Goal: Task Accomplishment & Management: Manage account settings

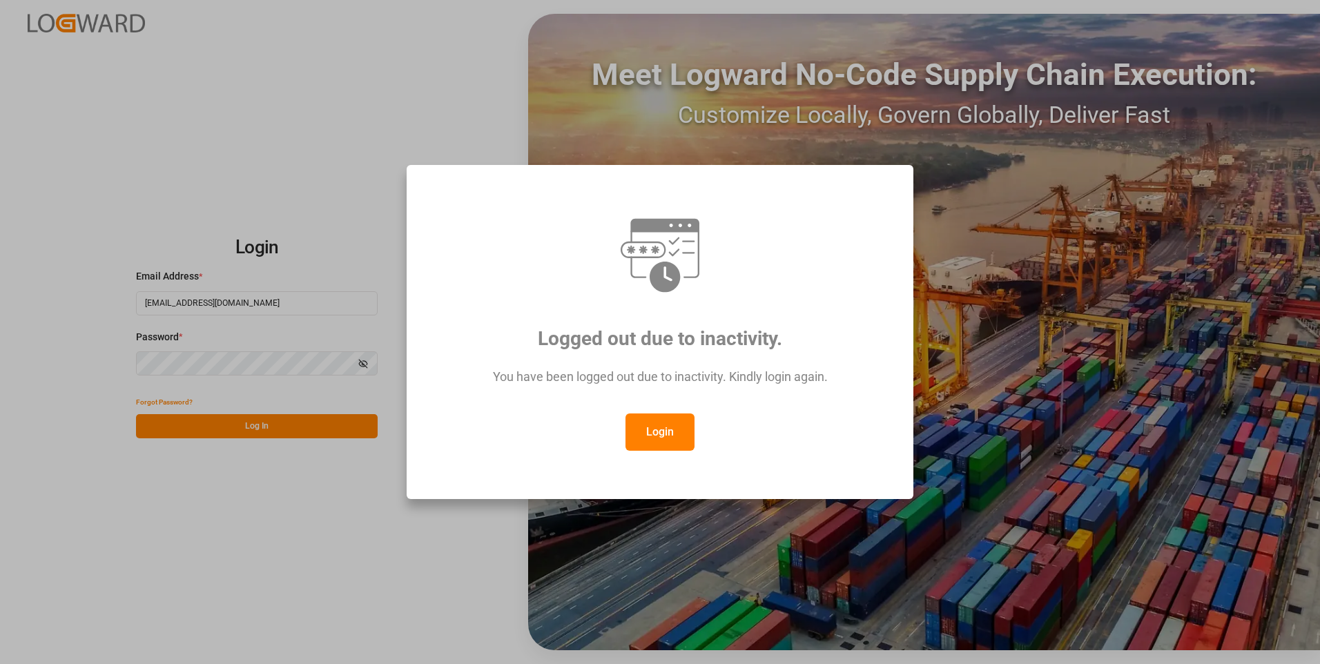
click at [668, 422] on button "Login" at bounding box center [660, 432] width 69 height 37
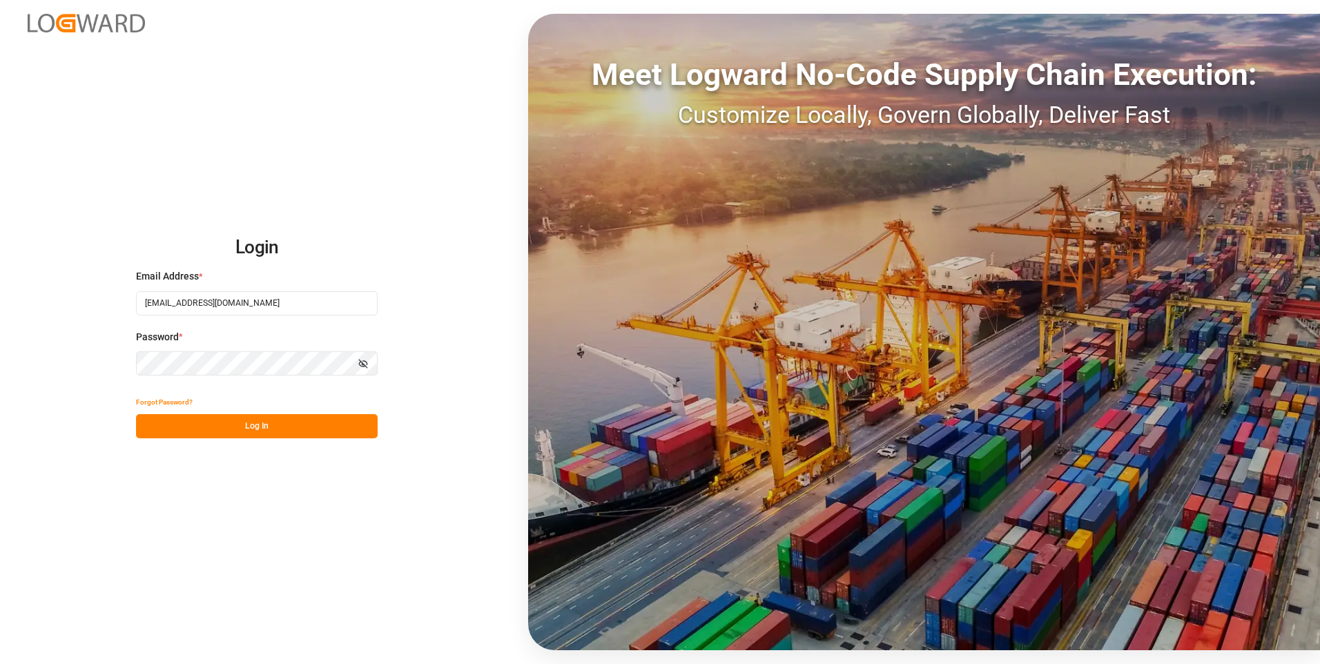
click at [167, 421] on button "Log In" at bounding box center [257, 426] width 242 height 24
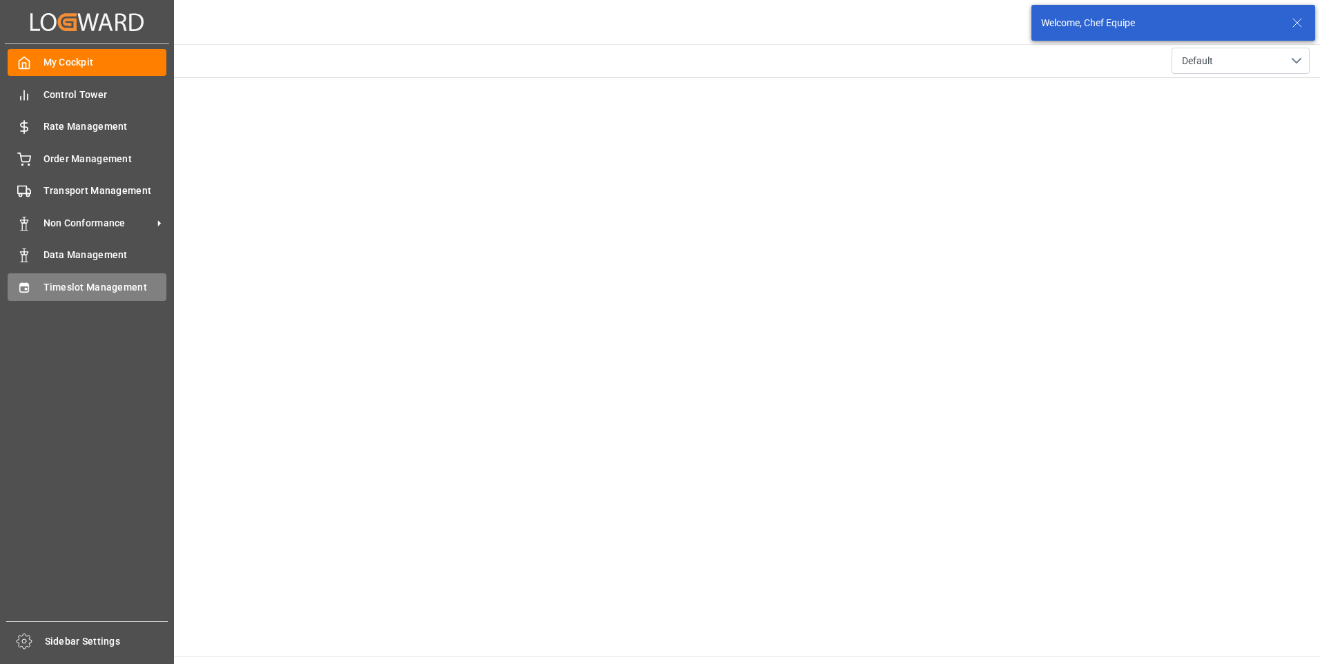
click at [18, 285] on icon at bounding box center [24, 288] width 14 height 14
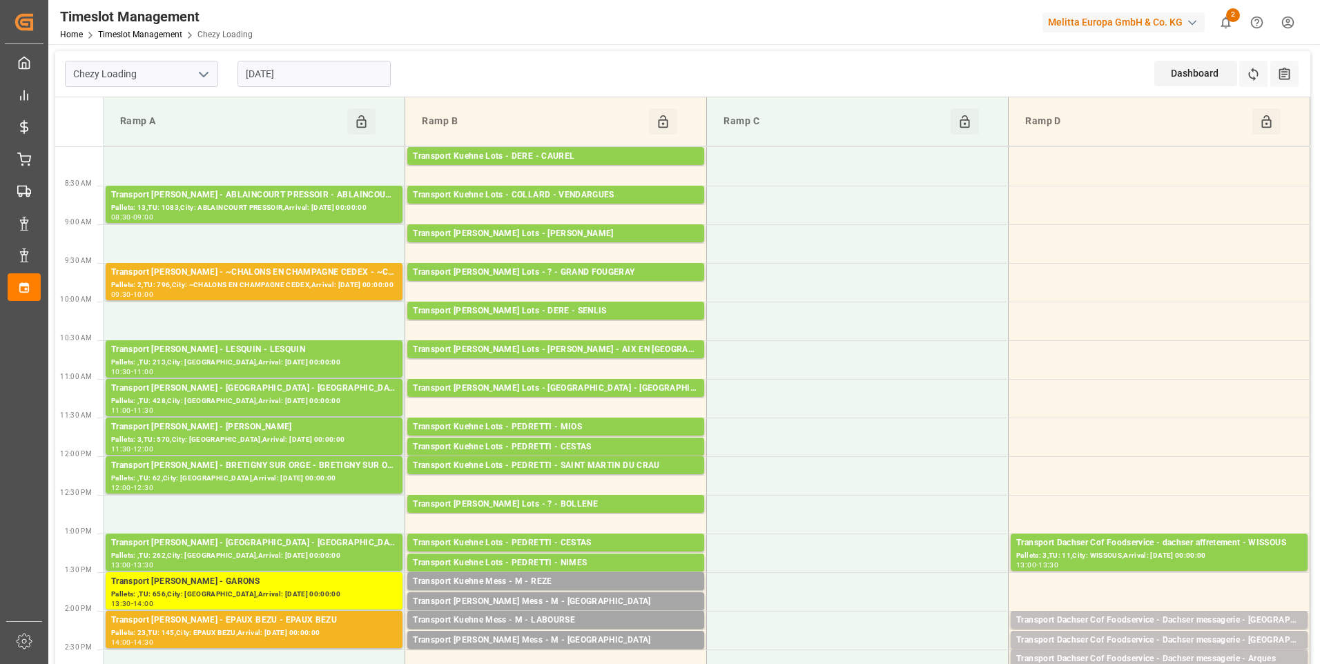
drag, startPoint x: 206, startPoint y: 75, endPoint x: 191, endPoint y: 75, distance: 15.2
click at [204, 74] on icon "open menu" at bounding box center [203, 74] width 17 height 17
click at [137, 127] on div "Chezy Unloading" at bounding box center [142, 135] width 152 height 31
type input "Chezy Unloading"
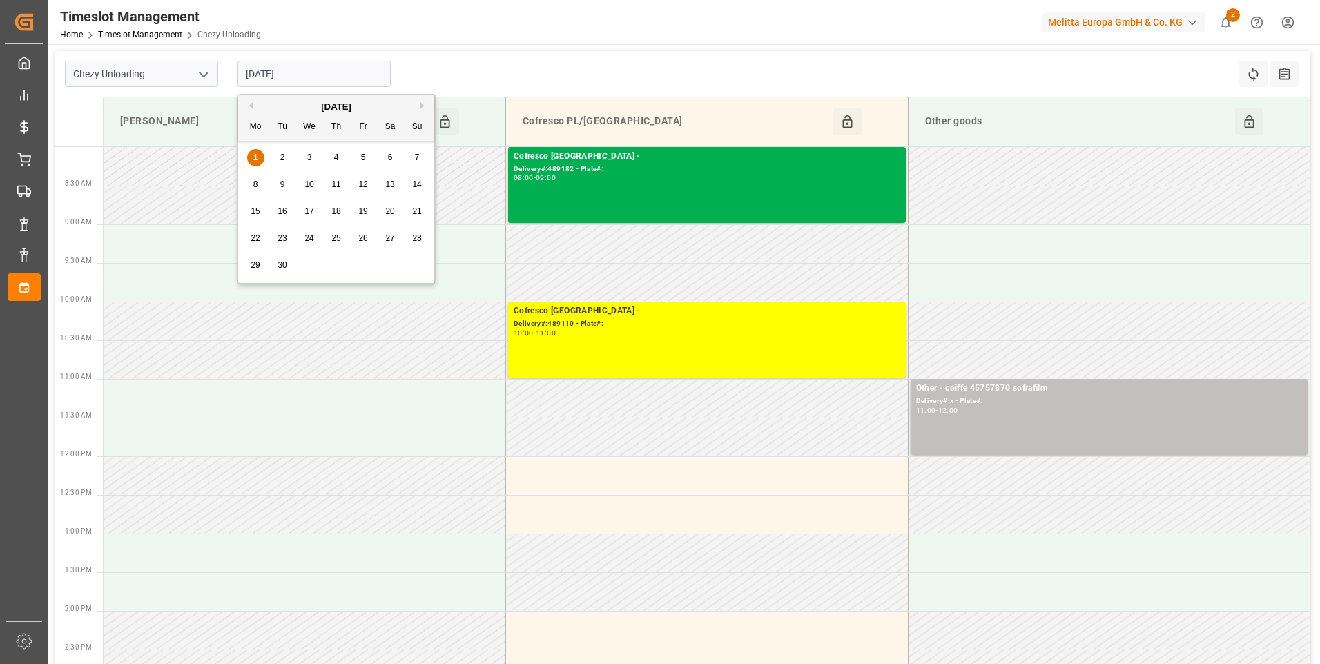
click at [327, 70] on input "[DATE]" at bounding box center [314, 74] width 153 height 26
click at [285, 155] on div "2" at bounding box center [282, 158] width 17 height 17
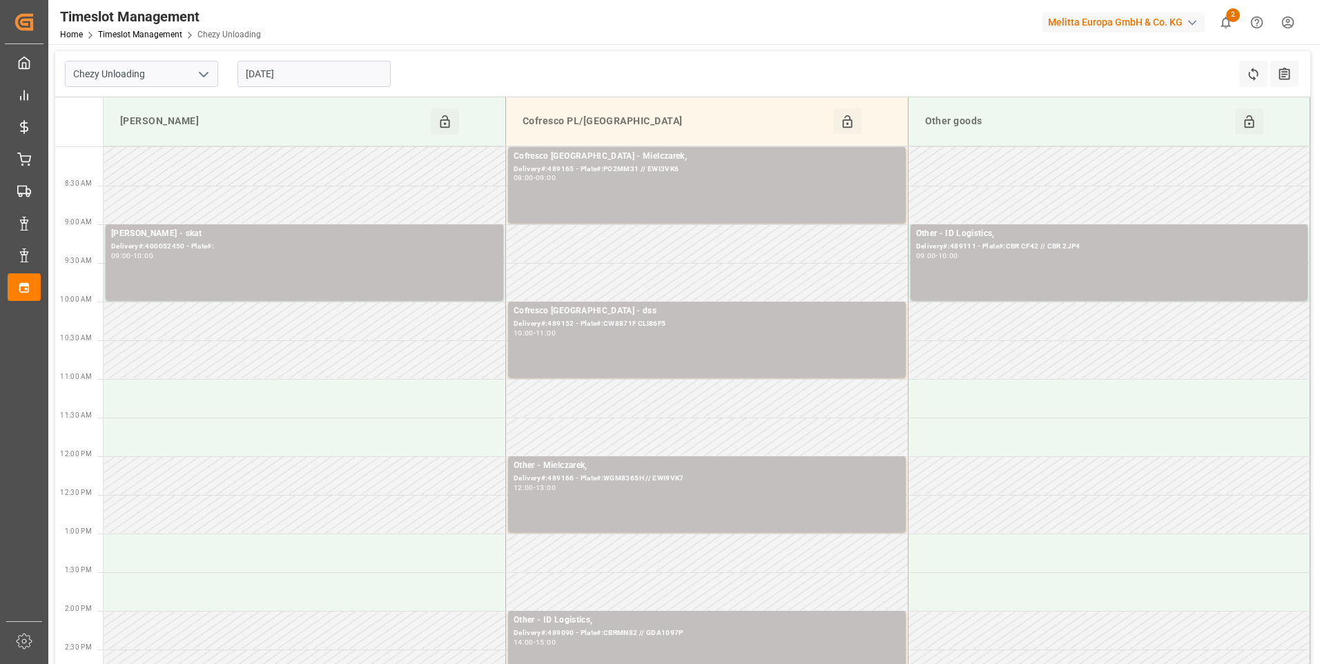
click at [322, 77] on input "[DATE]" at bounding box center [314, 74] width 153 height 26
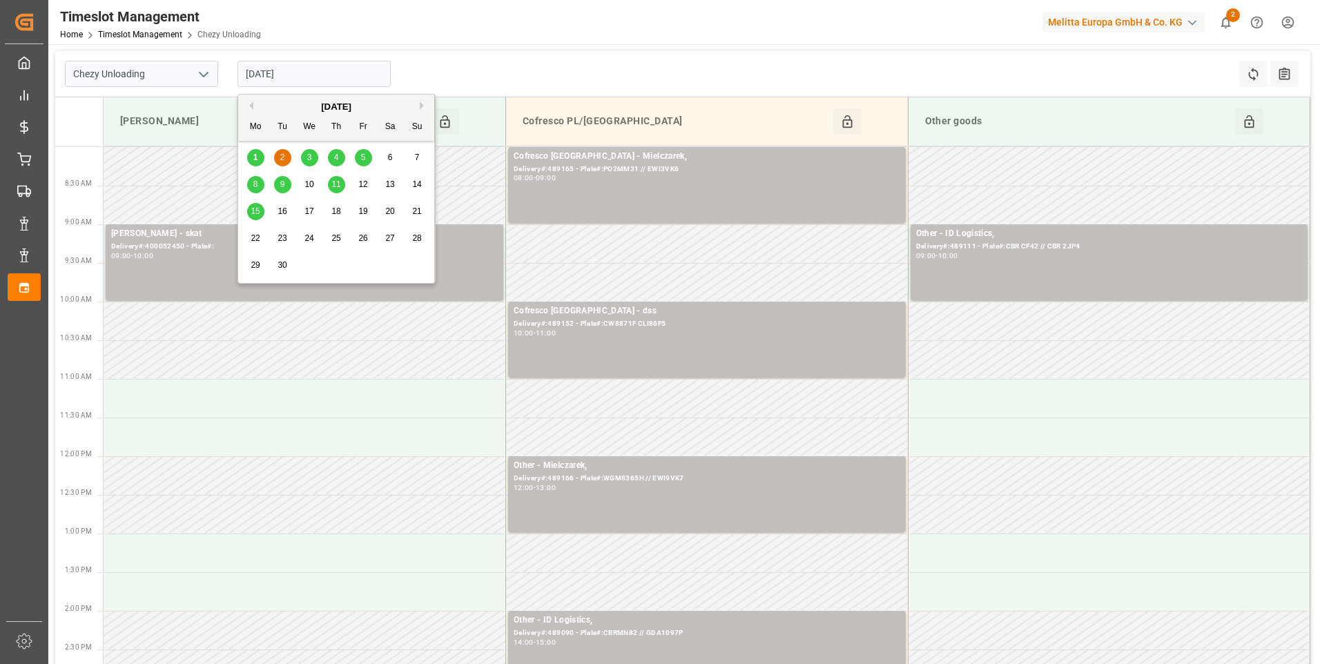
click at [306, 157] on div "3" at bounding box center [309, 158] width 17 height 17
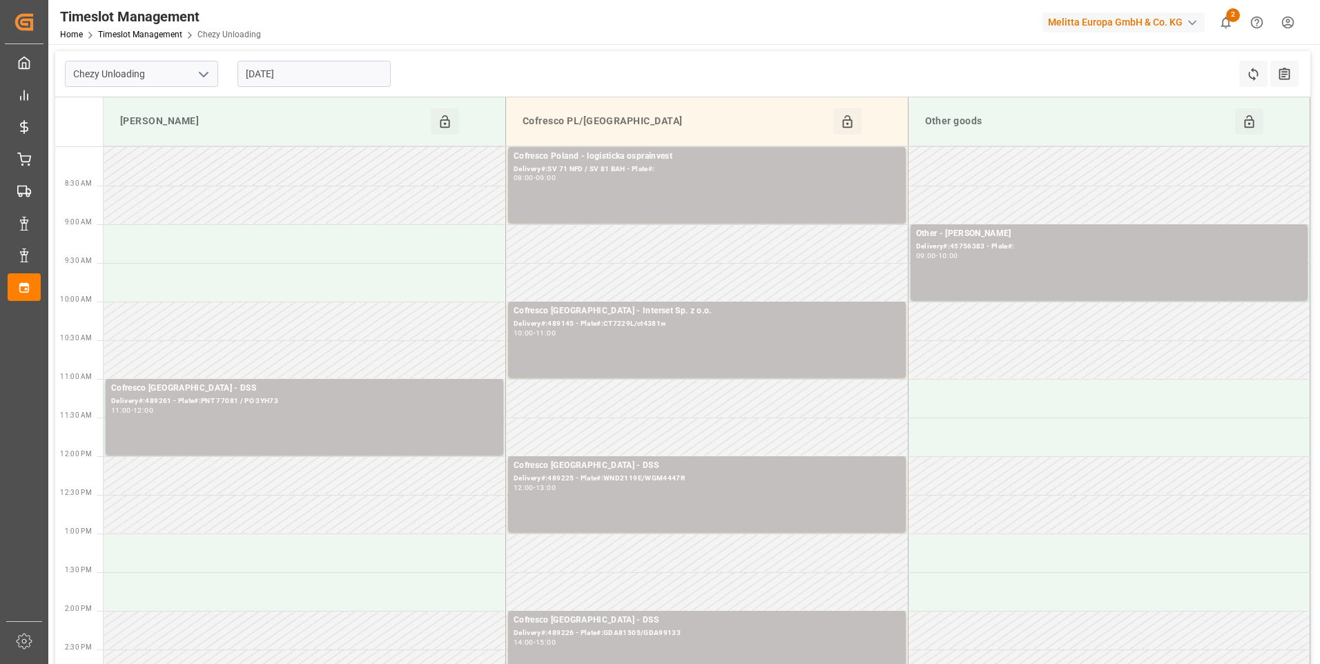
click at [308, 81] on input "[DATE]" at bounding box center [314, 74] width 153 height 26
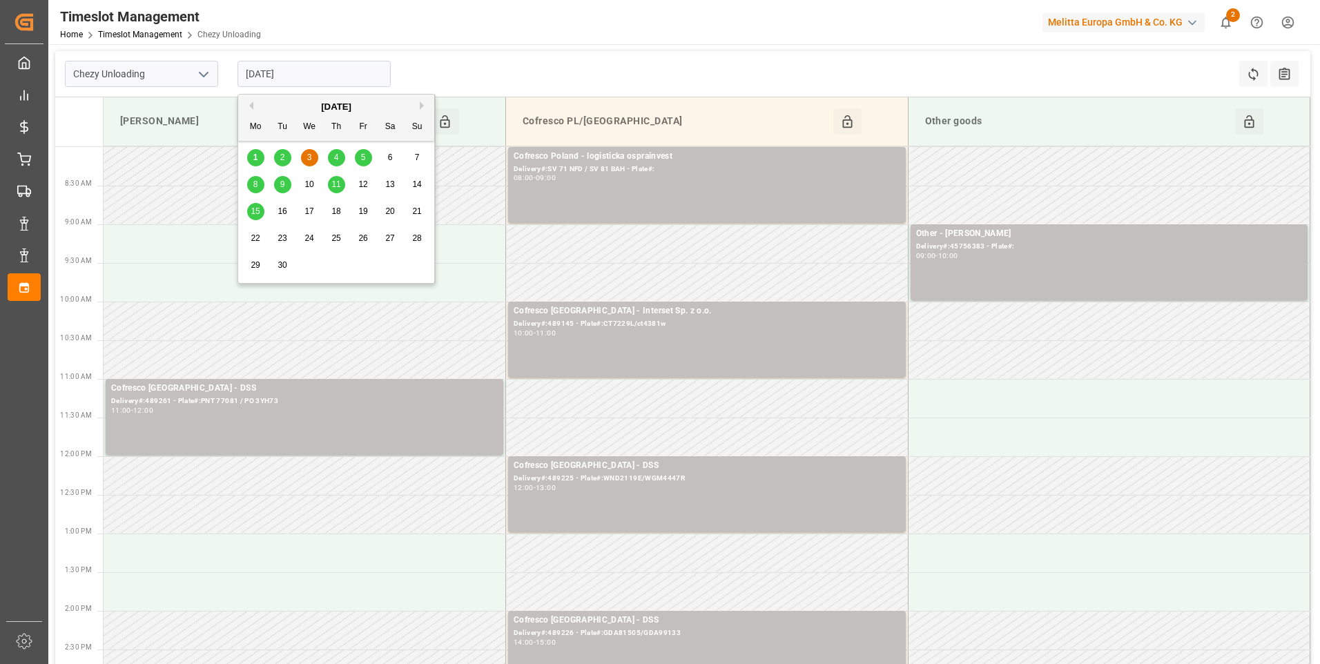
click at [342, 161] on div "4" at bounding box center [336, 158] width 17 height 17
type input "[DATE]"
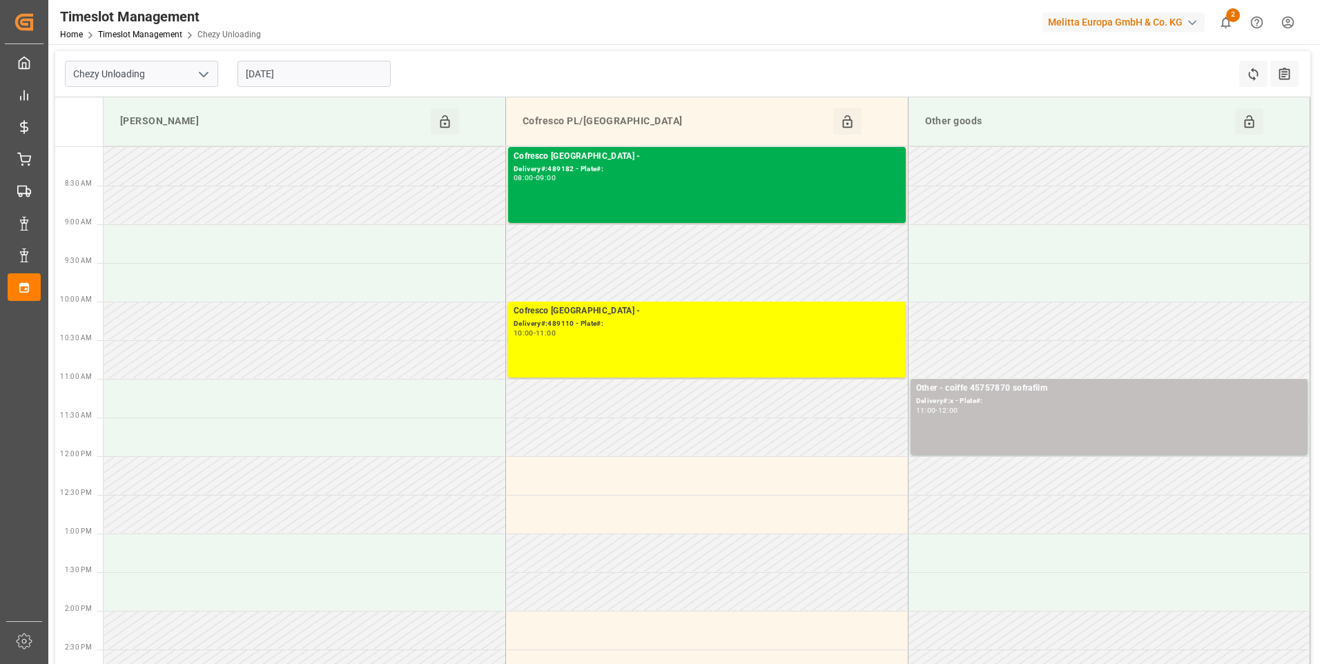
click at [203, 74] on icon "open menu" at bounding box center [203, 74] width 17 height 17
click at [163, 104] on div "Chezy Loading" at bounding box center [142, 104] width 152 height 31
type input "Chezy Loading"
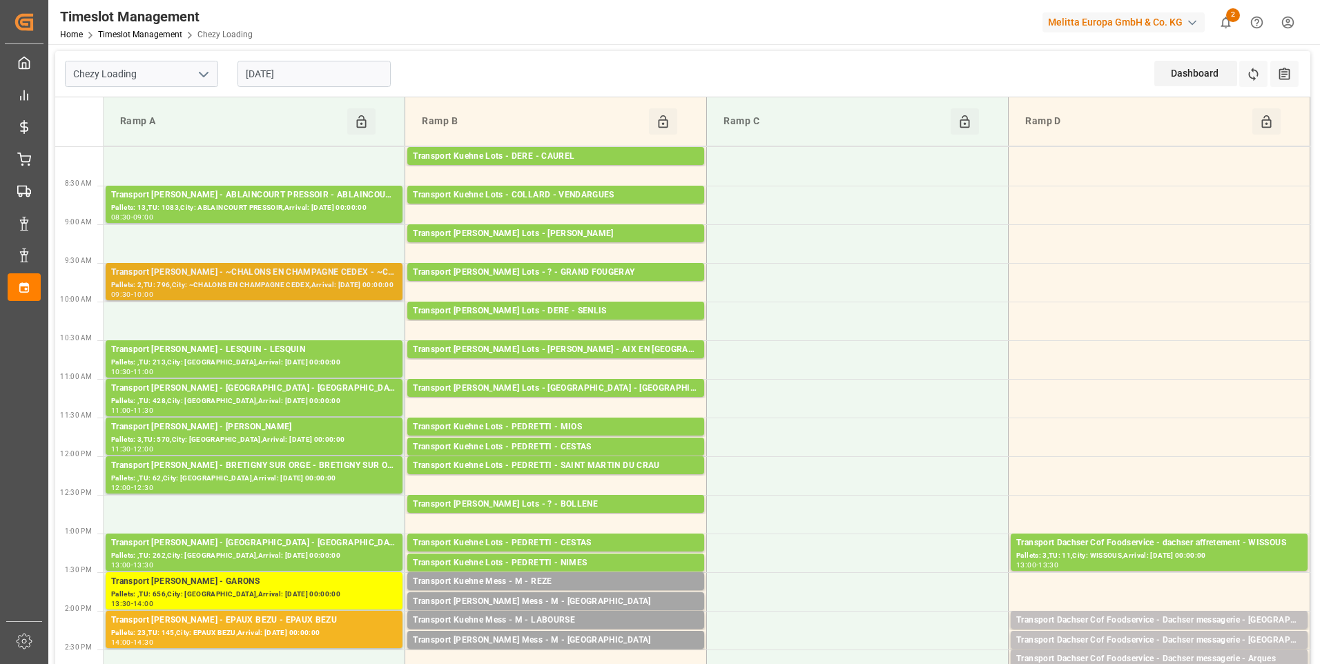
click at [273, 284] on div "Pallets: 2,TU: 796,City: ~CHALONS EN CHAMPAGNE CEDEX,Arrival: [DATE] 00:00:00" at bounding box center [254, 286] width 286 height 12
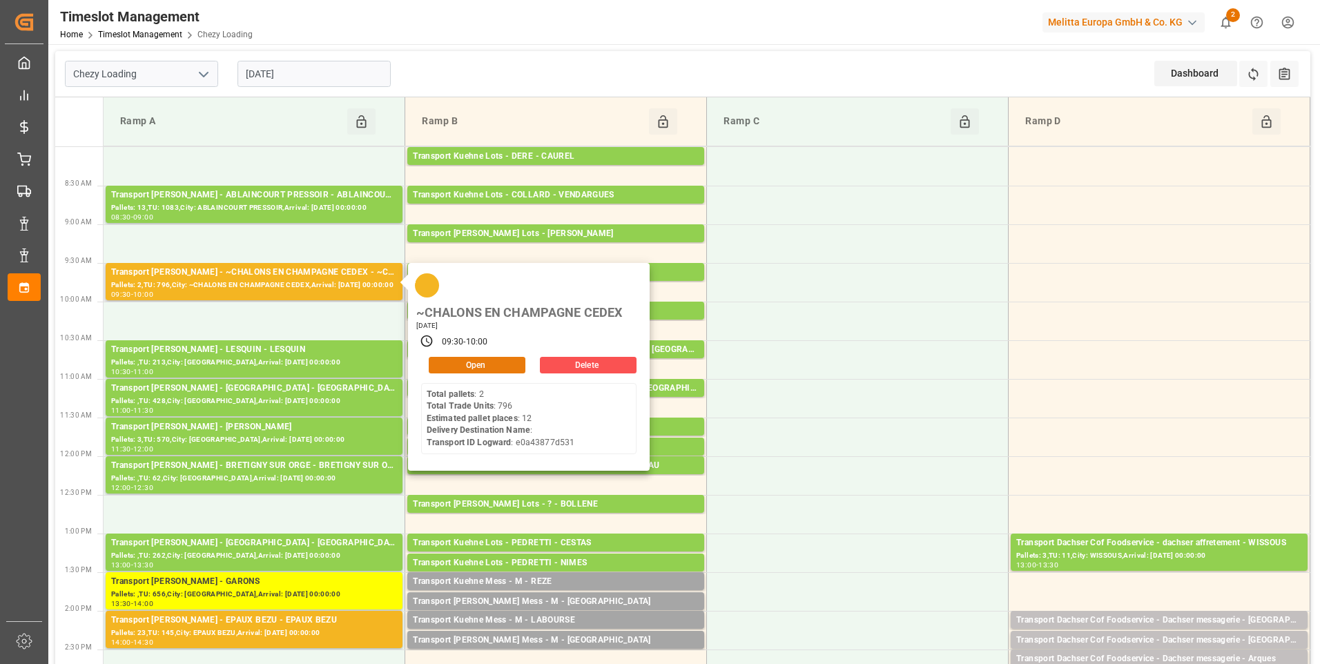
click at [475, 366] on button "Open" at bounding box center [477, 365] width 97 height 17
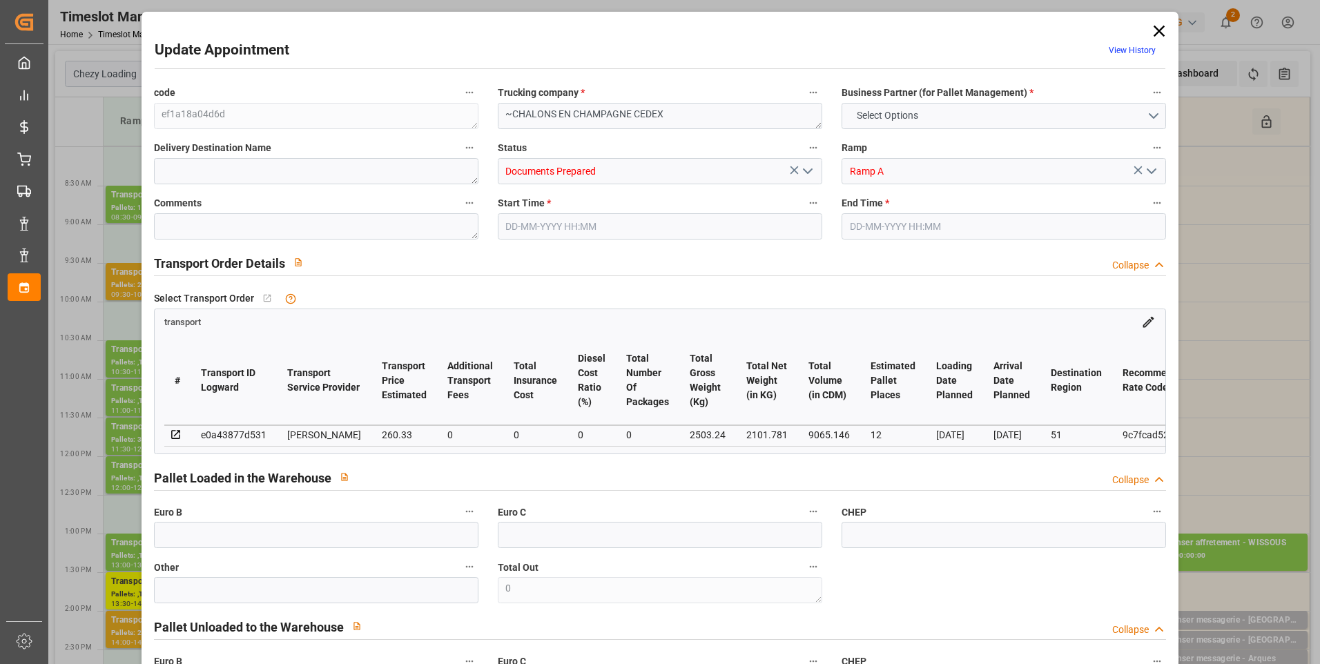
type input "12"
type input "260.33"
type input "0"
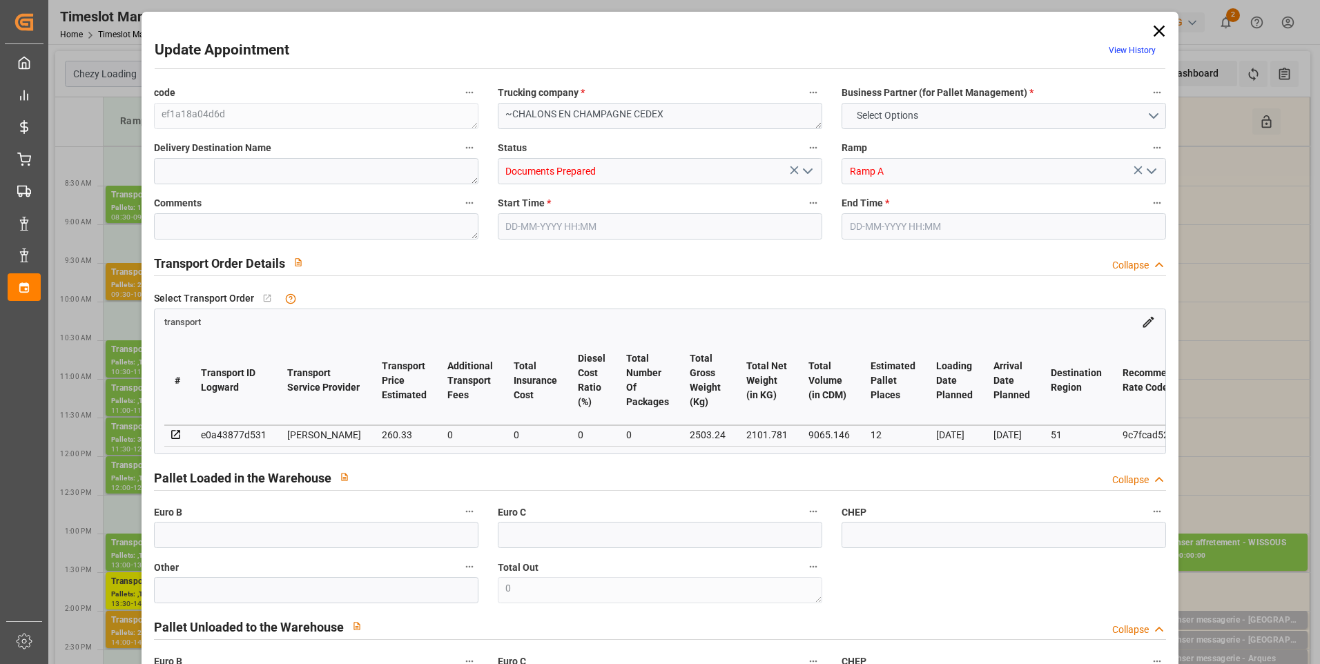
type input "251.5308"
type input "-8.7992"
type input "0"
type input "2101.781"
type input "3414.072"
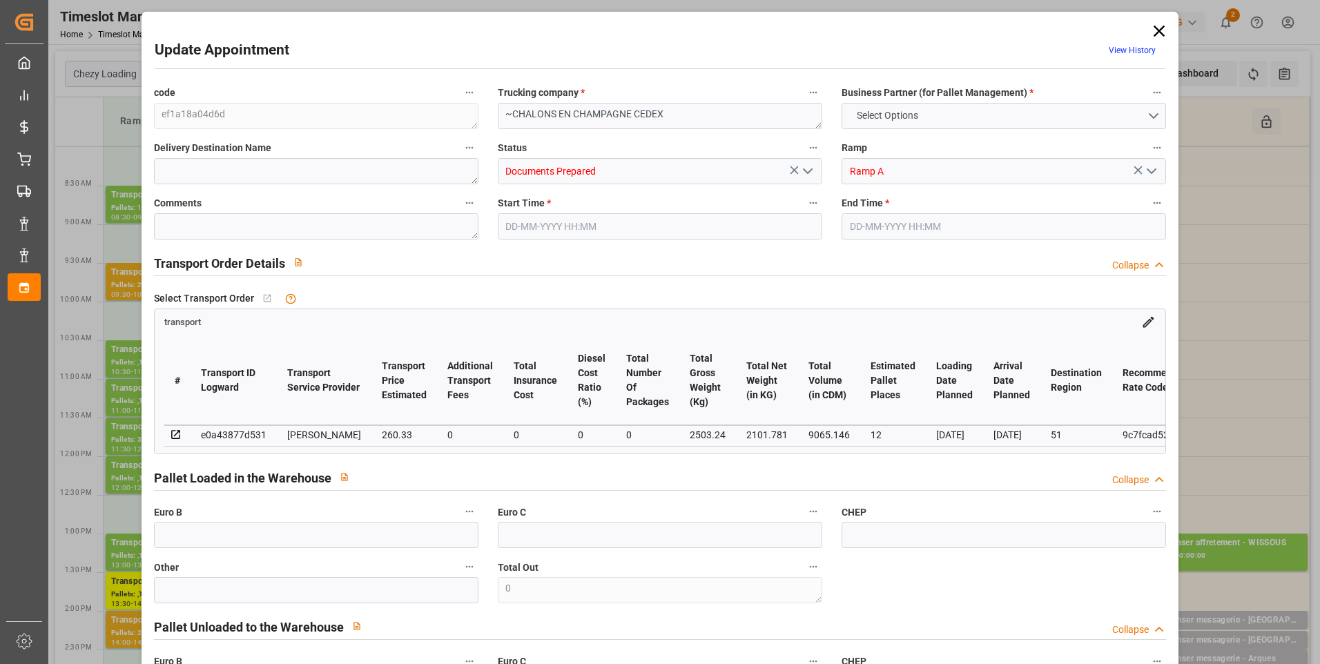
type input "9065.146"
type input "51"
type input "2"
type input "796"
type input "39"
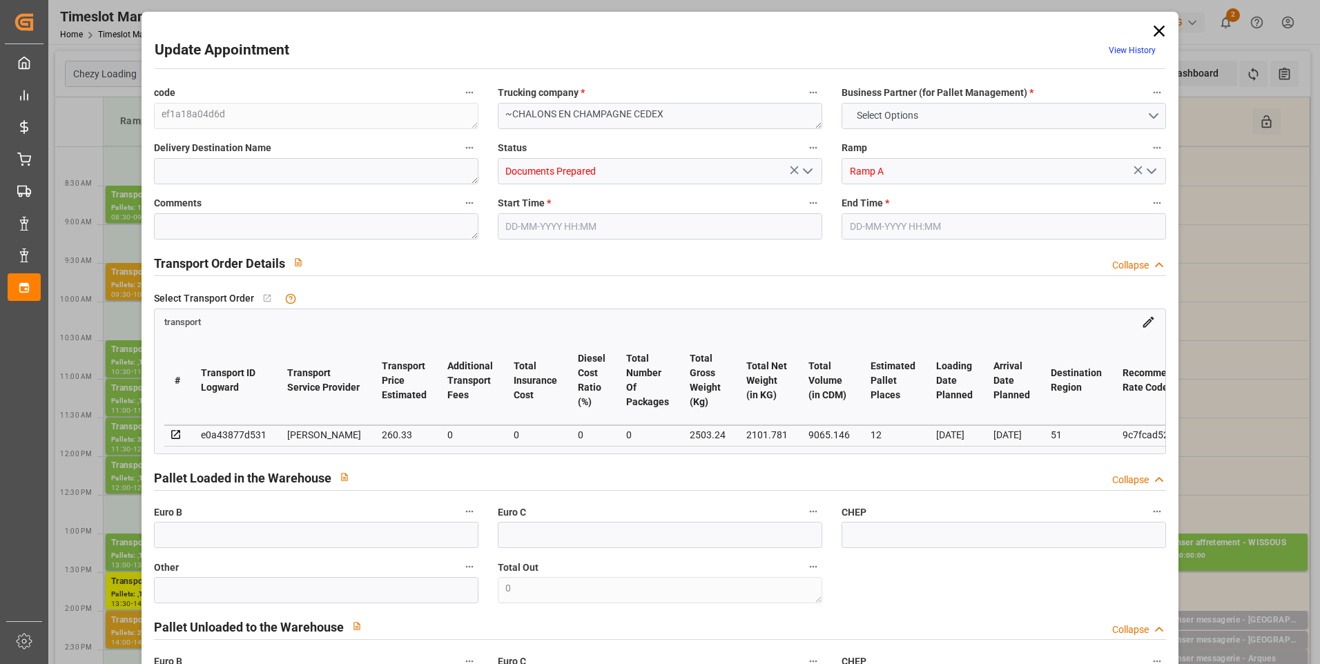
type input "101"
type input "2503.24"
type input "0"
type input "4710.8598"
type input "0"
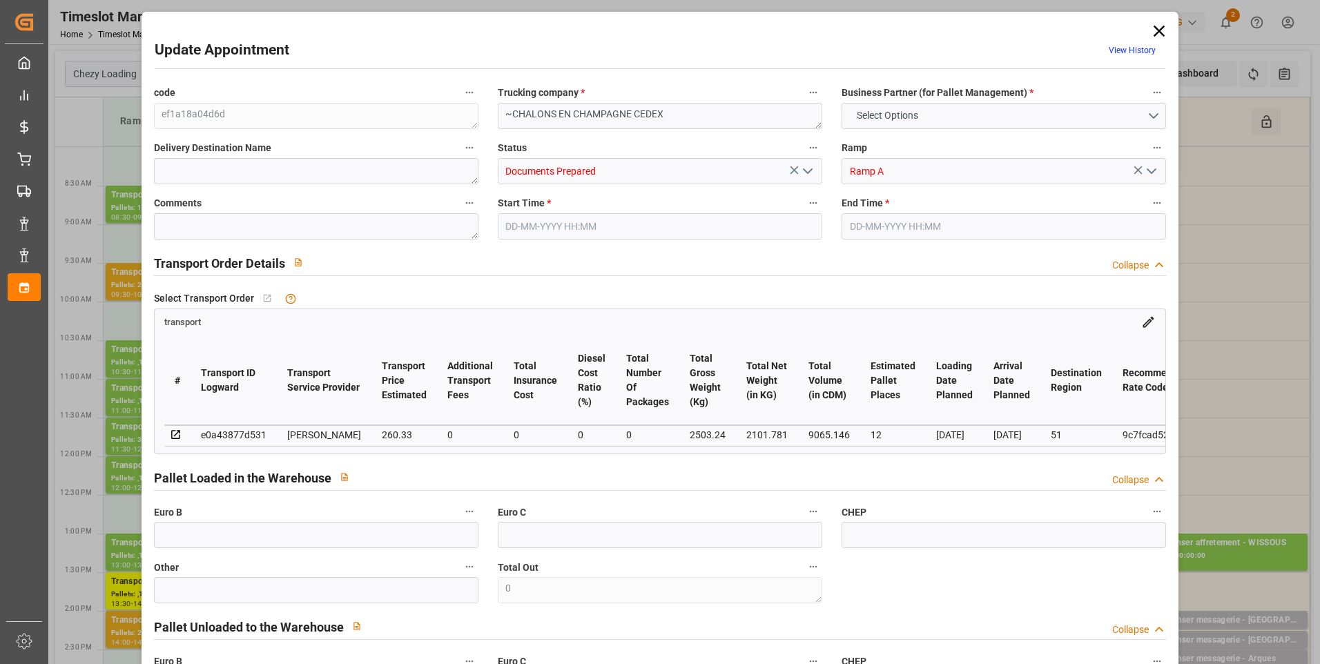
type input "0"
type input "21"
type input "35"
type input "01-09-2025 09:30"
type input "01-09-2025 10:00"
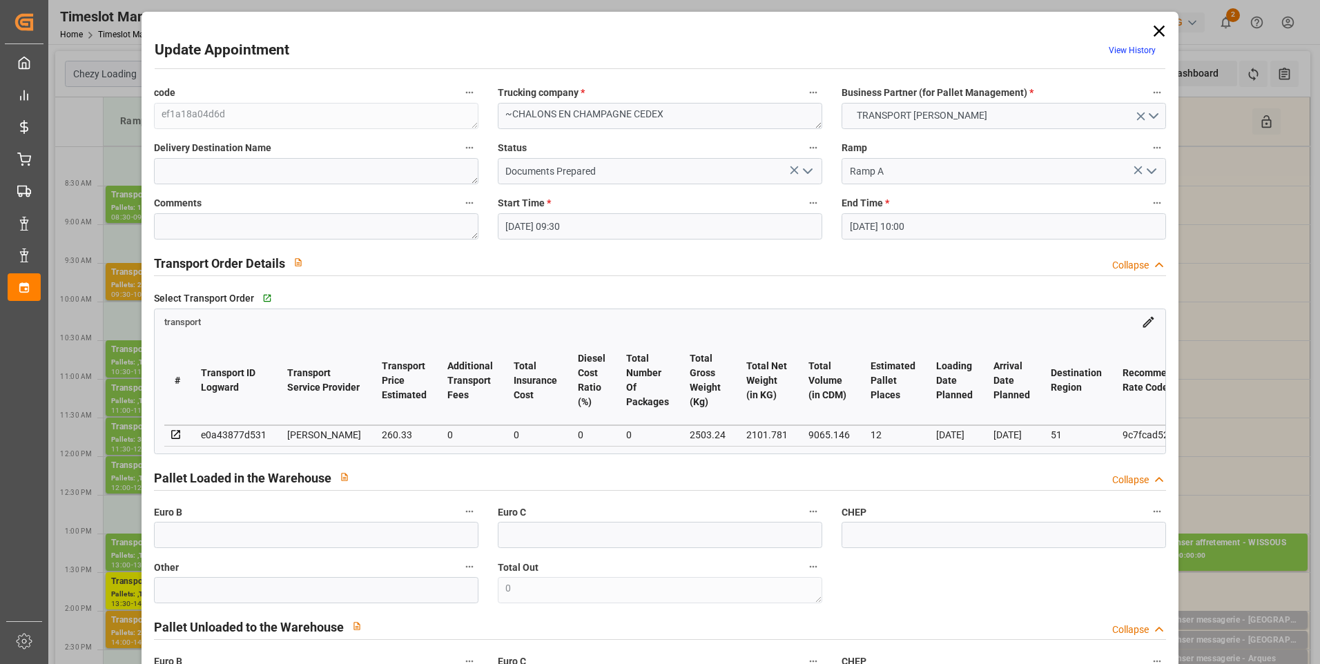
type input "27-08-2025 14:40"
type input "27-08-2025 11:35"
type input "[DATE]"
click at [807, 170] on icon "open menu" at bounding box center [808, 171] width 17 height 17
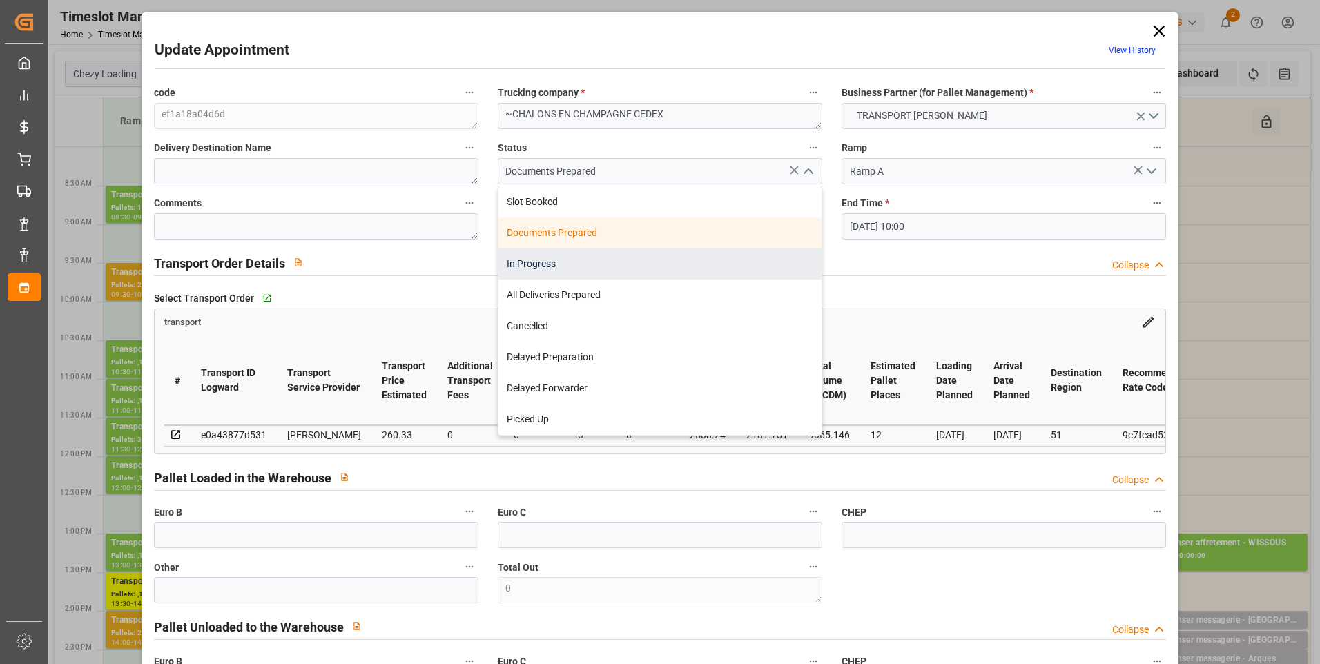
click at [546, 266] on div "In Progress" at bounding box center [660, 264] width 323 height 31
type input "In Progress"
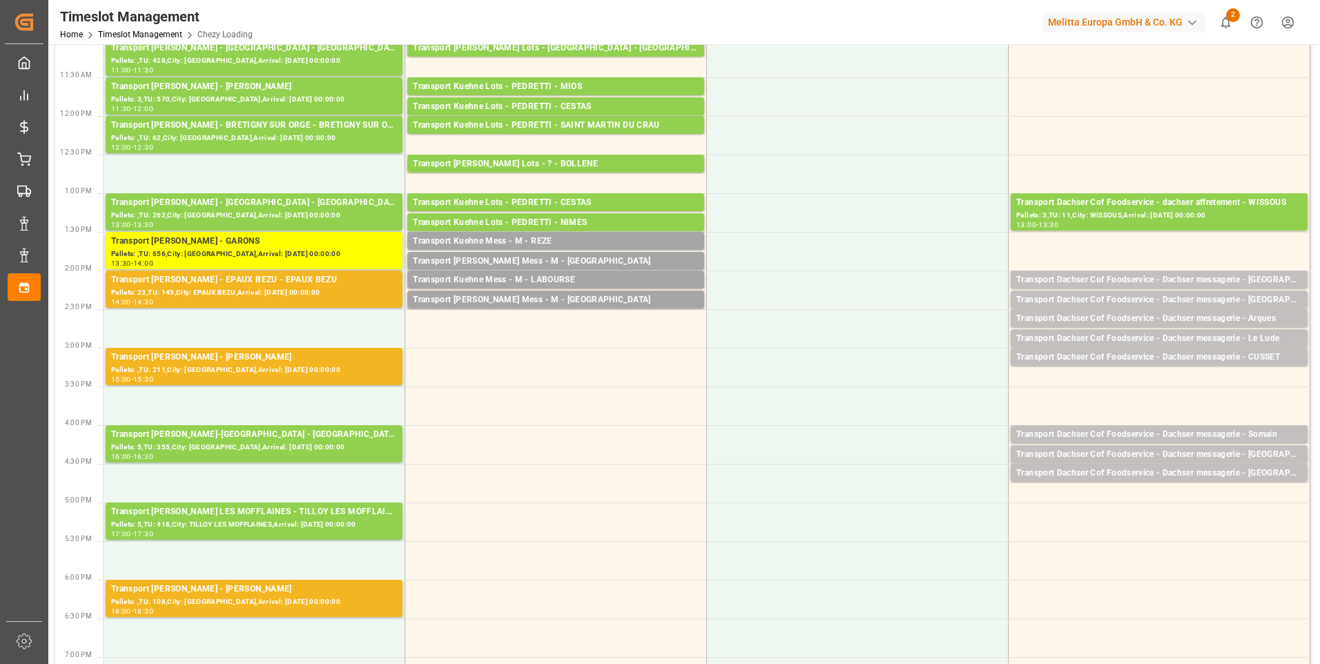
scroll to position [345, 0]
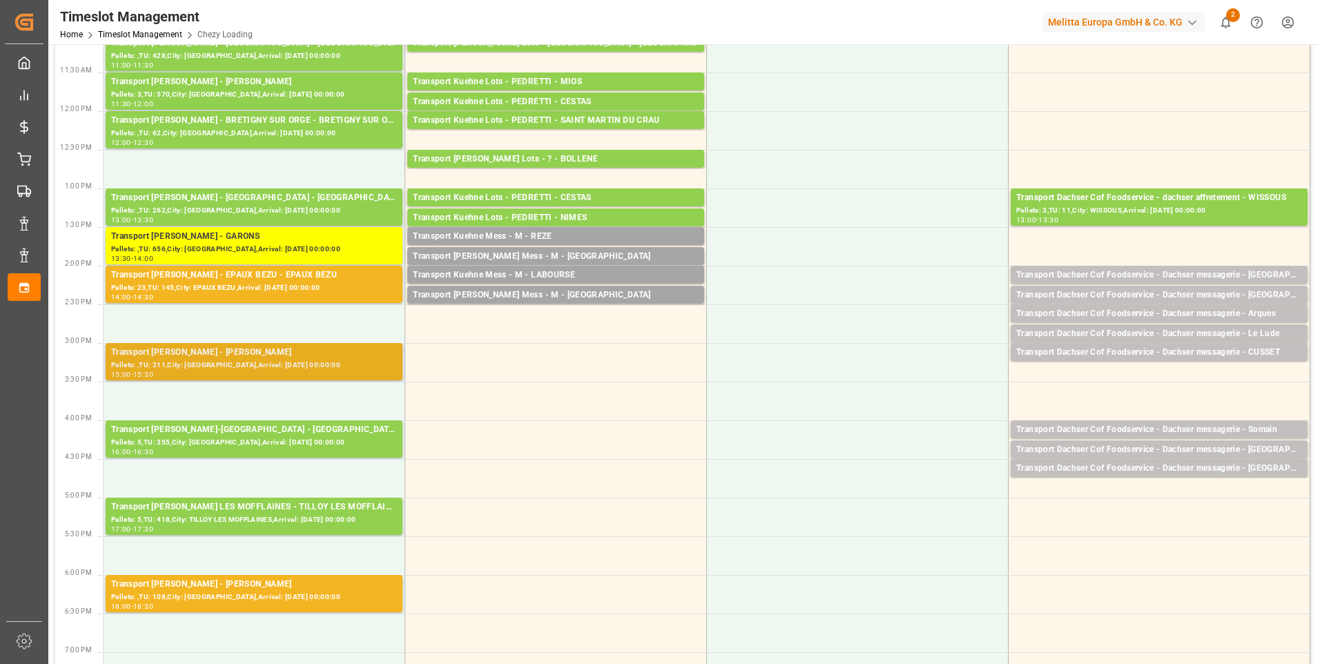
click at [247, 355] on div "Transport Delisle - REAU - REAU" at bounding box center [254, 353] width 286 height 14
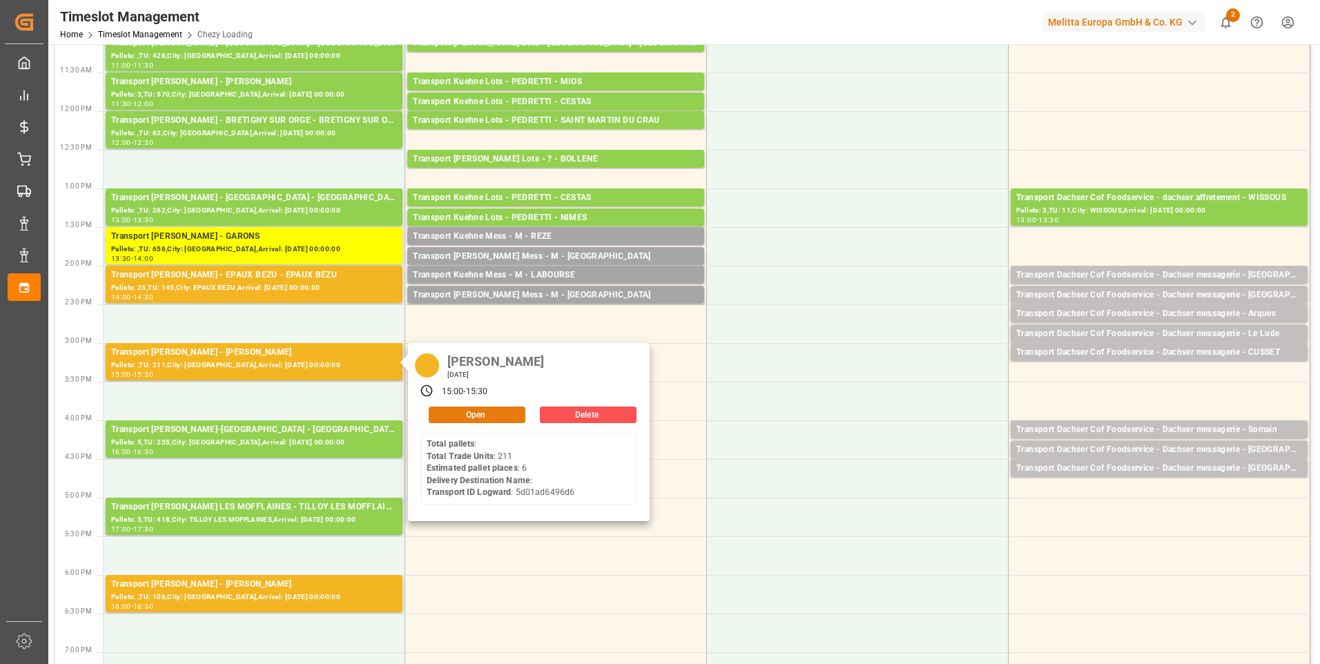
click at [468, 411] on button "Open" at bounding box center [477, 415] width 97 height 17
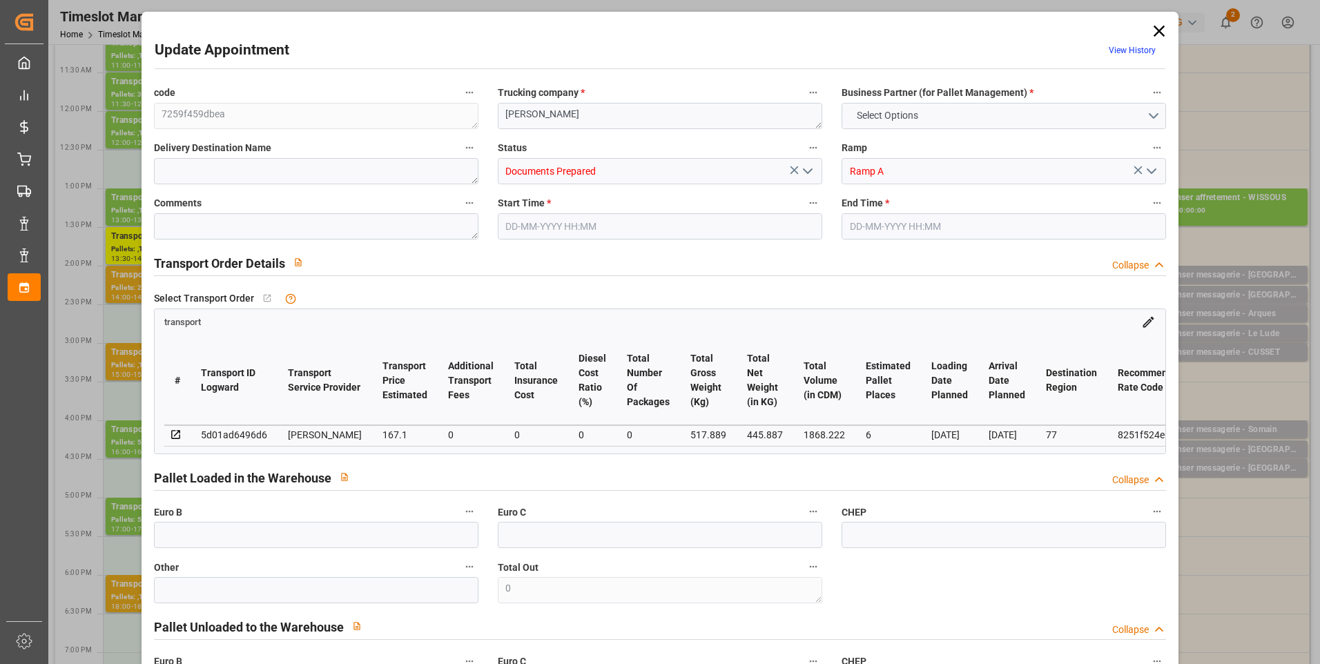
type input "6"
type input "167.1"
type input "0"
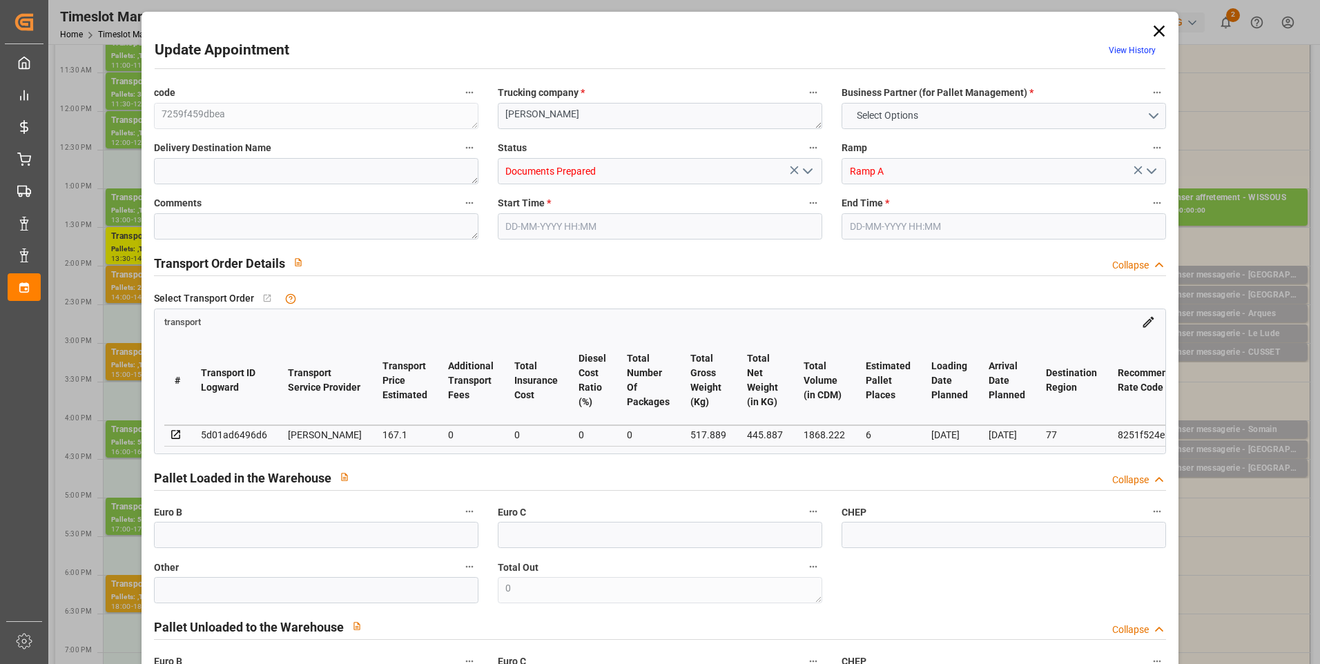
type input "161.452"
type input "-5.648"
type input "0"
type input "445.887"
type input "1322.889"
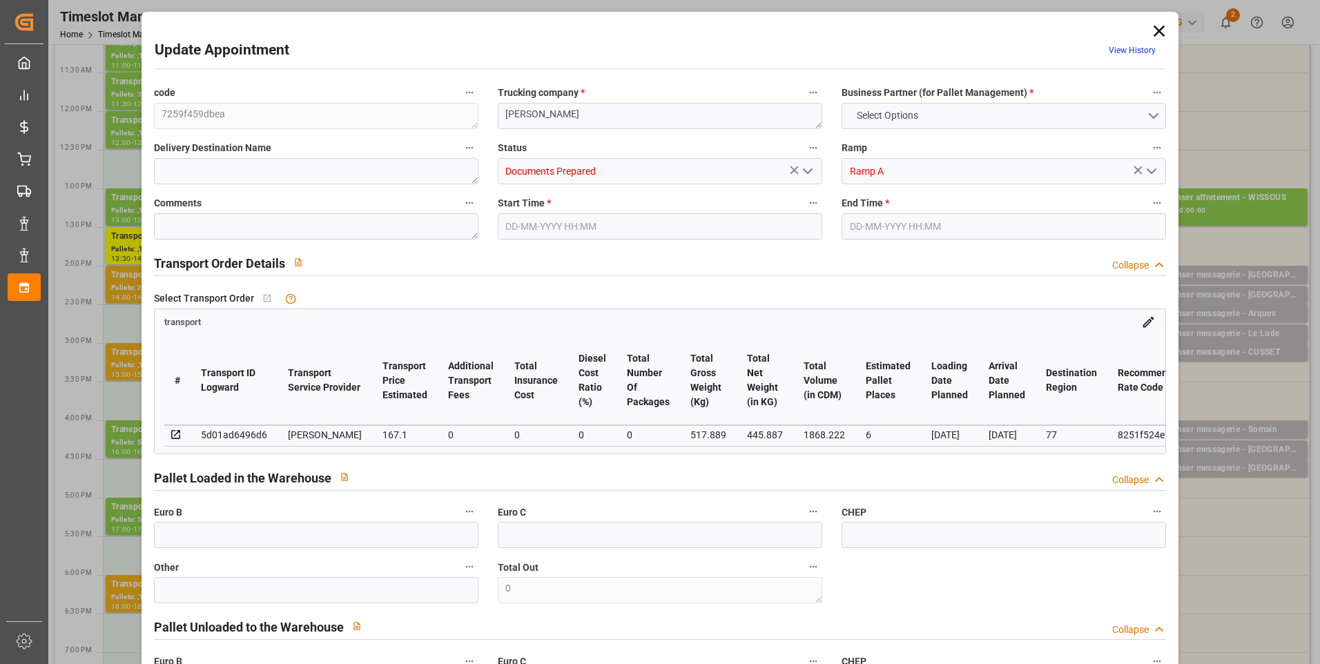
type input "1868.222"
type input "77"
type input "0"
type input "211"
type input "35"
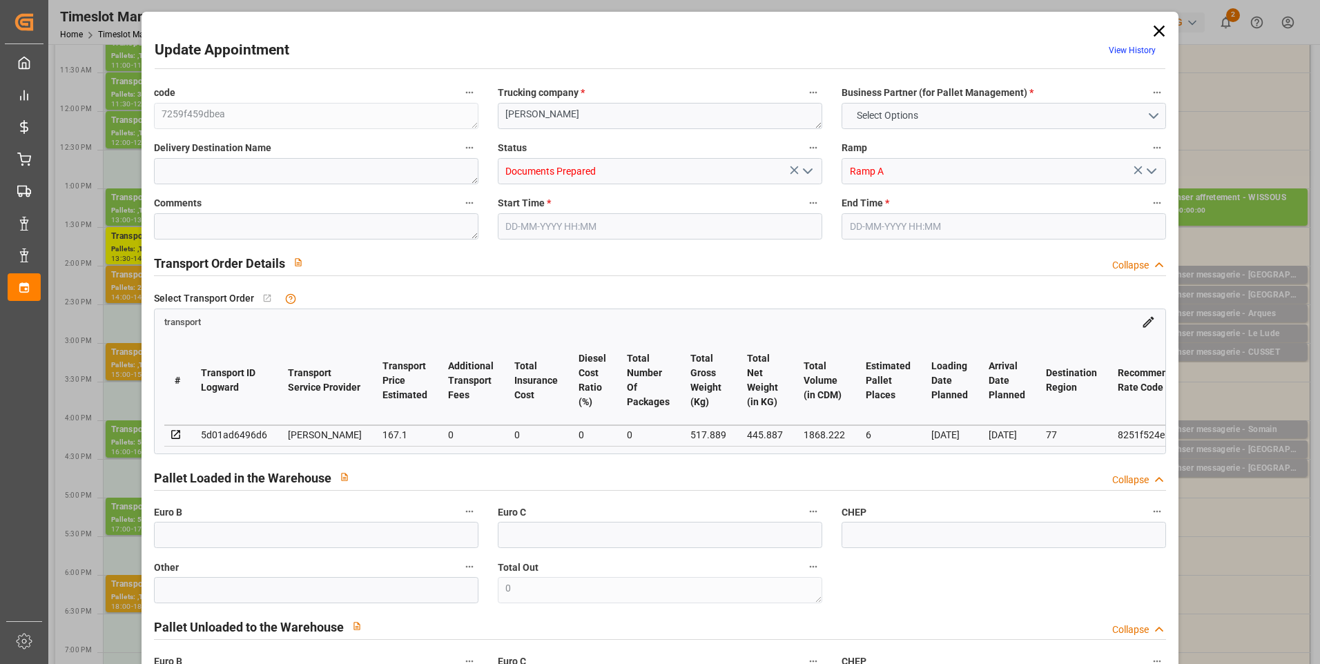
type input "101"
type input "517.889"
type input "0"
type input "4710.8598"
type input "0"
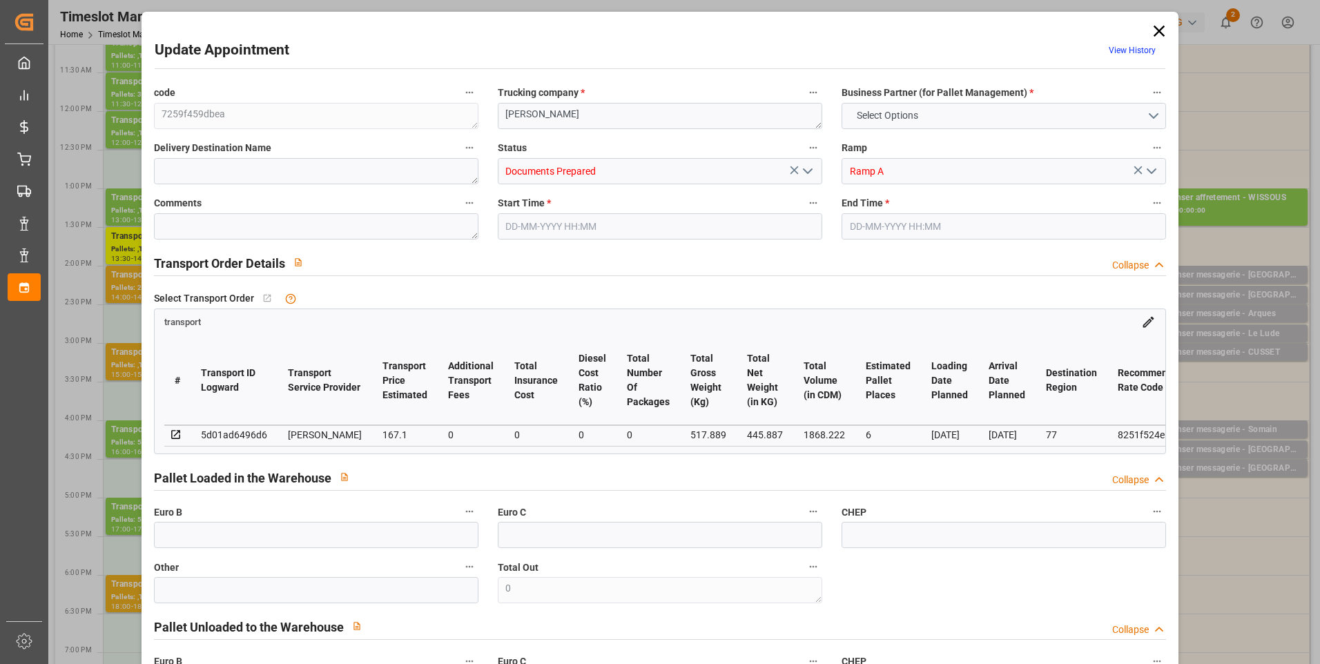
type input "0"
type input "21"
type input "35"
type input "01-09-2025 15:00"
type input "01-09-2025 15:30"
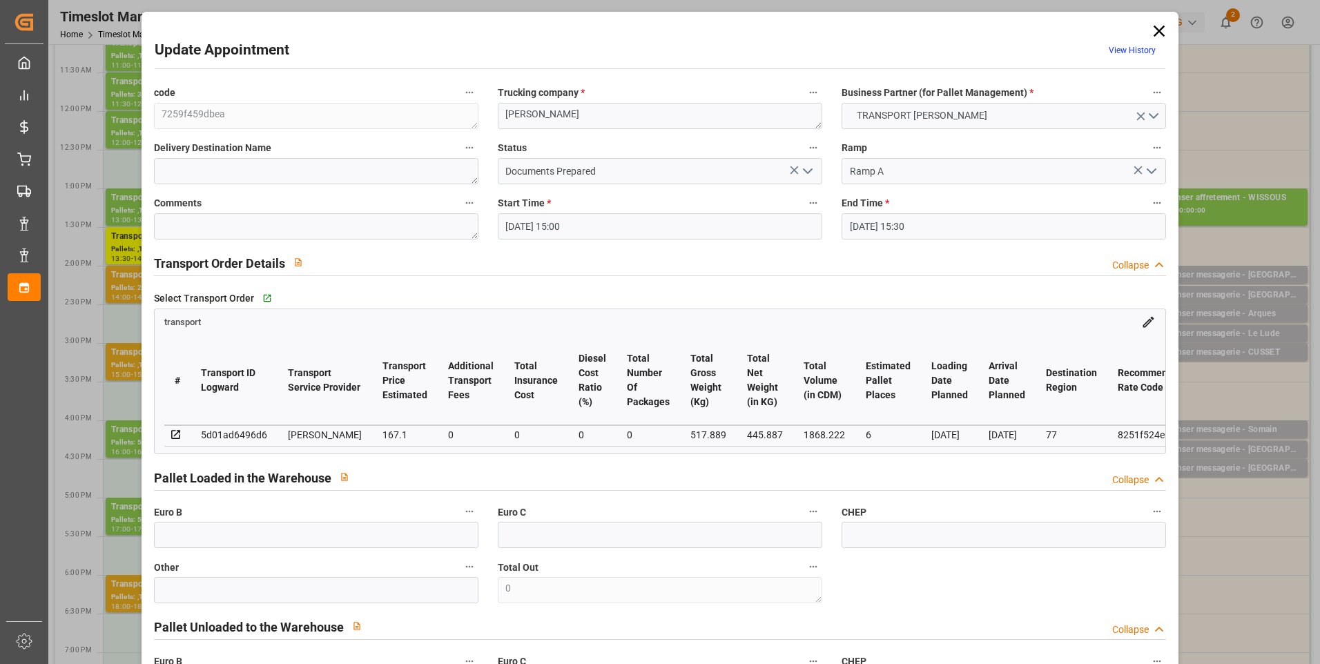
type input "27-08-2025 14:42"
type input "[DATE] 11:35"
type input "[DATE]"
click at [805, 173] on polyline "open menu" at bounding box center [808, 171] width 8 height 4
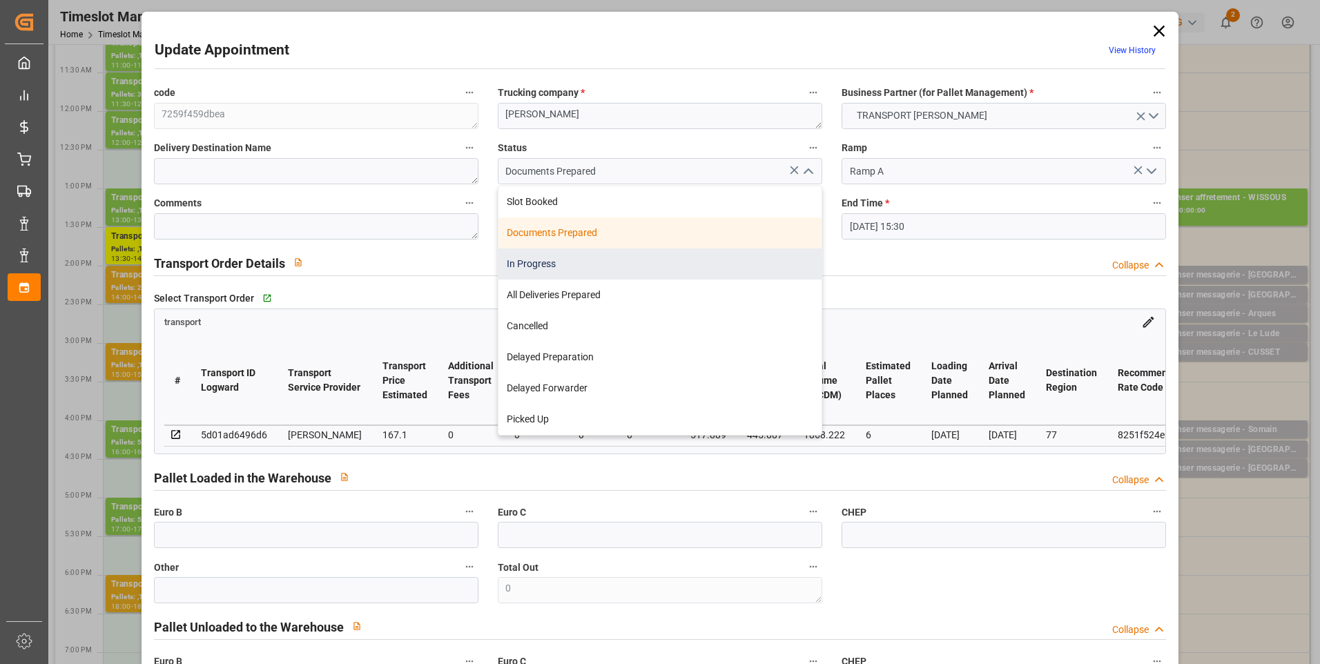
click at [543, 264] on div "In Progress" at bounding box center [660, 264] width 323 height 31
type input "In Progress"
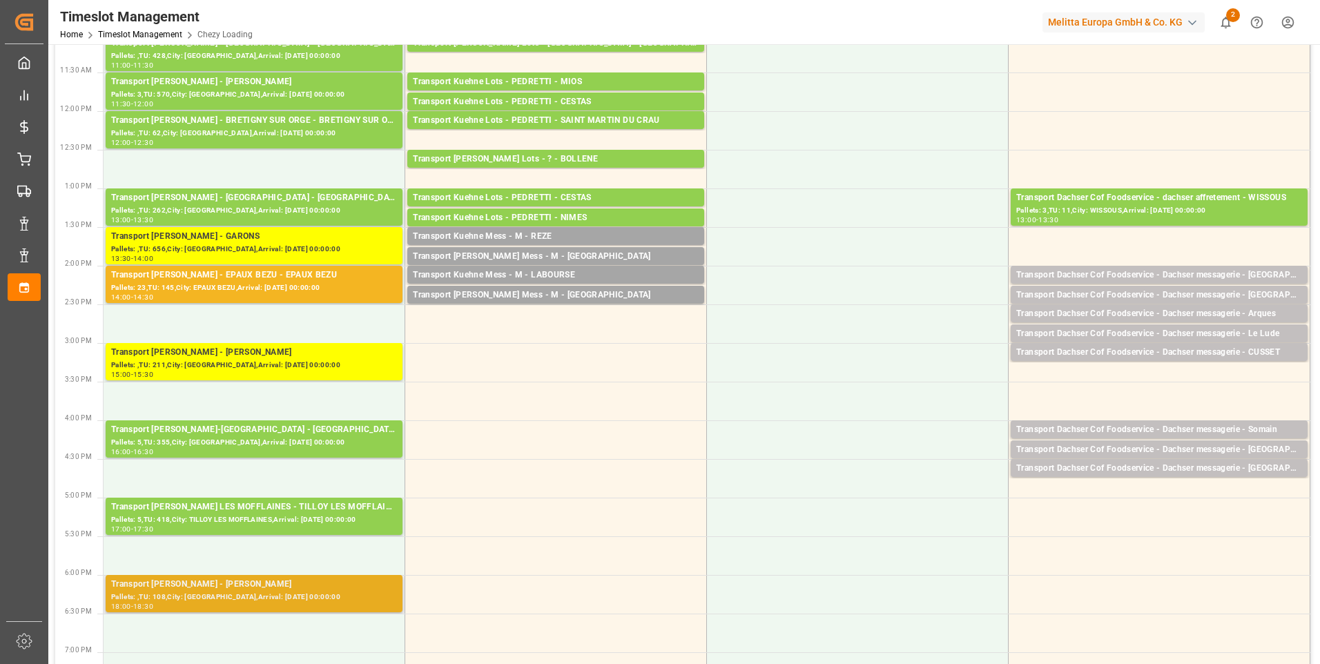
click at [248, 592] on div "Pallets: ,TU: 108,City: LOMME,Arrival: 2025-09-02 00:00:00" at bounding box center [254, 598] width 286 height 12
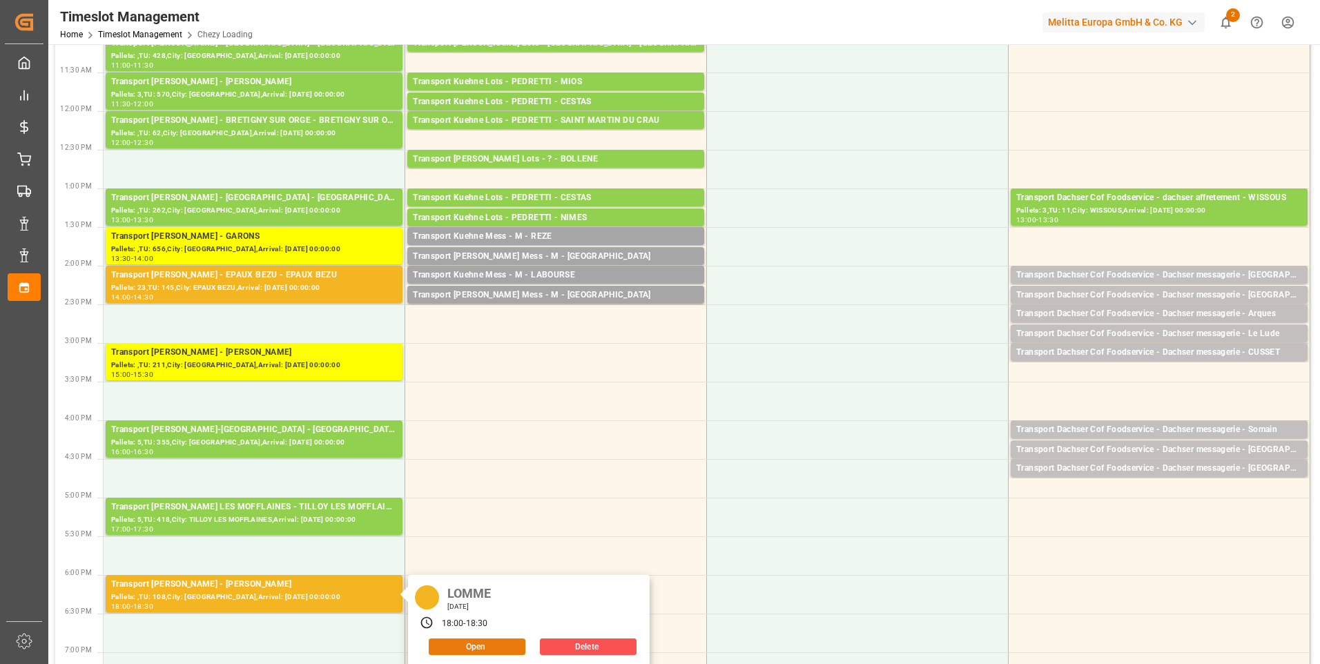
click at [489, 645] on button "Open" at bounding box center [477, 647] width 97 height 17
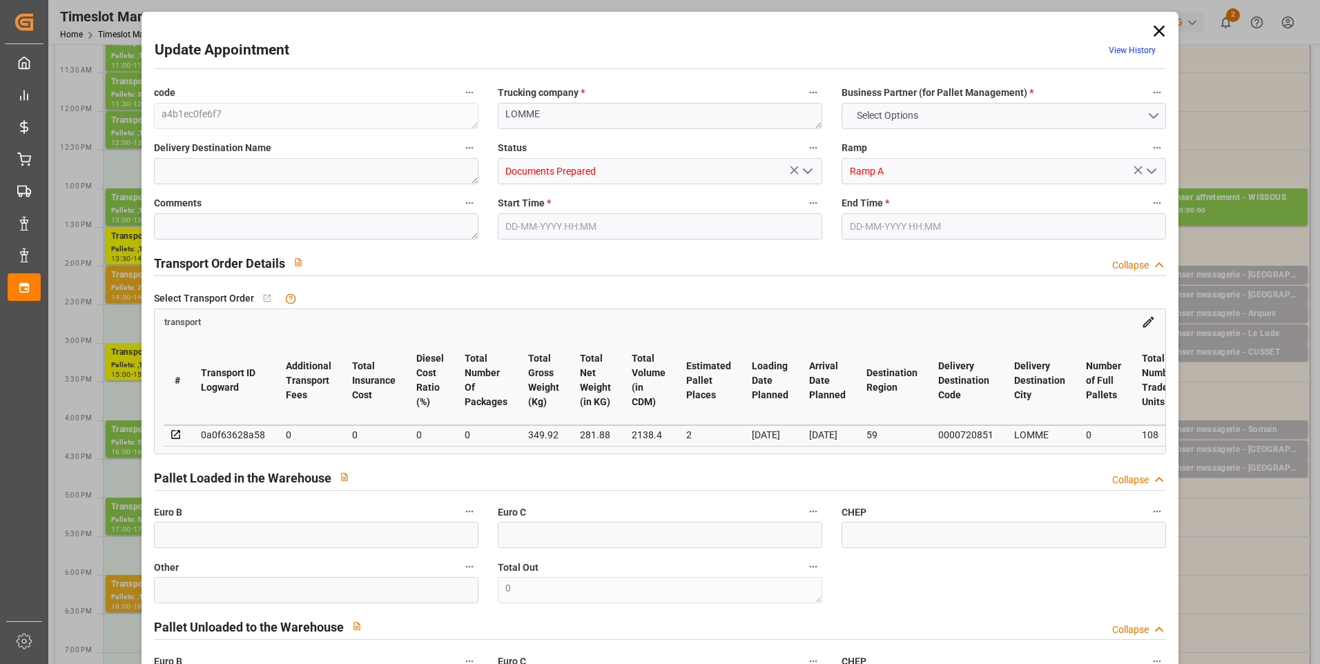
type input "2"
type input "0"
type input "-4.6333"
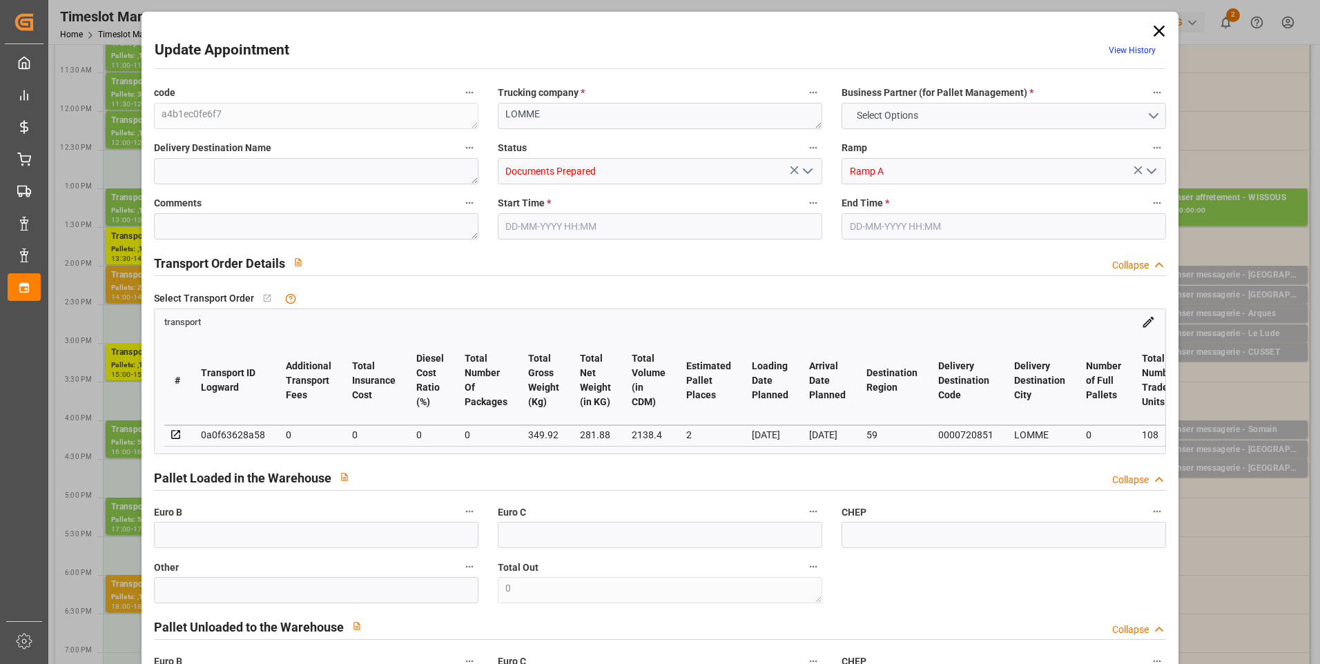
type input "0"
type input "281.88"
type input "435"
type input "2138.4"
type input "59"
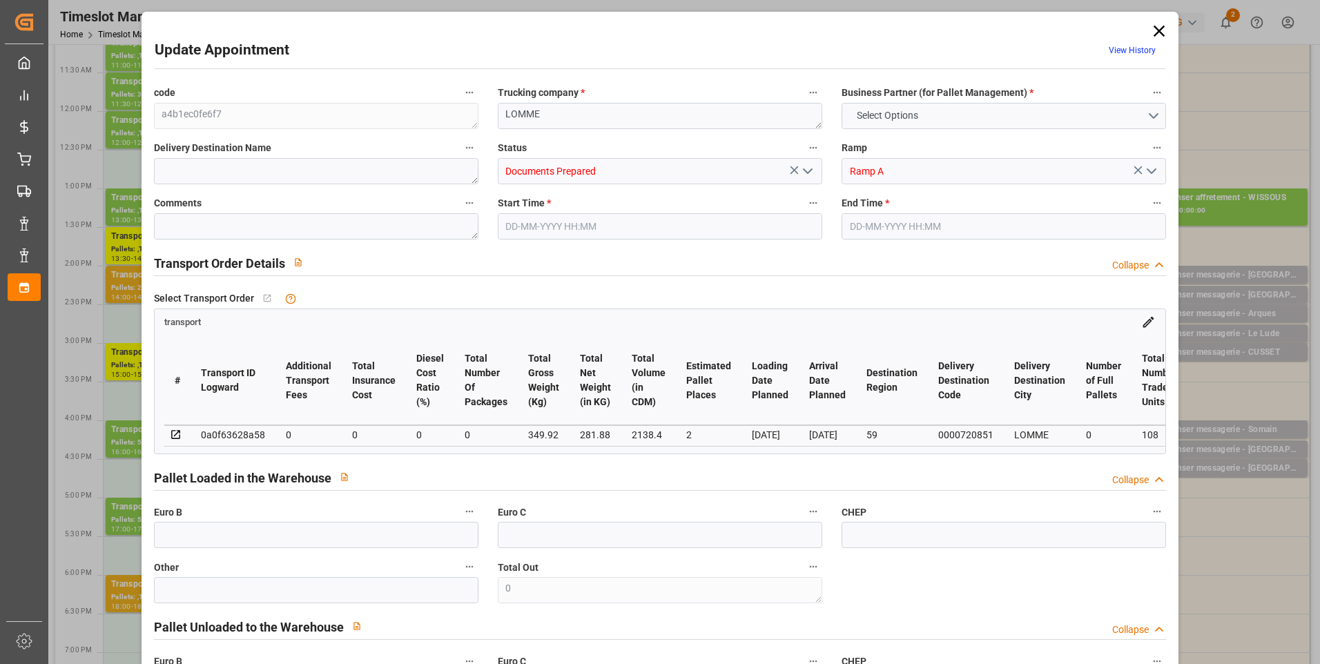
type input "0"
type input "108"
type input "3"
type input "101"
type input "349.92"
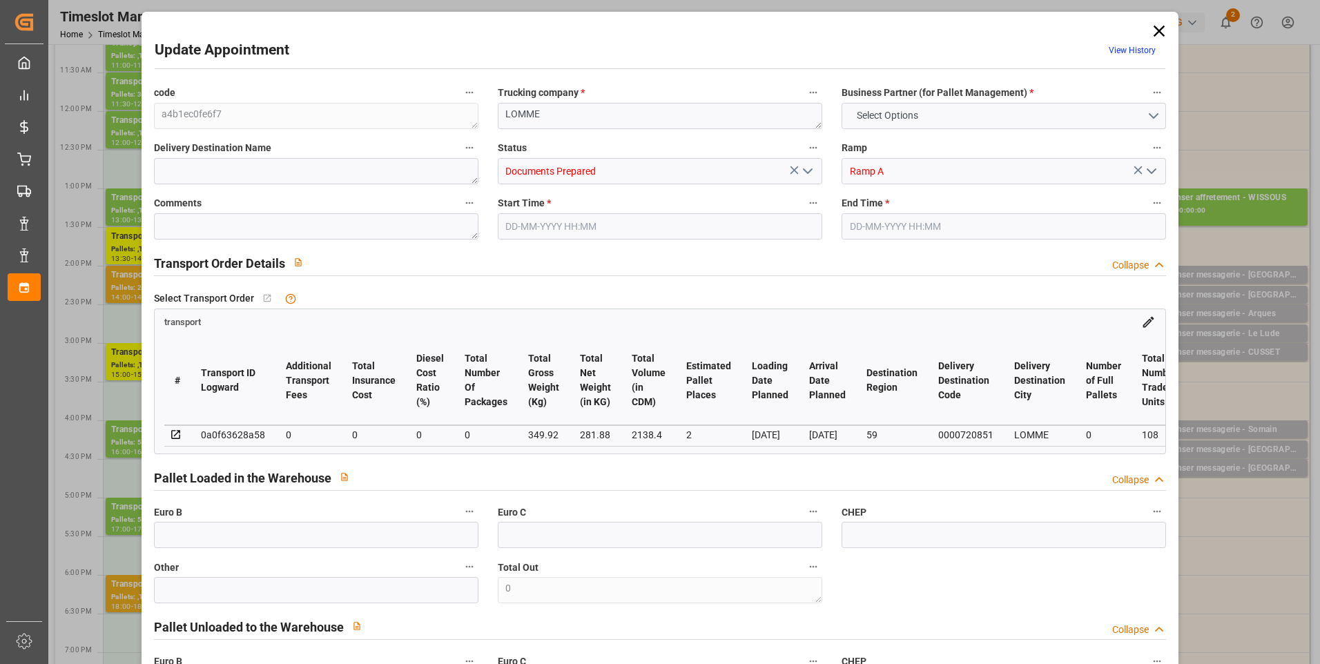
type input "0"
type input "4710.8598"
type input "0"
type input "21"
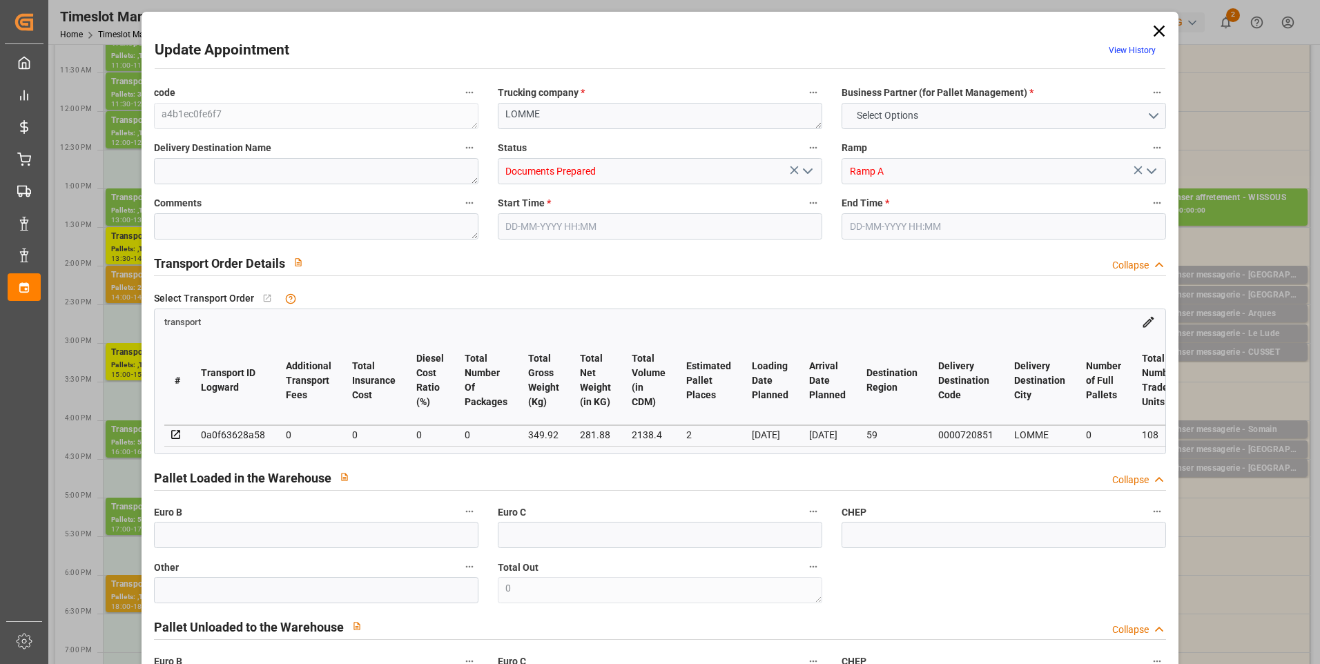
type input "35"
type input "01-09-2025 18:00"
type input "01-09-2025 18:30"
type input "27-08-2025 14:46"
type input "27-08-2025 11:35"
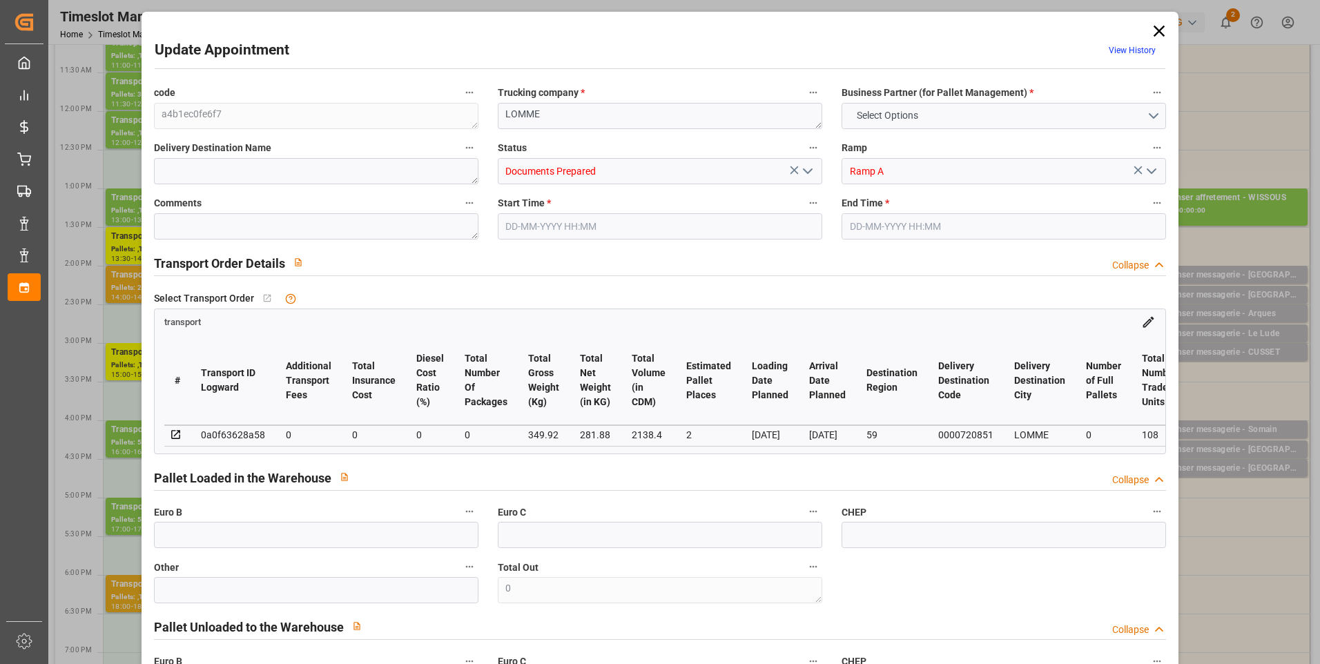
type input "02-09-2025"
type input "[DATE]"
click at [804, 168] on icon "open menu" at bounding box center [808, 171] width 17 height 17
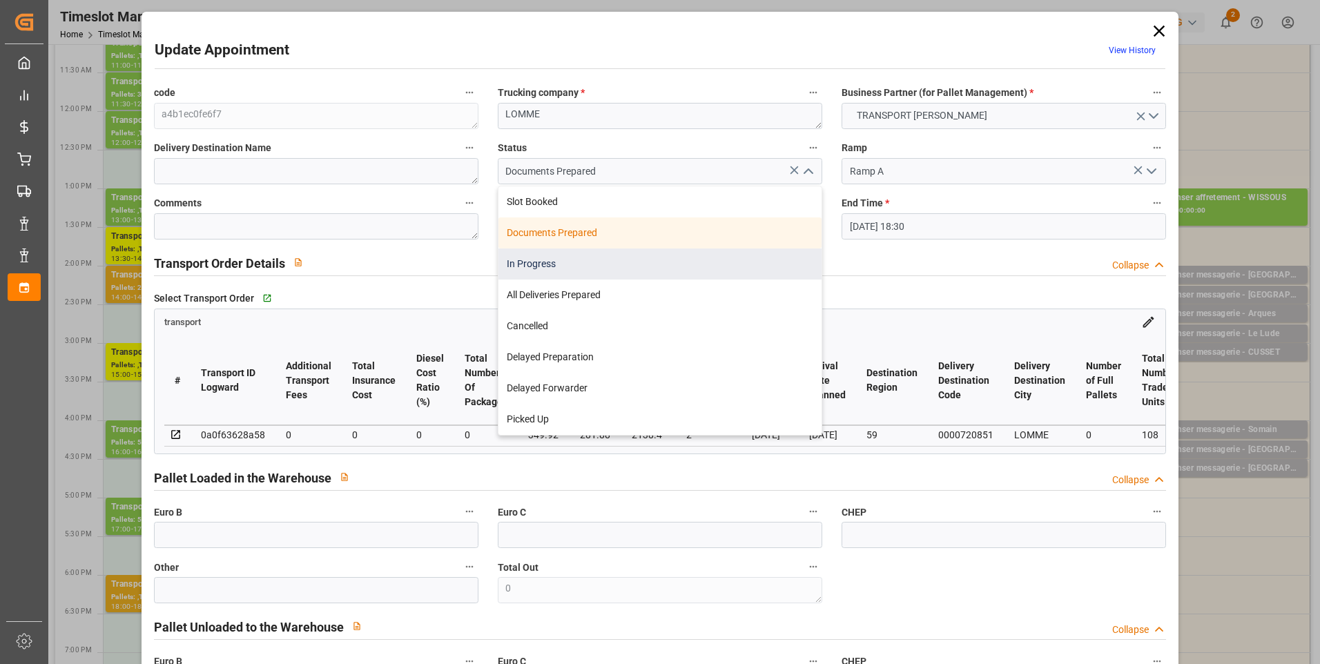
click at [543, 269] on div "In Progress" at bounding box center [660, 264] width 323 height 31
type input "In Progress"
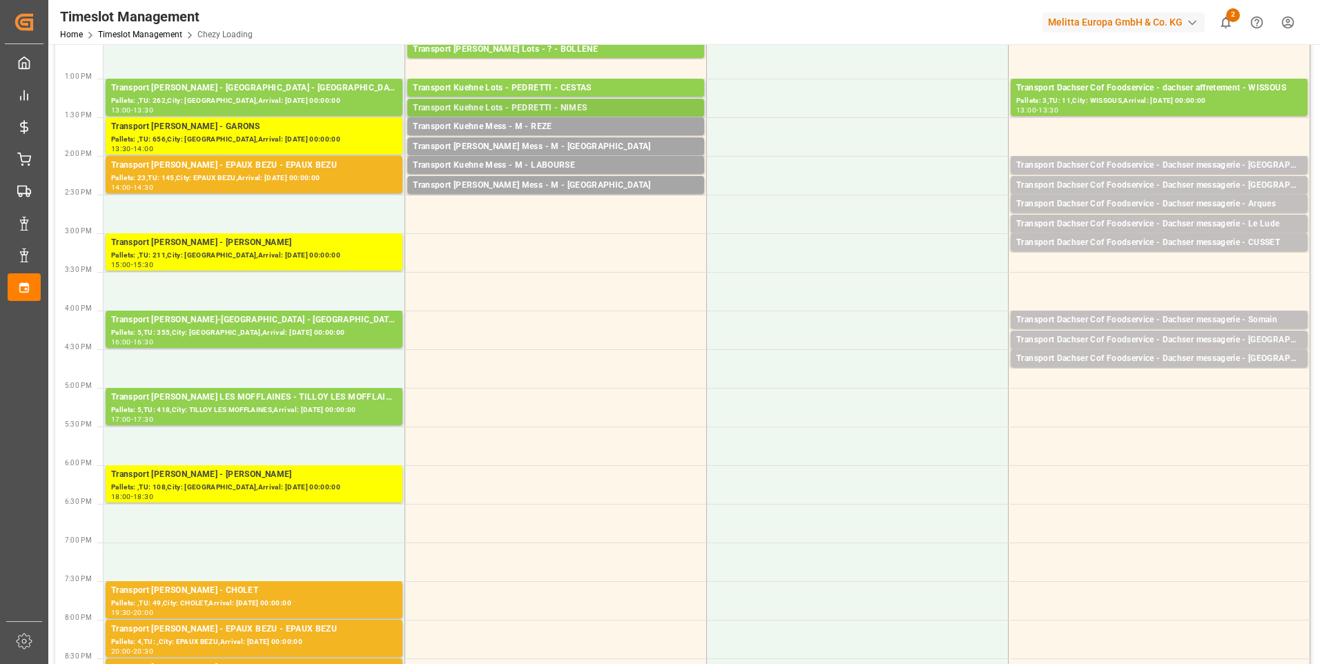
scroll to position [483, 0]
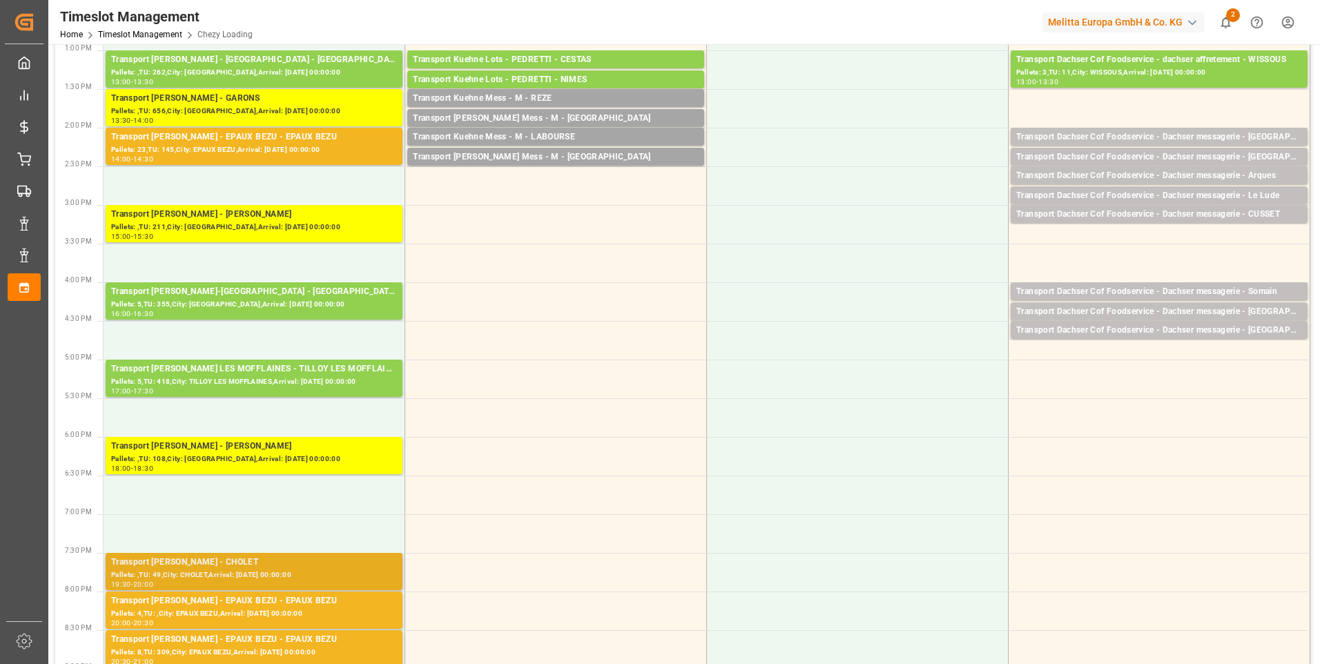
click at [248, 570] on div "Pallets: ,TU: 49,City: CHOLET,Arrival: 2025-09-03 00:00:00" at bounding box center [254, 576] width 286 height 12
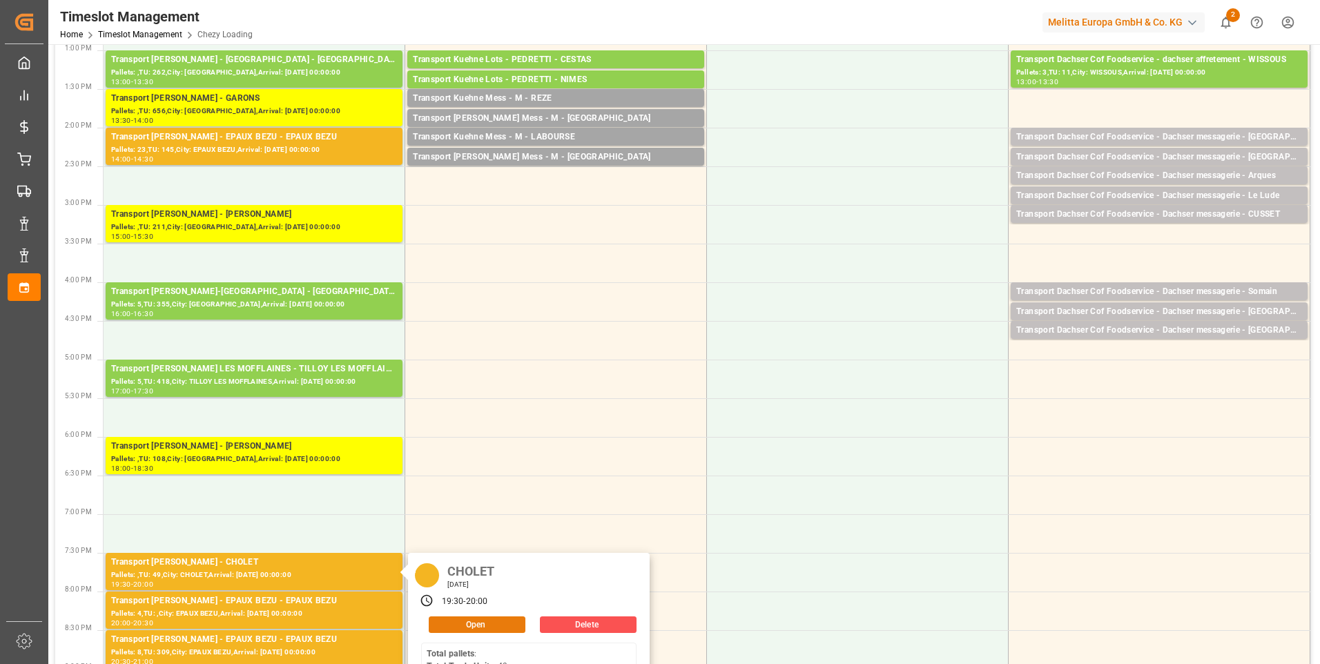
click at [466, 625] on button "Open" at bounding box center [477, 625] width 97 height 17
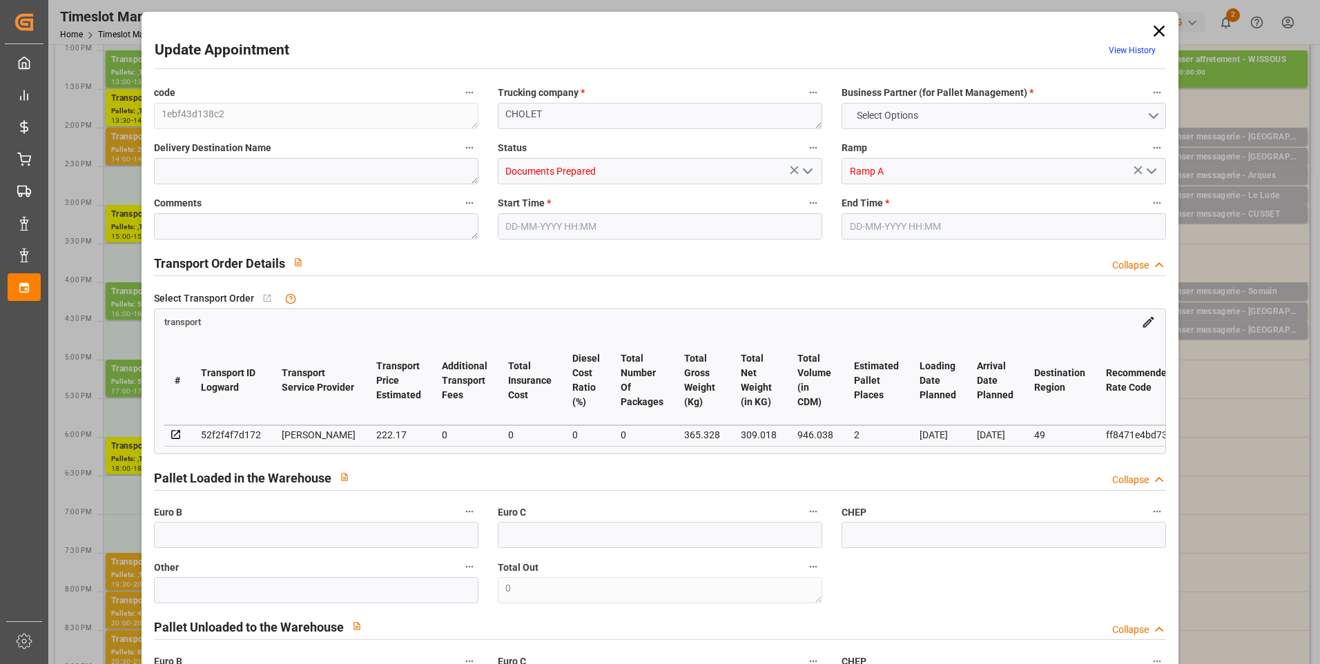
type input "2"
type input "222.17"
type input "0"
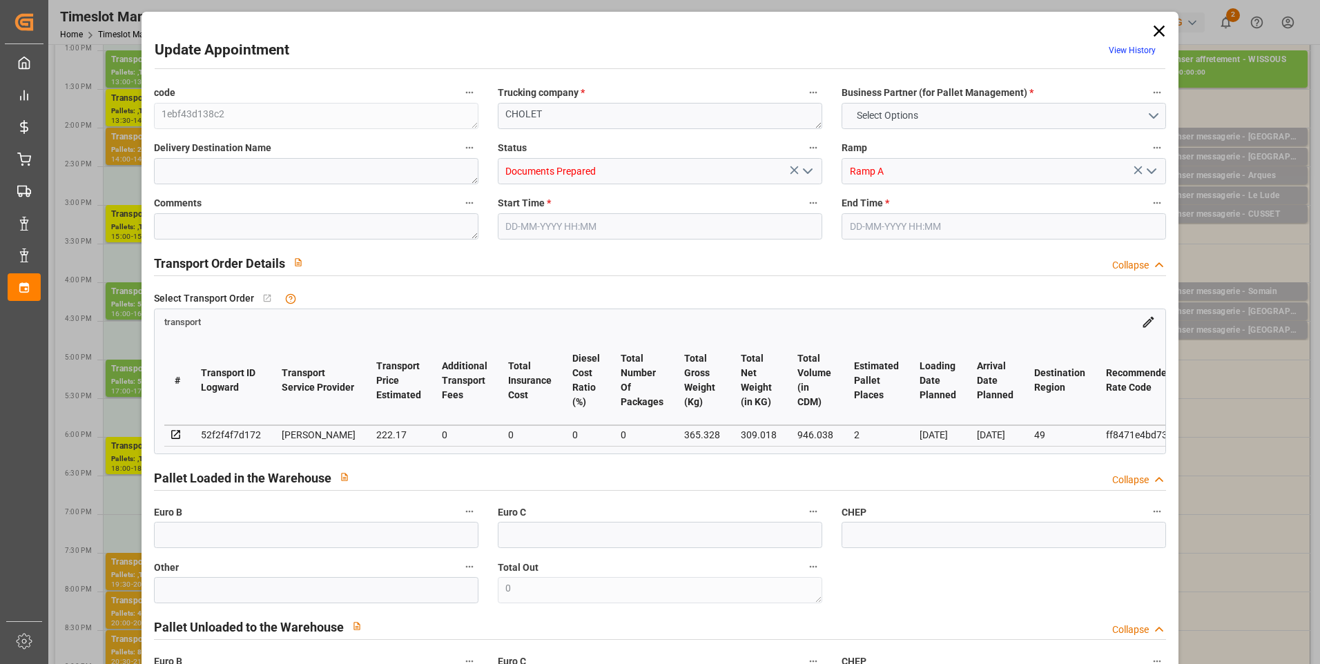
type input "214.6607"
type input "-7.5093"
type input "0"
type input "309.018"
type input "411.328"
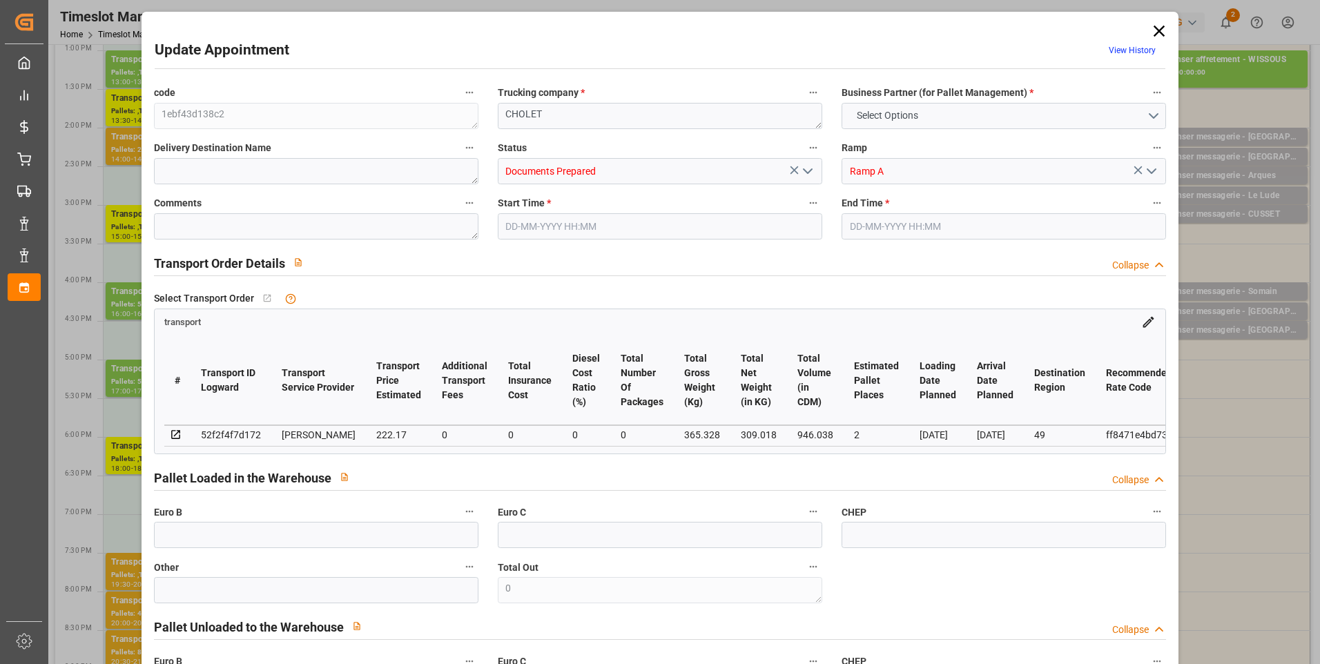
type input "946.038"
type input "49"
type input "0"
type input "49"
type input "2"
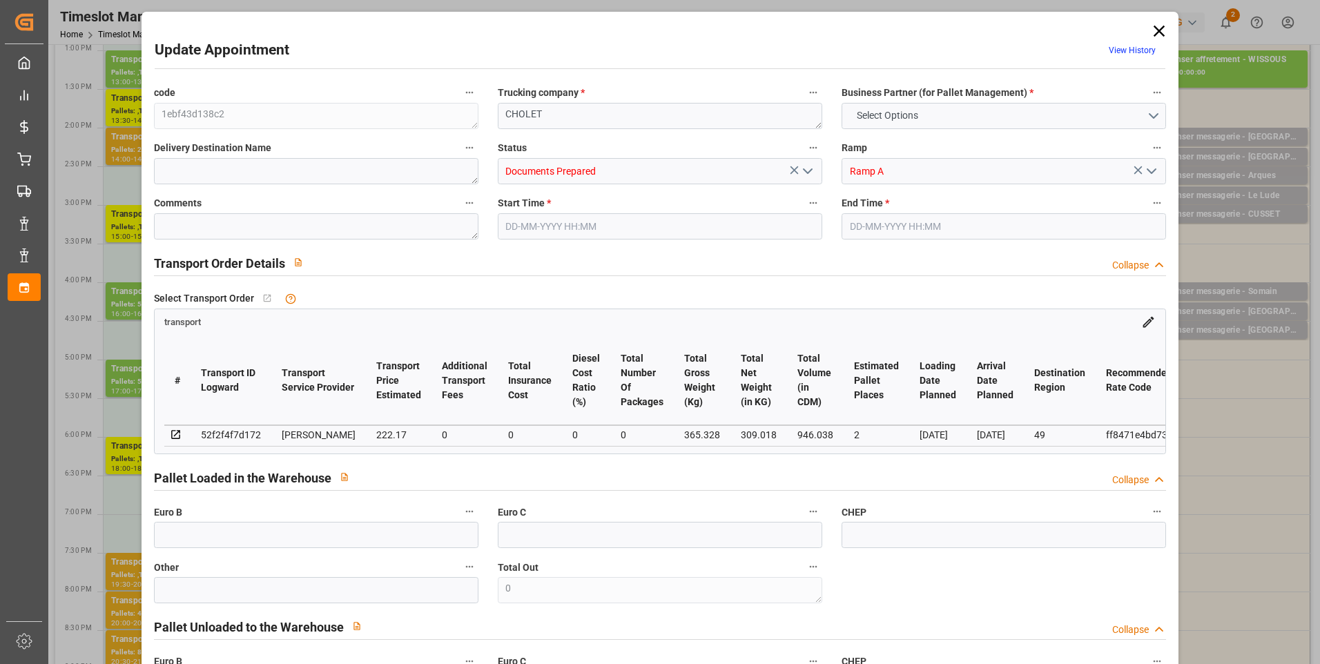
type input "101"
type input "365.328"
type input "0"
type input "4710.8598"
type input "0"
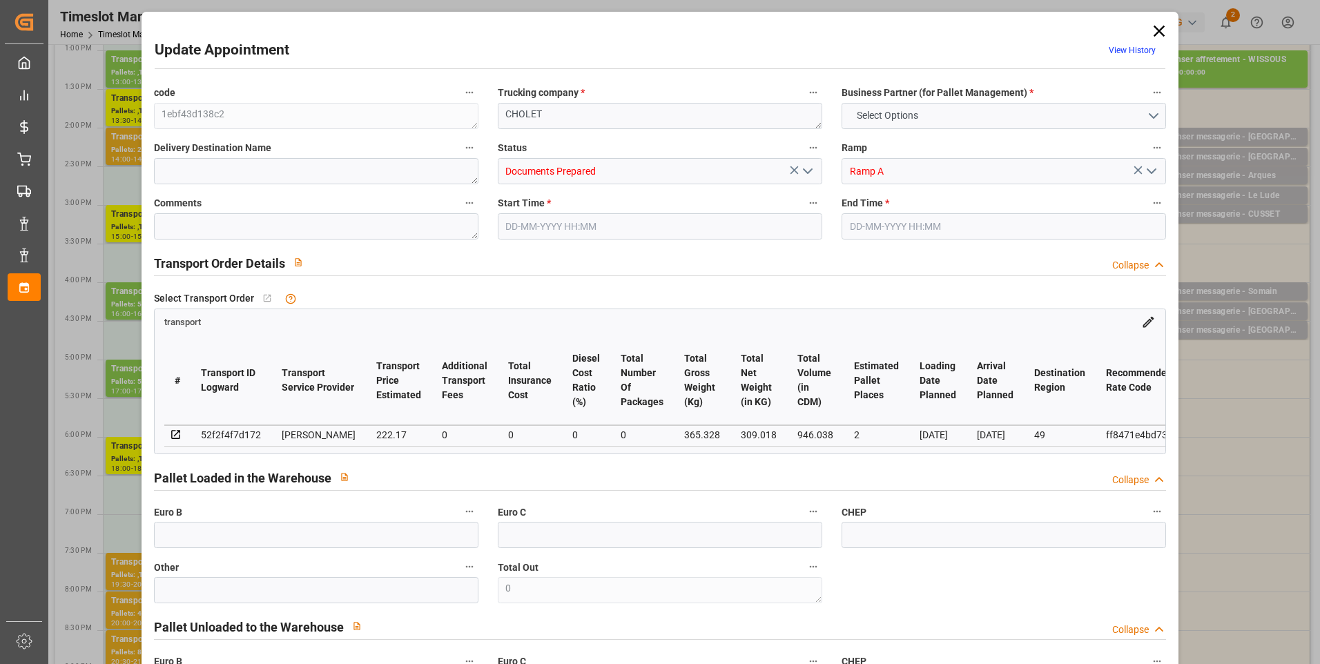
type input "0"
type input "21"
type input "35"
type input "01-09-2025 19:30"
type input "01-09-2025 20:00"
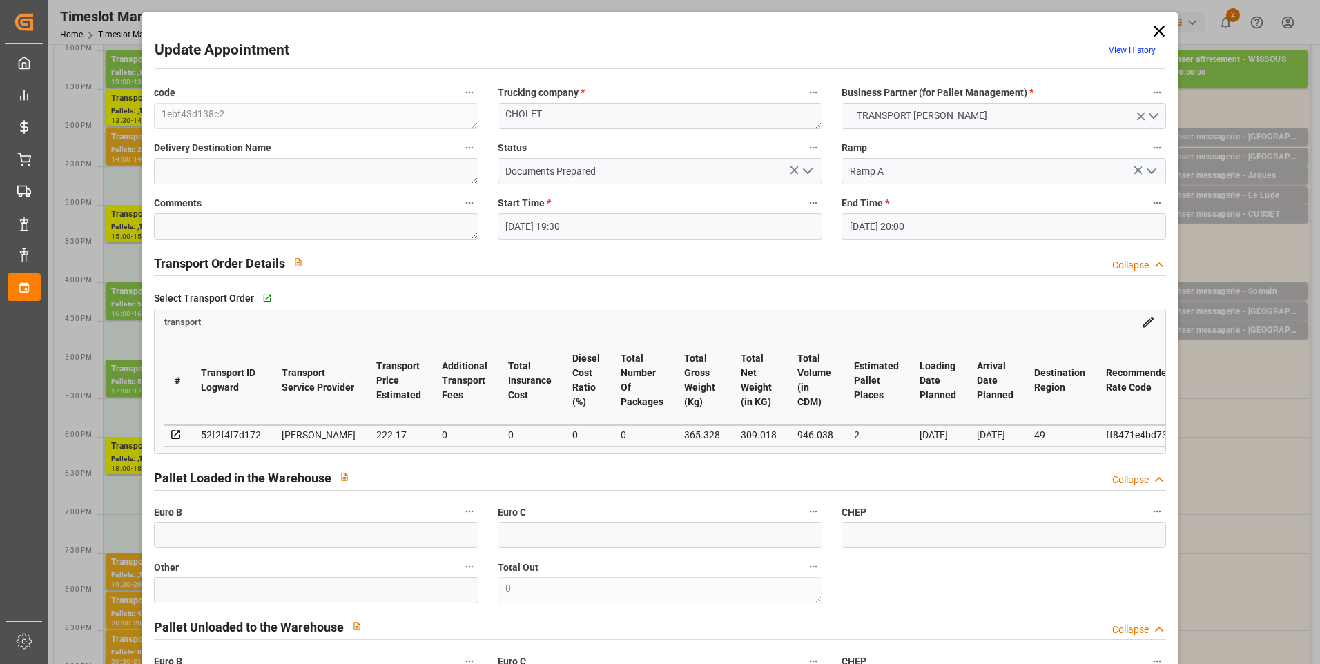
type input "28-08-2025 14:14"
type input "28-08-2025 11:31"
type input "03-09-2025"
type input "[DATE]"
click at [812, 166] on icon "open menu" at bounding box center [808, 171] width 17 height 17
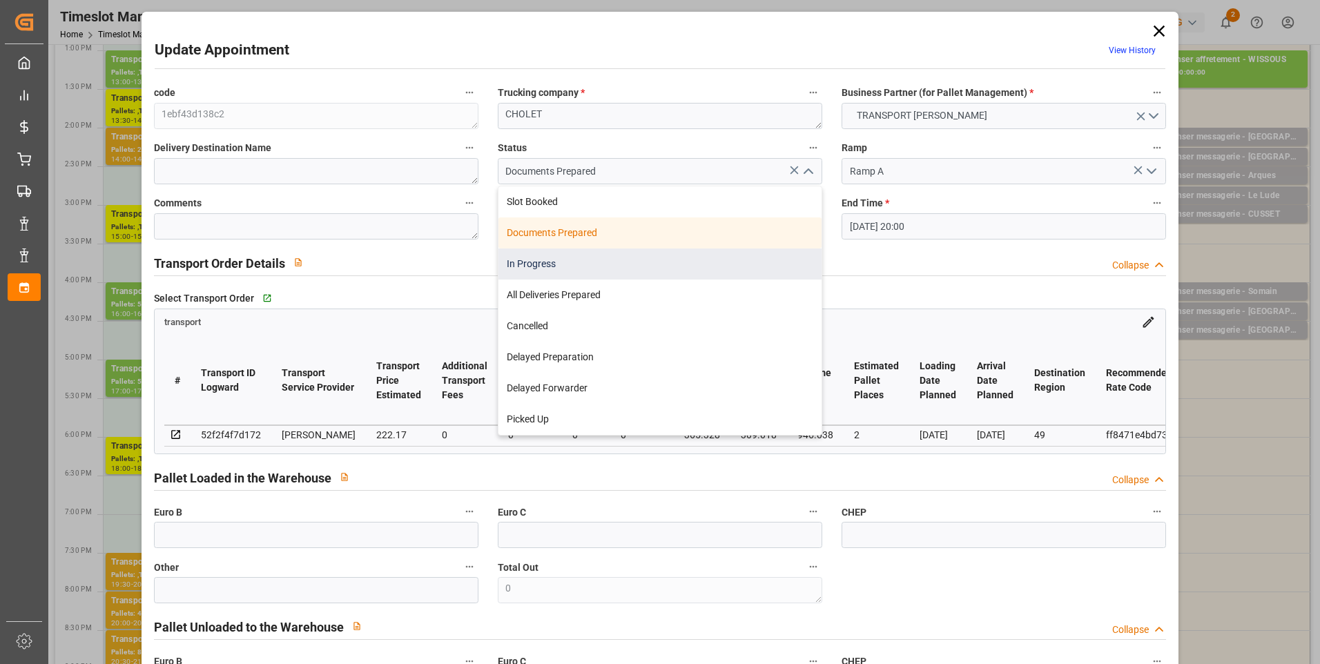
click at [554, 260] on div "In Progress" at bounding box center [660, 264] width 323 height 31
type input "In Progress"
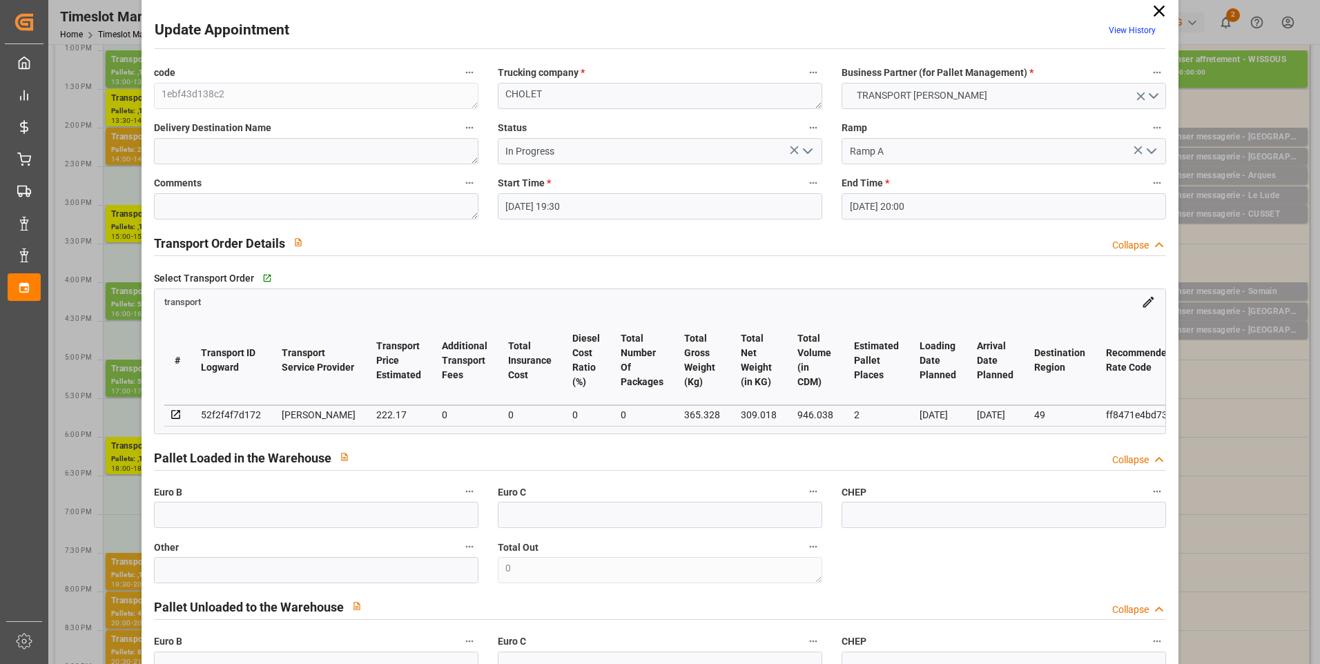
scroll to position [0, 0]
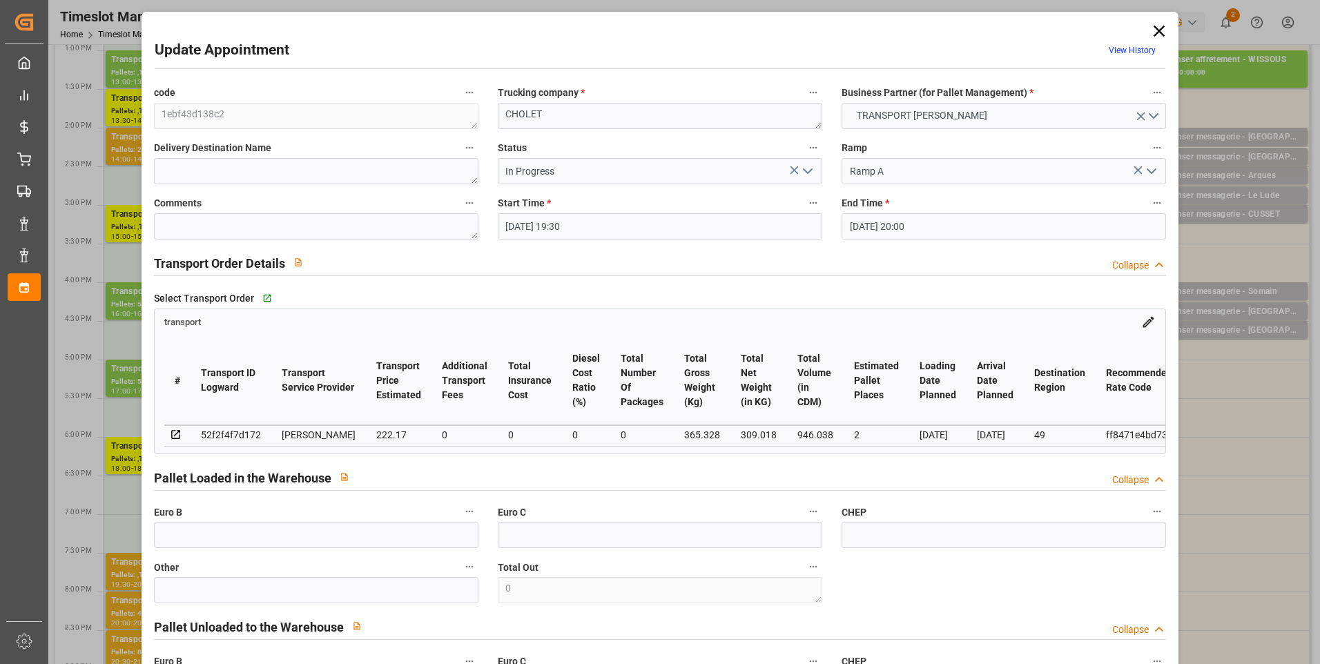
click at [1154, 30] on icon at bounding box center [1159, 31] width 11 height 11
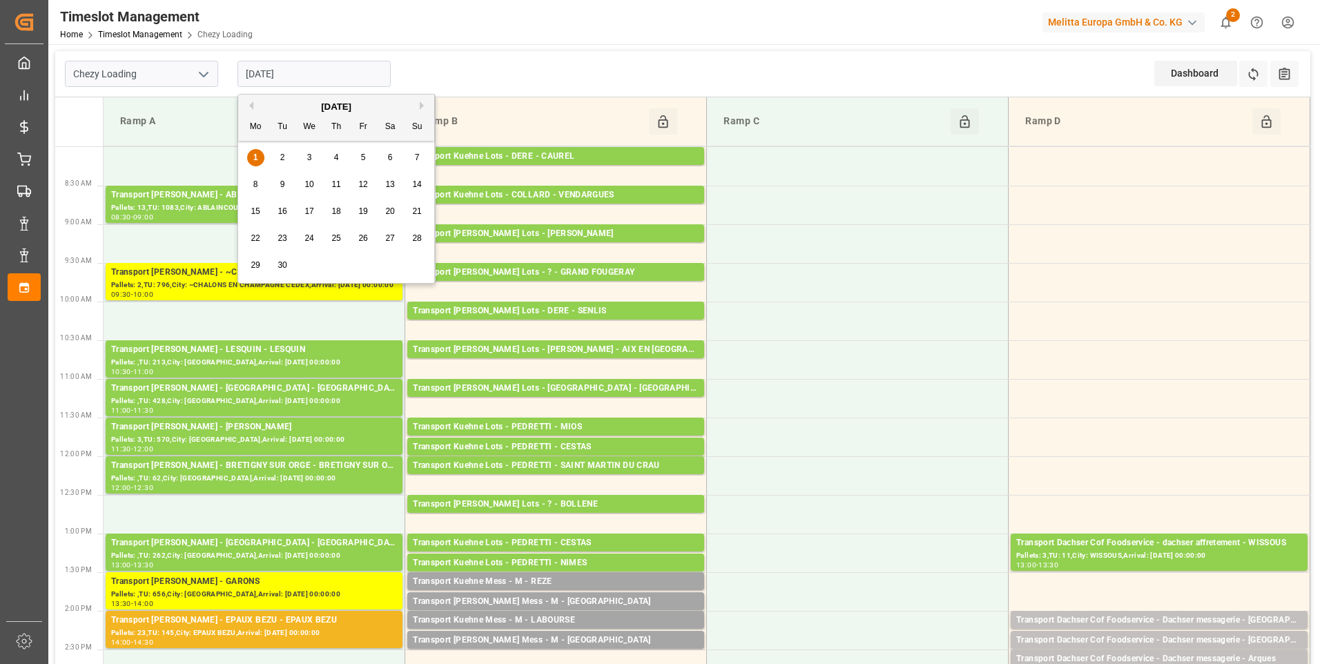
click at [316, 70] on input "[DATE]" at bounding box center [314, 74] width 153 height 26
click at [202, 74] on icon "open menu" at bounding box center [203, 74] width 17 height 17
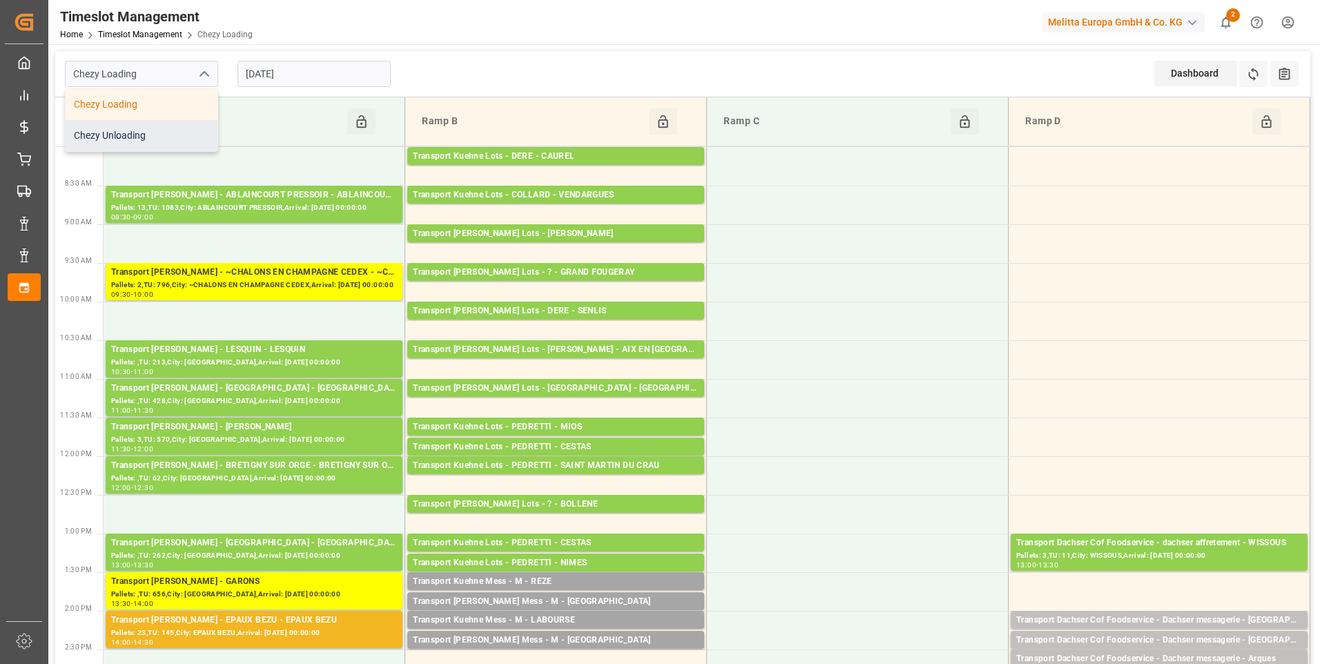
click at [139, 128] on div "Chezy Unloading" at bounding box center [142, 135] width 152 height 31
type input "Chezy Unloading"
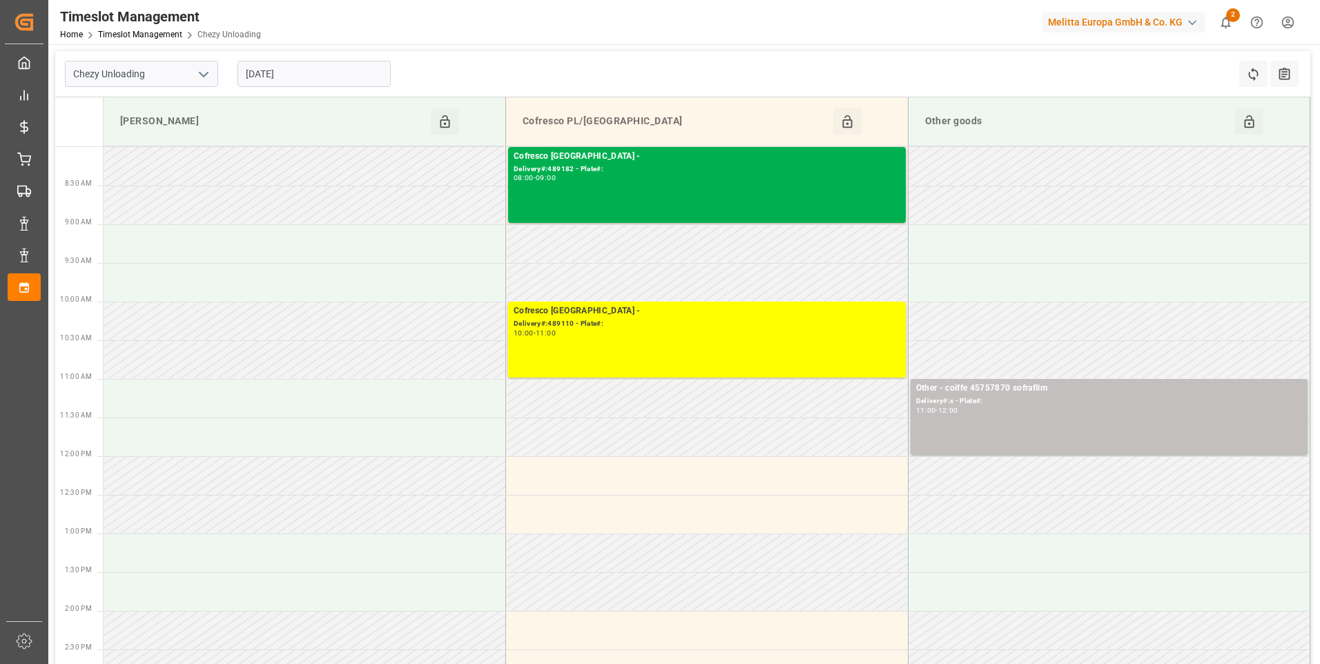
click at [330, 70] on input "[DATE]" at bounding box center [314, 74] width 153 height 26
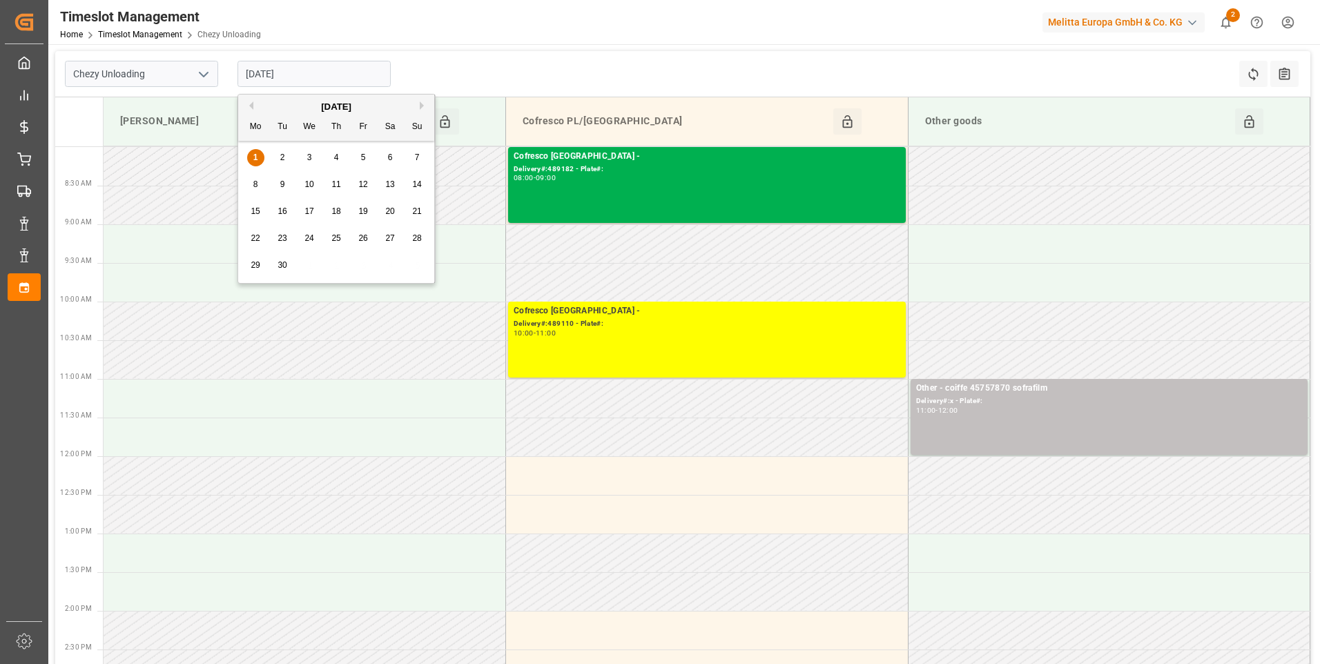
click at [285, 153] on span "2" at bounding box center [282, 158] width 5 height 10
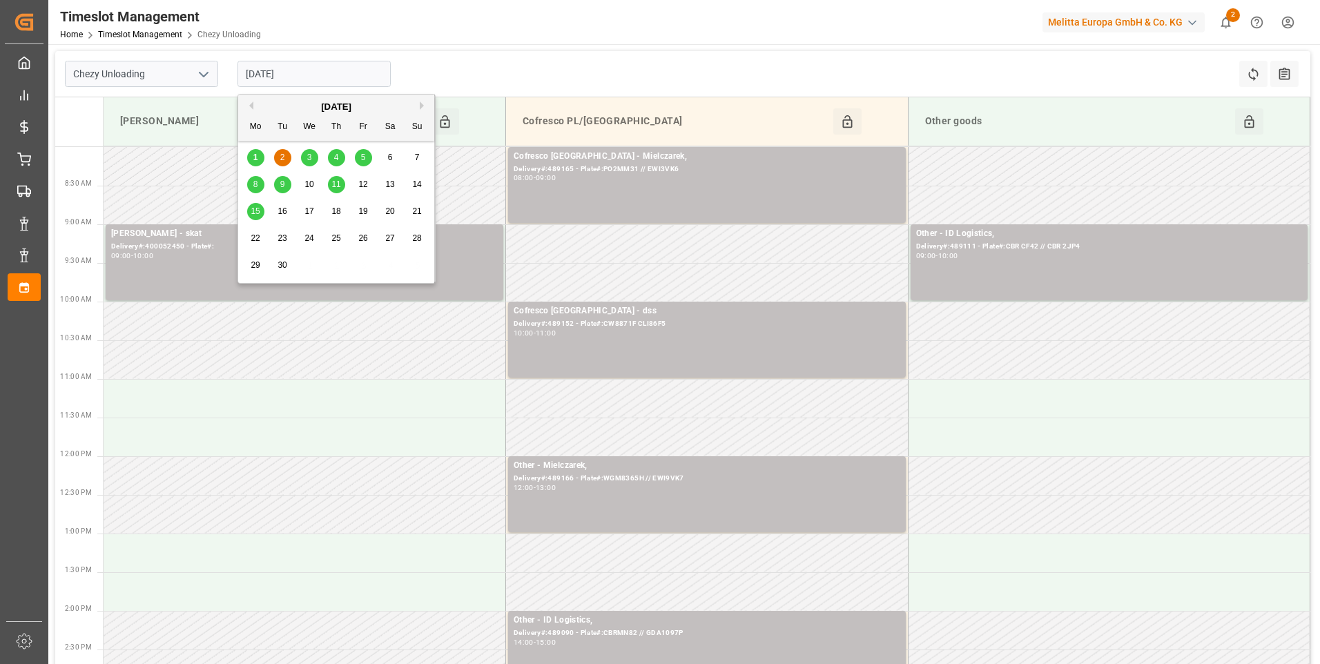
click at [304, 70] on input "[DATE]" at bounding box center [314, 74] width 153 height 26
click at [252, 104] on button "Previous Month" at bounding box center [249, 106] width 8 height 8
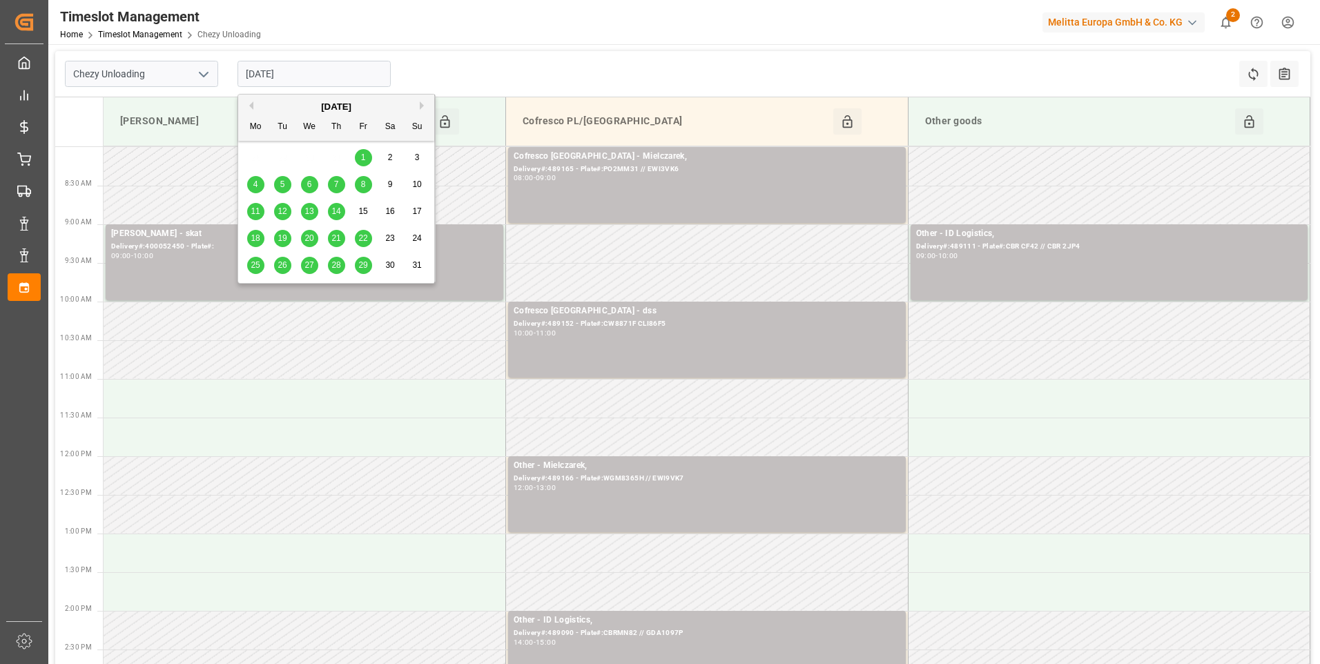
click at [361, 267] on span "29" at bounding box center [362, 265] width 9 height 10
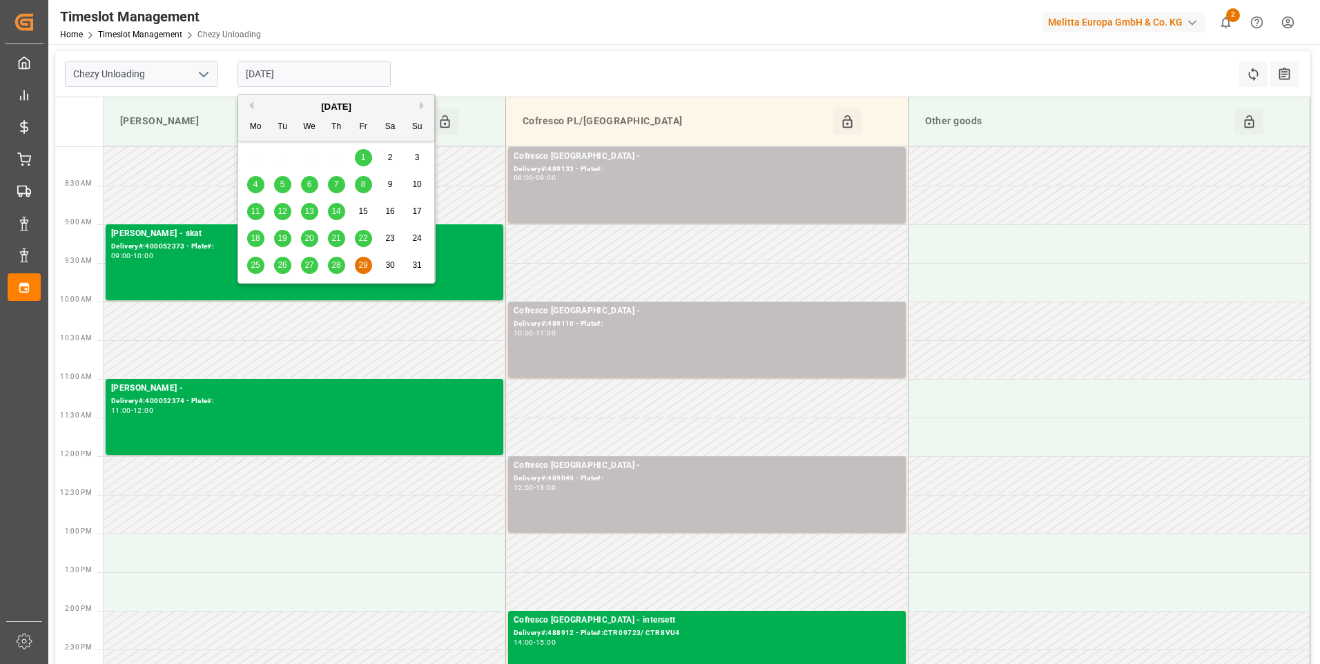
click at [308, 68] on input "29-08-2025" at bounding box center [314, 74] width 153 height 26
click at [336, 267] on span "28" at bounding box center [335, 265] width 9 height 10
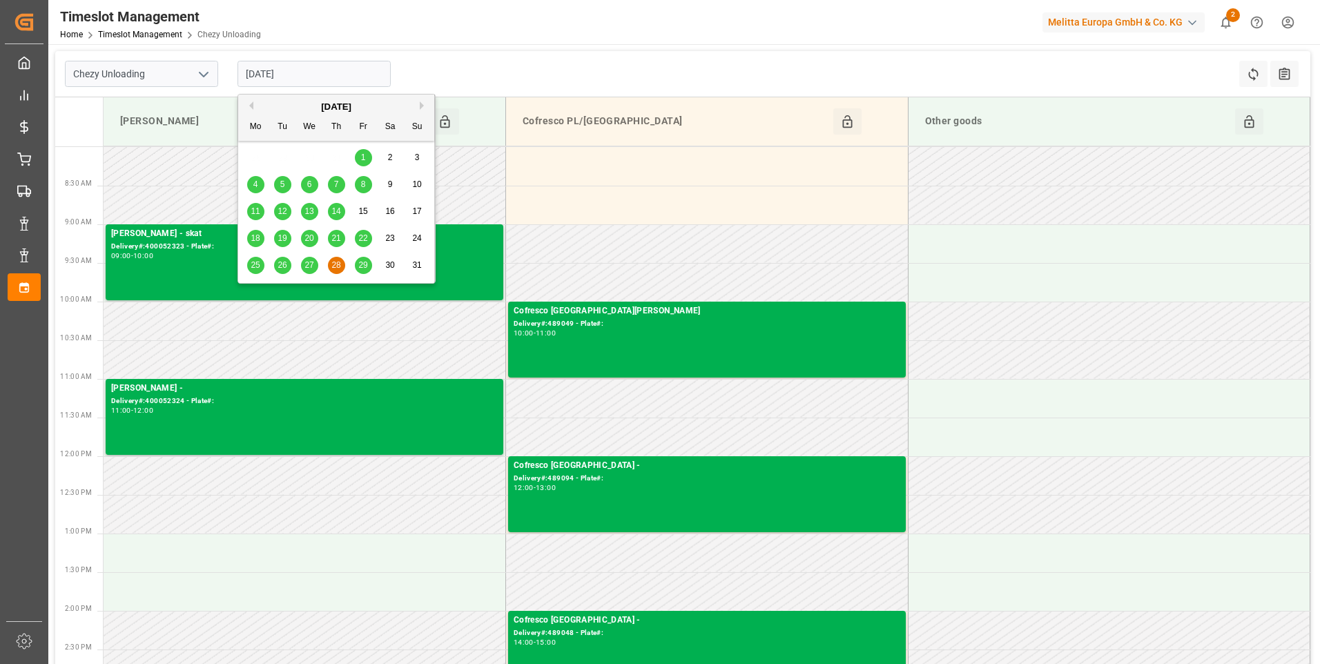
click at [319, 74] on input "28-08-2025" at bounding box center [314, 74] width 153 height 26
click at [311, 267] on span "27" at bounding box center [309, 265] width 9 height 10
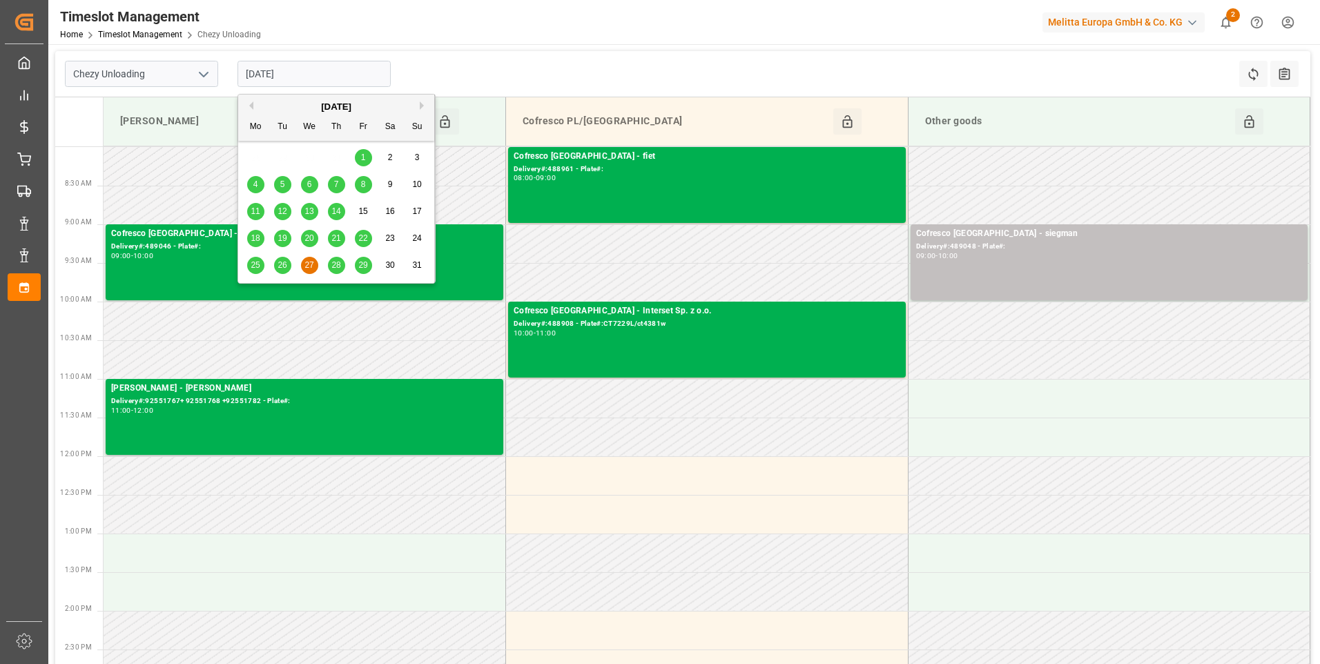
click at [318, 67] on input "27-08-2025" at bounding box center [314, 74] width 153 height 26
click at [423, 105] on button "Next Month" at bounding box center [424, 106] width 8 height 8
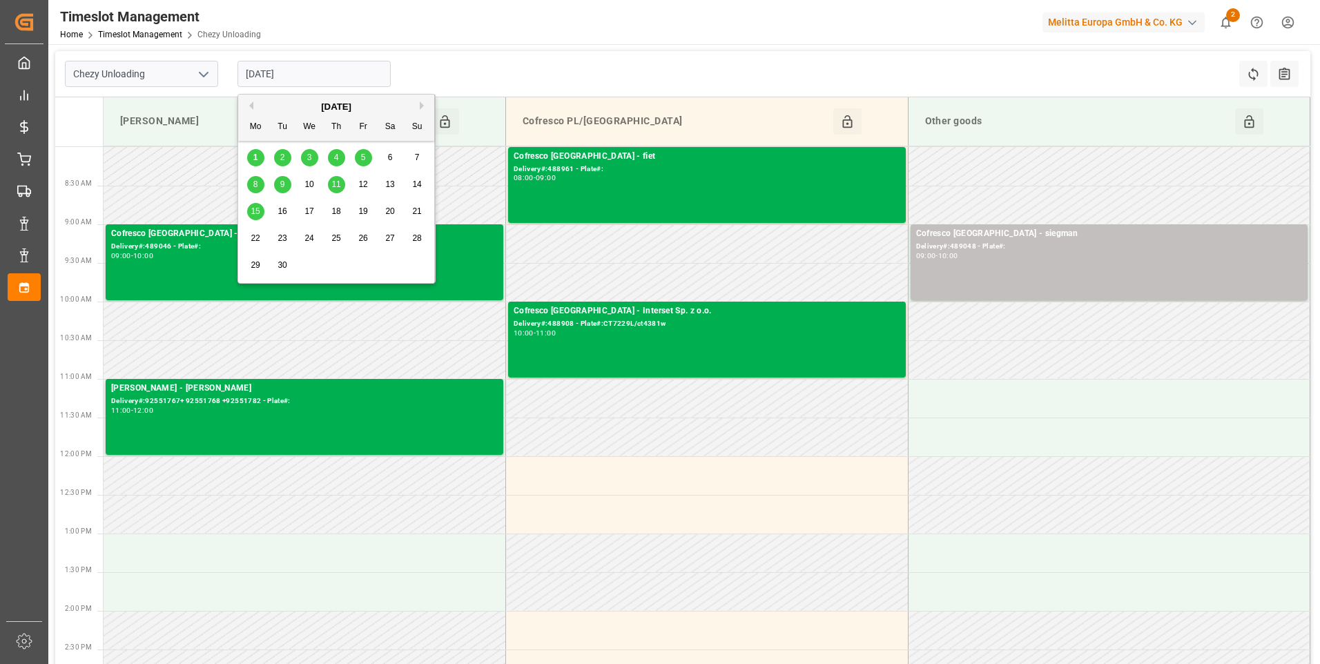
click at [254, 156] on span "1" at bounding box center [255, 158] width 5 height 10
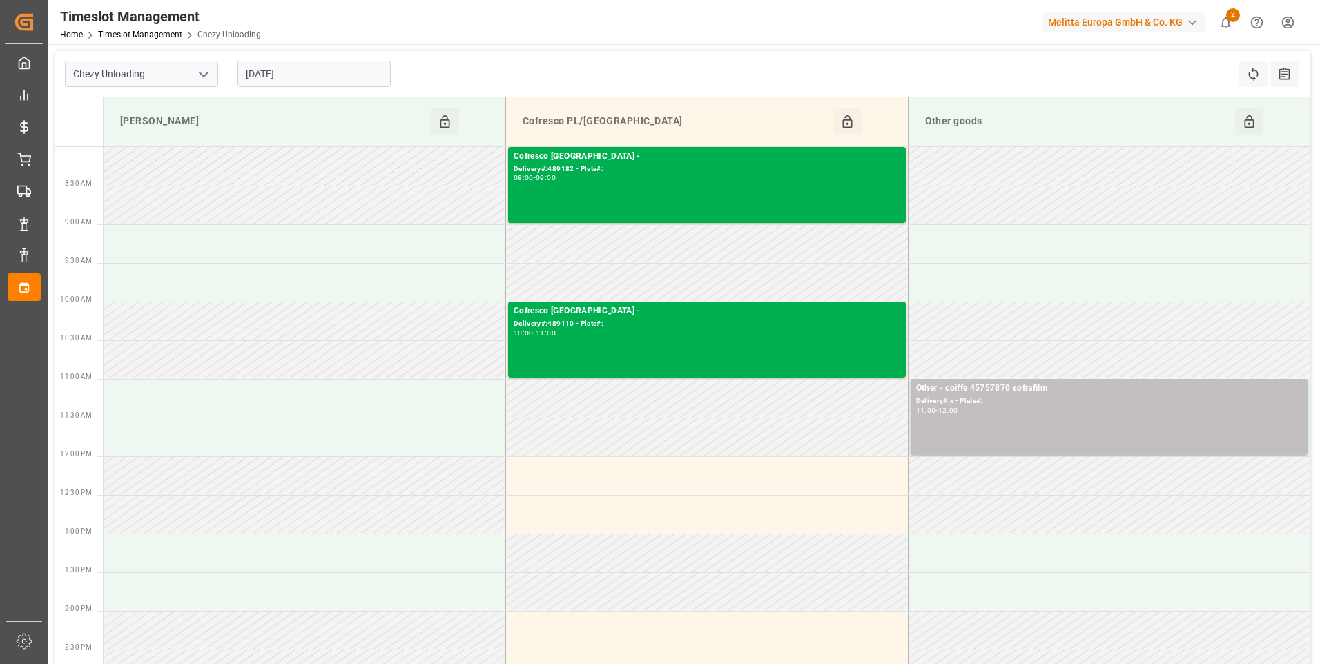
click at [299, 74] on input "[DATE]" at bounding box center [314, 74] width 153 height 26
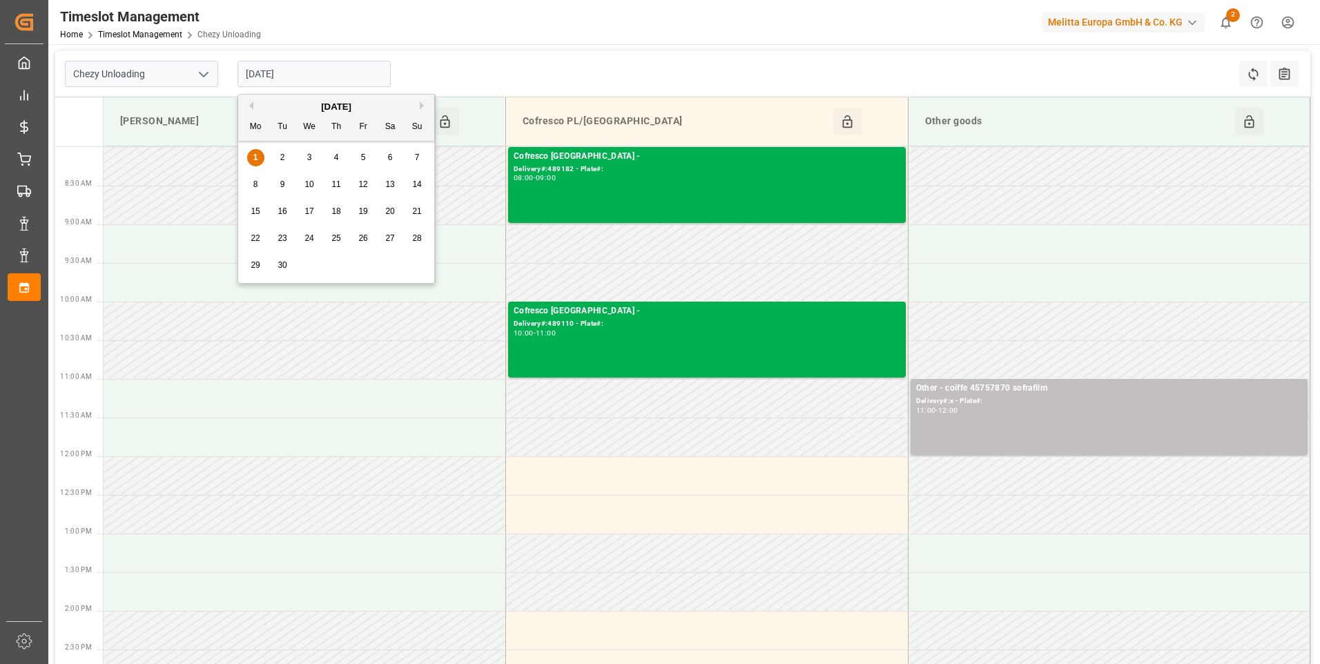
click at [283, 155] on span "2" at bounding box center [282, 158] width 5 height 10
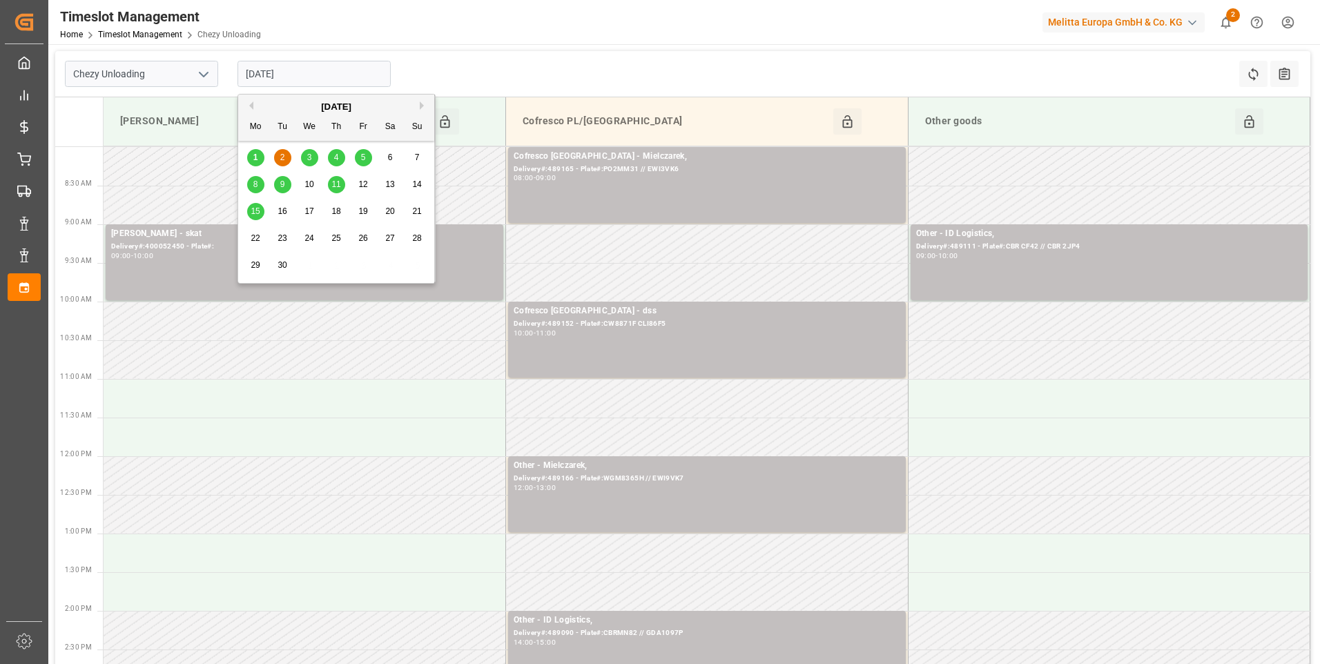
click at [311, 81] on input "[DATE]" at bounding box center [314, 74] width 153 height 26
drag, startPoint x: 309, startPoint y: 148, endPoint x: 309, endPoint y: 159, distance: 11.1
click at [309, 151] on div "1 2 3 4 5 6 7" at bounding box center [336, 157] width 189 height 27
click at [309, 159] on span "3" at bounding box center [309, 158] width 5 height 10
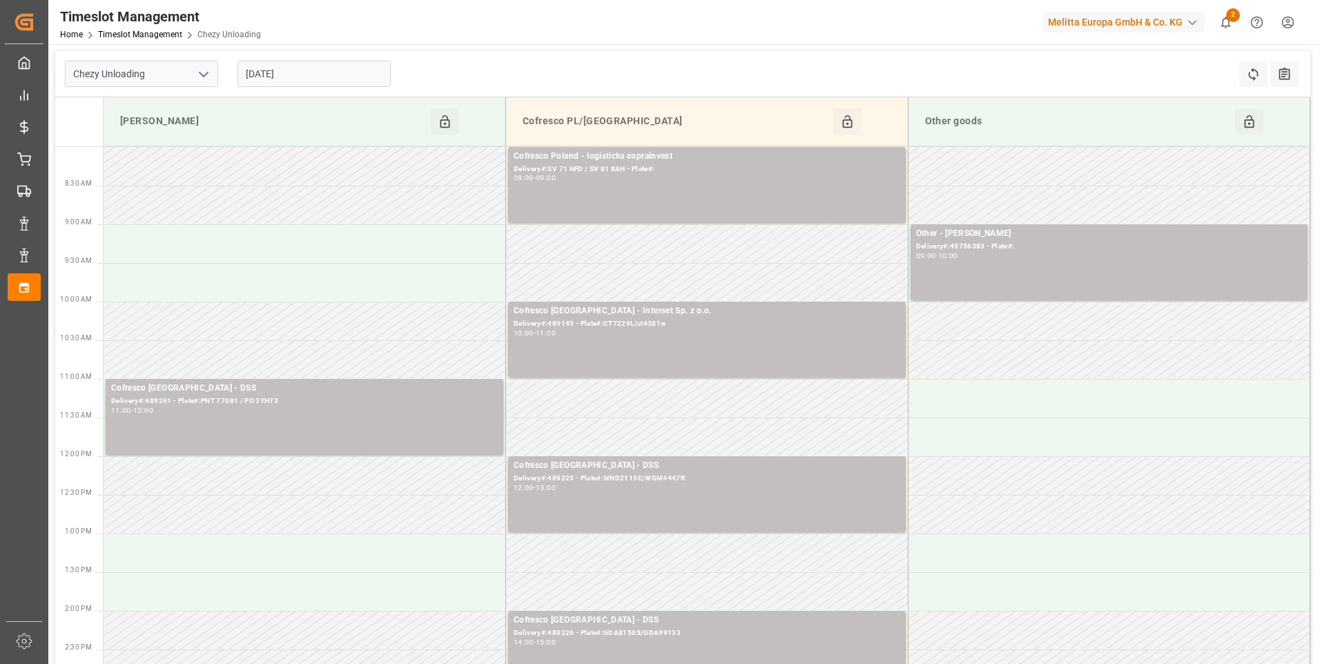
click at [318, 73] on input "03-09-2025" at bounding box center [314, 74] width 153 height 26
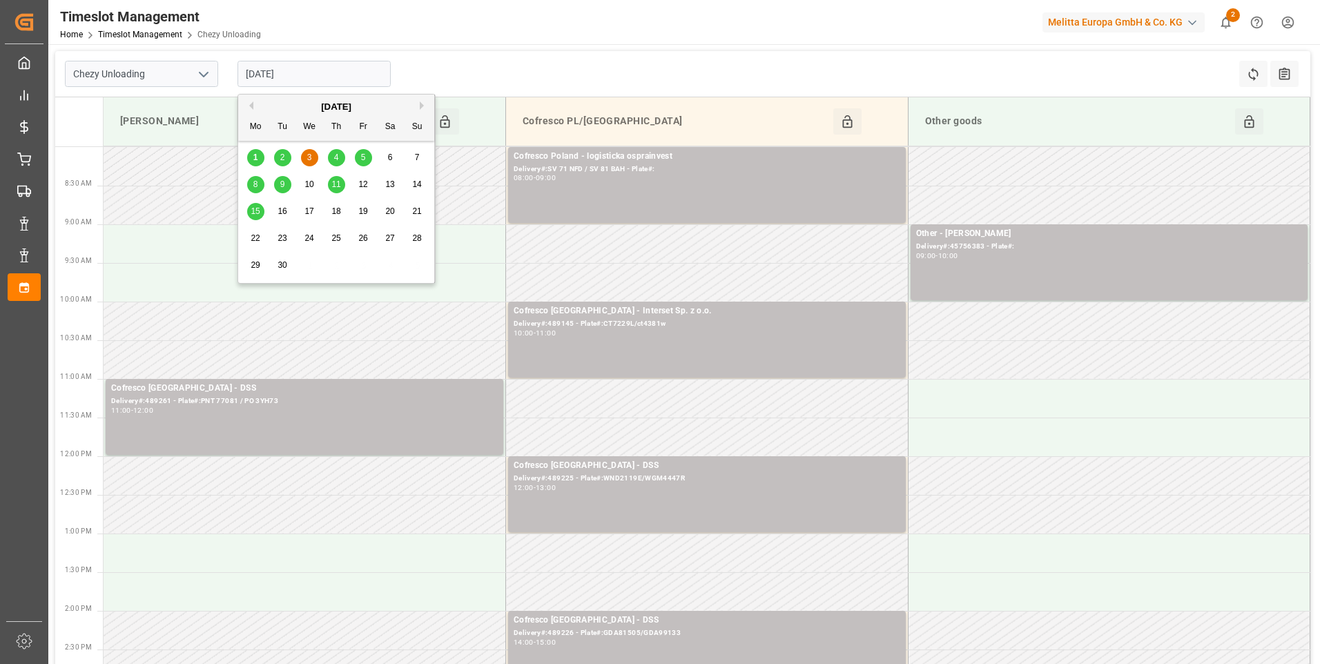
click at [329, 156] on div "4" at bounding box center [336, 158] width 17 height 17
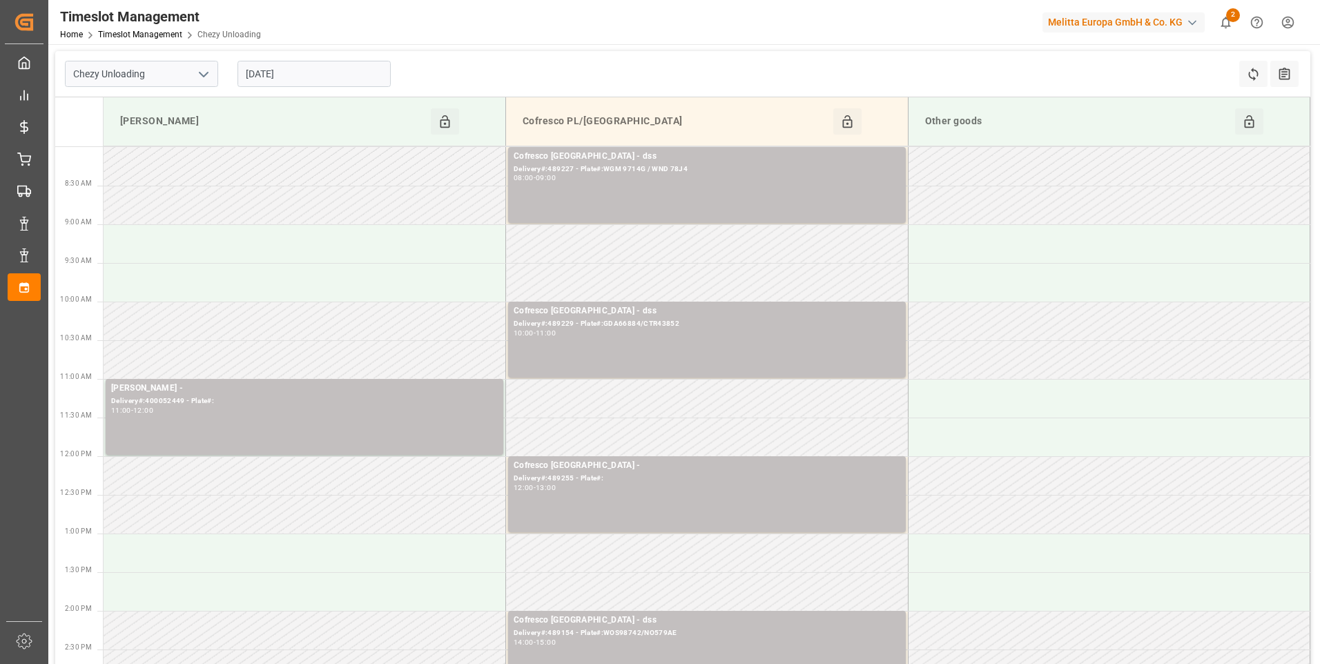
click at [308, 77] on input "04-09-2025" at bounding box center [314, 74] width 153 height 26
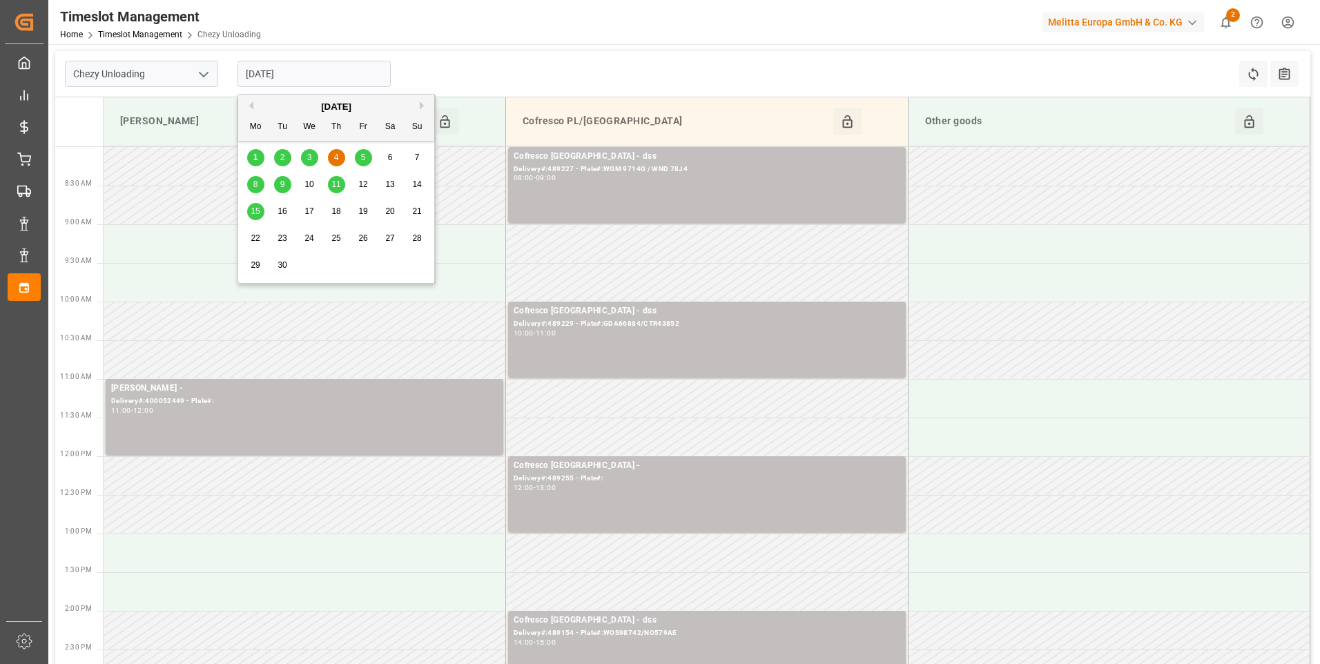
click at [367, 158] on div "5" at bounding box center [363, 158] width 17 height 17
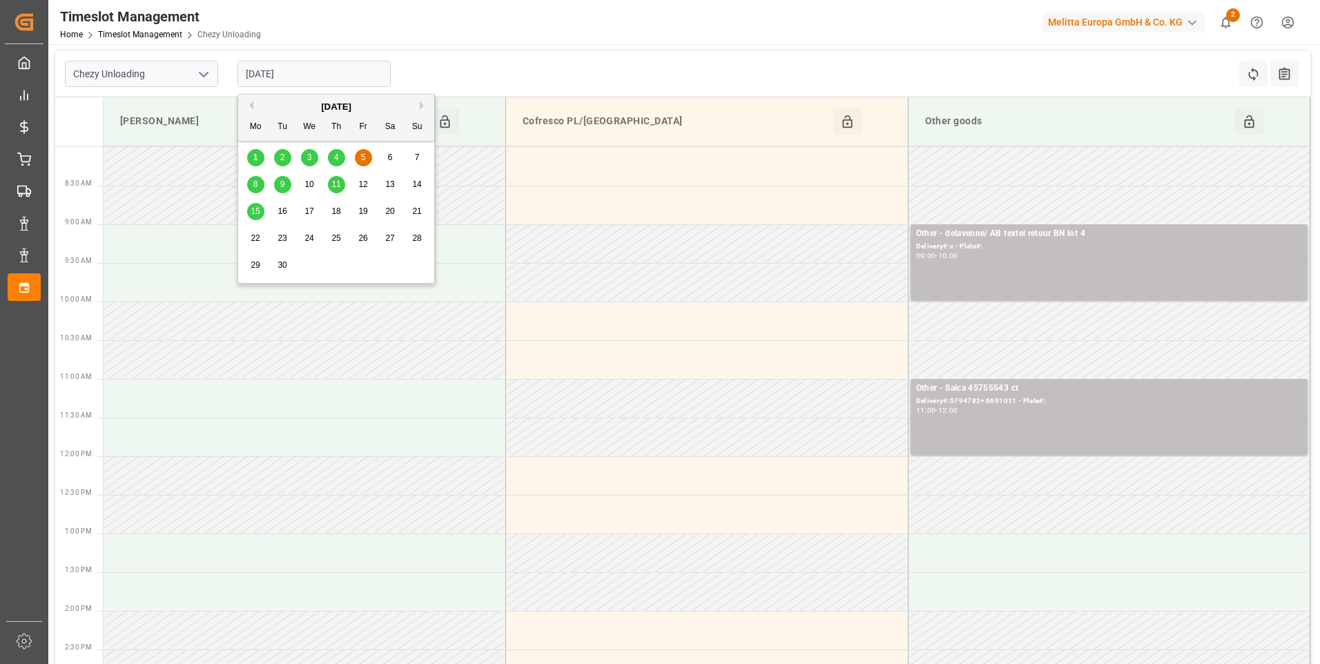
click at [308, 73] on input "05-09-2025" at bounding box center [314, 74] width 153 height 26
click at [252, 158] on div "1" at bounding box center [255, 158] width 17 height 17
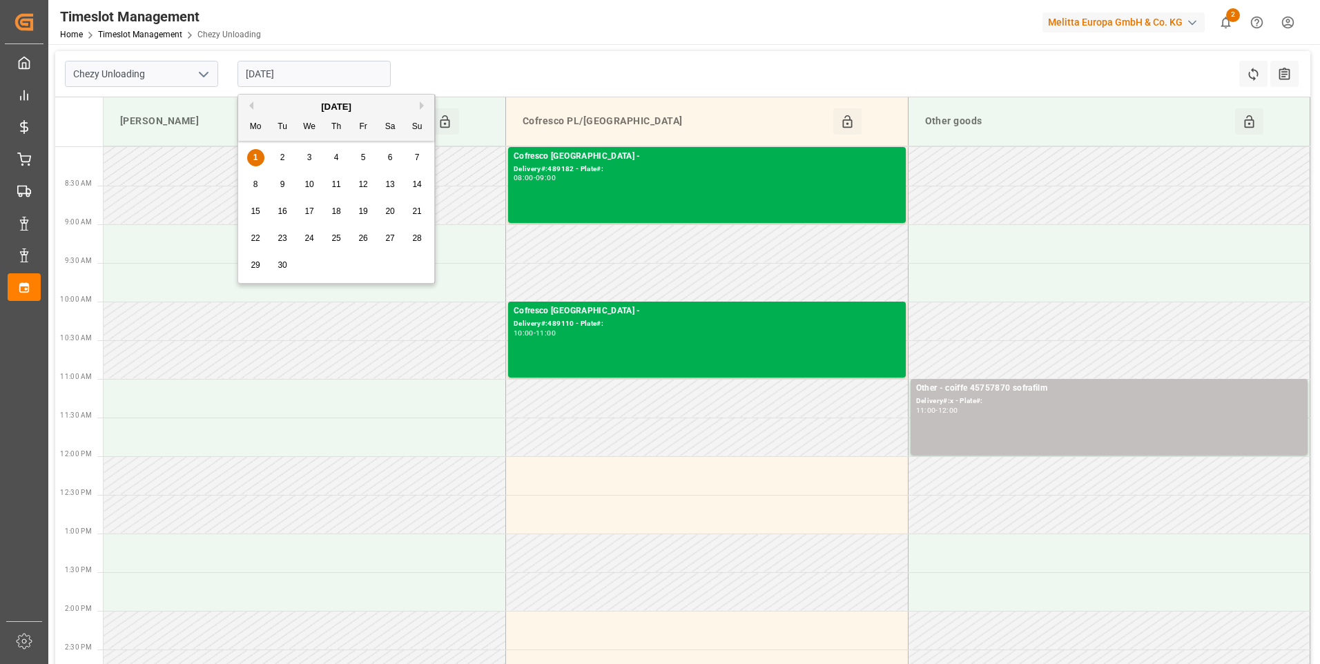
click at [307, 75] on input "[DATE]" at bounding box center [314, 74] width 153 height 26
click at [286, 153] on div "2" at bounding box center [282, 158] width 17 height 17
type input "[DATE]"
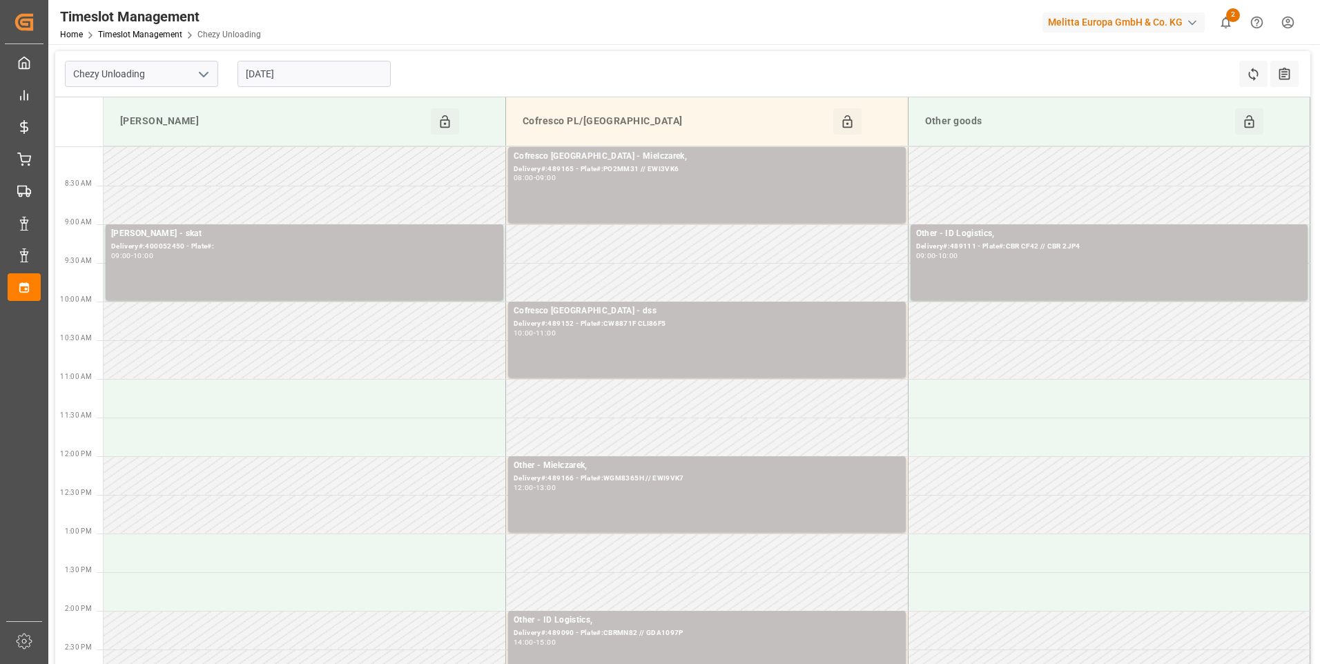
click at [209, 73] on icon "open menu" at bounding box center [203, 74] width 17 height 17
click at [115, 113] on div "Chezy Loading" at bounding box center [142, 104] width 152 height 31
type input "Chezy Loading"
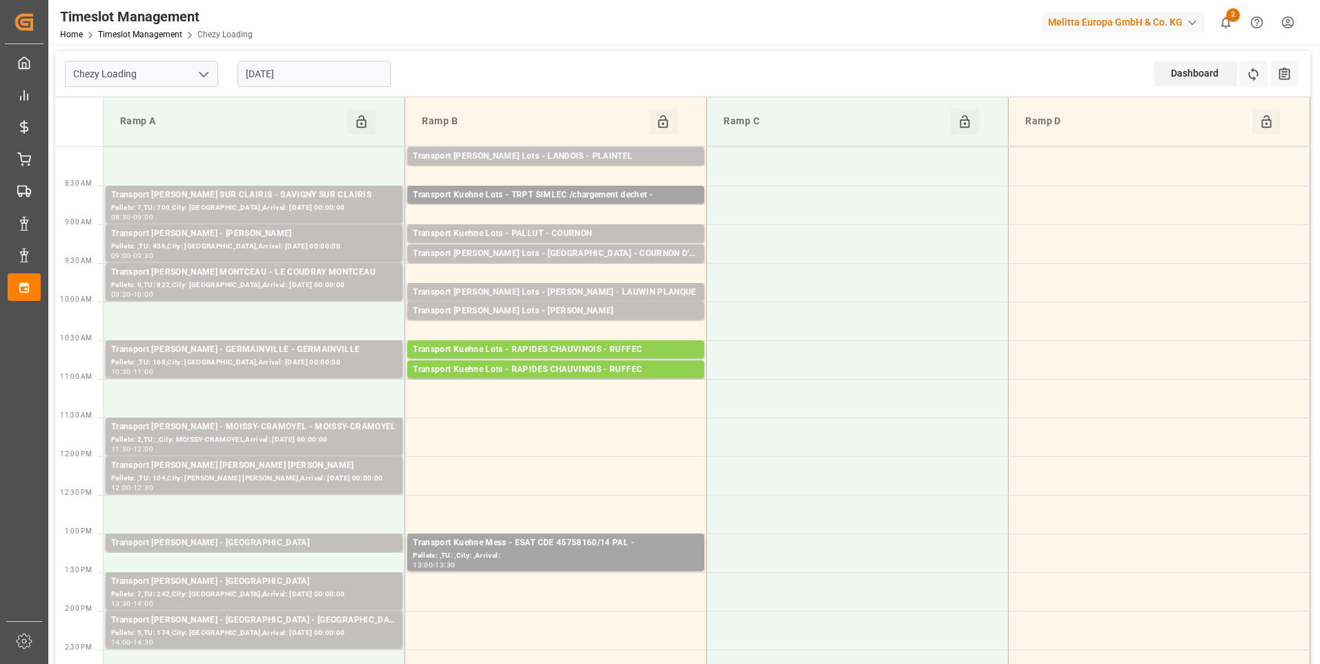
click at [202, 74] on polyline "open menu" at bounding box center [204, 75] width 8 height 4
click at [321, 79] on input "[DATE]" at bounding box center [314, 74] width 153 height 26
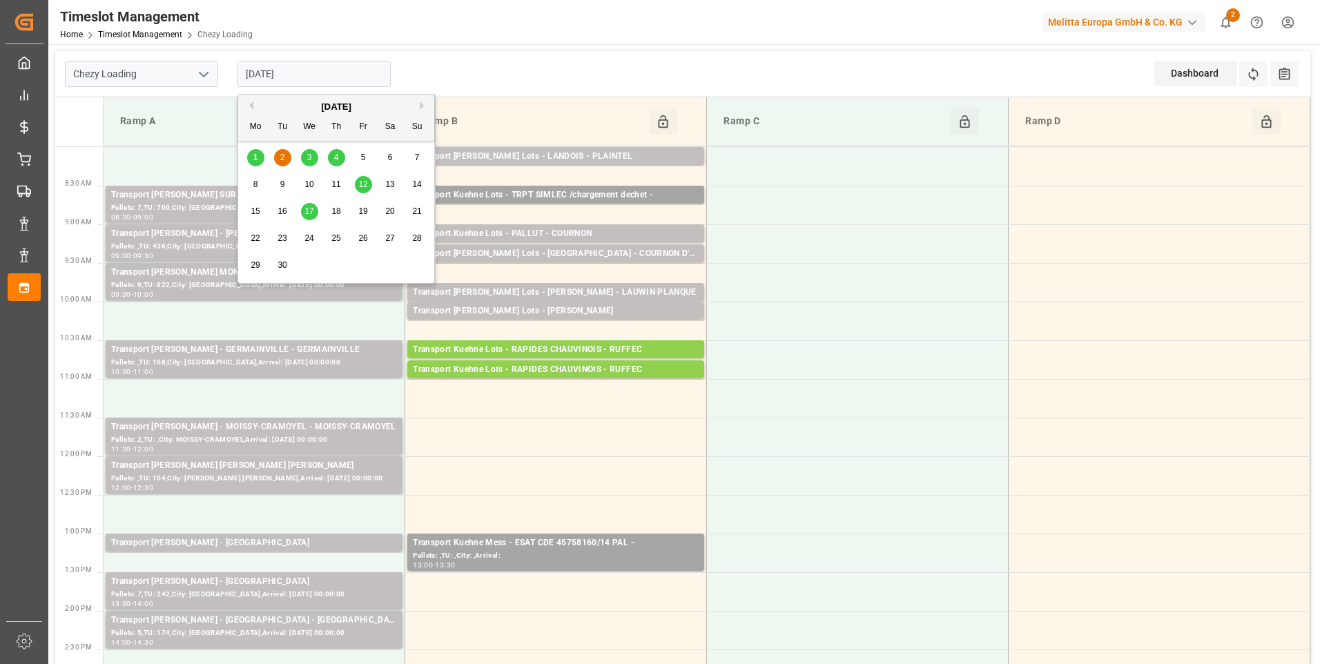
click at [256, 157] on span "1" at bounding box center [255, 158] width 5 height 10
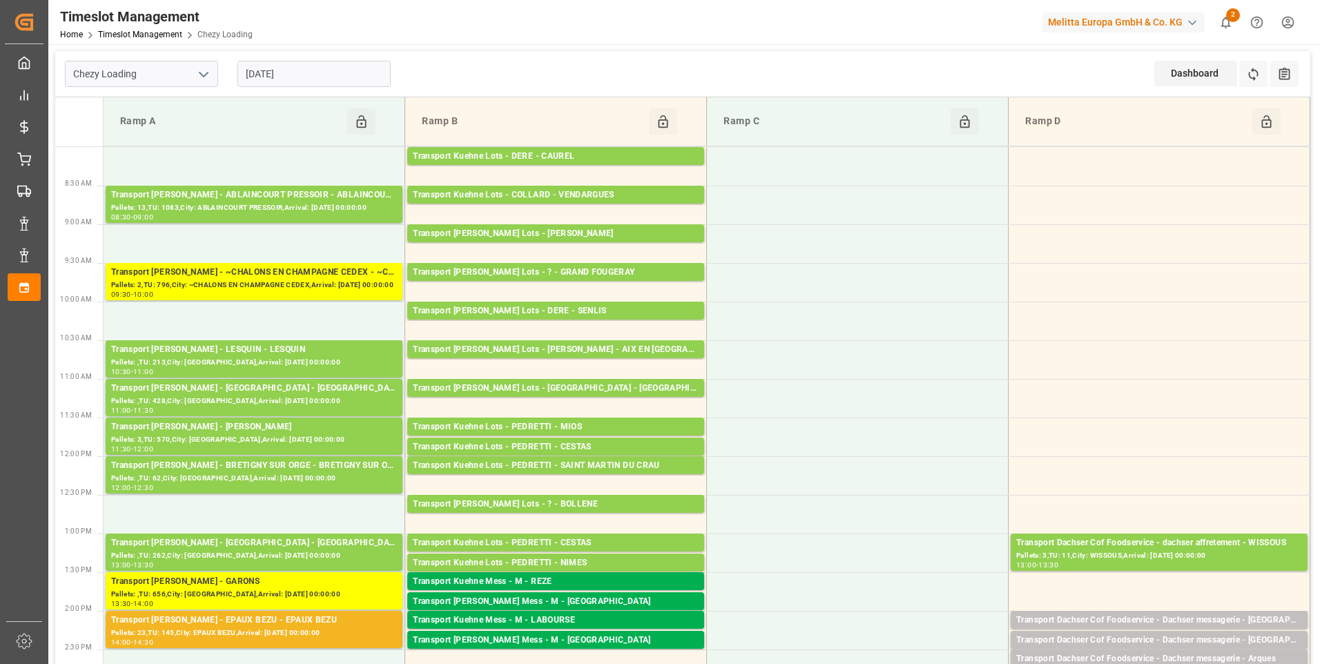
click at [314, 77] on input "[DATE]" at bounding box center [314, 74] width 153 height 26
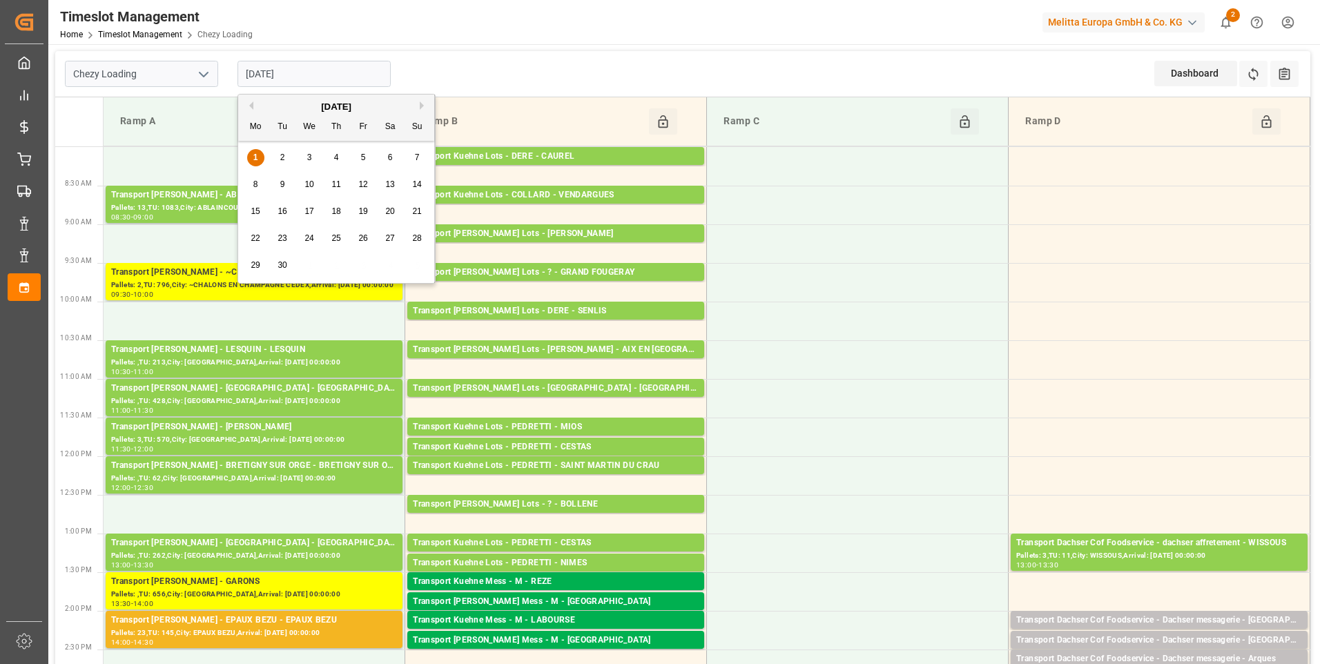
click at [285, 157] on span "2" at bounding box center [282, 158] width 5 height 10
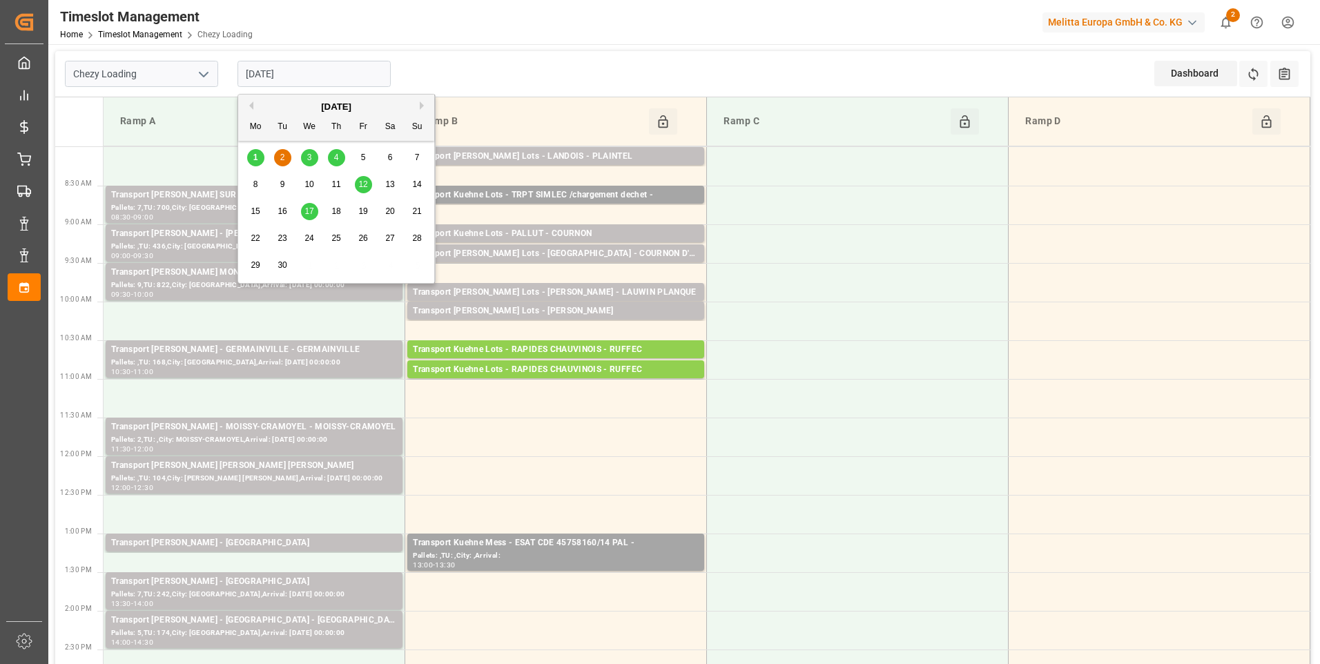
click at [300, 75] on input "[DATE]" at bounding box center [314, 74] width 153 height 26
click at [250, 161] on div "1" at bounding box center [255, 158] width 17 height 17
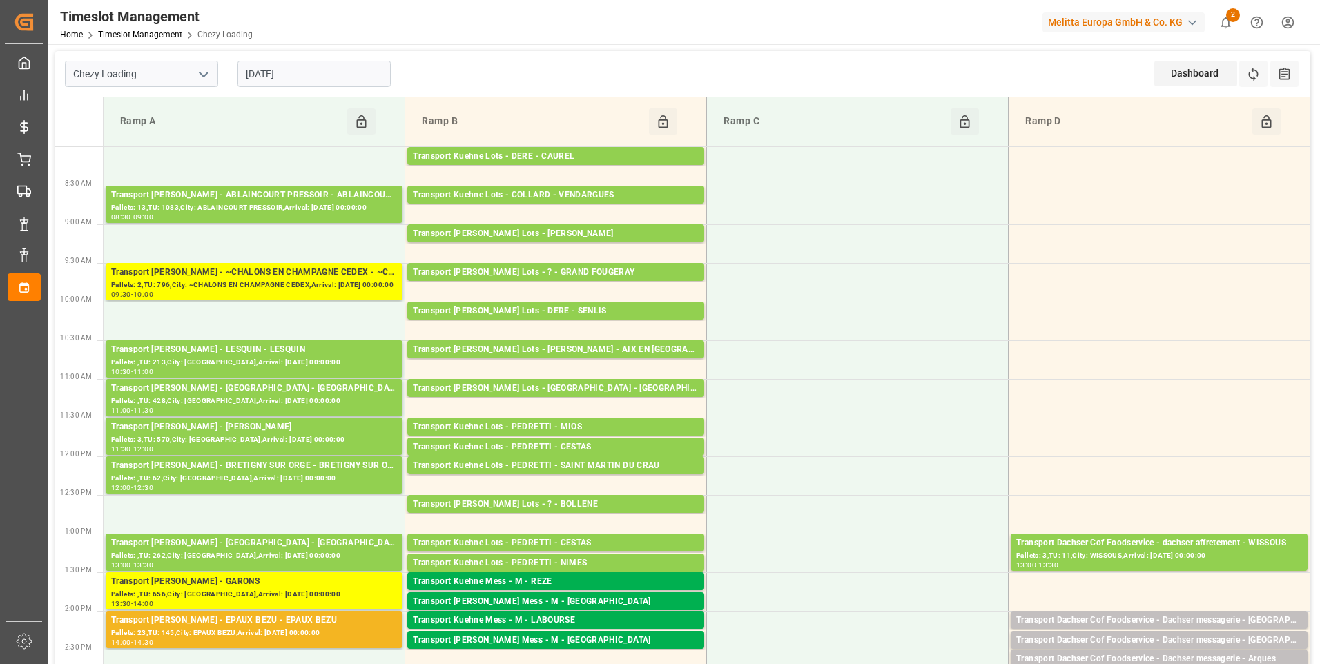
click at [341, 74] on input "[DATE]" at bounding box center [314, 74] width 153 height 26
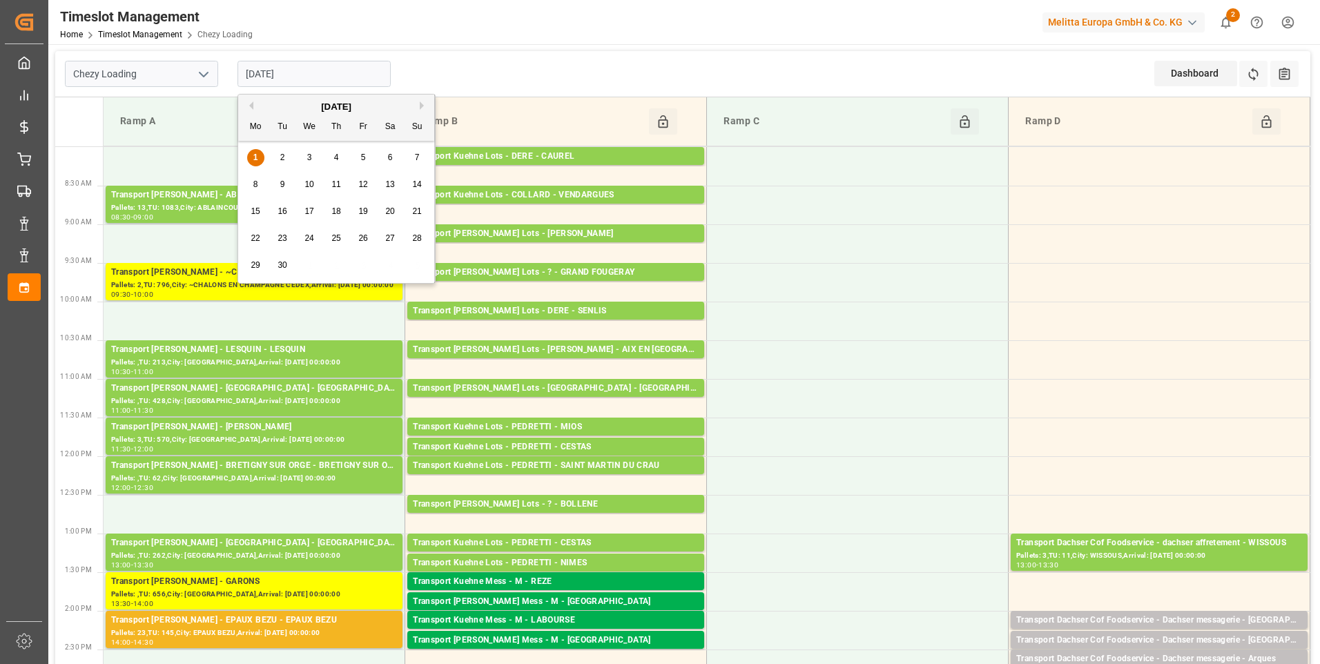
click at [282, 157] on span "2" at bounding box center [282, 158] width 5 height 10
type input "[DATE]"
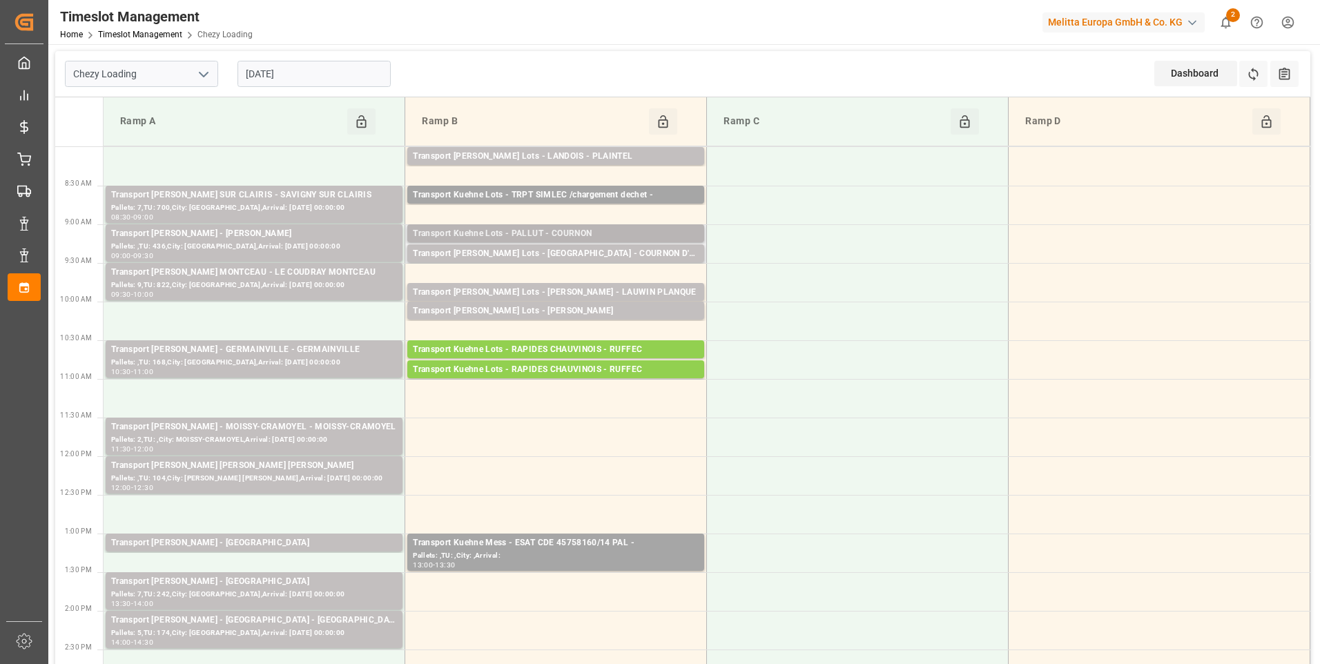
click at [602, 235] on div "Transport Kuehne Lots - PALLUT - COURNON" at bounding box center [556, 234] width 286 height 14
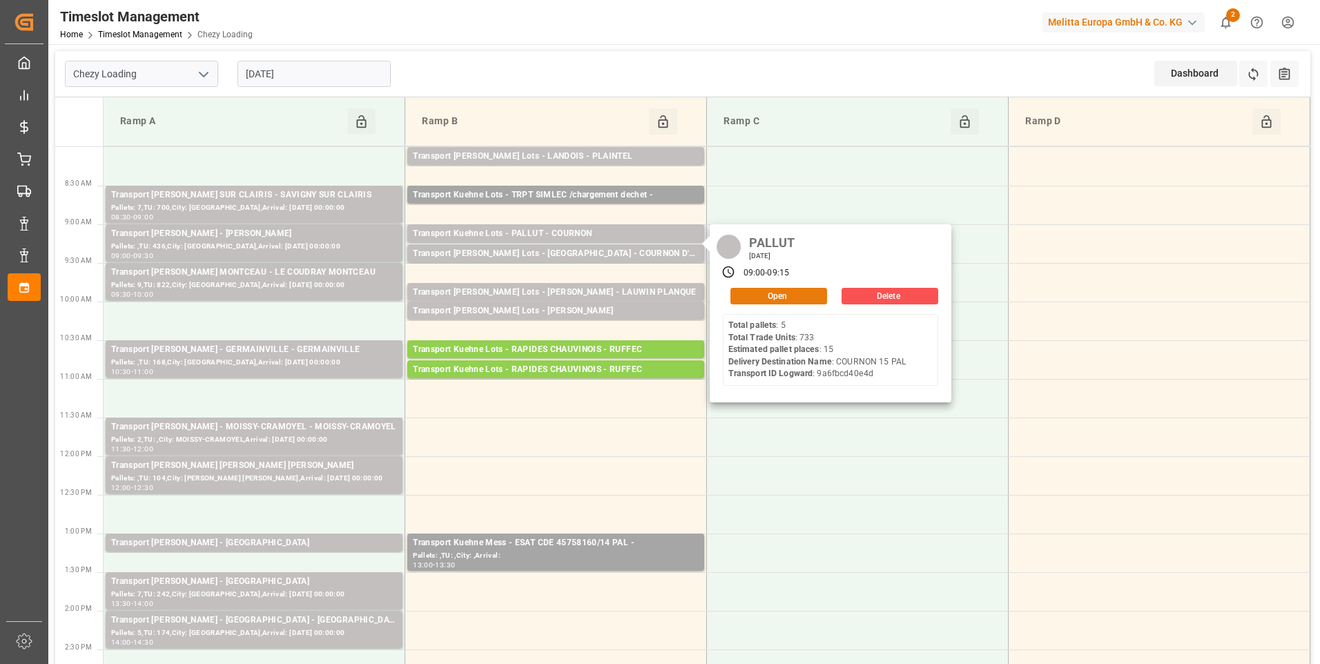
click at [760, 293] on button "Open" at bounding box center [779, 296] width 97 height 17
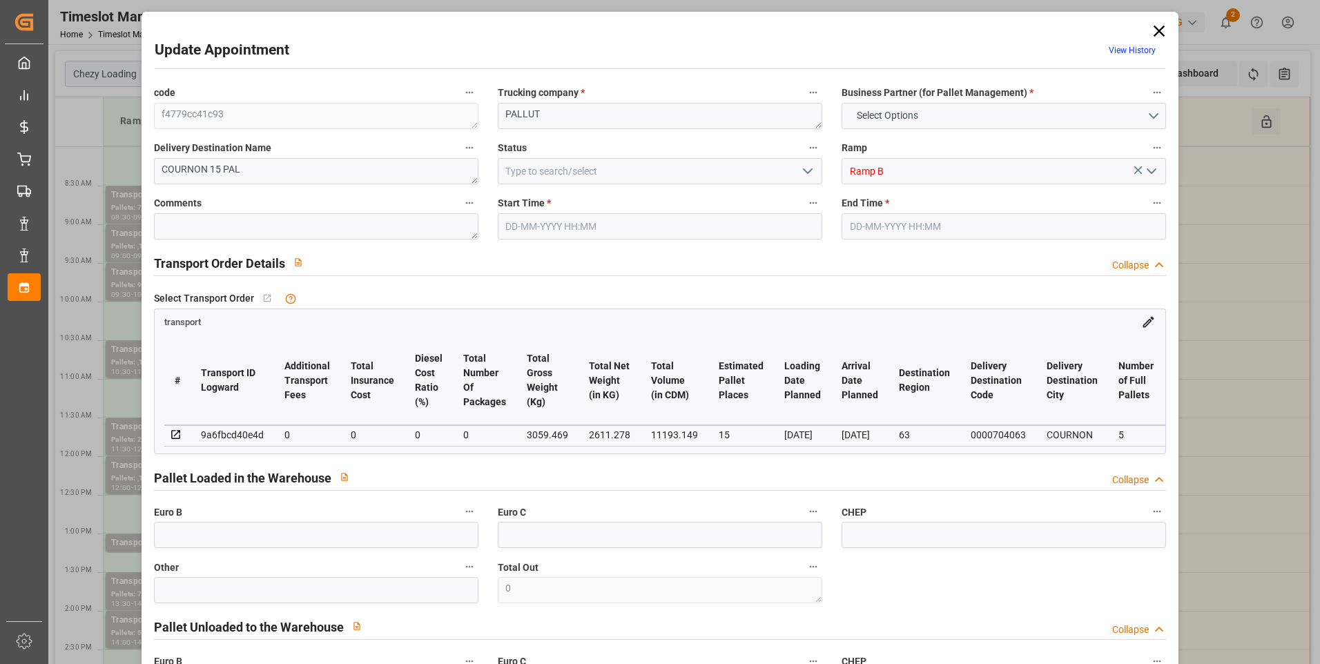
type input "15"
type input "0"
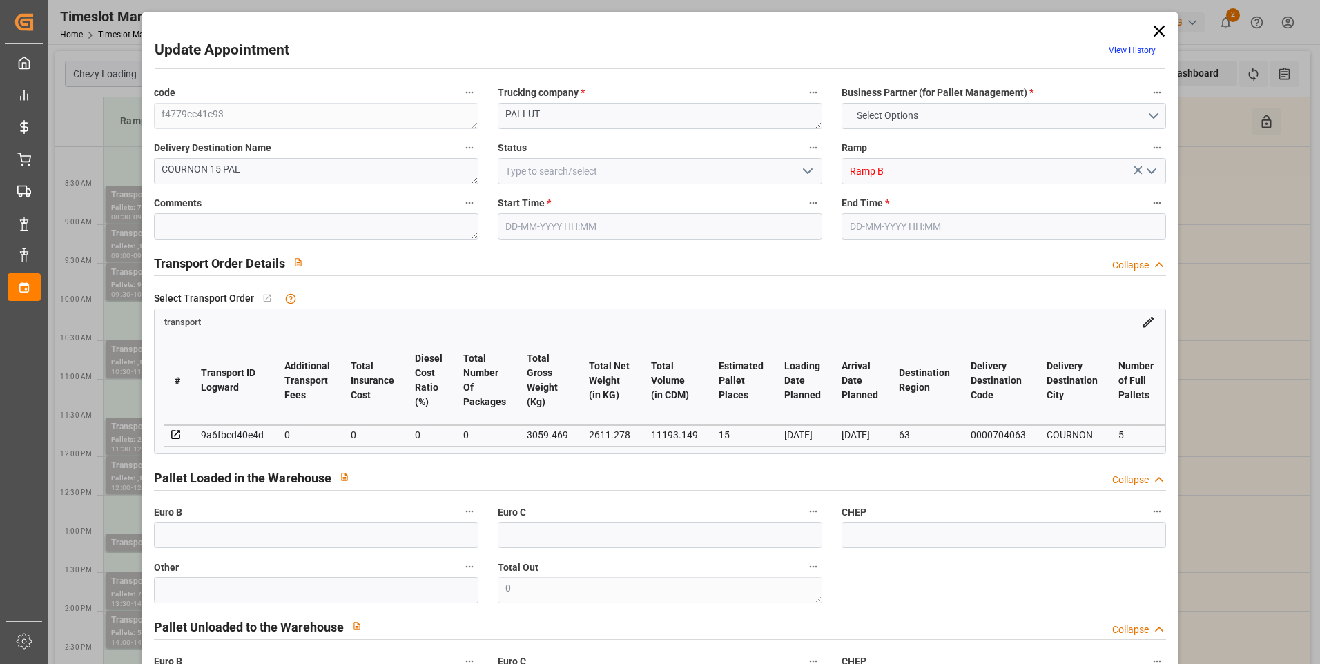
type input "0"
type input "2611.278"
type input "4003.357"
type input "11193.149"
type input "63"
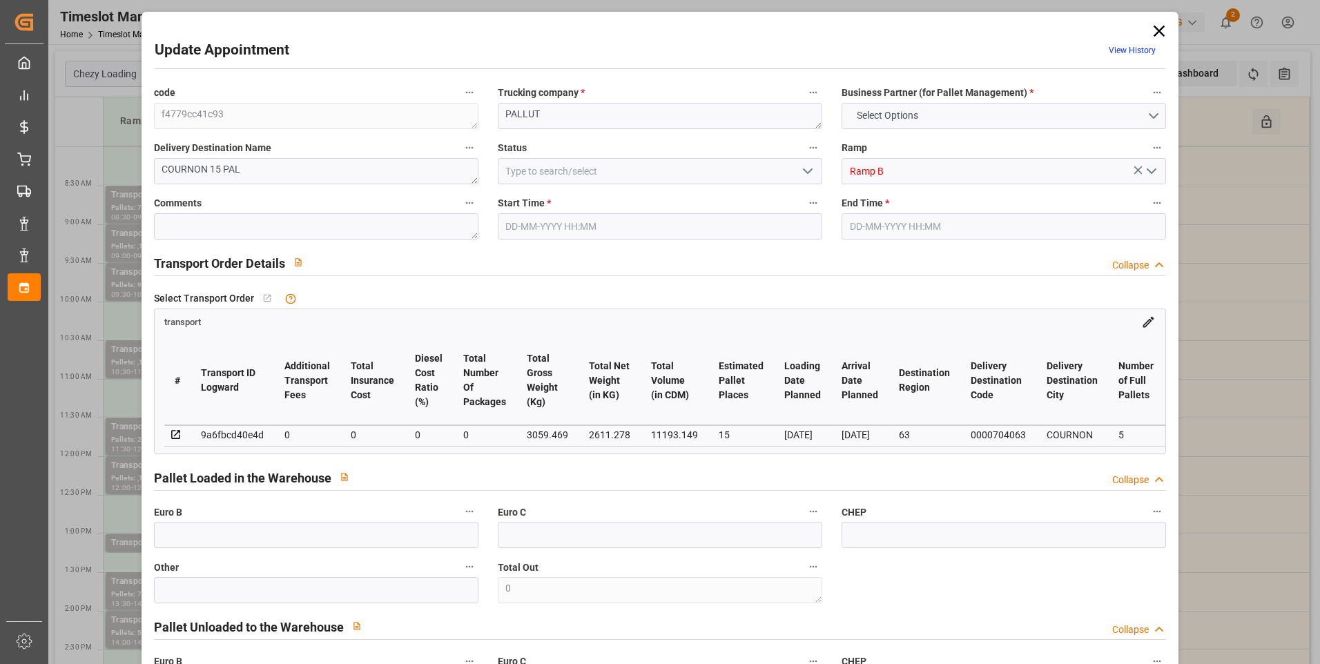
type input "5"
type input "733"
type input "40"
type input "101"
type input "3059.469"
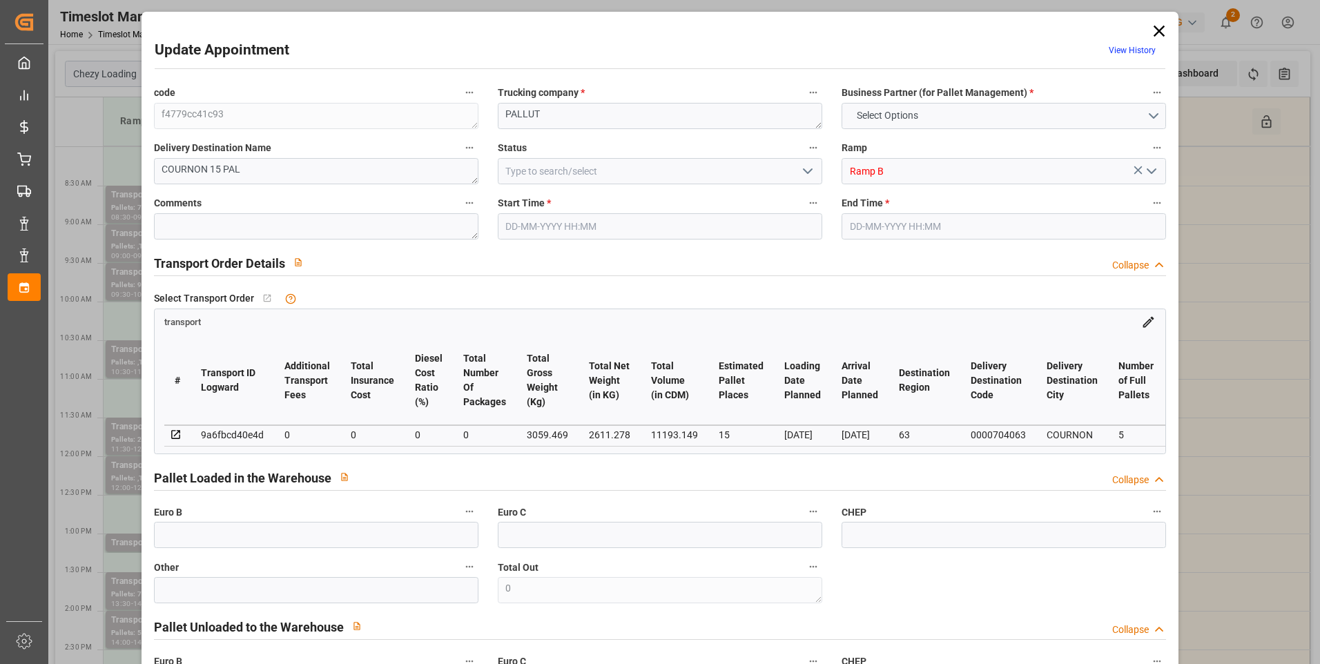
type input "0"
type input "4710.8598"
type input "0"
type input "21"
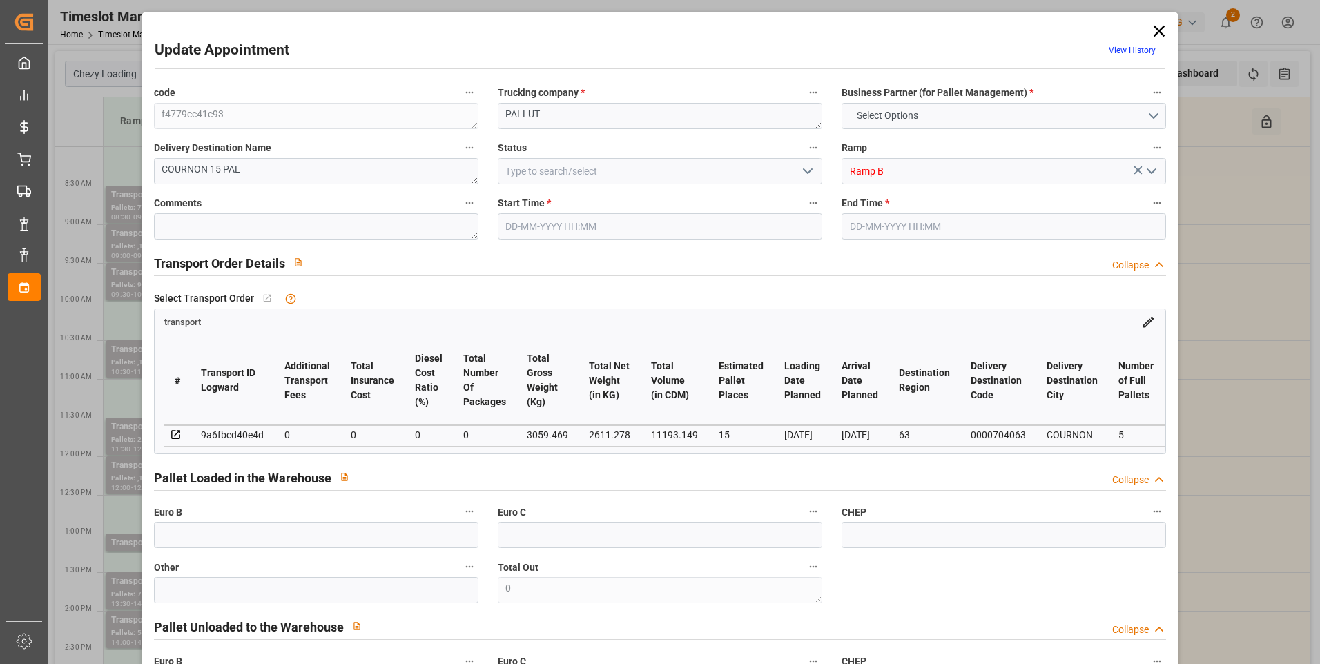
type input "35"
type input "02-09-2025 09:00"
type input "02-09-2025 09:15"
type input "27-08-2025 12:42"
type input "27-08-2025 11:30"
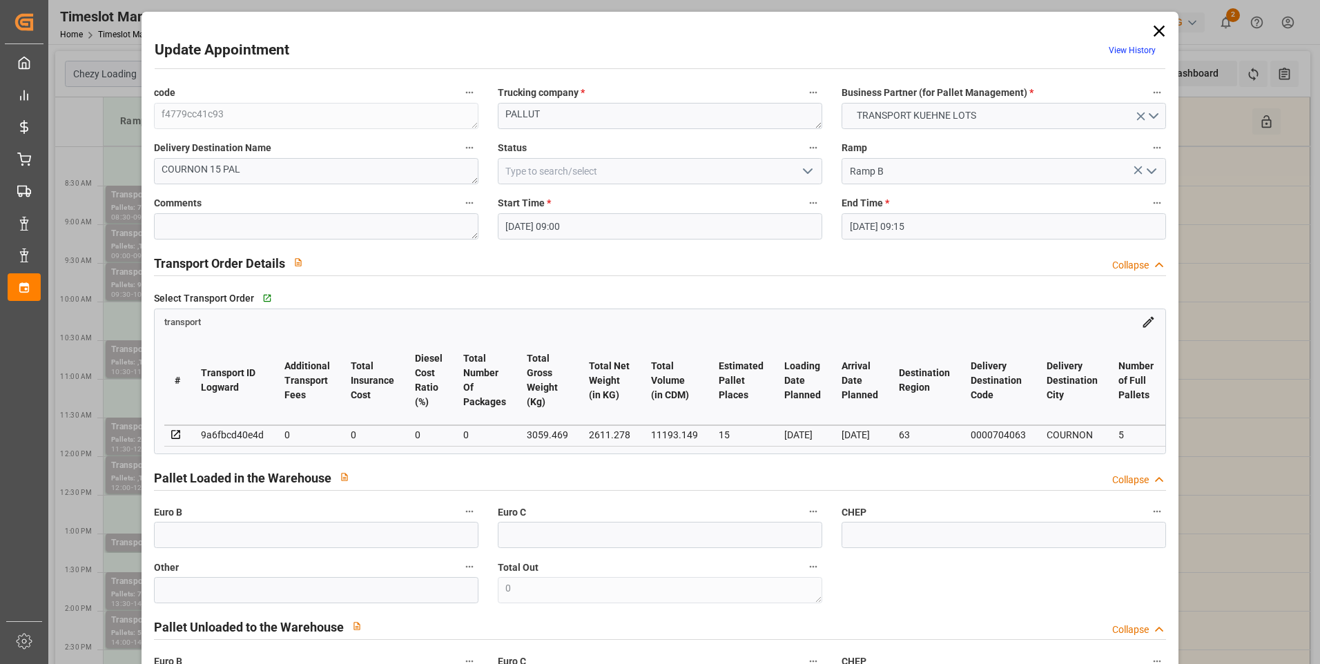
type input "03-09-2025"
type input "[DATE]"
click at [807, 174] on icon "open menu" at bounding box center [808, 171] width 17 height 17
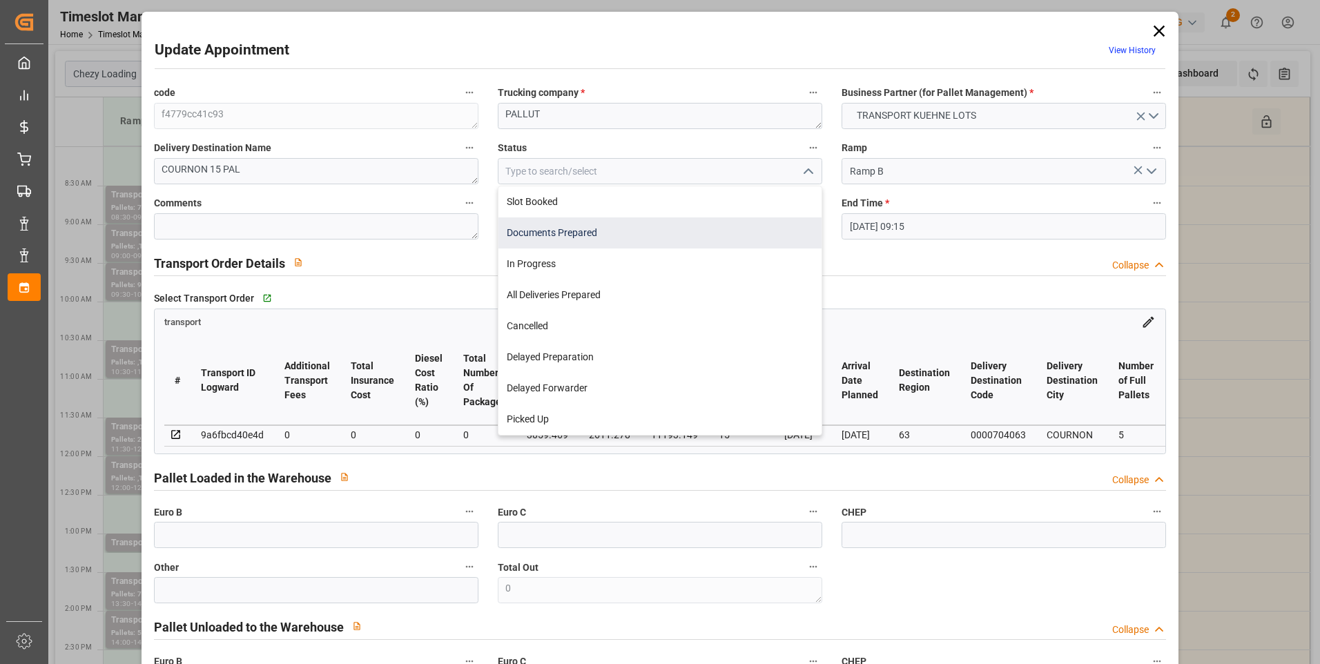
click at [570, 241] on div "Documents Prepared" at bounding box center [660, 233] width 323 height 31
type input "Documents Prepared"
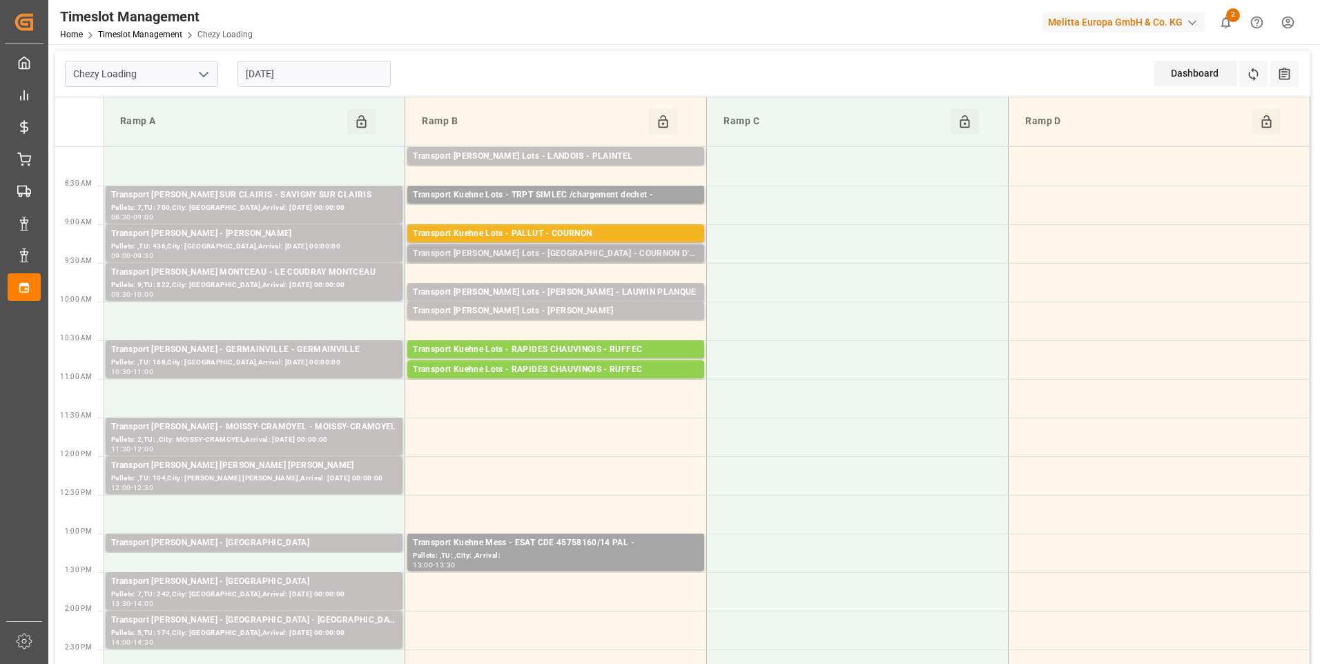
click at [600, 256] on div "Transport Kuehne Lots - PALLUT - COURNON D'AUVERGNE" at bounding box center [556, 254] width 286 height 14
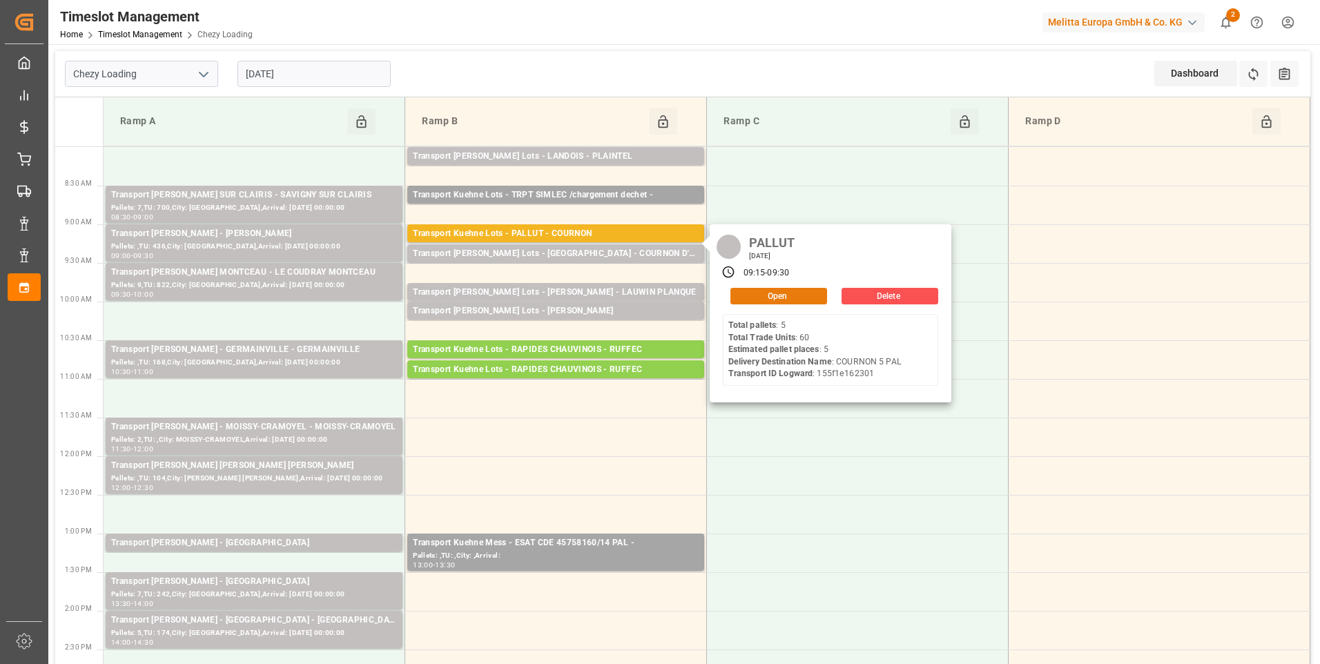
click at [805, 298] on button "Open" at bounding box center [779, 296] width 97 height 17
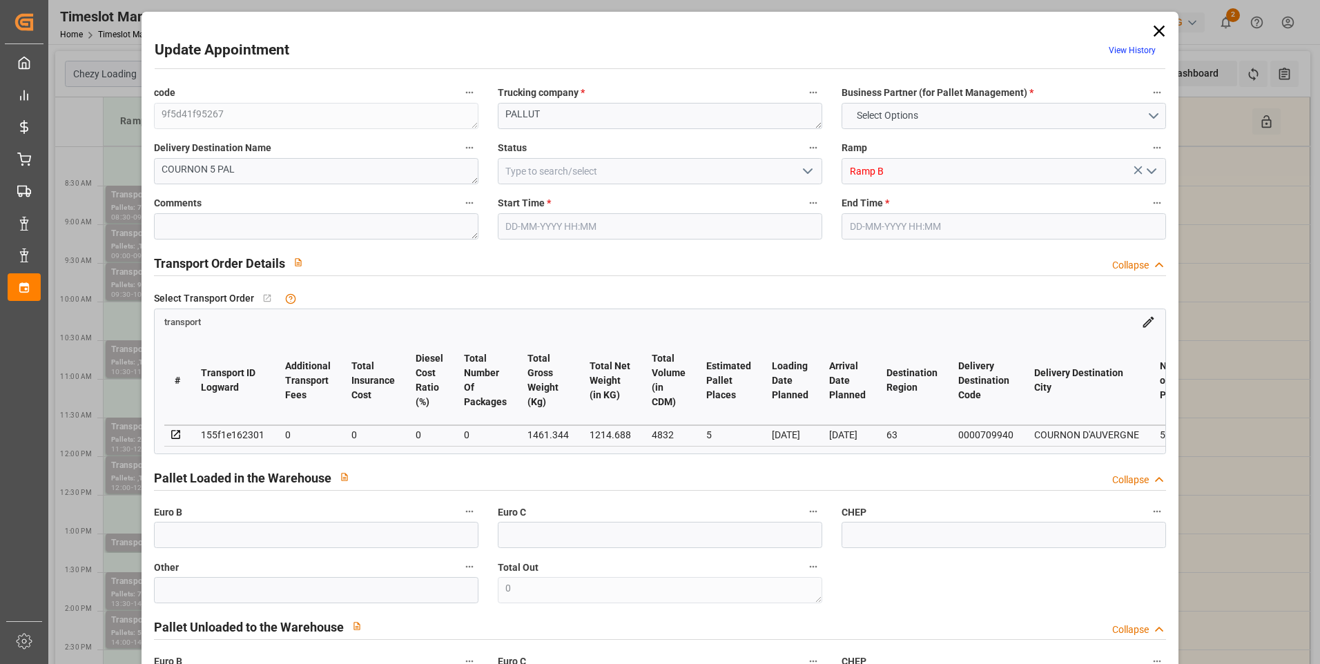
type input "5"
type input "0"
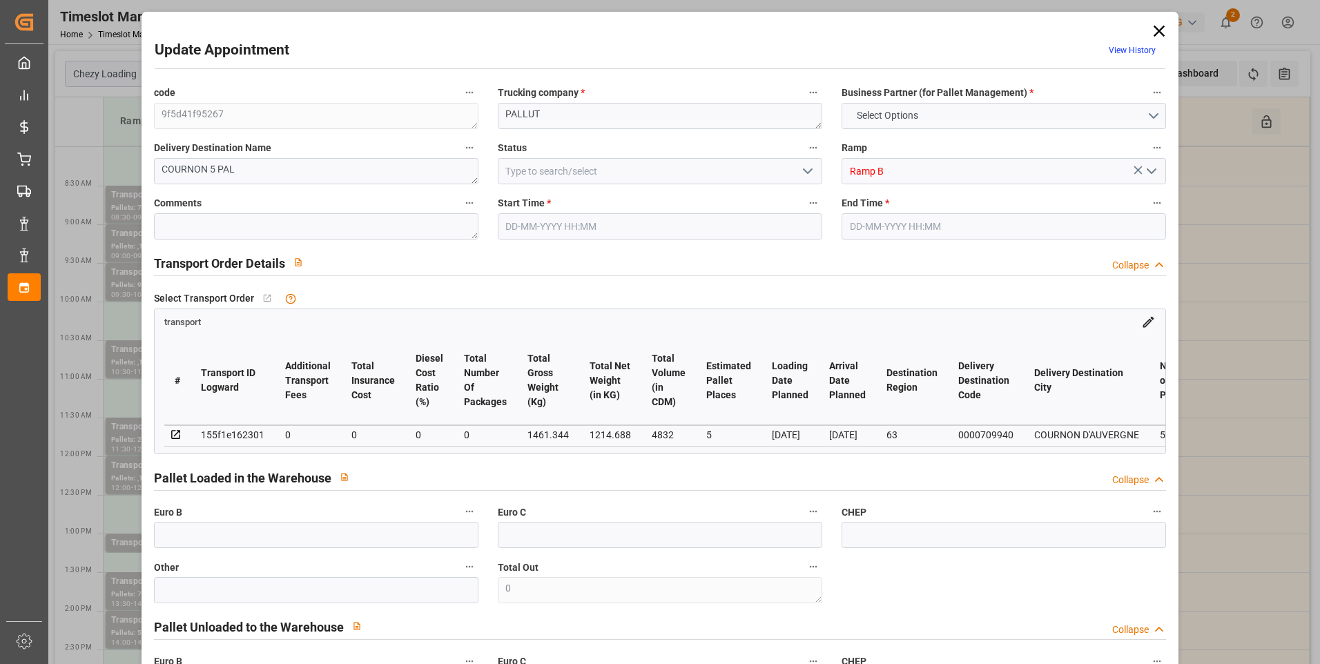
type input "0"
type input "1214.688"
type input "1688.2"
type input "4832"
type input "63"
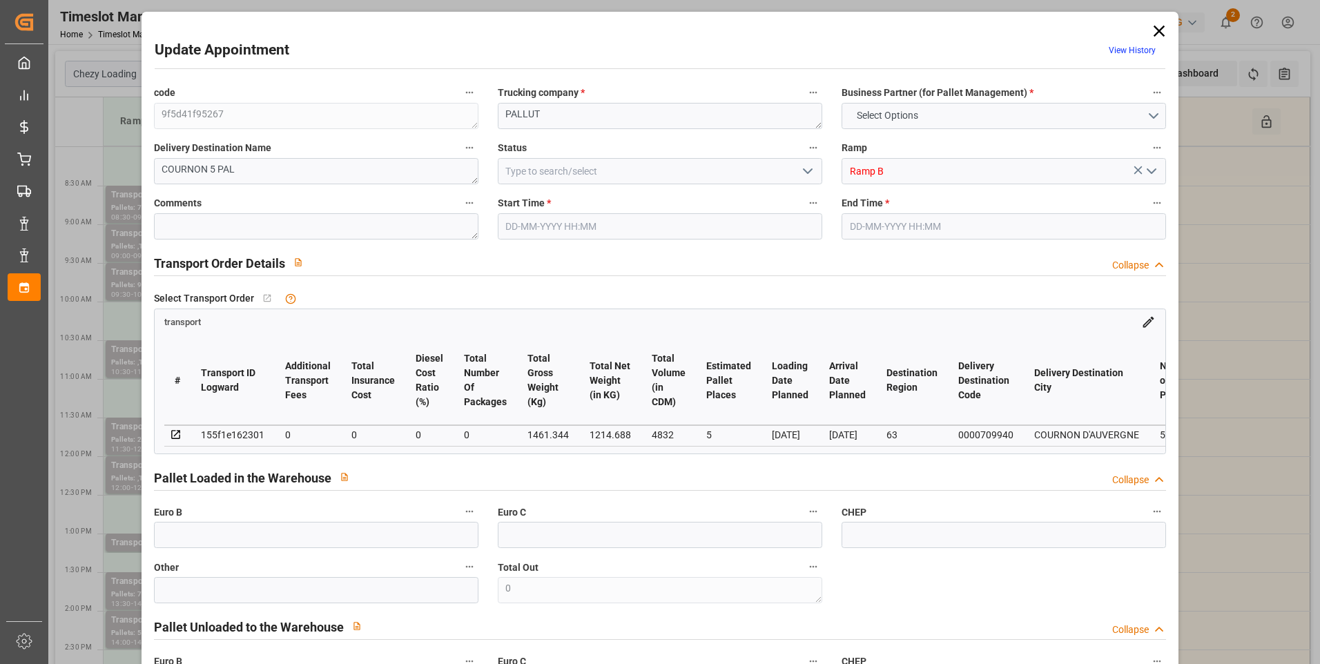
type input "5"
type input "60"
type input "6"
type input "101"
type input "1461.344"
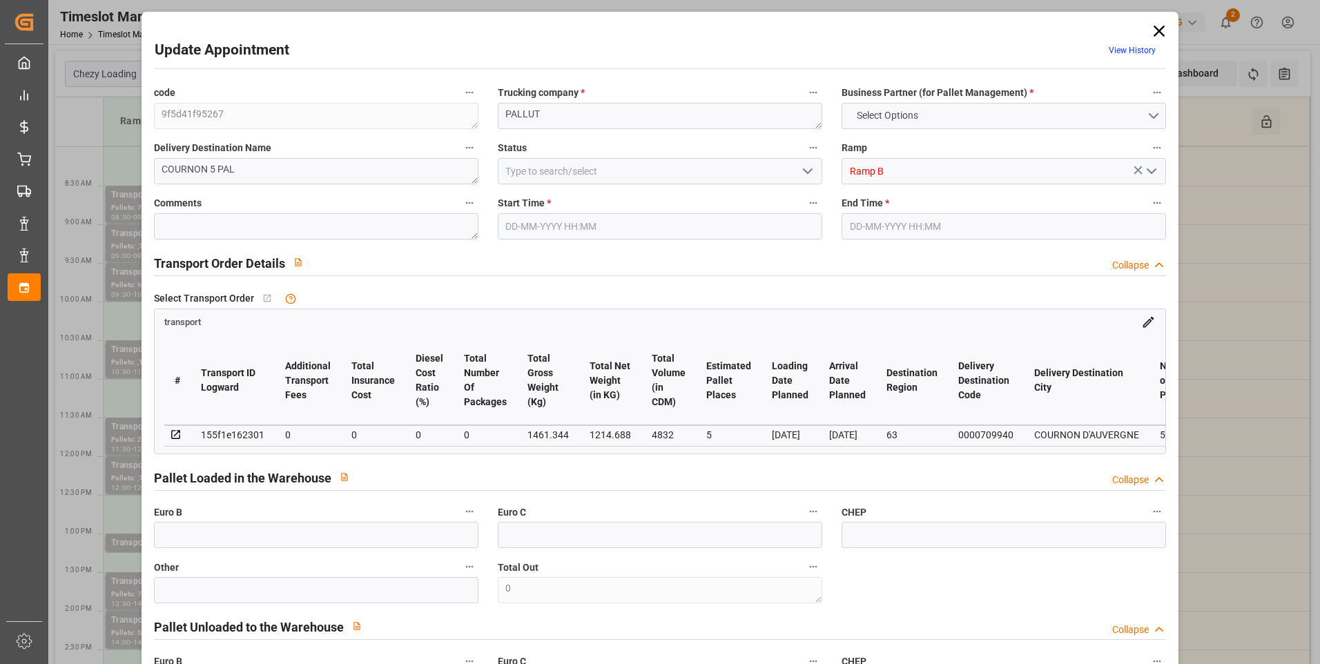
type input "0"
type input "4710.8598"
type input "0"
type input "21"
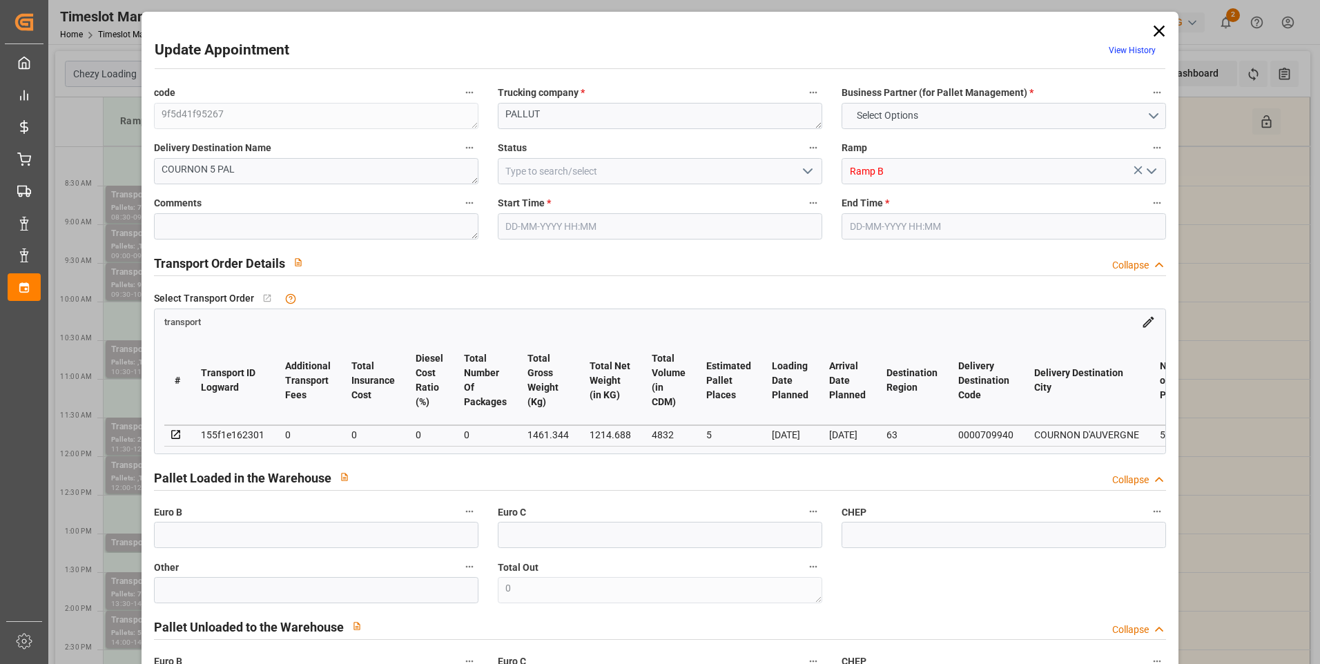
type input "35"
type input "02-09-2025 09:15"
type input "02-09-2025 09:30"
type input "27-08-2025 12:43"
type input "27-08-2025 11:30"
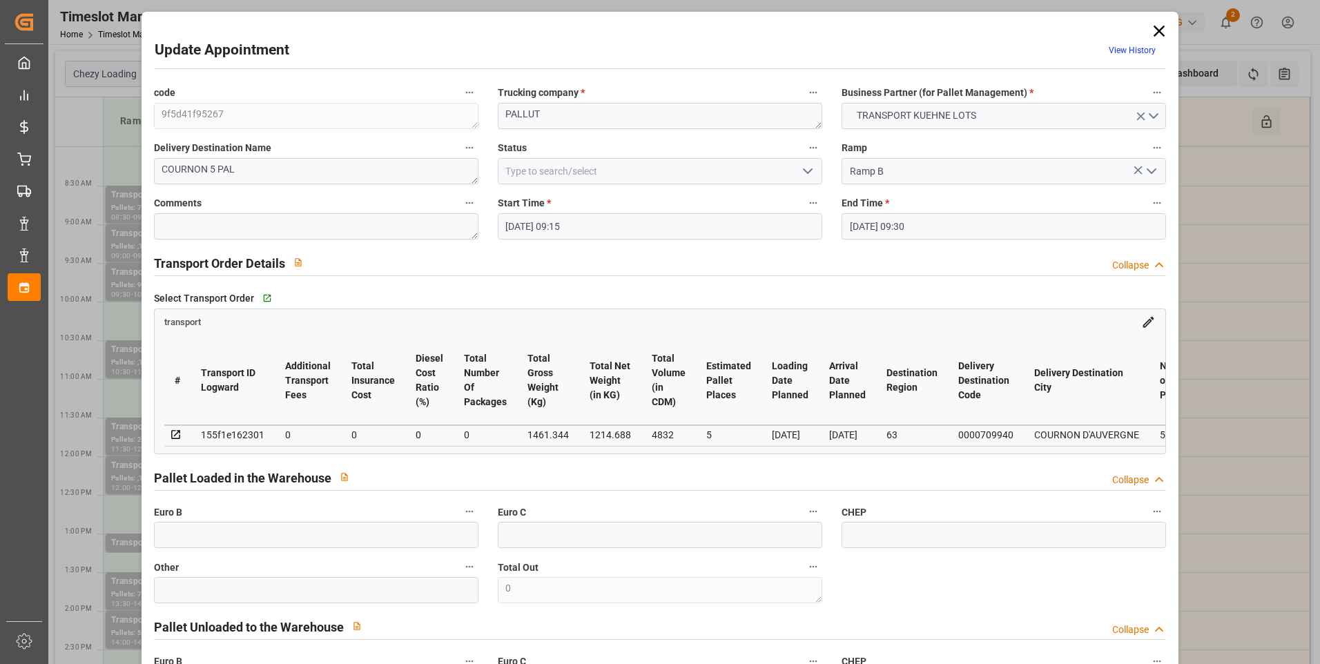
type input "03-09-2025"
type input "[DATE]"
click at [805, 168] on icon "open menu" at bounding box center [808, 171] width 17 height 17
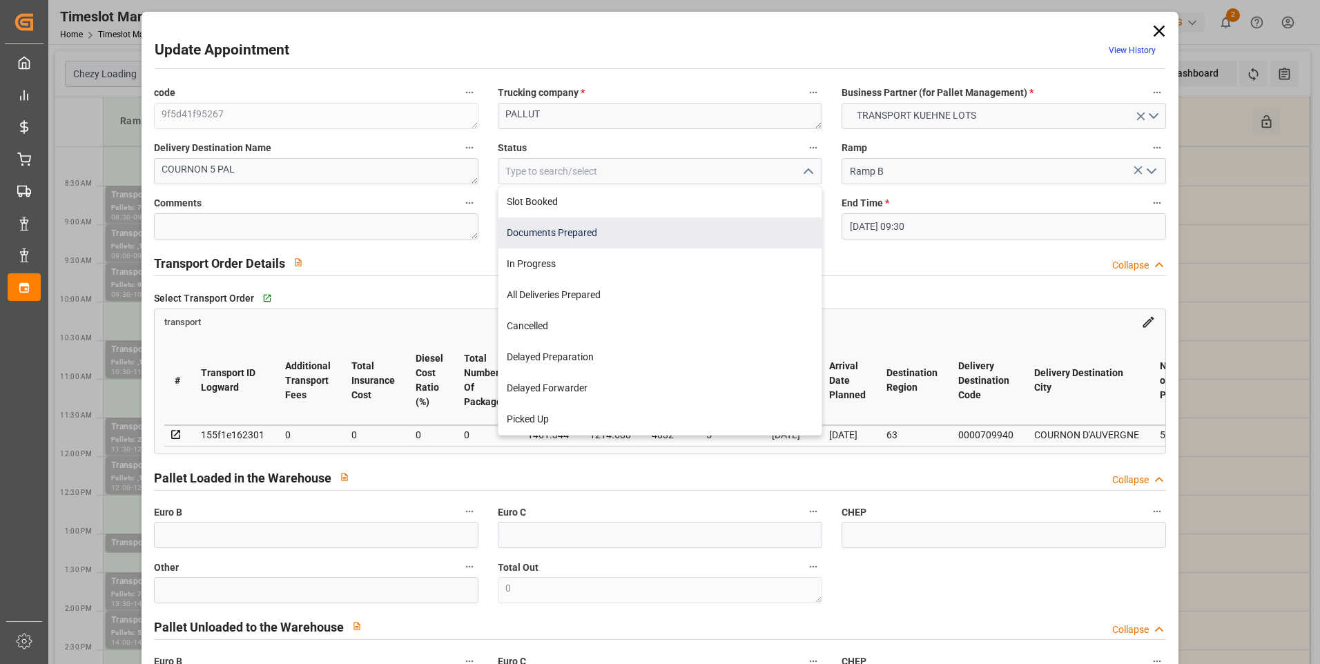
click at [594, 235] on div "Documents Prepared" at bounding box center [660, 233] width 323 height 31
type input "Documents Prepared"
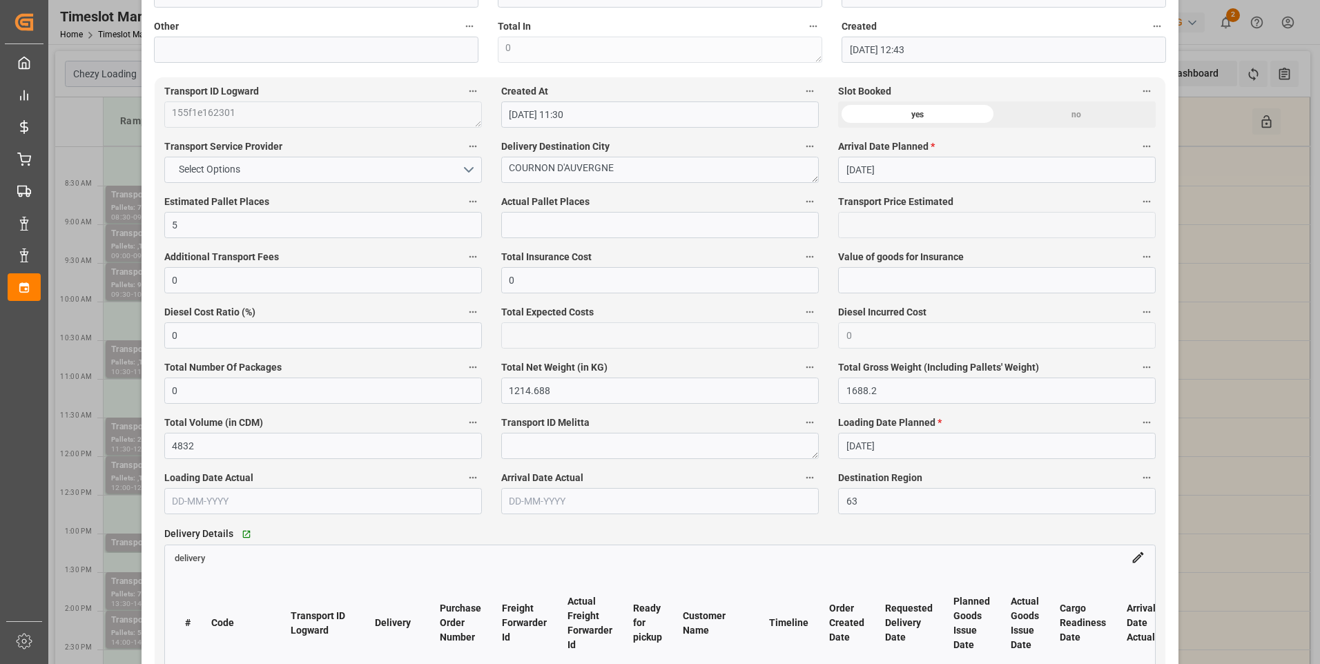
scroll to position [829, 0]
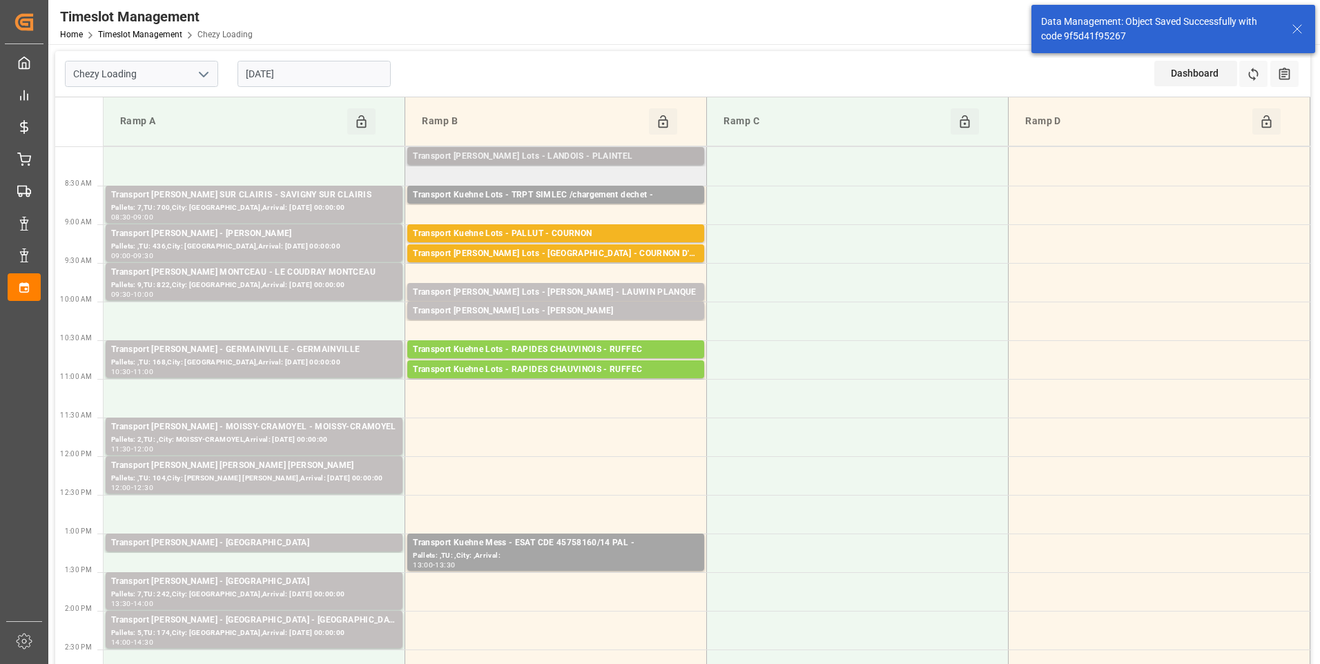
click at [573, 151] on div "Transport Kuehne Lots - LANDOIS - PLAINTEL" at bounding box center [556, 157] width 286 height 14
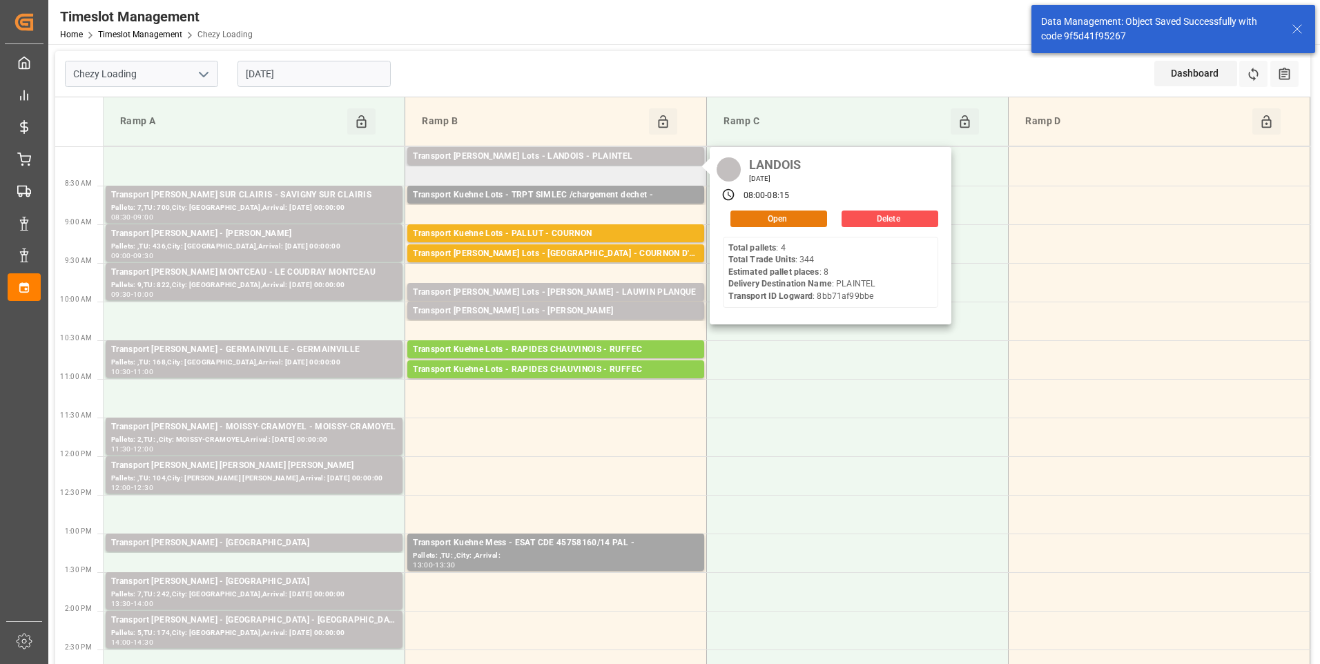
click at [763, 213] on button "Open" at bounding box center [779, 219] width 97 height 17
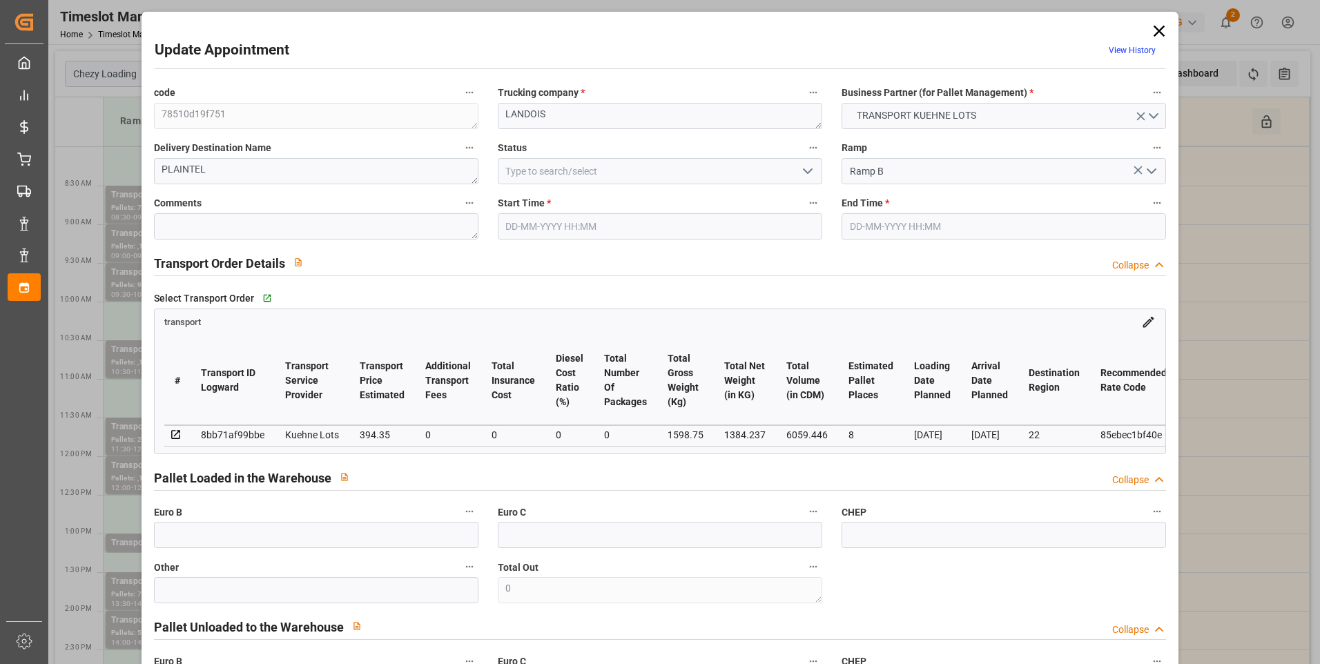
type input "02-09-2025 08:00"
type input "02-09-2025 08:15"
type input "27-08-2025 13:08"
type input "27-08-2025 11:28"
type input "03-09-2025"
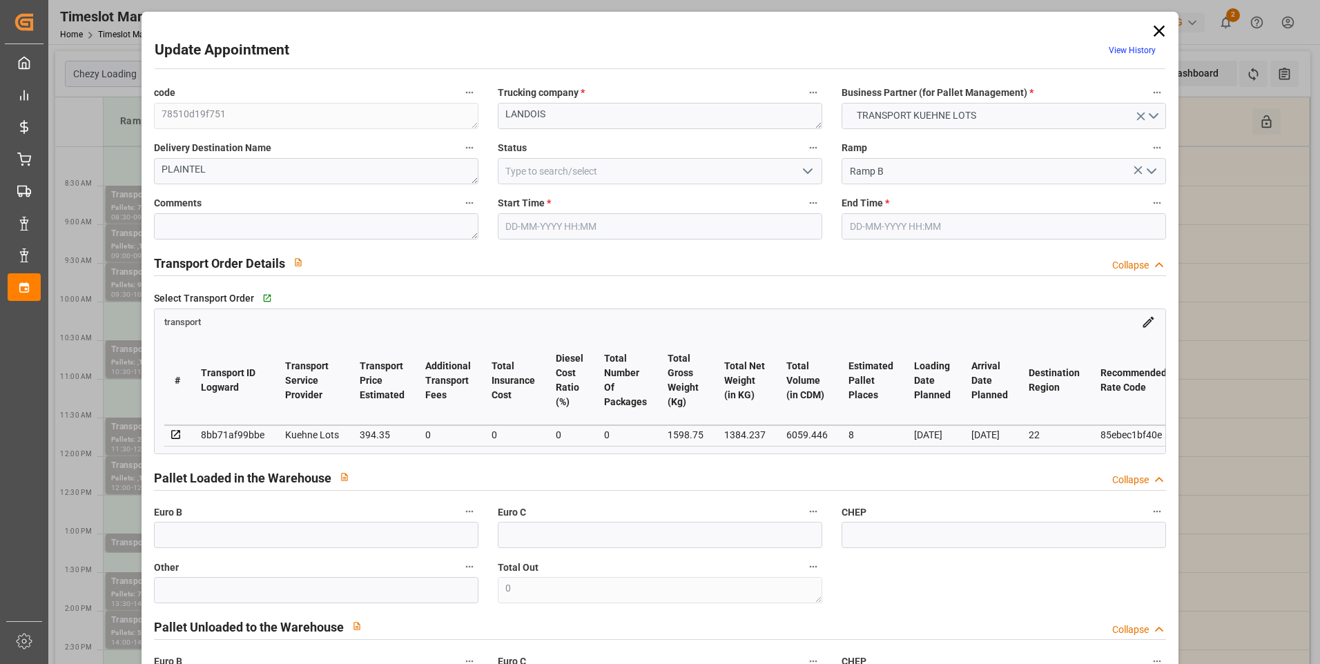
type input "[DATE]"
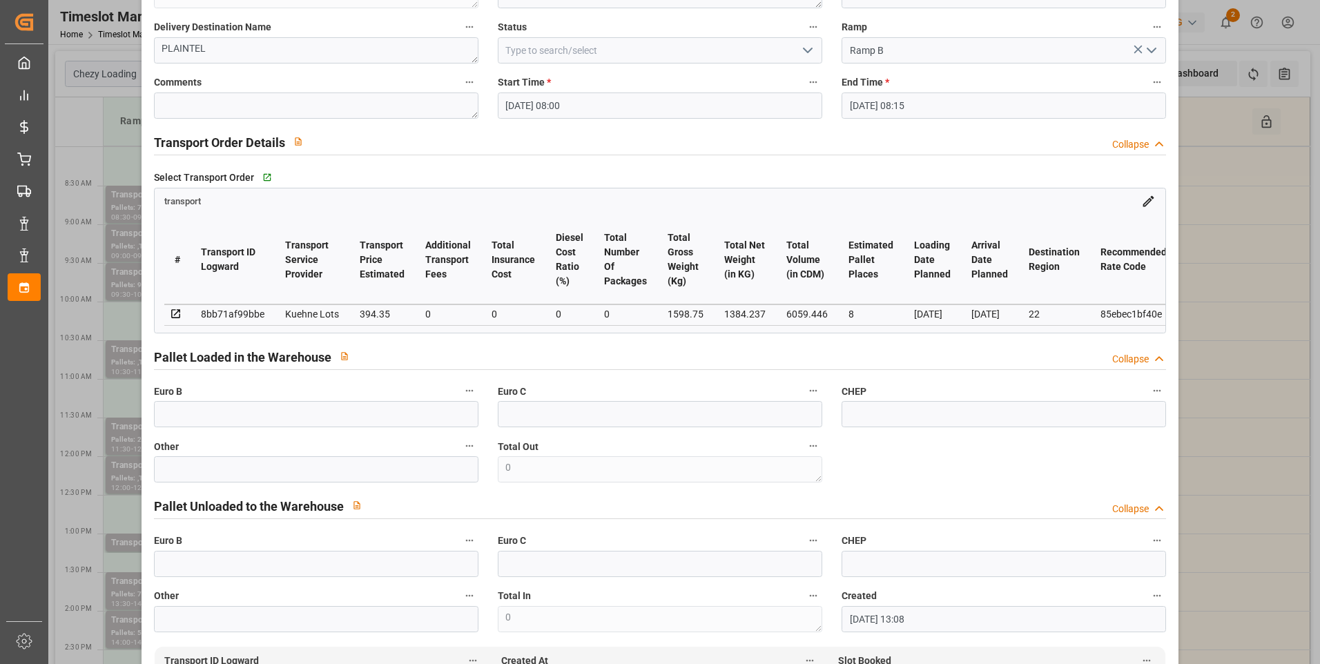
scroll to position [0, 0]
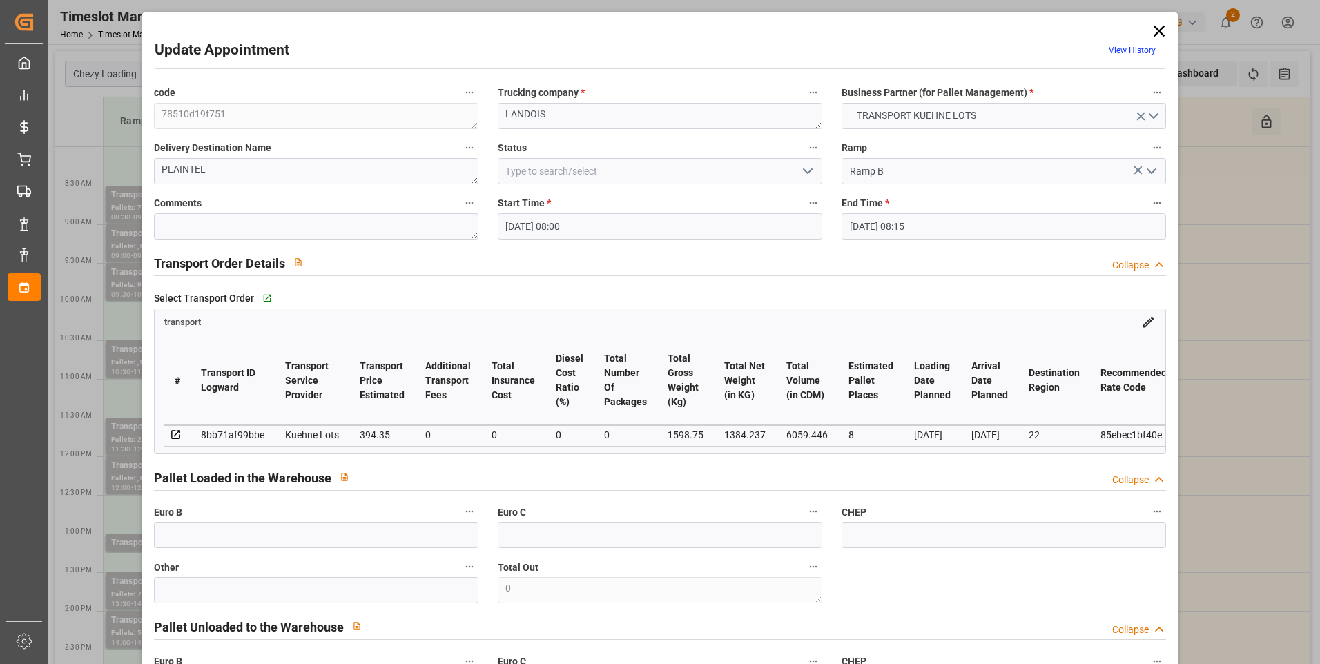
click at [805, 169] on icon "open menu" at bounding box center [808, 171] width 17 height 17
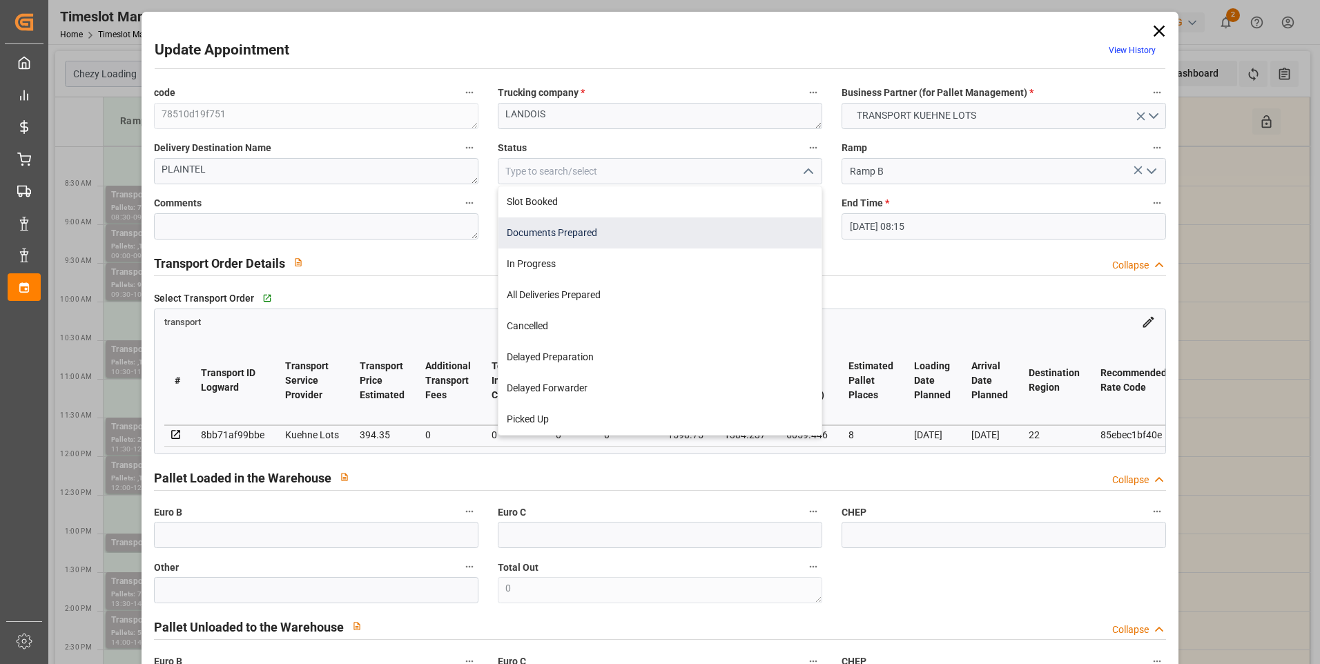
click at [587, 230] on div "Documents Prepared" at bounding box center [660, 233] width 323 height 31
type input "Documents Prepared"
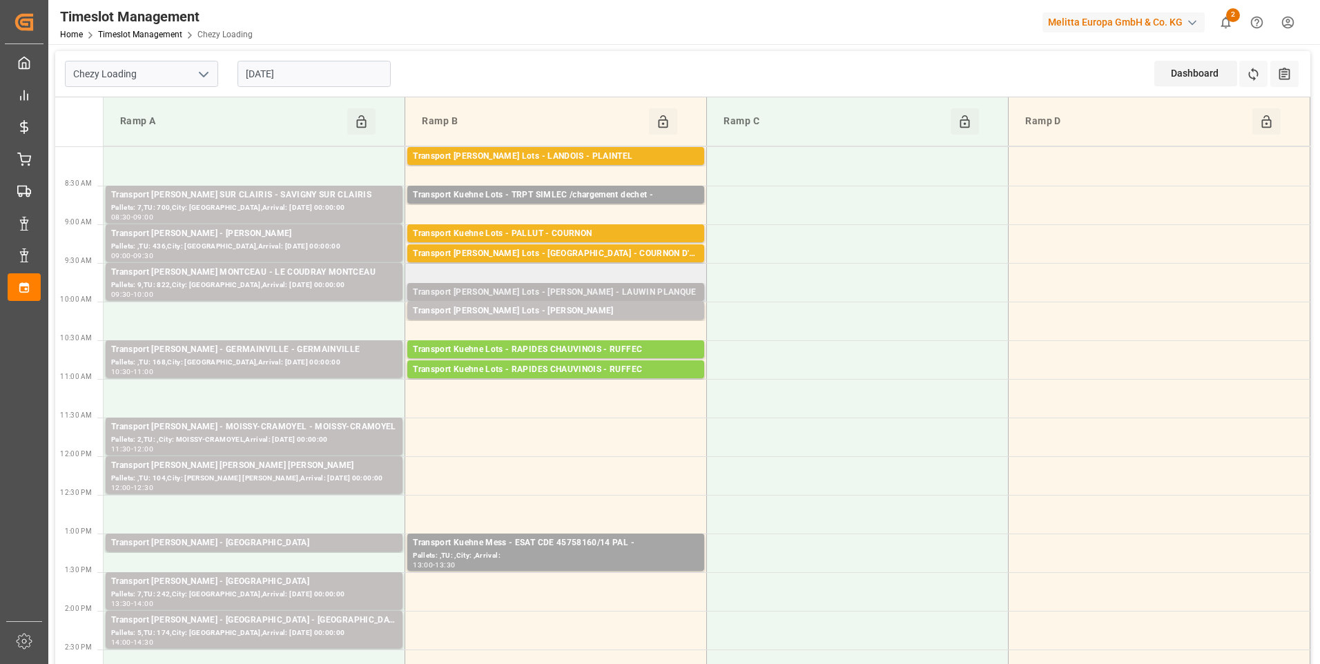
click at [599, 291] on div "Transport Kuehne Lots - LEBLANC - LAUWIN PLANQUE" at bounding box center [556, 293] width 286 height 14
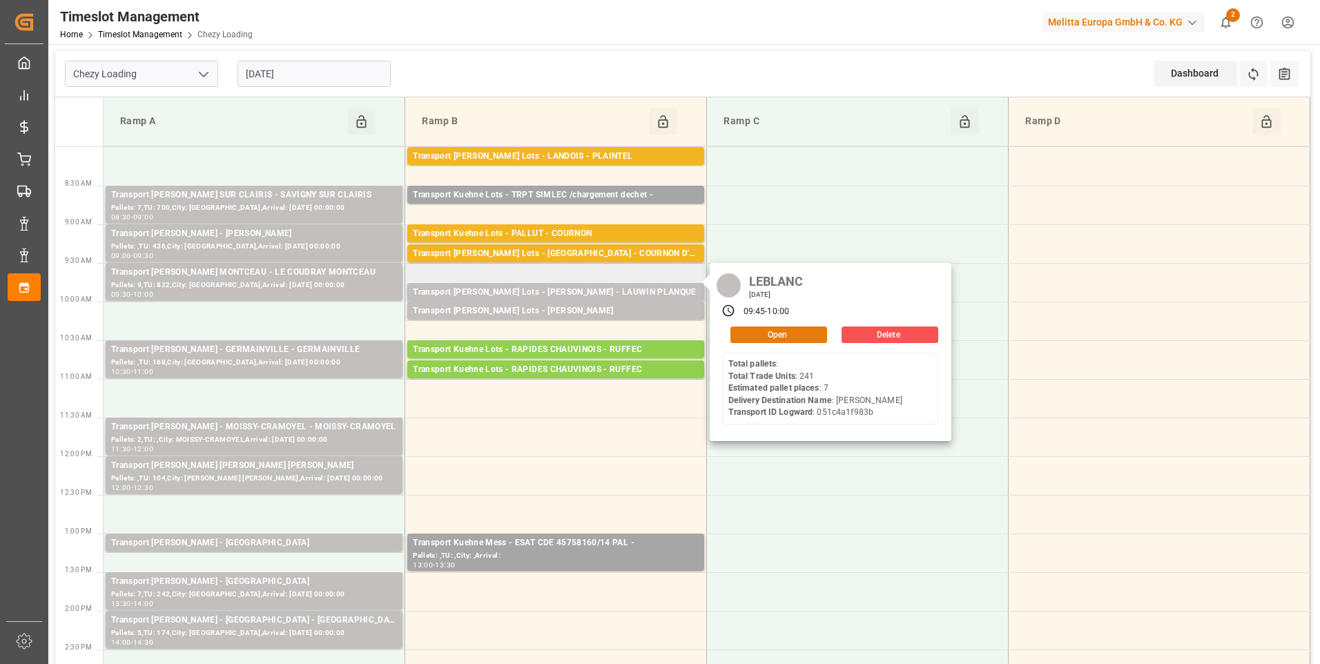
click at [759, 338] on button "Open" at bounding box center [779, 335] width 97 height 17
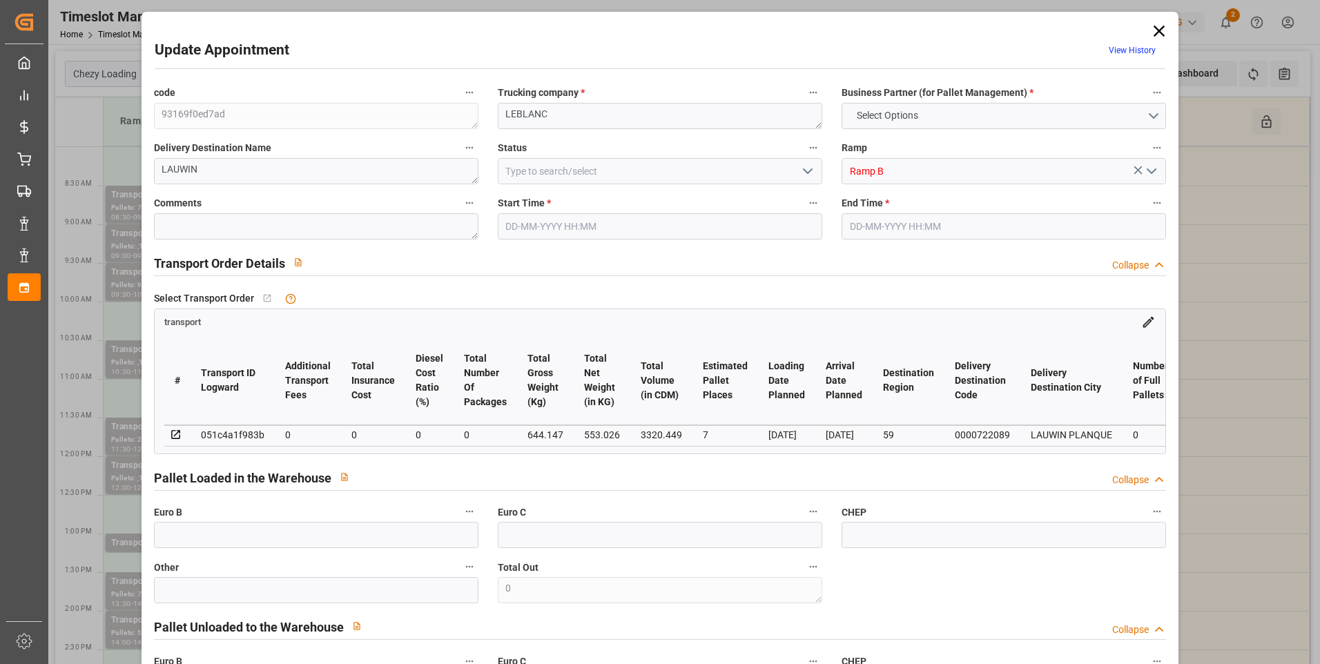
type input "7"
type input "0"
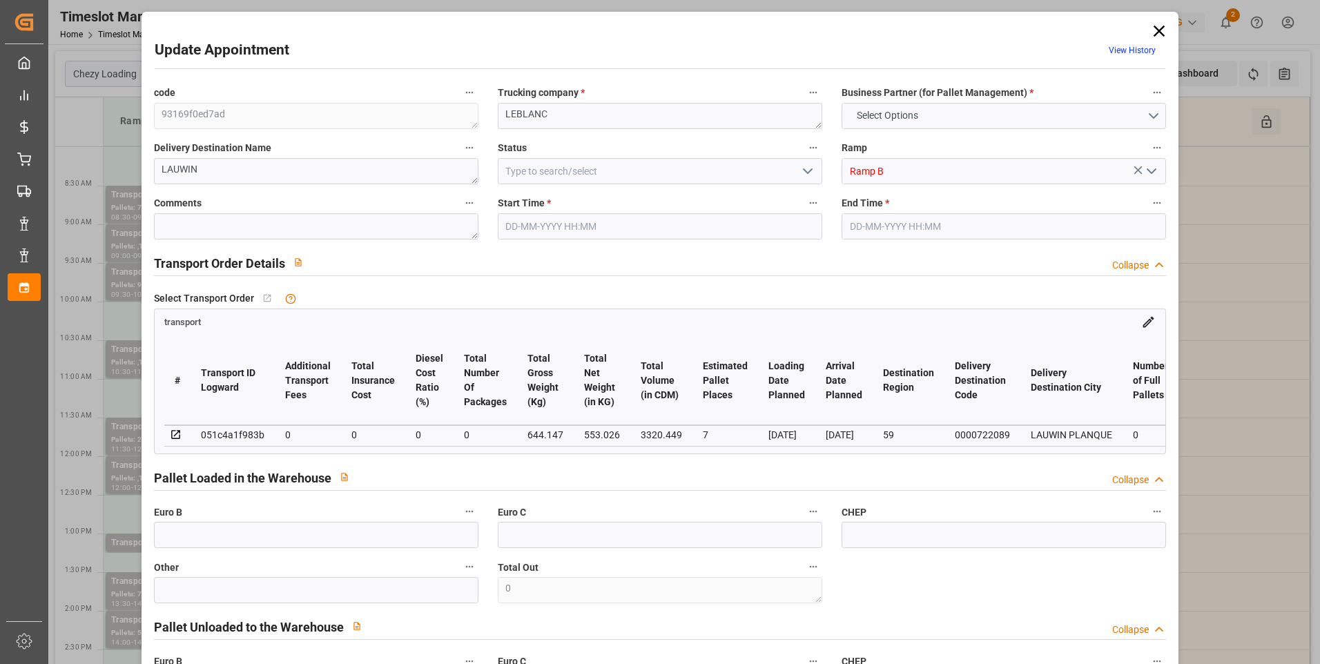
type input "0"
type input "553.026"
type input "805.147"
click at [808, 170] on icon "open menu" at bounding box center [808, 171] width 17 height 17
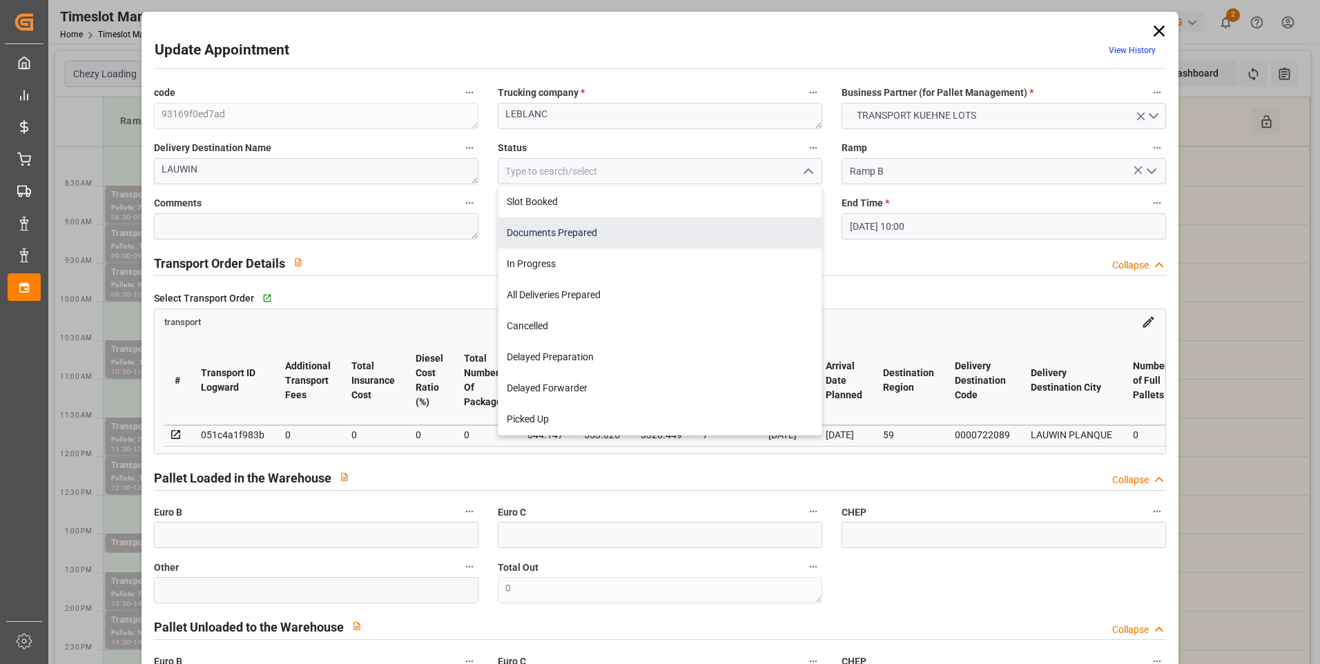
click at [576, 233] on div "Documents Prepared" at bounding box center [660, 233] width 323 height 31
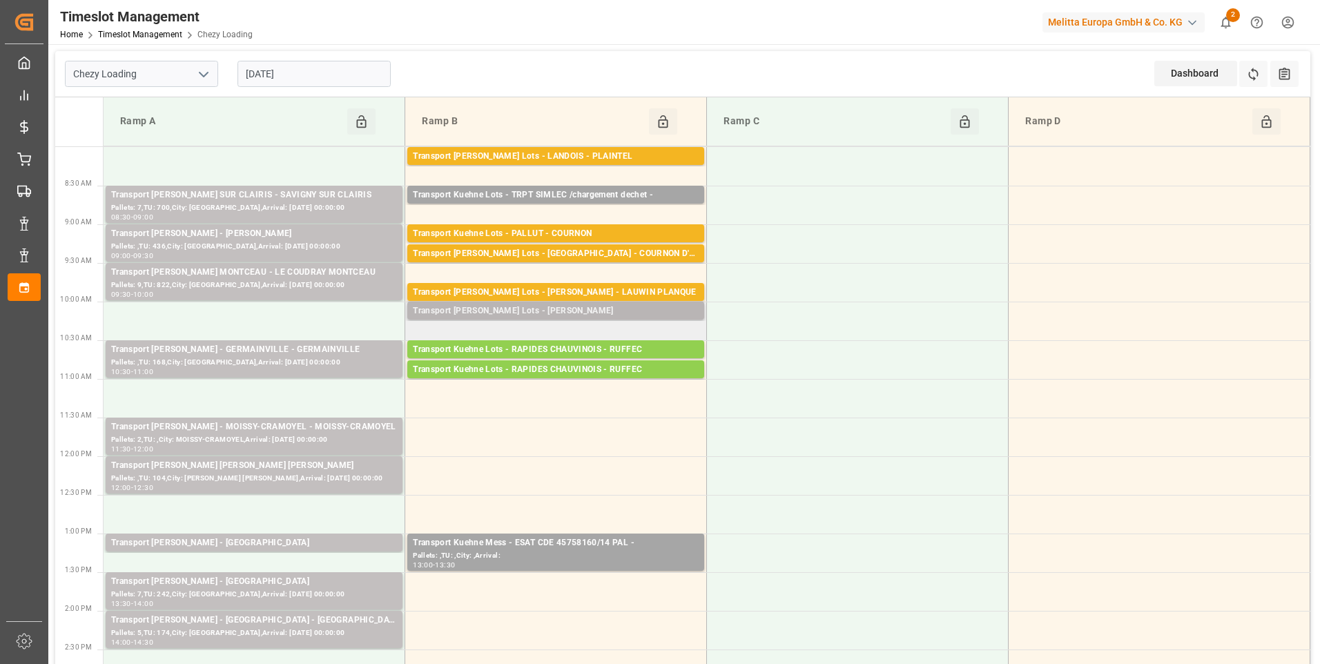
click at [561, 314] on div "Transport Kuehne Lots - LEBLANC - HENIN BEAUMONT" at bounding box center [556, 312] width 286 height 14
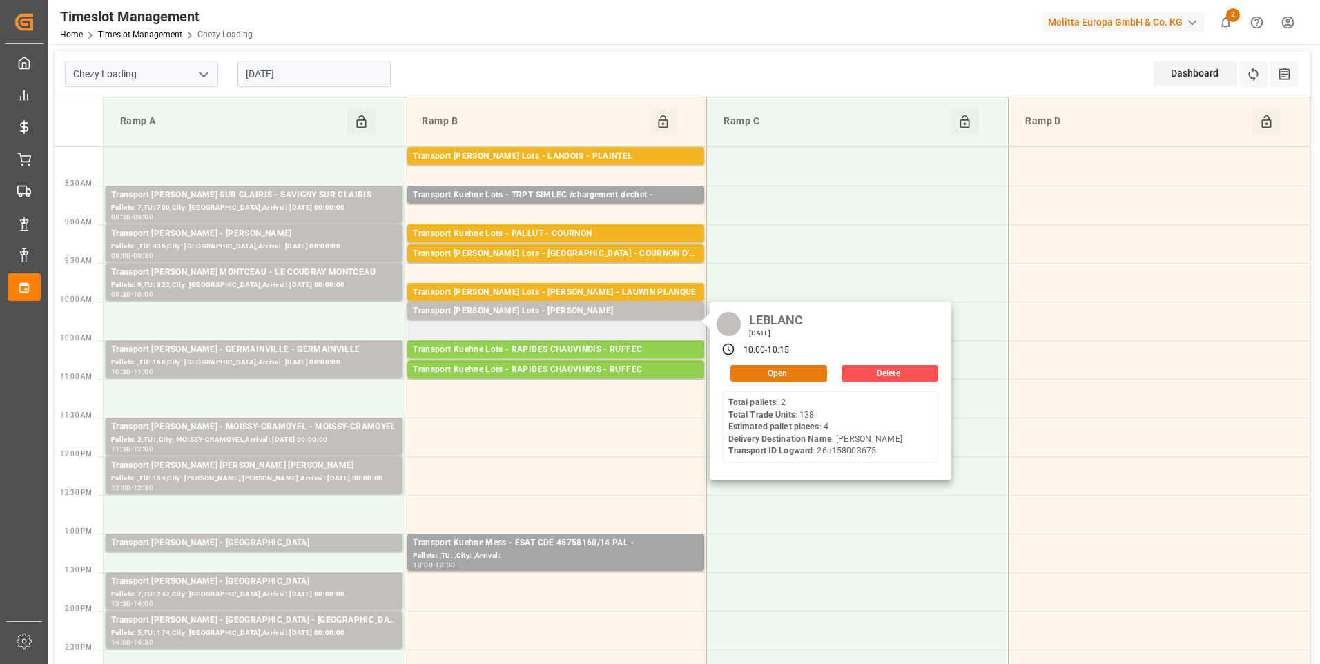
click at [767, 372] on button "Open" at bounding box center [779, 373] width 97 height 17
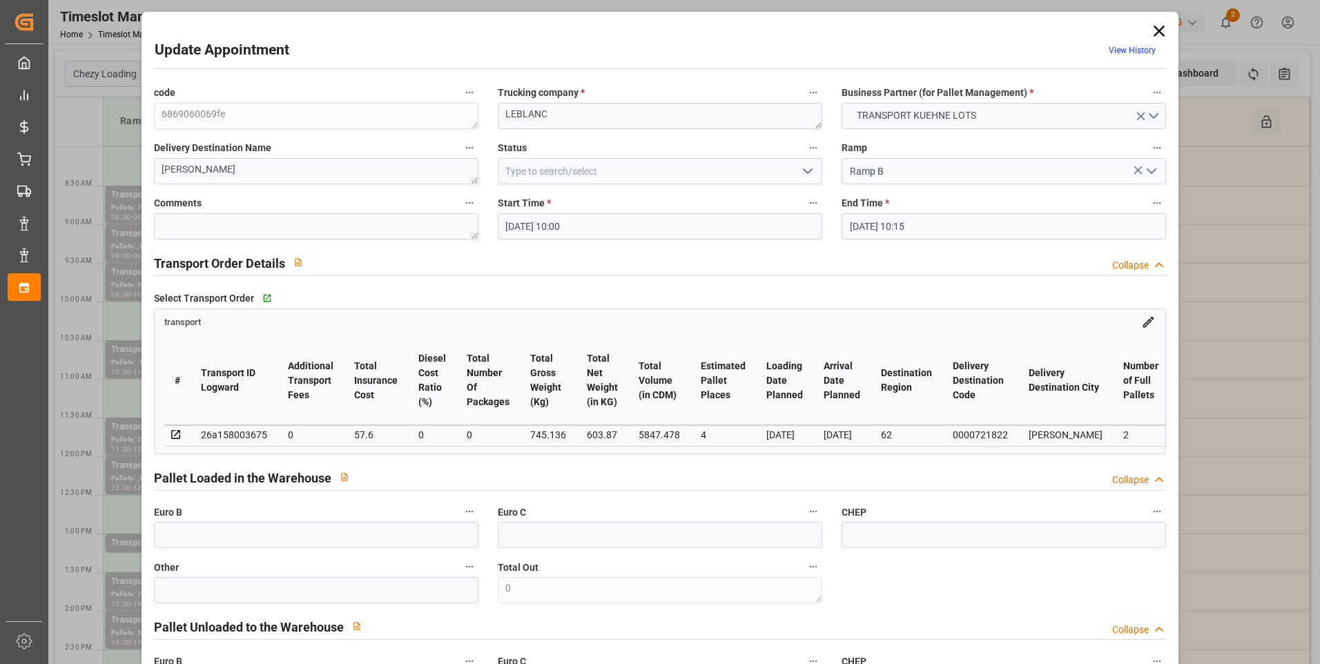
click at [804, 171] on icon "open menu" at bounding box center [808, 171] width 17 height 17
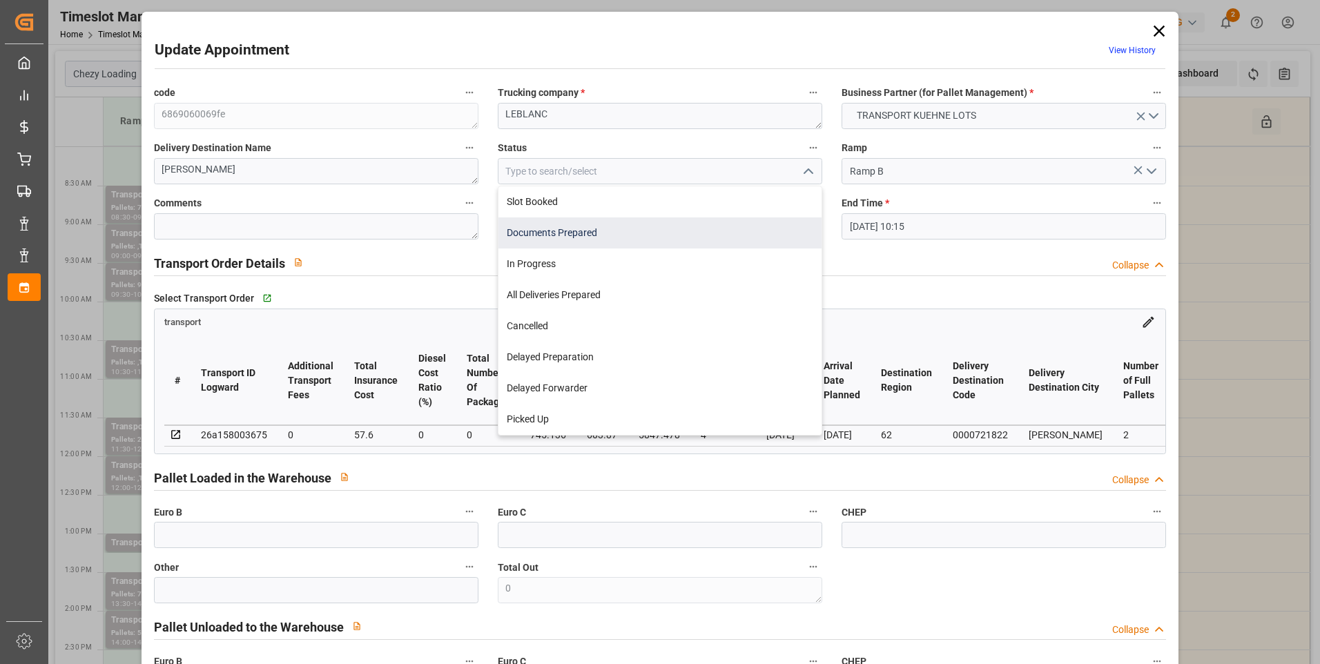
click at [561, 235] on div "Documents Prepared" at bounding box center [660, 233] width 323 height 31
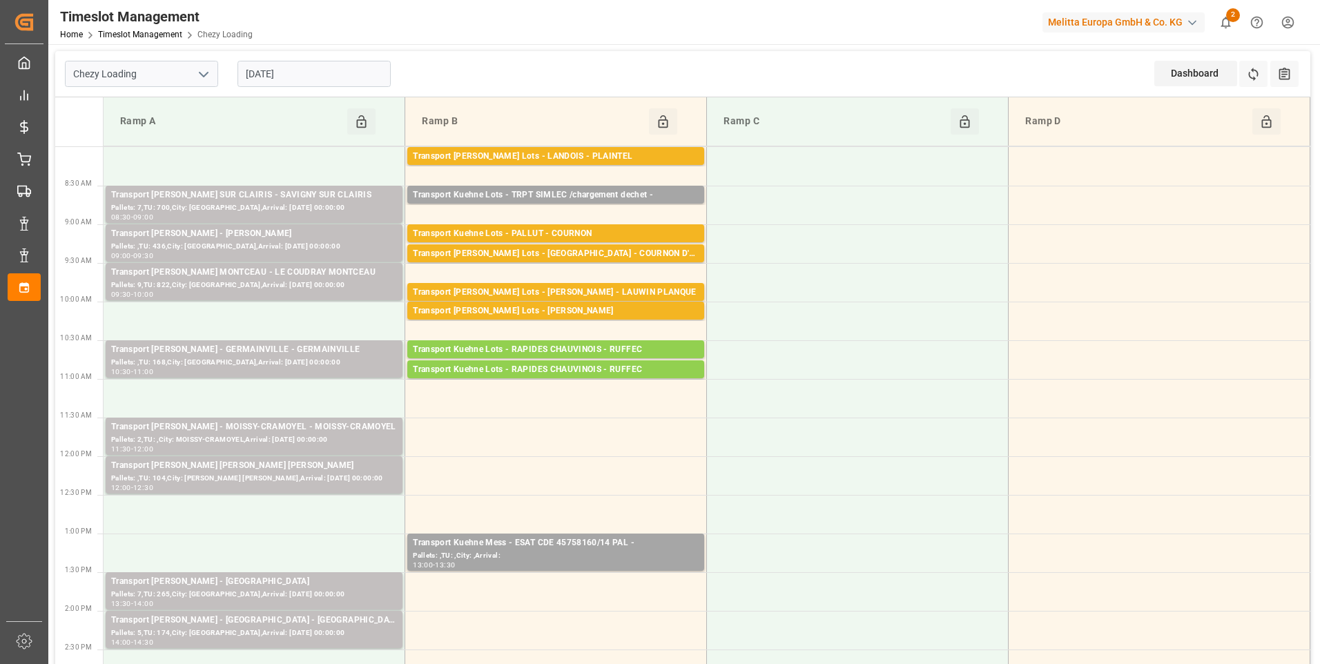
scroll to position [138, 0]
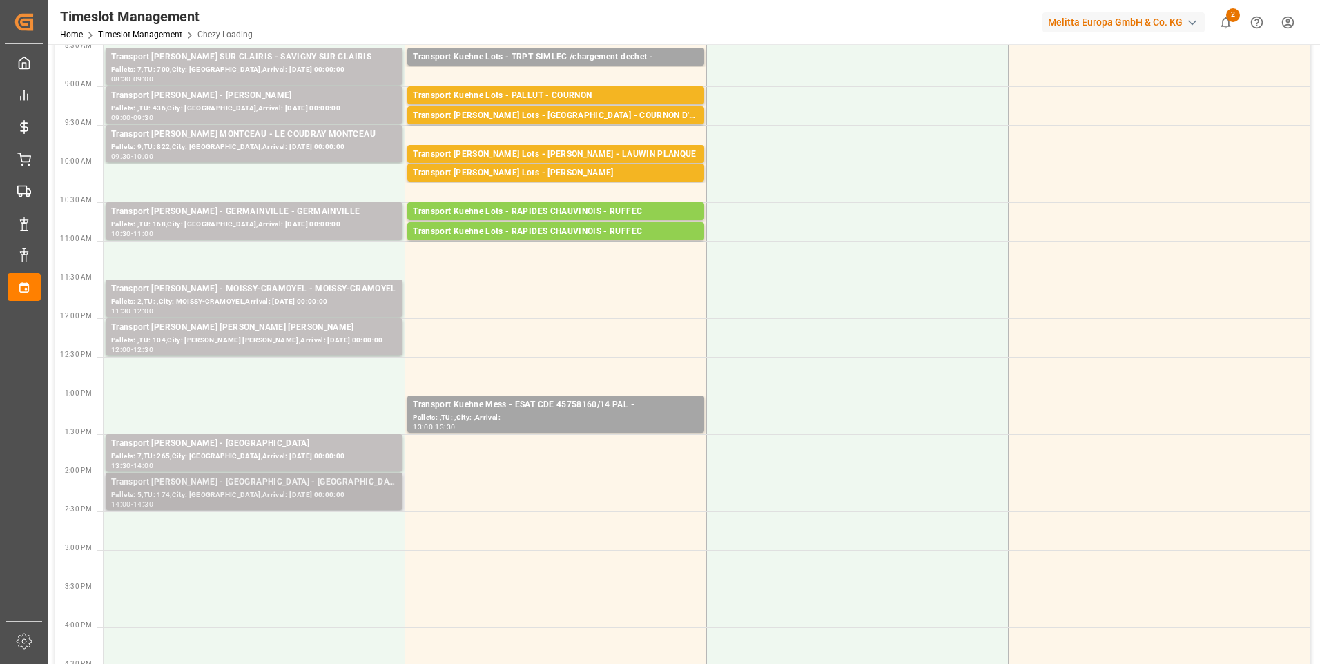
click at [269, 487] on div "Transport Delisle - MONTMORILLON - MONTMORILLON" at bounding box center [254, 483] width 286 height 14
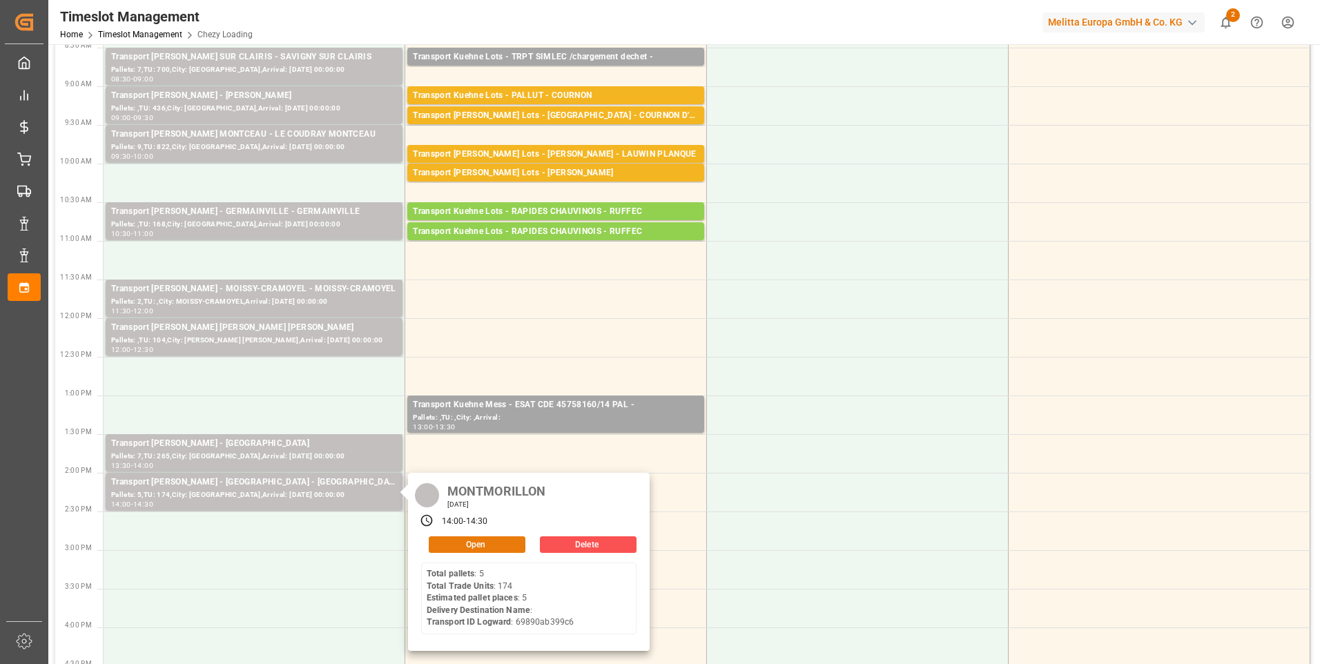
click at [471, 549] on button "Open" at bounding box center [477, 545] width 97 height 17
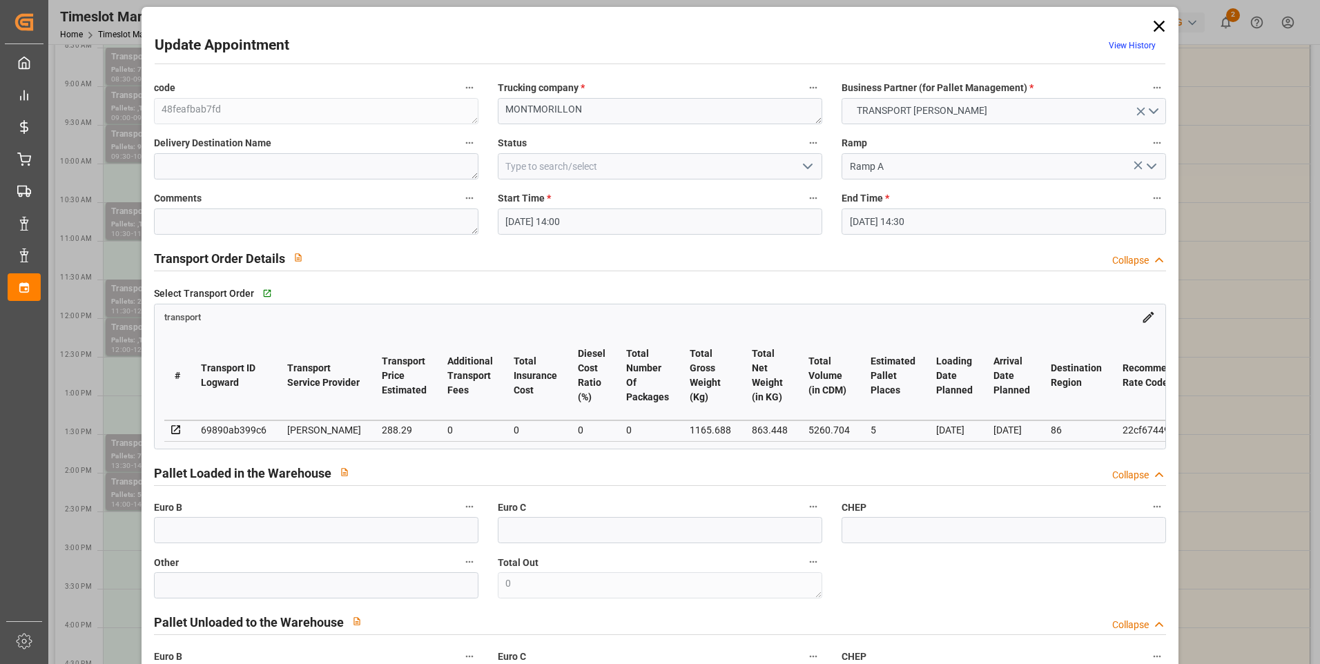
scroll to position [0, 0]
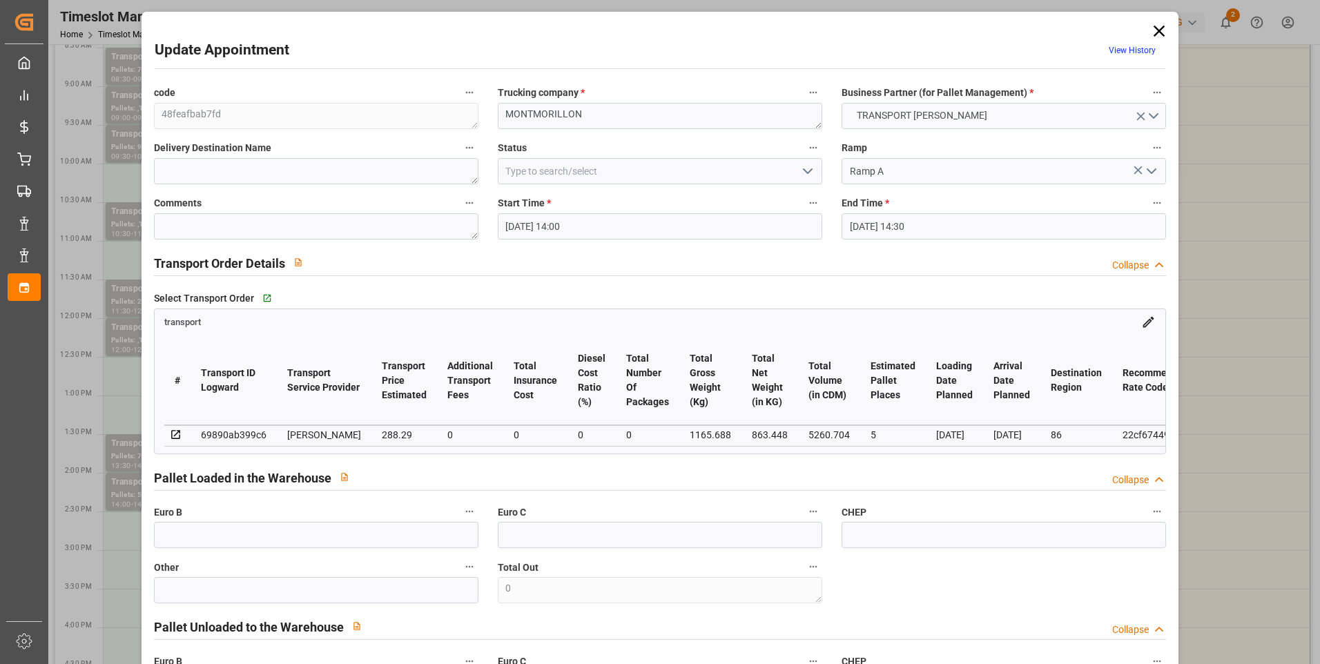
click at [804, 168] on icon "open menu" at bounding box center [808, 171] width 17 height 17
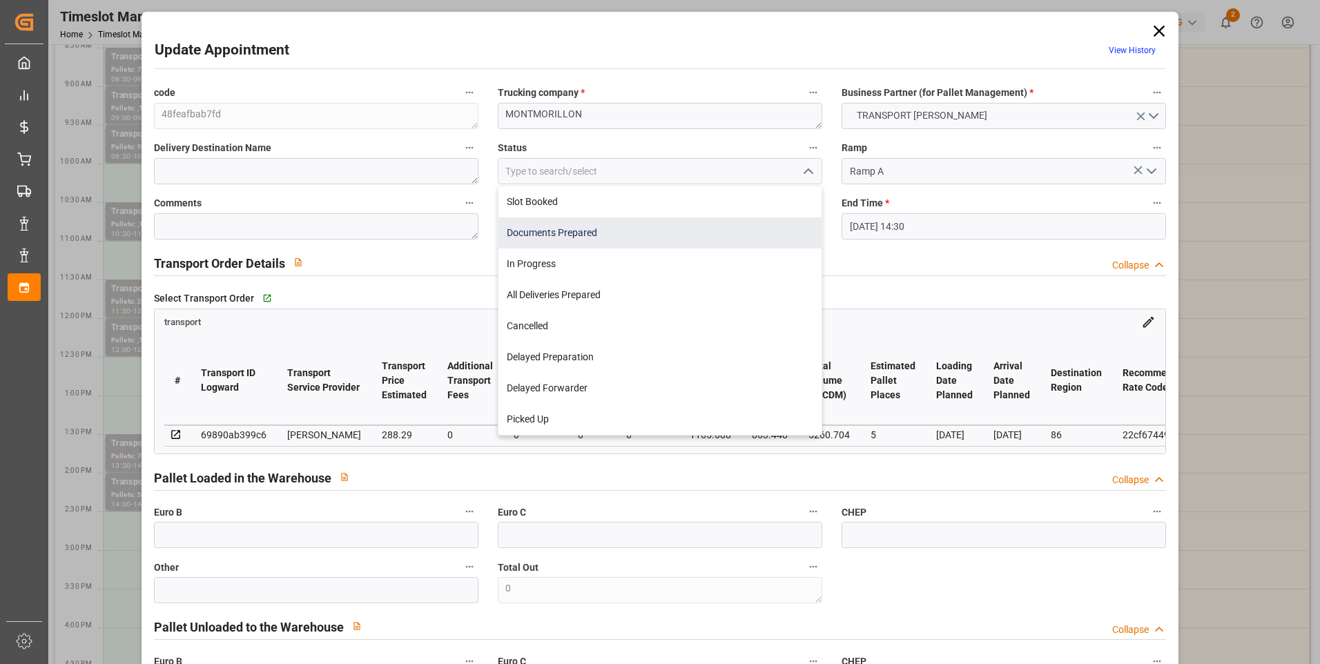
click at [581, 238] on div "Documents Prepared" at bounding box center [660, 233] width 323 height 31
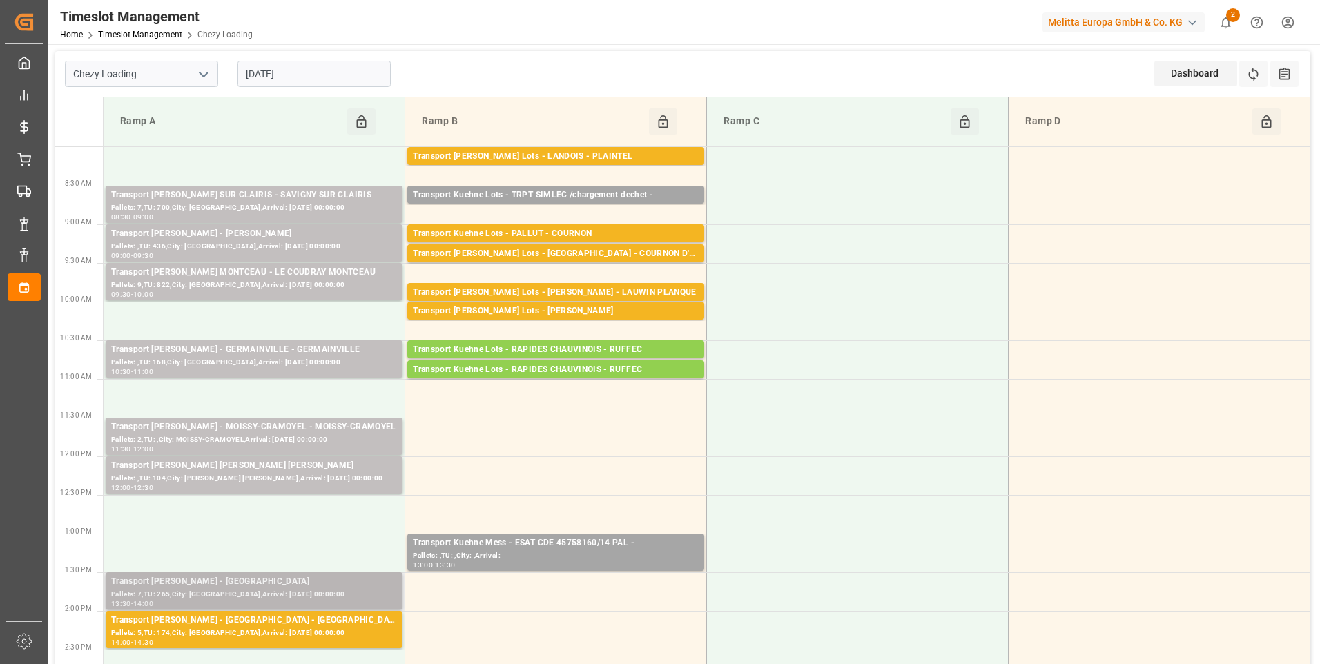
click at [224, 586] on div "Transport Delisle - SAINT GILLES - SAINT GILLES" at bounding box center [254, 582] width 286 height 14
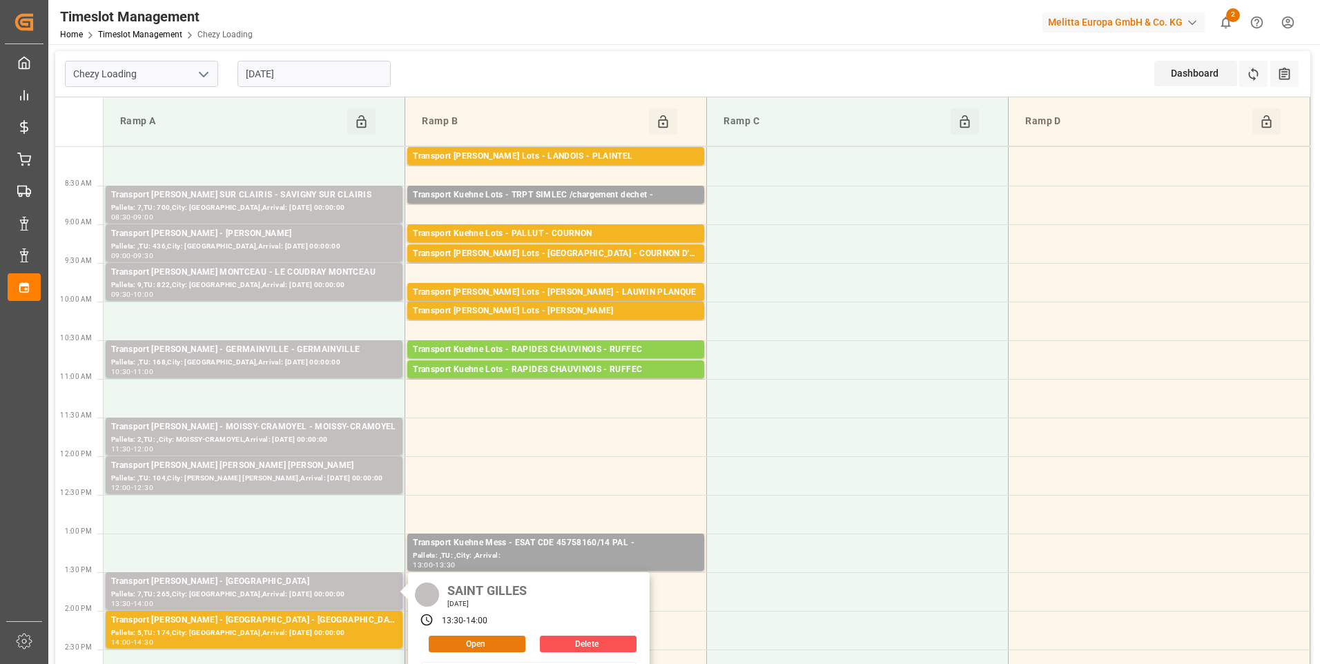
click at [469, 642] on button "Open" at bounding box center [477, 644] width 97 height 17
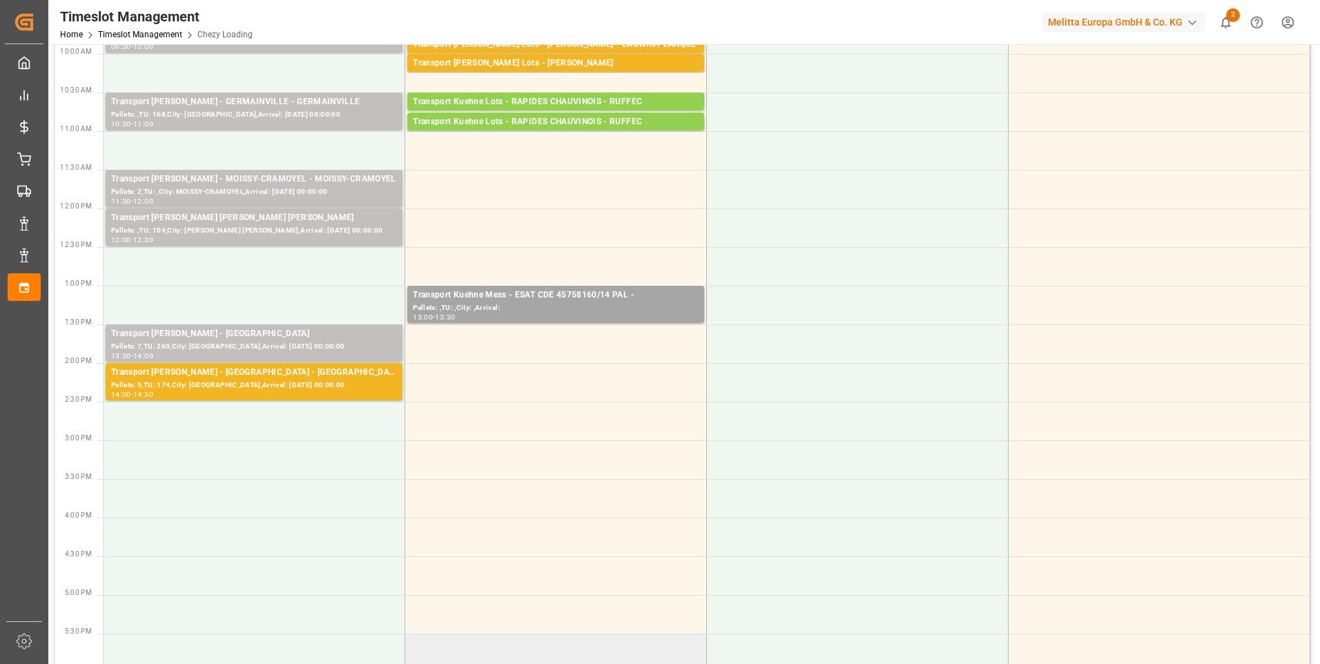
scroll to position [276, 0]
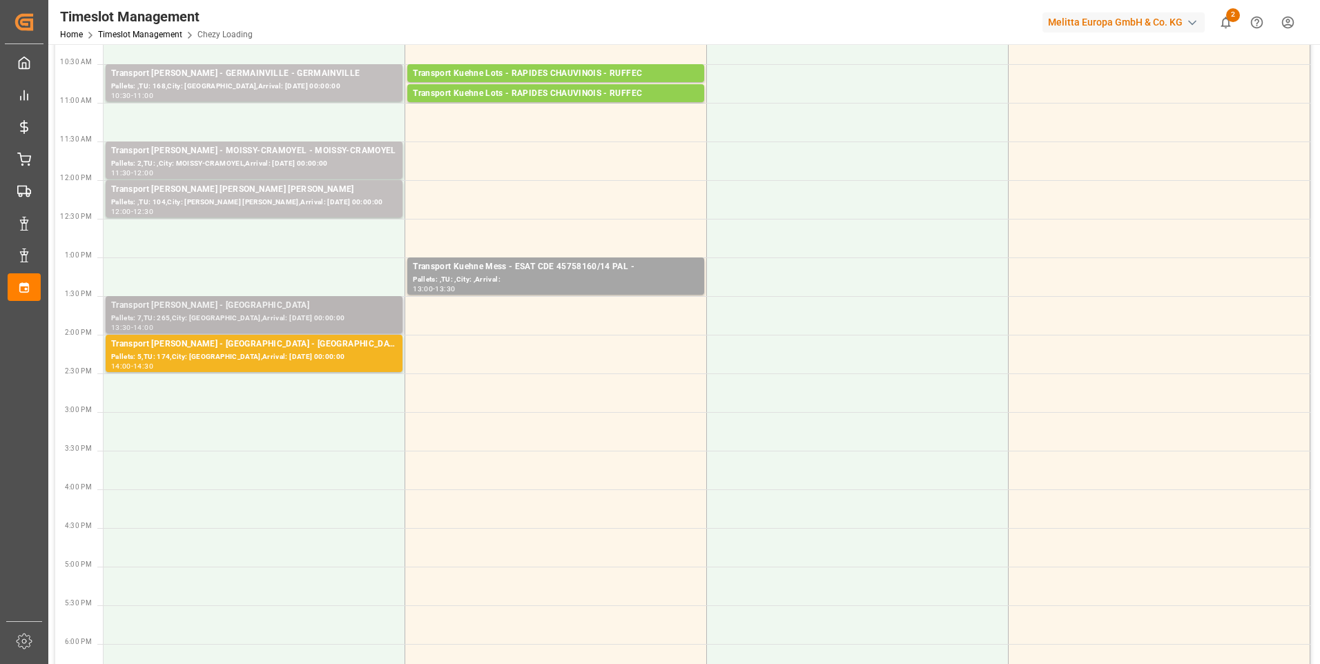
click at [234, 310] on div "Transport Delisle - SAINT GILLES - SAINT GILLES" at bounding box center [254, 306] width 286 height 14
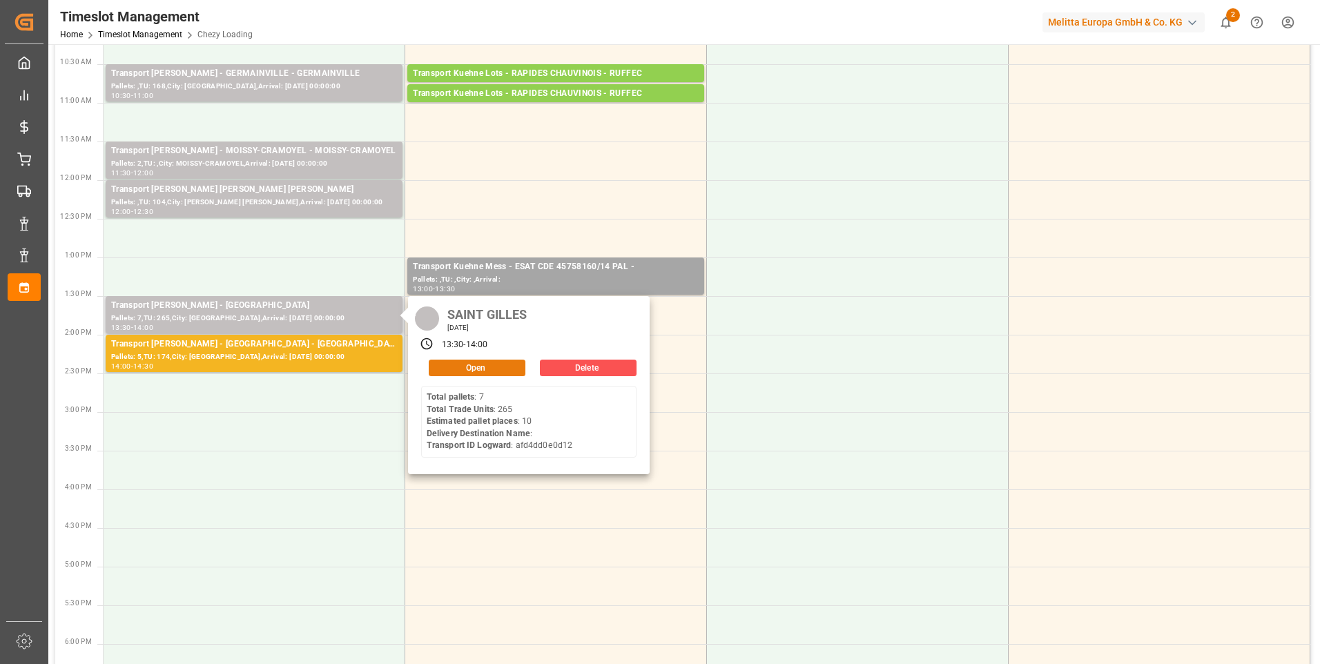
click at [461, 363] on button "Open" at bounding box center [477, 368] width 97 height 17
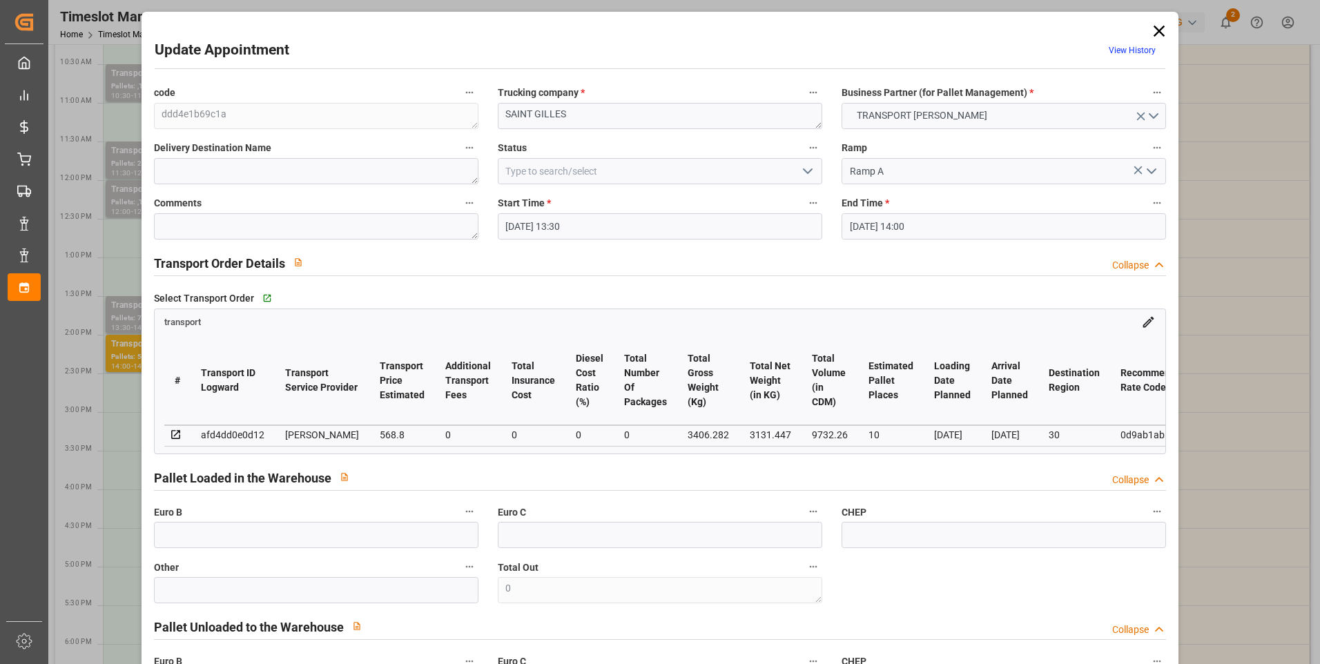
click at [808, 167] on icon "open menu" at bounding box center [808, 171] width 17 height 17
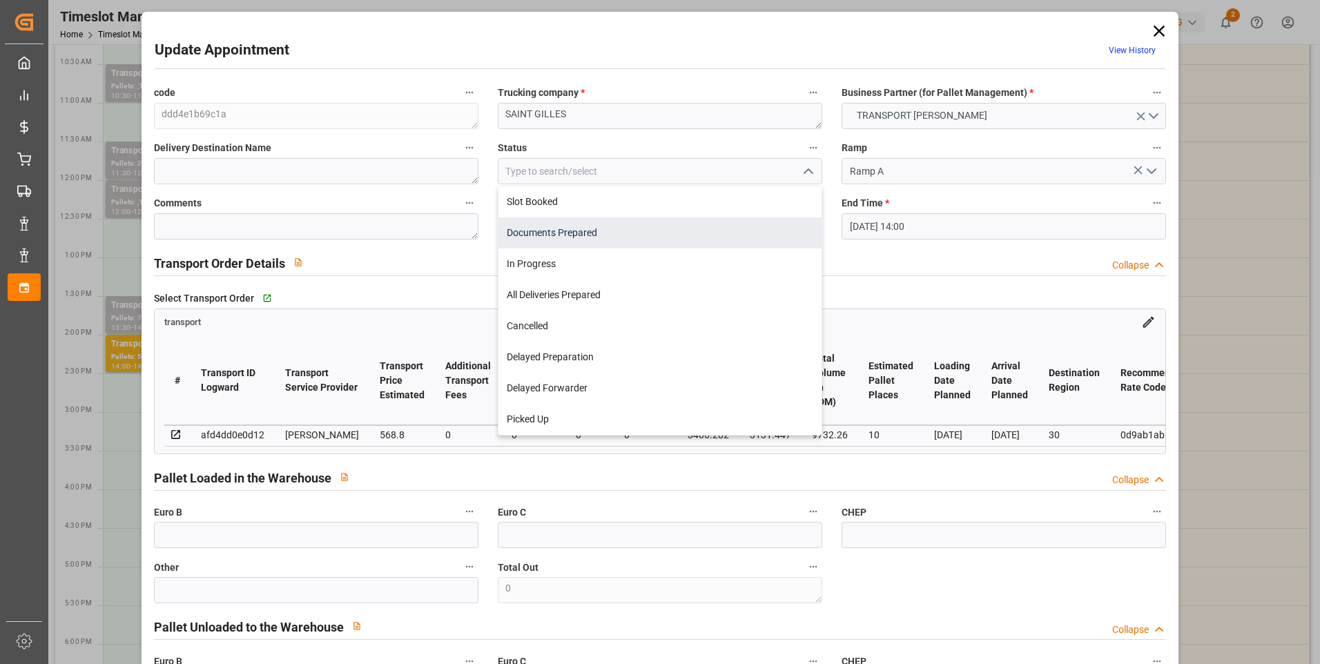
click at [577, 233] on div "Documents Prepared" at bounding box center [660, 233] width 323 height 31
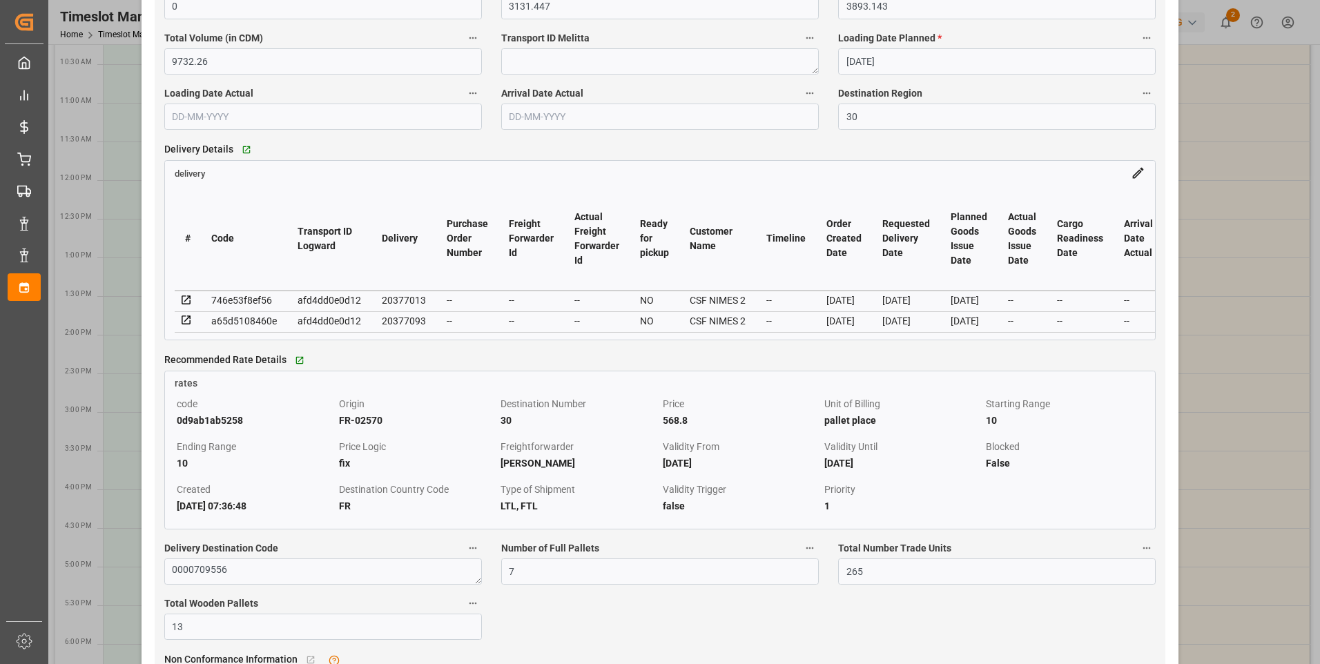
scroll to position [1174, 0]
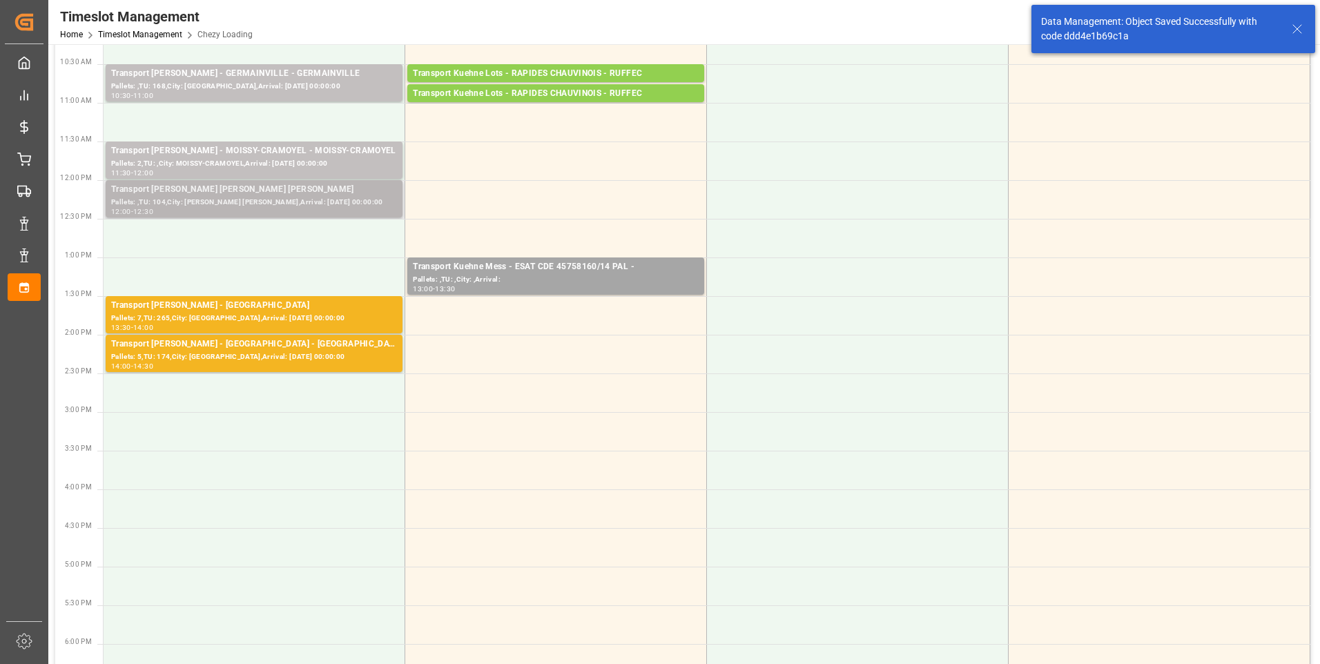
click at [251, 200] on div "Pallets: ,TU: 104,City: MITRY MORY,Arrival: 2025-09-03 00:00:00" at bounding box center [254, 203] width 286 height 12
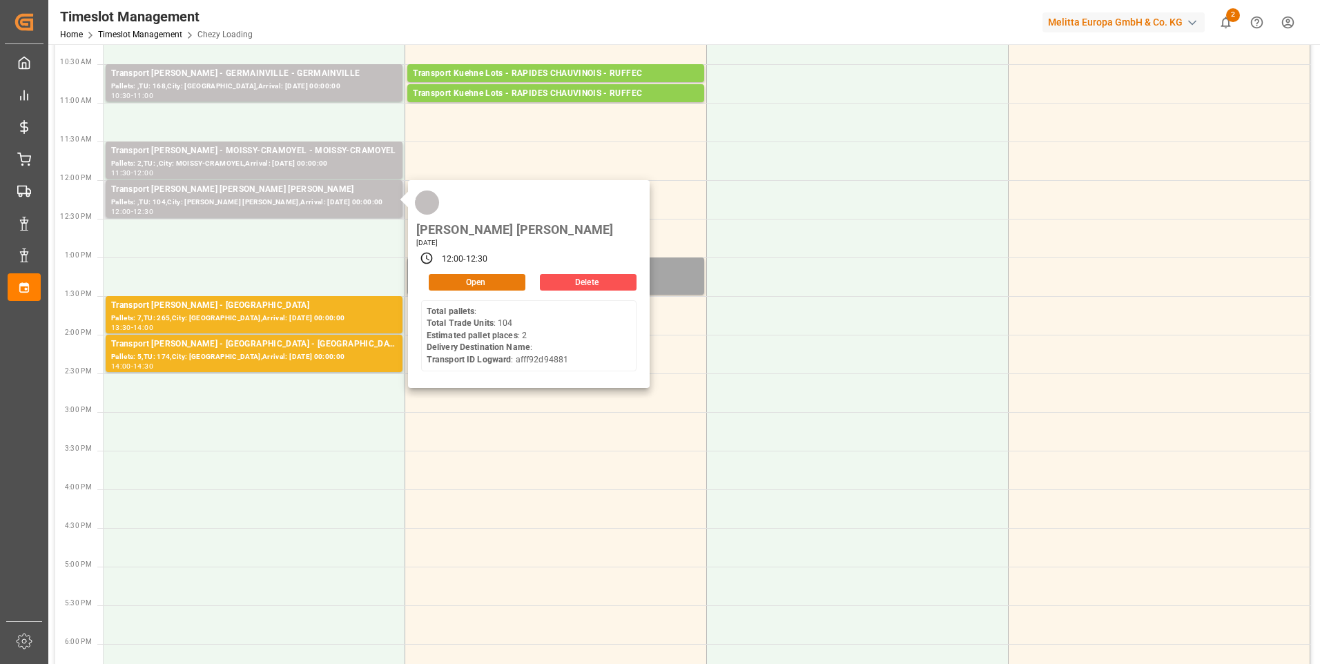
click at [476, 274] on button "Open" at bounding box center [477, 282] width 97 height 17
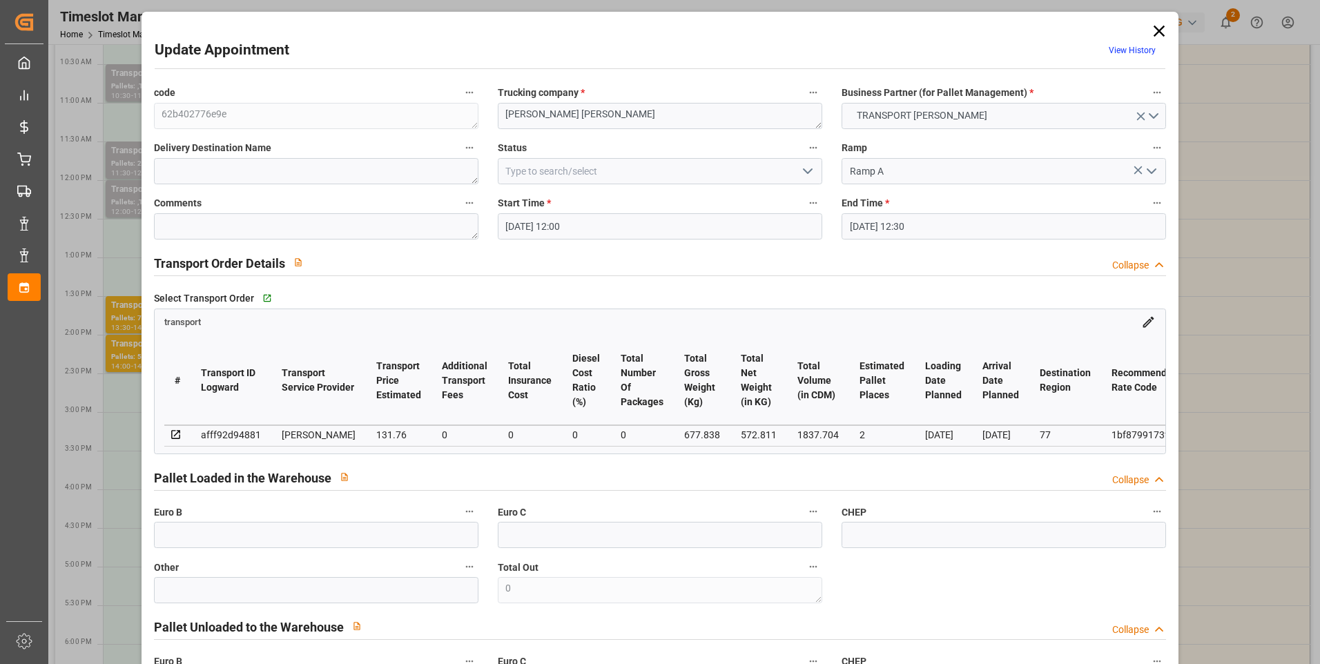
click at [809, 168] on icon "open menu" at bounding box center [808, 171] width 17 height 17
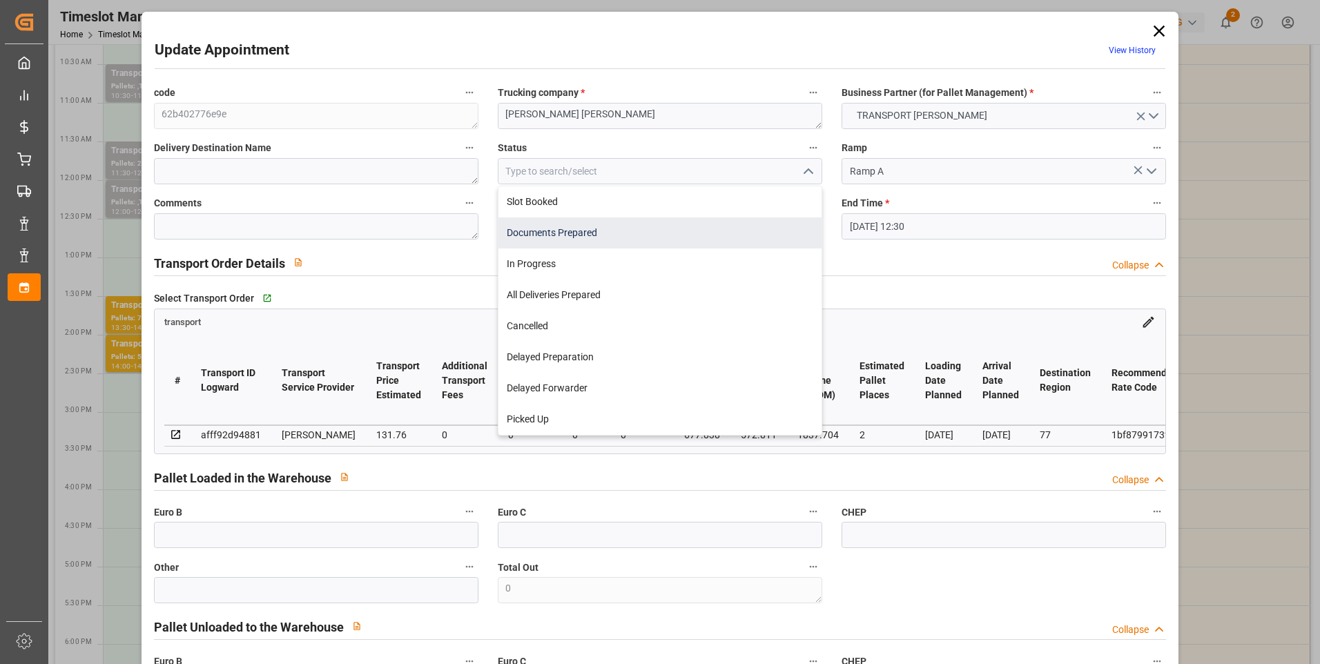
click at [580, 240] on div "Documents Prepared" at bounding box center [660, 233] width 323 height 31
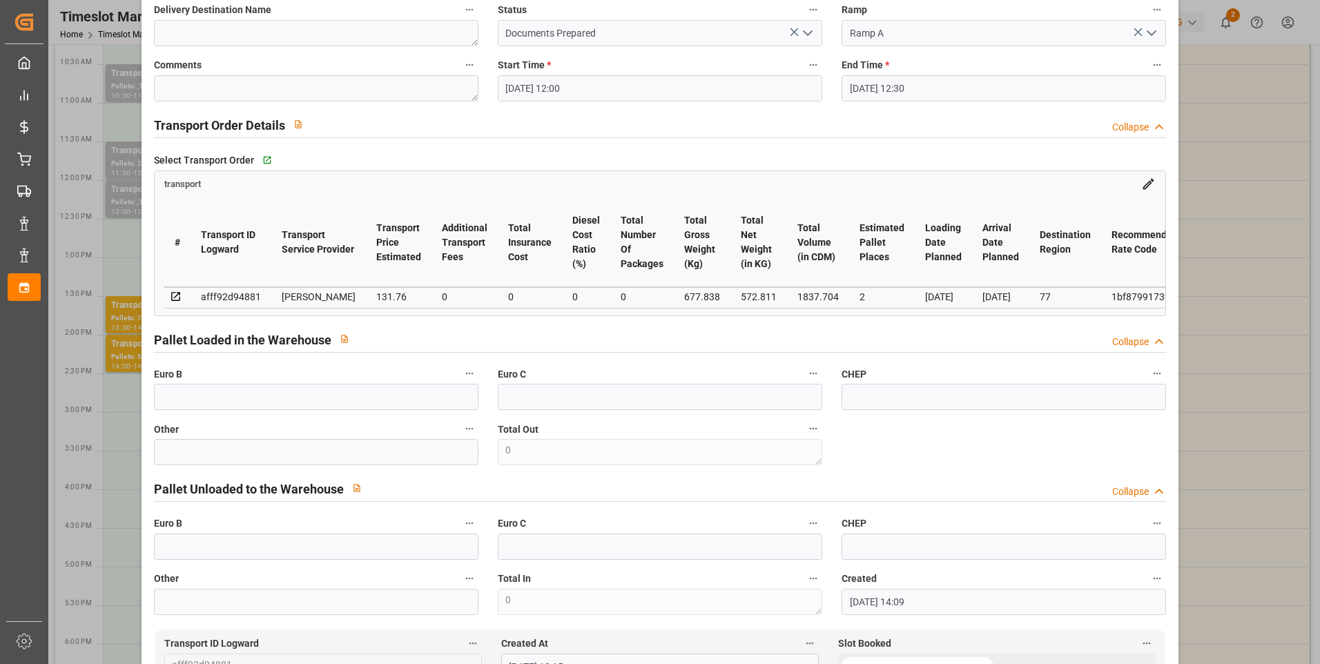
scroll to position [0, 0]
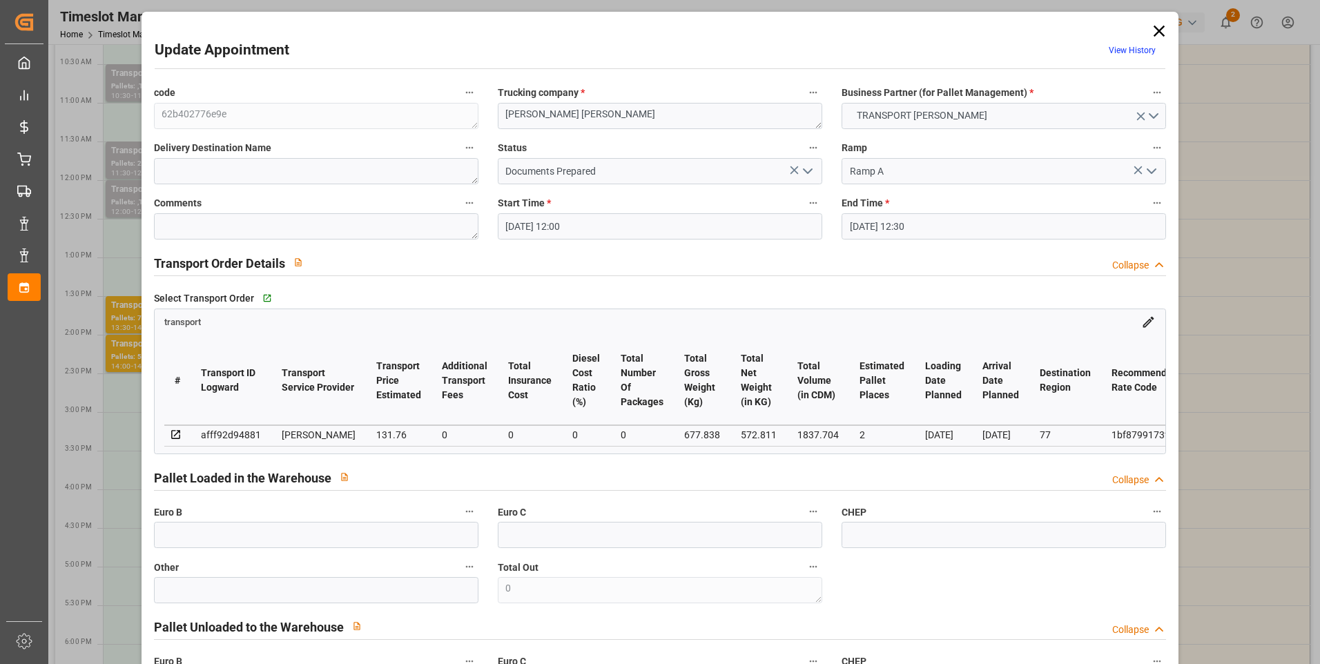
click at [806, 172] on polyline "open menu" at bounding box center [808, 171] width 8 height 4
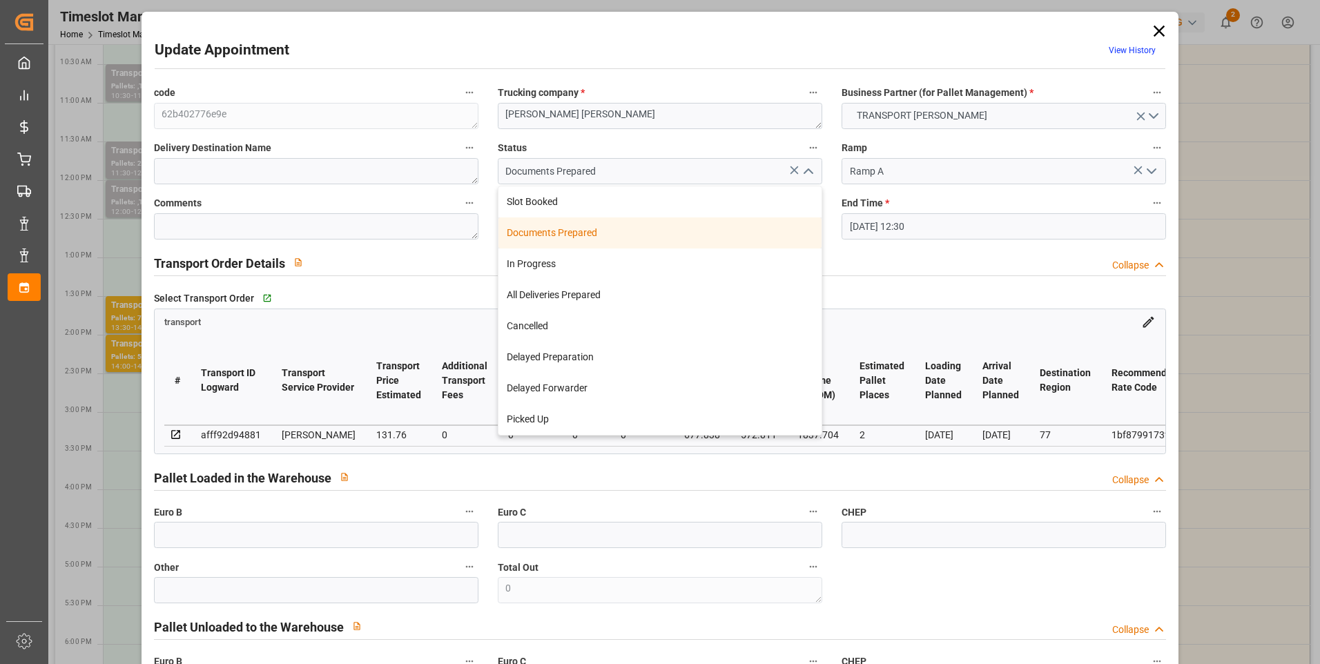
click at [588, 233] on div "Documents Prepared" at bounding box center [660, 233] width 323 height 31
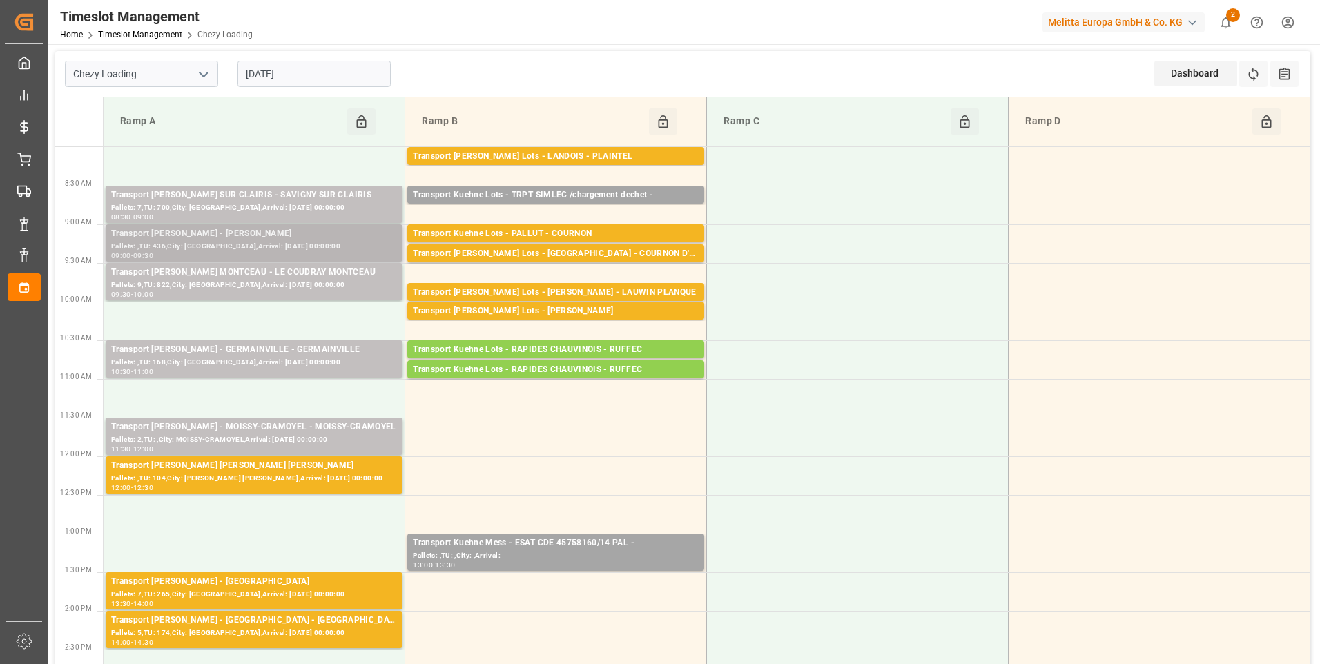
click at [203, 233] on div "Transport Delisle - SERRIS - SERRIS" at bounding box center [254, 234] width 286 height 14
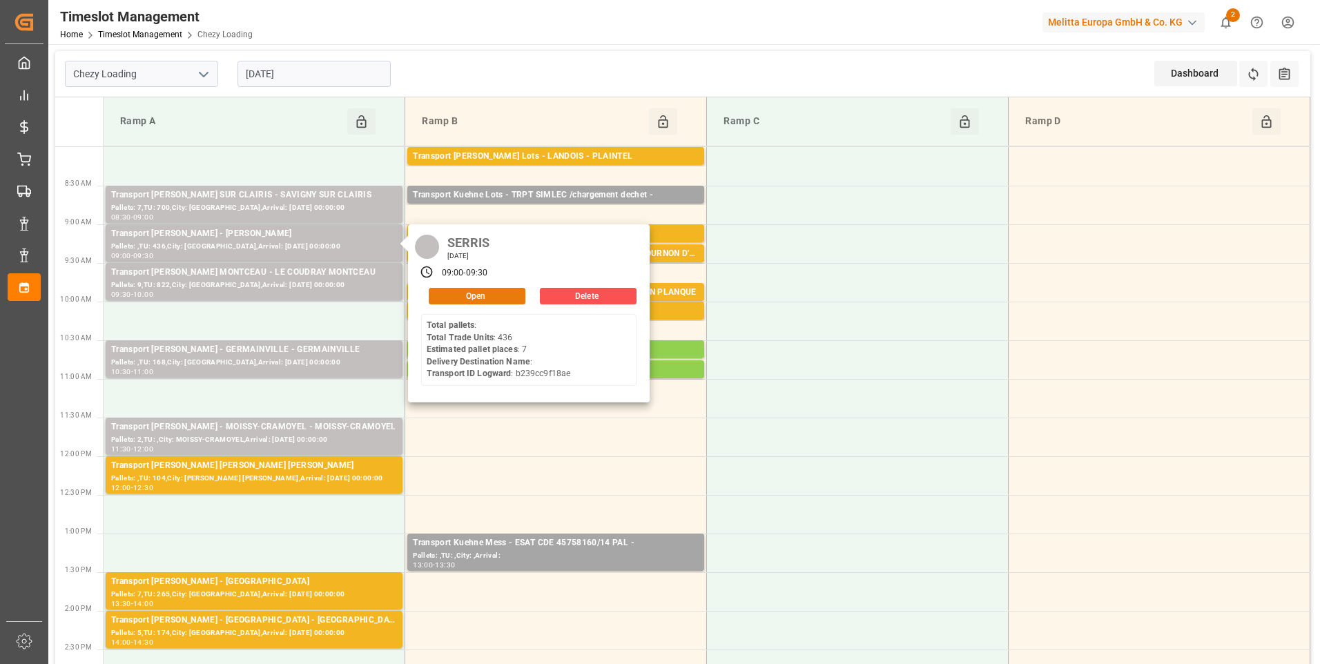
click at [461, 298] on button "Open" at bounding box center [477, 296] width 97 height 17
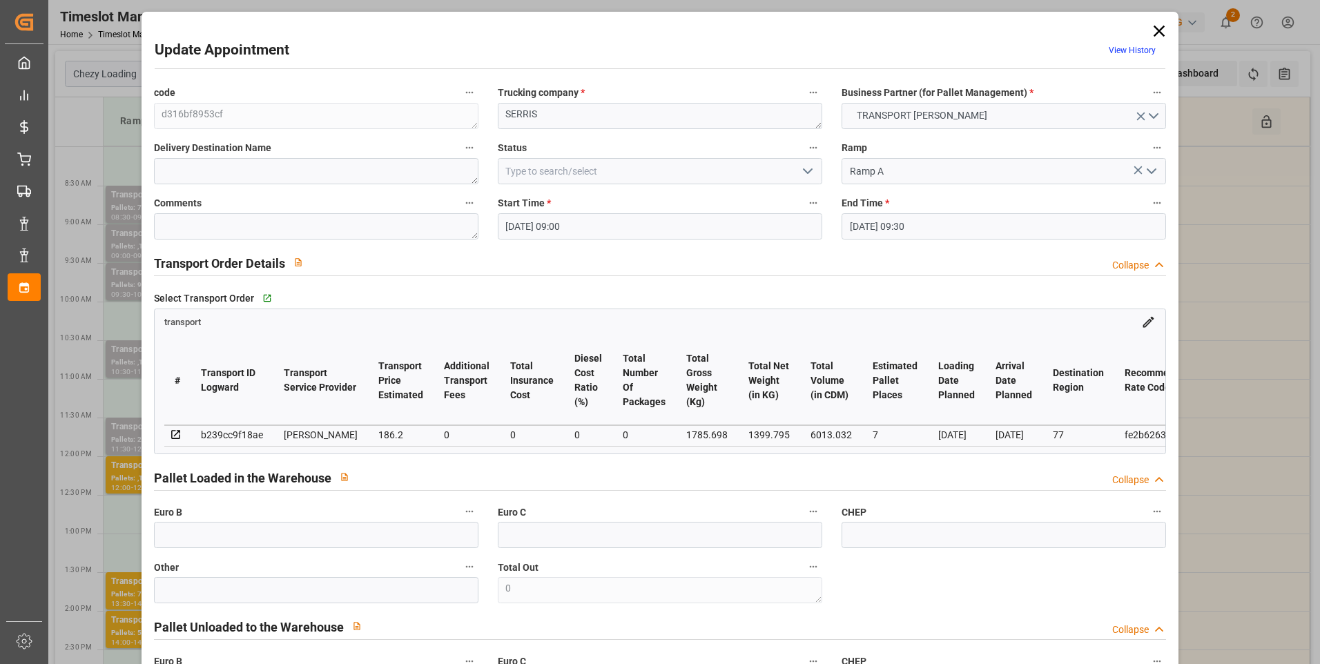
click at [805, 166] on icon "open menu" at bounding box center [808, 171] width 17 height 17
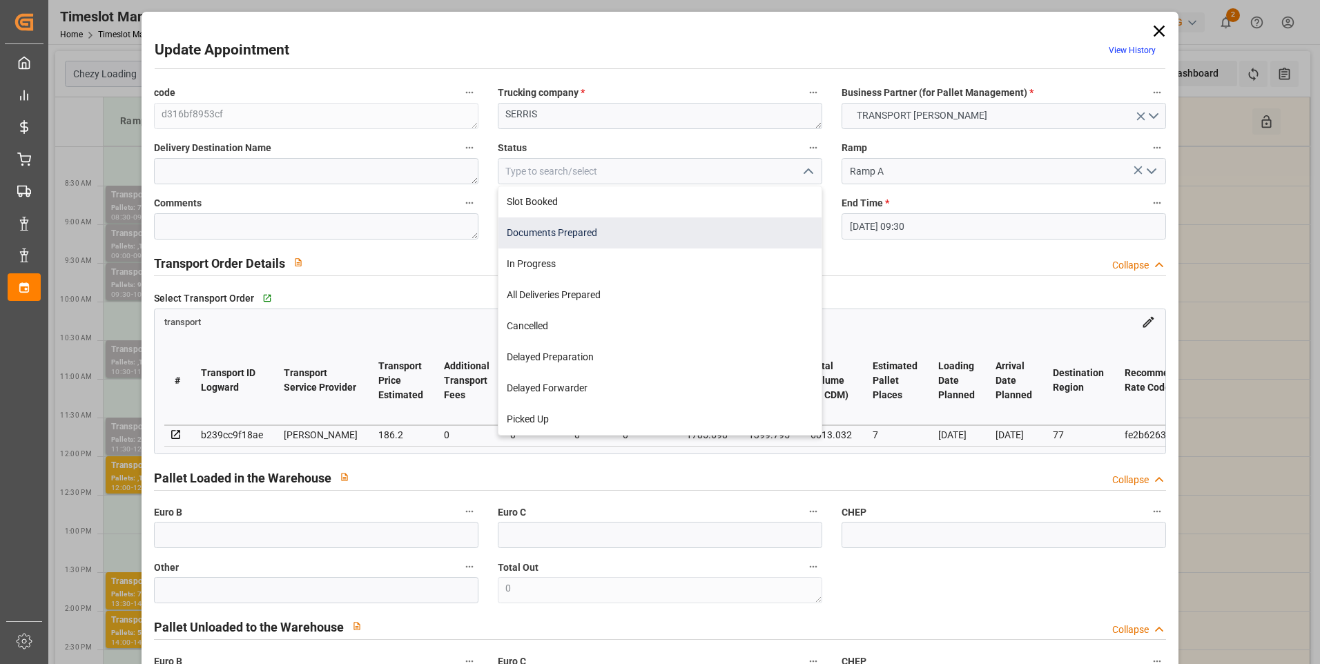
click at [593, 237] on div "Documents Prepared" at bounding box center [660, 233] width 323 height 31
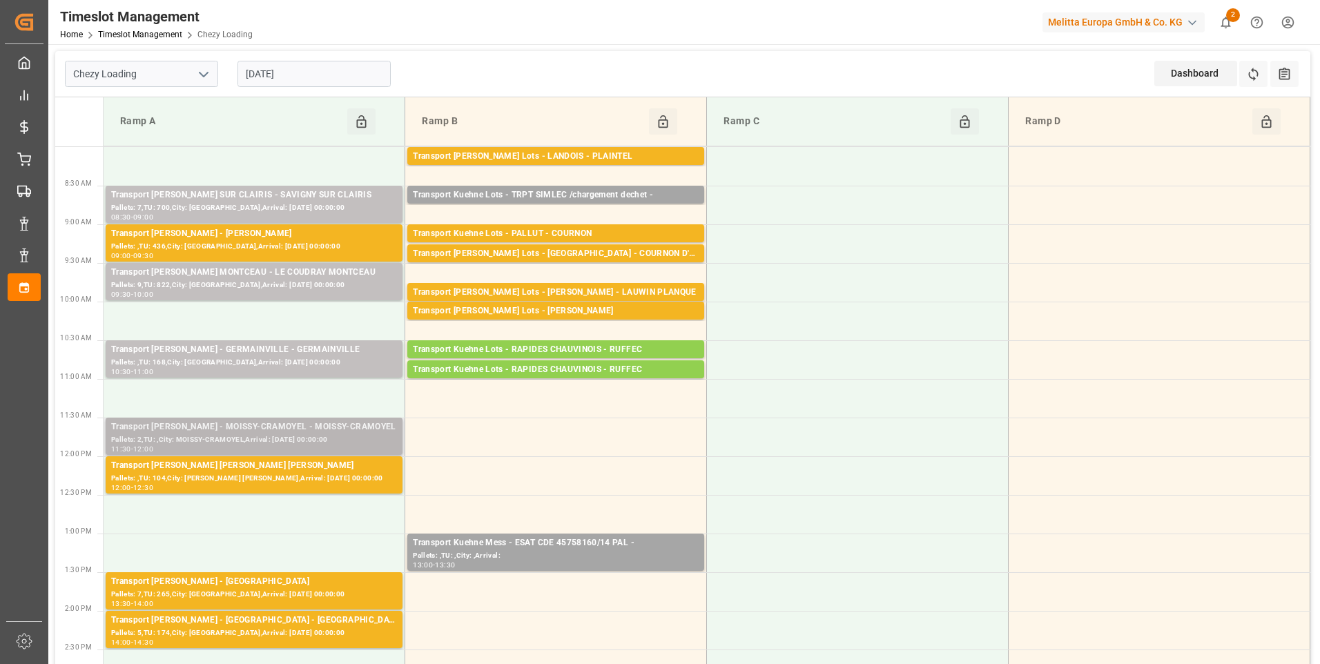
click at [245, 432] on div "Transport Delisle - MOISSY-CRAMOYEL - MOISSY-CRAMOYEL" at bounding box center [254, 428] width 286 height 14
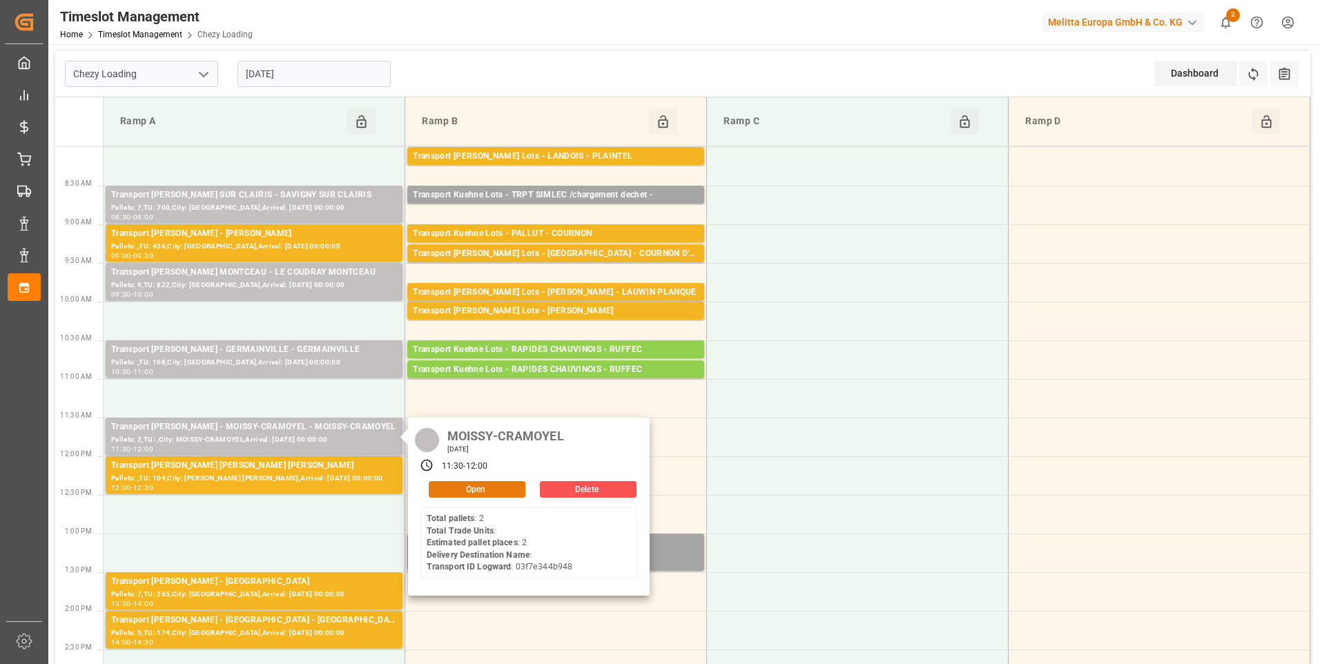
click at [459, 490] on button "Open" at bounding box center [477, 489] width 97 height 17
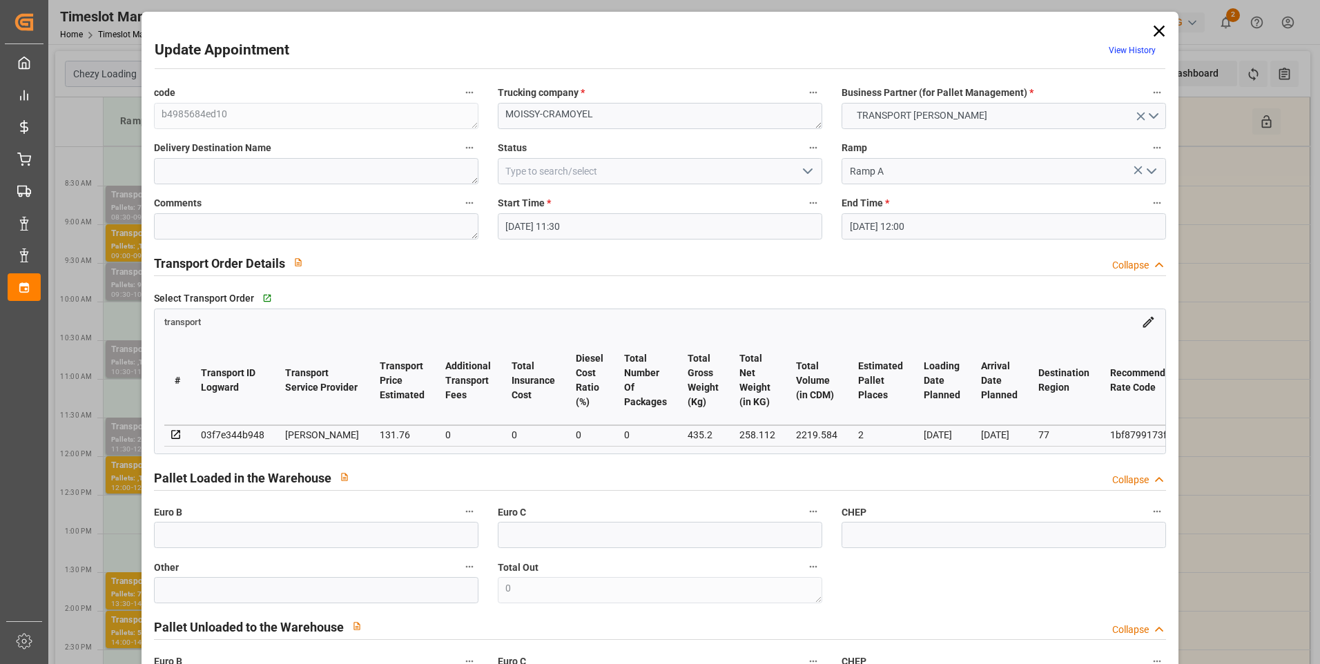
click at [803, 168] on icon "open menu" at bounding box center [808, 171] width 17 height 17
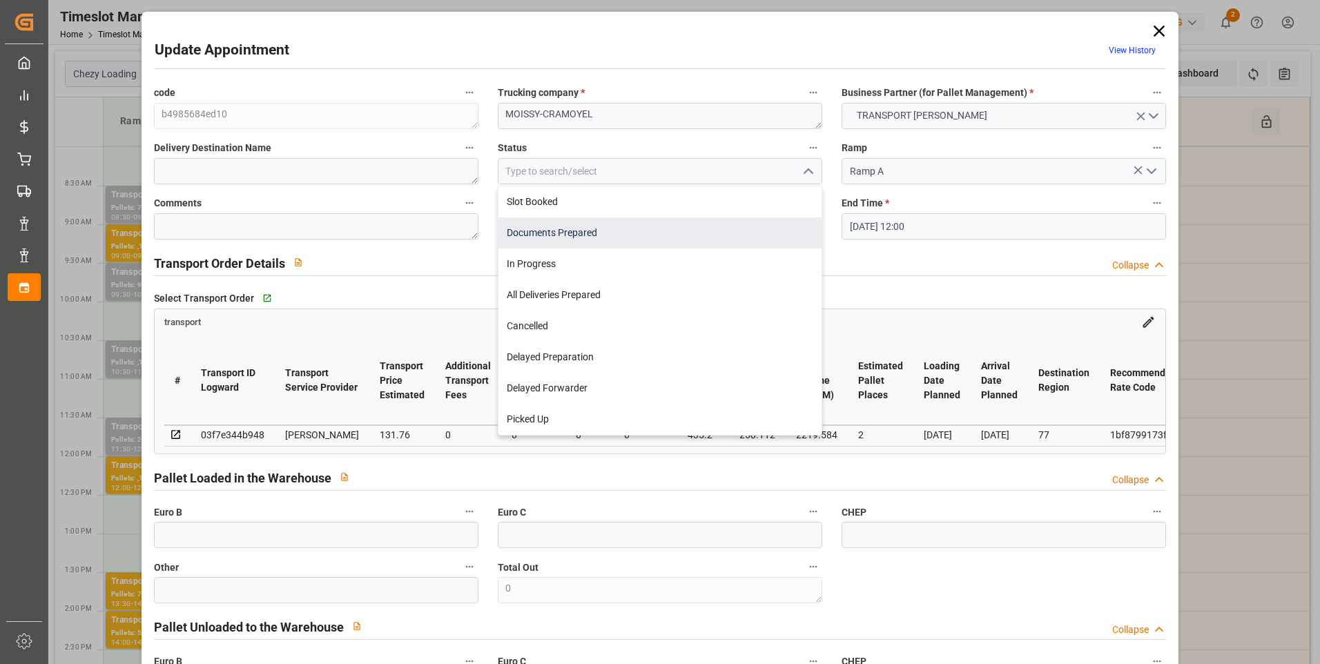
click at [546, 238] on div "Documents Prepared" at bounding box center [660, 233] width 323 height 31
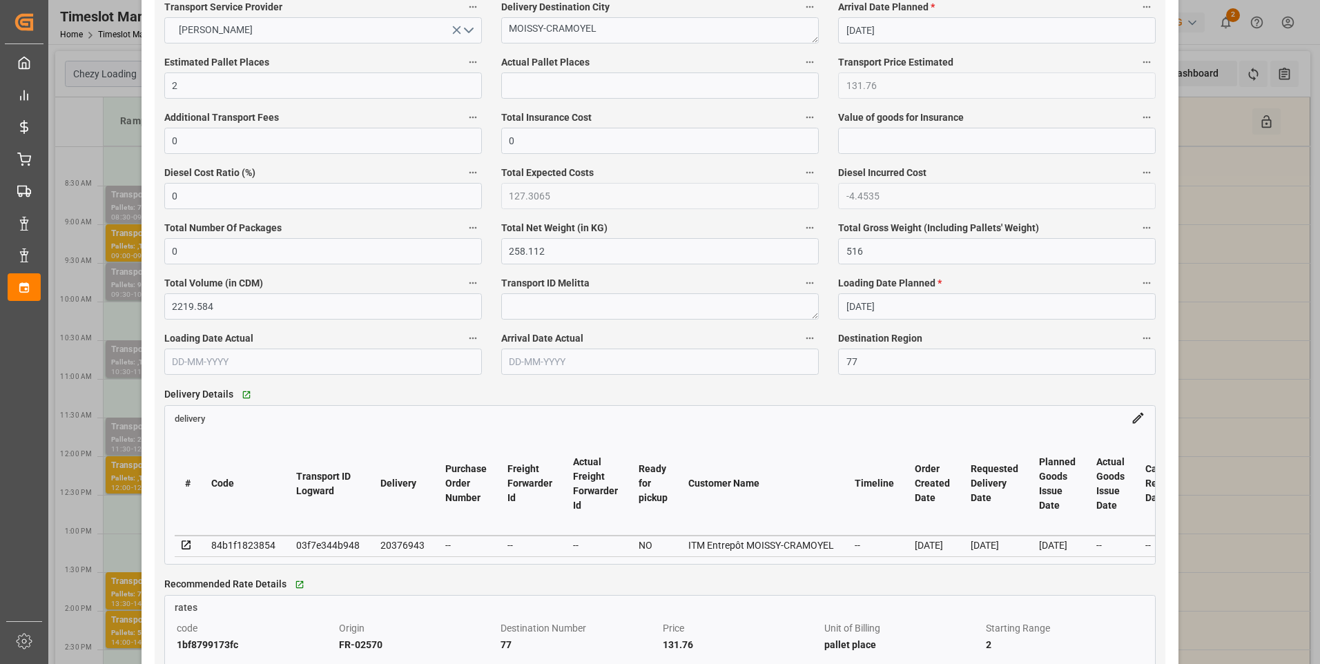
scroll to position [967, 0]
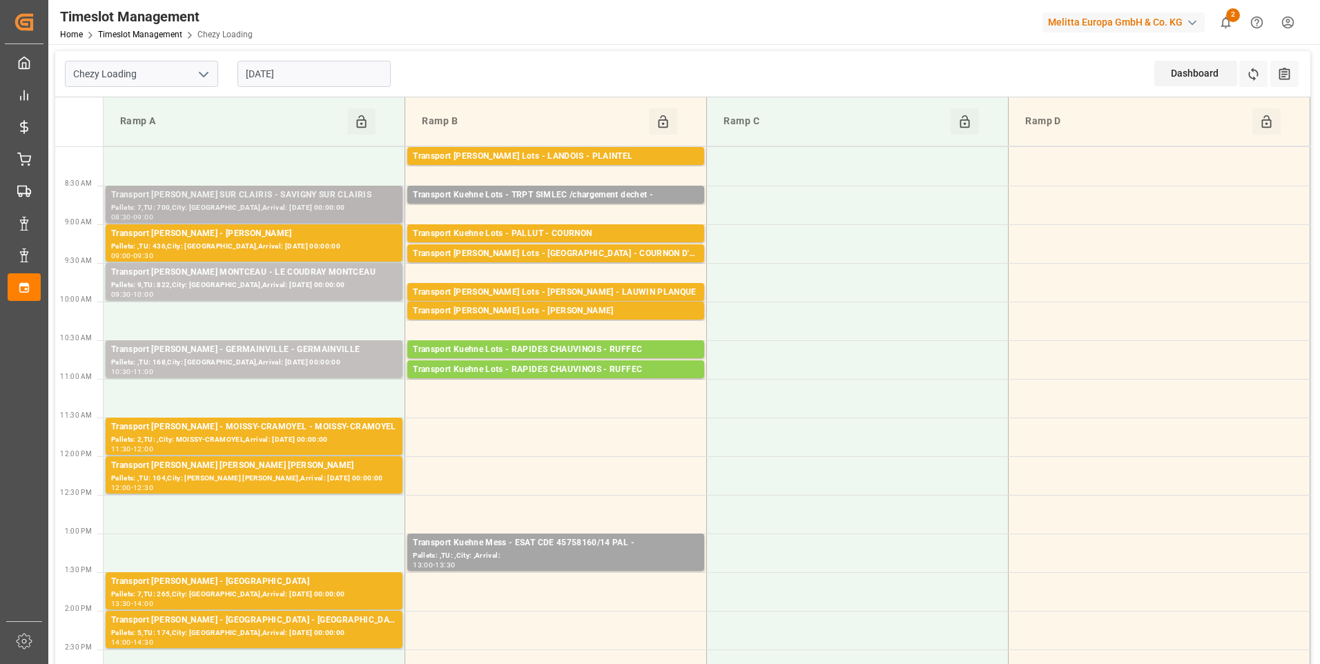
click at [239, 194] on div "Transport Delisle - SAVIGNY SUR CLAIRIS - SAVIGNY SUR CLAIRIS" at bounding box center [254, 196] width 286 height 14
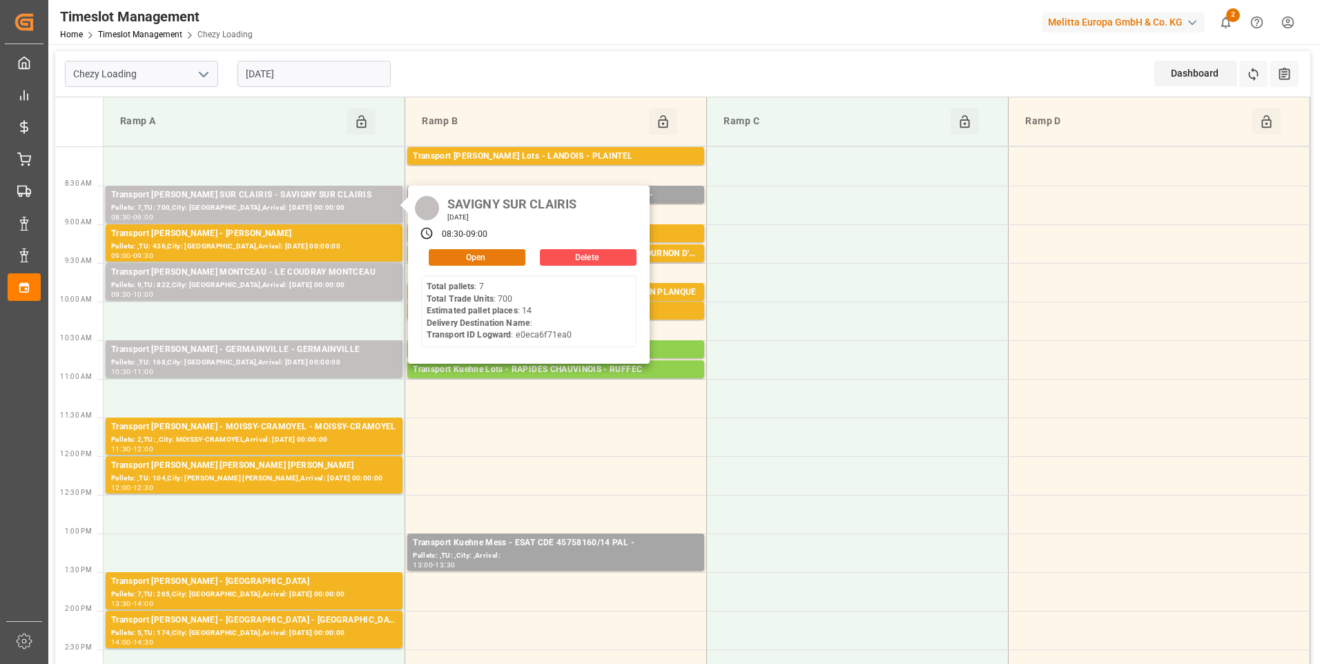
click at [465, 260] on button "Open" at bounding box center [477, 257] width 97 height 17
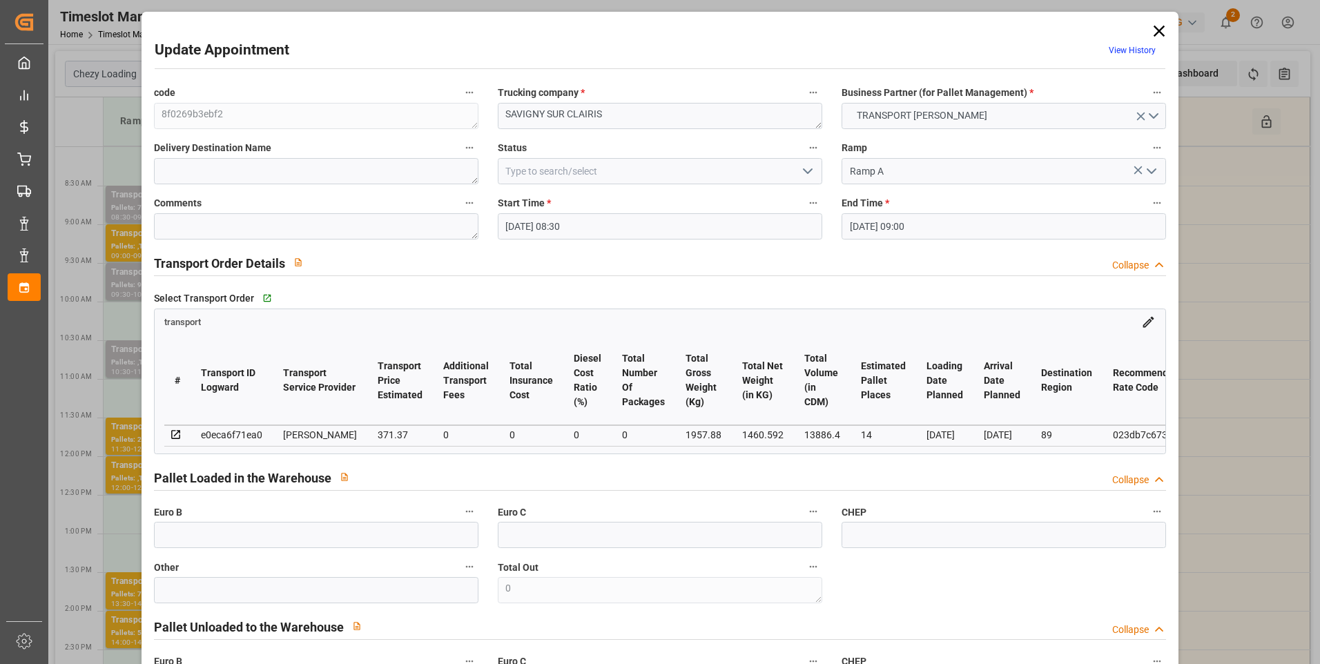
click at [806, 166] on icon "open menu" at bounding box center [808, 171] width 17 height 17
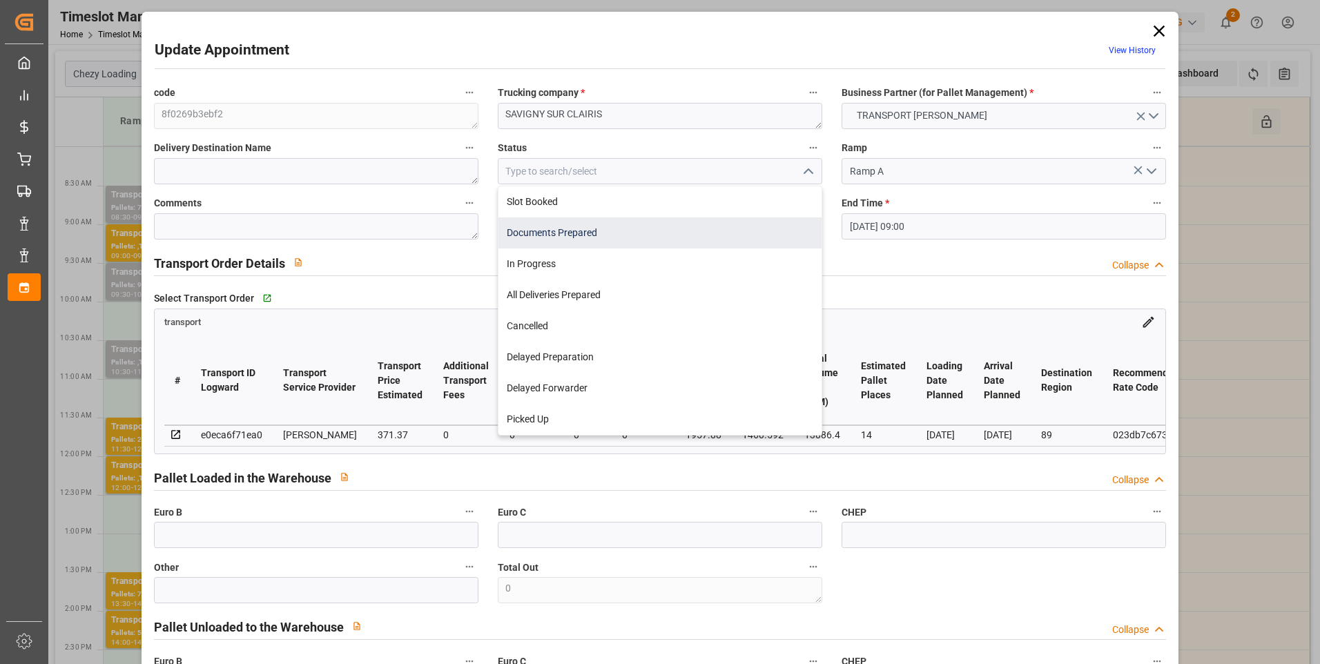
click at [563, 240] on div "Documents Prepared" at bounding box center [660, 233] width 323 height 31
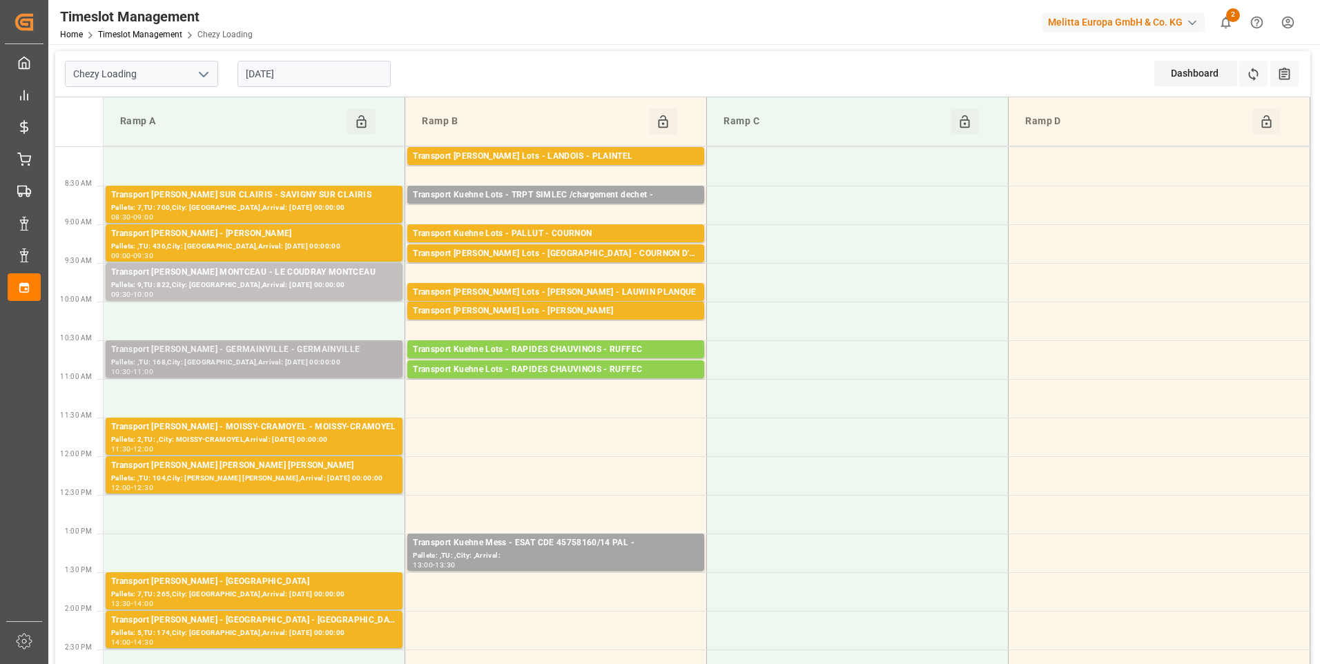
click at [262, 354] on div "Transport Delisle - GERMAINVILLE - GERMAINVILLE" at bounding box center [254, 350] width 286 height 14
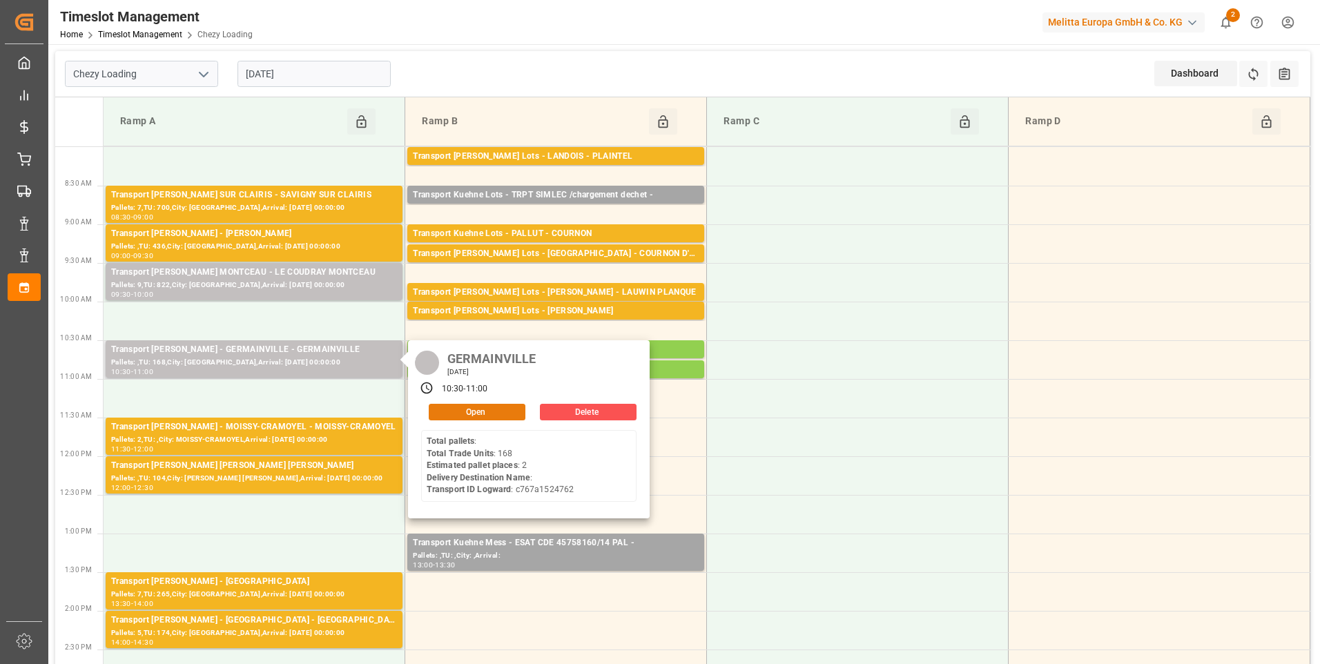
click at [453, 412] on button "Open" at bounding box center [477, 412] width 97 height 17
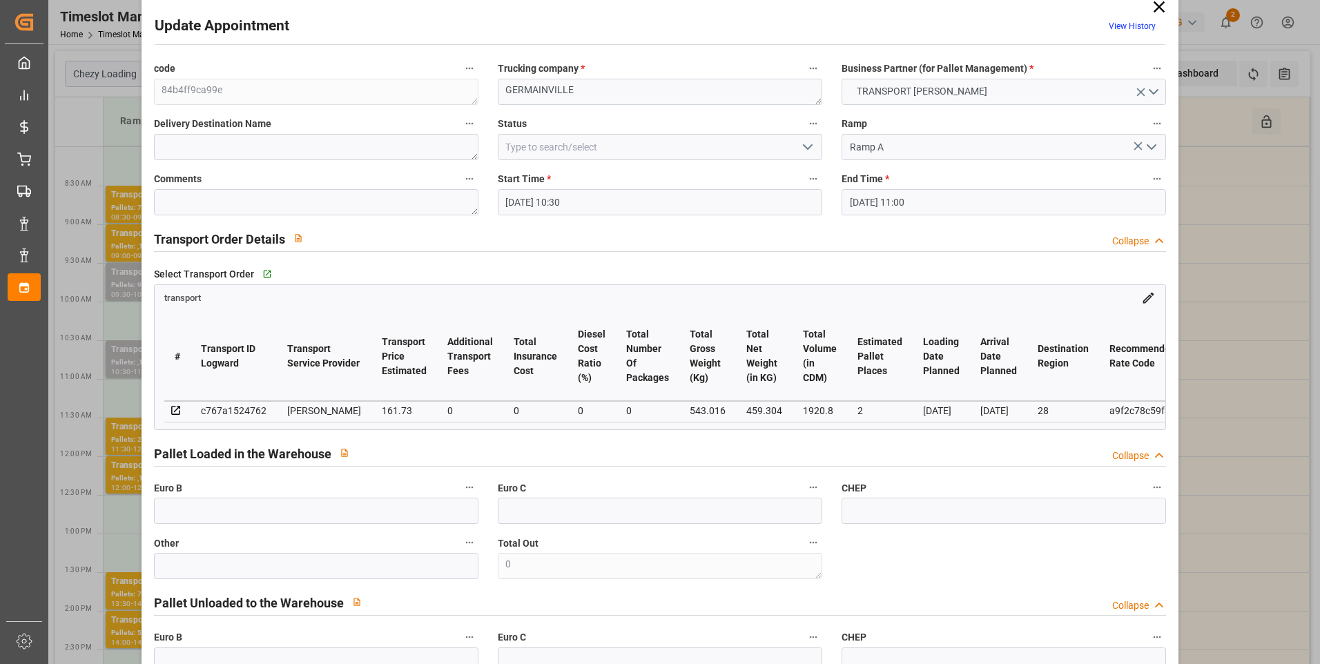
scroll to position [0, 0]
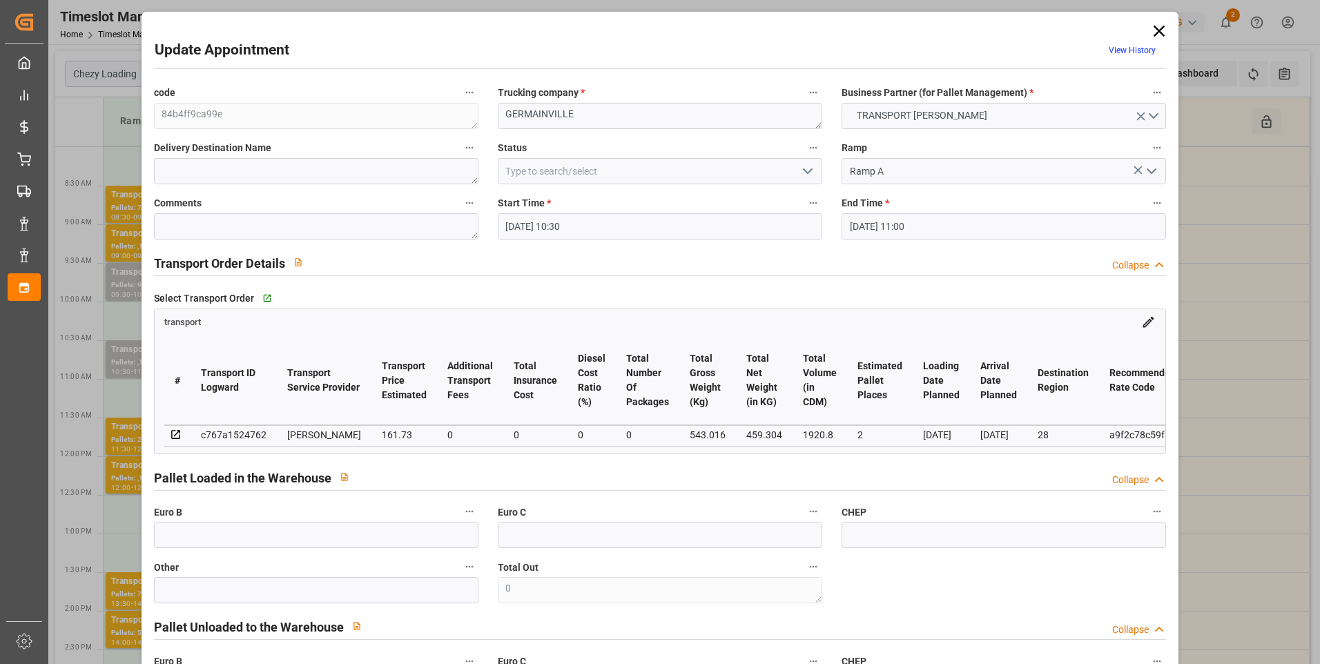
drag, startPoint x: 810, startPoint y: 168, endPoint x: 797, endPoint y: 173, distance: 14.0
click at [810, 168] on icon "open menu" at bounding box center [808, 171] width 17 height 17
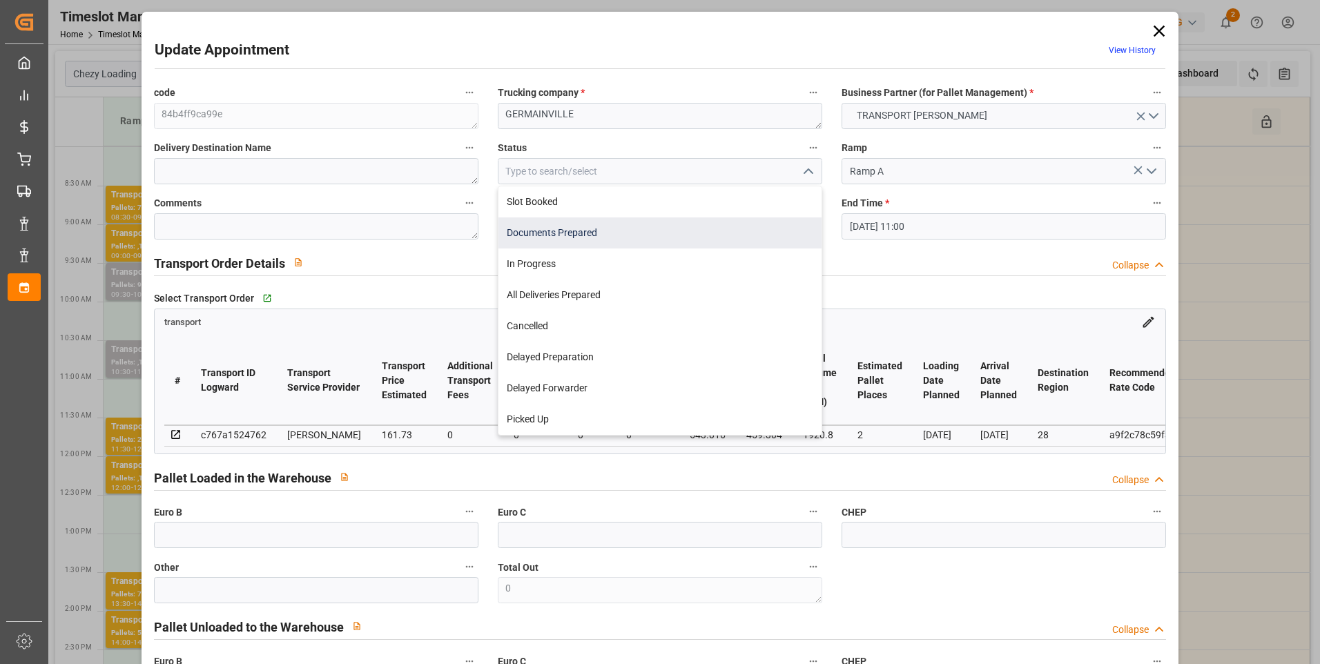
click at [604, 230] on div "Documents Prepared" at bounding box center [660, 233] width 323 height 31
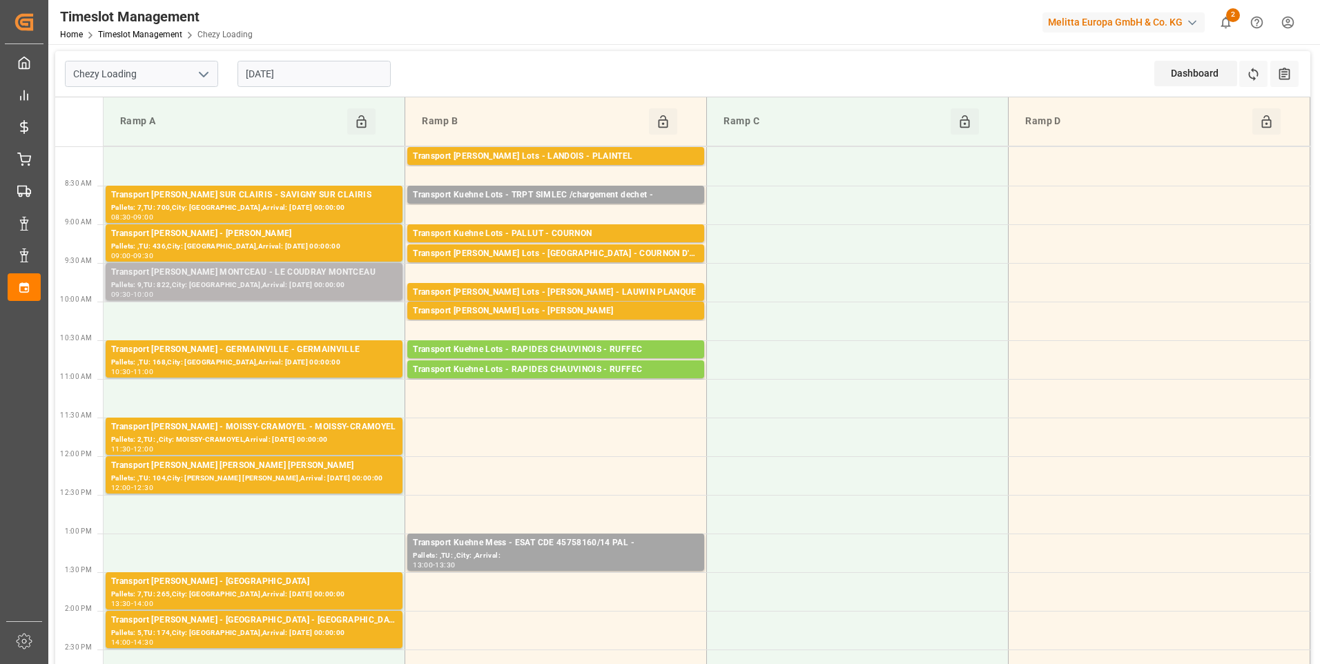
click at [273, 273] on div "Transport Delisle - LE COUDRAY MONTCEAU - LE COUDRAY MONTCEAU" at bounding box center [254, 273] width 286 height 14
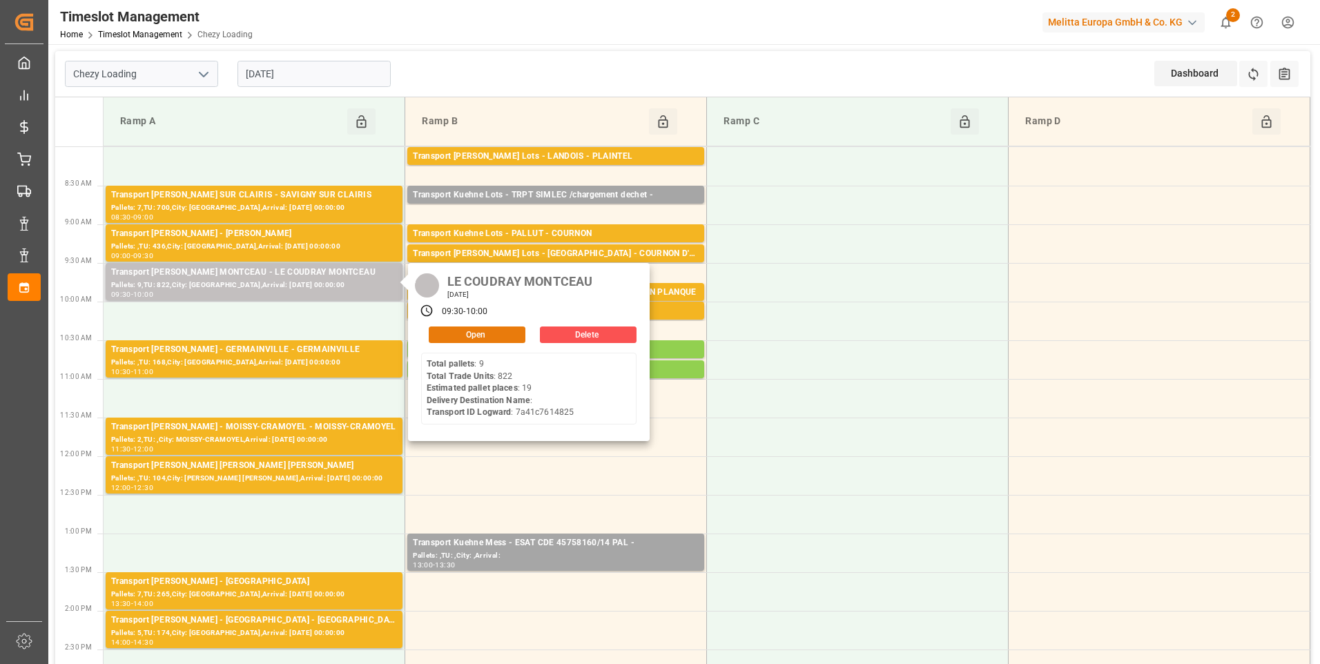
click at [470, 334] on button "Open" at bounding box center [477, 335] width 97 height 17
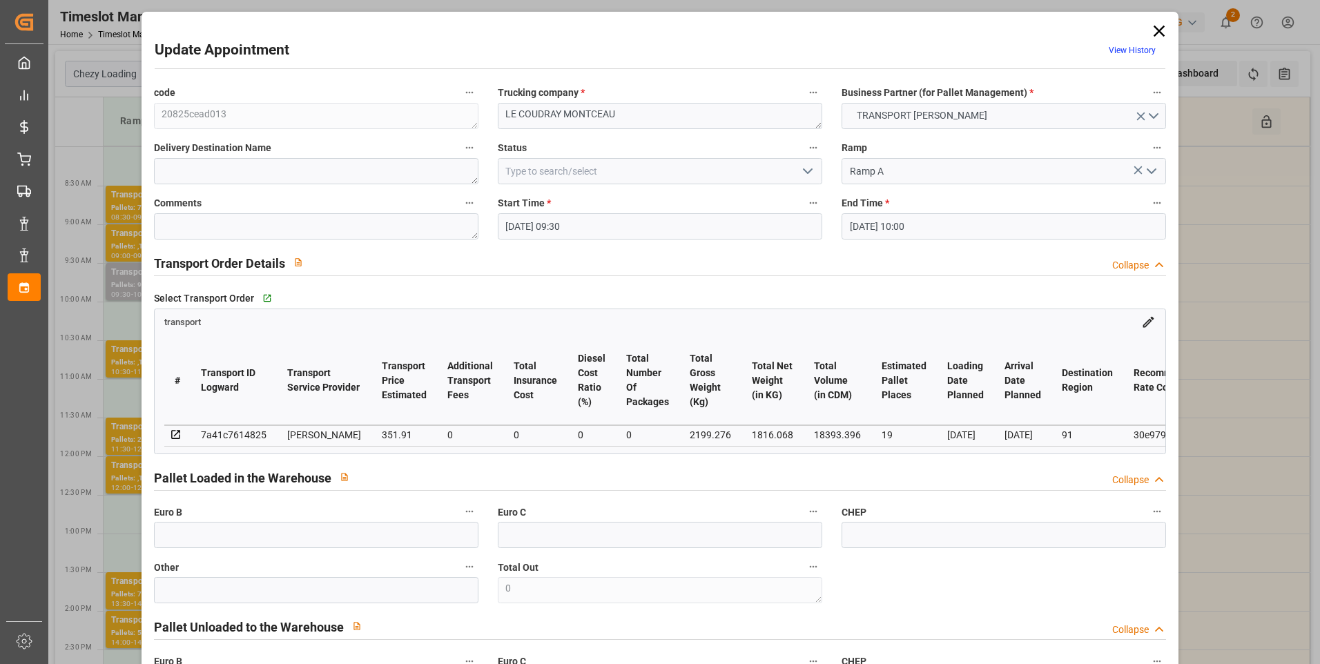
click at [809, 172] on icon "open menu" at bounding box center [808, 171] width 17 height 17
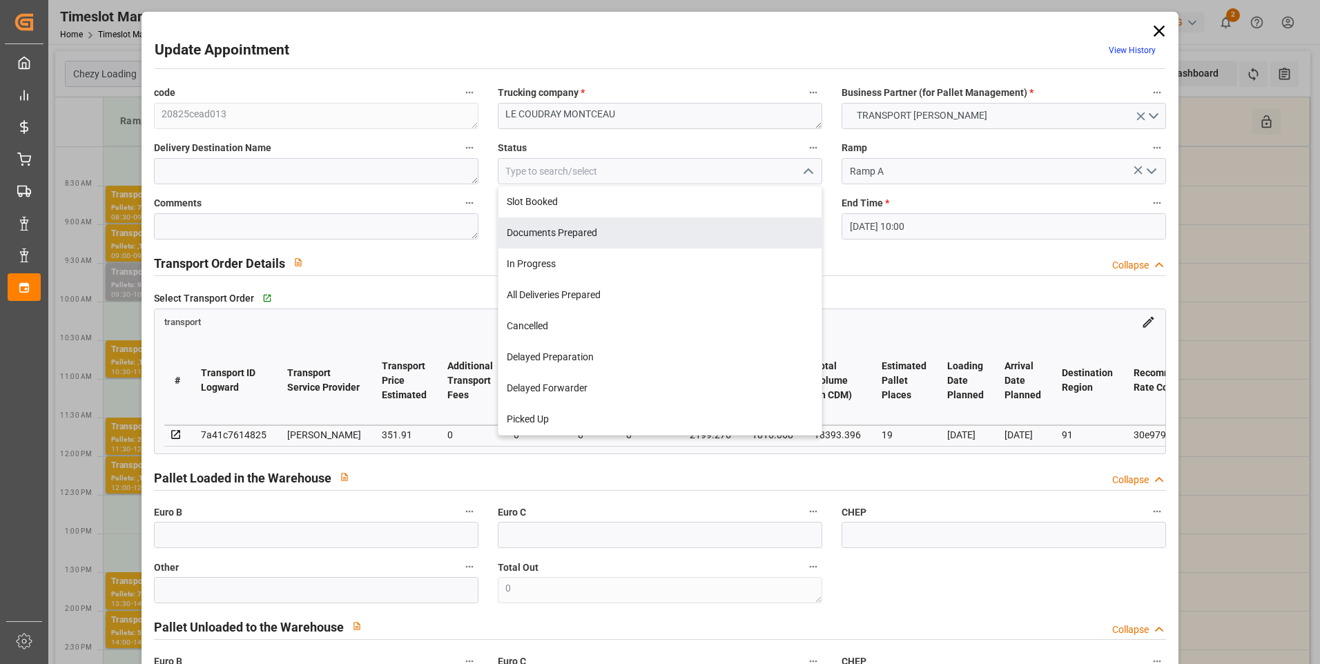
drag, startPoint x: 557, startPoint y: 229, endPoint x: 566, endPoint y: 231, distance: 8.5
click at [566, 231] on div "Documents Prepared" at bounding box center [660, 233] width 323 height 31
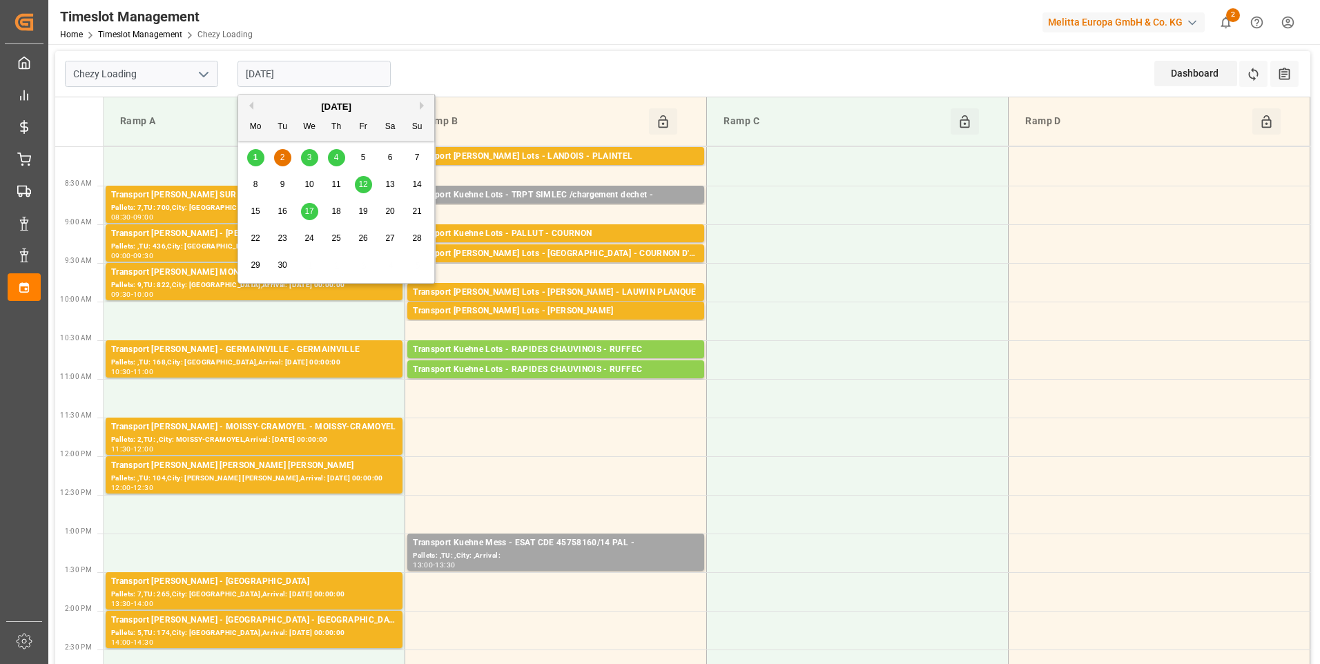
click at [318, 69] on input "[DATE]" at bounding box center [314, 74] width 153 height 26
click at [256, 152] on div "1" at bounding box center [255, 158] width 17 height 17
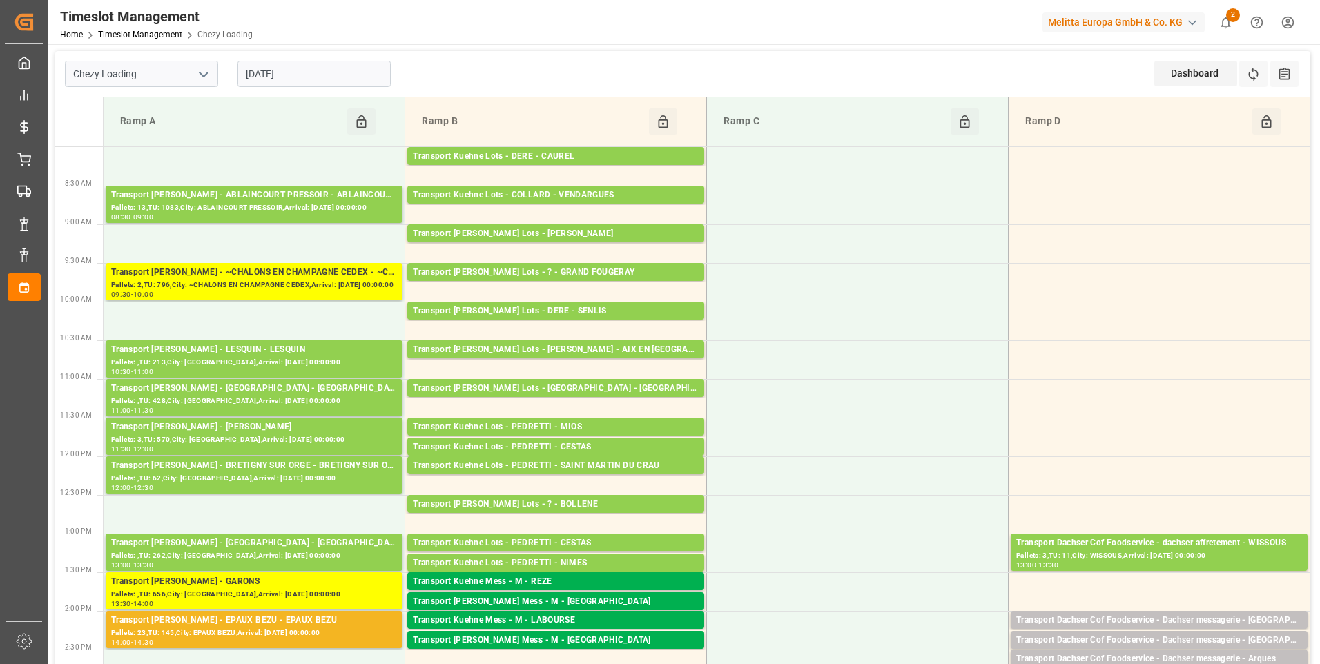
click at [305, 72] on input "[DATE]" at bounding box center [314, 74] width 153 height 26
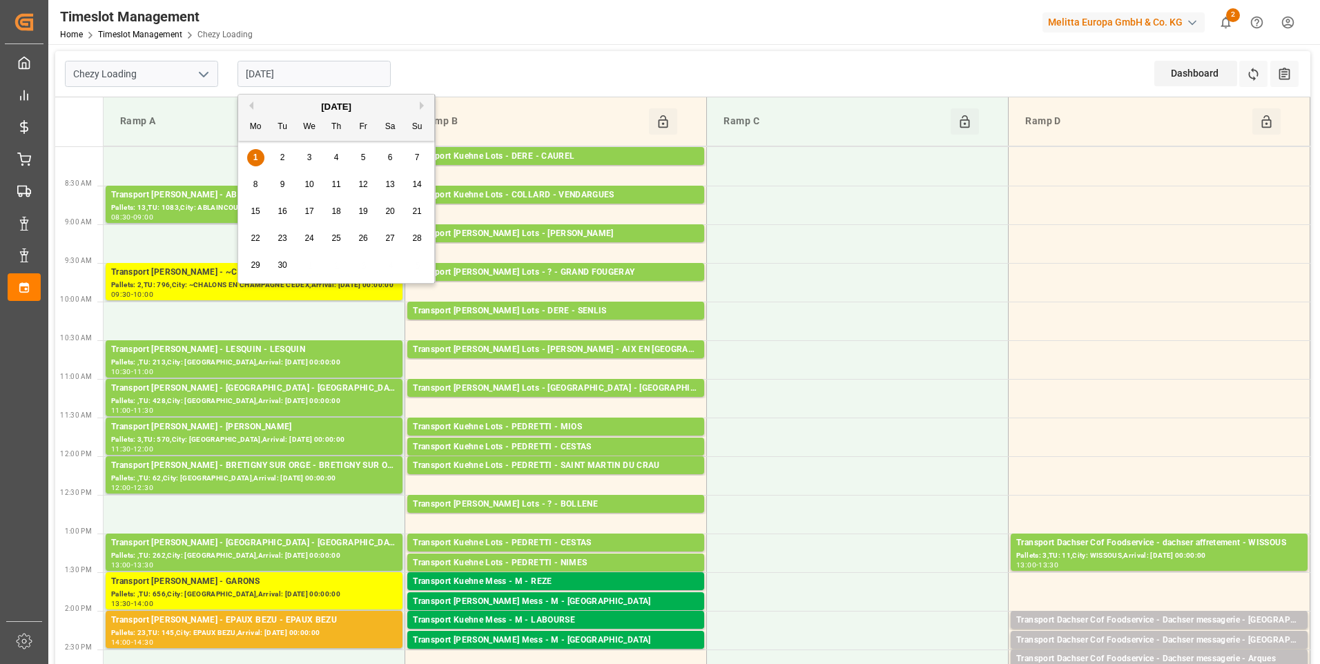
click at [282, 156] on span "2" at bounding box center [282, 158] width 5 height 10
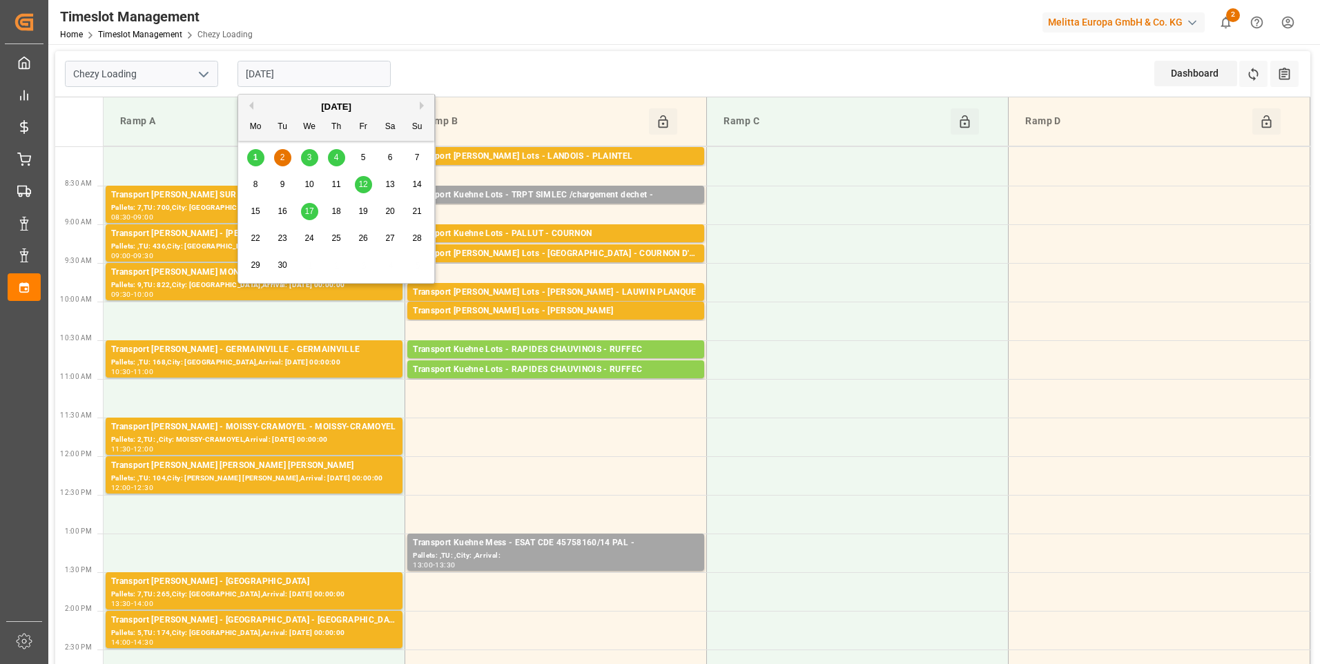
click at [327, 75] on input "[DATE]" at bounding box center [314, 74] width 153 height 26
click at [253, 160] on span "1" at bounding box center [255, 158] width 5 height 10
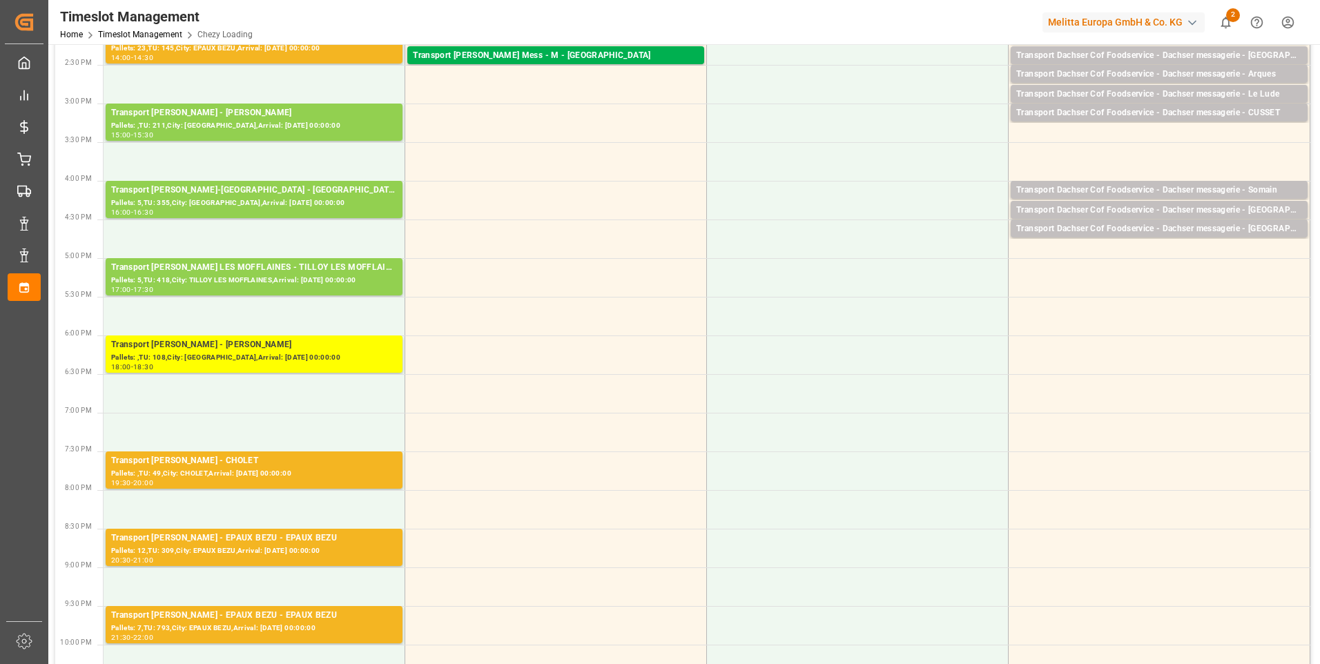
scroll to position [691, 0]
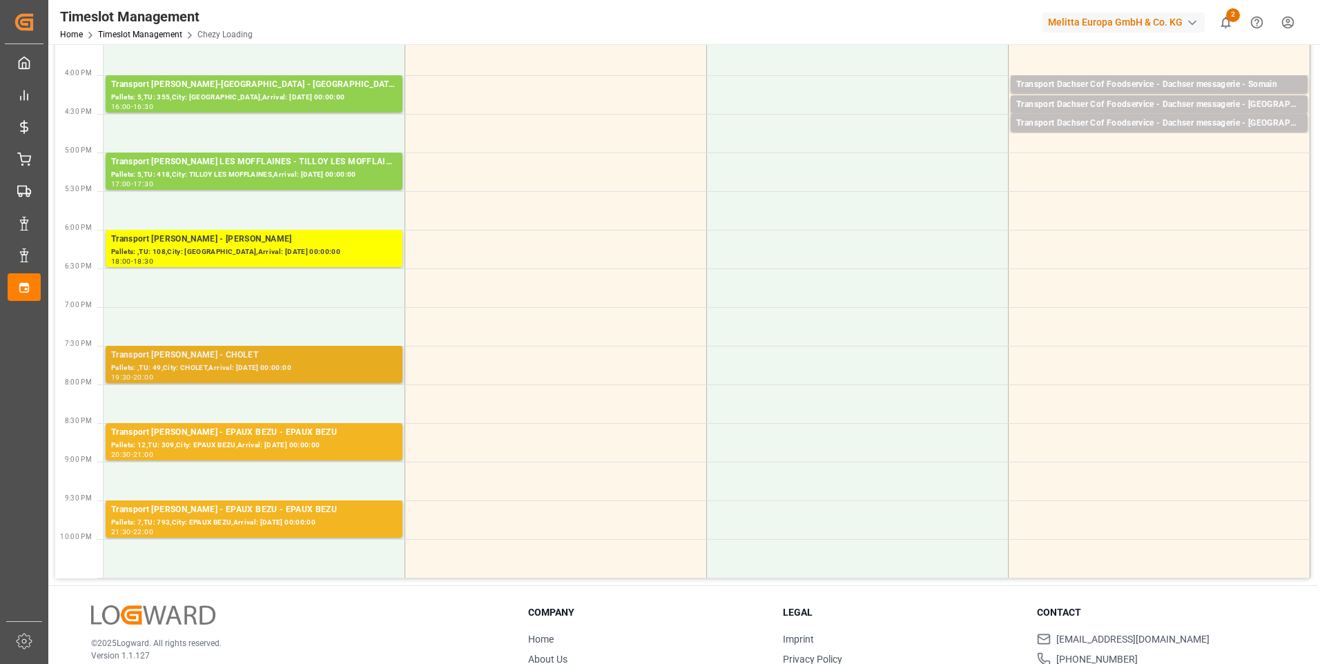
click at [240, 357] on div "Transport Delisle - CHOLET - CHOLET" at bounding box center [254, 356] width 286 height 14
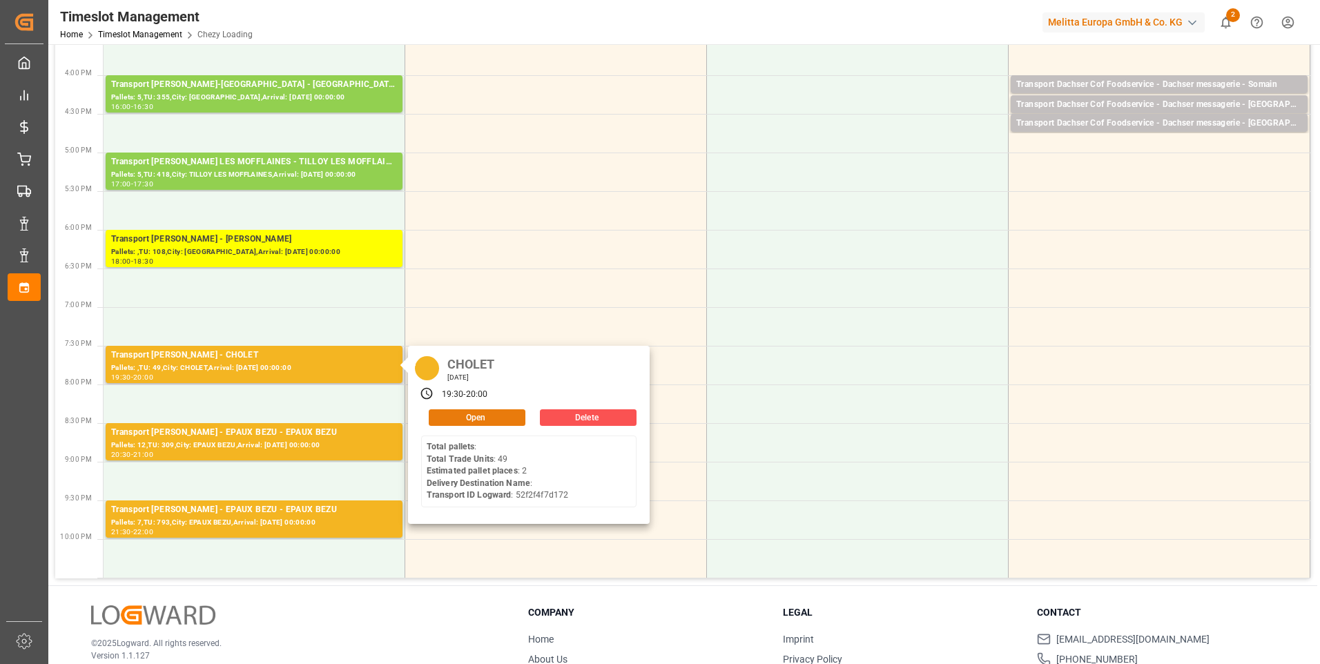
click at [504, 418] on button "Open" at bounding box center [477, 417] width 97 height 17
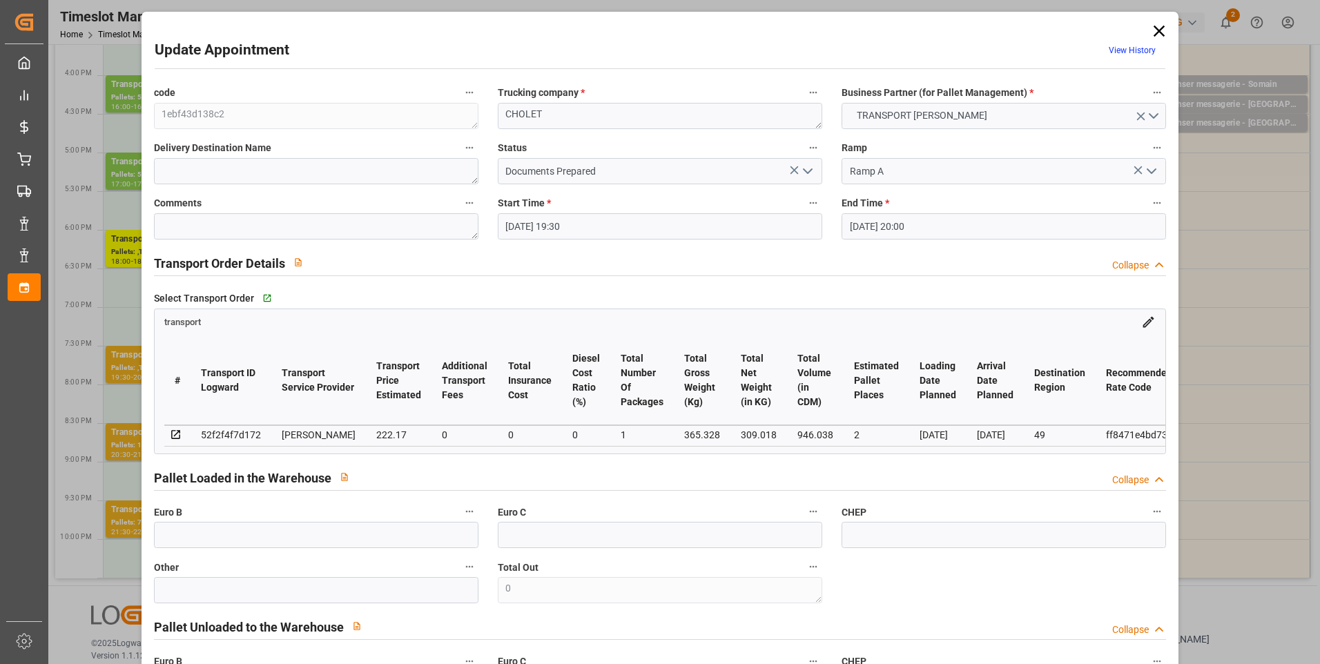
click at [804, 169] on icon "open menu" at bounding box center [808, 171] width 17 height 17
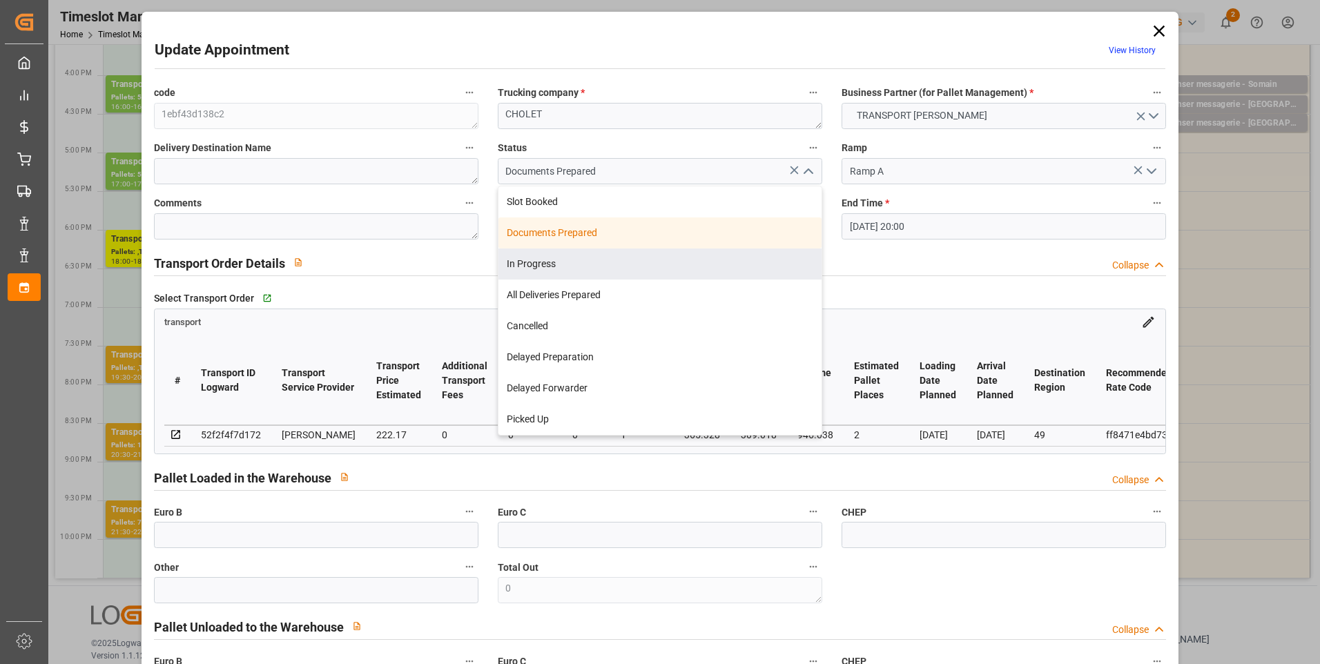
click at [532, 258] on div "In Progress" at bounding box center [660, 264] width 323 height 31
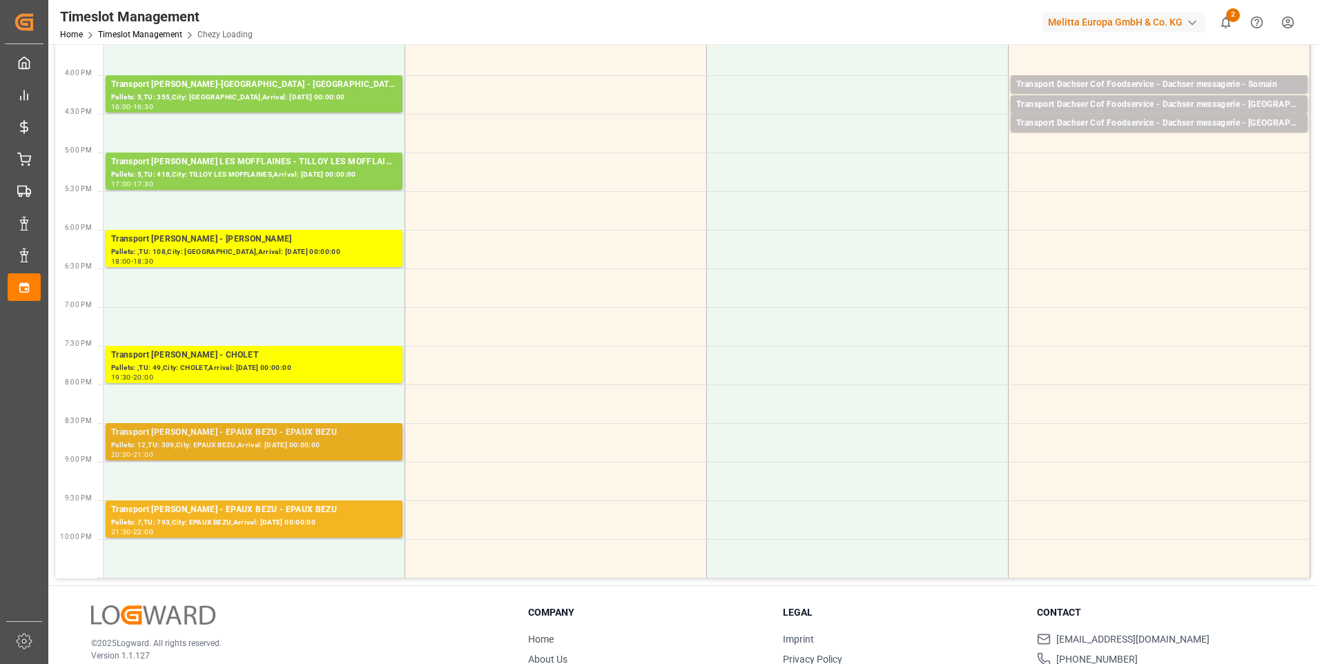
click at [215, 443] on div "Pallets: 12,TU: 309,City: EPAUX BEZU,Arrival: 2025-09-02 00:00:00" at bounding box center [254, 446] width 286 height 12
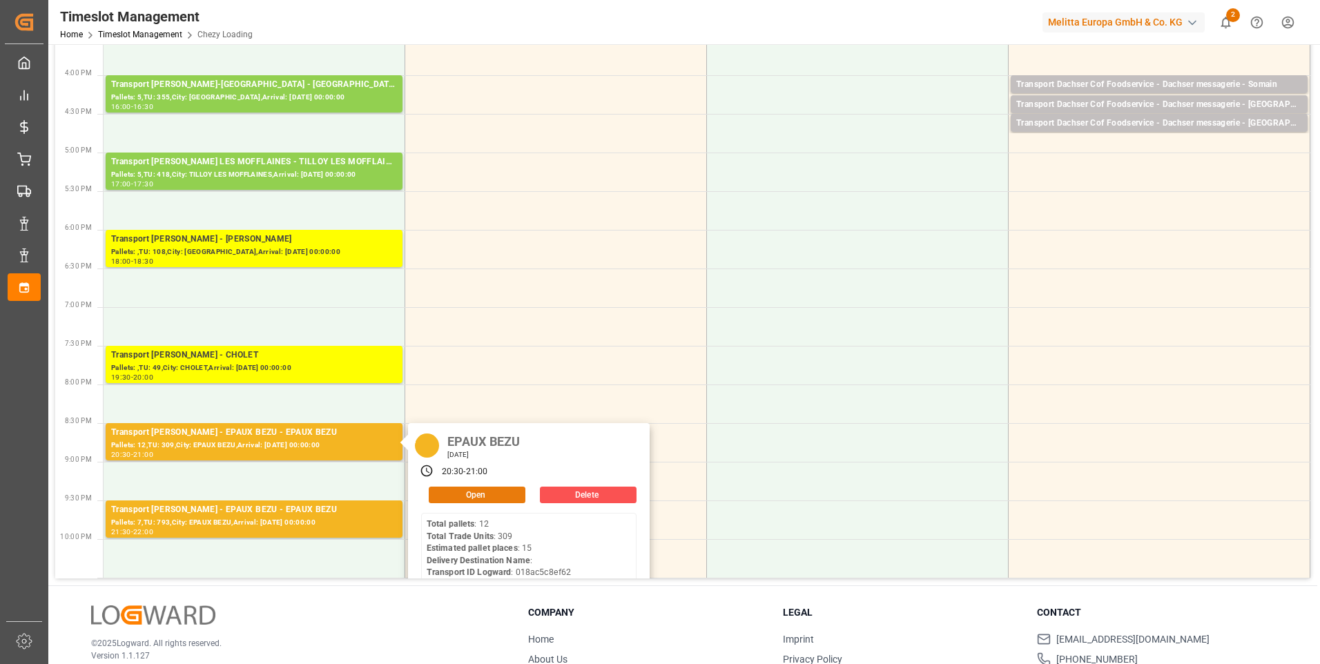
click at [463, 496] on button "Open" at bounding box center [477, 495] width 97 height 17
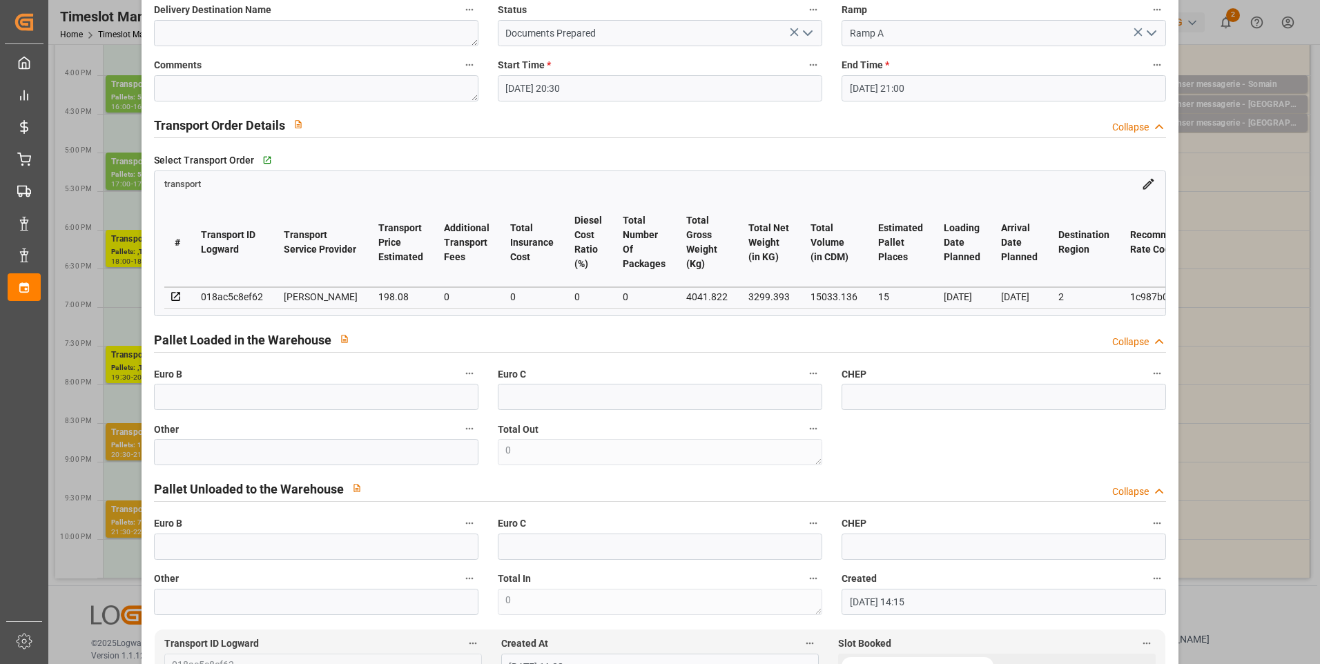
scroll to position [0, 0]
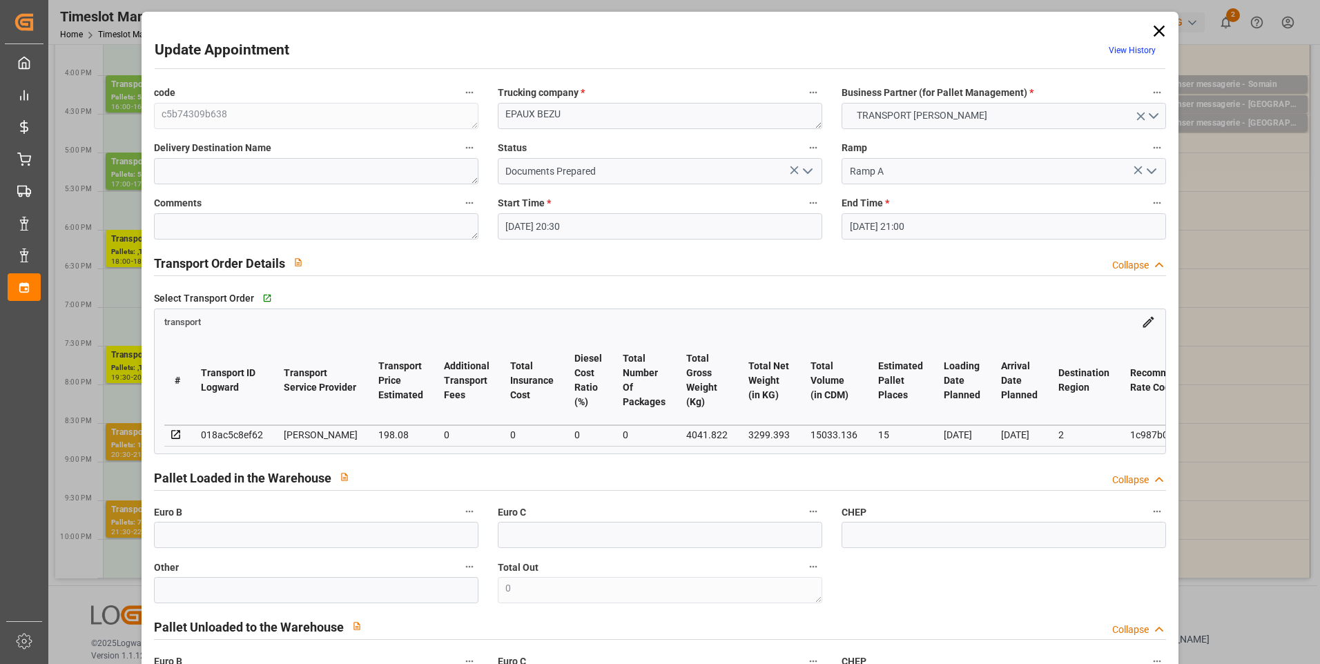
click at [1154, 32] on icon at bounding box center [1159, 31] width 11 height 11
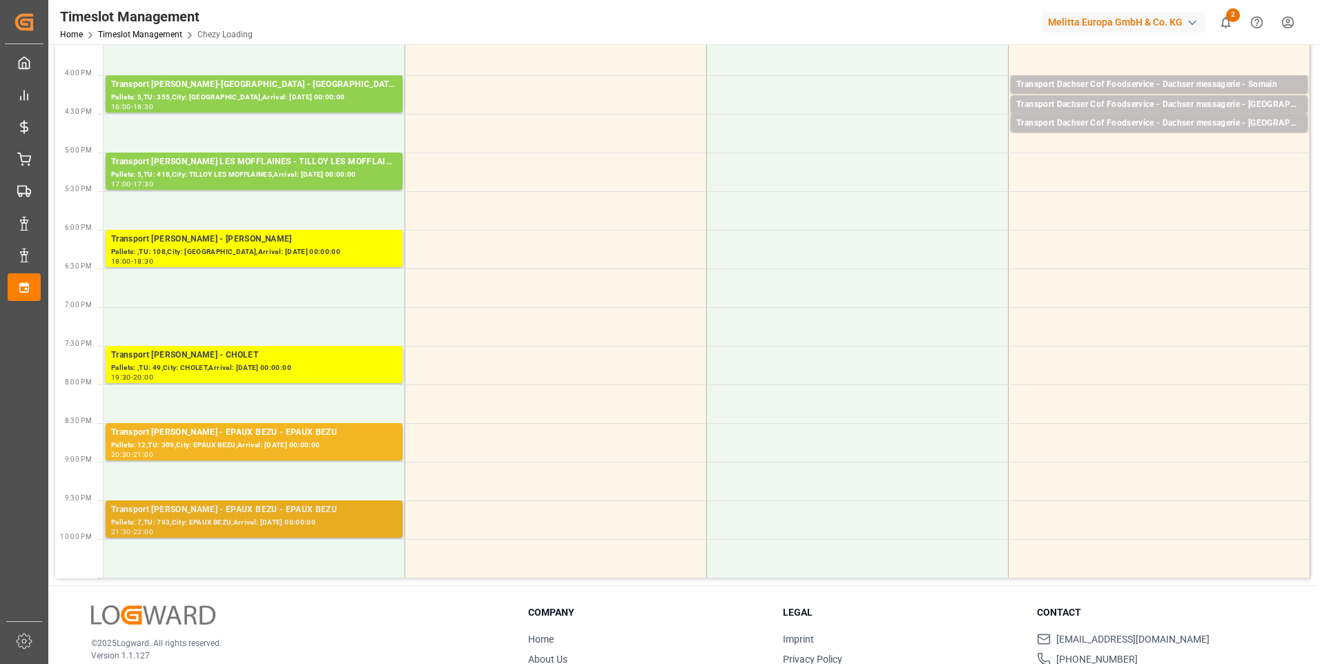
click at [253, 522] on div "Pallets: 7,TU: 793,City: EPAUX BEZU,Arrival: 2025-09-02 00:00:00" at bounding box center [254, 523] width 286 height 12
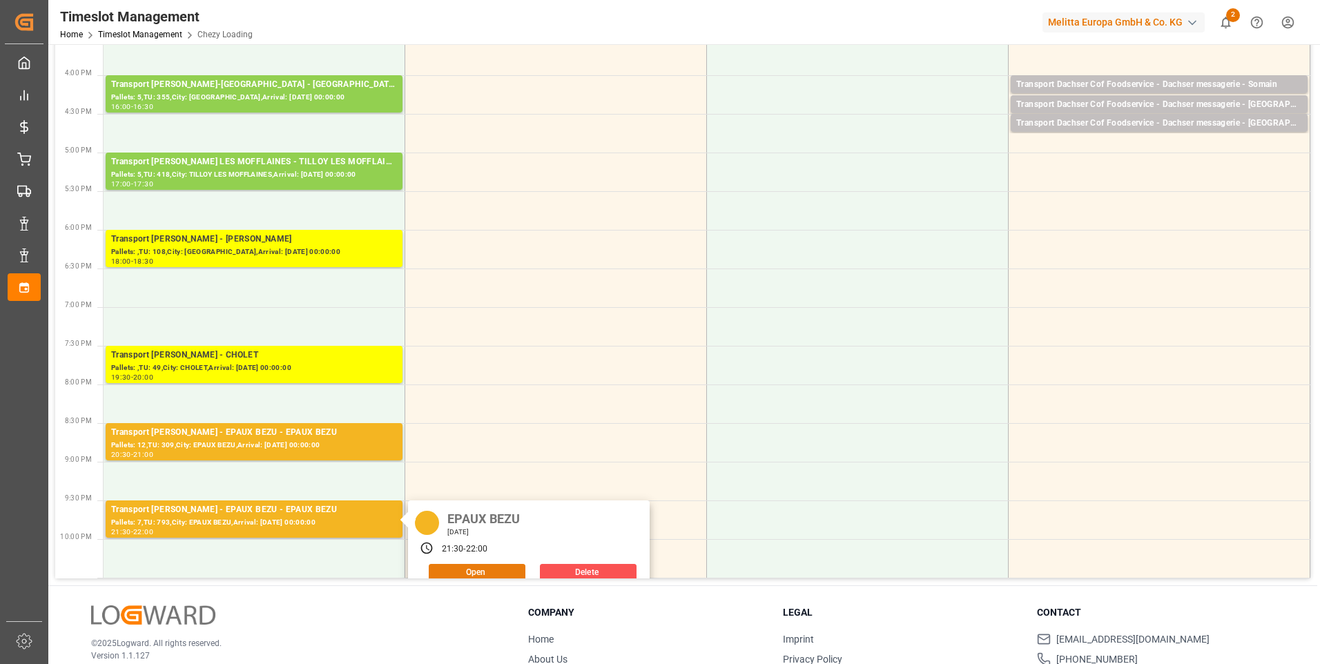
click at [469, 572] on button "Open" at bounding box center [477, 572] width 97 height 17
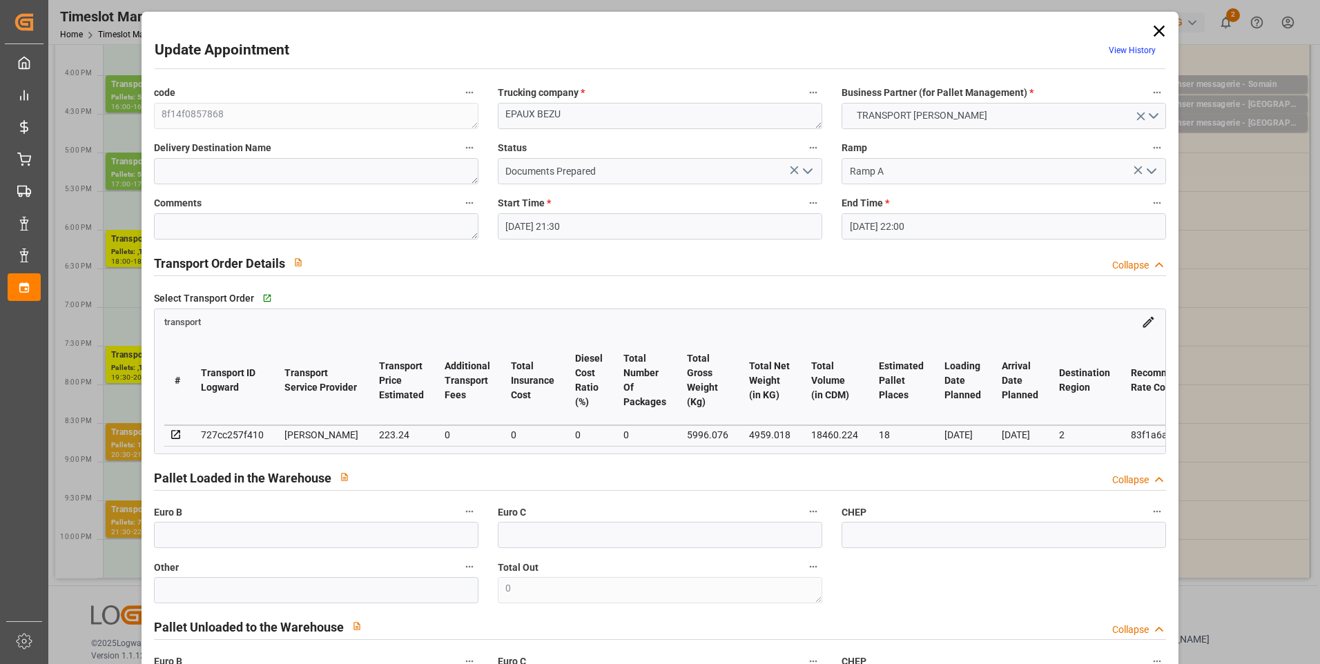
click at [797, 171] on button "open menu" at bounding box center [807, 171] width 21 height 21
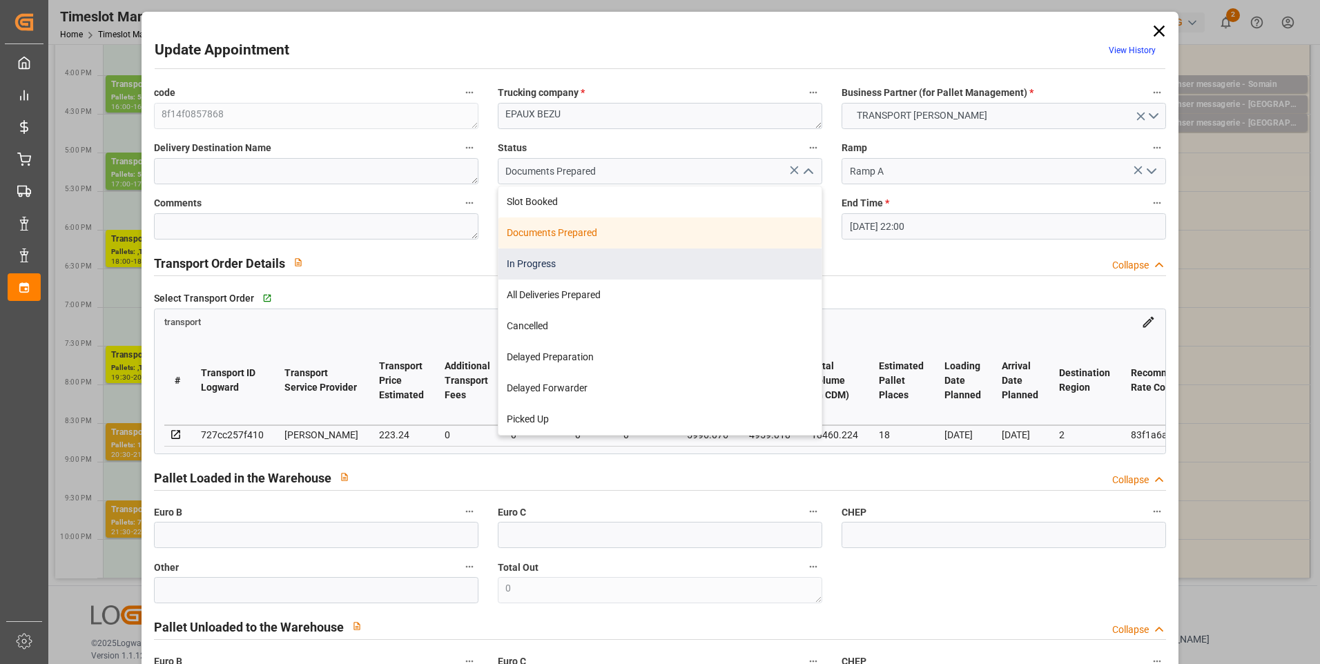
click at [525, 273] on div "In Progress" at bounding box center [660, 264] width 323 height 31
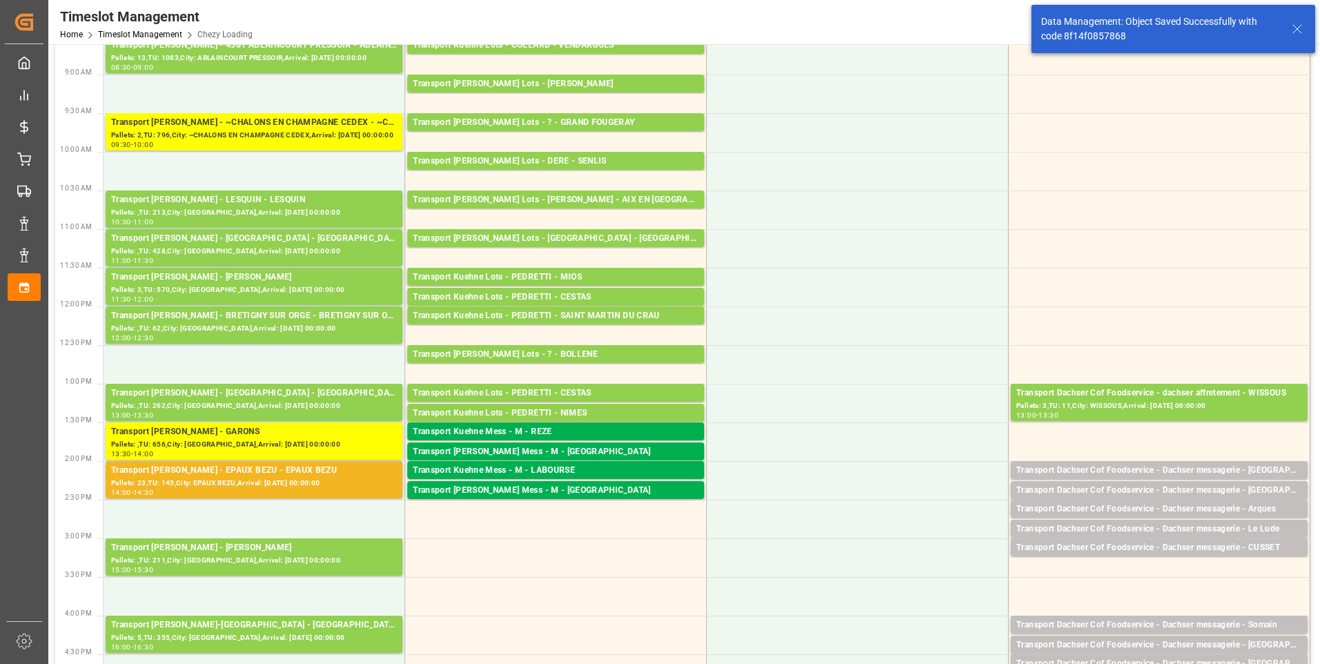
scroll to position [138, 0]
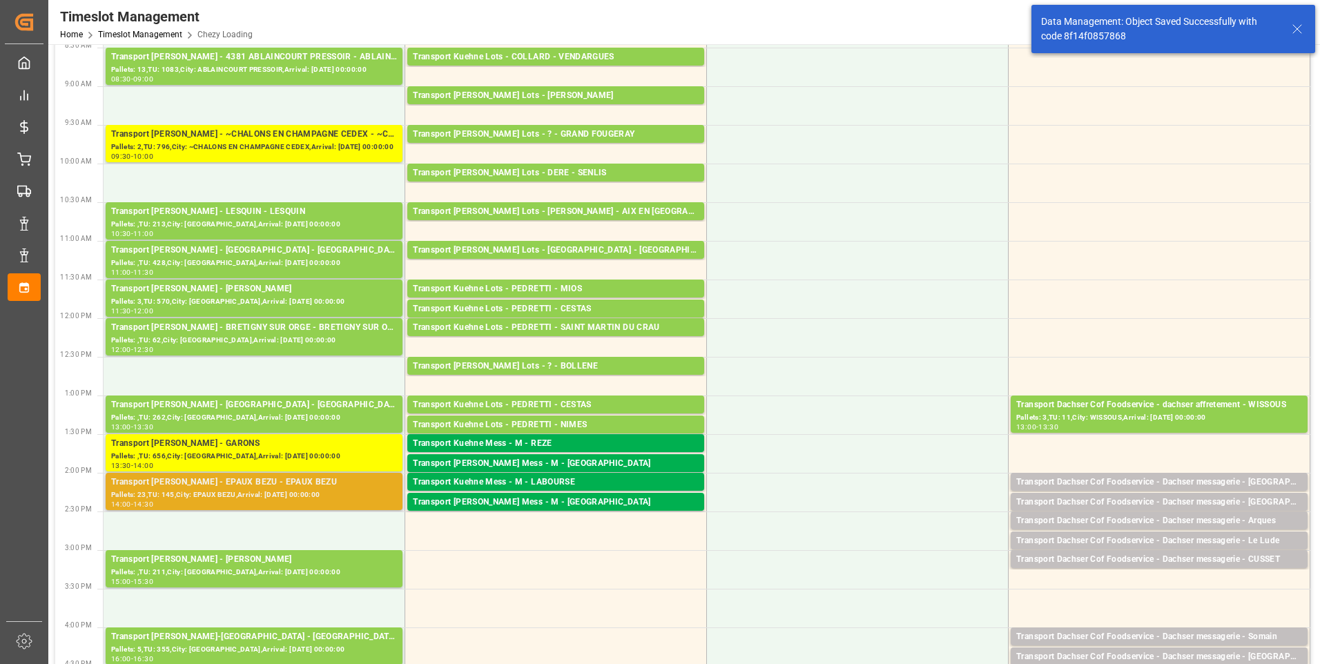
click at [288, 498] on div "Pallets: 23,TU: 145,City: EPAUX BEZU,Arrival: 2025-09-02 00:00:00" at bounding box center [254, 496] width 286 height 12
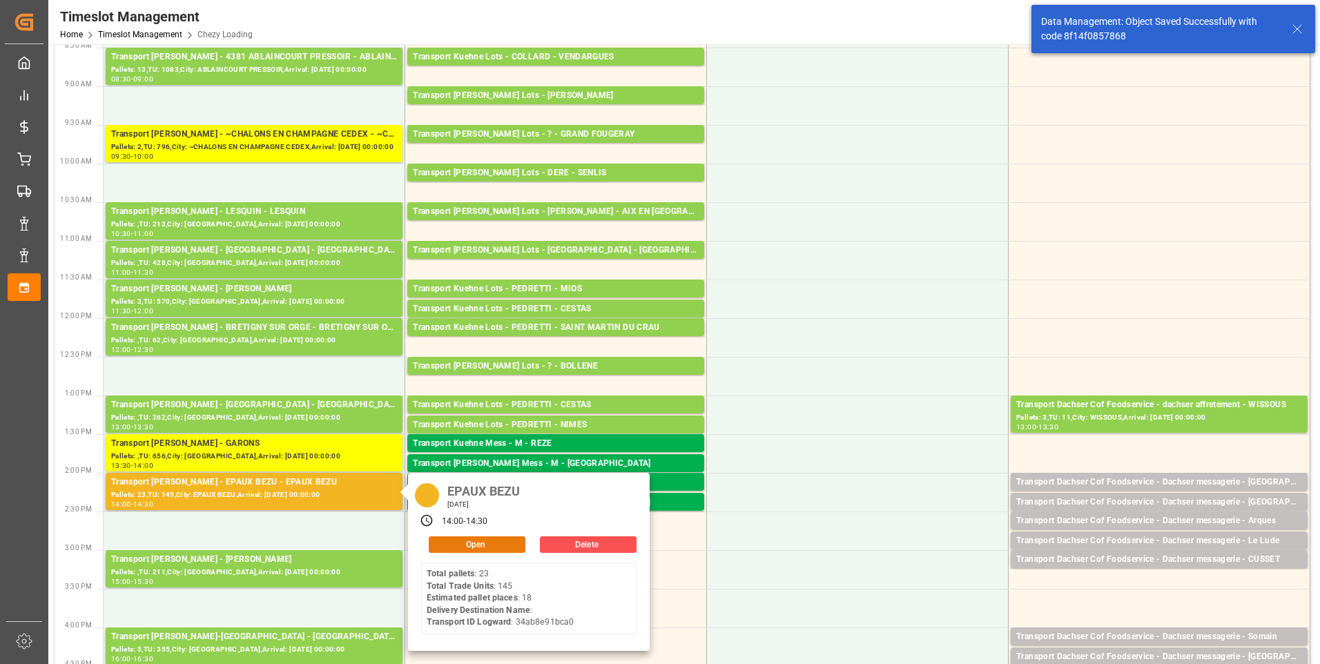
click at [474, 541] on button "Open" at bounding box center [477, 545] width 97 height 17
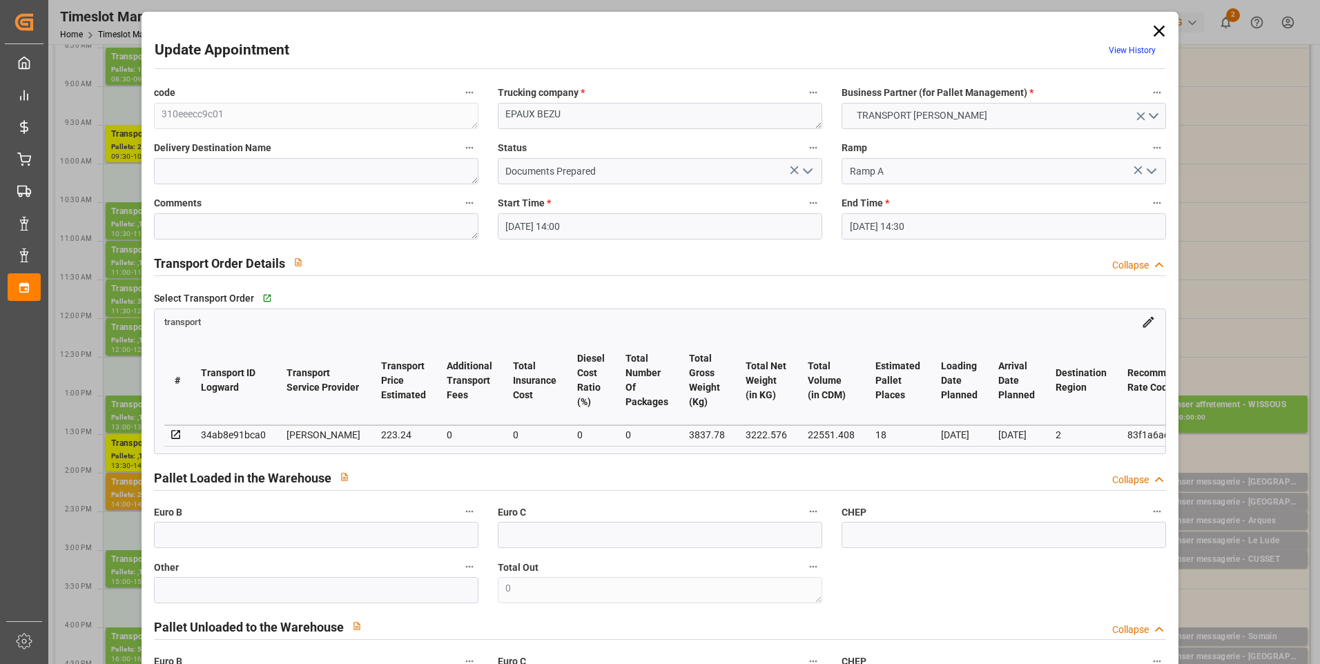
click at [800, 173] on icon "open menu" at bounding box center [808, 171] width 17 height 17
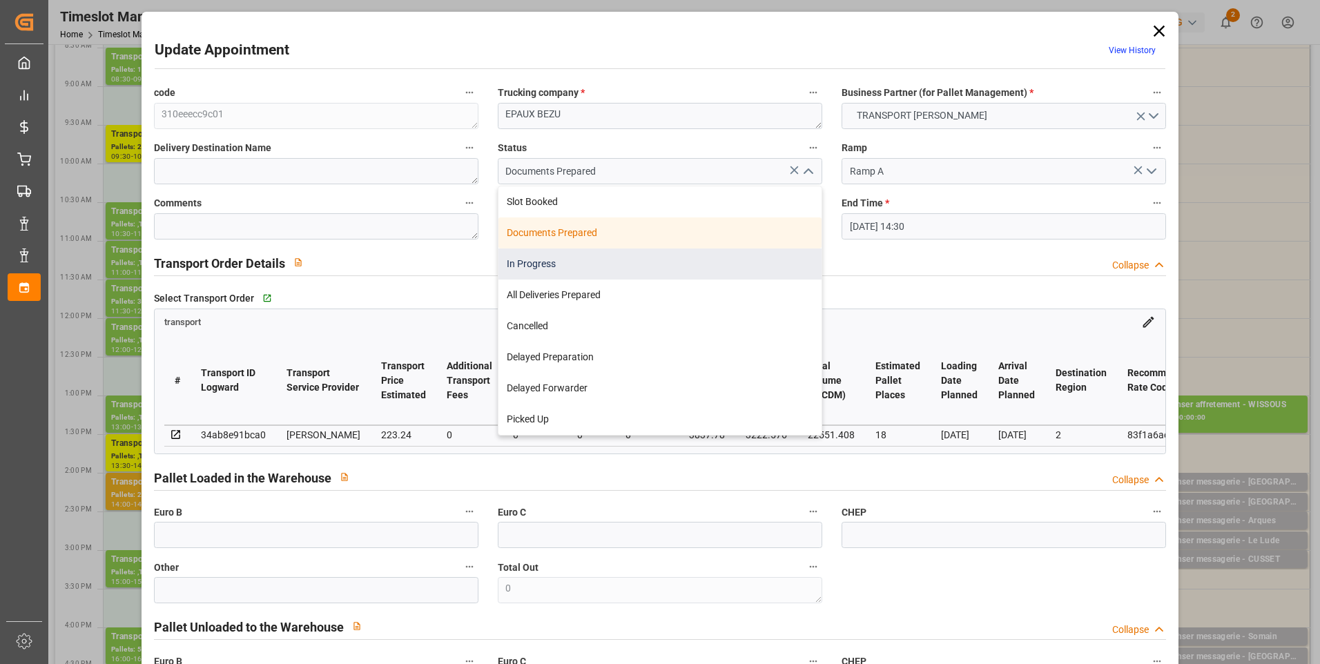
click at [532, 267] on div "In Progress" at bounding box center [660, 264] width 323 height 31
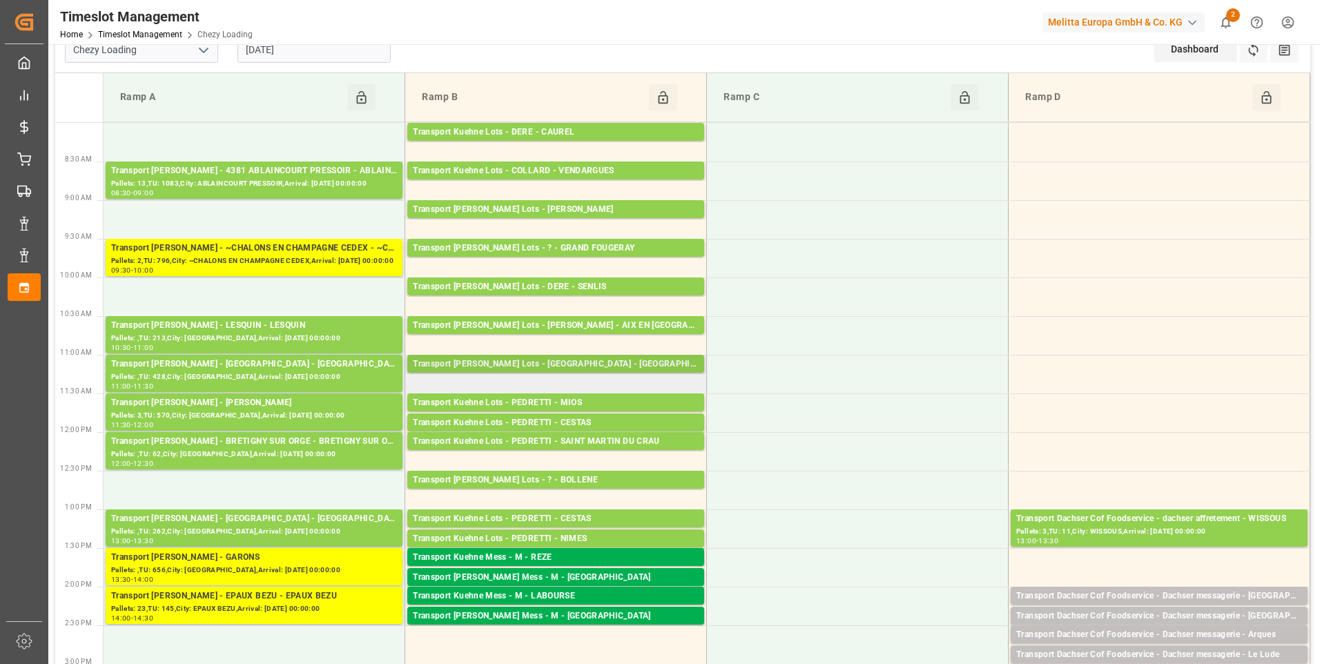
scroll to position [0, 0]
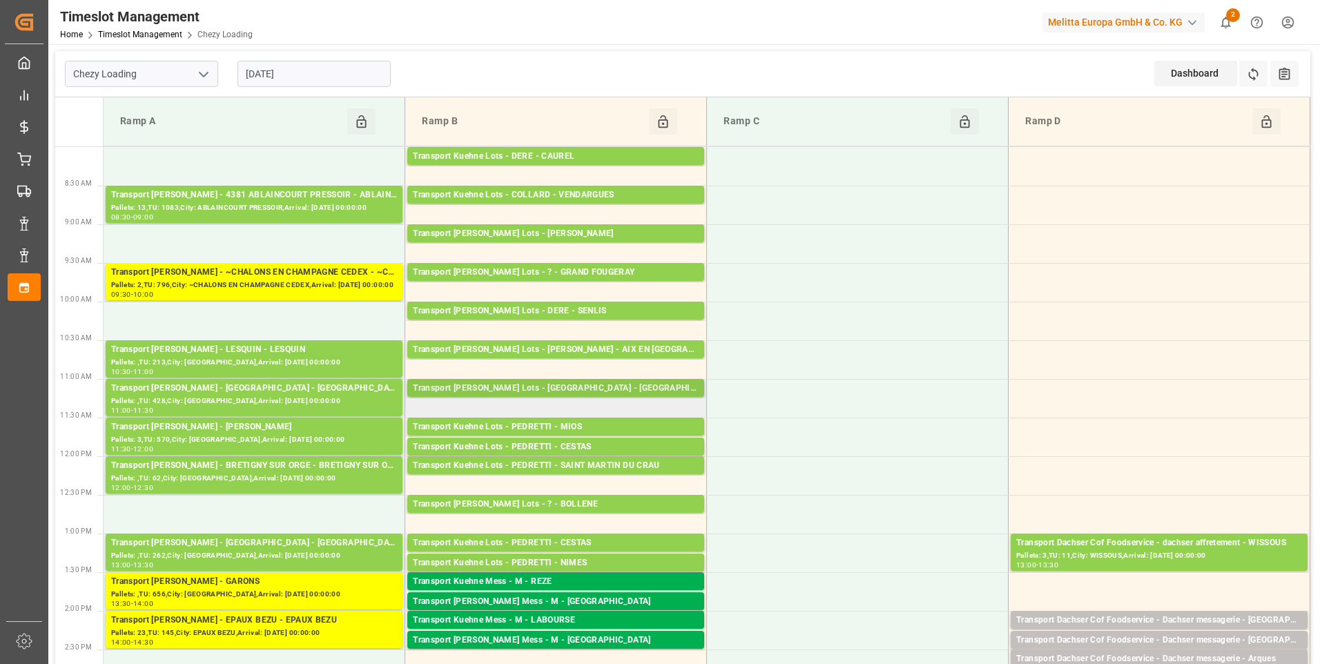
click at [597, 386] on div "Transport Kuehne Lots - FOURNIE - CASTELNAUDARY" at bounding box center [556, 389] width 286 height 14
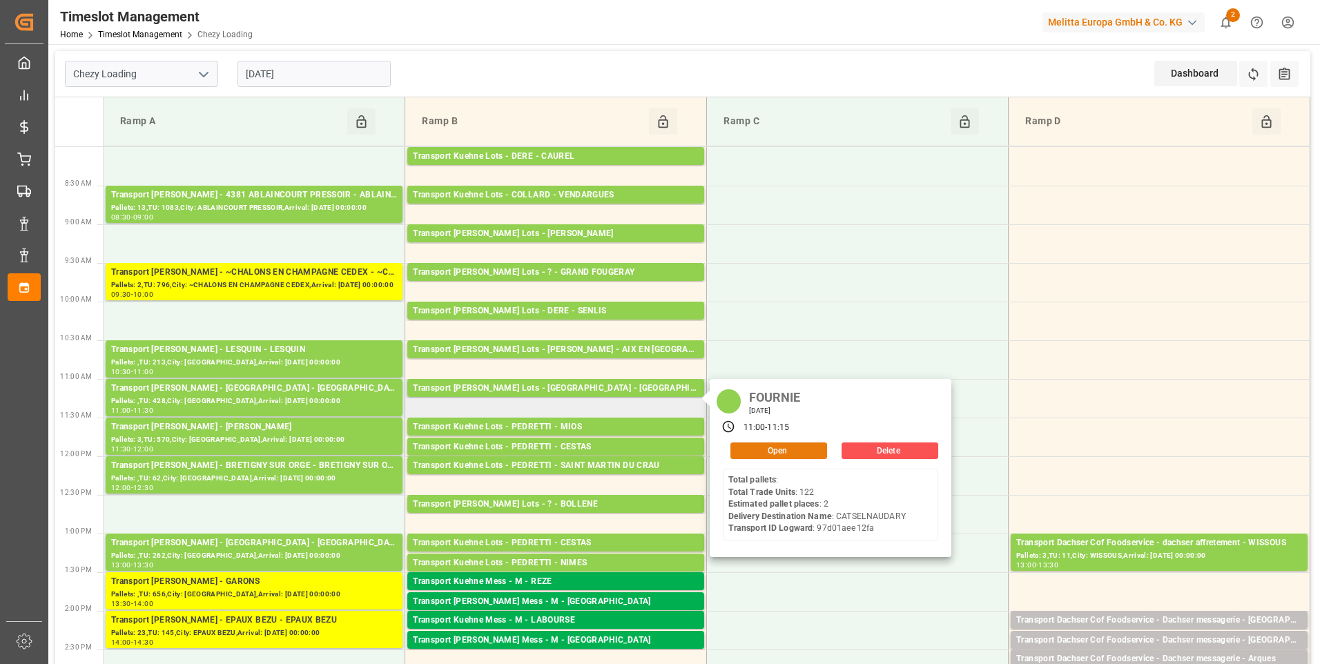
click at [764, 450] on button "Open" at bounding box center [779, 451] width 97 height 17
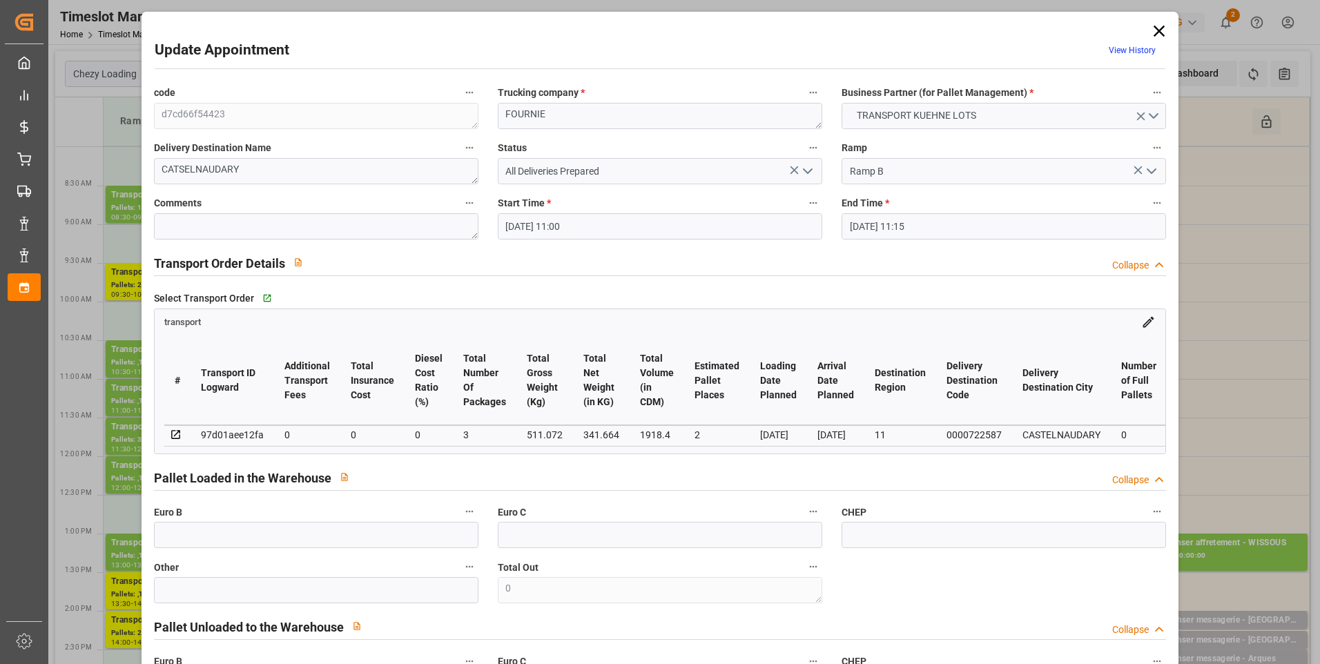
click at [1157, 26] on icon at bounding box center [1159, 30] width 19 height 19
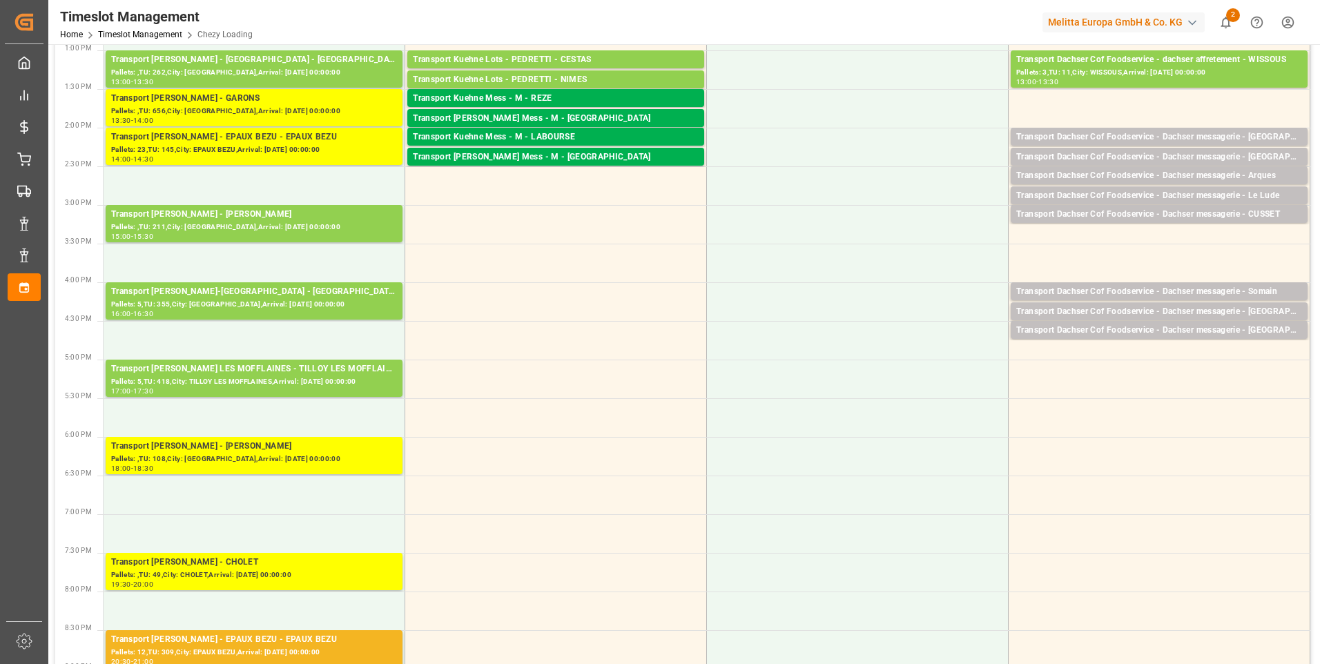
scroll to position [621, 0]
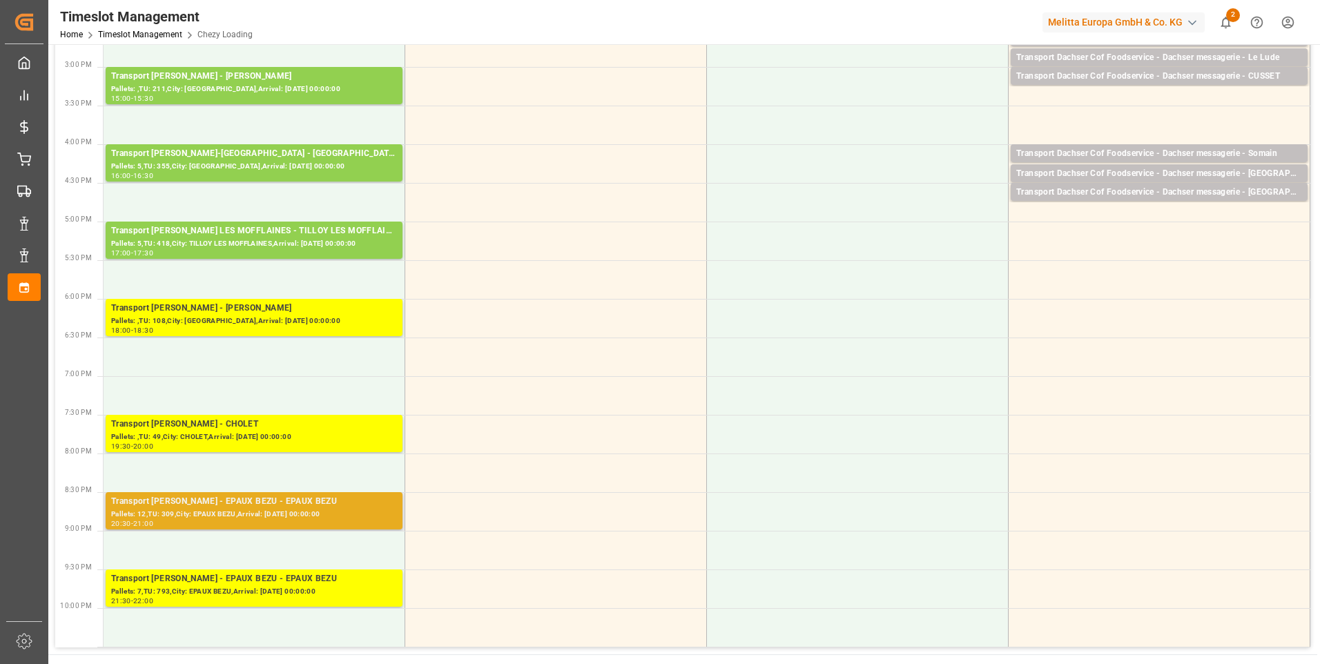
click at [307, 512] on div "Pallets: 12,TU: 309,City: EPAUX BEZU,Arrival: 2025-09-02 00:00:00" at bounding box center [254, 515] width 286 height 12
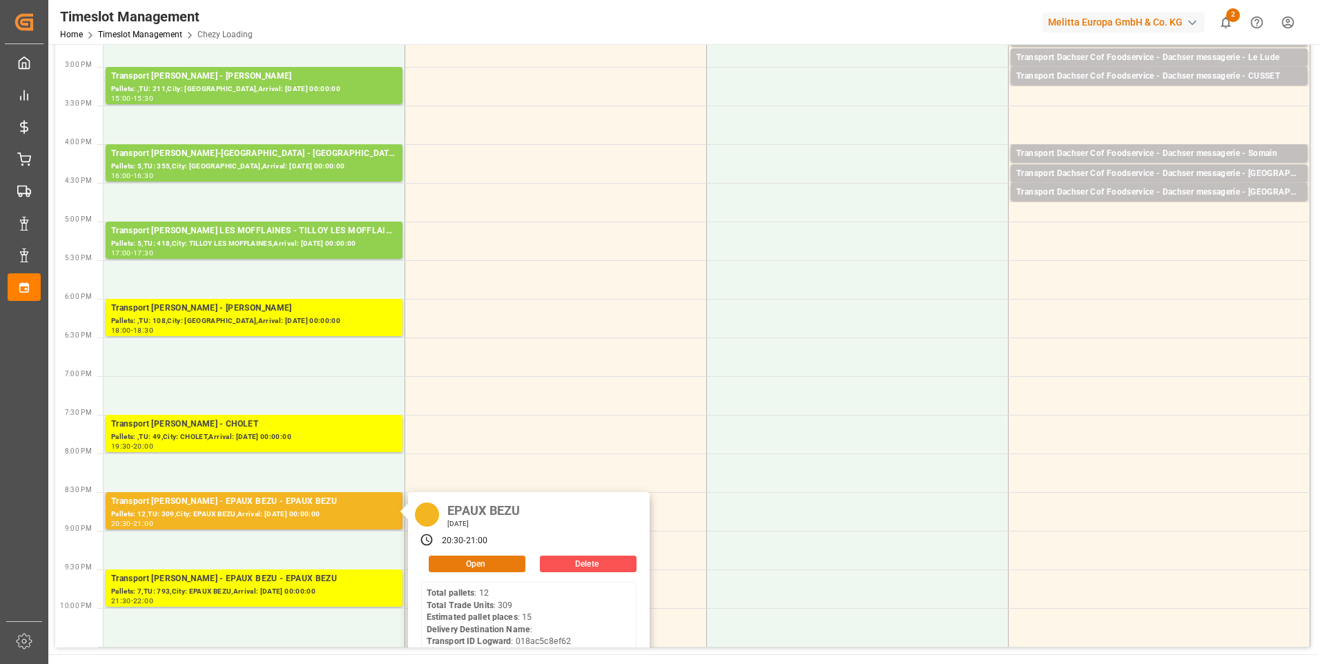
click at [461, 566] on button "Open" at bounding box center [477, 564] width 97 height 17
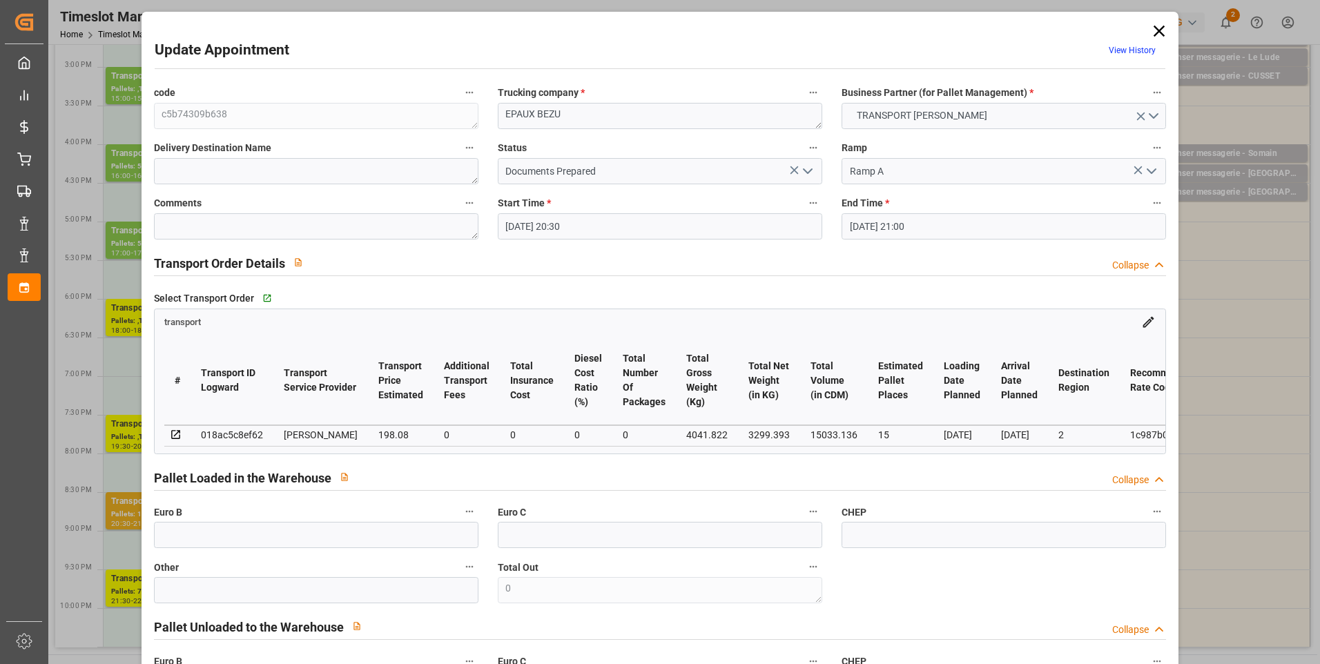
drag, startPoint x: 807, startPoint y: 170, endPoint x: 796, endPoint y: 180, distance: 14.6
click at [804, 172] on icon "open menu" at bounding box center [808, 171] width 17 height 17
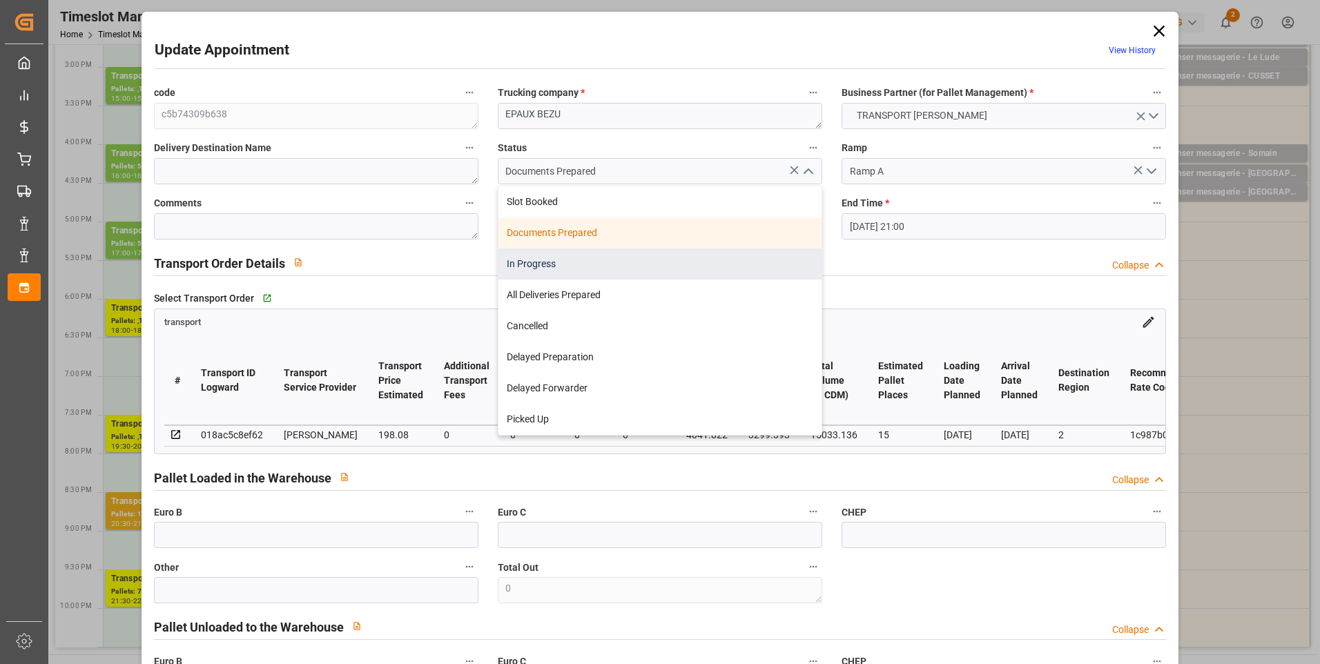
click at [547, 266] on div "In Progress" at bounding box center [660, 264] width 323 height 31
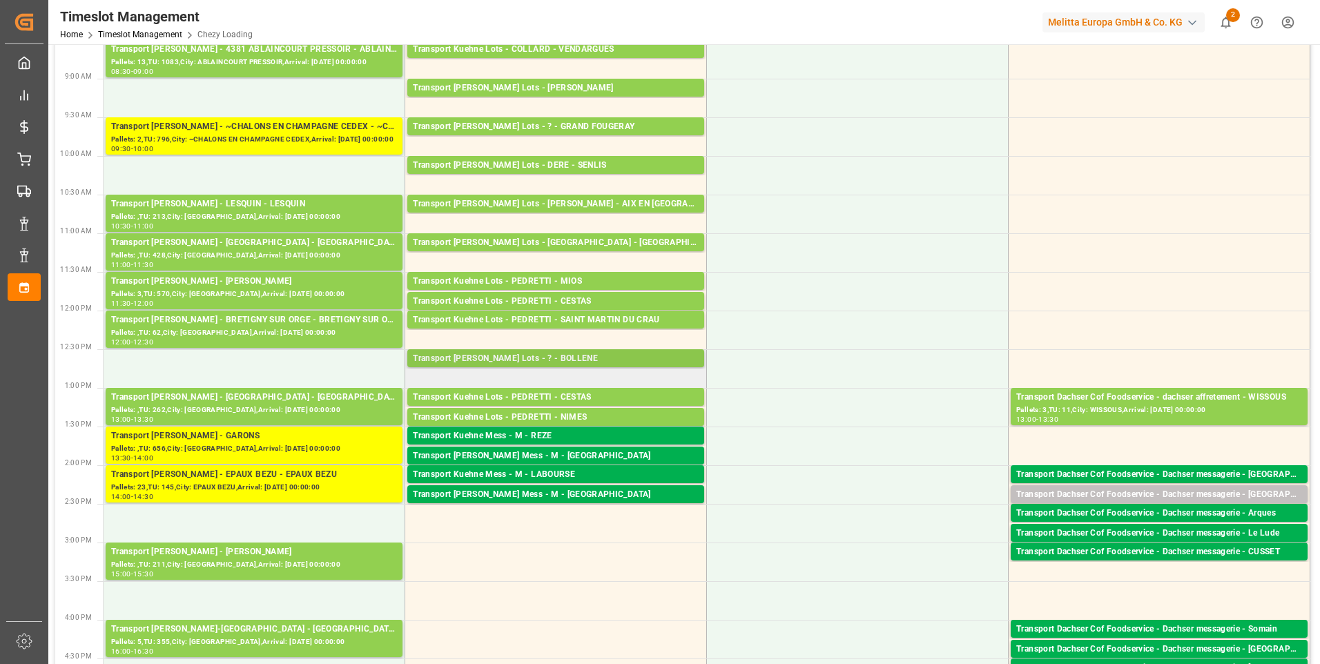
scroll to position [69, 0]
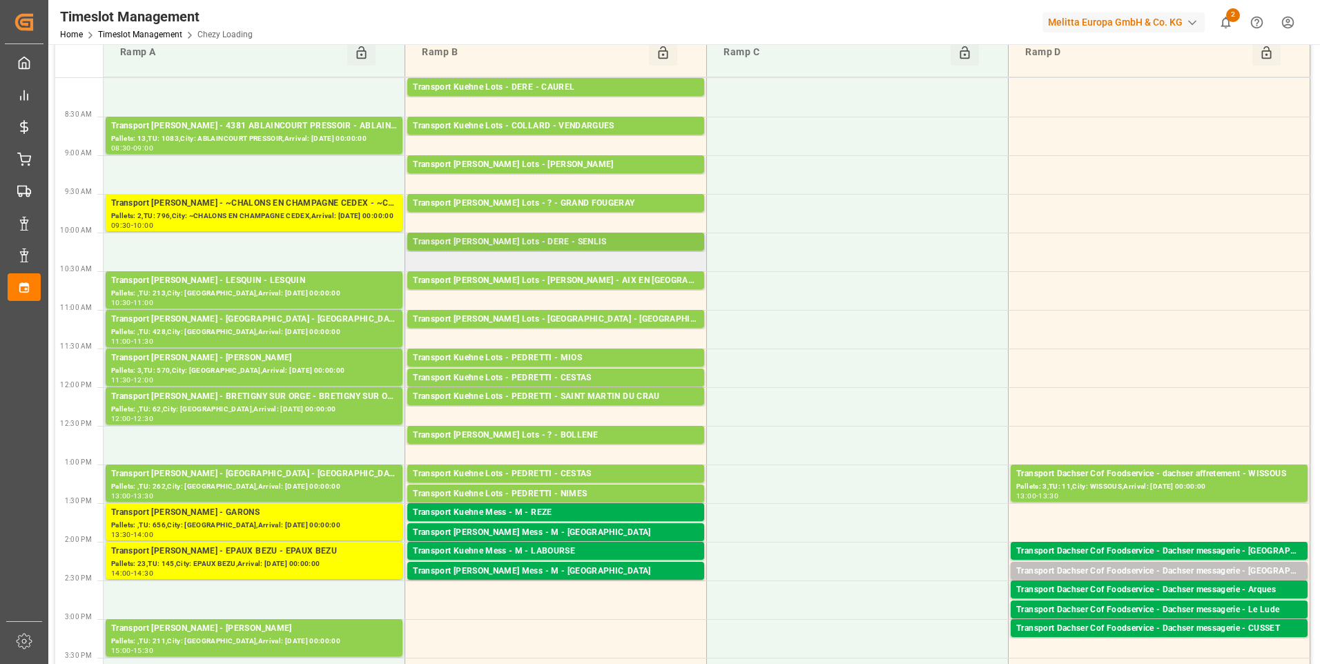
click at [548, 240] on div "Transport Kuehne Lots - DERE - SENLIS" at bounding box center [556, 242] width 286 height 14
click at [542, 241] on div "Transport Kuehne Lots - DERE - SENLIS" at bounding box center [556, 242] width 286 height 14
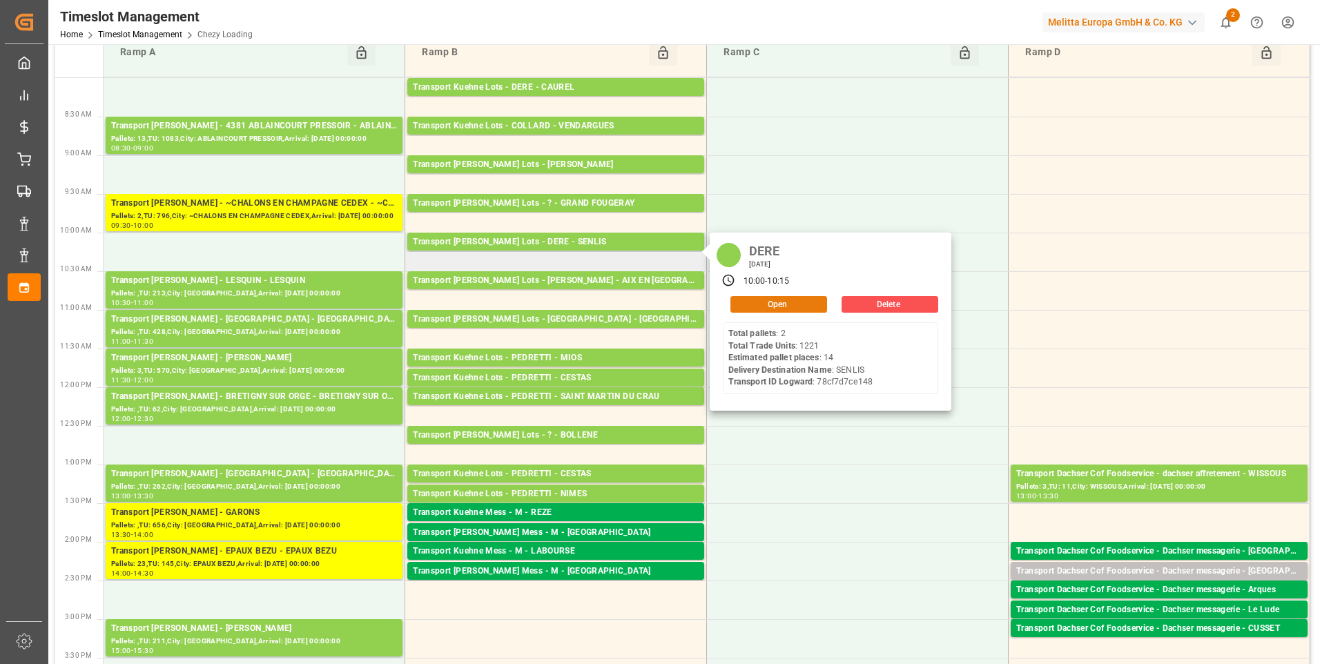
click at [787, 302] on button "Open" at bounding box center [779, 304] width 97 height 17
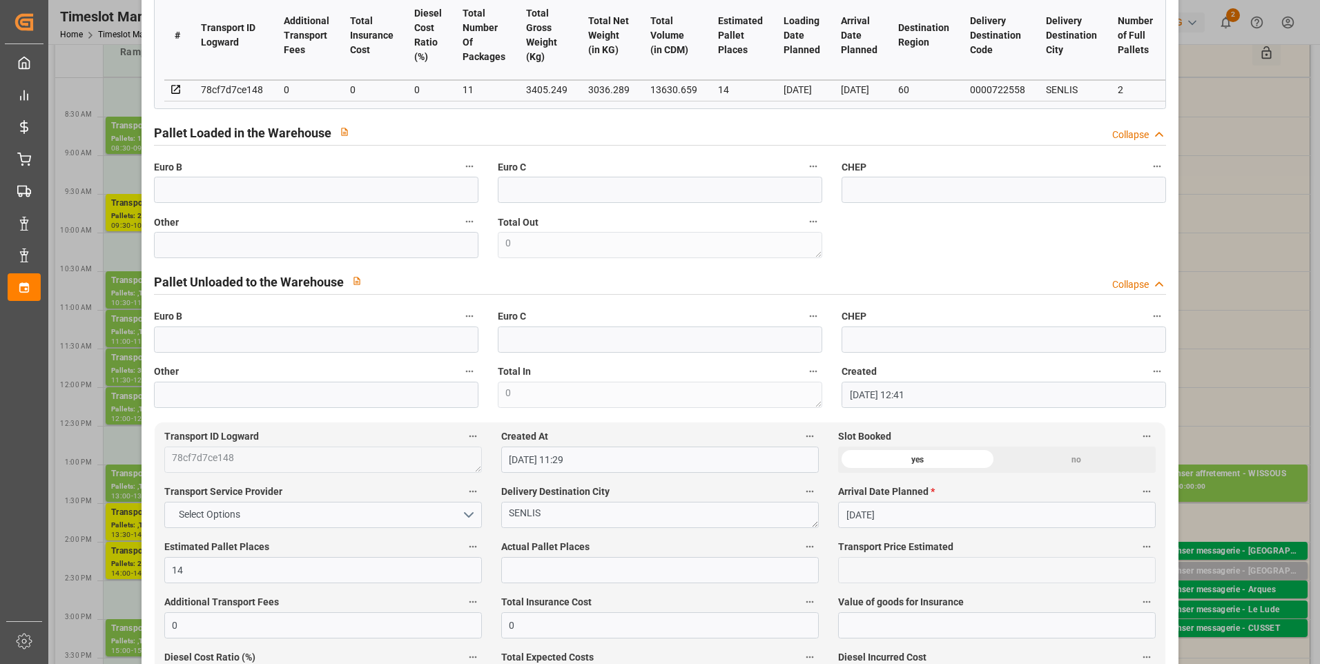
scroll to position [0, 0]
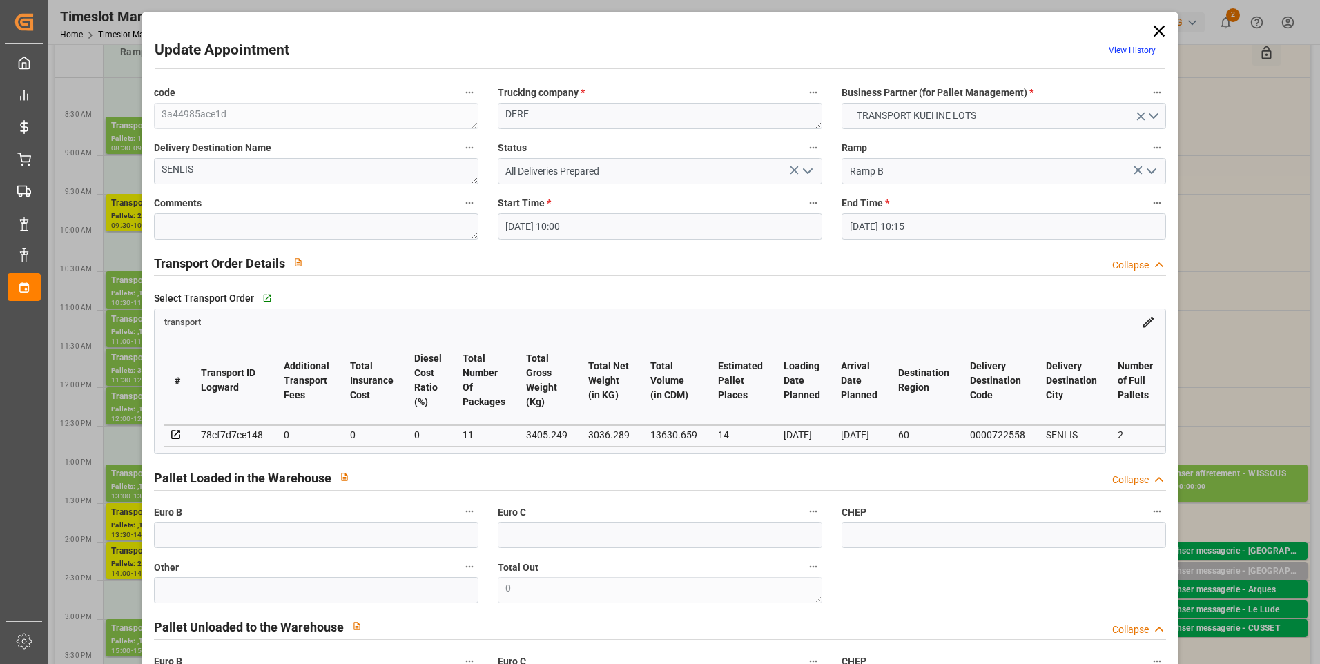
click at [1156, 32] on icon at bounding box center [1159, 31] width 11 height 11
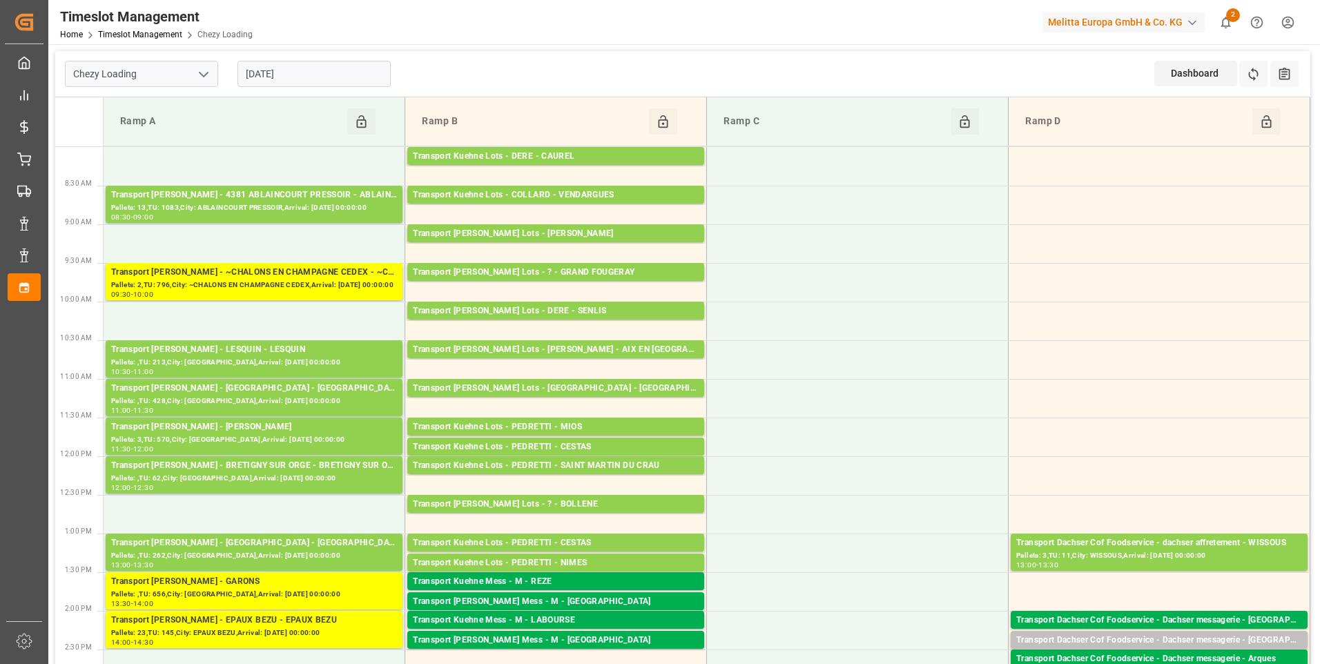
click at [322, 71] on input "[DATE]" at bounding box center [314, 74] width 153 height 26
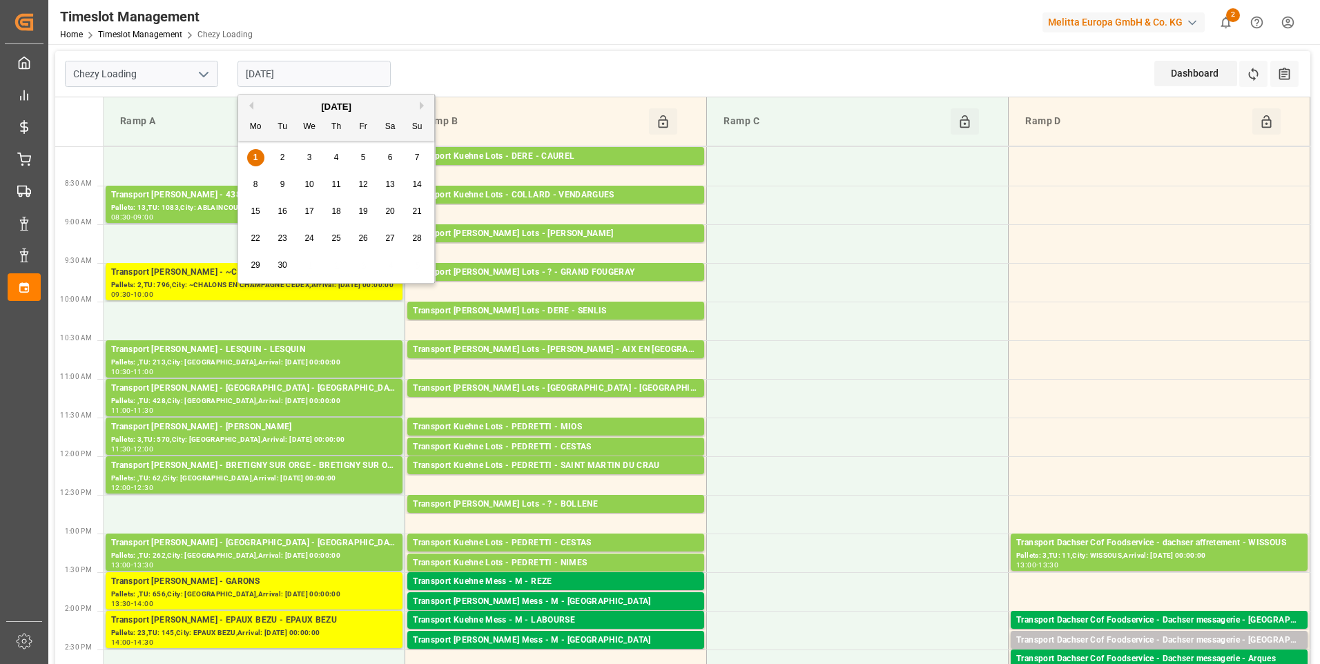
click at [282, 153] on span "2" at bounding box center [282, 158] width 5 height 10
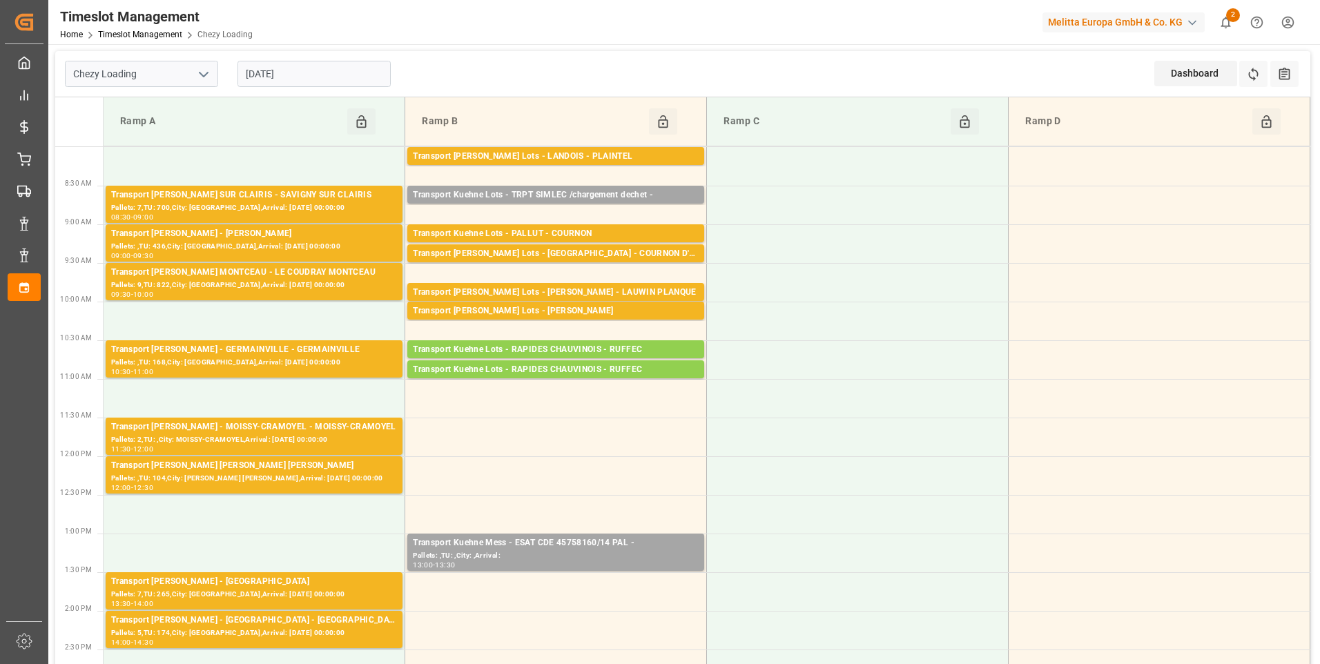
click at [336, 72] on input "[DATE]" at bounding box center [314, 74] width 153 height 26
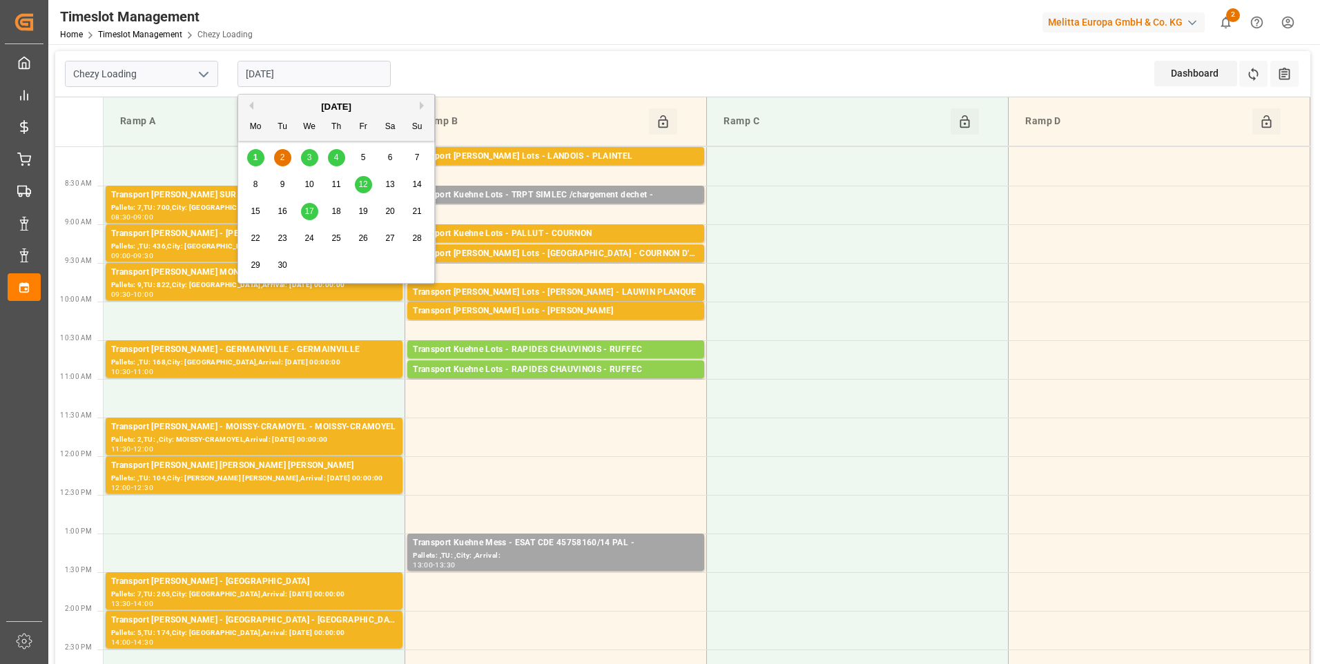
click at [259, 158] on div "1" at bounding box center [255, 158] width 17 height 17
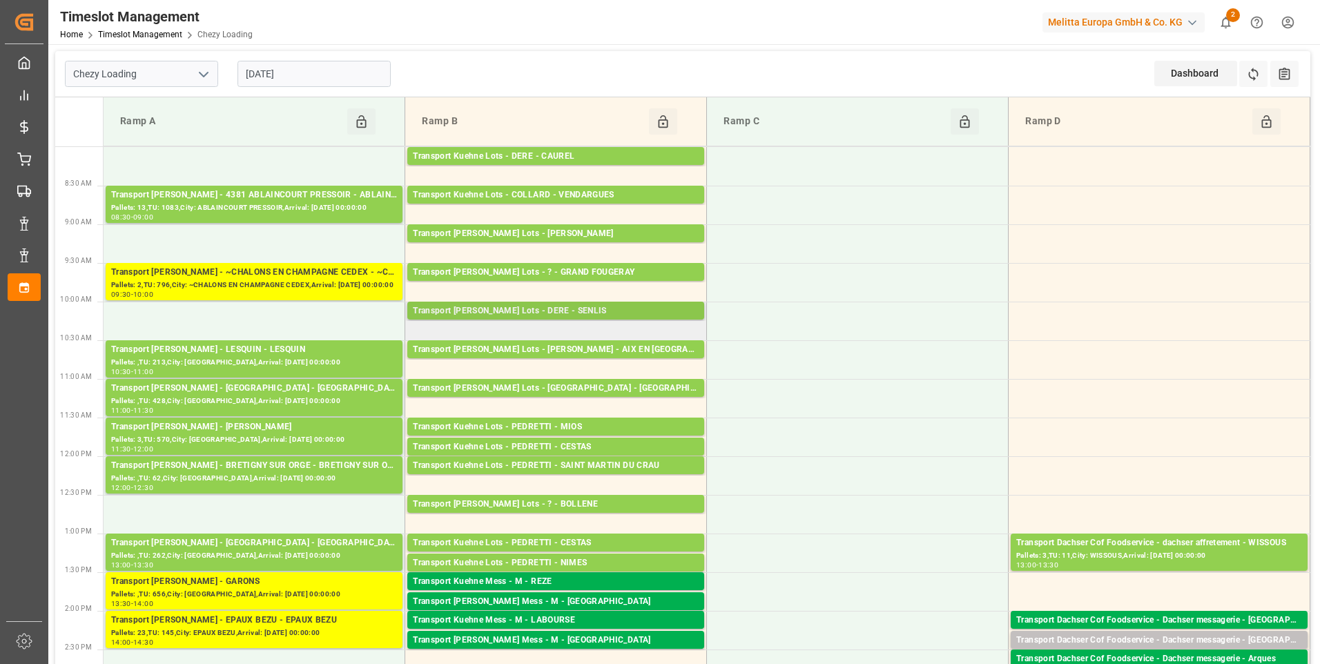
click at [624, 308] on div "Transport Kuehne Lots - DERE - SENLIS" at bounding box center [556, 312] width 286 height 14
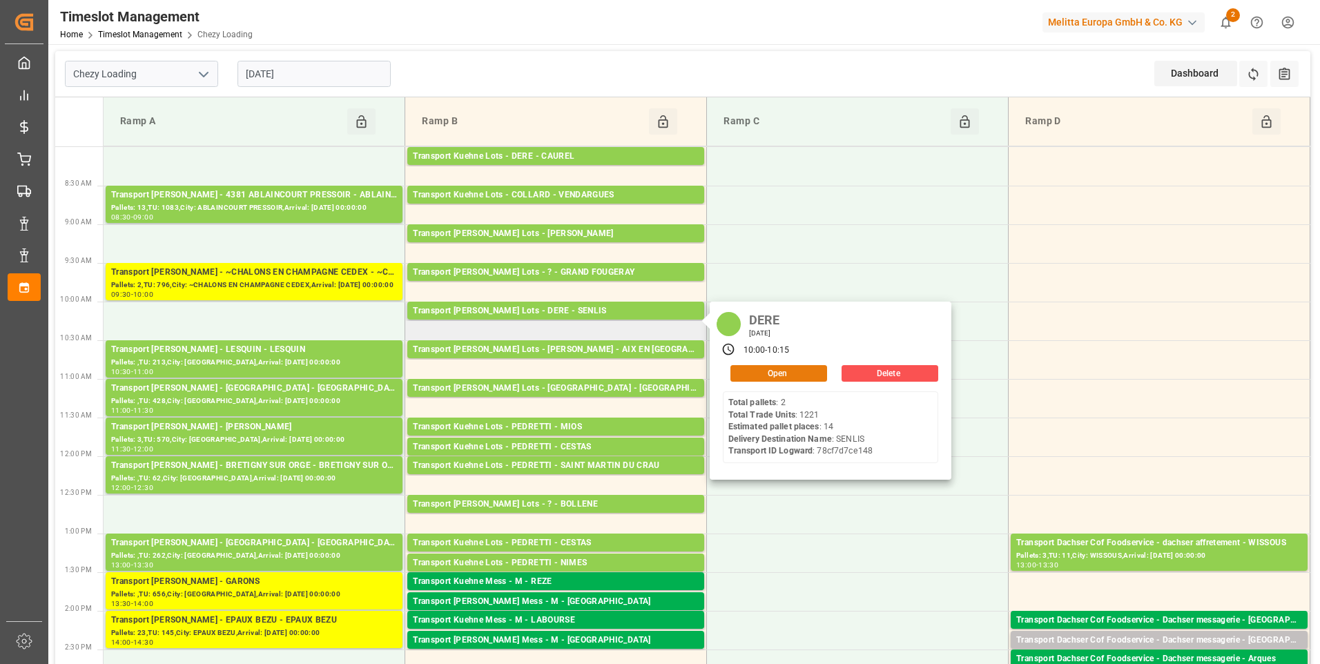
click at [764, 373] on button "Open" at bounding box center [779, 373] width 97 height 17
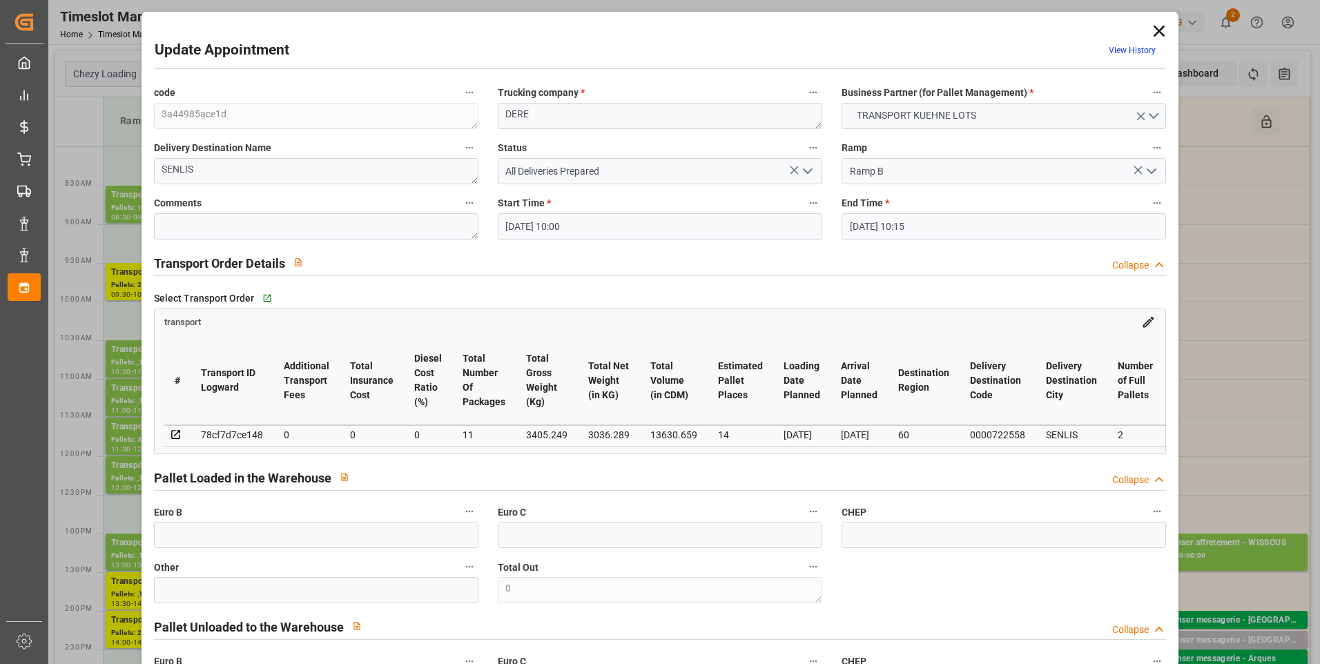
click at [1158, 32] on icon at bounding box center [1159, 30] width 19 height 19
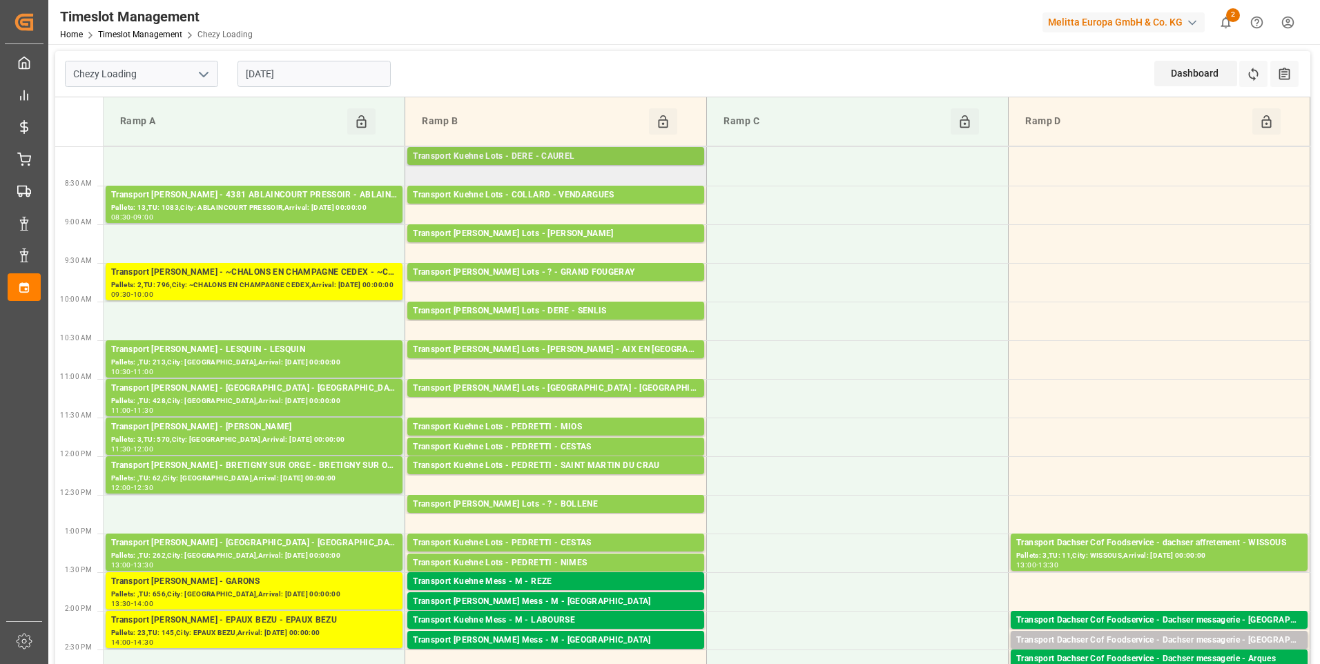
click at [588, 156] on div "Transport Kuehne Lots - DERE - CAUREL" at bounding box center [556, 157] width 286 height 14
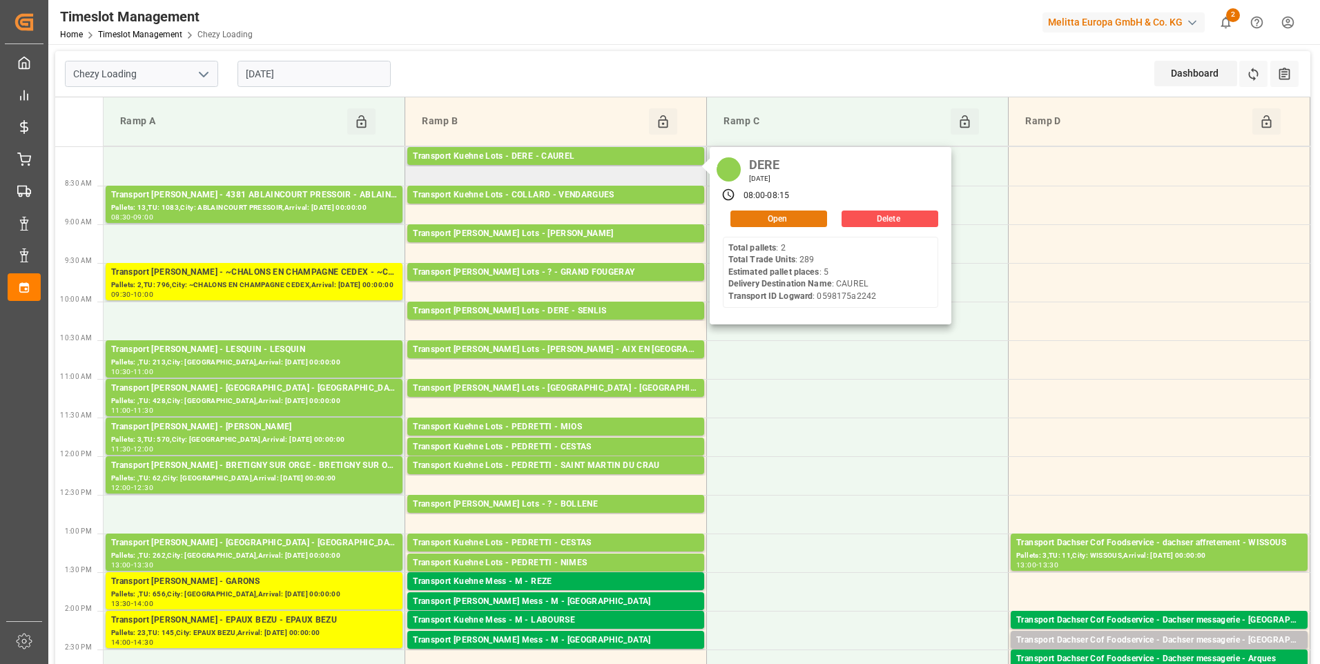
click at [780, 218] on button "Open" at bounding box center [779, 219] width 97 height 17
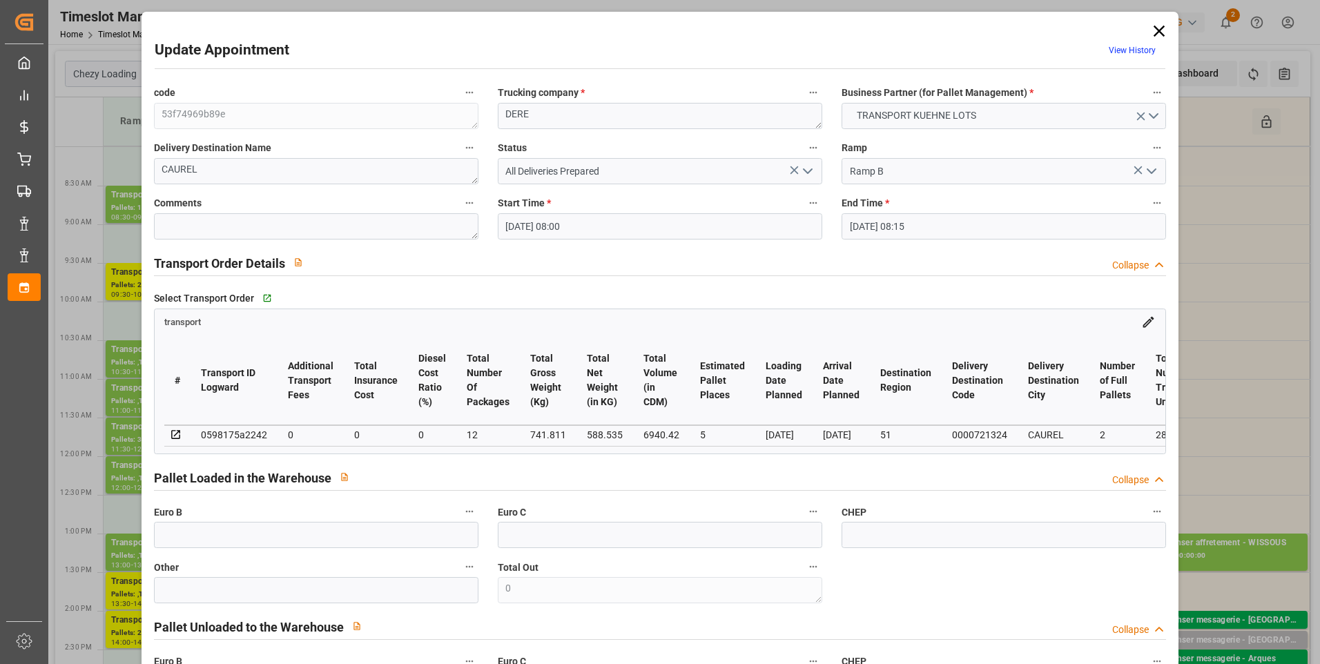
click at [1161, 34] on icon at bounding box center [1159, 30] width 19 height 19
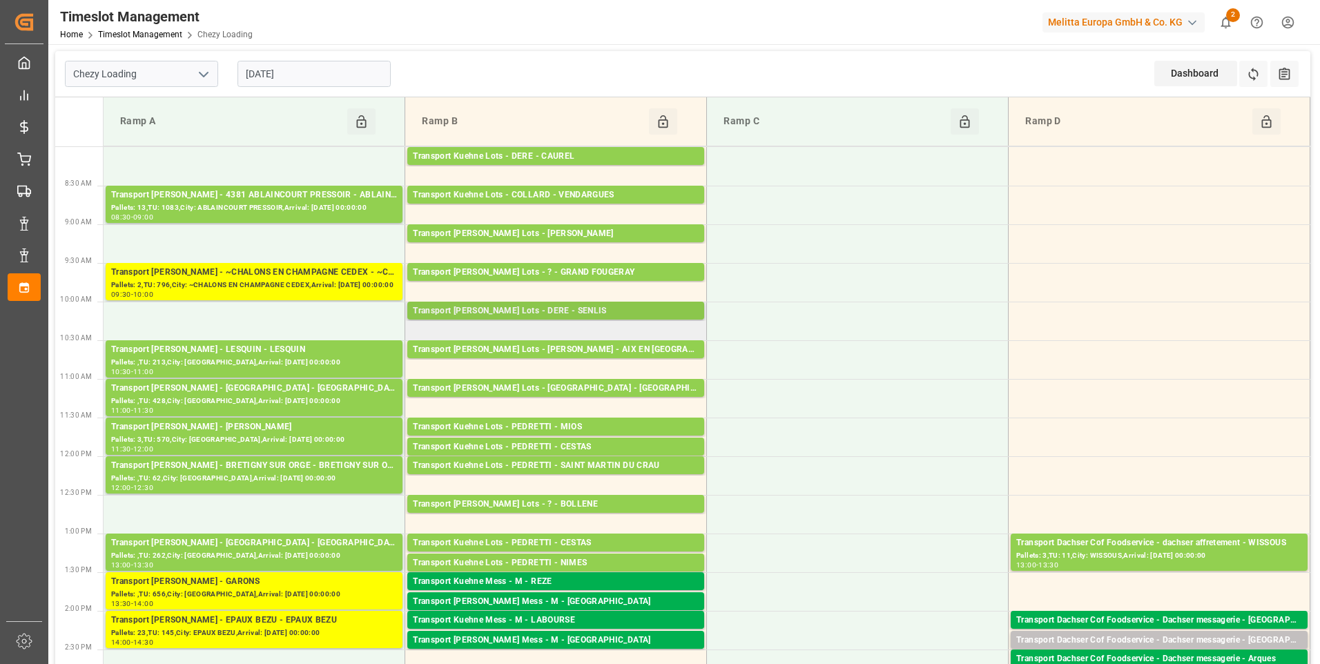
click at [569, 314] on div "Transport Kuehne Lots - DERE - SENLIS" at bounding box center [556, 312] width 286 height 14
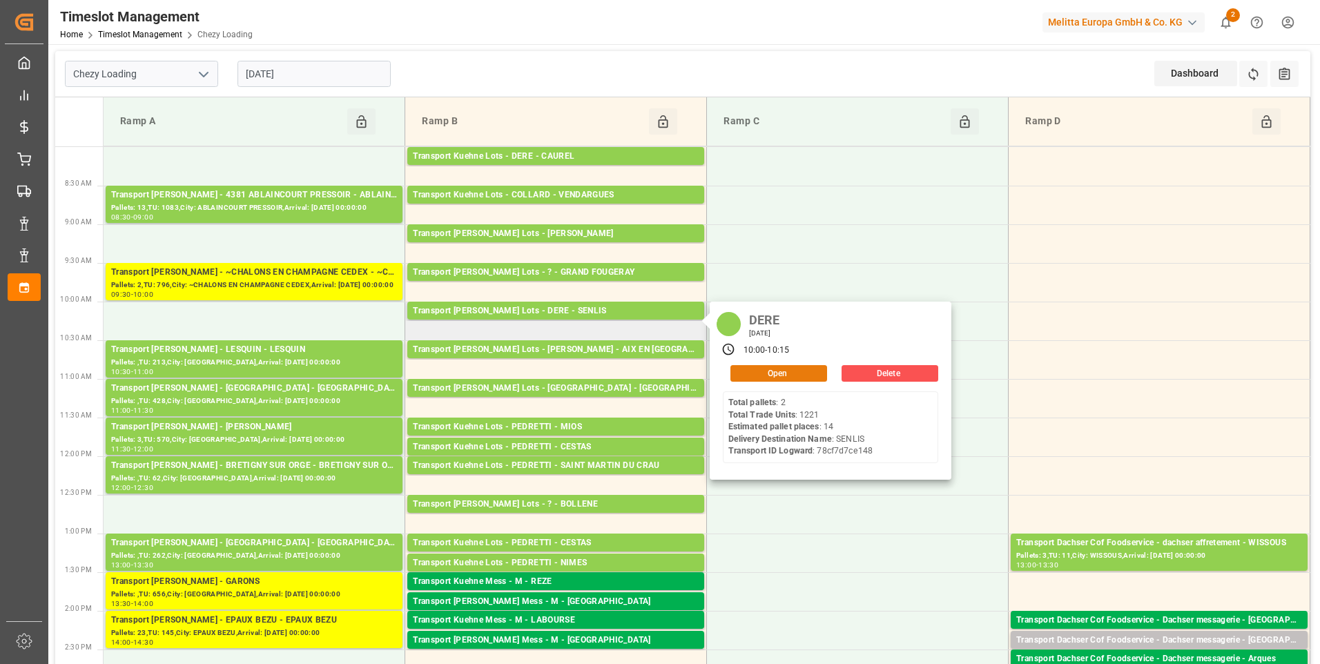
click at [762, 367] on button "Open" at bounding box center [779, 373] width 97 height 17
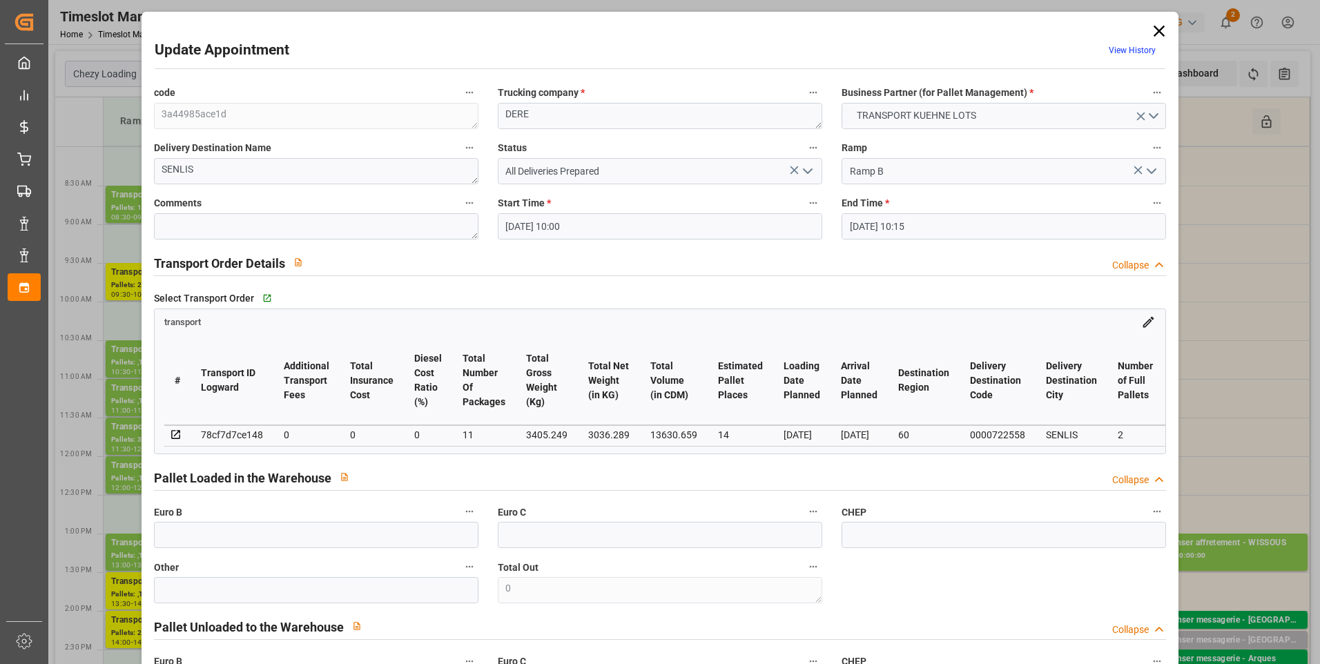
click at [1157, 29] on icon at bounding box center [1159, 31] width 11 height 11
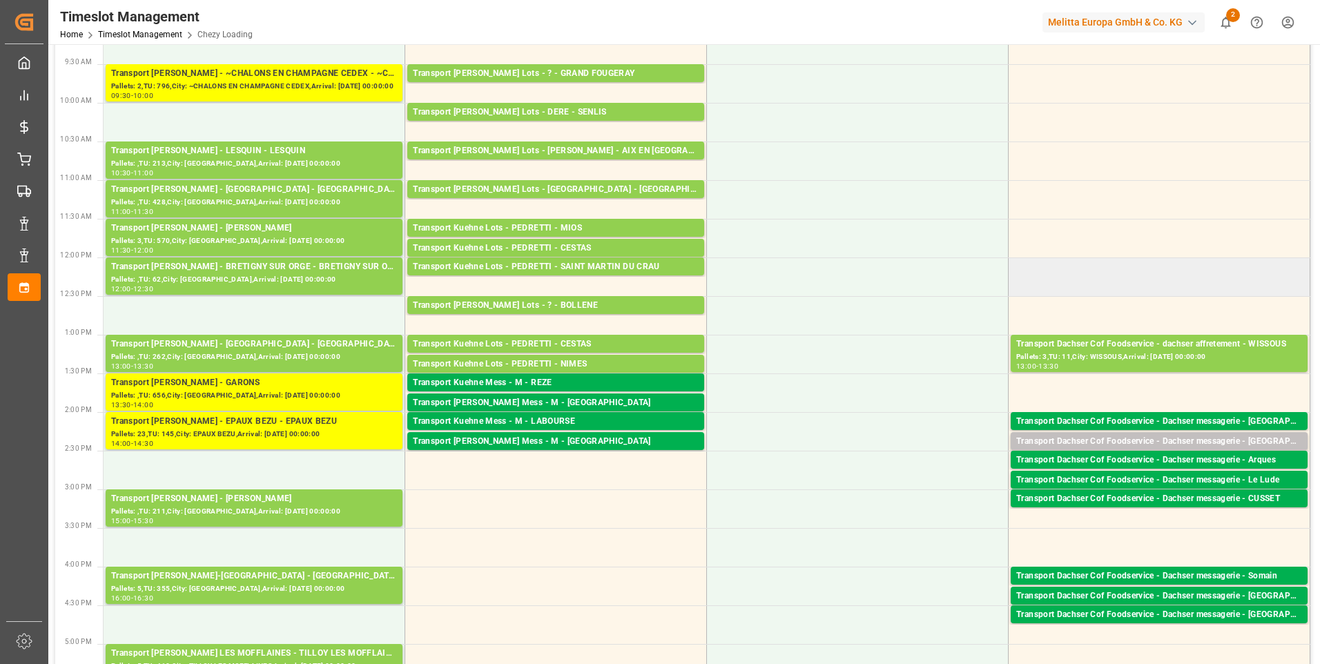
scroll to position [207, 0]
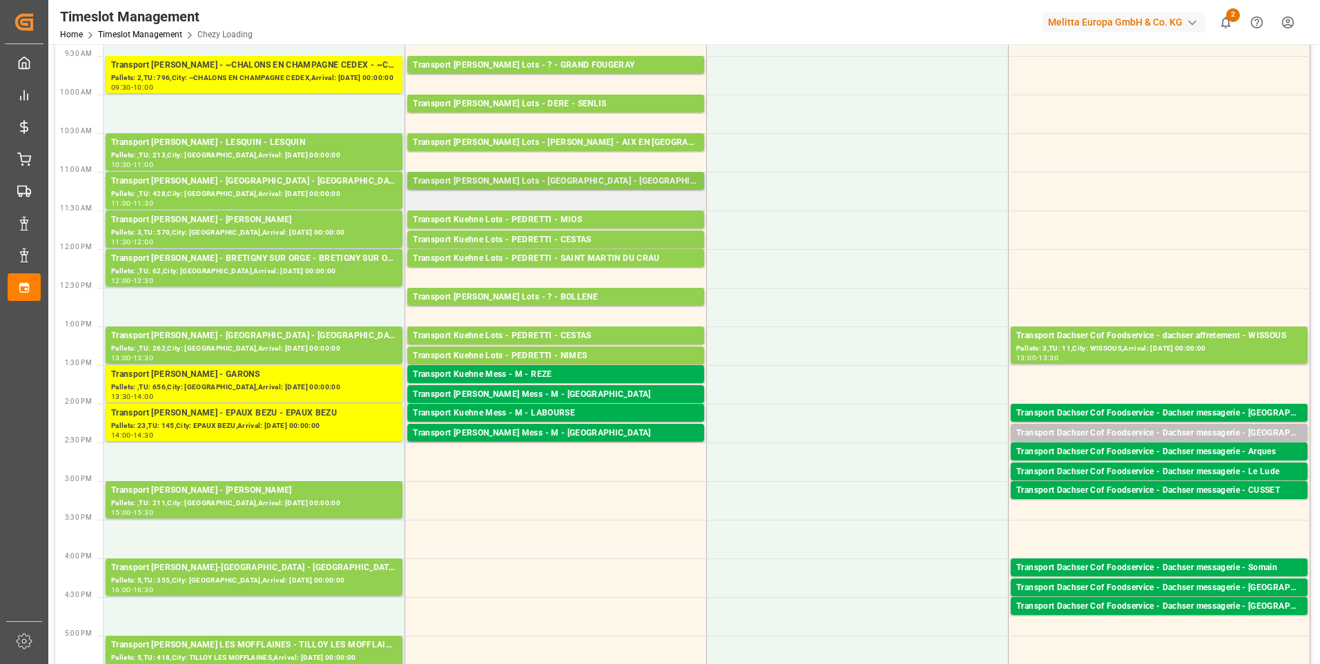
click at [525, 185] on div "Transport Kuehne Lots - FOURNIE - CASTELNAUDARY" at bounding box center [556, 182] width 286 height 14
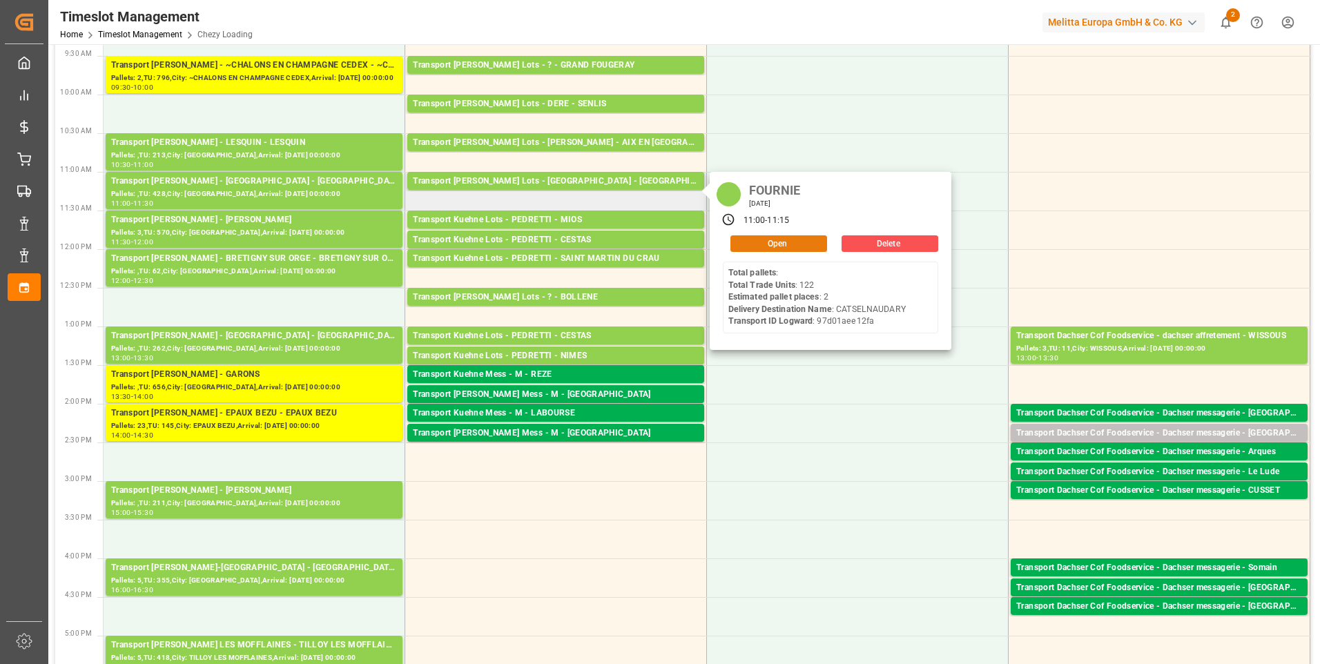
click at [791, 247] on button "Open" at bounding box center [779, 243] width 97 height 17
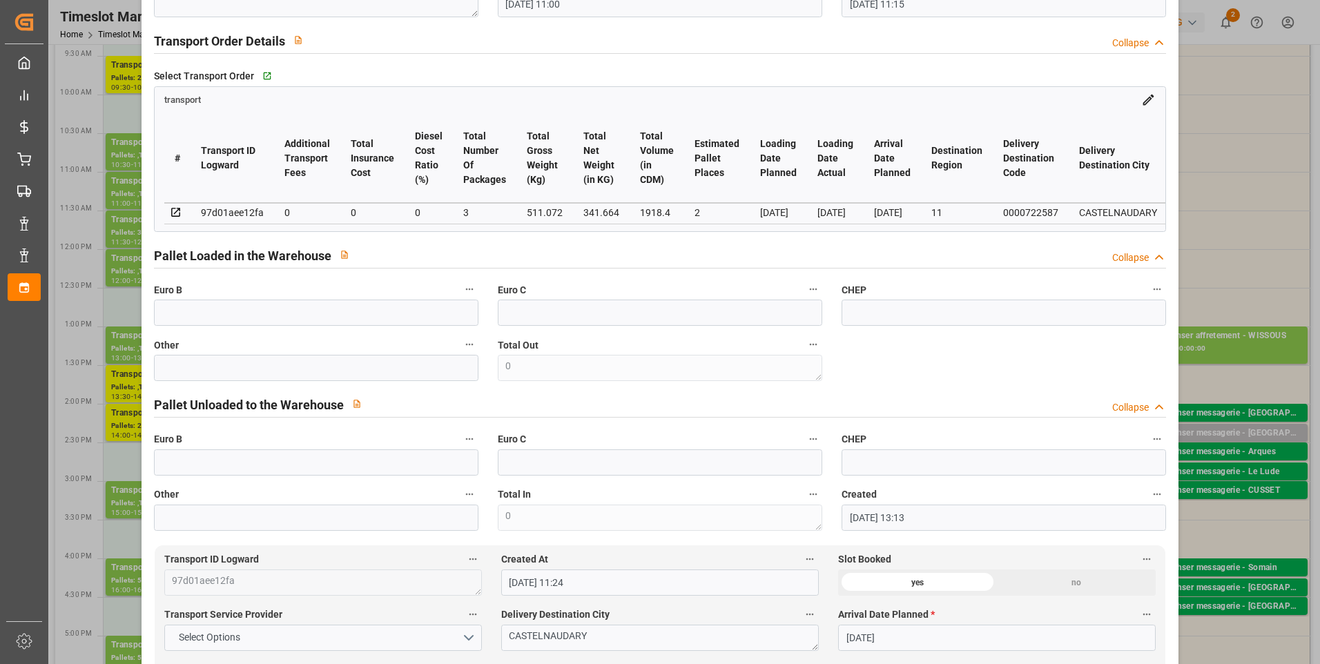
scroll to position [345, 0]
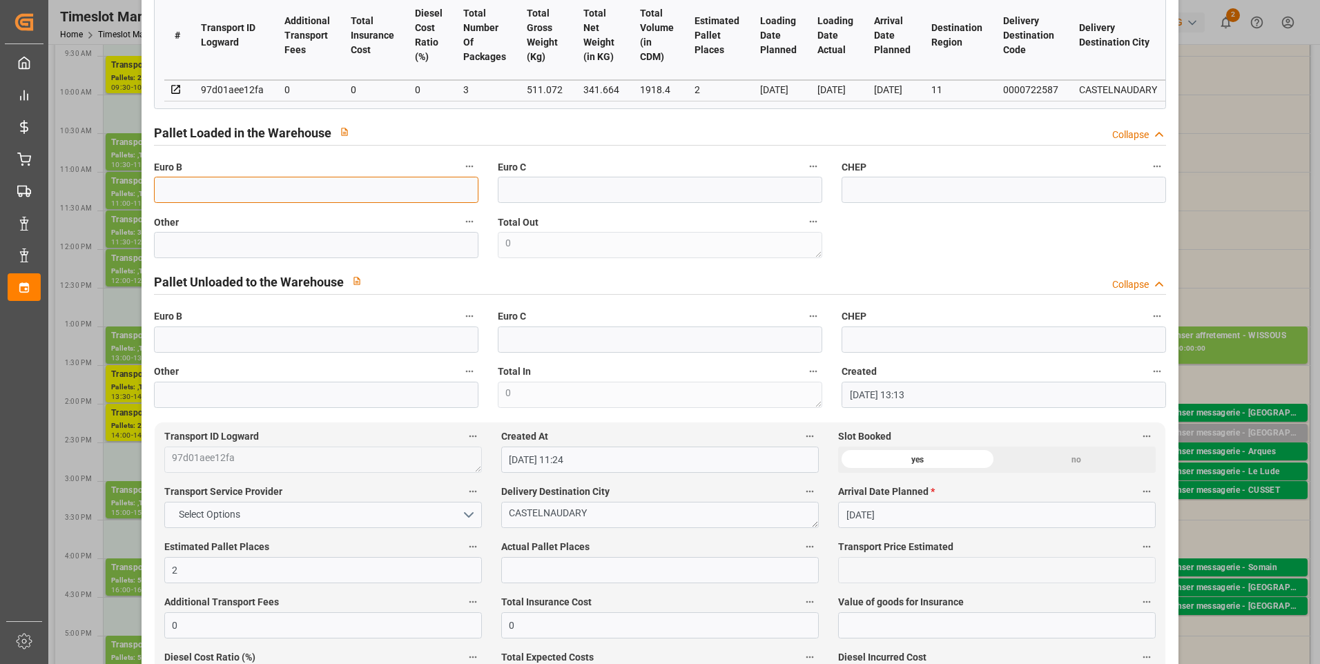
click at [204, 194] on input "text" at bounding box center [316, 190] width 325 height 26
click at [526, 569] on input "text" at bounding box center [660, 570] width 318 height 26
click at [175, 332] on input "text" at bounding box center [316, 340] width 325 height 26
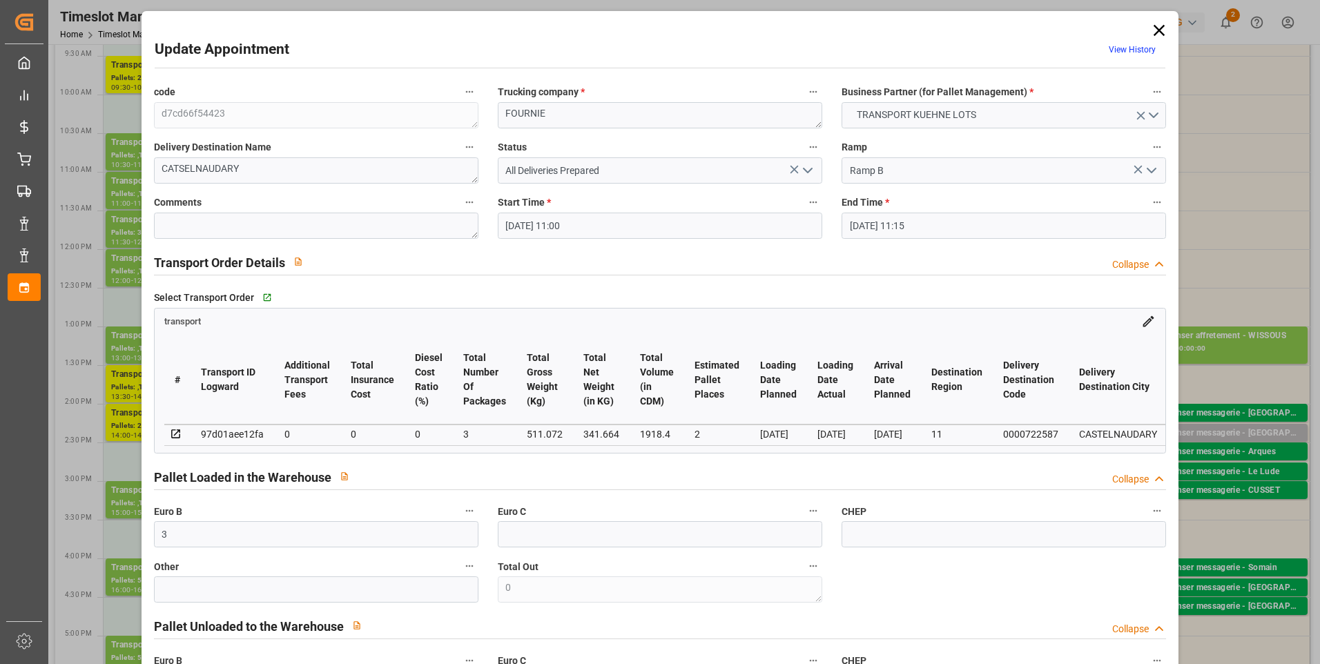
scroll to position [0, 0]
click at [807, 171] on polyline "open menu" at bounding box center [808, 171] width 8 height 4
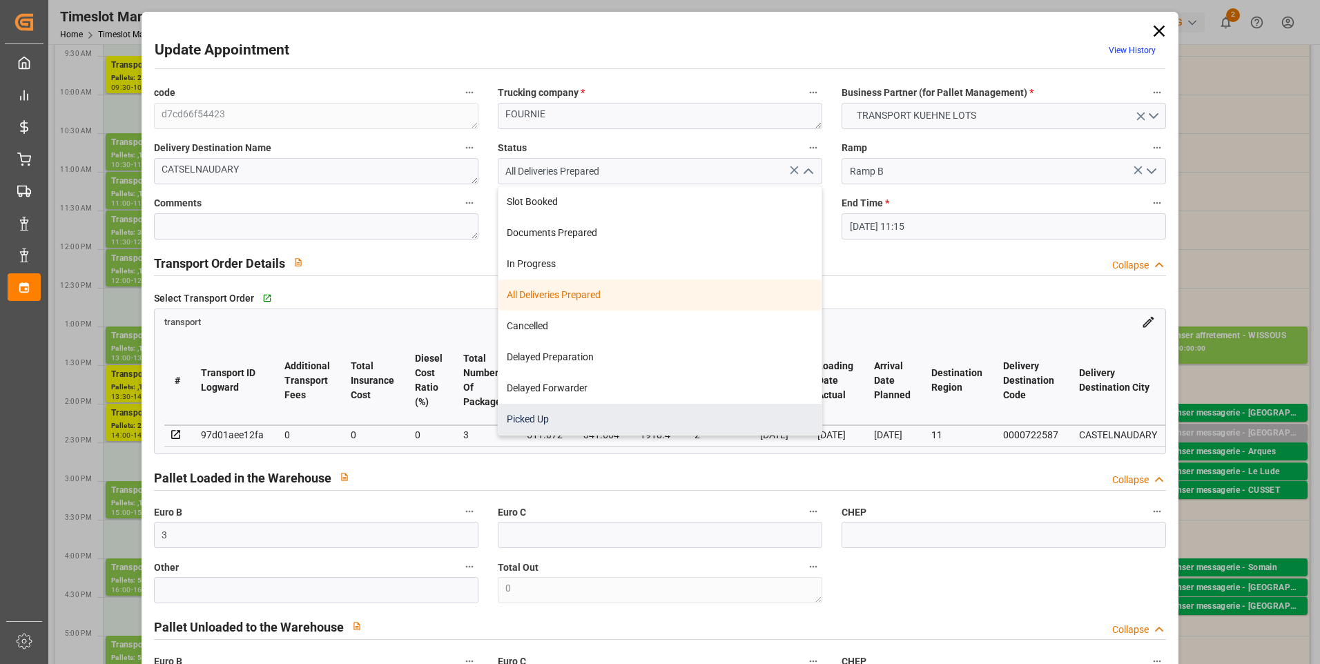
click at [530, 416] on div "Picked Up" at bounding box center [660, 419] width 323 height 31
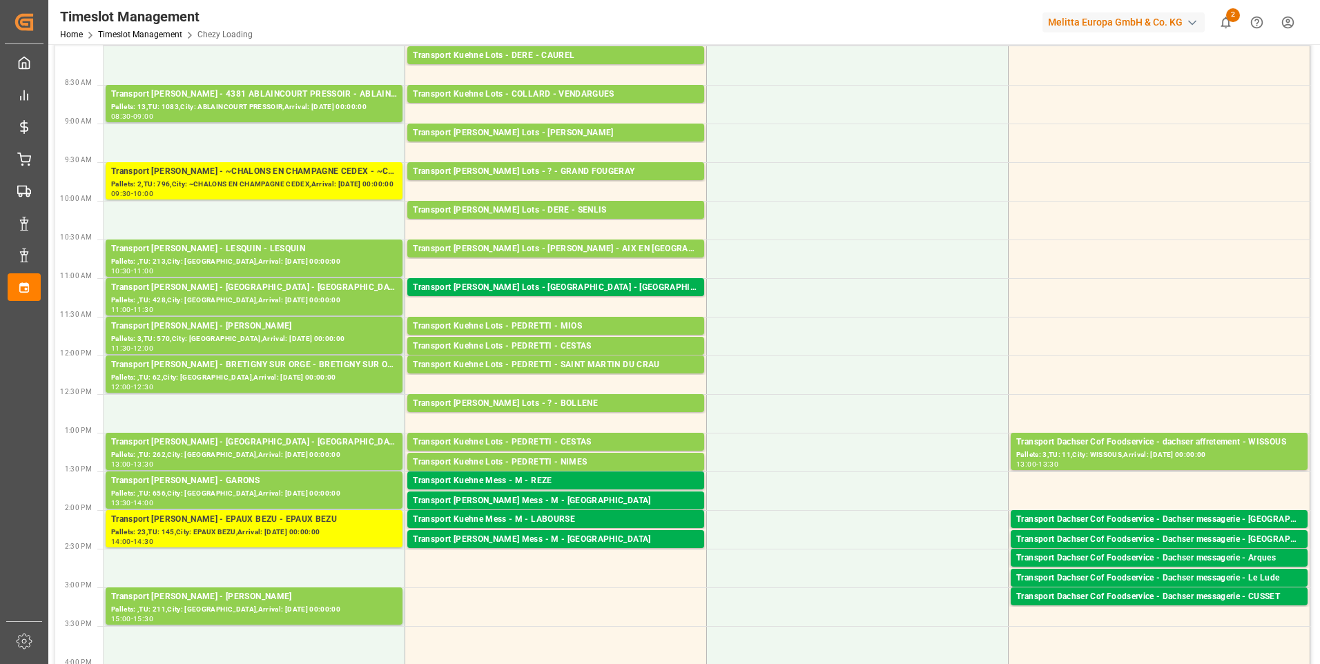
scroll to position [69, 0]
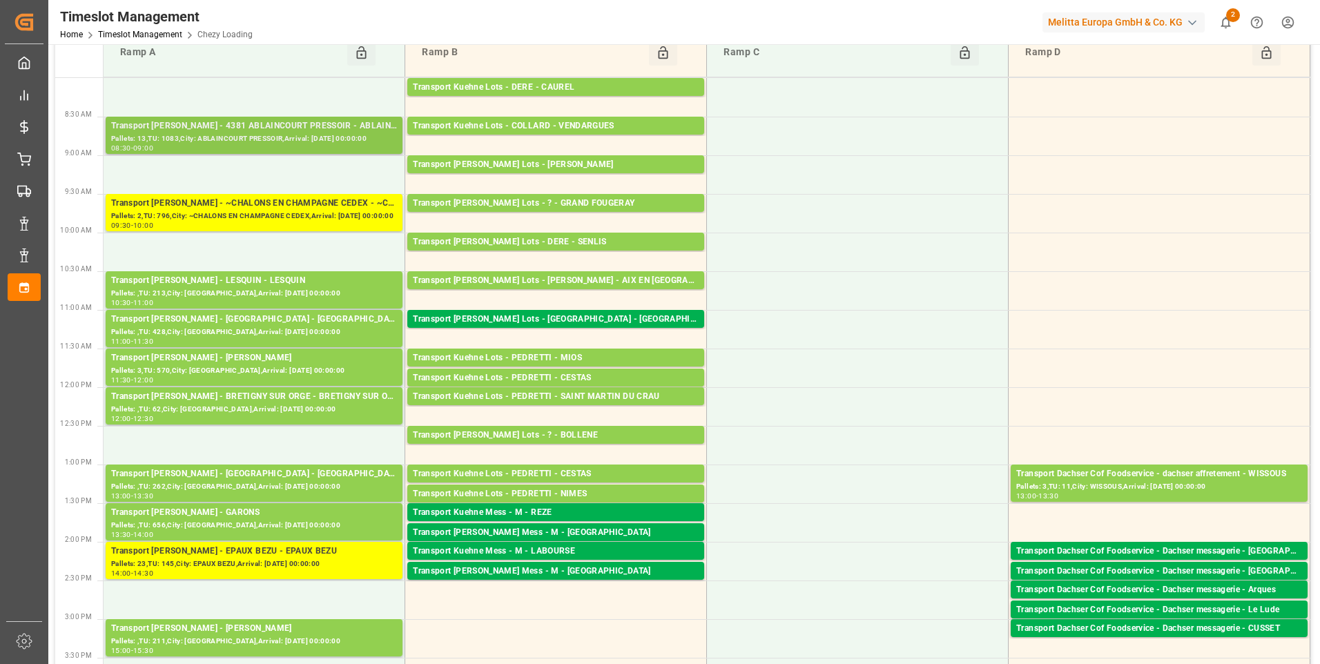
click at [287, 128] on div "Transport Delisle - 4381 ABLAINCOURT PRESSOIR - ABLAINCOURT PRESSOIR" at bounding box center [254, 126] width 286 height 14
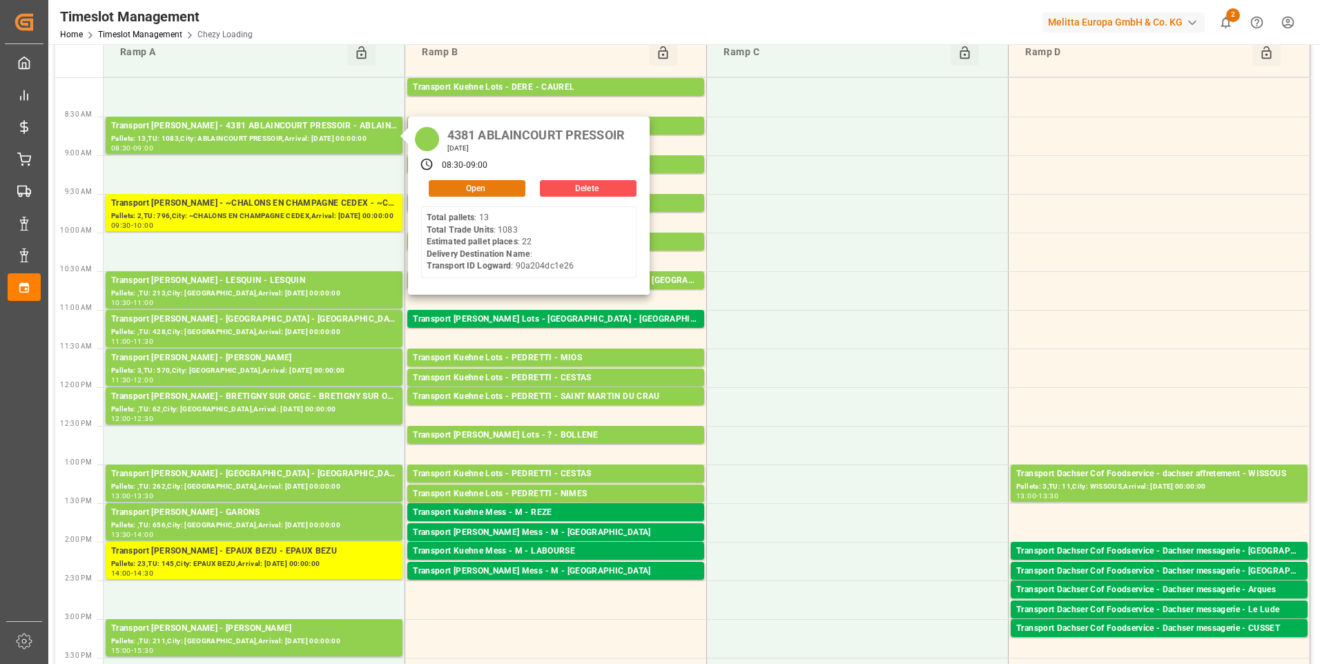
click at [489, 191] on button "Open" at bounding box center [477, 188] width 97 height 17
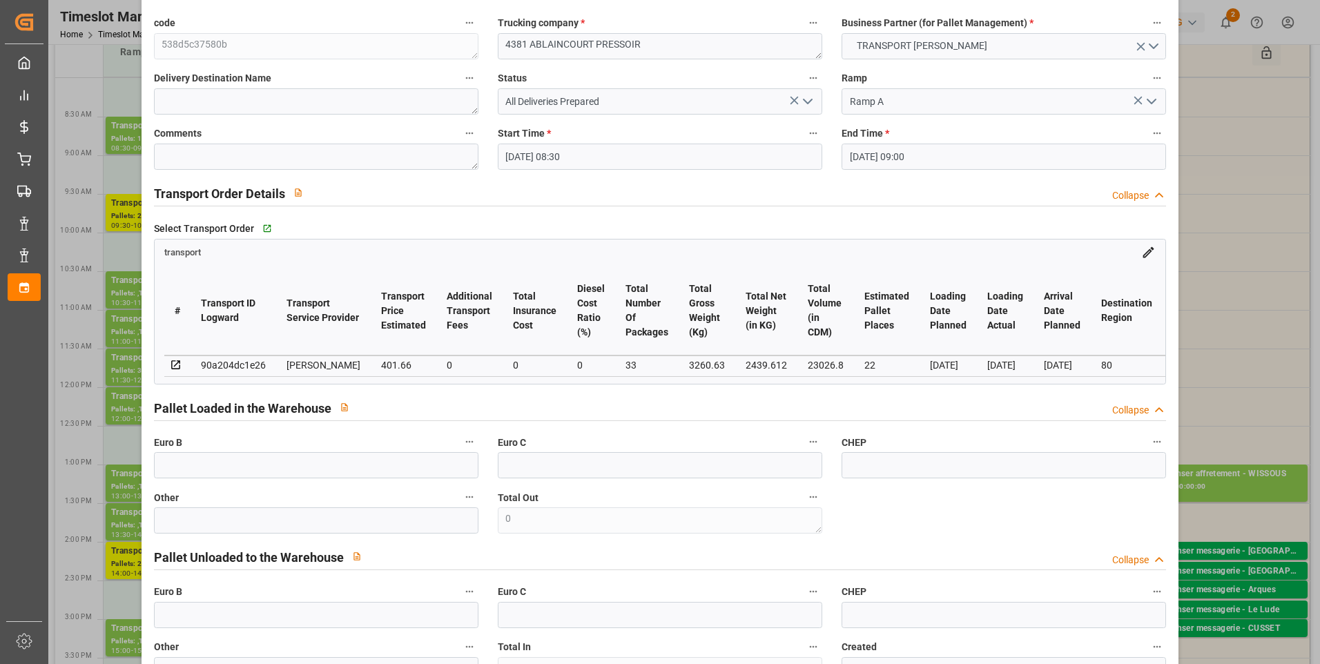
scroll to position [276, 0]
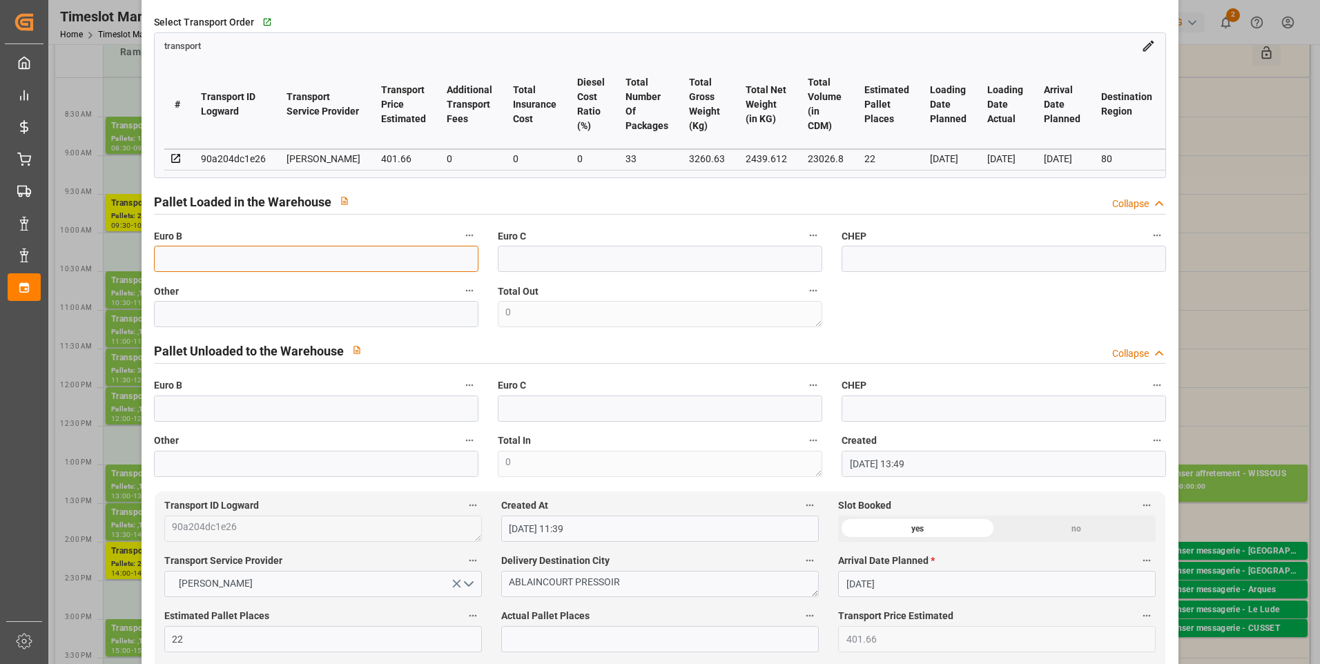
click at [242, 261] on input "text" at bounding box center [316, 259] width 325 height 26
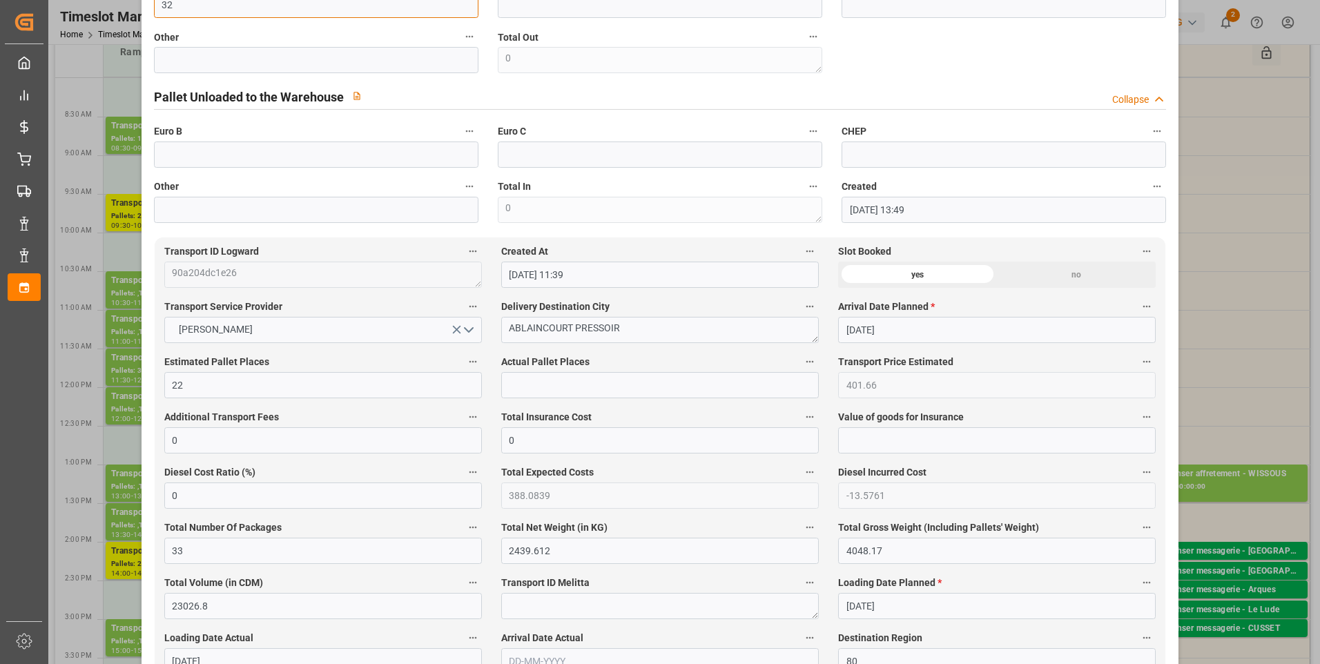
scroll to position [621, 0]
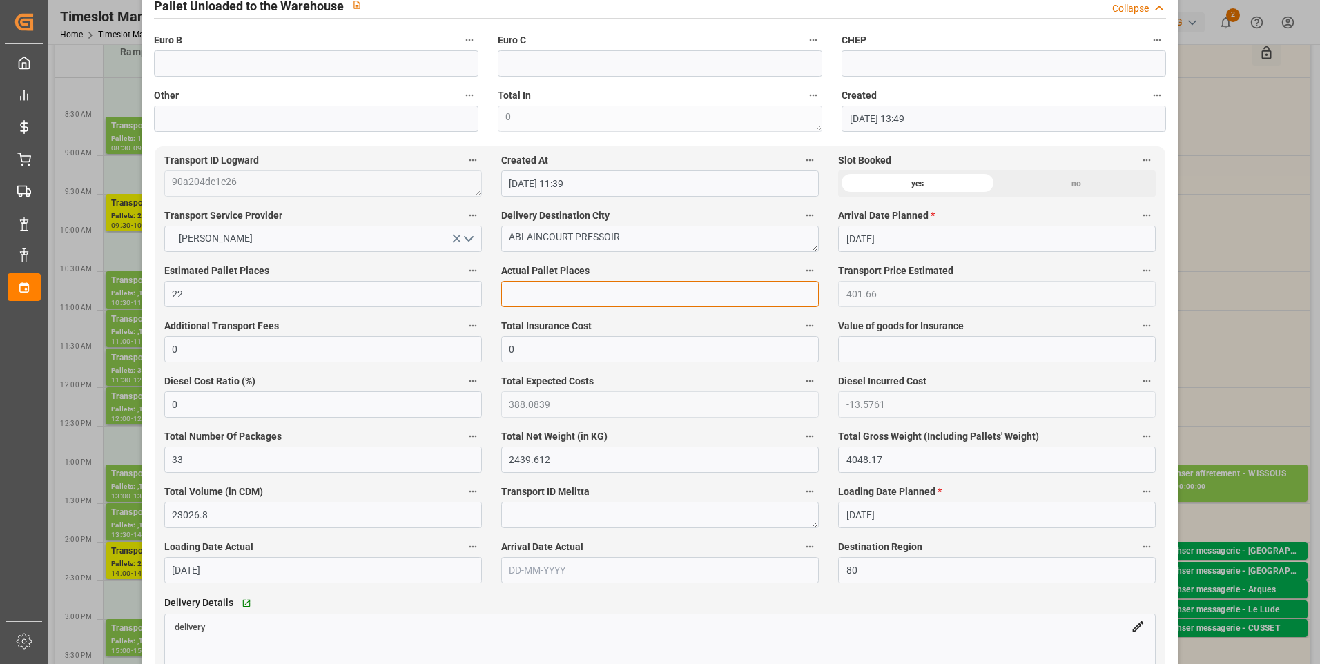
click at [519, 303] on input "text" at bounding box center [660, 294] width 318 height 26
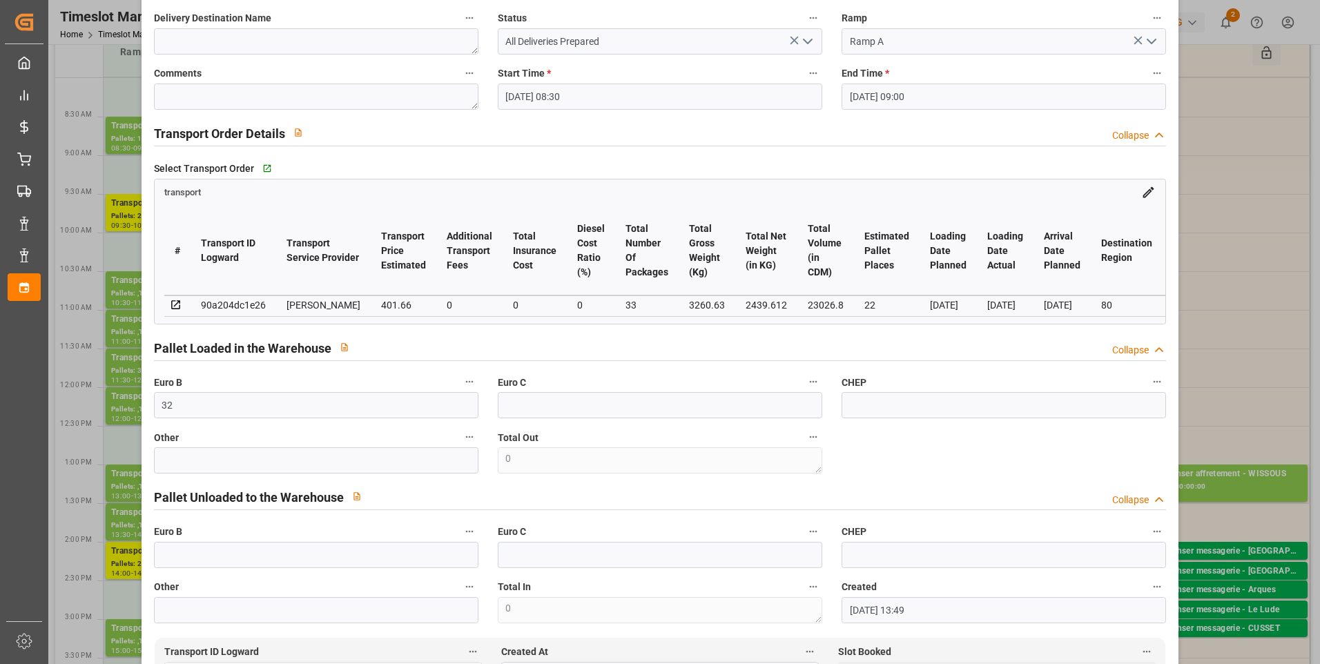
scroll to position [0, 0]
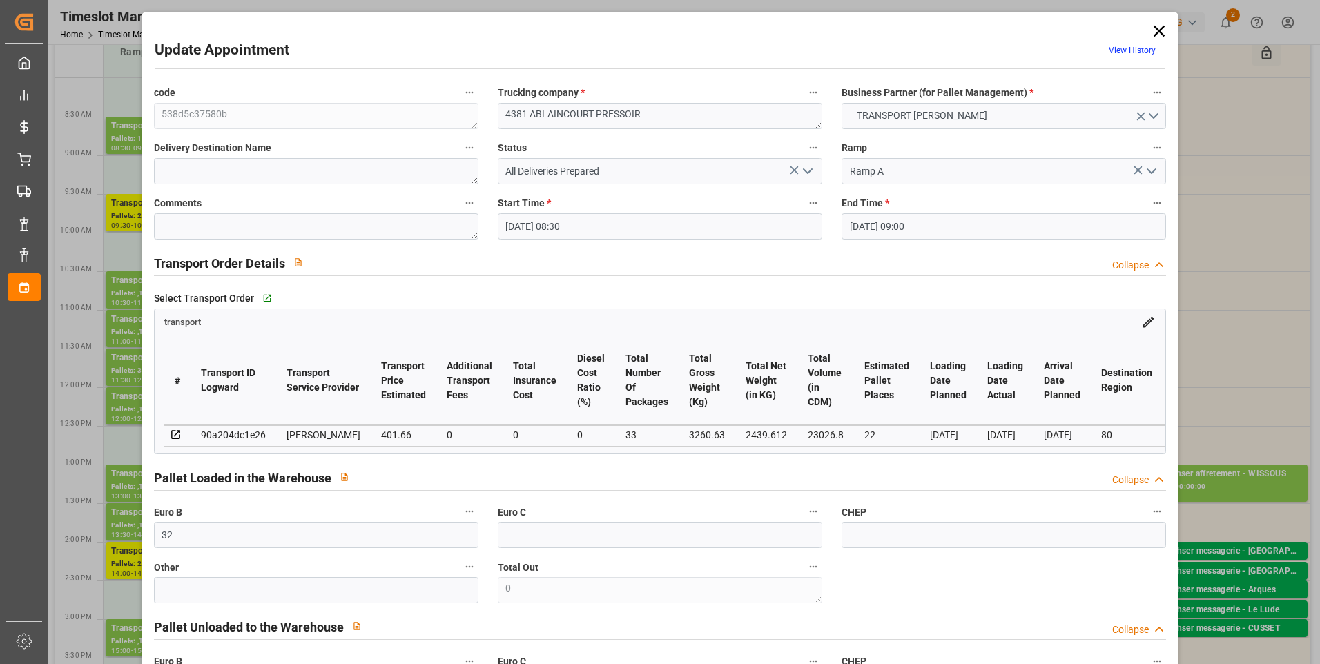
click at [804, 171] on polyline "open menu" at bounding box center [808, 171] width 8 height 4
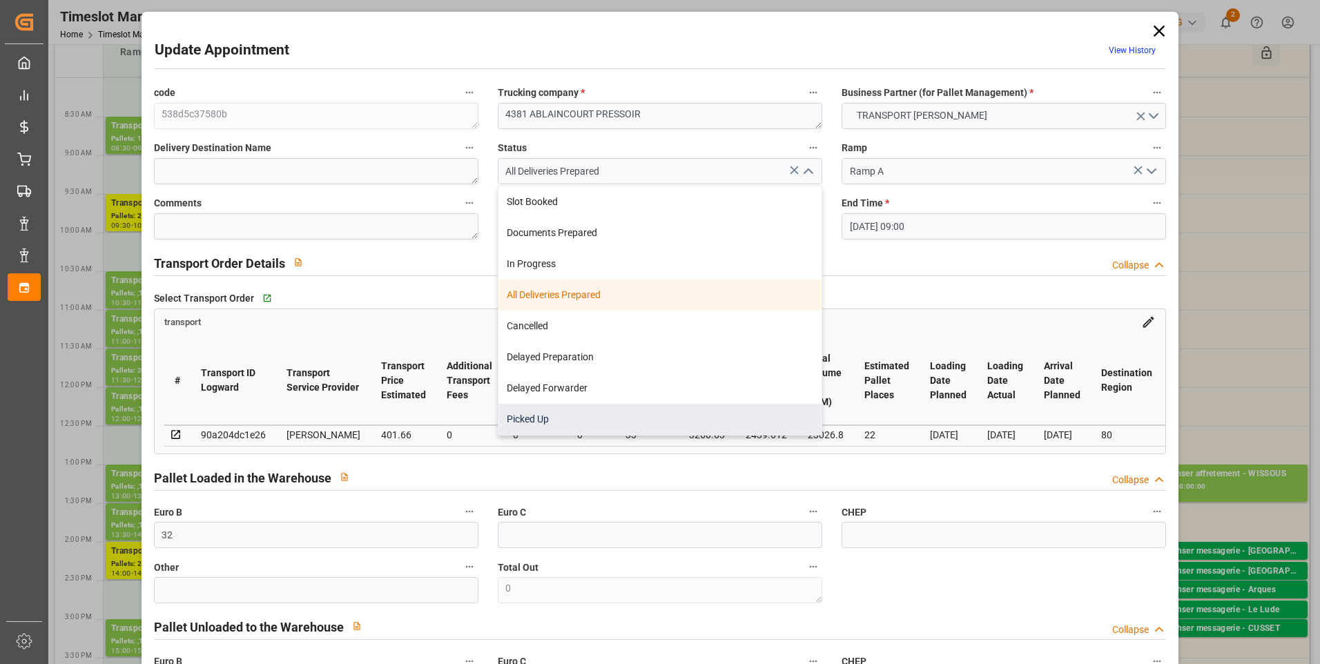
click at [508, 416] on div "Picked Up" at bounding box center [660, 419] width 323 height 31
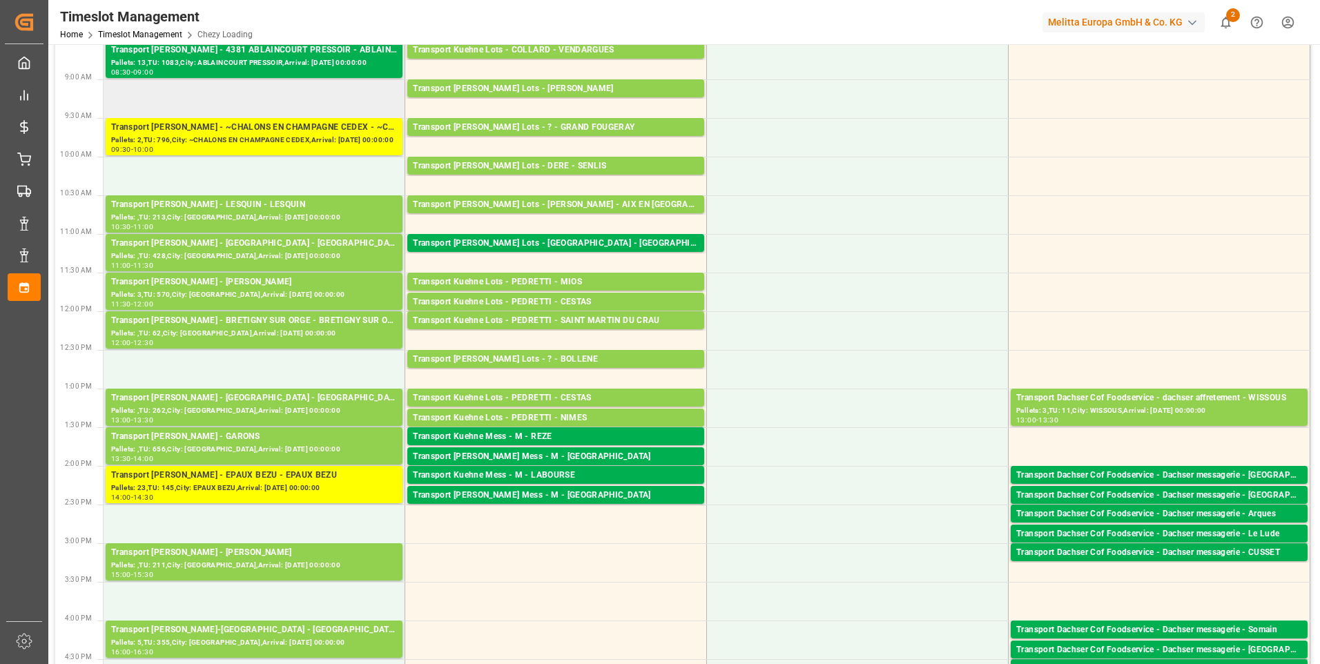
scroll to position [207, 0]
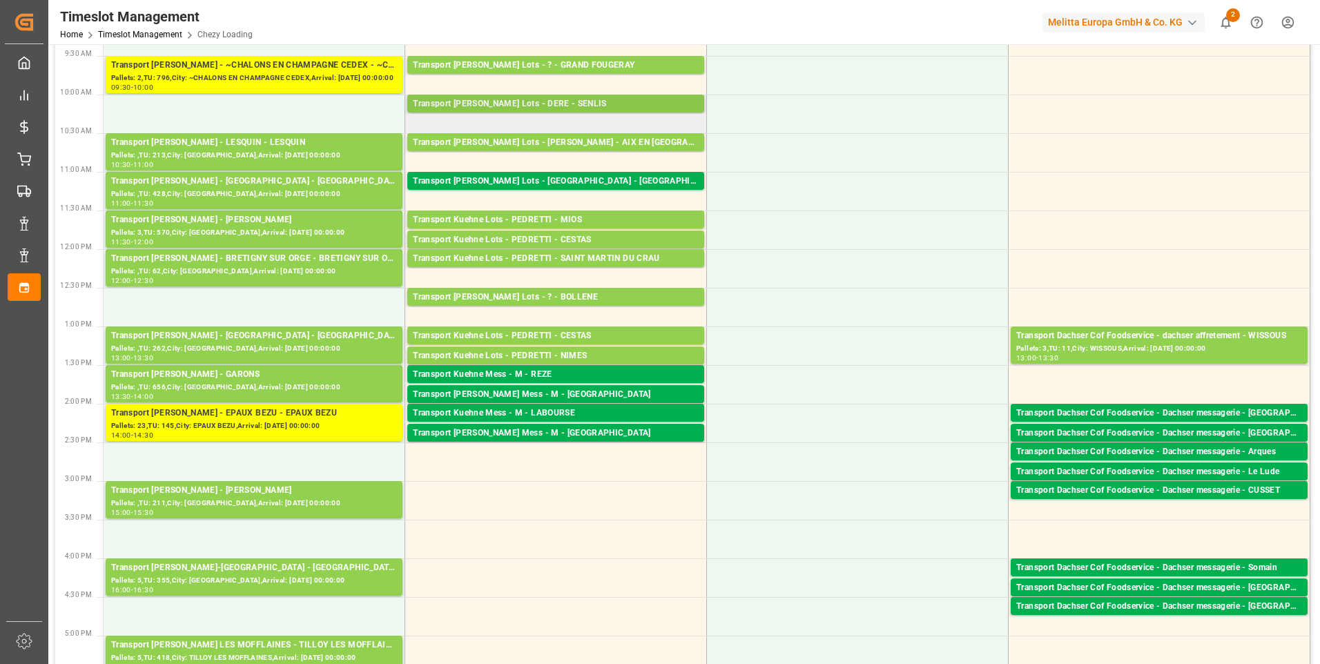
click at [535, 106] on div "Transport Kuehne Lots - DERE - SENLIS" at bounding box center [556, 104] width 286 height 14
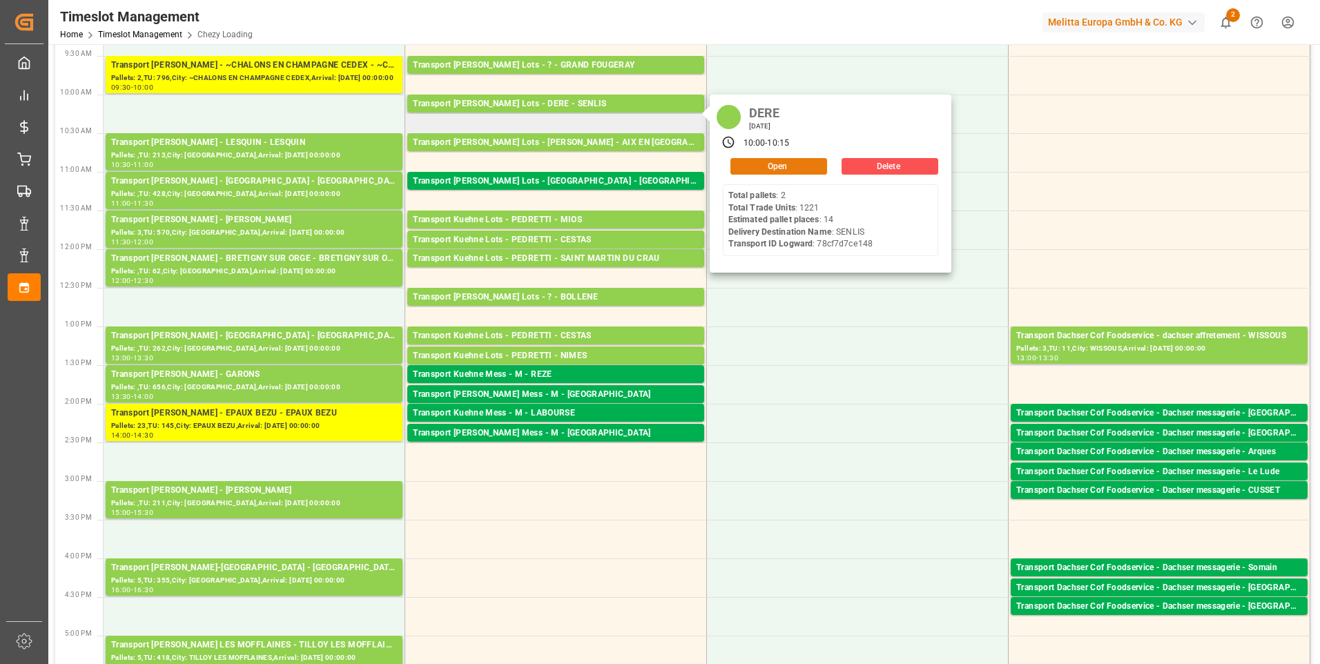
click at [787, 164] on button "Open" at bounding box center [779, 166] width 97 height 17
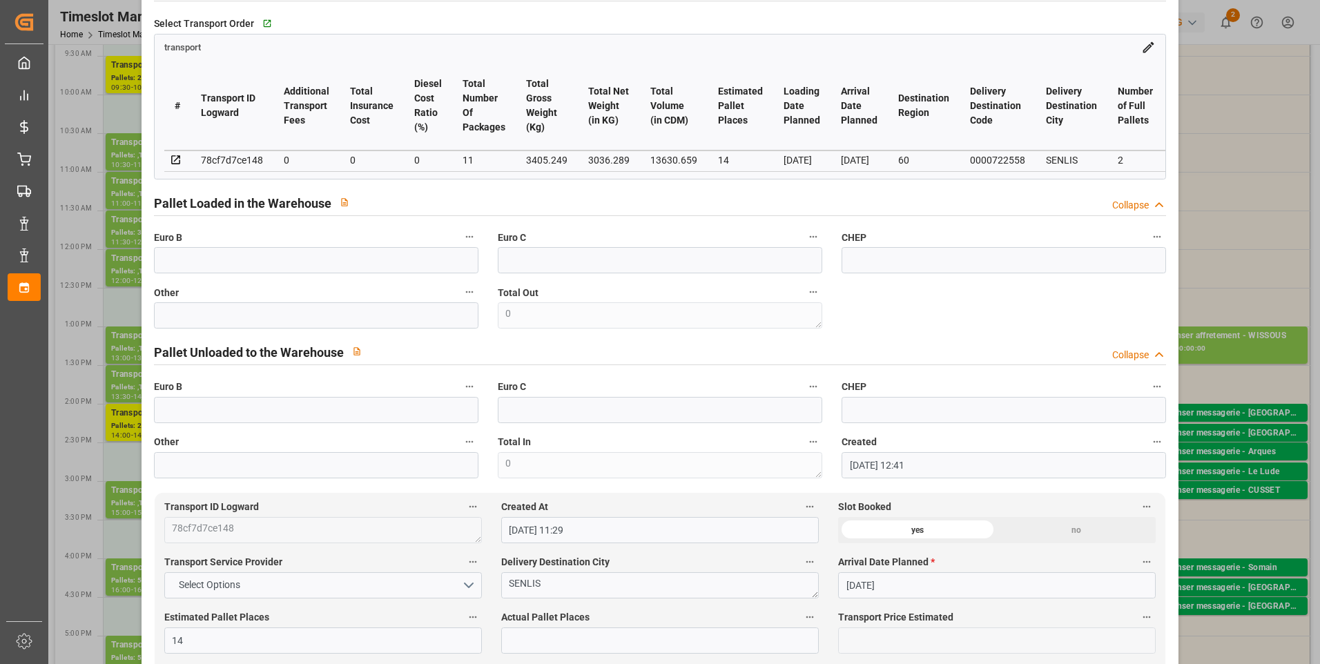
scroll to position [276, 0]
click at [209, 272] on input "text" at bounding box center [316, 259] width 325 height 26
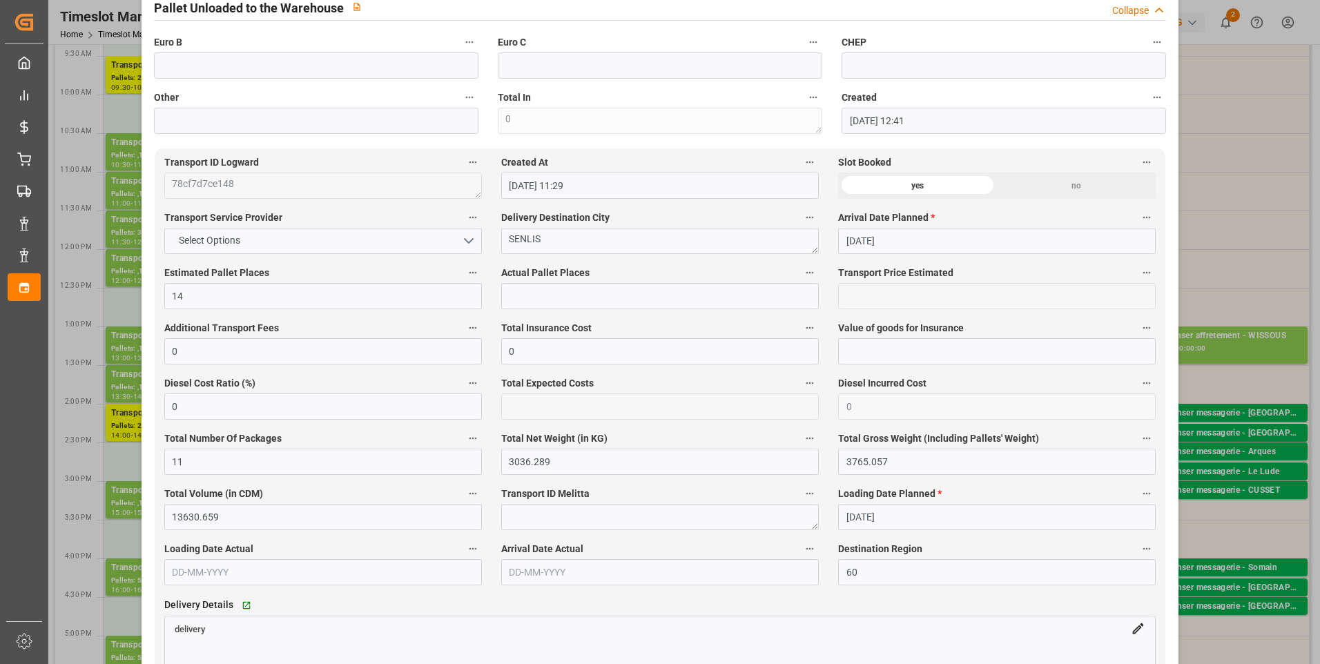
scroll to position [621, 0]
click at [519, 294] on input "text" at bounding box center [660, 294] width 318 height 26
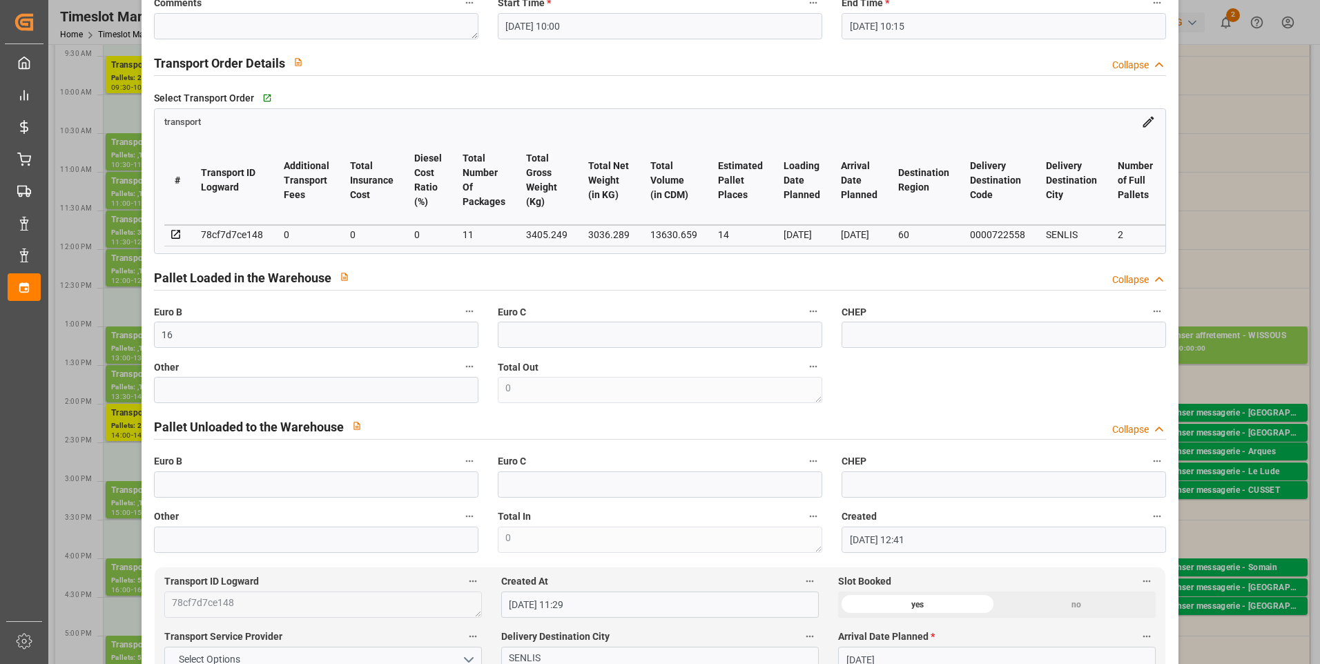
scroll to position [69, 0]
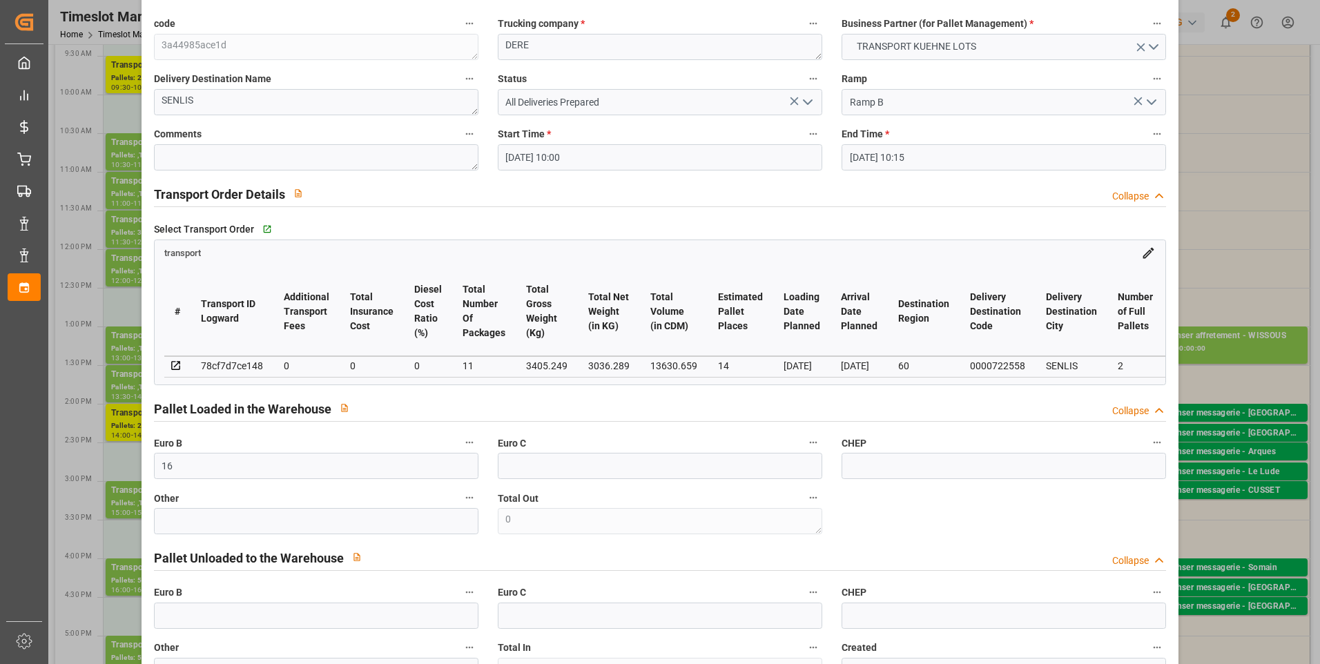
click at [802, 95] on icon "open menu" at bounding box center [808, 102] width 17 height 17
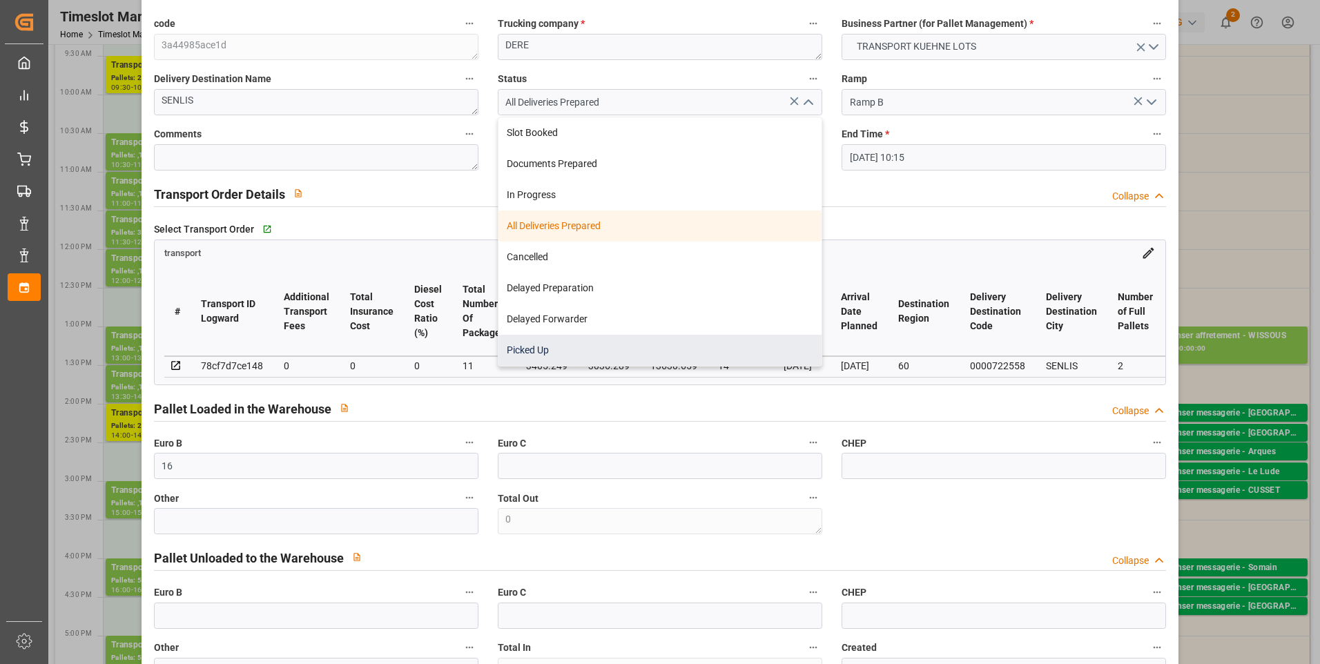
click at [505, 353] on div "Picked Up" at bounding box center [660, 350] width 323 height 31
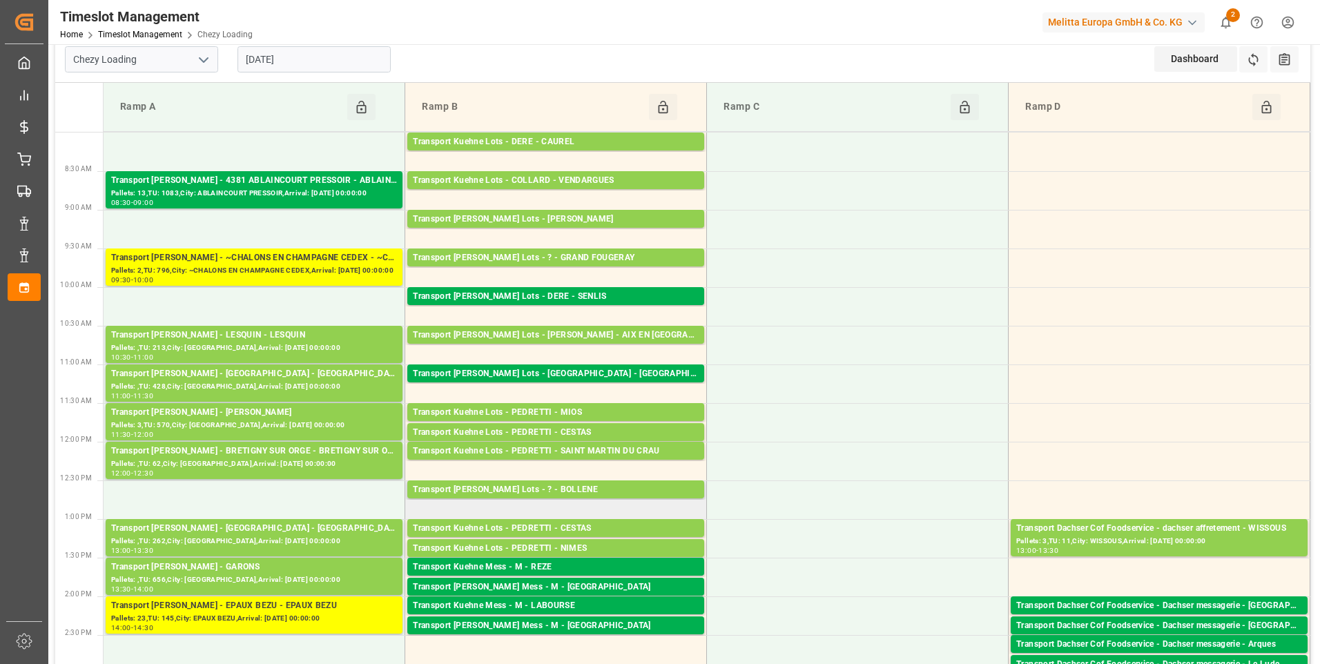
scroll to position [0, 0]
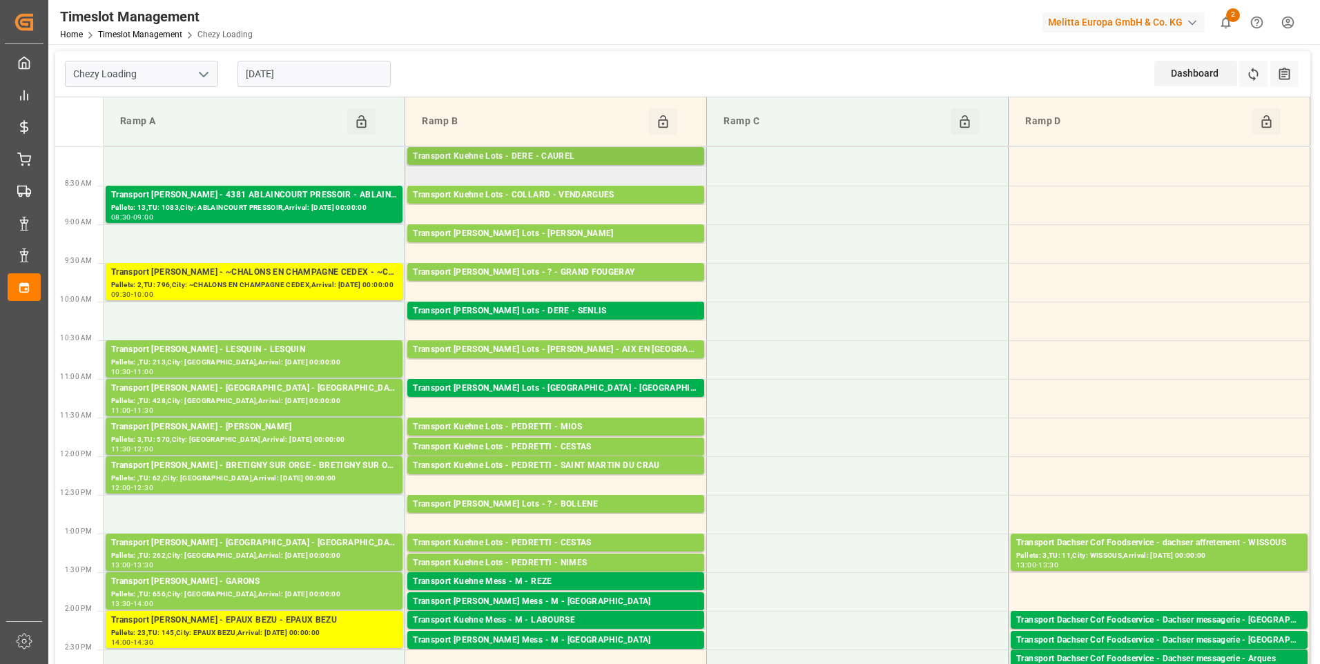
click at [508, 158] on div "Transport Kuehne Lots - DERE - CAUREL" at bounding box center [556, 157] width 286 height 14
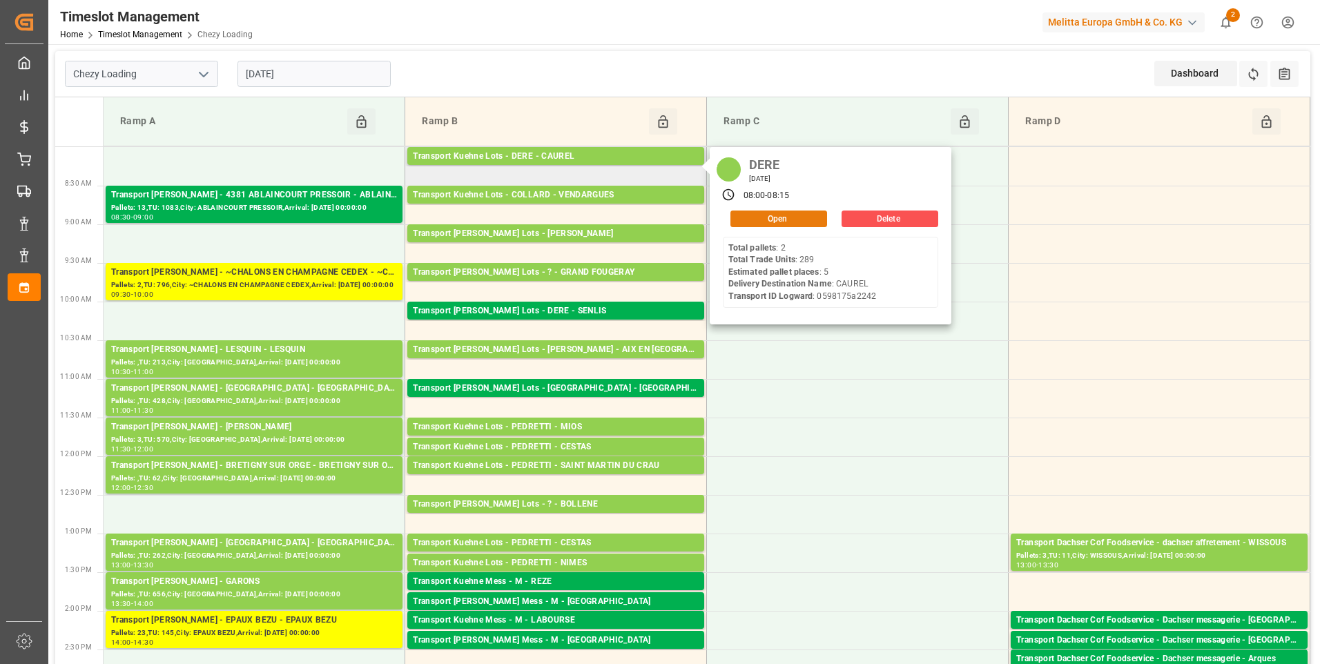
click at [761, 220] on button "Open" at bounding box center [779, 219] width 97 height 17
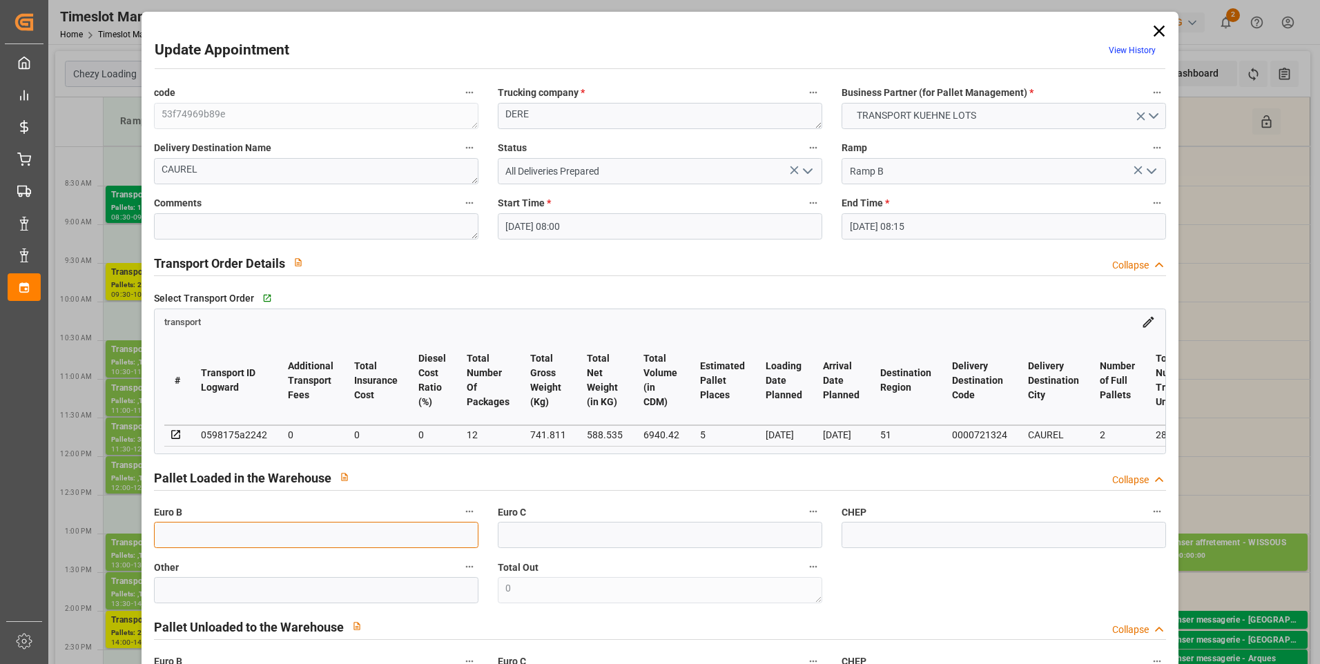
click at [229, 533] on input "text" at bounding box center [316, 535] width 325 height 26
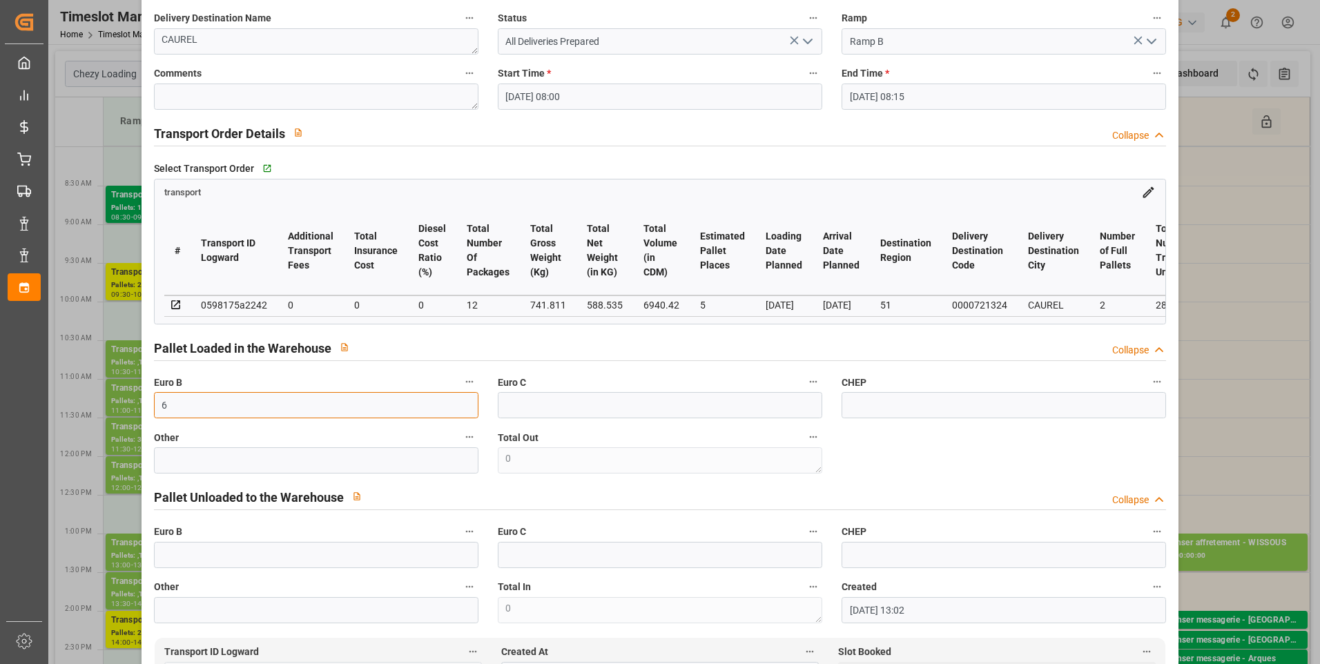
scroll to position [138, 0]
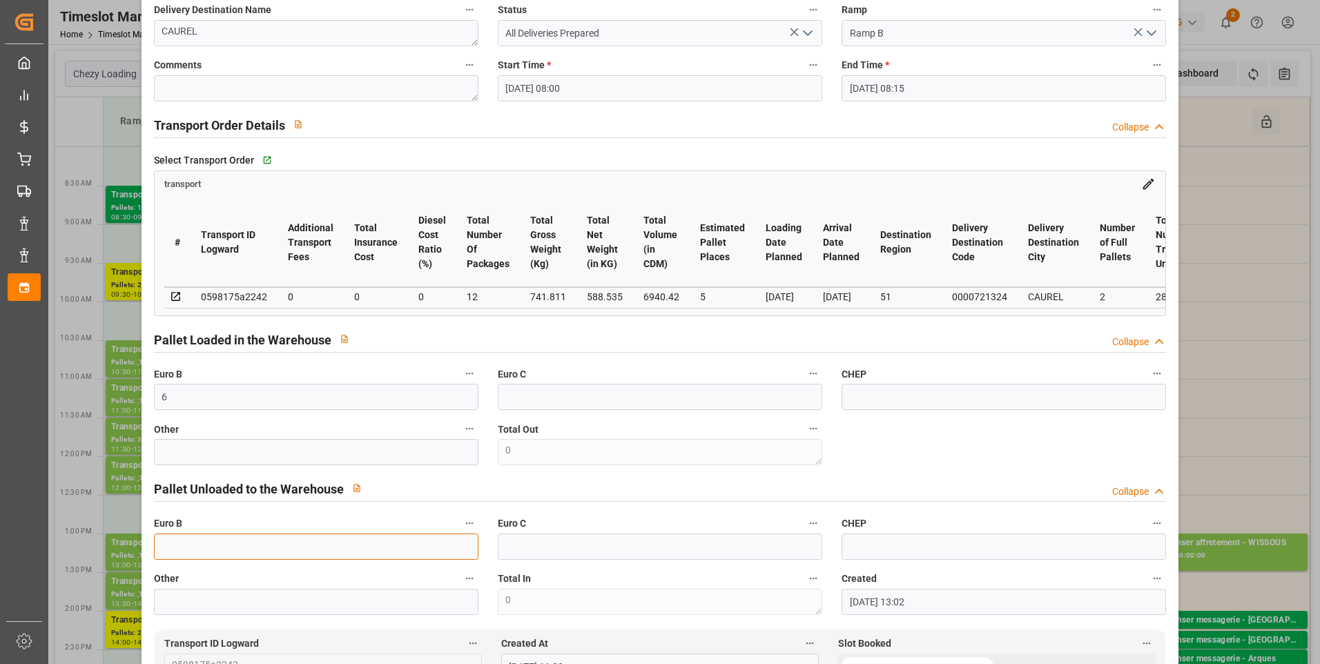
click at [168, 548] on input "text" at bounding box center [316, 547] width 325 height 26
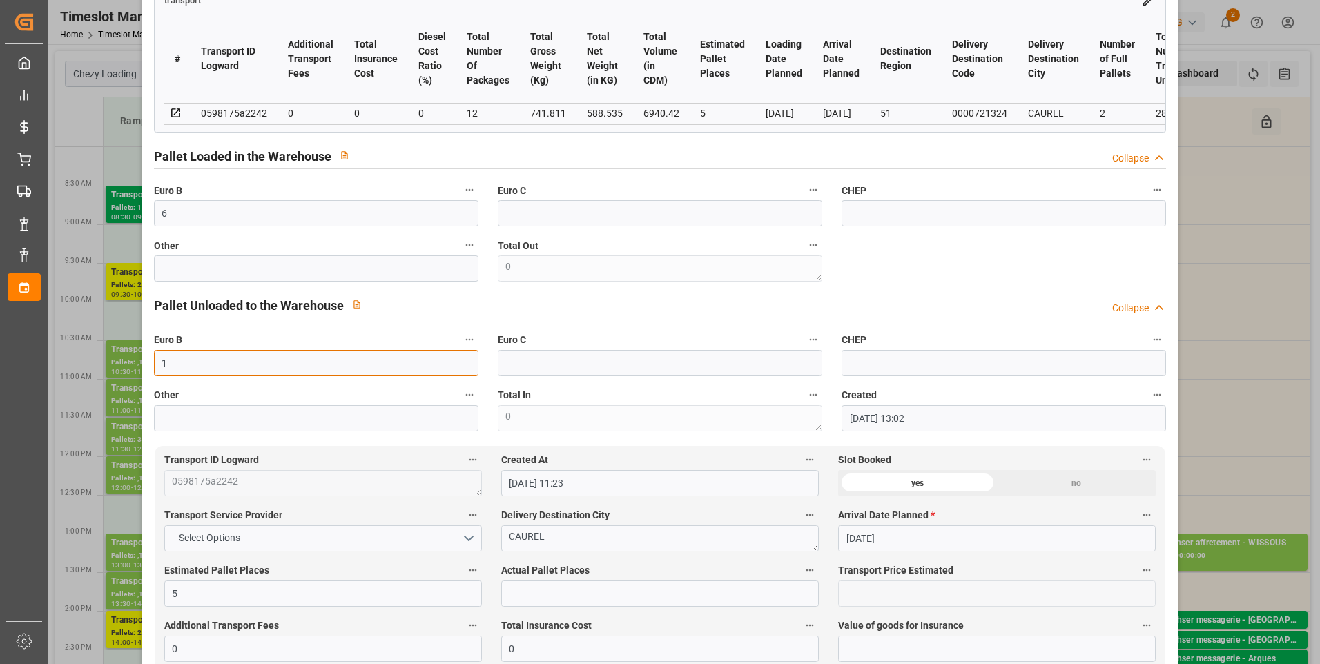
scroll to position [414, 0]
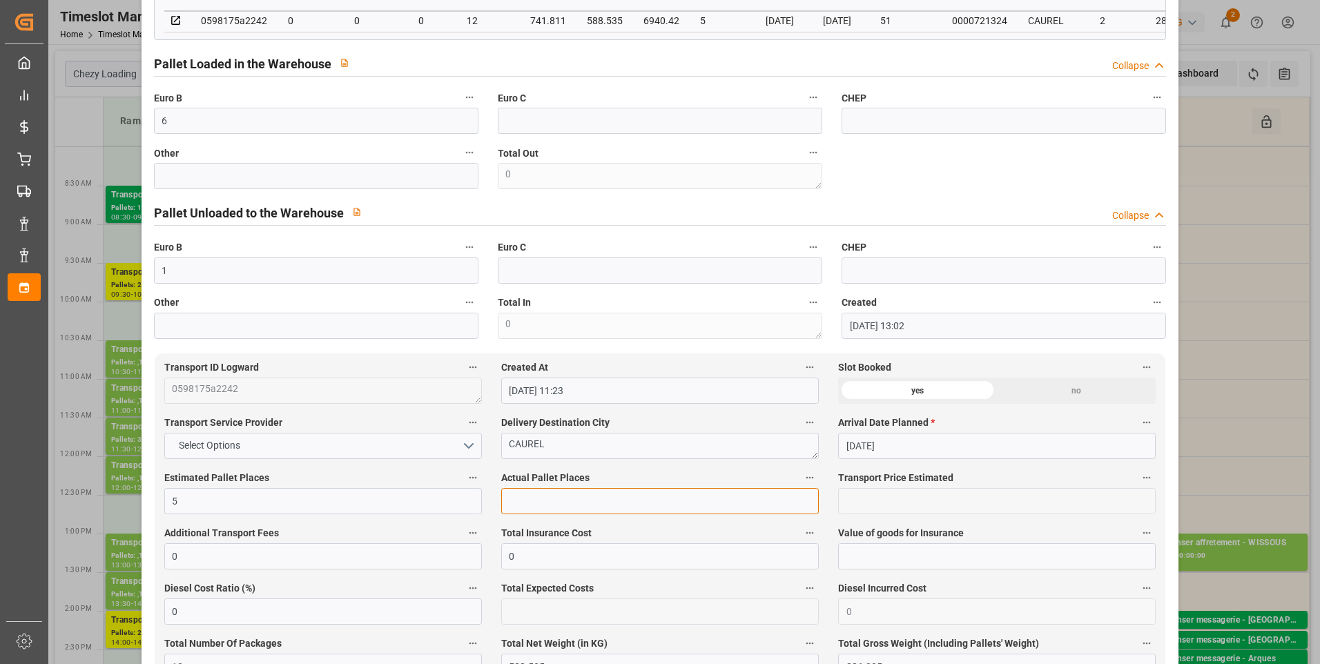
click at [539, 497] on input "text" at bounding box center [660, 501] width 318 height 26
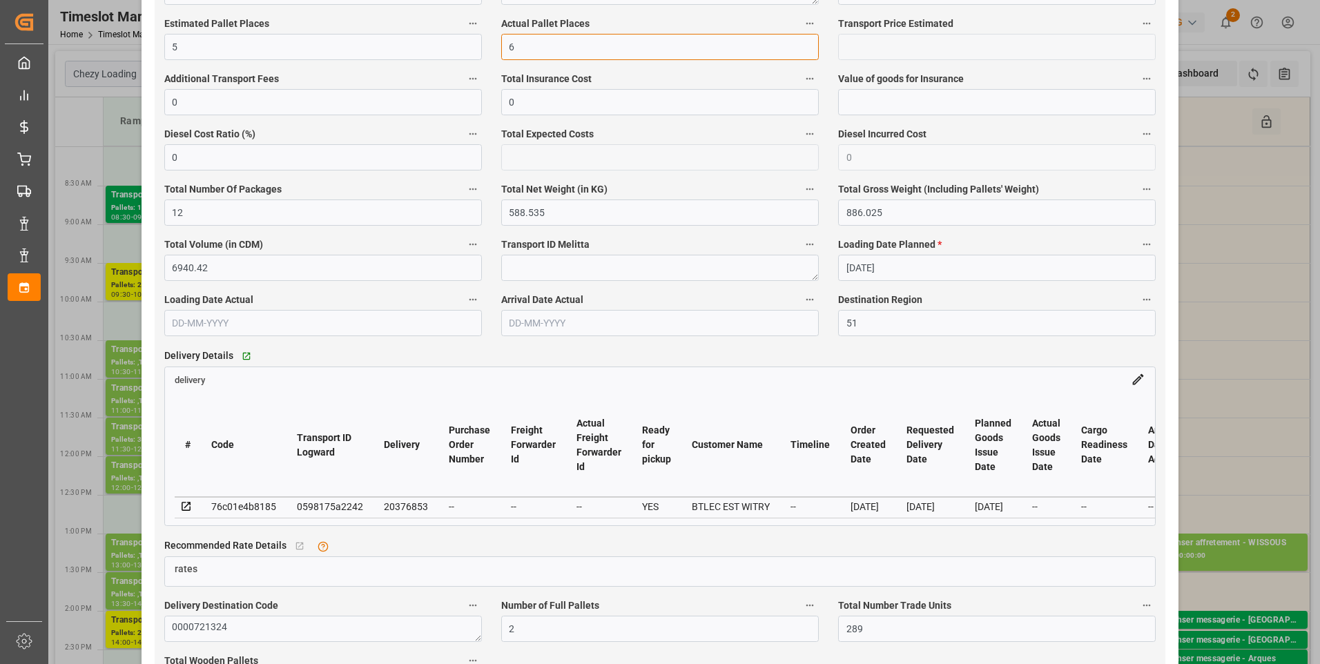
scroll to position [898, 0]
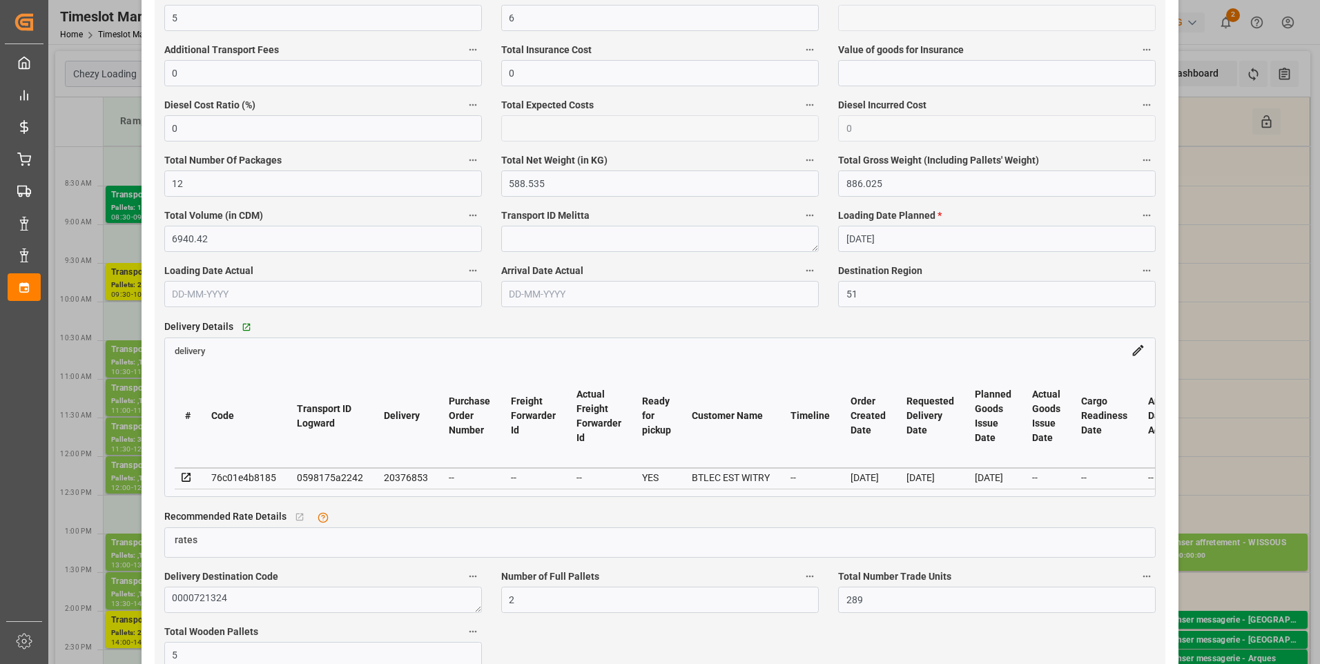
click at [186, 482] on icon at bounding box center [186, 477] width 9 height 9
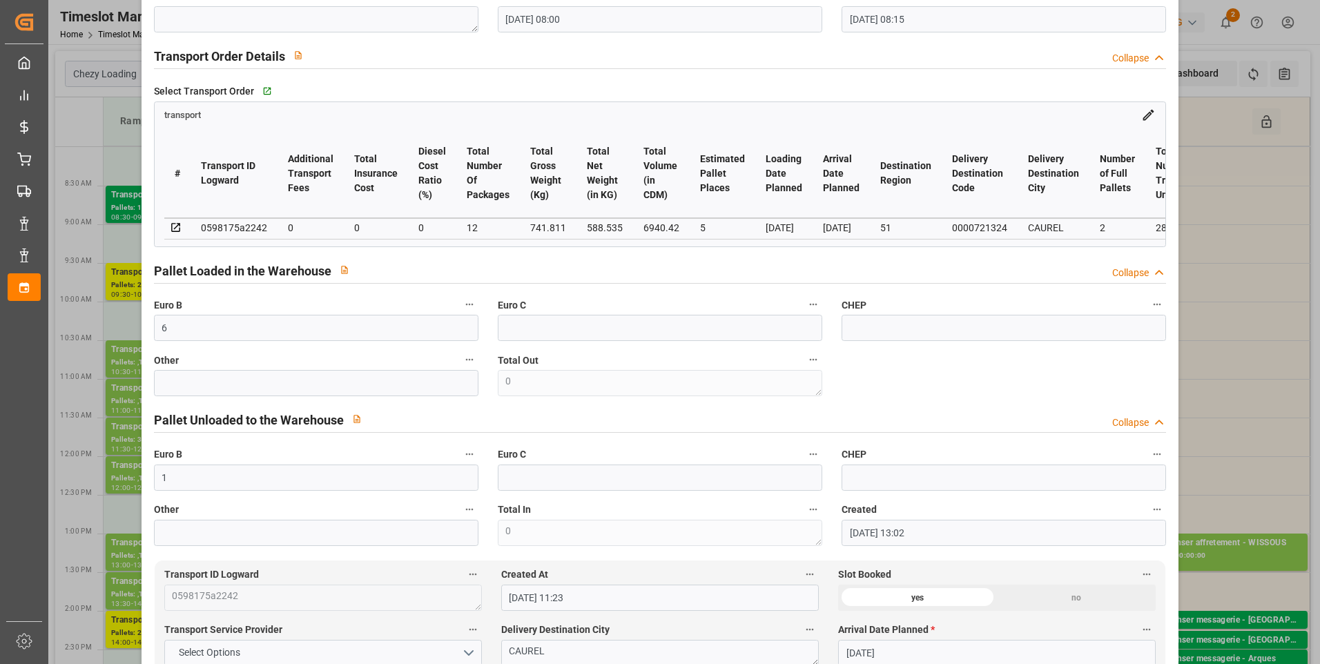
scroll to position [0, 0]
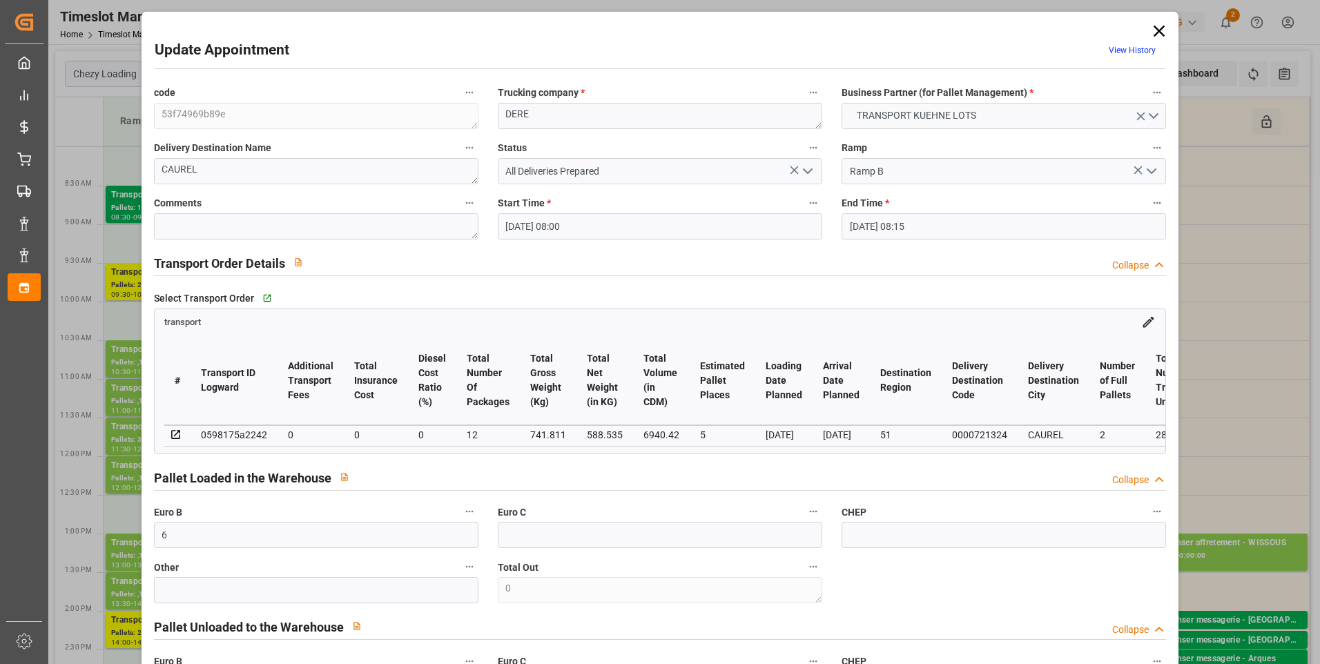
click at [805, 168] on icon "open menu" at bounding box center [808, 171] width 17 height 17
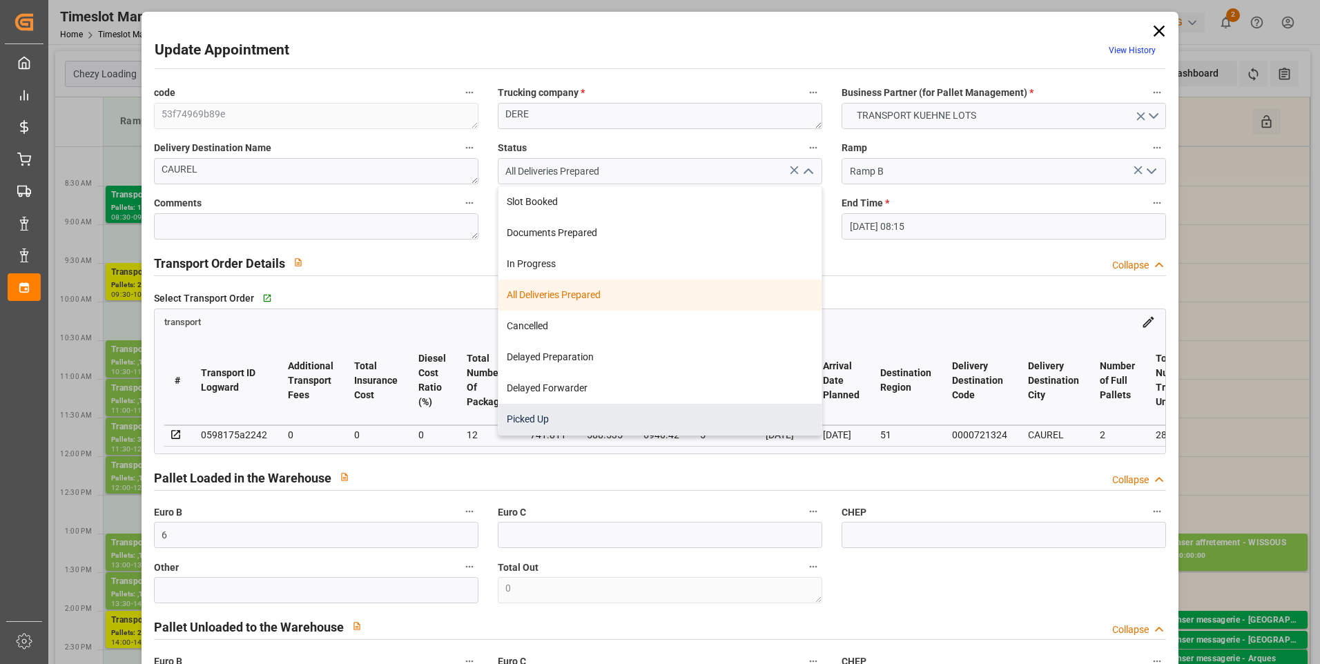
click at [528, 411] on div "Picked Up" at bounding box center [660, 419] width 323 height 31
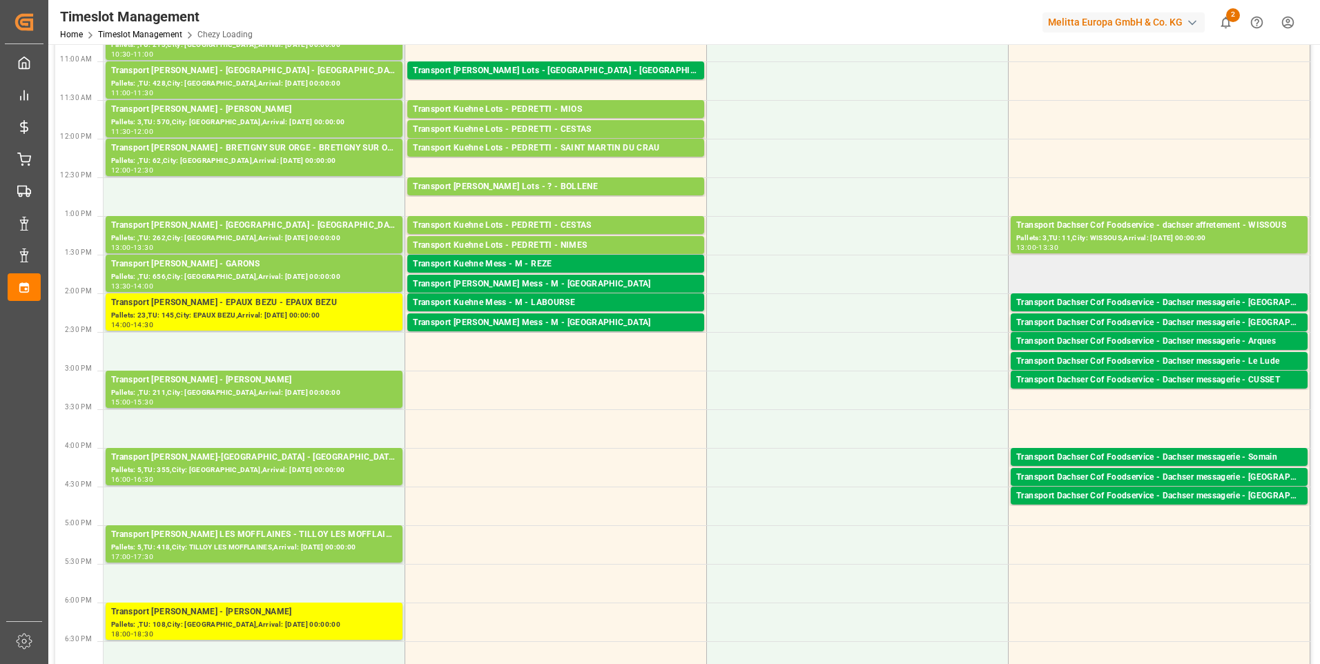
scroll to position [345, 0]
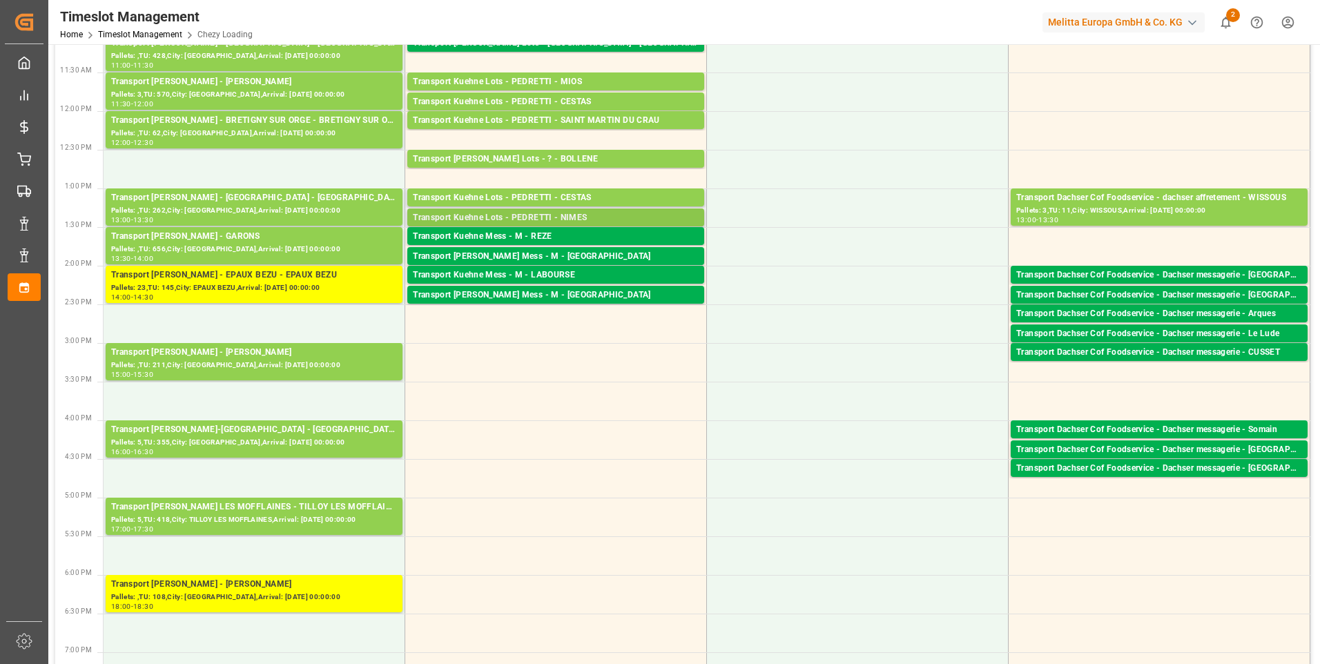
click at [539, 215] on div "Transport Kuehne Lots - PEDRETTI - NIMES" at bounding box center [556, 218] width 286 height 14
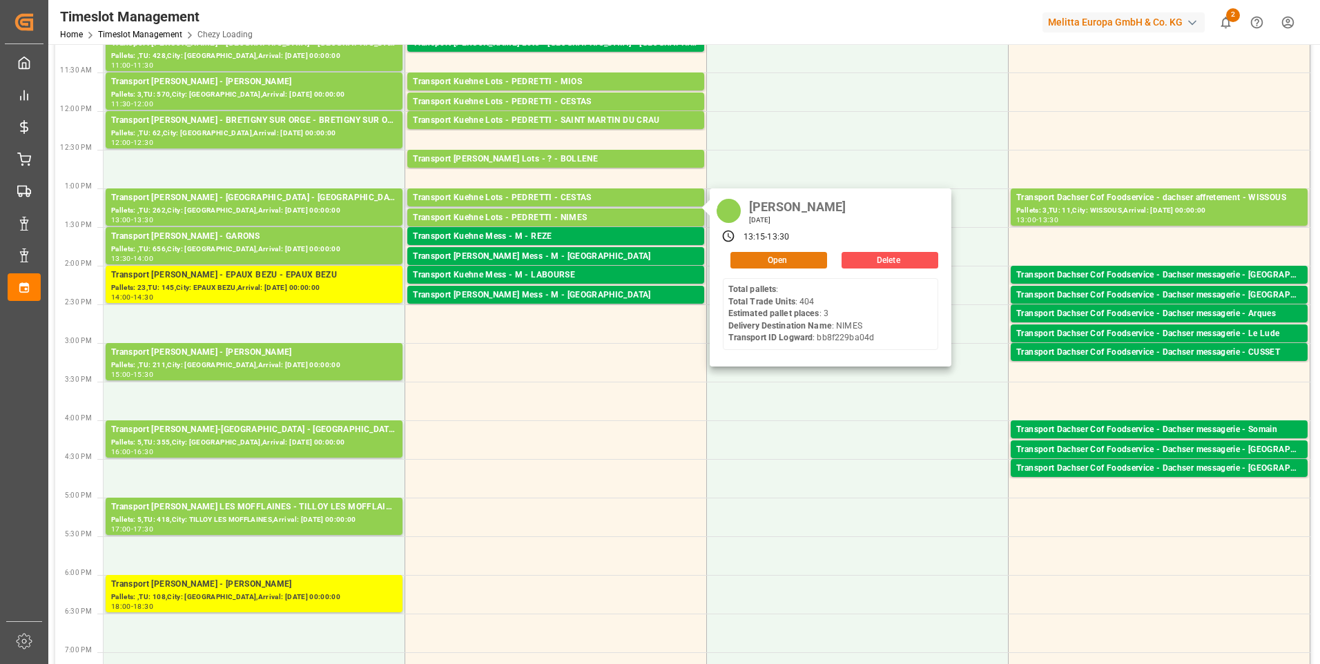
click at [813, 260] on button "Open" at bounding box center [779, 260] width 97 height 17
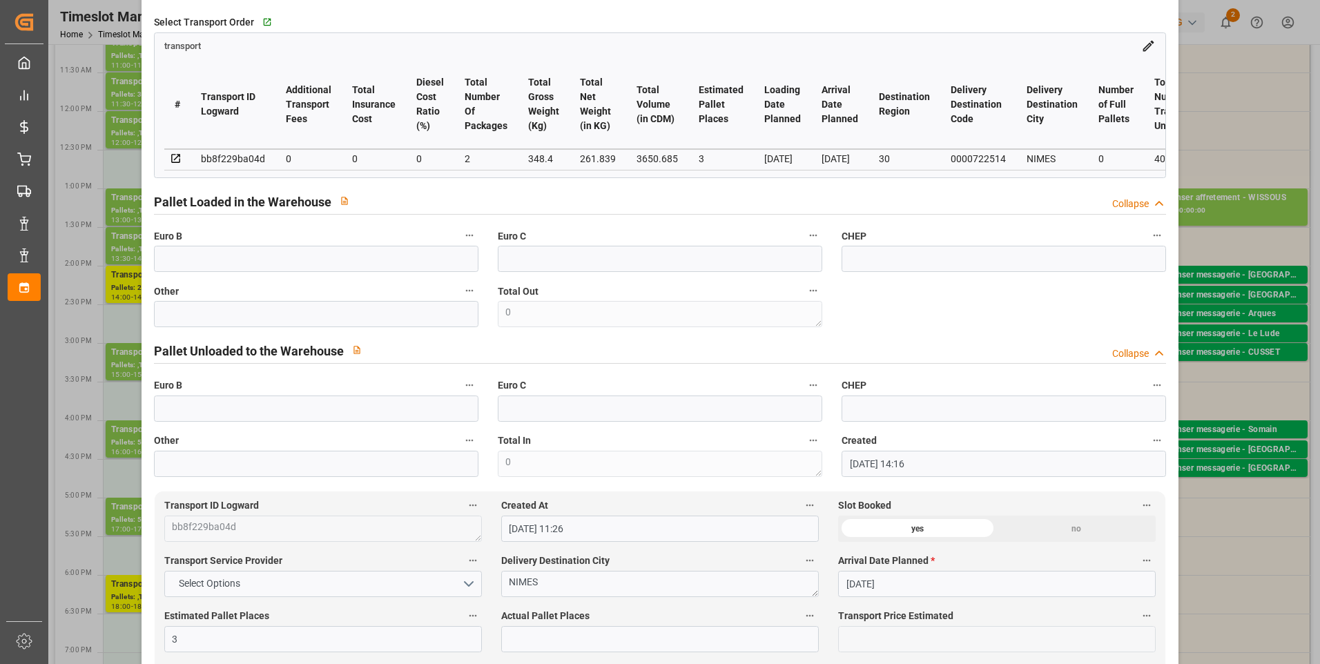
scroll to position [0, 0]
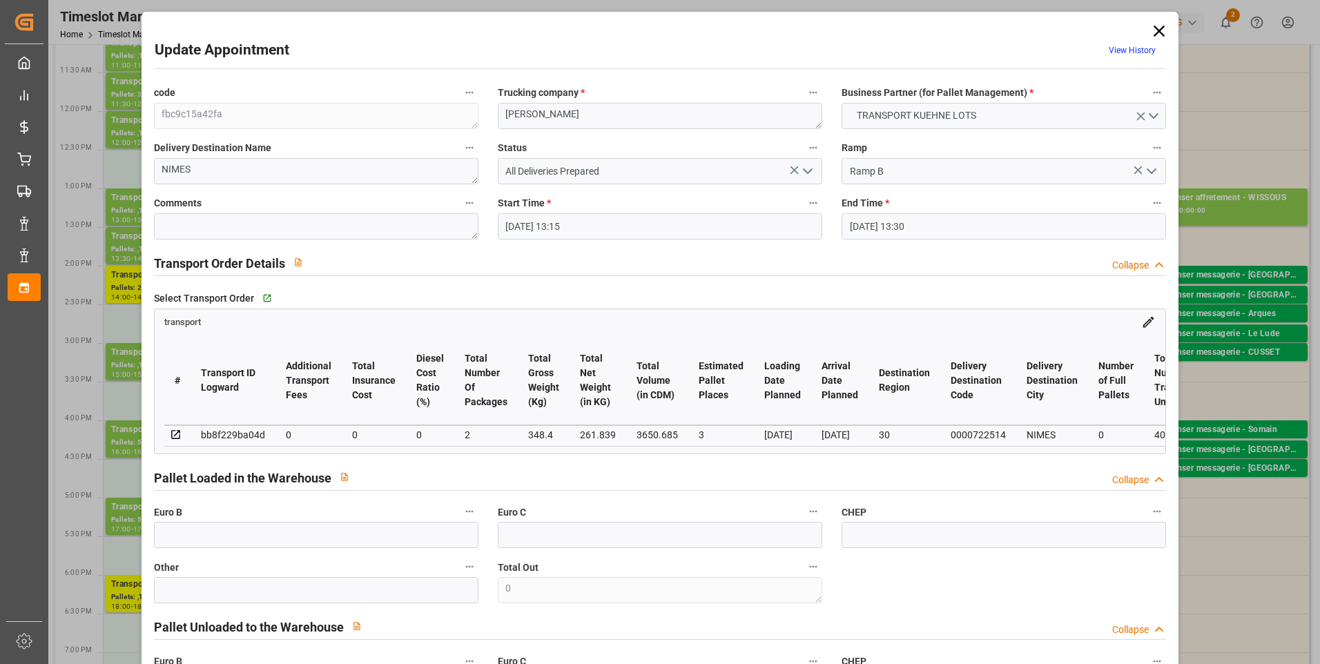
click at [1154, 27] on icon at bounding box center [1159, 31] width 11 height 11
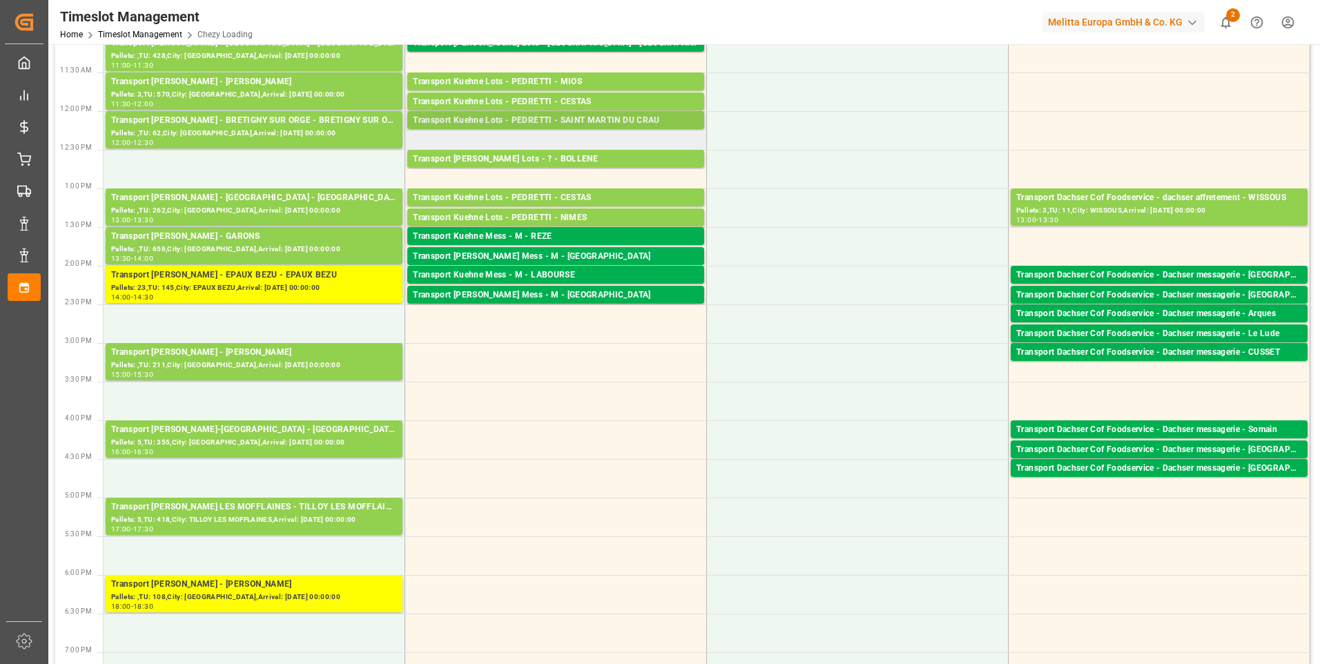
click at [587, 122] on div "Transport Kuehne Lots - PEDRETTI - SAINT MARTIN DU CRAU" at bounding box center [556, 121] width 286 height 14
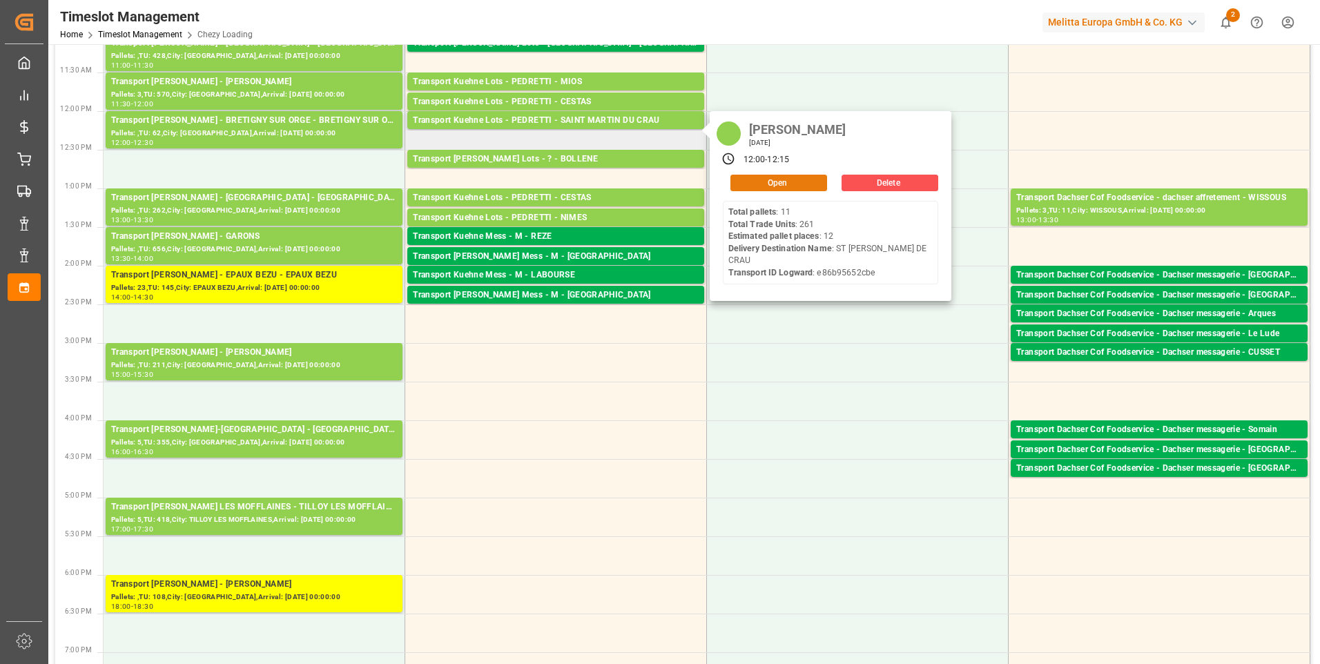
click at [767, 184] on button "Open" at bounding box center [779, 183] width 97 height 17
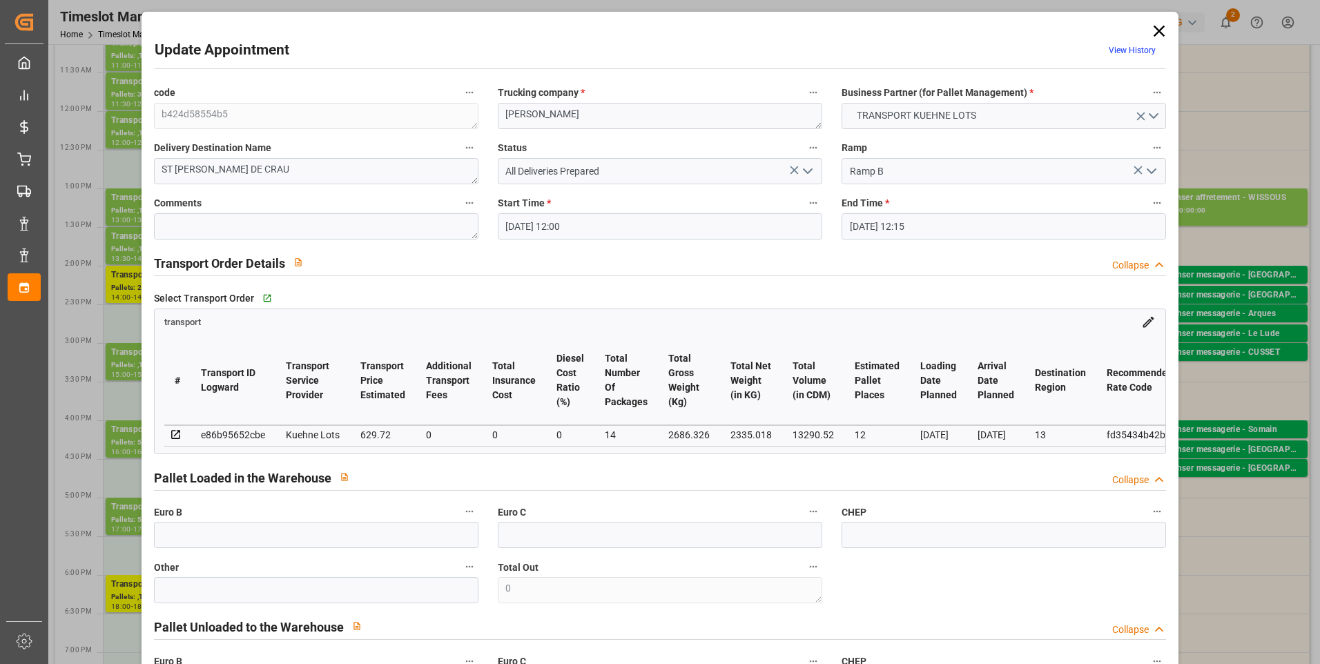
click at [806, 168] on icon "open menu" at bounding box center [808, 171] width 17 height 17
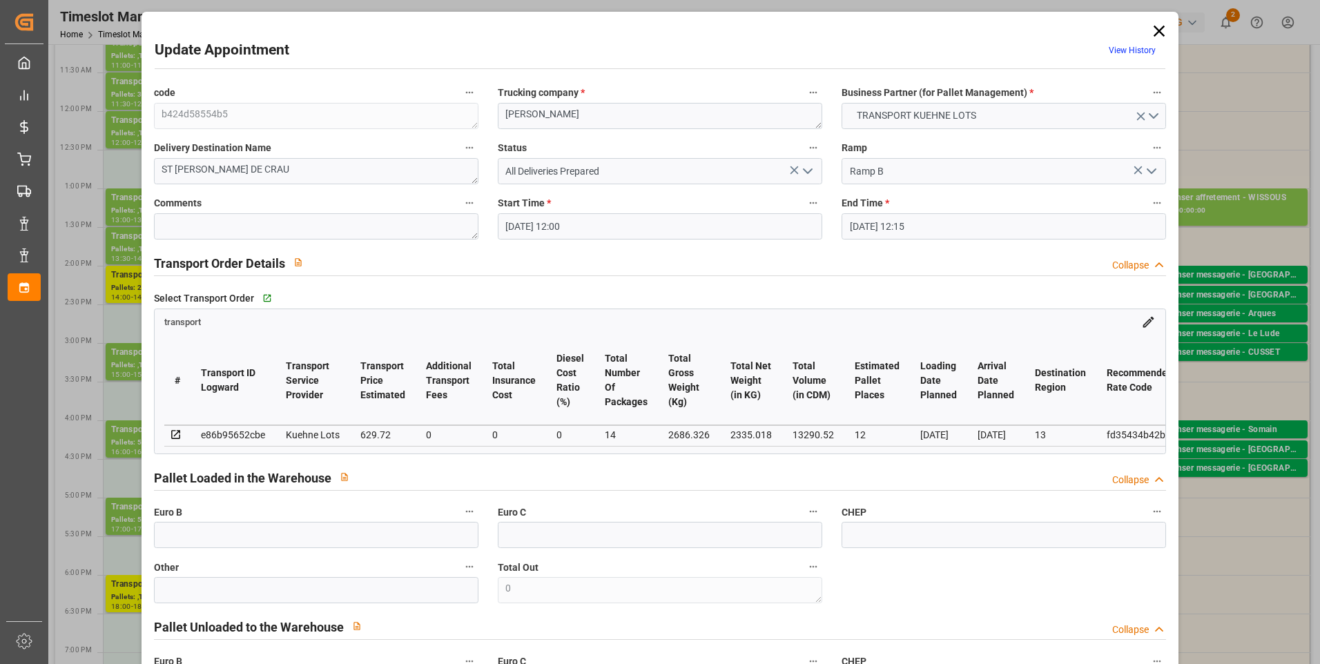
click at [1155, 32] on icon at bounding box center [1159, 31] width 11 height 11
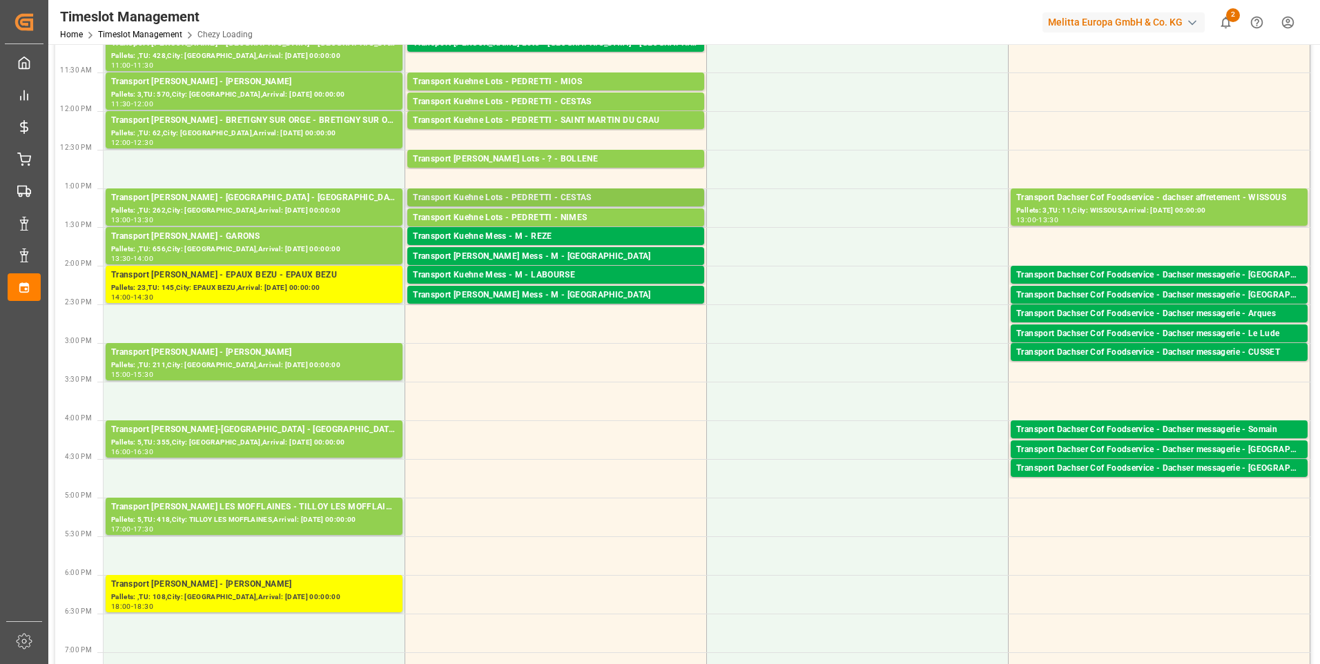
click at [496, 197] on div "Transport Kuehne Lots - PEDRETTI - CESTAS" at bounding box center [556, 198] width 286 height 14
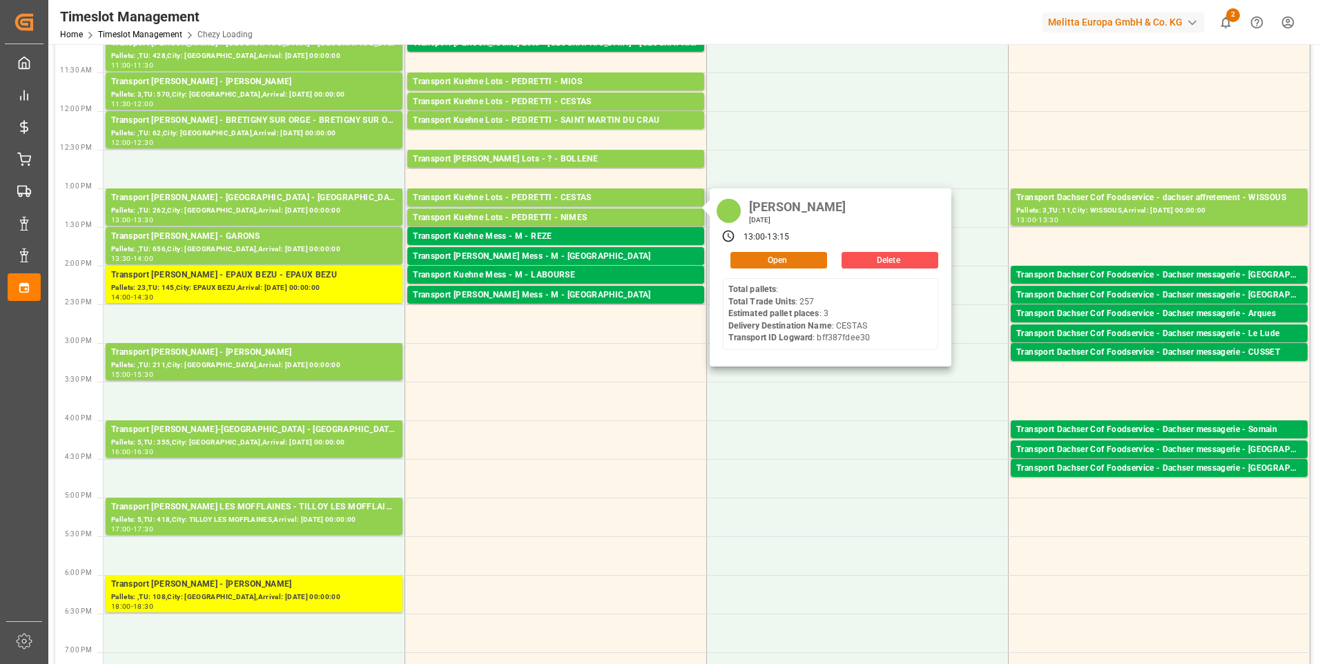
click at [743, 253] on button "Open" at bounding box center [779, 260] width 97 height 17
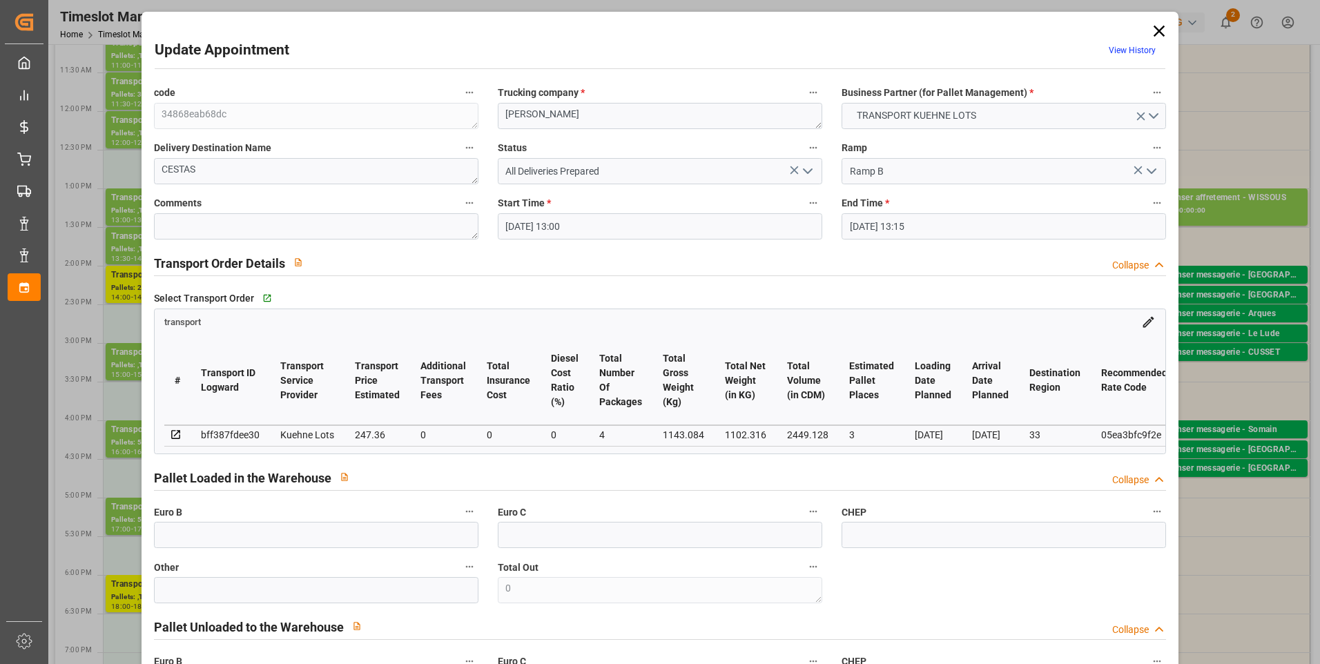
click at [1154, 26] on icon at bounding box center [1159, 31] width 11 height 11
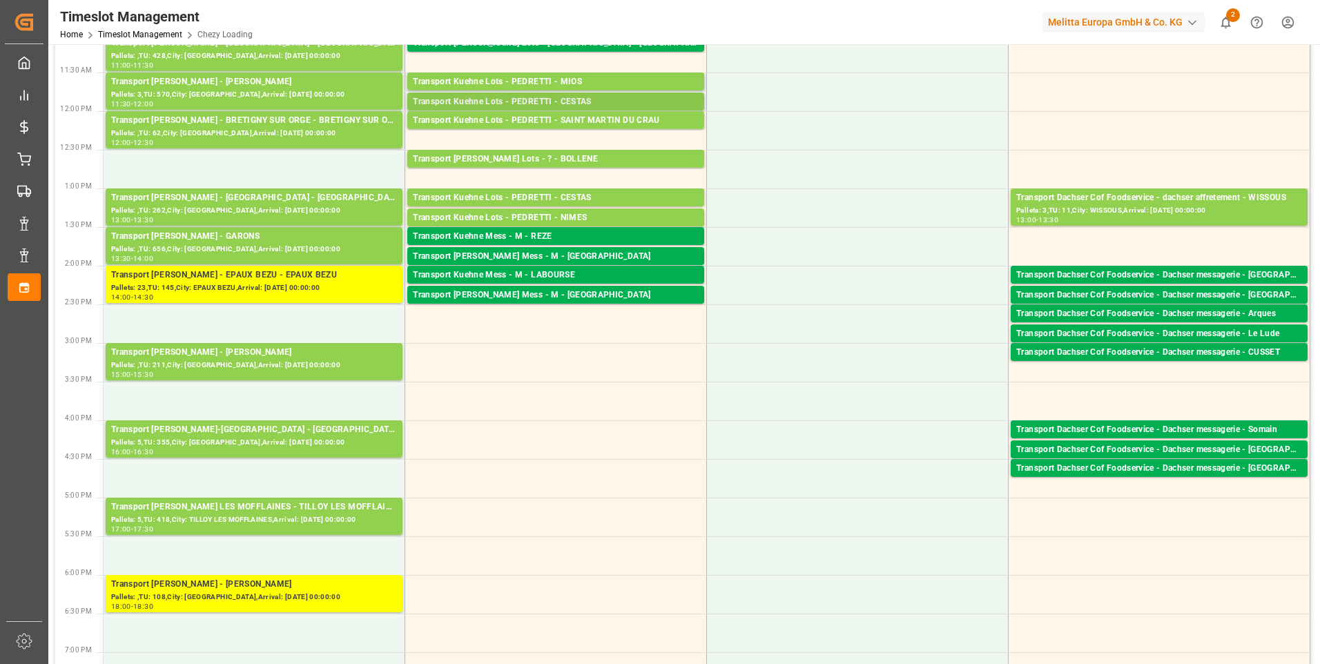
click at [559, 102] on div "Transport Kuehne Lots - PEDRETTI - CESTAS" at bounding box center [556, 102] width 286 height 14
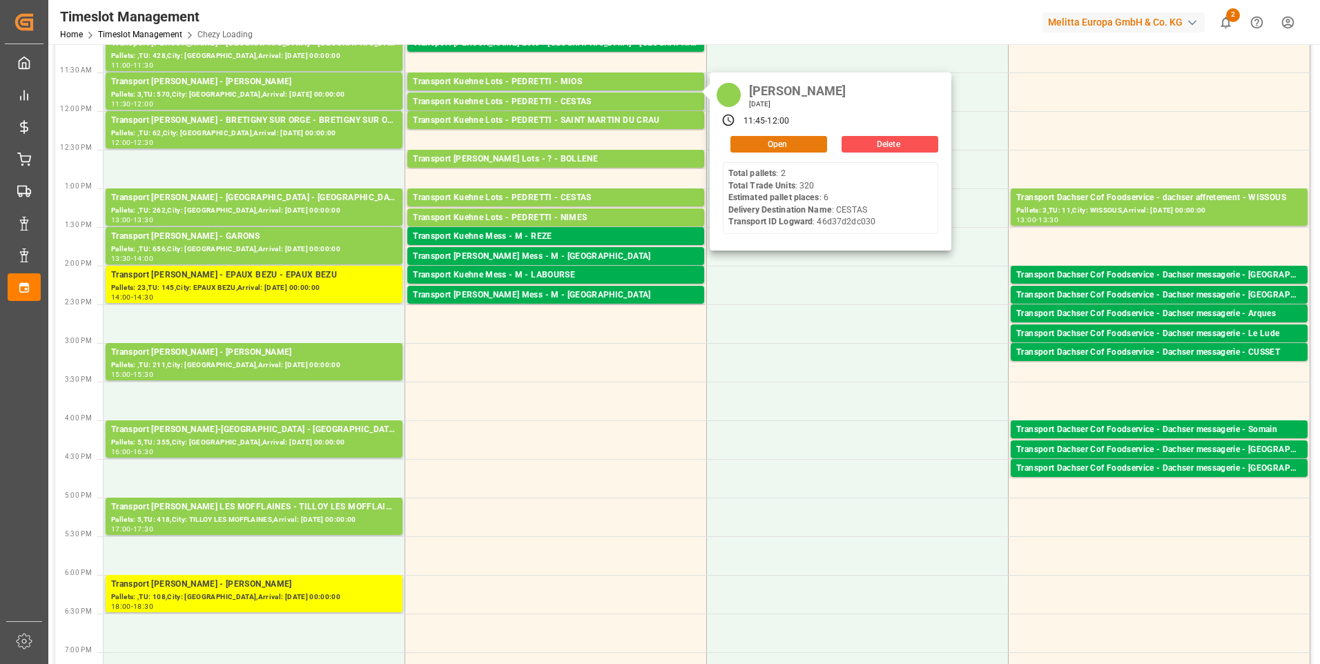
click at [780, 142] on button "Open" at bounding box center [779, 144] width 97 height 17
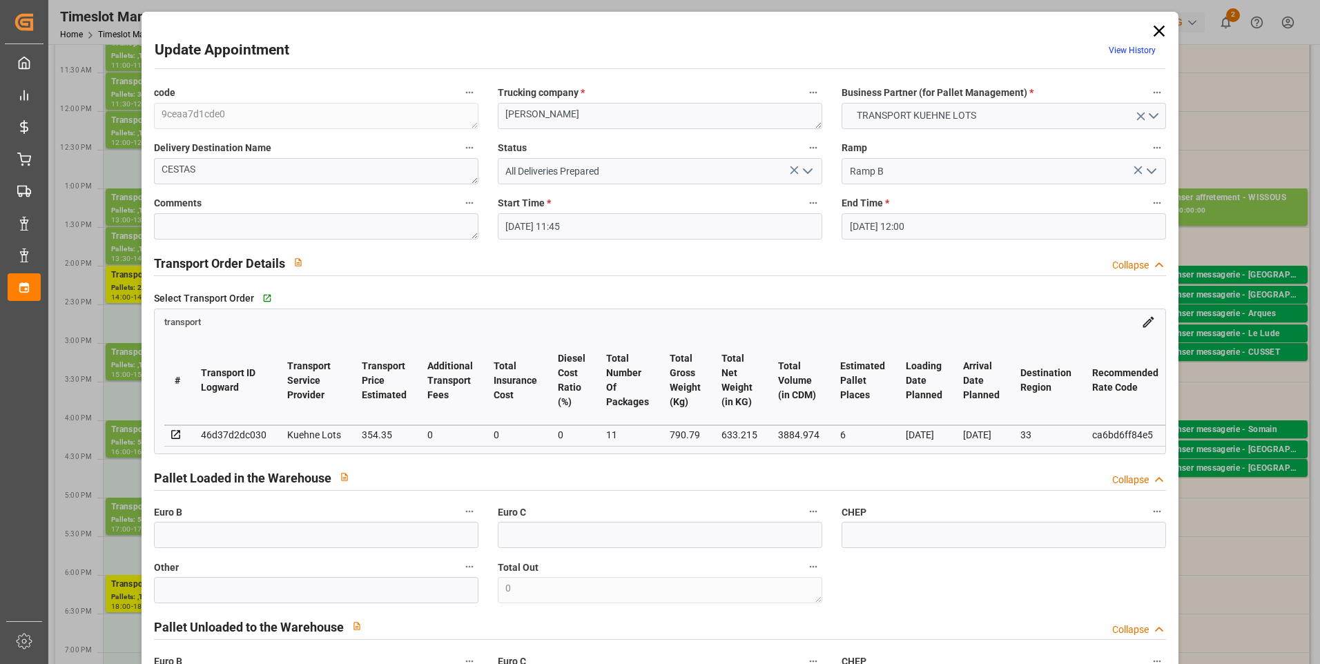
click at [1157, 26] on icon at bounding box center [1159, 30] width 19 height 19
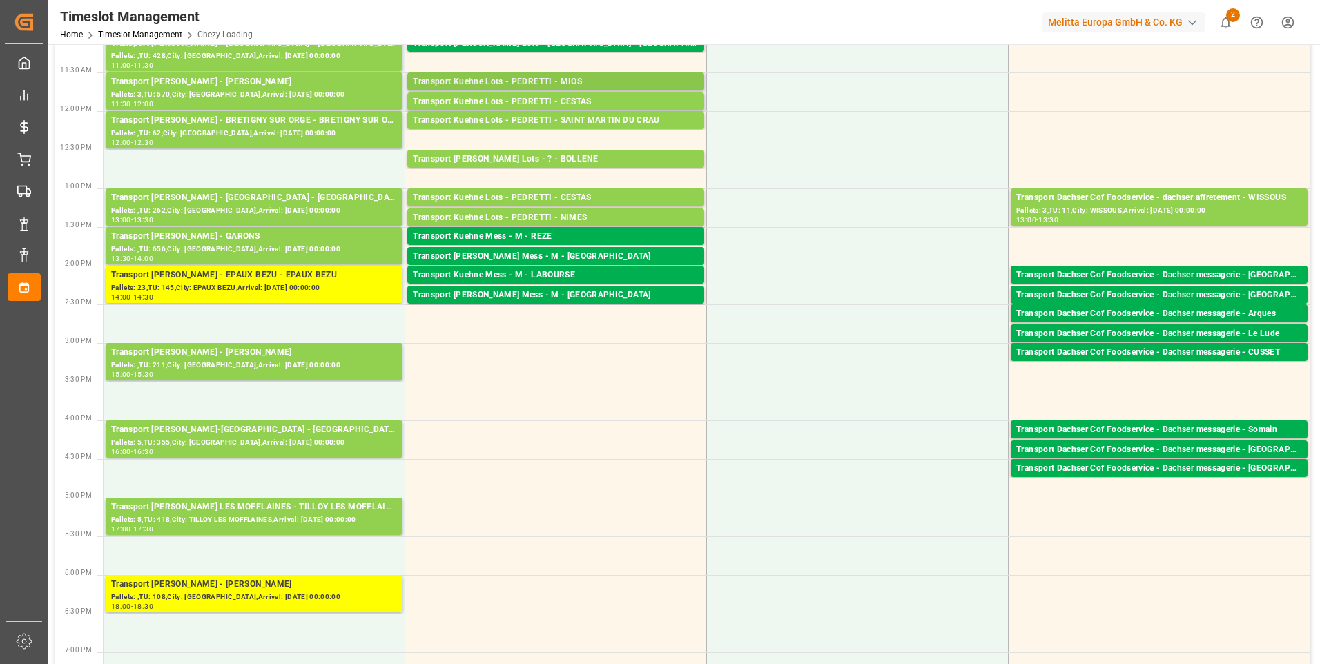
click at [582, 81] on div "Transport Kuehne Lots - PEDRETTI - MIOS" at bounding box center [556, 82] width 286 height 14
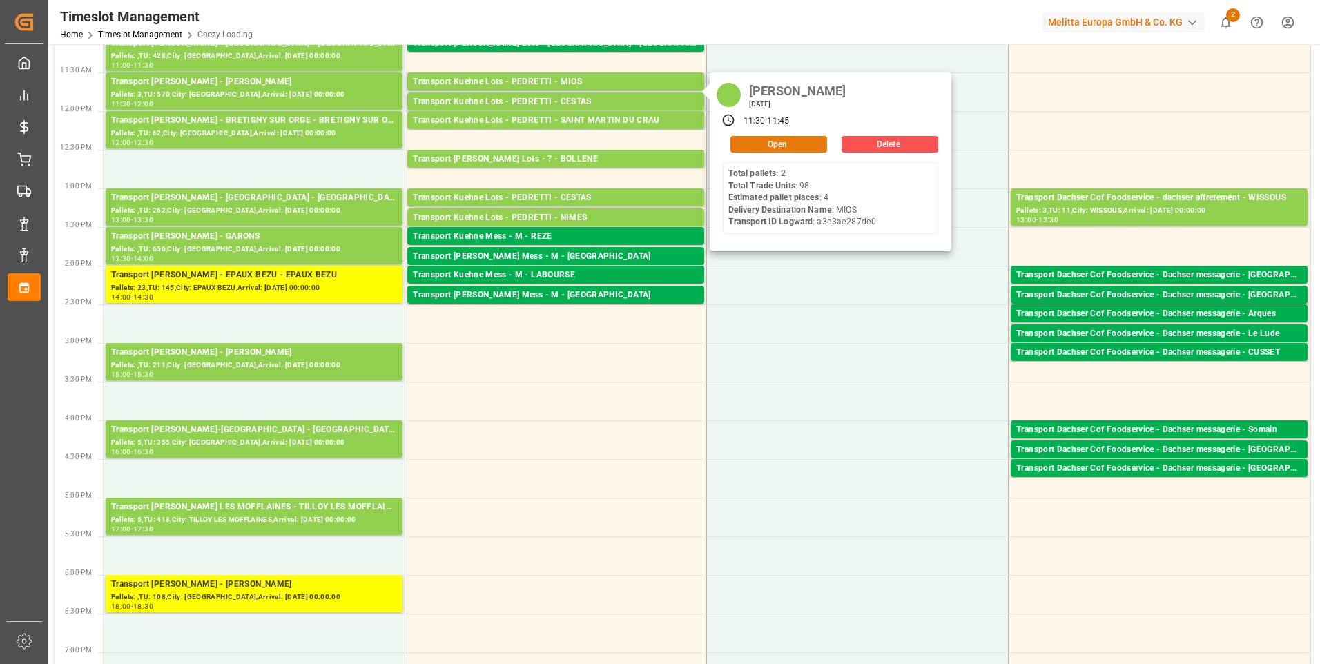
click at [753, 148] on button "Open" at bounding box center [779, 144] width 97 height 17
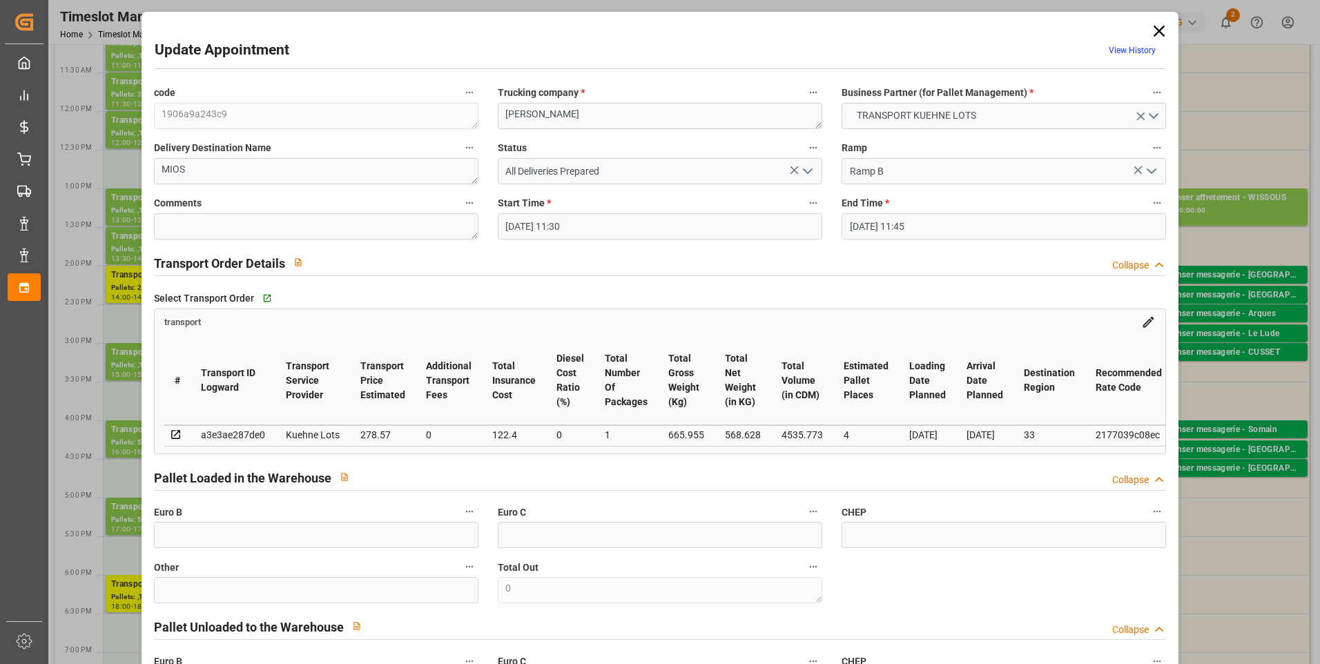
click at [1154, 30] on icon at bounding box center [1159, 31] width 11 height 11
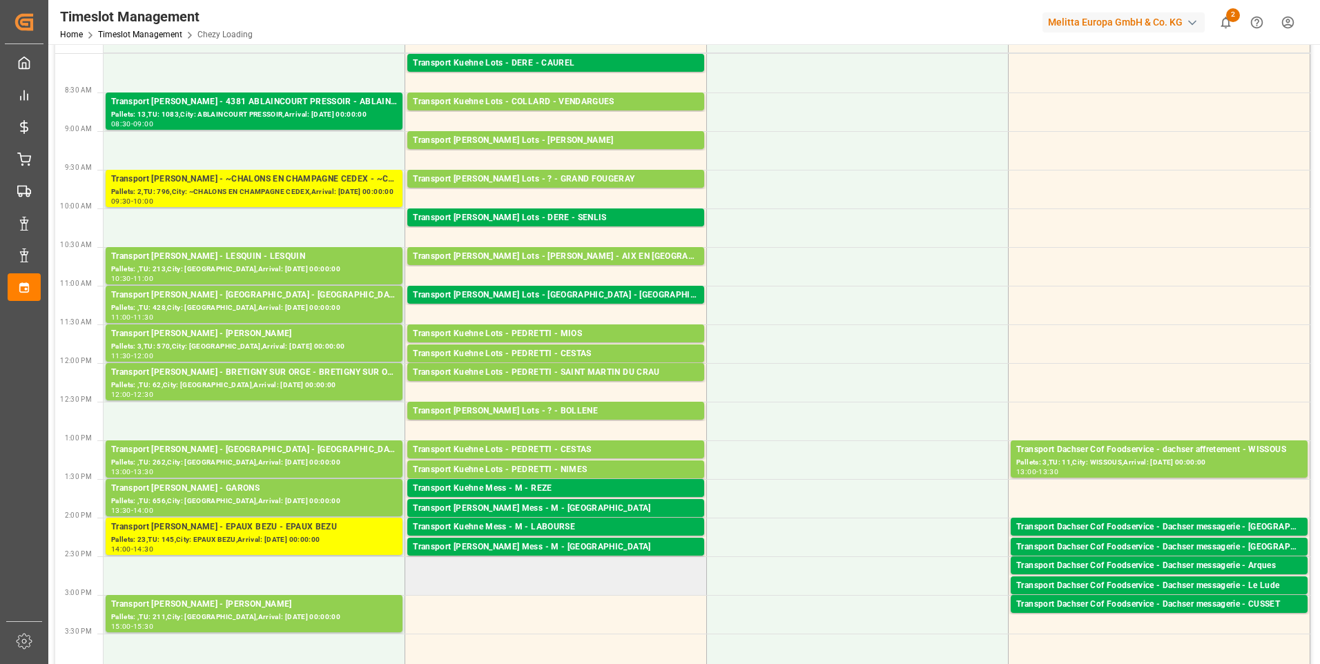
scroll to position [69, 0]
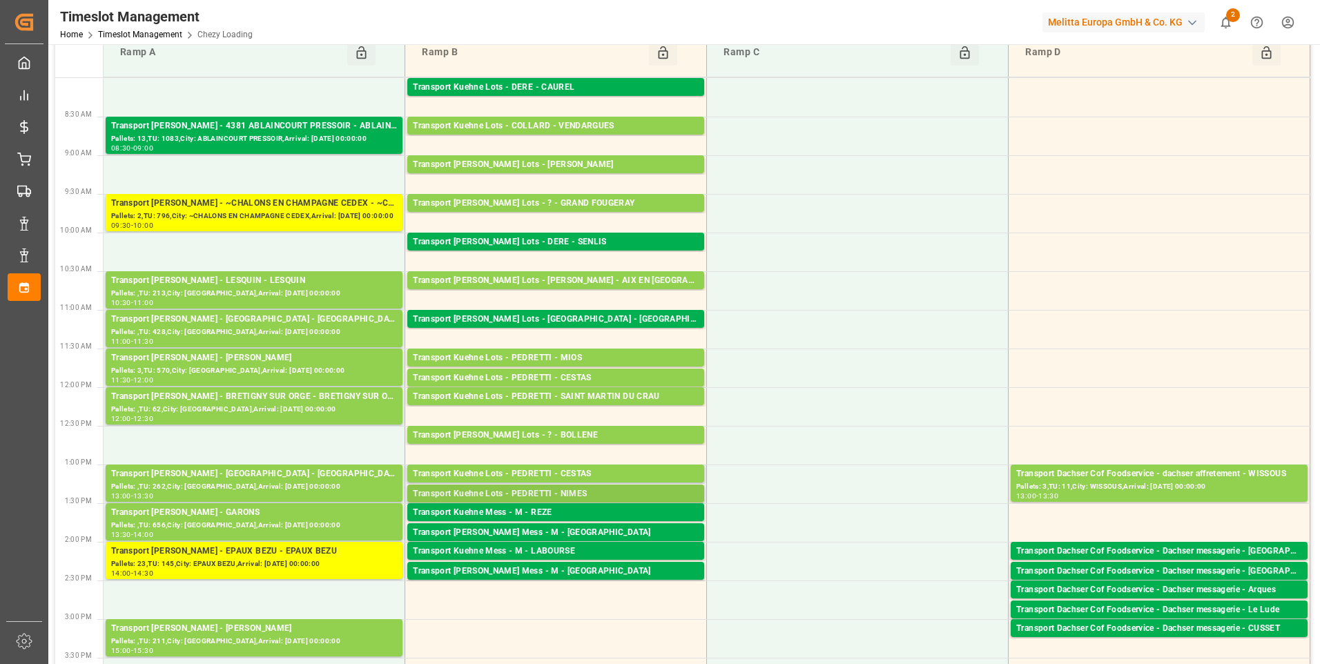
click at [541, 492] on div "Transport Kuehne Lots - PEDRETTI - NIMES" at bounding box center [556, 495] width 286 height 14
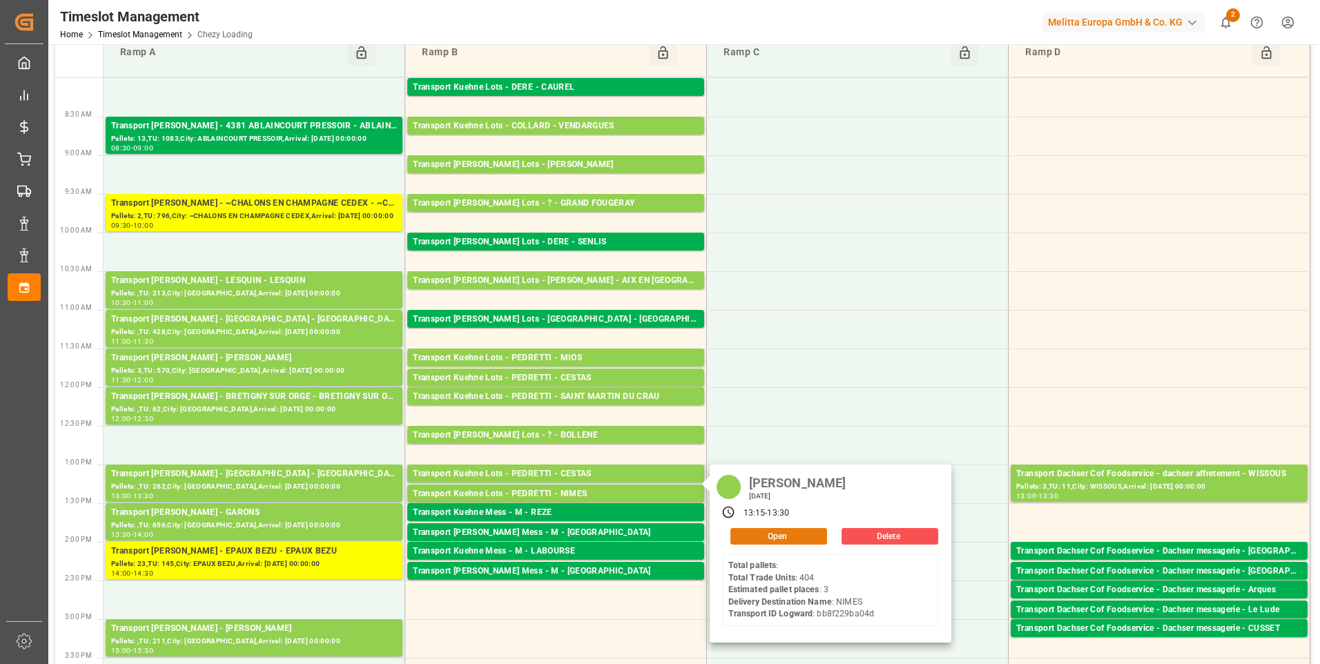
click at [760, 530] on button "Open" at bounding box center [779, 536] width 97 height 17
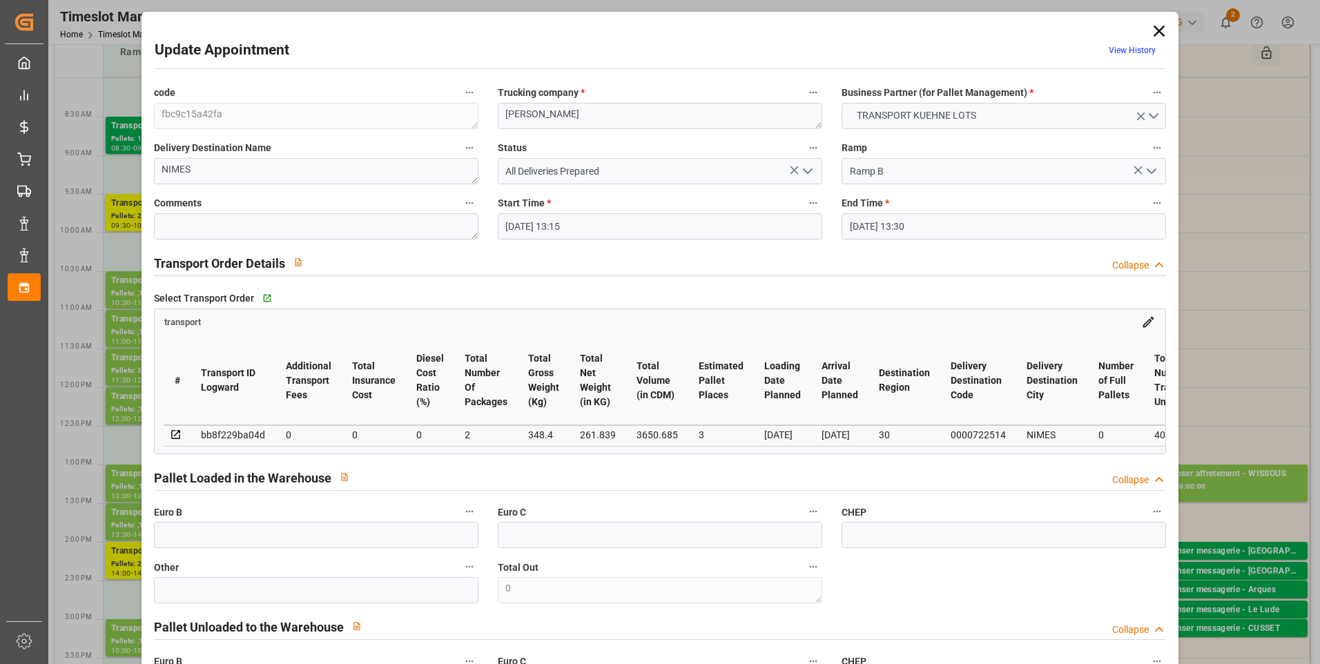
click at [1156, 30] on icon at bounding box center [1159, 31] width 11 height 11
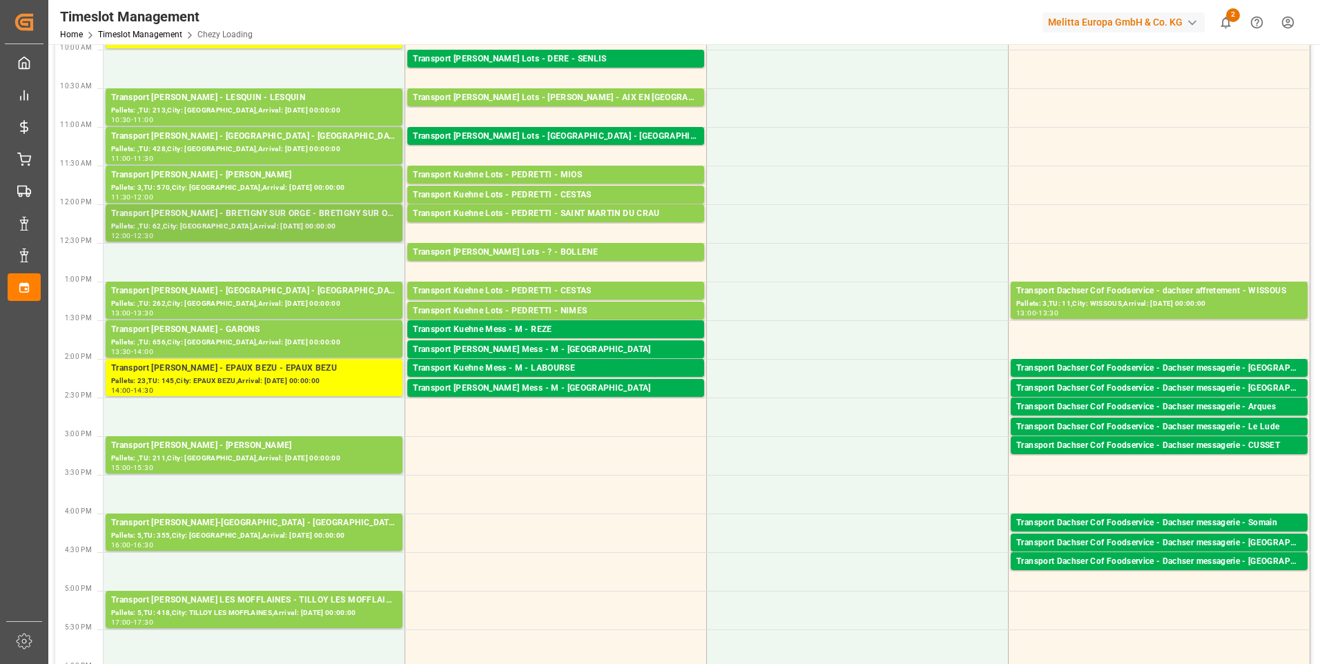
scroll to position [276, 0]
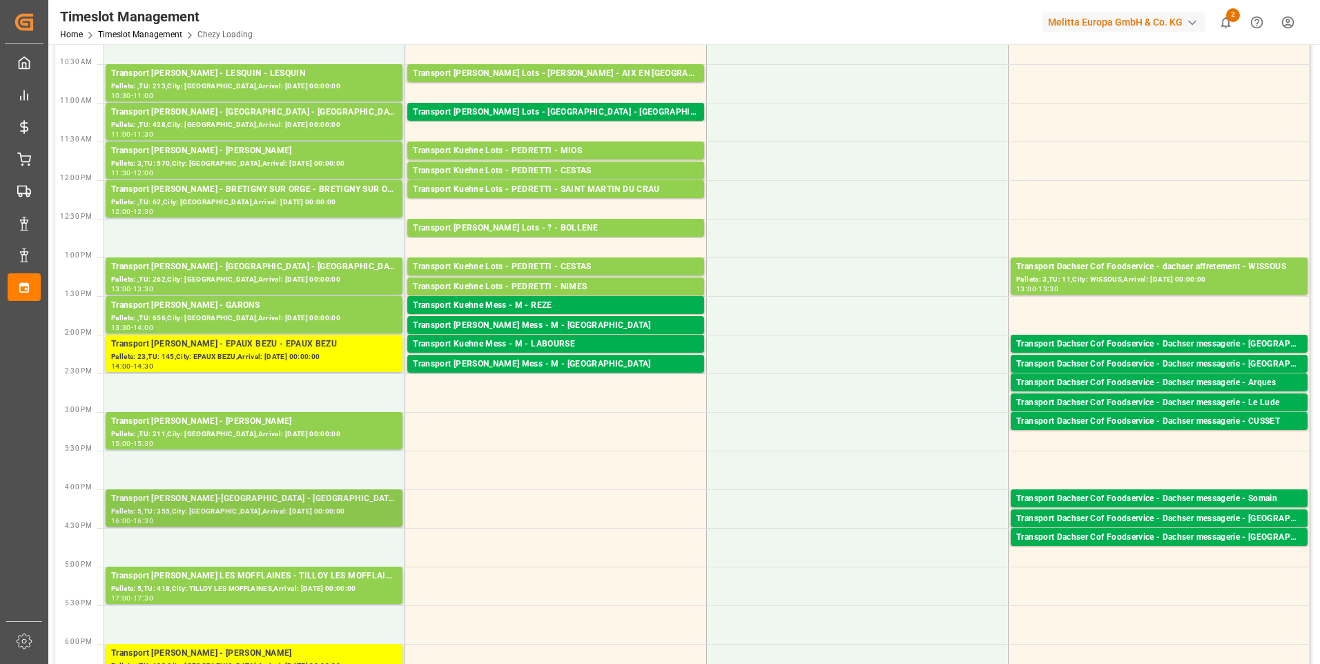
click at [244, 506] on div "Pallets: 5,TU: 355,City: VILLETTE-DANTHON,Arrival: 2025-09-03 00:00:00" at bounding box center [254, 512] width 286 height 12
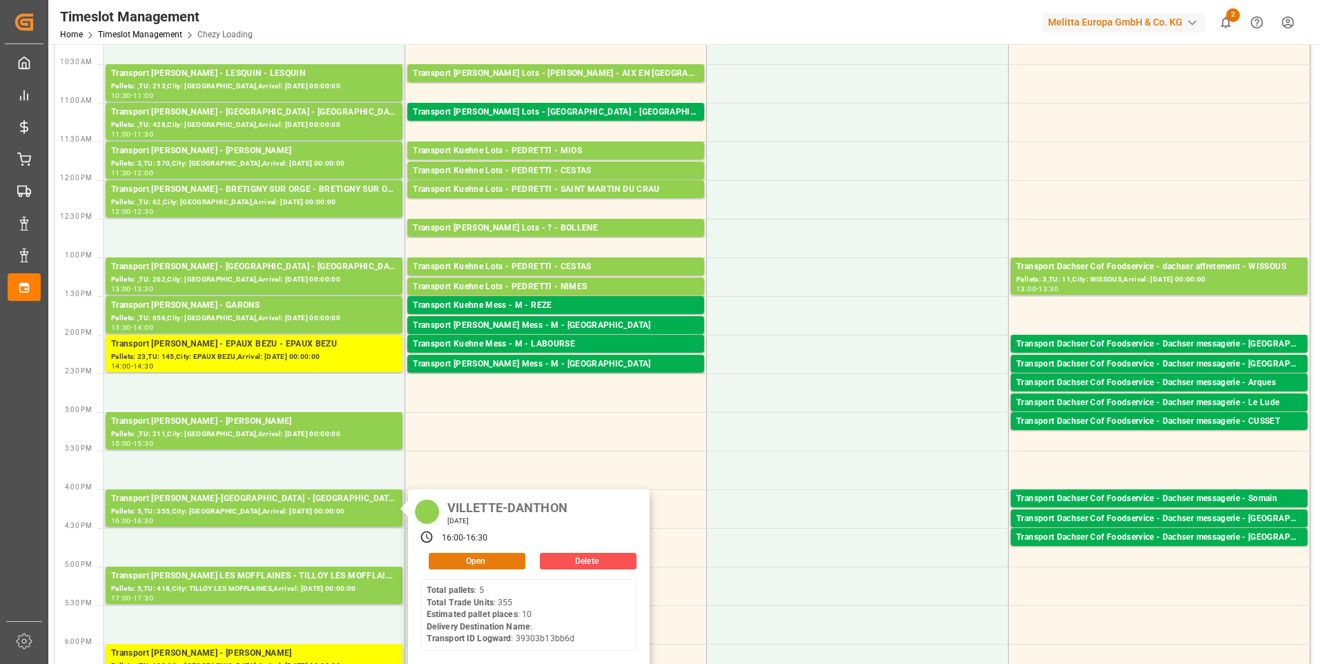
click at [457, 563] on button "Open" at bounding box center [477, 561] width 97 height 17
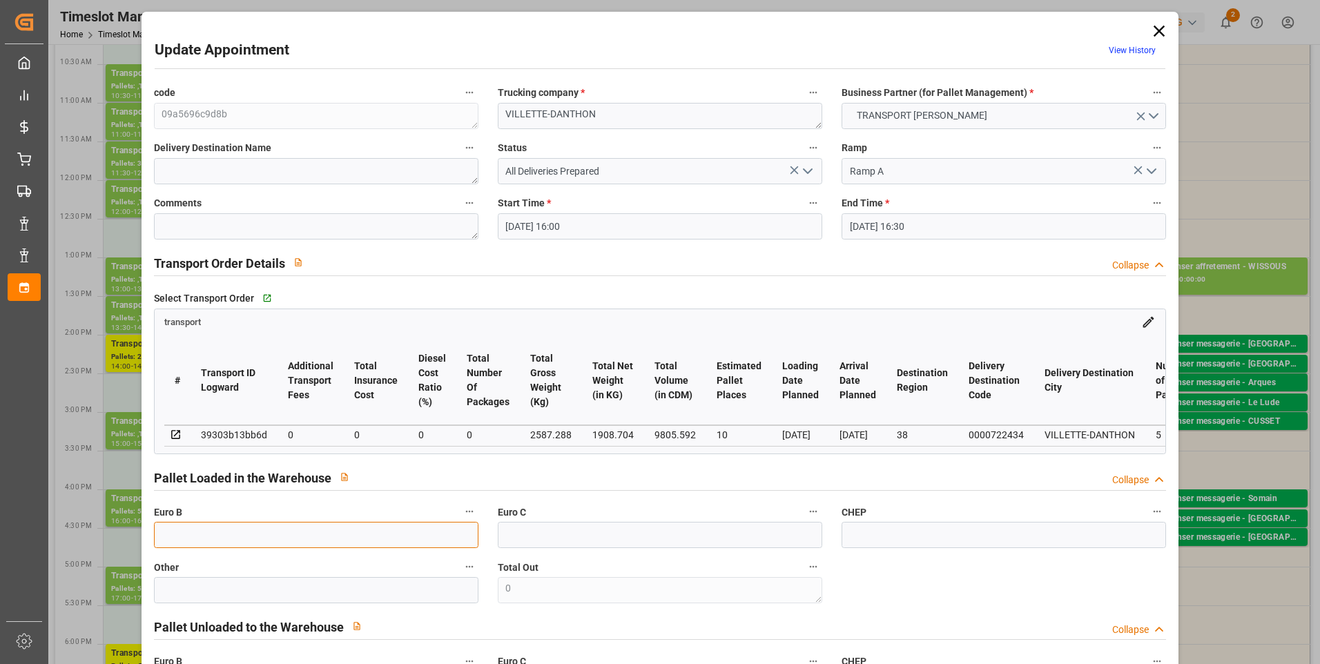
click at [322, 530] on input "text" at bounding box center [316, 535] width 325 height 26
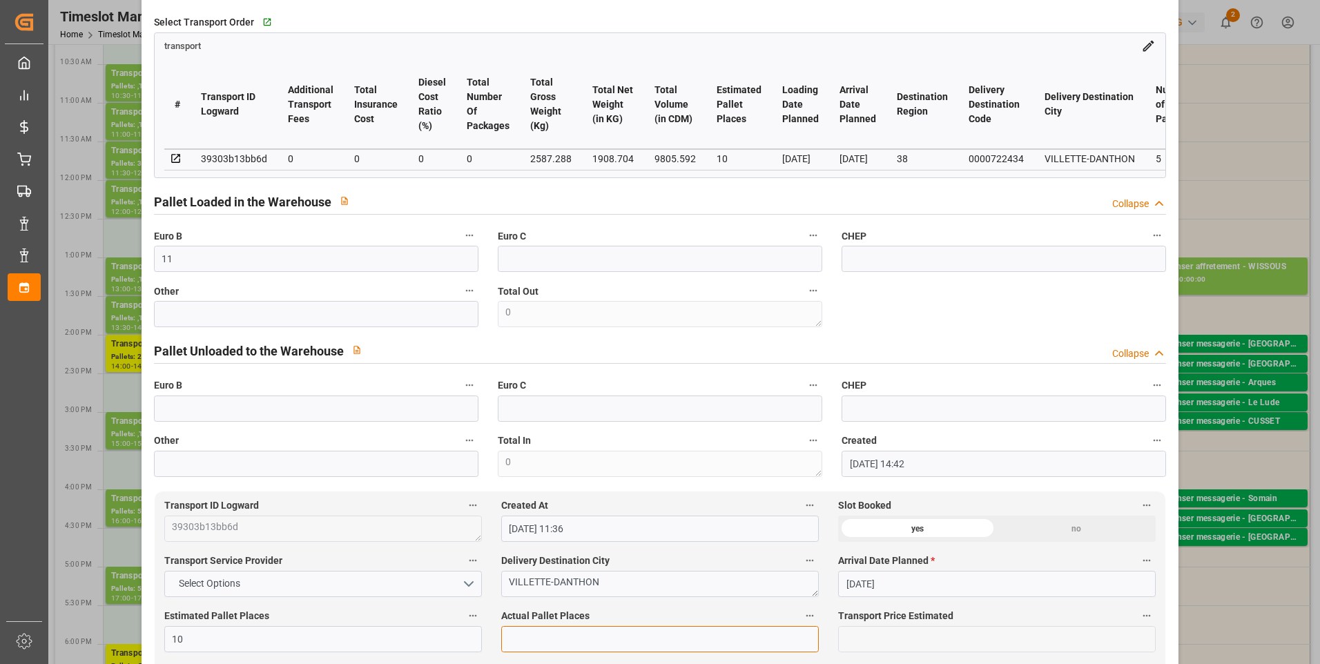
click at [514, 644] on input "text" at bounding box center [660, 639] width 318 height 26
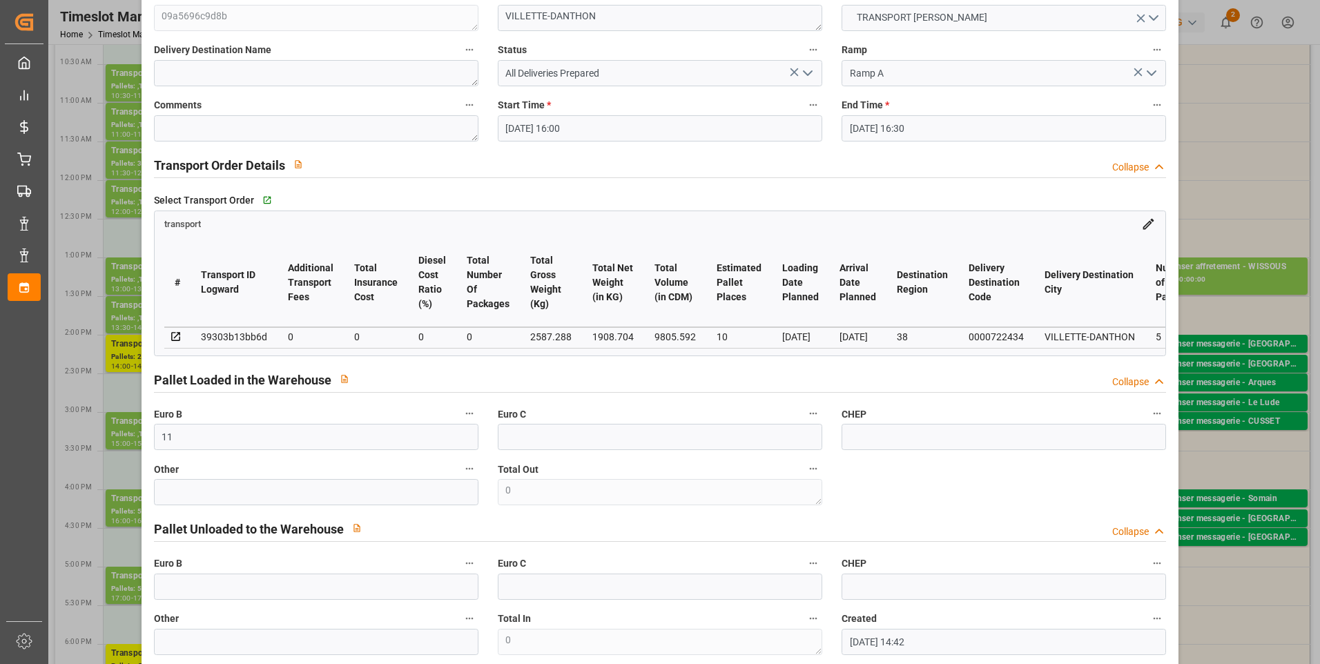
scroll to position [0, 0]
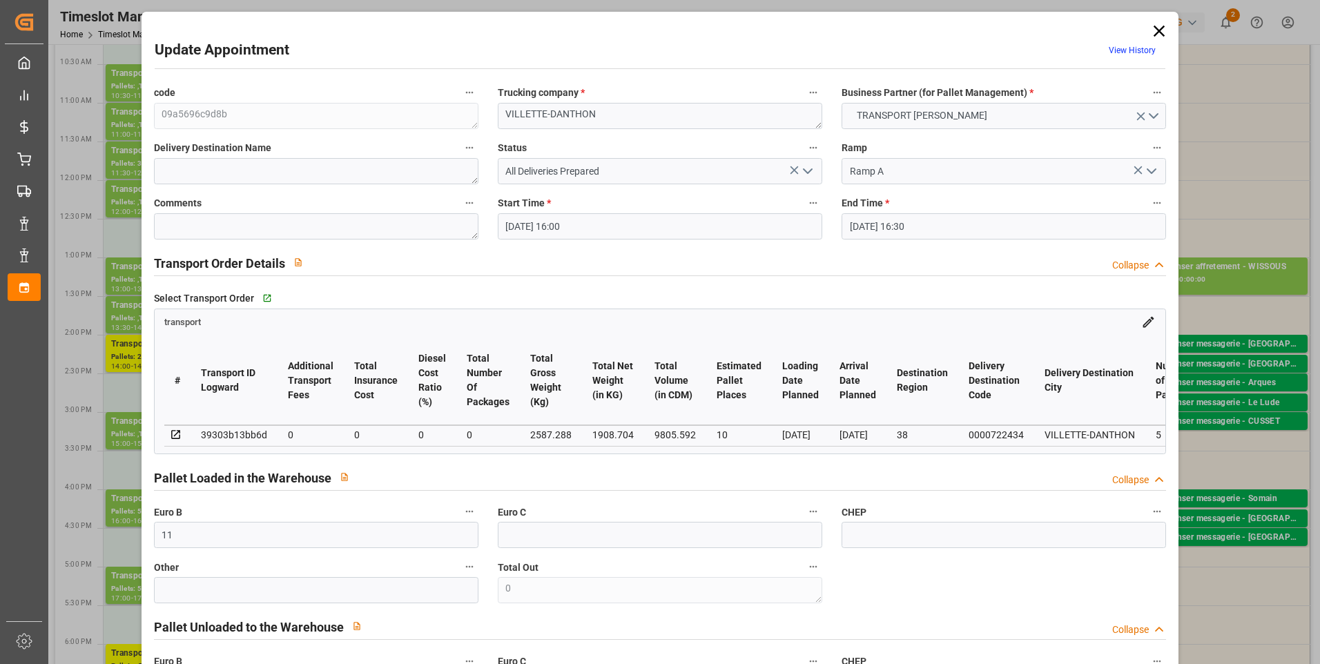
click at [800, 171] on icon "open menu" at bounding box center [808, 171] width 17 height 17
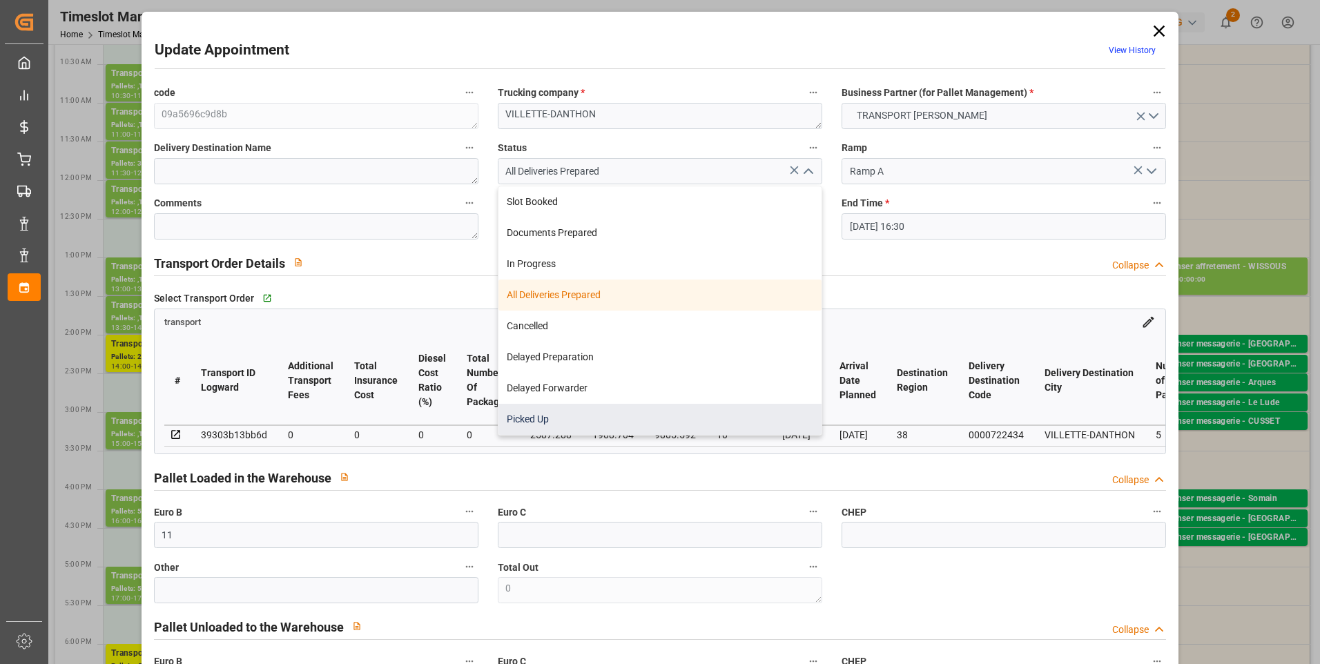
click at [529, 411] on div "Picked Up" at bounding box center [660, 419] width 323 height 31
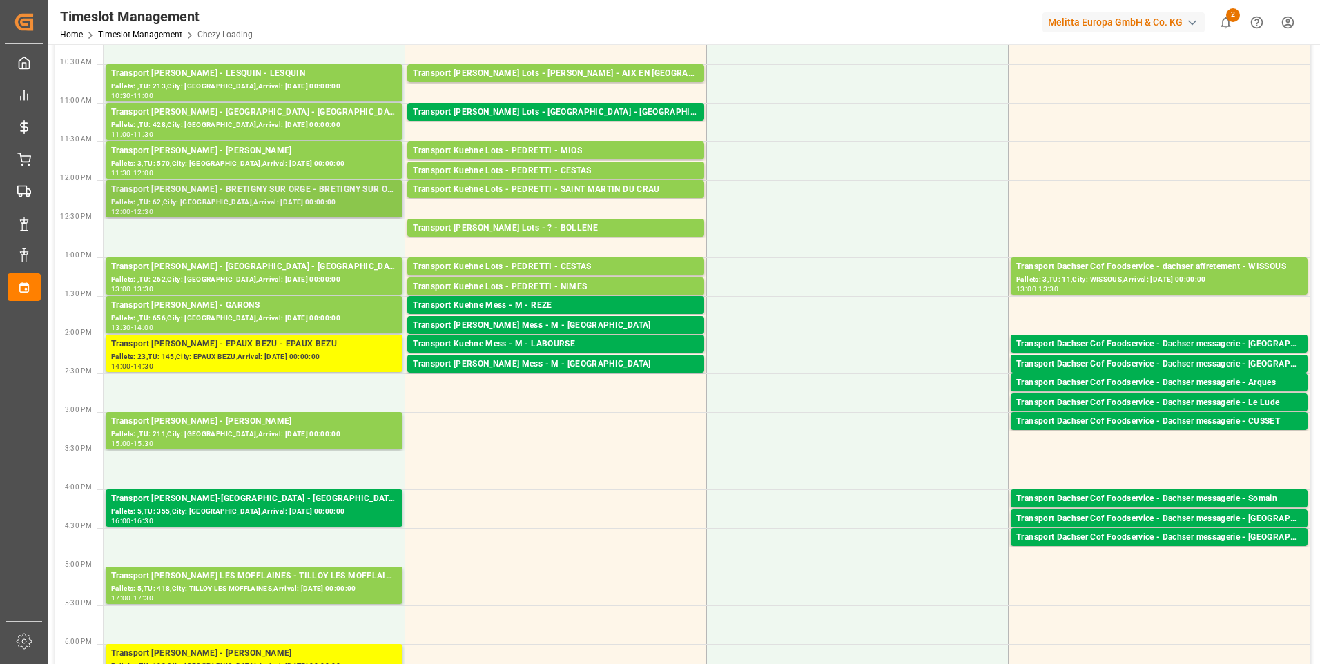
click at [181, 193] on div "Transport Delisle - BRETIGNY SUR ORGE - BRETIGNY SUR ORGE" at bounding box center [254, 190] width 286 height 14
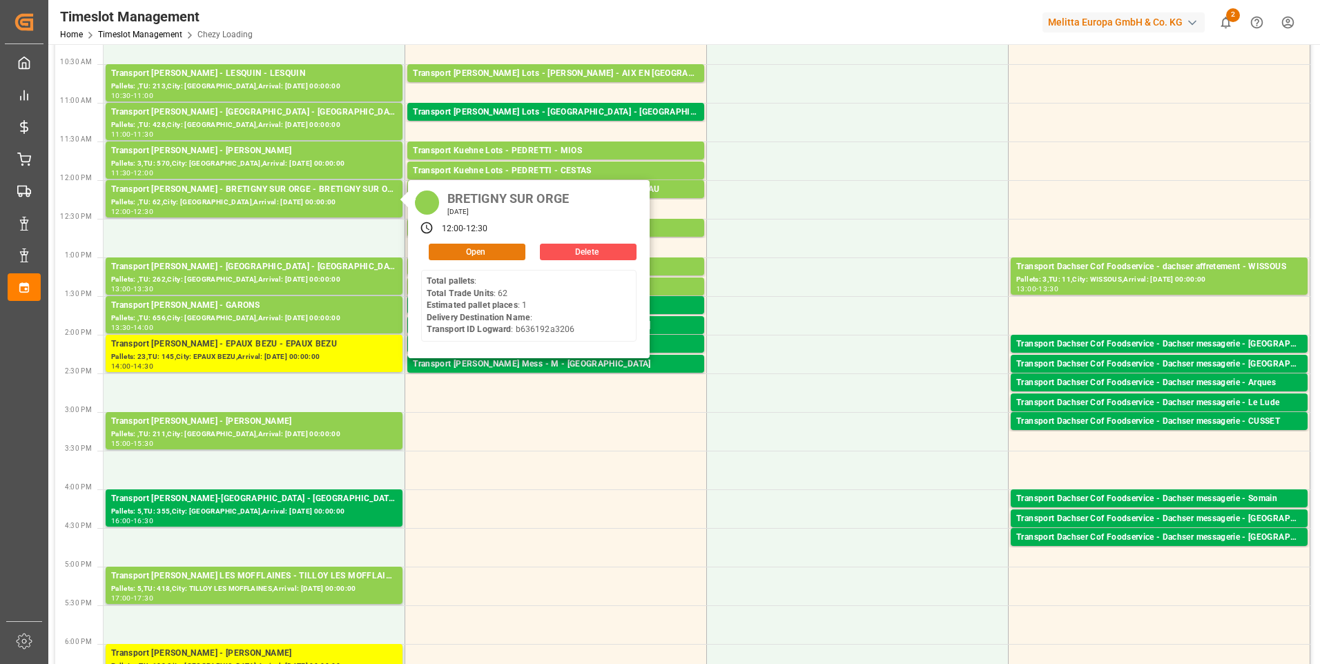
click at [482, 249] on button "Open" at bounding box center [477, 252] width 97 height 17
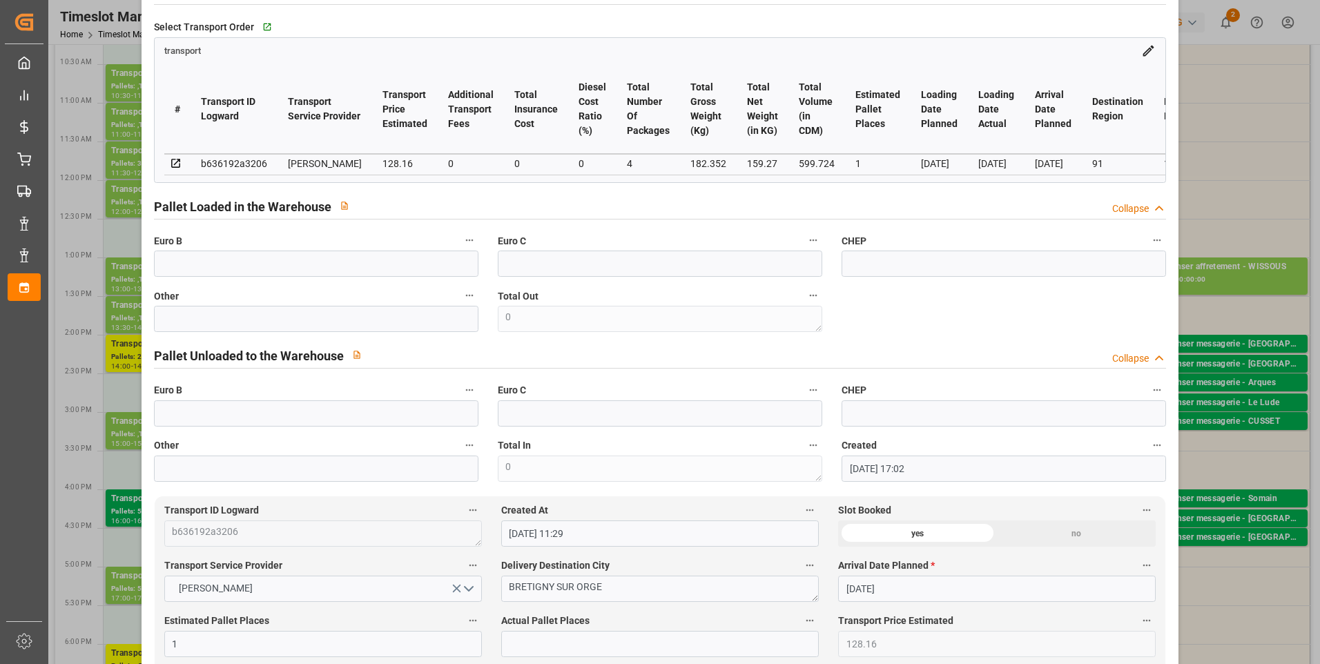
scroll to position [276, 0]
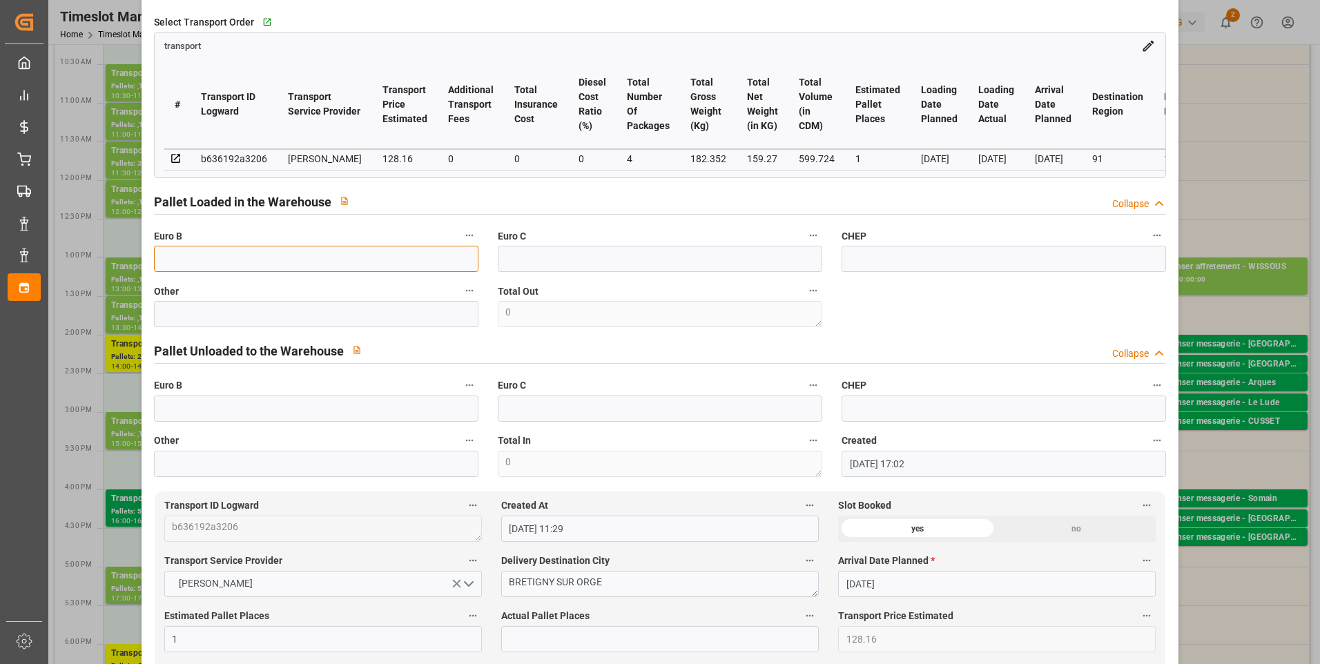
click at [197, 269] on input "text" at bounding box center [316, 259] width 325 height 26
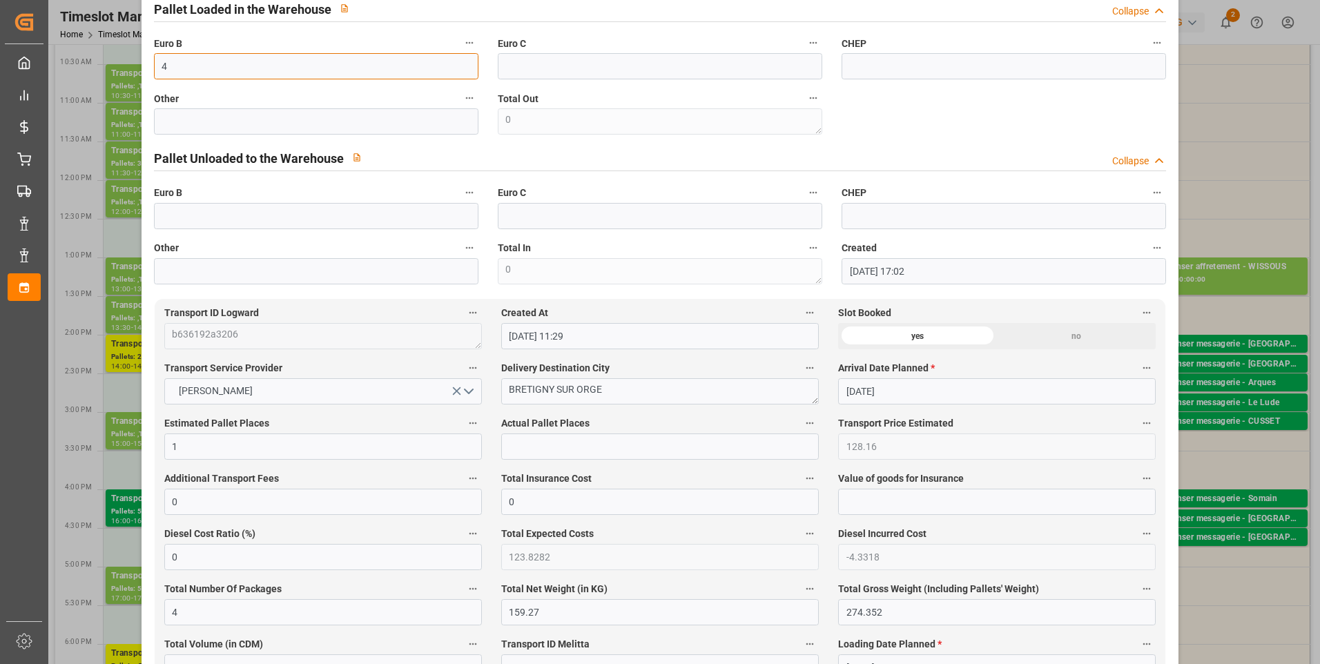
scroll to position [483, 0]
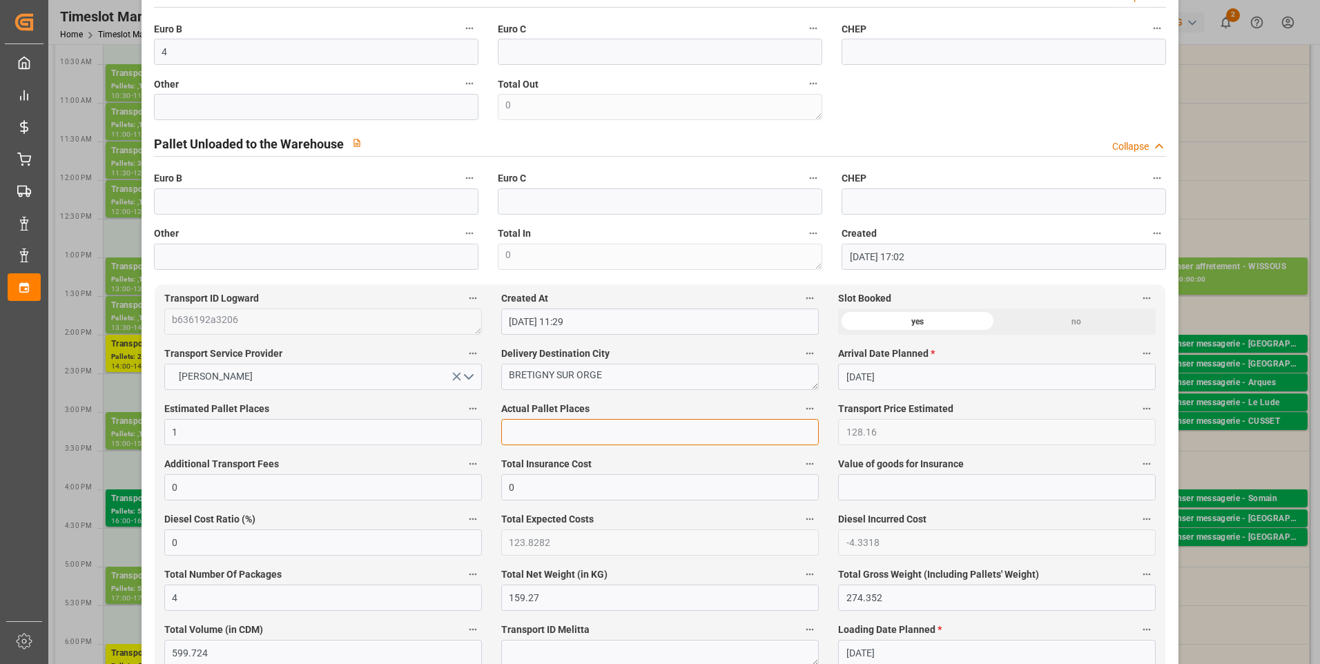
click at [537, 434] on input "text" at bounding box center [660, 432] width 318 height 26
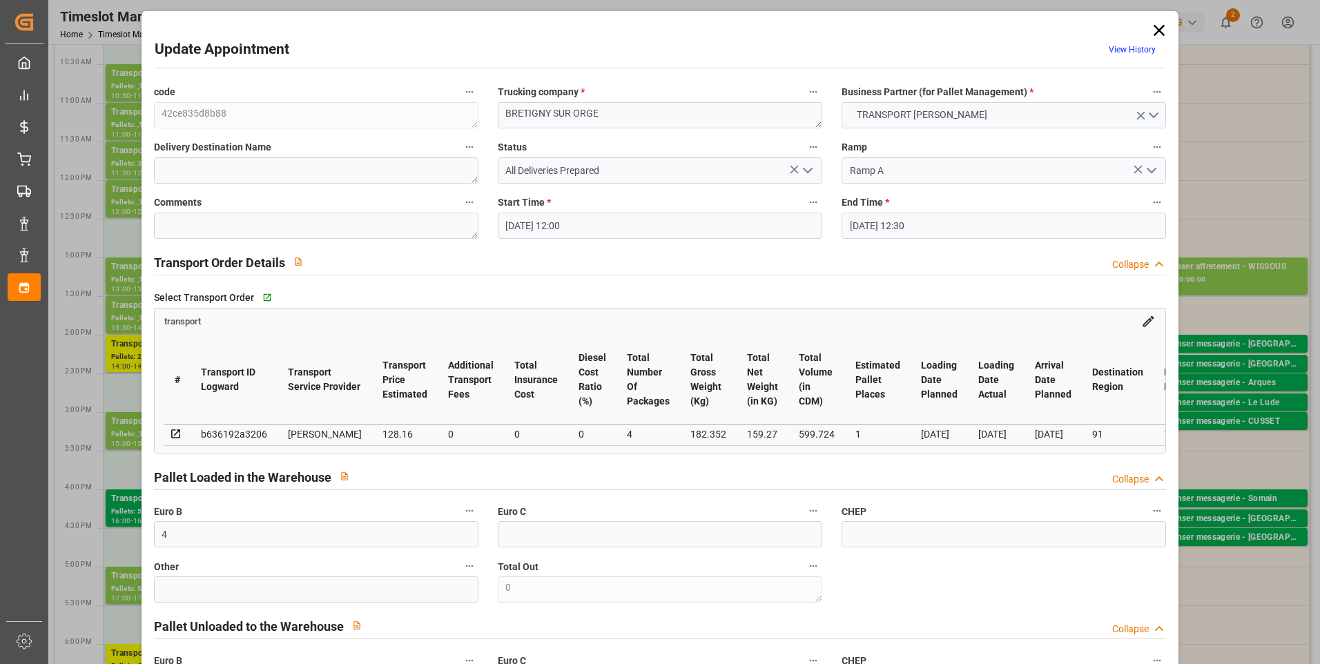
scroll to position [0, 0]
click at [809, 167] on icon "open menu" at bounding box center [808, 171] width 17 height 17
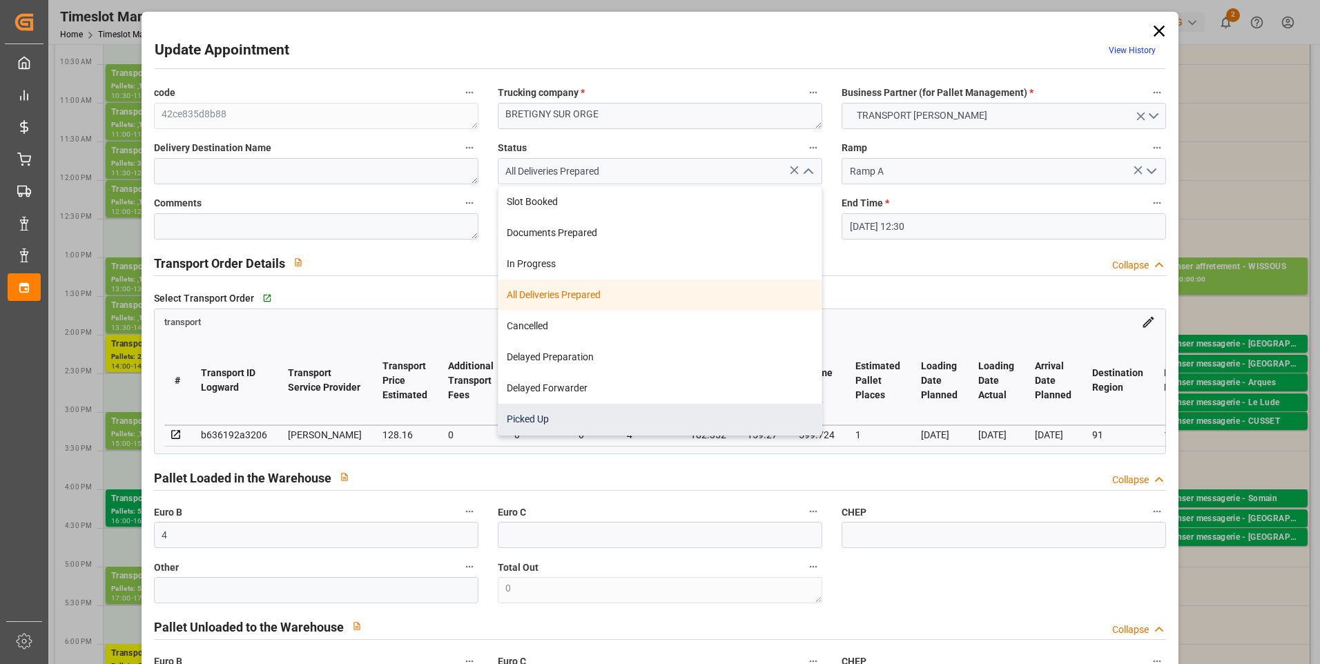
click at [516, 416] on div "Picked Up" at bounding box center [660, 419] width 323 height 31
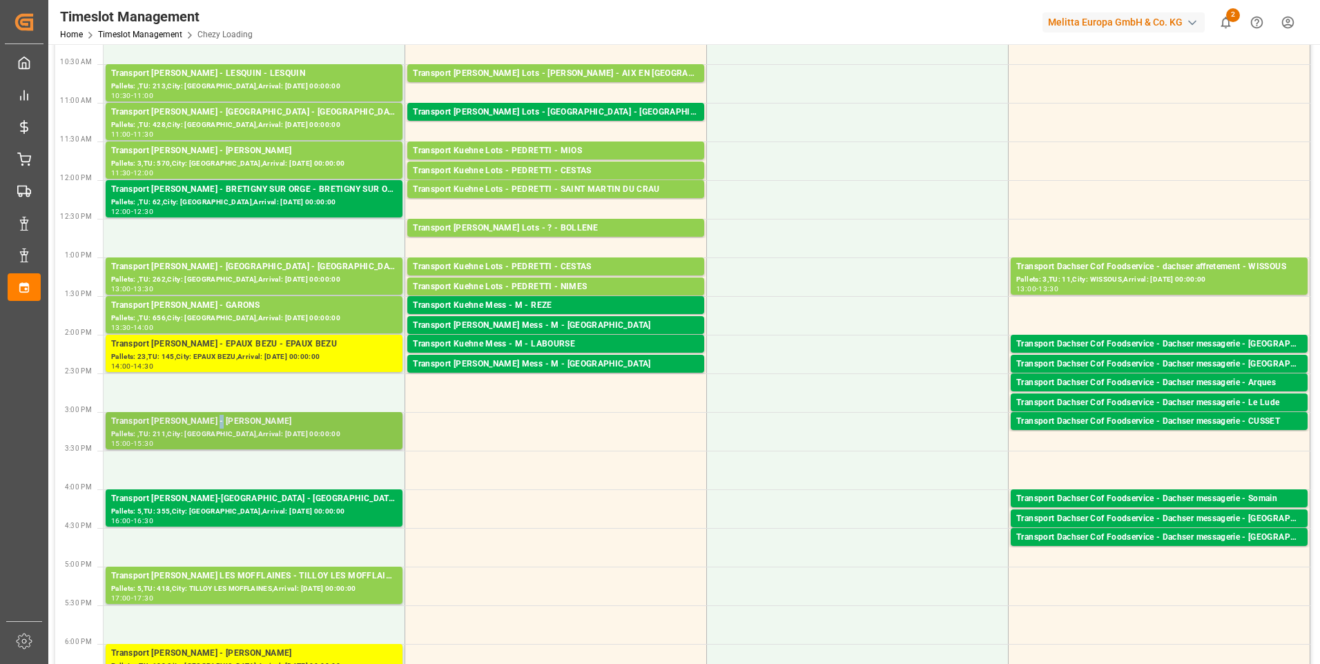
click at [211, 425] on div "Transport Delisle - REAU - REAU" at bounding box center [254, 422] width 286 height 14
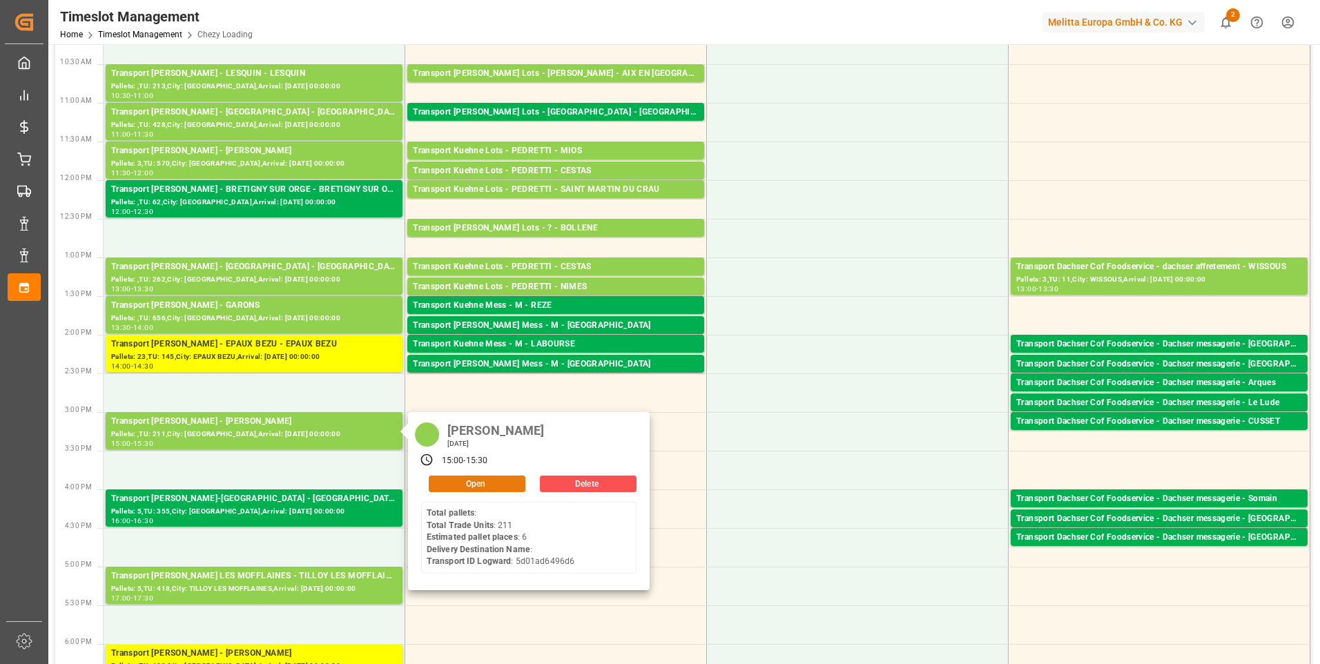
click at [478, 482] on button "Open" at bounding box center [477, 484] width 97 height 17
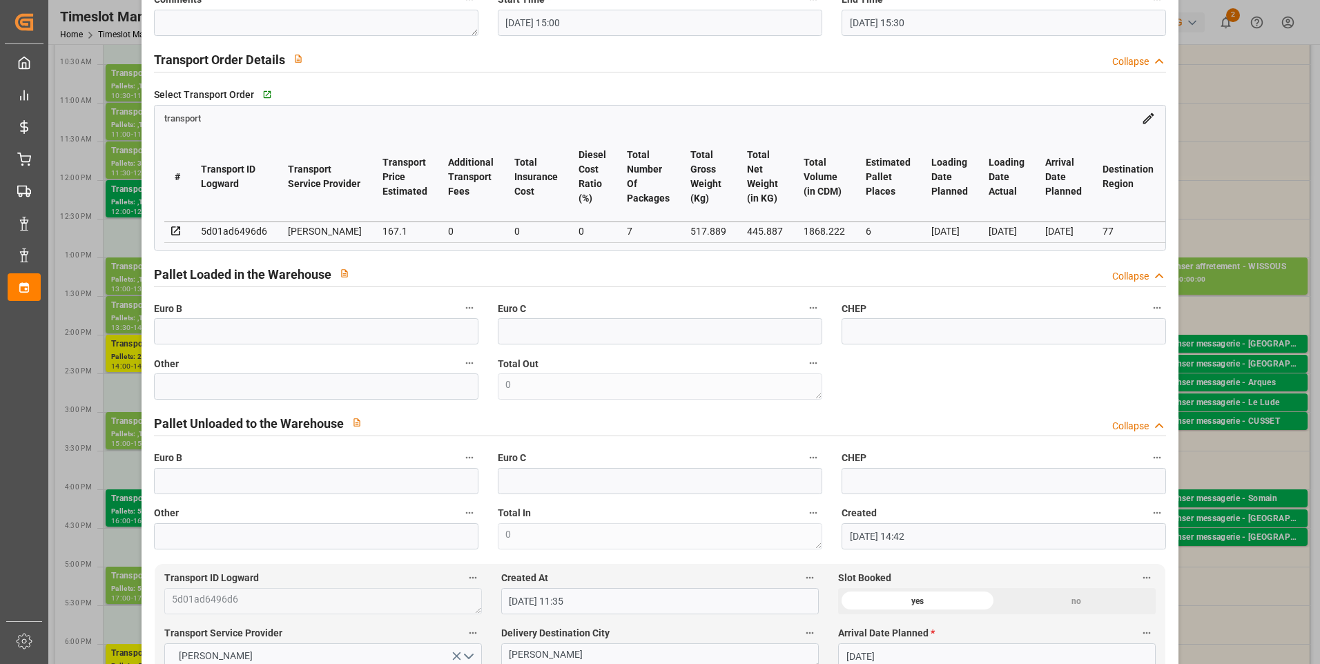
scroll to position [207, 0]
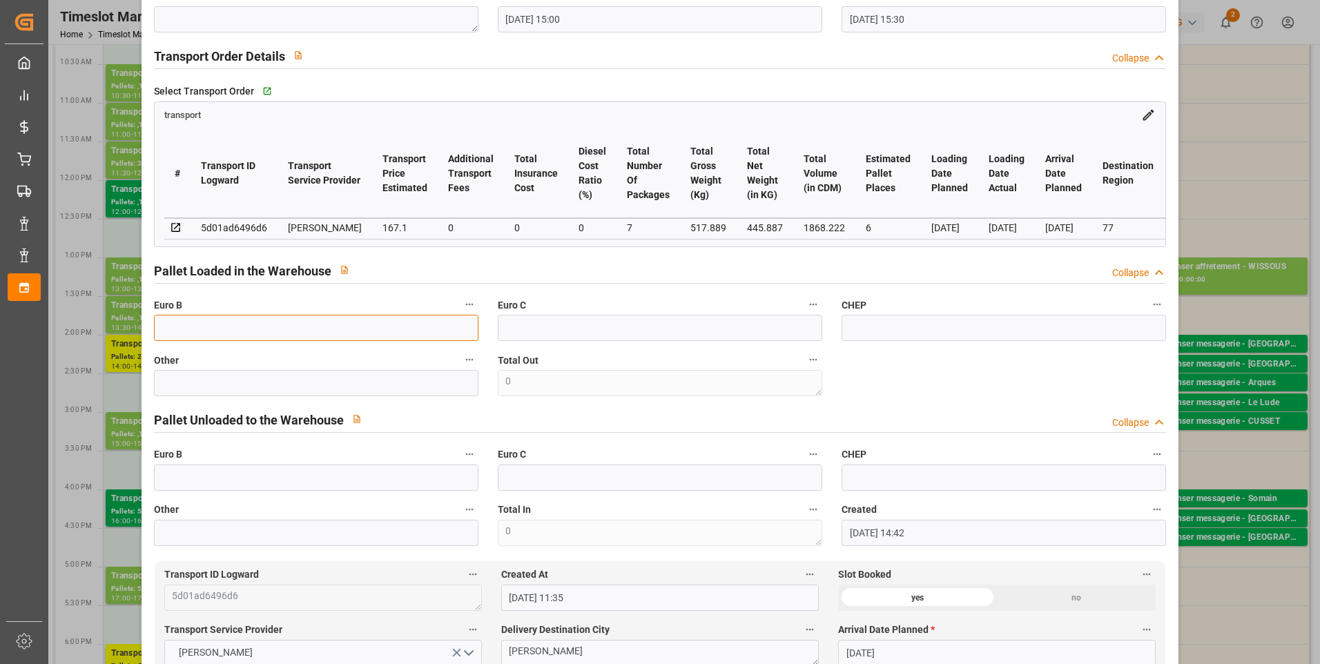
click at [226, 327] on input "text" at bounding box center [316, 328] width 325 height 26
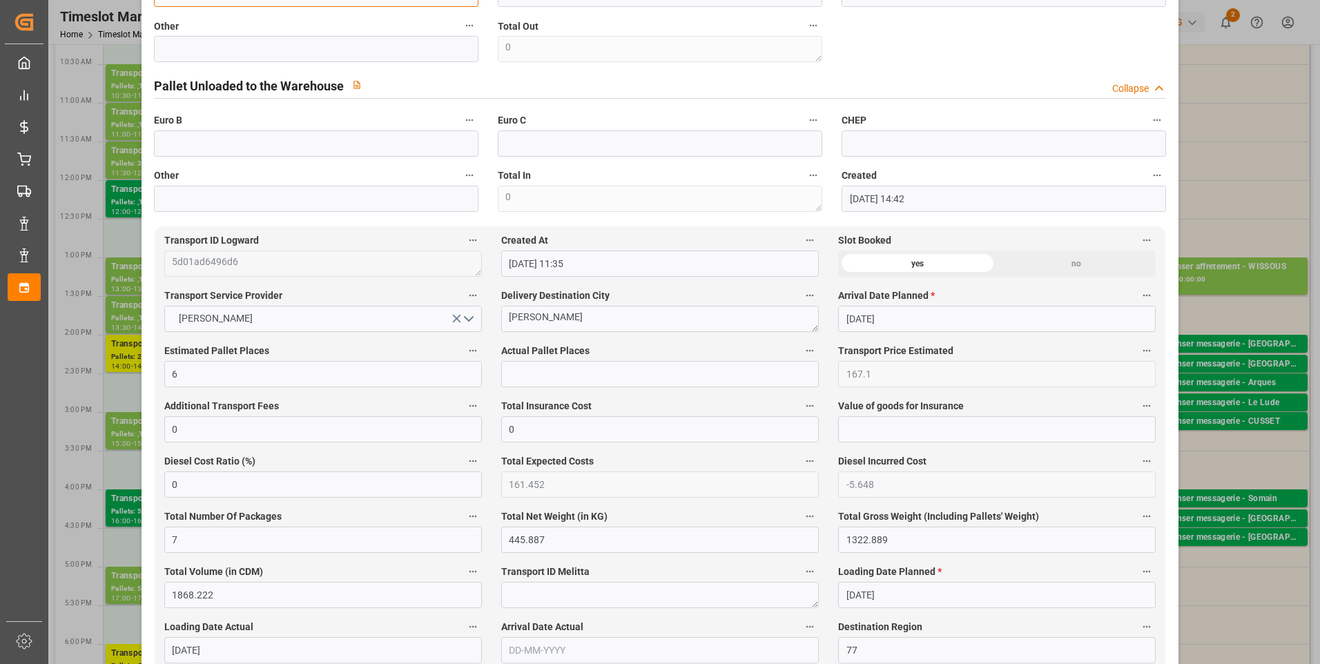
scroll to position [552, 0]
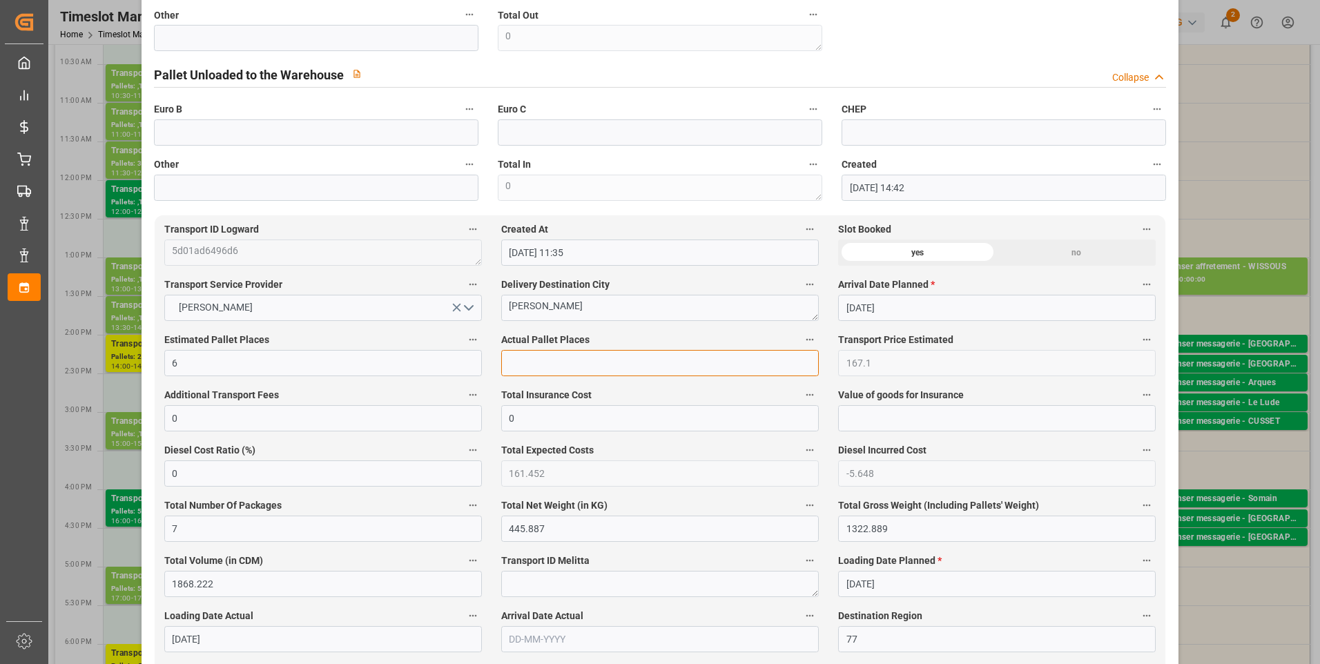
click at [517, 363] on input "text" at bounding box center [660, 363] width 318 height 26
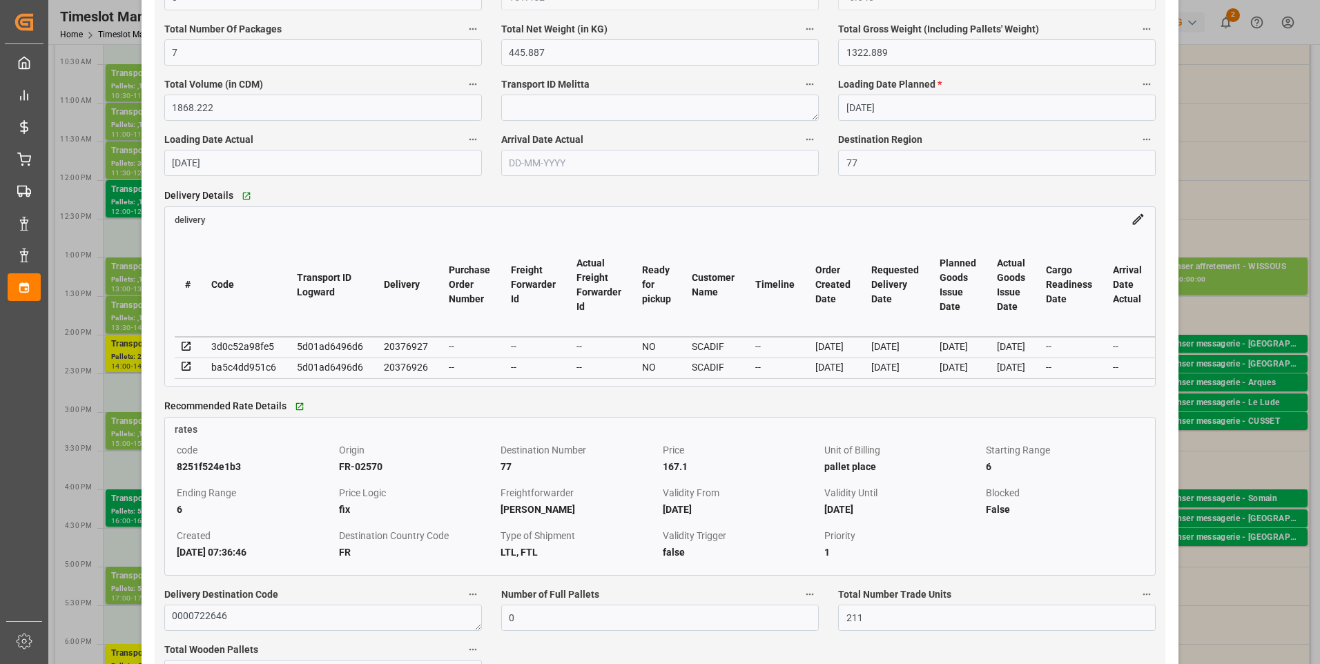
scroll to position [1036, 0]
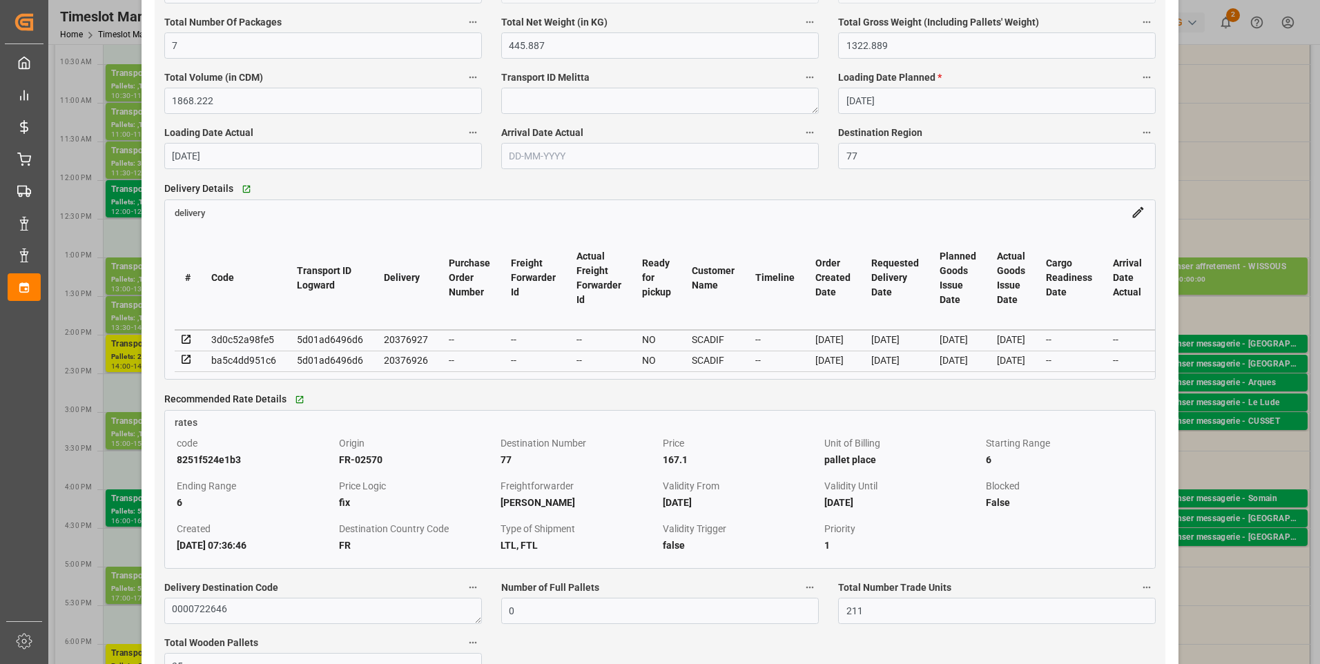
click at [187, 364] on icon at bounding box center [186, 360] width 12 height 12
click at [398, 344] on div "20376927" at bounding box center [406, 339] width 44 height 17
click at [189, 343] on icon at bounding box center [186, 339] width 9 height 9
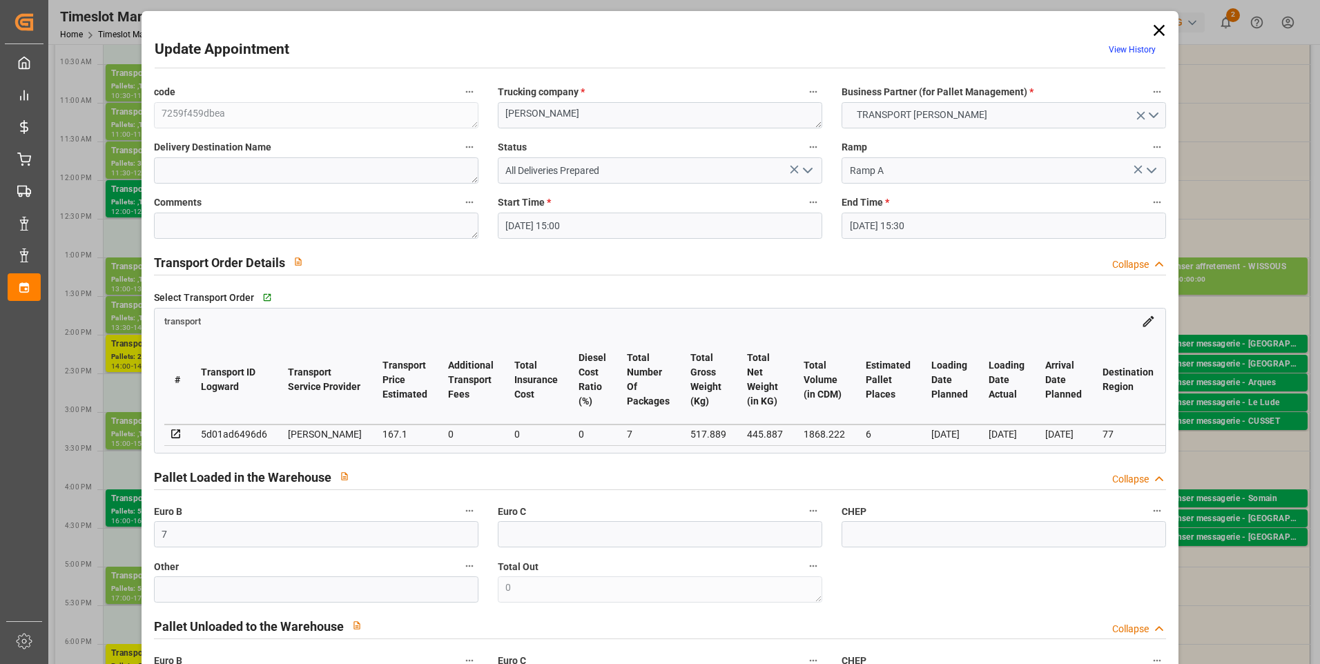
scroll to position [0, 0]
click at [803, 162] on button "open menu" at bounding box center [807, 171] width 21 height 21
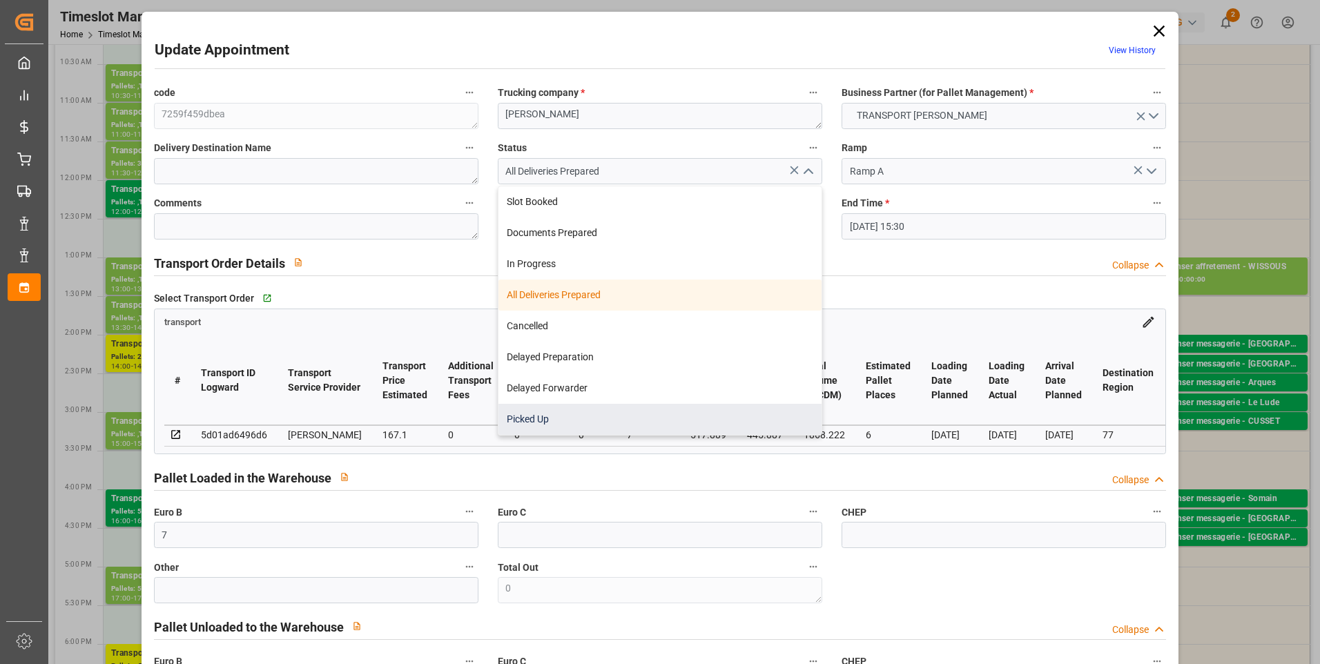
click at [562, 429] on div "Picked Up" at bounding box center [660, 419] width 323 height 31
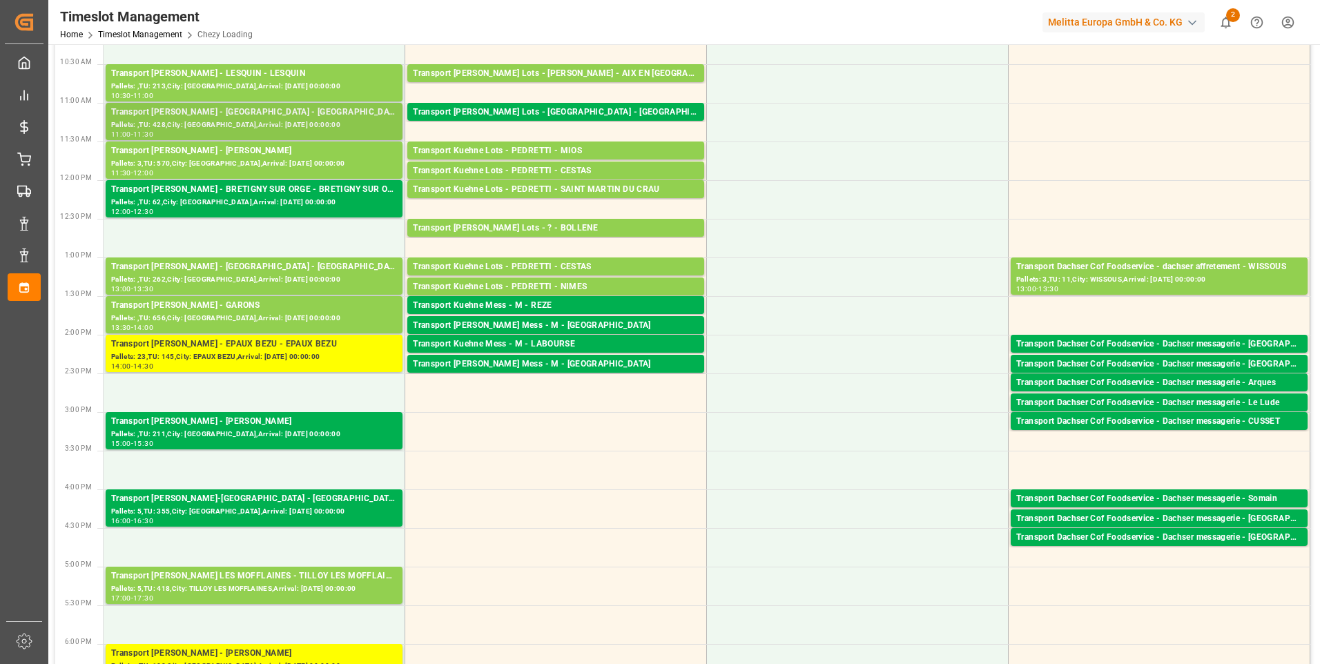
click at [309, 108] on div "Transport Delisle - AMIENS - AMIENS" at bounding box center [254, 113] width 286 height 14
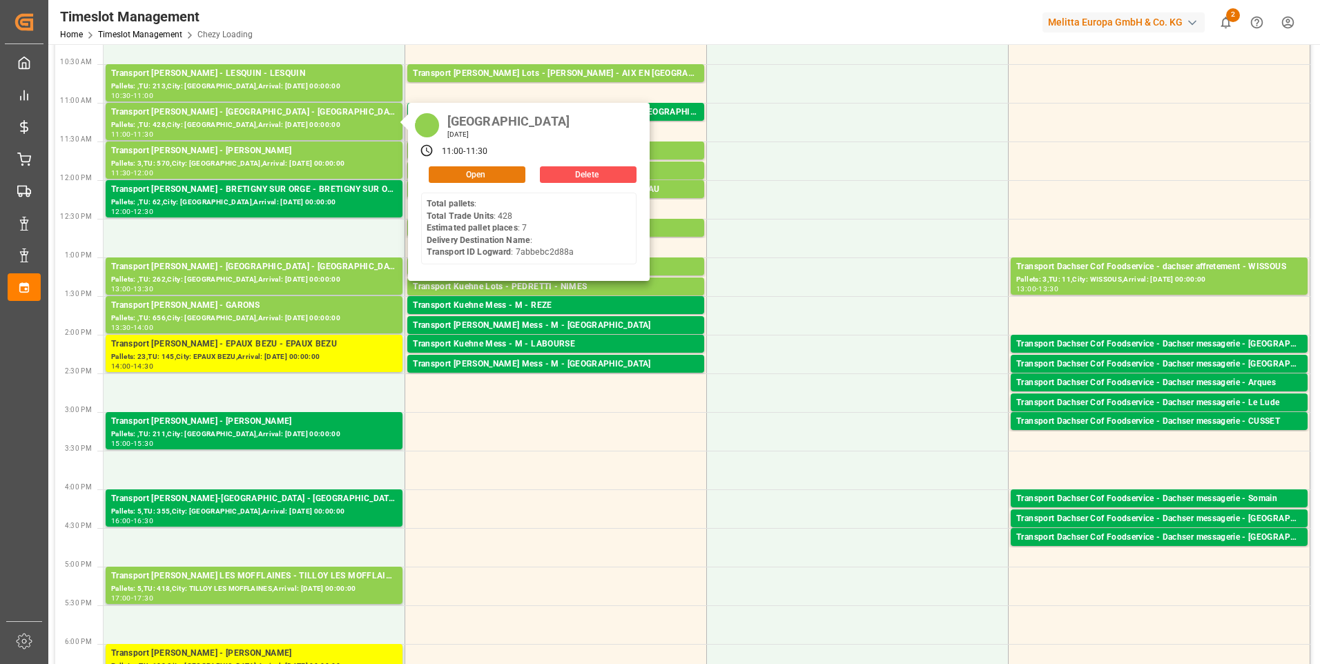
click at [467, 177] on button "Open" at bounding box center [477, 174] width 97 height 17
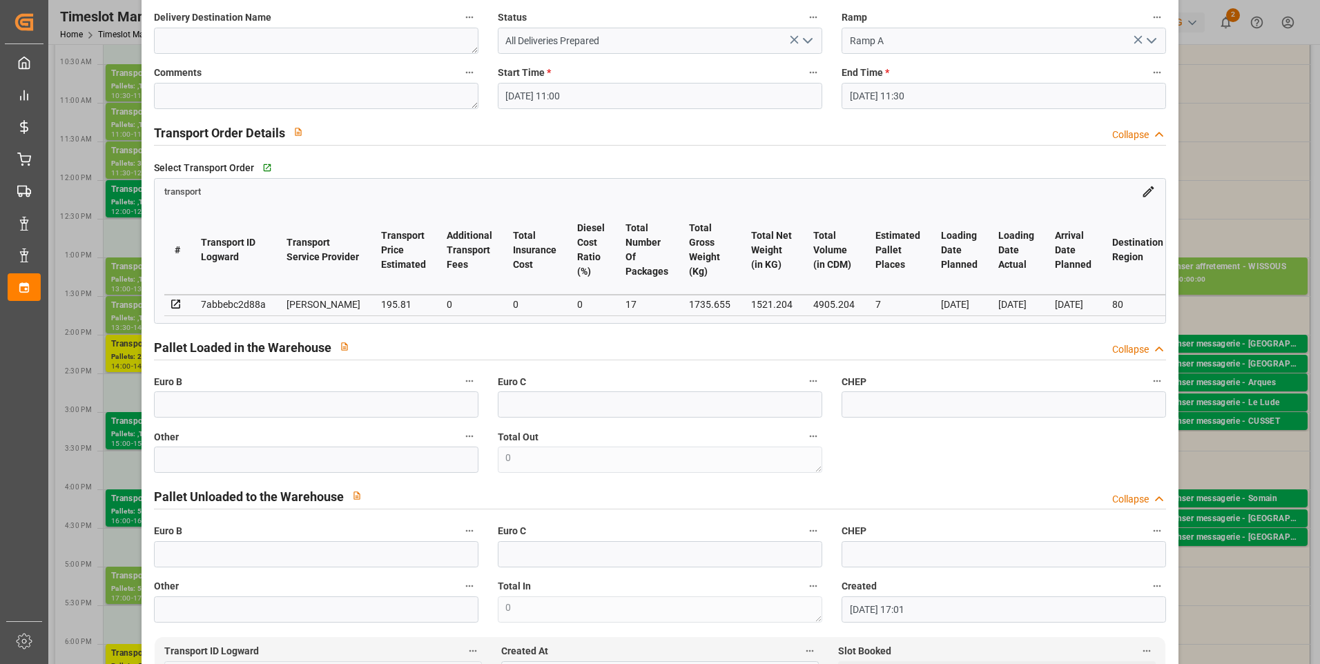
scroll to position [276, 0]
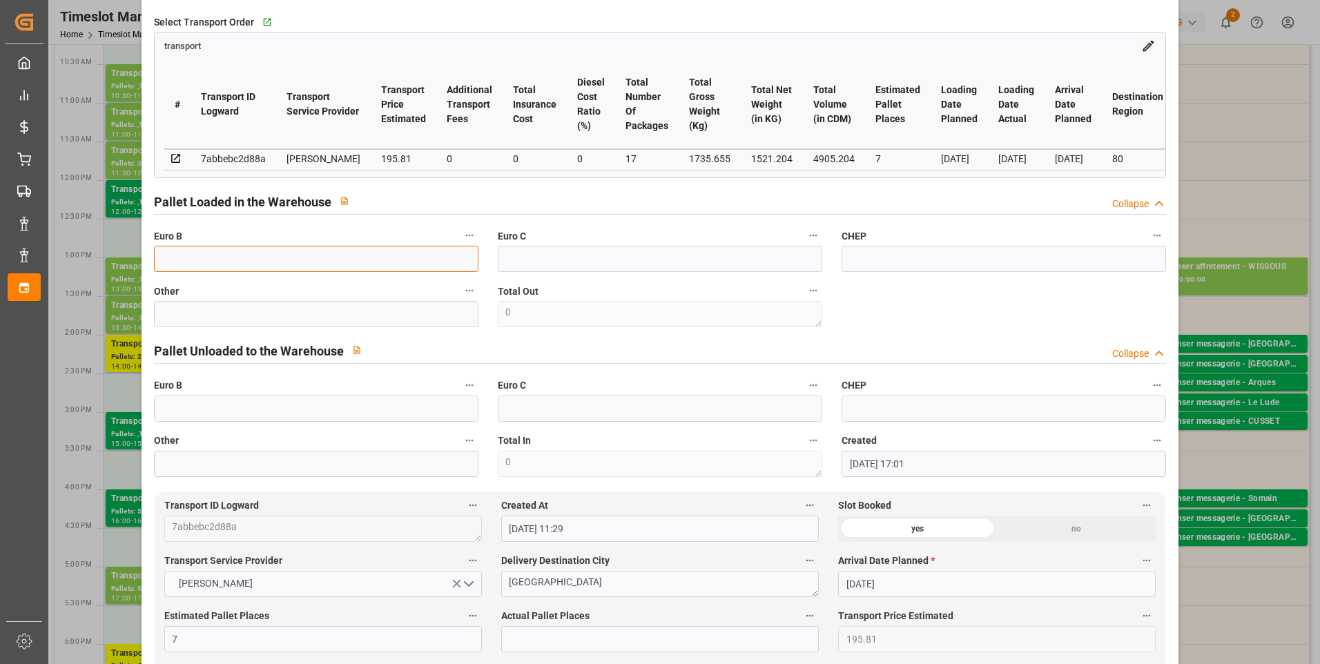
click at [189, 266] on input "text" at bounding box center [316, 259] width 325 height 26
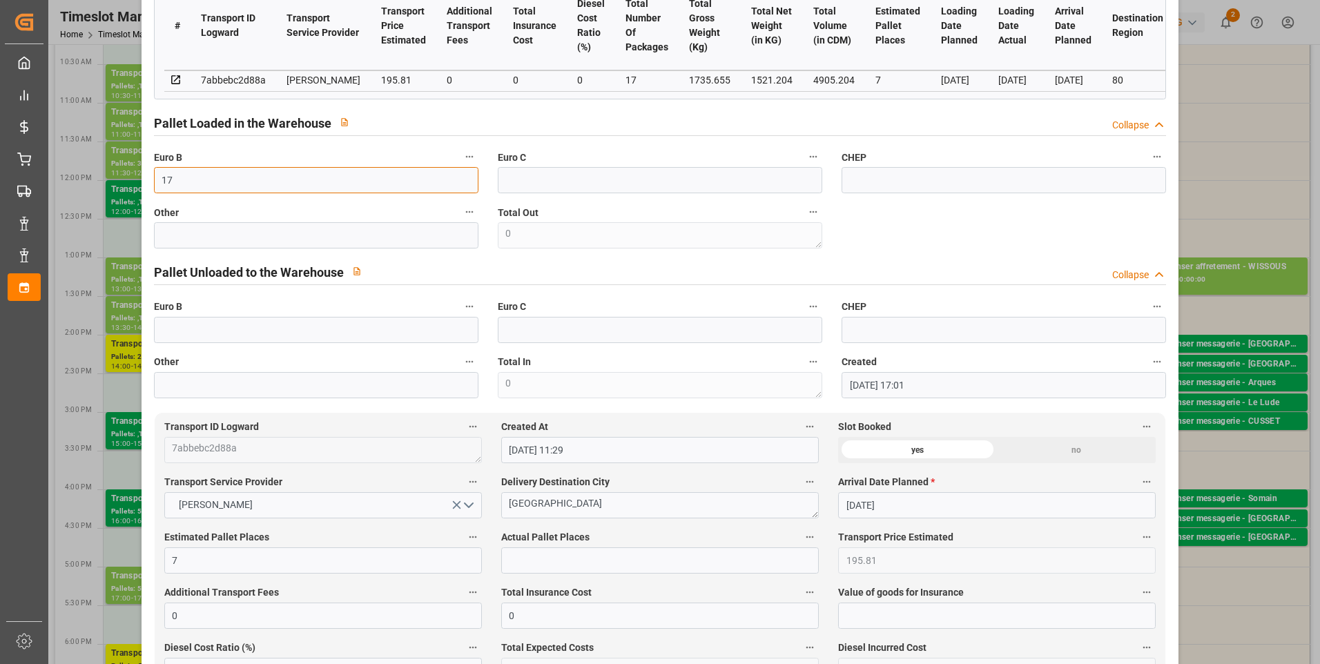
scroll to position [552, 0]
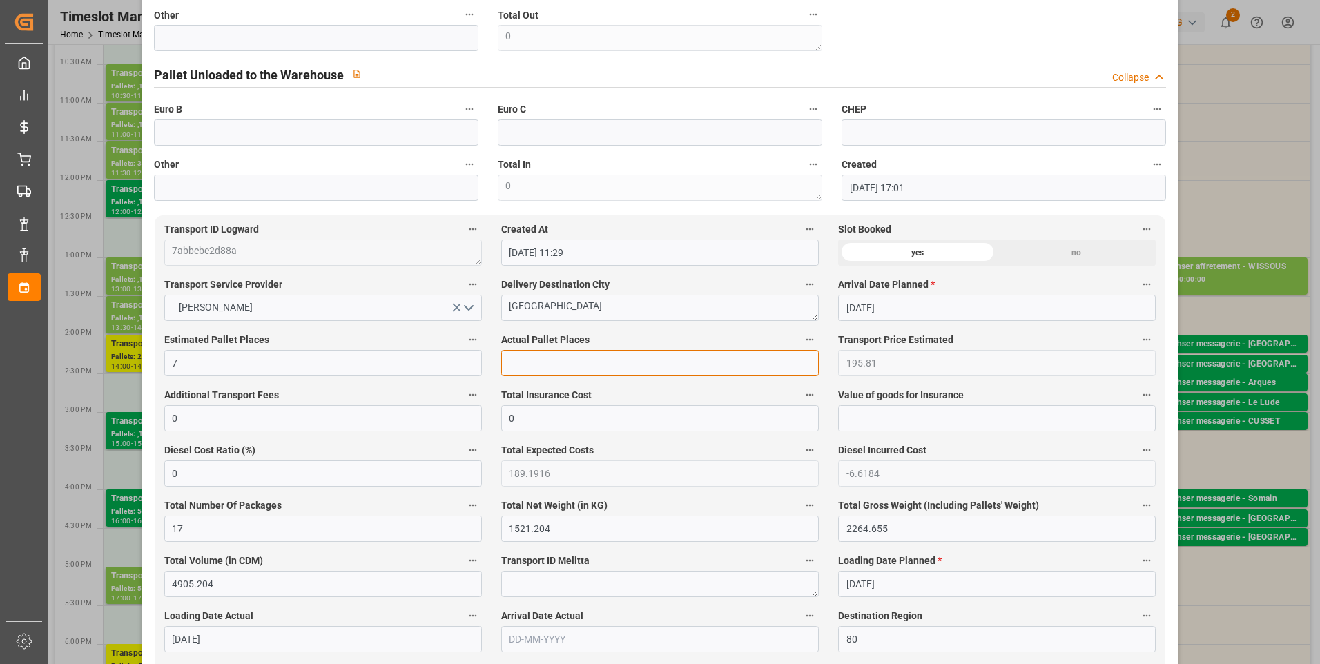
click at [521, 367] on input "text" at bounding box center [660, 363] width 318 height 26
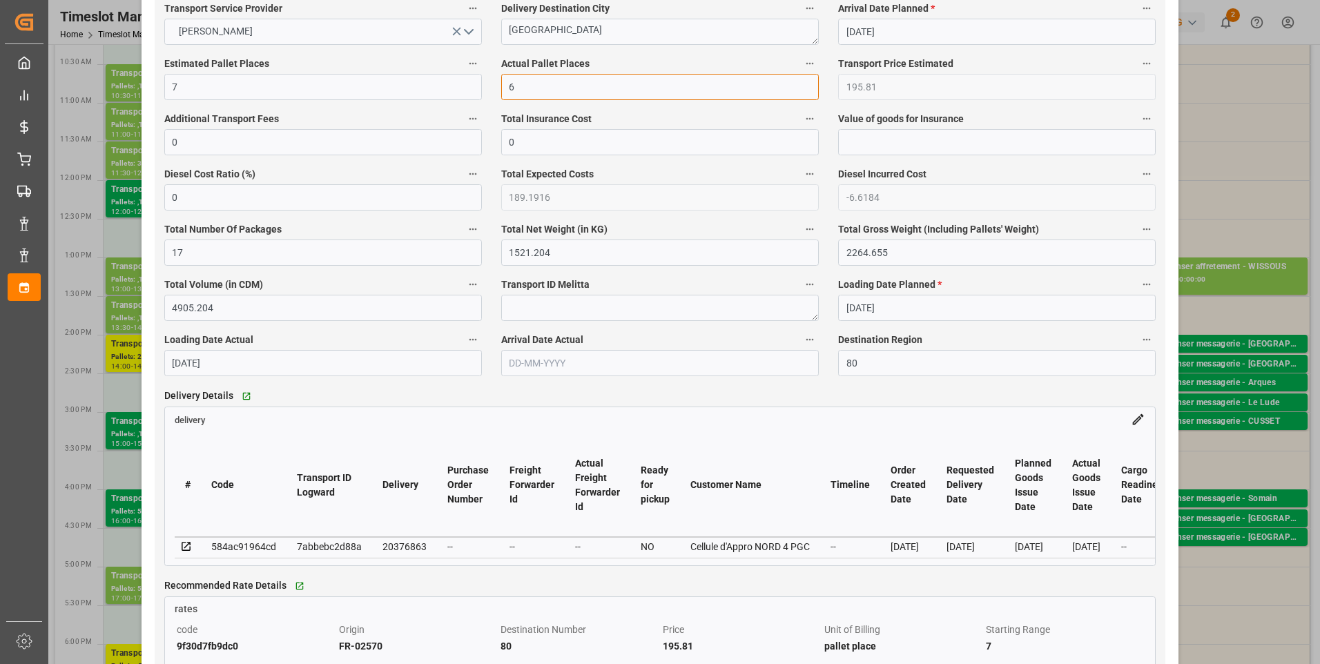
scroll to position [1105, 0]
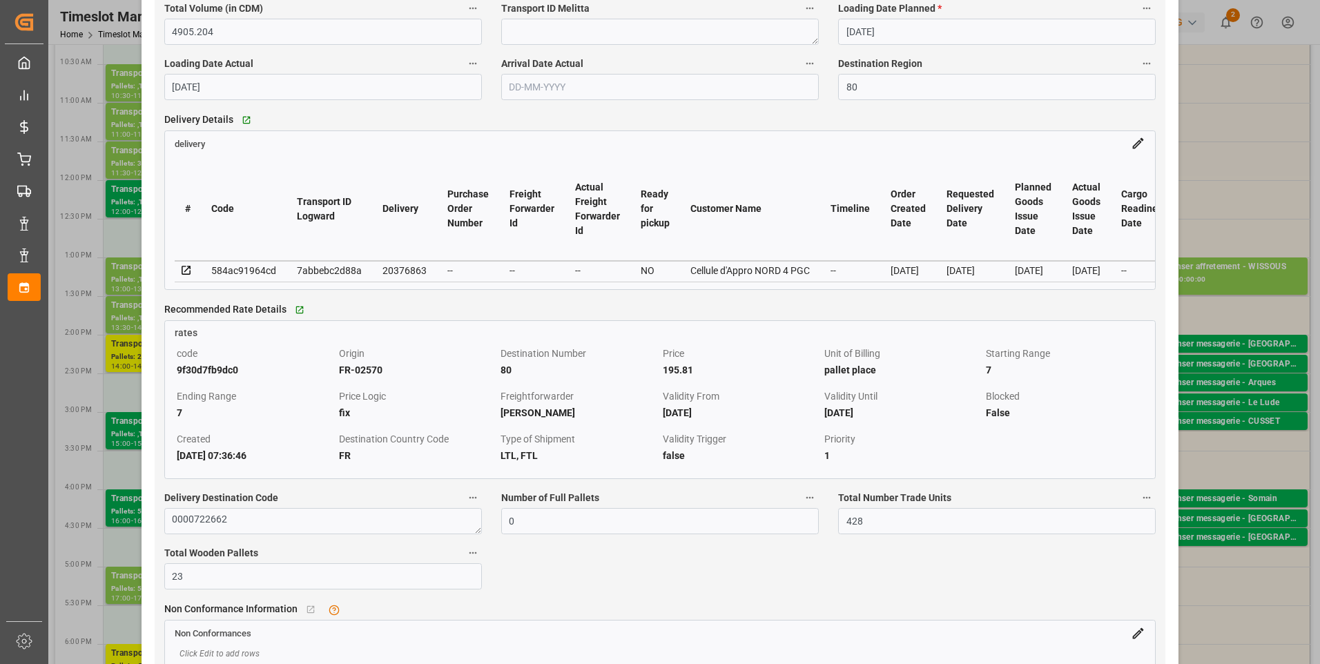
click at [186, 273] on icon at bounding box center [186, 270] width 12 height 12
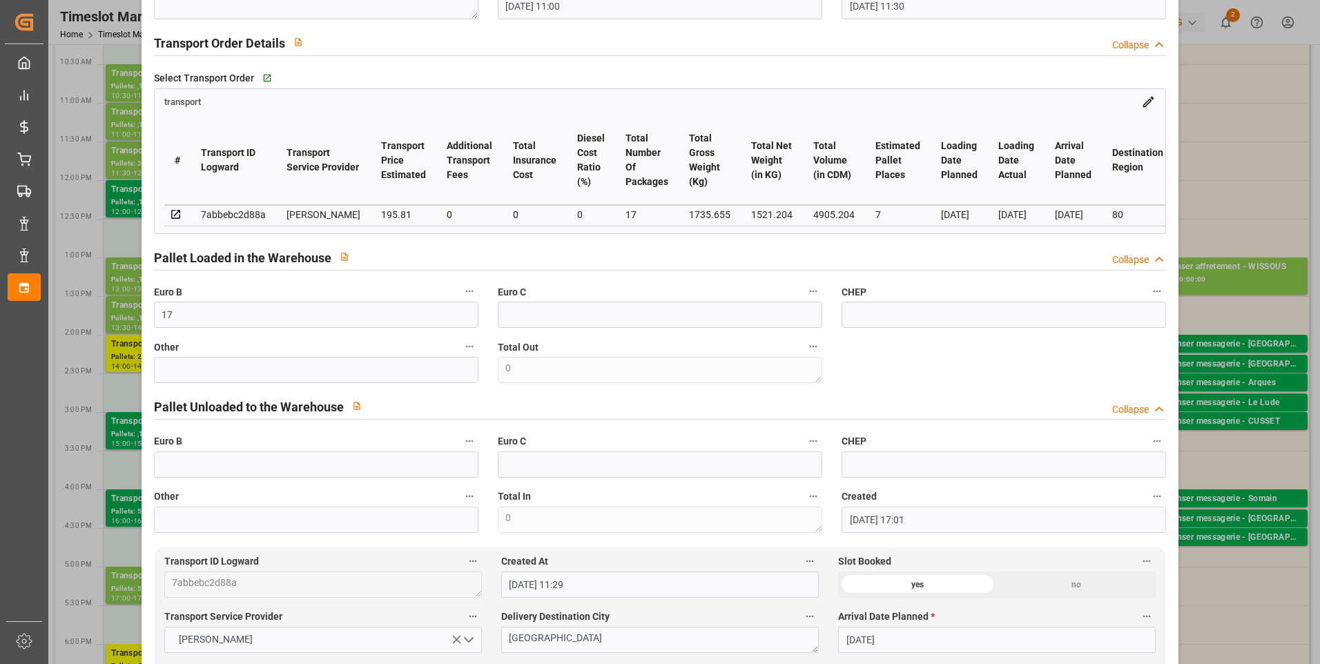
scroll to position [69, 0]
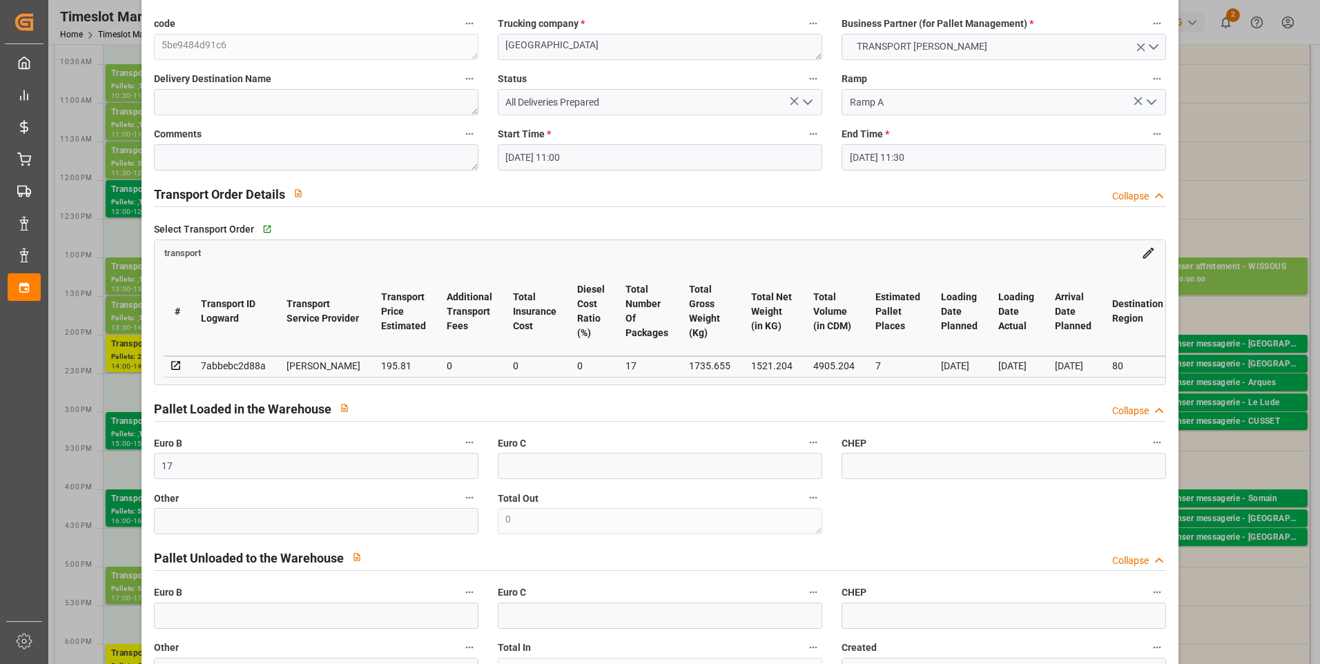
click at [804, 98] on icon "open menu" at bounding box center [808, 102] width 17 height 17
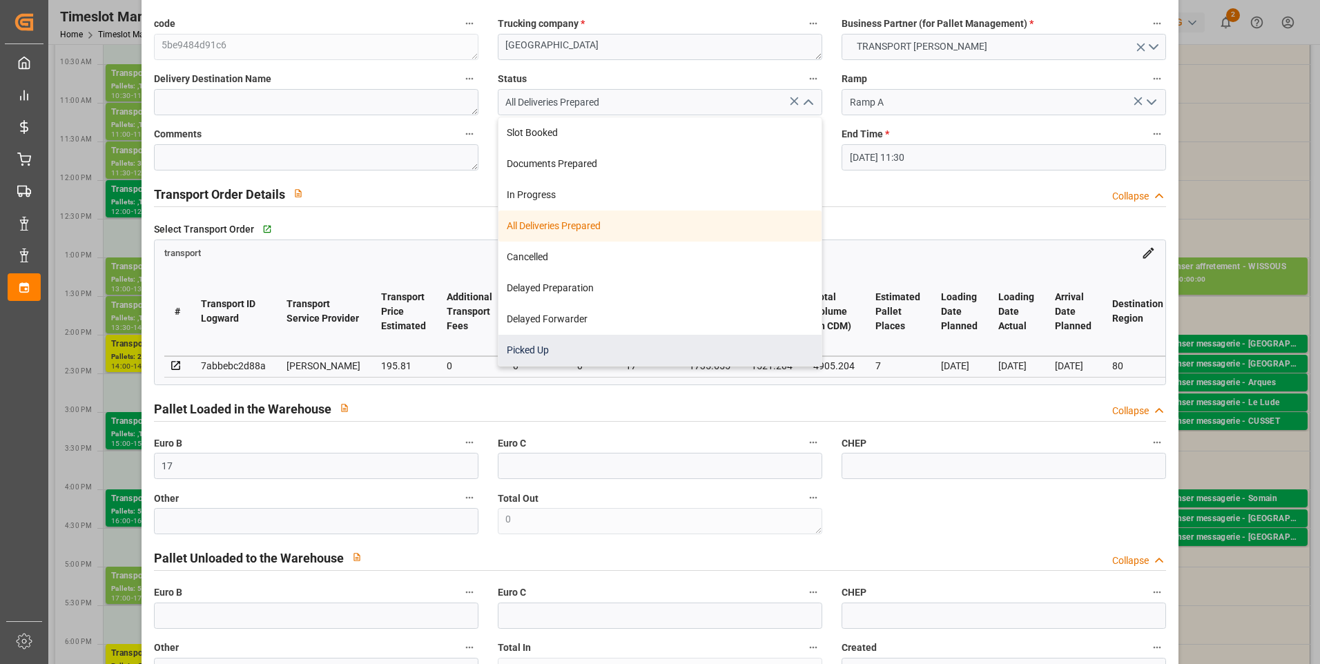
click at [550, 342] on div "Picked Up" at bounding box center [660, 350] width 323 height 31
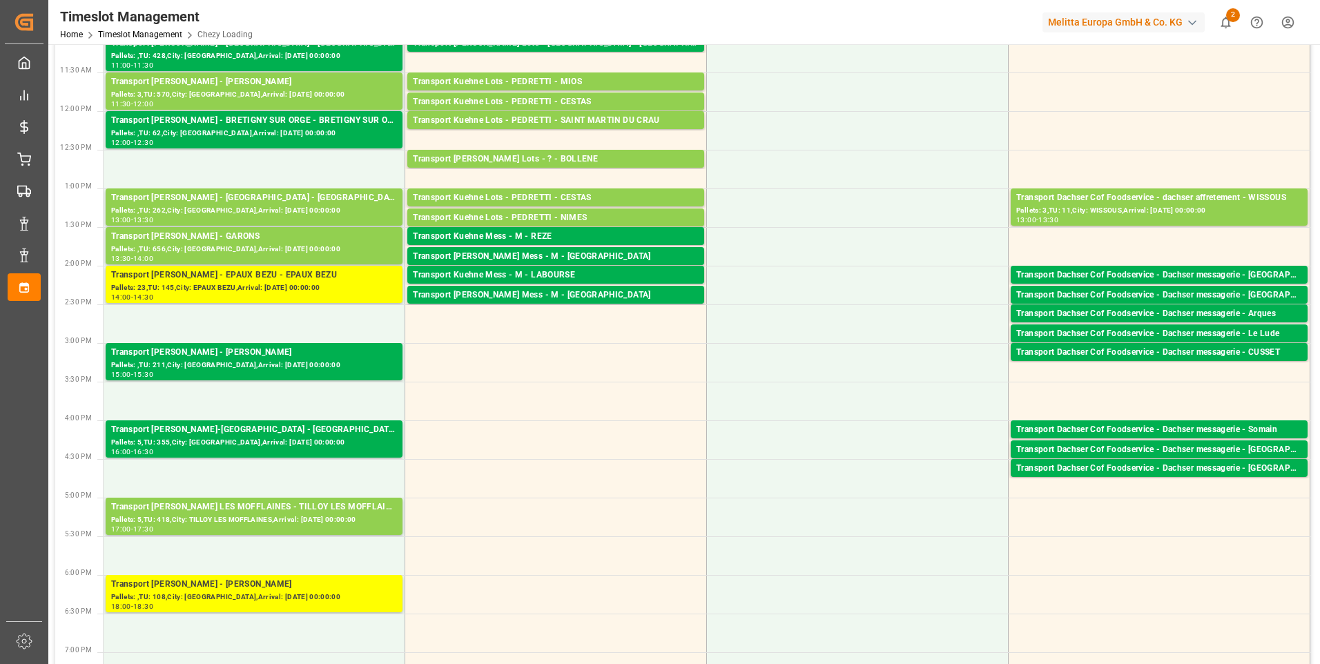
scroll to position [207, 0]
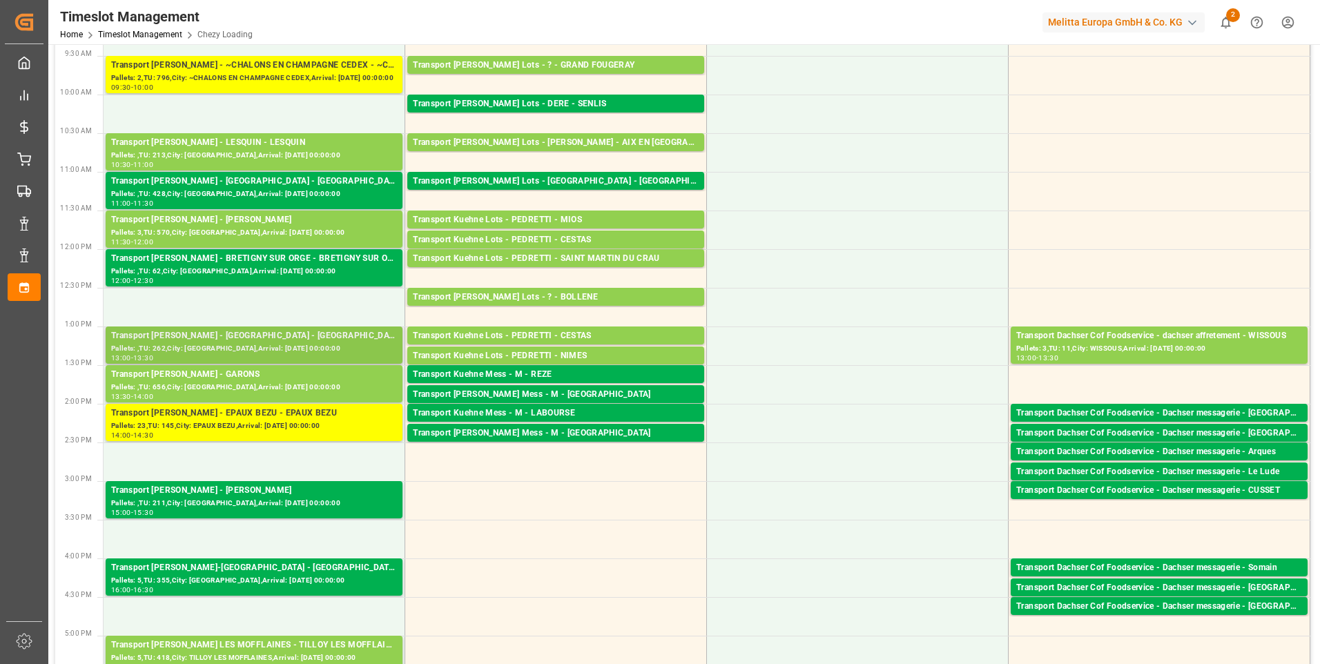
click at [253, 338] on div "Transport Delisle - VILLABE - VILLABE" at bounding box center [254, 336] width 286 height 14
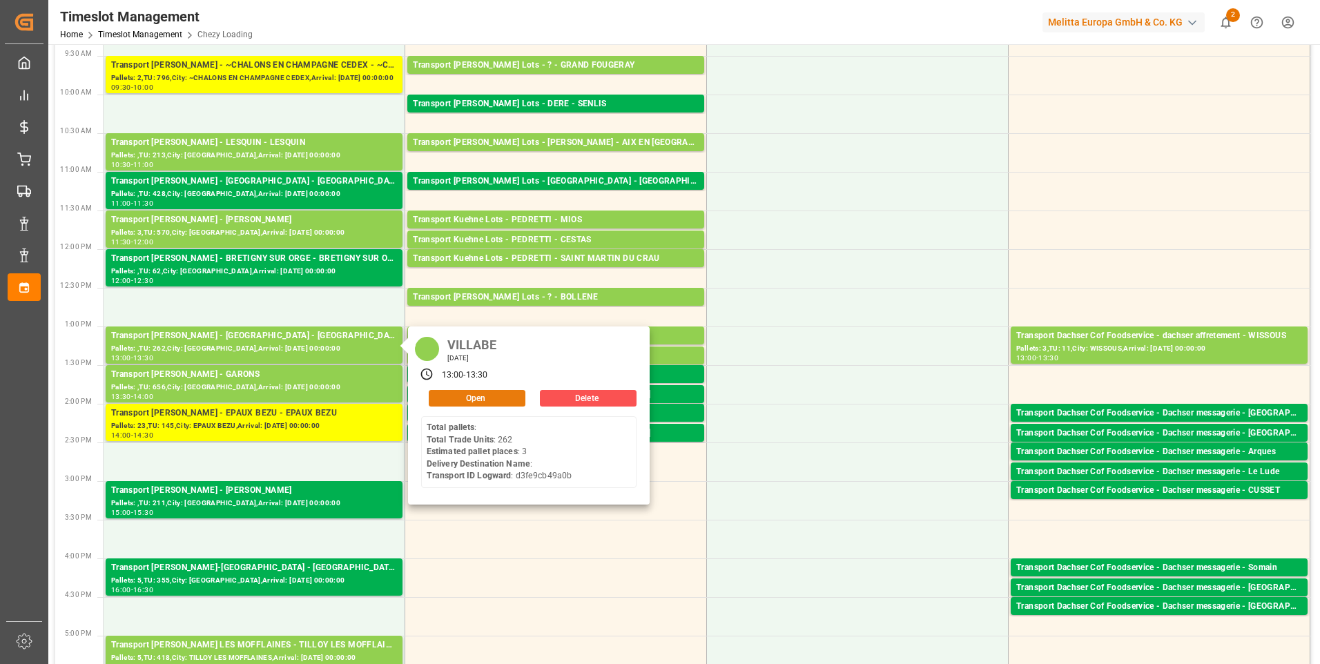
click at [443, 392] on button "Open" at bounding box center [477, 398] width 97 height 17
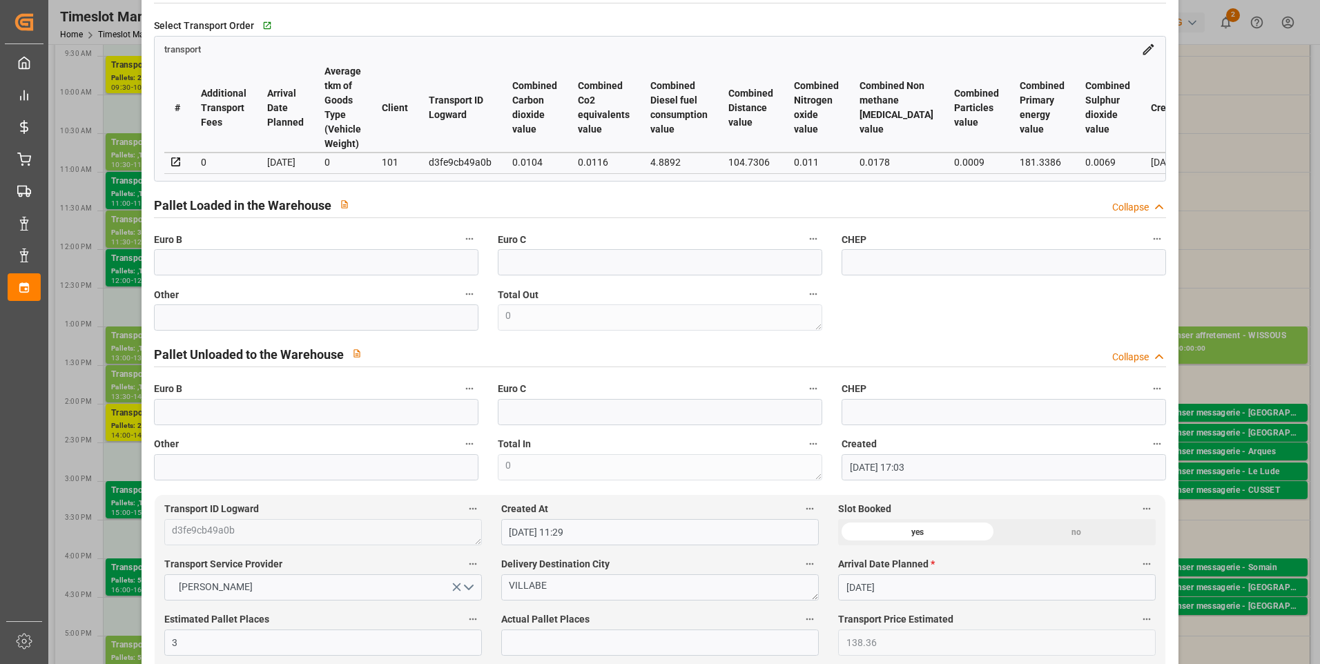
scroll to position [276, 0]
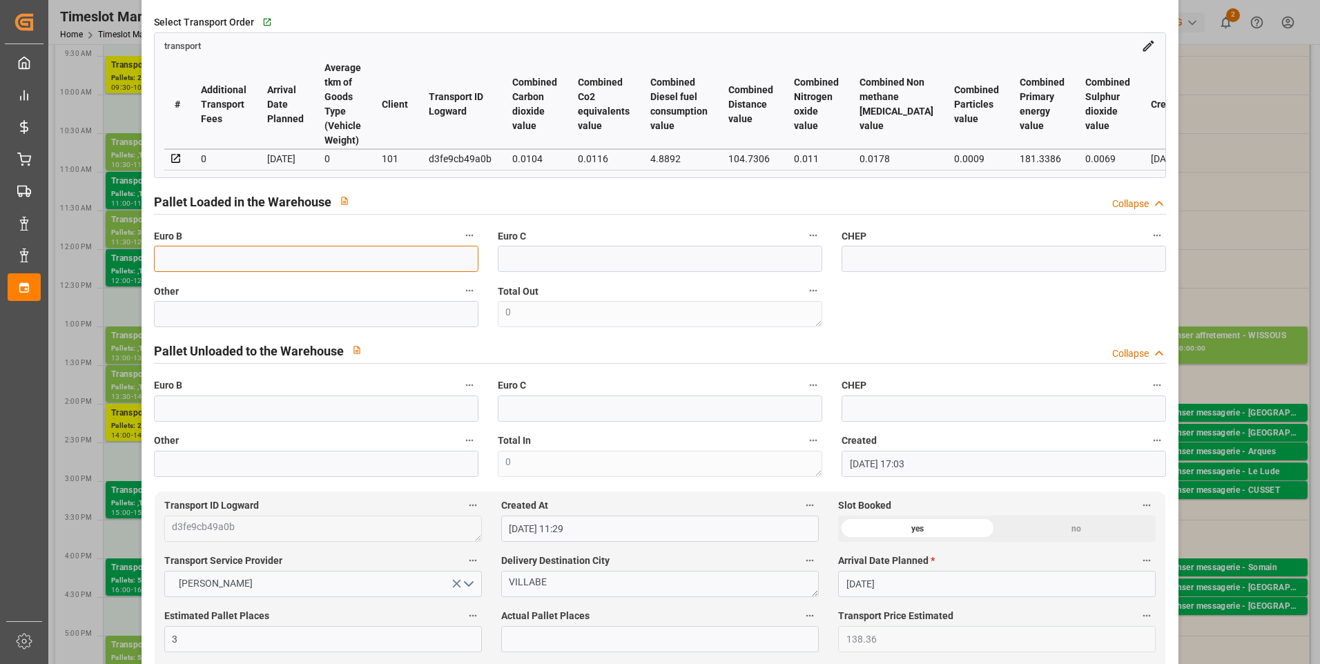
click at [243, 266] on input "text" at bounding box center [316, 259] width 325 height 26
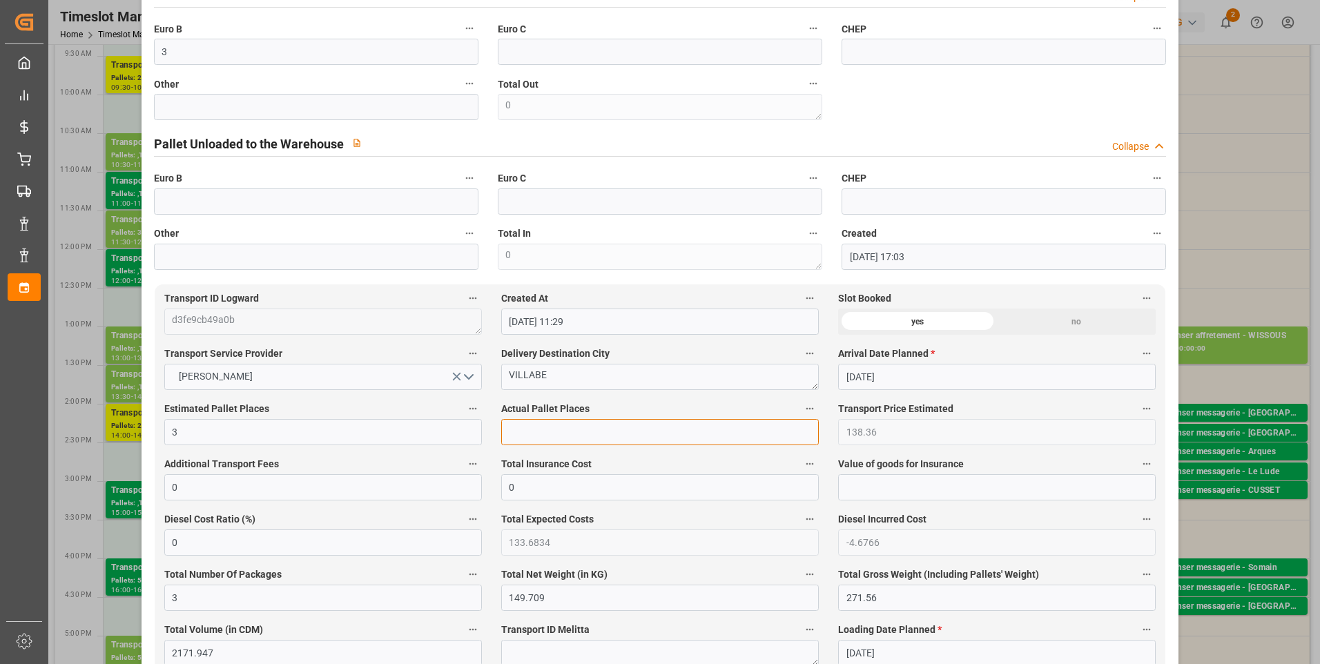
click at [539, 425] on input "text" at bounding box center [660, 432] width 318 height 26
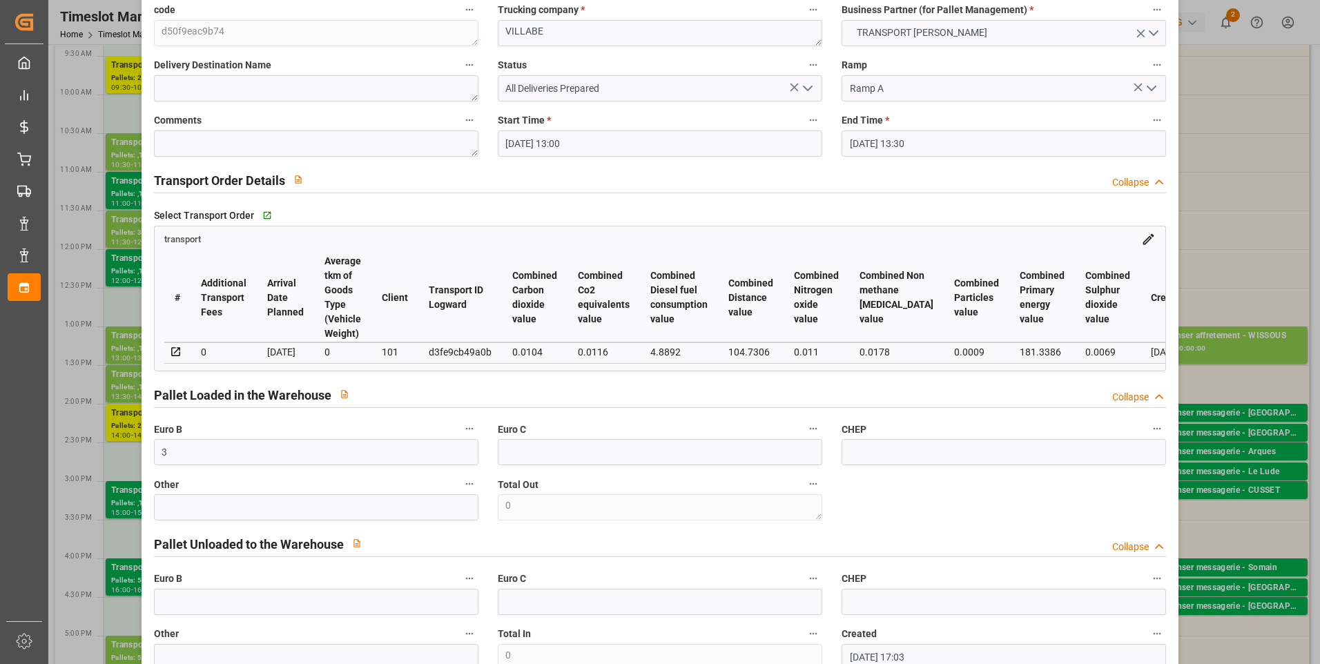
scroll to position [0, 0]
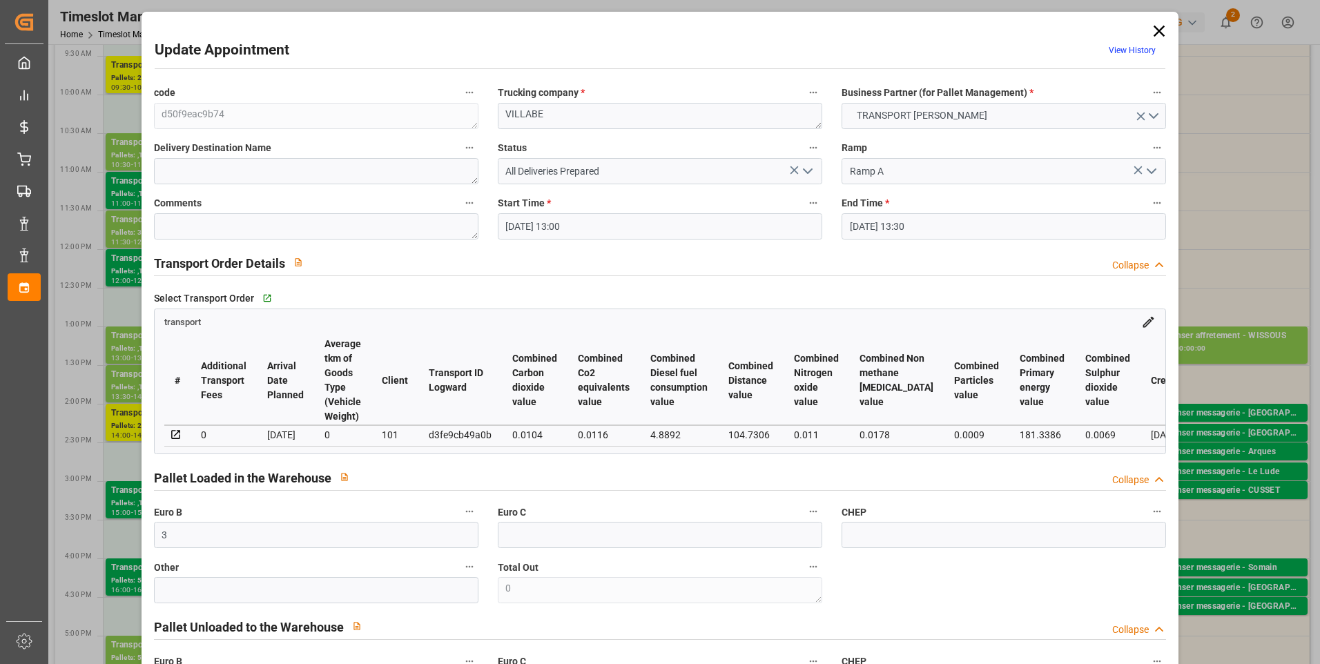
click at [804, 175] on icon "open menu" at bounding box center [808, 171] width 17 height 17
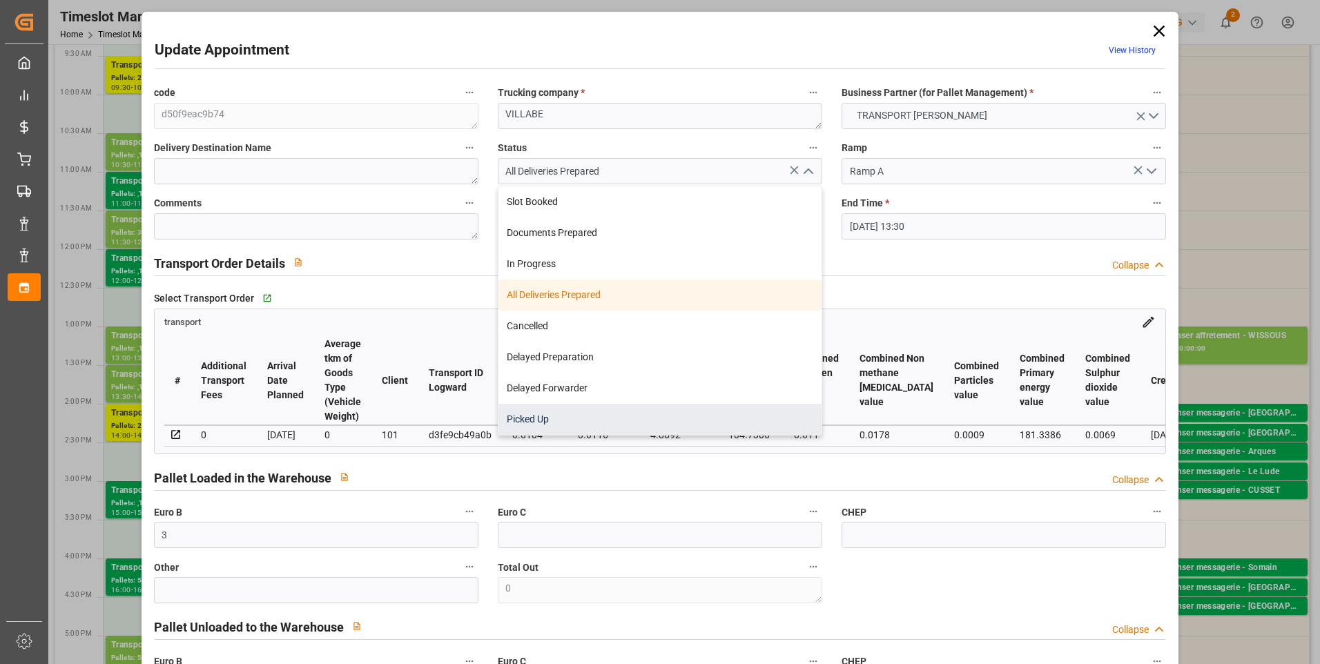
click at [577, 404] on div "Picked Up" at bounding box center [660, 419] width 323 height 31
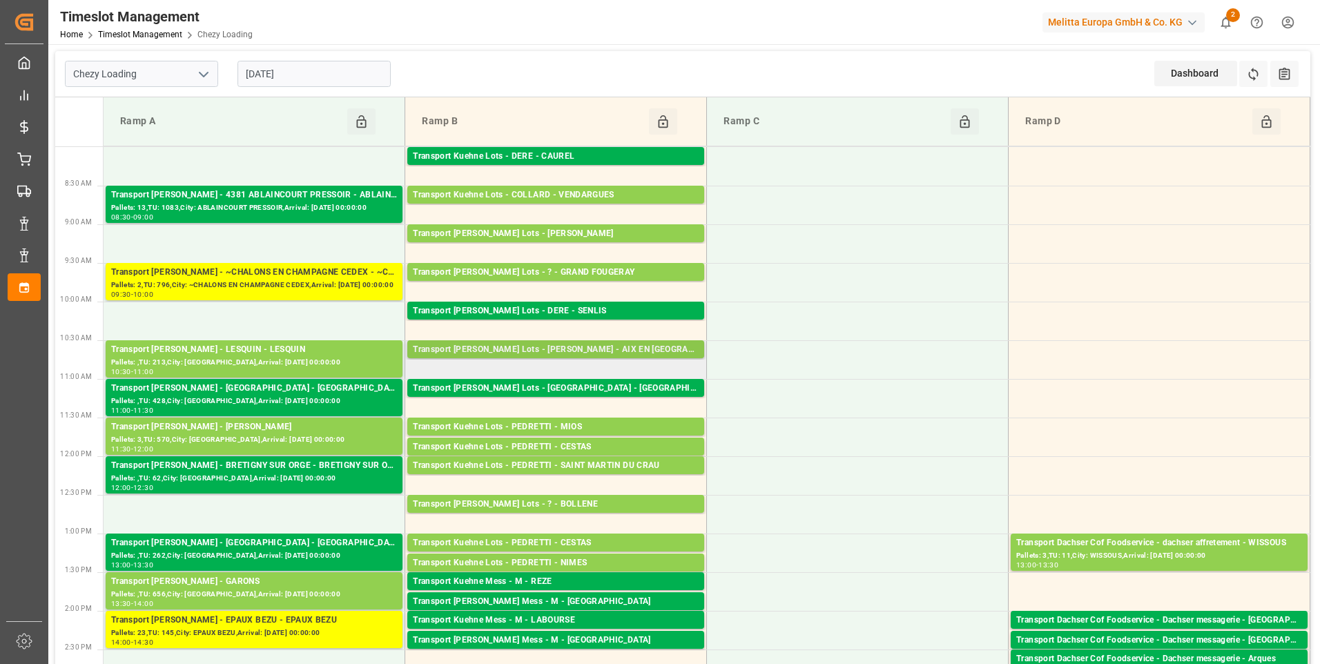
click at [663, 341] on div "Transport Kuehne Lots - COLLARD - AIX EN PROVENCE Pallets: ,TU: 67,City: AIX EN…" at bounding box center [555, 349] width 297 height 18
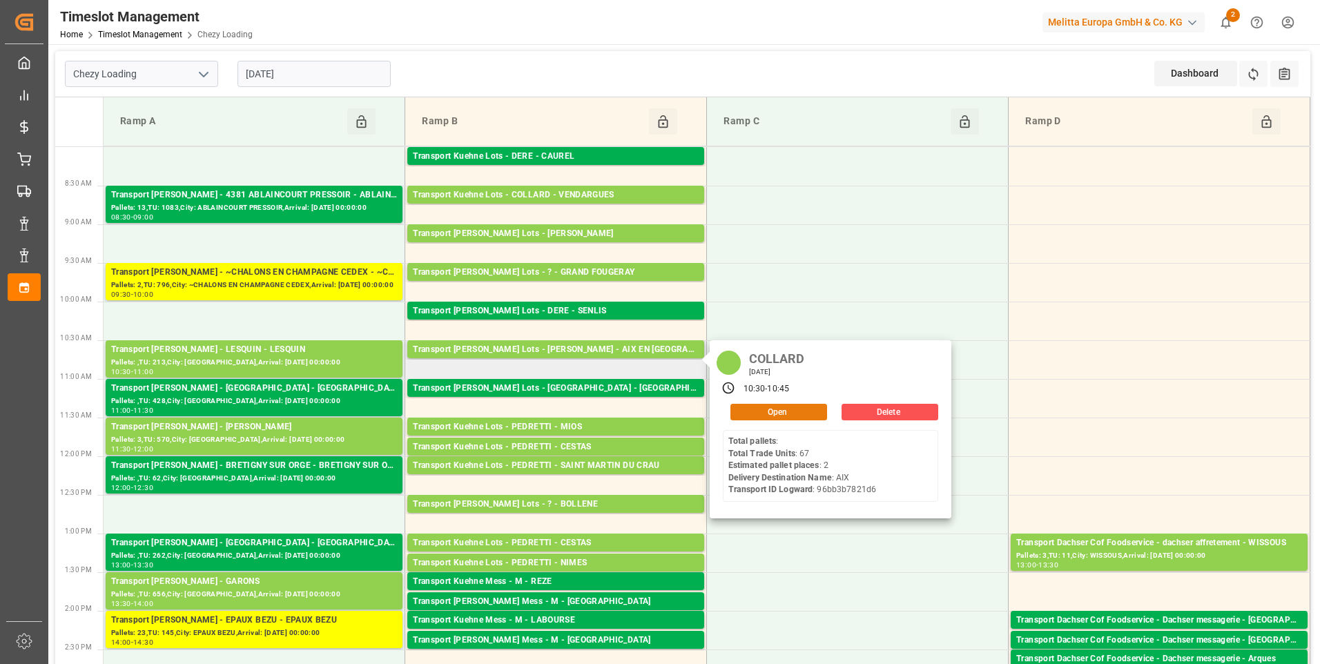
click at [785, 412] on button "Open" at bounding box center [779, 412] width 97 height 17
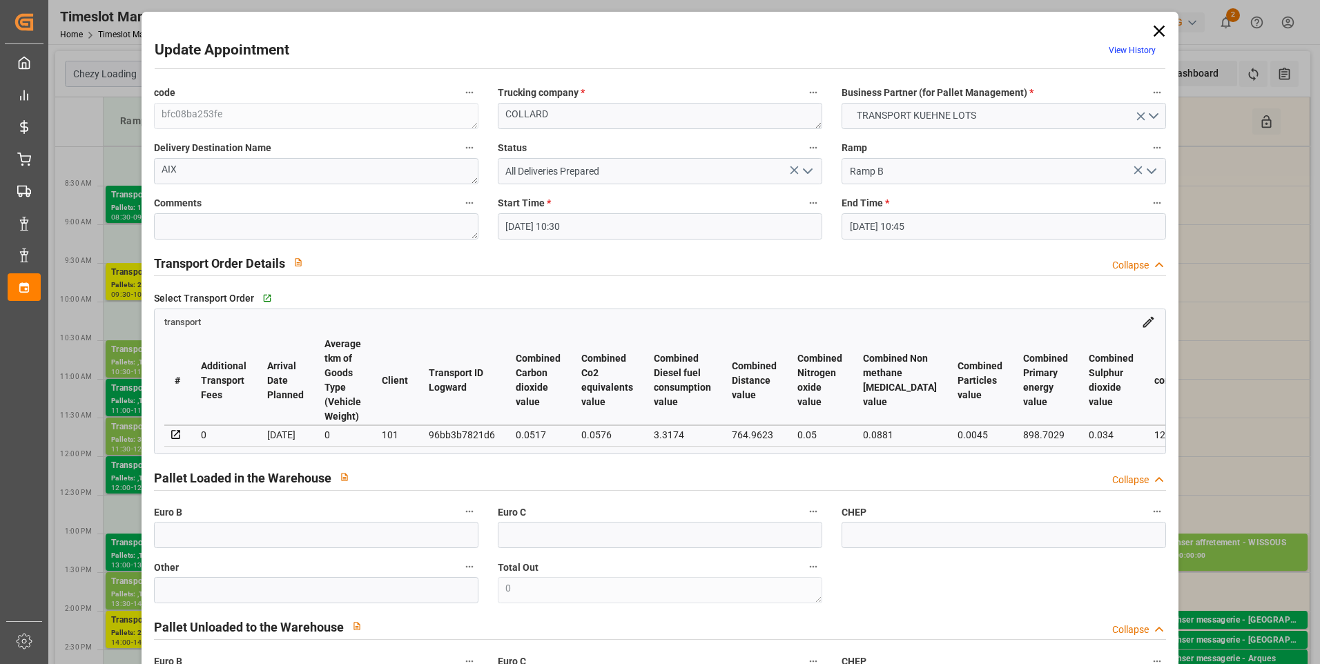
click at [1240, 184] on div "Update Appointment View History code bfc08ba253fe Trucking company * COLLARD Bu…" at bounding box center [660, 332] width 1320 height 664
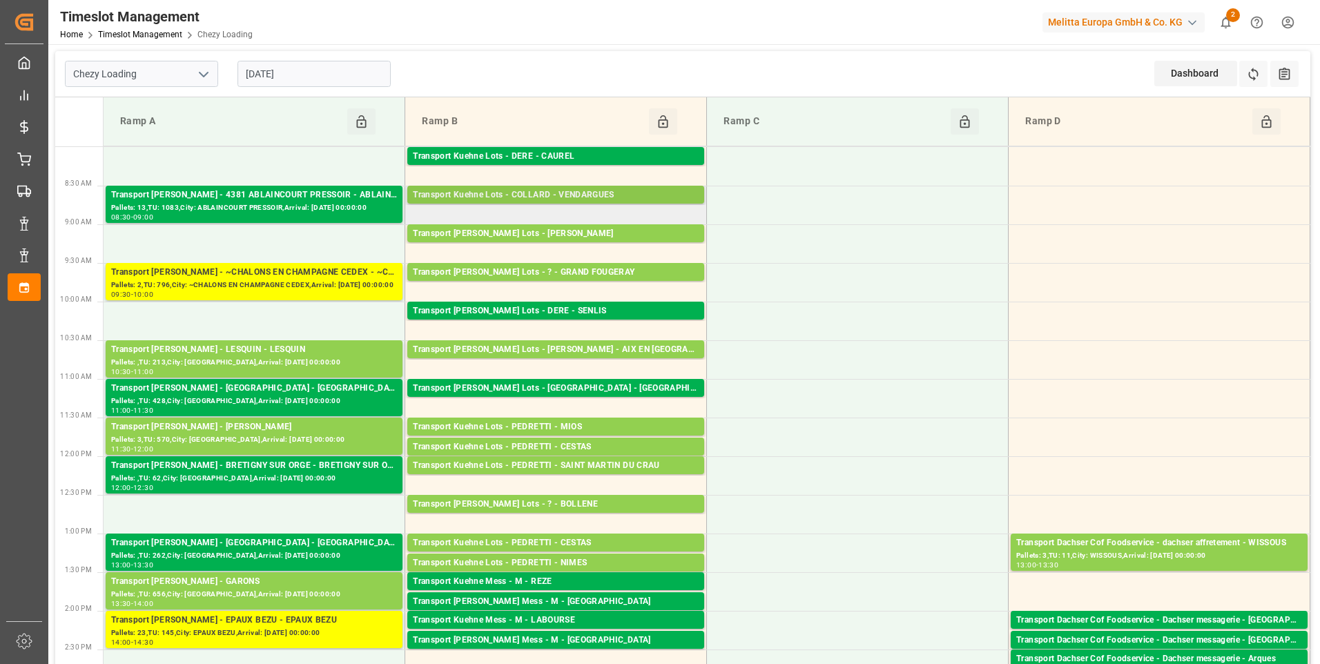
click at [637, 186] on div "Transport Kuehne Lots - COLLARD - VENDARGUES Pallets: 20,TU: 464,City: VENDARGU…" at bounding box center [555, 195] width 297 height 18
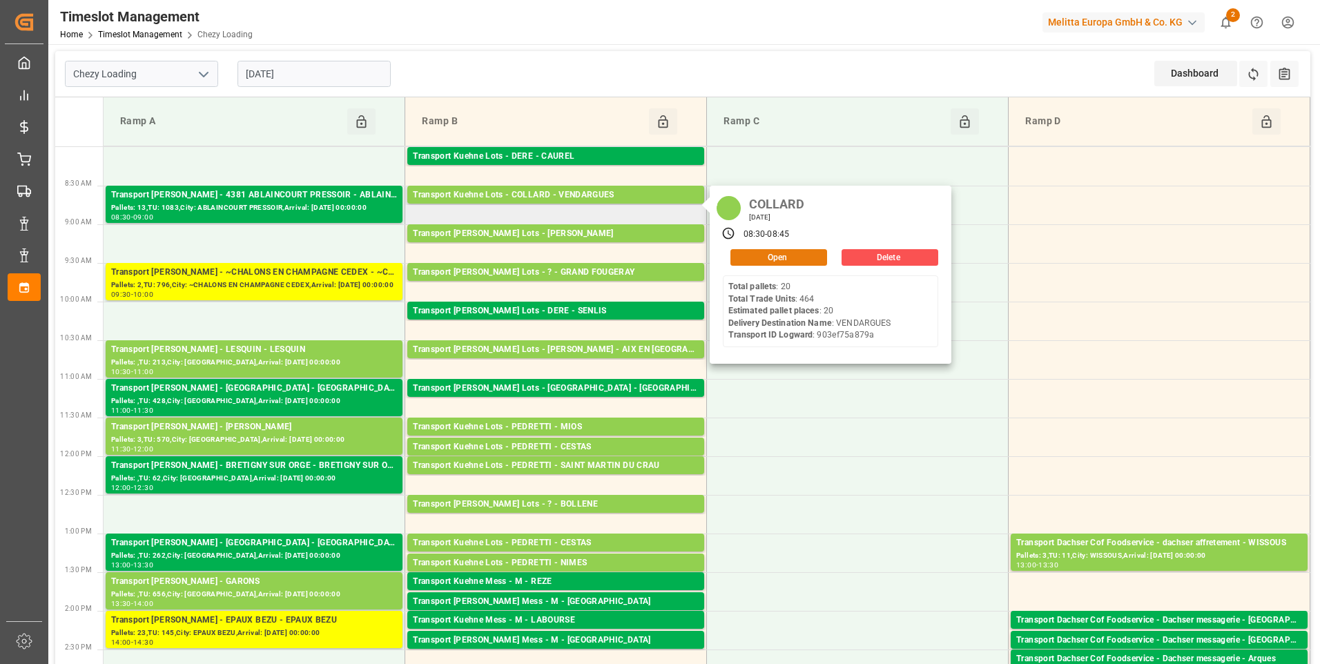
click at [773, 258] on button "Open" at bounding box center [779, 257] width 97 height 17
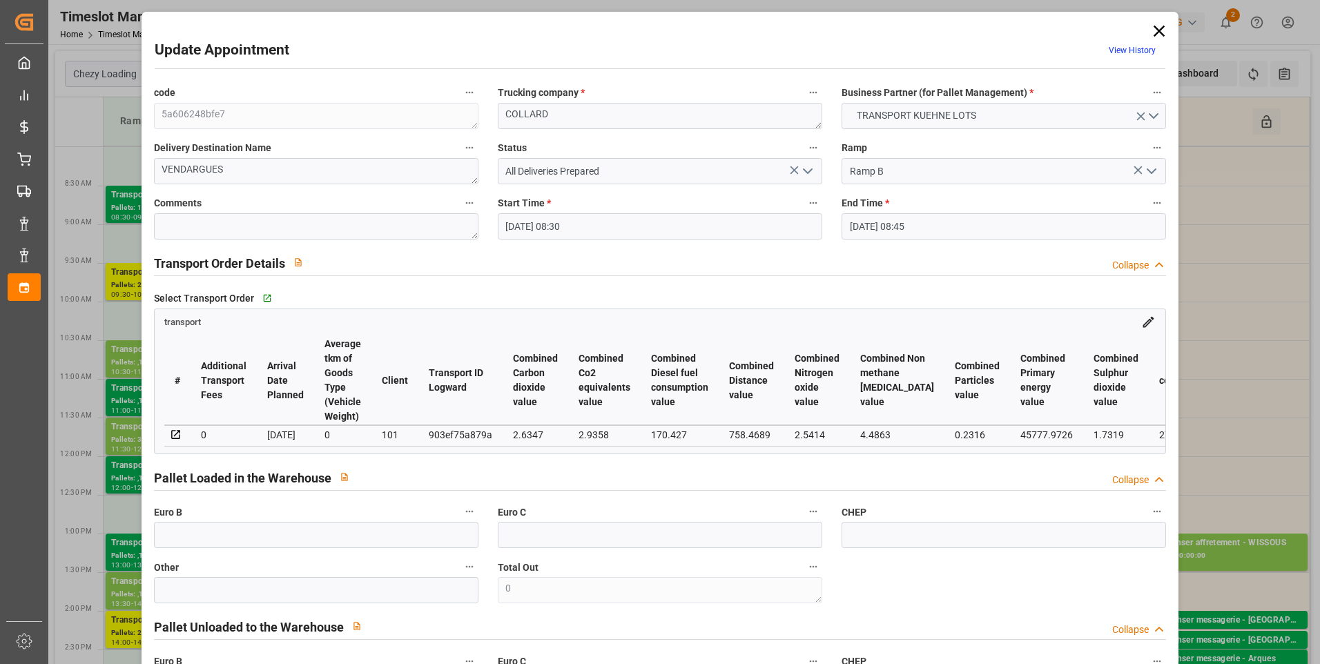
click at [1154, 33] on icon at bounding box center [1159, 31] width 11 height 11
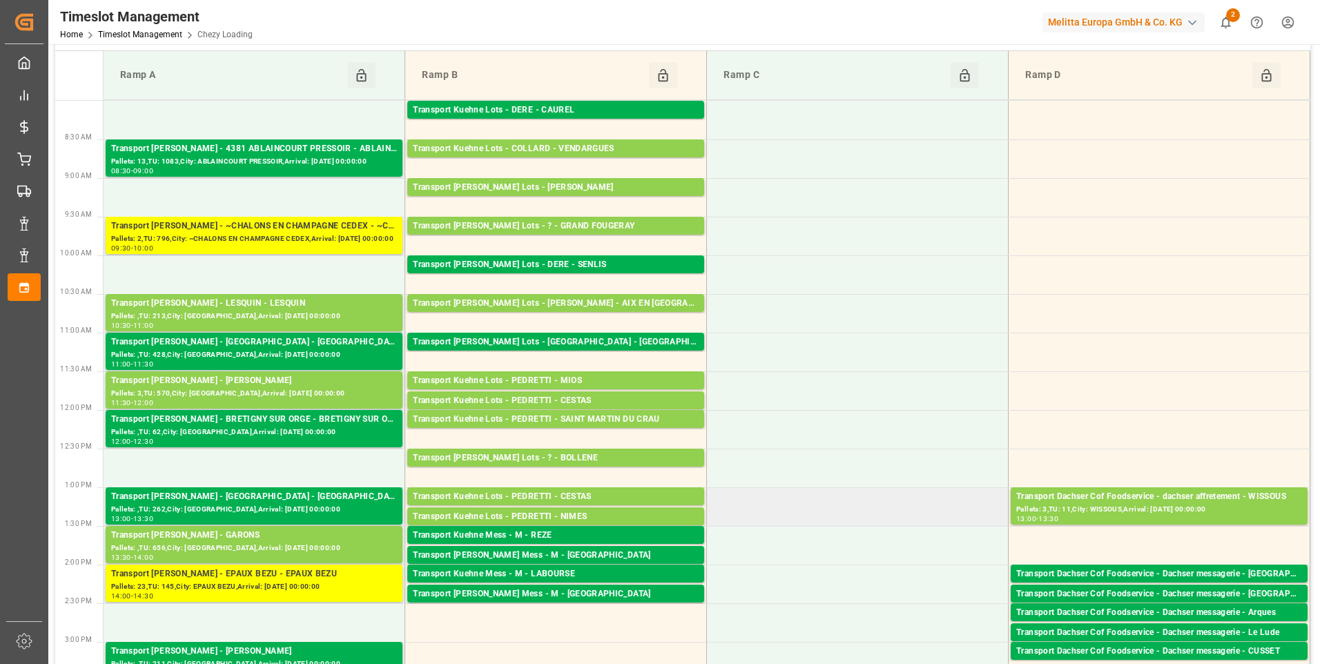
scroll to position [207, 0]
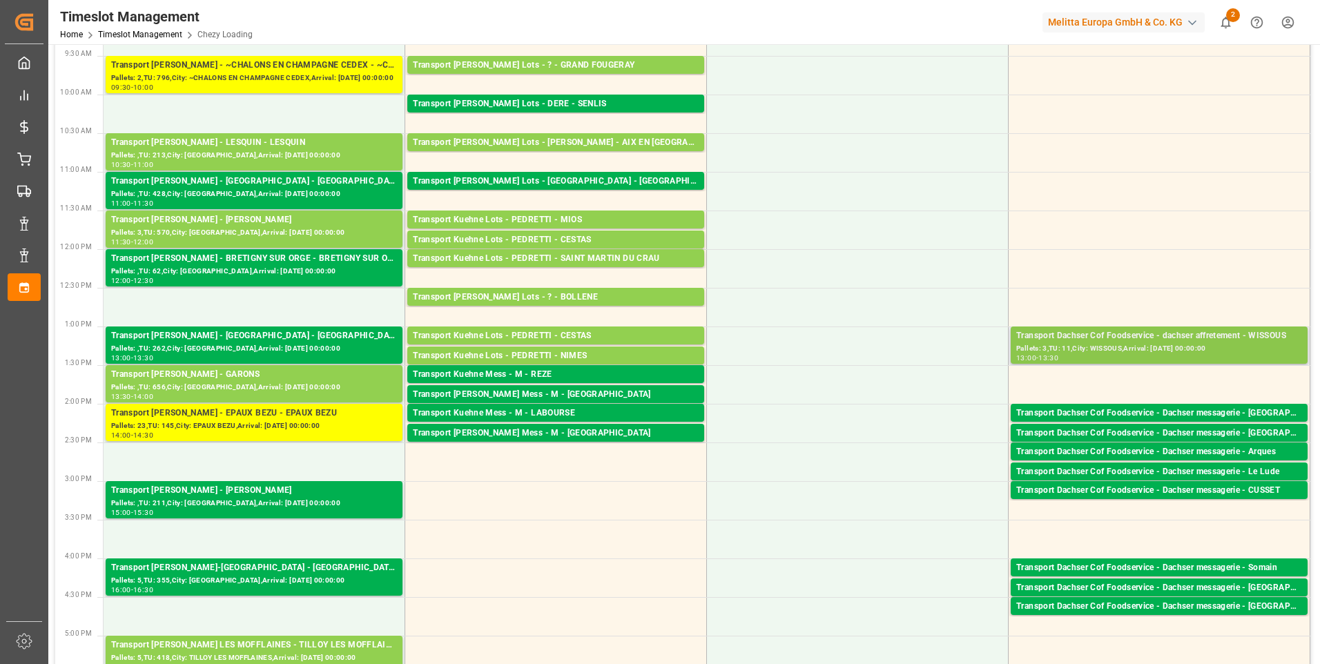
click at [1098, 343] on div "Pallets: 3,TU: 11,City: WISSOUS,Arrival: 2025-09-02 00:00:00" at bounding box center [1159, 349] width 286 height 12
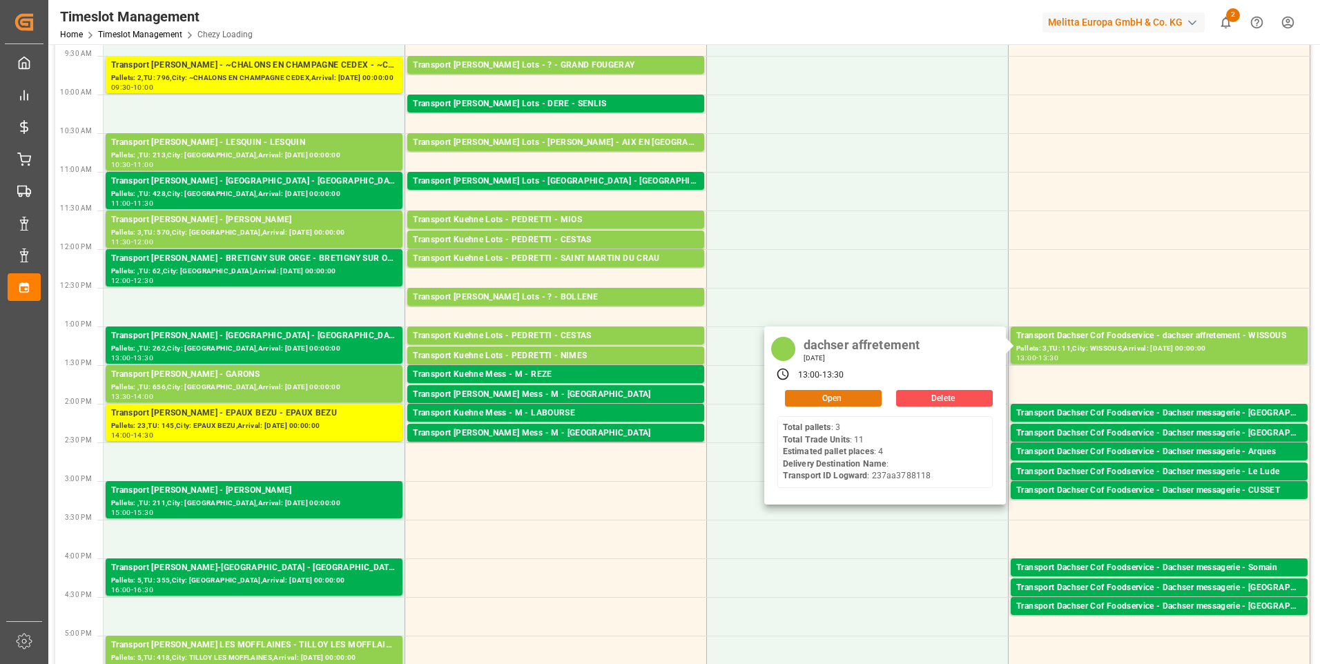
click at [837, 396] on button "Open" at bounding box center [833, 398] width 97 height 17
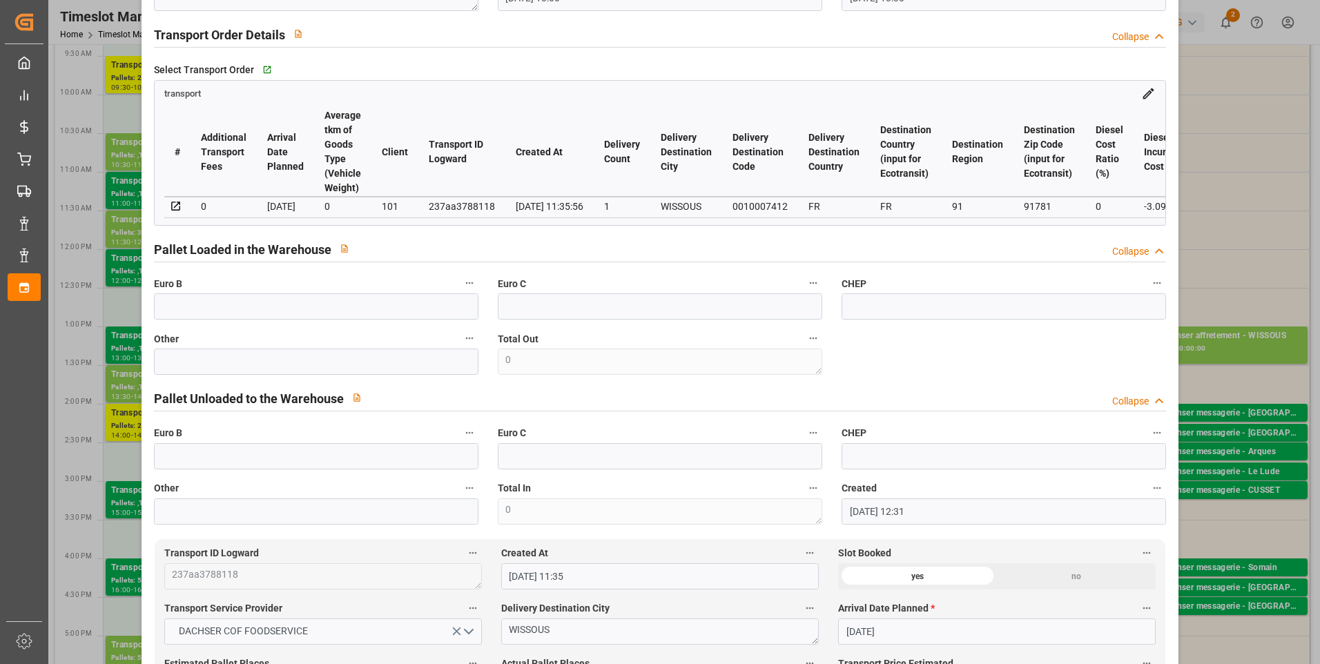
scroll to position [276, 0]
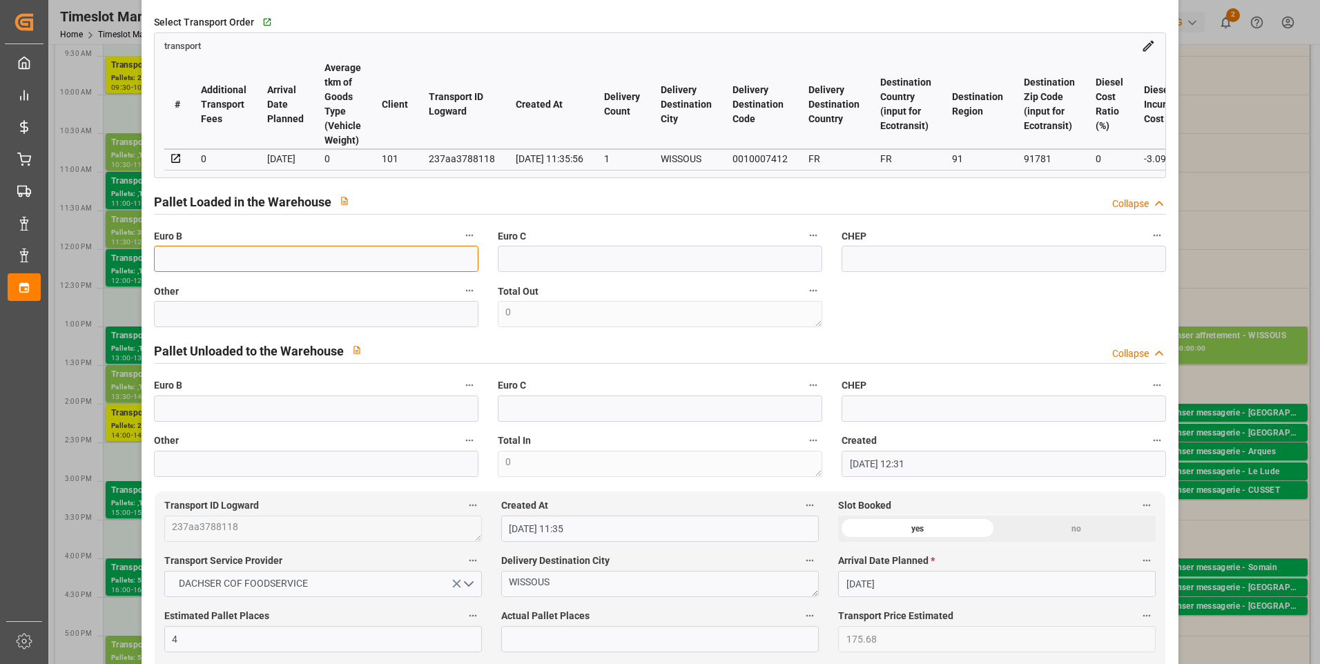
click at [171, 264] on input "text" at bounding box center [316, 259] width 325 height 26
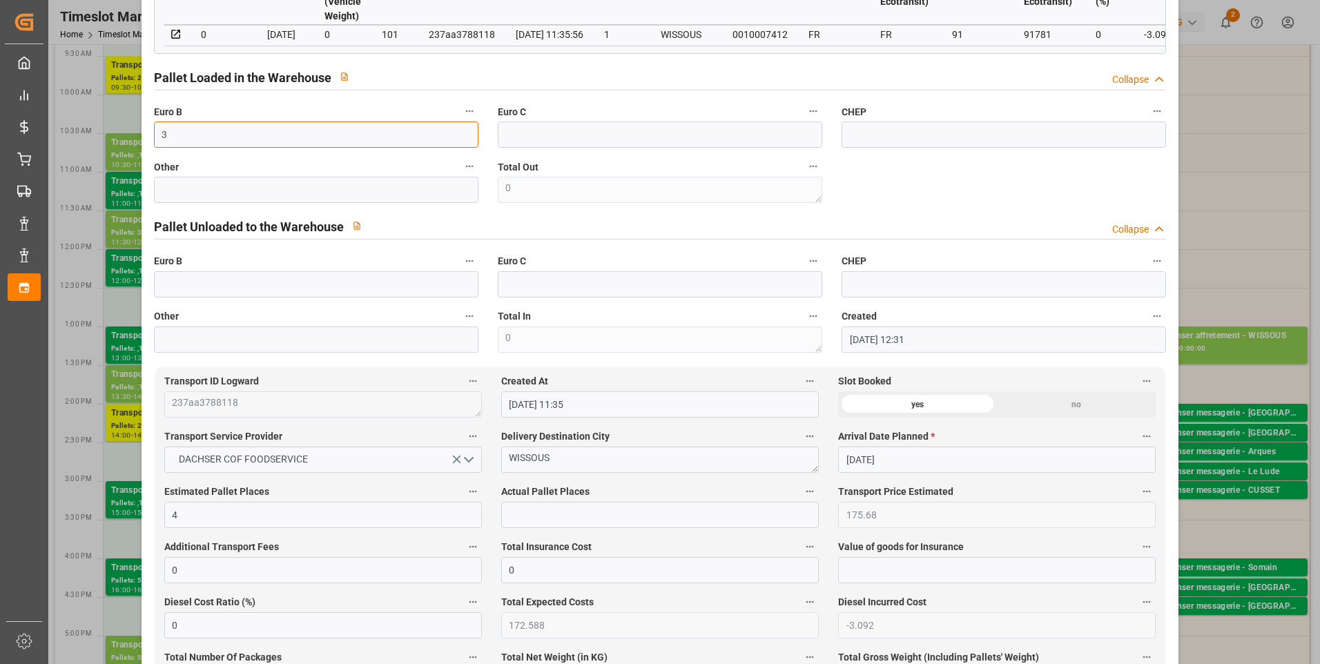
scroll to position [414, 0]
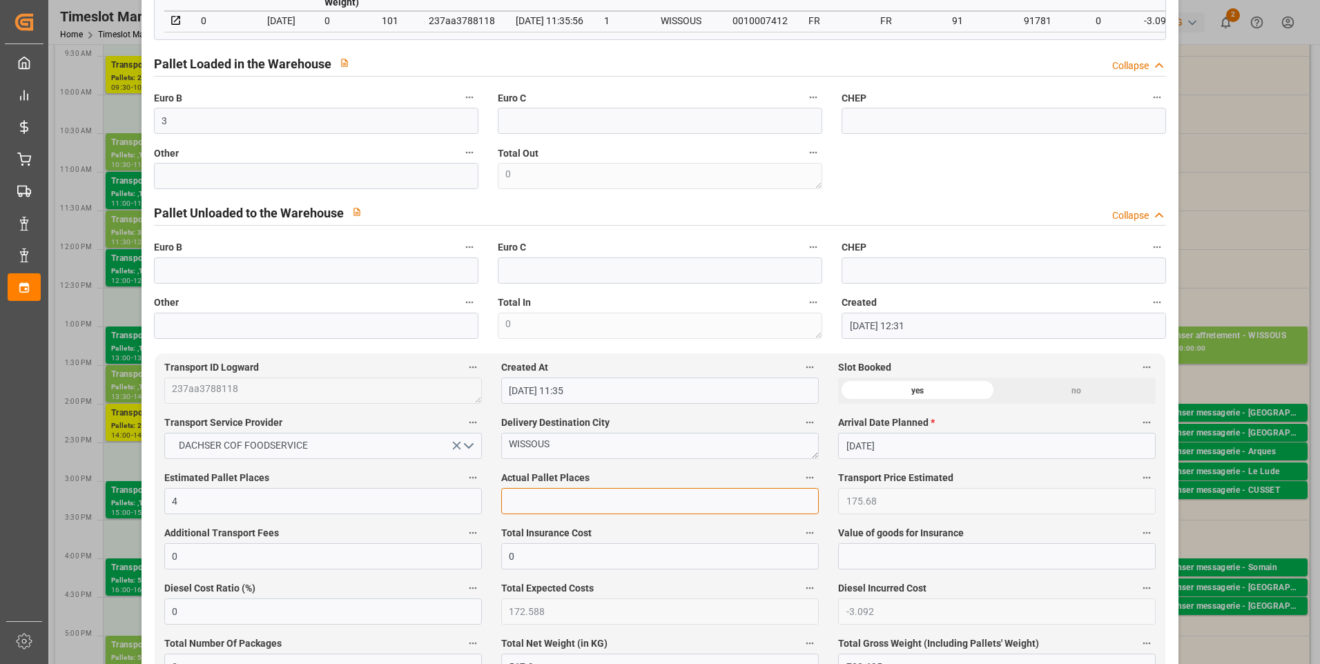
click at [530, 511] on input "text" at bounding box center [660, 501] width 318 height 26
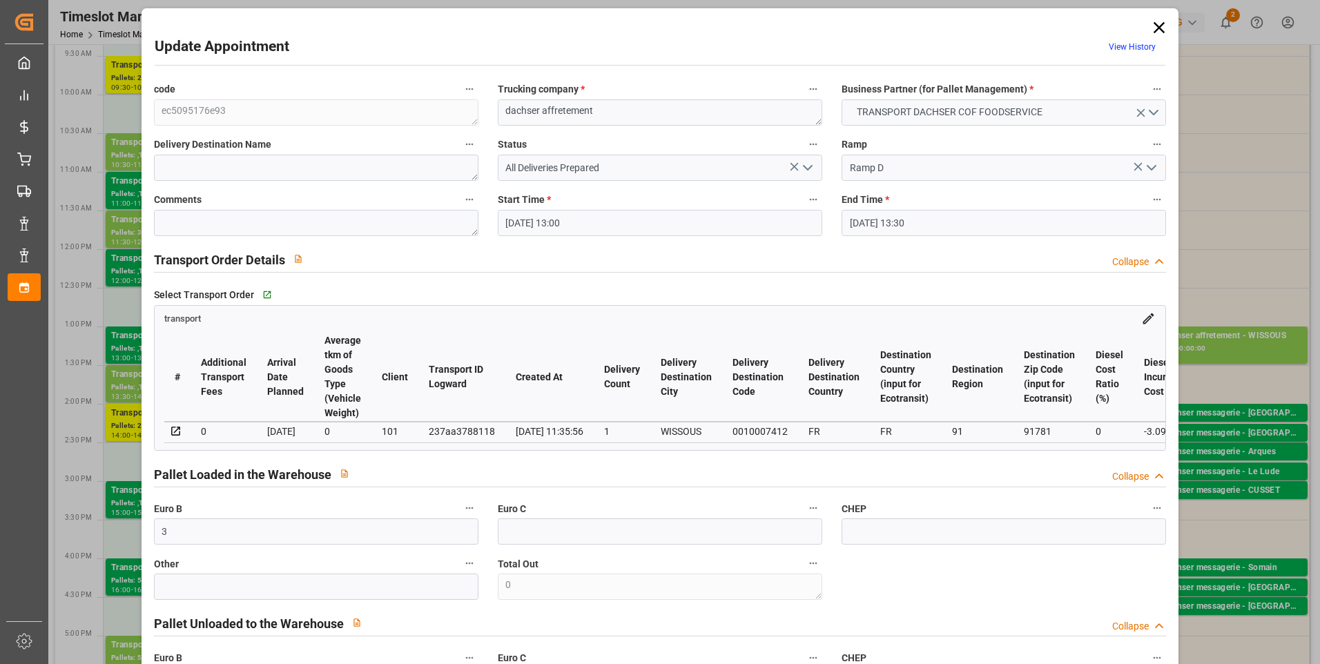
scroll to position [0, 0]
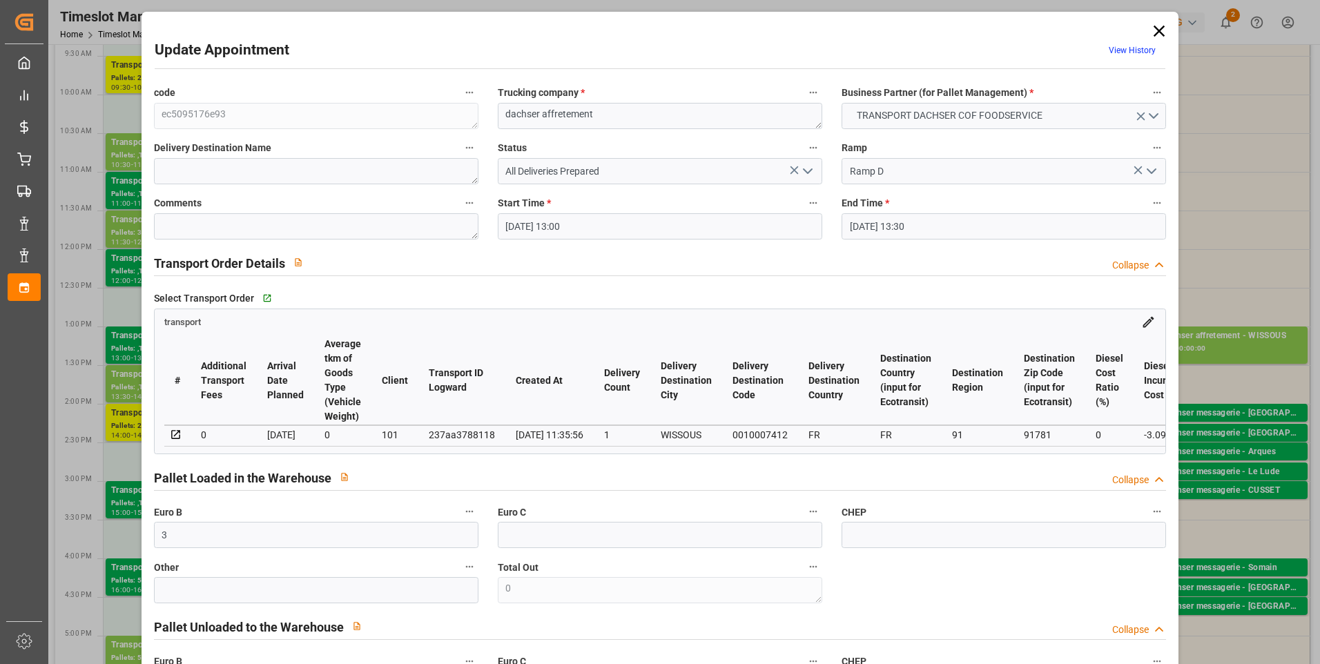
click at [802, 165] on icon "open menu" at bounding box center [808, 171] width 17 height 17
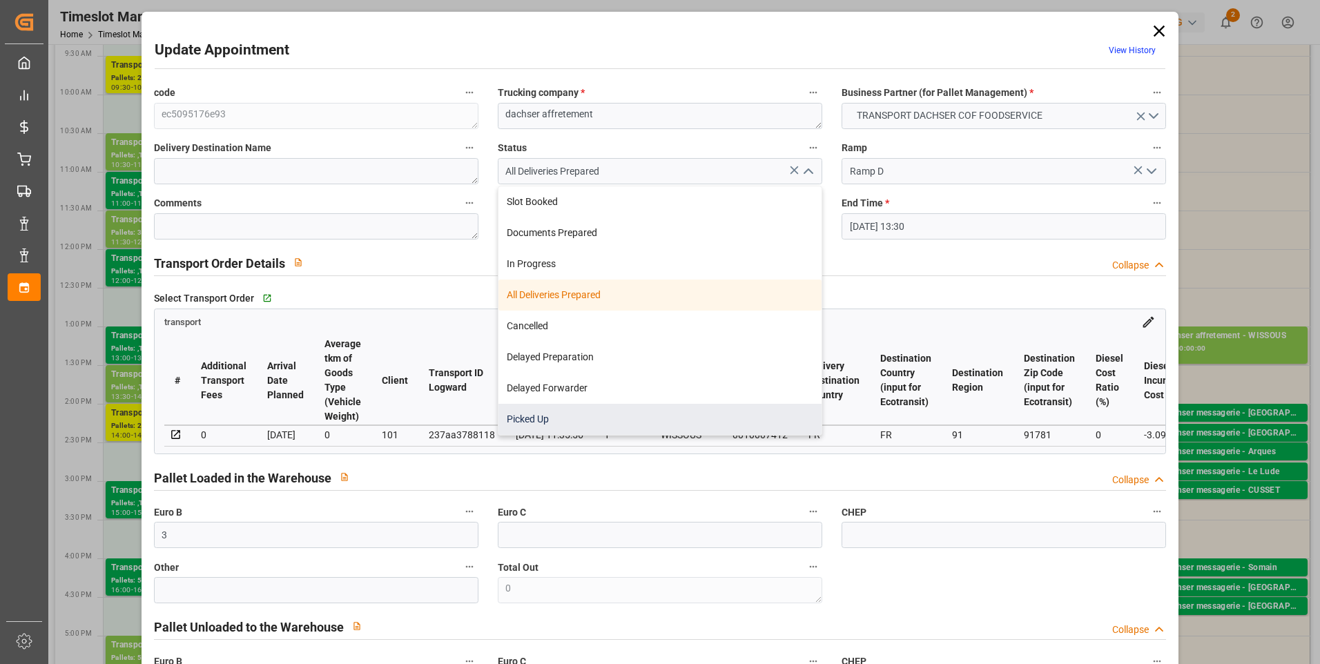
click at [534, 420] on div "Picked Up" at bounding box center [660, 419] width 323 height 31
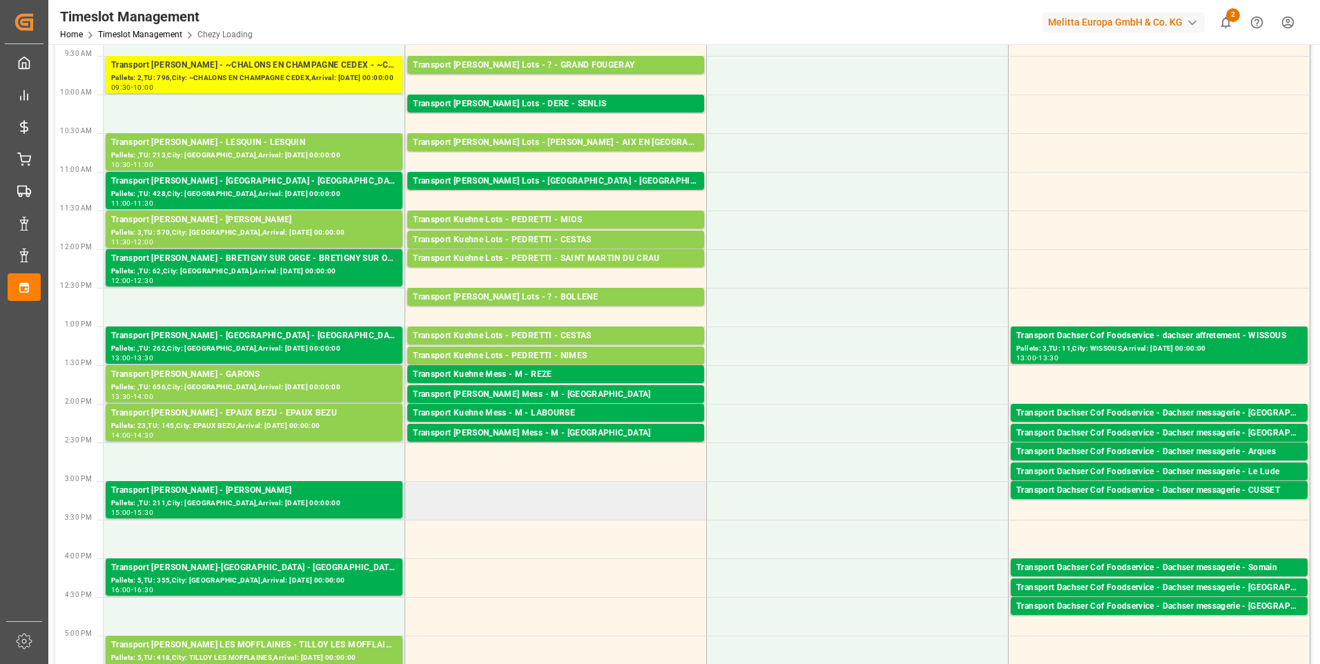
click at [444, 513] on td at bounding box center [556, 500] width 302 height 39
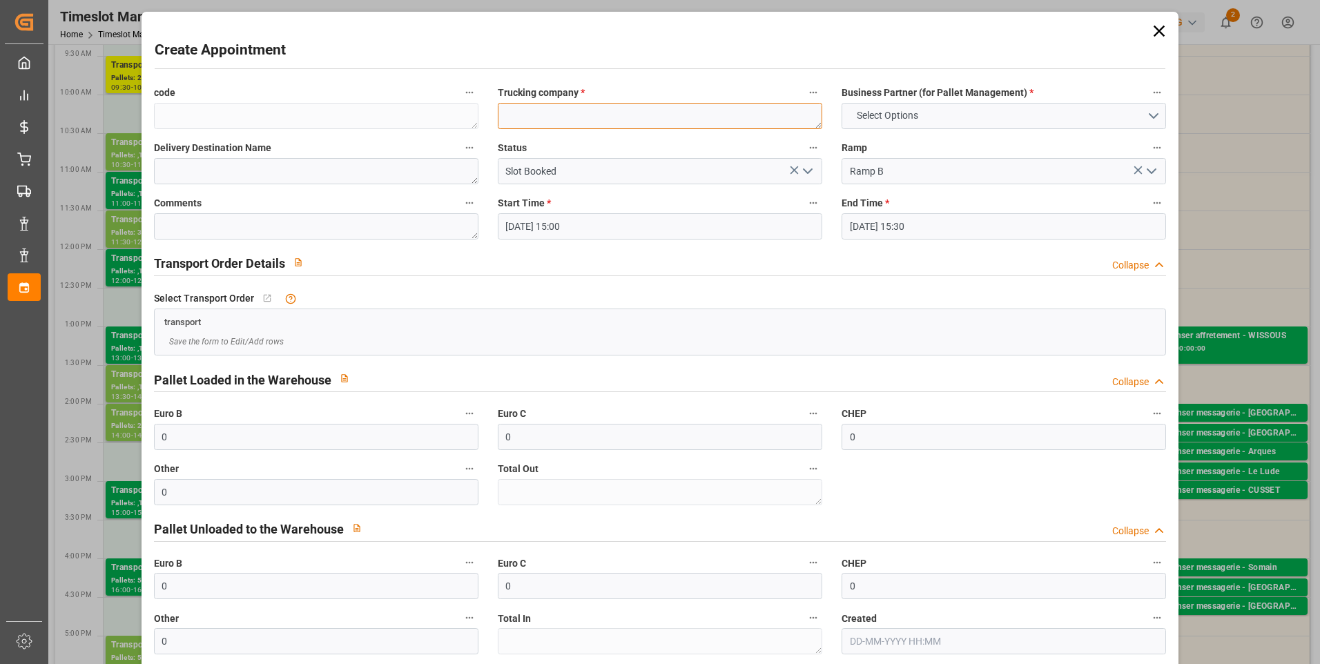
click at [622, 112] on textarea at bounding box center [660, 116] width 325 height 26
click at [1148, 115] on button "Select Options" at bounding box center [1004, 116] width 325 height 26
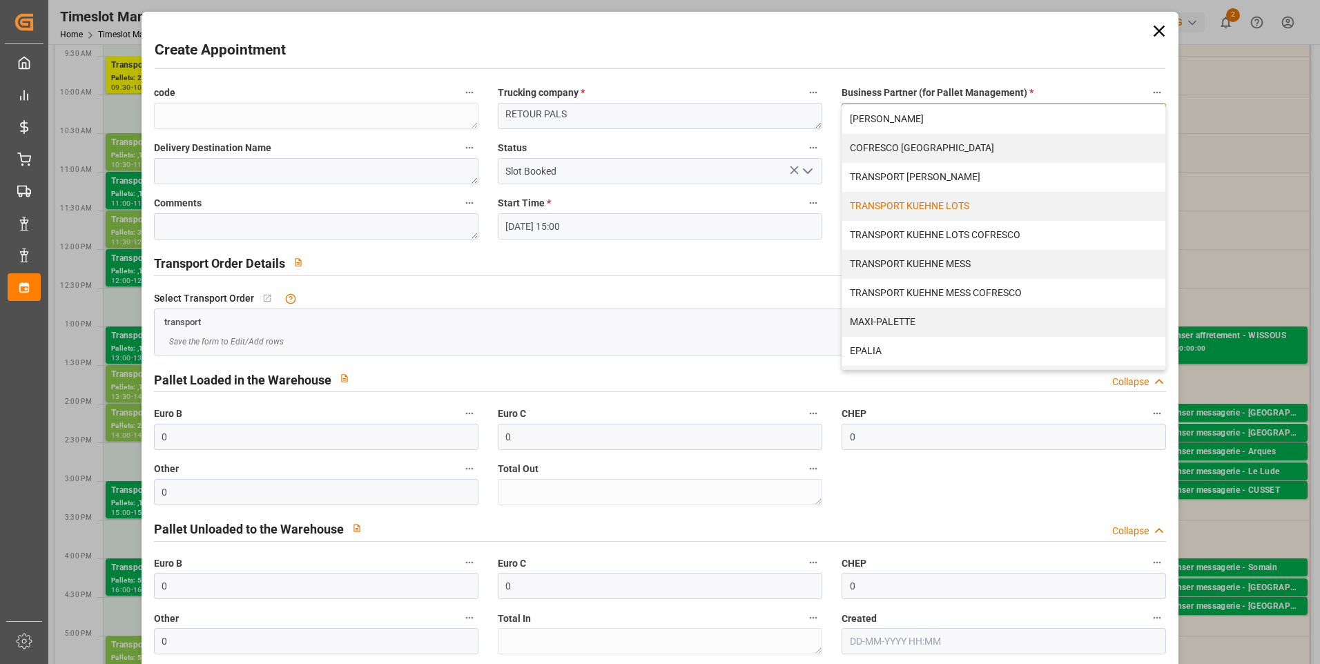
click at [923, 206] on div "TRANSPORT KUEHNE LOTS" at bounding box center [1003, 206] width 323 height 29
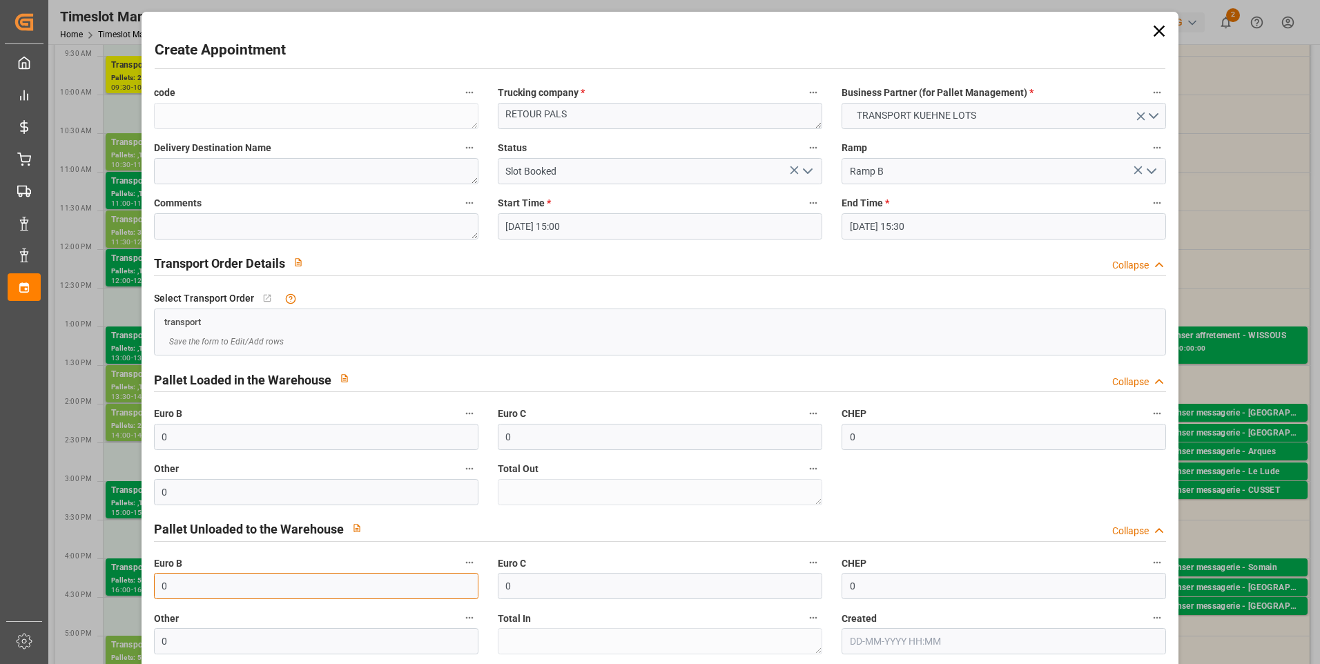
click at [192, 586] on input "0" at bounding box center [316, 586] width 325 height 26
click at [809, 167] on icon "open menu" at bounding box center [808, 171] width 17 height 17
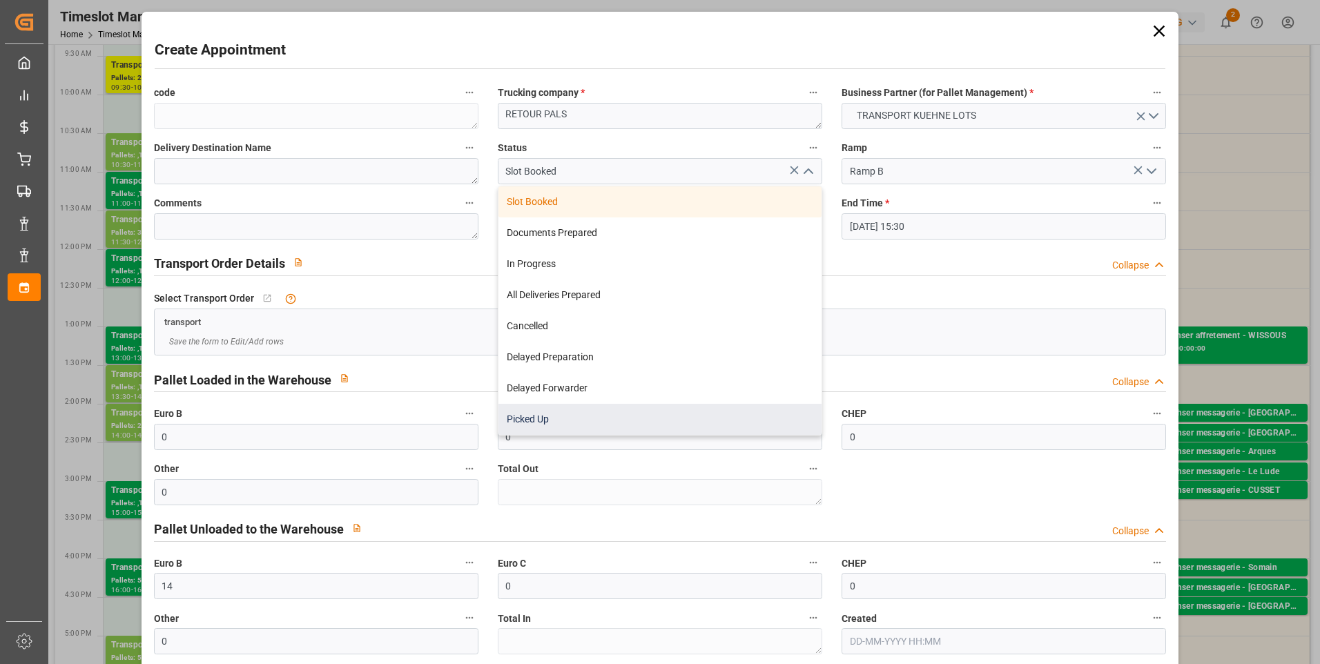
click at [537, 415] on div "Picked Up" at bounding box center [660, 419] width 323 height 31
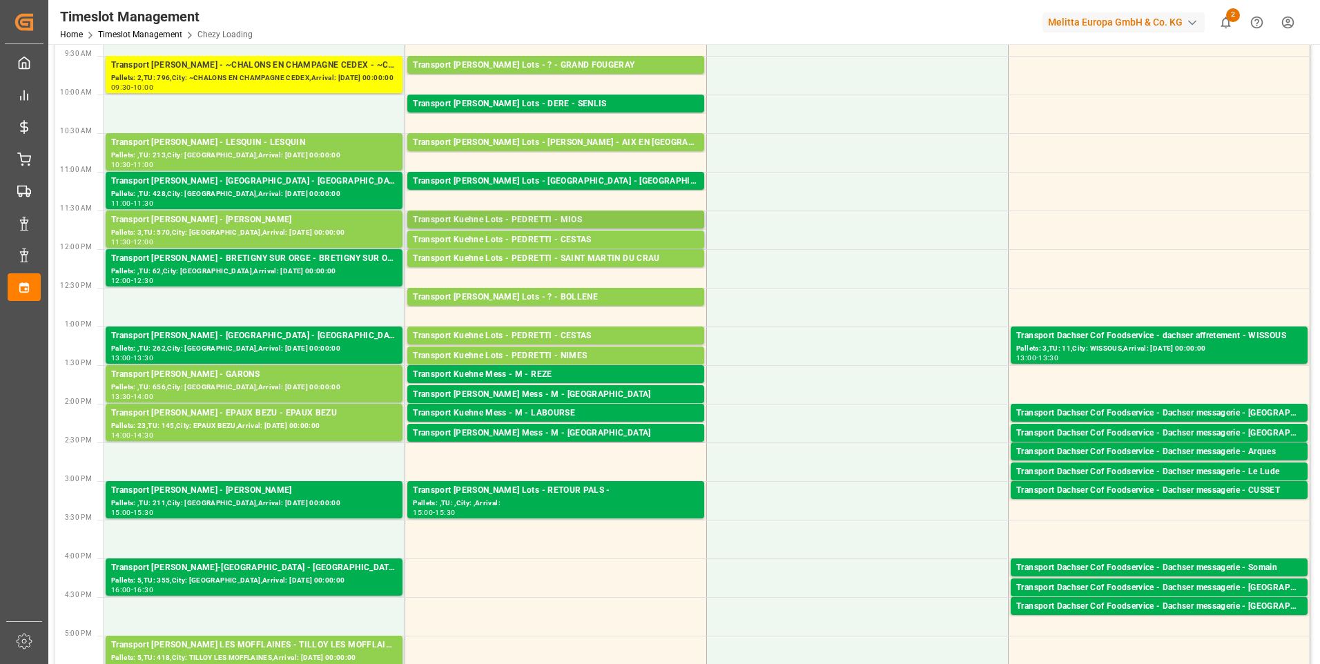
click at [510, 224] on div "Transport Kuehne Lots - PEDRETTI - MIOS" at bounding box center [556, 220] width 286 height 14
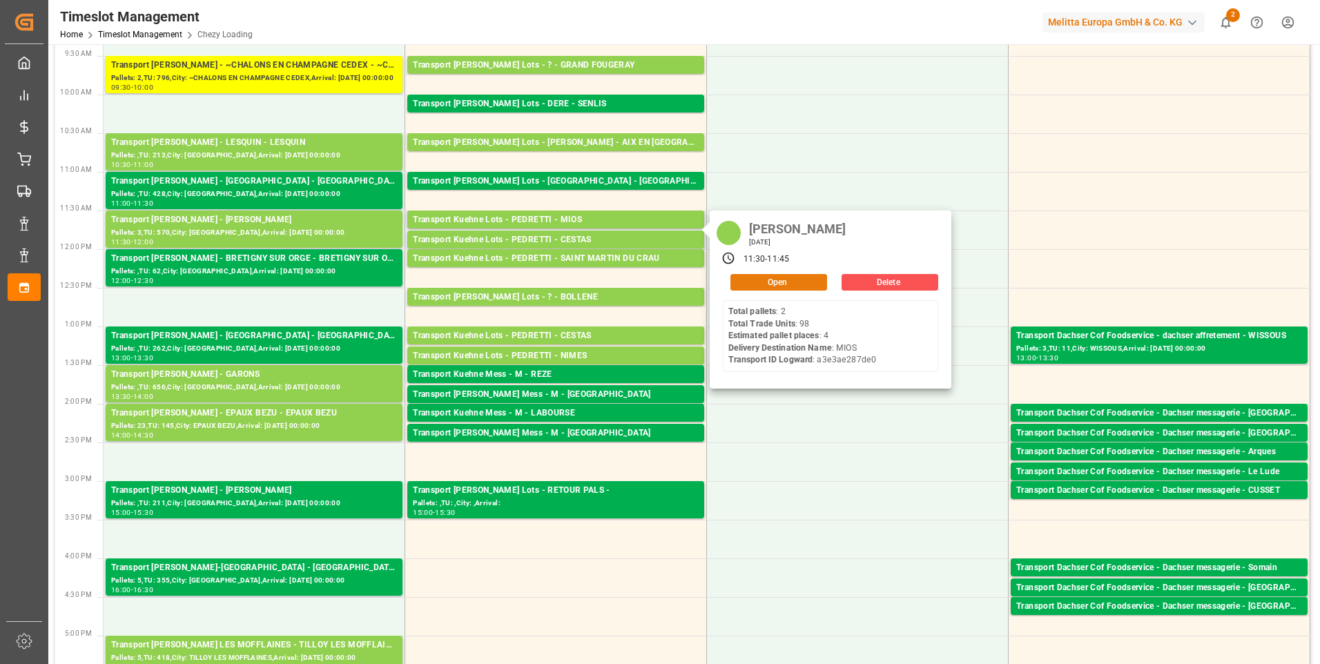
click at [797, 282] on button "Open" at bounding box center [779, 282] width 97 height 17
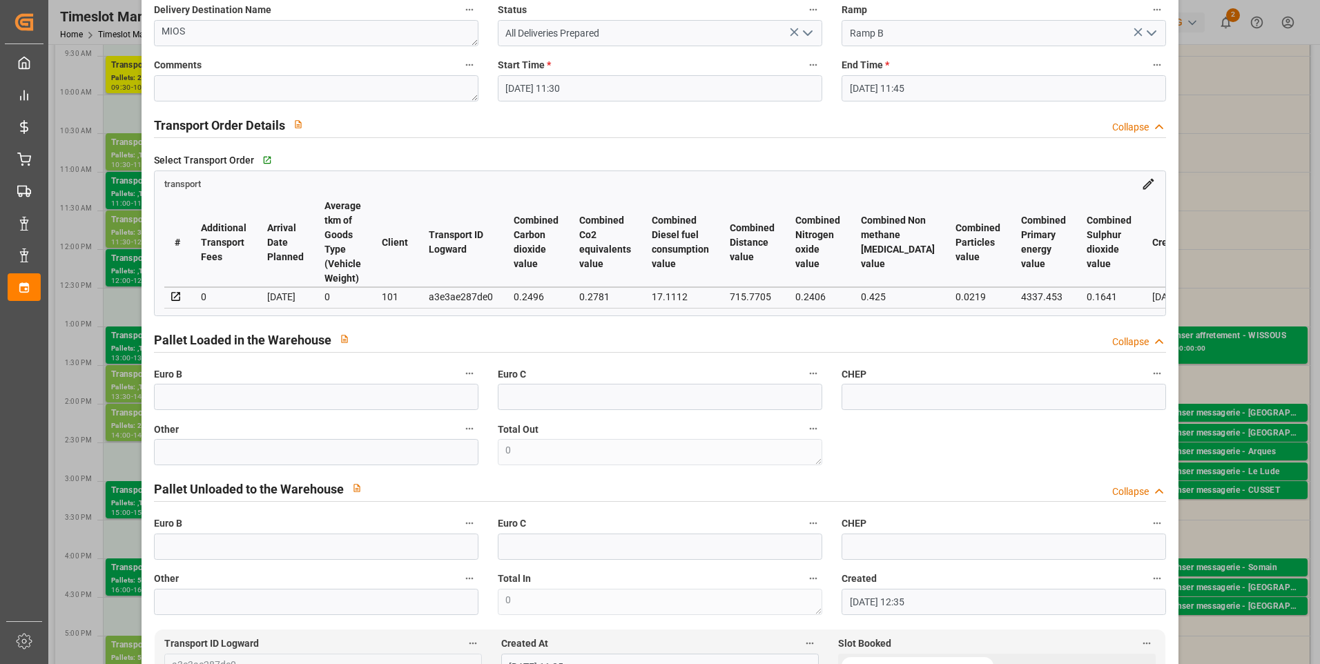
scroll to position [414, 0]
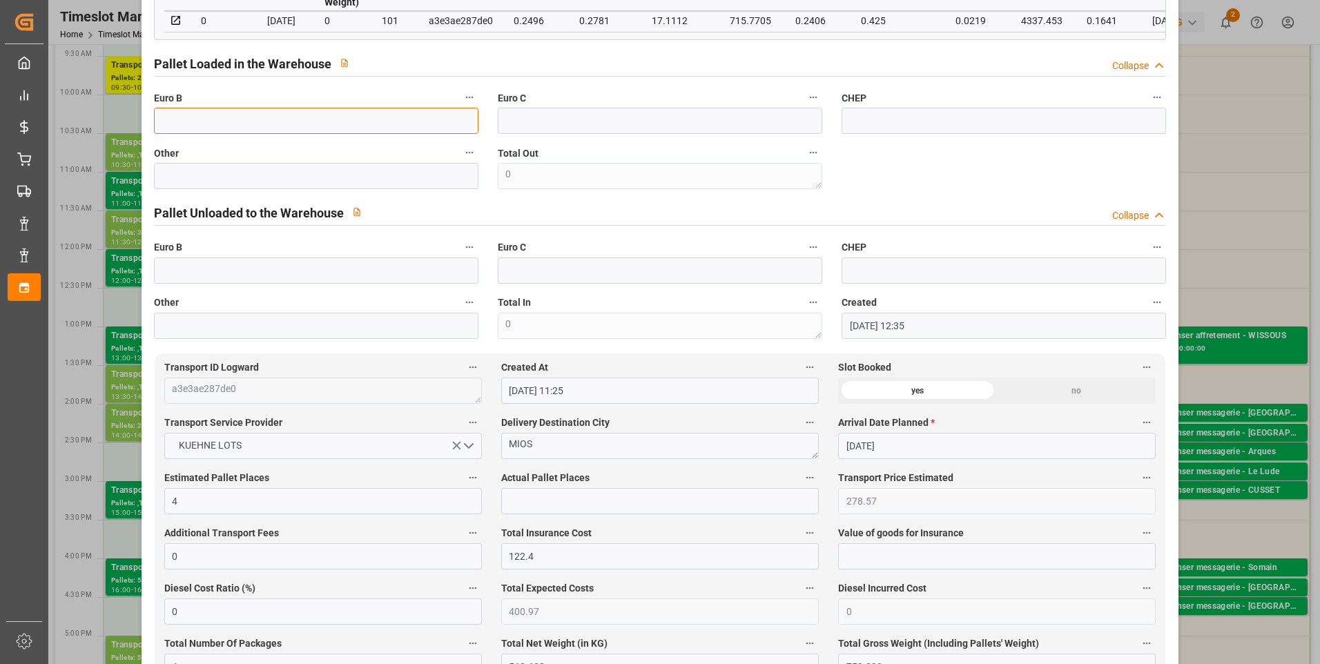
click at [203, 124] on input "text" at bounding box center [316, 121] width 325 height 26
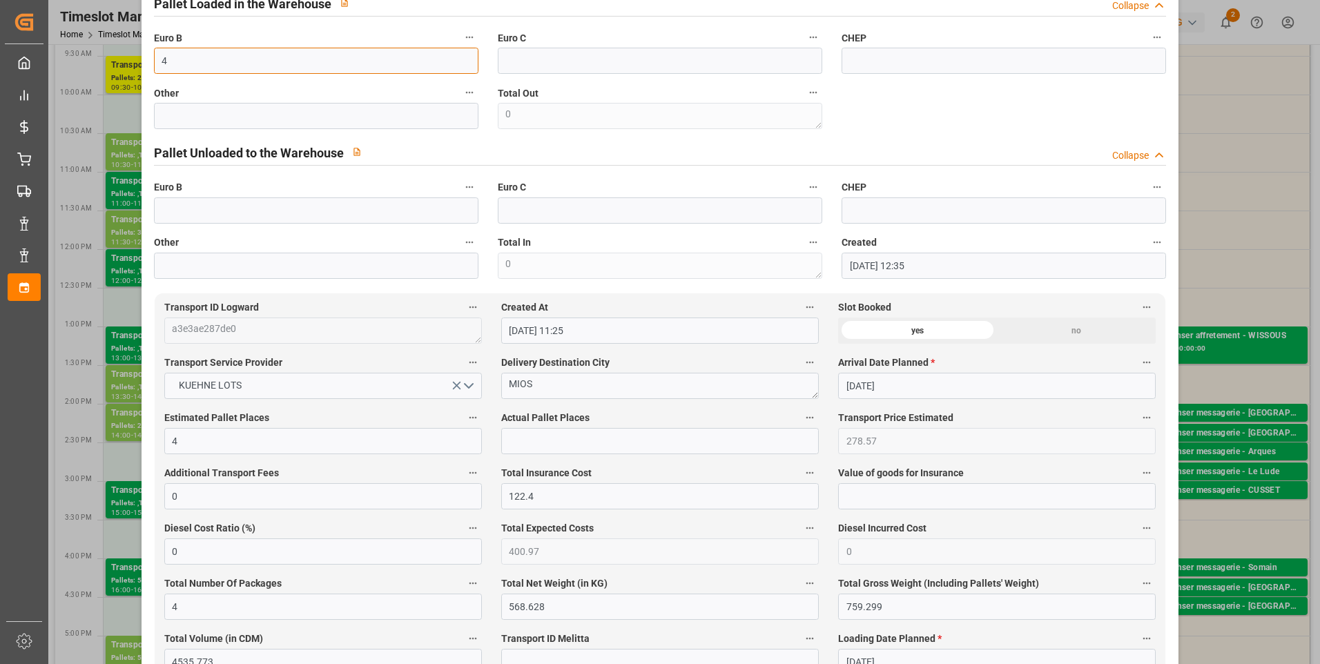
scroll to position [552, 0]
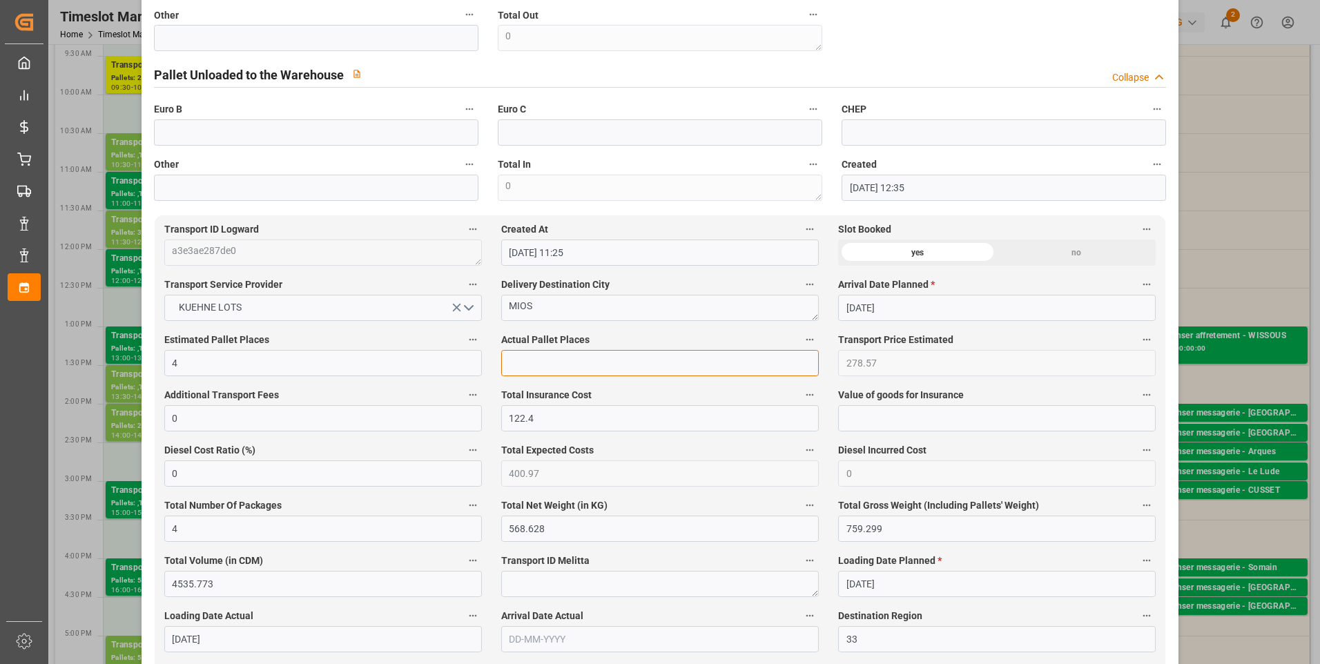
click at [548, 367] on input "text" at bounding box center [660, 363] width 318 height 26
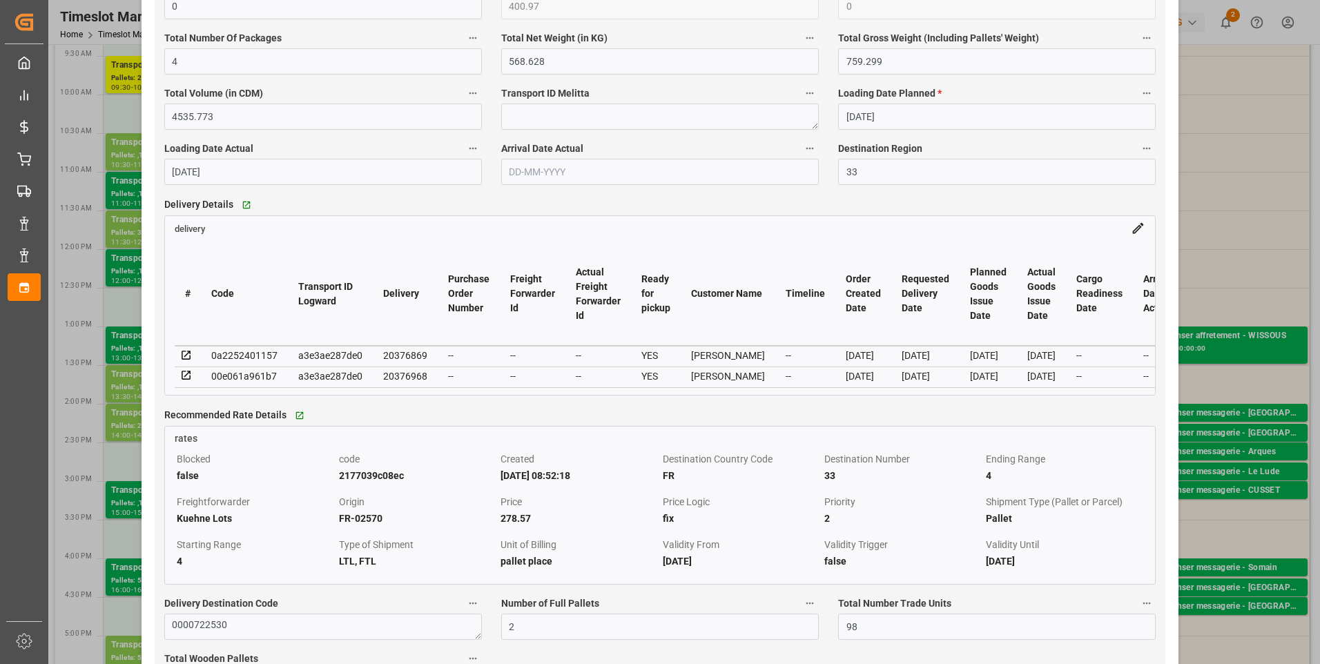
scroll to position [1036, 0]
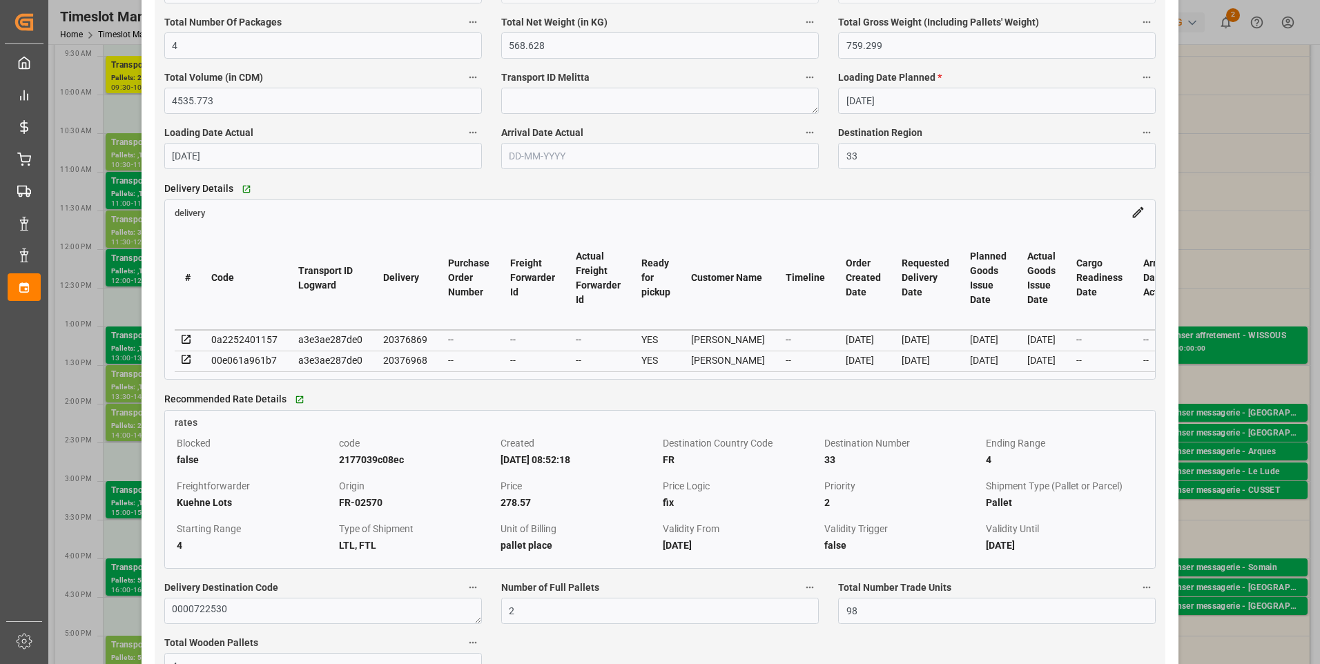
click at [184, 341] on icon at bounding box center [186, 340] width 12 height 12
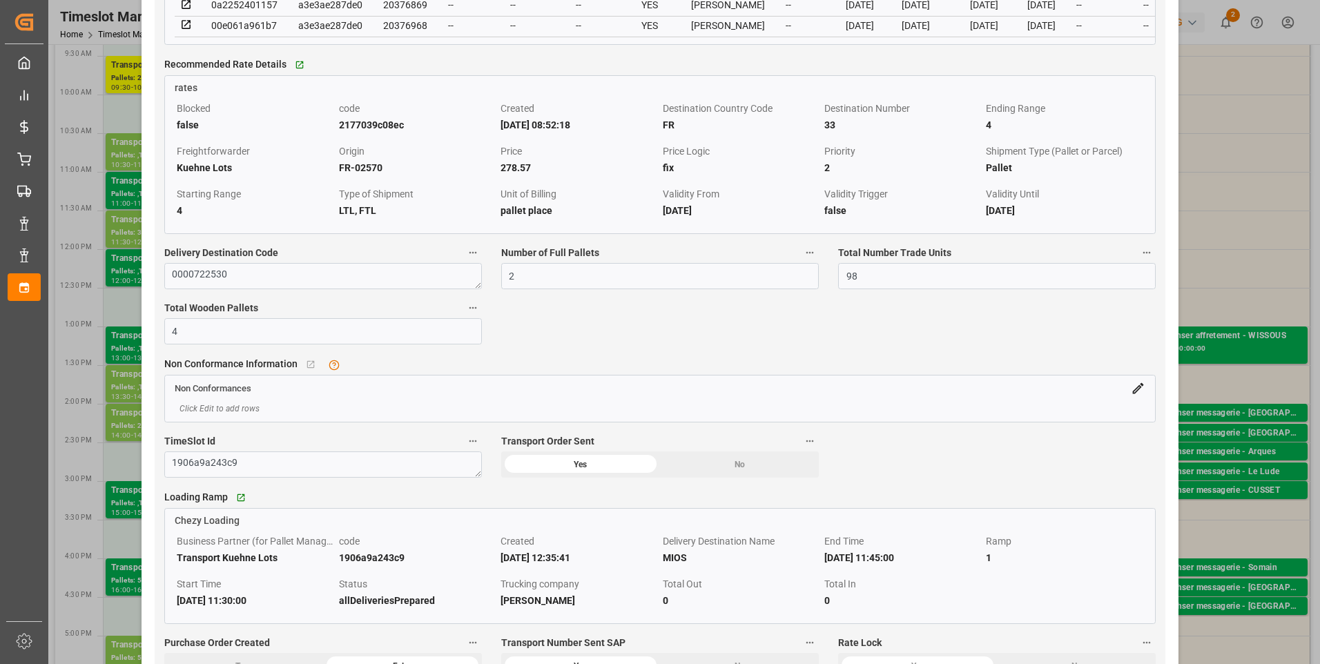
scroll to position [1233, 0]
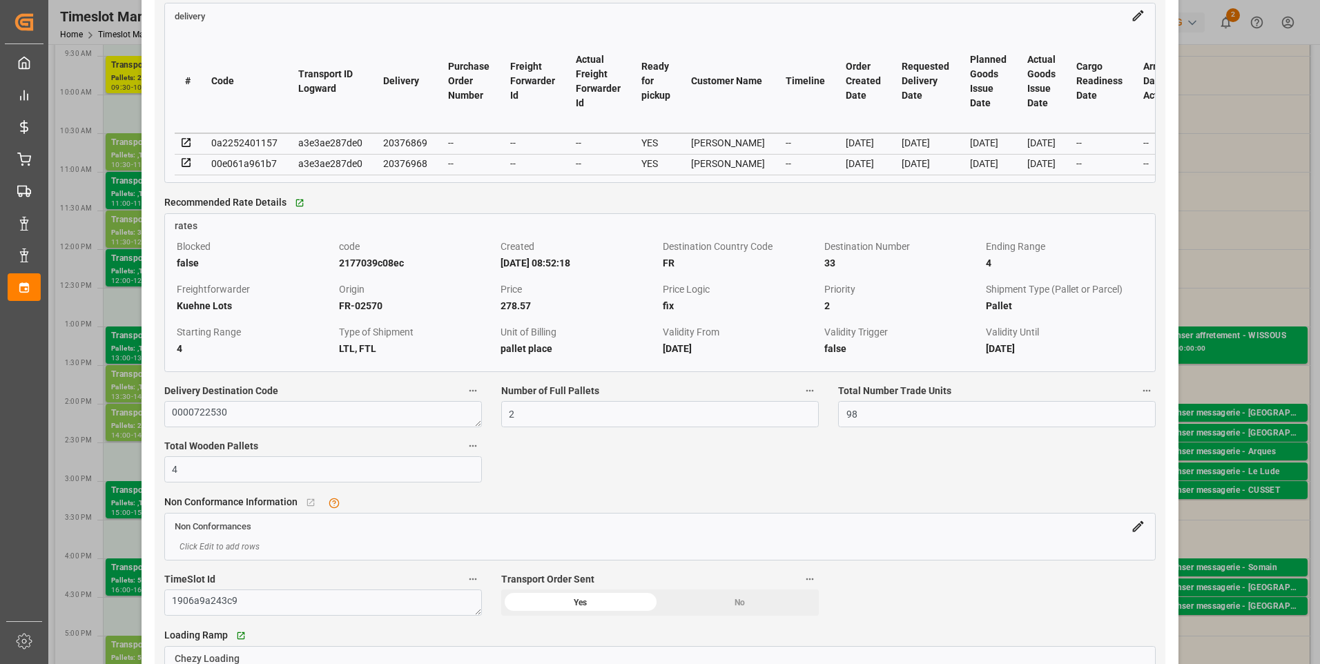
click at [184, 168] on icon at bounding box center [186, 163] width 9 height 9
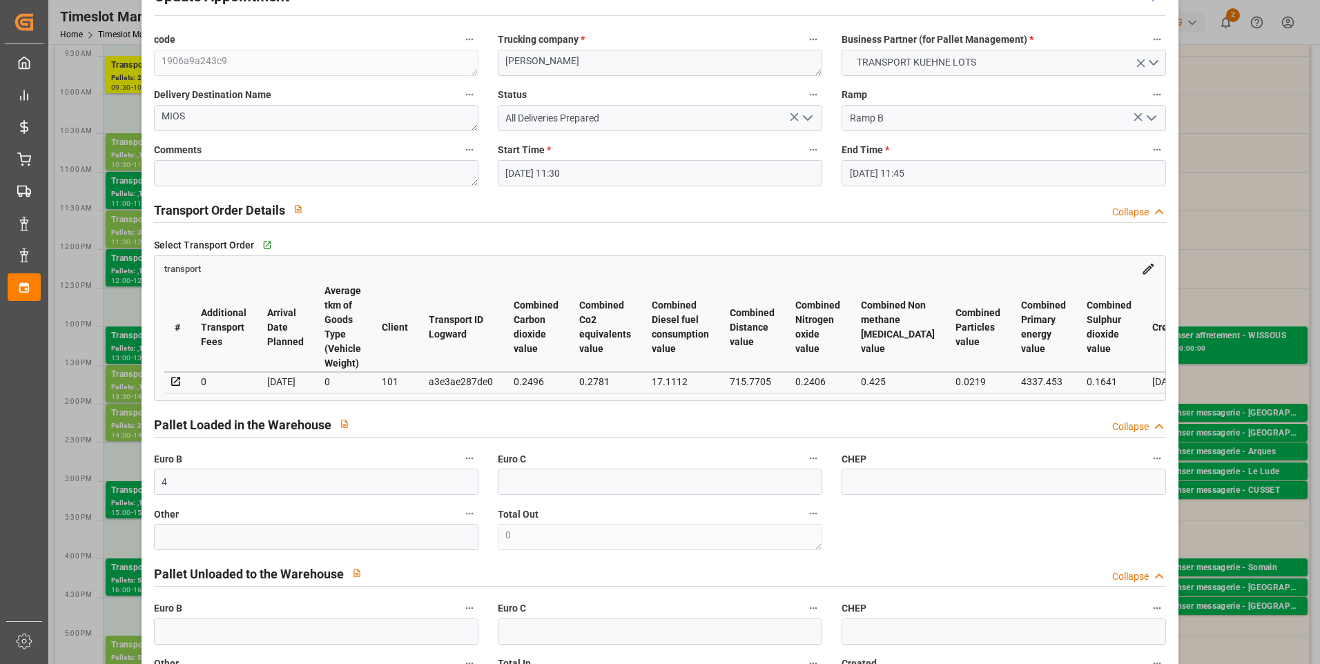
scroll to position [0, 0]
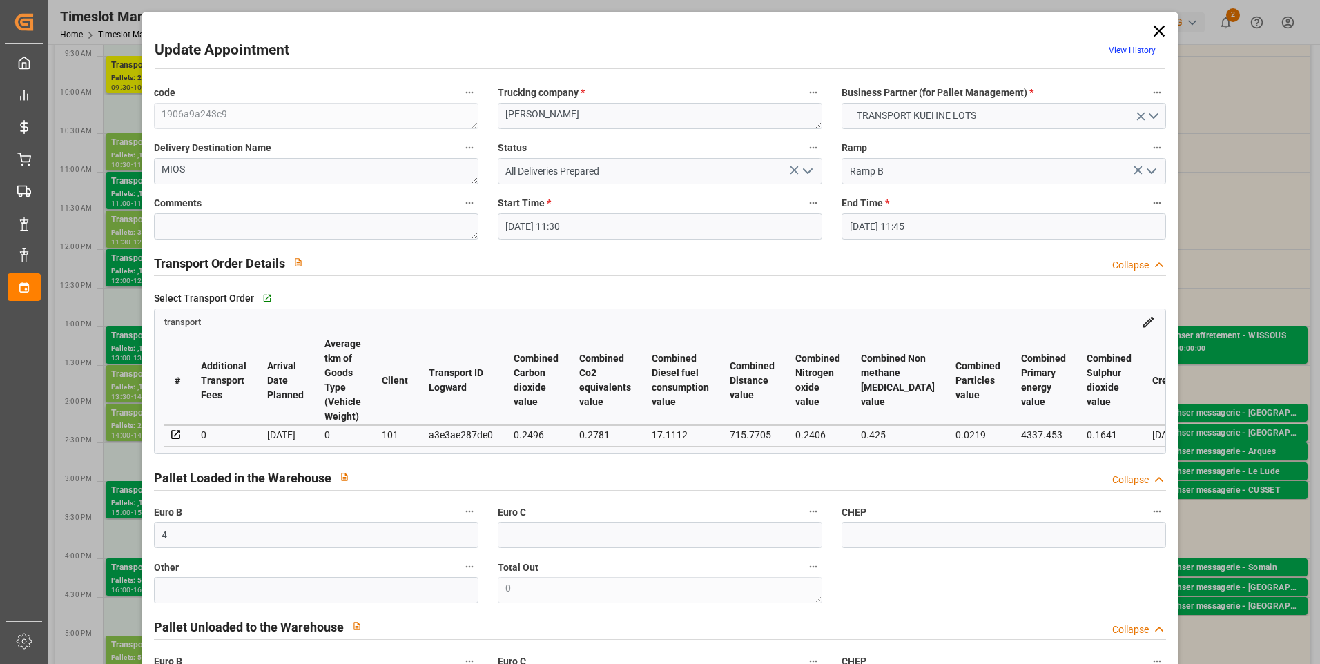
click at [807, 175] on icon "open menu" at bounding box center [808, 171] width 17 height 17
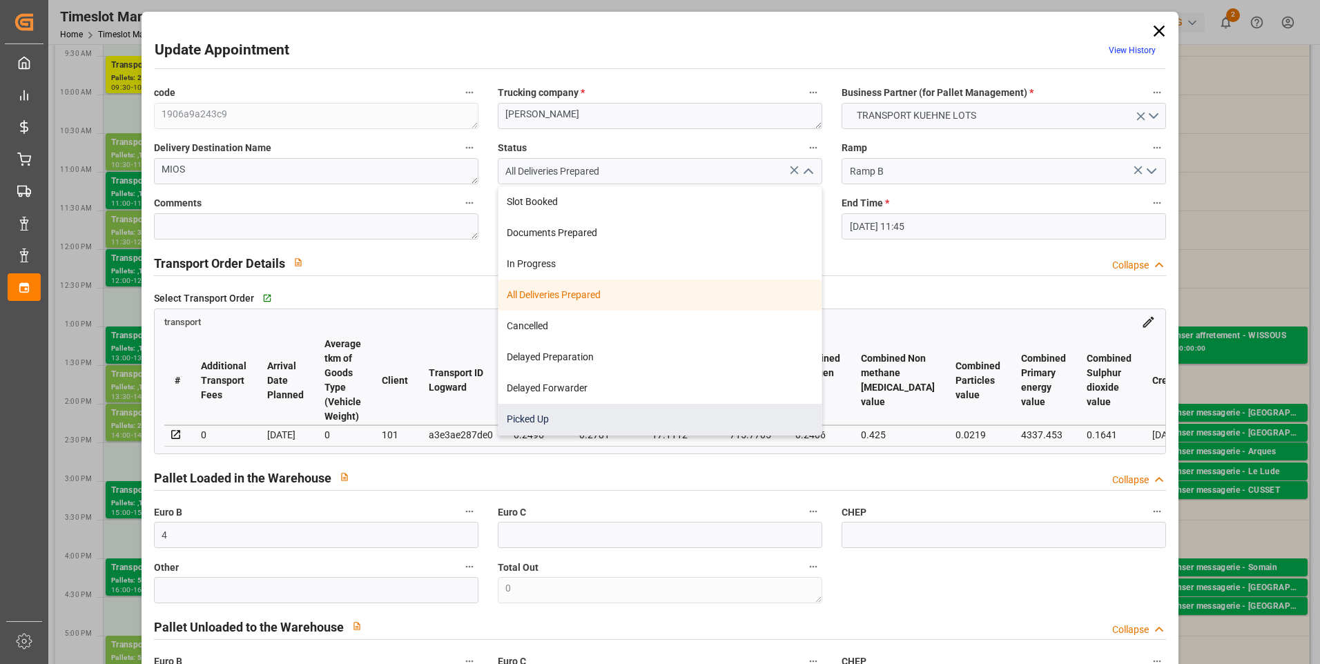
click at [529, 416] on div "Picked Up" at bounding box center [660, 419] width 323 height 31
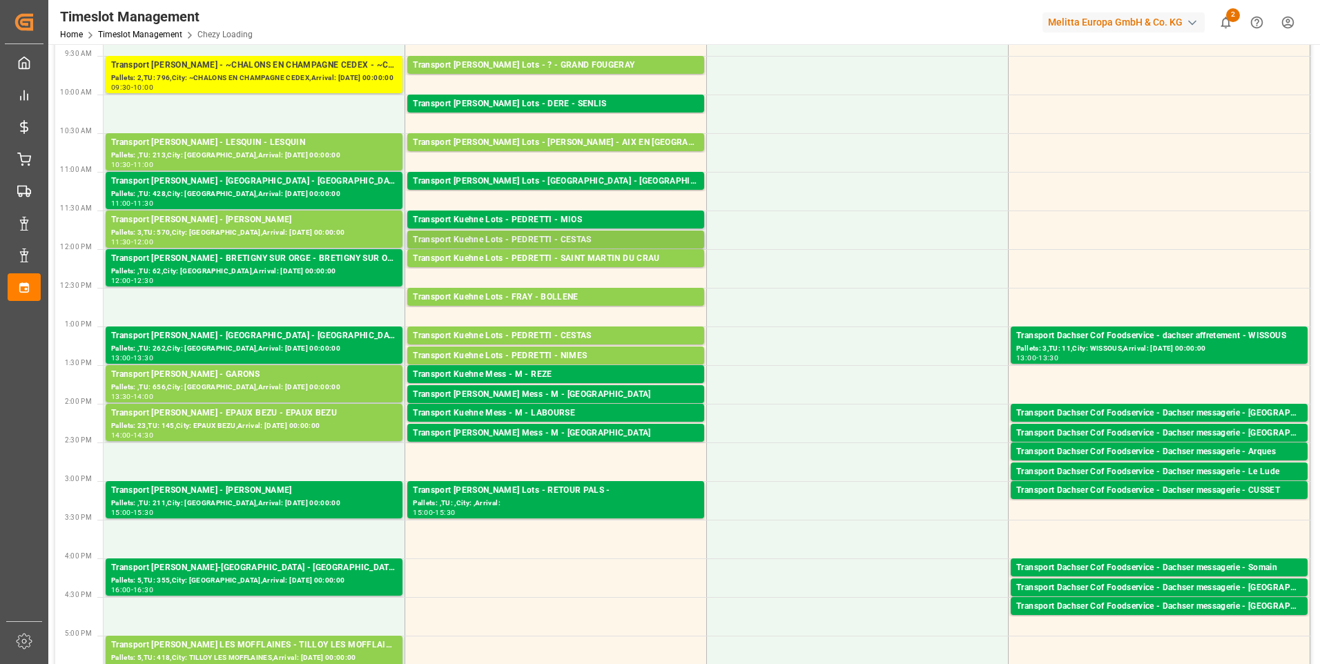
click at [566, 239] on div "Transport Kuehne Lots - PEDRETTI - CESTAS" at bounding box center [556, 240] width 286 height 14
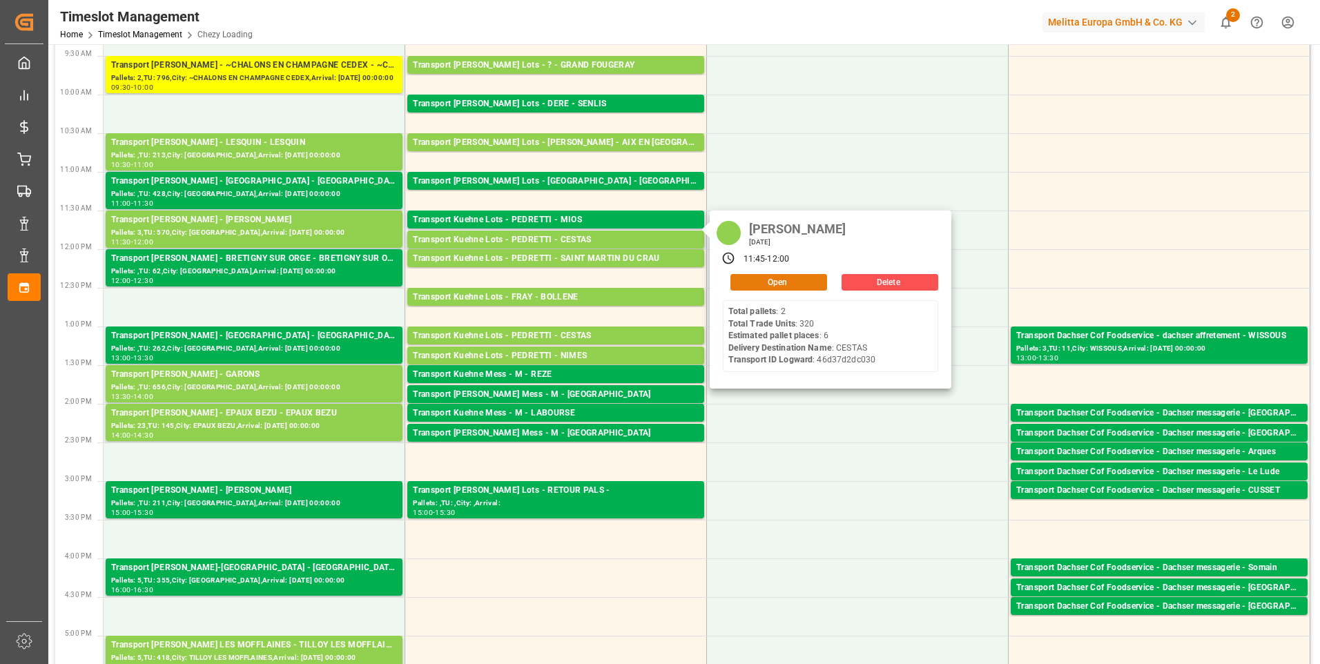
click at [778, 278] on button "Open" at bounding box center [779, 282] width 97 height 17
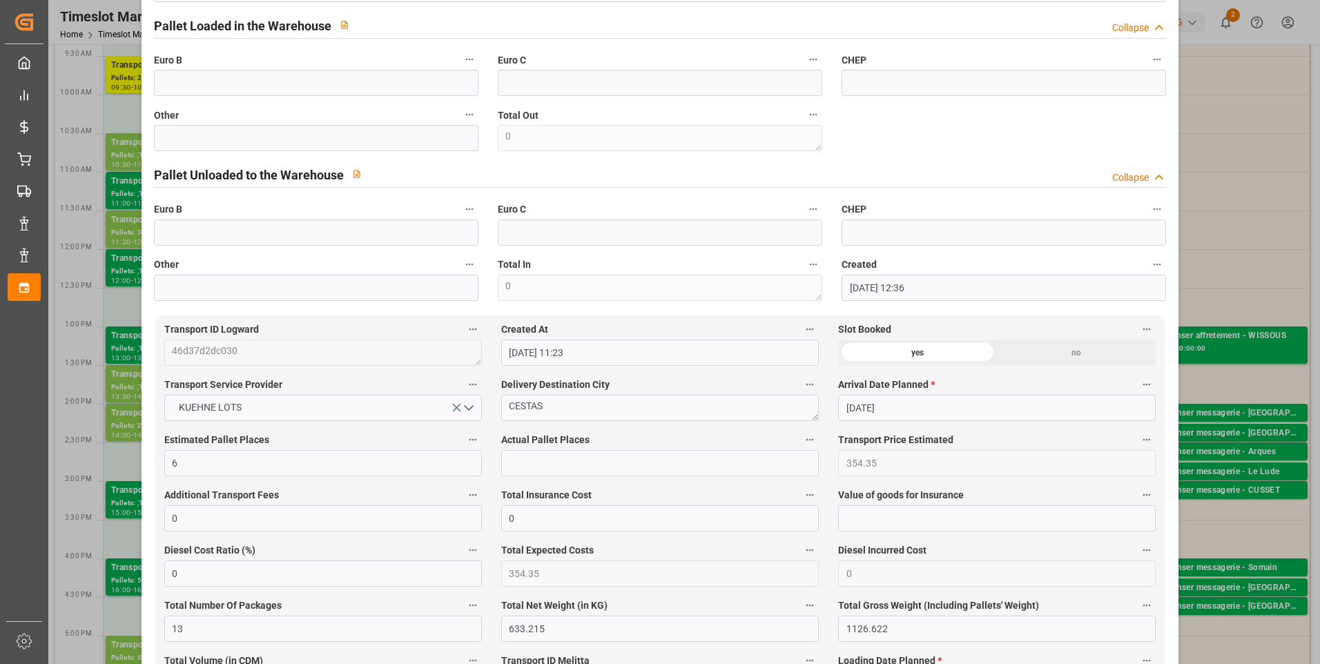
scroll to position [345, 0]
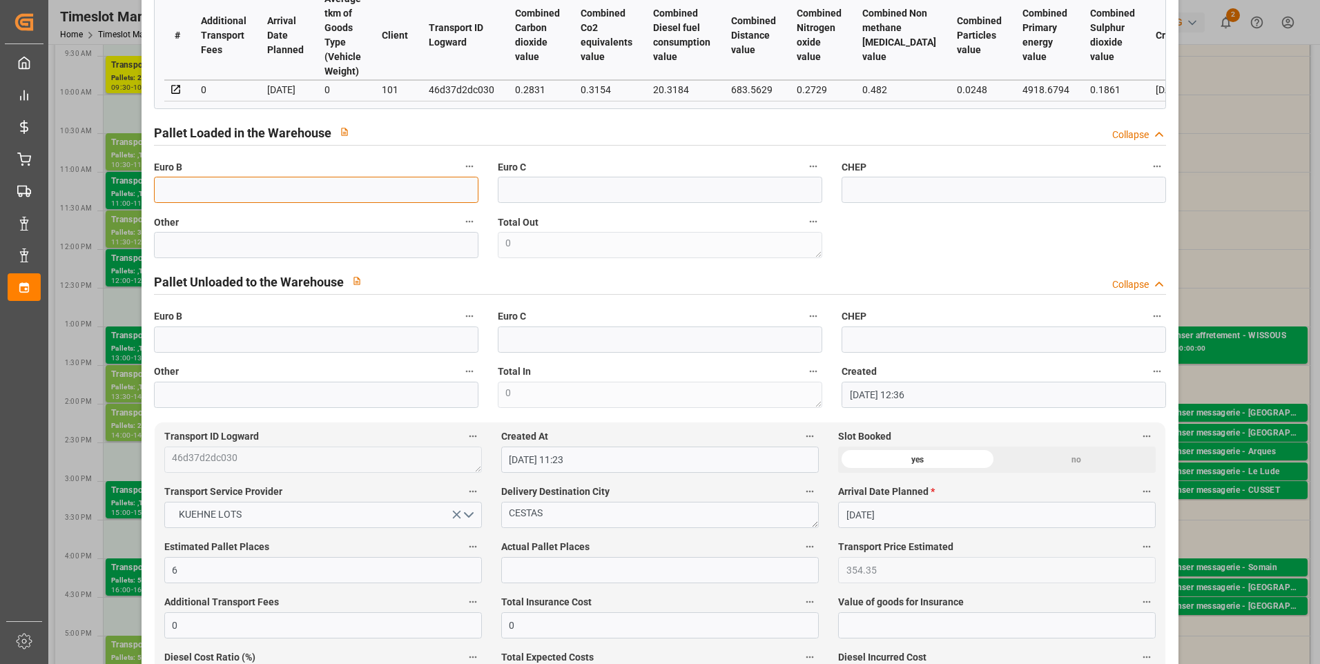
click at [259, 185] on input "text" at bounding box center [316, 190] width 325 height 26
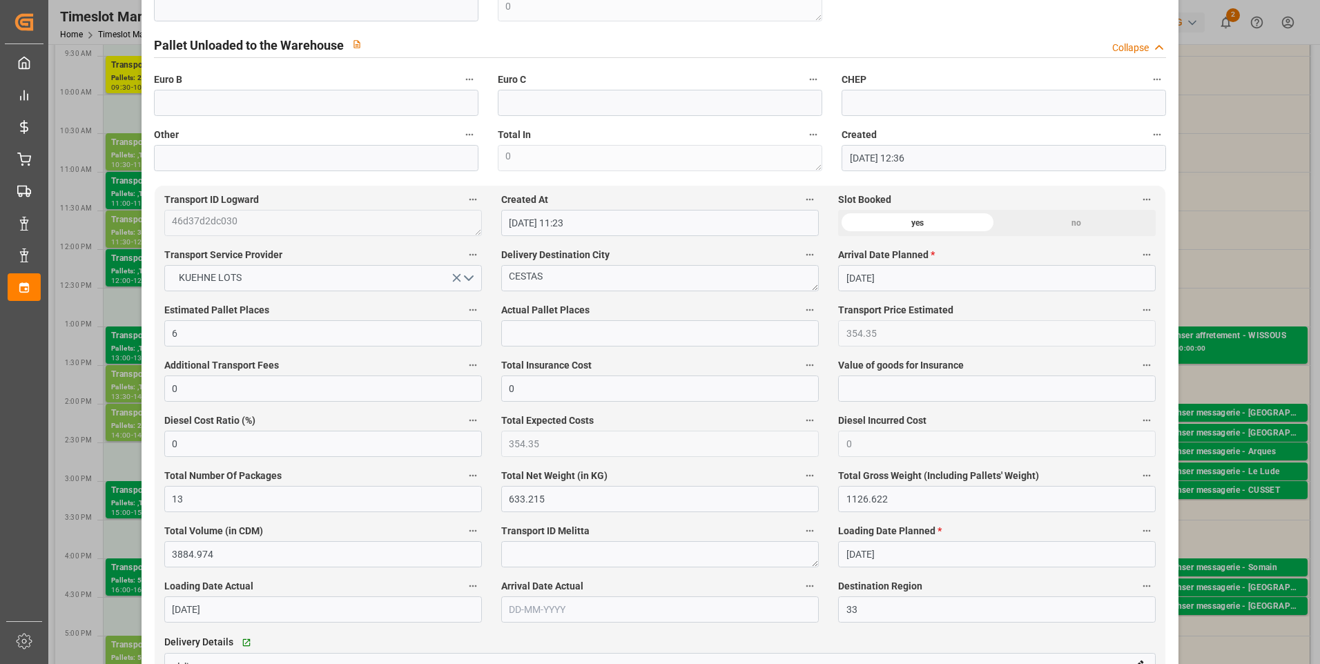
scroll to position [621, 0]
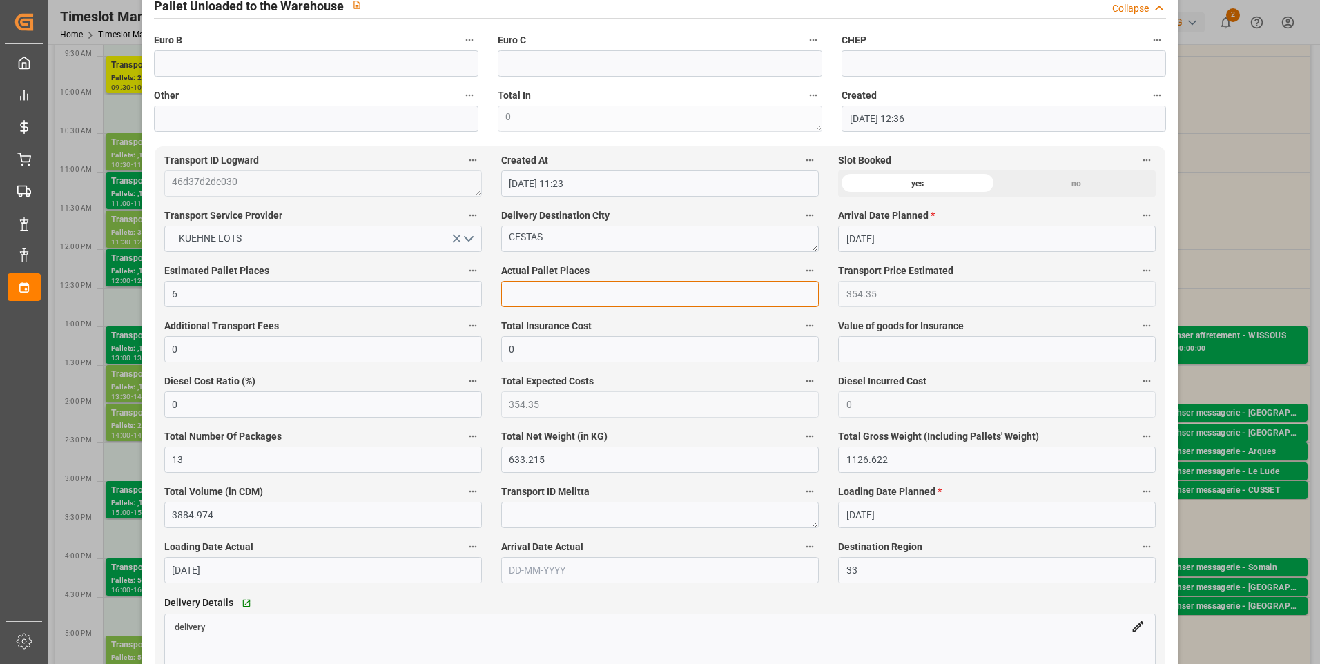
click at [539, 293] on input "text" at bounding box center [660, 294] width 318 height 26
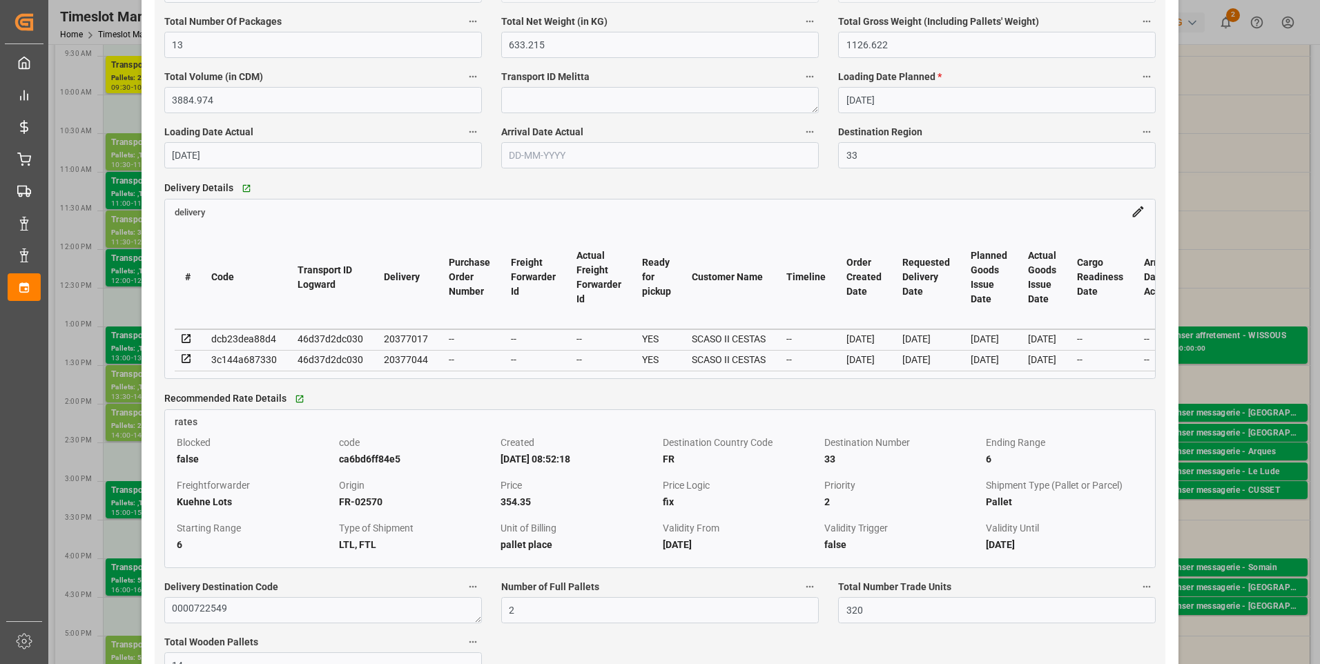
scroll to position [1174, 0]
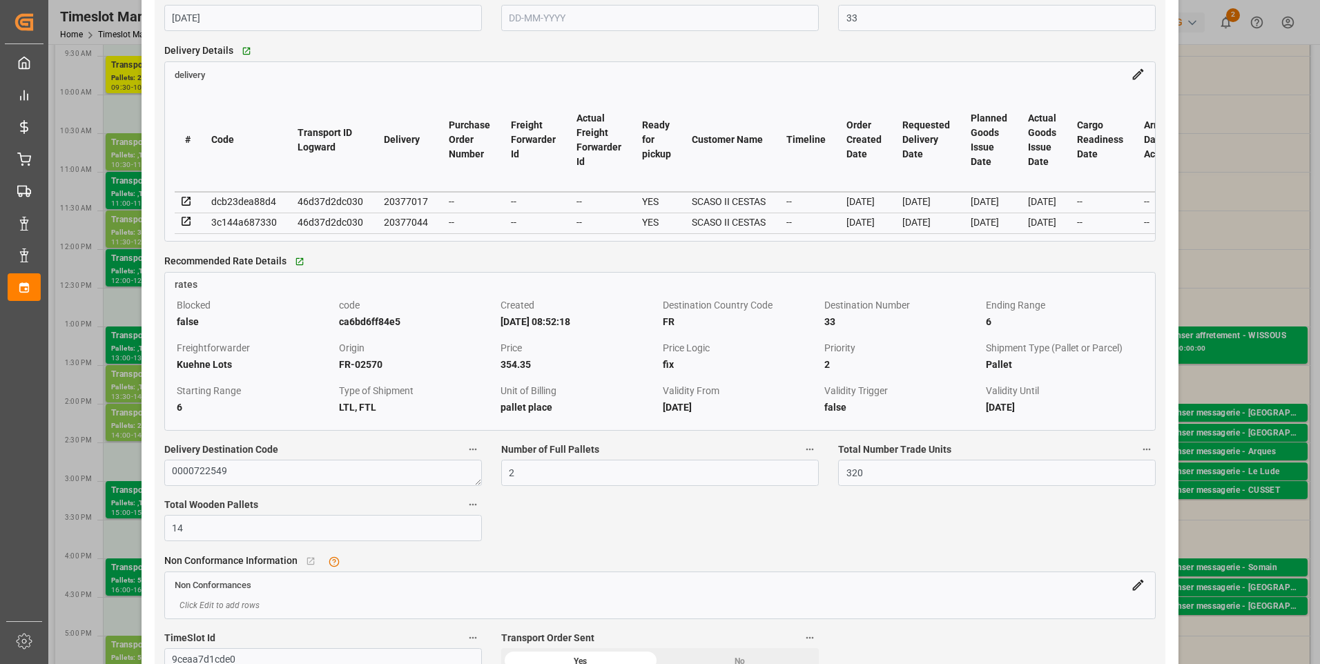
click at [188, 200] on icon at bounding box center [186, 201] width 12 height 12
click at [180, 224] on icon at bounding box center [186, 221] width 12 height 12
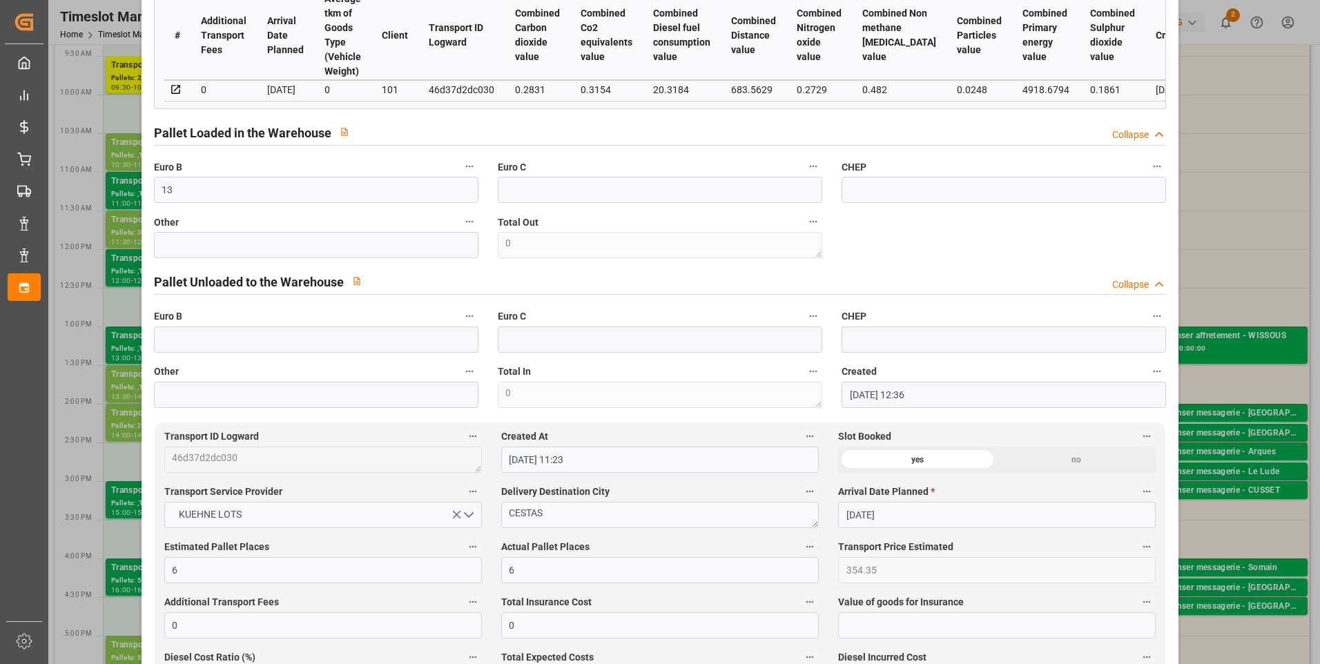
scroll to position [0, 0]
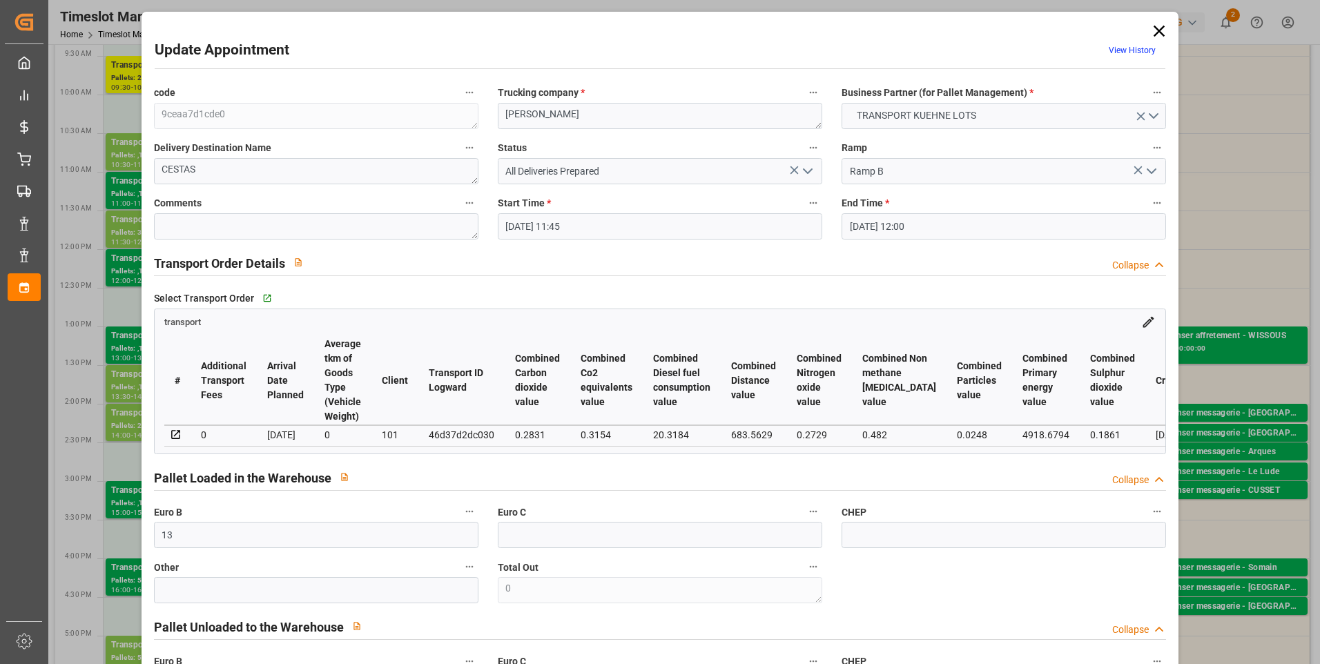
click at [807, 170] on icon "open menu" at bounding box center [808, 171] width 17 height 17
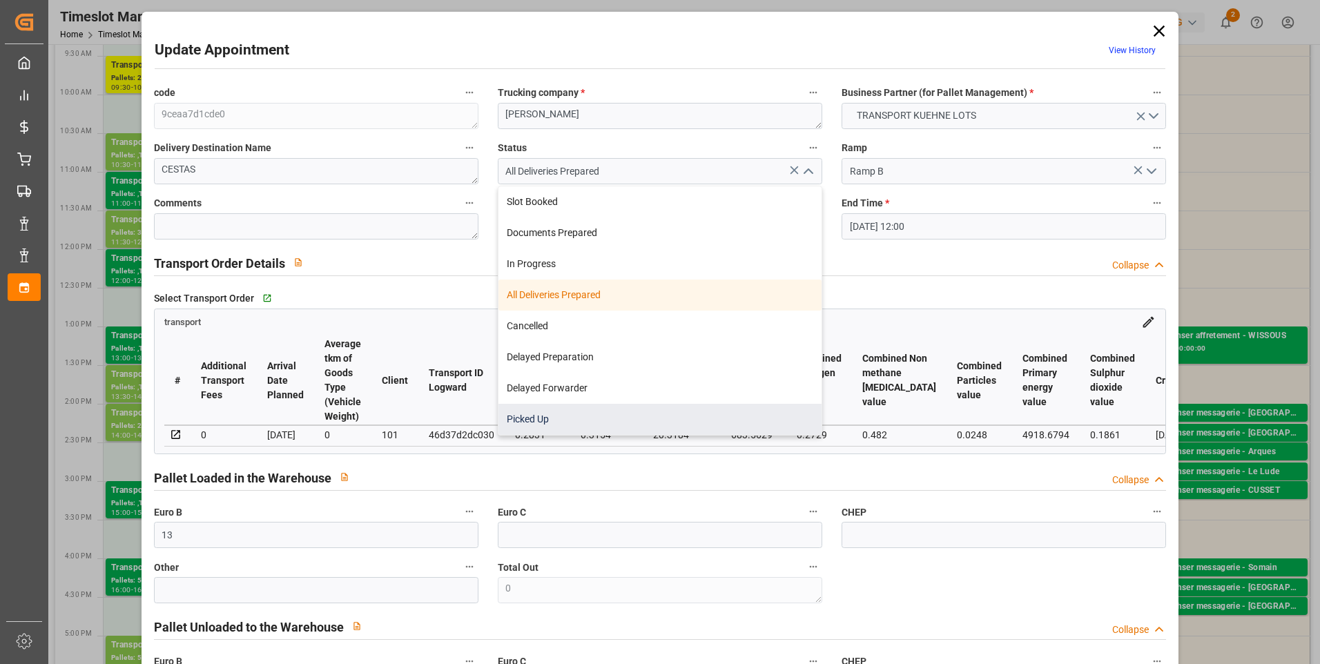
click at [545, 409] on div "Picked Up" at bounding box center [660, 419] width 323 height 31
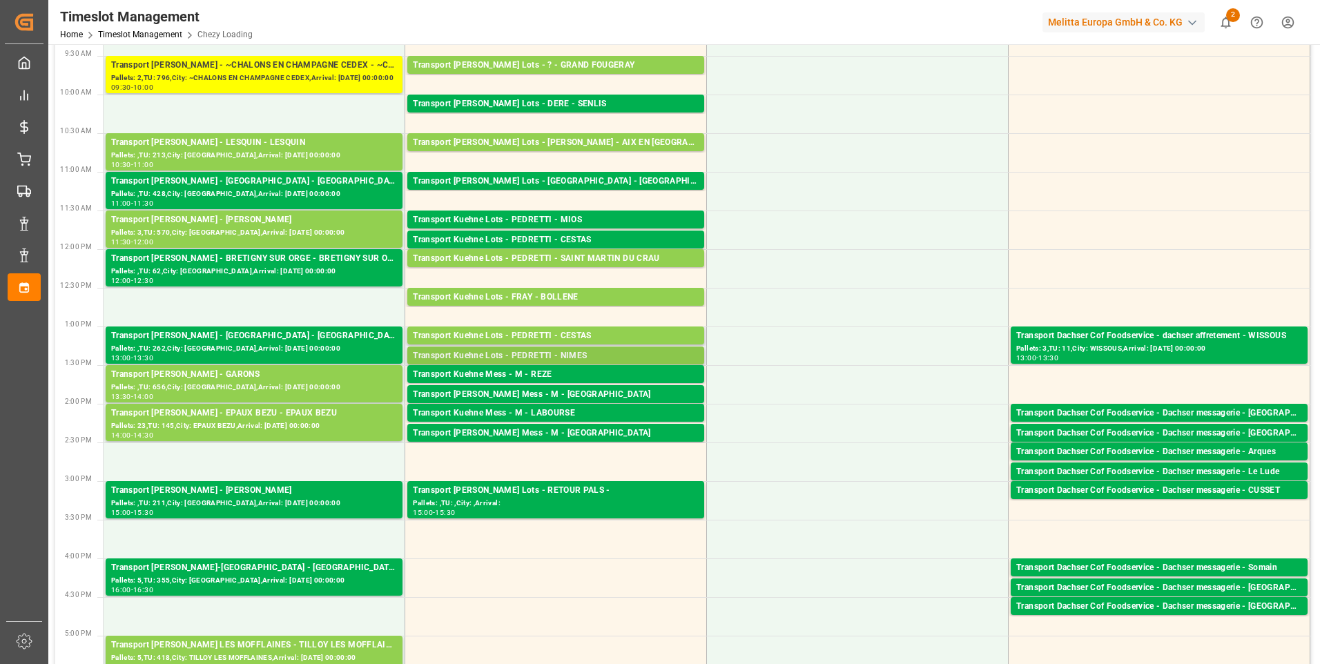
click at [557, 357] on div "Transport Kuehne Lots - PEDRETTI - NIMES" at bounding box center [556, 356] width 286 height 14
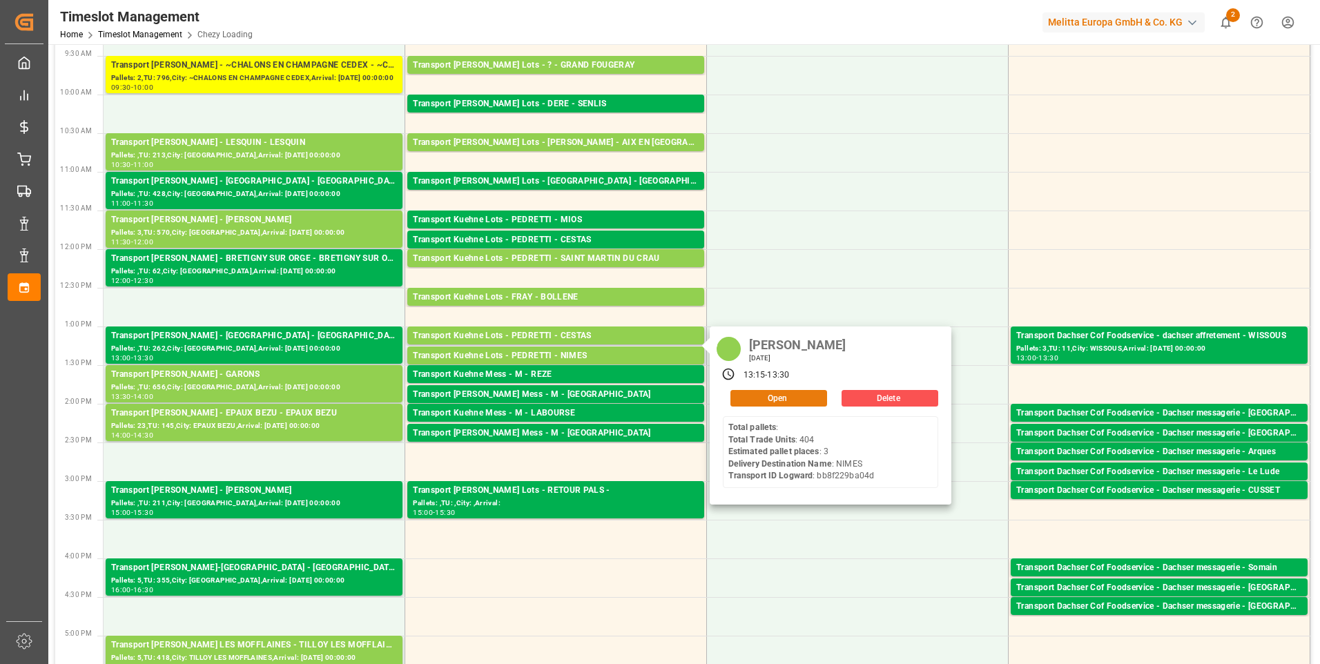
click at [783, 402] on button "Open" at bounding box center [779, 398] width 97 height 17
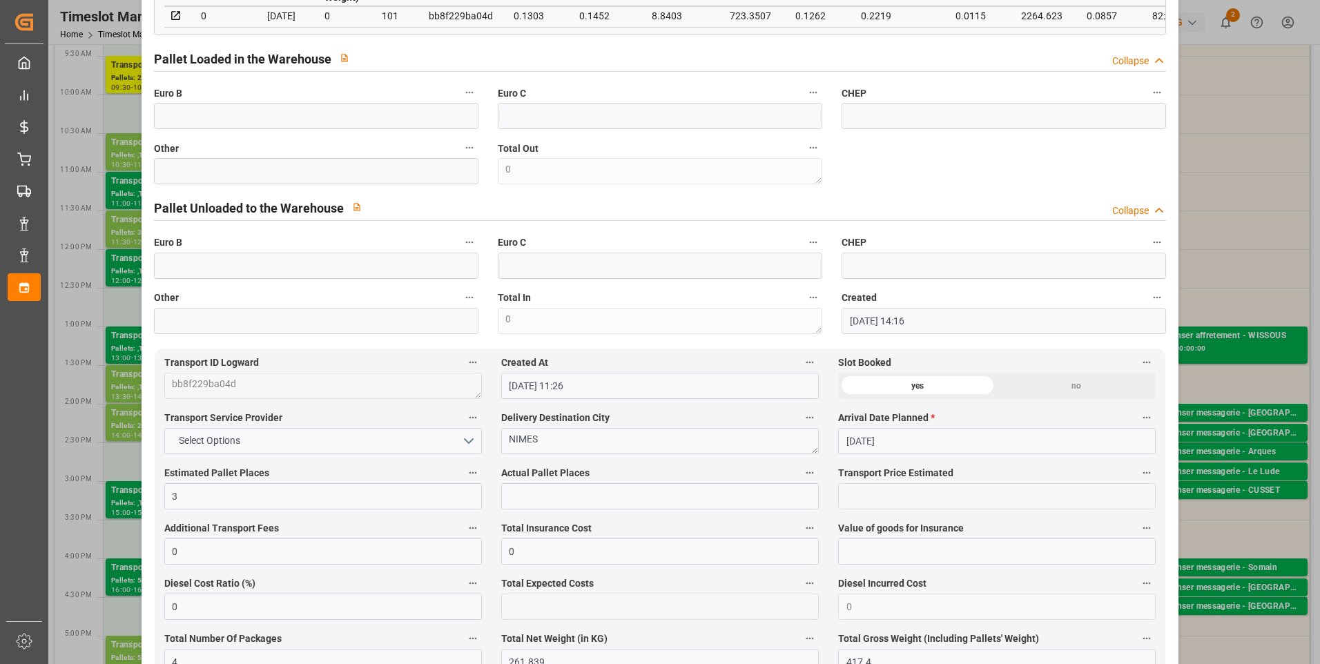
scroll to position [414, 0]
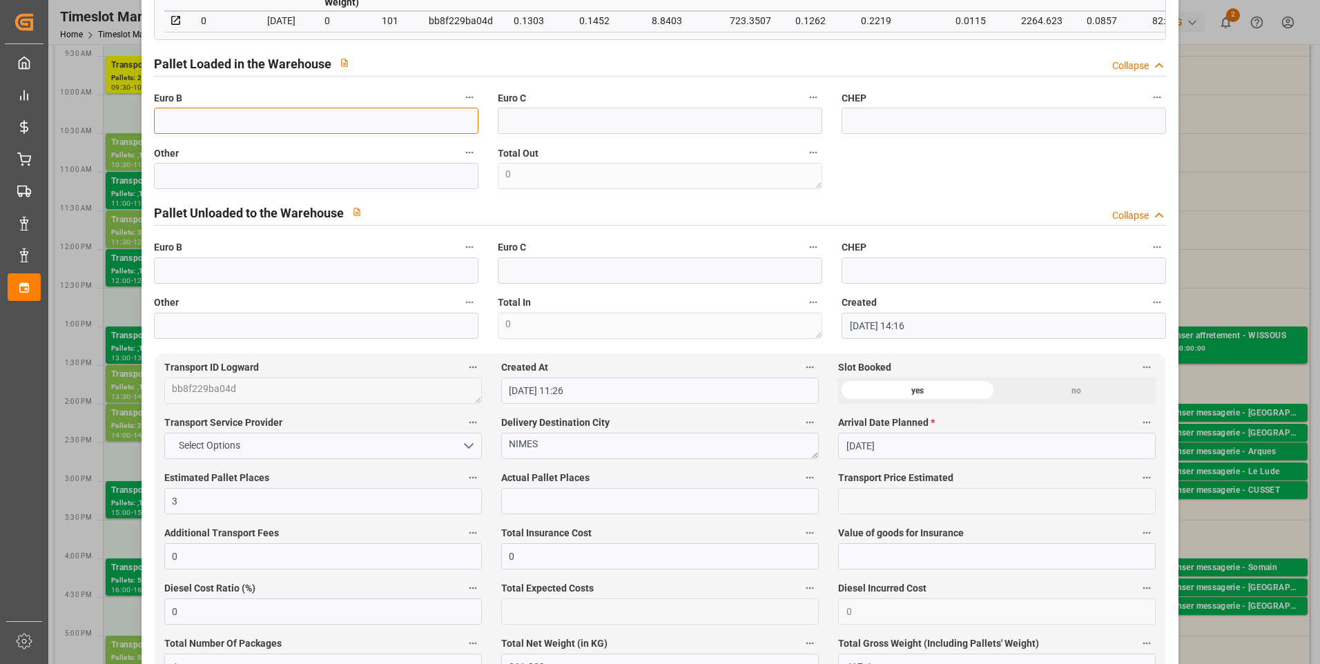
click at [162, 124] on input "text" at bounding box center [316, 121] width 325 height 26
click at [510, 512] on input "text" at bounding box center [660, 501] width 318 height 26
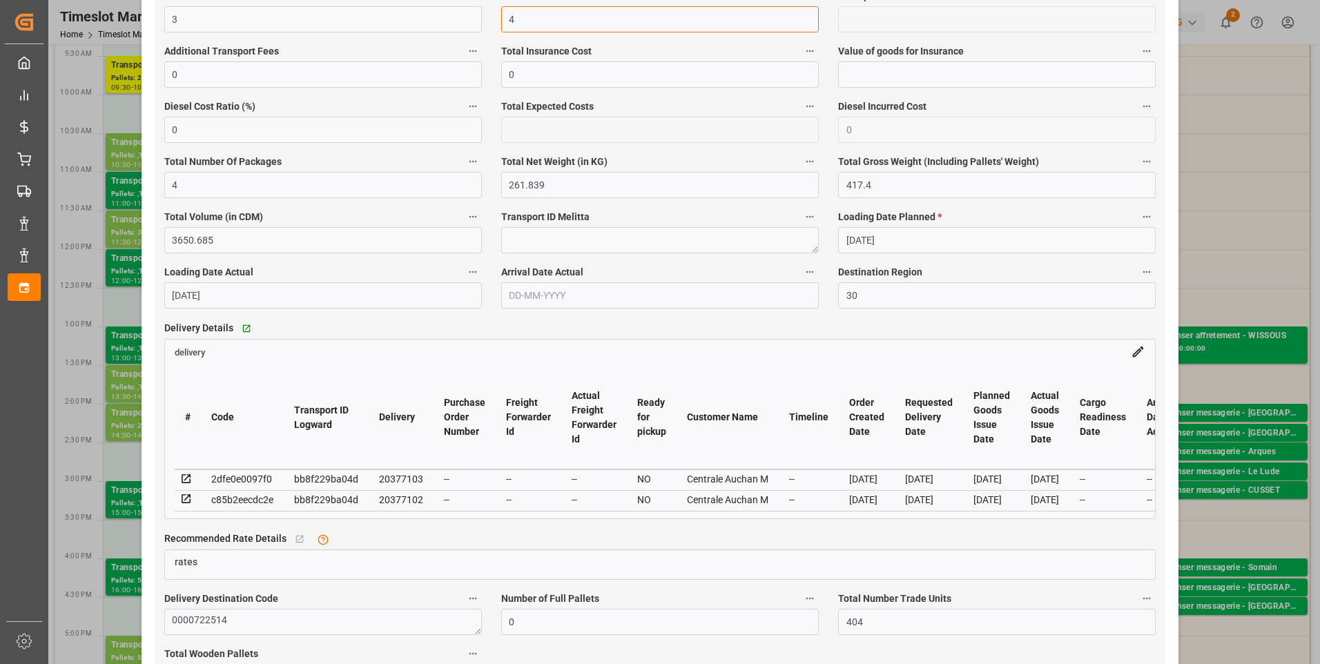
scroll to position [898, 0]
click at [182, 480] on icon at bounding box center [186, 478] width 12 height 12
click at [186, 502] on icon at bounding box center [186, 498] width 9 height 9
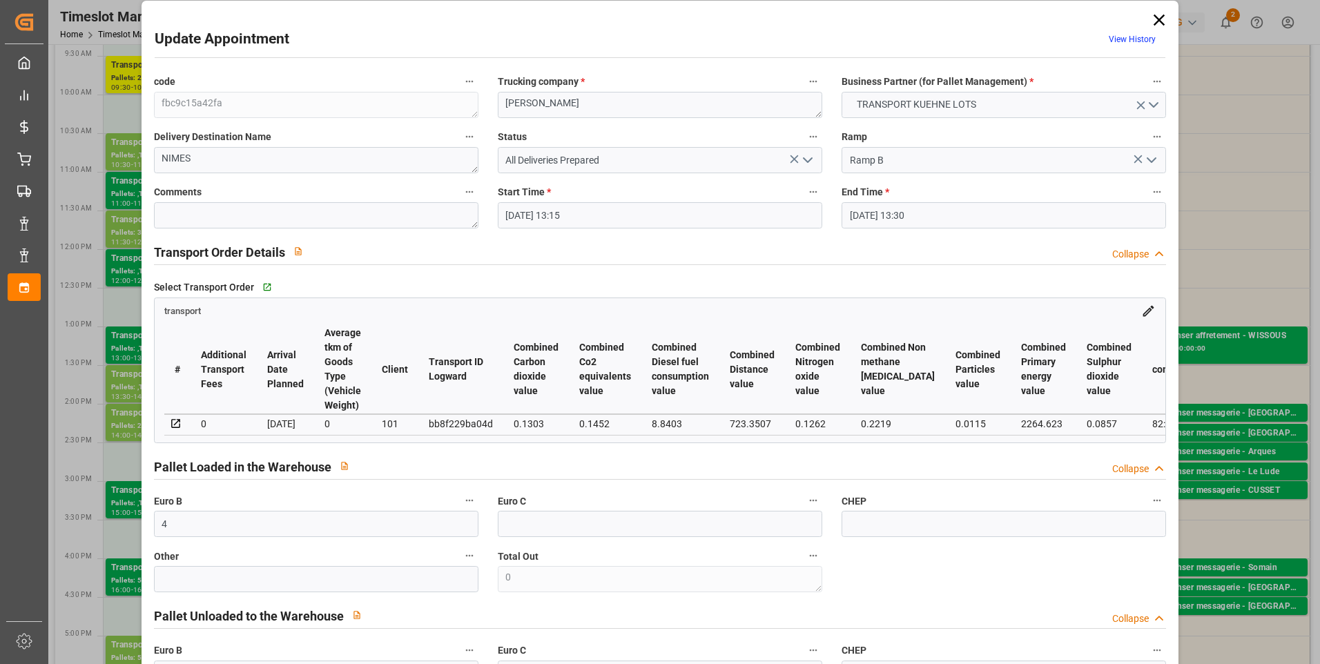
scroll to position [0, 0]
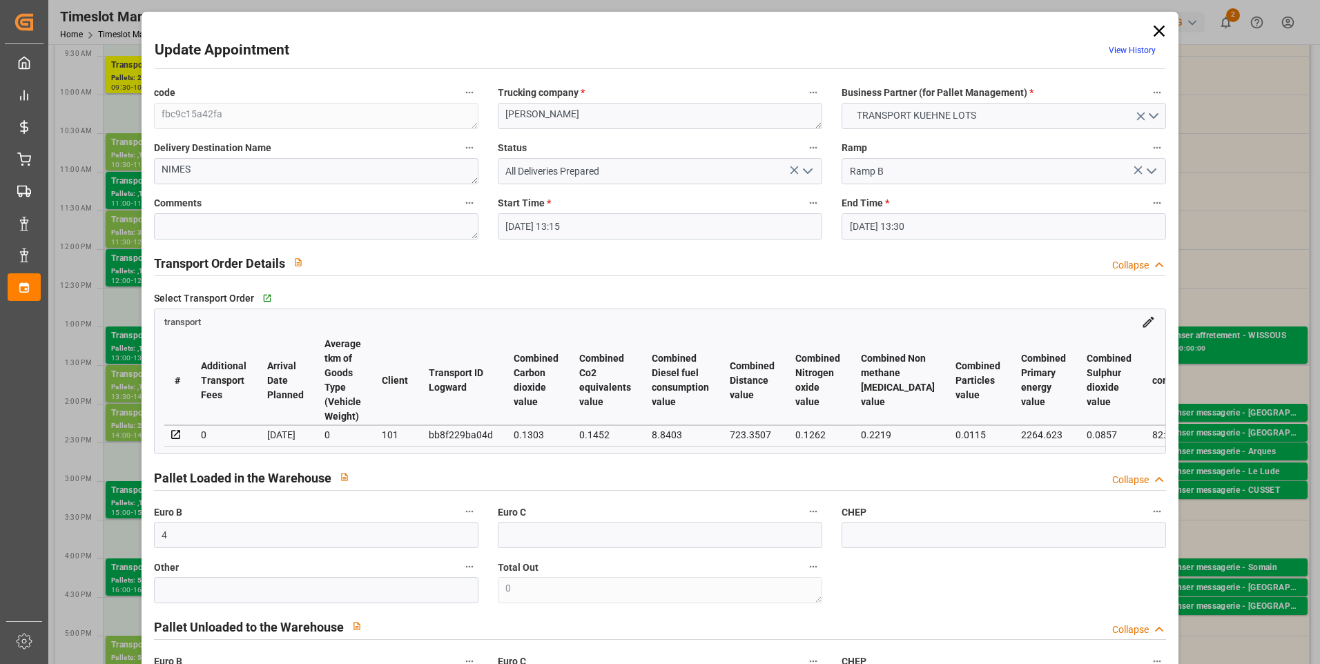
click at [808, 168] on icon "open menu" at bounding box center [808, 171] width 17 height 17
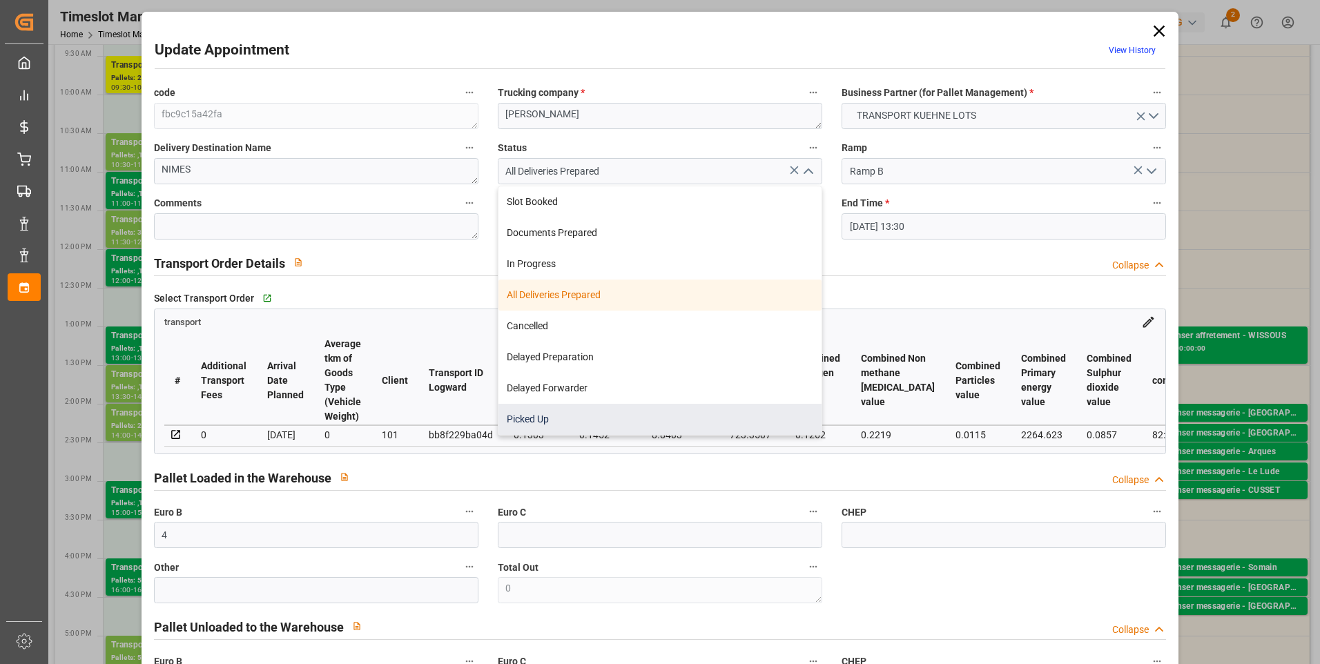
click at [541, 423] on div "Picked Up" at bounding box center [660, 419] width 323 height 31
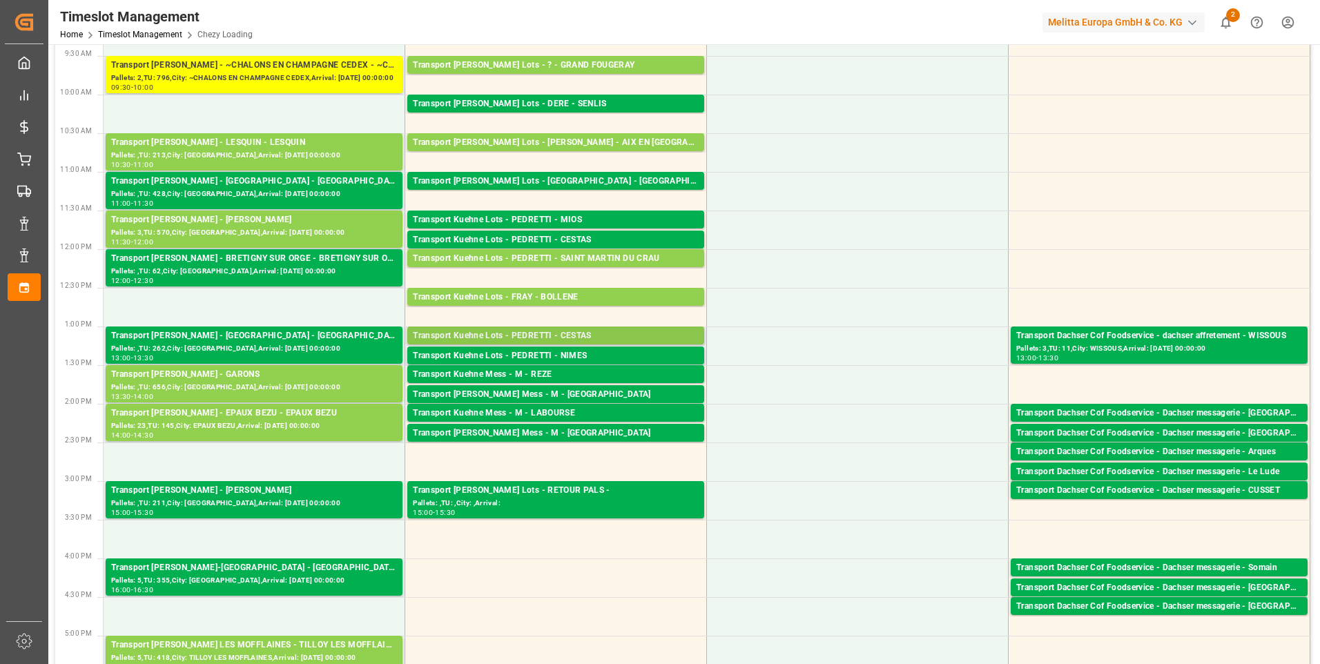
click at [540, 336] on div "Transport Kuehne Lots - PEDRETTI - CESTAS" at bounding box center [556, 336] width 286 height 14
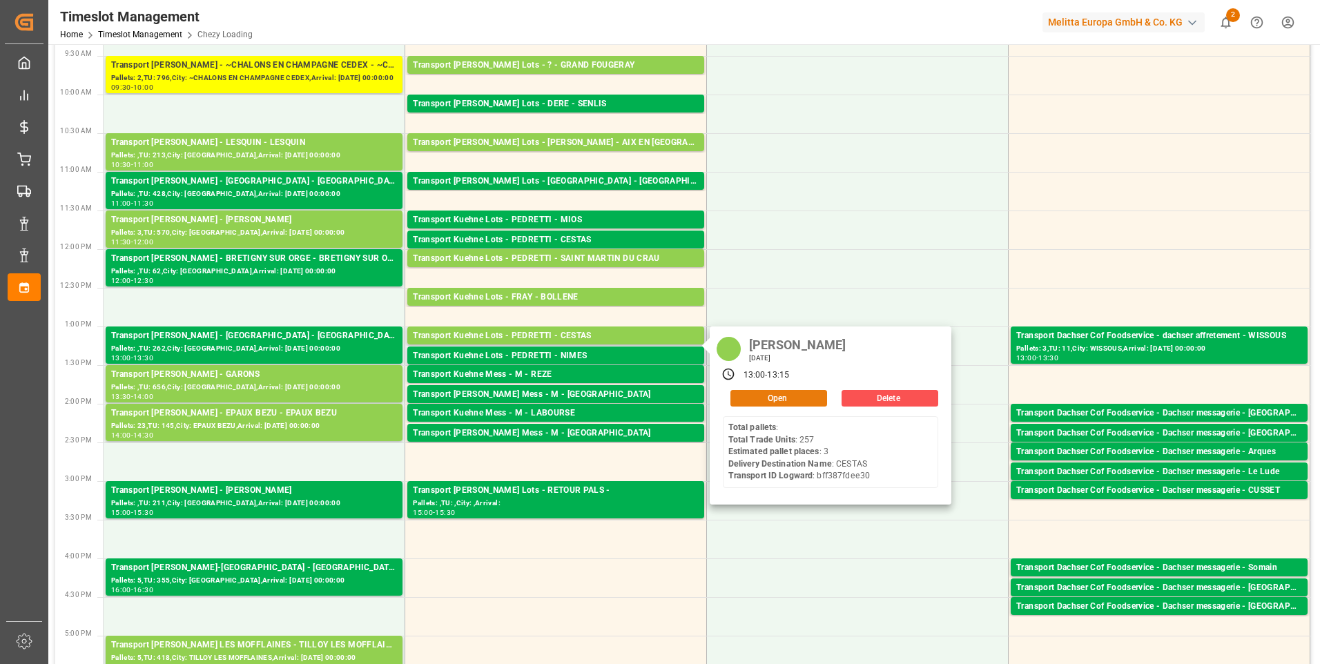
click at [762, 399] on button "Open" at bounding box center [779, 398] width 97 height 17
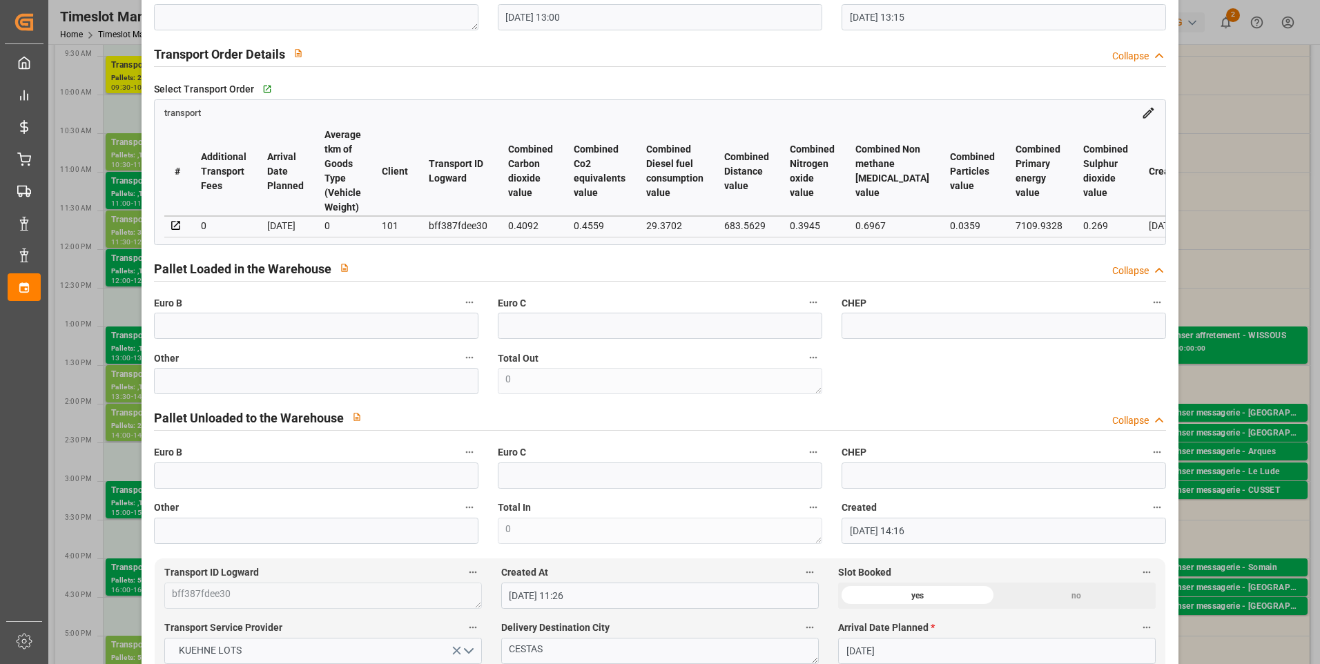
scroll to position [207, 0]
click at [238, 333] on input "text" at bounding box center [316, 328] width 325 height 26
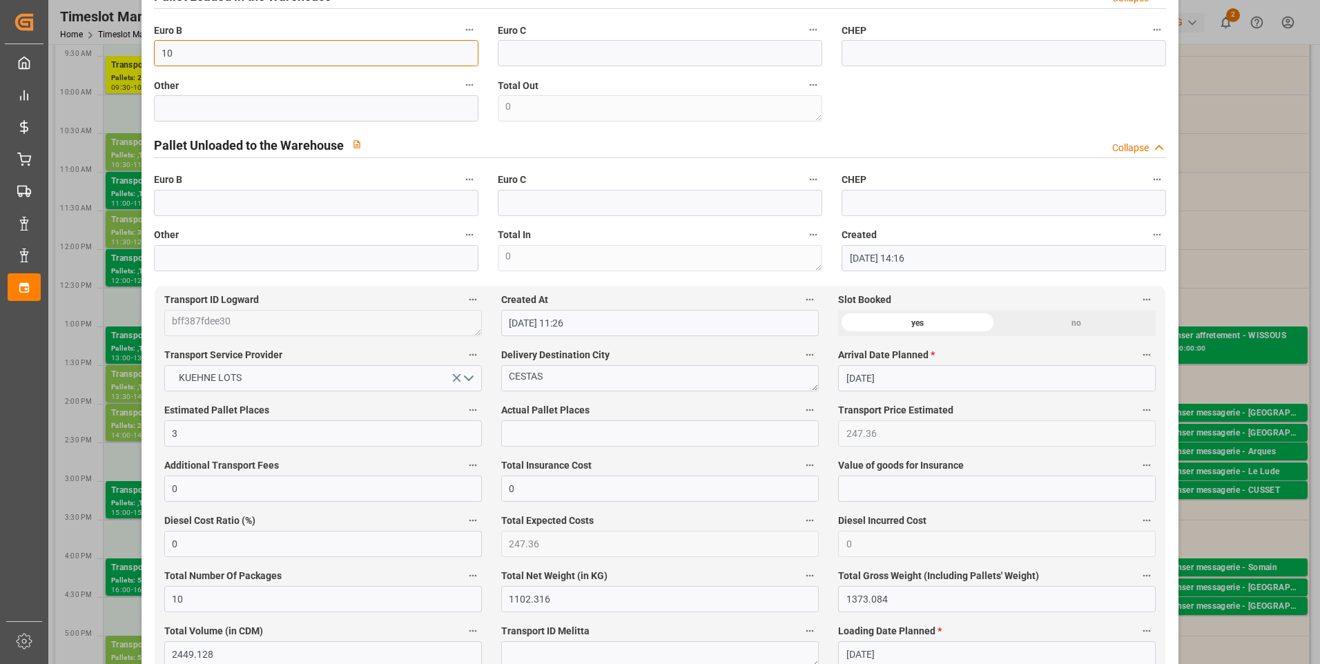
scroll to position [483, 0]
click at [508, 441] on input "text" at bounding box center [660, 432] width 318 height 26
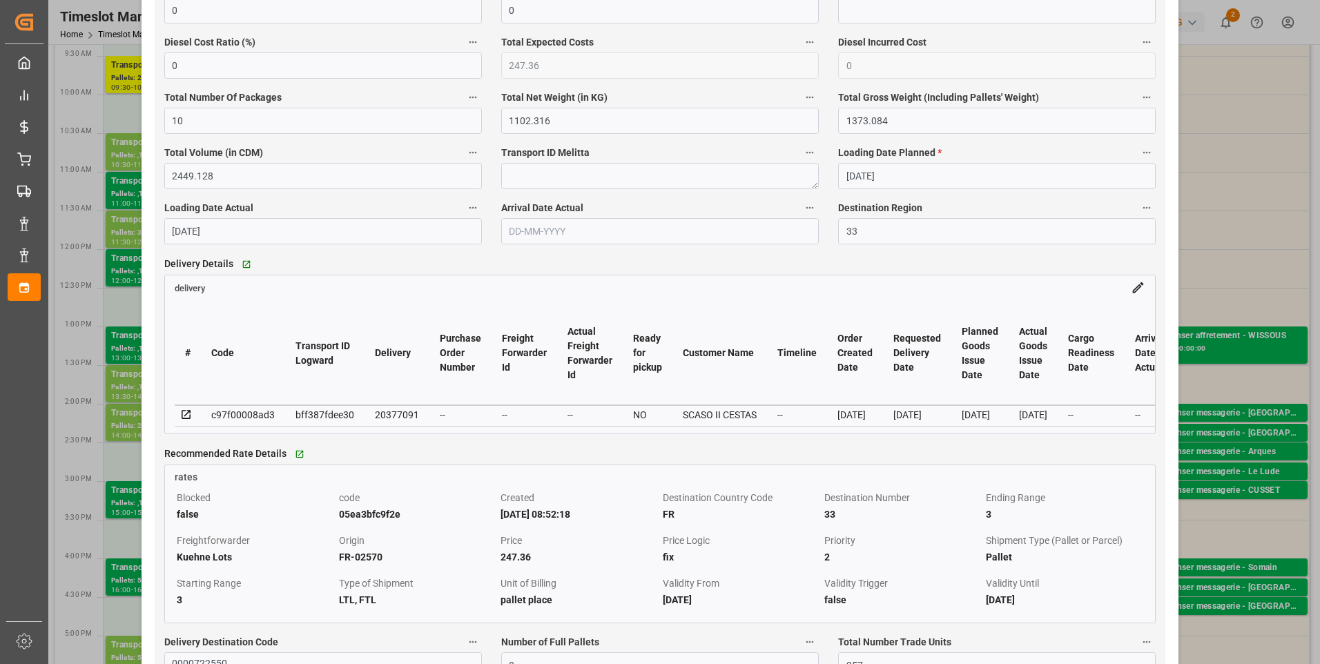
scroll to position [967, 0]
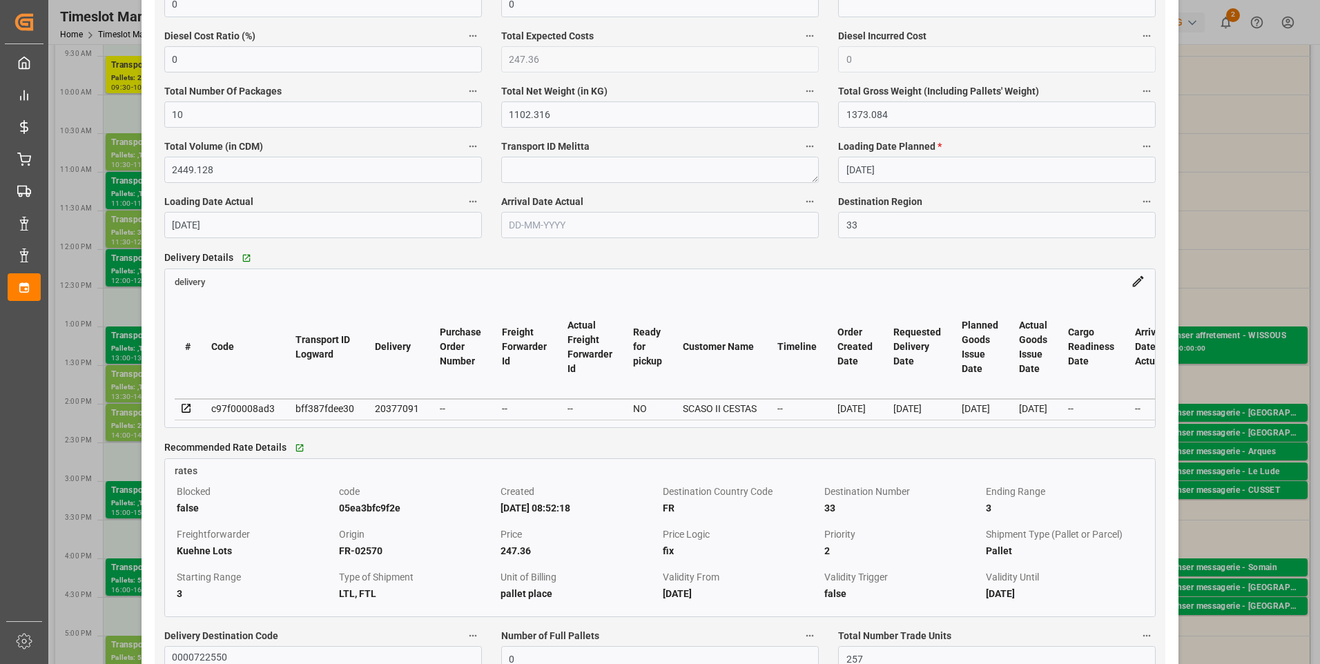
click at [188, 412] on icon at bounding box center [186, 408] width 9 height 9
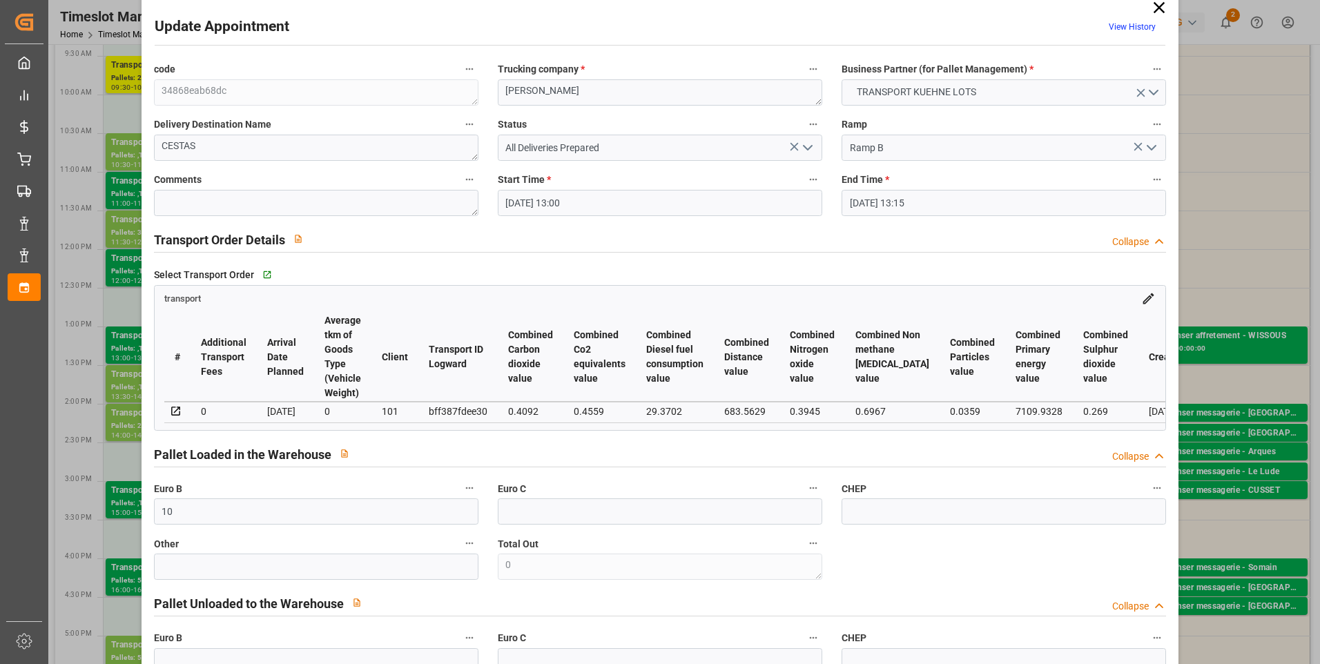
scroll to position [0, 0]
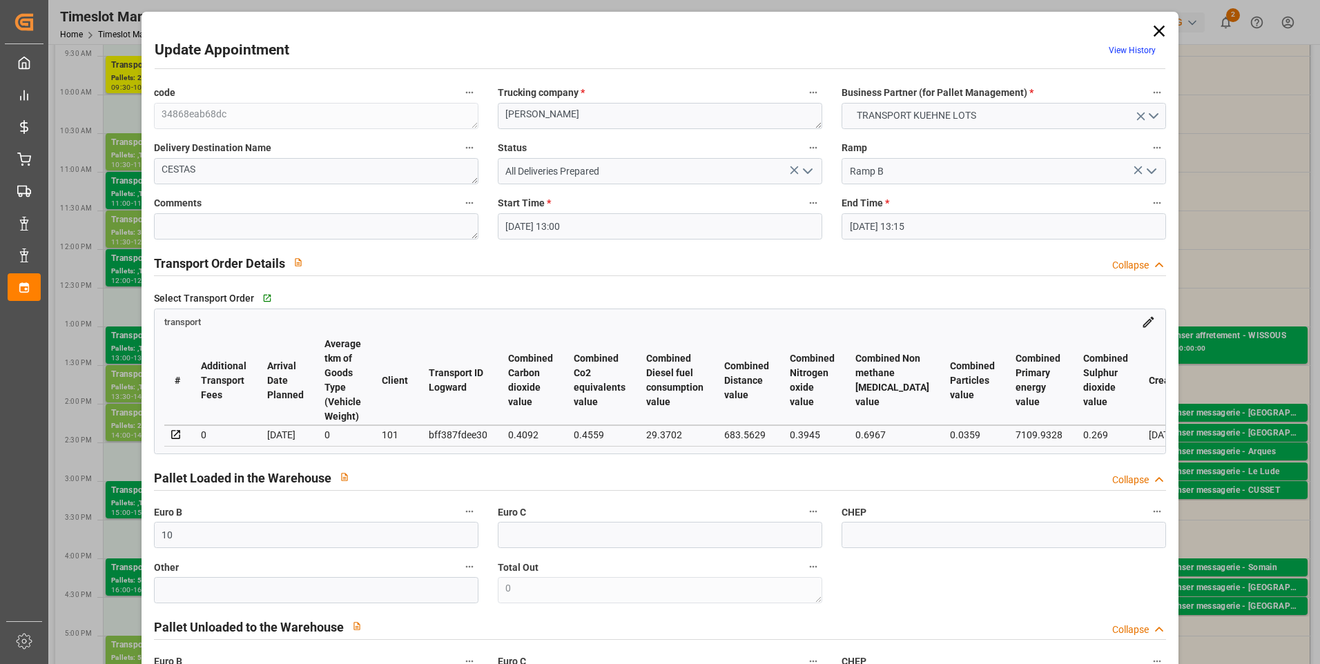
click at [804, 171] on polyline "open menu" at bounding box center [808, 171] width 8 height 4
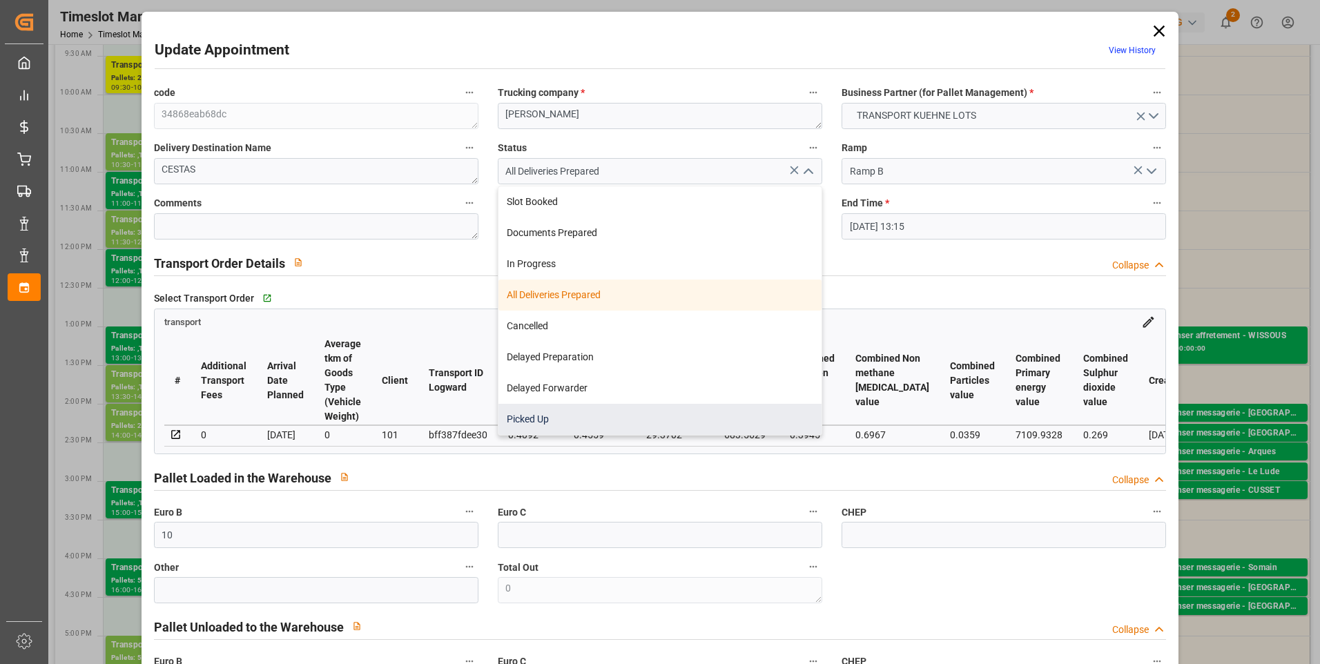
click at [501, 414] on div "Picked Up" at bounding box center [660, 419] width 323 height 31
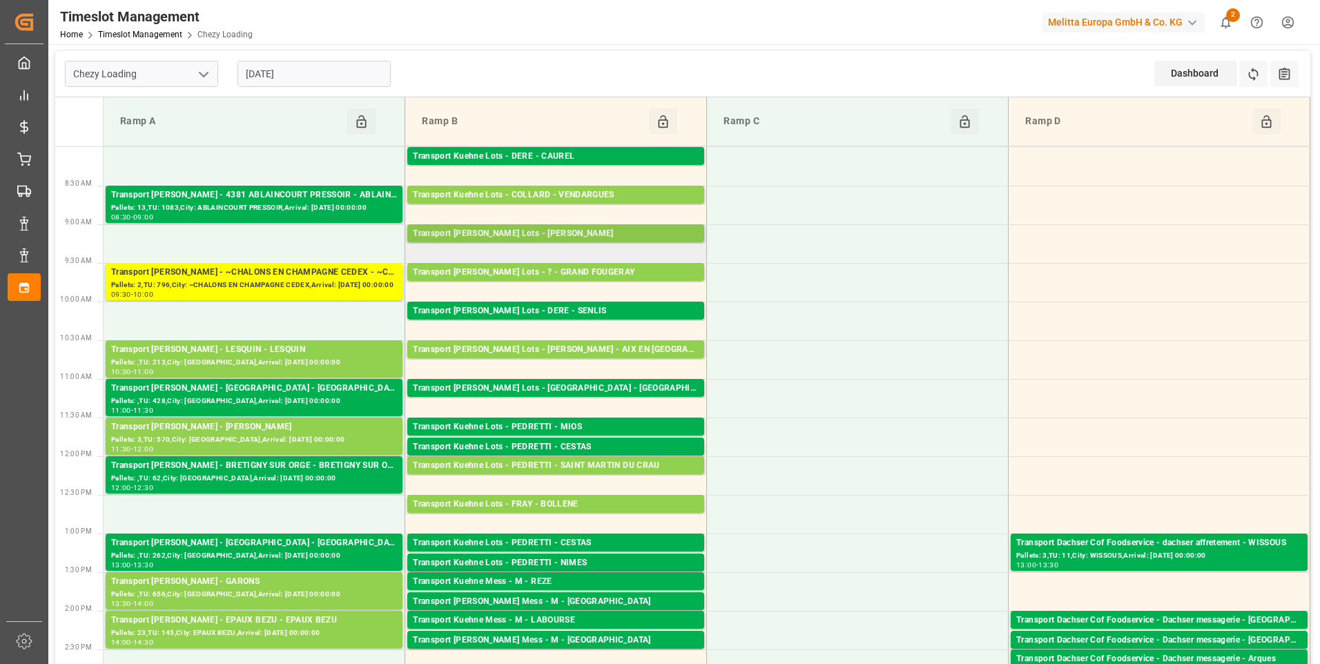
click at [555, 231] on div "Transport Kuehne Lots - ANTOINE - CARQUEFOU" at bounding box center [556, 234] width 286 height 14
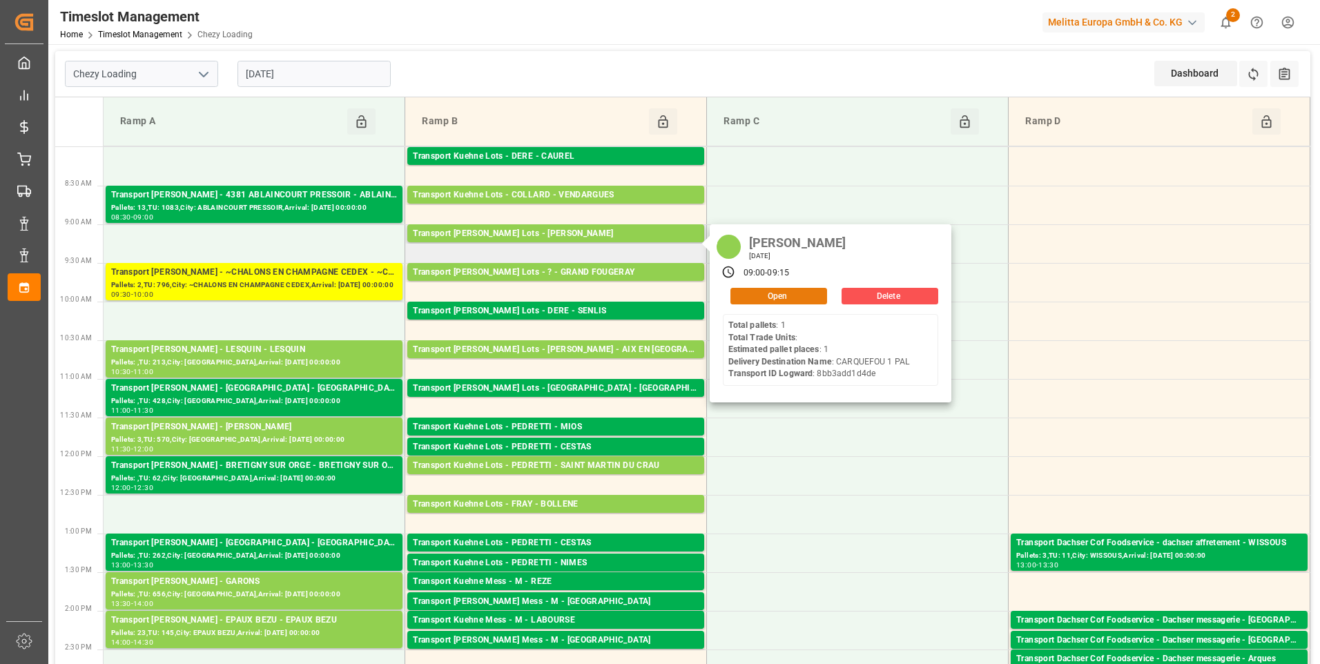
click at [762, 291] on button "Open" at bounding box center [779, 296] width 97 height 17
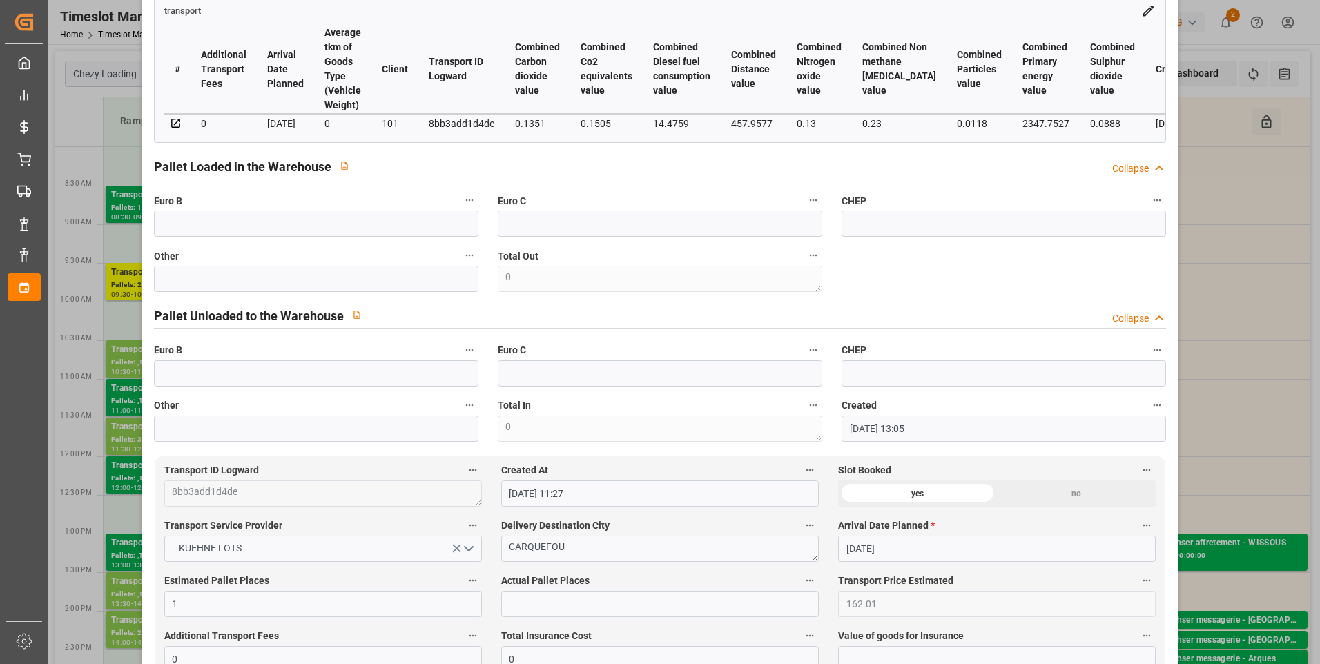
scroll to position [276, 0]
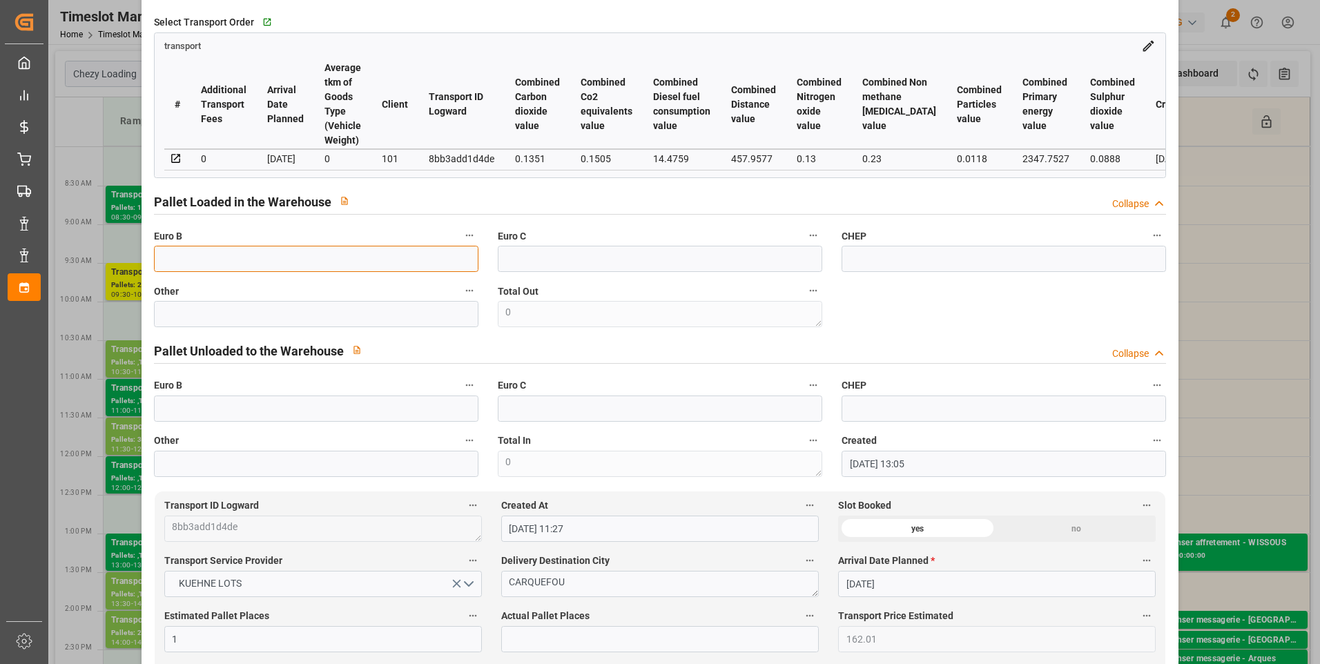
click at [298, 267] on input "text" at bounding box center [316, 259] width 325 height 26
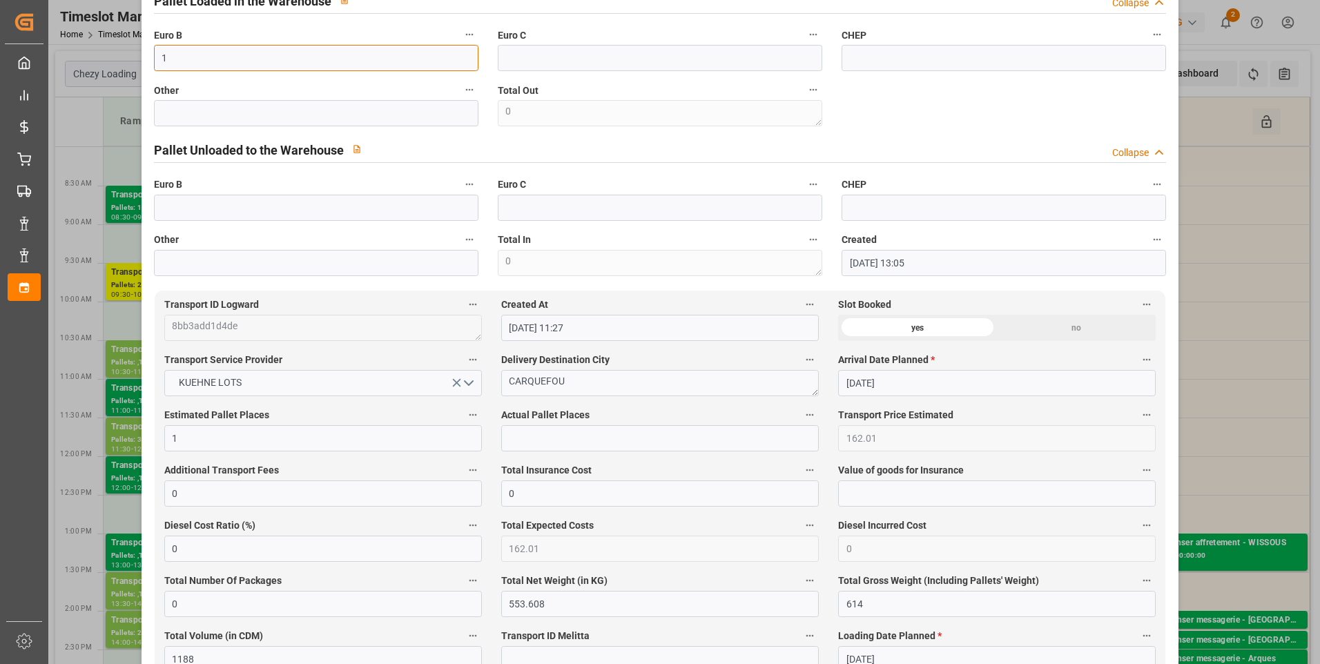
scroll to position [483, 0]
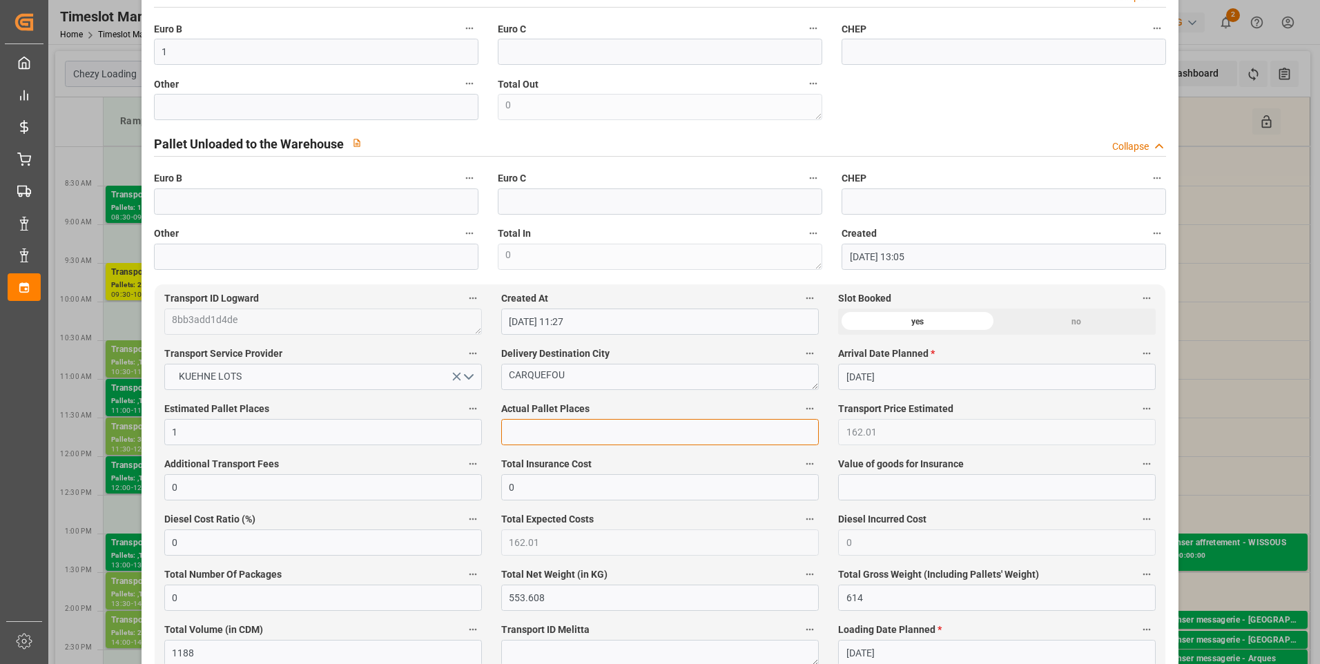
click at [519, 430] on input "text" at bounding box center [660, 432] width 318 height 26
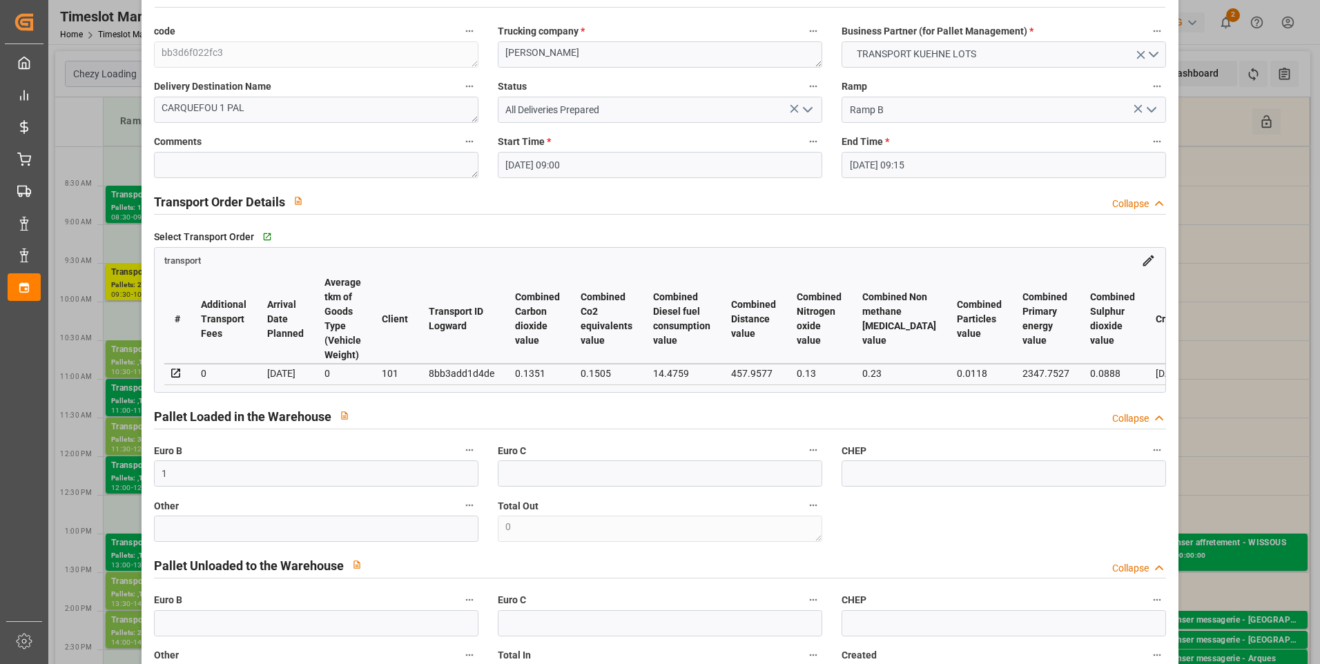
scroll to position [0, 0]
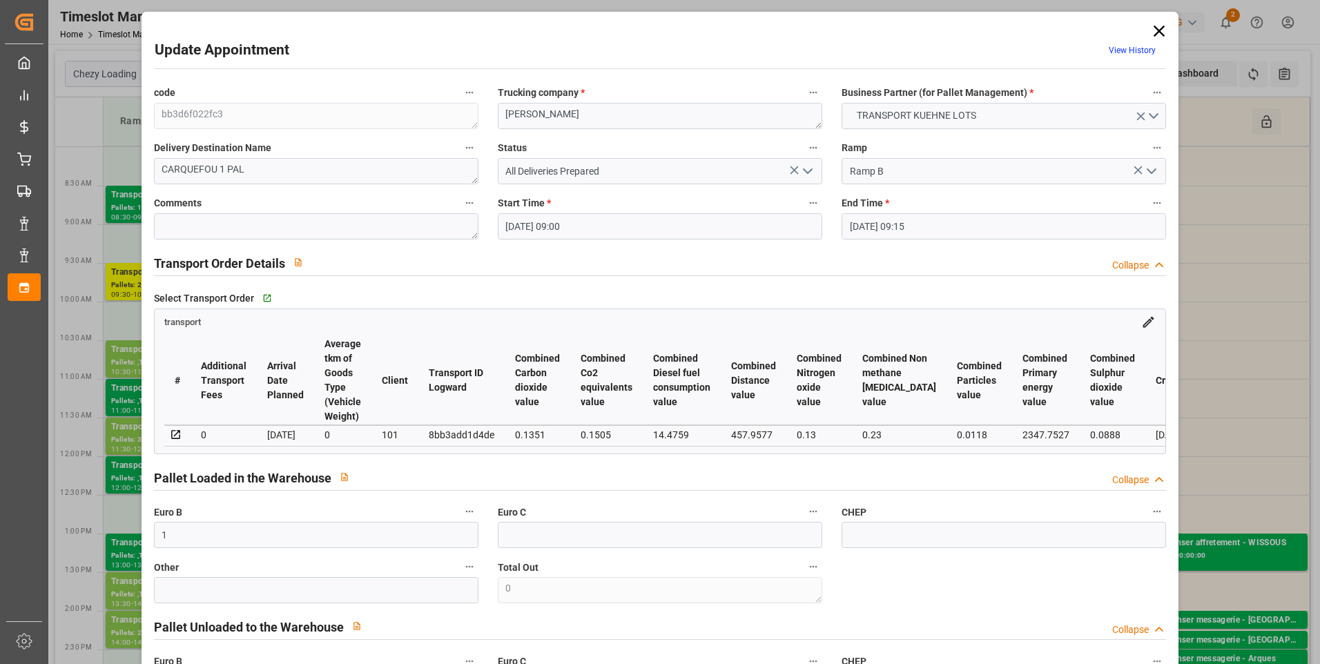
click at [807, 175] on icon "open menu" at bounding box center [808, 171] width 17 height 17
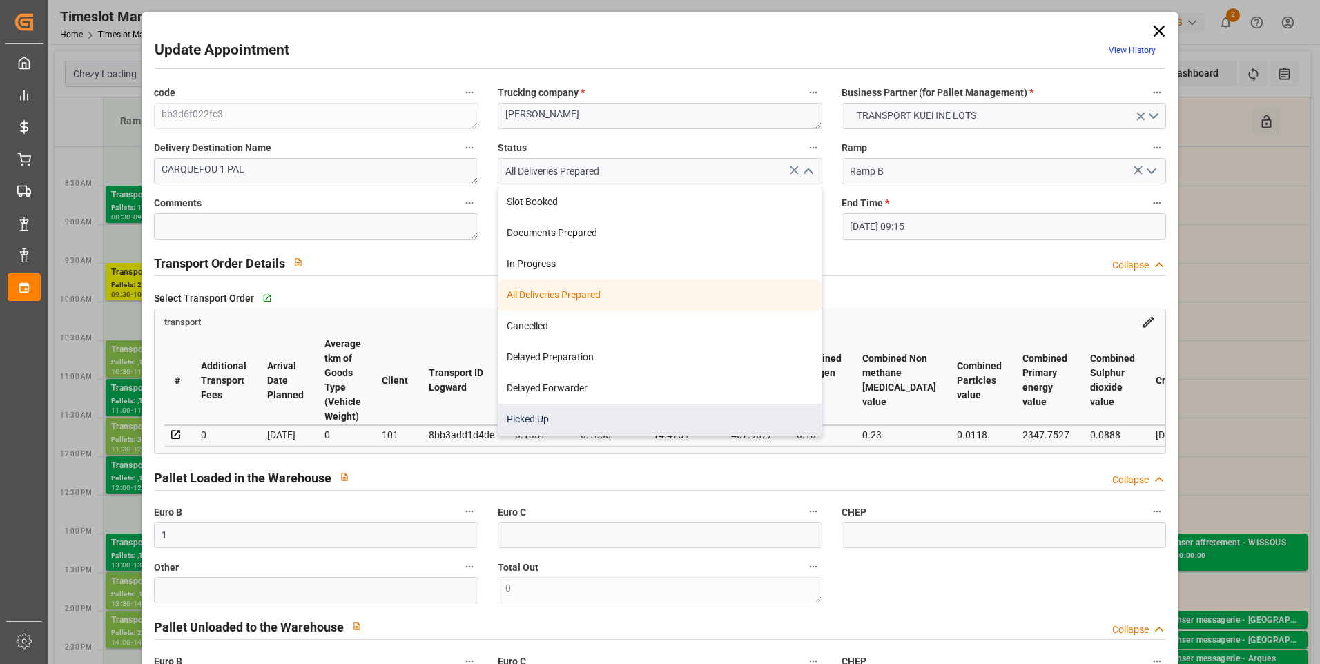
click at [526, 412] on div "Picked Up" at bounding box center [660, 419] width 323 height 31
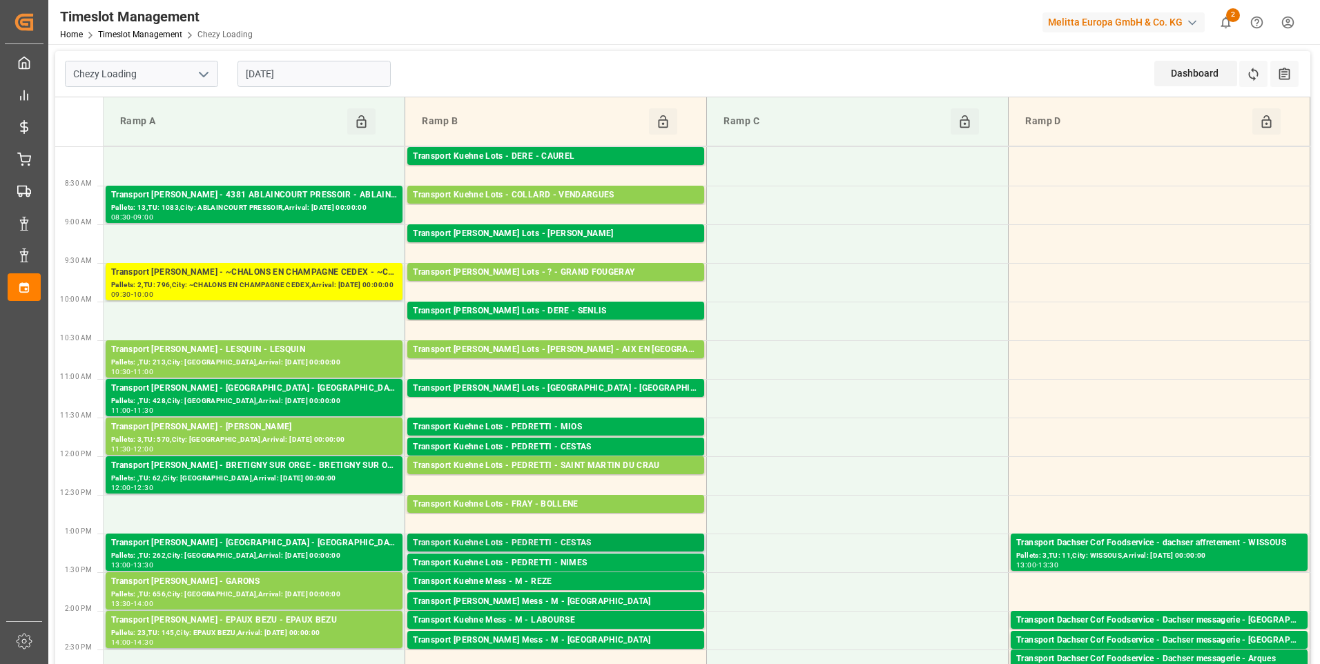
click at [548, 539] on div "Transport Kuehne Lots - PEDRETTI - CESTAS" at bounding box center [556, 544] width 286 height 14
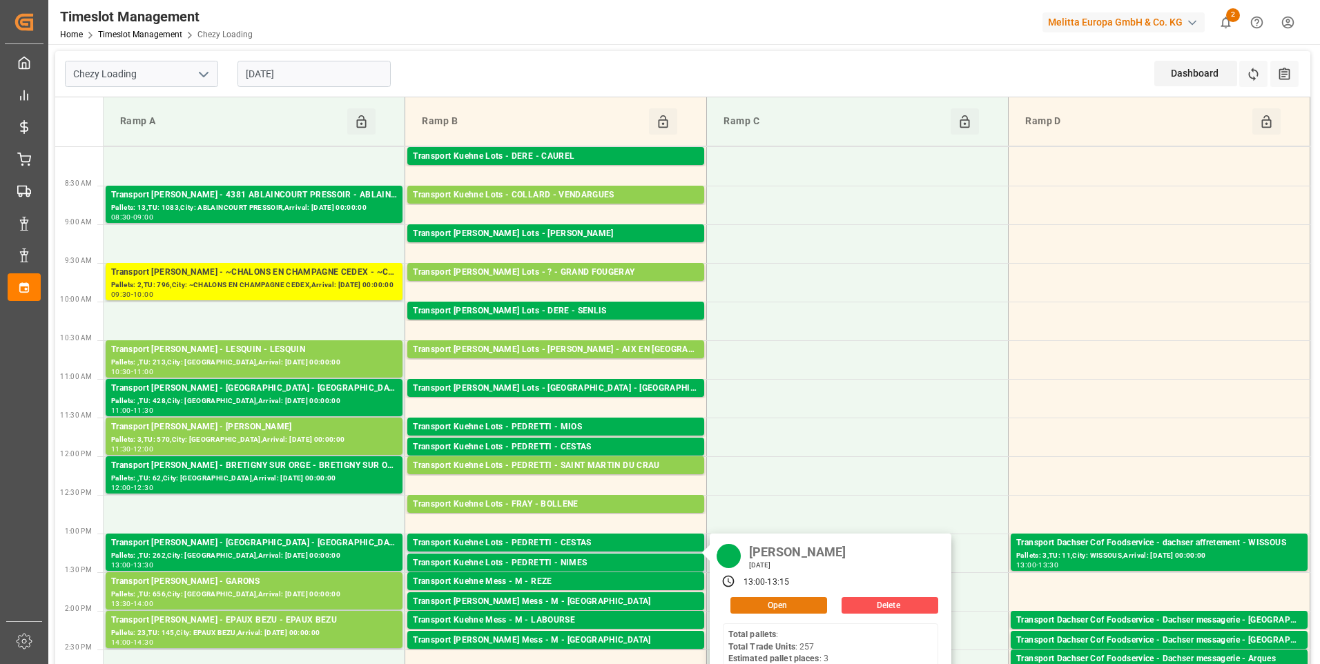
click at [790, 607] on button "Open" at bounding box center [779, 605] width 97 height 17
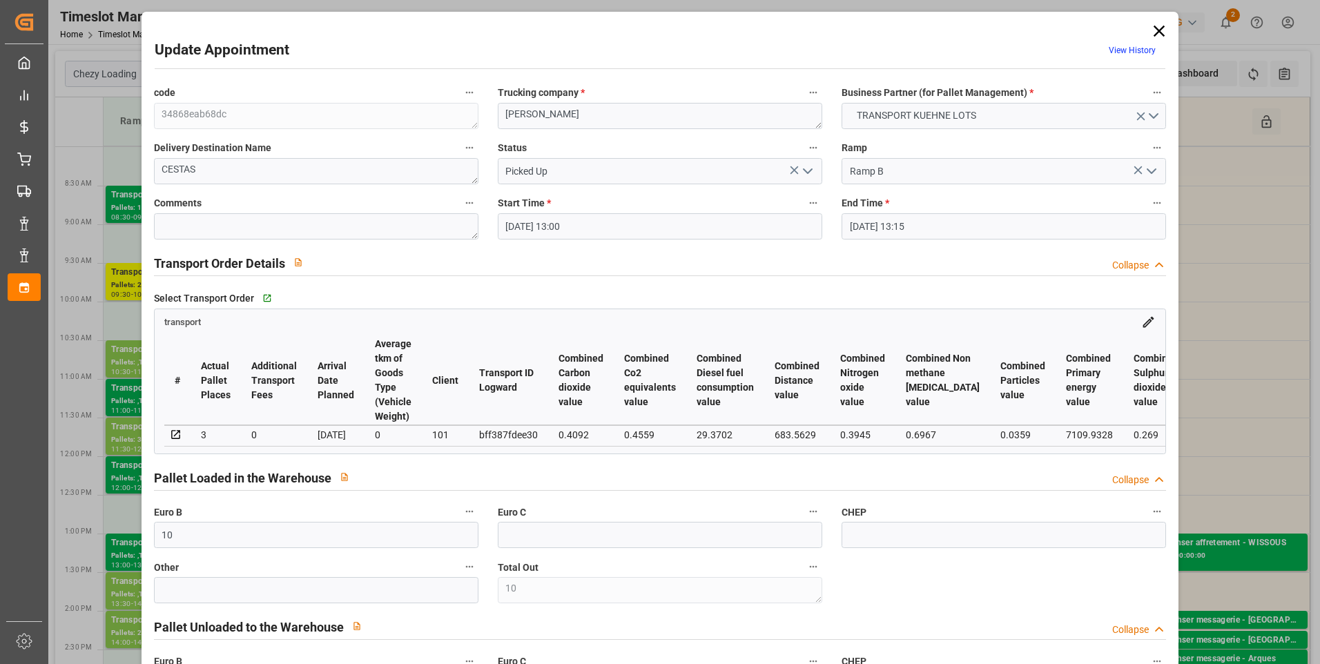
click at [1151, 31] on icon at bounding box center [1159, 30] width 19 height 19
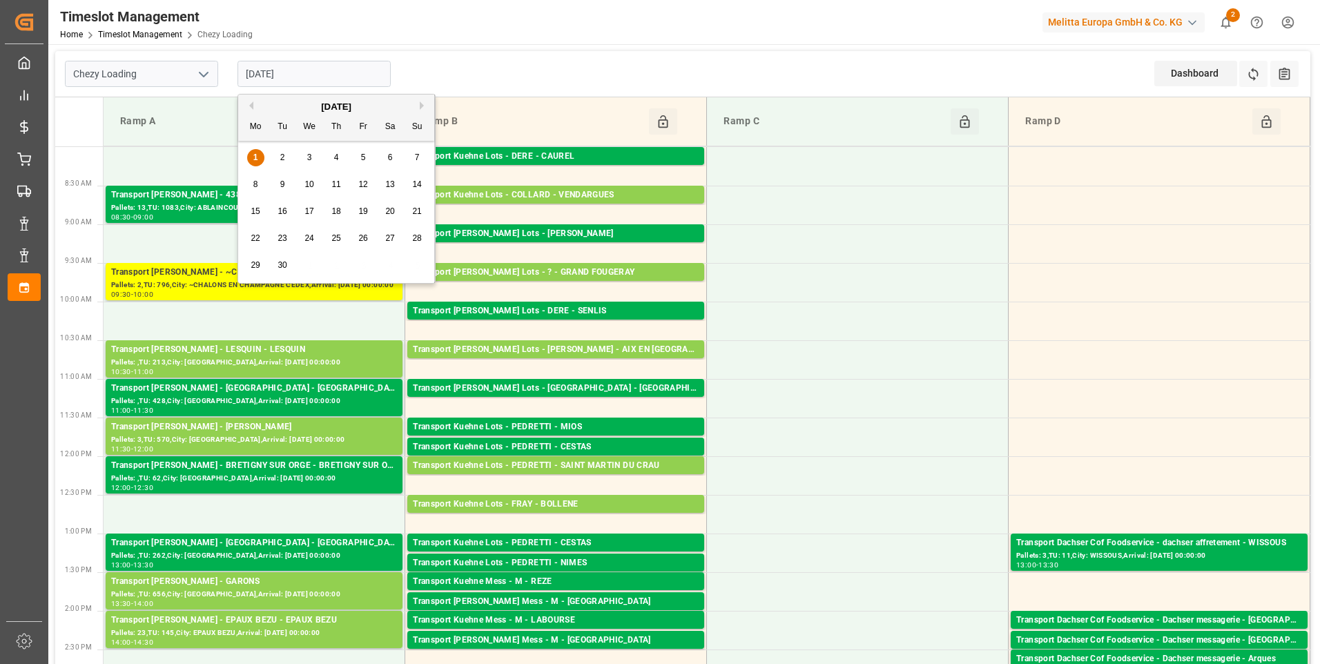
click at [303, 83] on input "[DATE]" at bounding box center [314, 74] width 153 height 26
click at [289, 154] on div "2" at bounding box center [282, 158] width 17 height 17
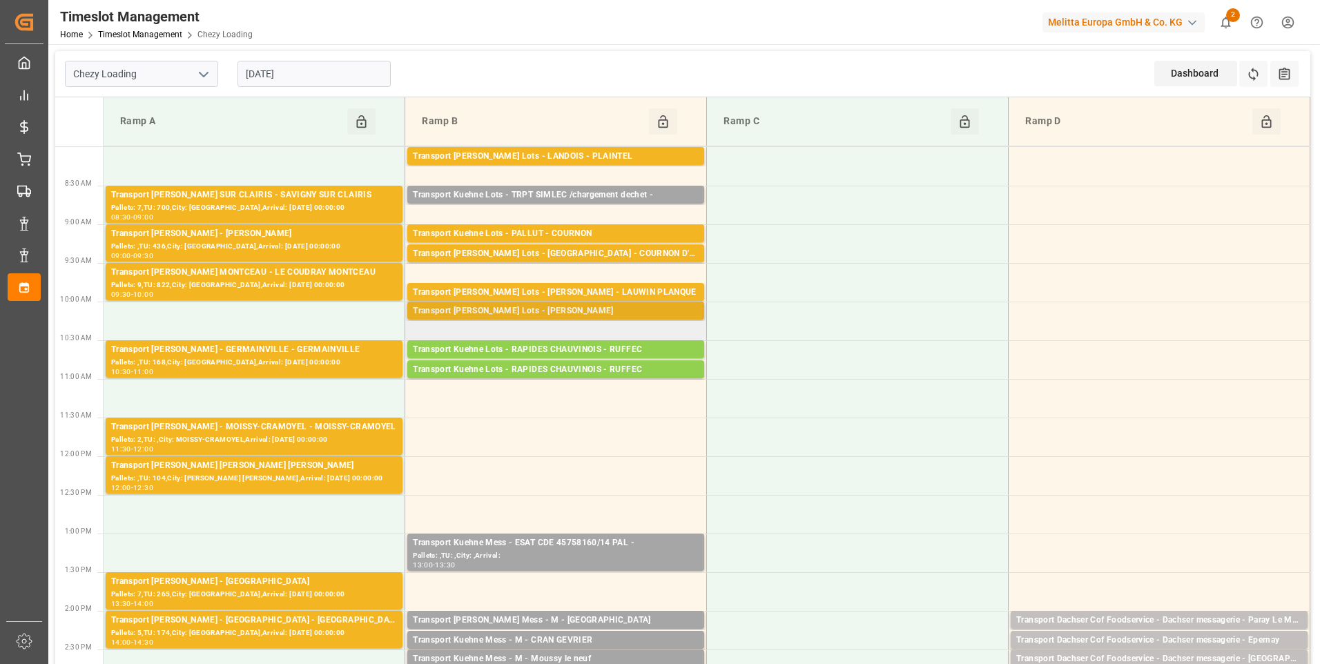
click at [491, 305] on div "Transport Kuehne Lots - LEBLANC - HENIN BEAUMONT" at bounding box center [556, 312] width 286 height 14
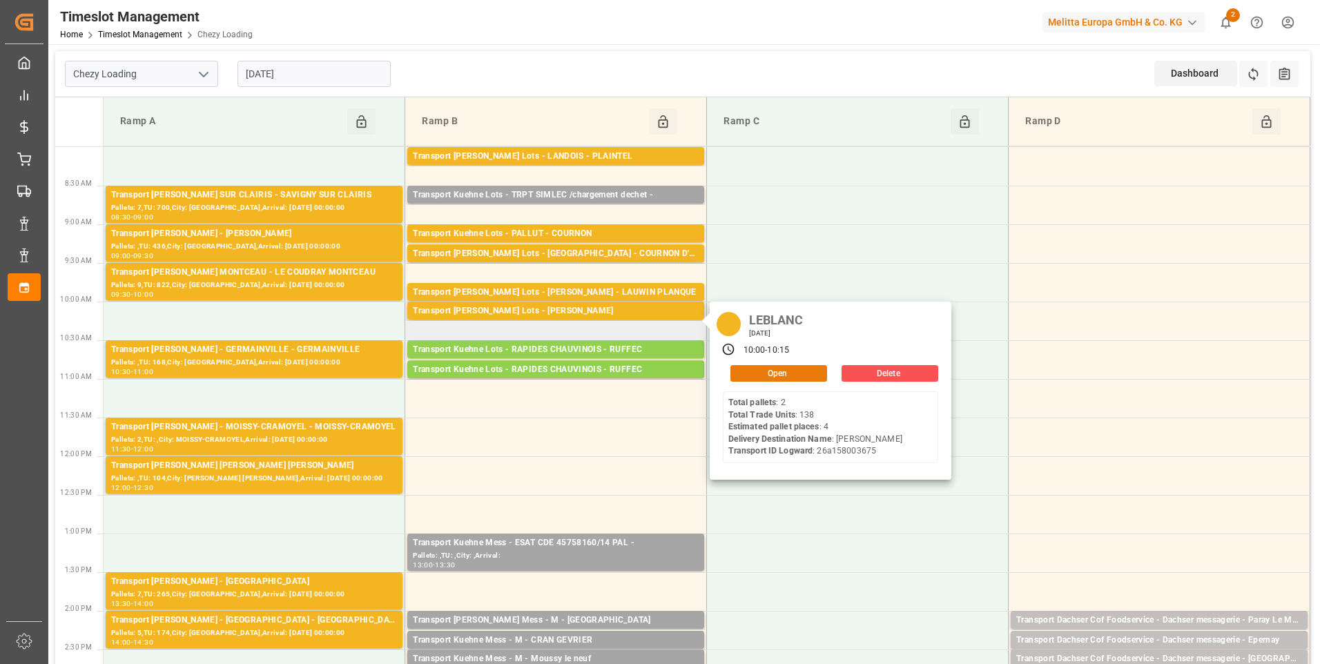
click at [789, 366] on button "Open" at bounding box center [779, 373] width 97 height 17
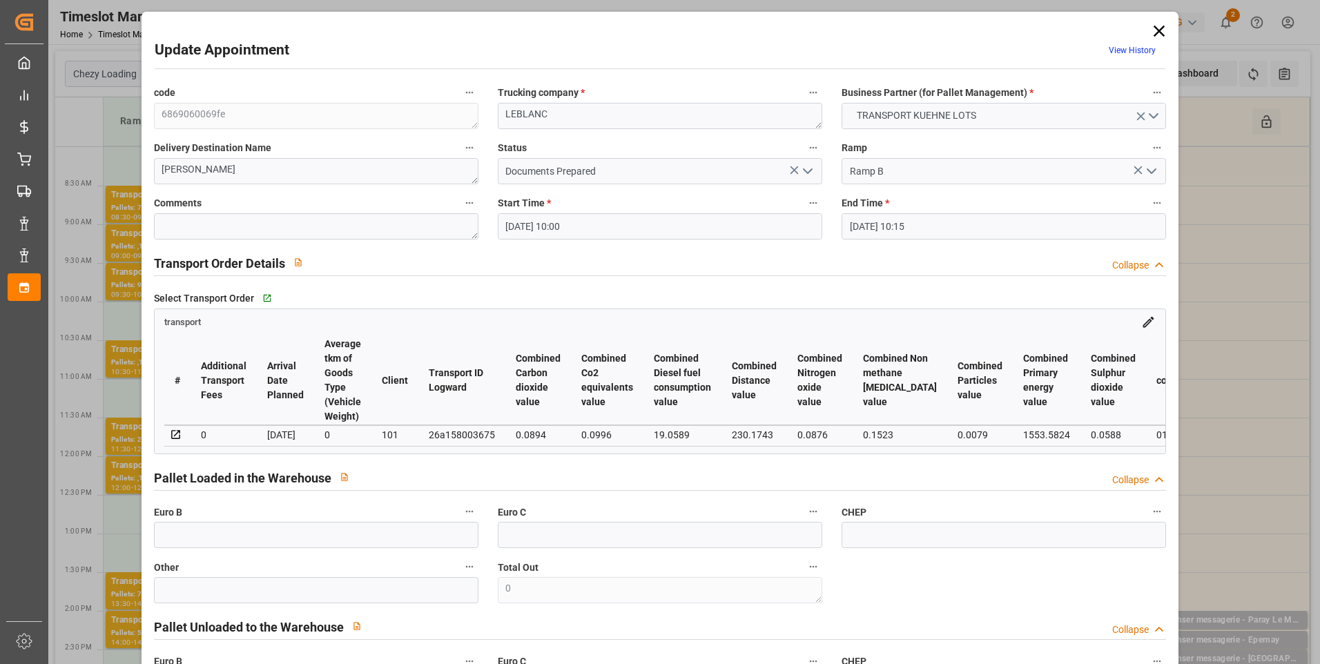
click at [801, 173] on icon "open menu" at bounding box center [808, 171] width 17 height 17
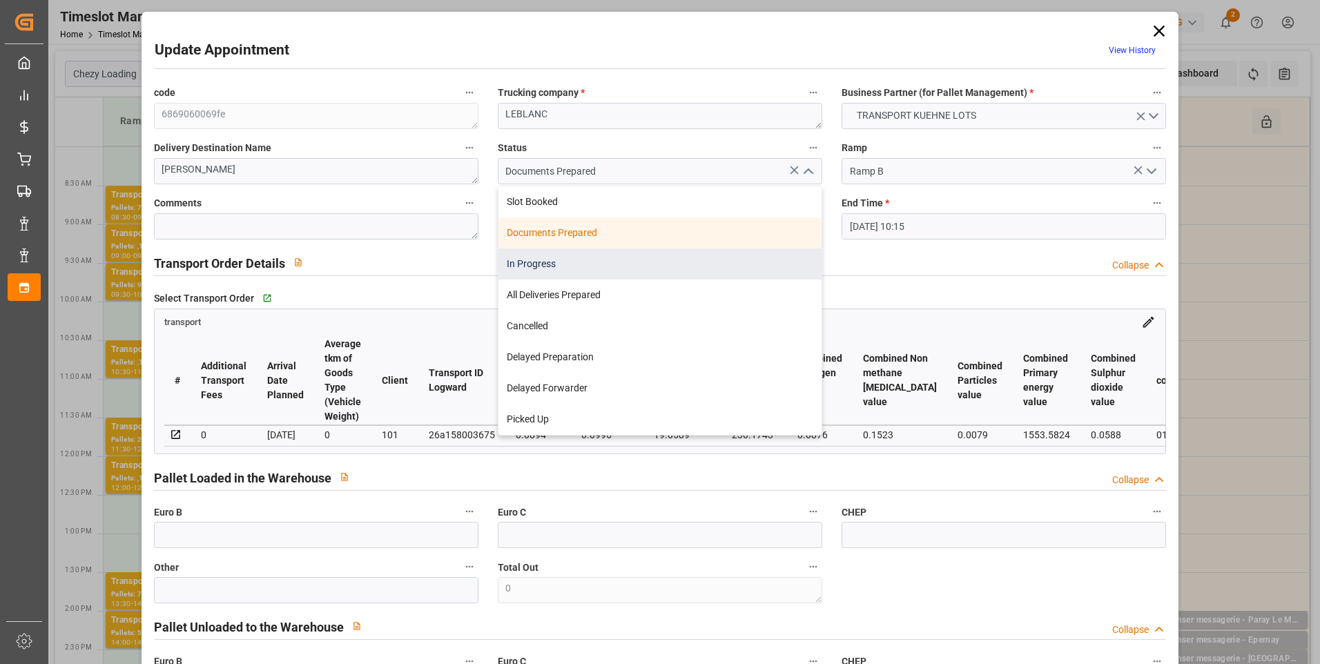
click at [539, 261] on div "In Progress" at bounding box center [660, 264] width 323 height 31
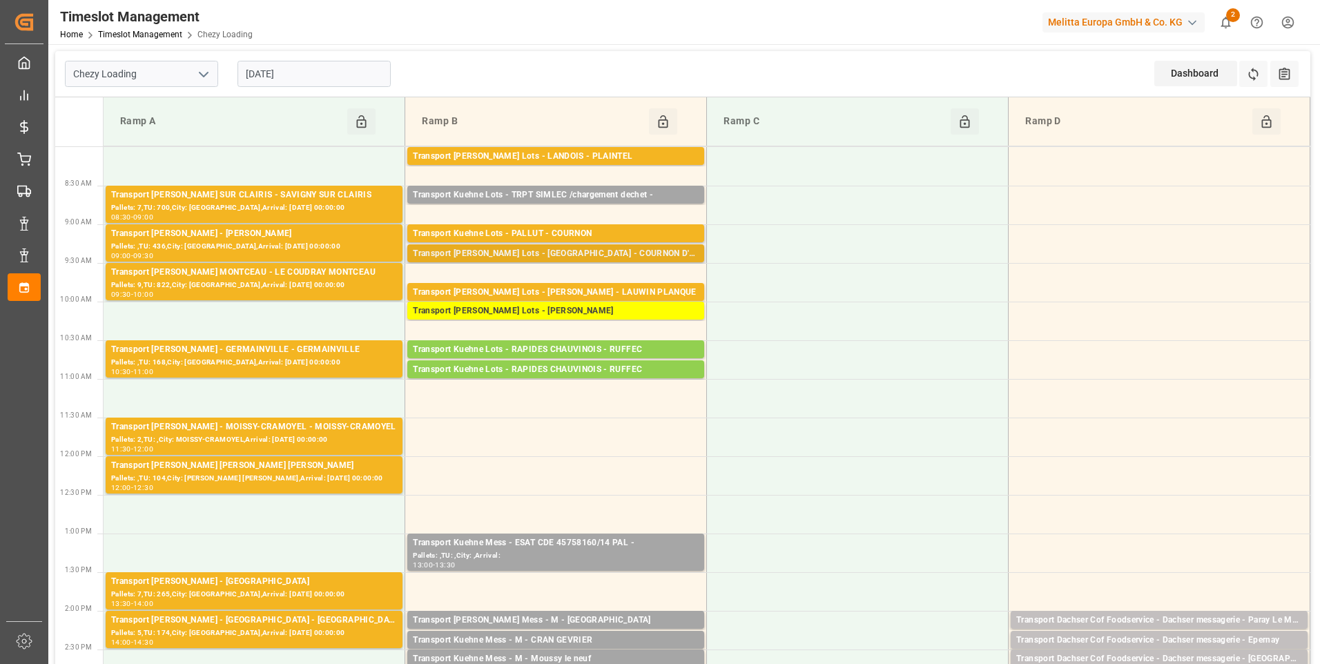
click at [550, 261] on div "Pallets: 5,TU: 60,City: COURNON D'AUVERGNE,Arrival: 2025-09-03 00:00:00" at bounding box center [556, 267] width 286 height 12
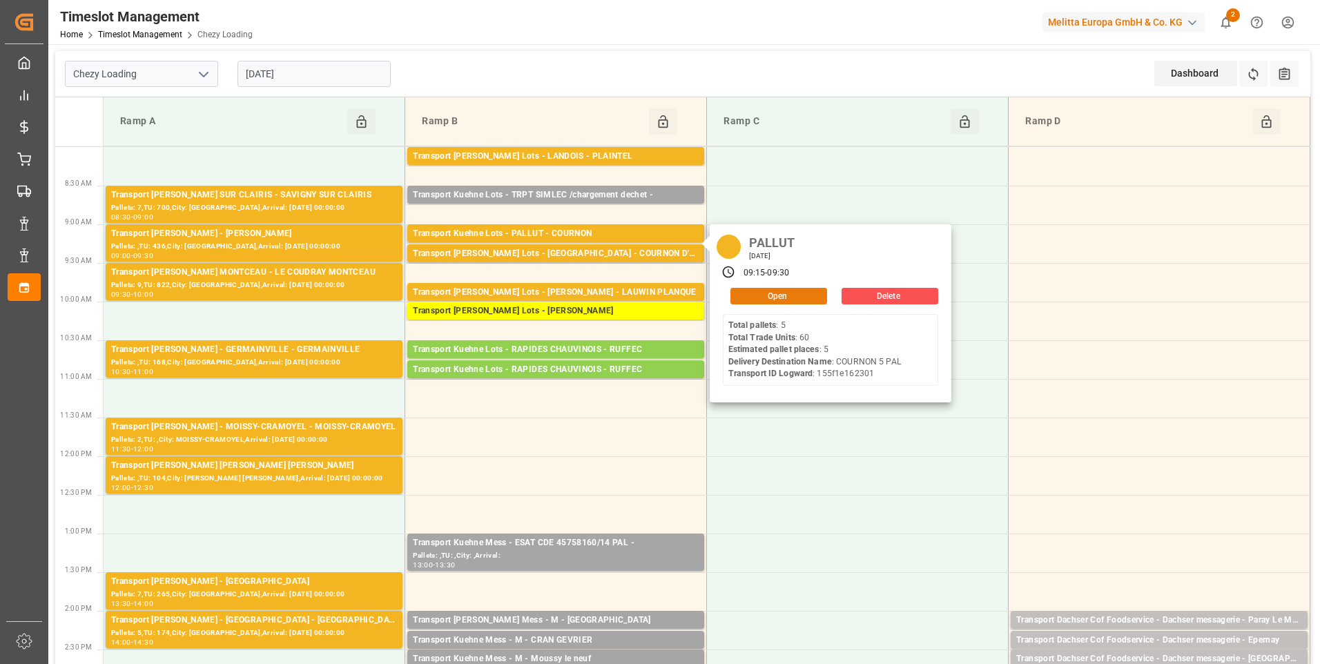
click at [769, 299] on button "Open" at bounding box center [779, 296] width 97 height 17
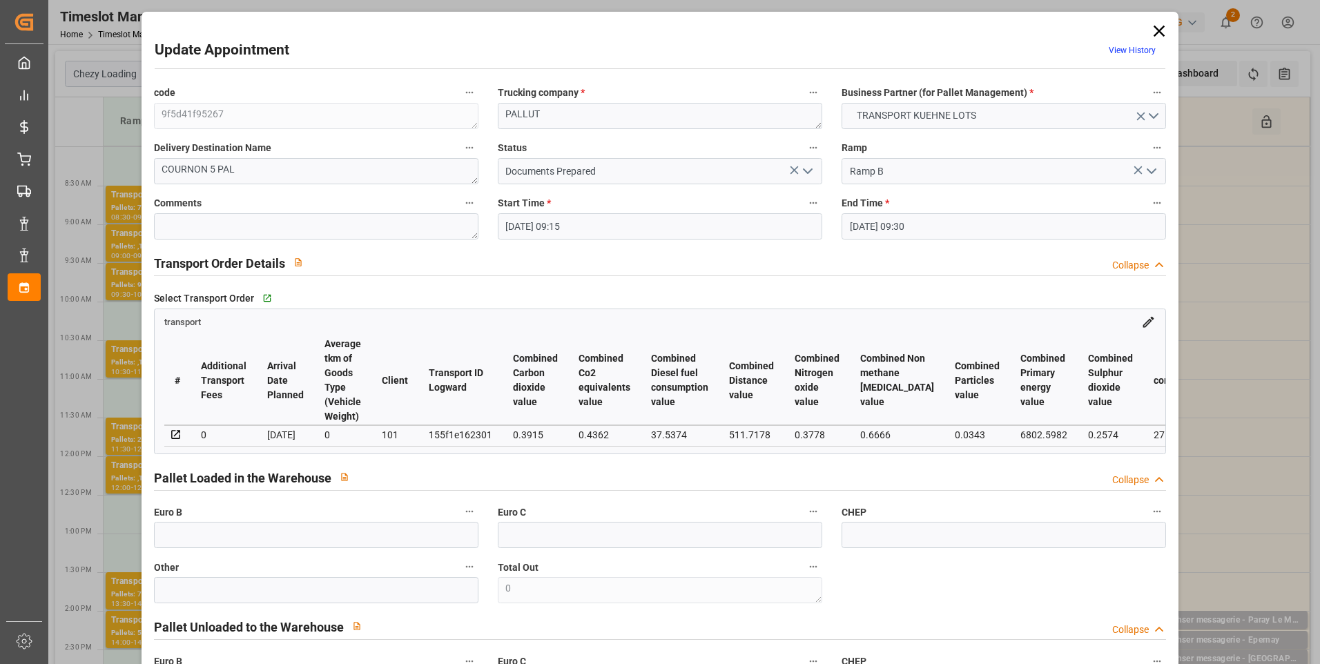
click at [1157, 27] on icon at bounding box center [1159, 30] width 19 height 19
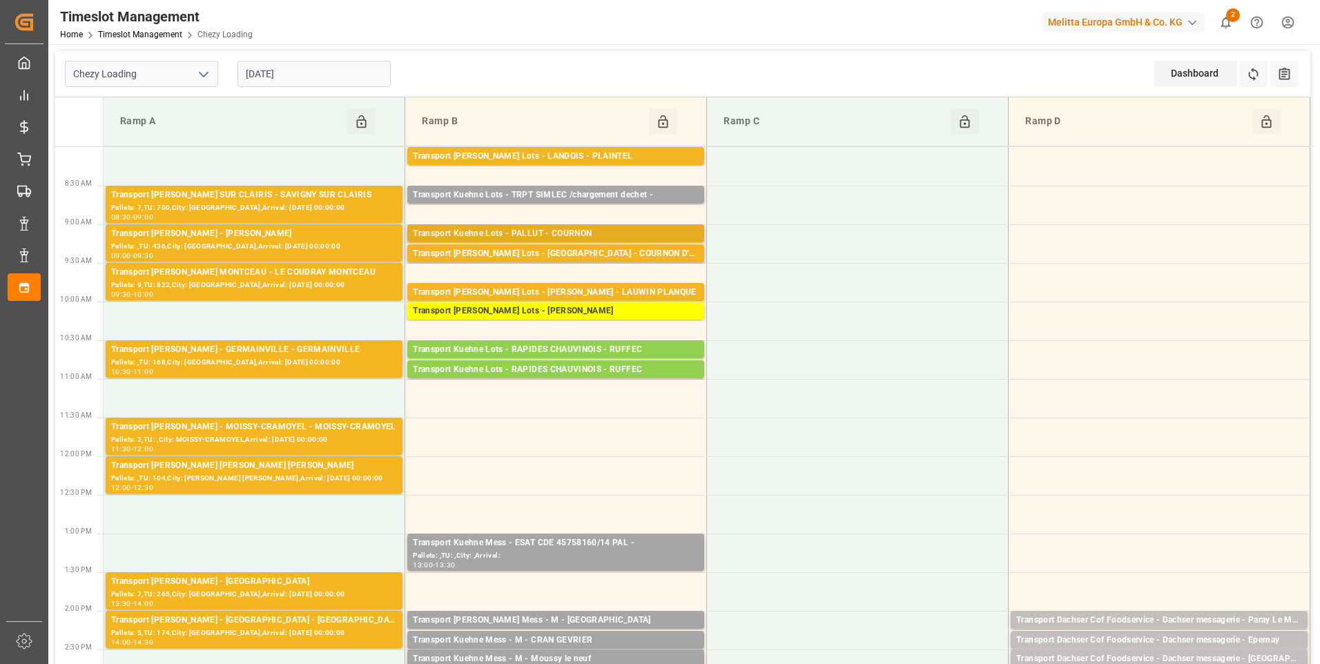
click at [550, 233] on div "Transport Kuehne Lots - PALLUT - COURNON" at bounding box center [556, 234] width 286 height 14
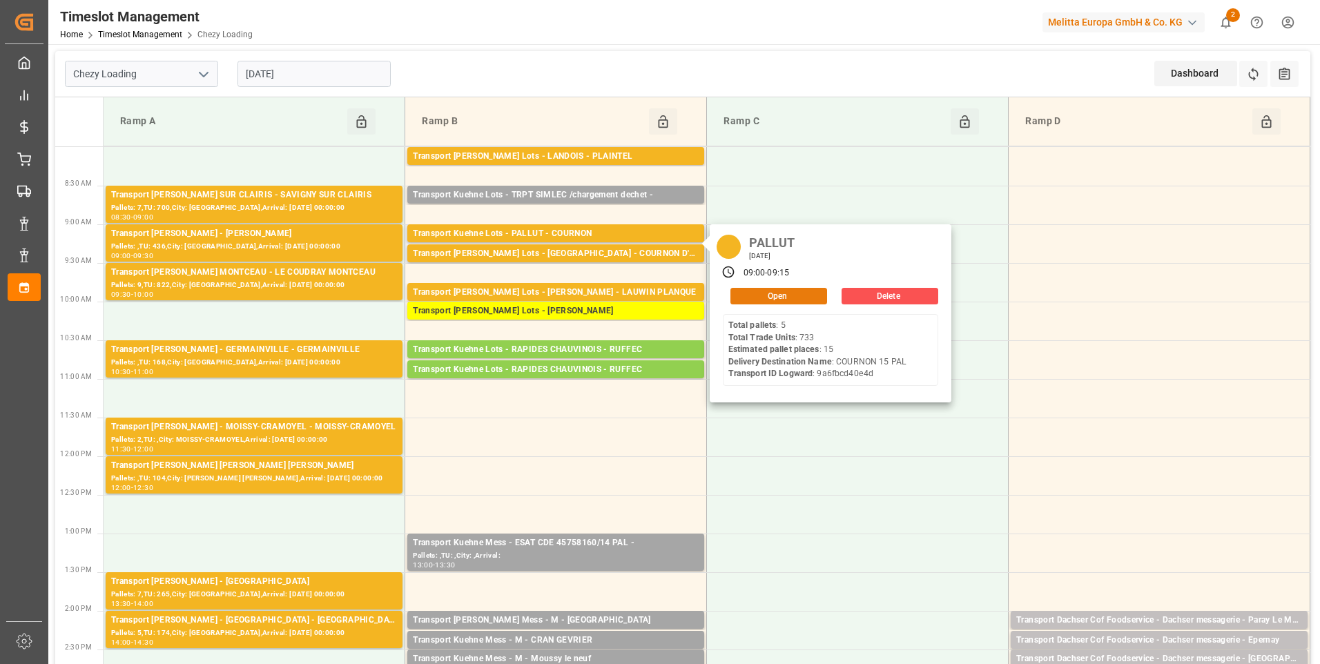
click at [772, 298] on button "Open" at bounding box center [779, 296] width 97 height 17
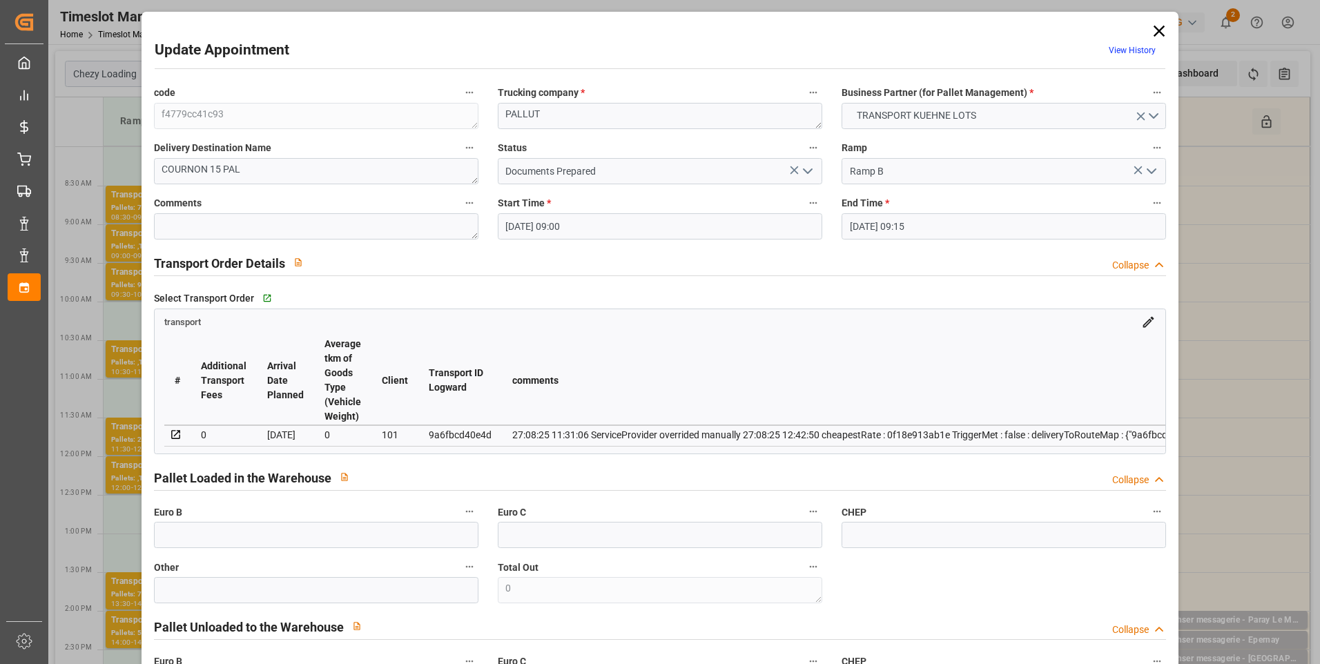
click at [1154, 34] on icon at bounding box center [1159, 30] width 19 height 19
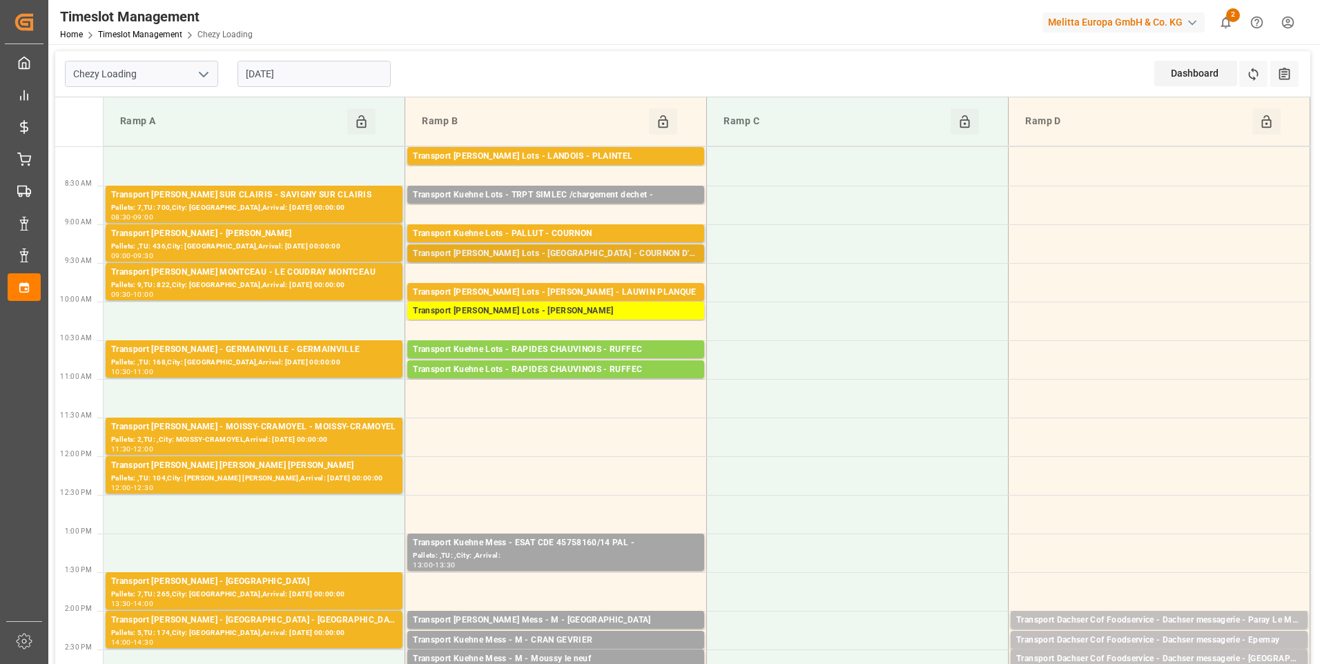
click at [554, 255] on div "Transport Kuehne Lots - PALLUT - COURNON D'AUVERGNE" at bounding box center [556, 254] width 286 height 14
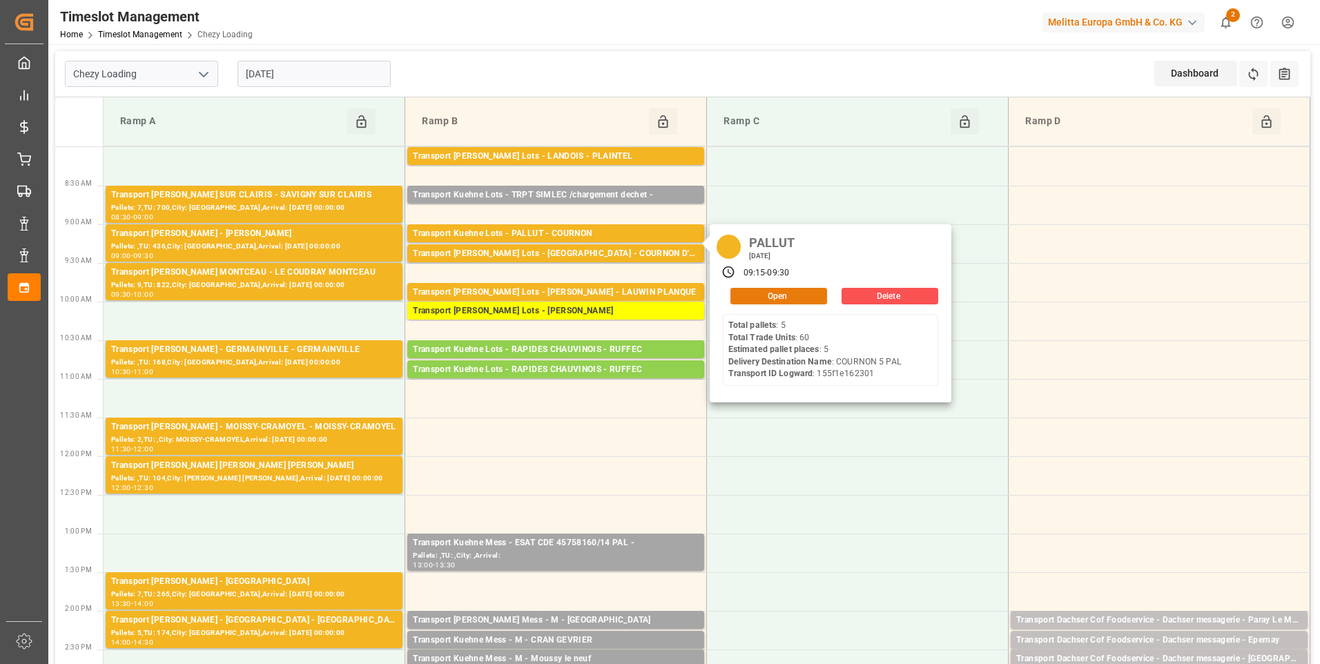
click at [751, 297] on button "Open" at bounding box center [779, 296] width 97 height 17
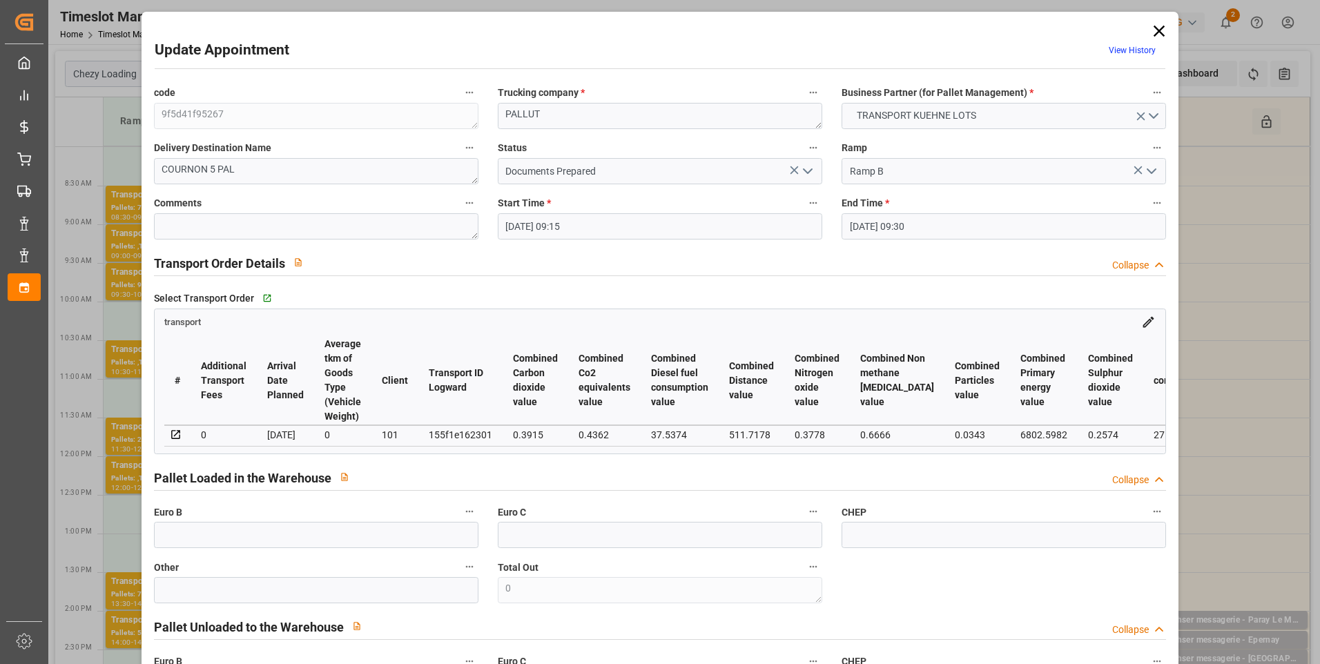
click at [809, 174] on icon "open menu" at bounding box center [808, 171] width 17 height 17
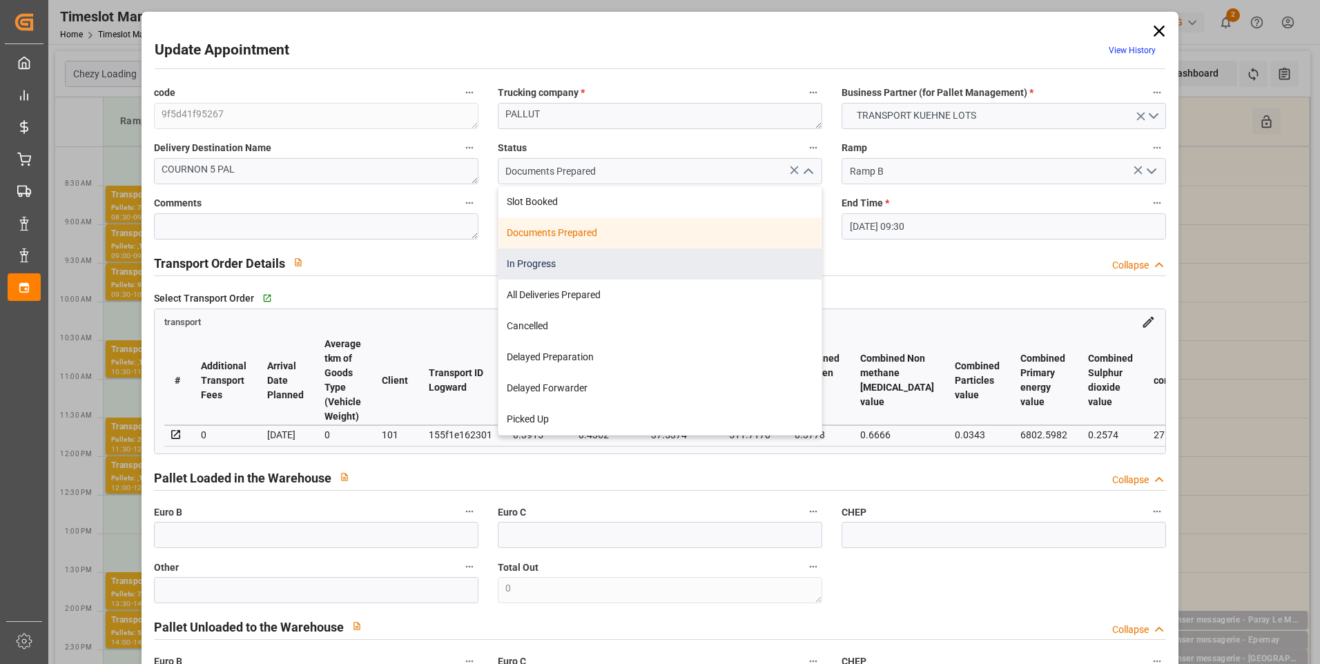
click at [516, 259] on div "In Progress" at bounding box center [660, 264] width 323 height 31
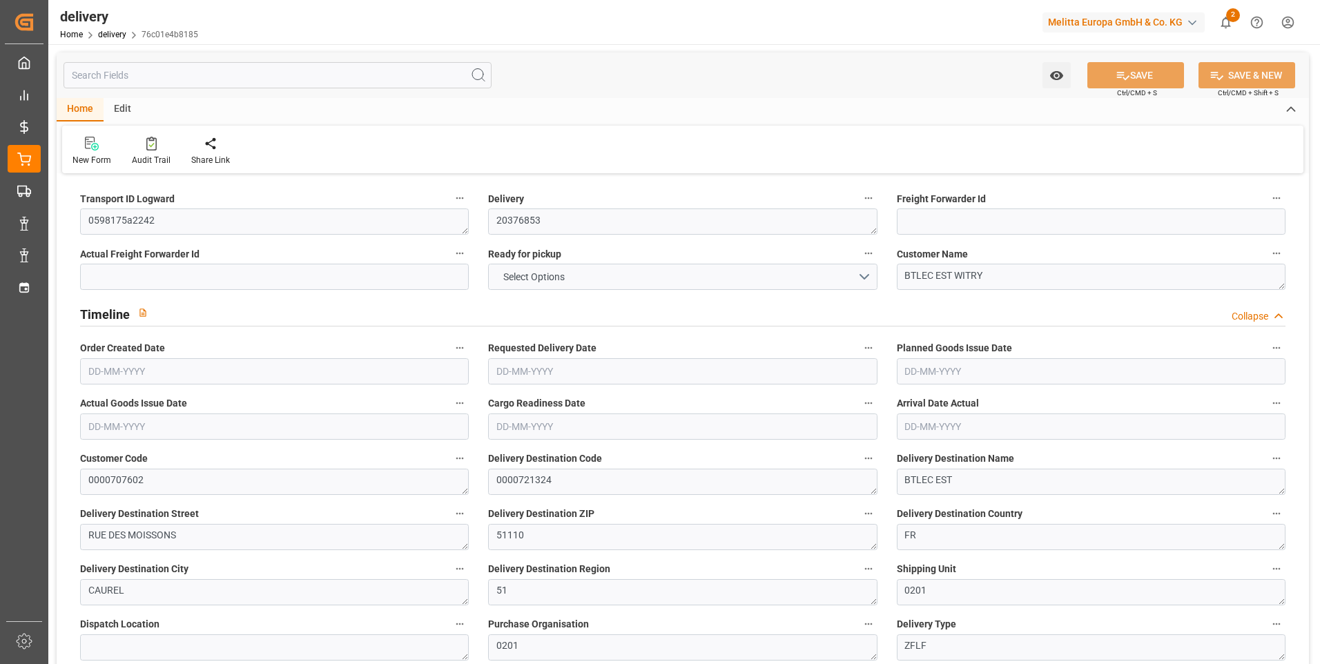
type input "12"
type input "588.535"
type input "886.025"
type input "6940.42"
type input "289"
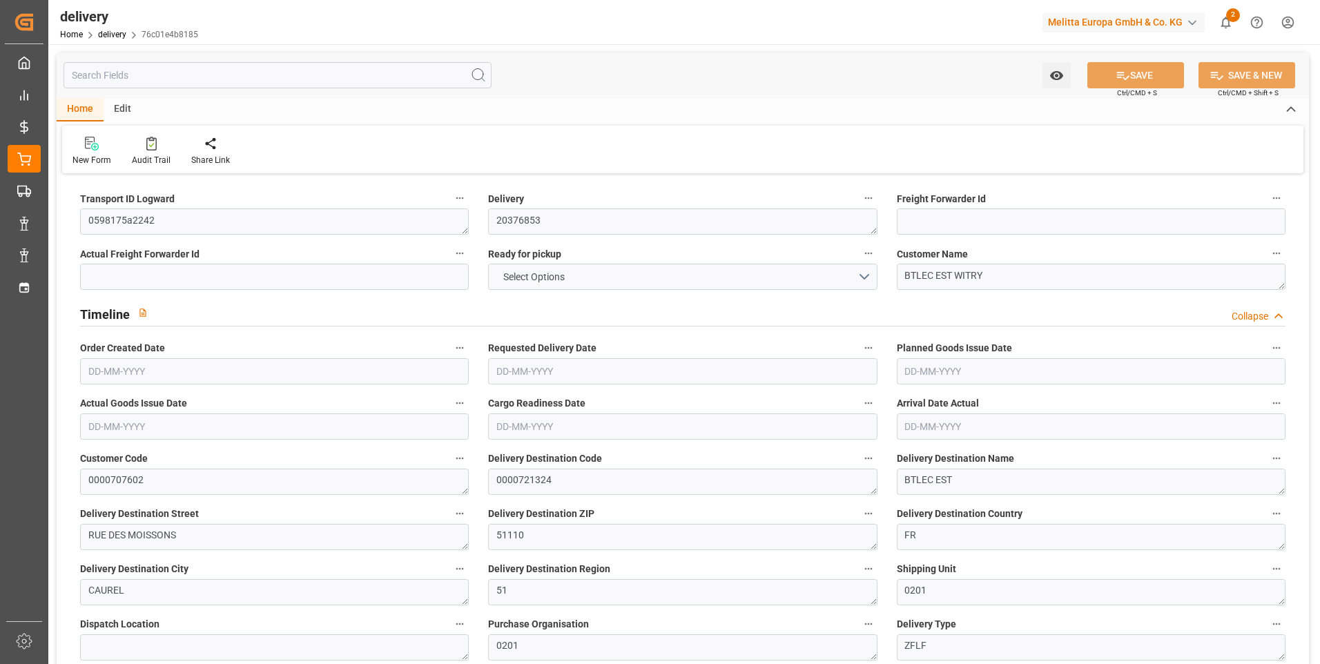
type input "5"
type input "2"
type input "5"
type input "0"
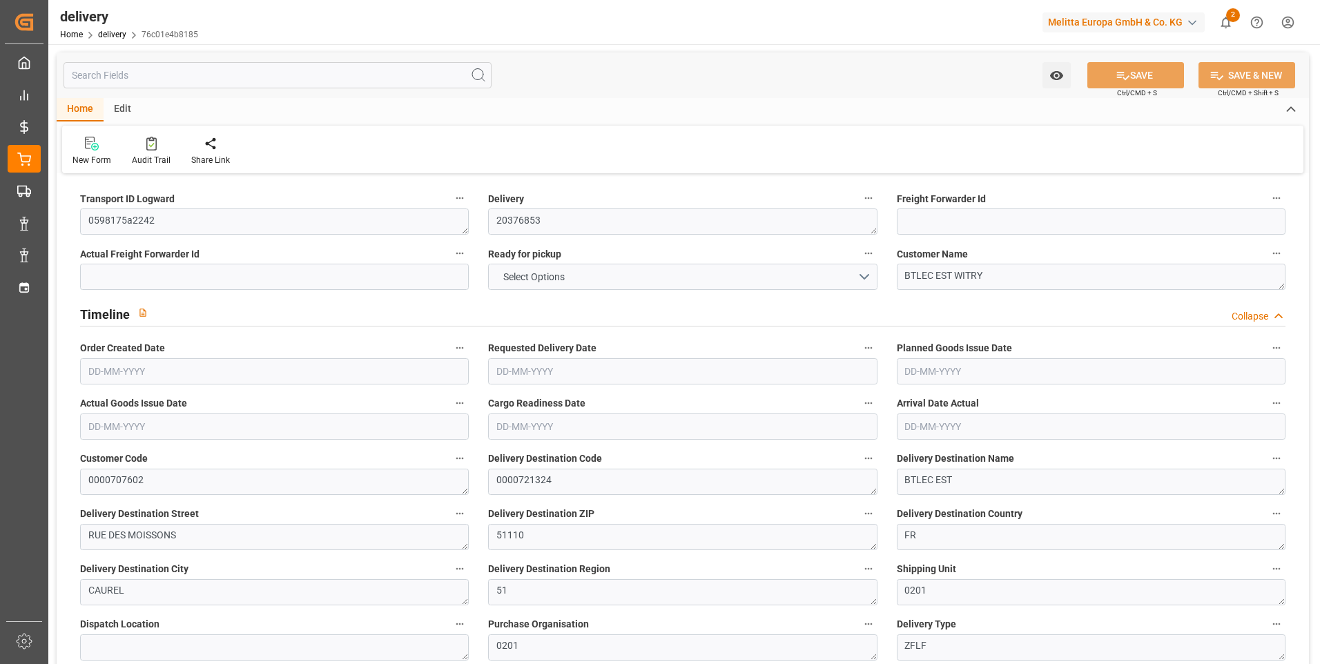
type input "0"
type input "135.94"
type input "4.9"
type input "104.04"
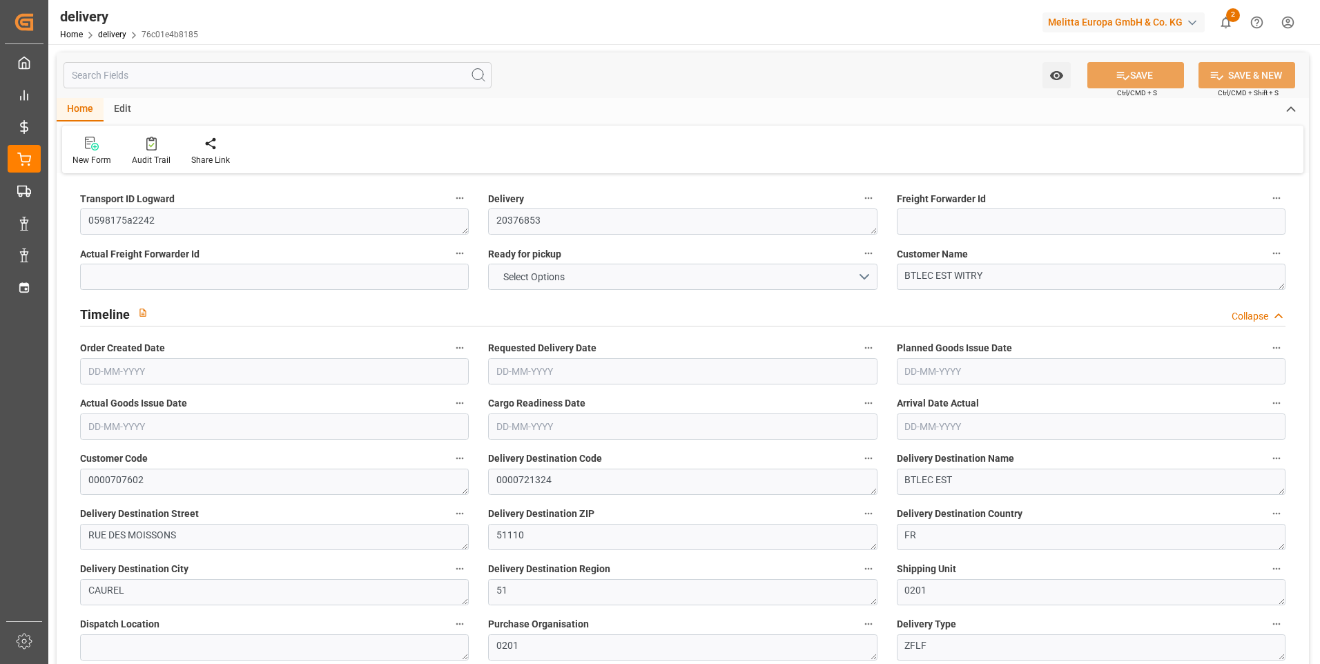
type input "1.5"
type input "1.3"
type input "0"
type input "7.5"
type input "741.811"
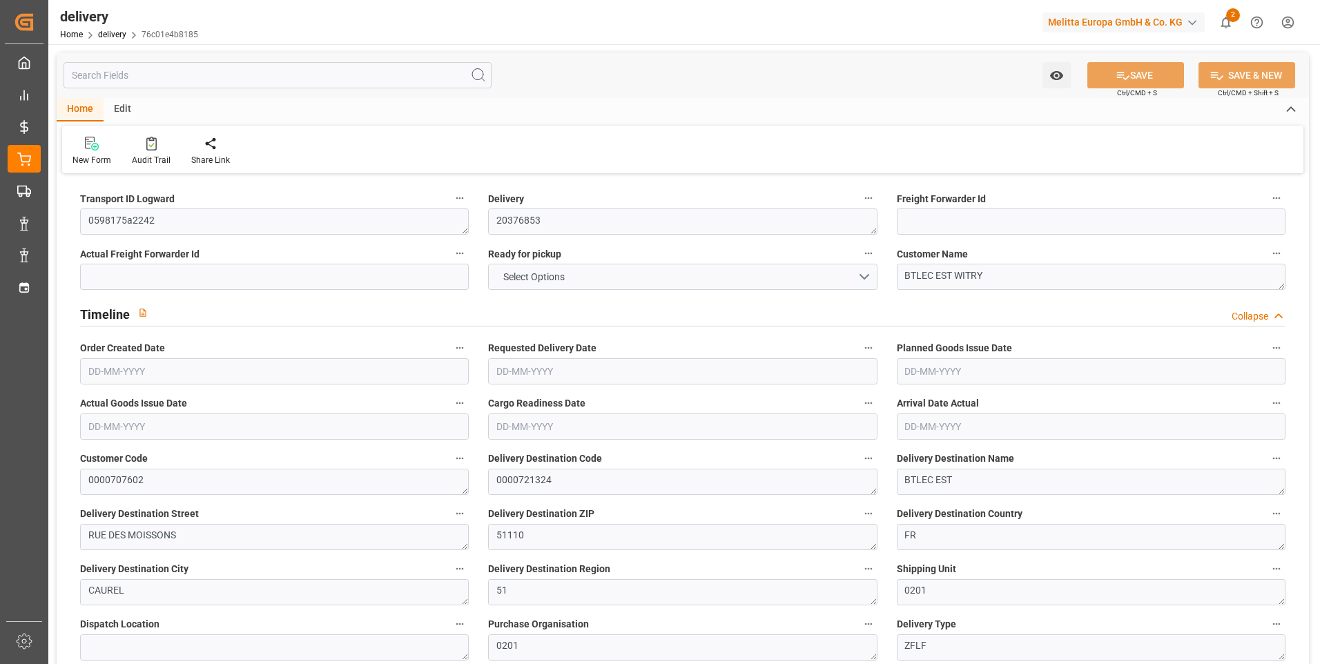
type input "101"
type input "521.8046"
type input "0.0335"
type input "0"
type input "[DATE]"
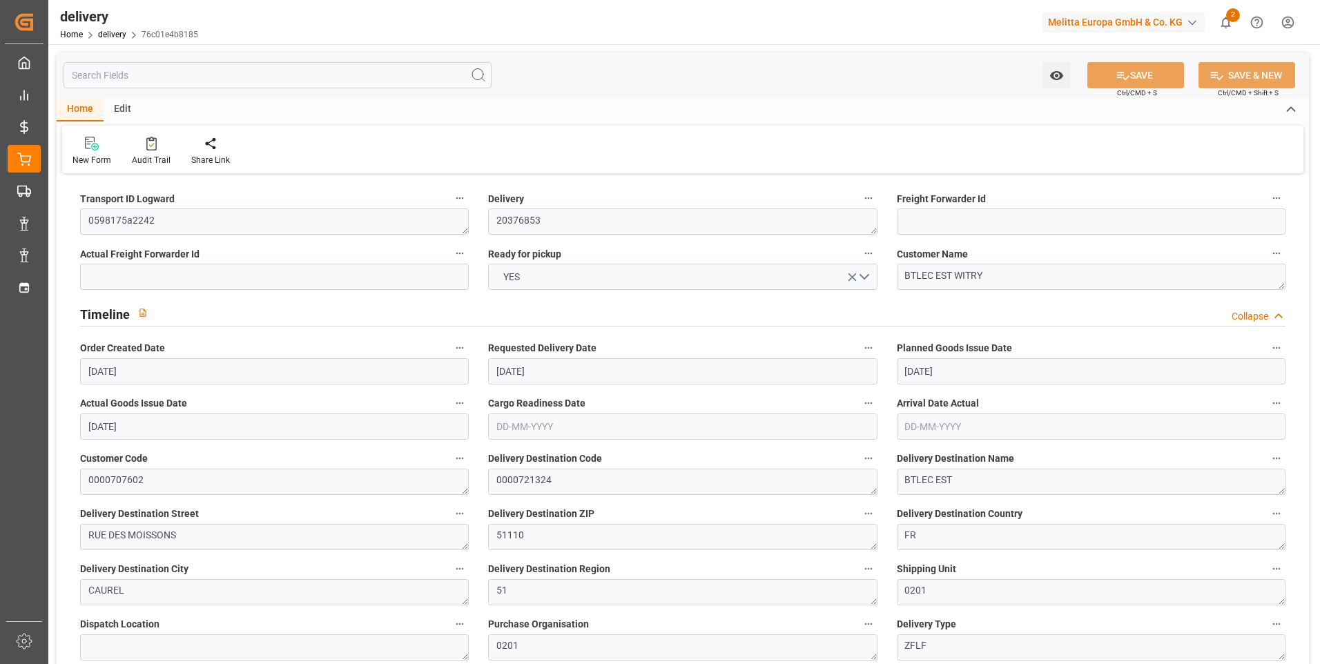
type input "[DATE]"
type input "29-08-2025"
type input "[DATE]"
type input "26-08-2025 11:00"
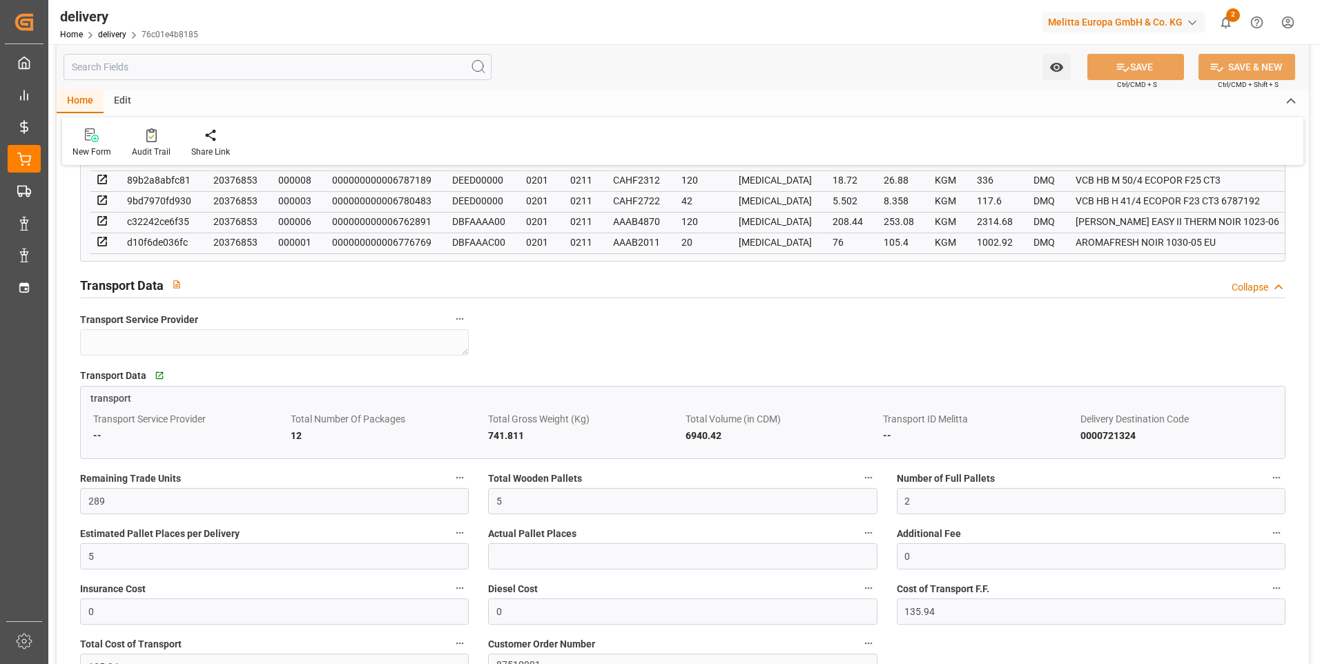
scroll to position [967, 0]
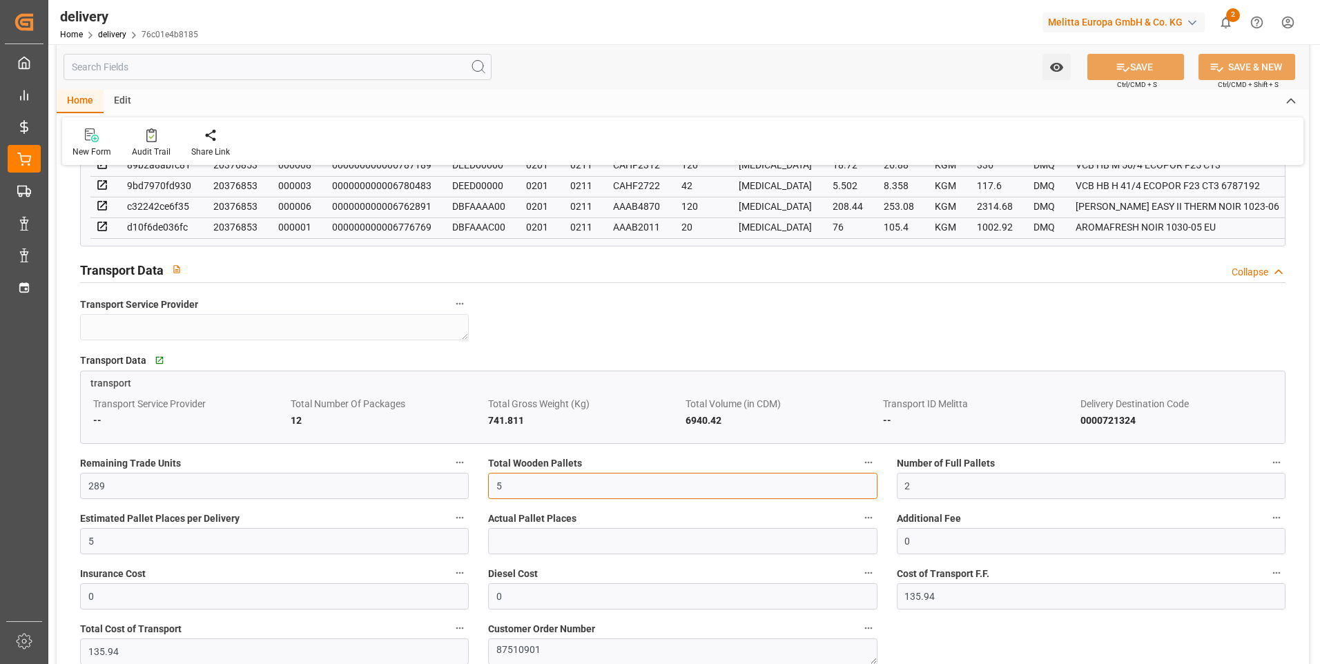
click at [513, 493] on input "5" at bounding box center [682, 486] width 389 height 26
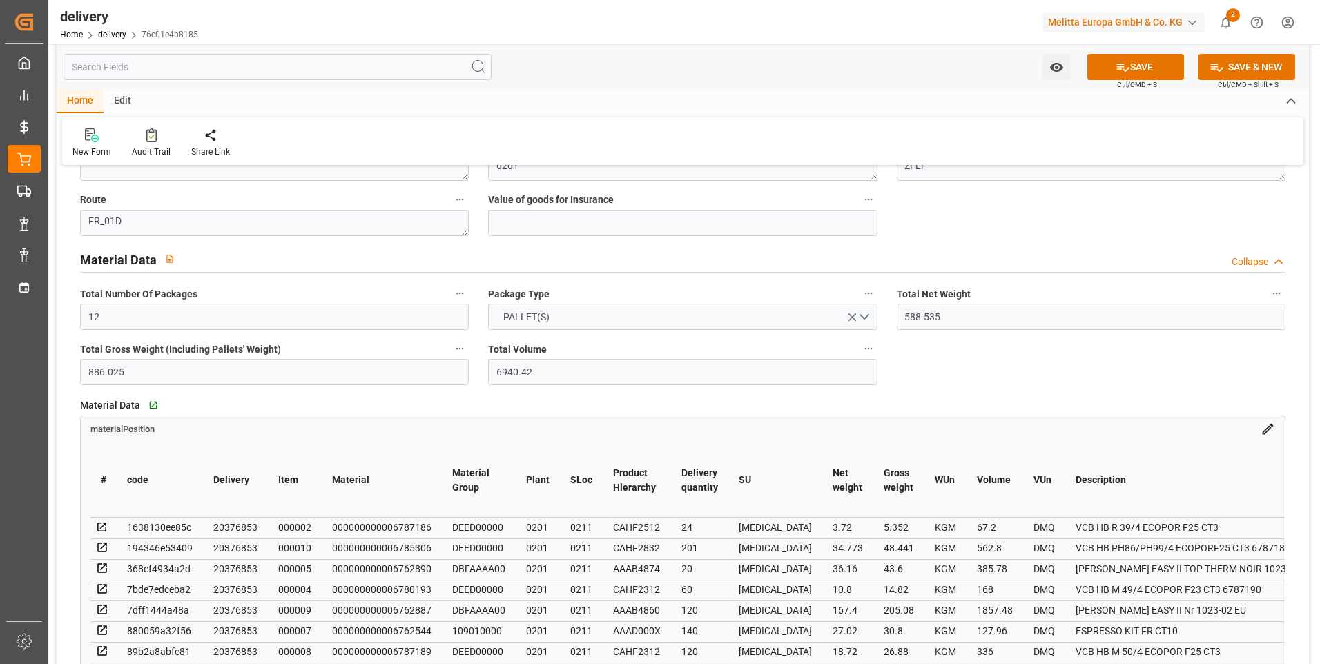
scroll to position [345, 0]
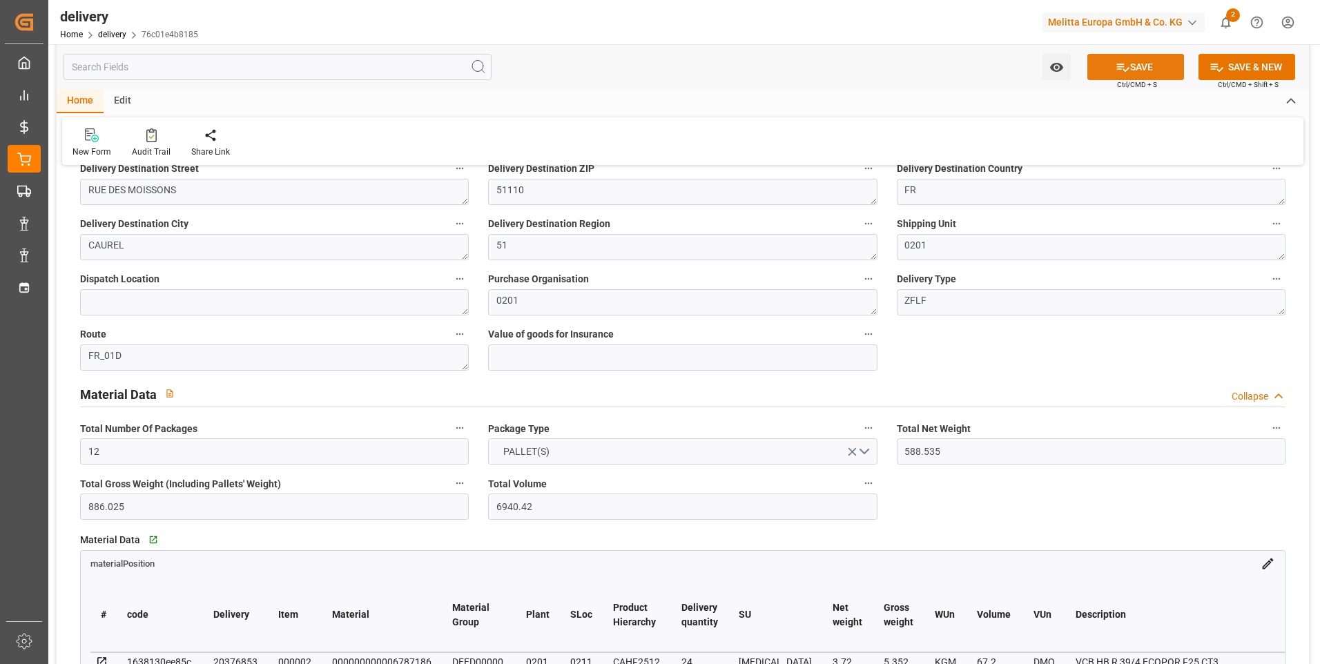
type input "6"
click at [1140, 65] on button "SAVE" at bounding box center [1136, 67] width 97 height 26
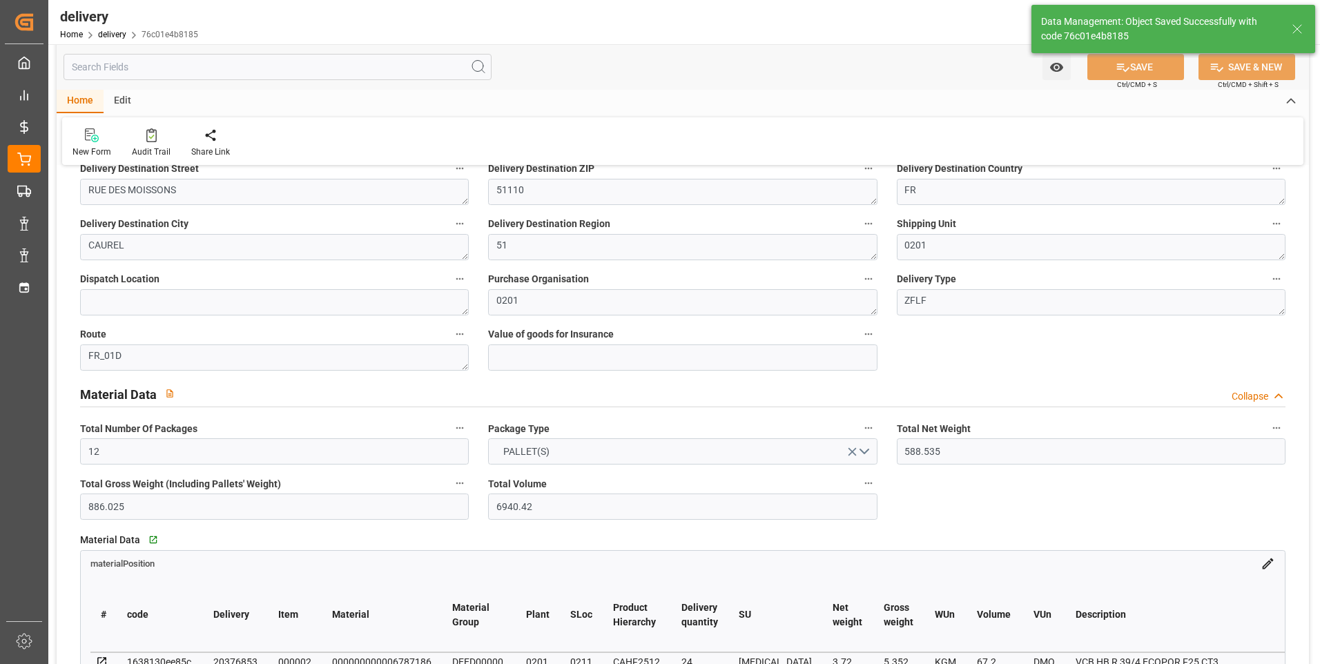
type input "9"
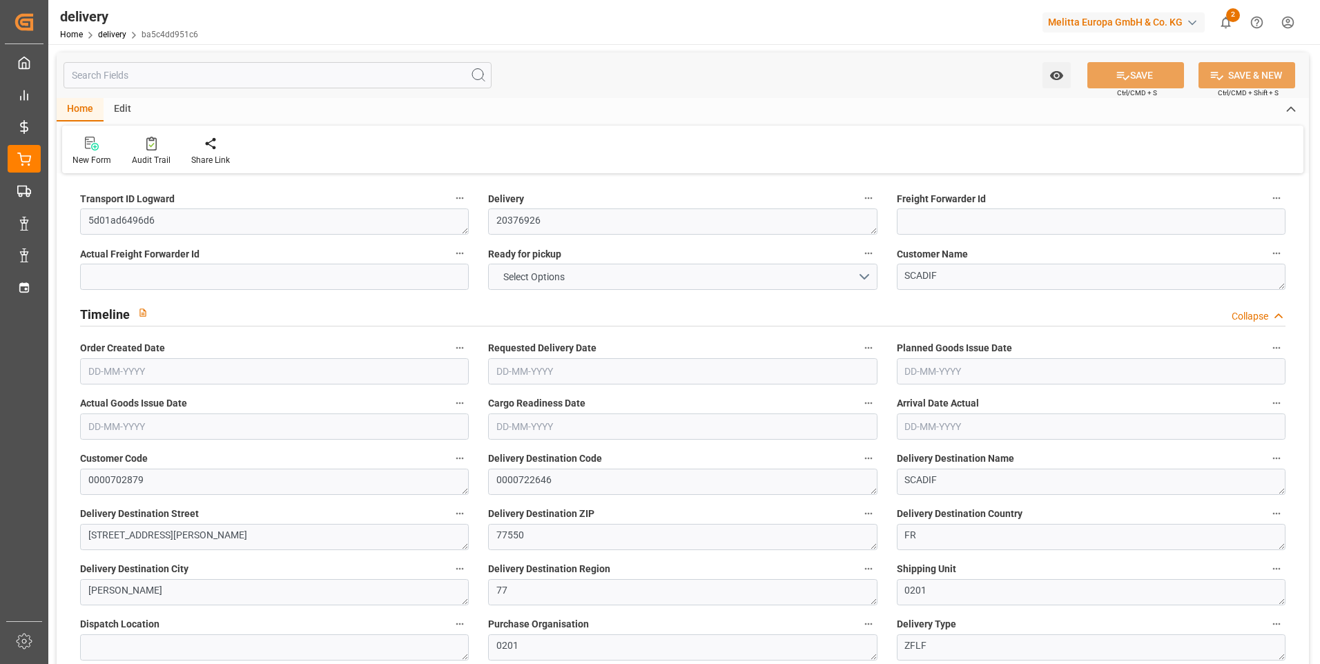
type input "1"
type input "234.023"
type input "807.283"
type input "775.142"
type input "75"
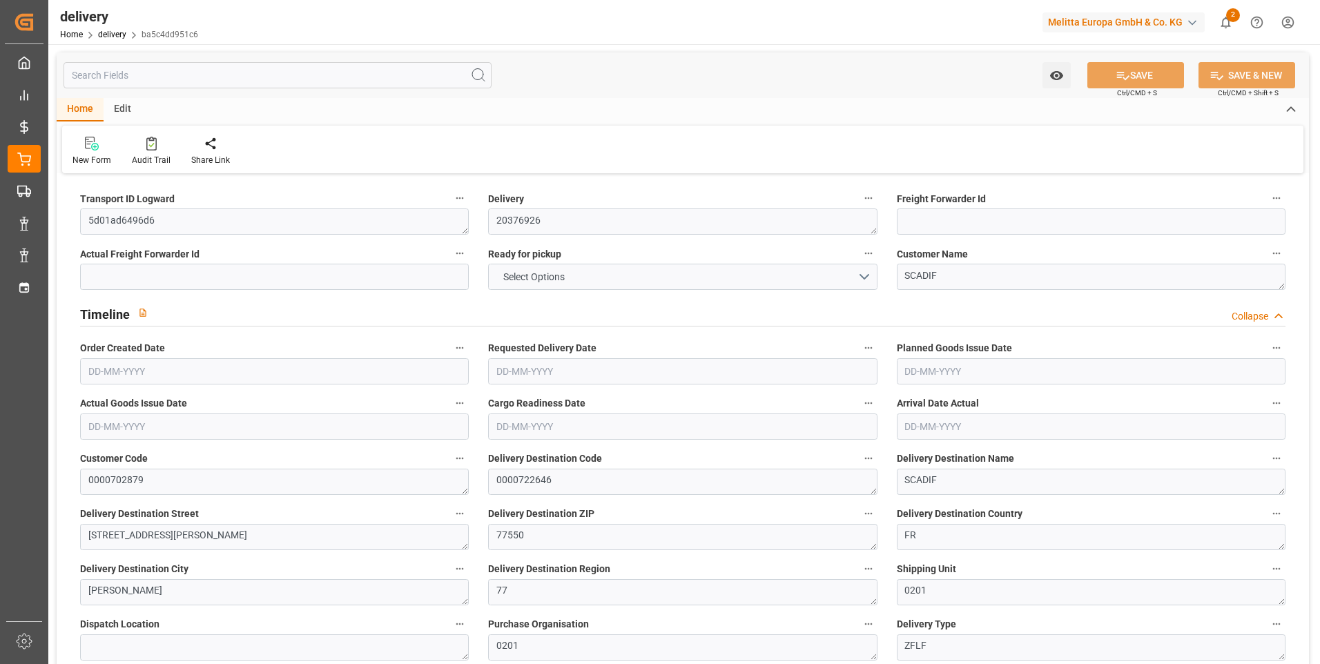
type input "24"
type input "0"
type input "4"
type input "0"
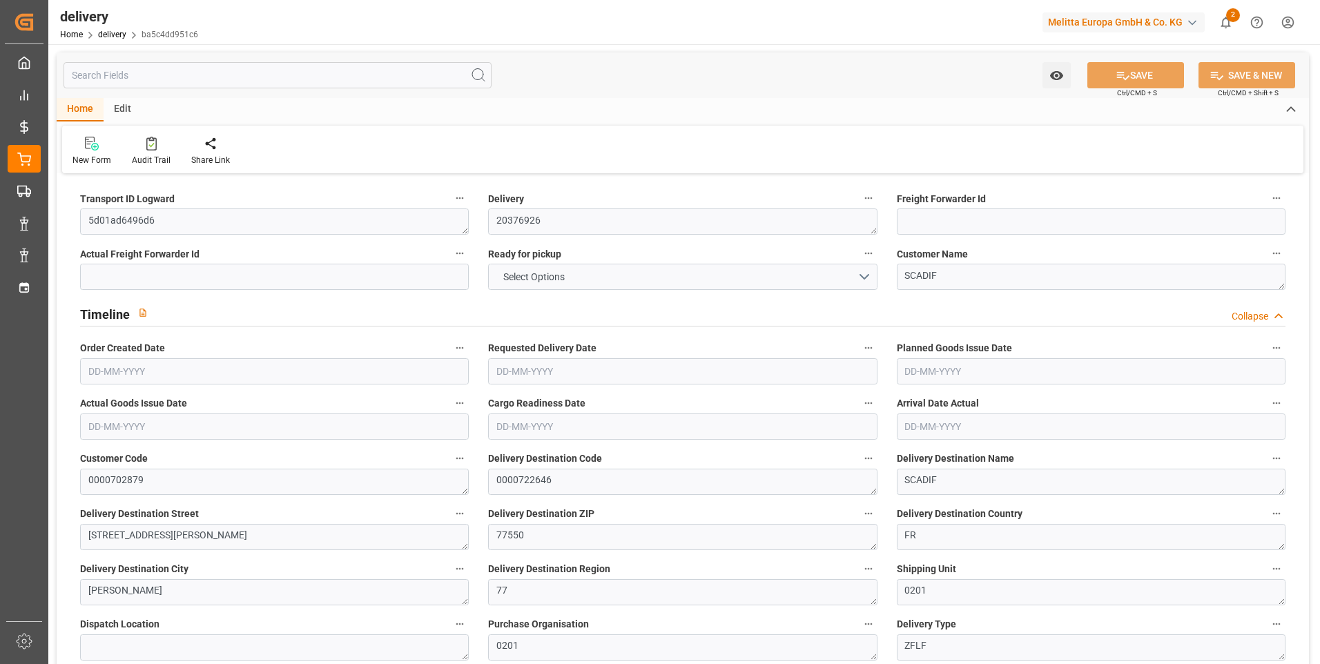
type input "-3.7653"
type input "111.4"
type input "107.6347"
type input "0"
type input "27"
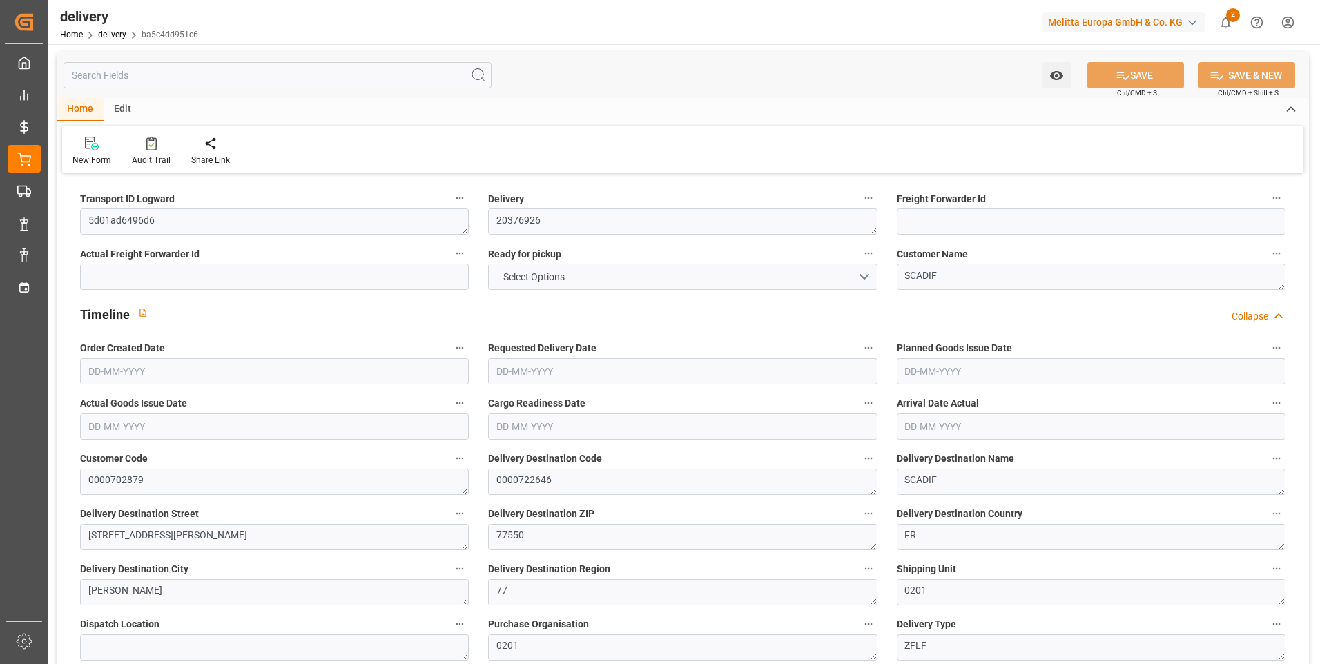
type input "1.5"
type input "1.3"
type input "0"
type input "36"
type input "255.283"
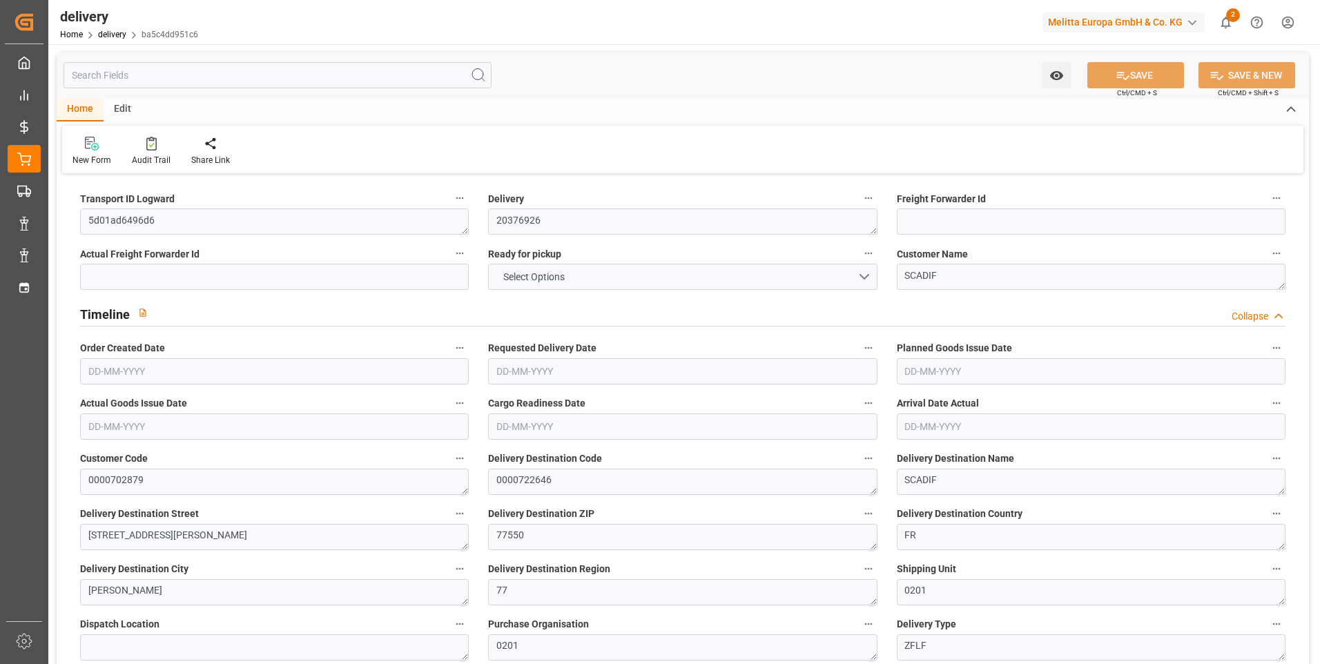
type input "101"
type input "183.1843"
type input "0.0117"
type input "0"
type input "[DATE]"
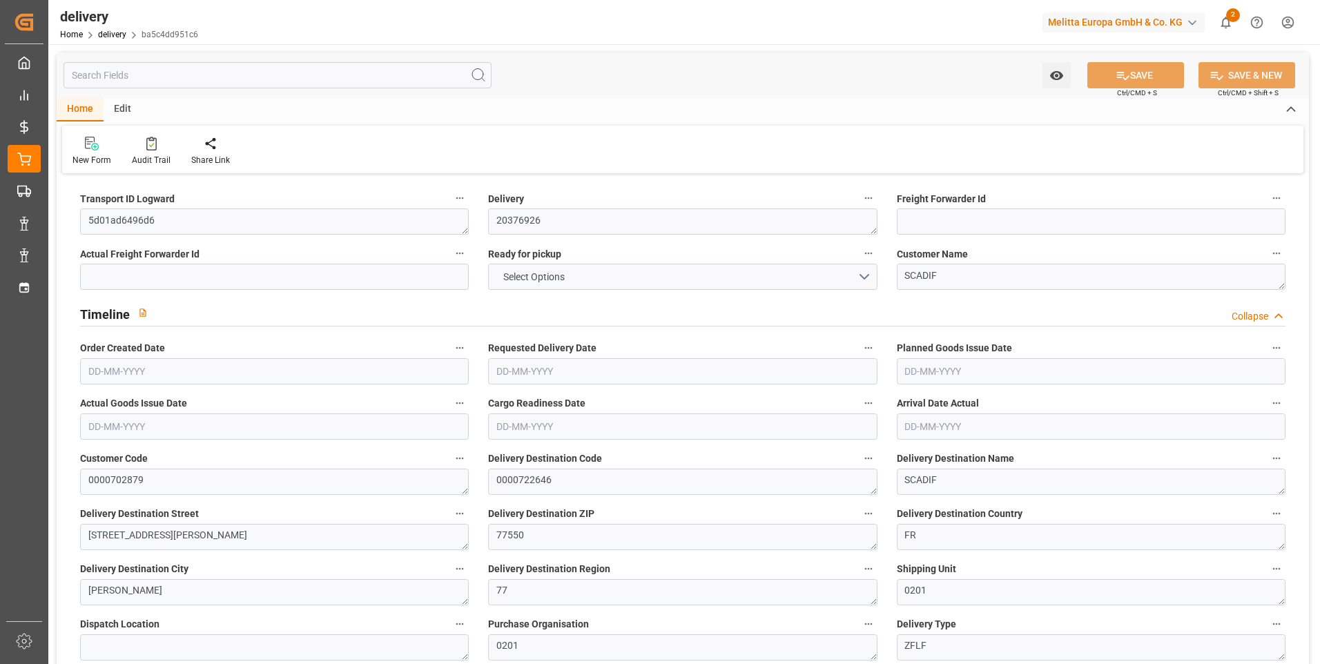
type input "[DATE]"
type input "27-08-2025 11:01"
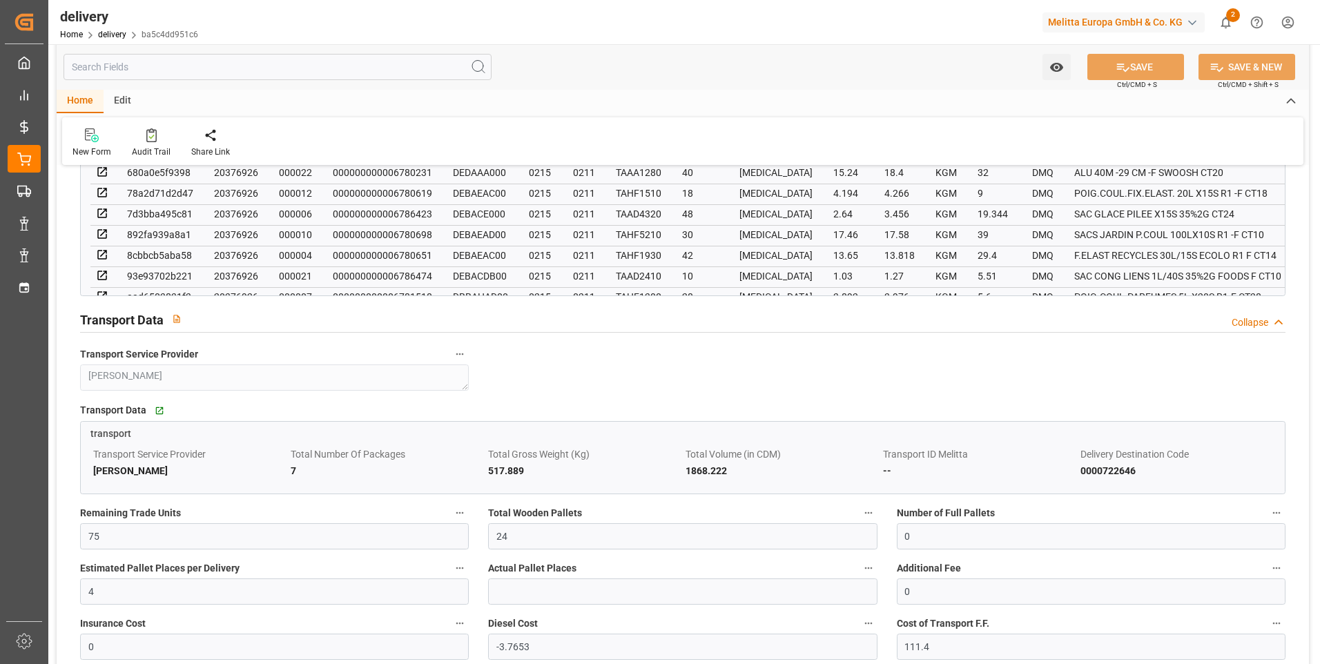
scroll to position [1105, 0]
click at [514, 539] on input "24" at bounding box center [682, 536] width 389 height 26
type input "2"
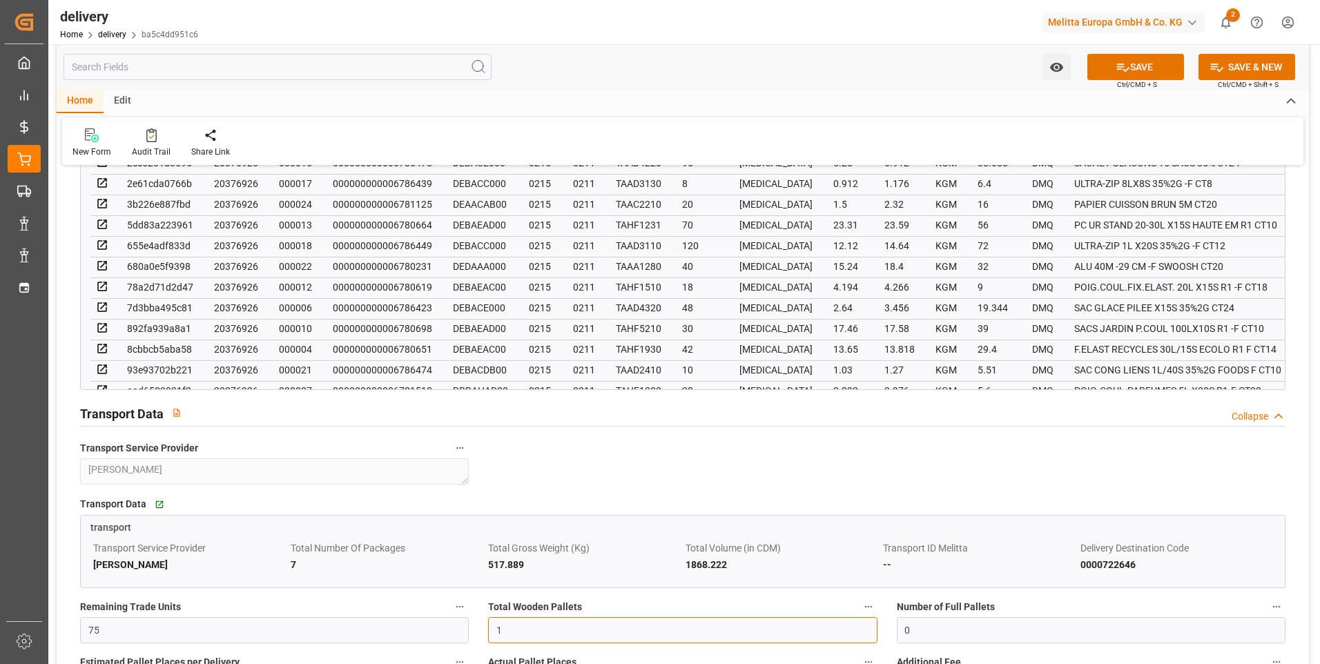
scroll to position [898, 0]
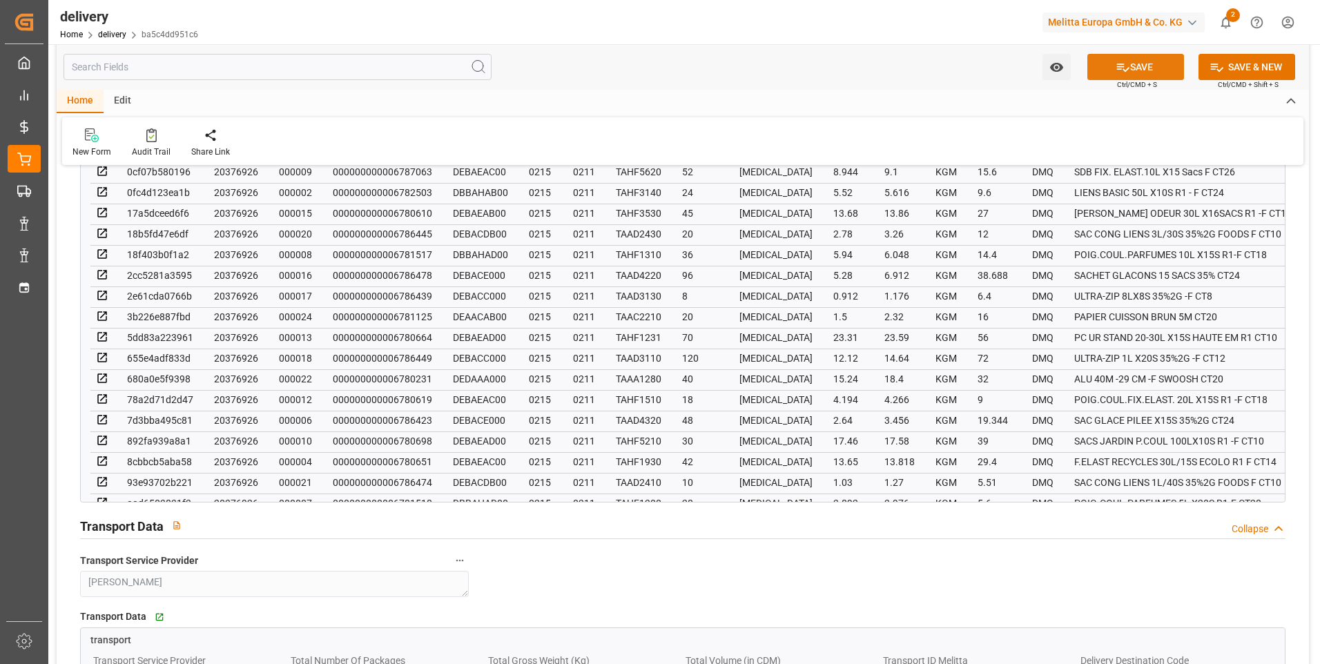
type input "1"
click at [1145, 66] on button "SAVE" at bounding box center [1136, 67] width 97 height 26
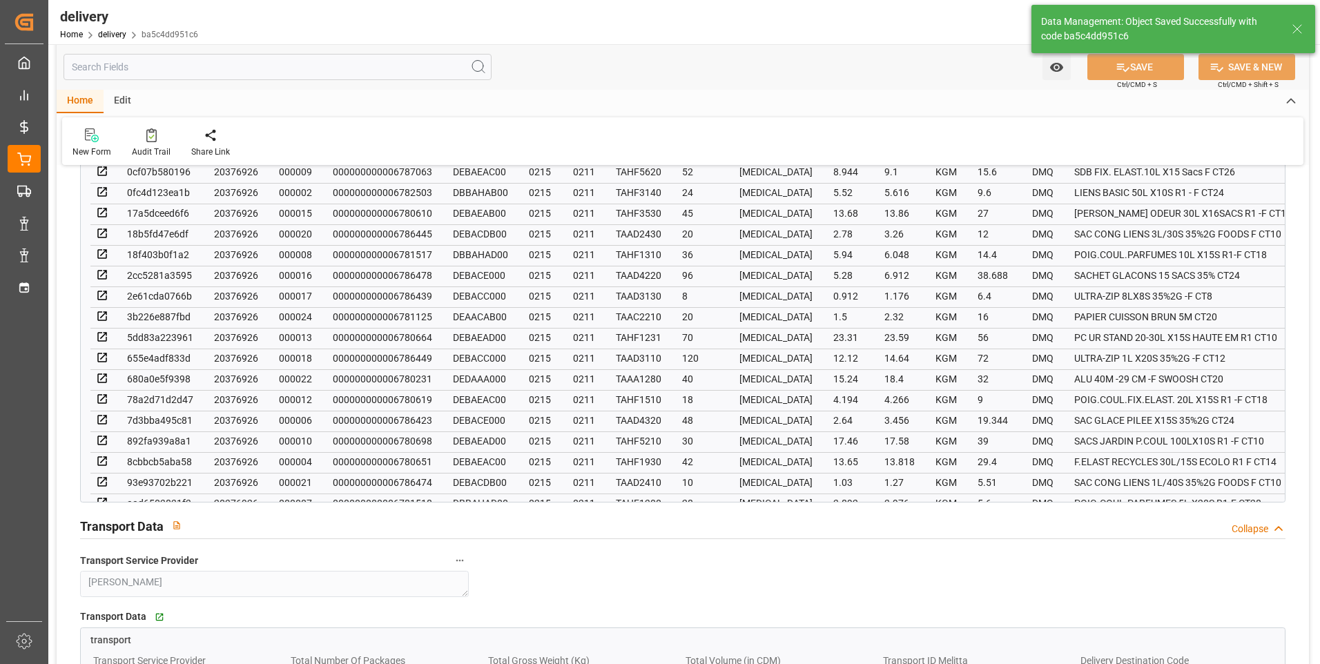
type input "1.5"
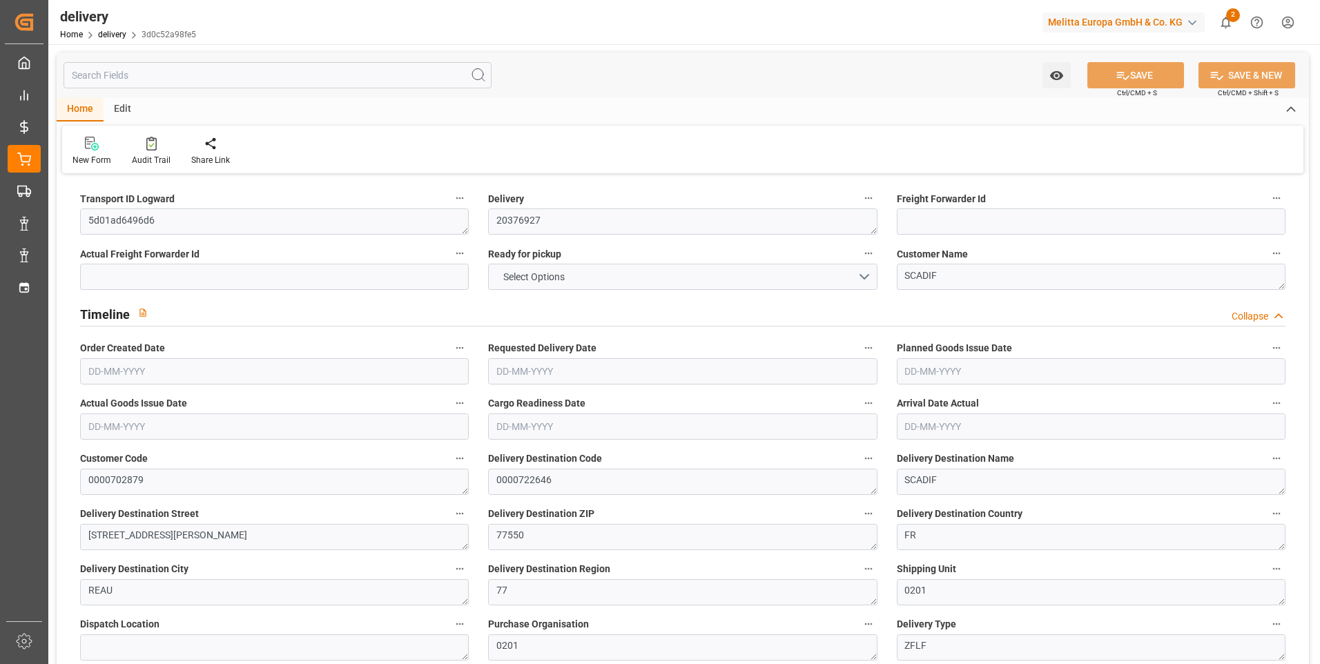
type input "6"
type input "211.864"
type input "515.606"
type input "1093.08"
type input "136"
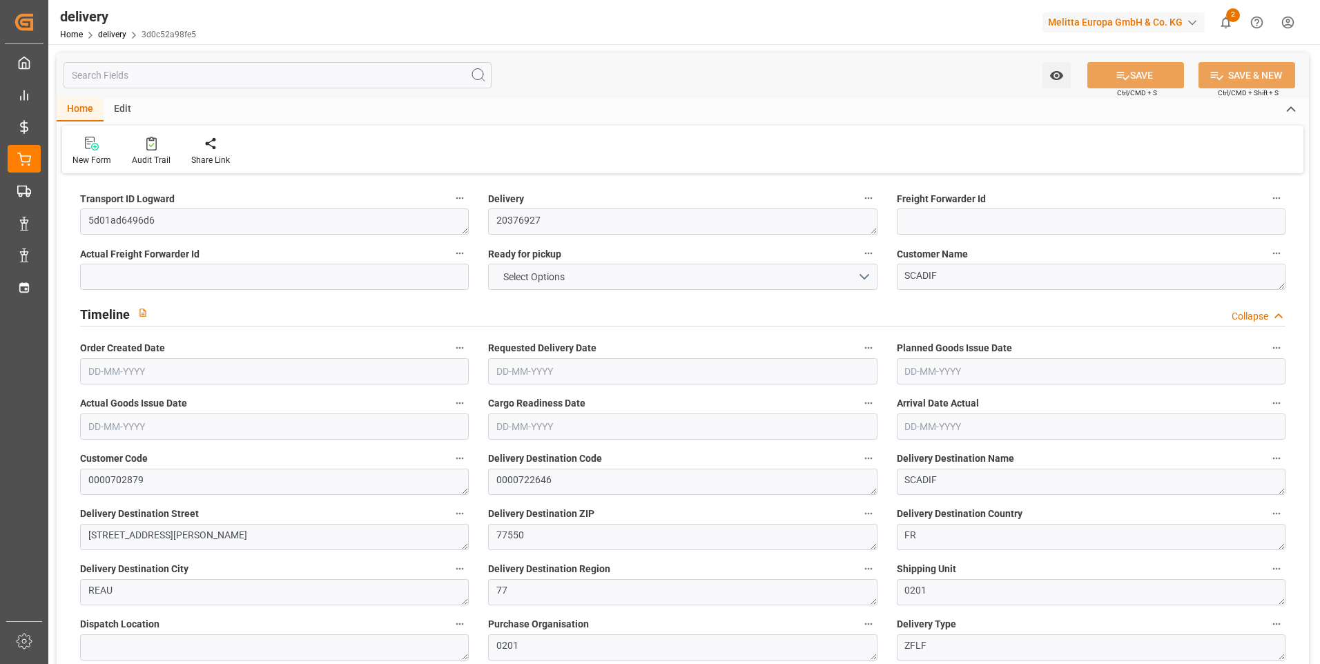
type input "11"
type input "0"
type input "2"
type input "0"
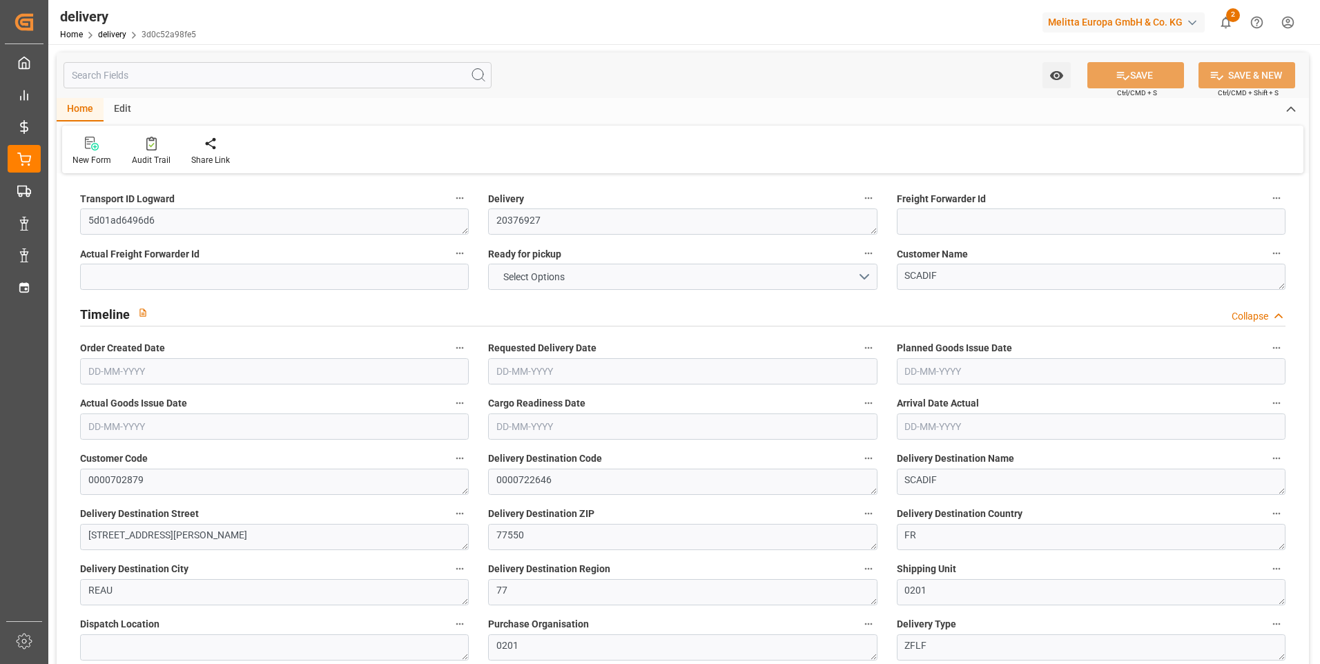
type input "-1.8827"
type input "55.7"
type input "53.8173"
type input "0"
type input "48.96"
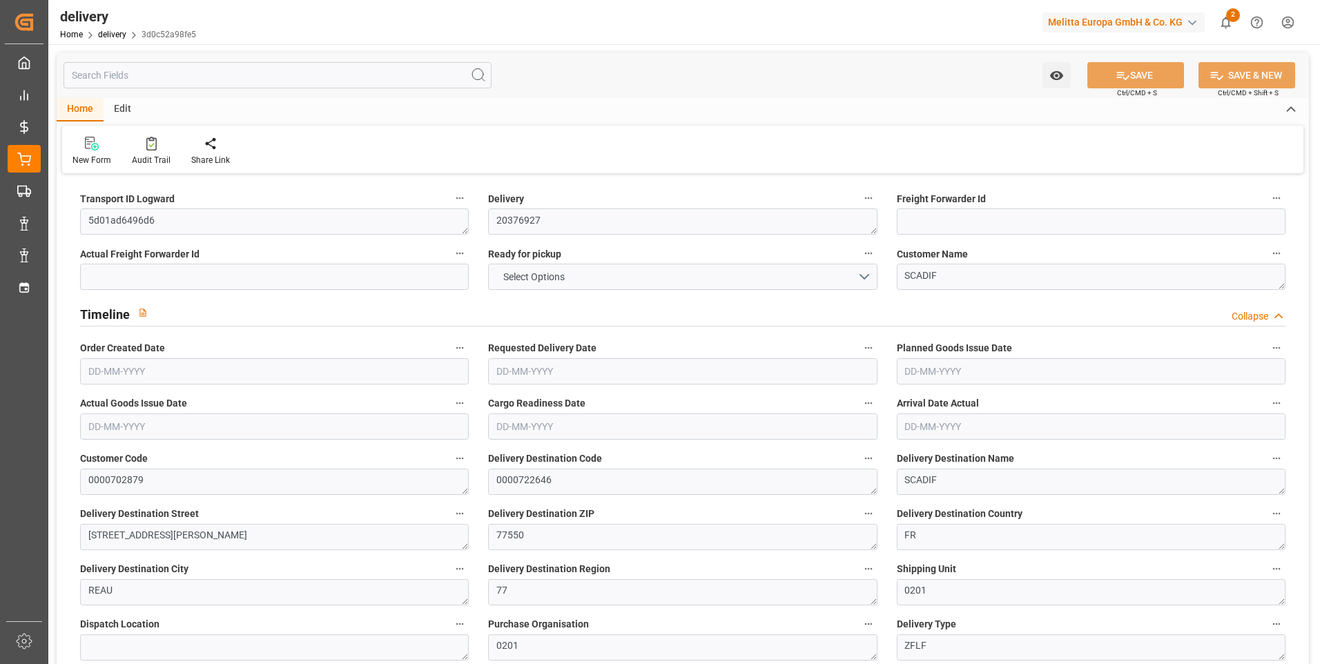
type input "1.5"
type input "1.3"
type input "0"
type input "16.5"
type input "262.606"
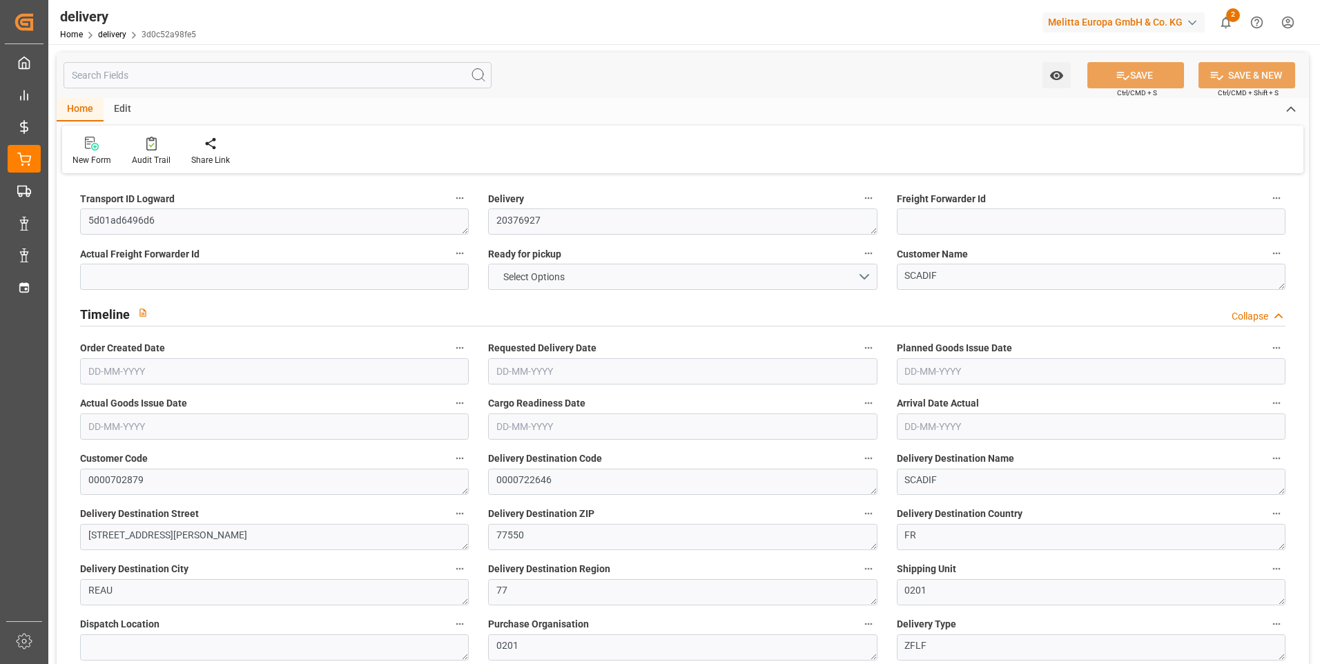
type input "101"
type input "258.3205"
type input "0.0166"
type input "0"
type input "[DATE]"
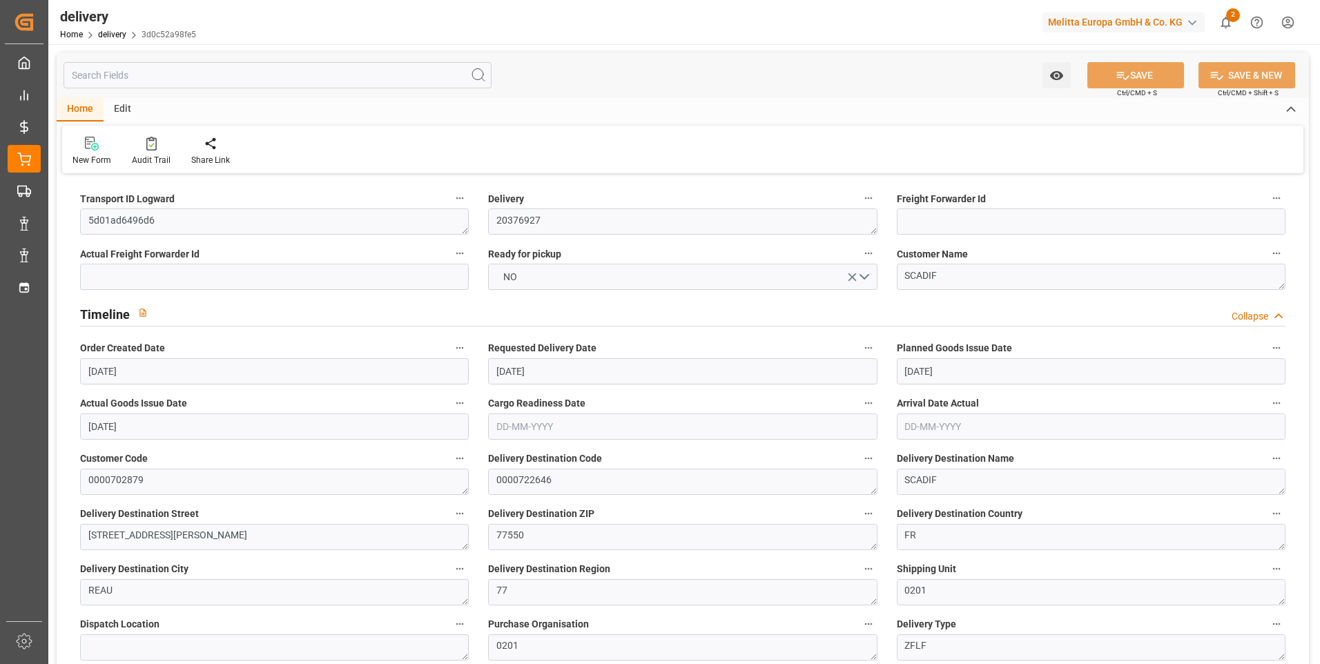
type input "[DATE]"
type input "[DATE] 11:00"
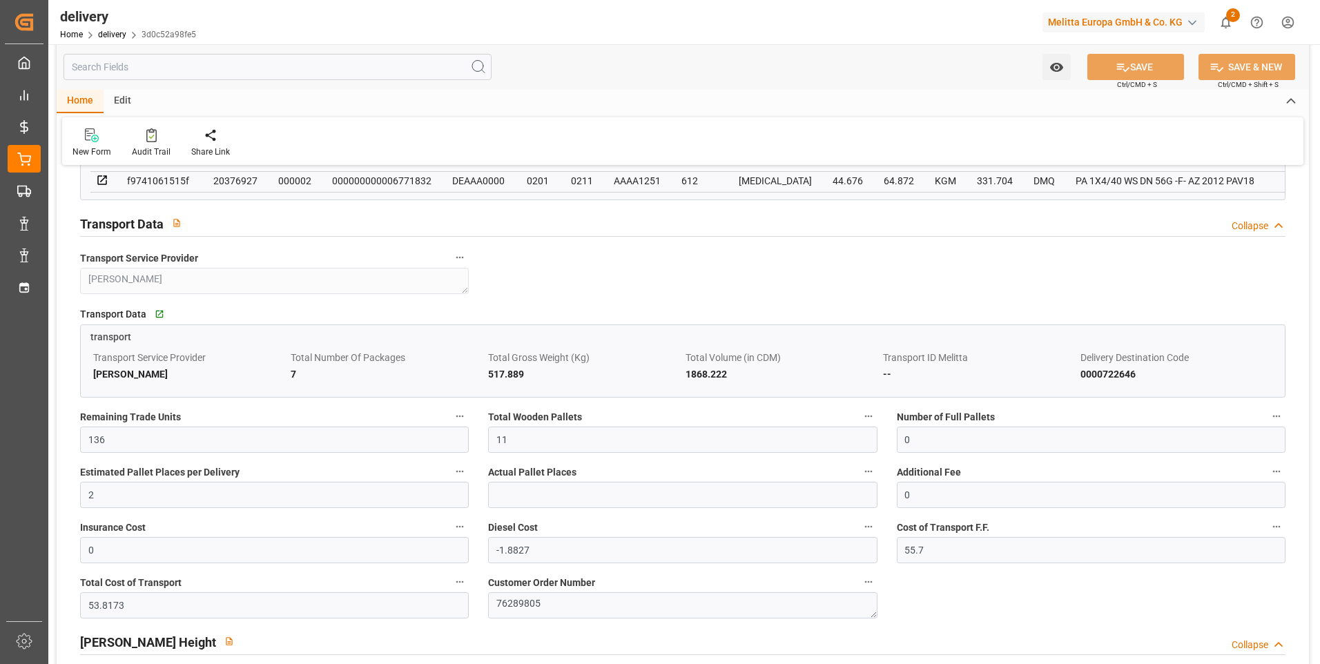
scroll to position [967, 0]
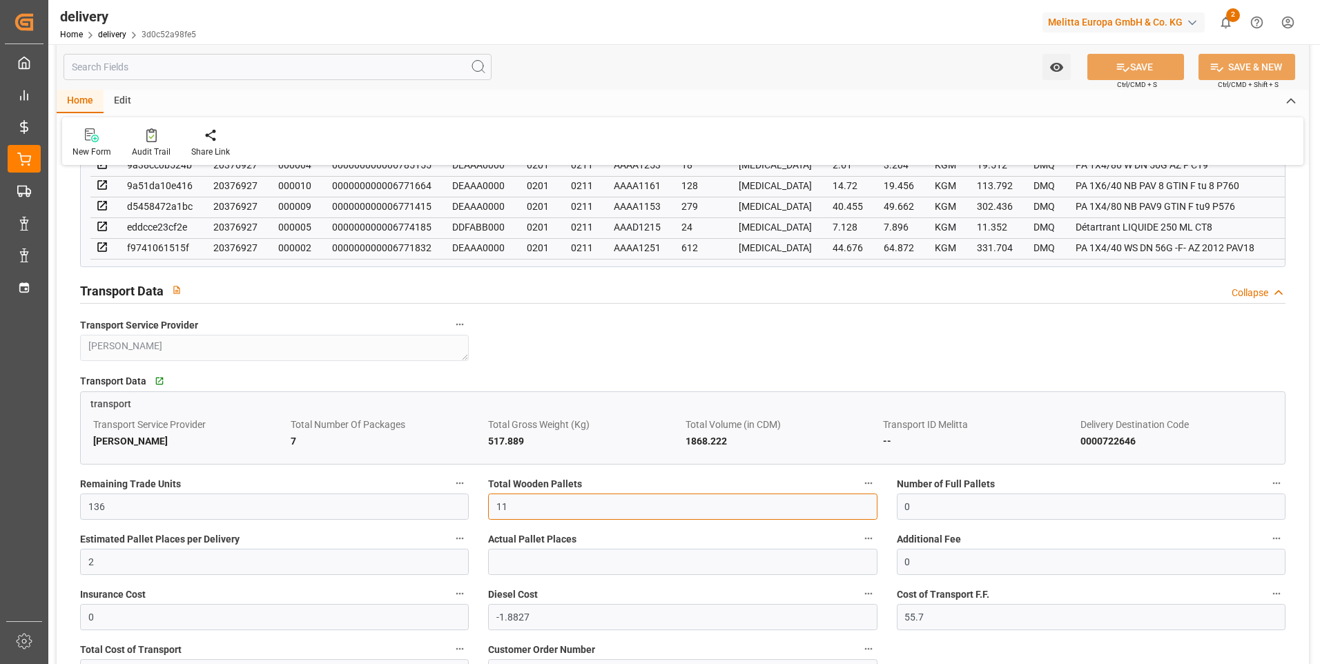
click at [528, 514] on input "11" at bounding box center [682, 507] width 389 height 26
type input "1"
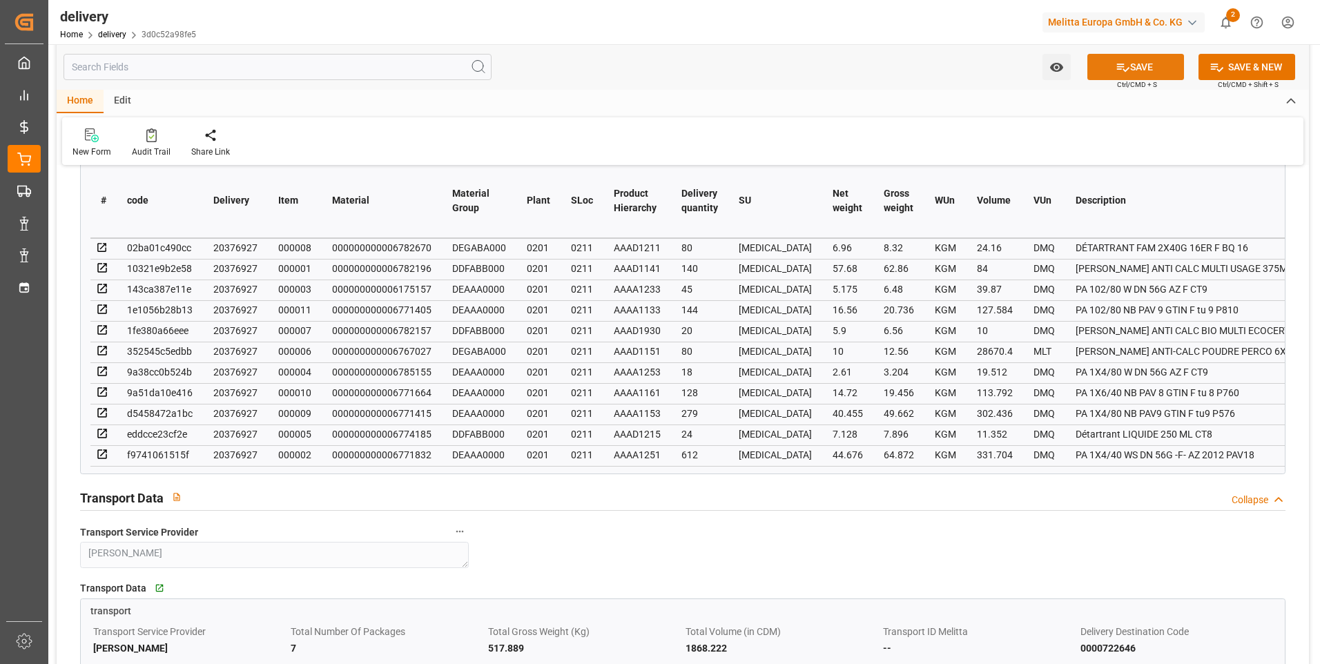
type input "6"
click at [1163, 69] on button "SAVE" at bounding box center [1136, 67] width 97 height 26
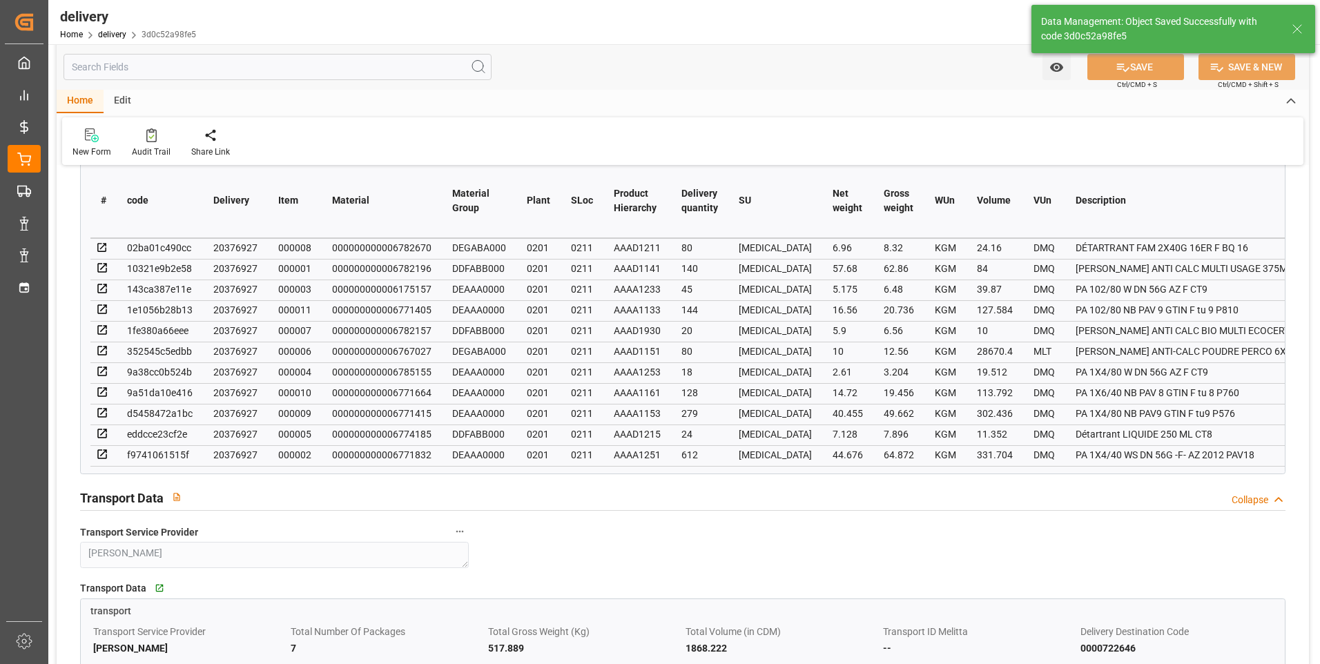
type input "9"
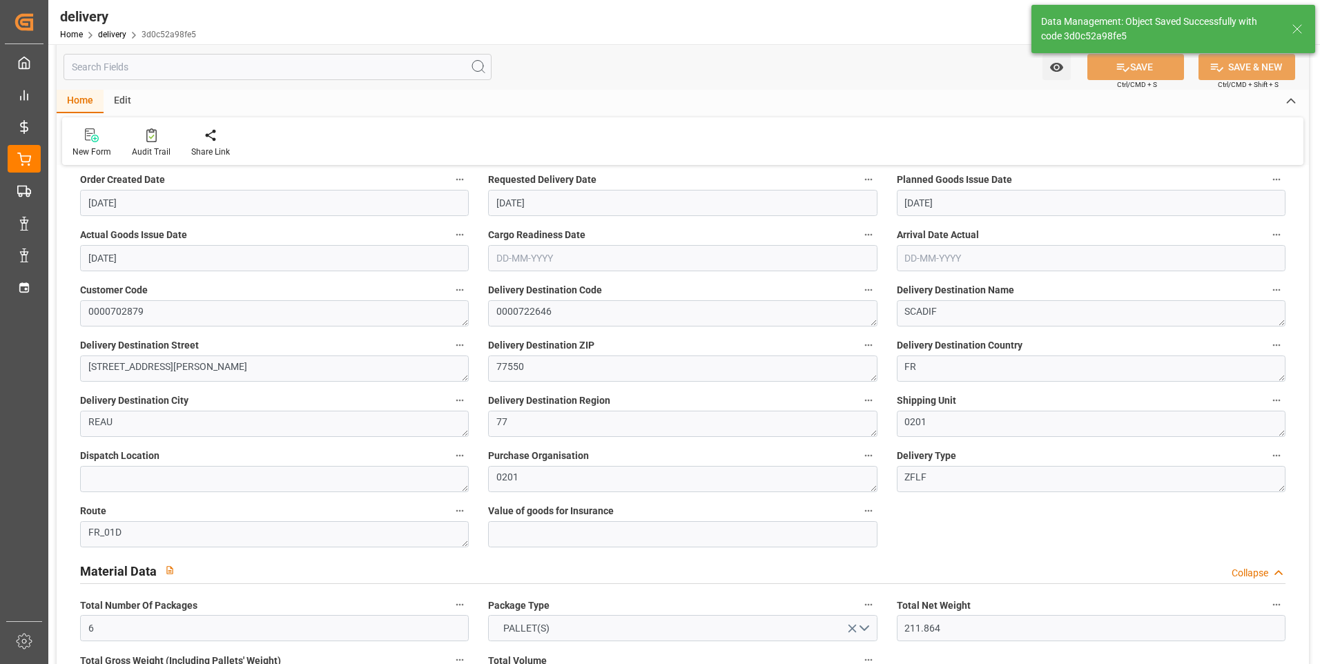
scroll to position [69, 0]
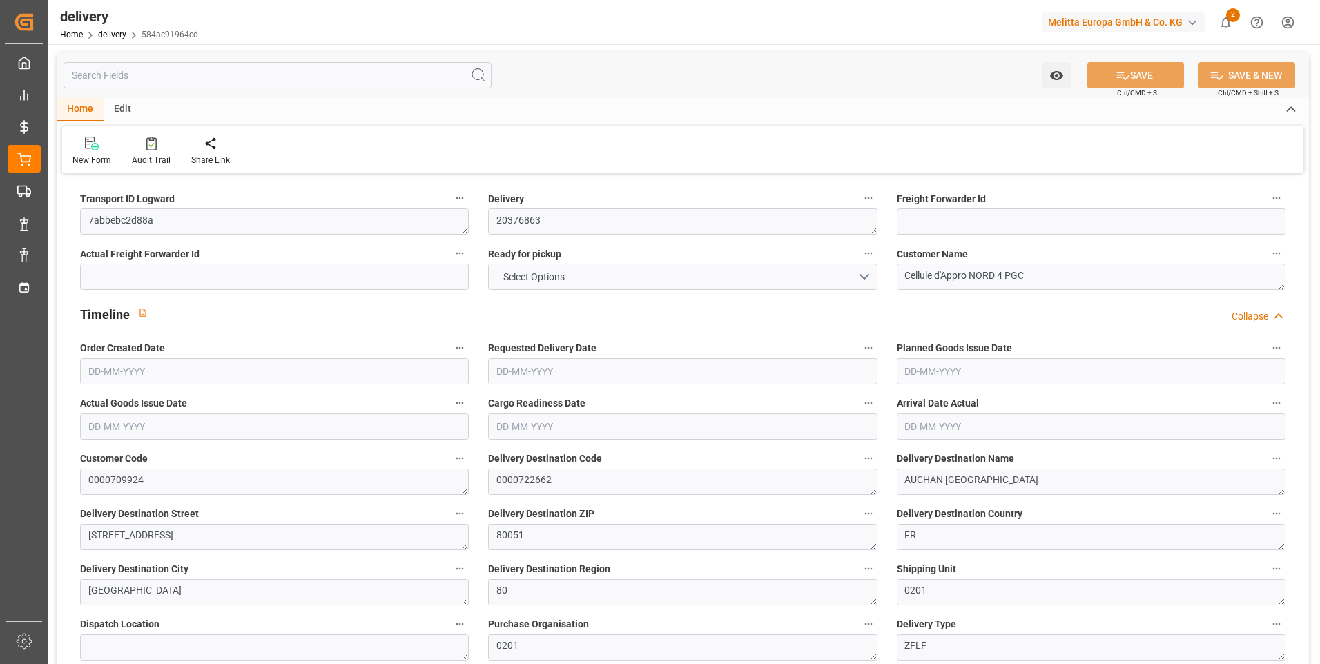
type input "17"
type input "1521.204"
type input "2264.655"
type input "4905.204"
type input "428"
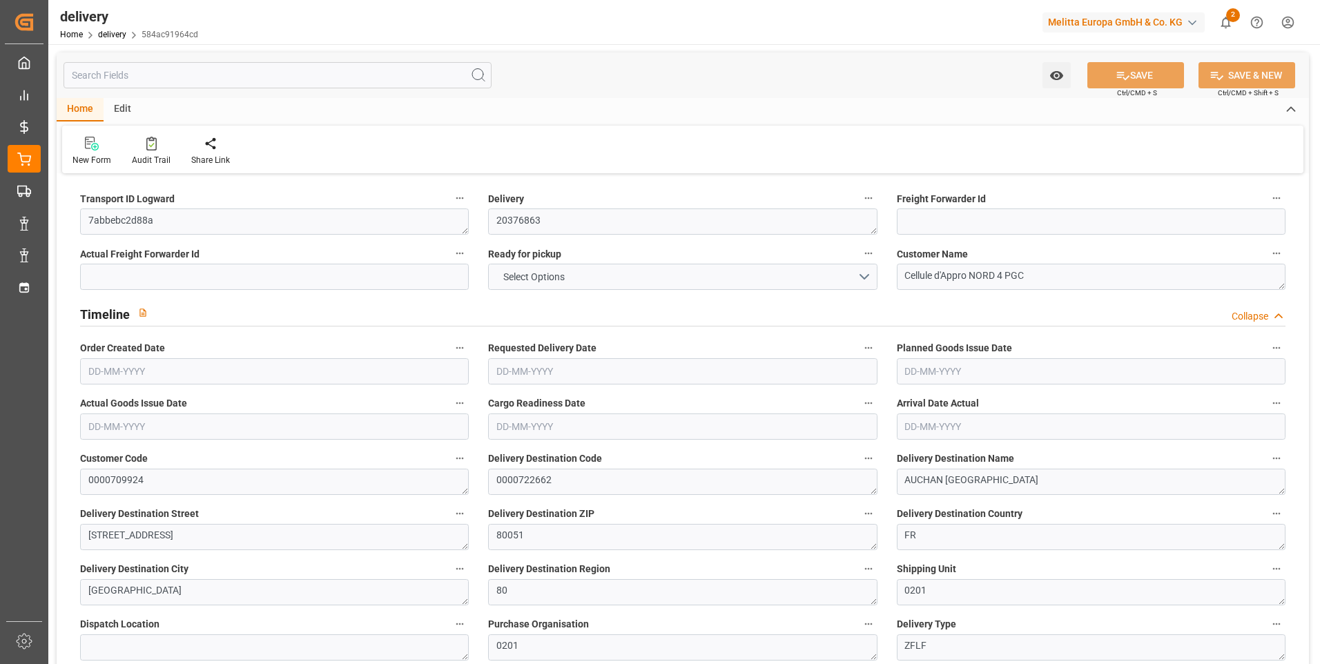
type input "23"
type input "0"
type input "7"
type input "0"
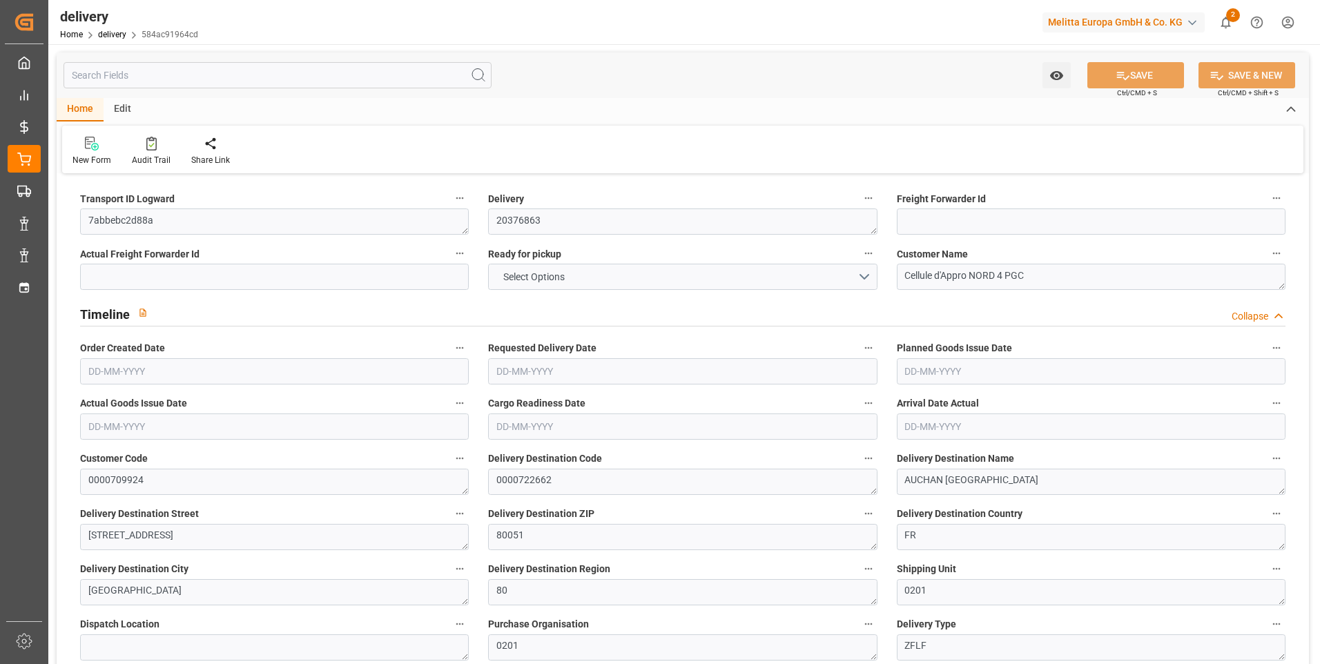
type input "-6.6184"
type input "195.81"
type input "189.1916"
type input "0"
type input "154.08"
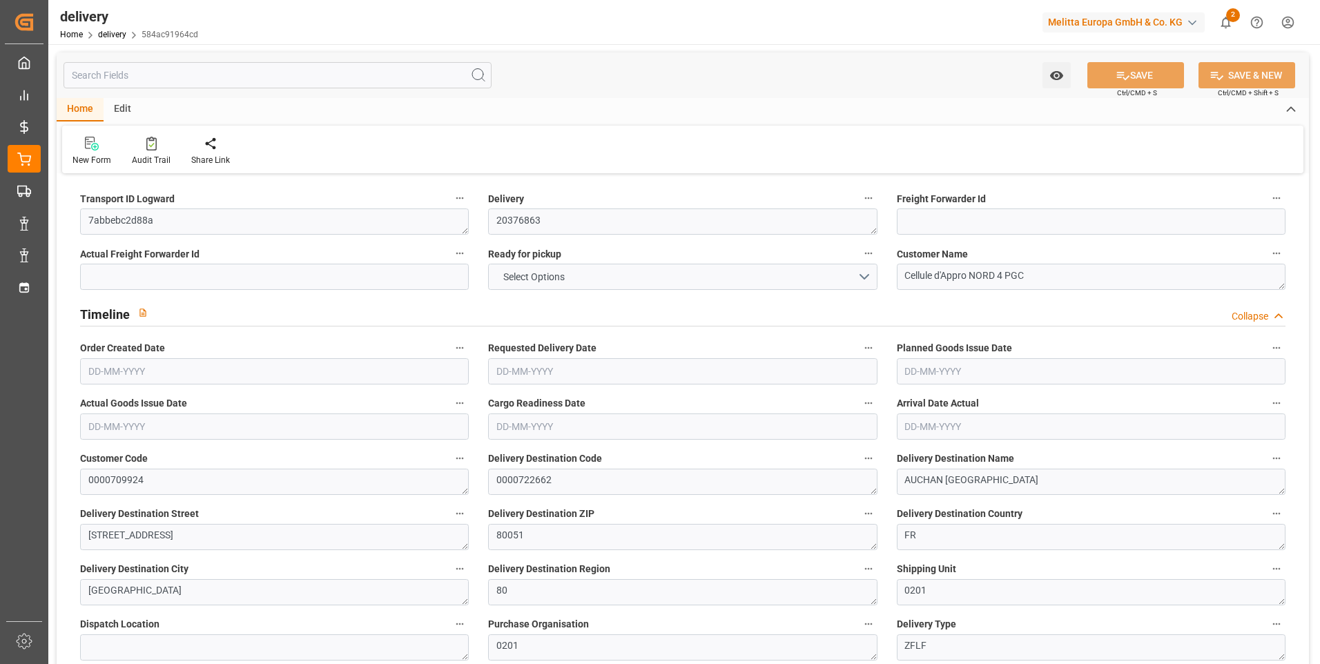
type input "1.5"
type input "1.3"
type input "0"
type input "34.5"
type input "1735.655"
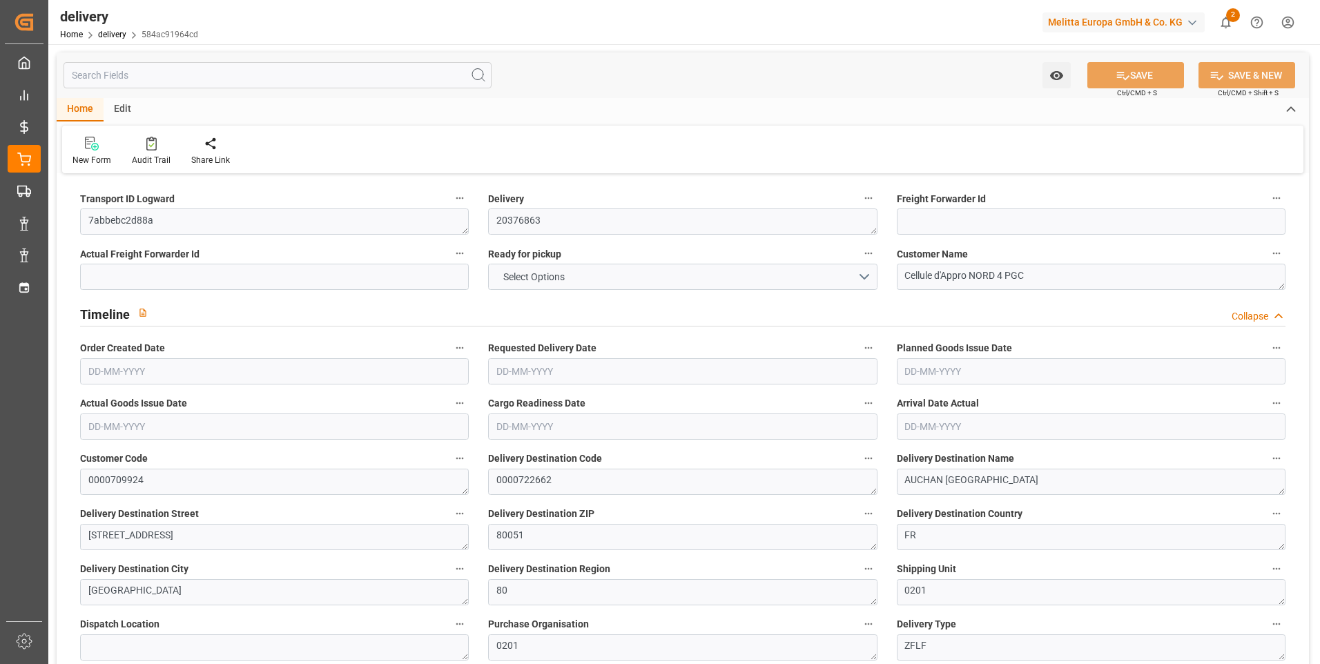
type input "101"
type input "2359.9538"
type input "0.1516"
type input "0"
type input "[DATE]"
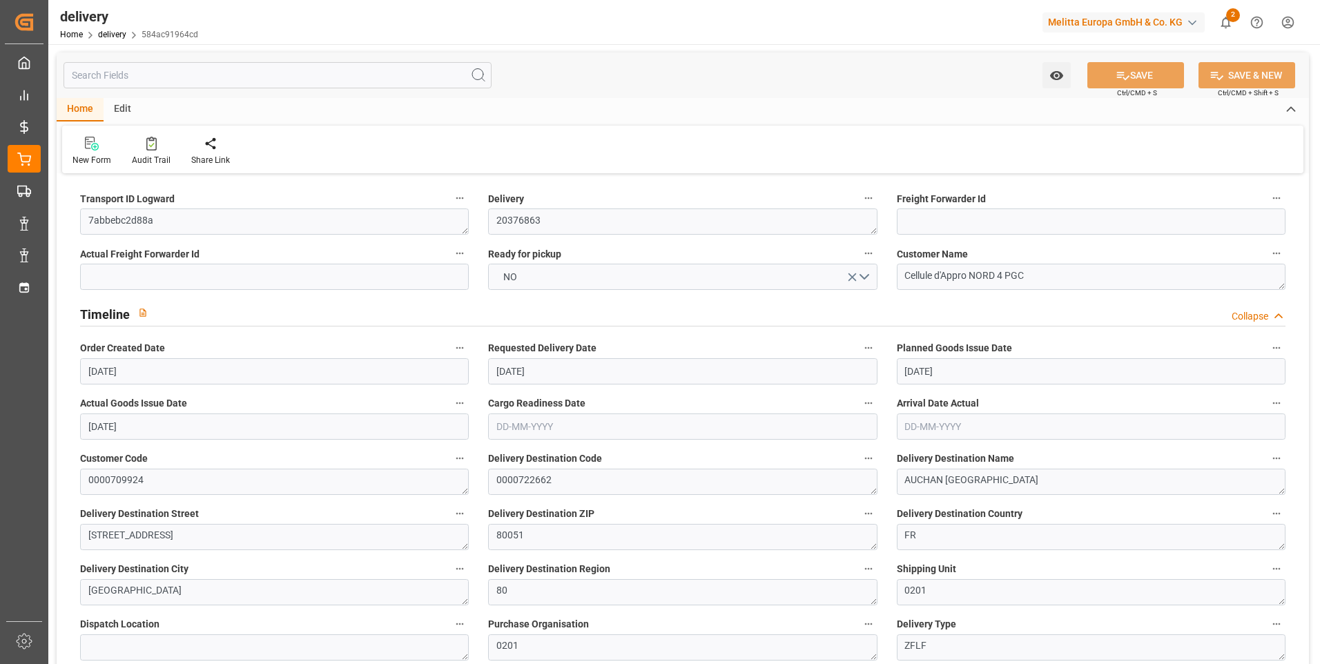
type input "[DATE]"
type input "26-08-2025 11:01"
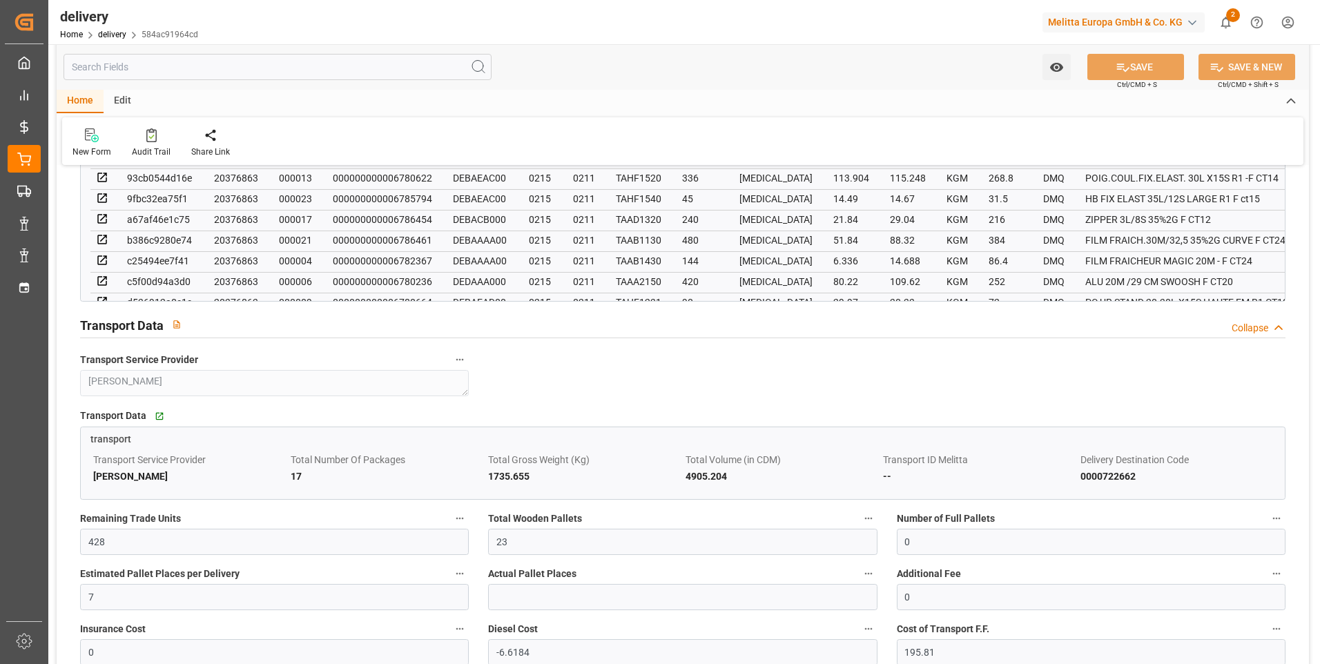
scroll to position [1105, 0]
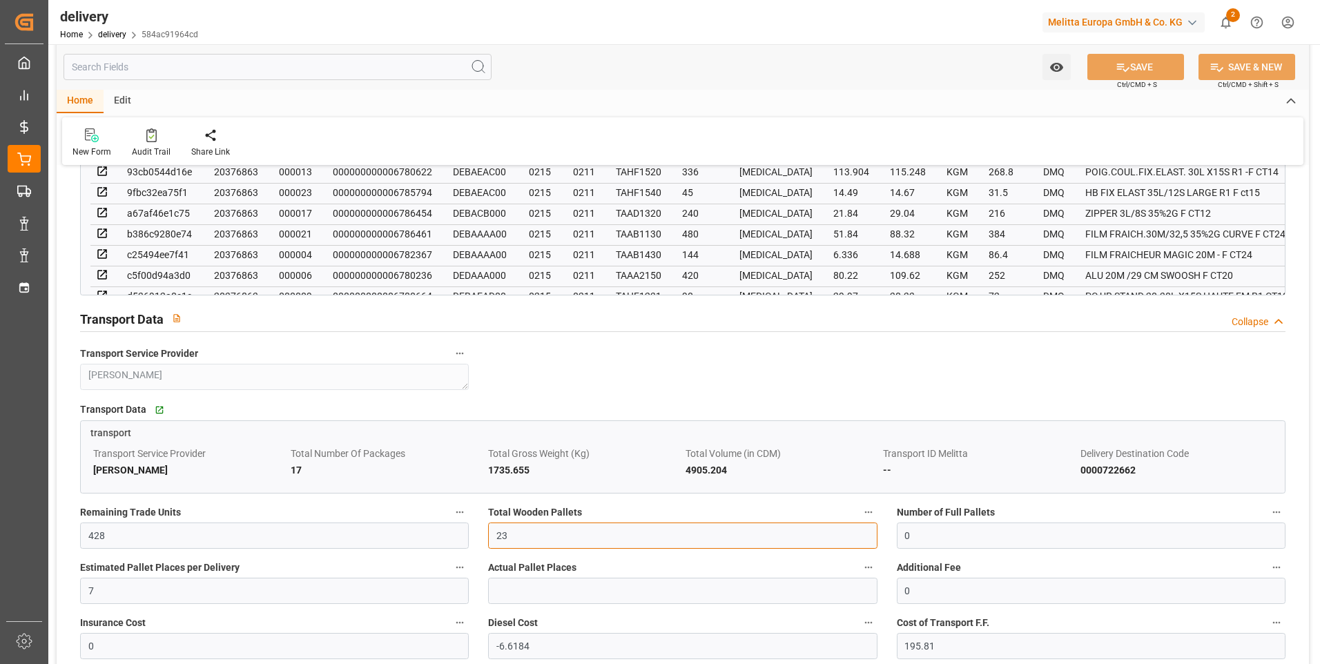
click at [515, 531] on input "23" at bounding box center [682, 536] width 389 height 26
type input "2"
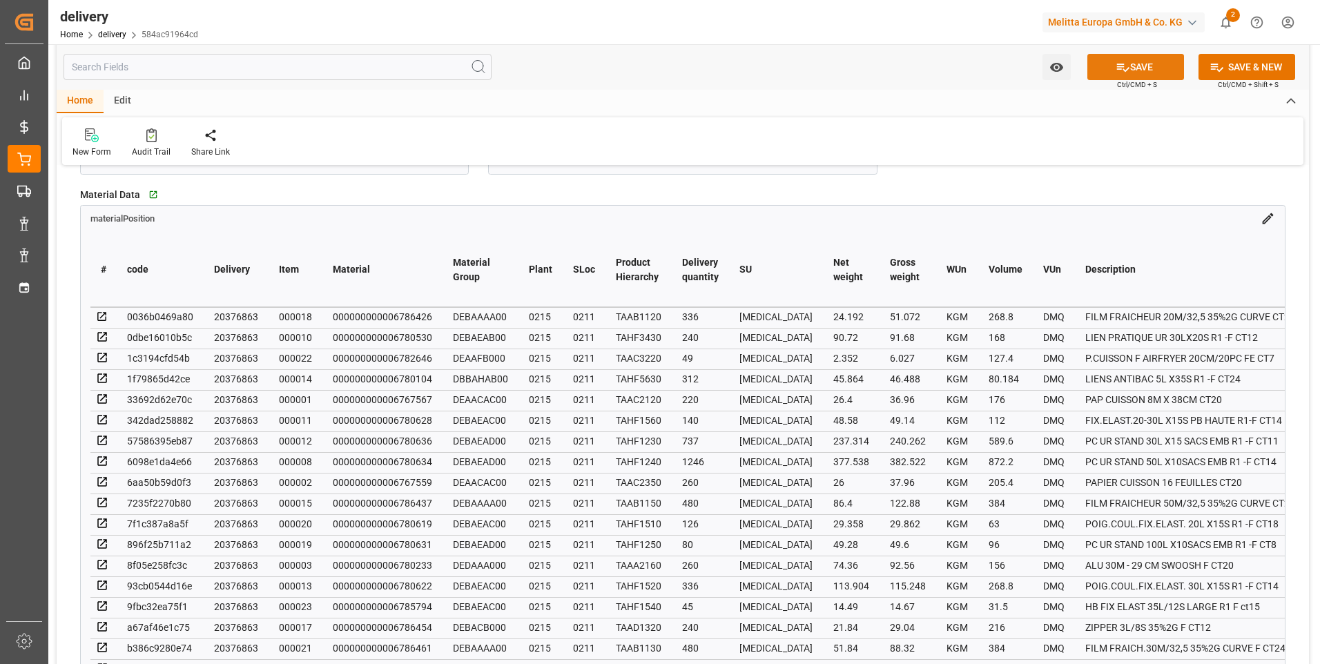
type input "17"
click at [1156, 72] on button "SAVE" at bounding box center [1136, 67] width 97 height 26
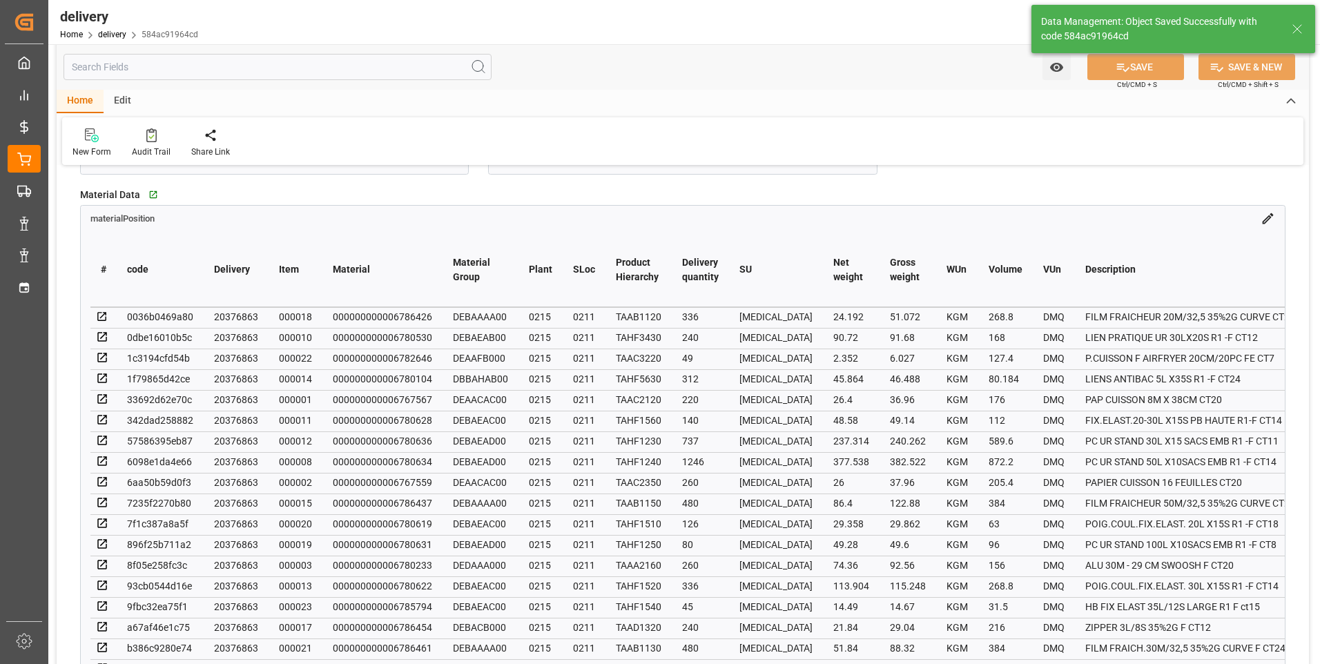
type input "25.5"
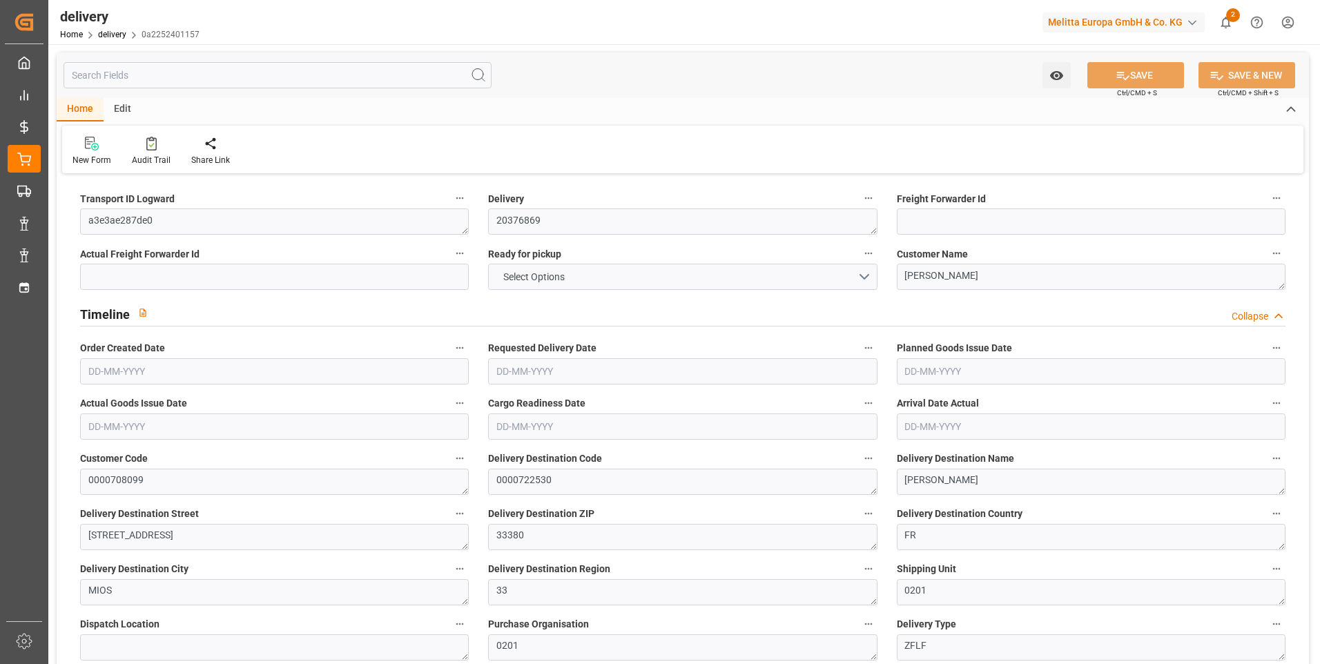
type input "3"
type input "514.77"
type input "662.096"
type input "3945.583"
type input "81"
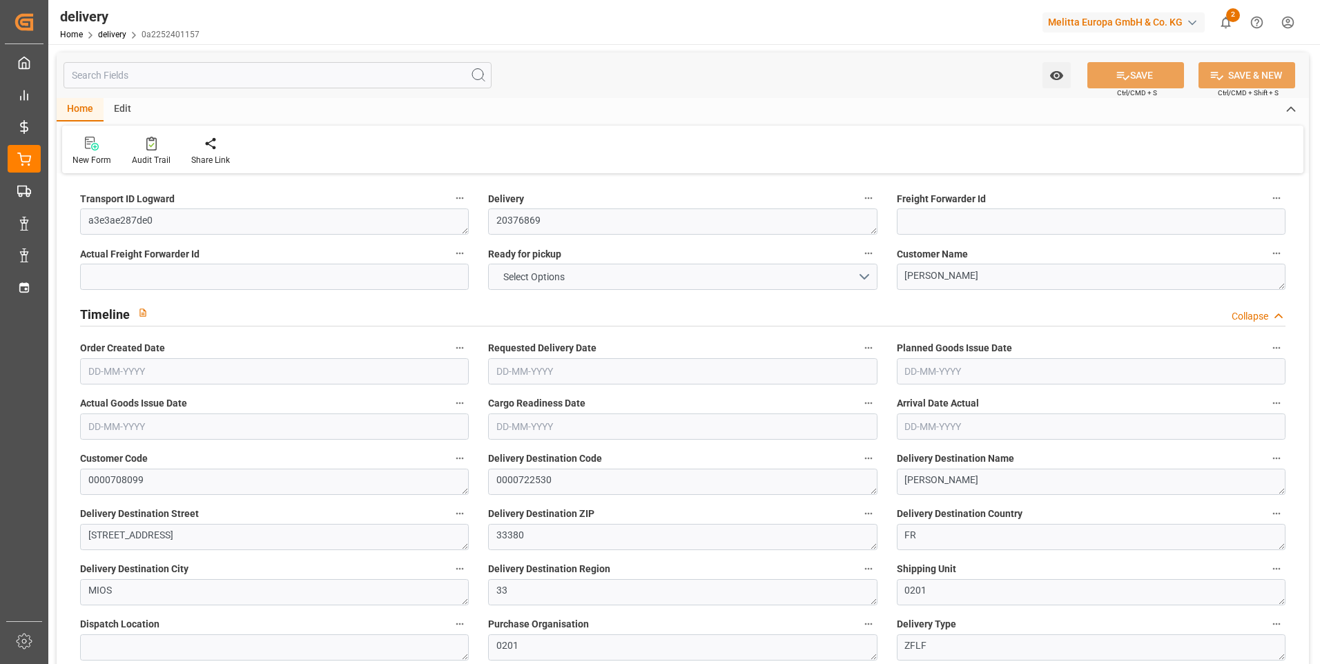
type input "3"
type input "2"
type input "3"
type input "0"
type input "91.8"
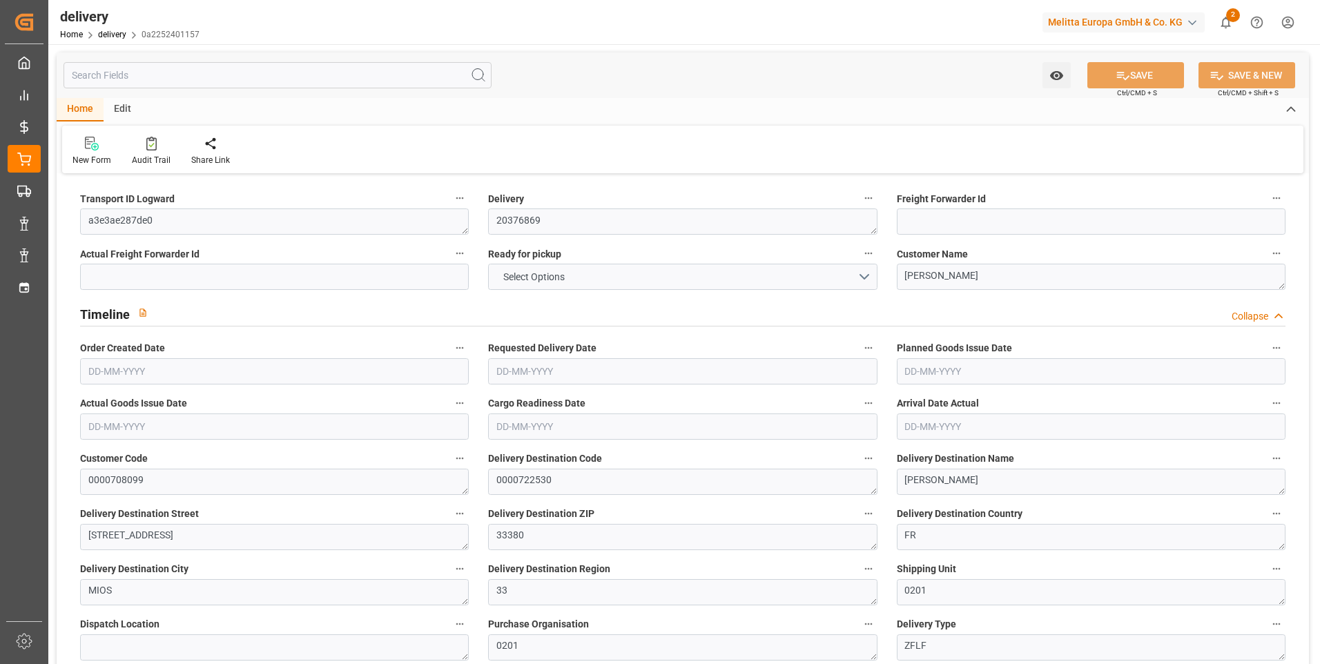
type input "0"
type input "208.9275"
type input "300.7275"
type input "4.9"
type input "29.16"
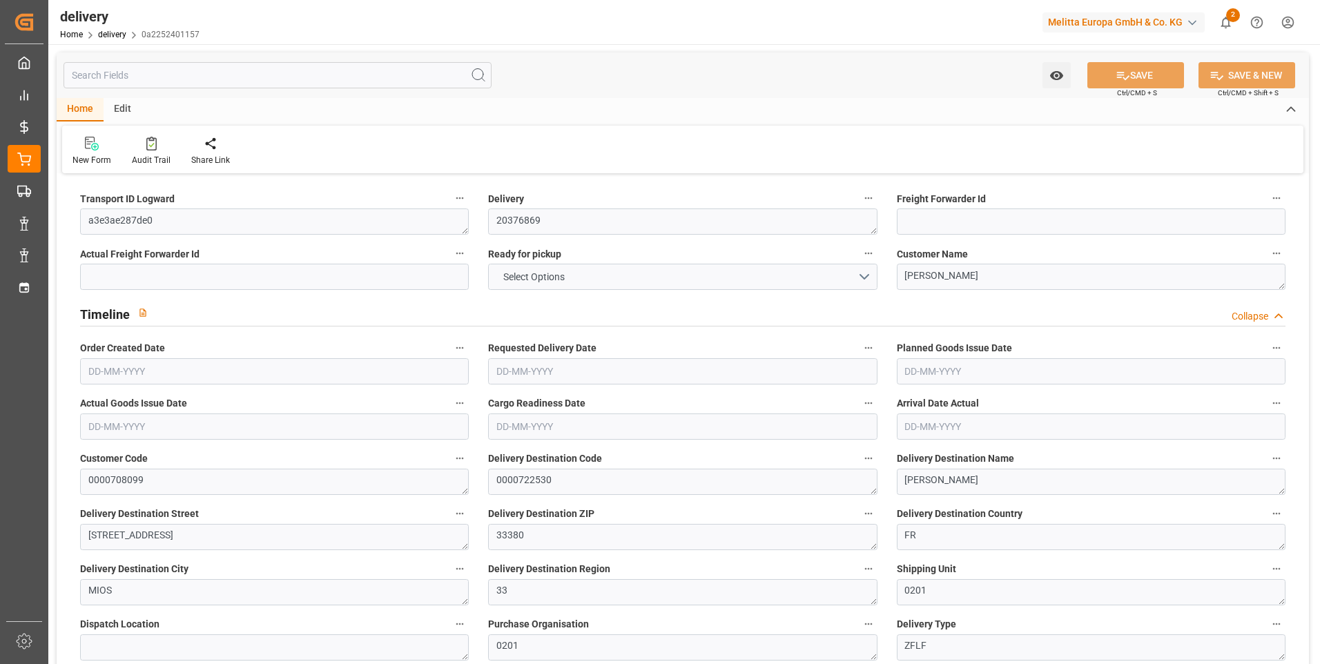
type input "1.5"
type input "1.3"
type input "0"
type input "4.5"
type input "591.752"
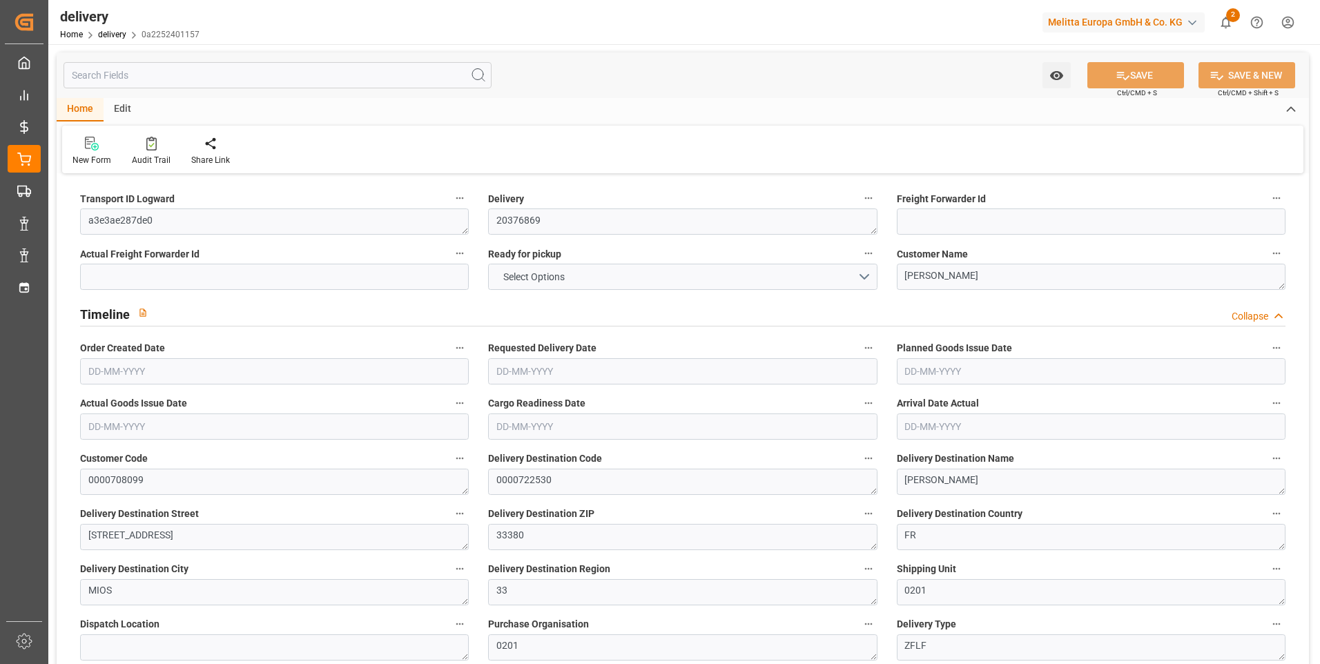
type input "101"
type input "3773.0682"
type input "0.2419"
type input "0"
type input "[DATE]"
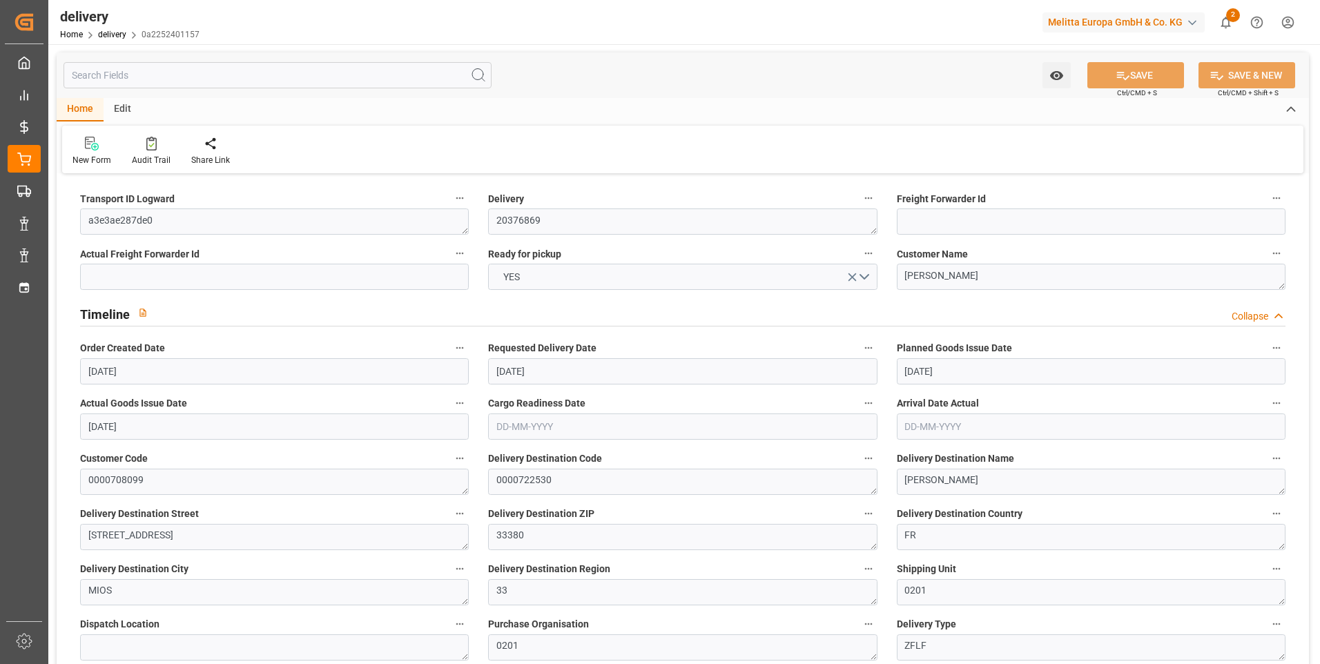
type input "[DATE]"
type input "[DATE] 11:00"
type input "1"
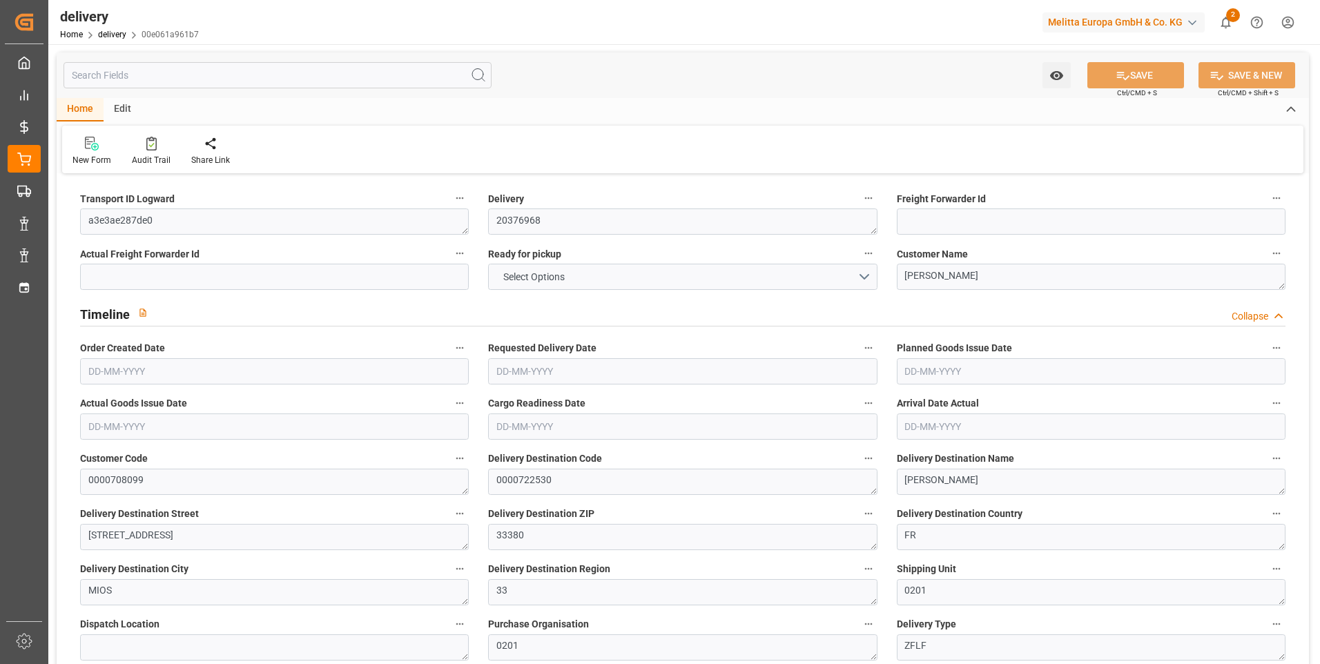
type input "53.858"
type input "97.203"
type input "590.19"
type input "17"
type input "1"
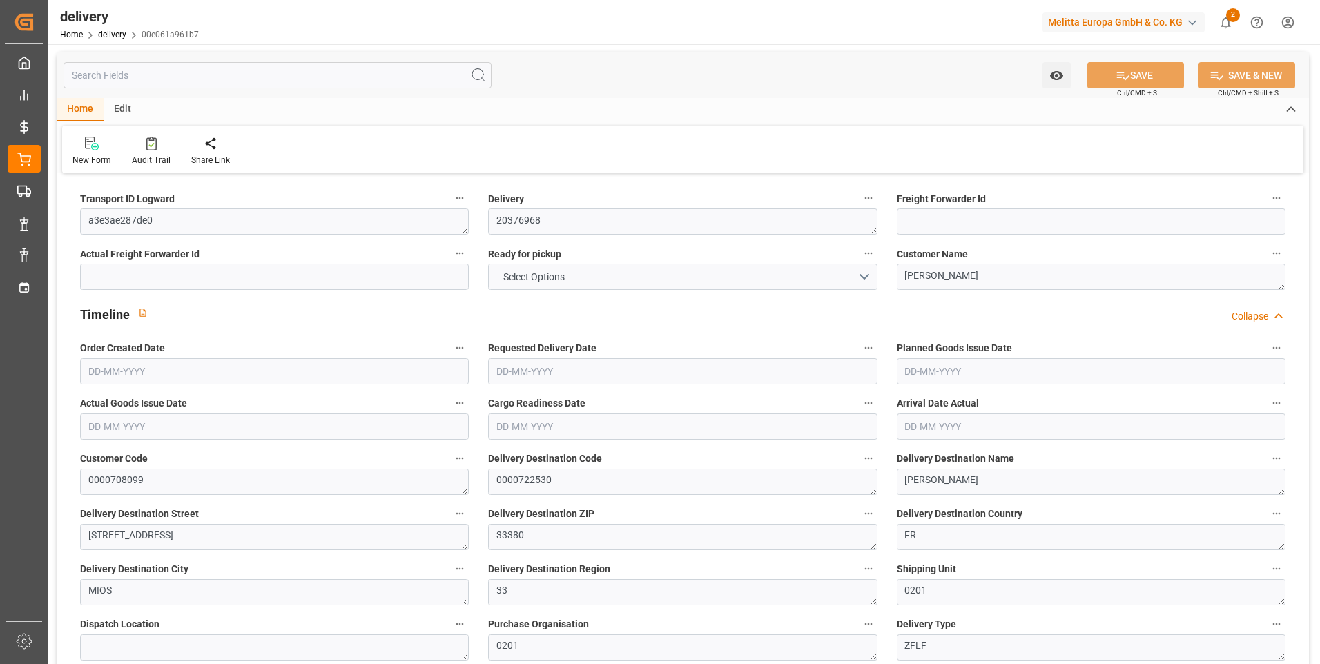
type input "0"
type input "1"
type input "0"
type input "30.6"
type input "0"
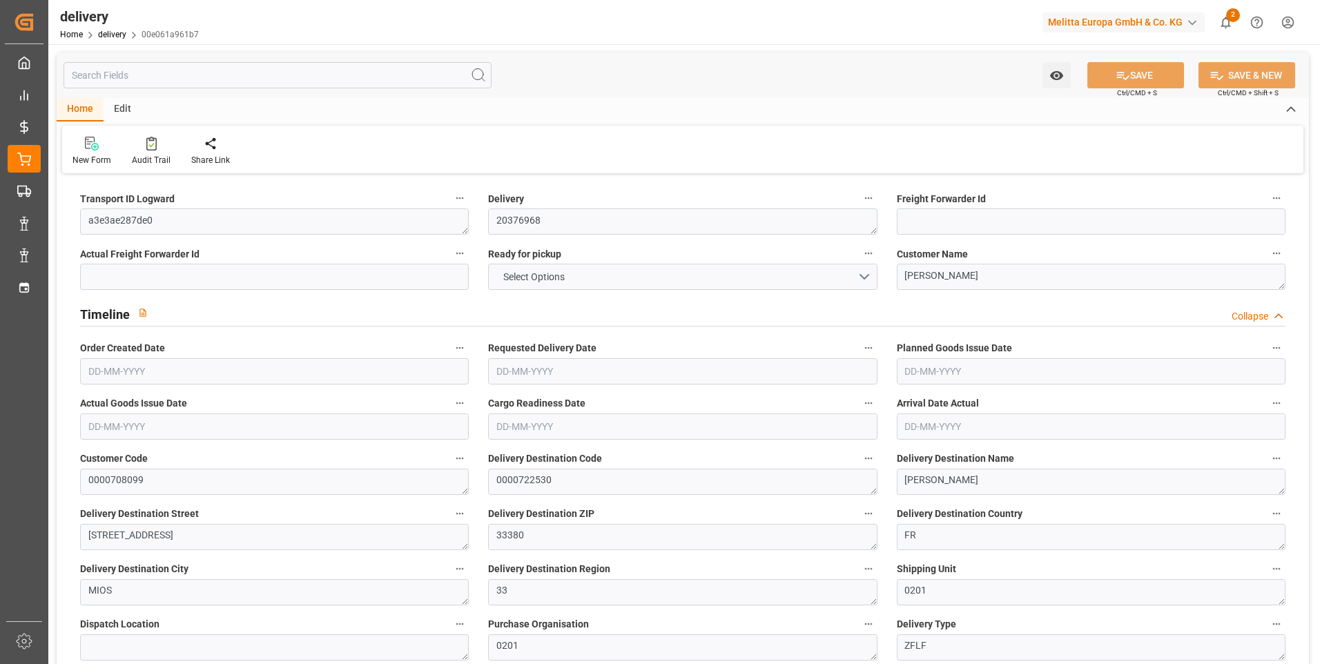
type input "69.6425"
type input "100.2425"
type input "0"
type input "6.12"
type input "1.5"
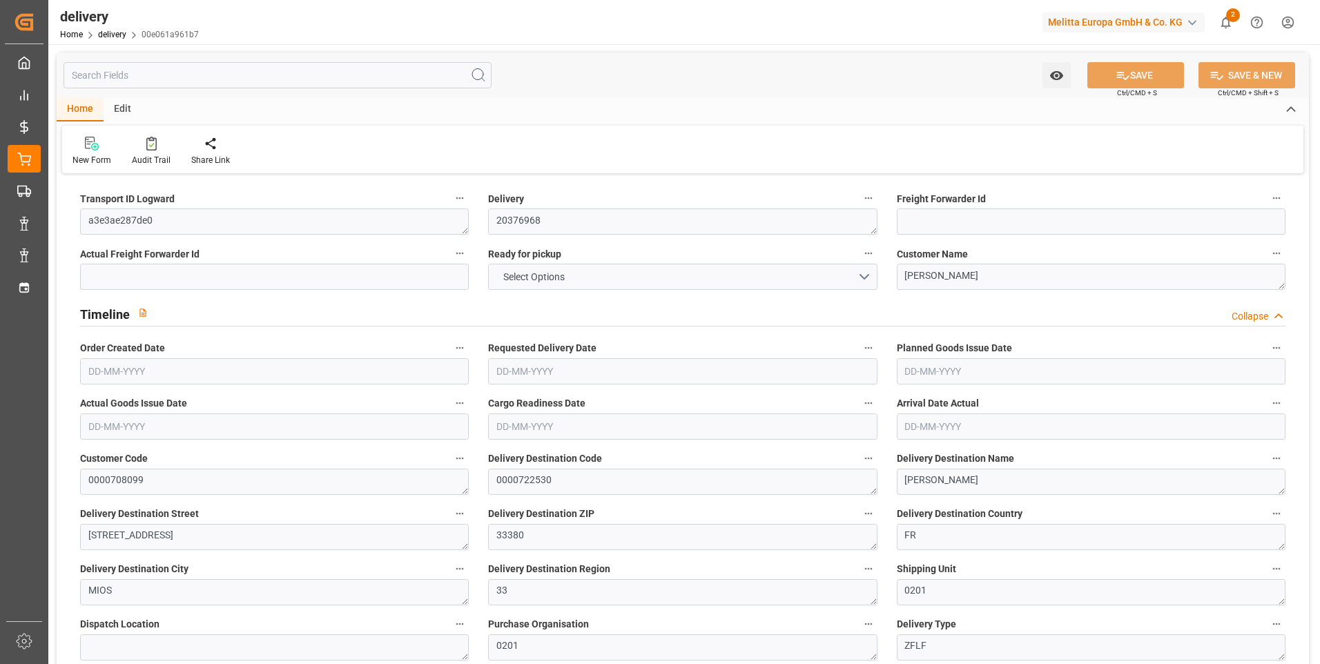
type input "1.3"
type input "0"
type input "1.5"
type input "74.203"
type input "101"
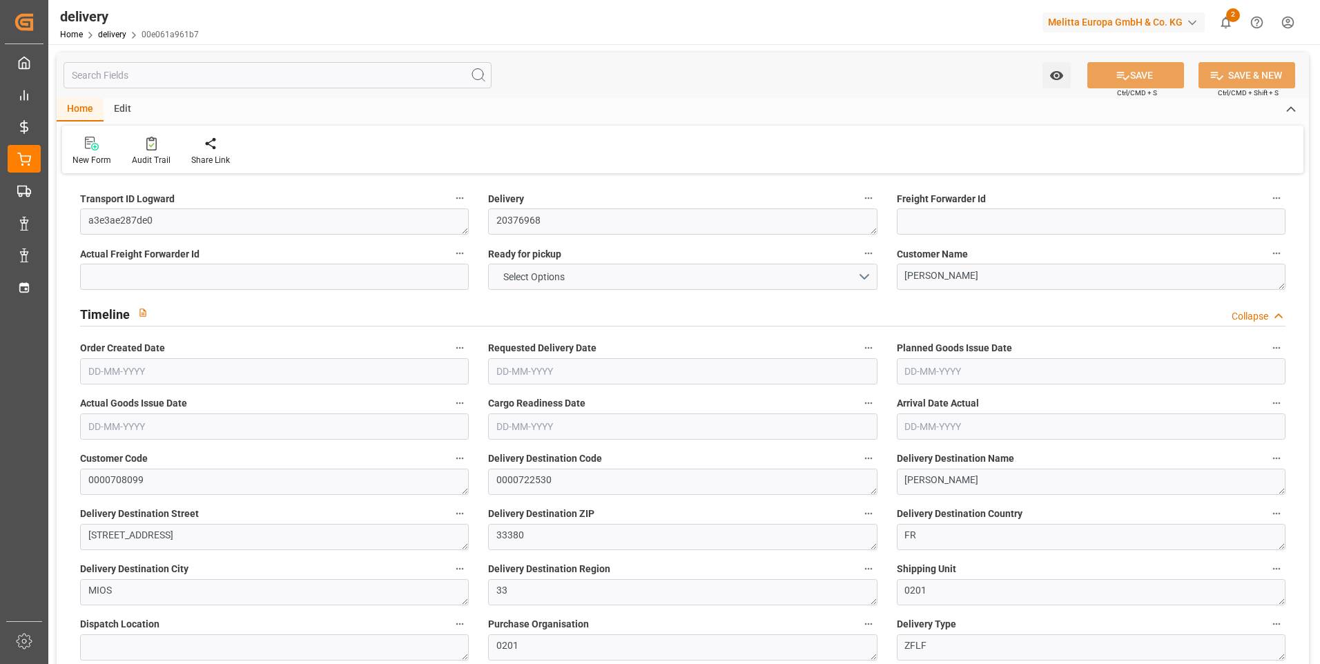
type input "564.3848"
type input "0.0362"
type input "0"
type input "[DATE]"
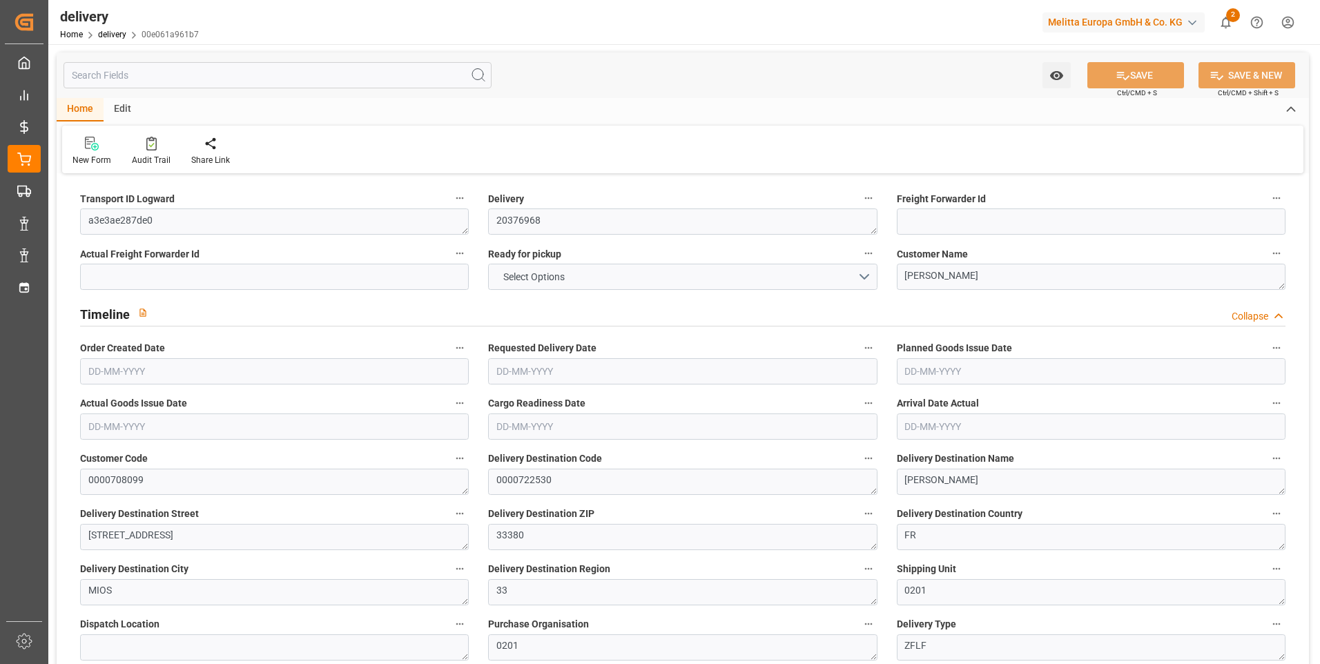
type input "[DATE]"
type input "27-08-2025 13:00"
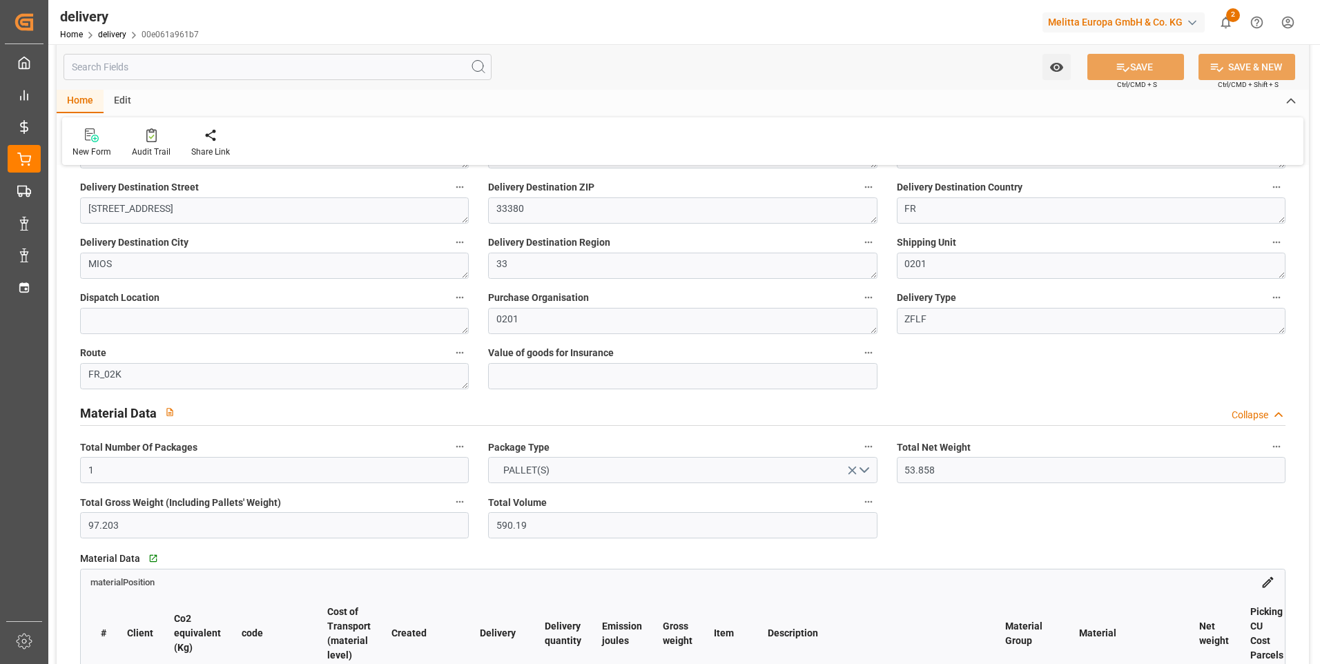
scroll to position [207, 0]
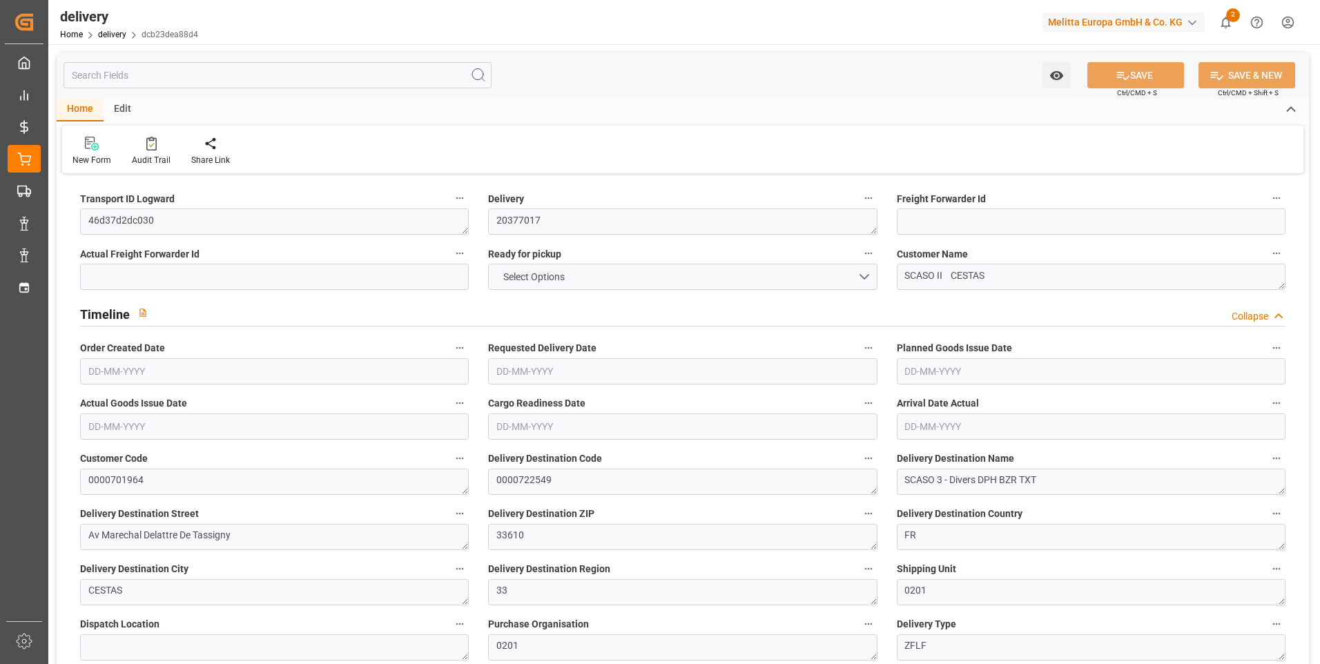
type input "11"
type input "548.39"
type input "972.02"
type input "3250.834"
type input "255"
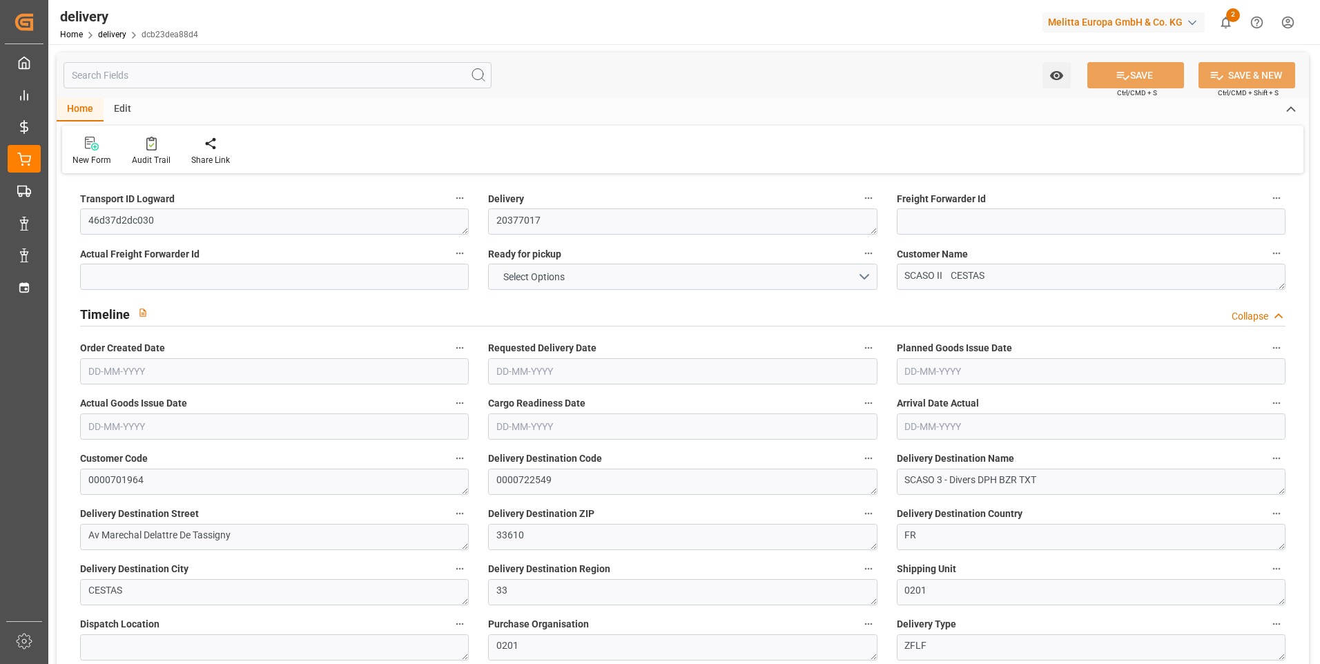
type input "12"
type input "2"
type input "4"
type input "0"
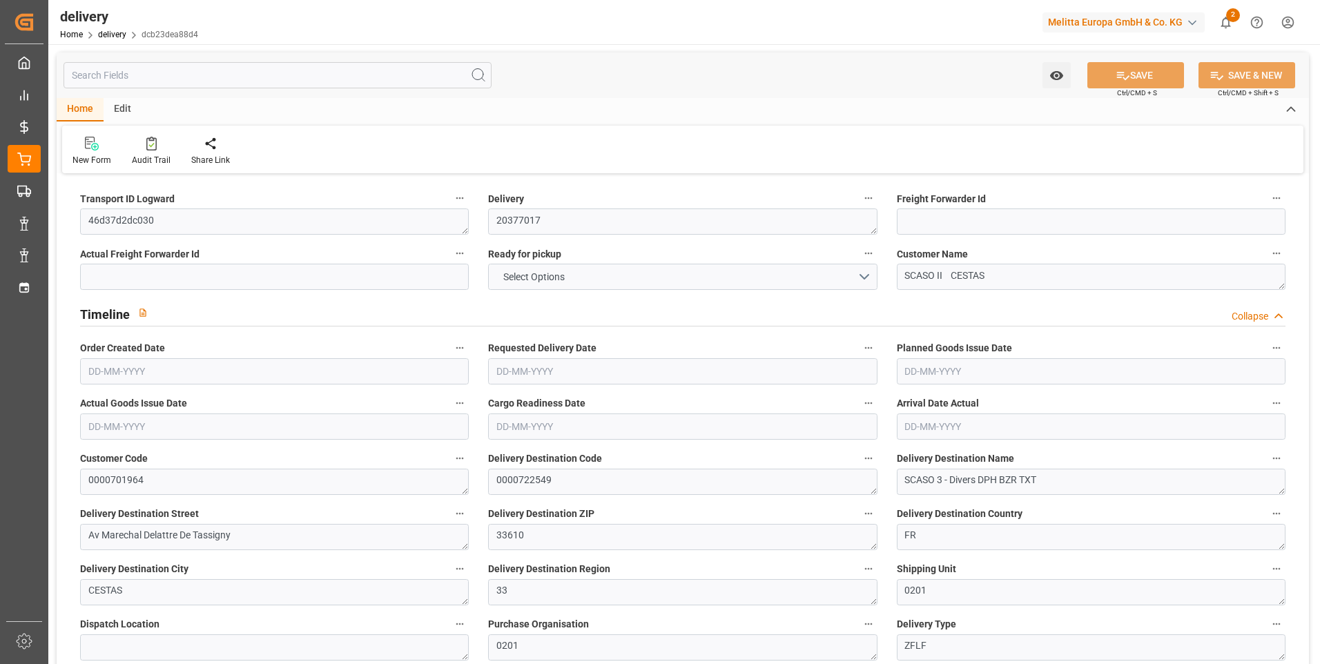
type input "0"
type input "236.2333"
type input "4.9"
type input "91.8"
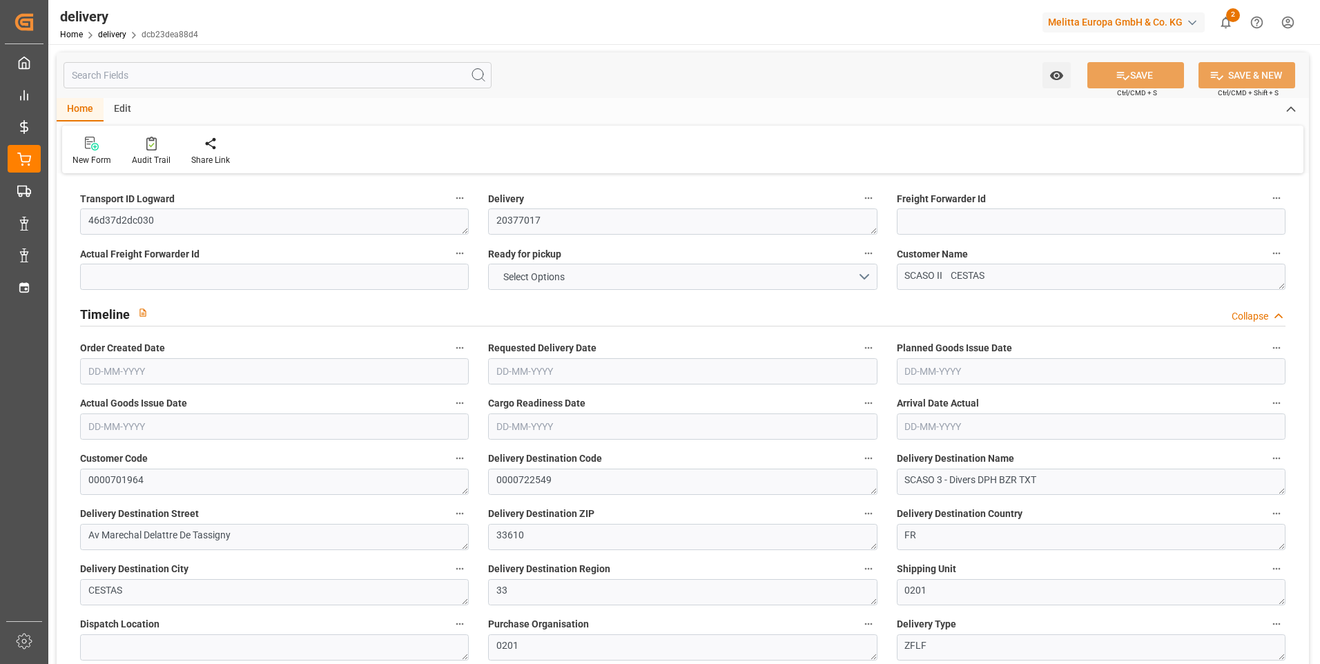
type input "1.5"
type input "1.3"
type input "0"
type input "18"
type input "686.66"
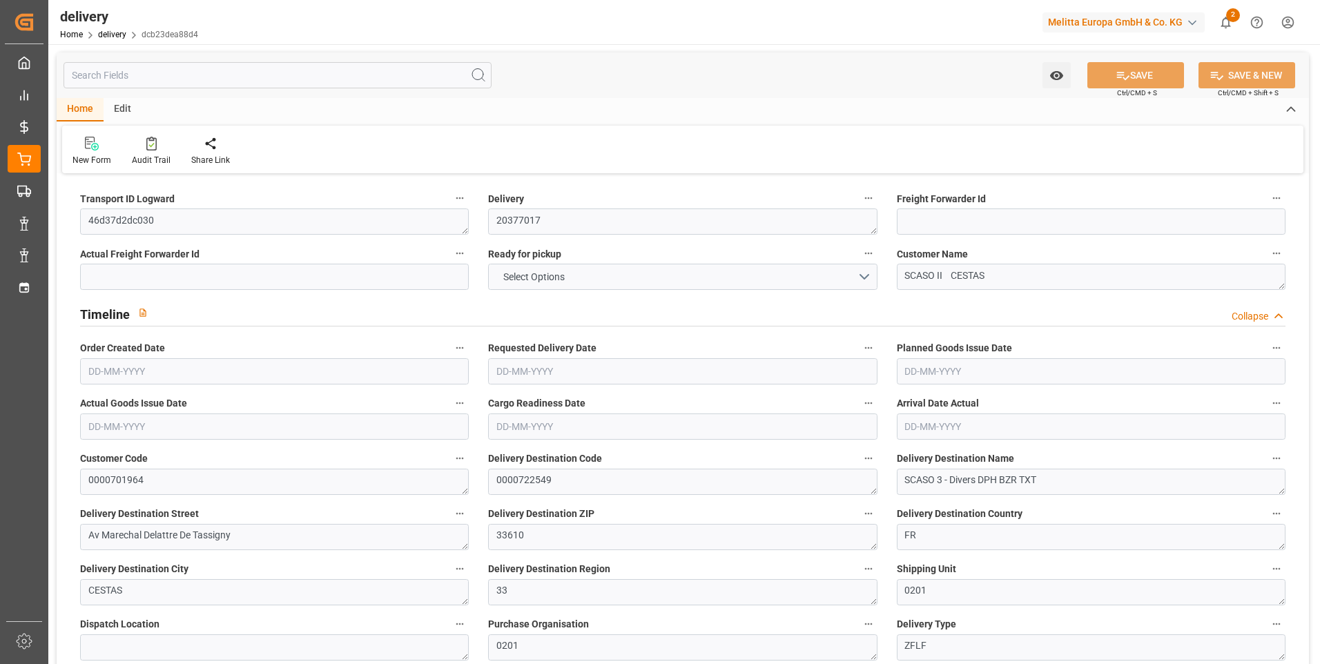
type input "101"
type input "4115.8088"
type input "0.2639"
type input "0"
type input "[DATE]"
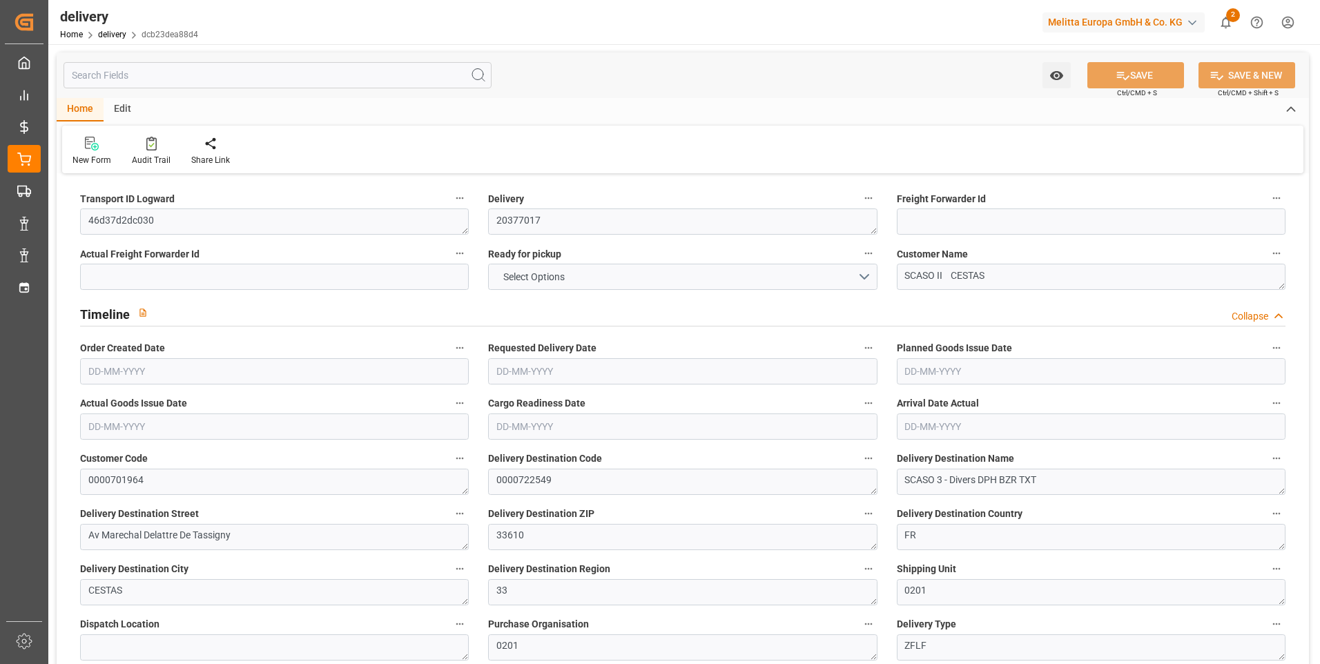
type input "[DATE]"
type input "28-08-2025 11:01"
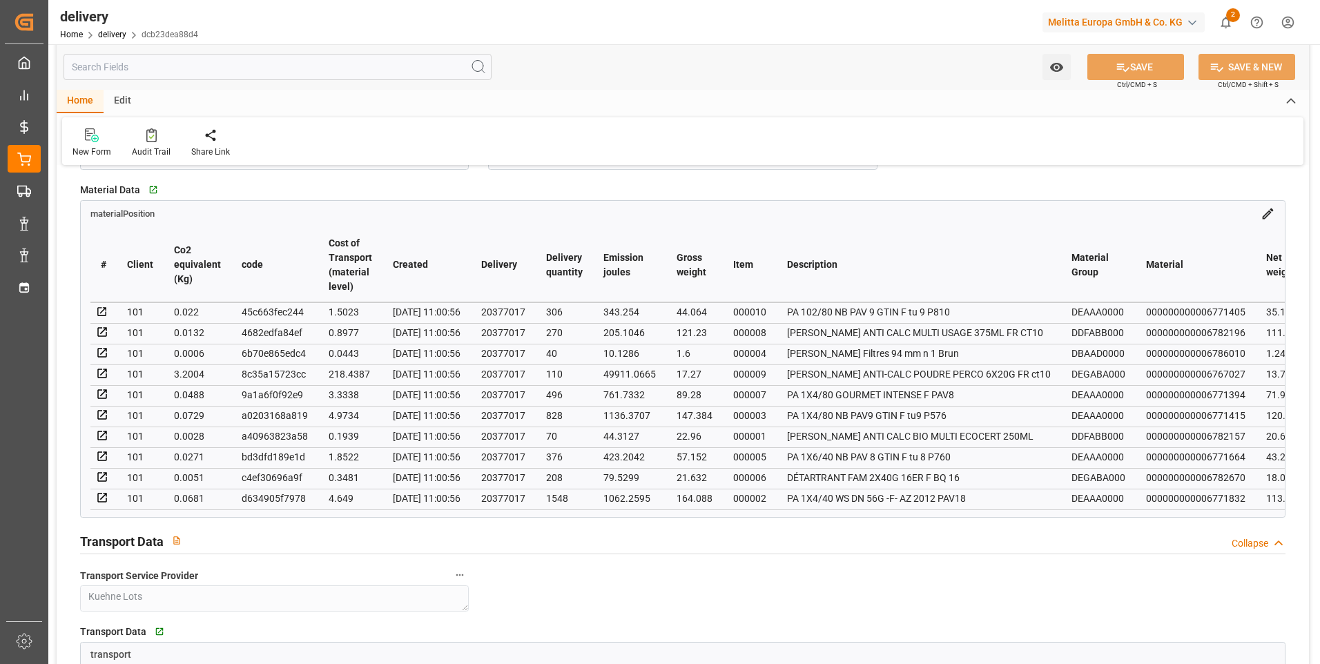
scroll to position [898, 0]
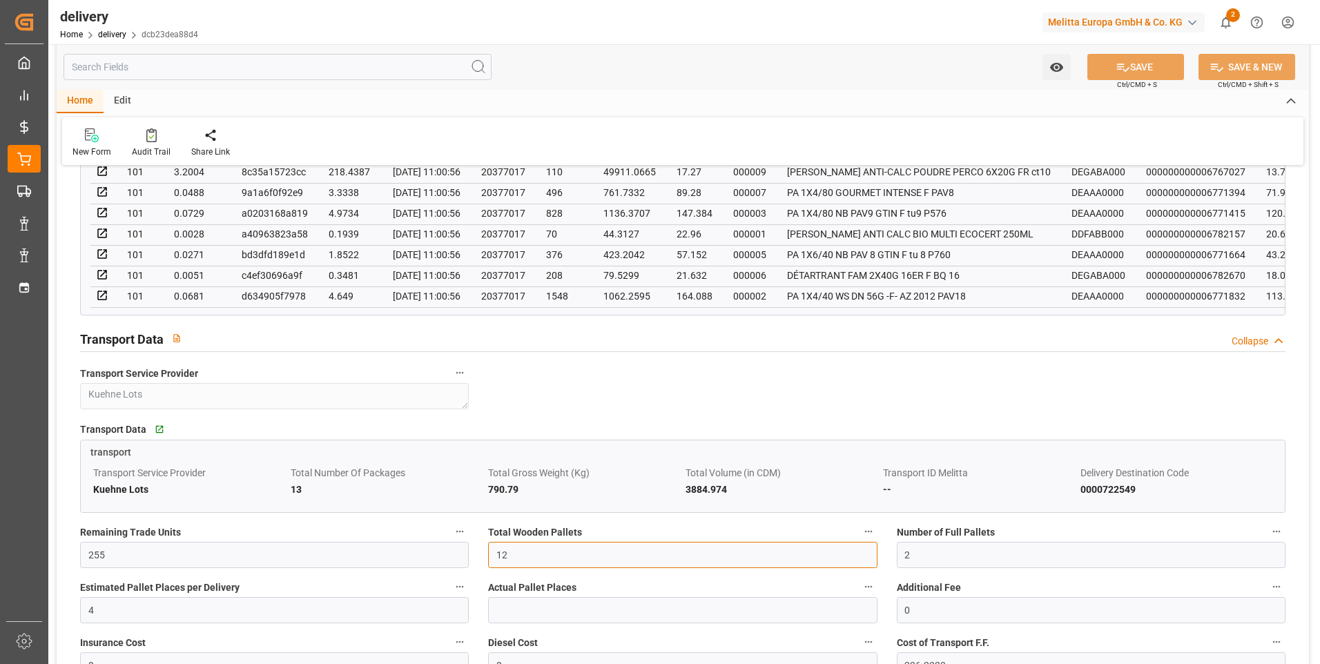
click at [515, 562] on input "12" at bounding box center [682, 555] width 389 height 26
type input "11"
click at [1139, 71] on button "SAVE" at bounding box center [1136, 67] width 97 height 26
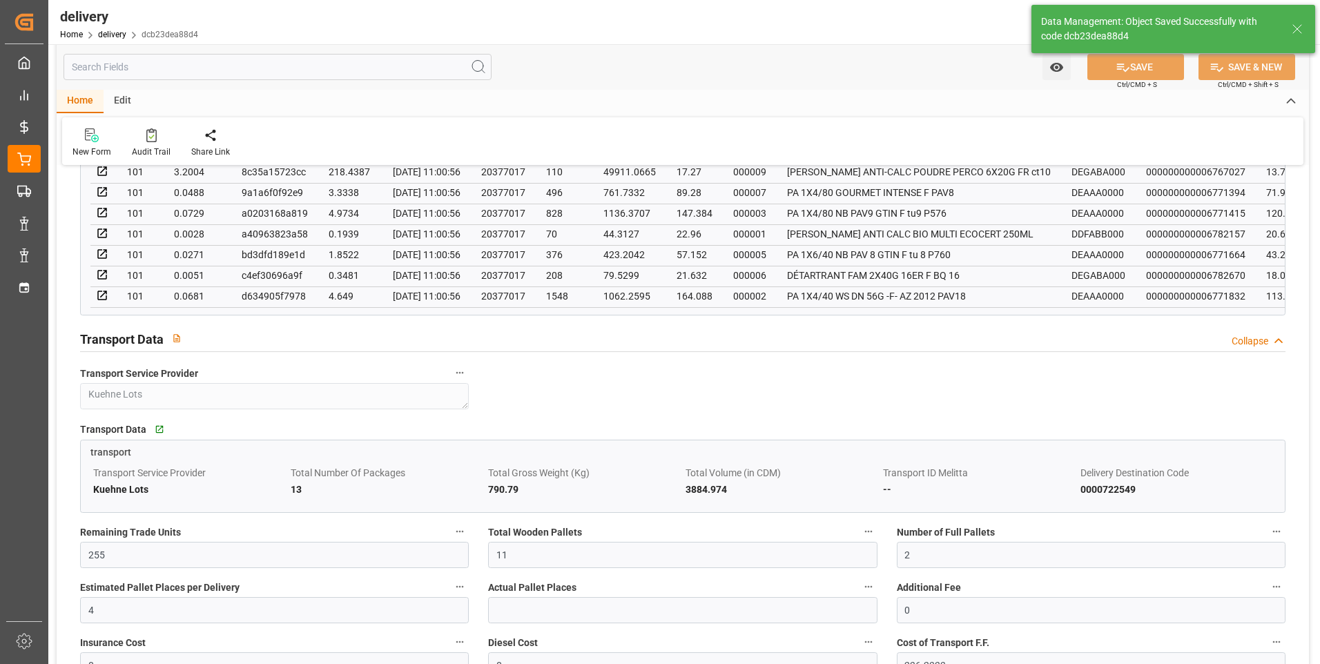
type input "16.5"
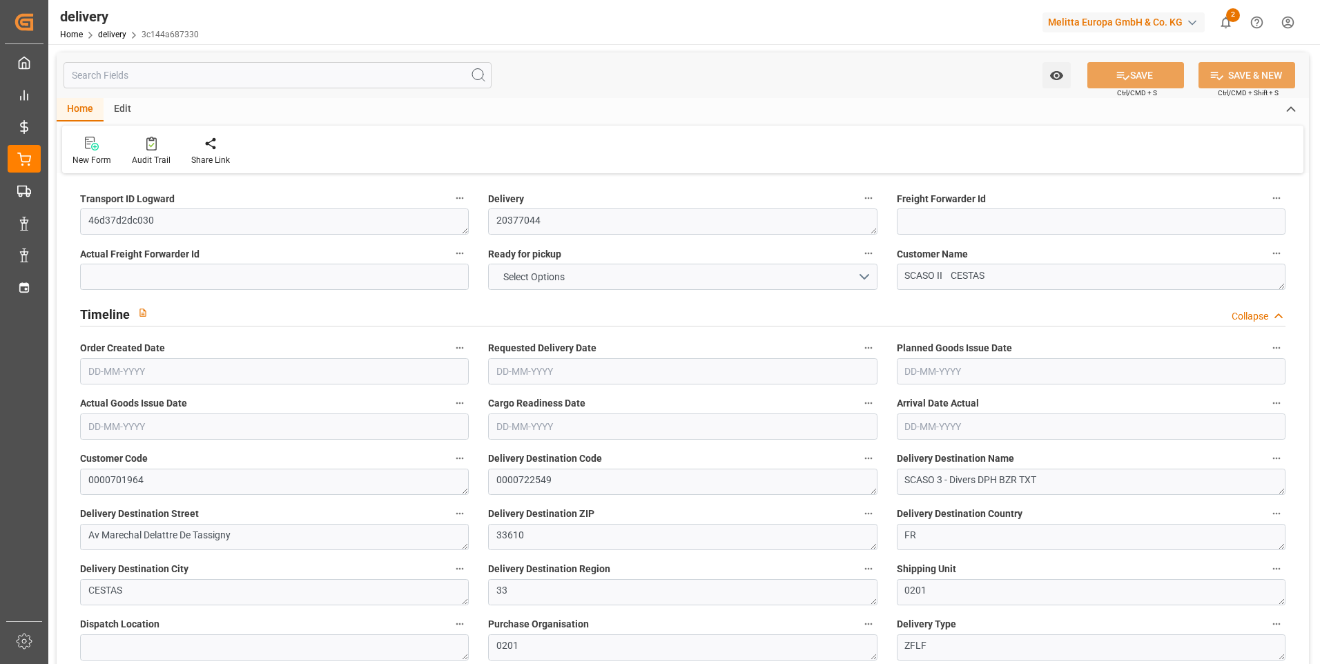
type input "2"
type input "84.825"
type input "154.602"
type input "634.14"
type input "65"
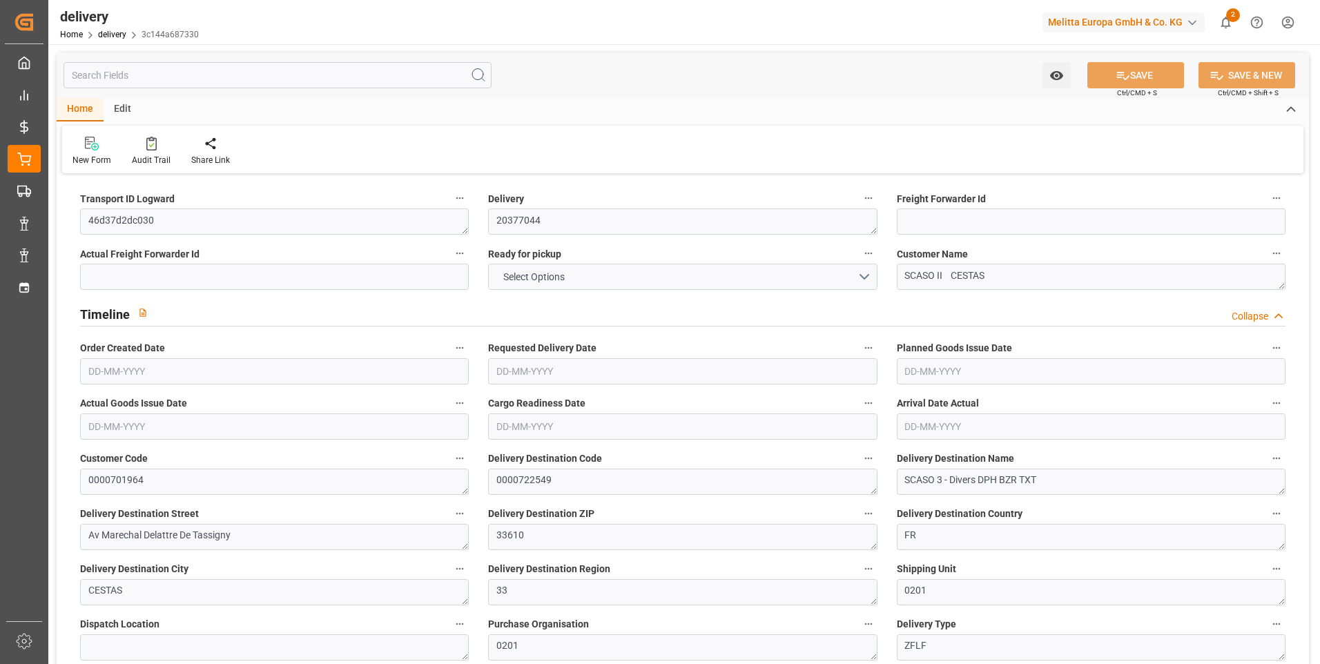
type input "2"
type input "0"
type input "2"
type input "0"
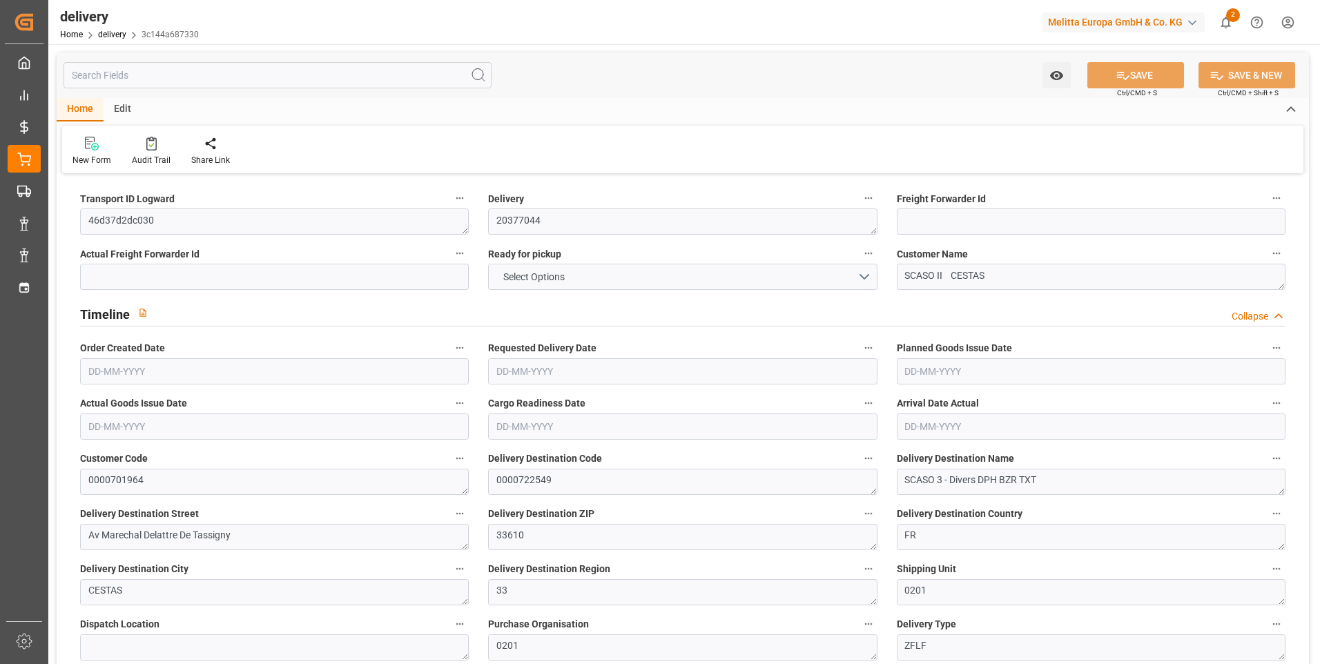
type input "0"
type input "118.1167"
type input "0"
type input "23.4"
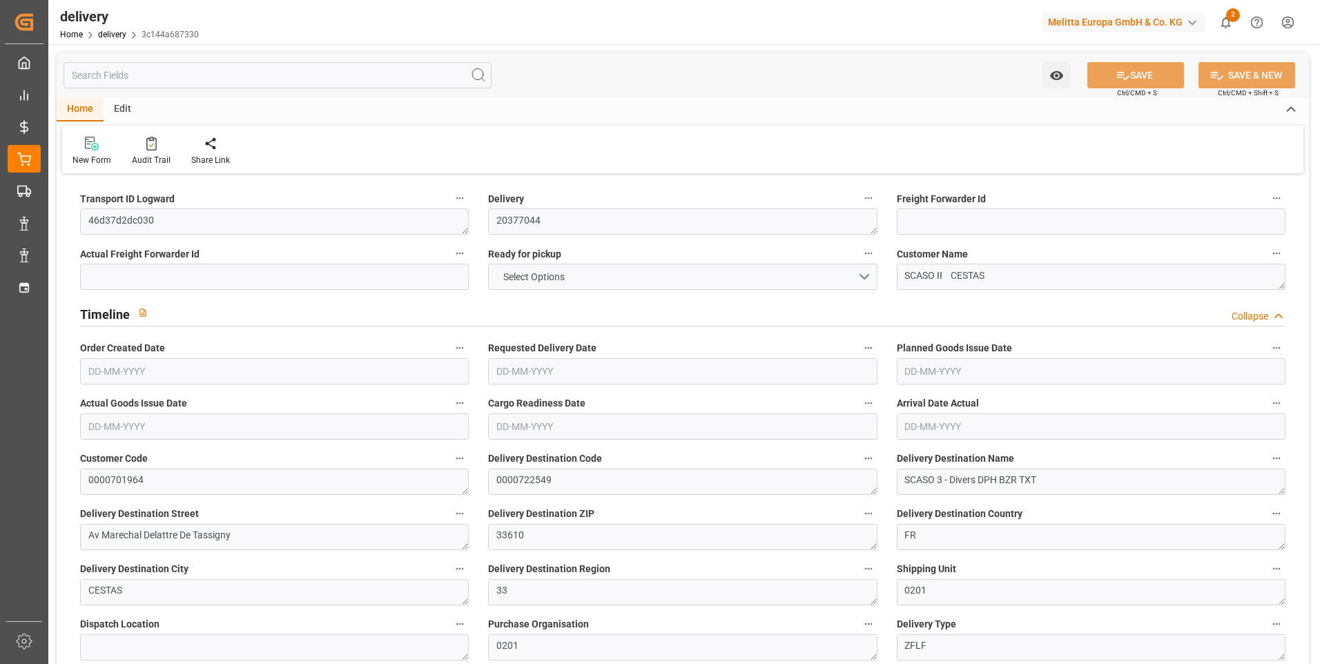
type input "1.5"
type input "1.3"
type input "0"
type input "3"
type input "104.13"
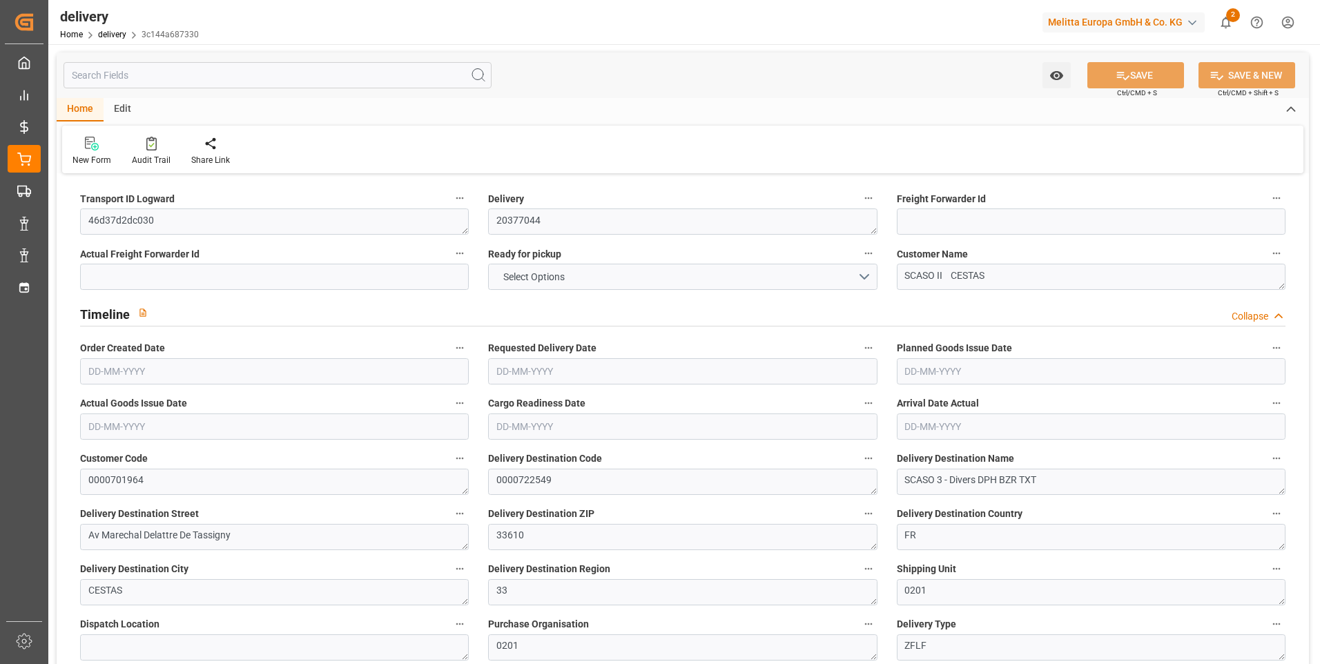
type input "101"
type input "802.8706"
type input "0.0515"
type input "0"
type input "[DATE]"
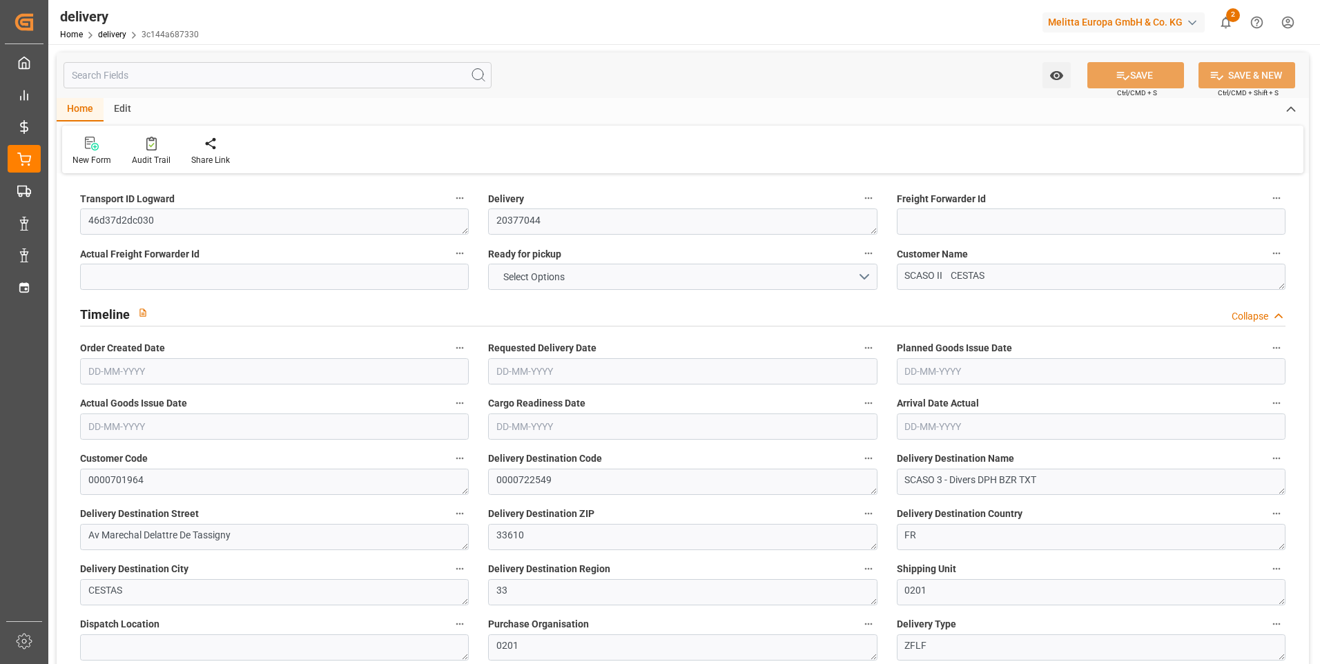
type input "[DATE]"
type input "[DATE] 13:00"
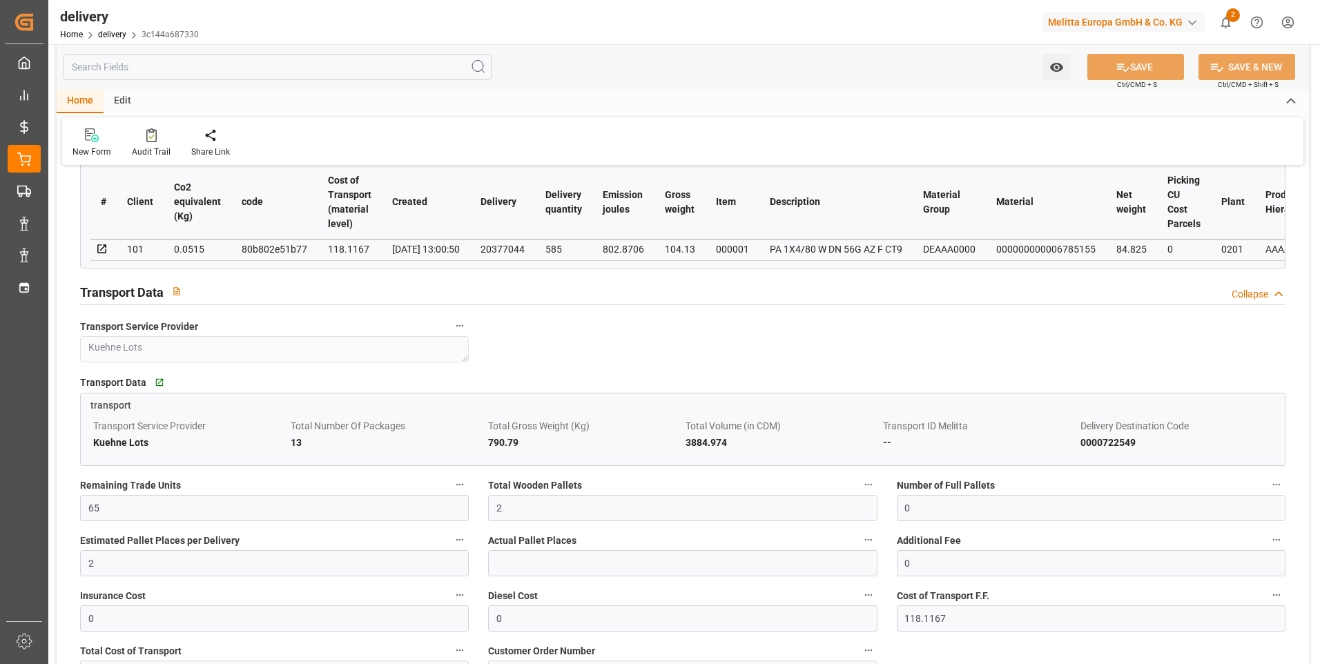
scroll to position [760, 0]
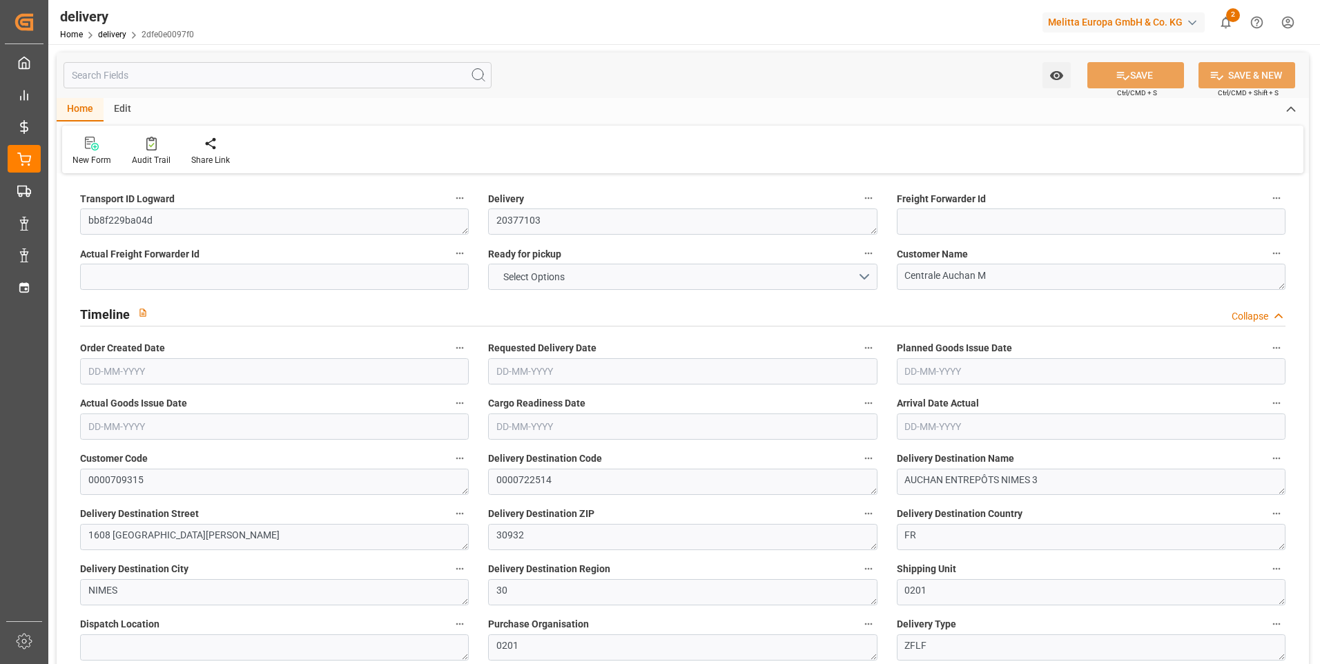
type input "3"
type input "150.516"
type input "260.827"
type input "2602.305"
type input "323"
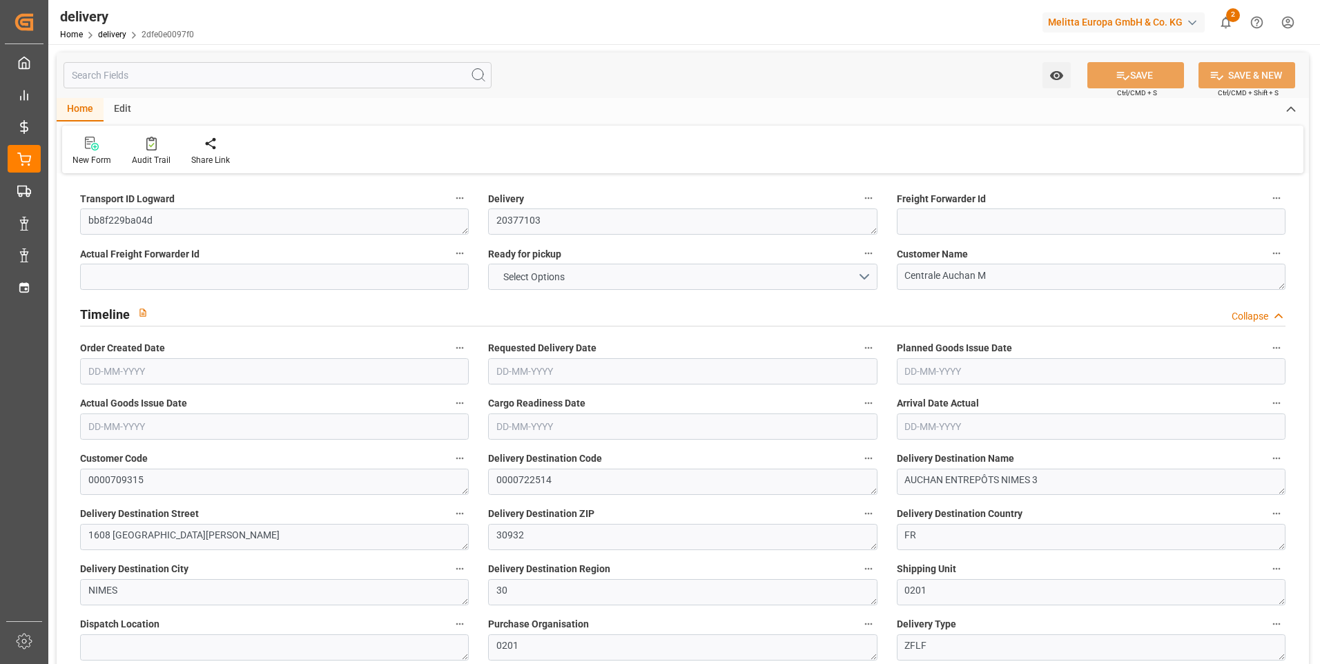
type input "2"
type input "0"
type input "2"
type input "0"
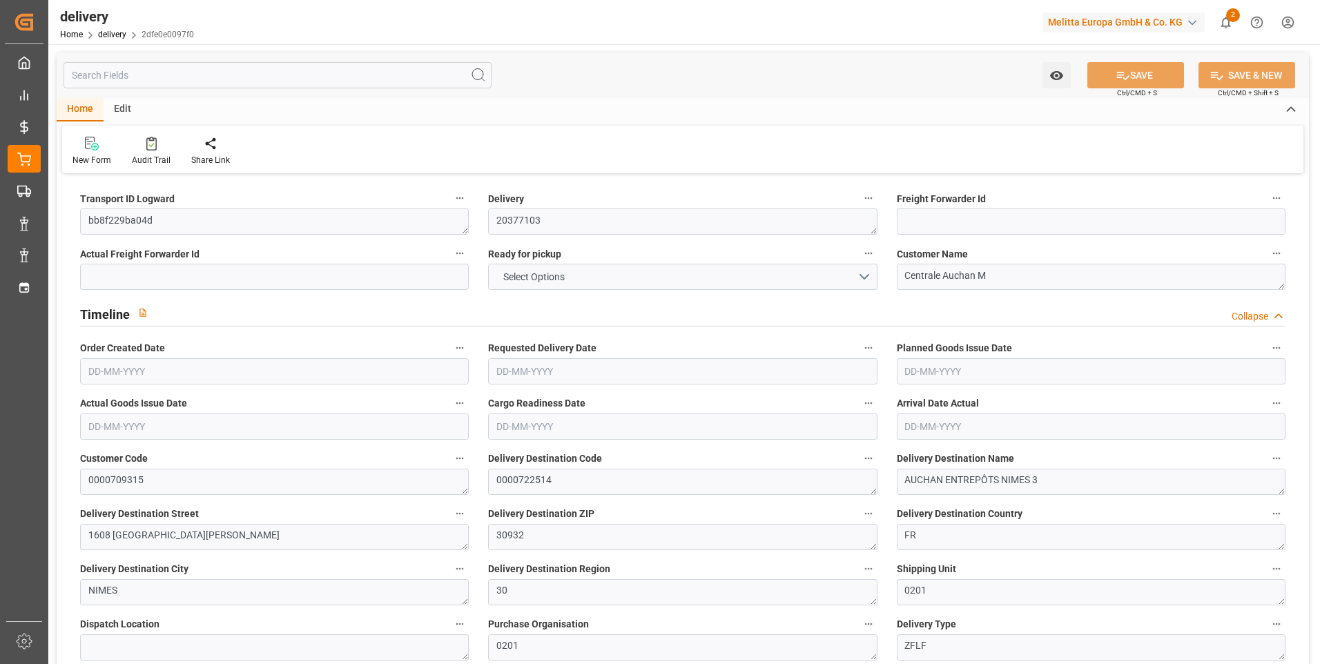
type input "0"
type input "199.2333"
type input "0"
type input "116.28"
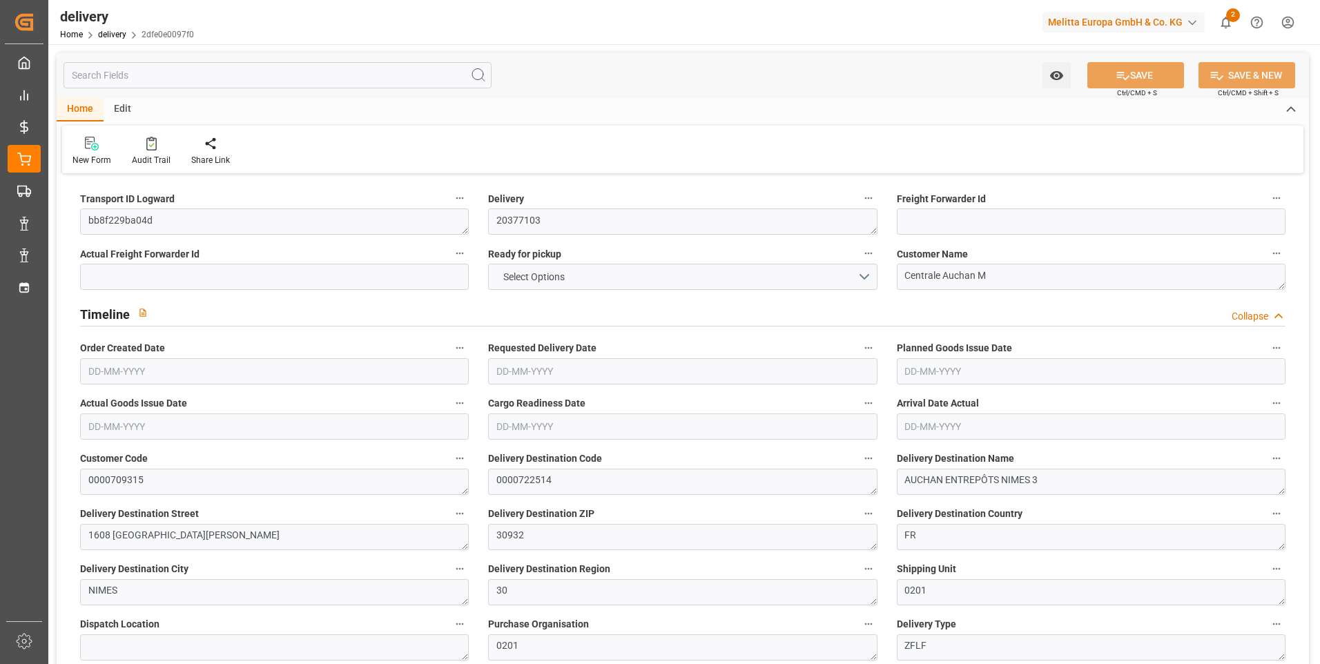
type input "1.5"
type input "1.3"
type input "0"
type input "3"
type input "214.827"
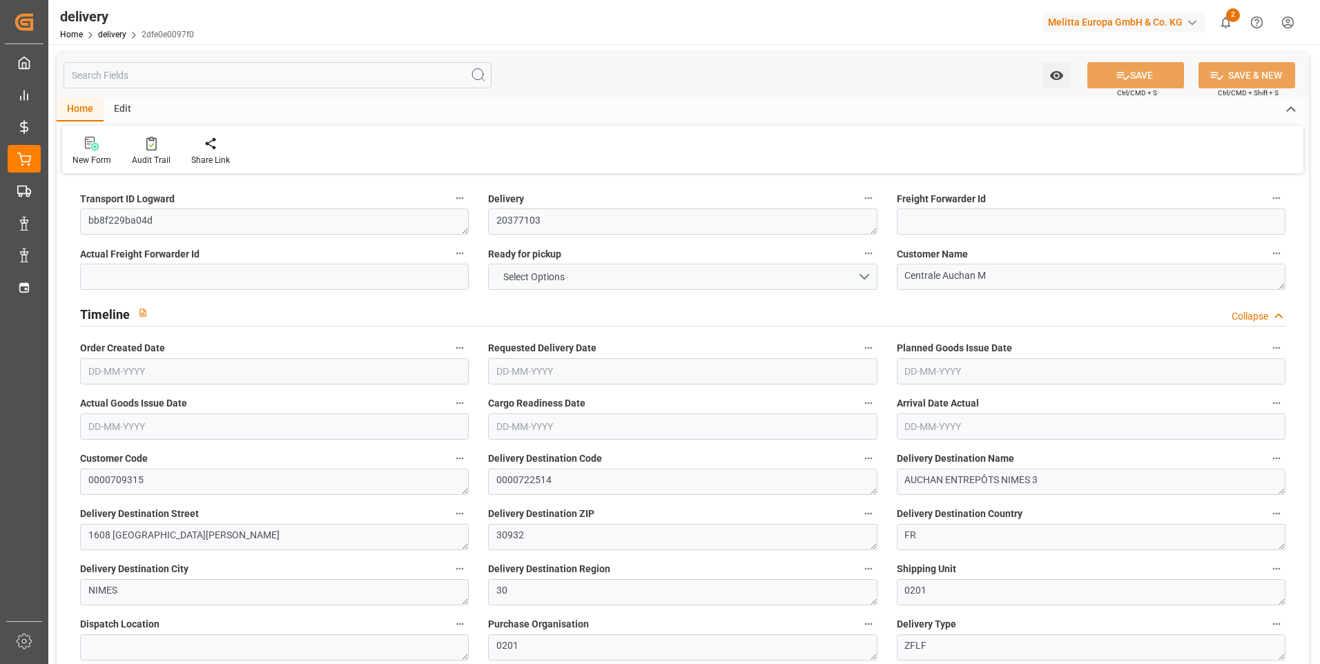
type input "101"
type input "1614.2833"
type input "0.1035"
type input "0"
type input "[DATE]"
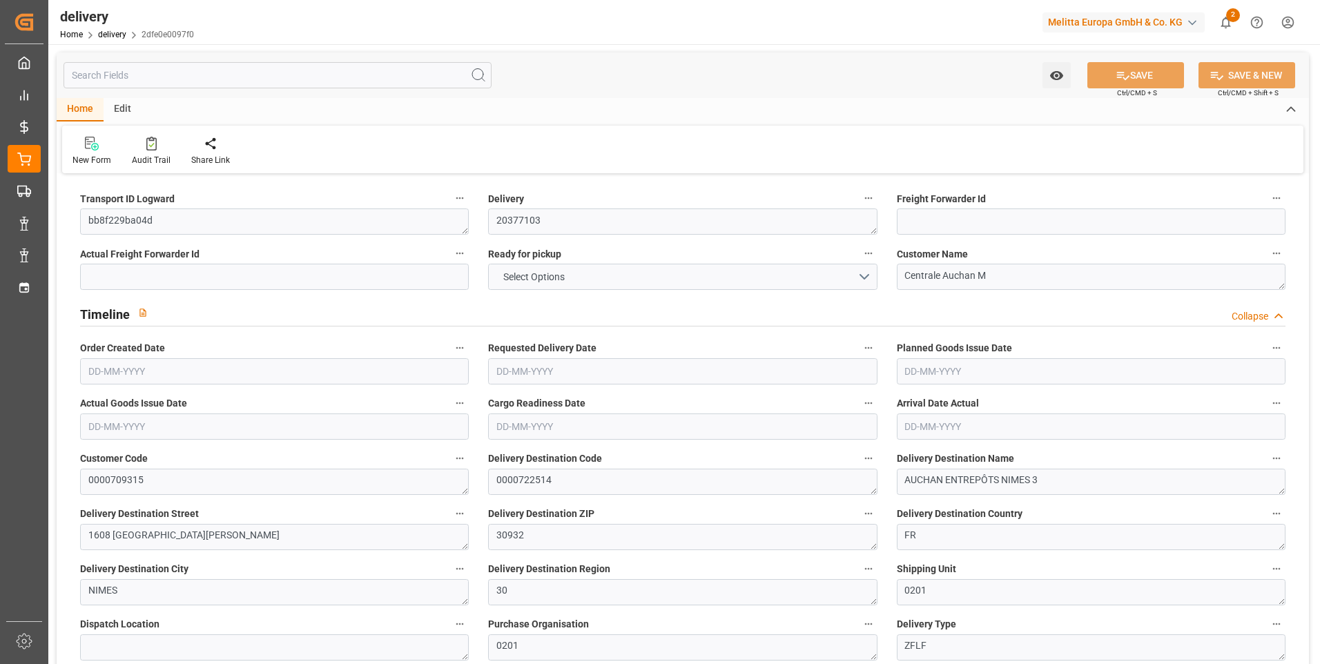
type input "[DATE]"
type input "[DATE] 11:00"
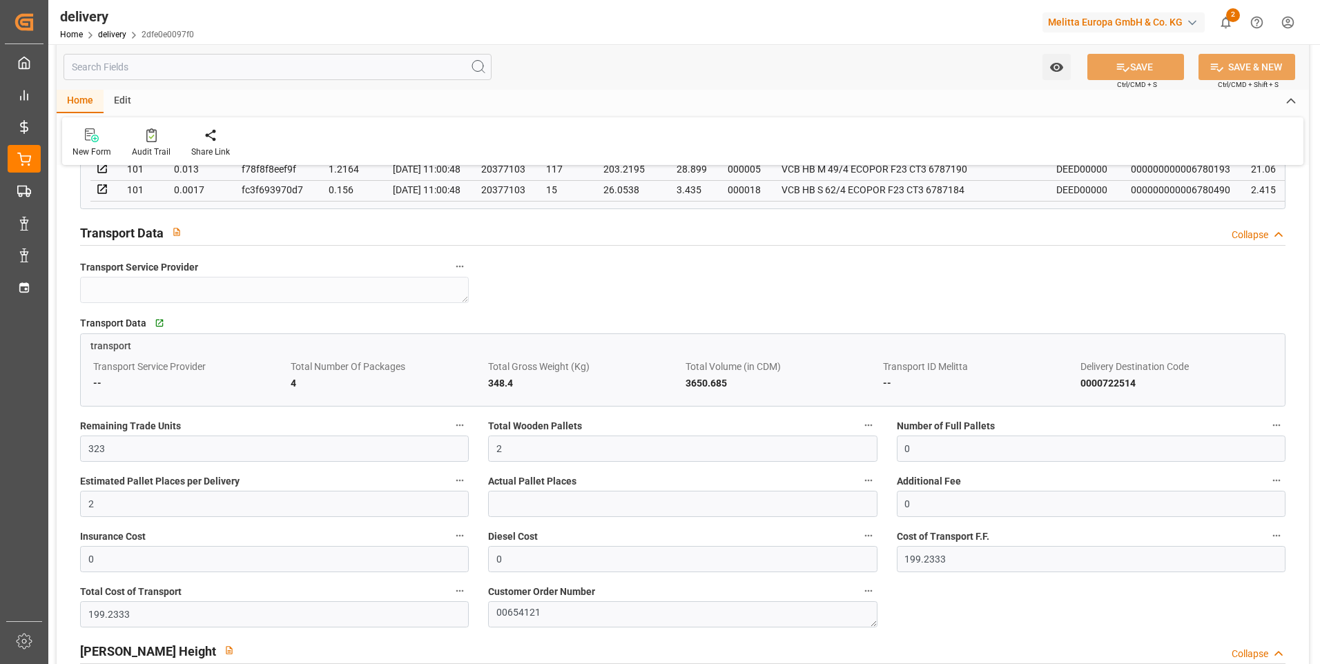
scroll to position [1174, 0]
click at [544, 452] on input "2" at bounding box center [682, 445] width 389 height 26
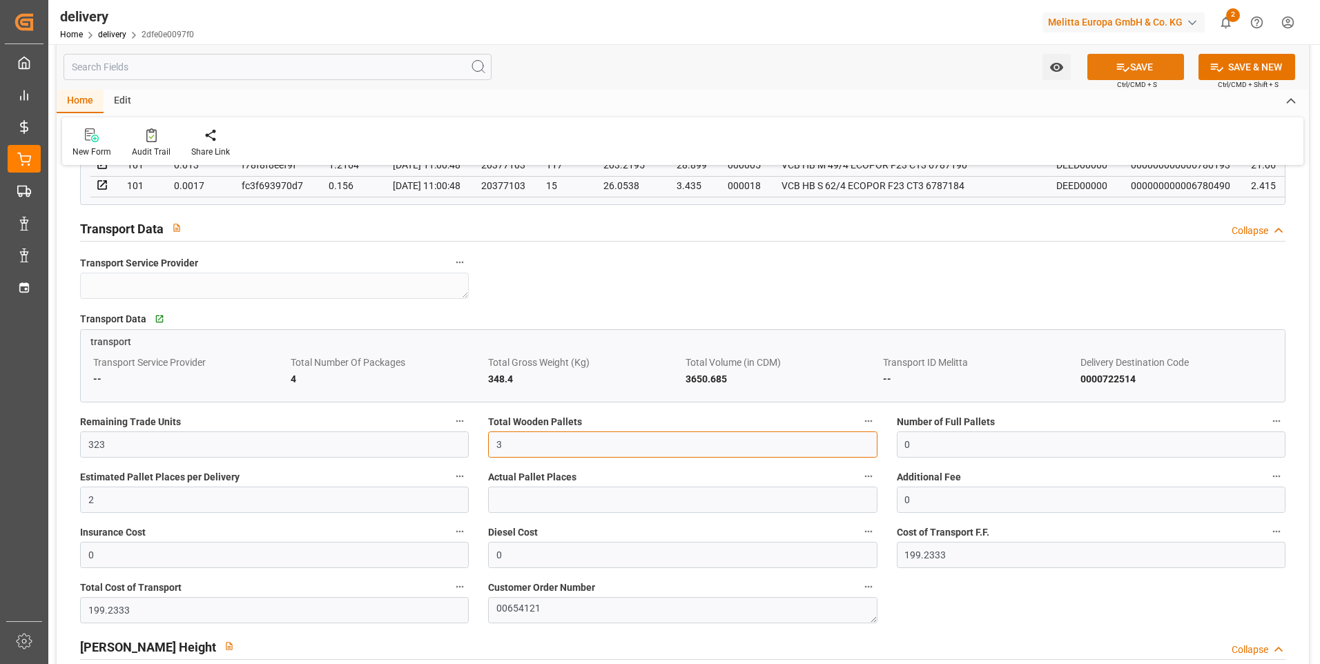
type input "3"
click at [1144, 66] on button "SAVE" at bounding box center [1136, 67] width 97 height 26
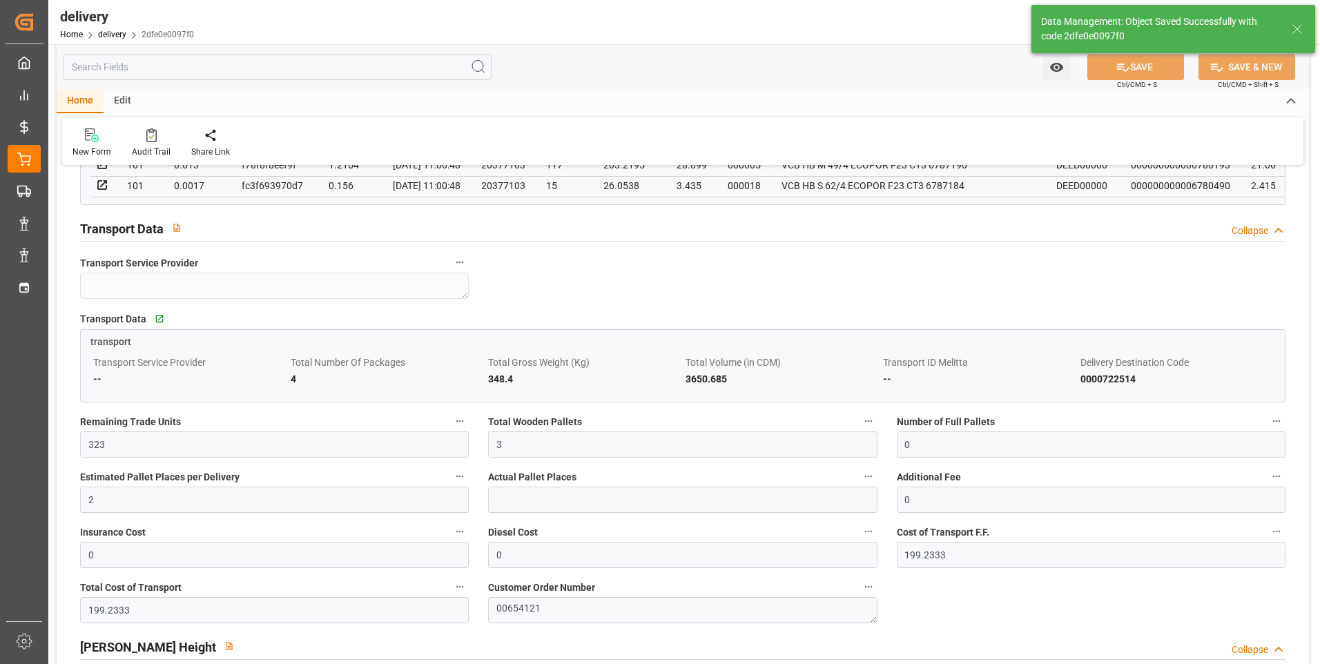
type input "4.5"
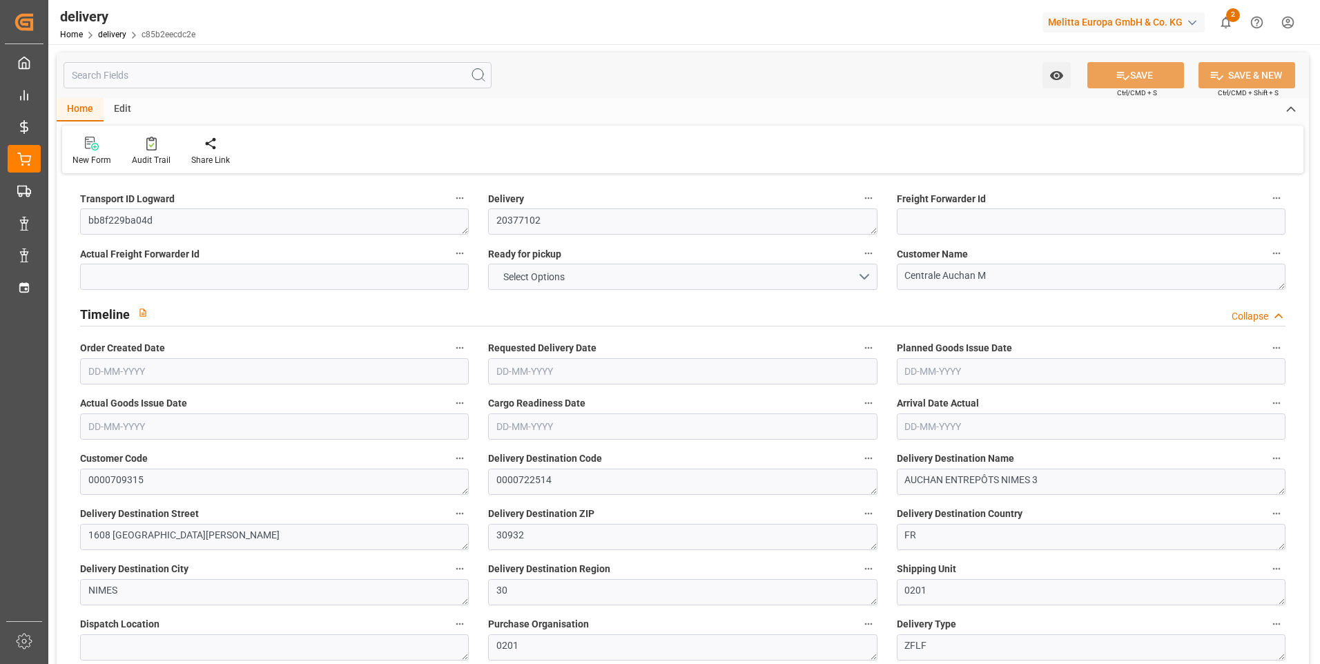
type input "1"
type input "111.323"
type input "156.573"
type input "1048.38"
type input "81"
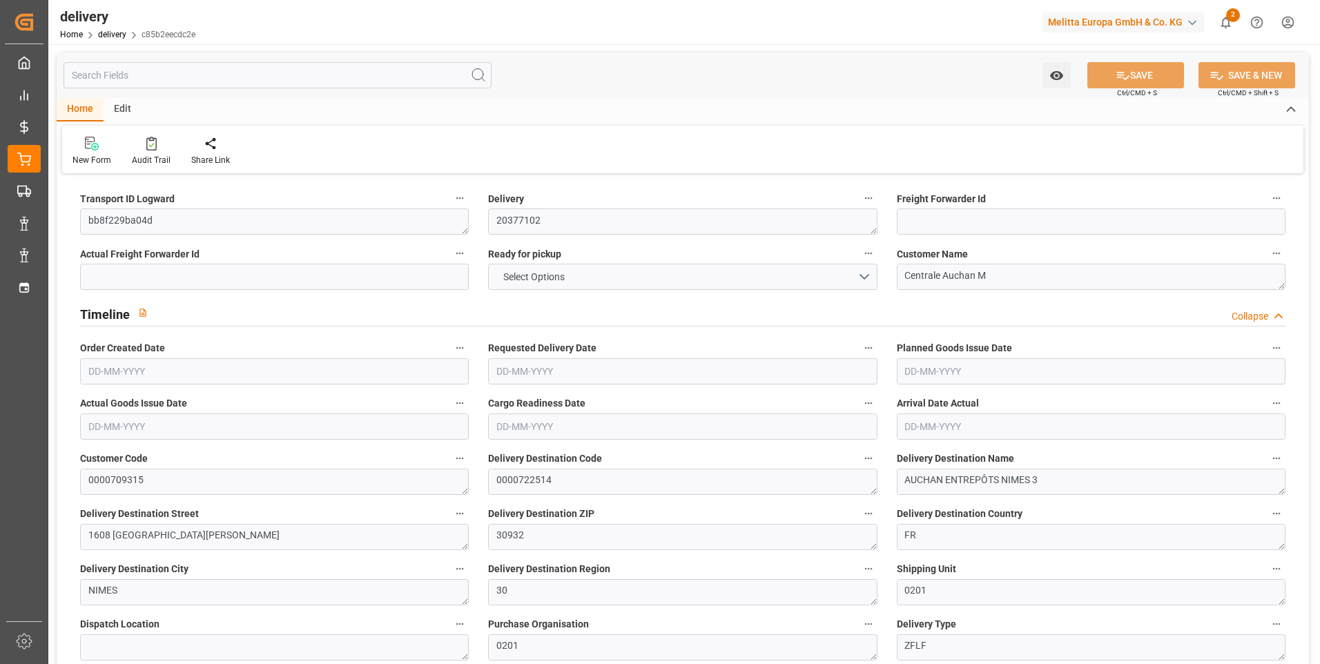
type input "1"
type input "0"
type input "1"
type input "0"
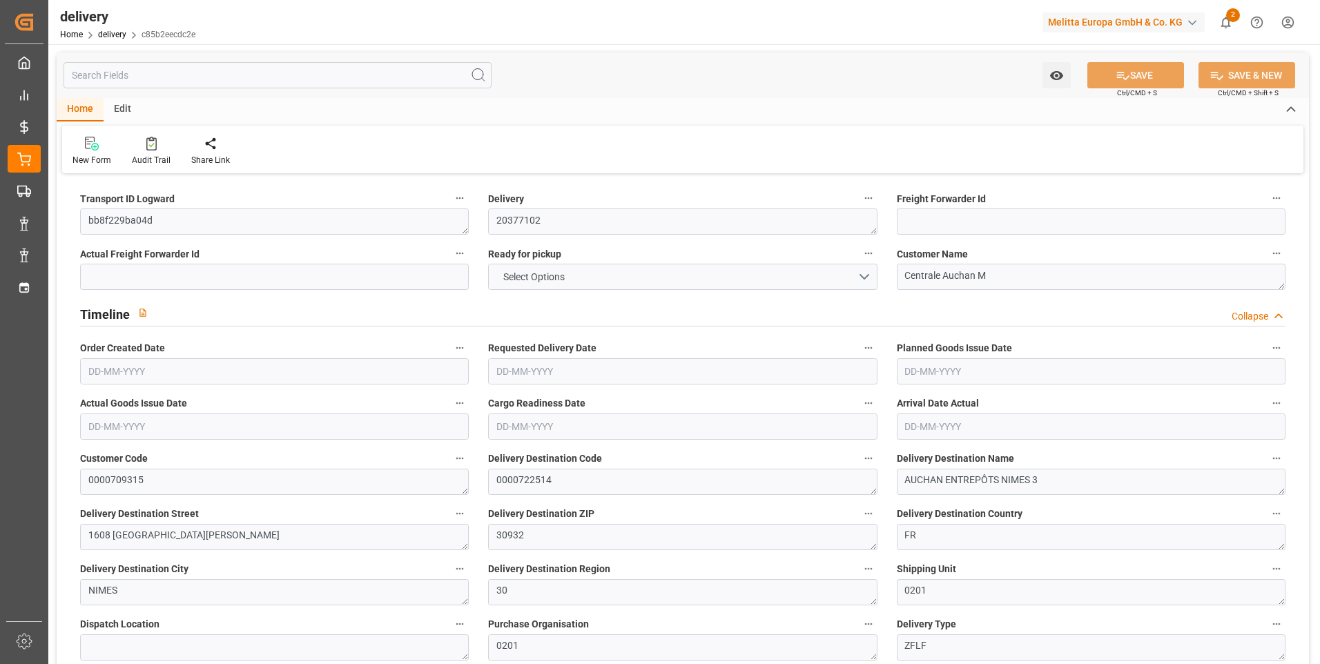
type input "0"
type input "99.6167"
type input "0"
type input "29.16"
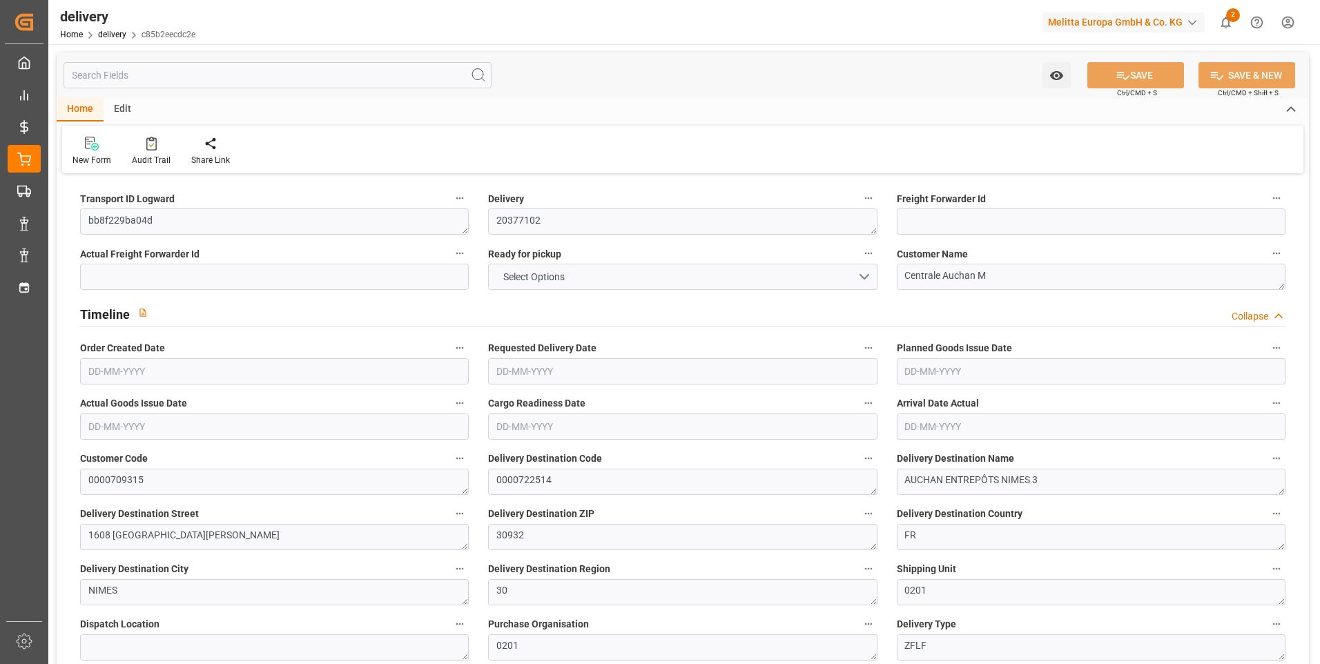
type input "1.5"
type input "1.3"
type input "0"
type input "1.5"
type input "133.573"
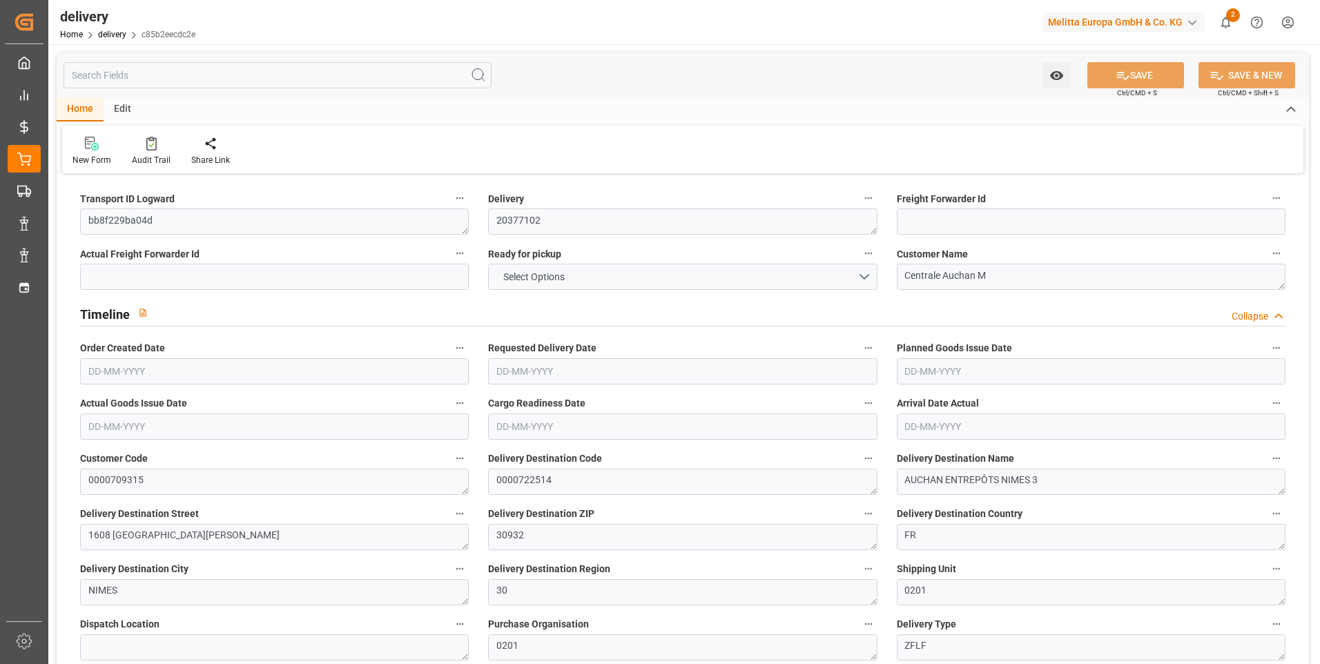
type input "101"
type input "650.3397"
type input "0.0417"
type input "0"
type input "[DATE]"
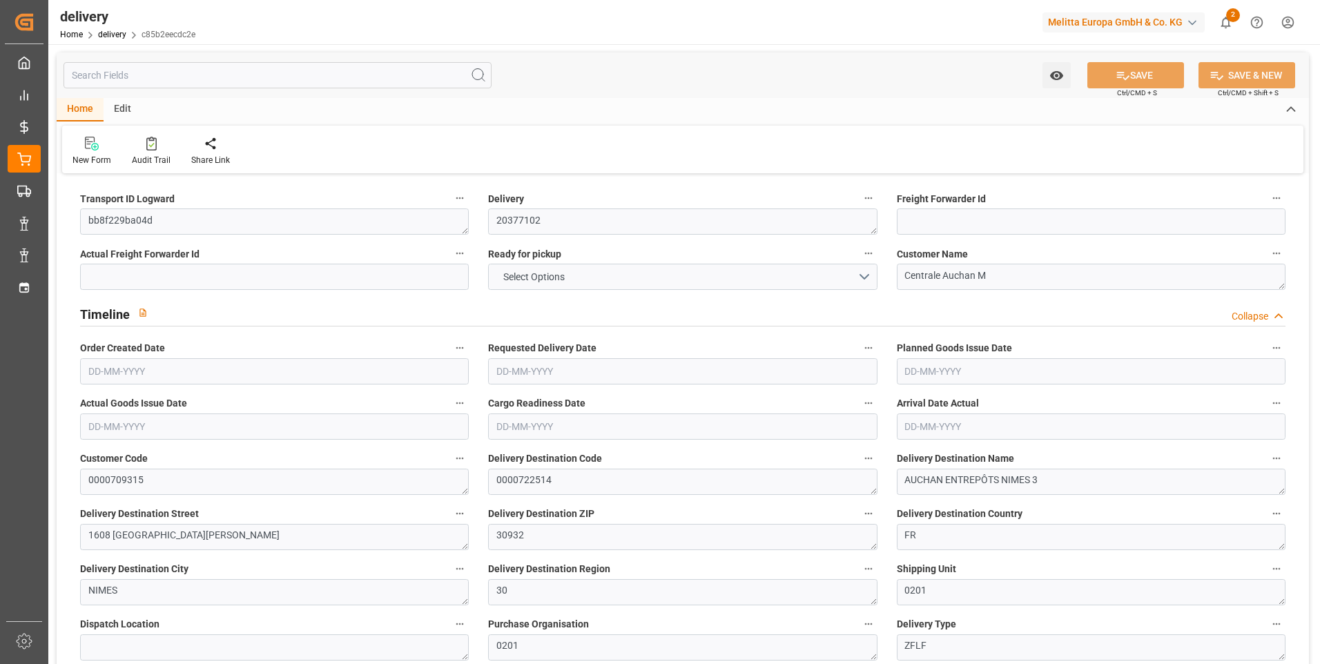
type input "[DATE]"
type input "[DATE] 11:00"
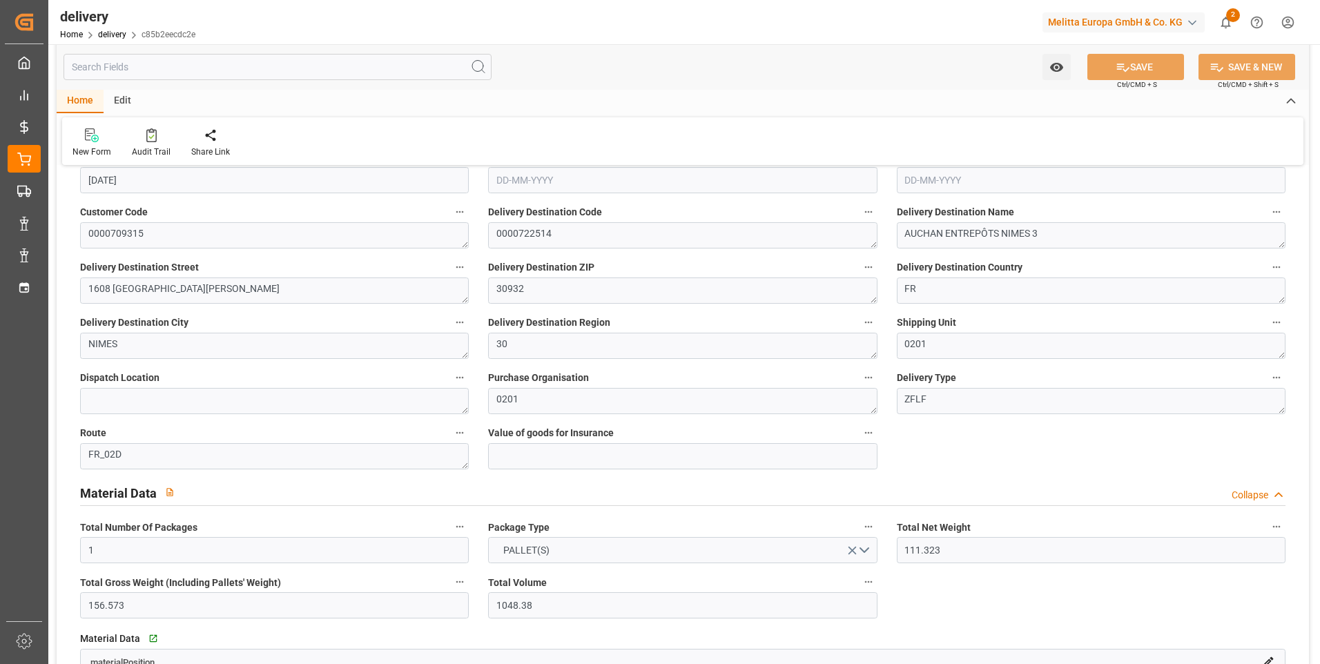
scroll to position [138, 0]
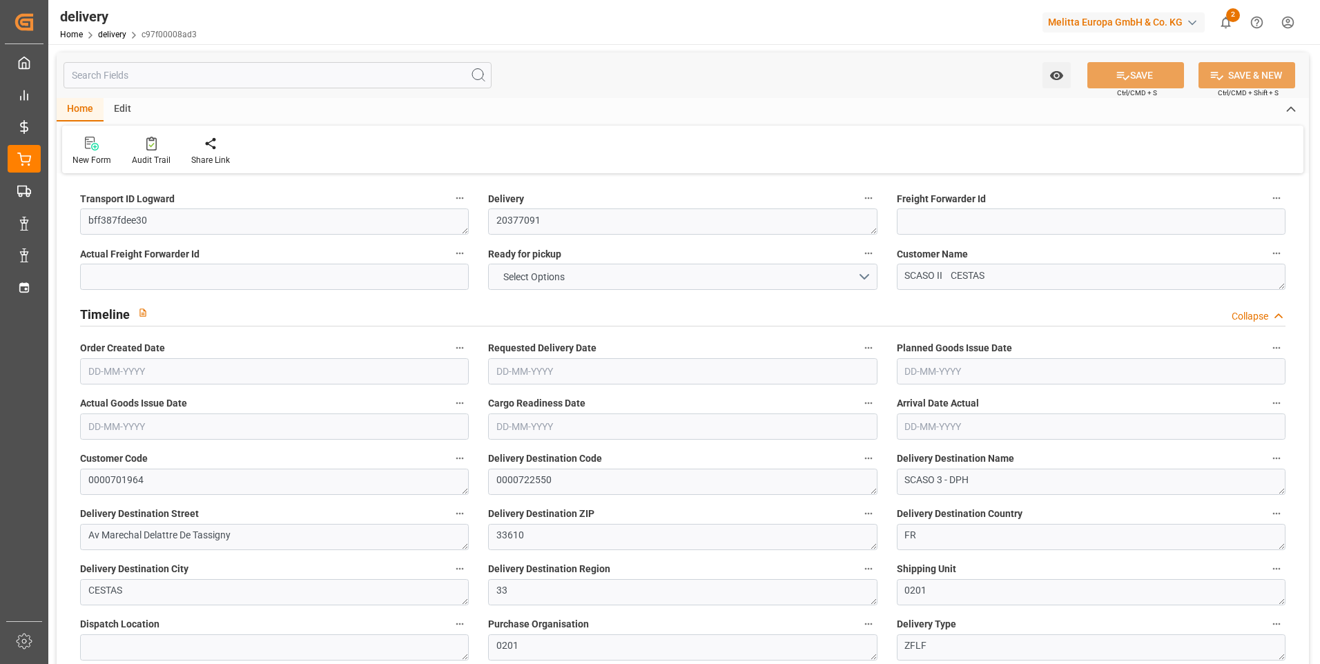
type input "10"
type input "1102.316"
type input "1373.084"
type input "2449.128"
type input "257"
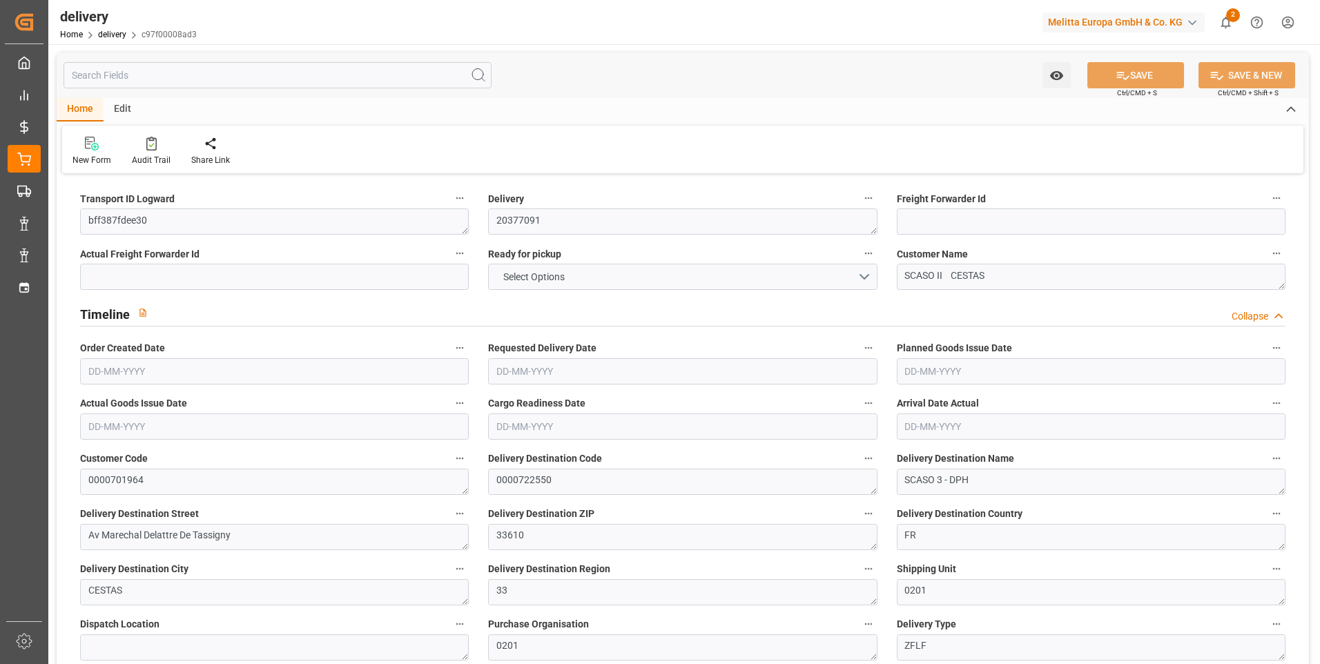
type input "10"
type input "0"
type input "3"
type input "0"
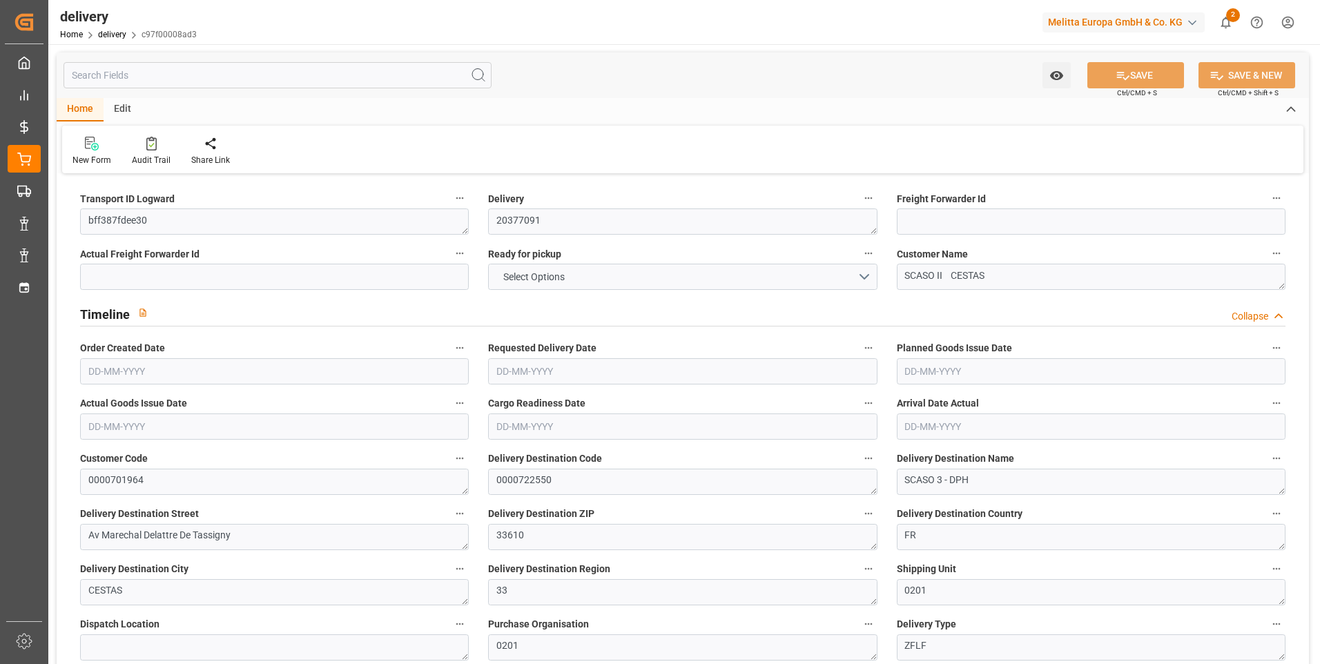
type input "0"
type input "247.36"
type input "0"
type input "92.52"
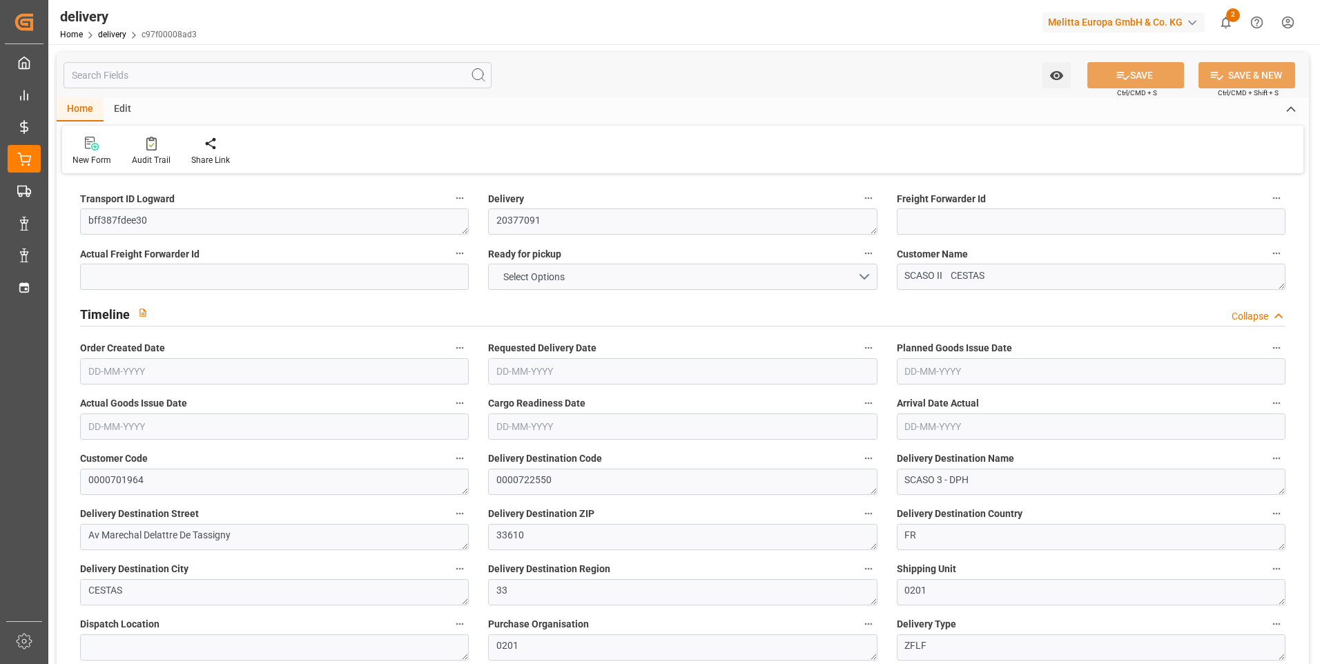
type input "1.5"
type input "1.3"
type input "0"
type input "15"
type input "1143.084"
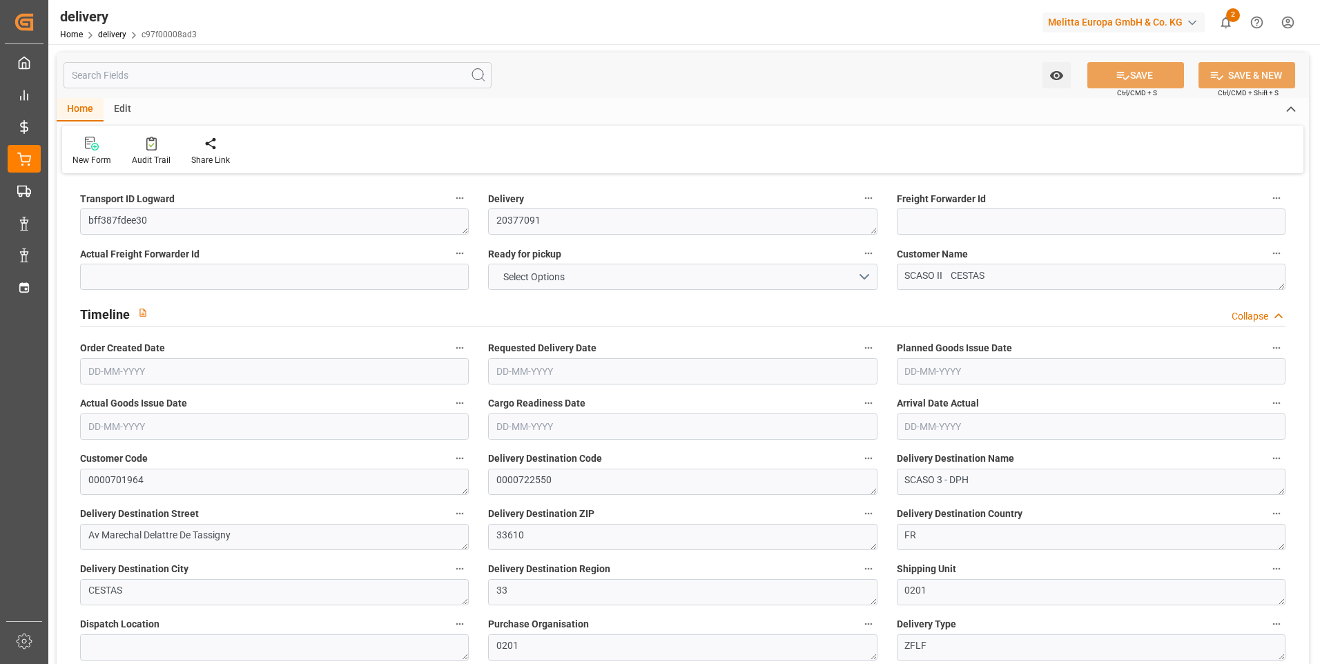
type input "101"
type input "7109.9328"
type input "0.4559"
type input "0"
type input "[DATE]"
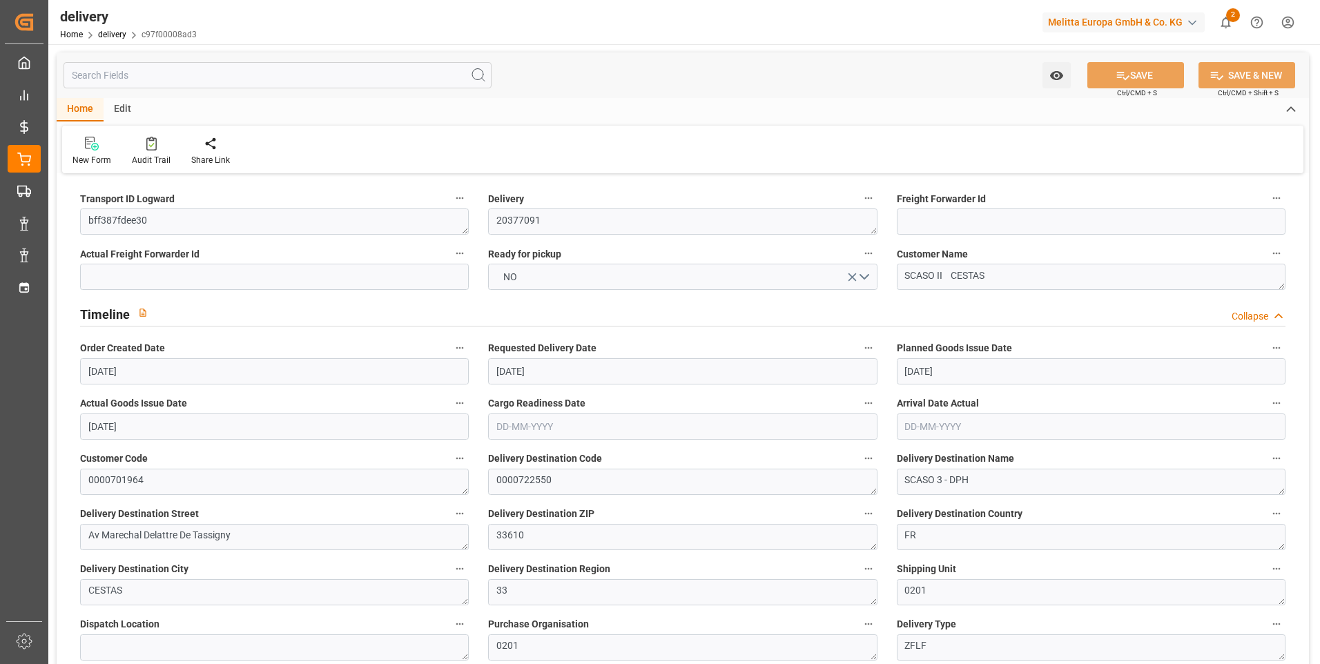
type input "[DATE]"
type input "29-08-2025 11:00"
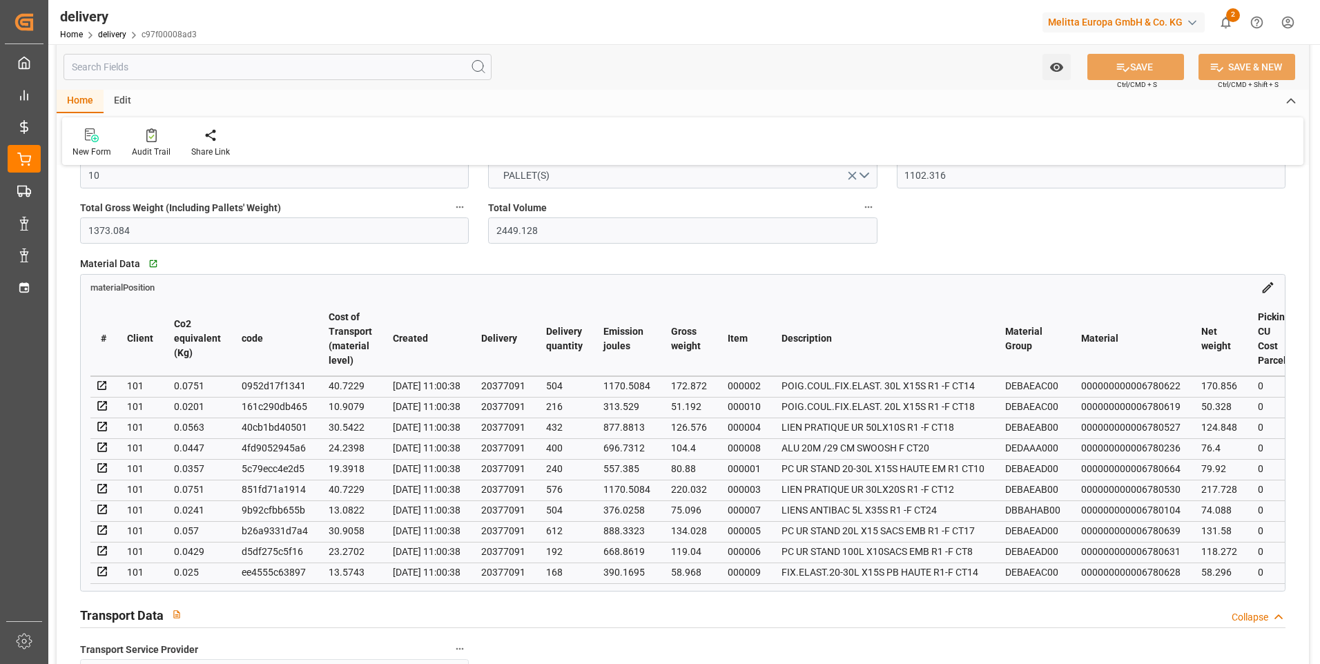
scroll to position [345, 0]
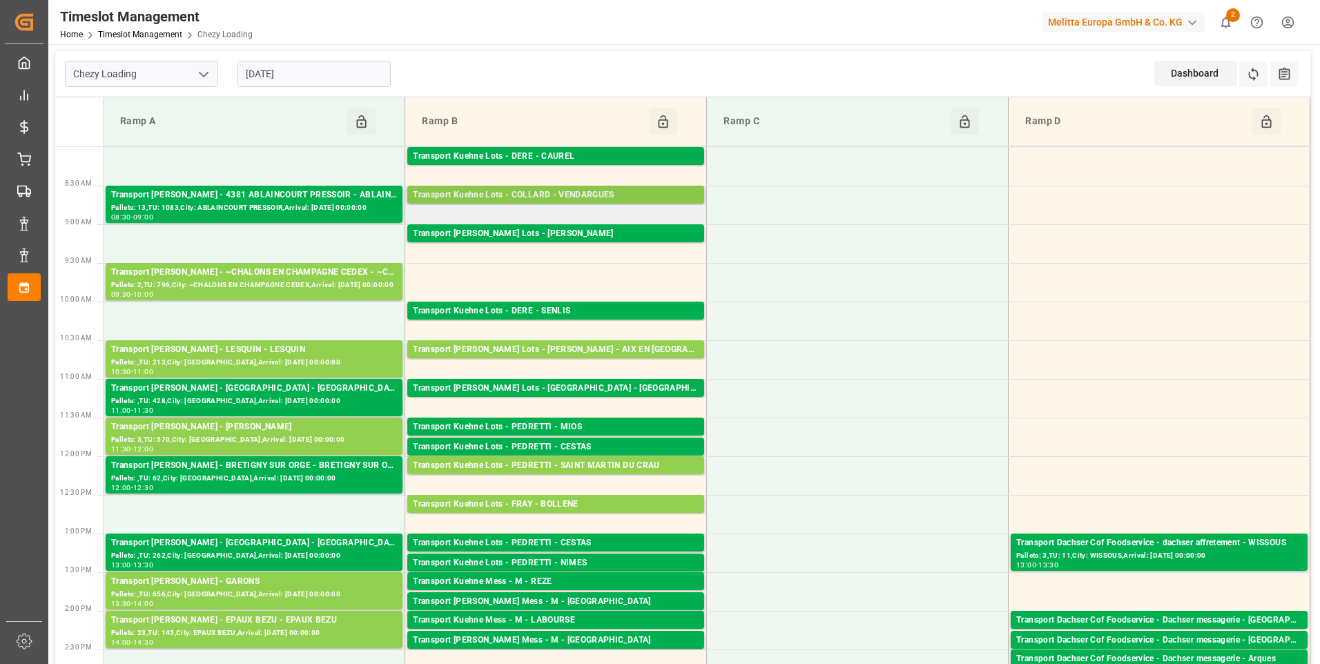
click at [467, 193] on div "Transport Kuehne Lots - COLLARD - VENDARGUES" at bounding box center [556, 196] width 286 height 14
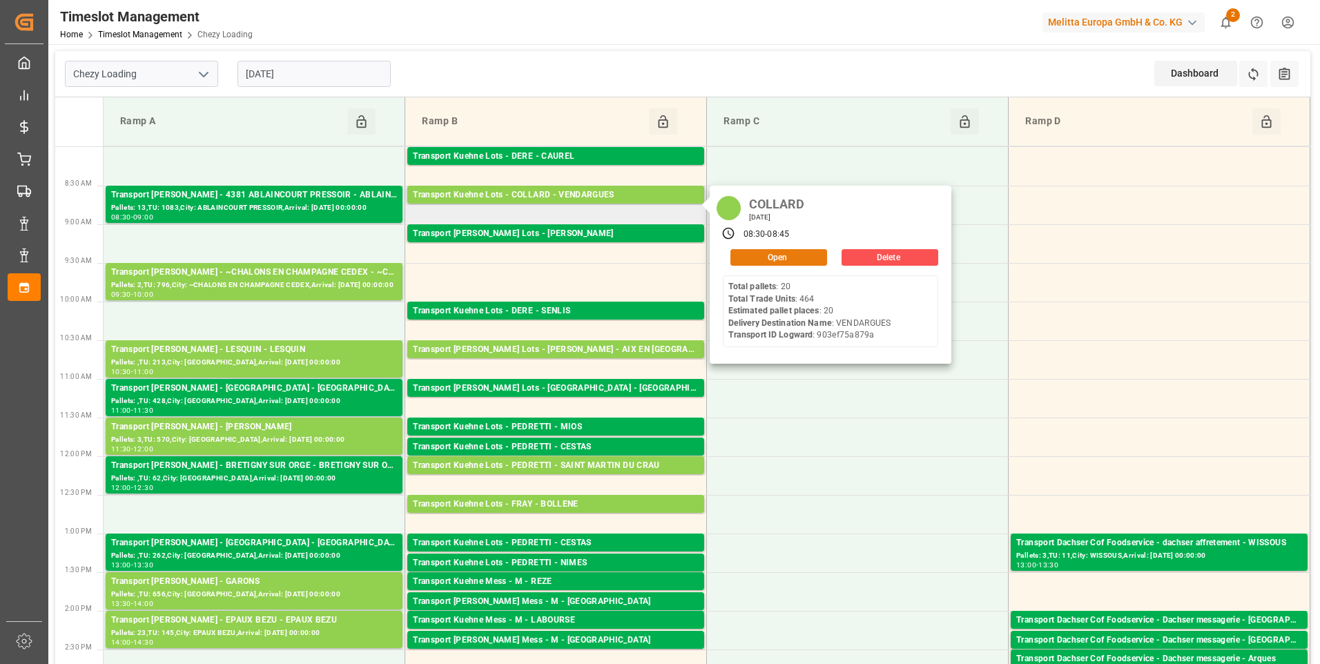
click at [781, 259] on button "Open" at bounding box center [779, 257] width 97 height 17
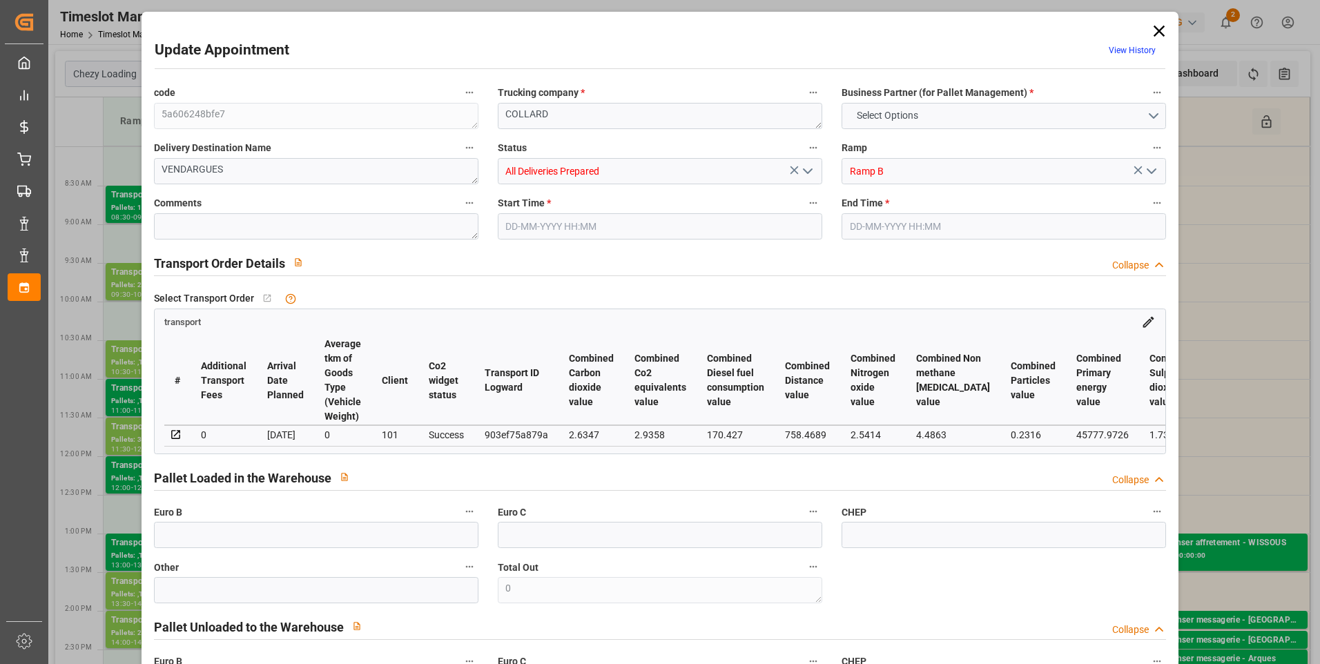
type input "20"
type input "0"
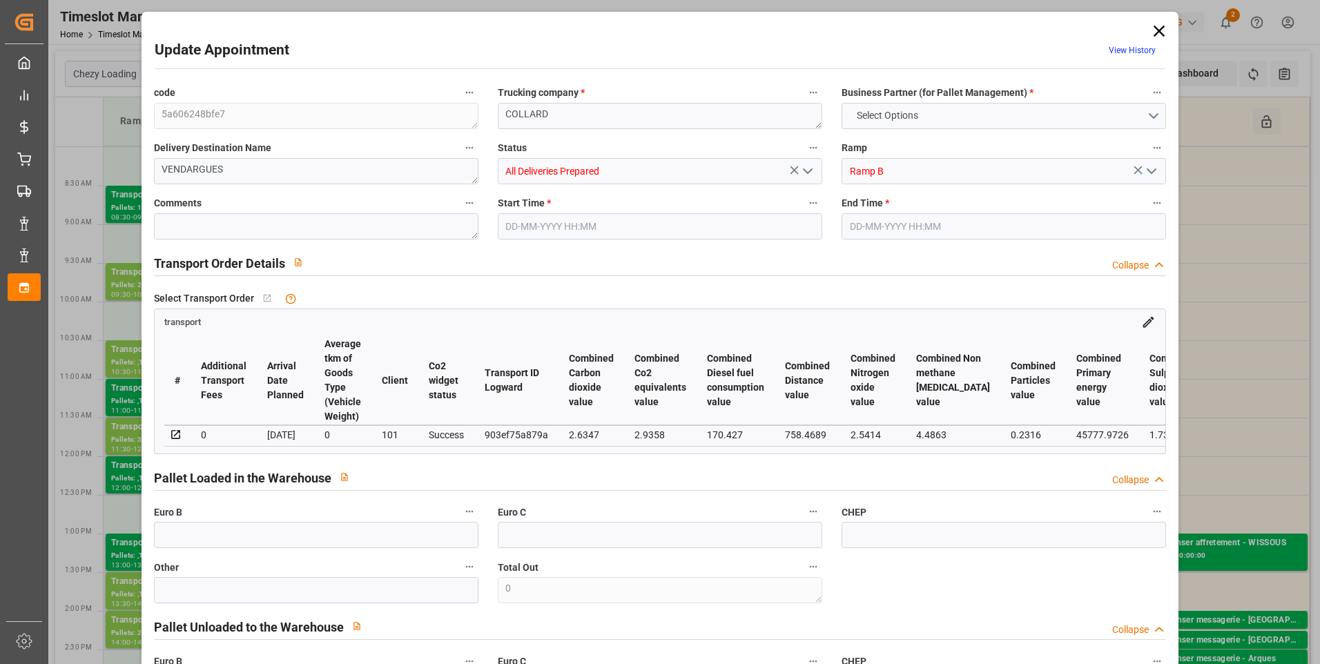
type input "0"
type input "5281.224"
type input "7692"
type input "23877.472"
type input "34"
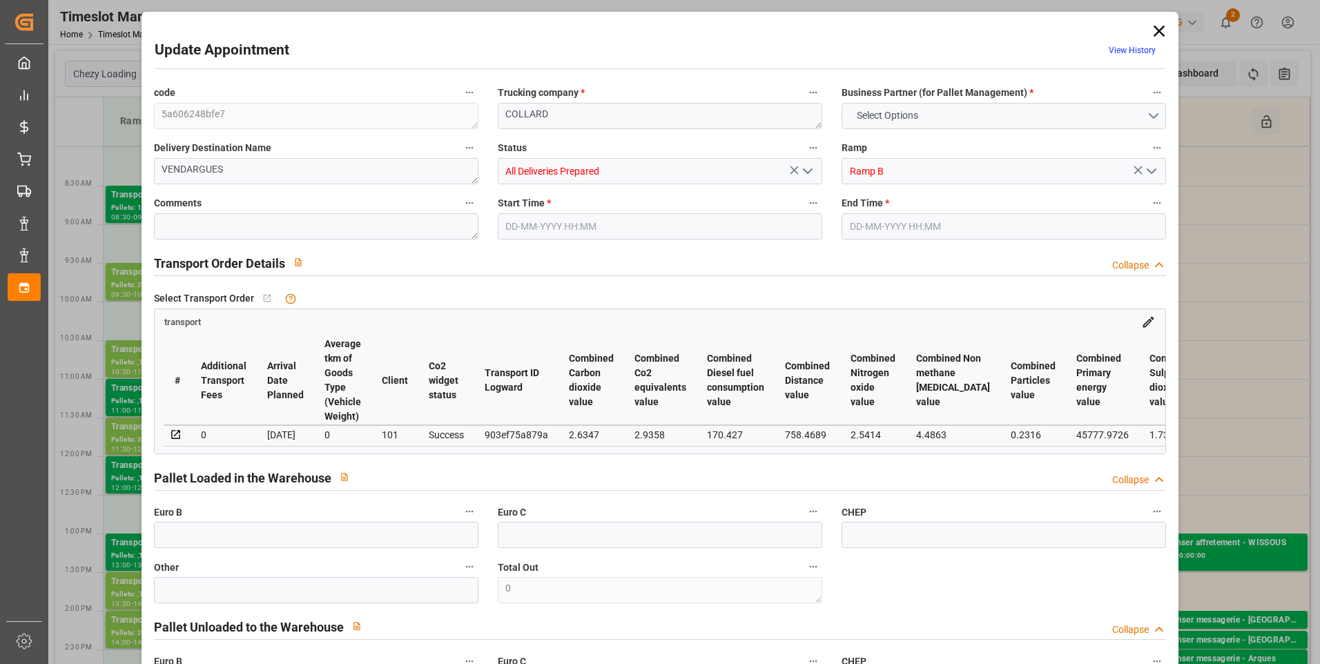
type input "20"
type input "464"
type input "27"
type input "101"
type input "6706.152"
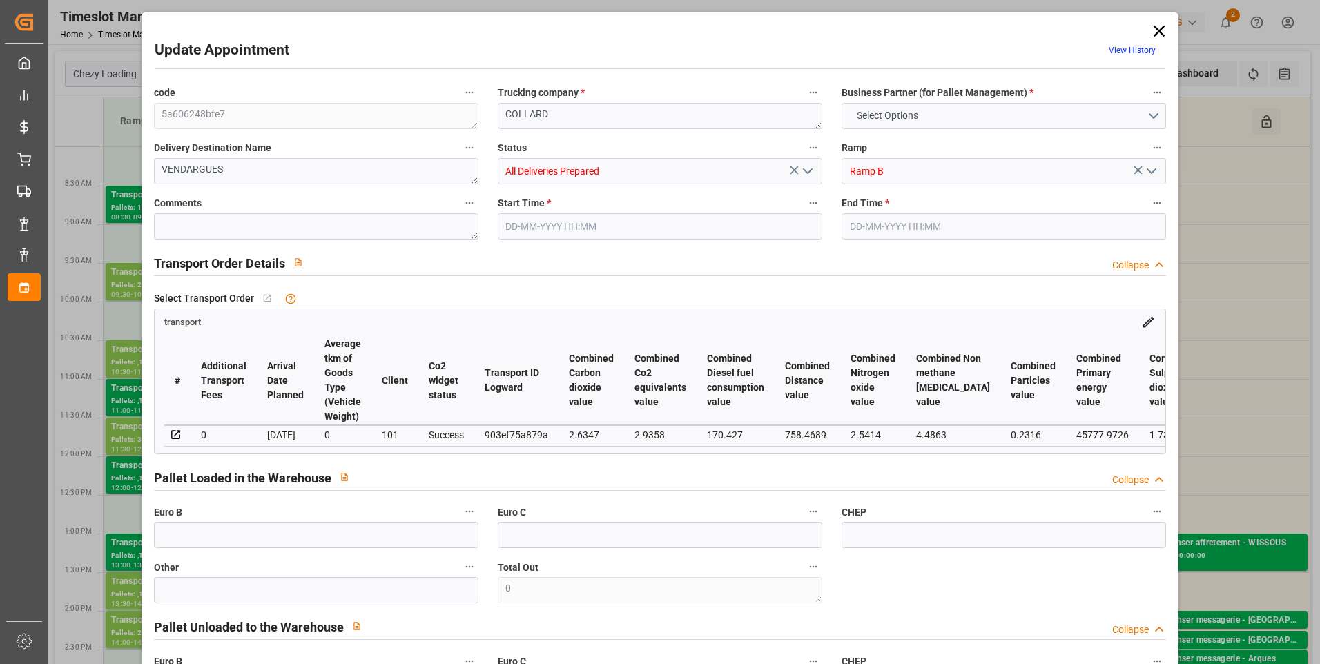
type input "0"
type input "4710.8598"
type input "0"
type input "21"
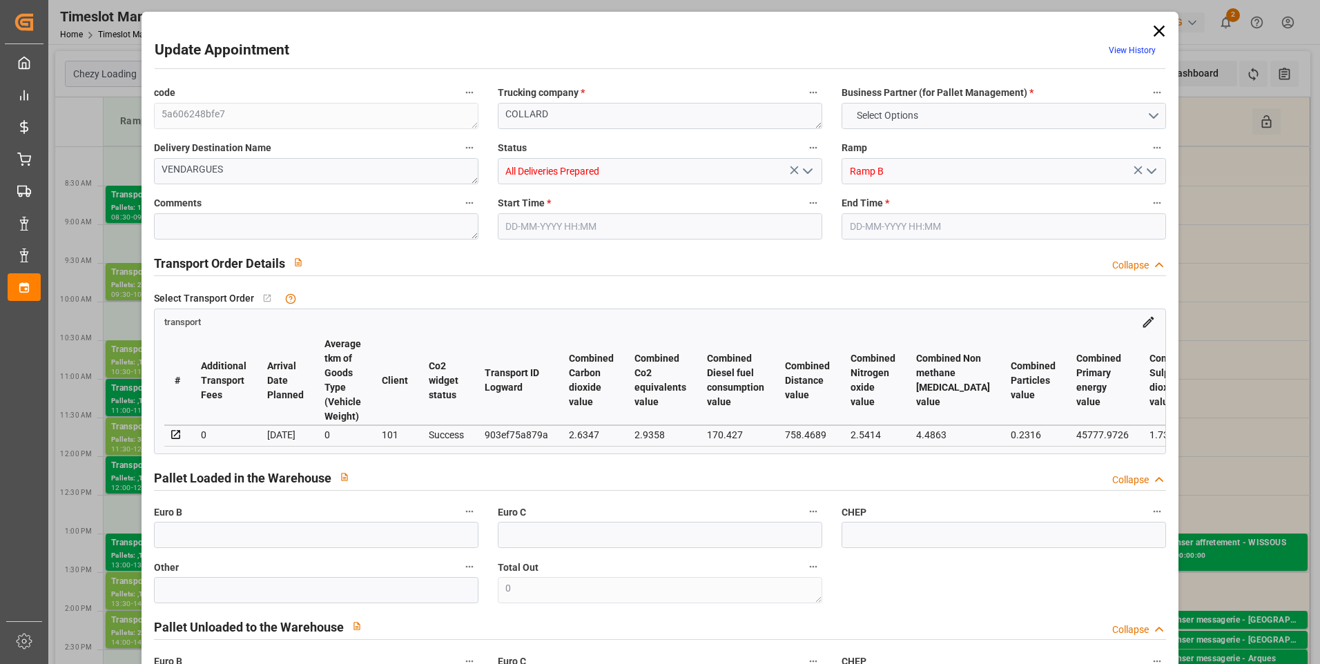
type input "35"
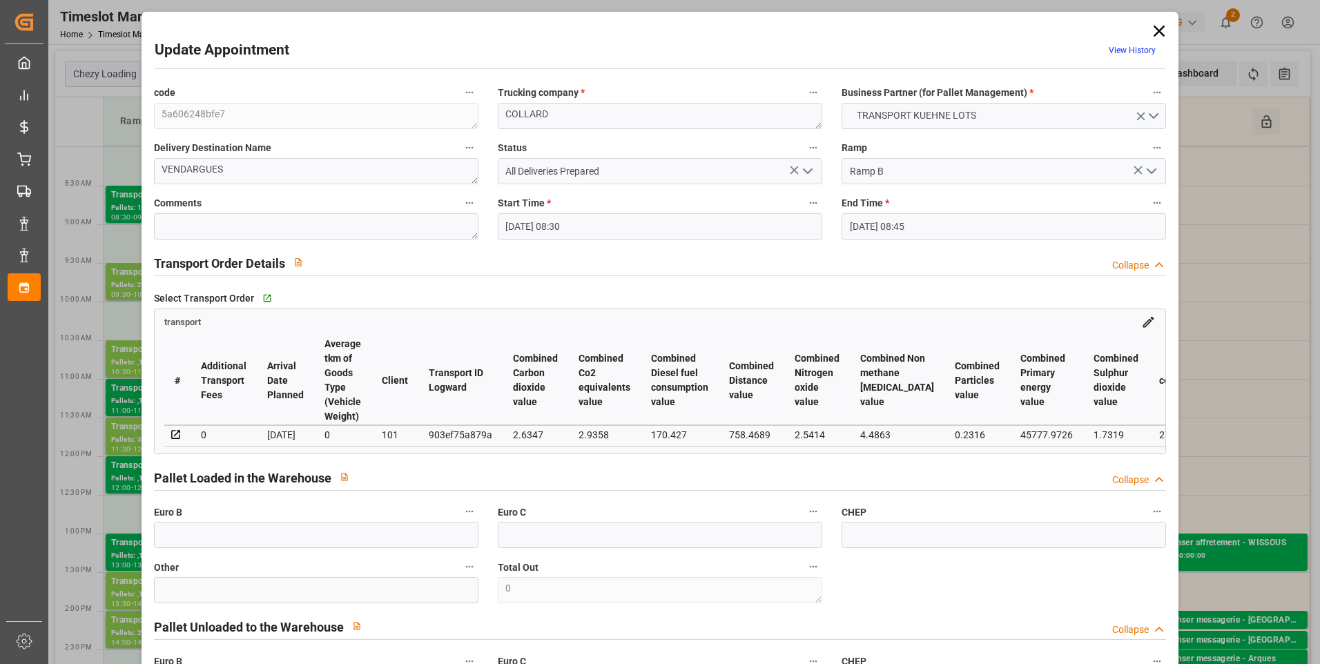
type input "01-09-2025 08:30"
type input "01-09-2025 08:45"
type input "27-08-2025 12:41"
type input "27-08-2025 11:28"
type input "[DATE]"
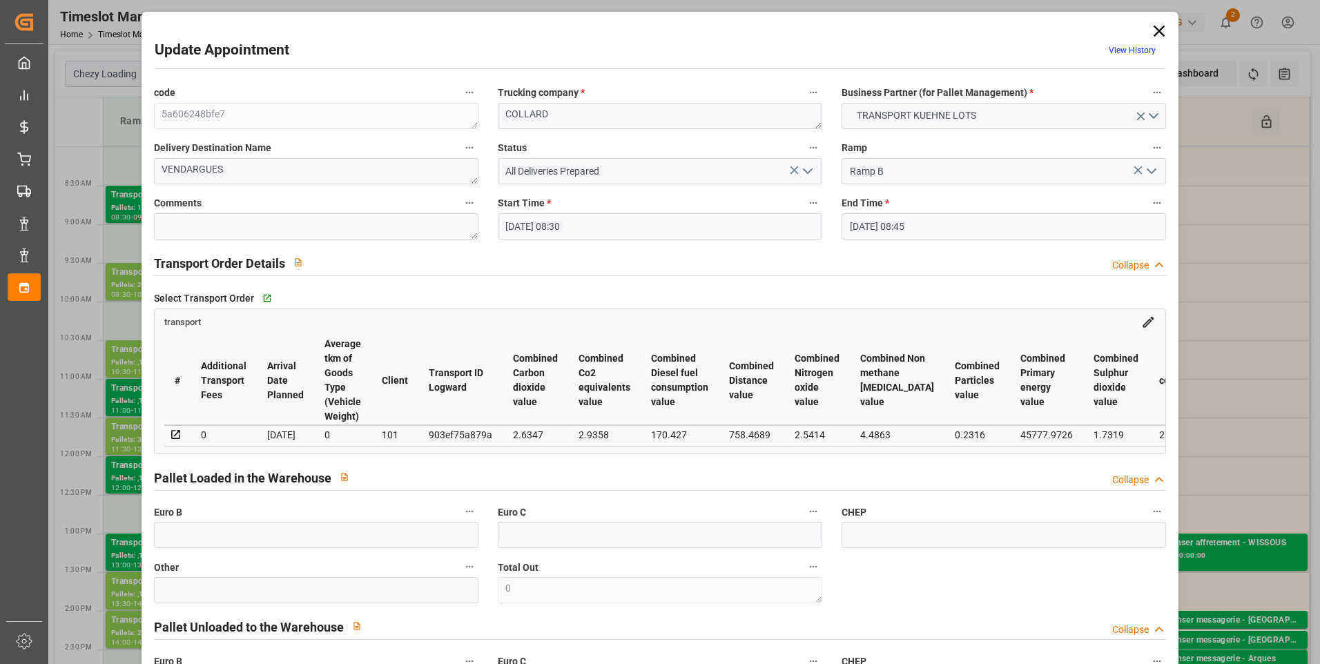
type input "[DATE]"
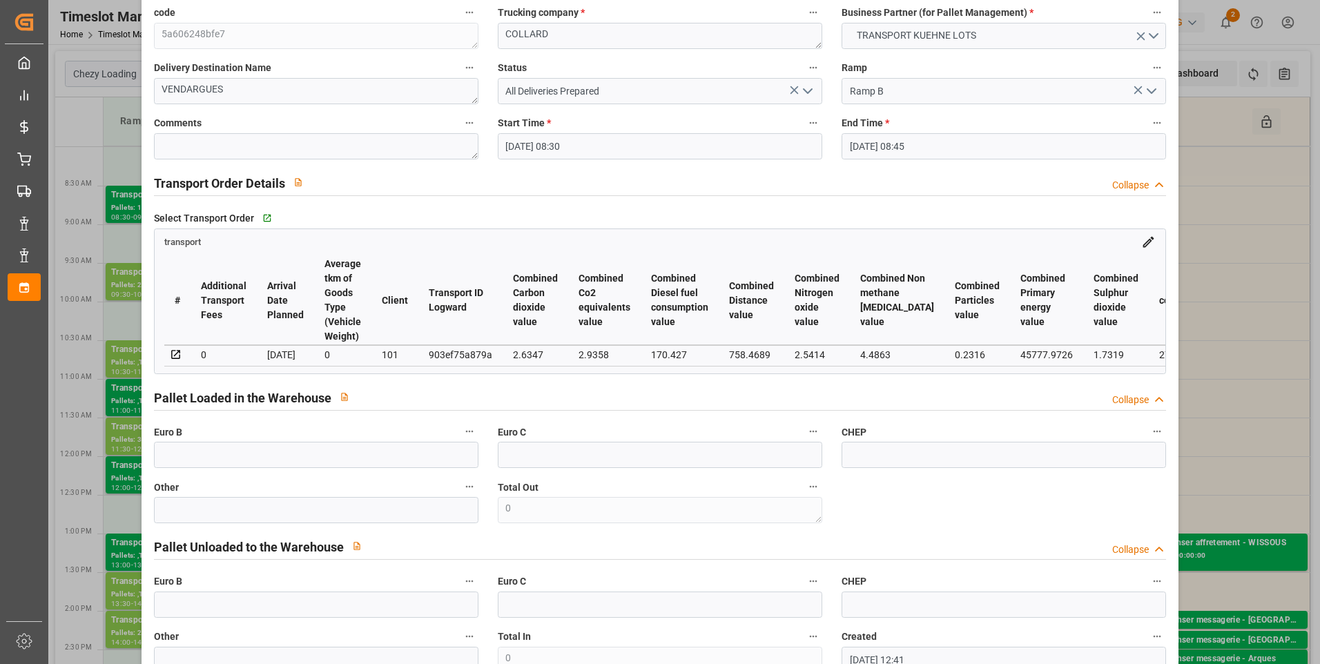
scroll to position [138, 0]
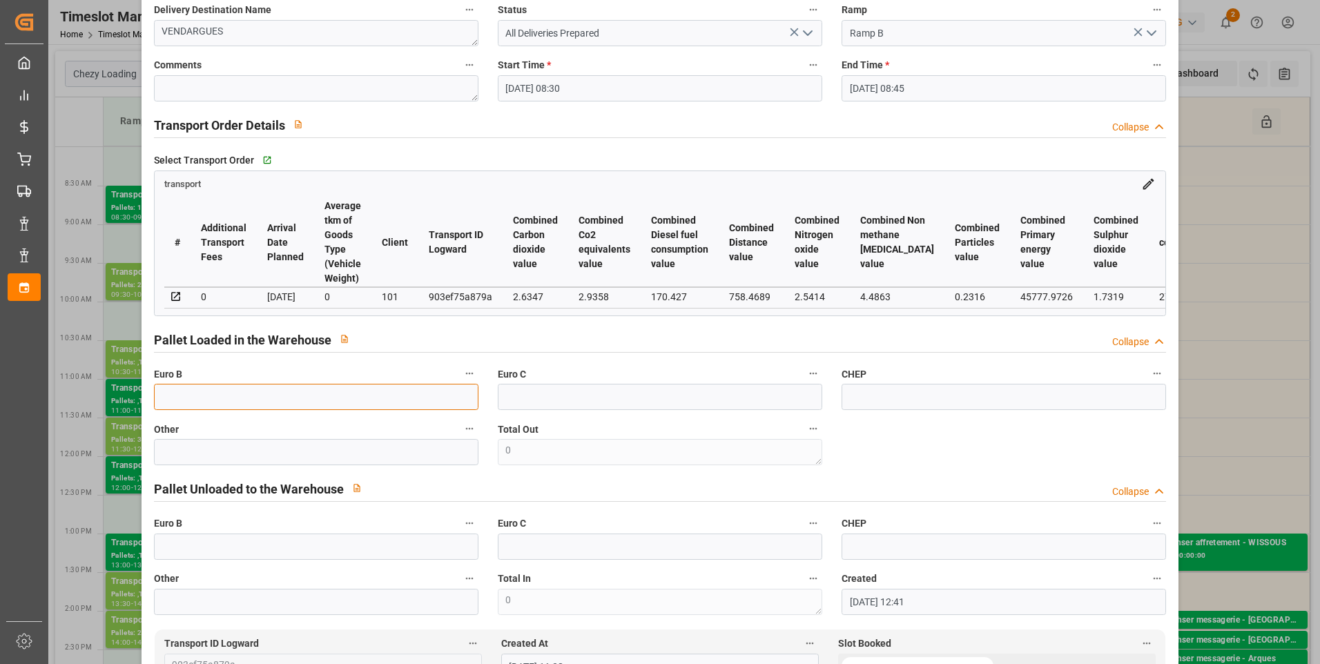
click at [206, 410] on input "text" at bounding box center [316, 397] width 325 height 26
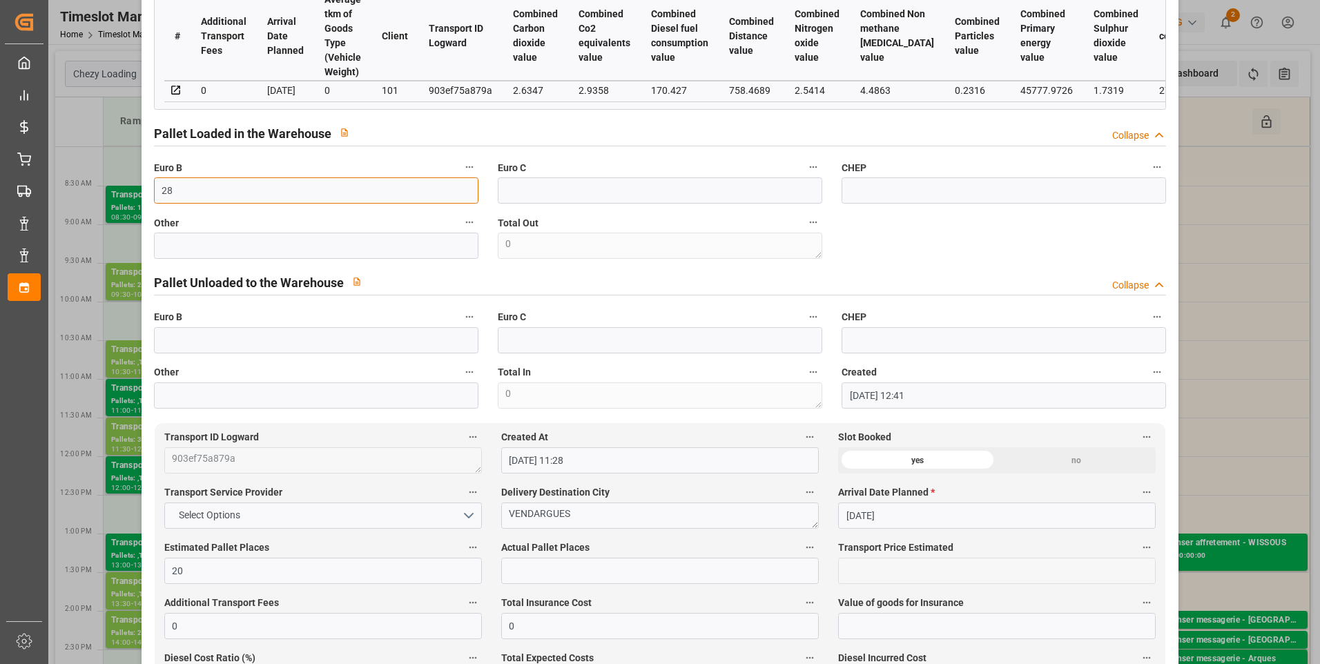
scroll to position [345, 0]
type input "28"
click at [531, 583] on input "text" at bounding box center [660, 570] width 318 height 26
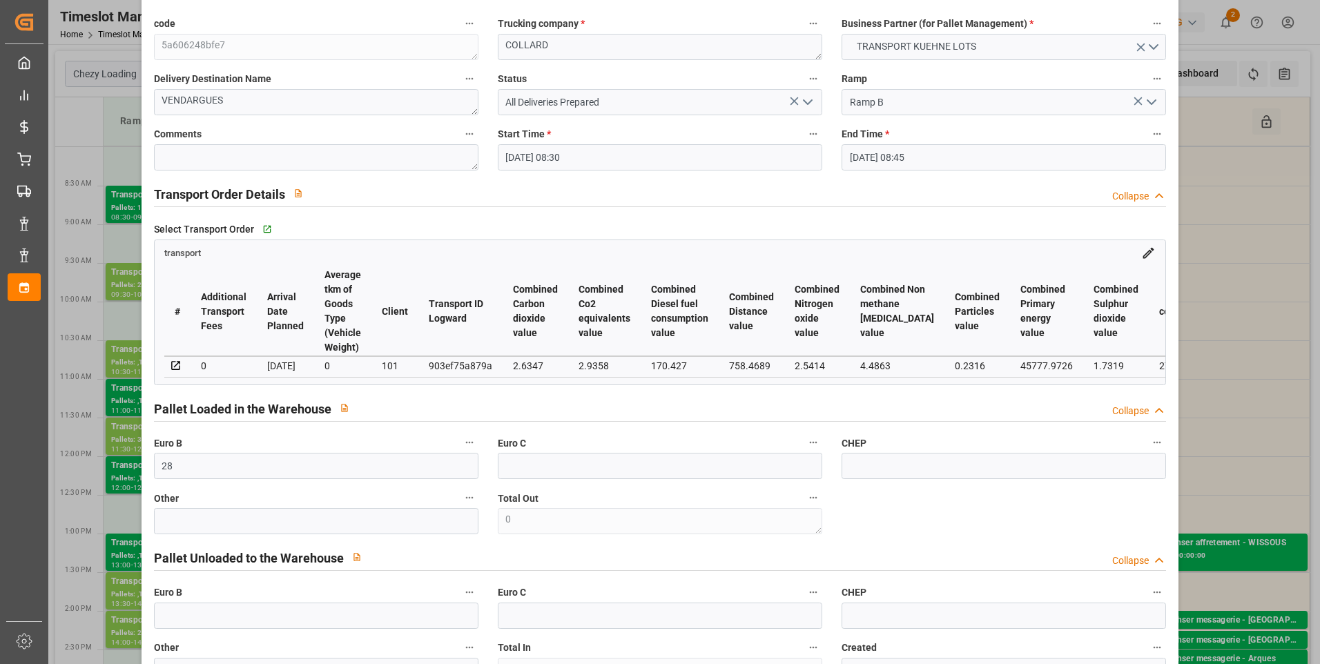
scroll to position [0, 0]
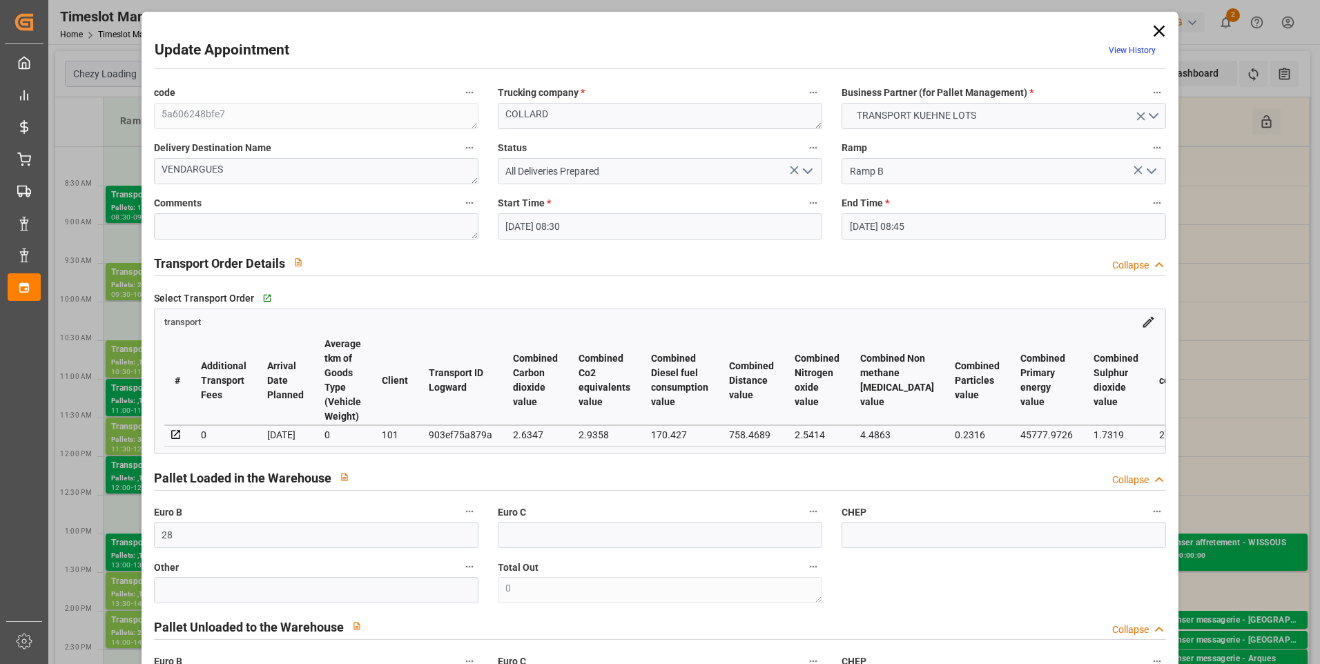
type input "20"
click at [805, 170] on icon "open menu" at bounding box center [808, 171] width 17 height 17
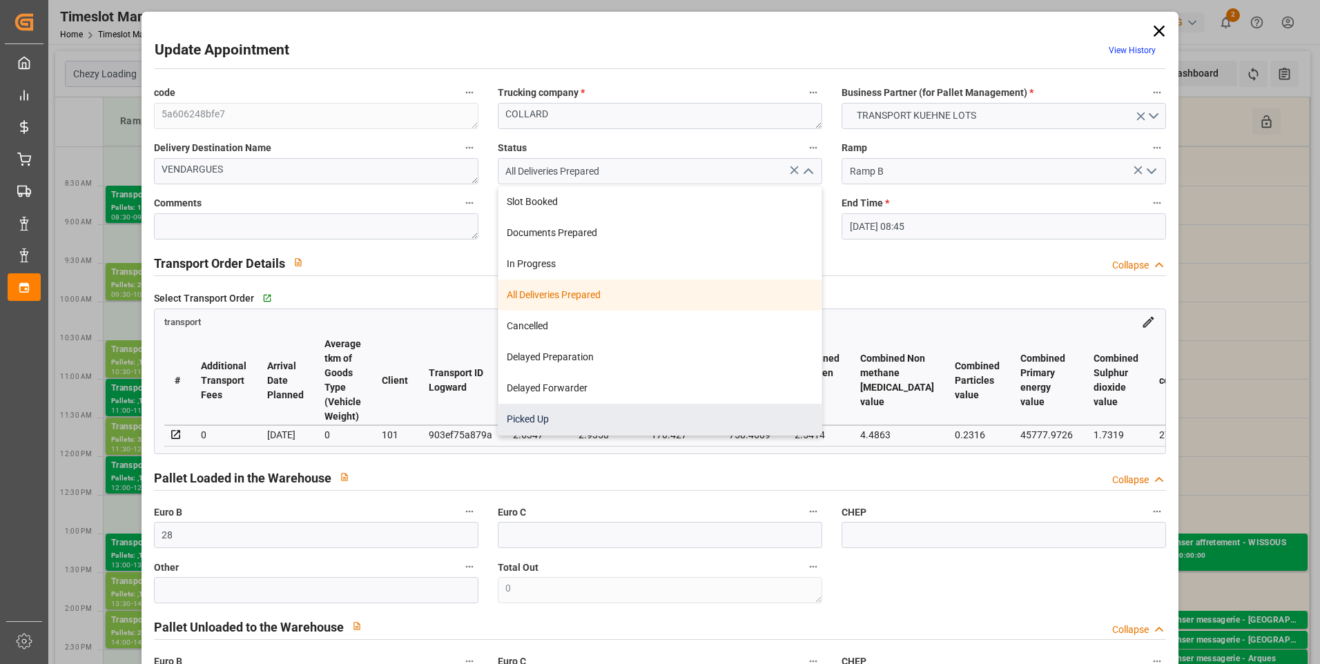
click at [550, 423] on div "Picked Up" at bounding box center [660, 419] width 323 height 31
type input "Picked Up"
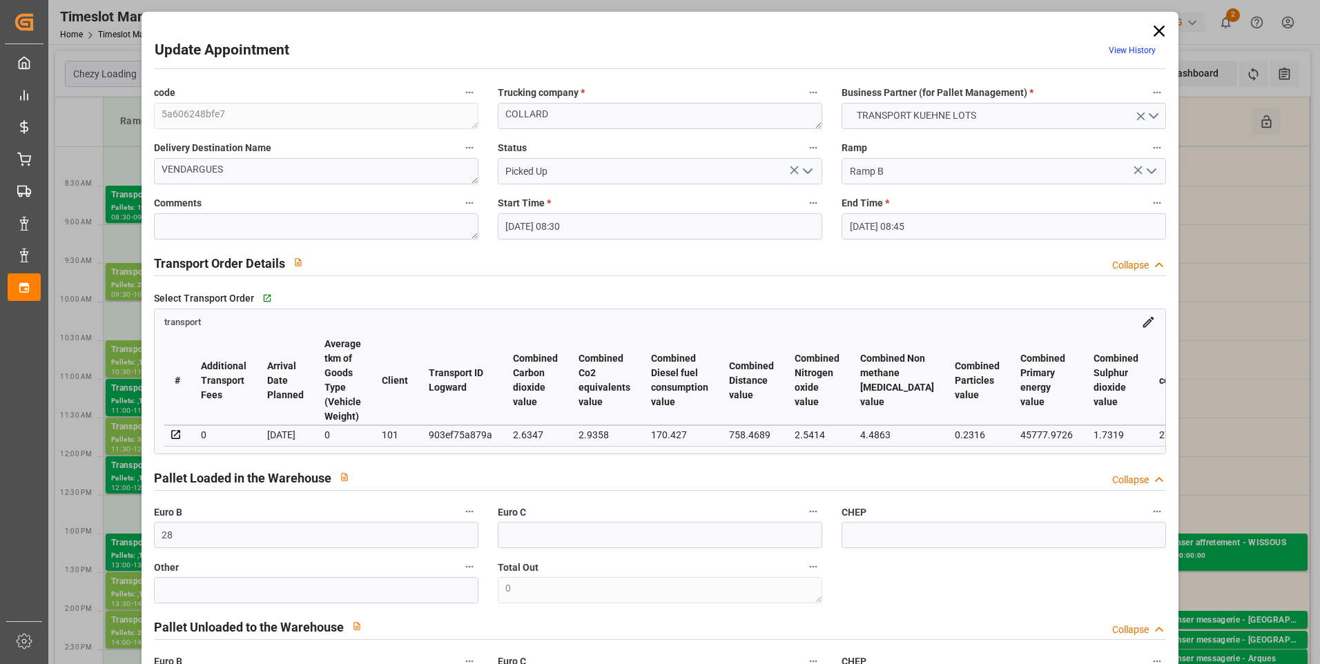
click at [808, 169] on icon "open menu" at bounding box center [808, 171] width 17 height 17
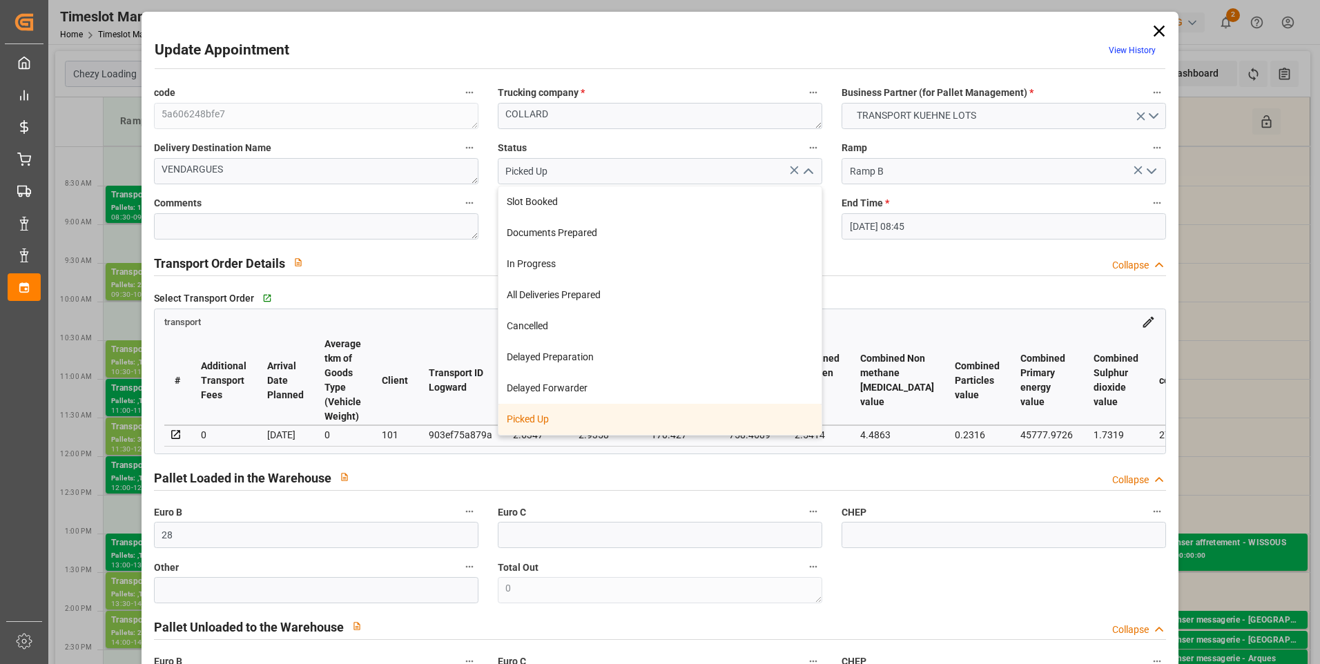
click at [530, 424] on div "Picked Up" at bounding box center [660, 419] width 323 height 31
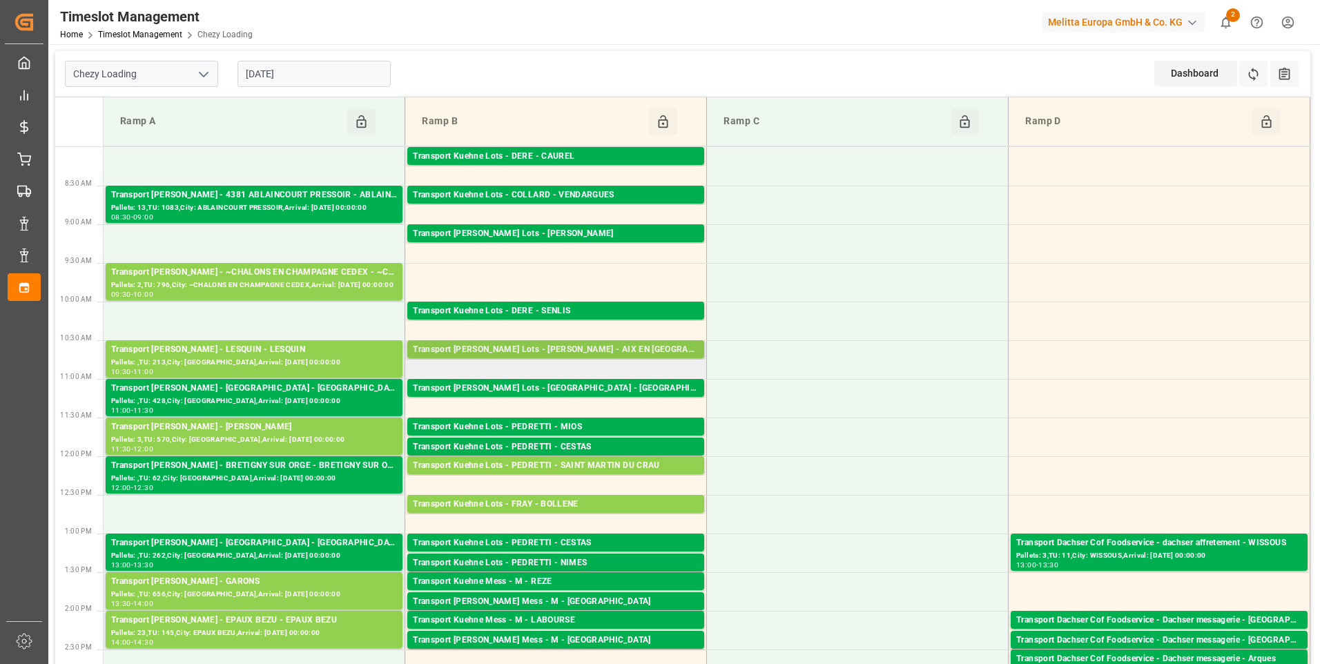
click at [557, 347] on div "Transport Kuehne Lots - COLLARD - AIX EN PROVENCE" at bounding box center [556, 350] width 286 height 14
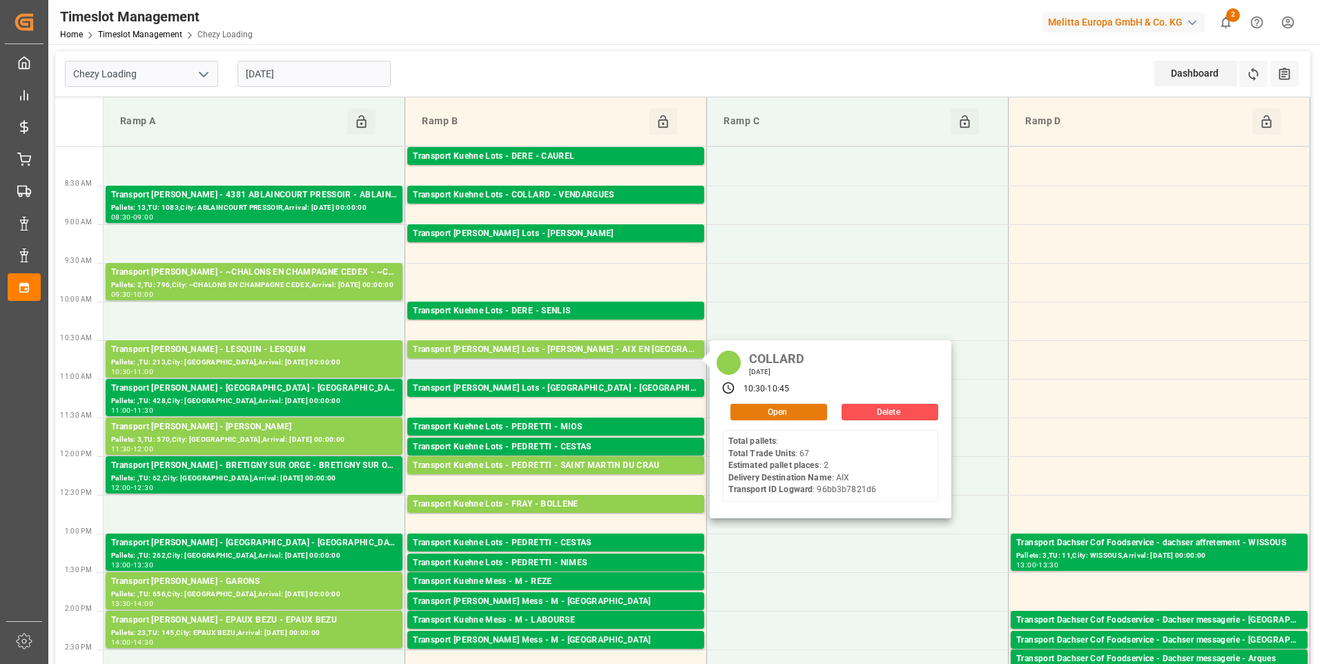
click at [783, 414] on button "Open" at bounding box center [779, 412] width 97 height 17
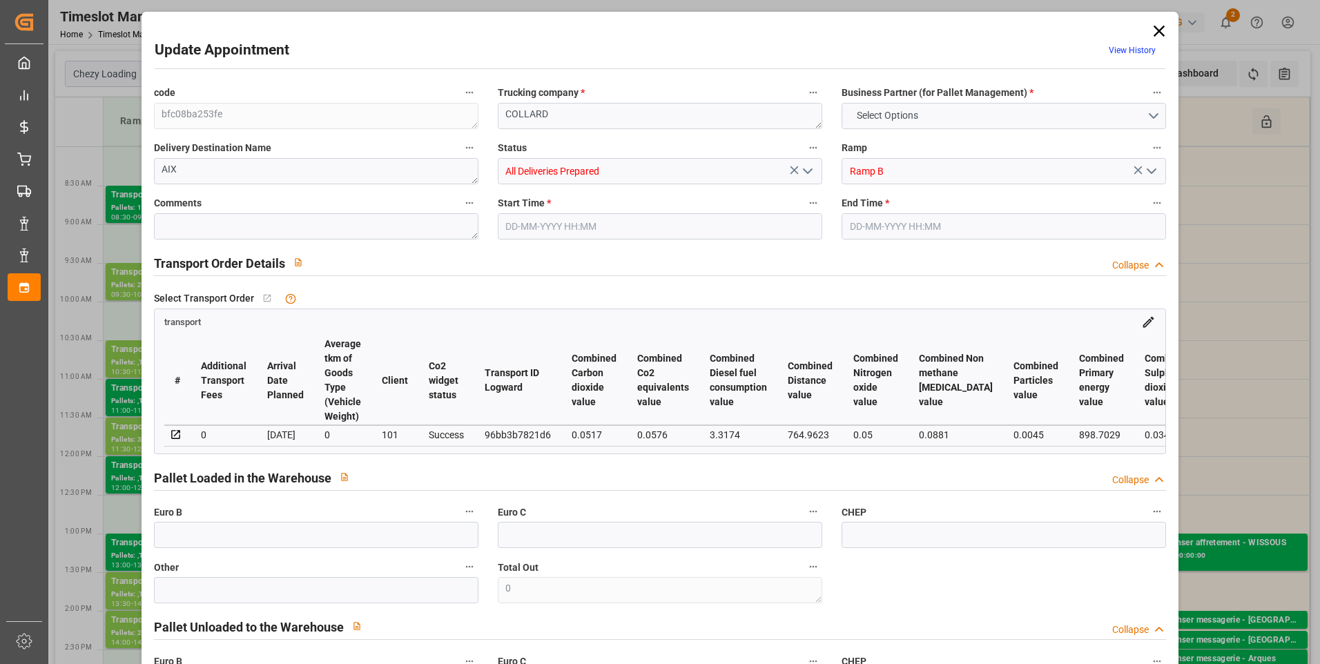
type input "2"
type input "0"
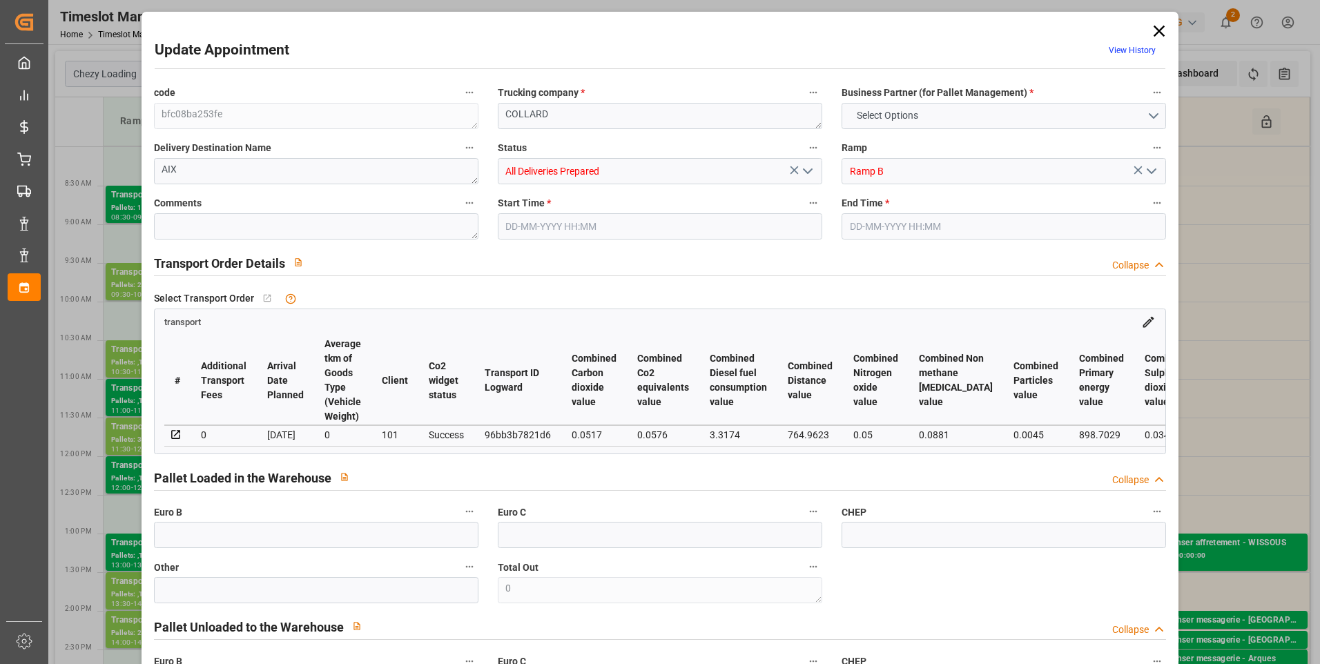
type input "2"
type input "104.607"
type input "314.56"
type input "624.79"
type input "13"
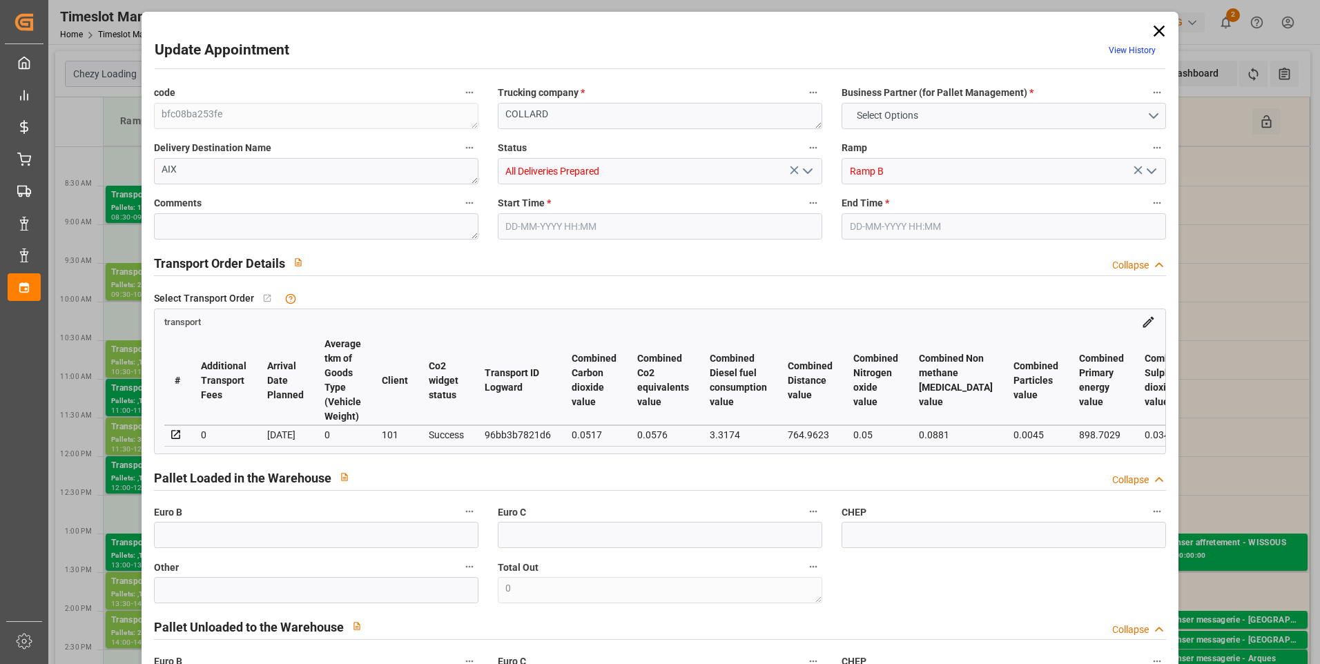
type input "0"
type input "67"
type input "8"
type input "101"
type input "130.56"
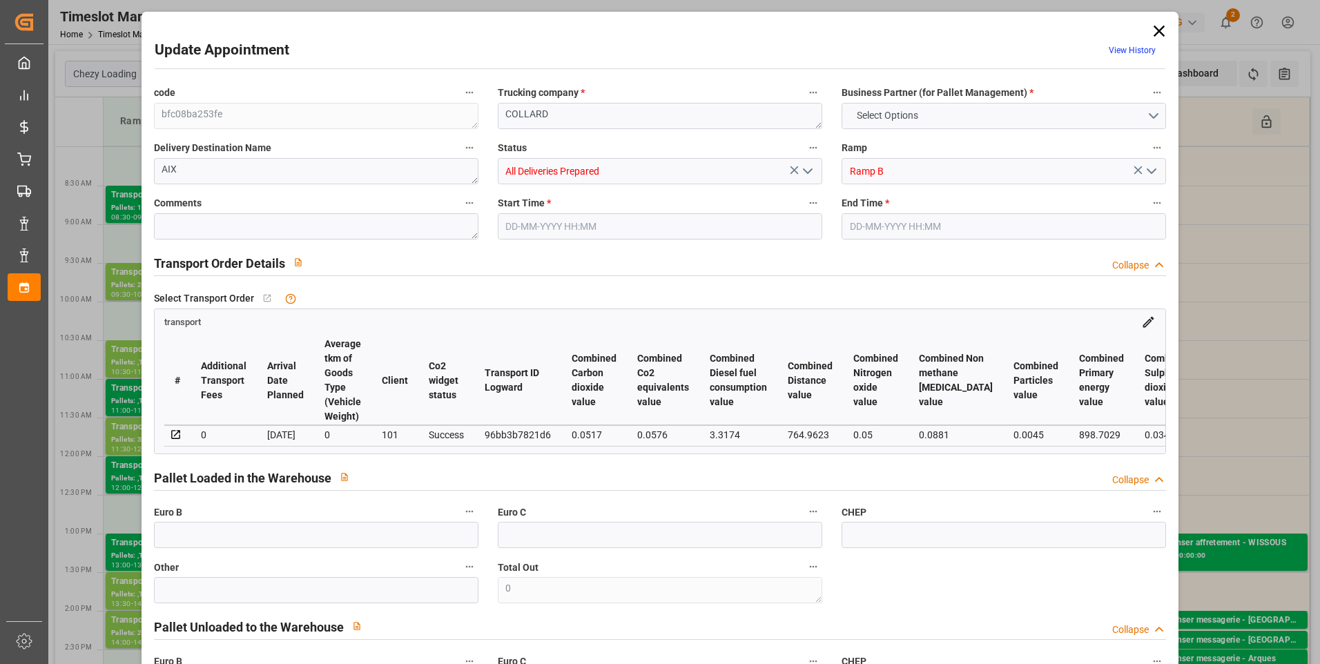
type input "0"
type input "4710.8598"
type input "0"
type input "21"
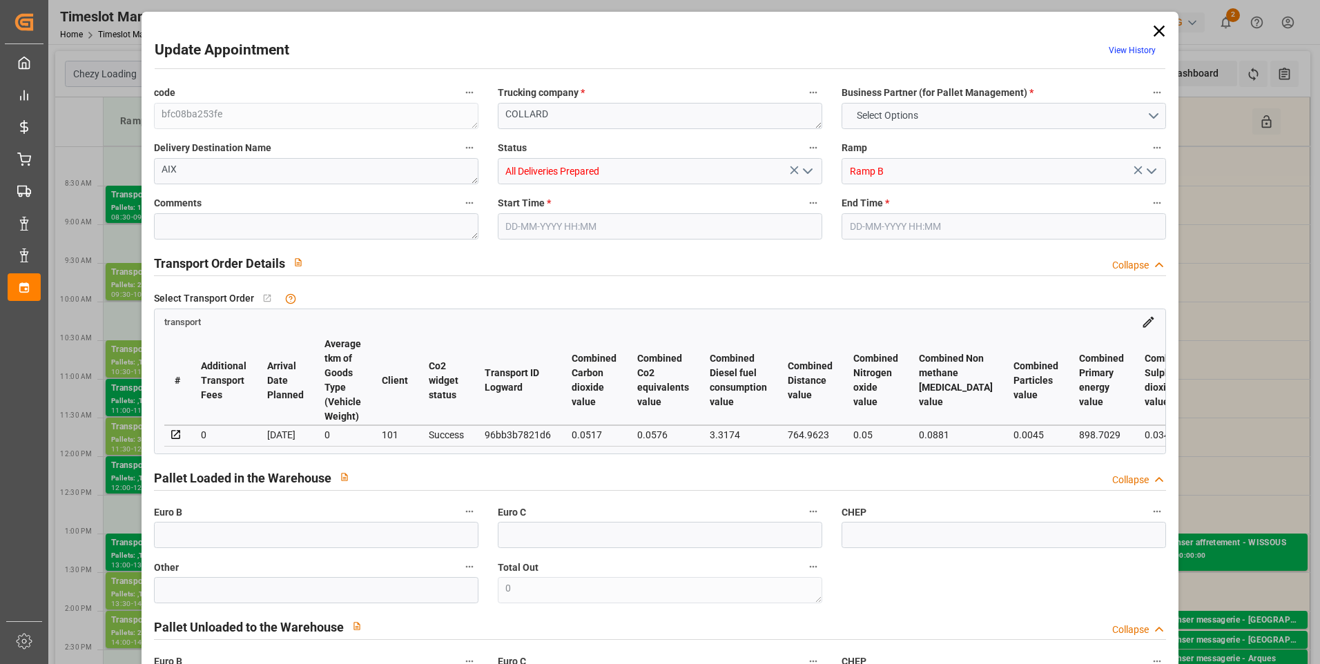
type input "35"
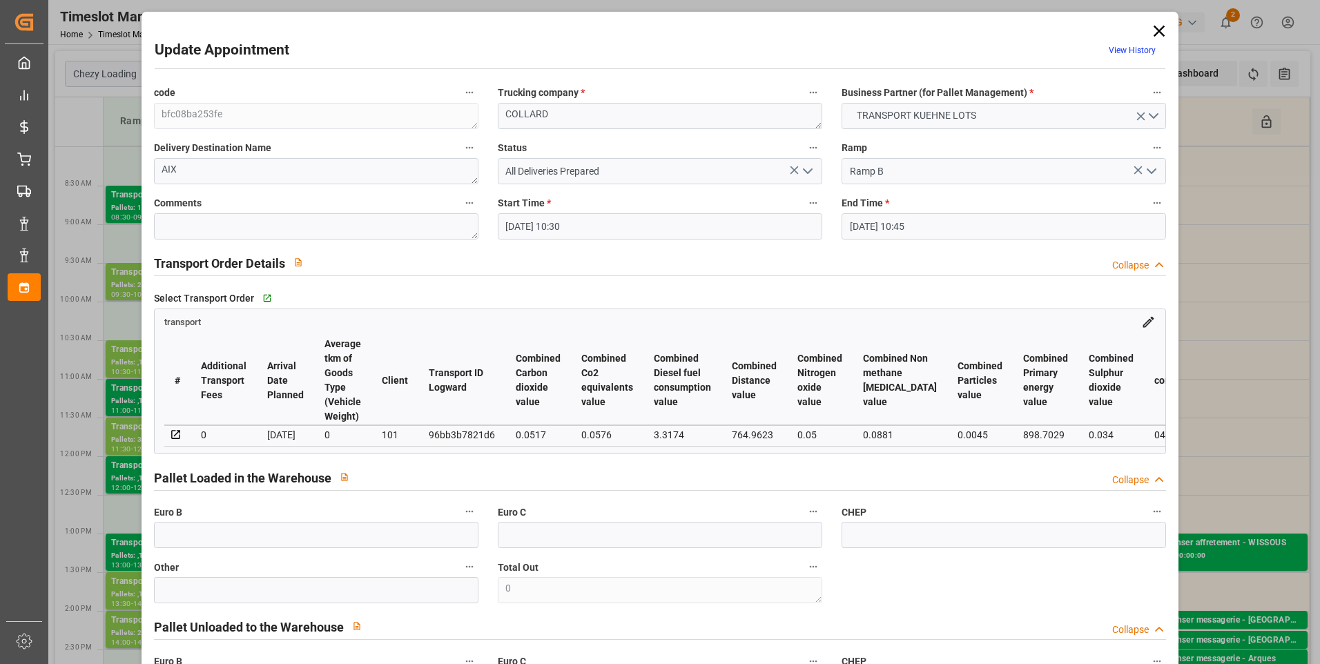
type input "01-09-2025 10:30"
type input "01-09-2025 10:45"
type input "28-08-2025 12:46"
type input "28-08-2025 11:23"
type input "03-09-2025"
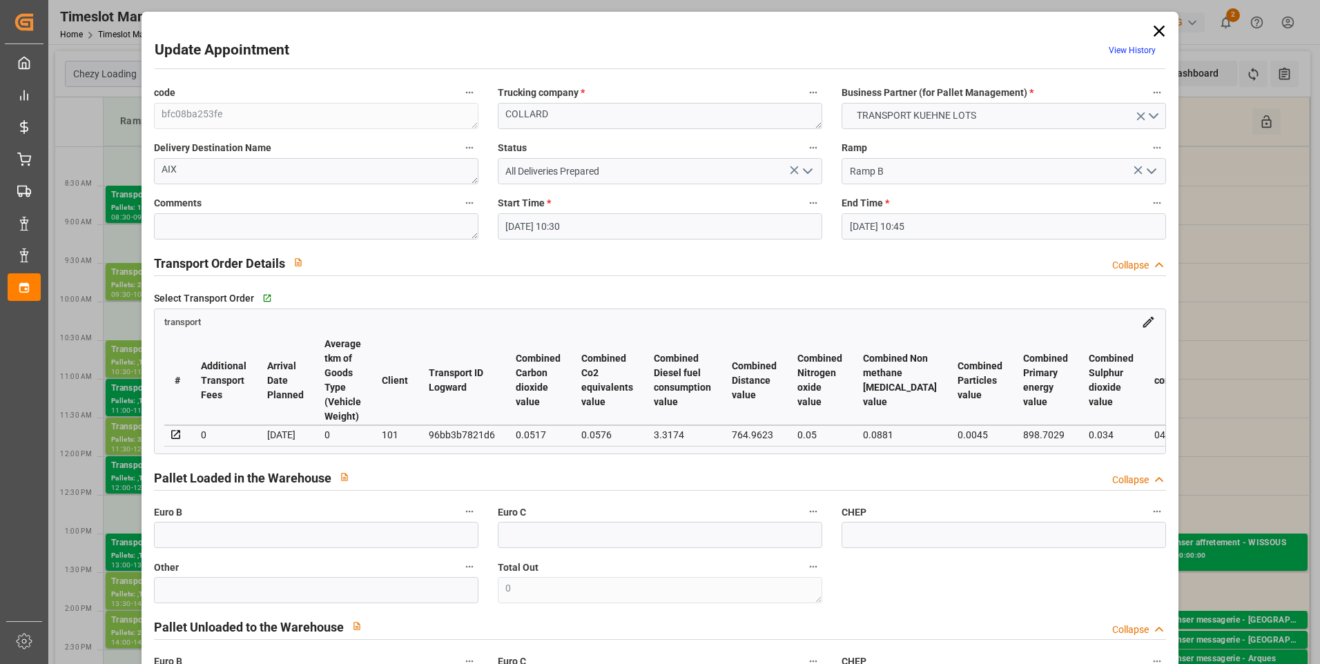
type input "[DATE]"
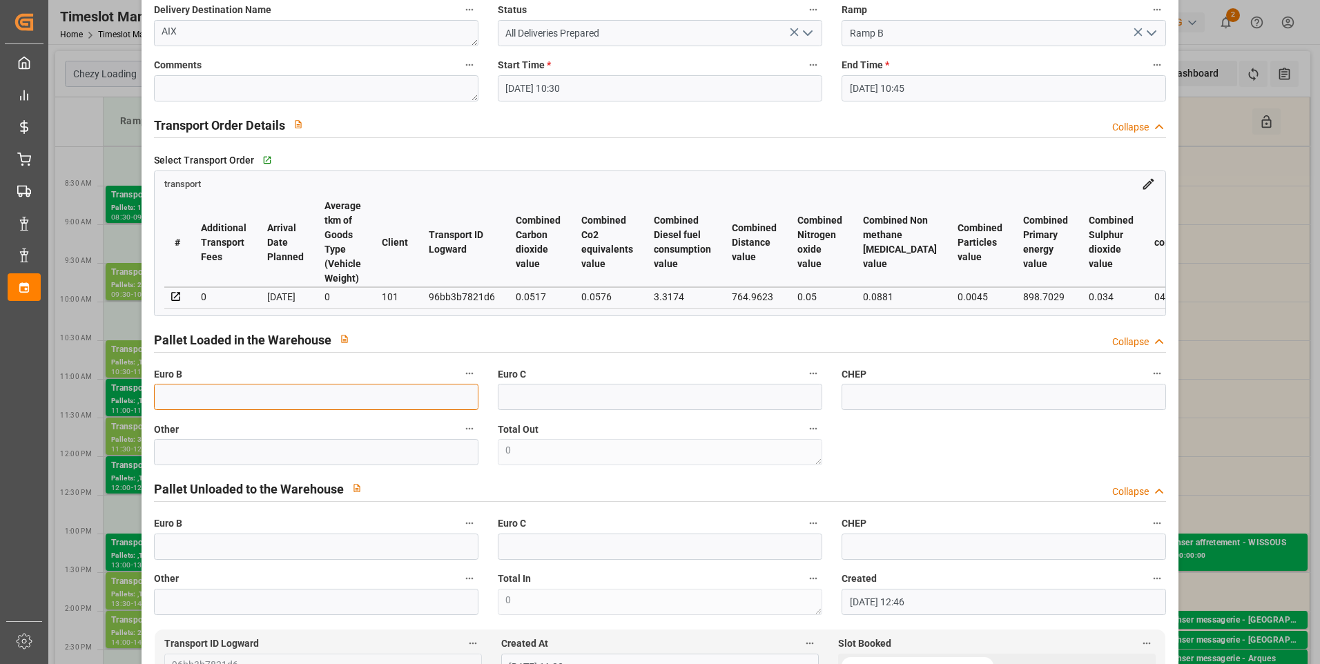
click at [204, 408] on input "text" at bounding box center [316, 397] width 325 height 26
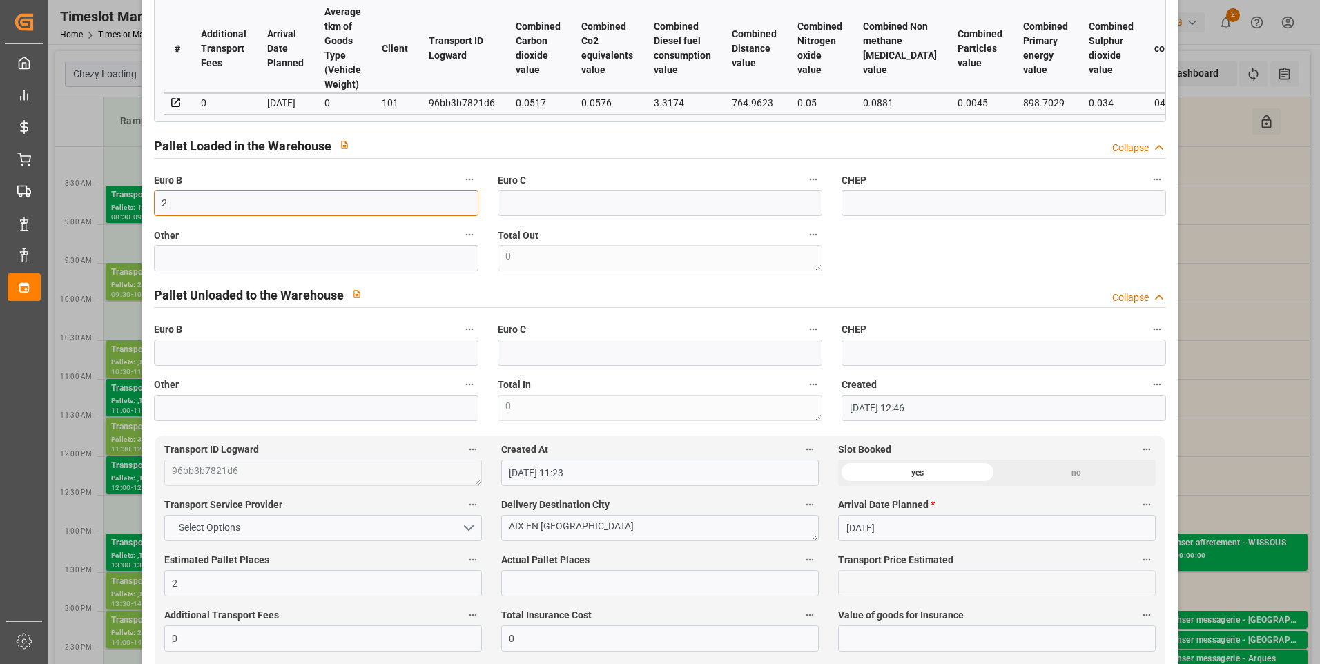
scroll to position [345, 0]
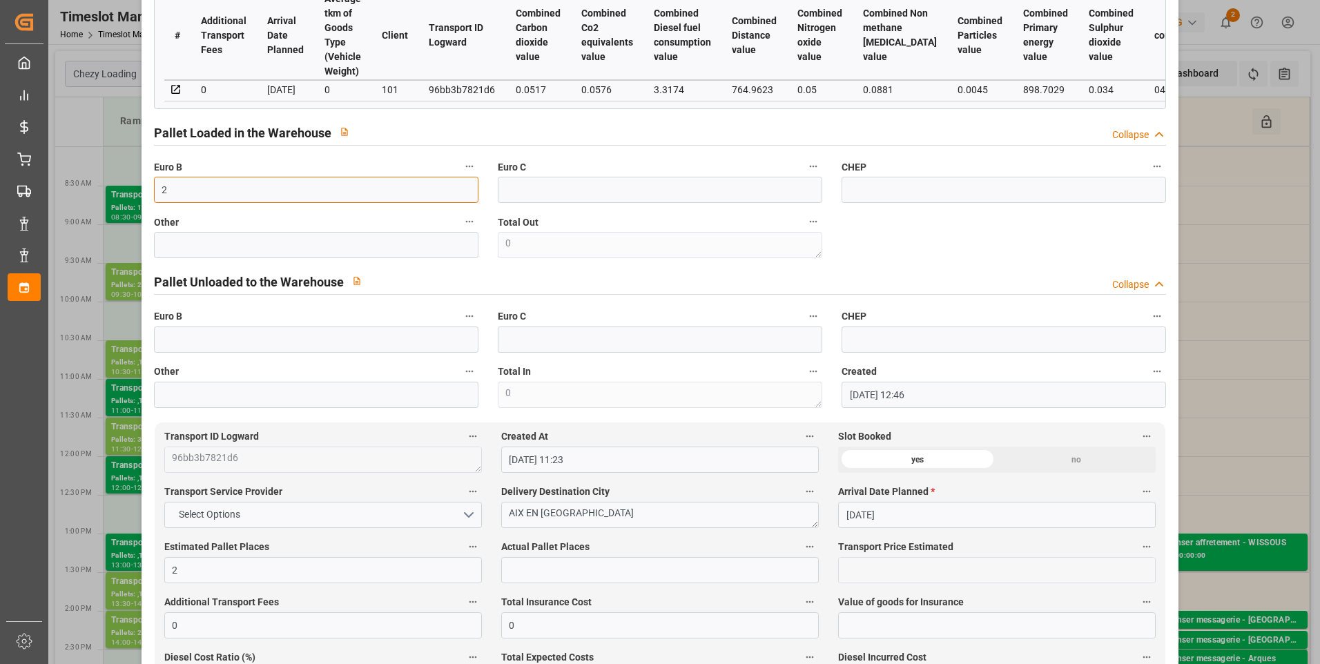
type input "2"
click at [523, 588] on div "Actual Pallet Places" at bounding box center [660, 560] width 337 height 55
click at [524, 584] on input "text" at bounding box center [660, 570] width 318 height 26
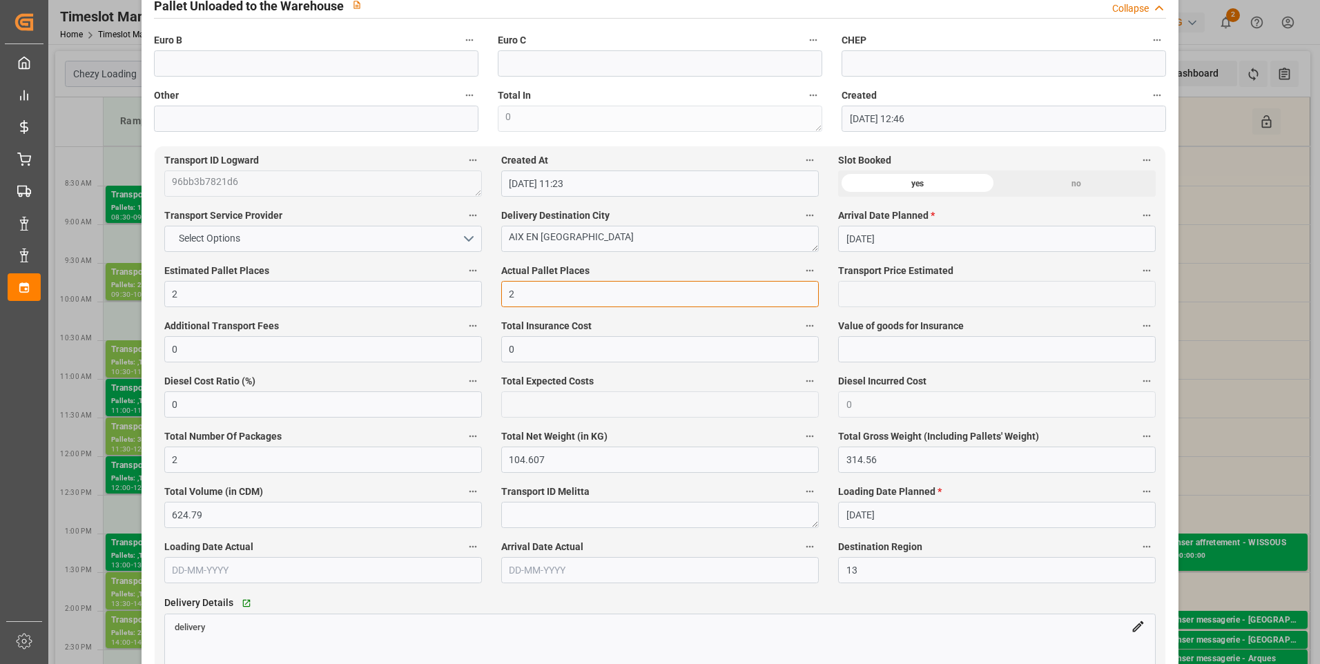
scroll to position [829, 0]
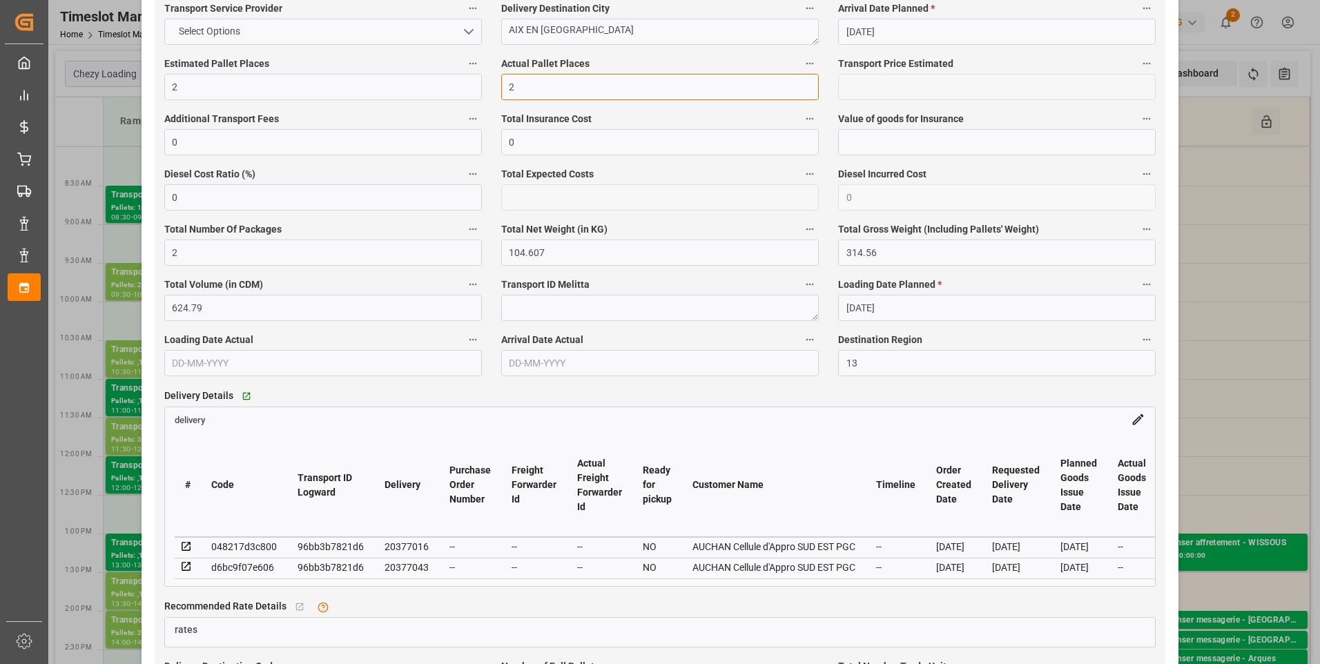
type input "2"
click at [184, 551] on icon at bounding box center [186, 547] width 12 height 12
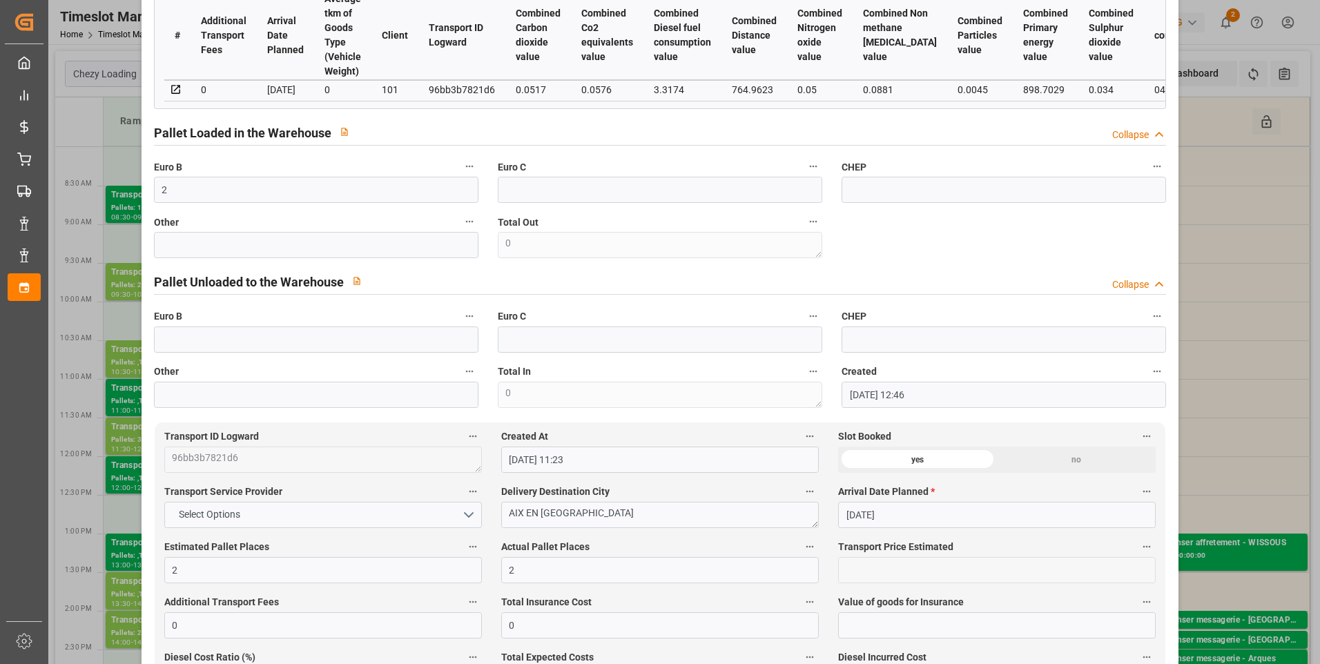
scroll to position [0, 0]
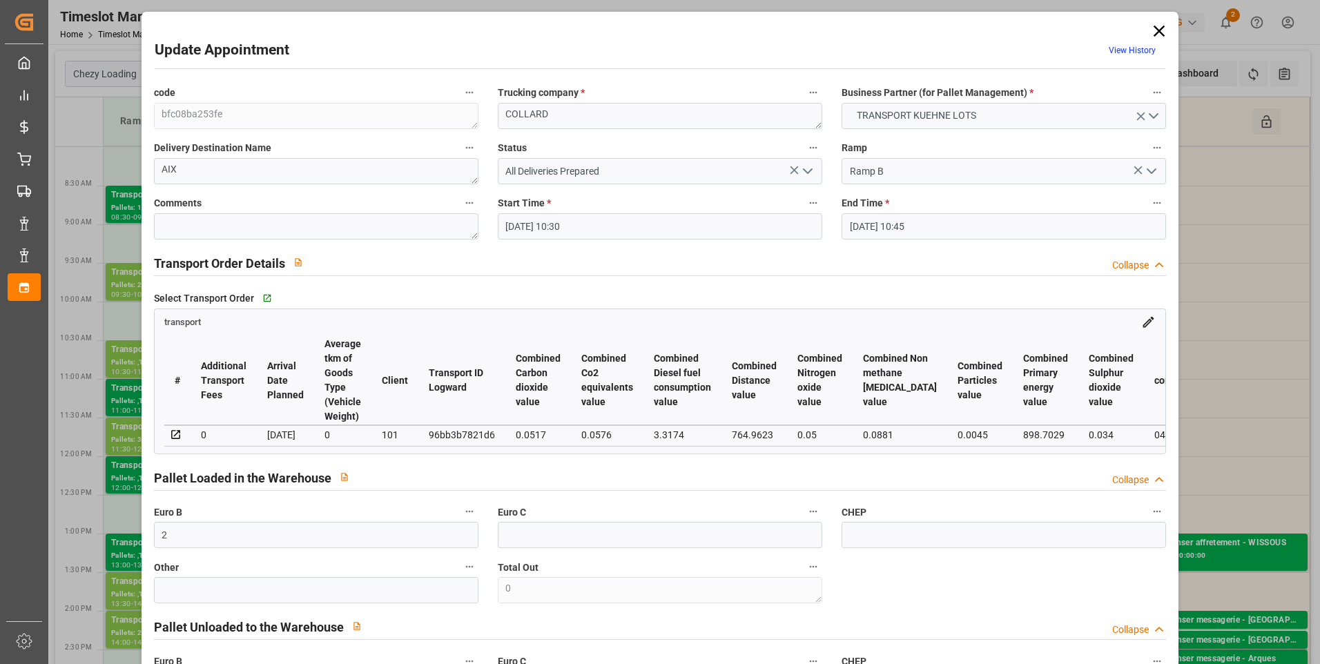
click at [808, 167] on icon "open menu" at bounding box center [808, 171] width 17 height 17
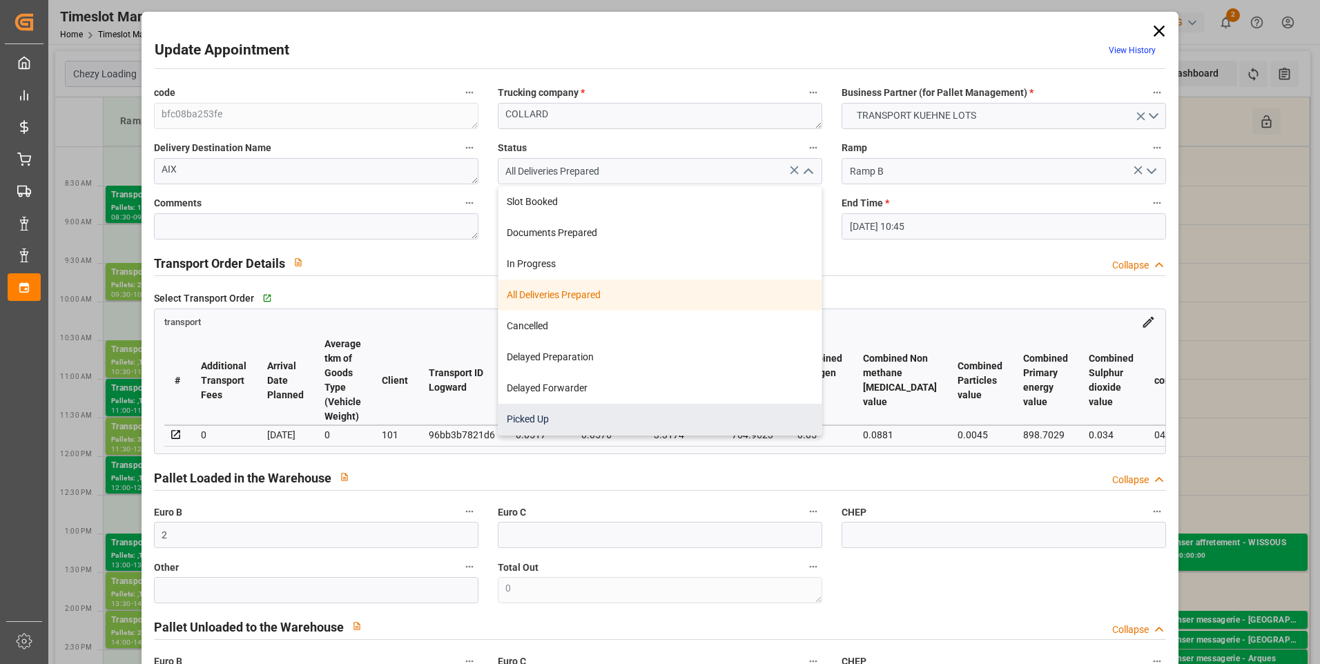
click at [523, 421] on div "Picked Up" at bounding box center [660, 419] width 323 height 31
type input "Picked Up"
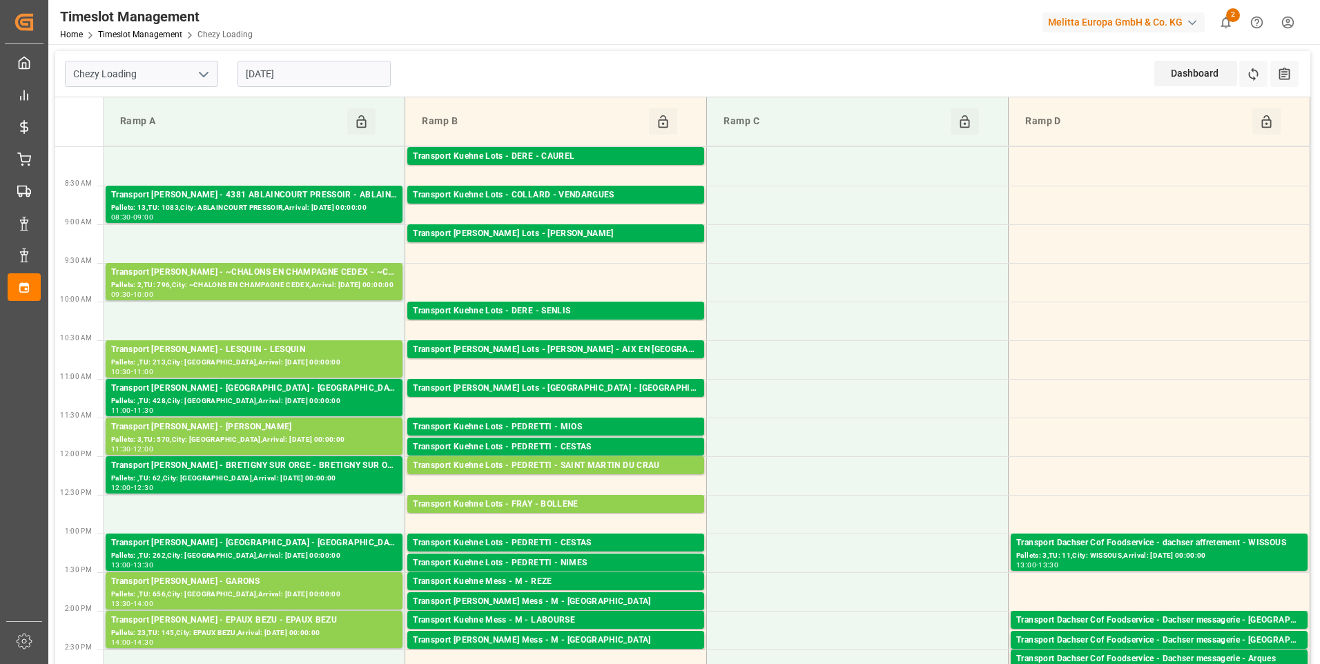
click at [316, 68] on input "[DATE]" at bounding box center [314, 74] width 153 height 26
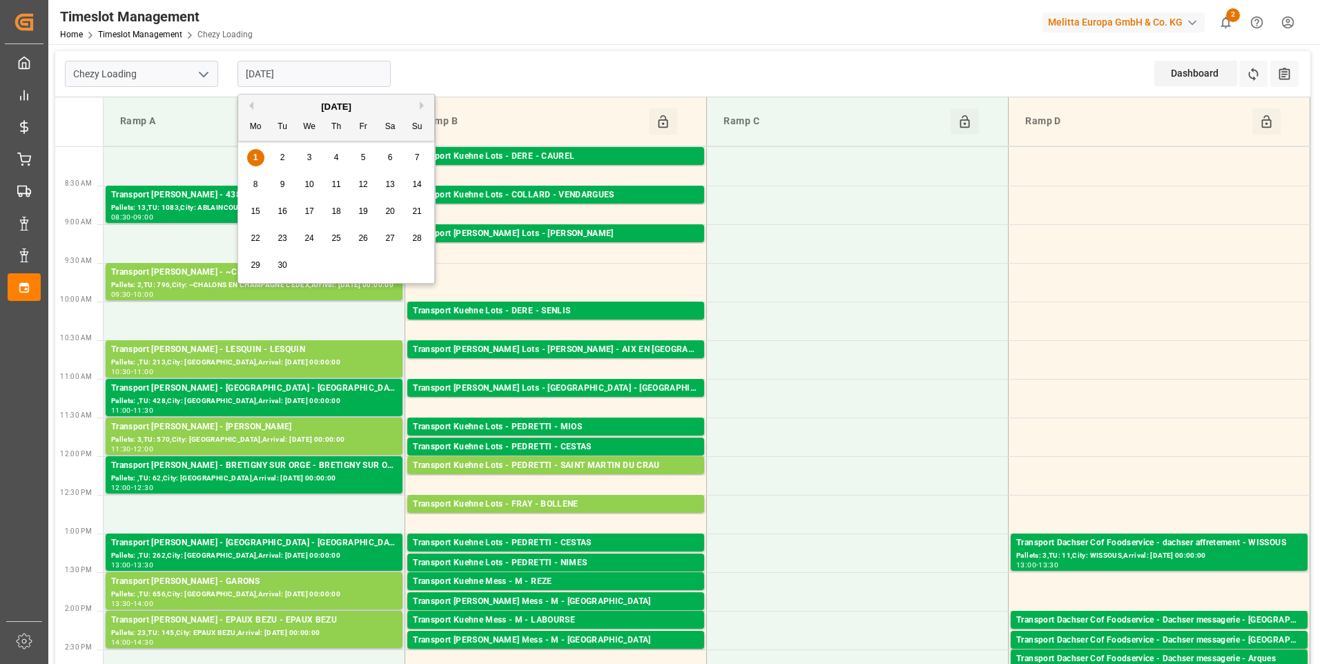
click at [280, 158] on span "2" at bounding box center [282, 158] width 5 height 10
type input "[DATE]"
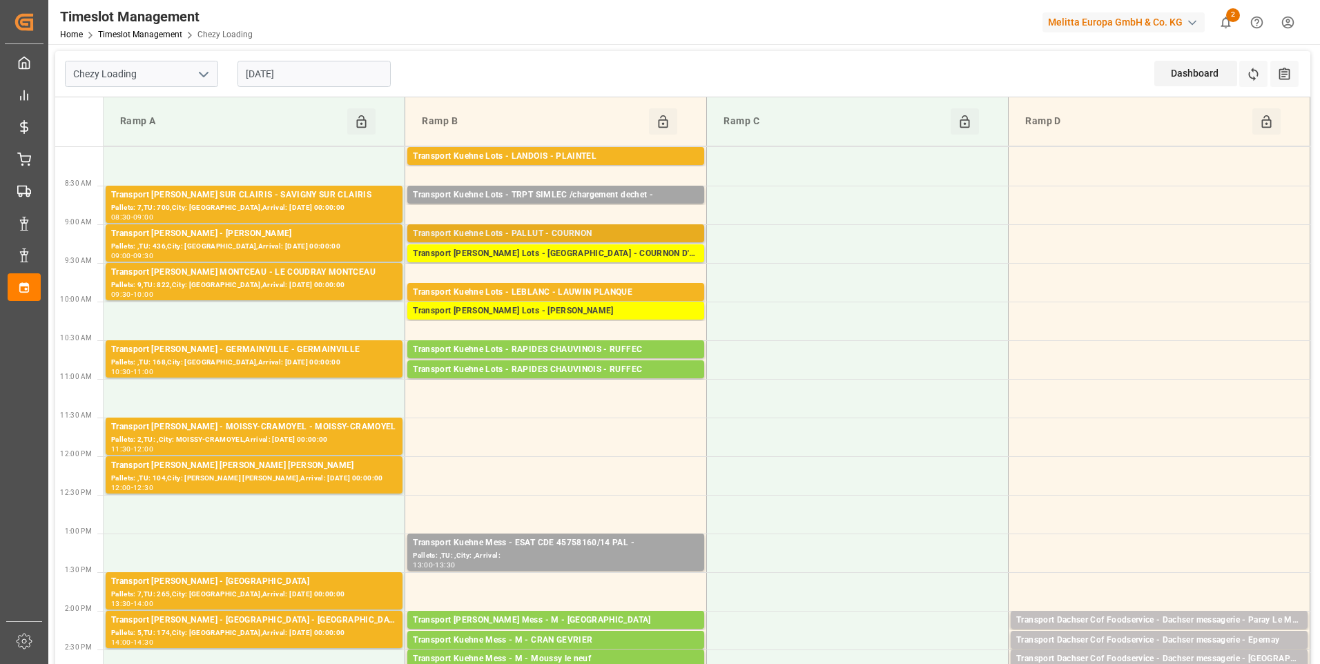
click at [525, 231] on div "Transport Kuehne Lots - PALLUT - COURNON" at bounding box center [556, 234] width 286 height 14
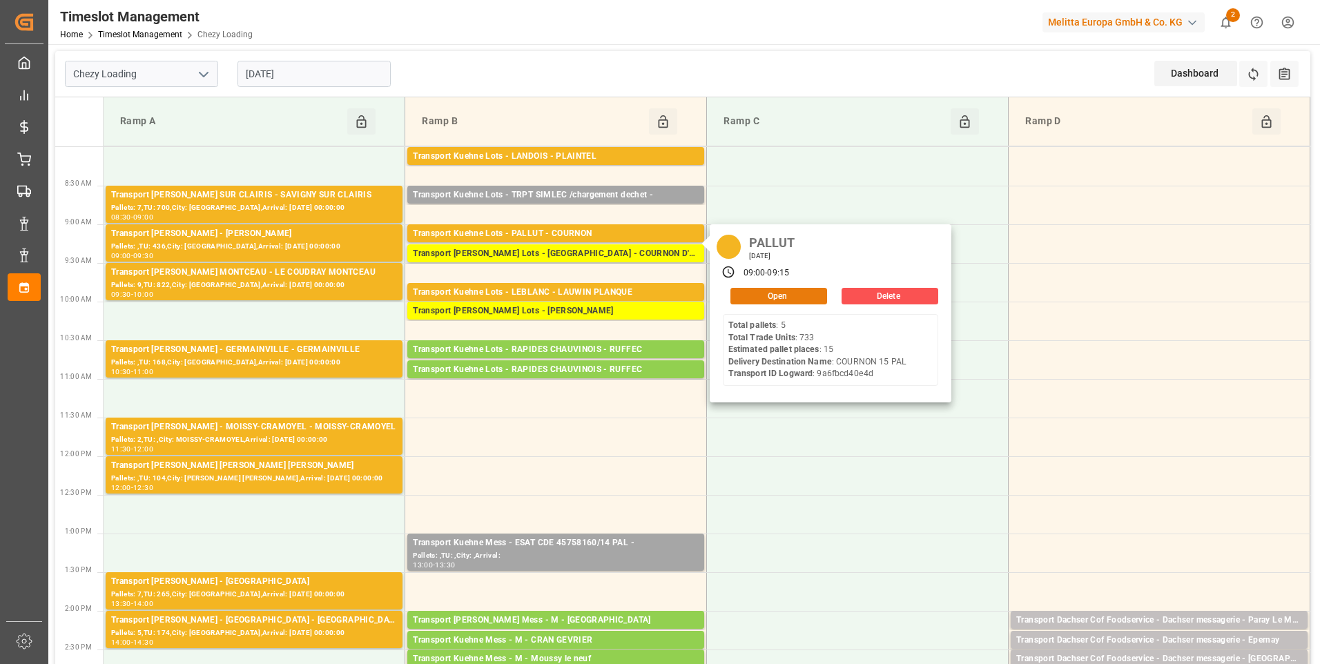
click at [762, 291] on button "Open" at bounding box center [779, 296] width 97 height 17
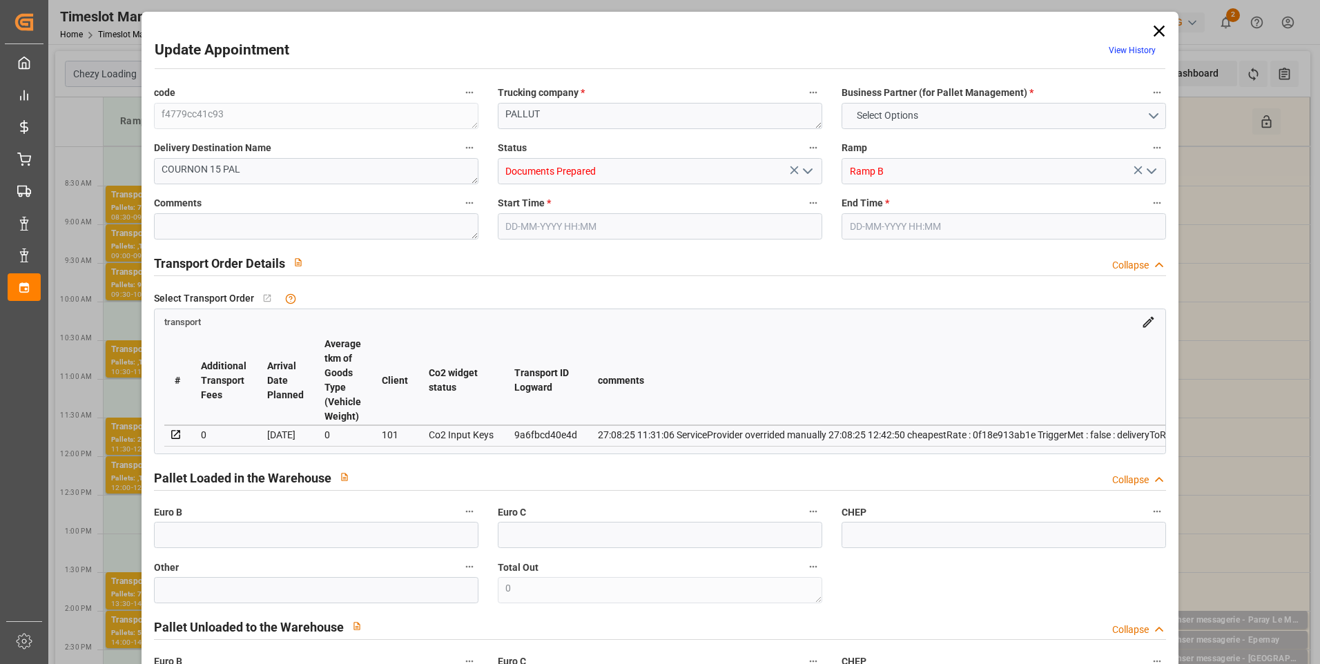
type input "15"
type input "0"
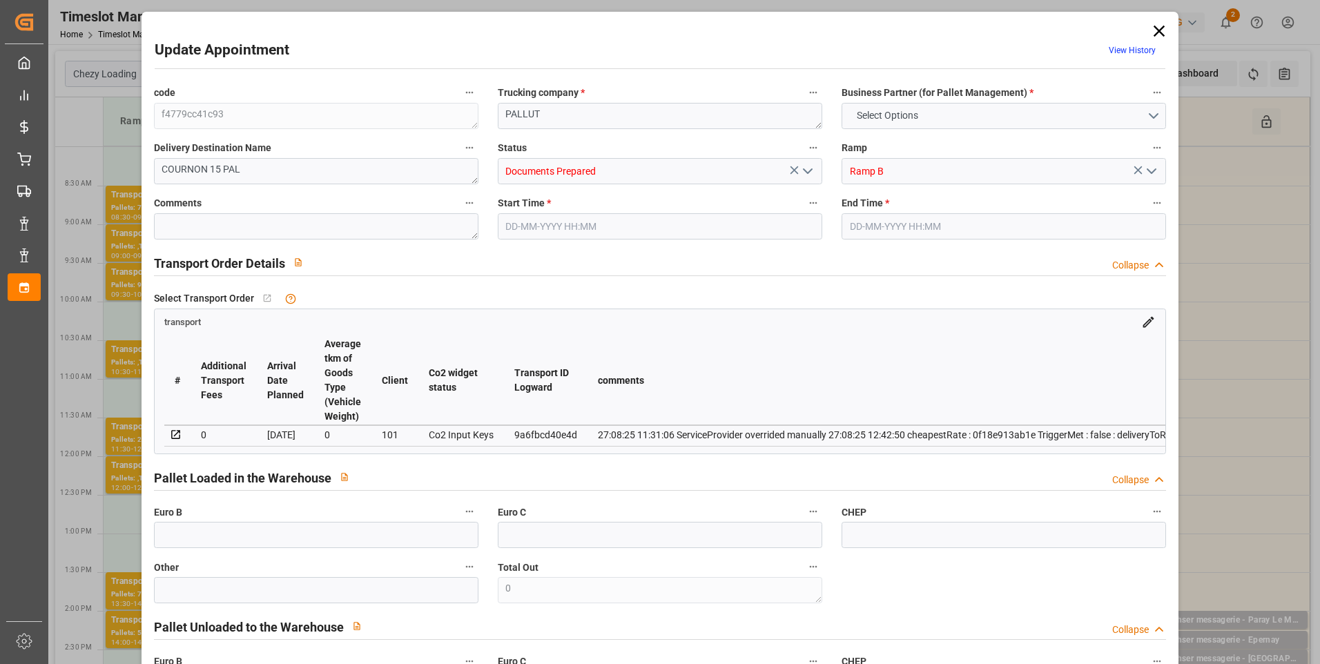
type input "0"
type input "2611.278"
type input "4003.357"
type input "11193.149"
type input "63"
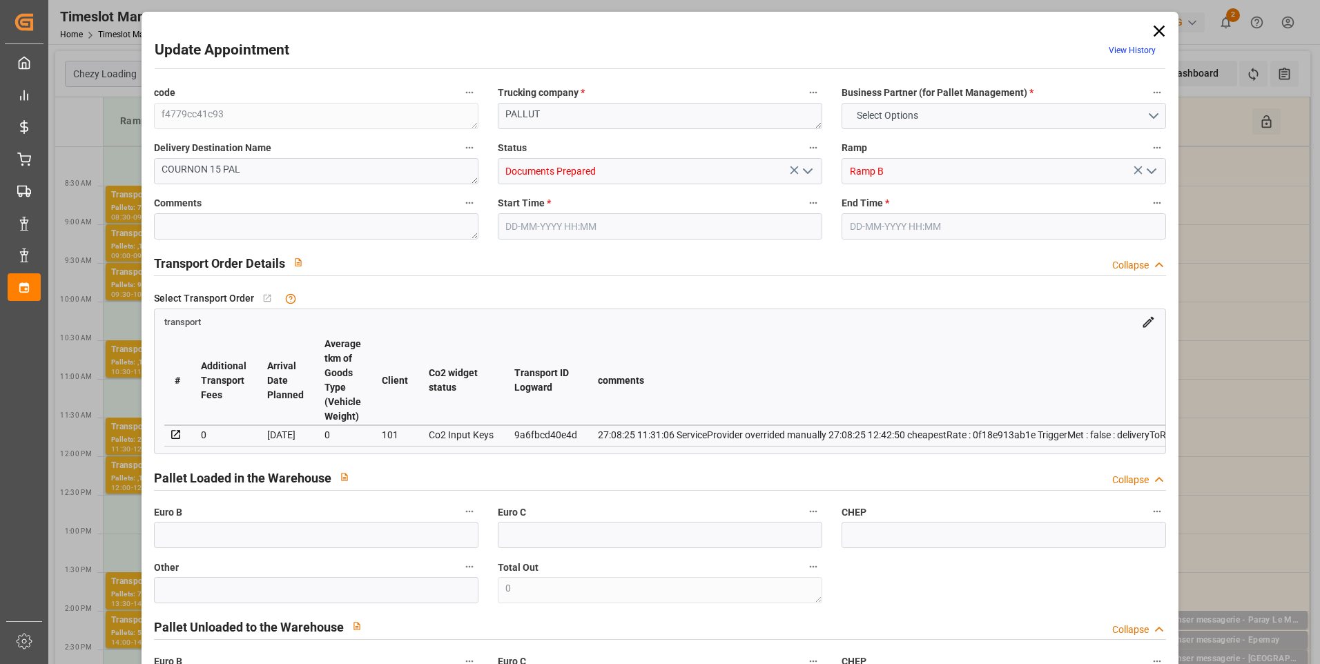
type input "5"
type input "733"
type input "40"
type input "101"
type input "3059.469"
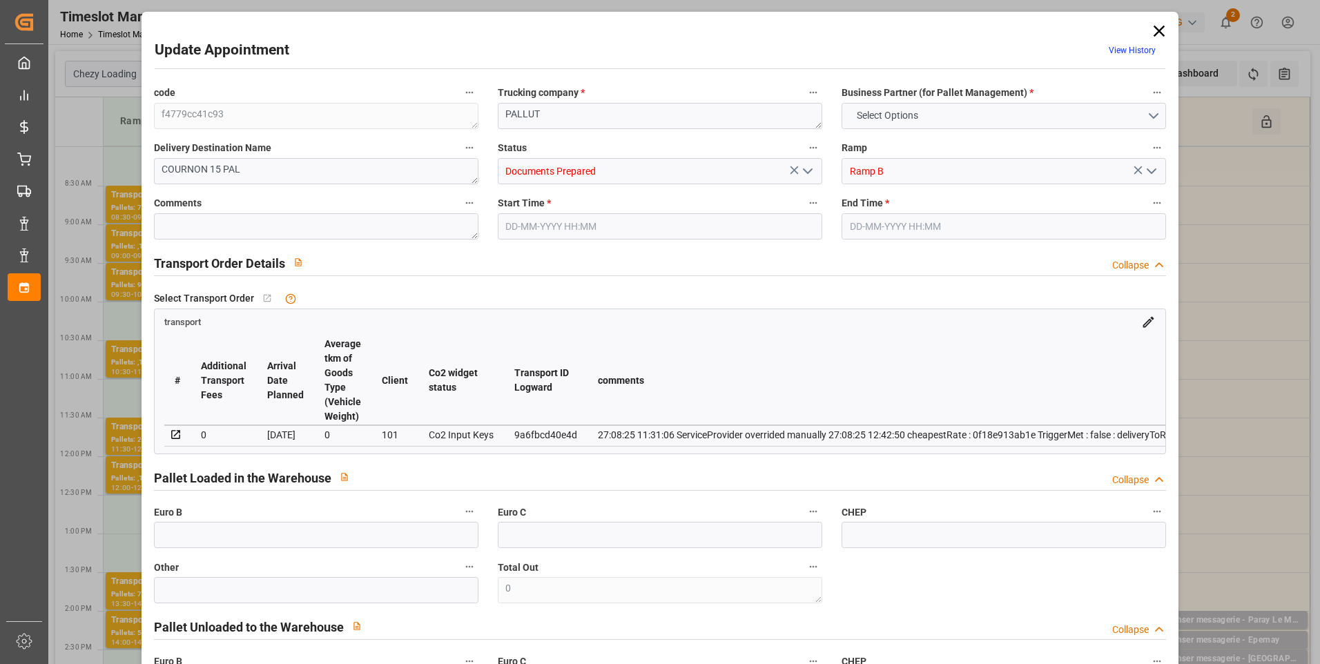
type input "0"
type input "4710.8598"
type input "0"
type input "21"
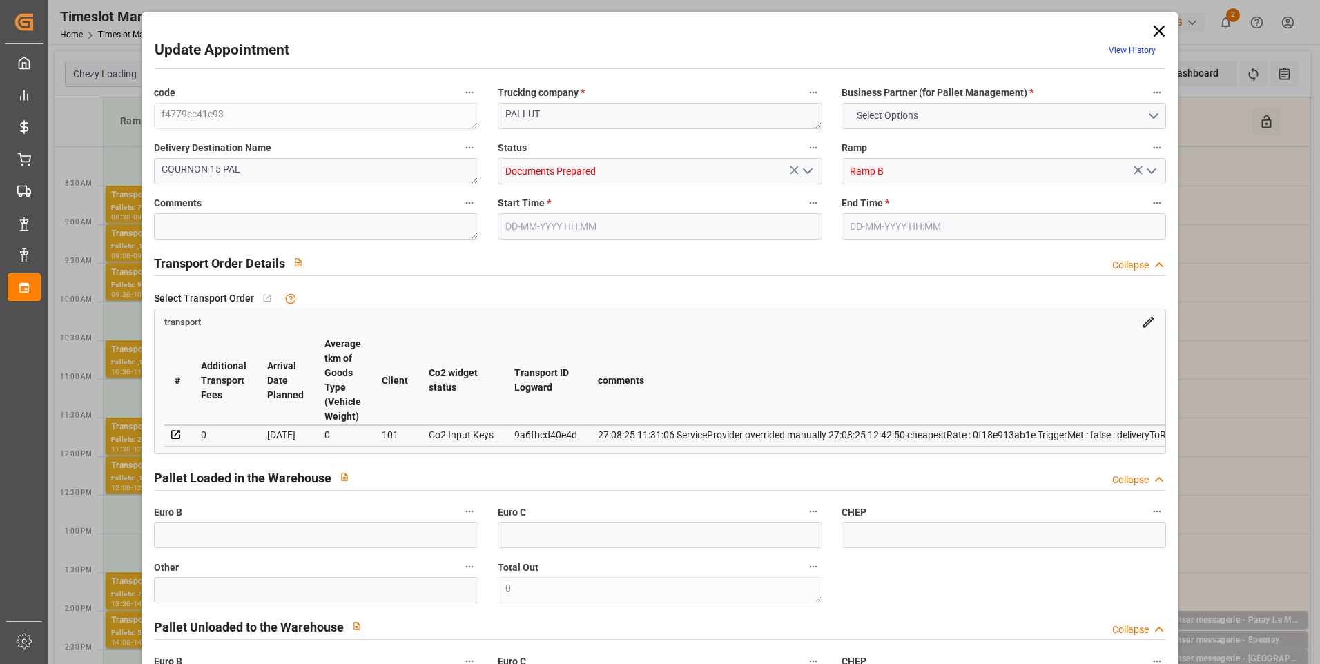
type input "35"
type input "02-09-2025 09:00"
type input "02-09-2025 09:15"
type input "27-08-2025 12:42"
type input "27-08-2025 11:30"
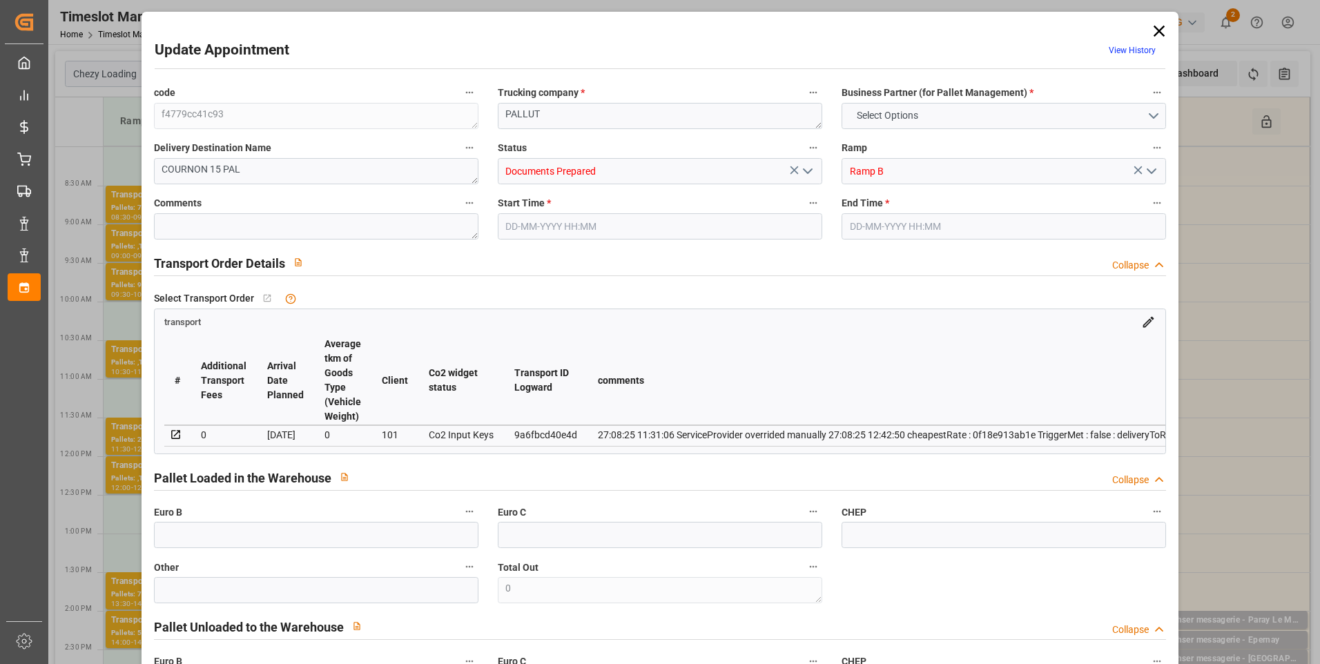
type input "03-09-2025"
type input "[DATE]"
click at [803, 171] on icon "open menu" at bounding box center [808, 171] width 17 height 17
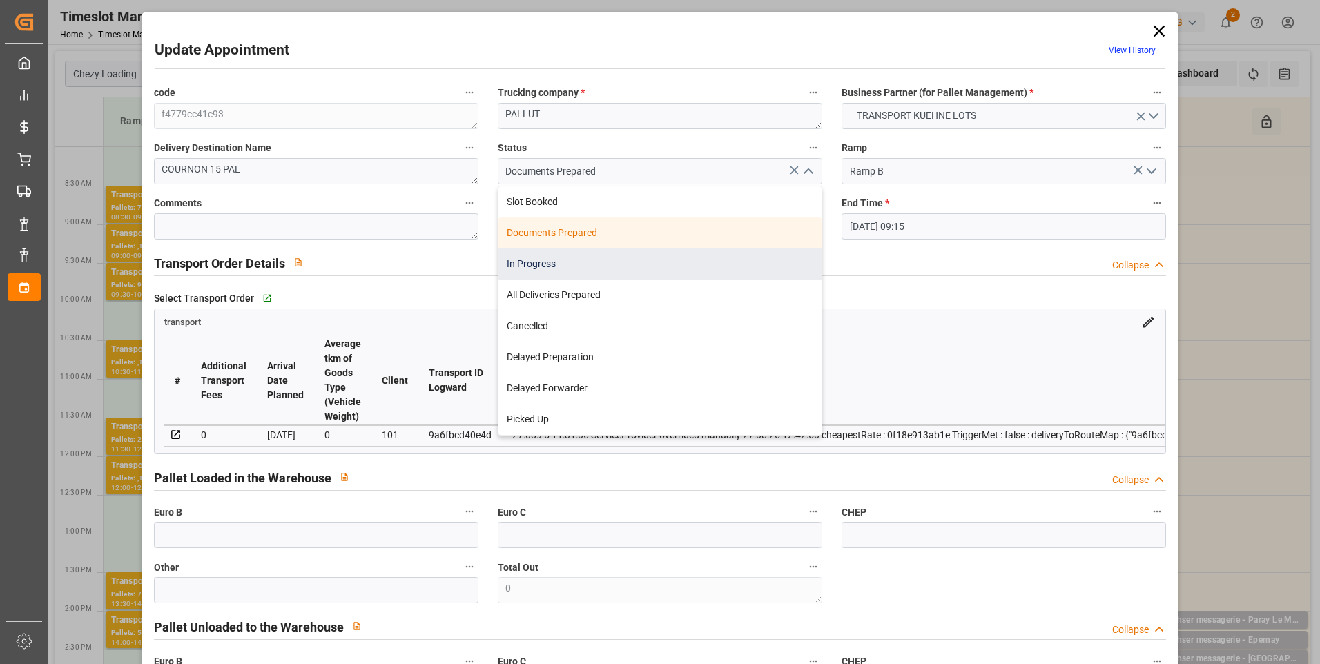
click at [529, 267] on div "In Progress" at bounding box center [660, 264] width 323 height 31
type input "In Progress"
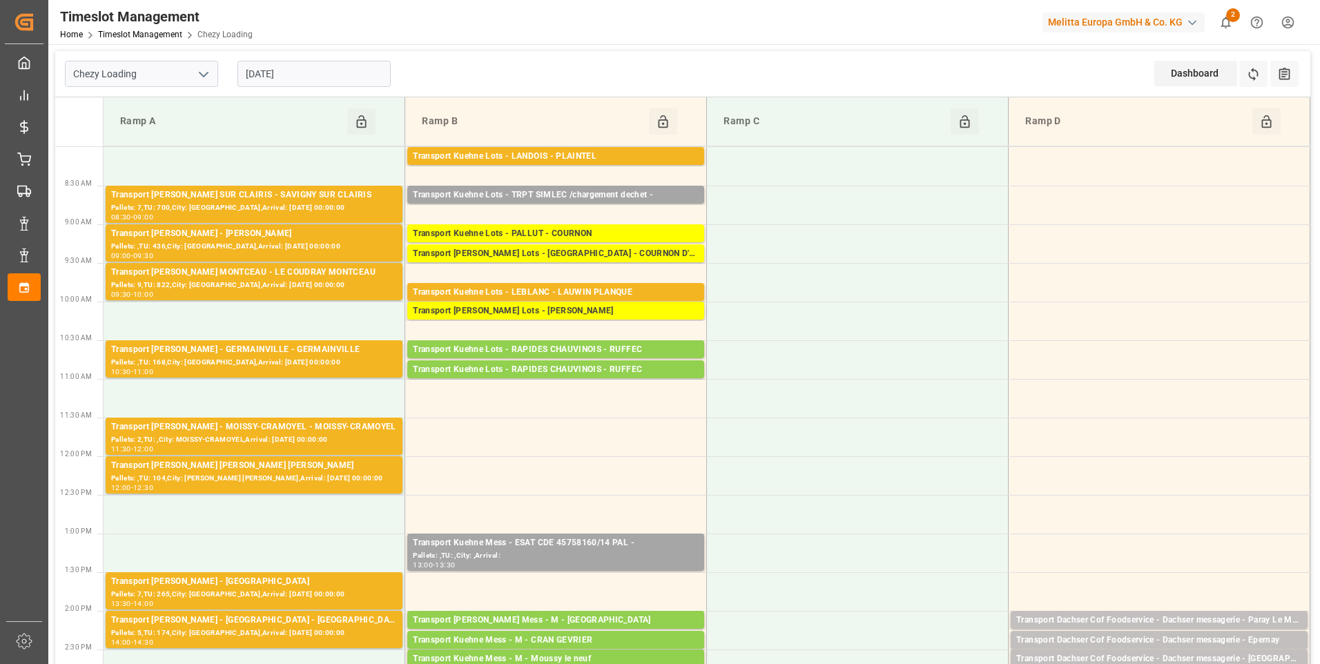
click at [325, 68] on input "[DATE]" at bounding box center [314, 74] width 153 height 26
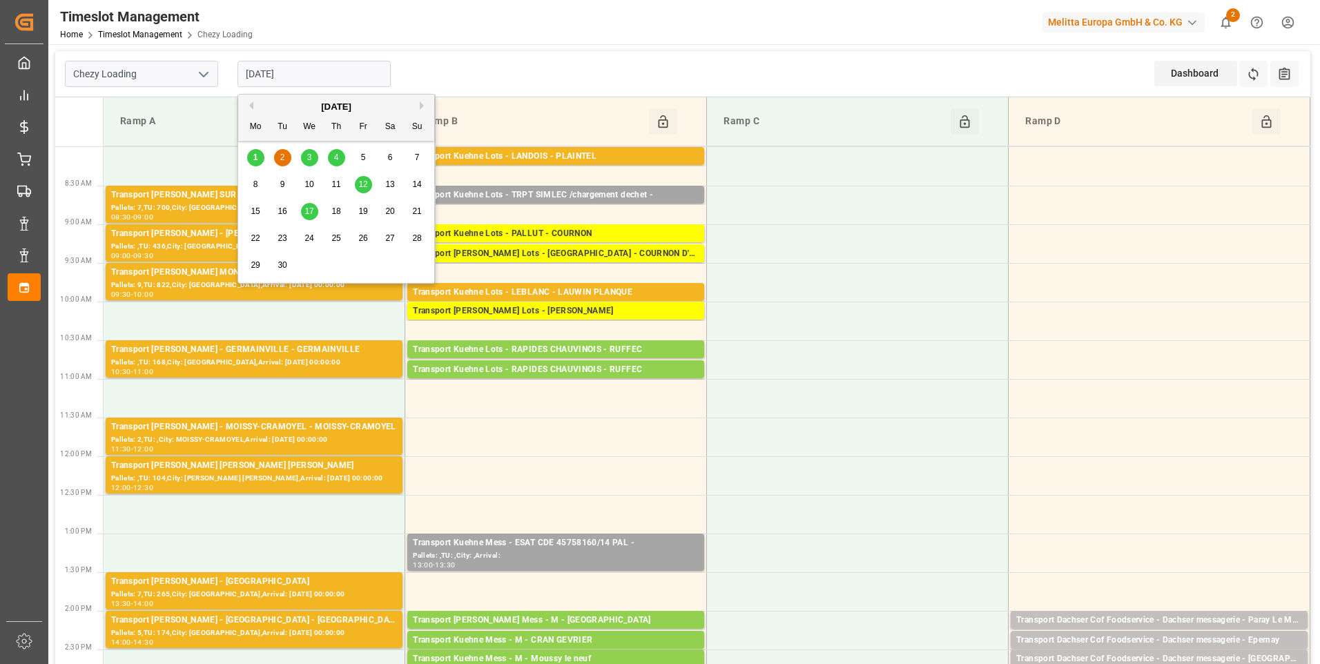
click at [256, 159] on span "1" at bounding box center [255, 158] width 5 height 10
type input "[DATE]"
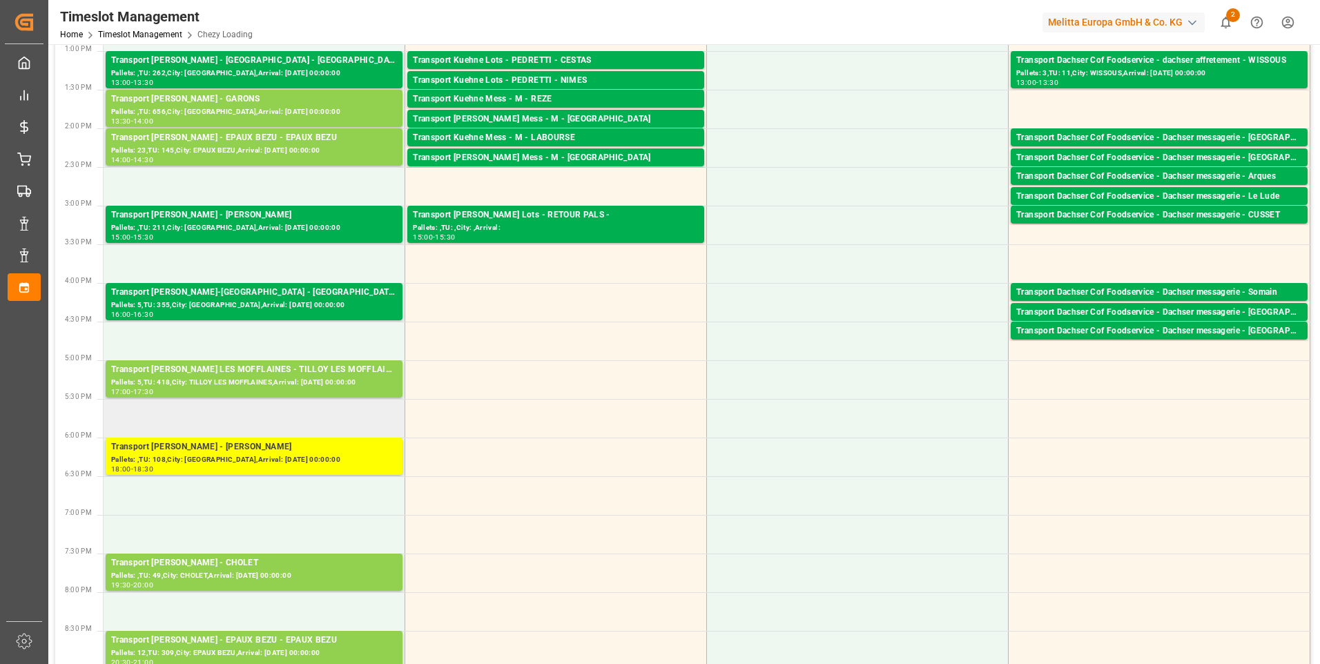
scroll to position [483, 0]
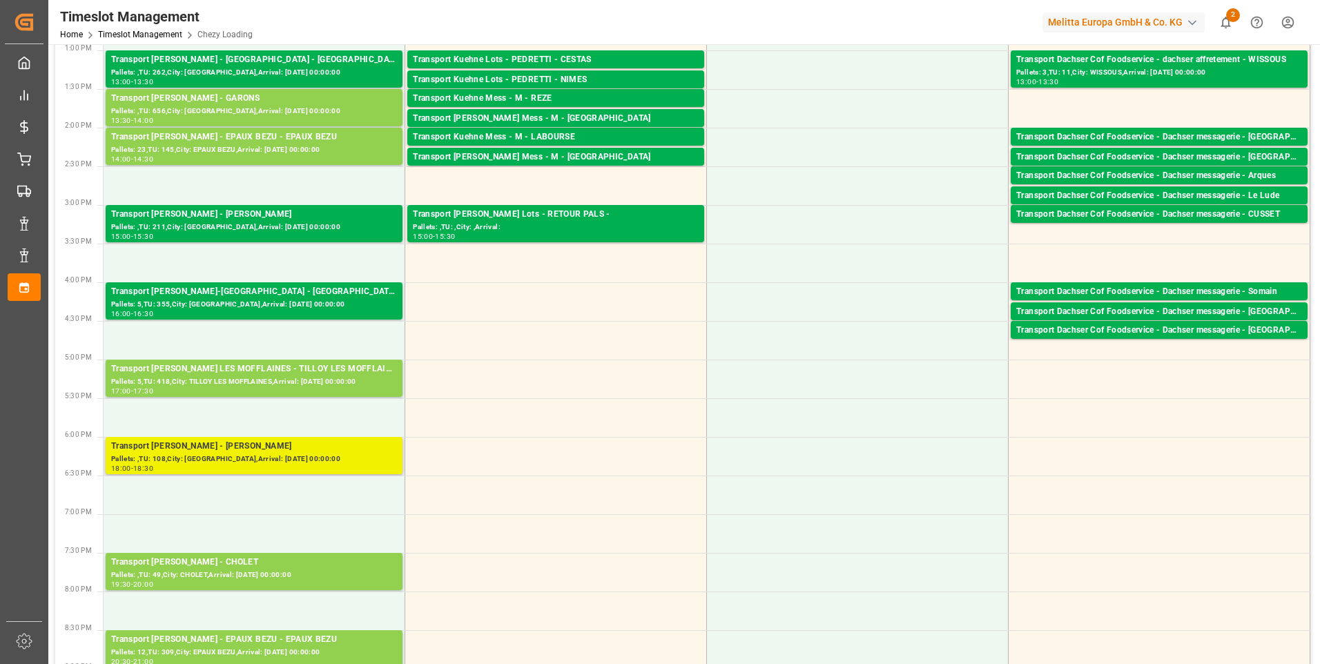
click at [267, 454] on div "Pallets: ,TU: 108,City: LOMME,Arrival: 2025-09-02 00:00:00" at bounding box center [254, 460] width 286 height 12
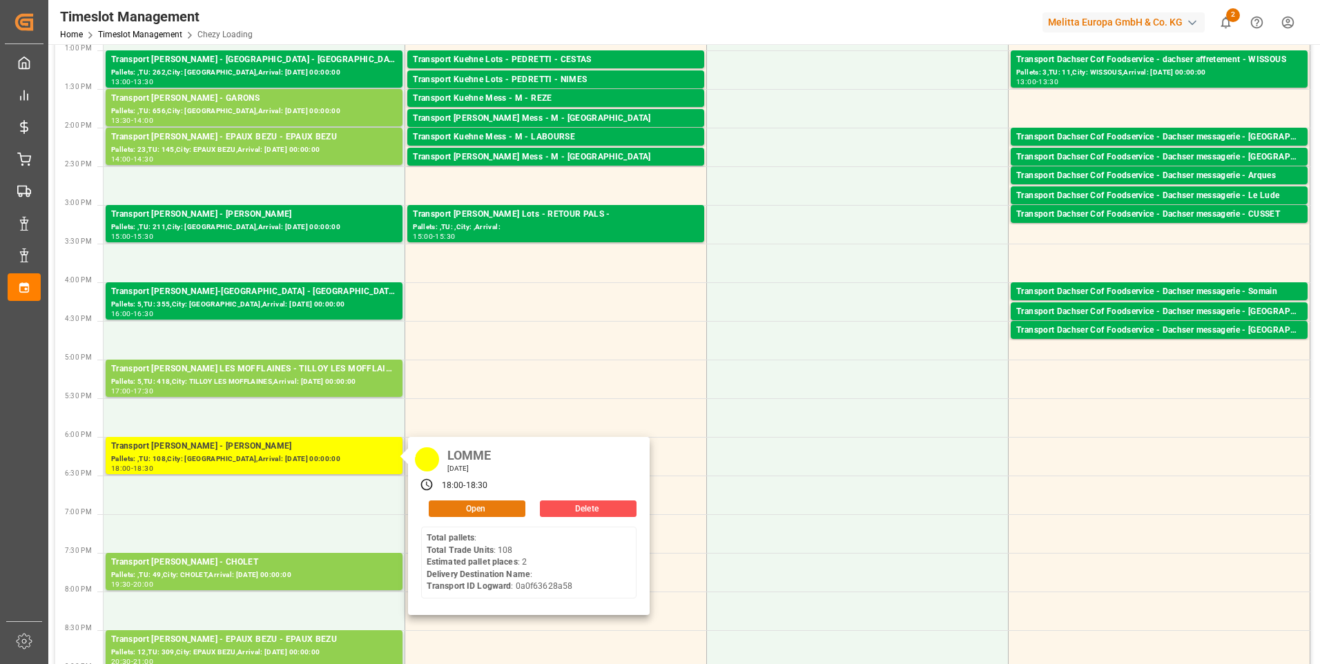
click at [473, 509] on button "Open" at bounding box center [477, 509] width 97 height 17
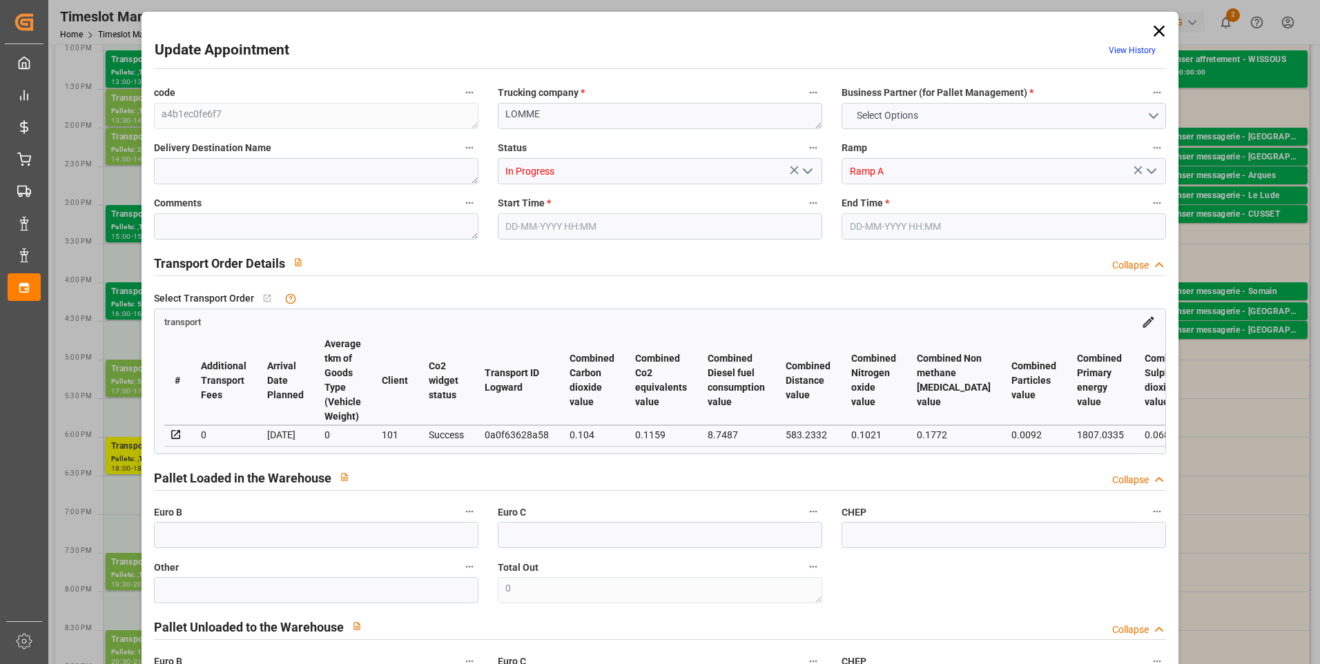
type input "2"
type input "0"
type input "-4.6333"
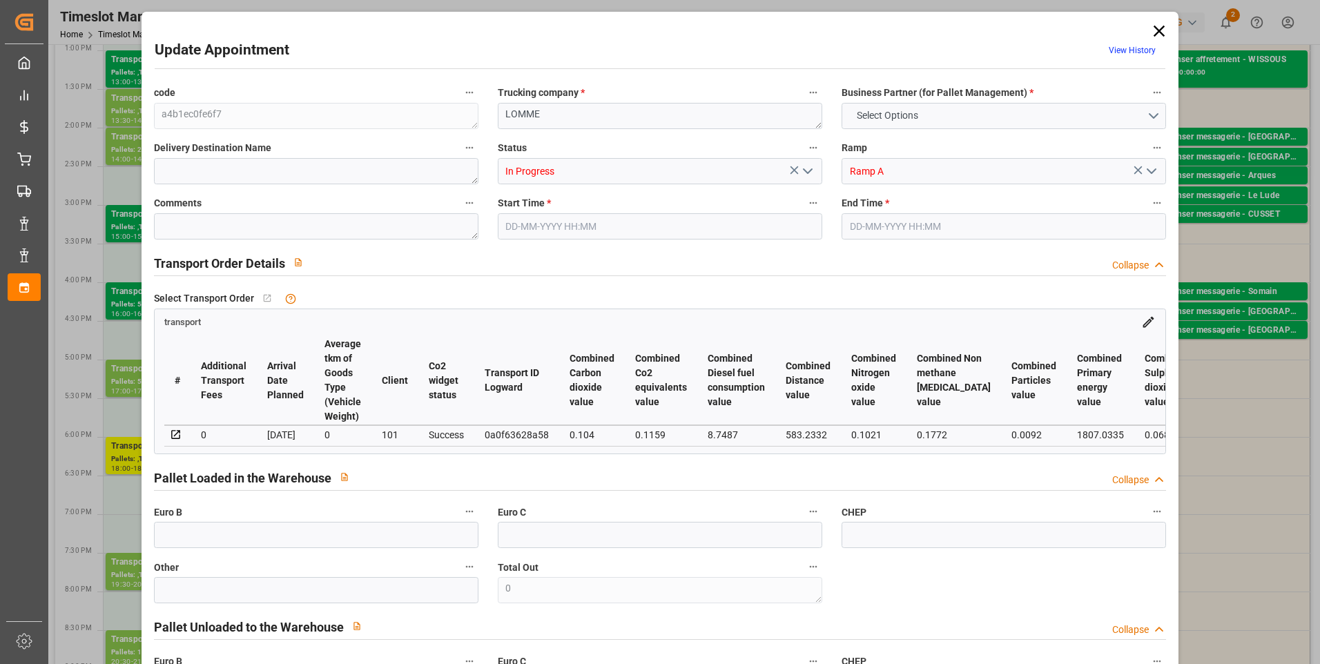
type input "0"
type input "281.88"
type input "435"
type input "2138.4"
type input "59"
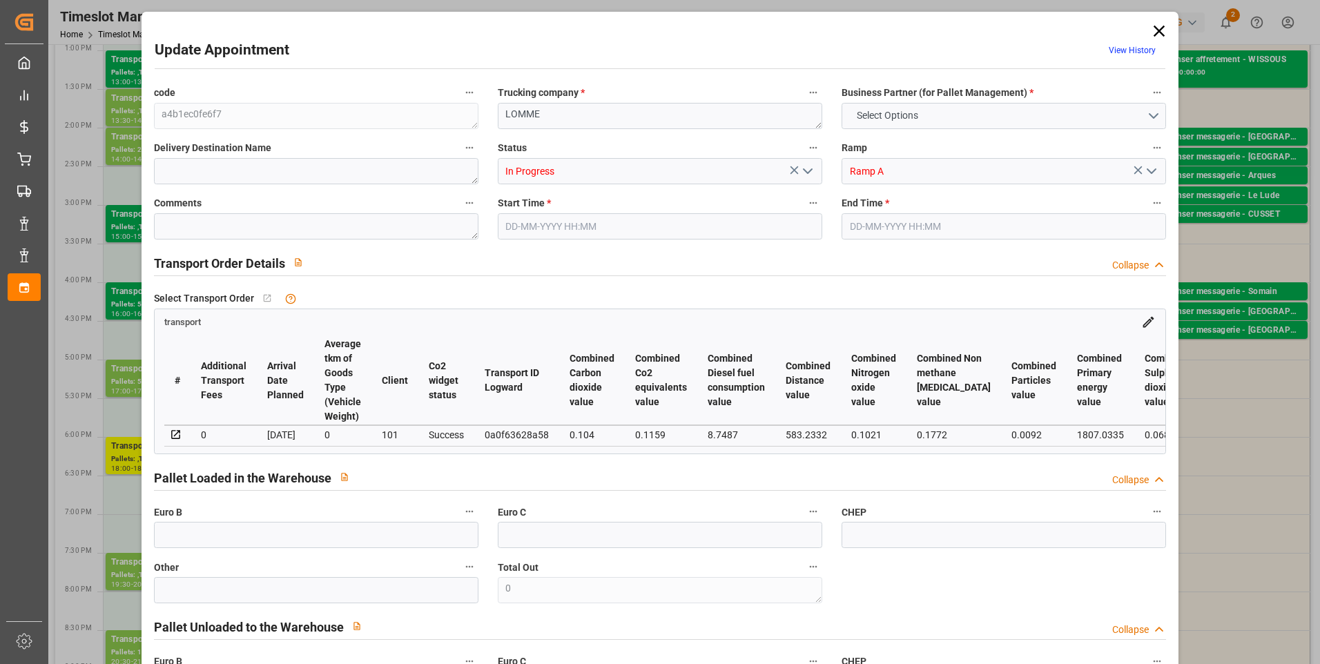
type input "0"
type input "108"
type input "3"
type input "101"
type input "349.92"
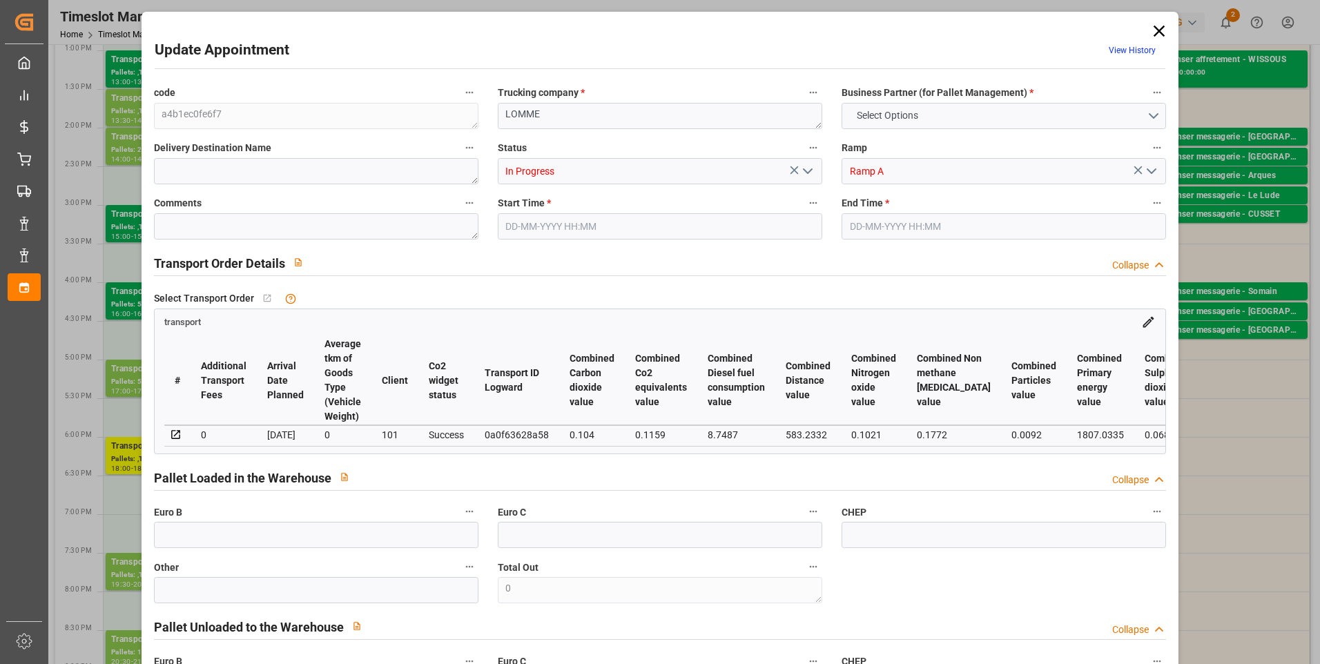
type input "0"
type input "4710.8598"
type input "0"
type input "21"
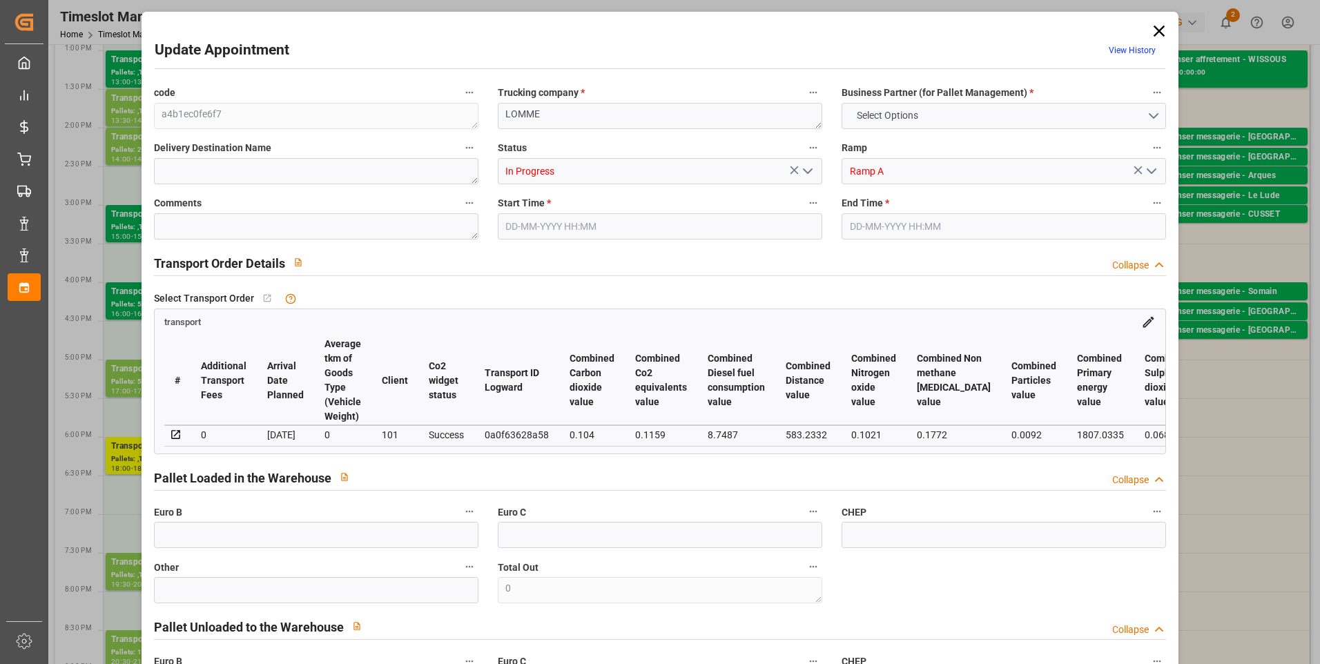
type input "35"
type input "01-09-2025 18:00"
type input "01-09-2025 18:30"
type input "27-08-2025 14:46"
type input "27-08-2025 11:35"
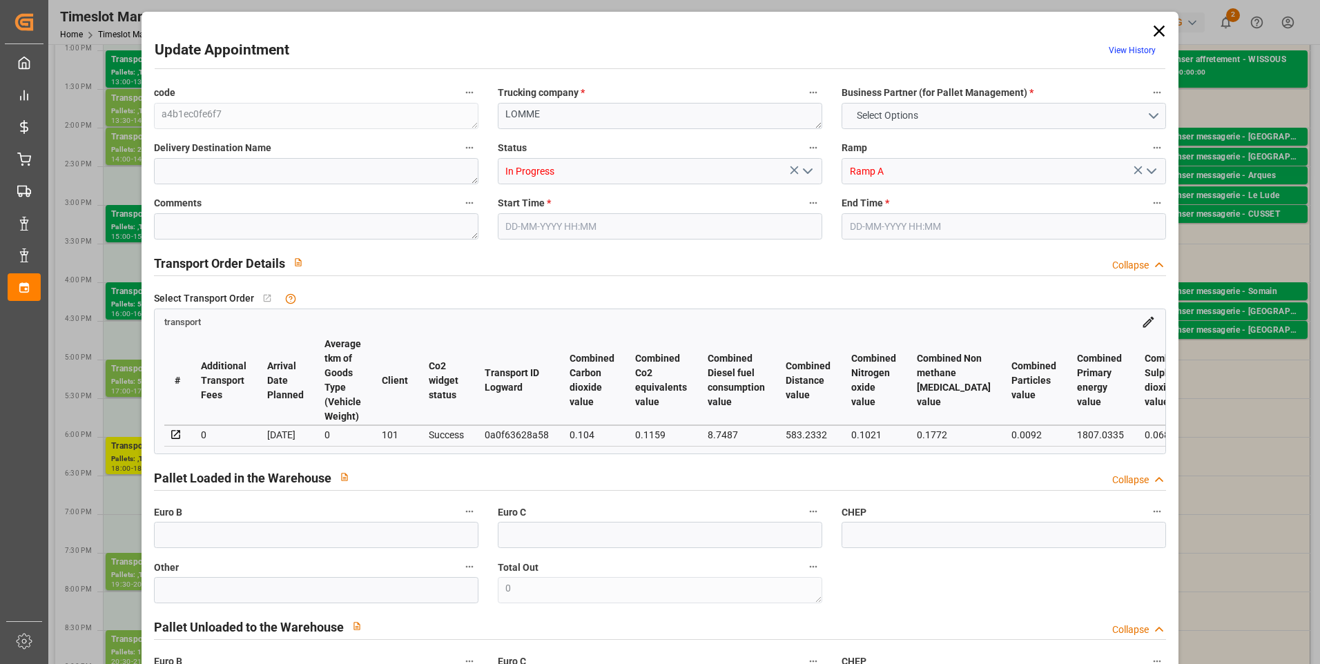
type input "[DATE]"
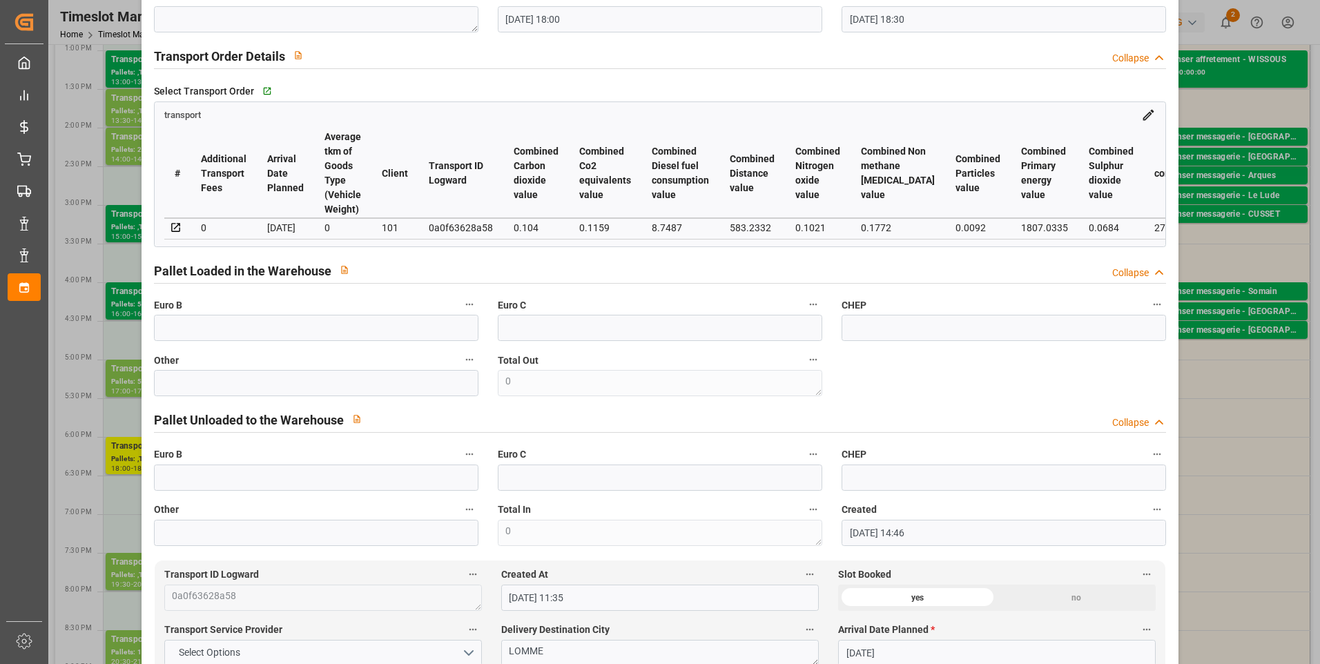
scroll to position [0, 0]
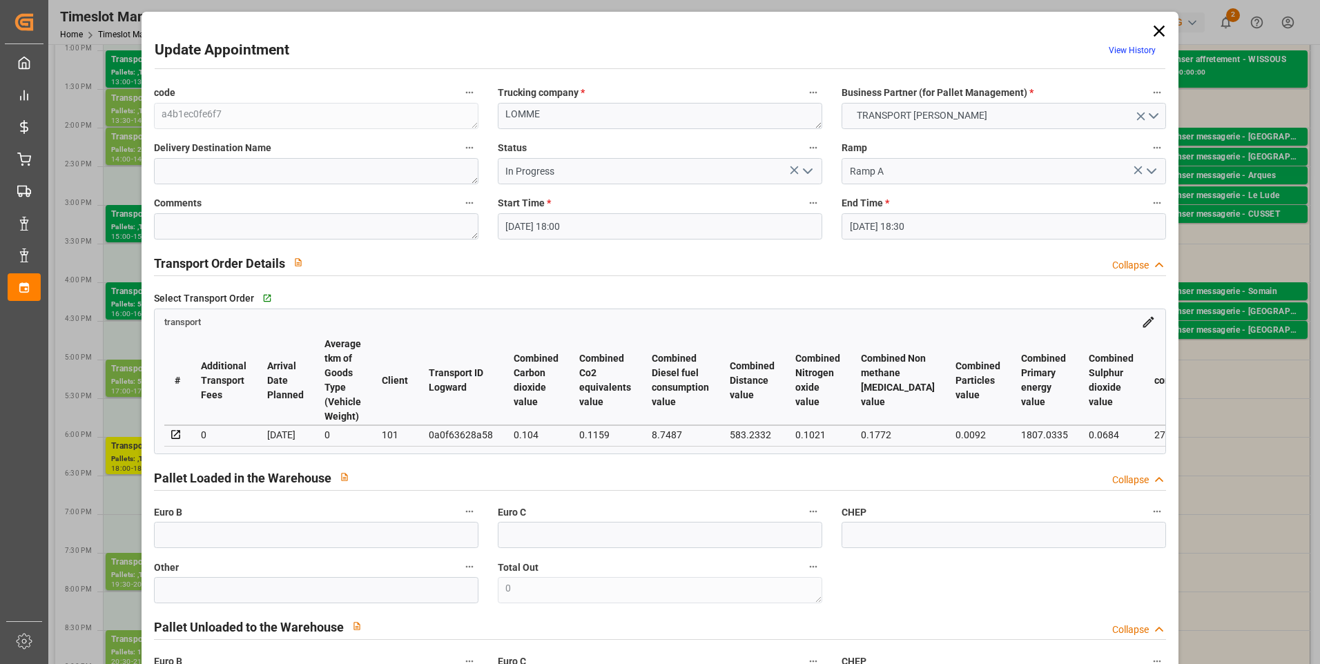
click at [804, 167] on icon "open menu" at bounding box center [808, 171] width 17 height 17
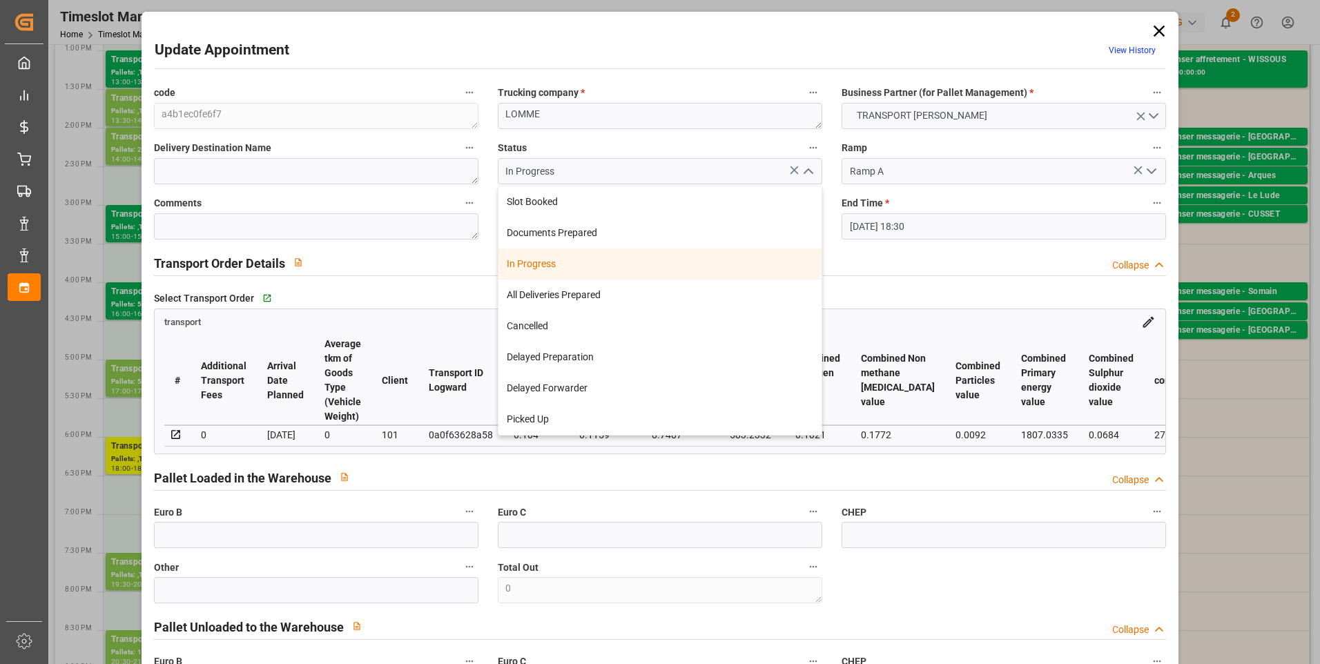
click at [554, 262] on div "In Progress" at bounding box center [660, 264] width 323 height 31
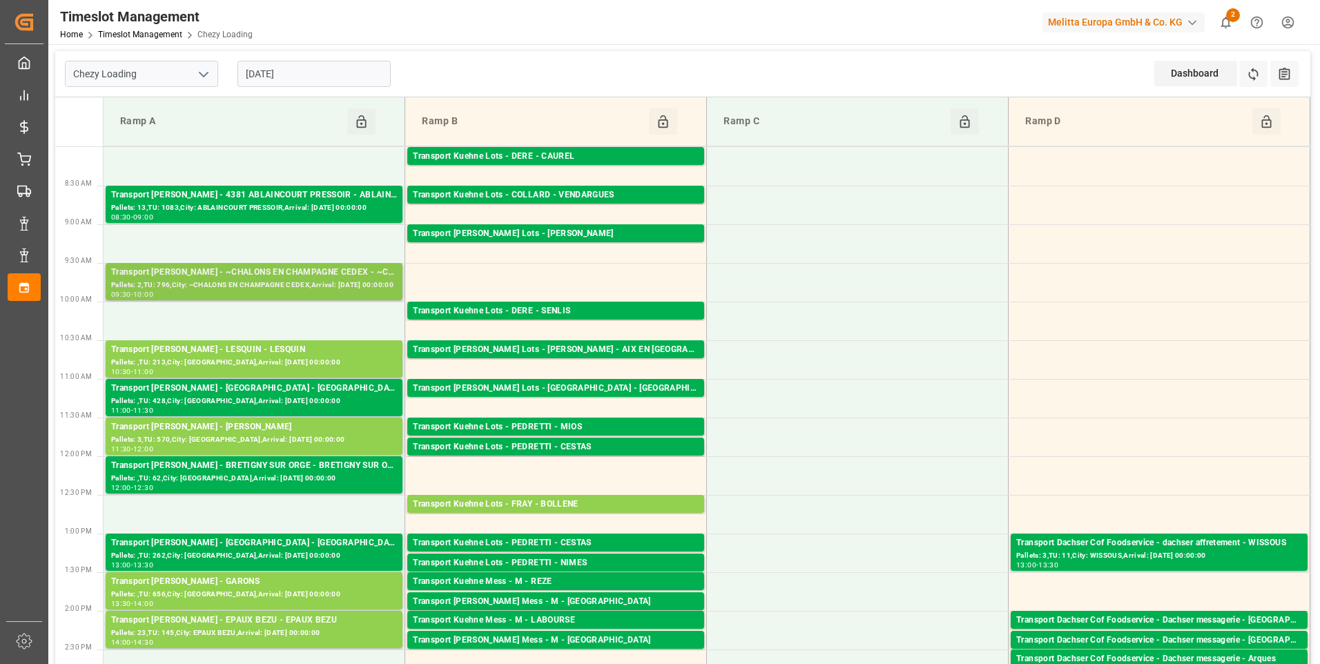
click at [250, 274] on div "Transport Delisle - ~CHALONS EN CHAMPAGNE CEDEX - ~CHALONS EN CHAMPAGNE CEDEX" at bounding box center [254, 273] width 286 height 14
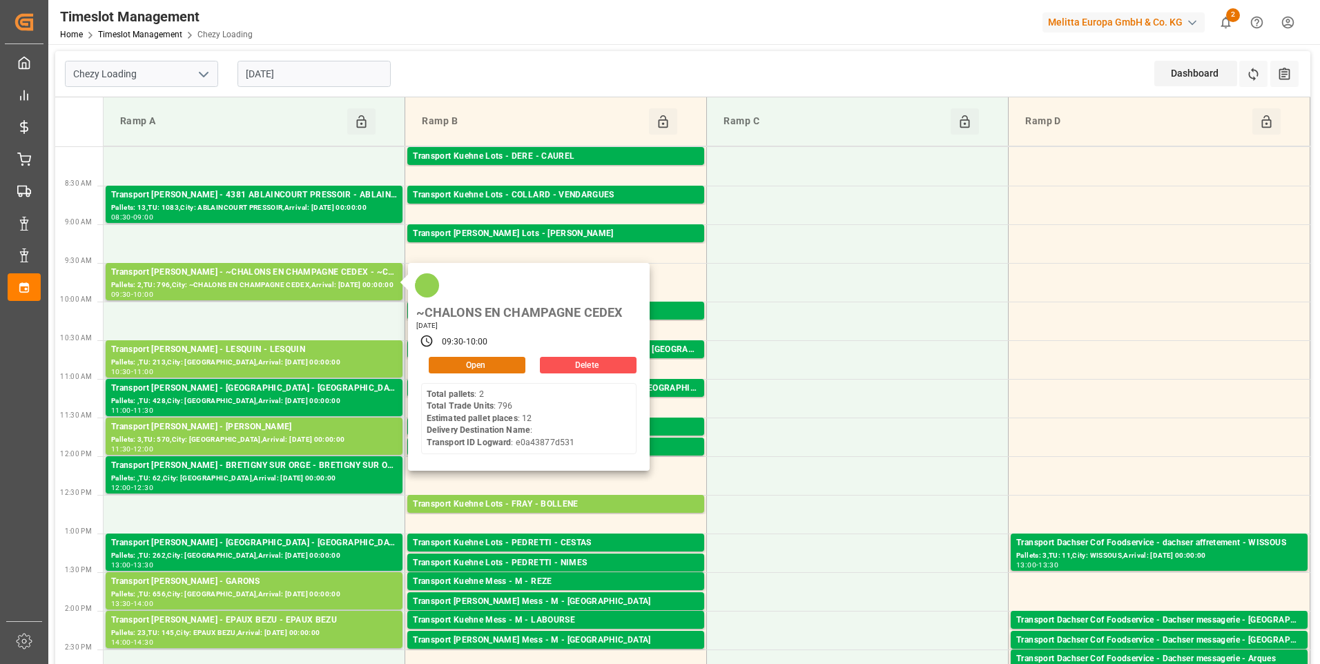
click at [501, 365] on button "Open" at bounding box center [477, 365] width 97 height 17
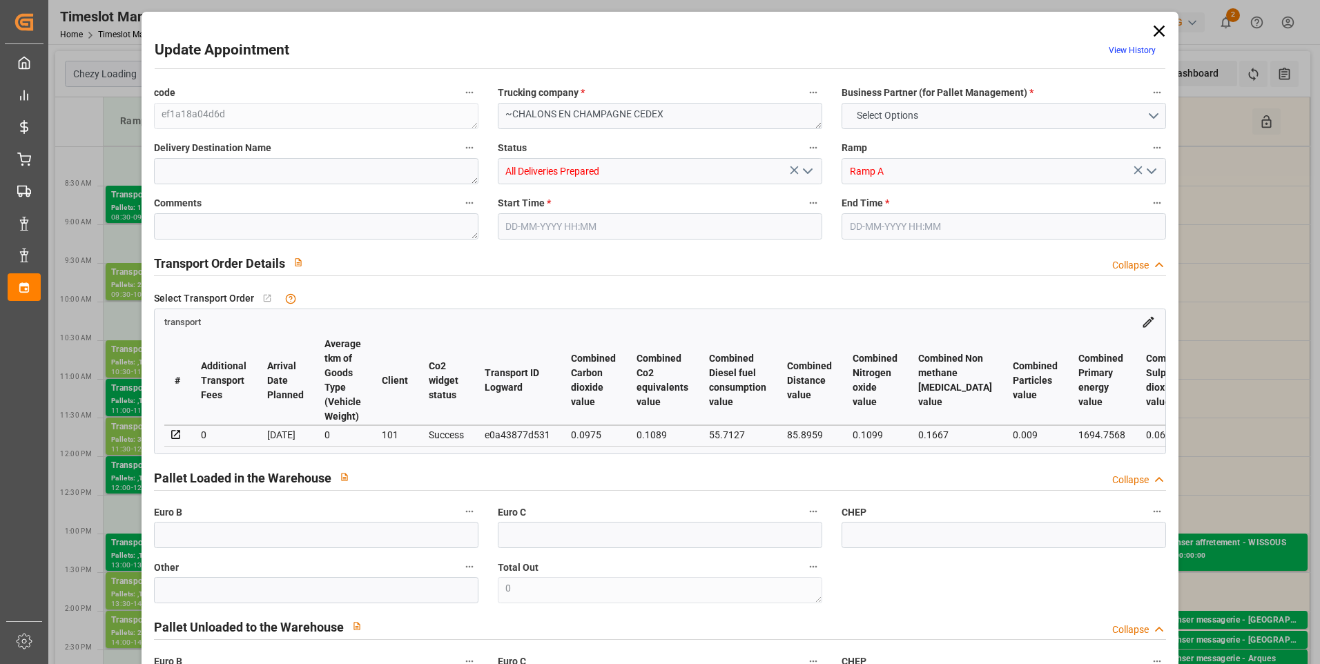
type input "12"
type input "260.33"
type input "0"
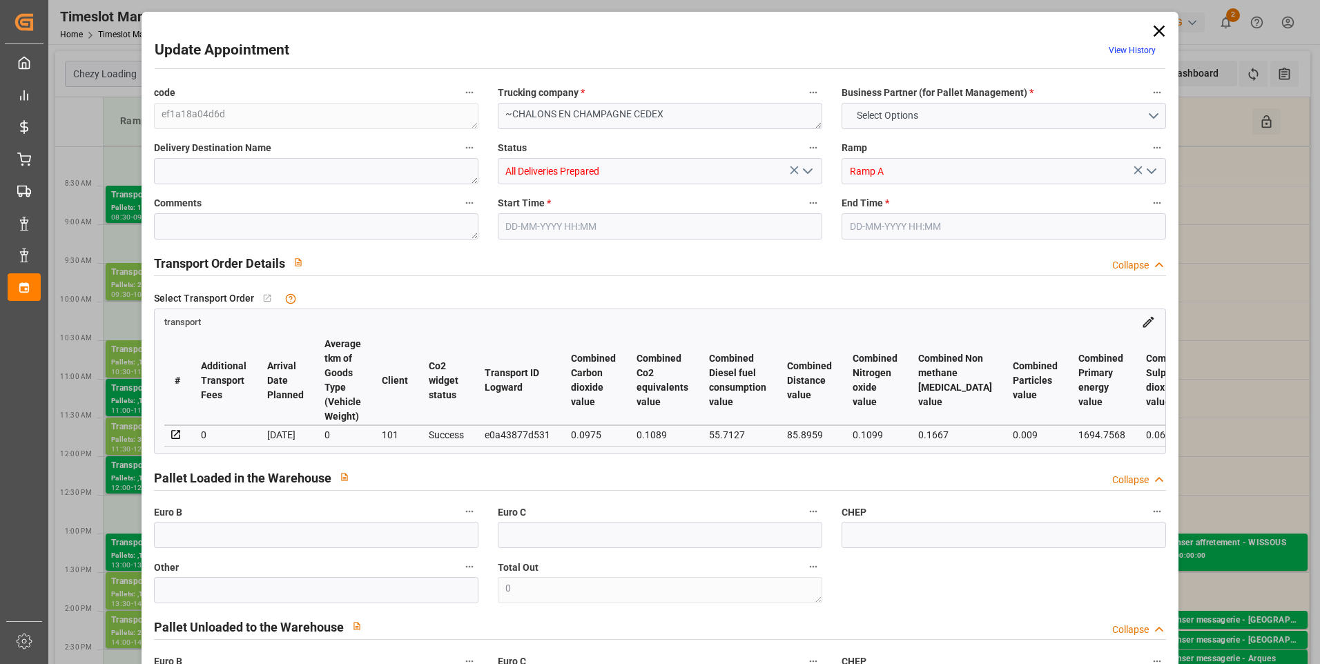
type input "251.5308"
type input "-8.7992"
type input "7"
type input "2101.781"
type input "3414.072"
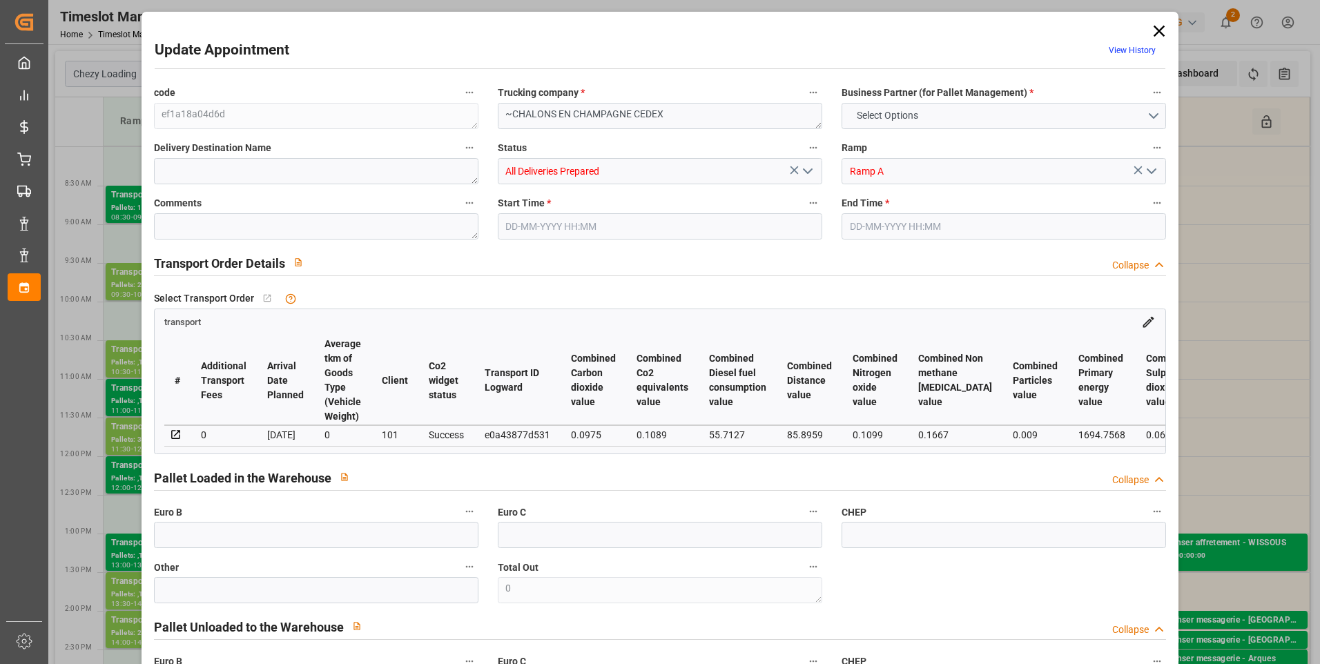
type input "9065.146"
type input "51"
type input "2"
type input "796"
type input "39"
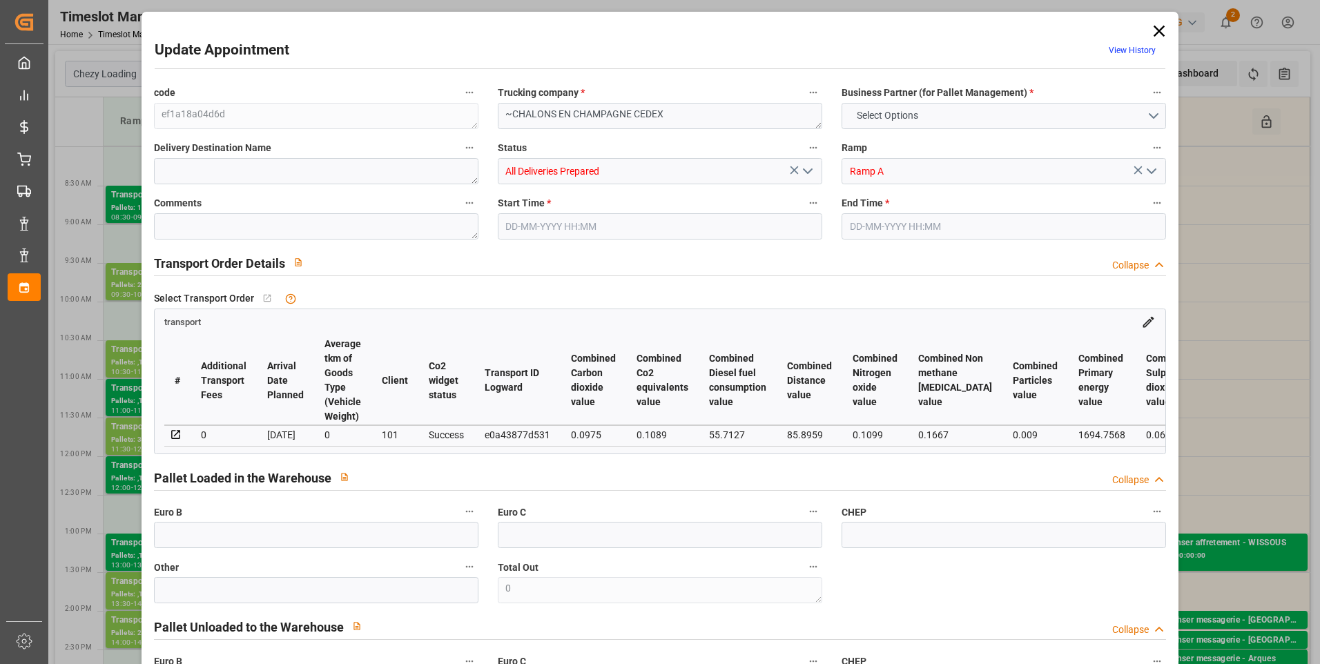
type input "101"
type input "2503.24"
type input "0"
type input "4710.8598"
type input "0"
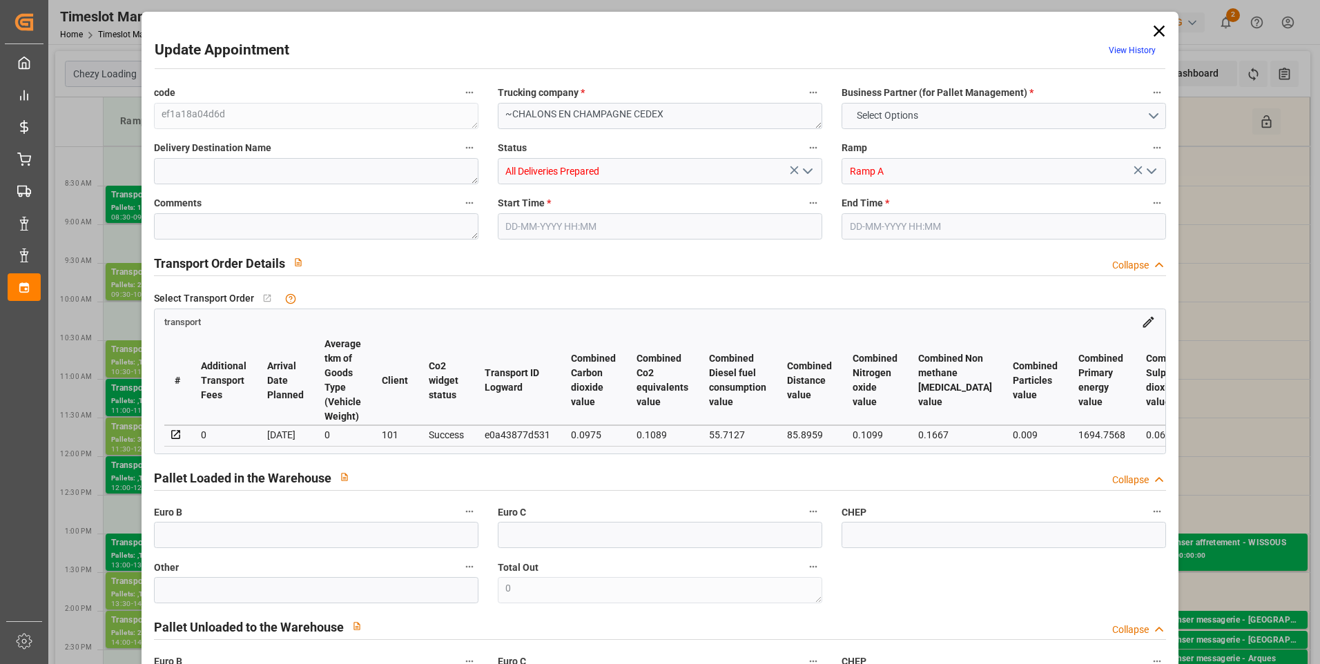
type input "0"
type input "21"
type input "35"
type input "01-09-2025 09:30"
type input "01-09-2025 10:00"
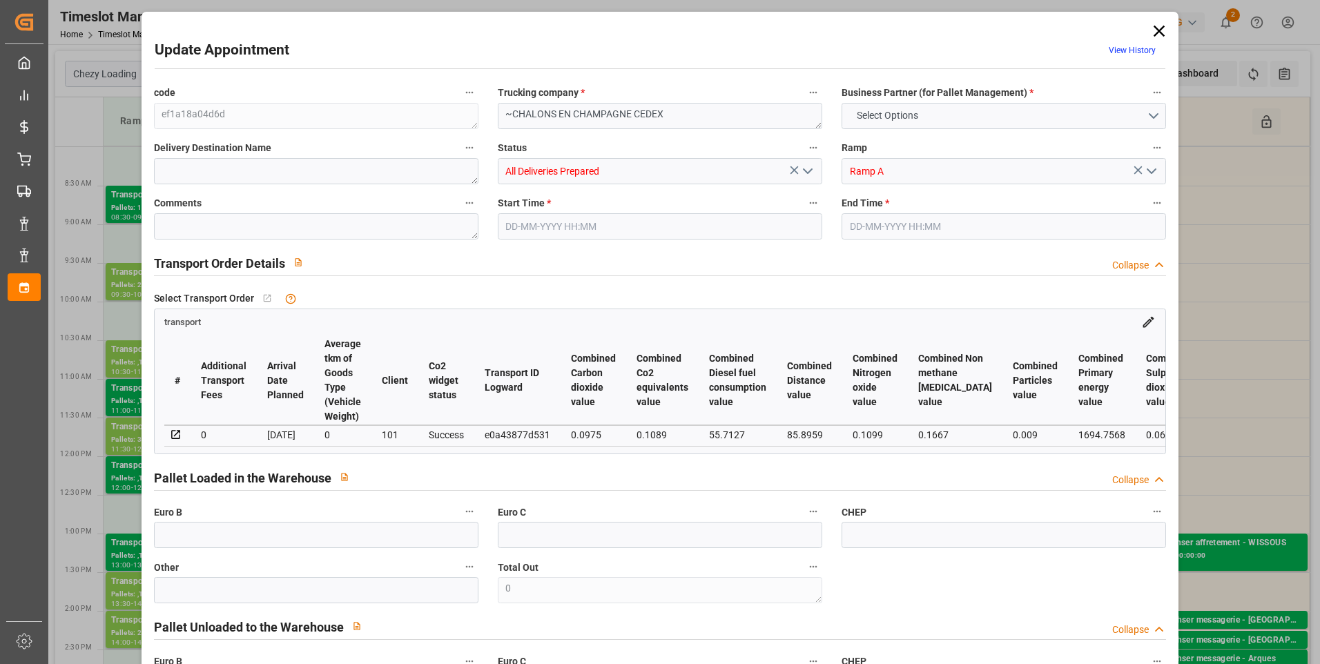
type input "27-08-2025 14:40"
type input "27-08-2025 11:35"
type input "[DATE]"
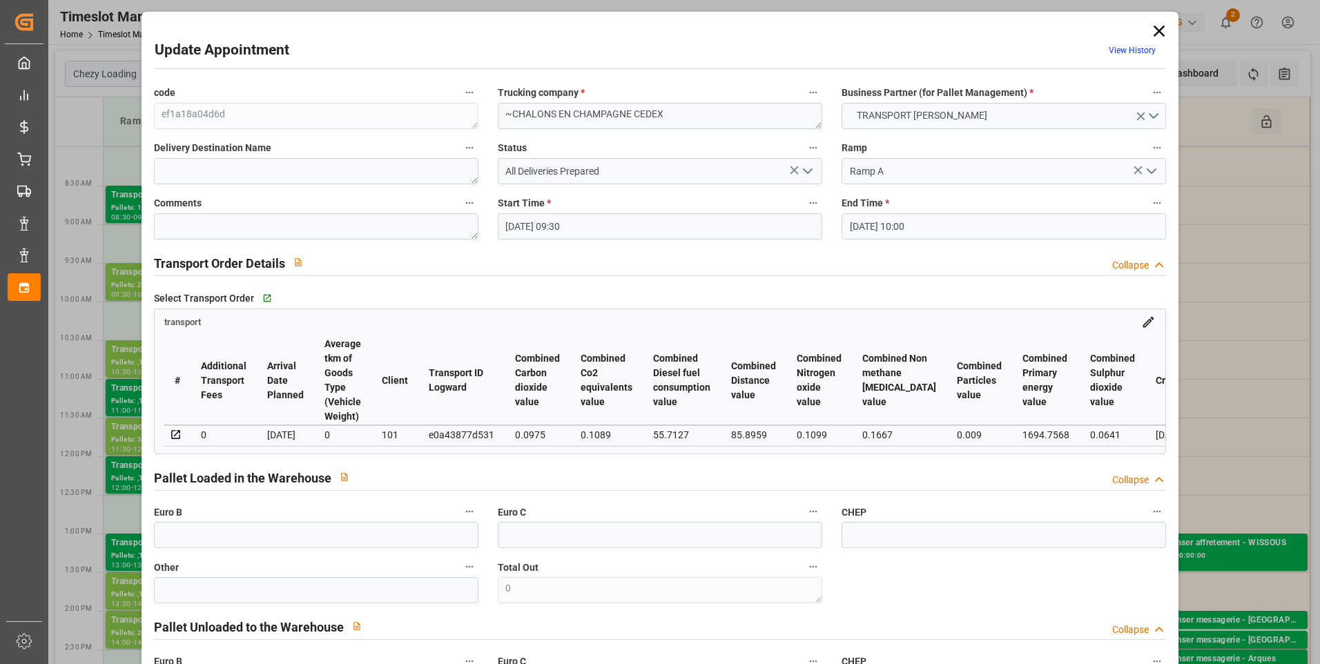
click at [804, 171] on polyline "open menu" at bounding box center [808, 171] width 8 height 4
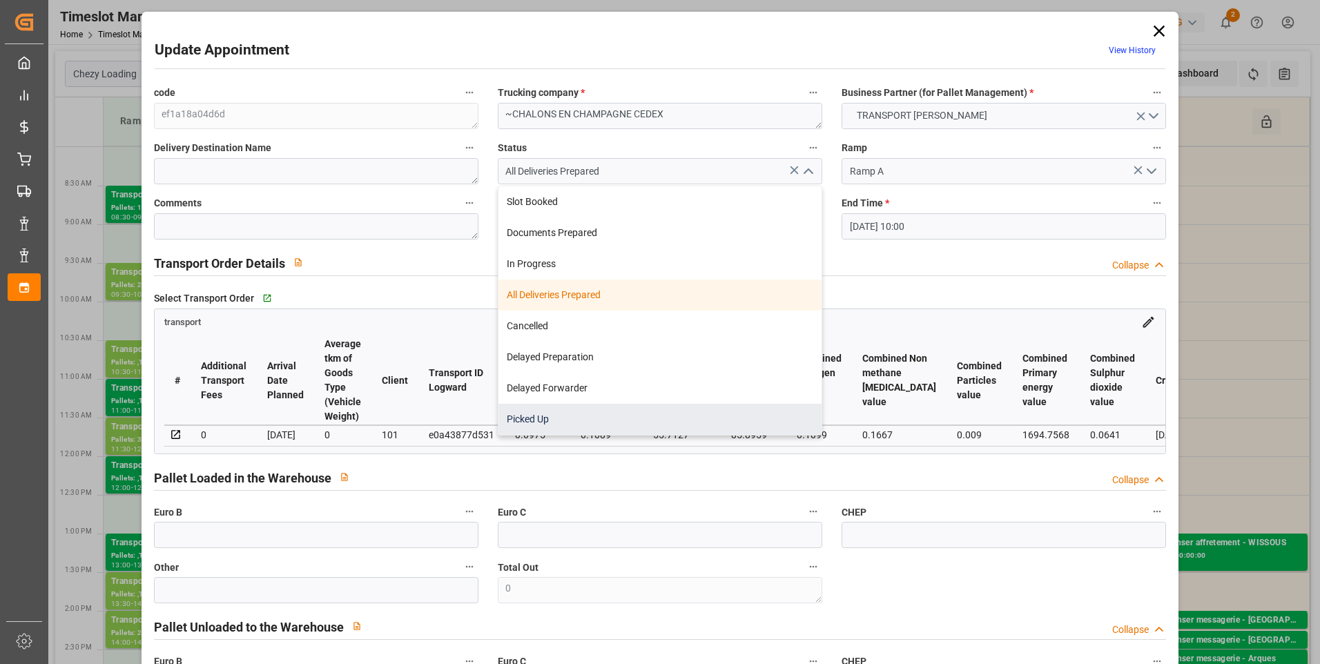
click at [542, 421] on div "Picked Up" at bounding box center [660, 419] width 323 height 31
type input "Picked Up"
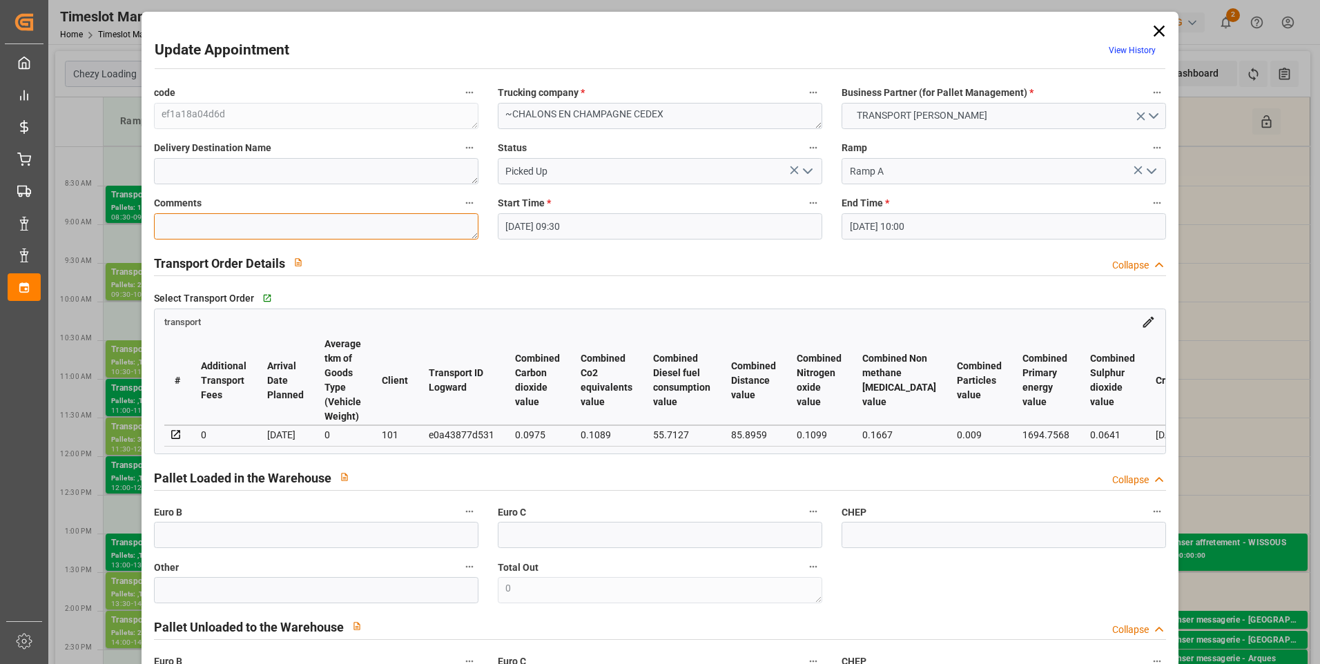
click at [193, 228] on textarea at bounding box center [316, 226] width 325 height 26
type textarea "fm 10"
click at [802, 173] on icon "open menu" at bounding box center [808, 171] width 17 height 17
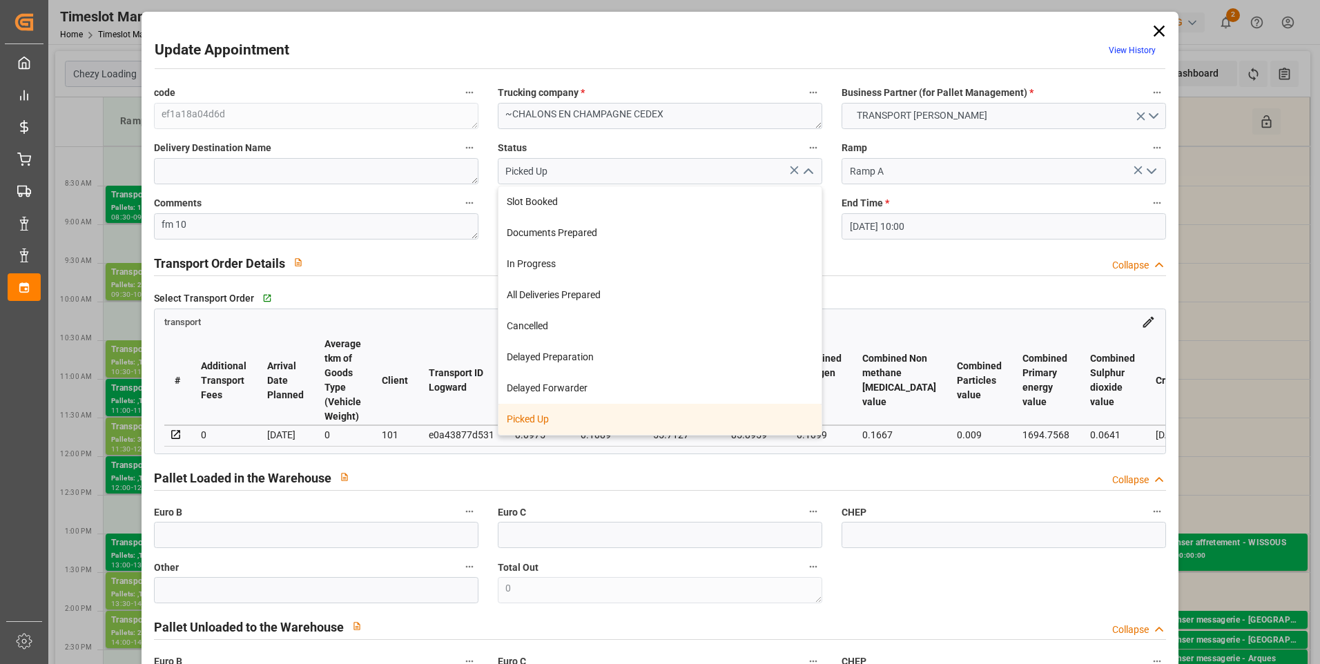
click at [542, 420] on div "Picked Up" at bounding box center [660, 419] width 323 height 31
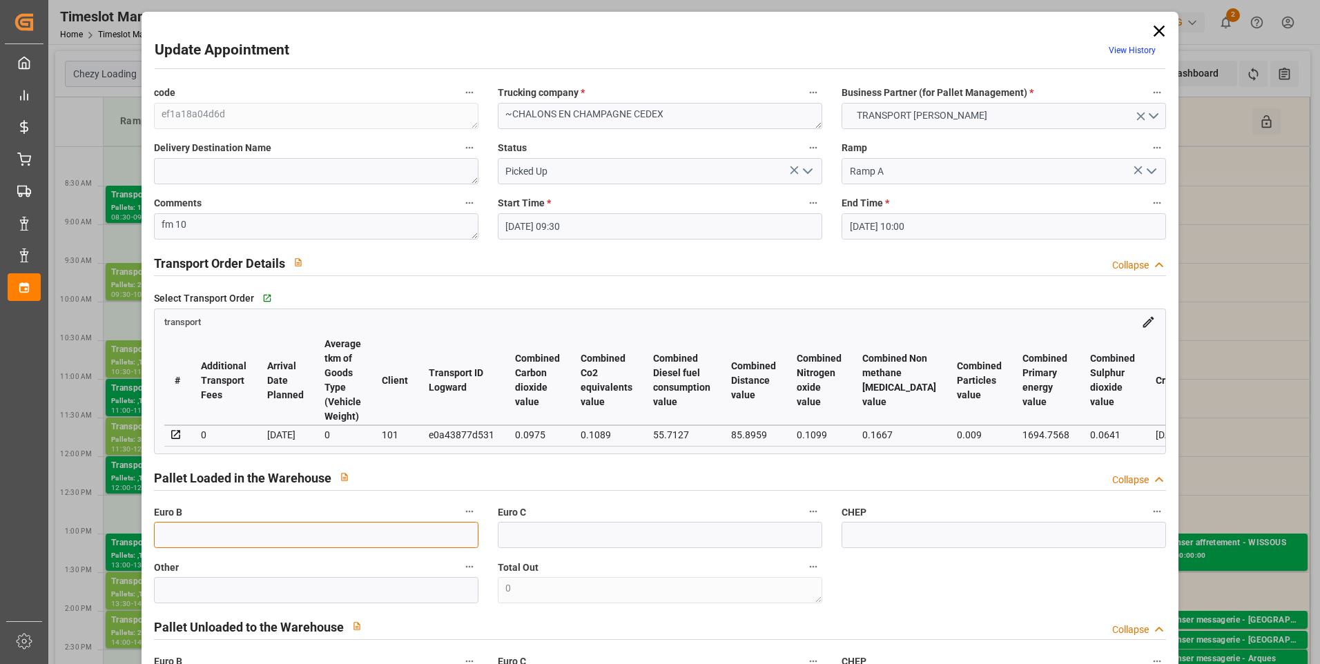
click at [177, 543] on input "text" at bounding box center [316, 535] width 325 height 26
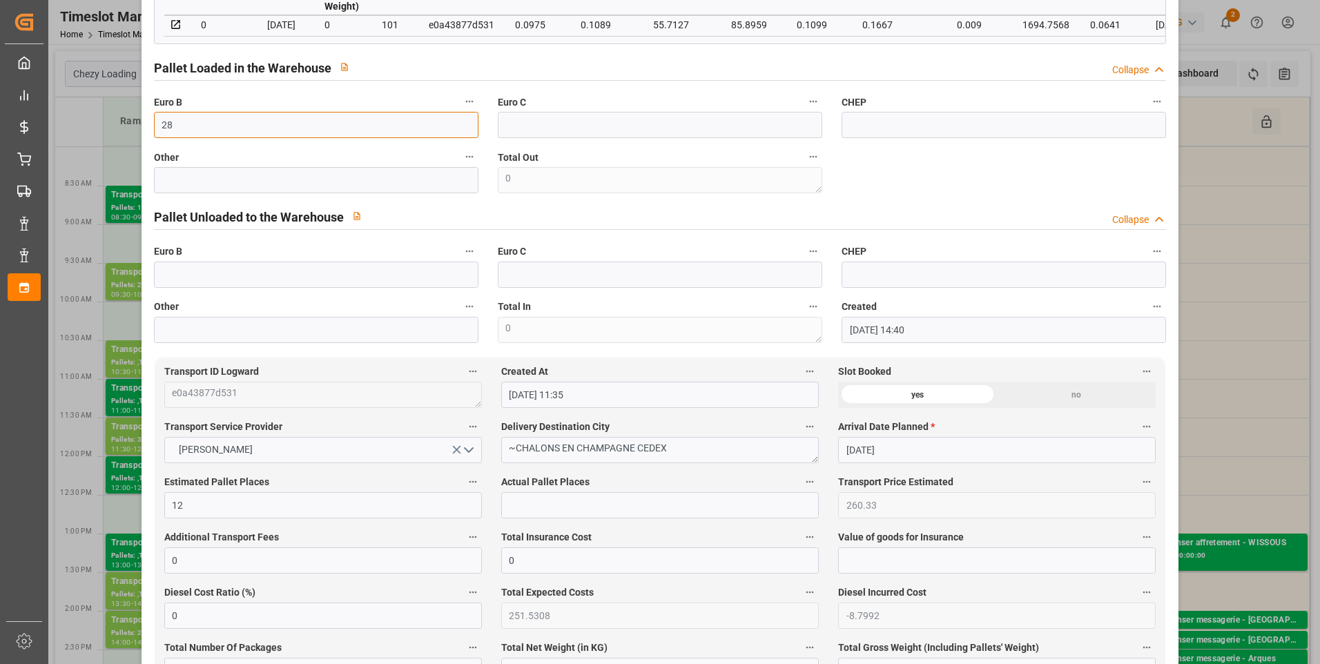
scroll to position [414, 0]
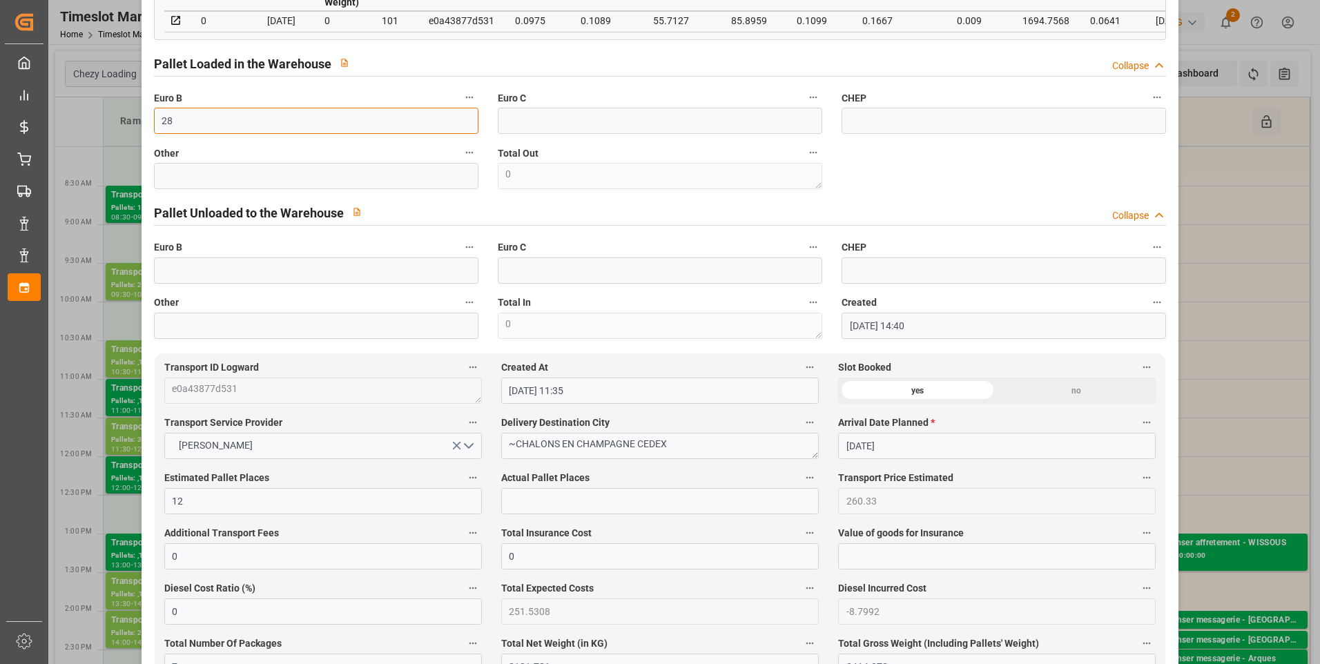
type input "28"
click at [534, 501] on input "text" at bounding box center [660, 501] width 318 height 26
type input "10"
click at [953, 199] on div "Pallet Unloaded to the Warehouse Collapse" at bounding box center [660, 213] width 1032 height 39
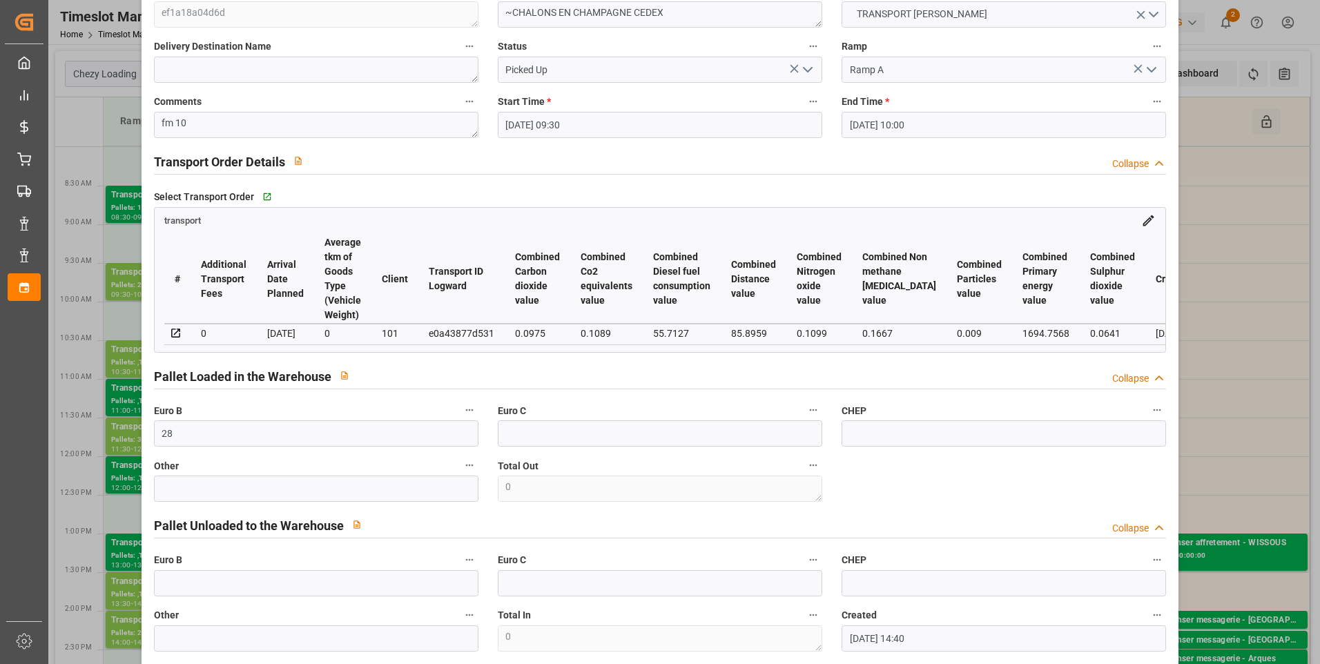
scroll to position [0, 0]
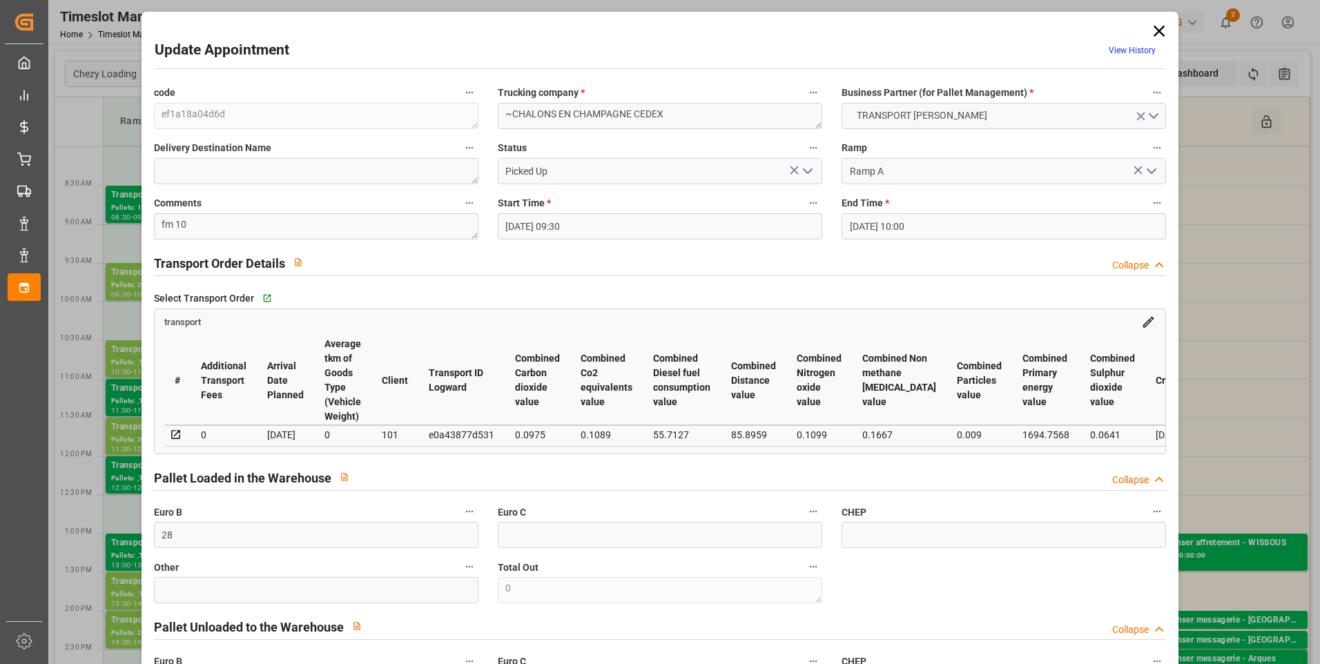
click at [807, 170] on icon "open menu" at bounding box center [808, 171] width 17 height 17
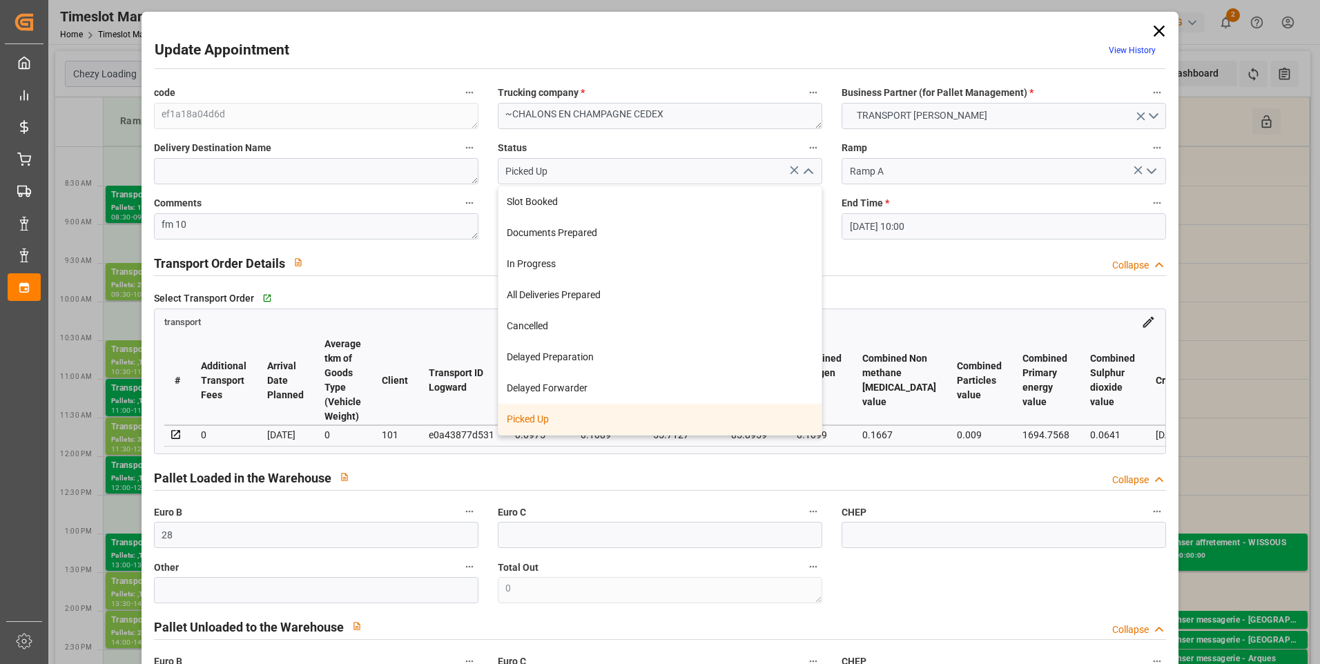
click at [551, 425] on div "Picked Up" at bounding box center [660, 419] width 323 height 31
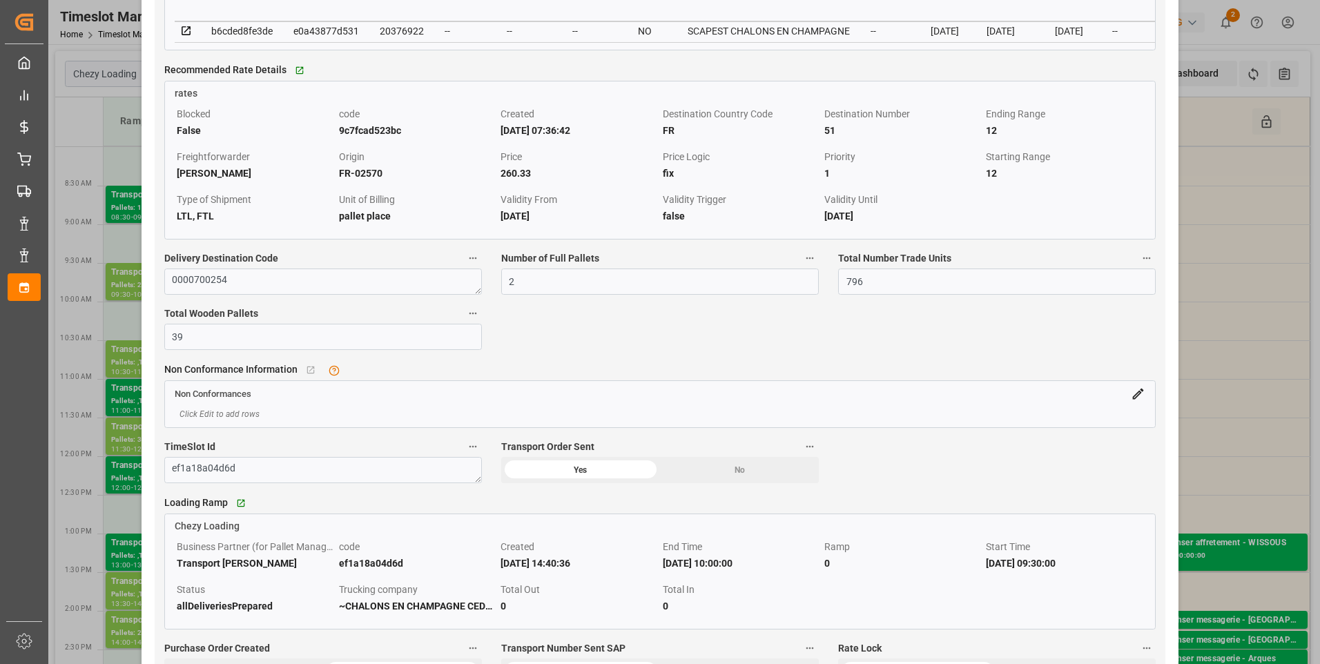
scroll to position [1105, 0]
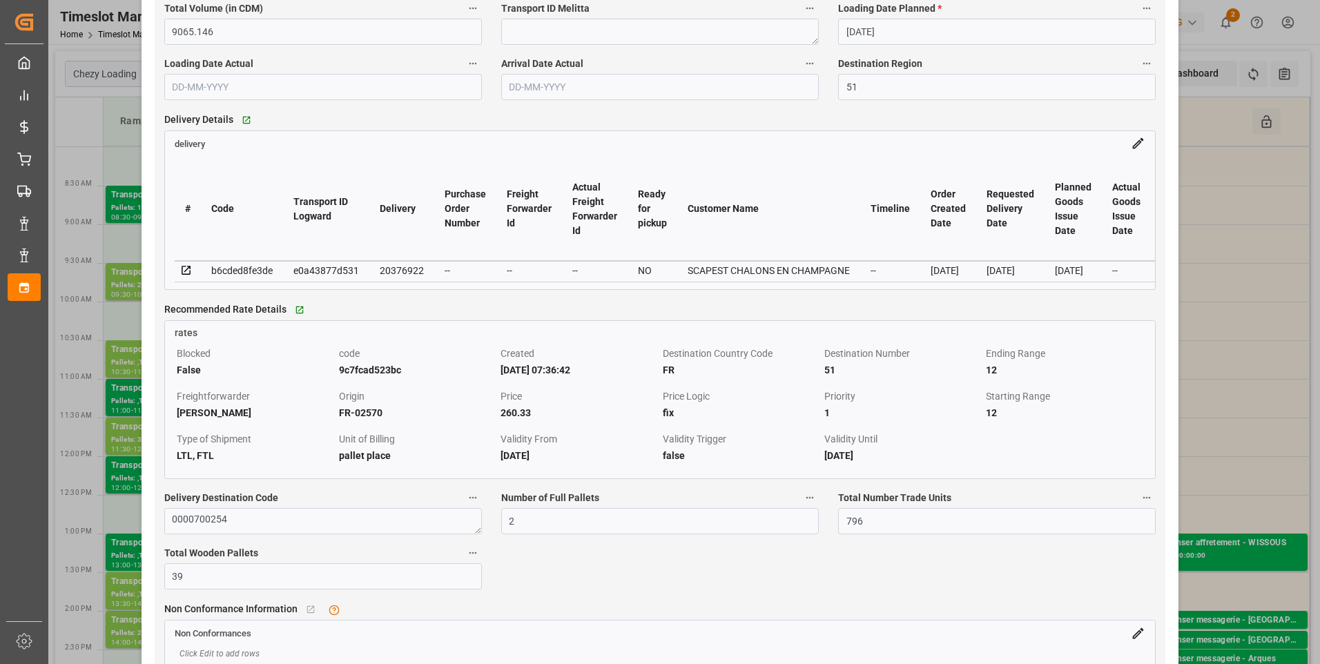
click at [184, 277] on icon at bounding box center [186, 270] width 12 height 12
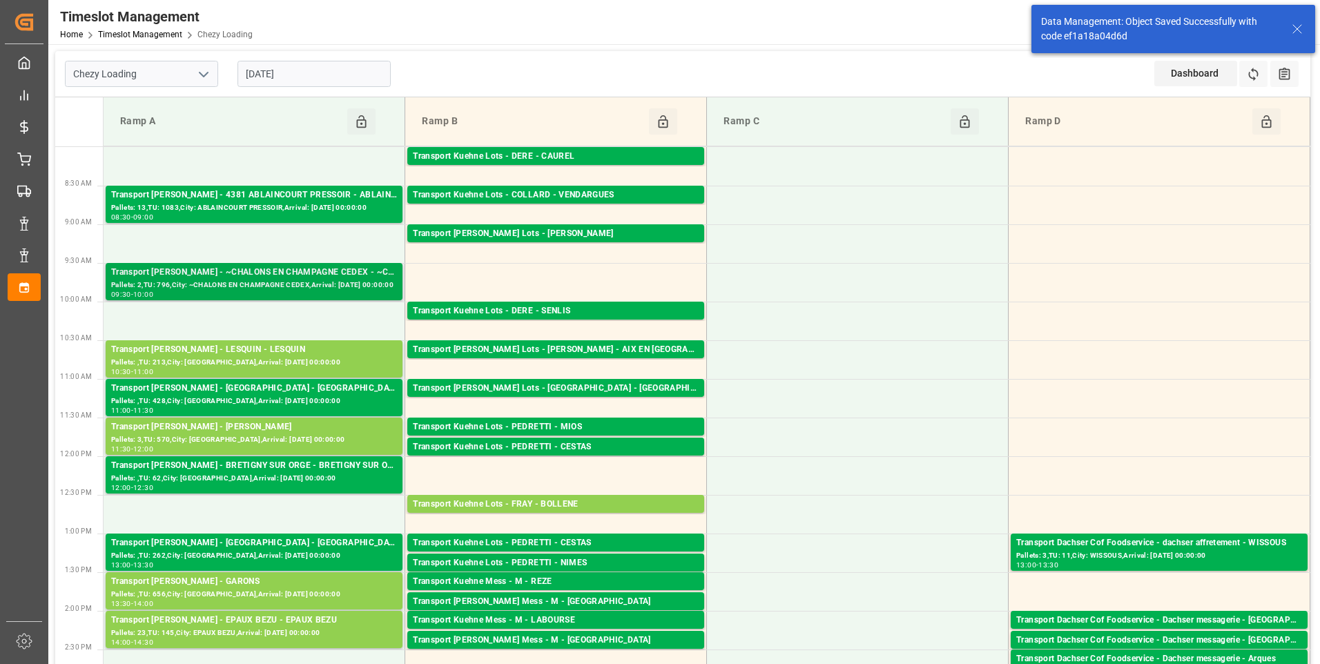
click at [249, 280] on div "Pallets: 2,TU: 796,City: ~CHALONS EN CHAMPAGNE CEDEX,Arrival: 2025-09-02 00:00:…" at bounding box center [254, 286] width 286 height 12
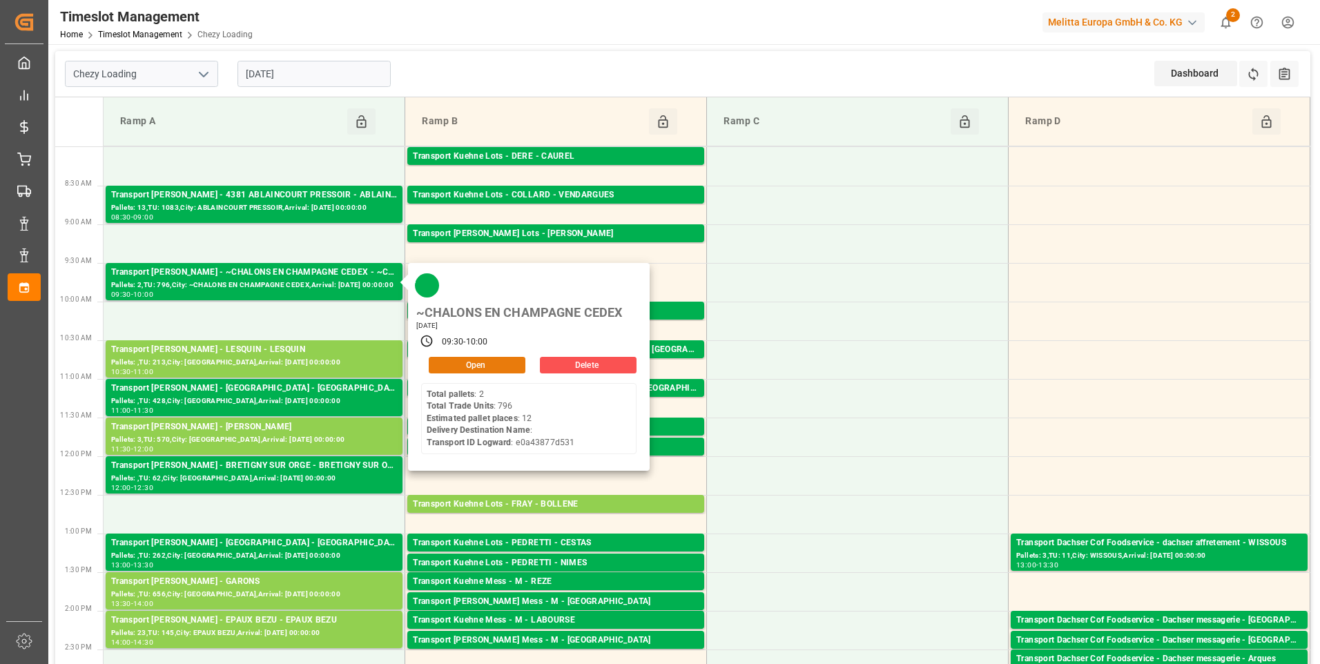
click at [470, 366] on button "Open" at bounding box center [477, 365] width 97 height 17
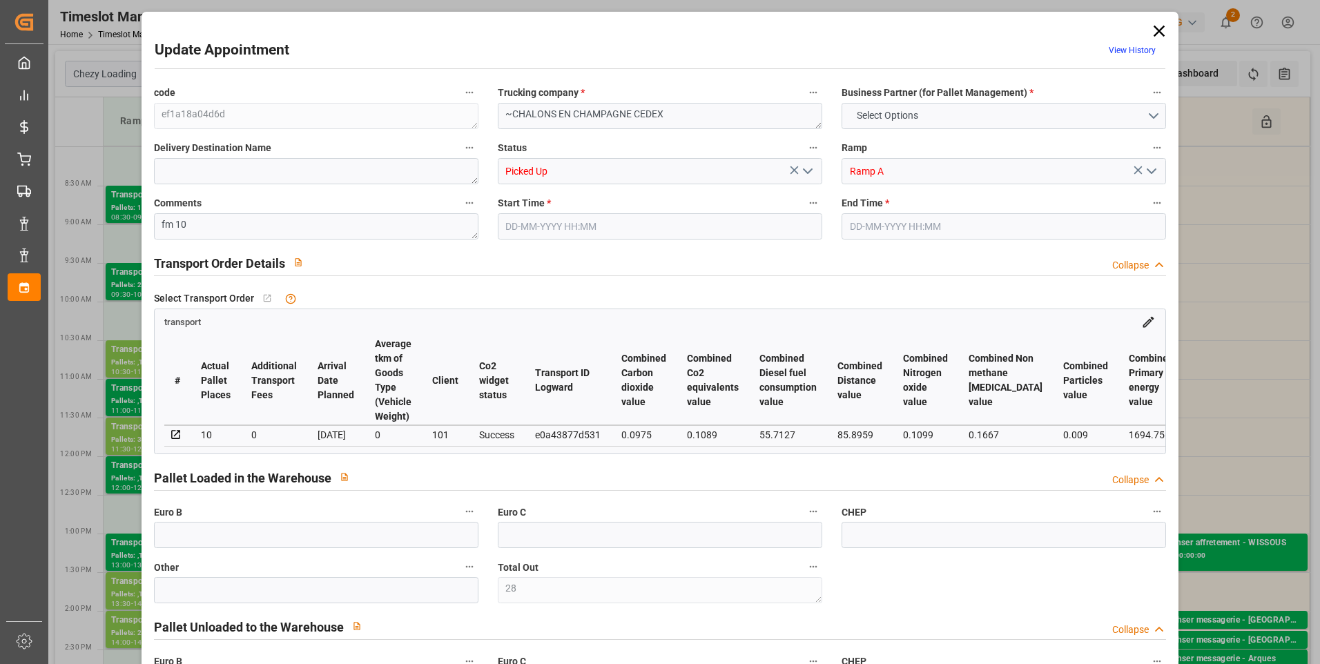
type input "28"
type input "12"
type input "10"
type input "260.33"
type input "0"
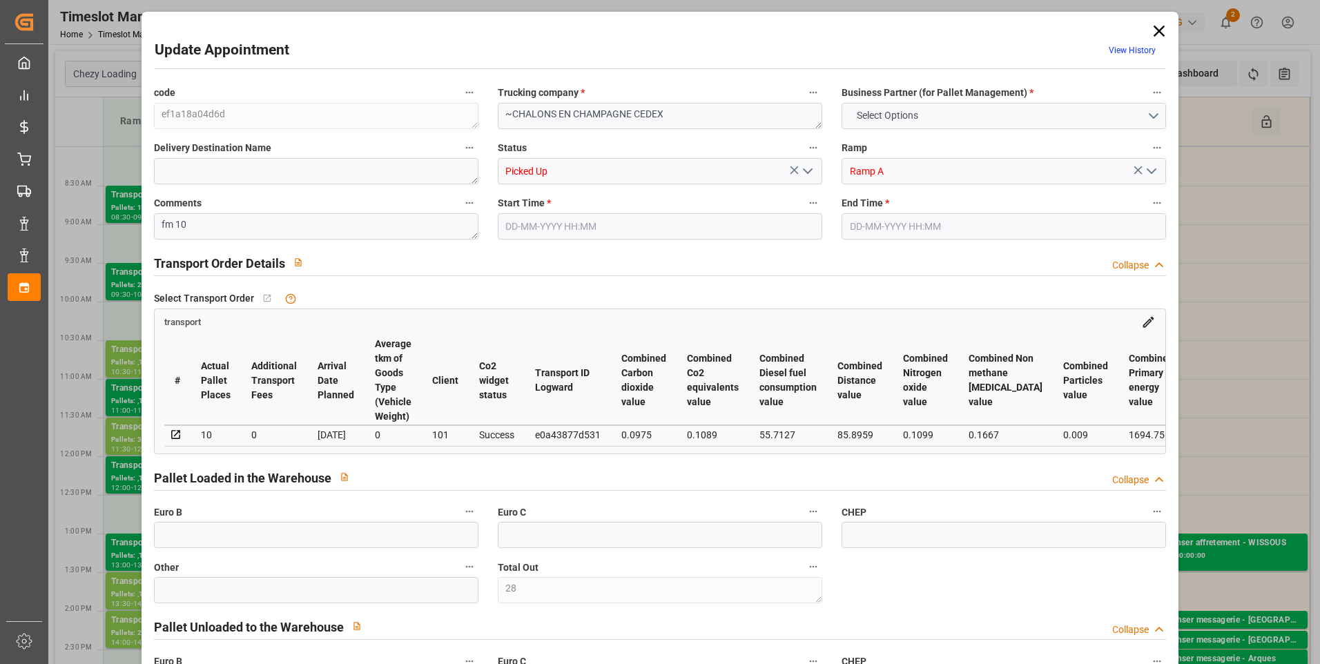
type input "0"
type input "251.5308"
type input "-8.7992"
type input "7"
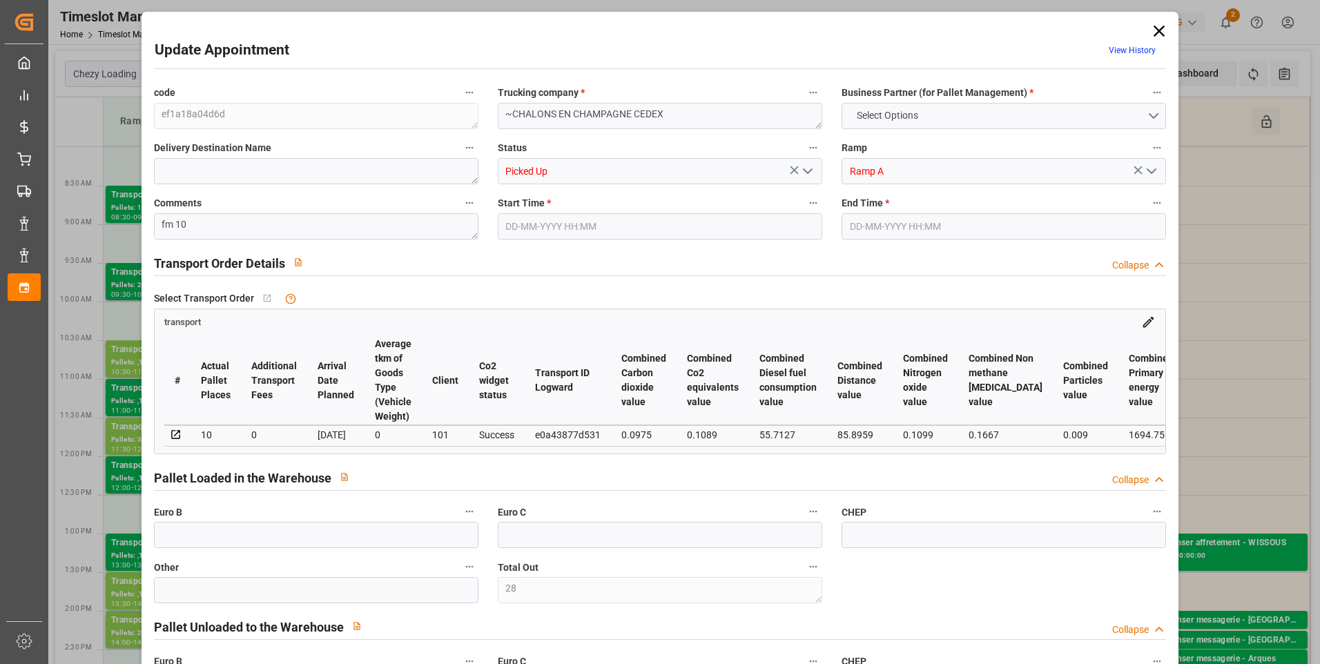
type input "2101.781"
type input "3414.072"
type input "9065.146"
type input "51"
type input "2"
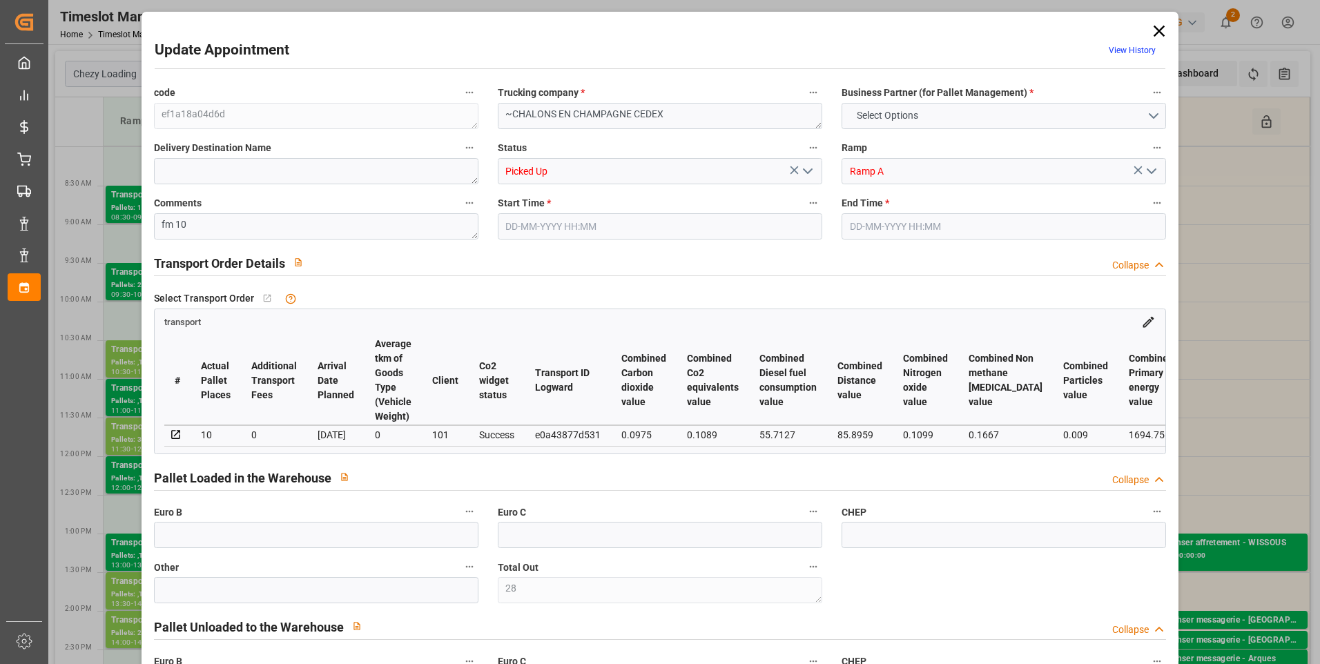
type input "796"
type input "28"
type input "101"
type input "2503.24"
type input "0"
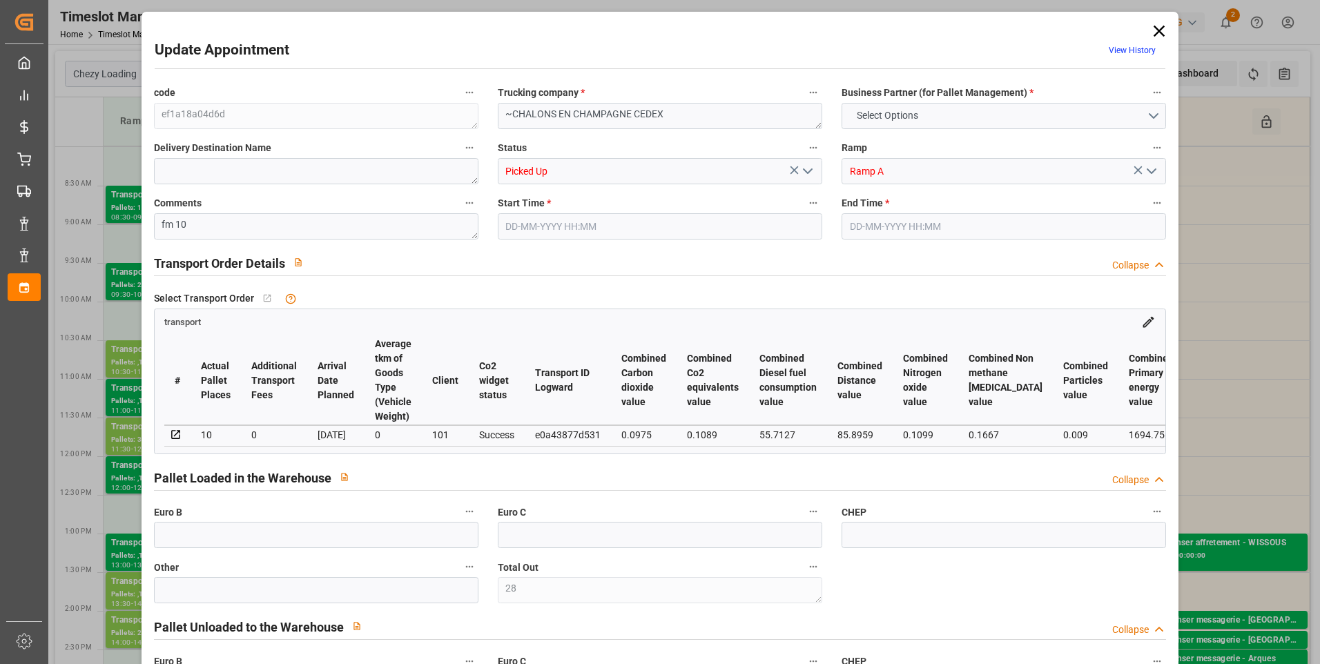
type input "10767.6795"
type input "0"
type input "21"
type input "80"
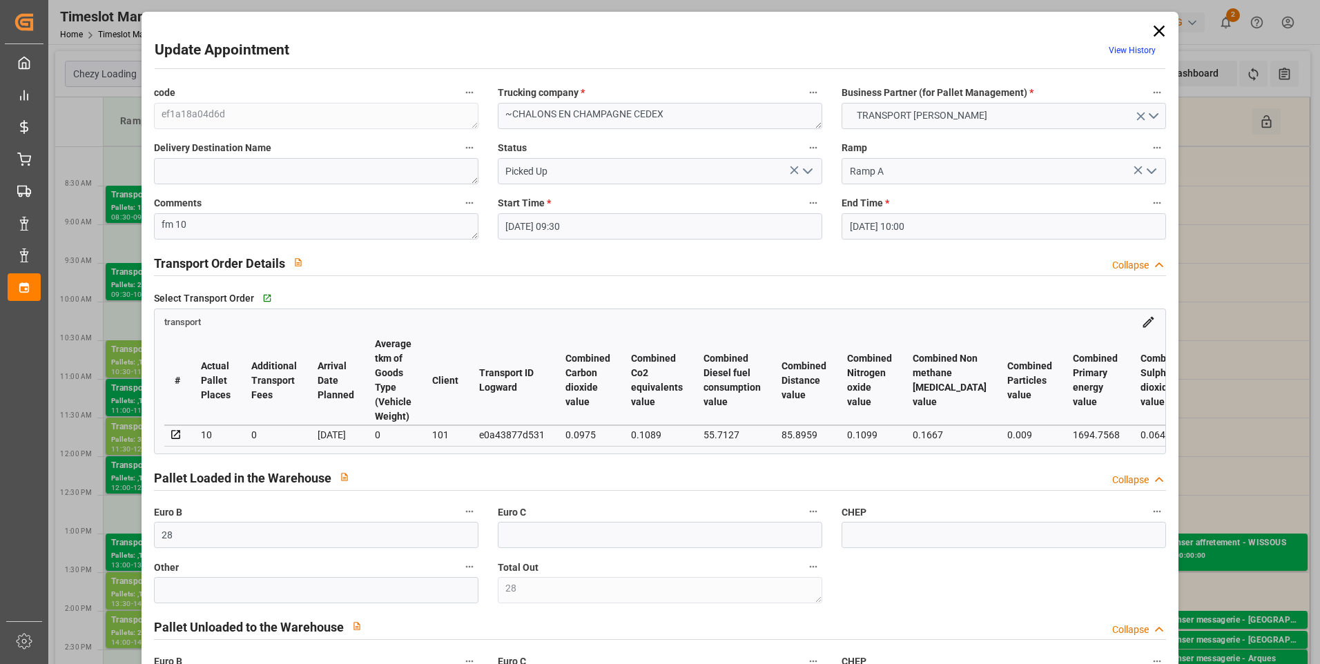
type input "01-09-2025 09:30"
type input "01-09-2025 10:00"
type input "27-08-2025 14:40"
type input "27-08-2025 11:35"
type input "[DATE]"
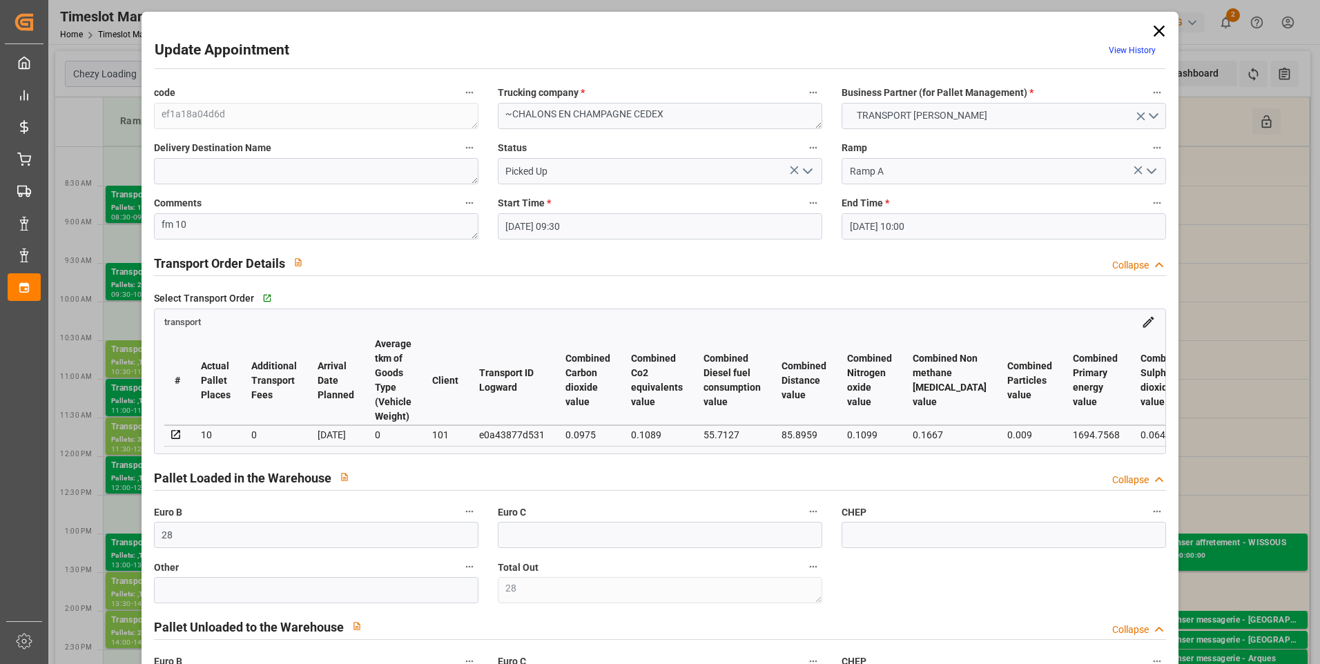
type input "[DATE]"
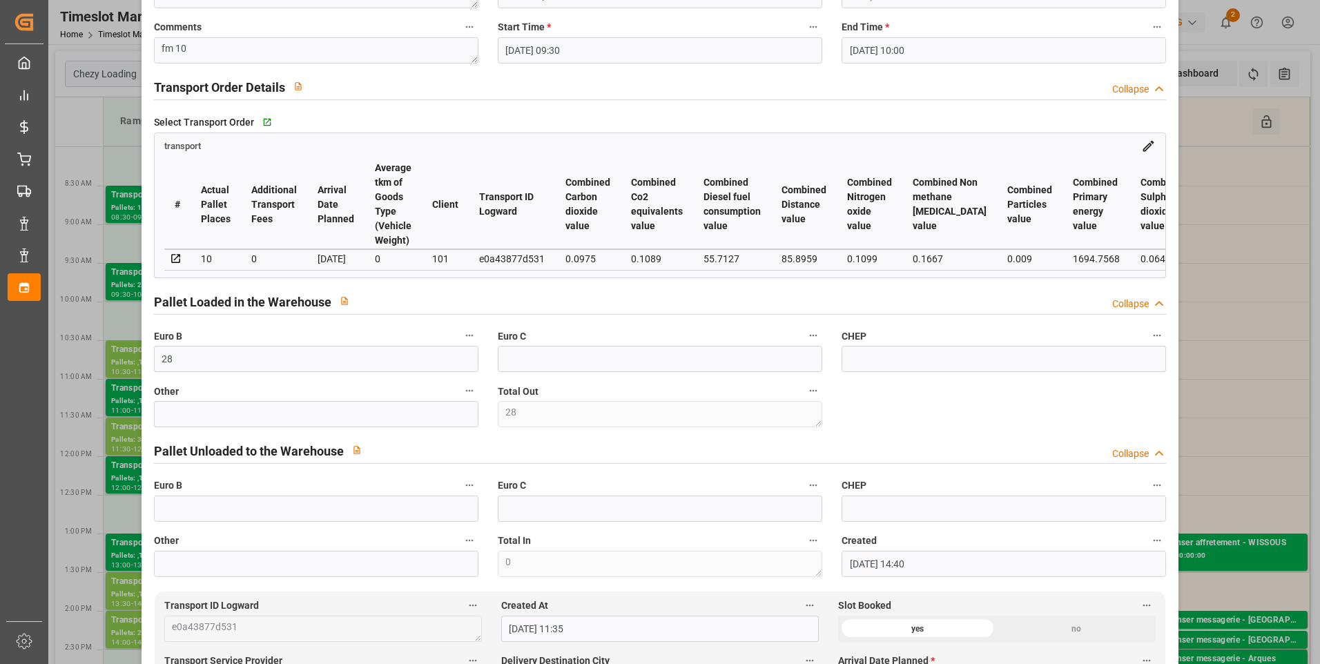
scroll to position [0, 0]
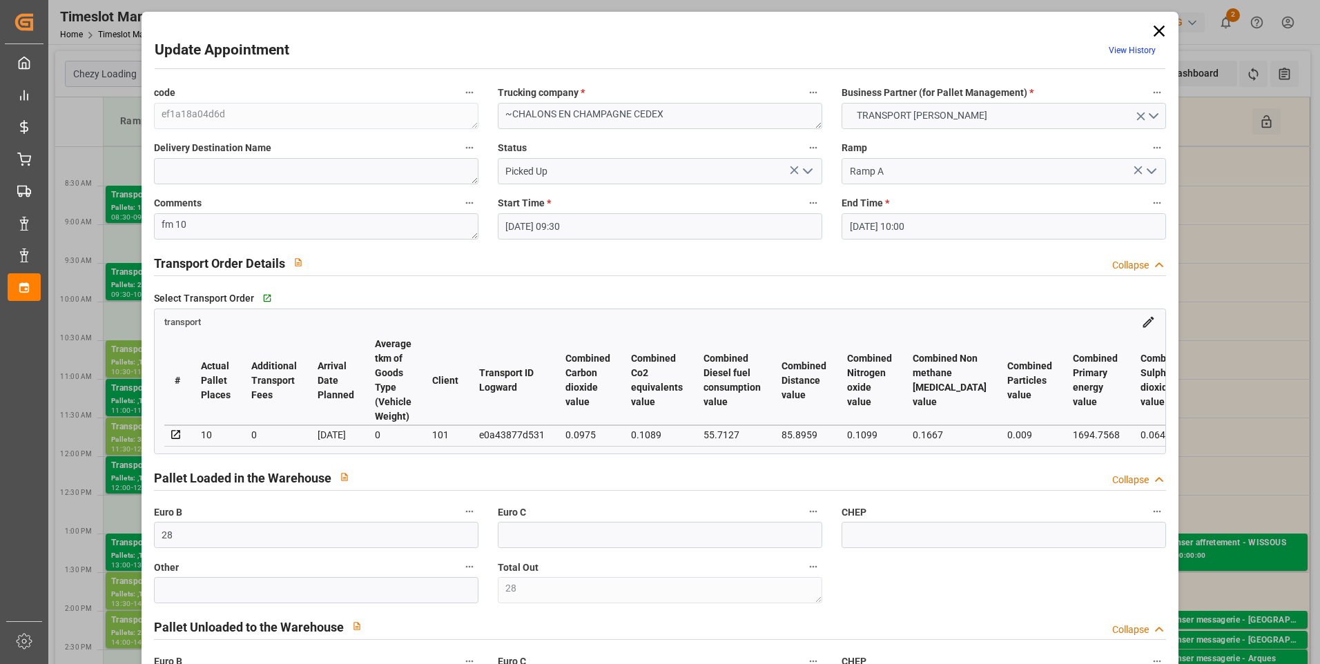
click at [1157, 30] on icon at bounding box center [1159, 31] width 11 height 11
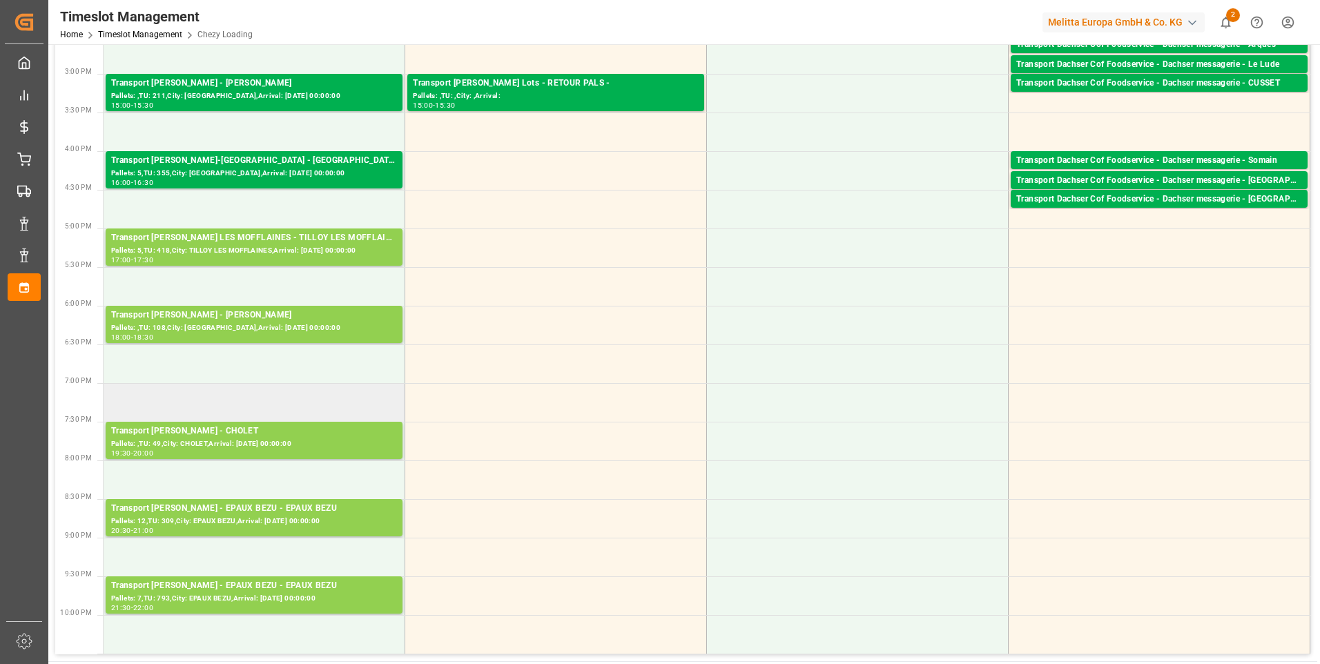
scroll to position [621, 0]
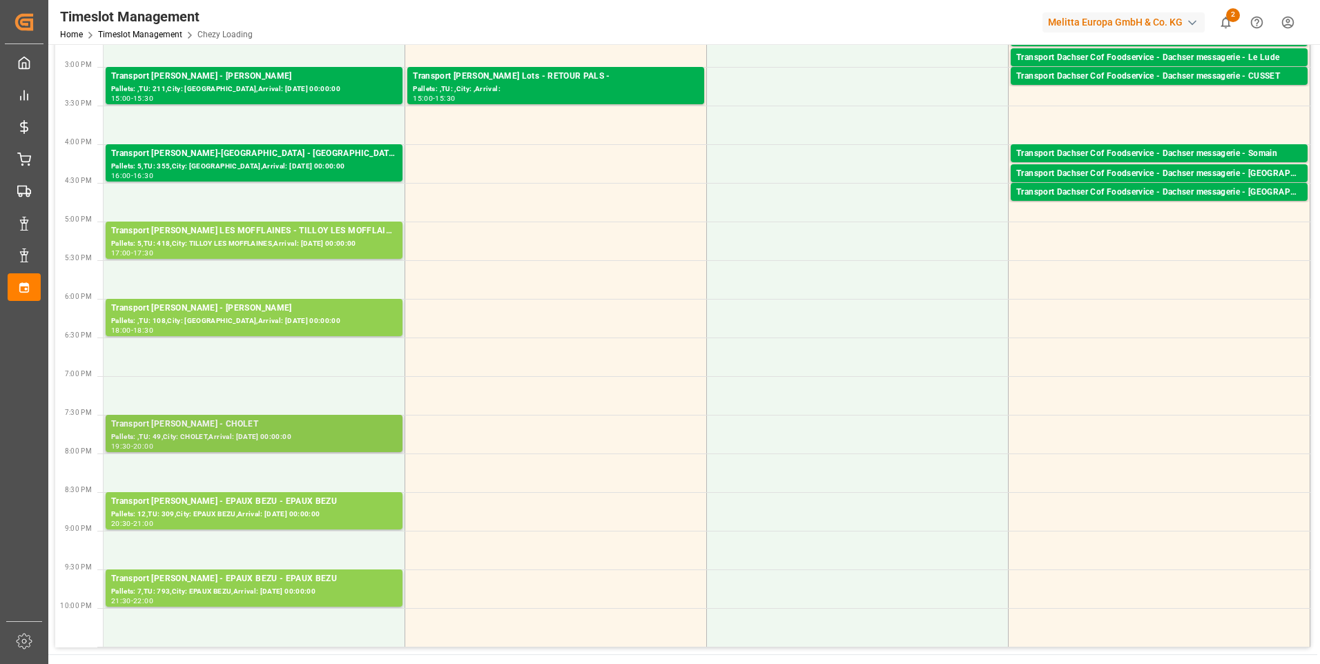
click at [235, 429] on div "Transport Delisle - CHOLET - CHOLET" at bounding box center [254, 425] width 286 height 14
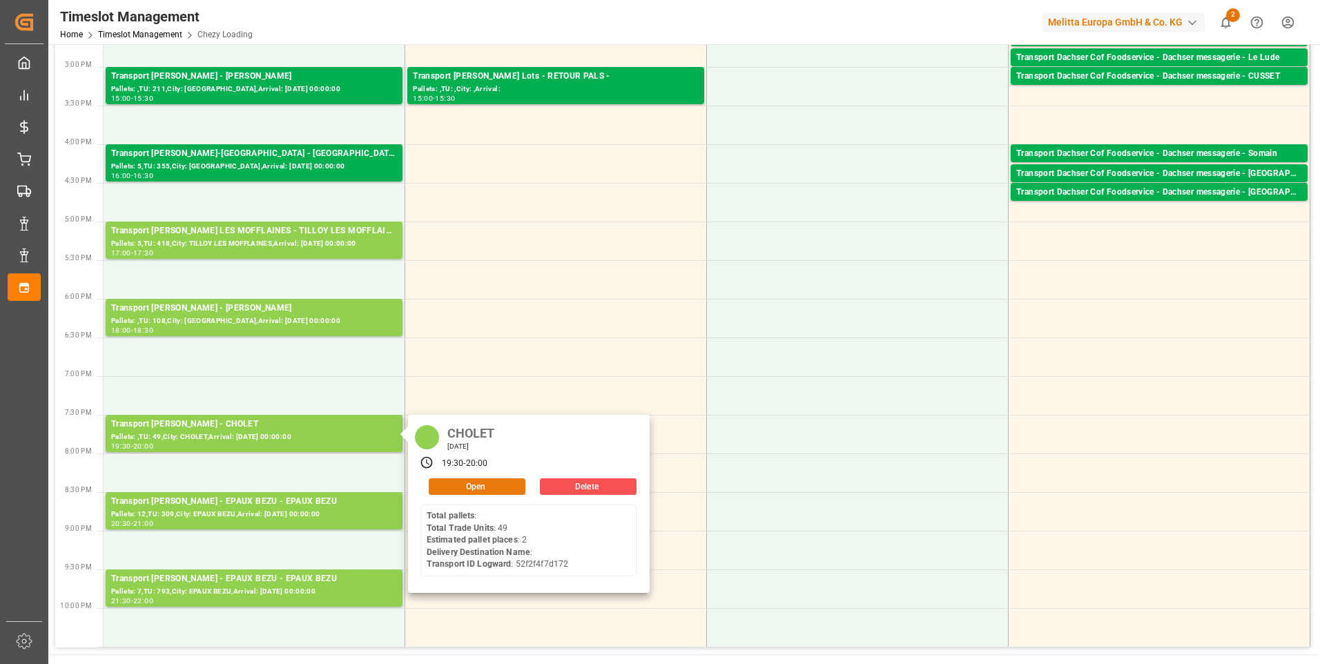
click at [452, 485] on button "Open" at bounding box center [477, 487] width 97 height 17
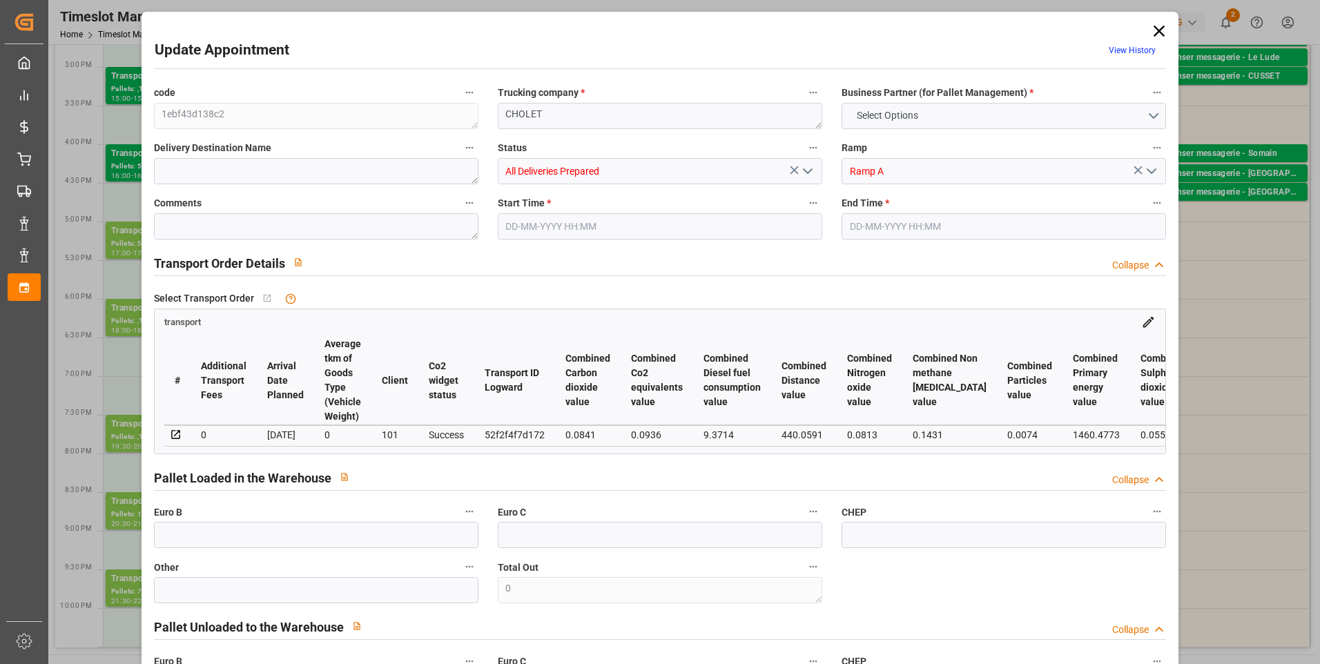
type input "2"
type input "222.17"
type input "0"
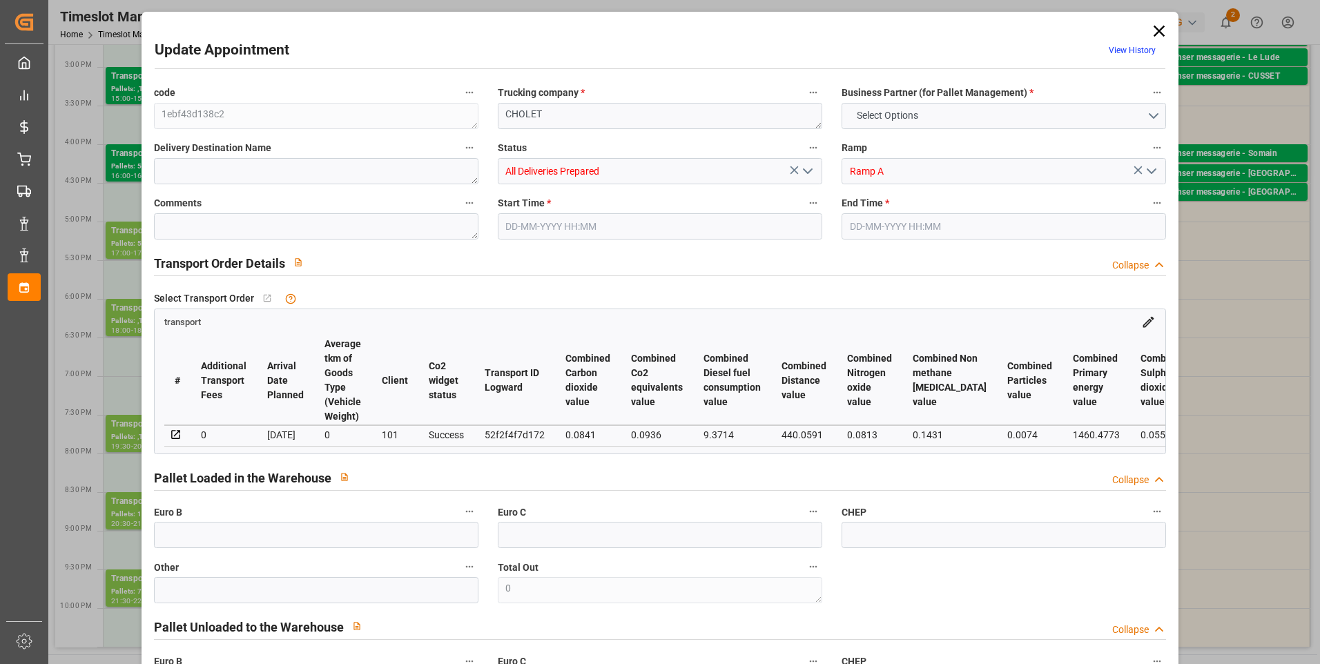
type input "214.6607"
type input "-7.5093"
type input "2"
type input "309.018"
type input "411.328"
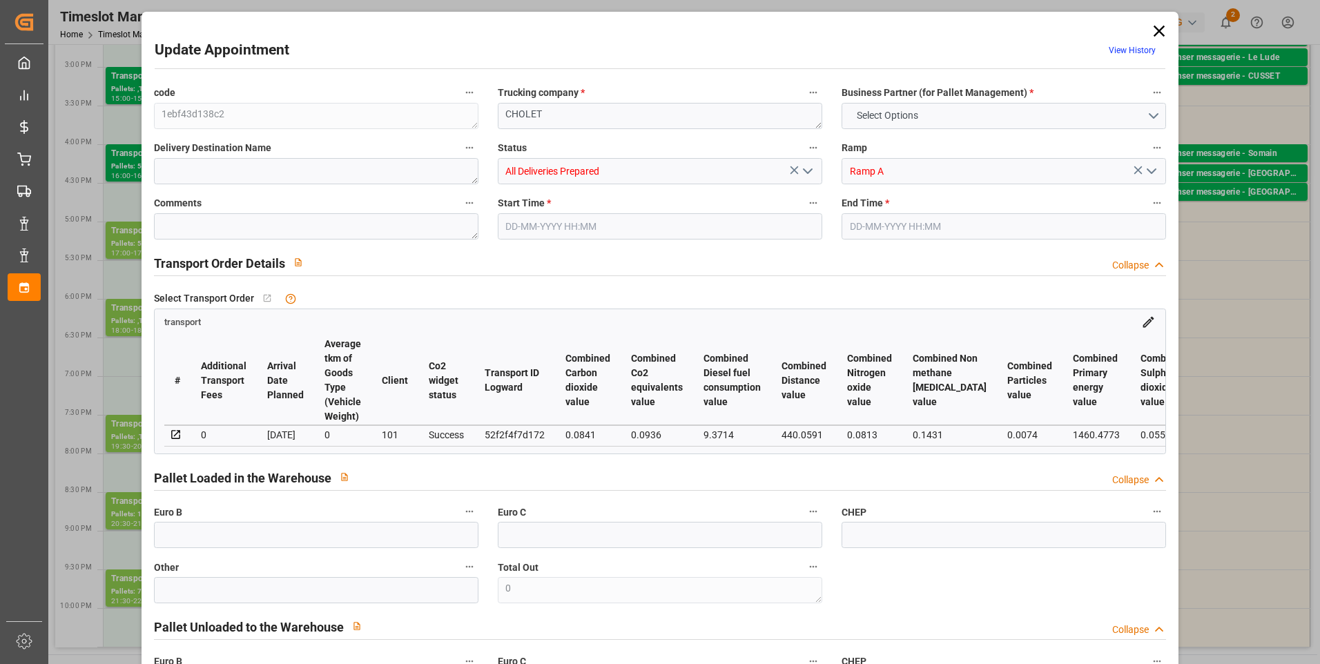
type input "946.038"
type input "49"
type input "0"
type input "49"
type input "2"
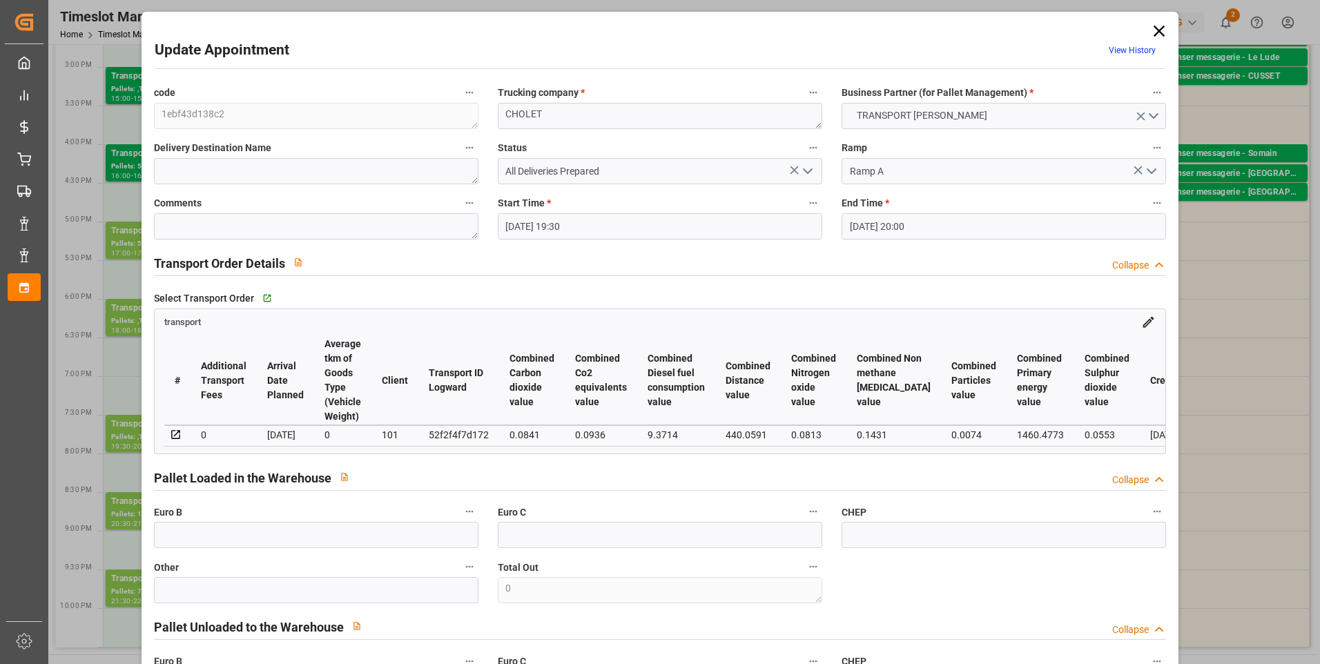
click at [804, 171] on icon "open menu" at bounding box center [808, 171] width 17 height 17
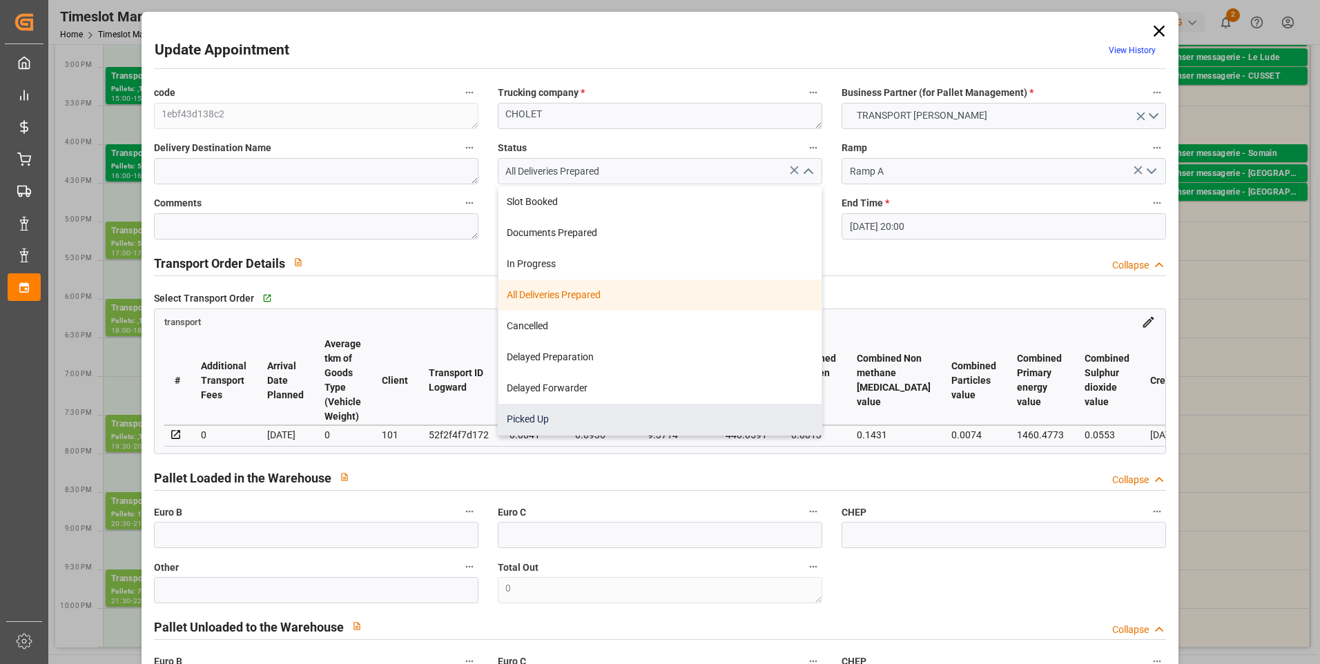
click at [555, 412] on div "Picked Up" at bounding box center [660, 419] width 323 height 31
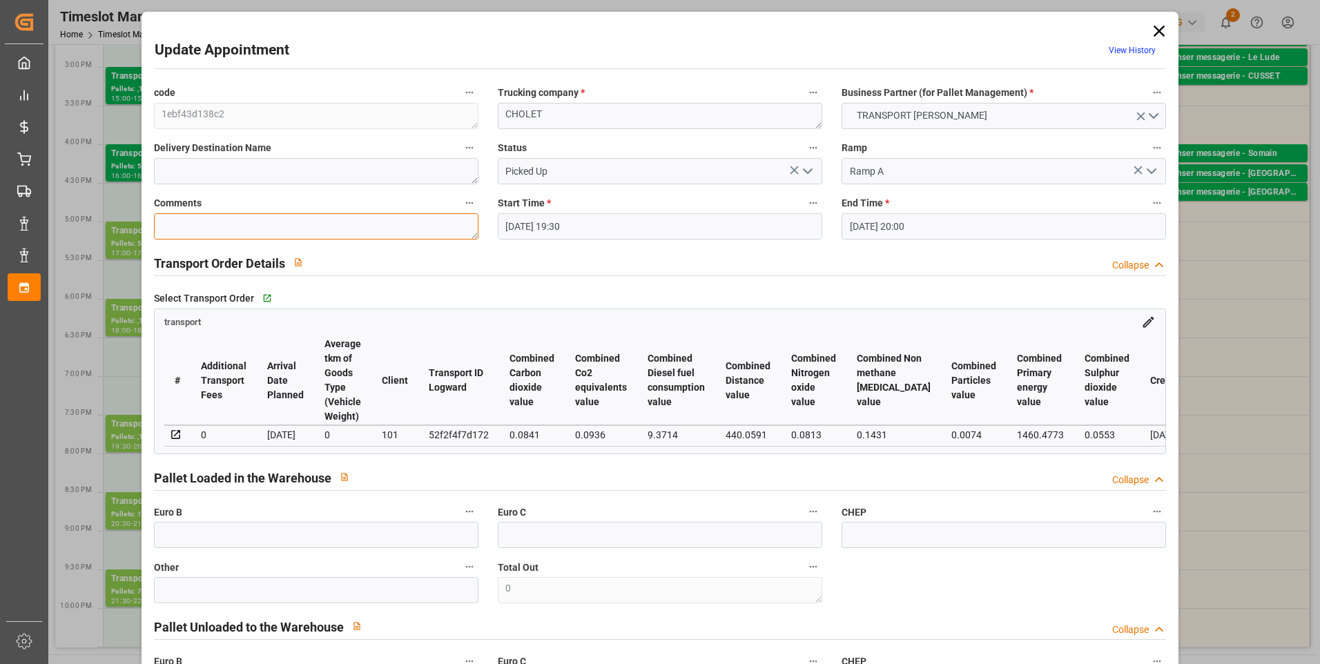
click at [183, 224] on textarea at bounding box center [316, 226] width 325 height 26
click at [187, 536] on input "text" at bounding box center [316, 535] width 325 height 26
click at [704, 471] on div "Pallet Loaded in the Warehouse Collapse" at bounding box center [660, 477] width 1013 height 26
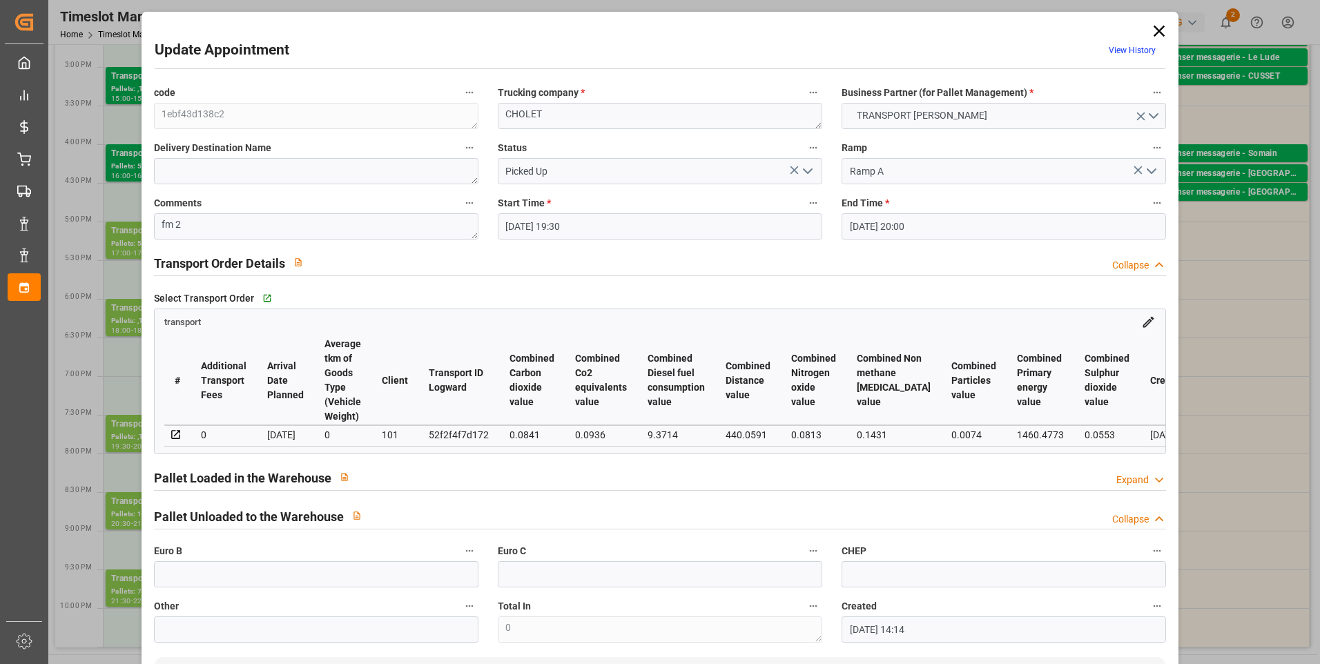
click at [1153, 485] on icon at bounding box center [1160, 480] width 14 height 15
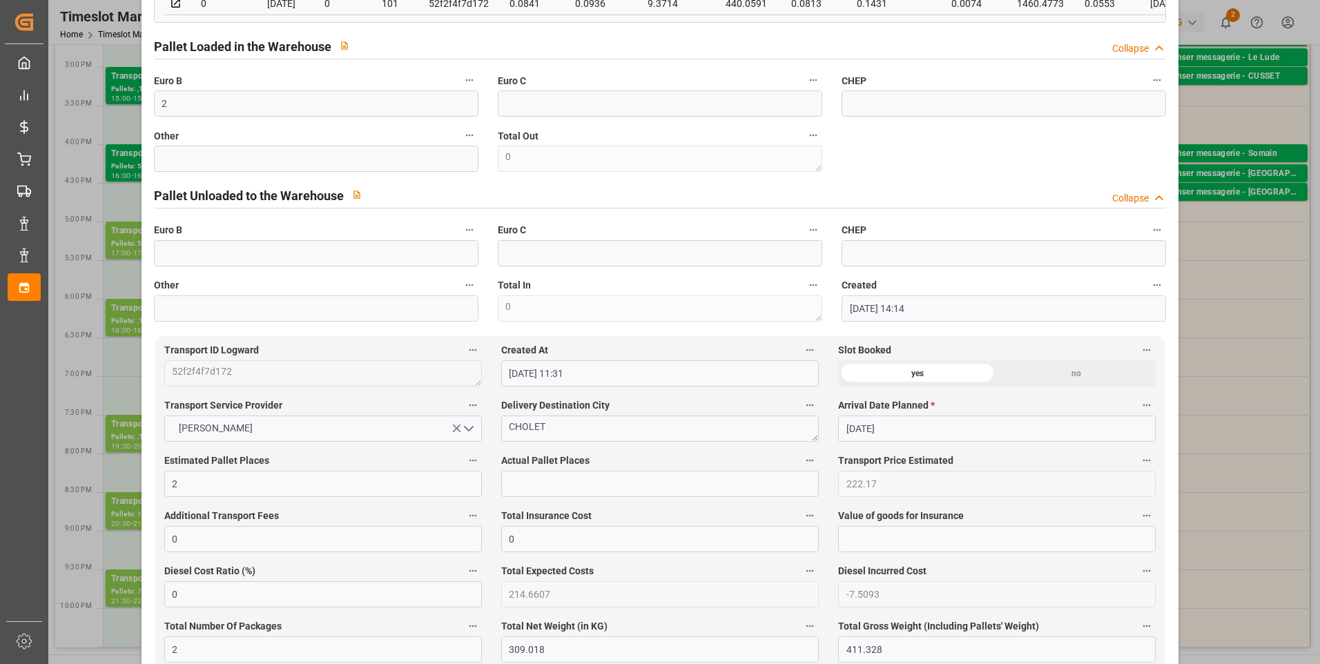
scroll to position [552, 0]
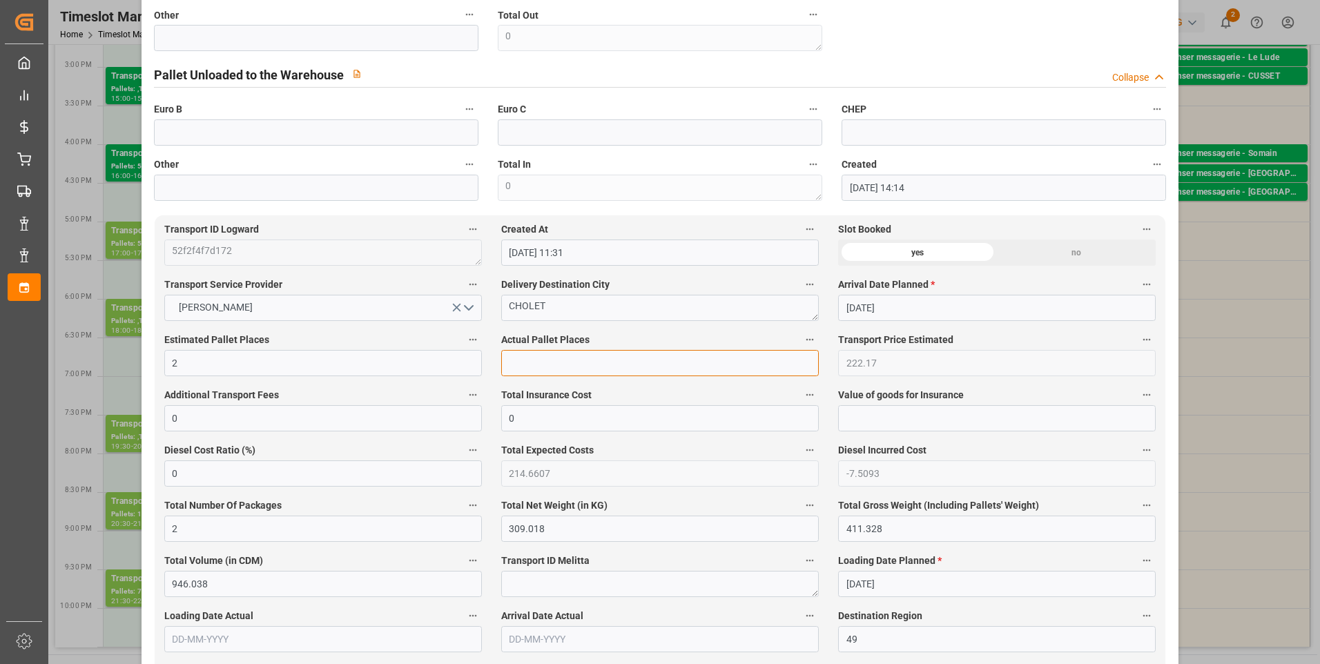
click at [526, 368] on input "text" at bounding box center [660, 363] width 318 height 26
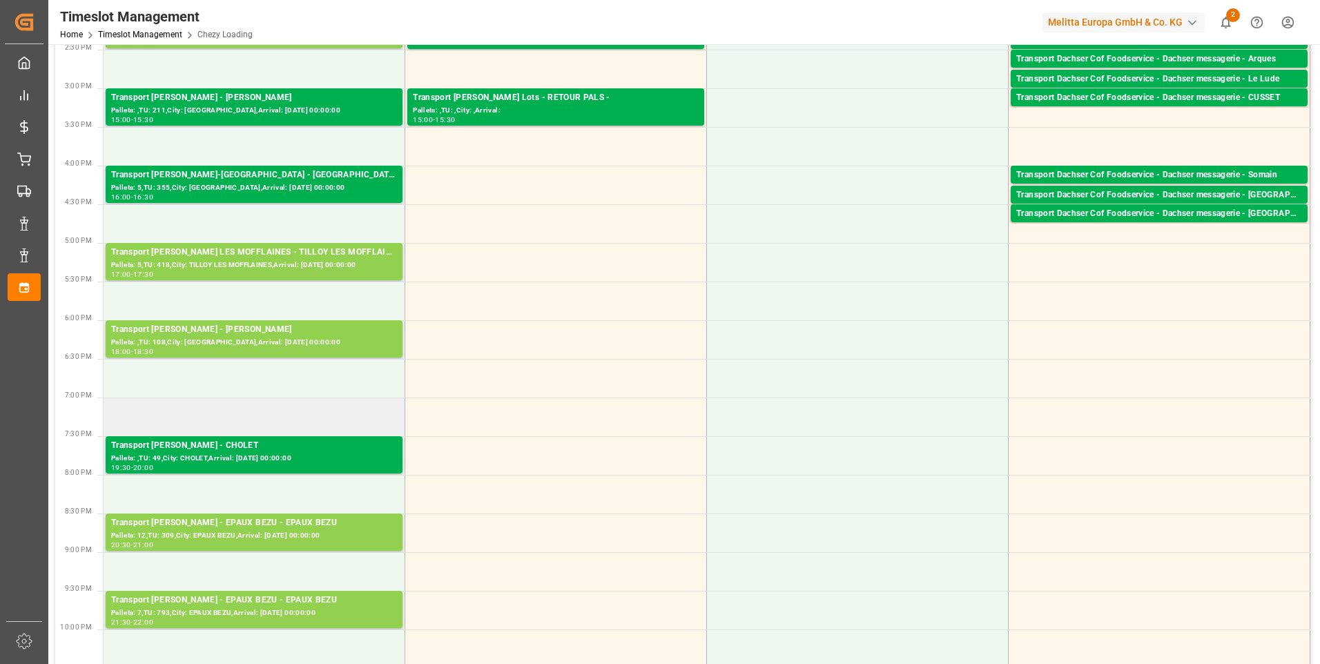
scroll to position [621, 0]
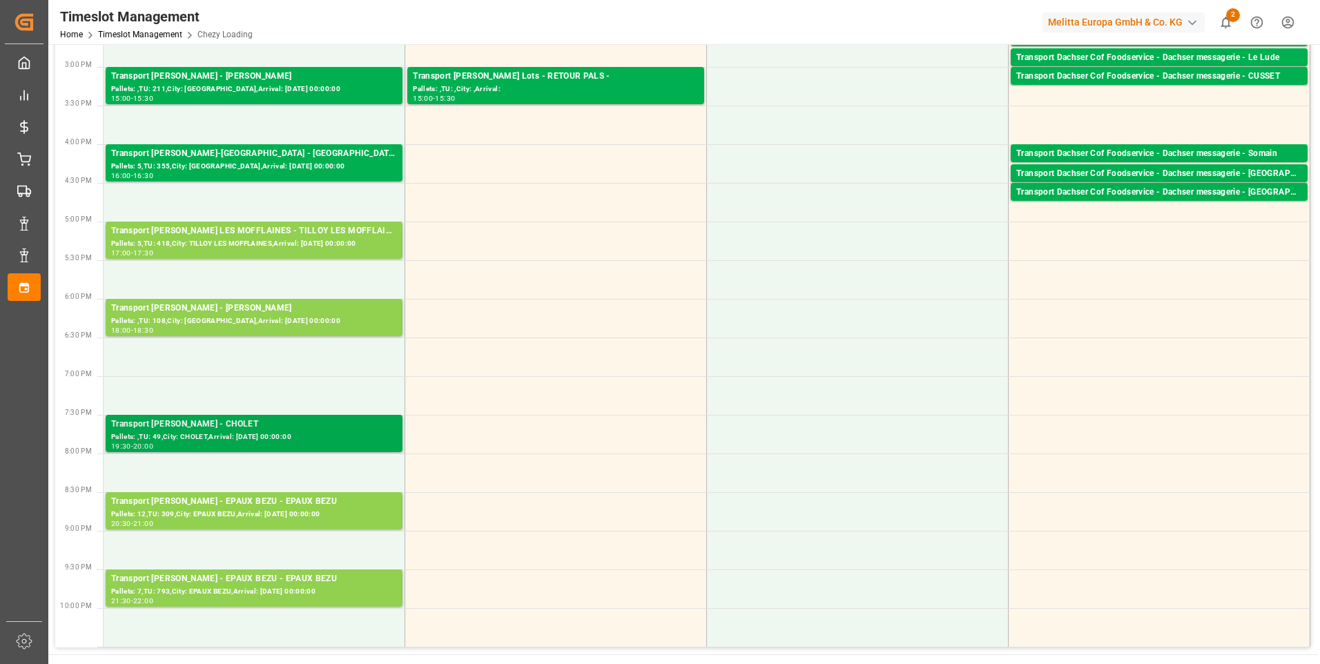
click at [204, 430] on div "Transport Delisle - CHOLET - CHOLET" at bounding box center [254, 425] width 286 height 14
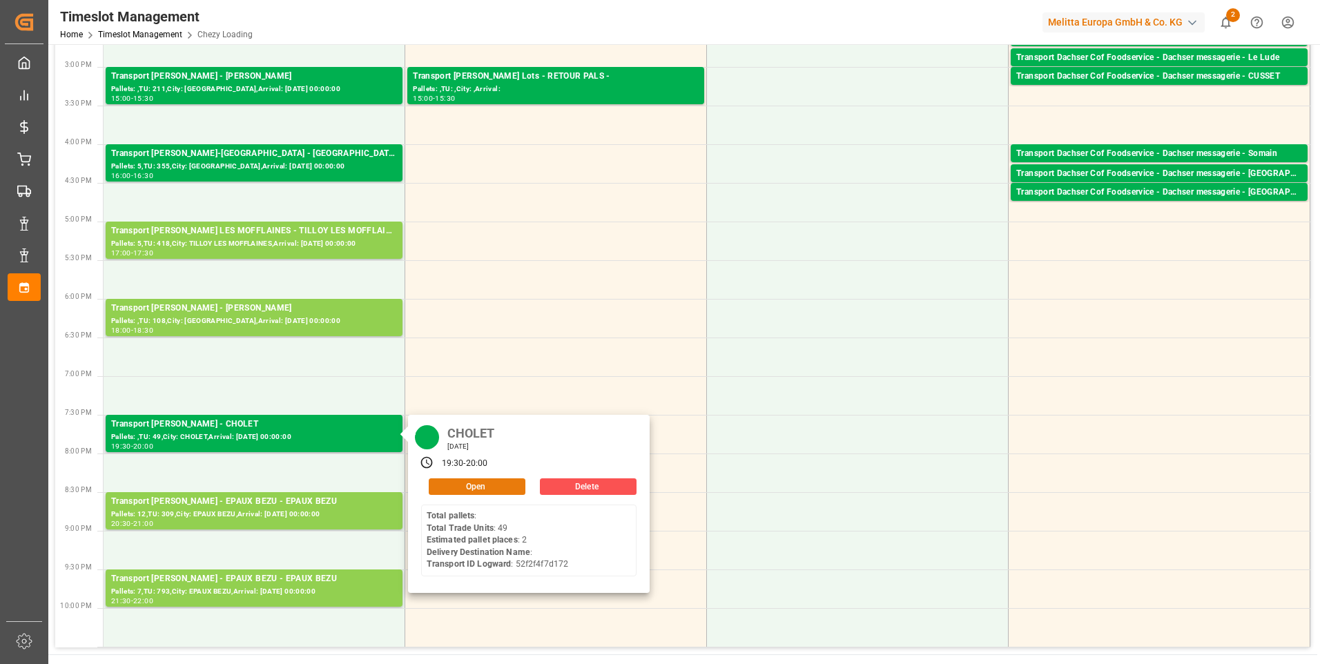
click at [451, 488] on button "Open" at bounding box center [477, 487] width 97 height 17
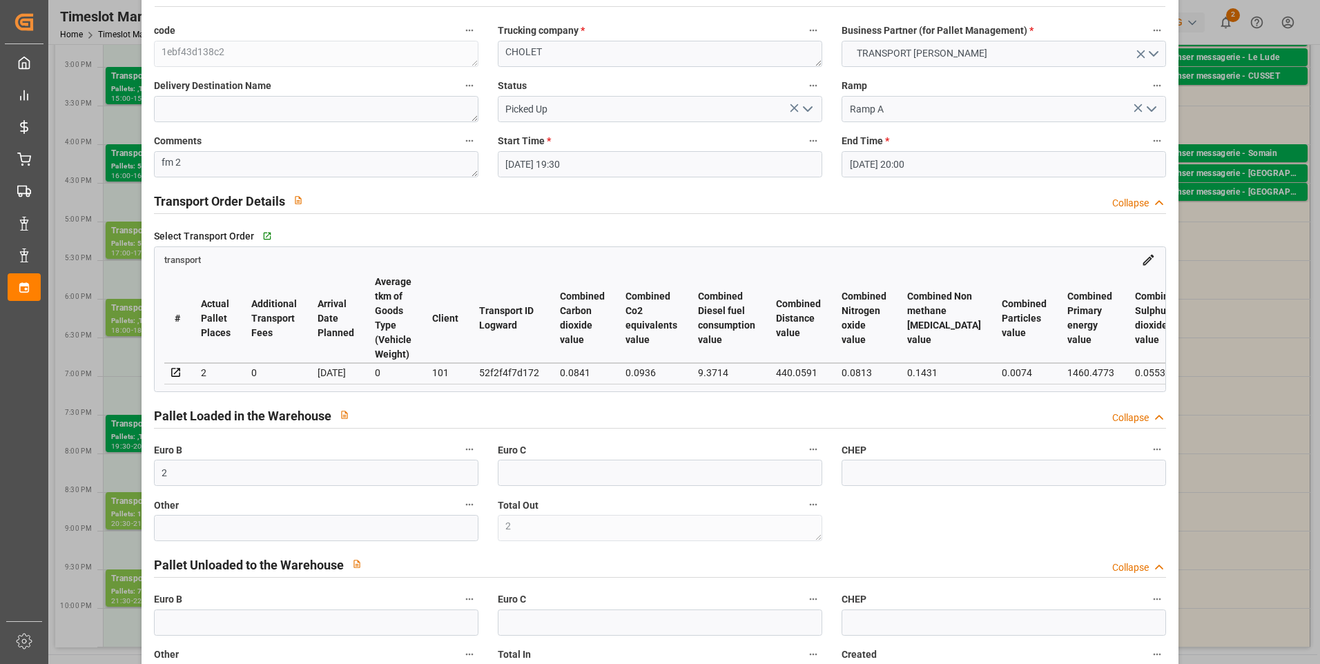
scroll to position [0, 0]
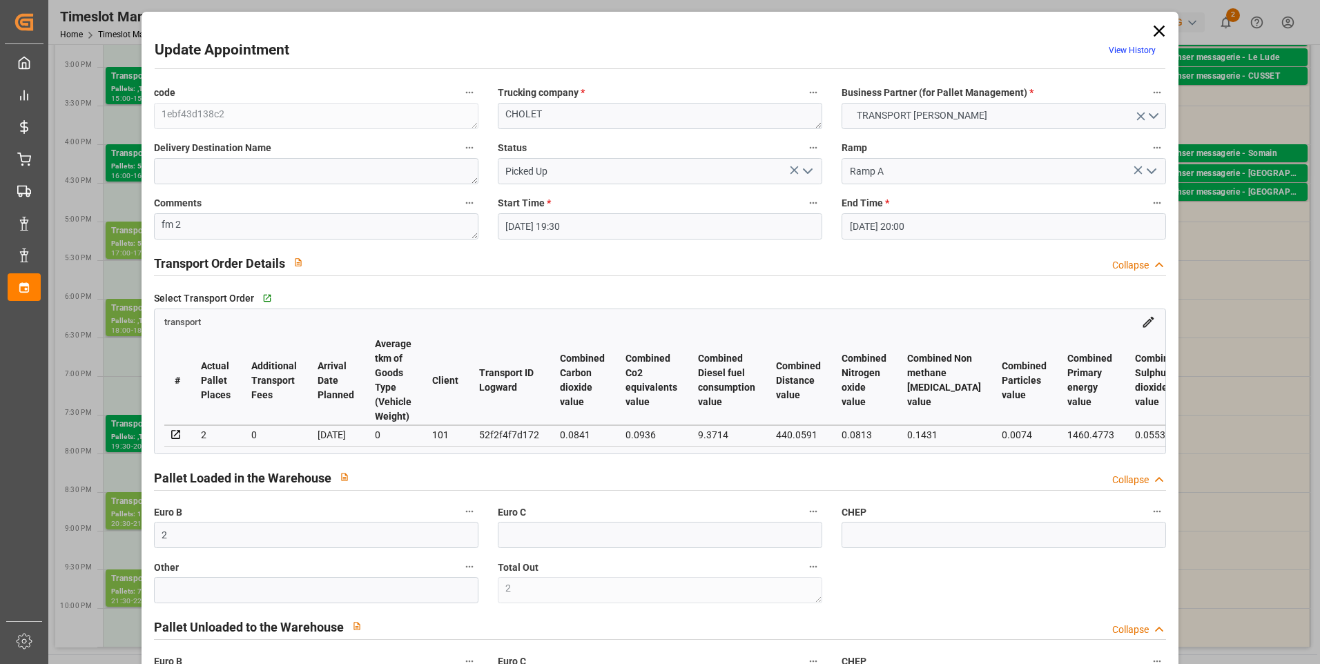
click at [1160, 28] on icon at bounding box center [1159, 30] width 19 height 19
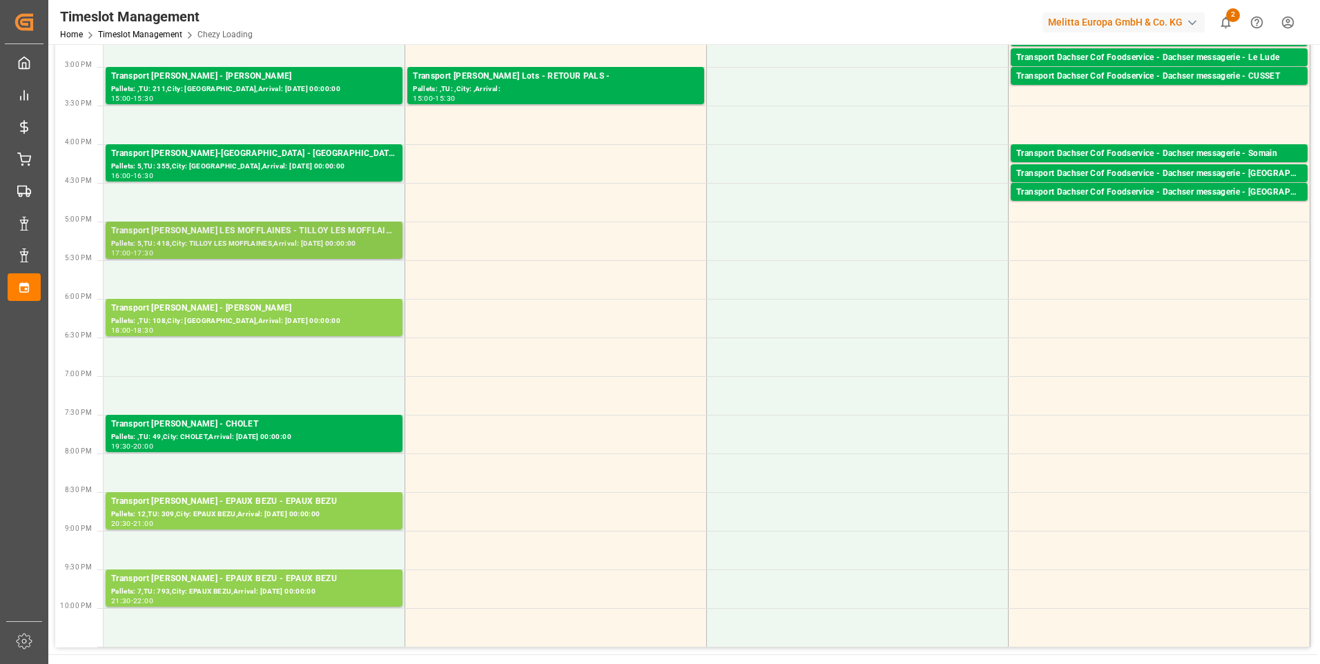
click at [218, 237] on div "Transport Delisle - TILLOY LES MOFFLAINES - TILLOY LES MOFFLAINES" at bounding box center [254, 231] width 286 height 14
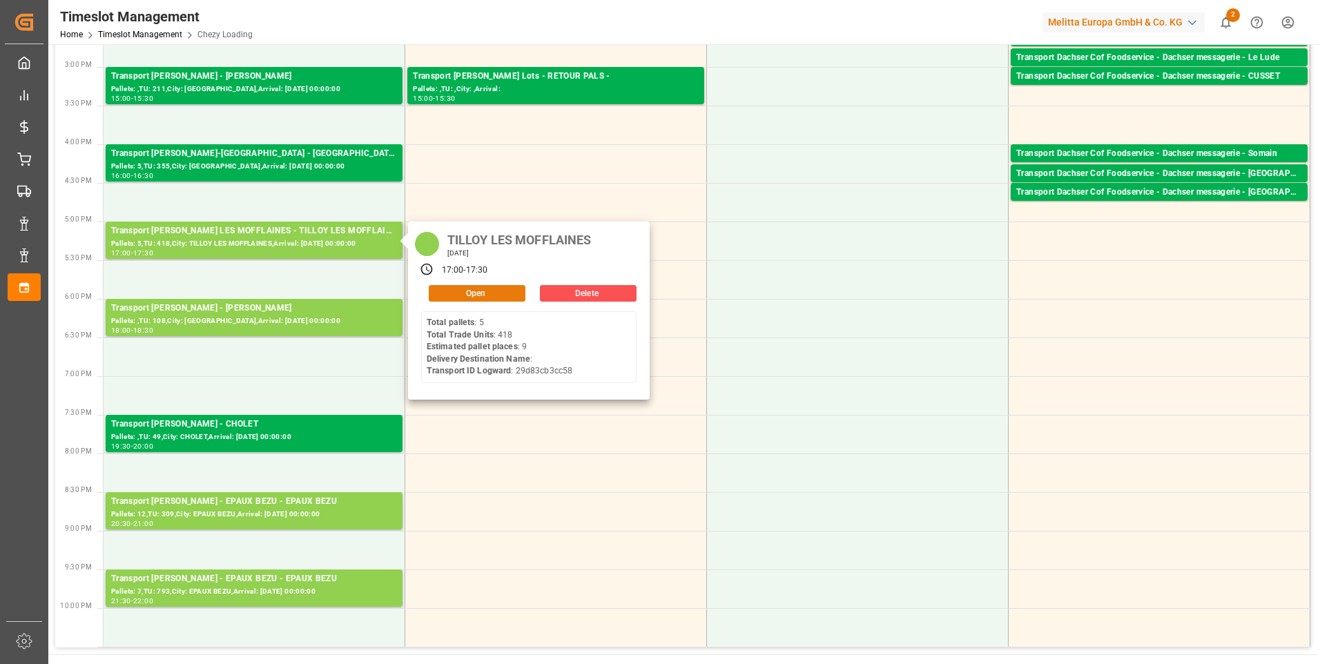
click at [456, 293] on button "Open" at bounding box center [477, 293] width 97 height 17
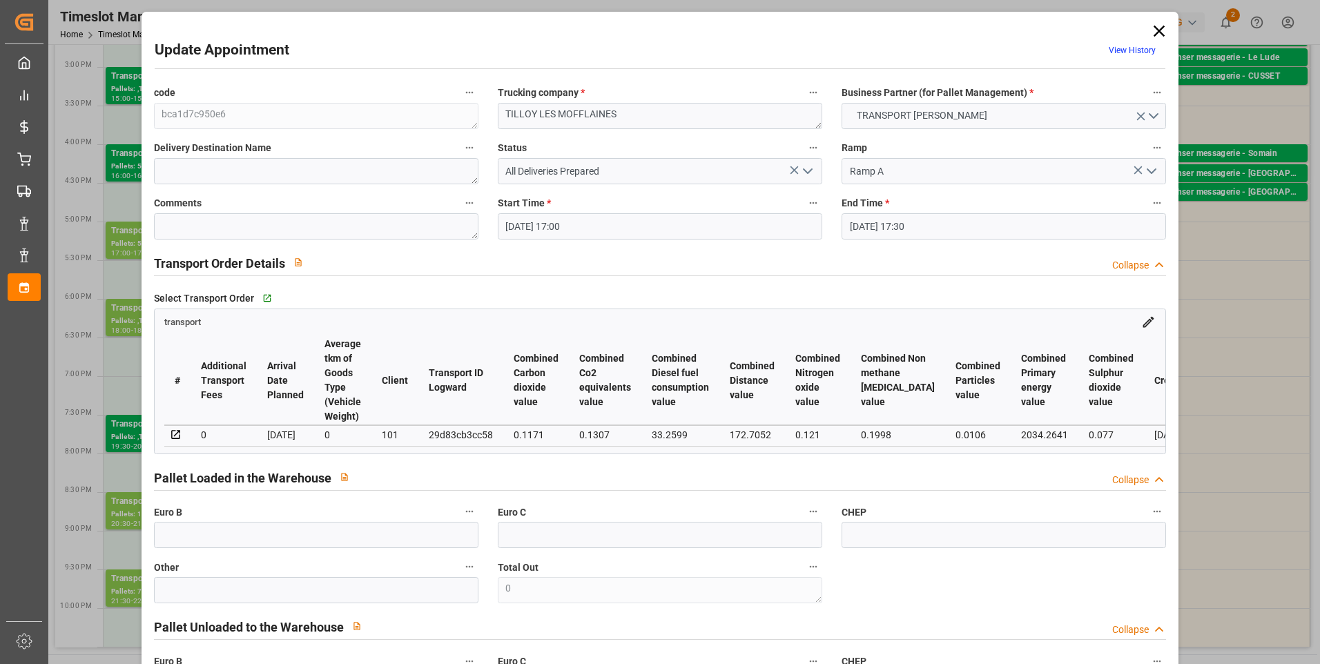
click at [1157, 29] on icon at bounding box center [1159, 31] width 11 height 11
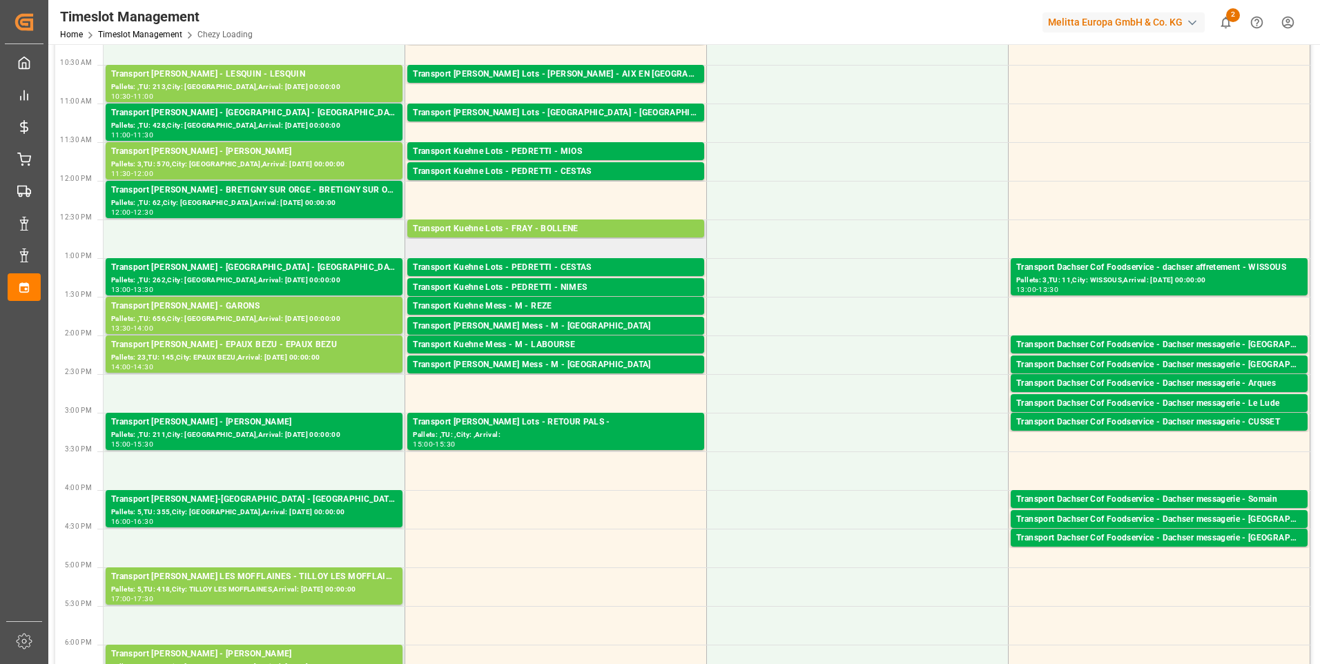
scroll to position [276, 0]
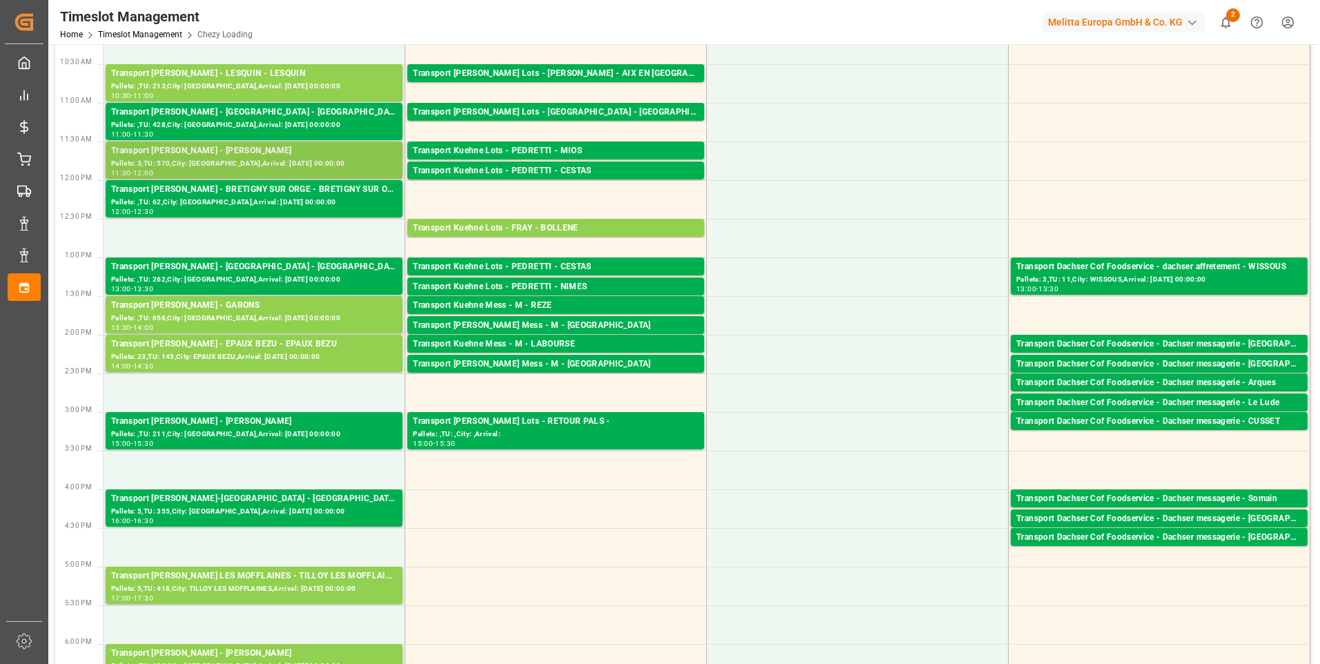
click at [211, 156] on div "Transport Delisle - LOMME - LOMME" at bounding box center [254, 151] width 286 height 14
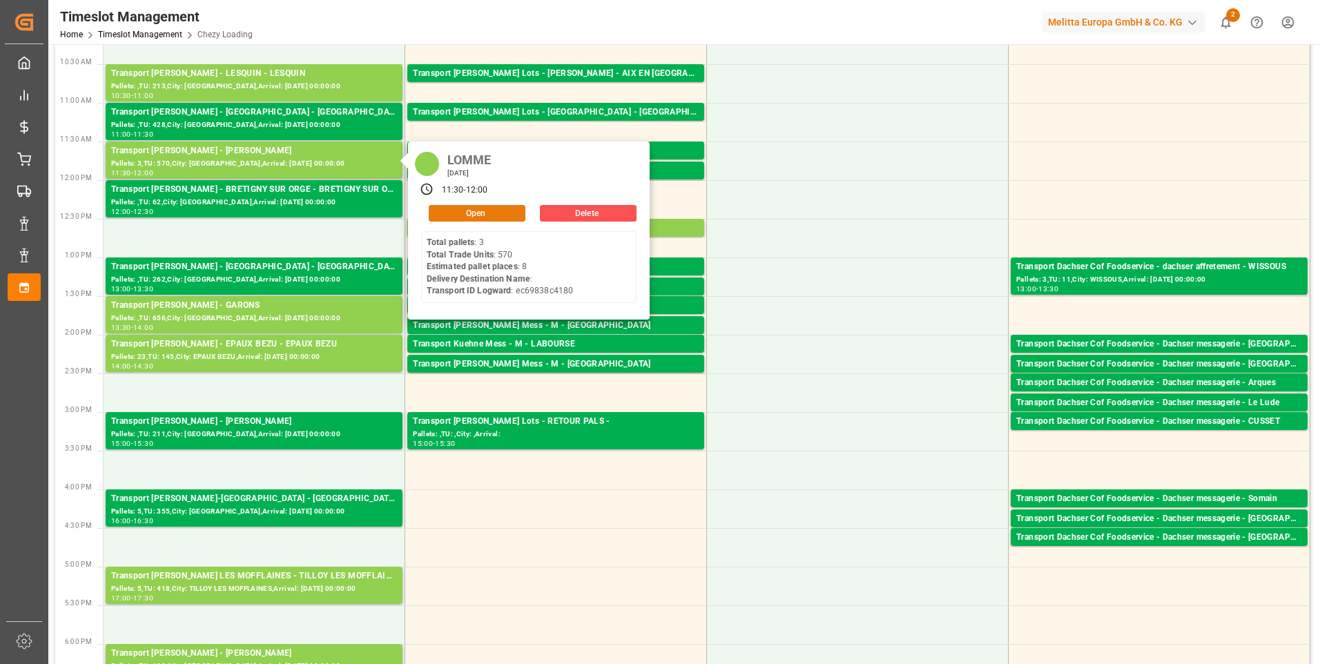
click at [456, 215] on button "Open" at bounding box center [477, 213] width 97 height 17
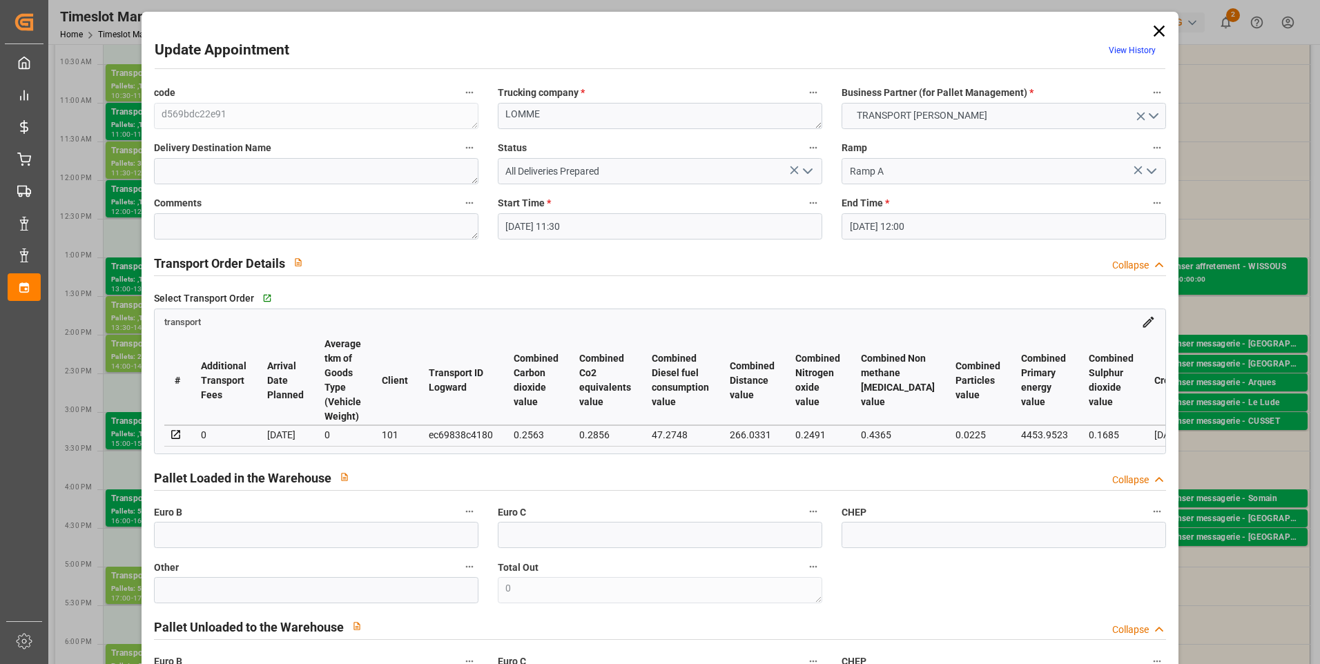
click at [810, 171] on icon "open menu" at bounding box center [808, 171] width 17 height 17
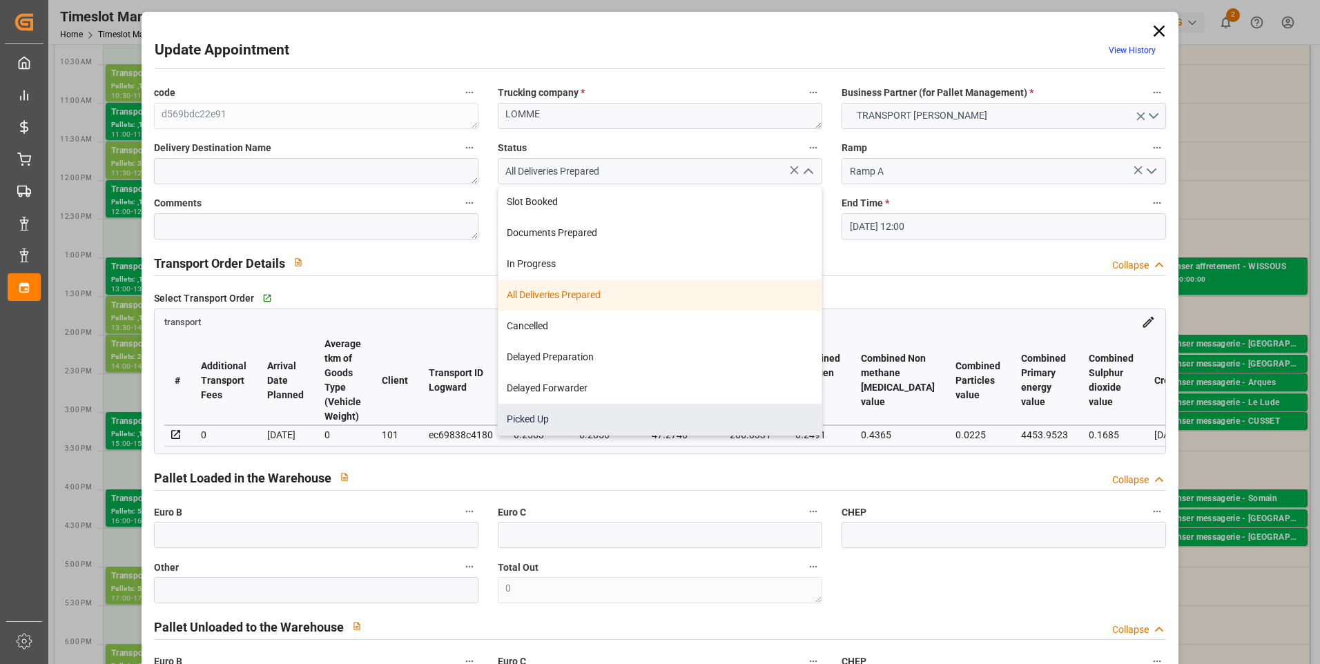
click at [541, 415] on div "Picked Up" at bounding box center [660, 419] width 323 height 31
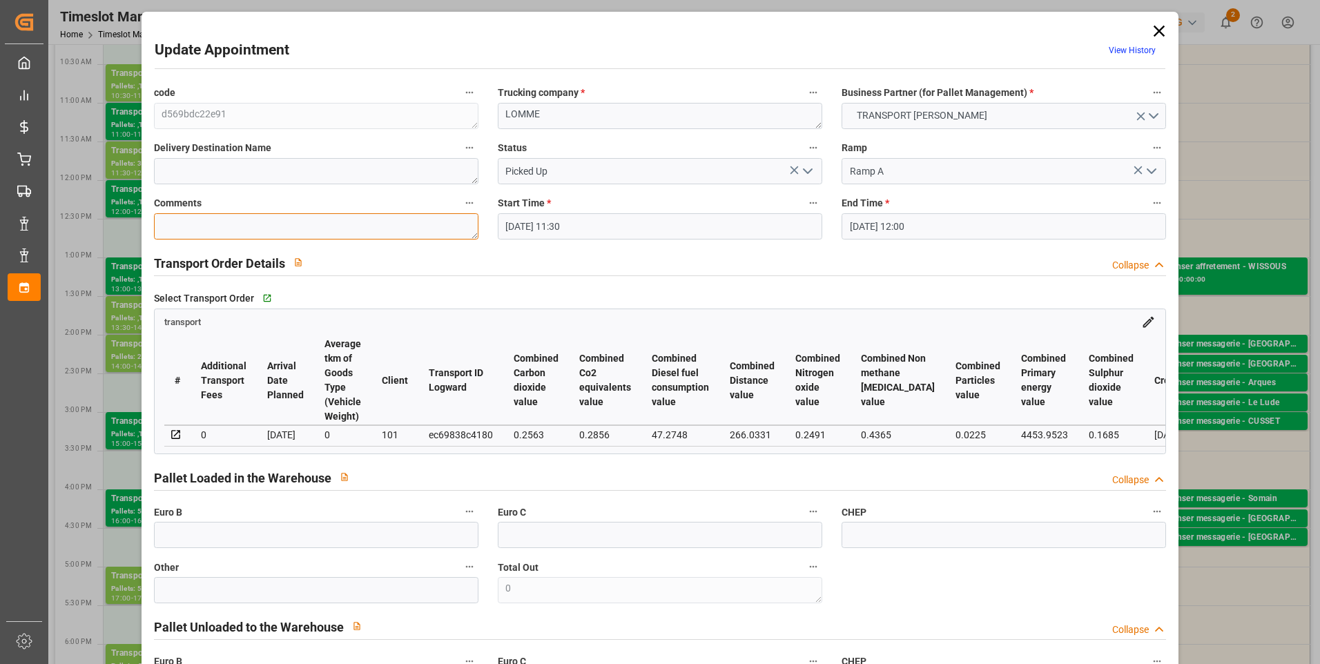
click at [198, 215] on textarea at bounding box center [316, 226] width 325 height 26
click at [207, 539] on input "text" at bounding box center [316, 535] width 325 height 26
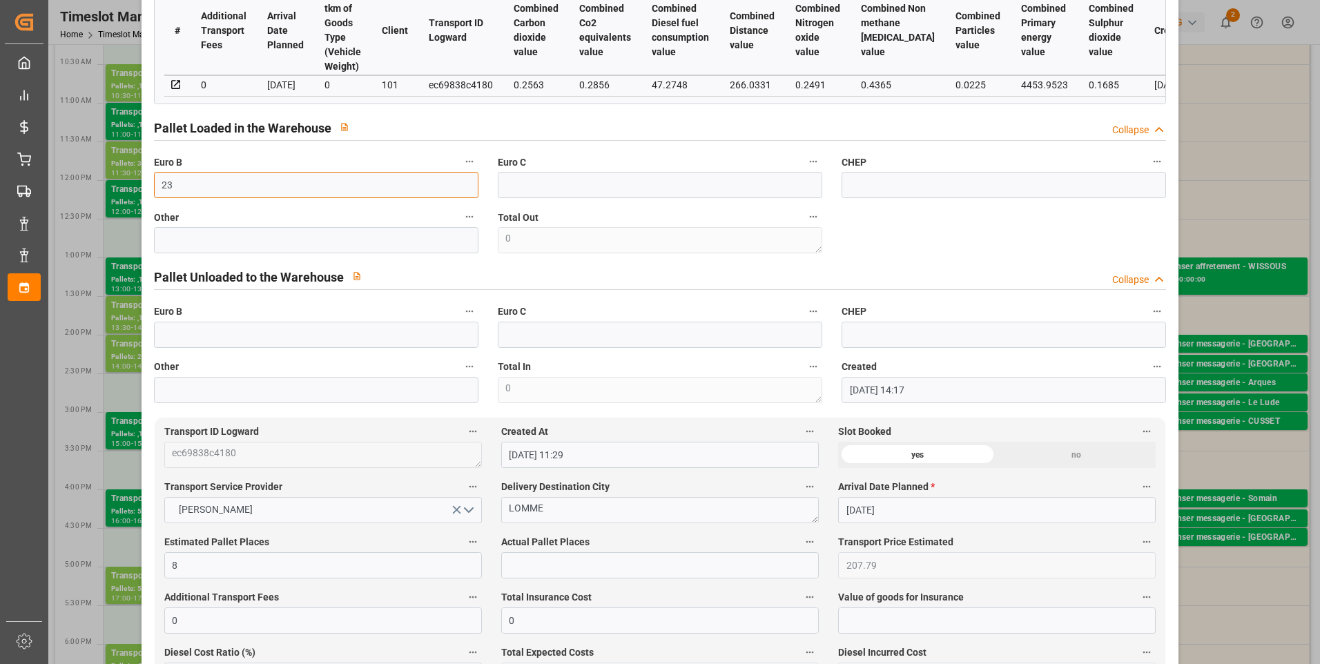
scroll to position [414, 0]
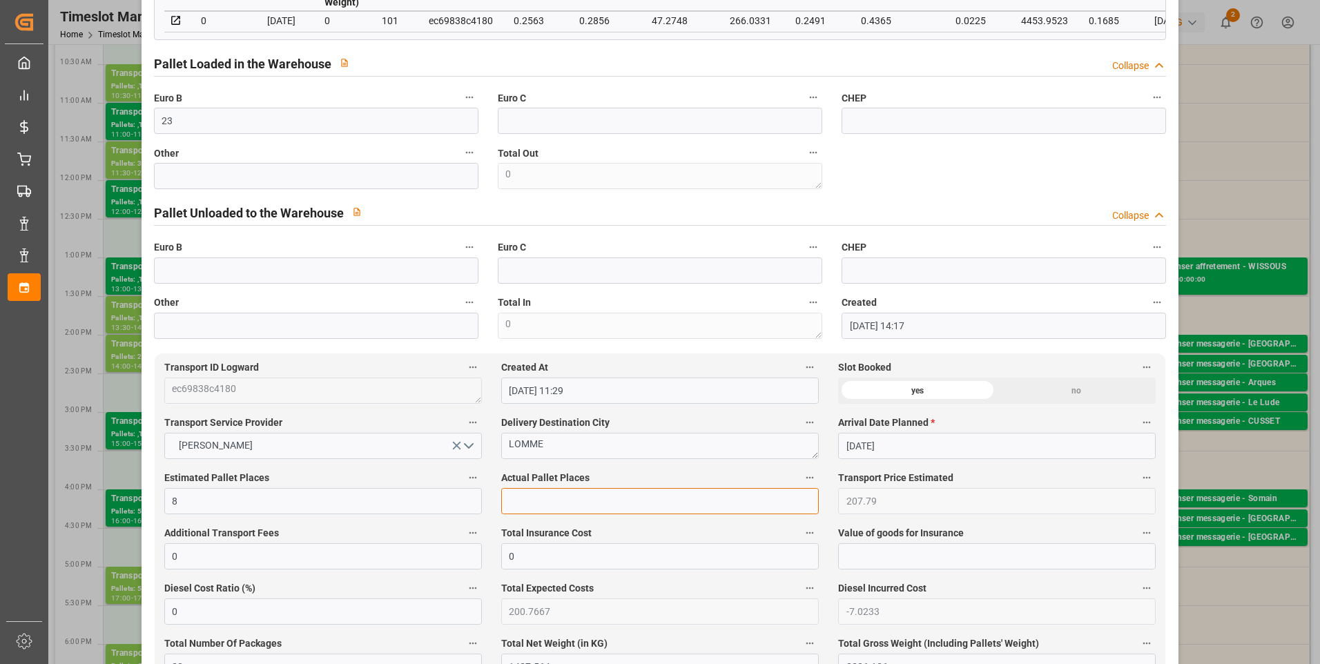
click at [521, 497] on input "text" at bounding box center [660, 501] width 318 height 26
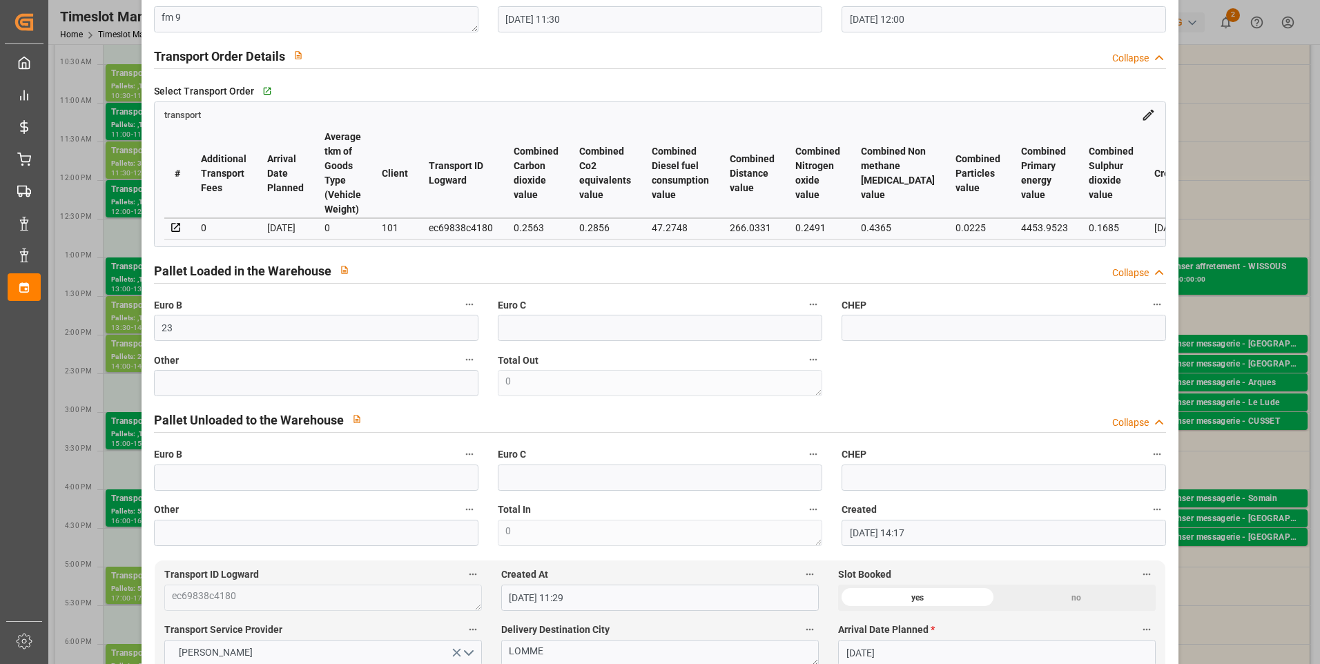
scroll to position [0, 0]
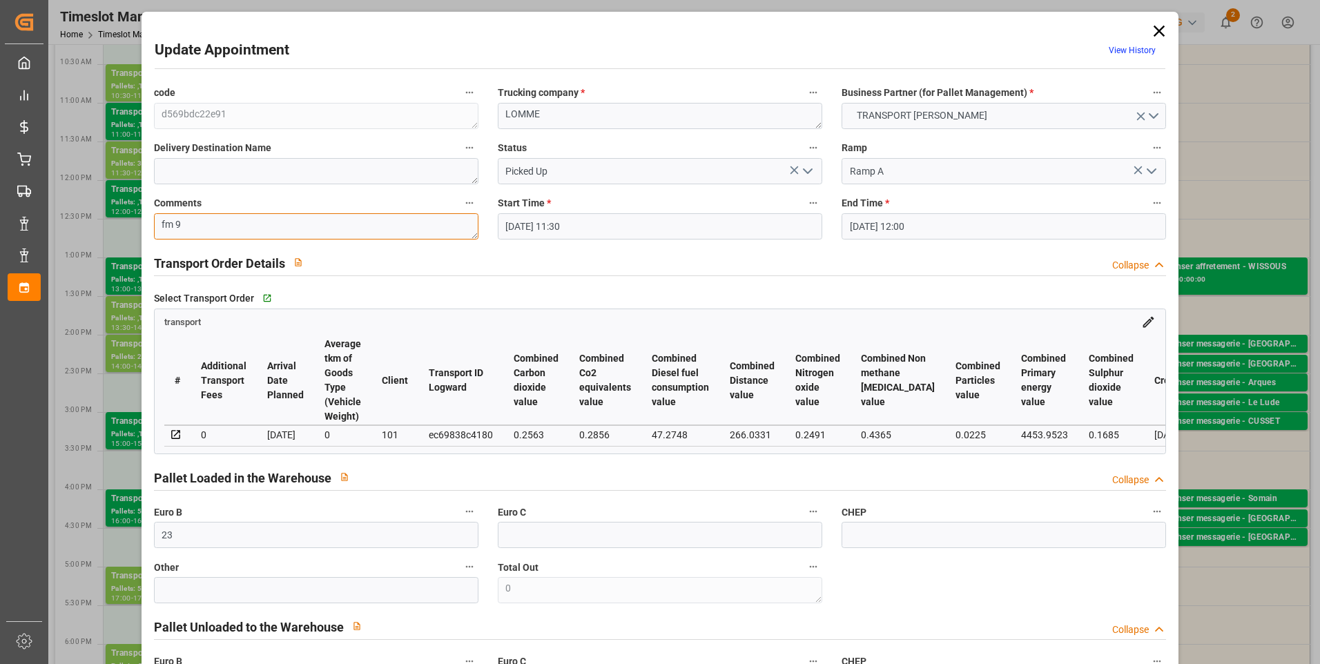
click at [189, 229] on textarea "fm 9" at bounding box center [316, 226] width 325 height 26
click at [1161, 26] on icon at bounding box center [1159, 30] width 19 height 19
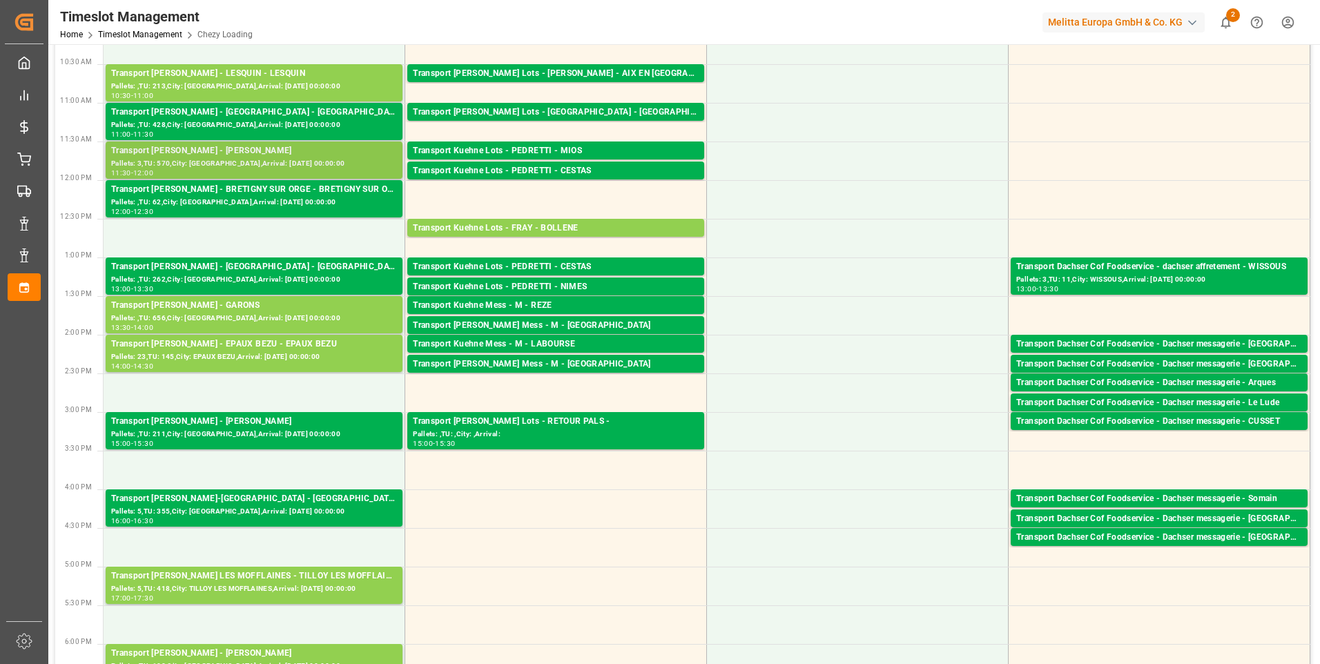
click at [220, 158] on div "Pallets: 3,TU: 570,City: LOMME,Arrival: 2025-09-02 00:00:00" at bounding box center [254, 164] width 286 height 12
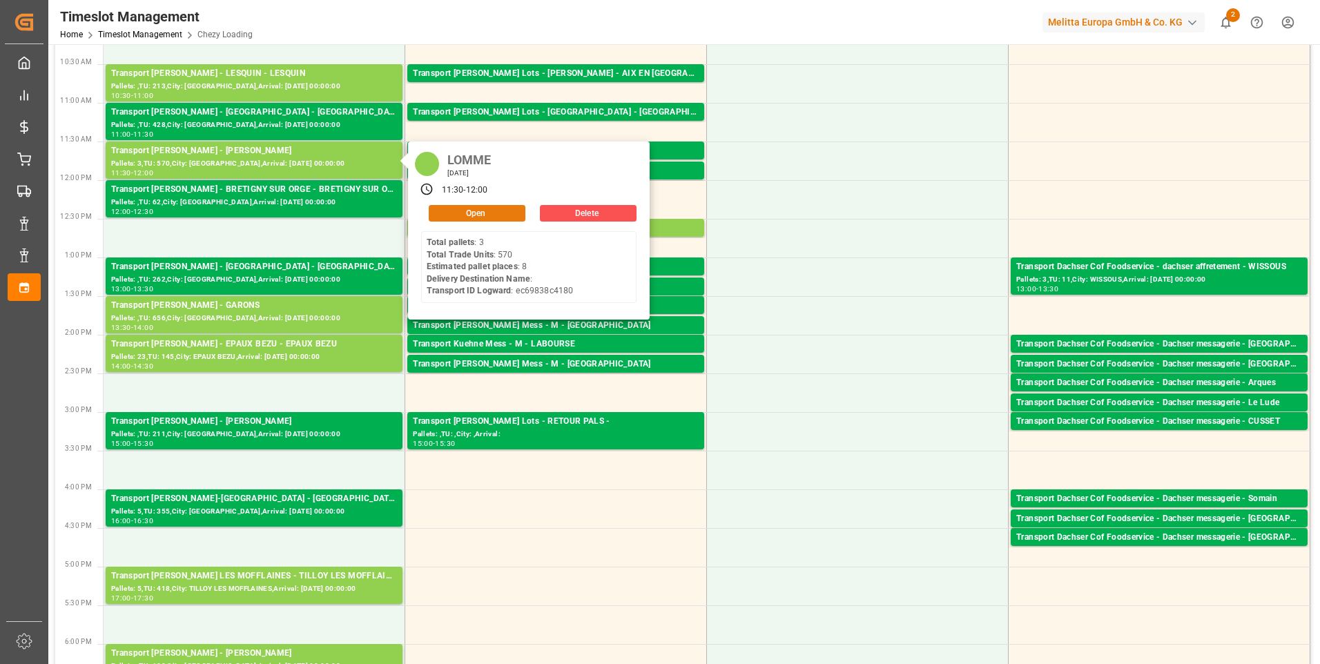
click at [478, 213] on button "Open" at bounding box center [477, 213] width 97 height 17
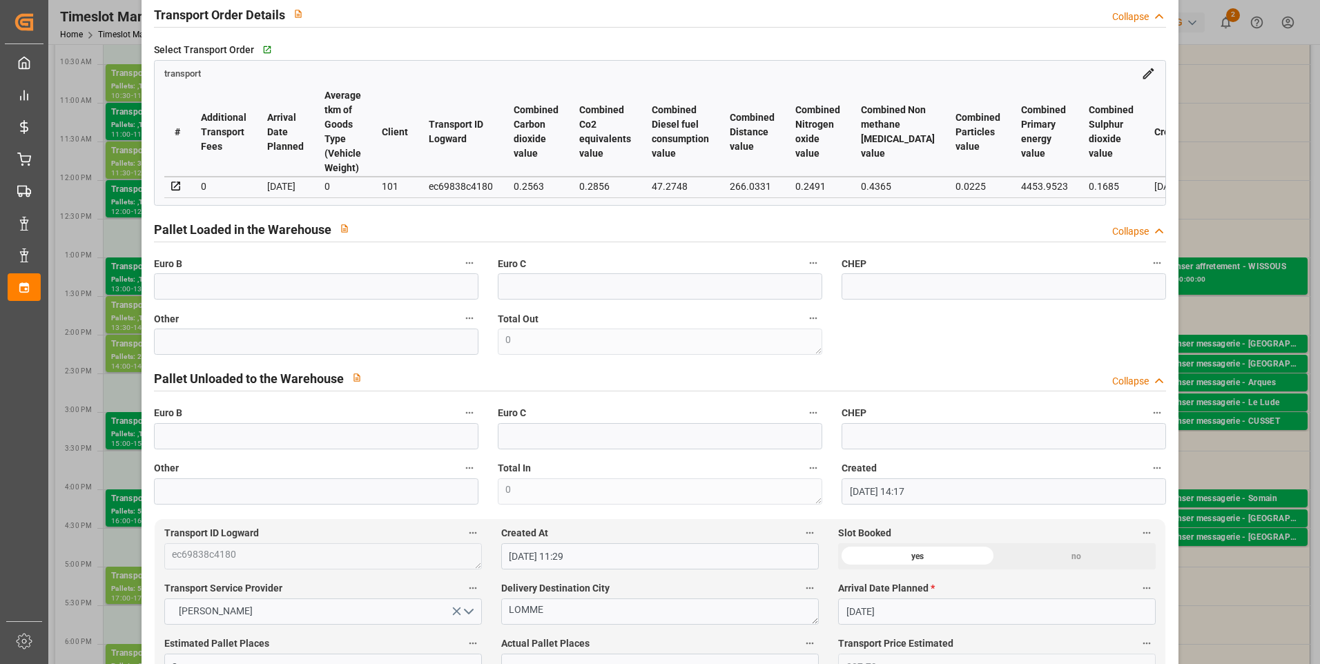
scroll to position [69, 0]
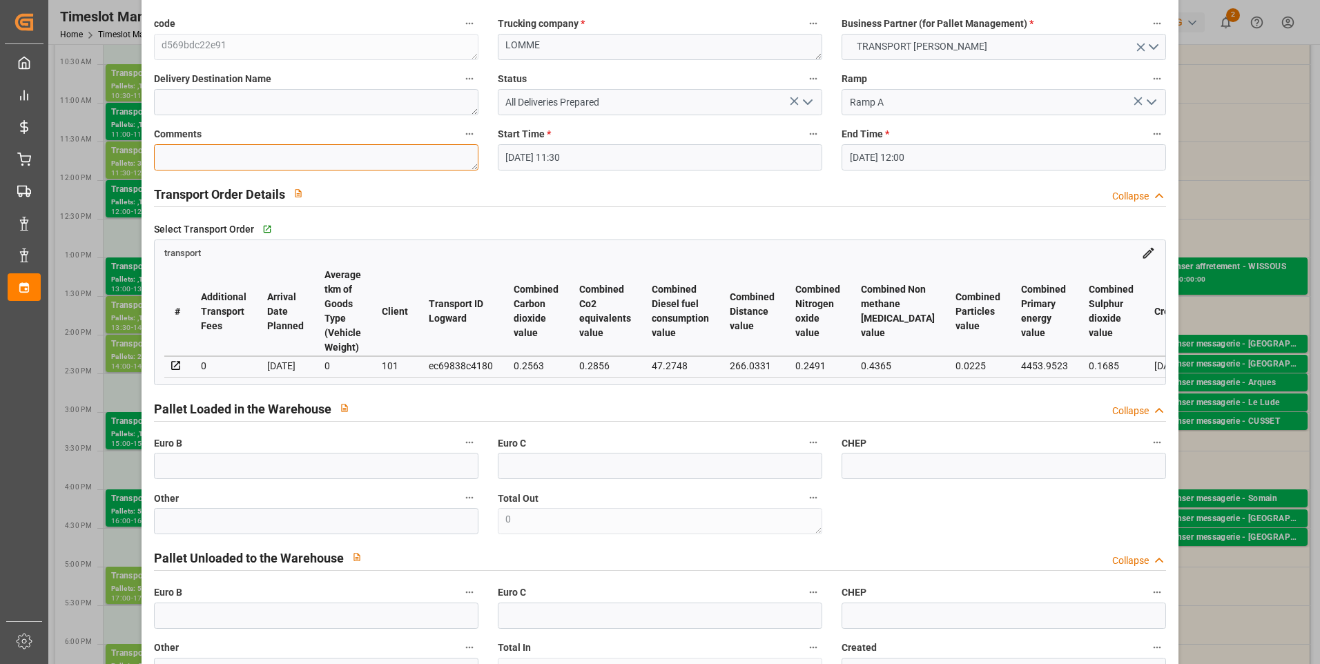
click at [199, 158] on textarea at bounding box center [316, 157] width 325 height 26
click at [807, 99] on icon "open menu" at bounding box center [808, 102] width 17 height 17
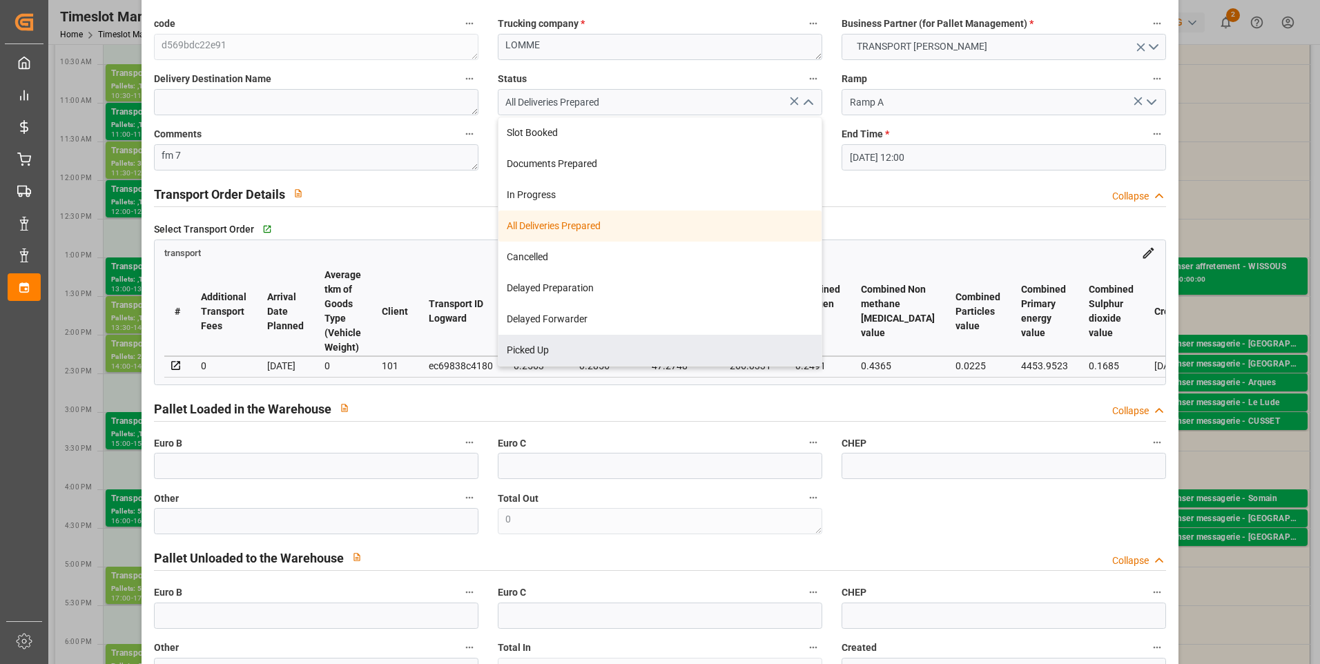
drag, startPoint x: 555, startPoint y: 341, endPoint x: 382, endPoint y: 371, distance: 175.2
click at [555, 342] on div "Picked Up" at bounding box center [660, 350] width 323 height 31
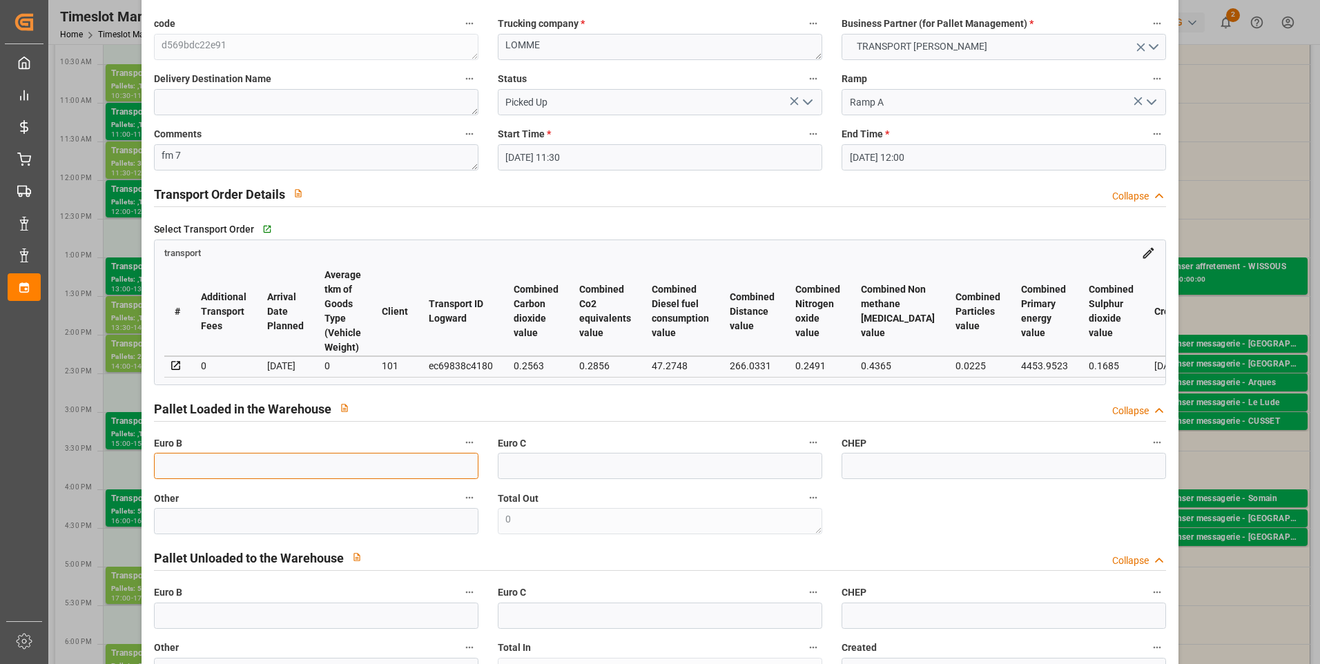
click at [206, 467] on input "text" at bounding box center [316, 466] width 325 height 26
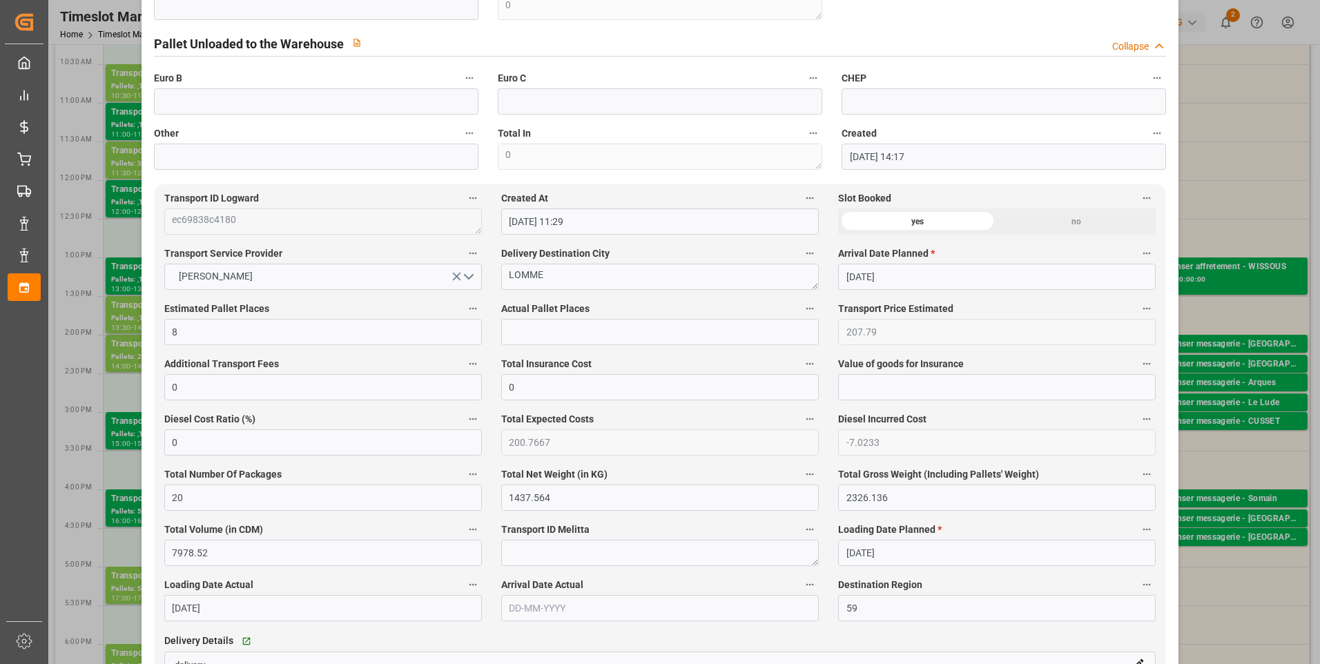
scroll to position [621, 0]
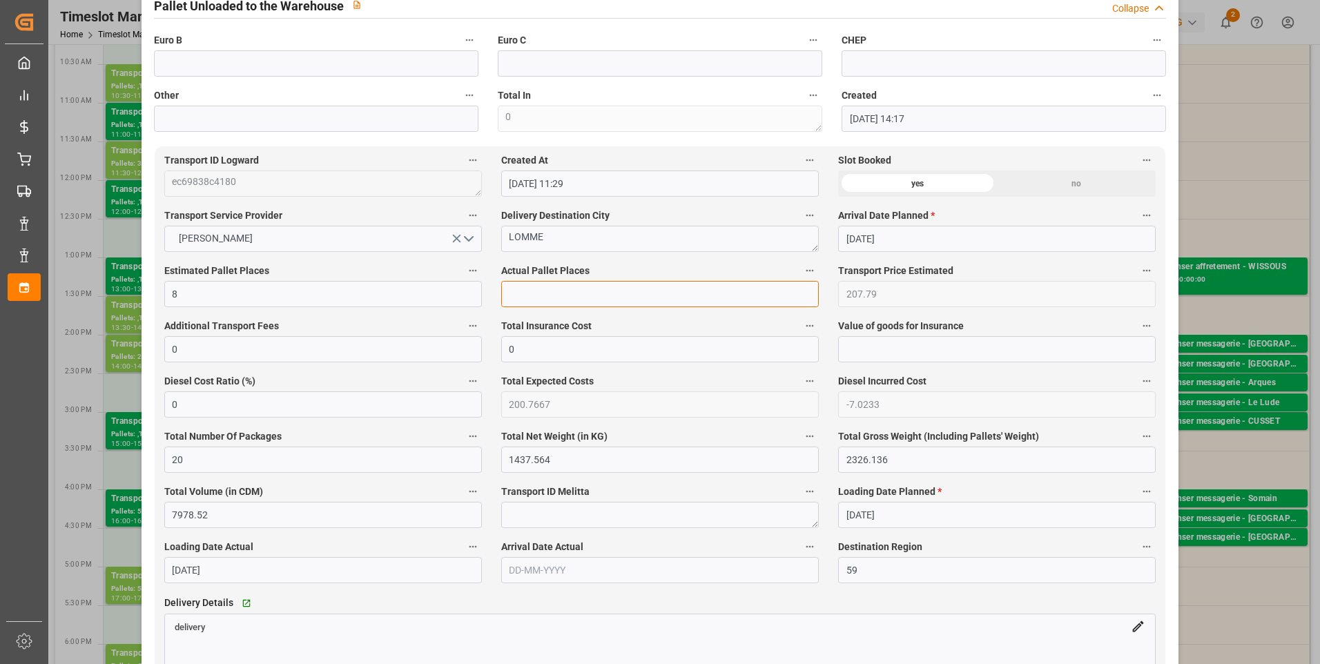
click at [539, 302] on input "text" at bounding box center [660, 294] width 318 height 26
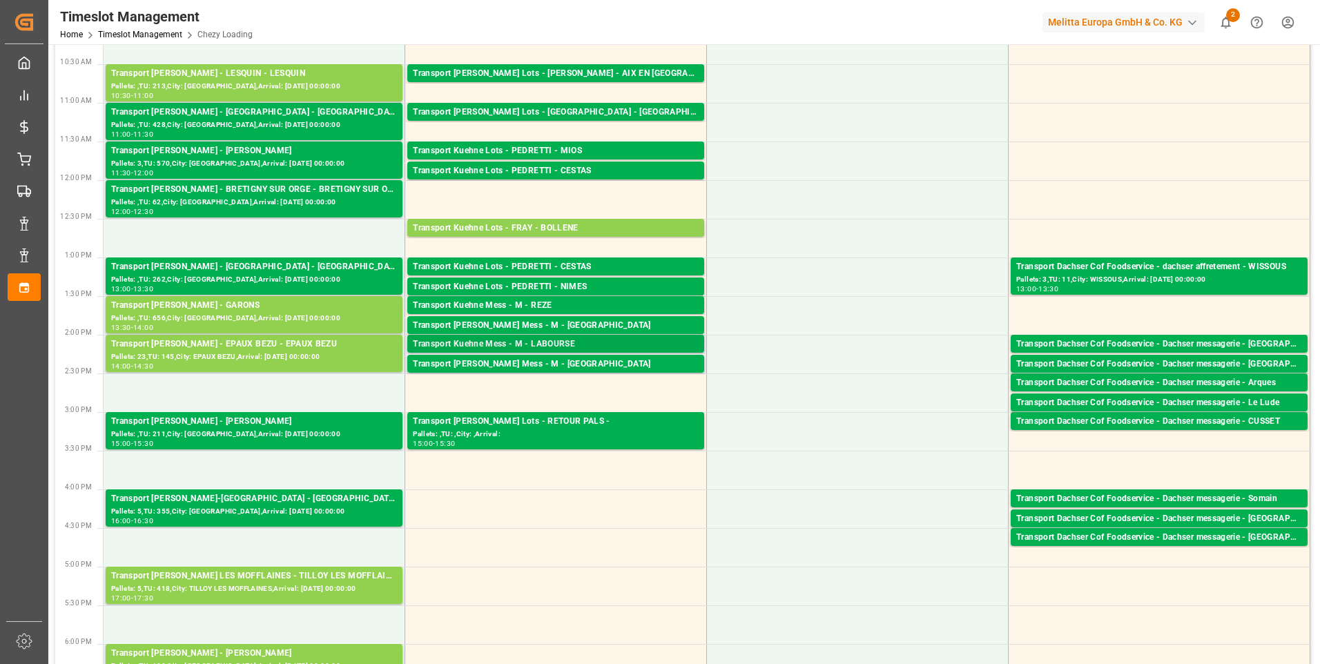
scroll to position [552, 0]
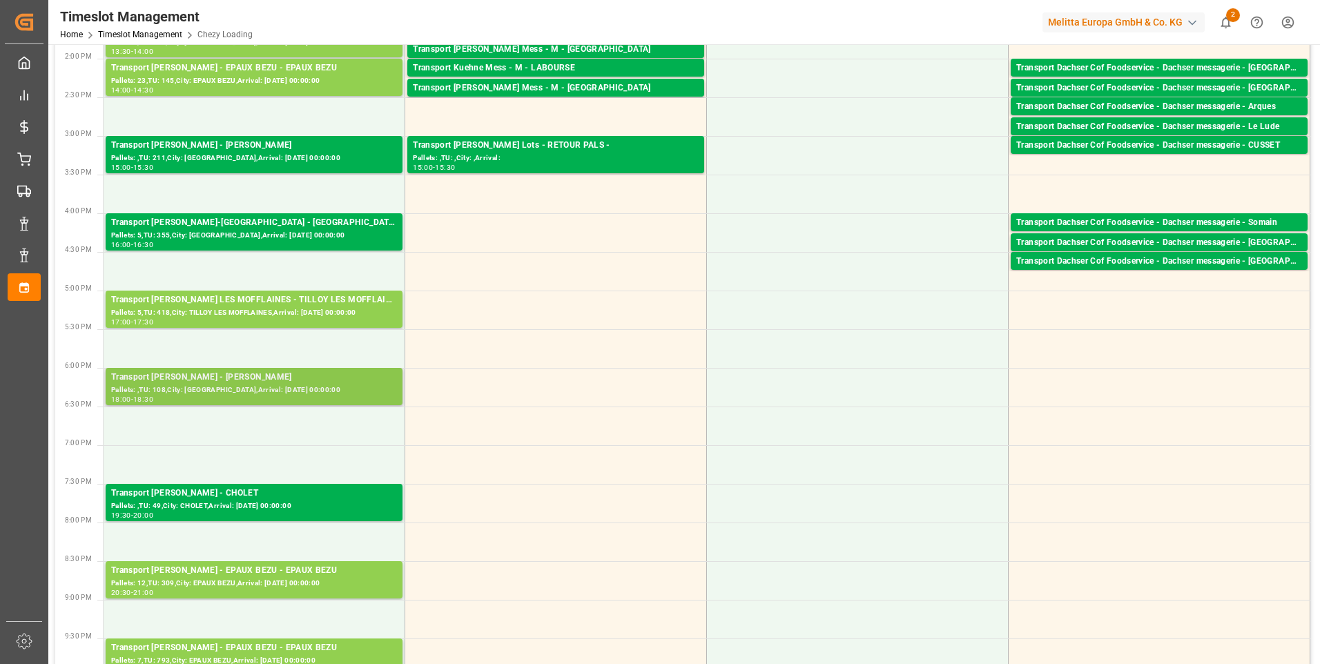
click at [273, 392] on div "Pallets: ,TU: 108,City: LOMME,Arrival: 2025-09-02 00:00:00" at bounding box center [254, 391] width 286 height 12
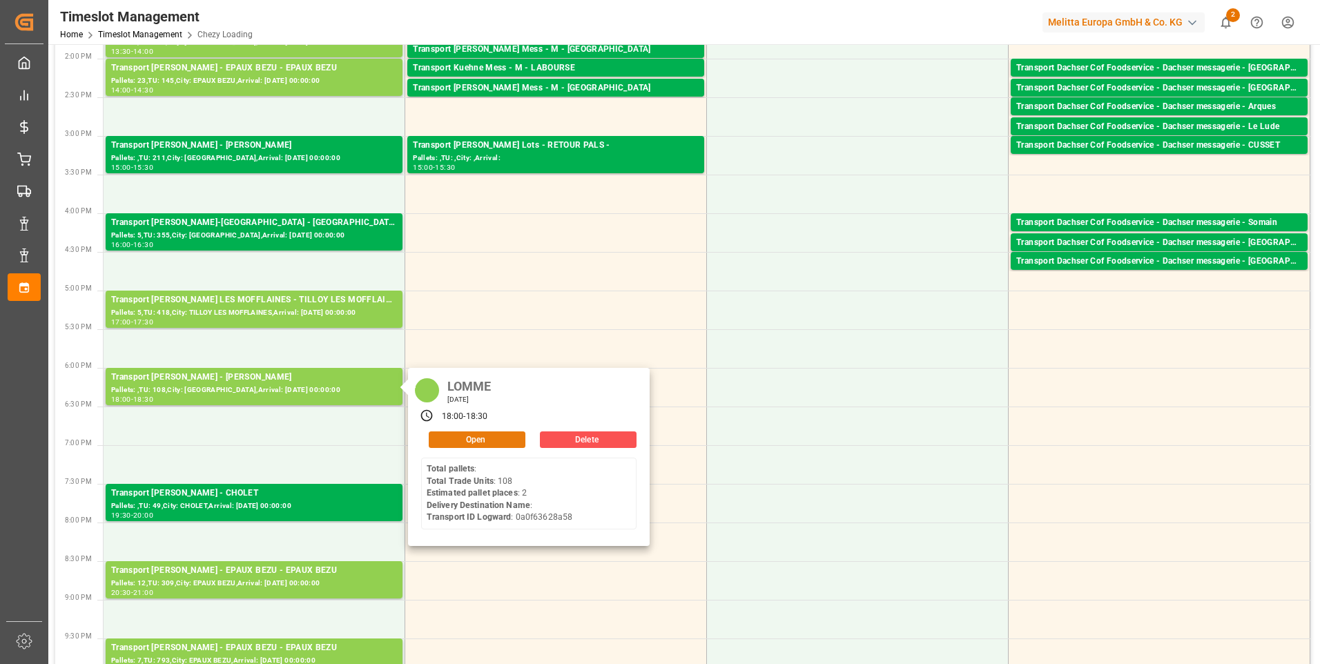
click at [450, 436] on button "Open" at bounding box center [477, 440] width 97 height 17
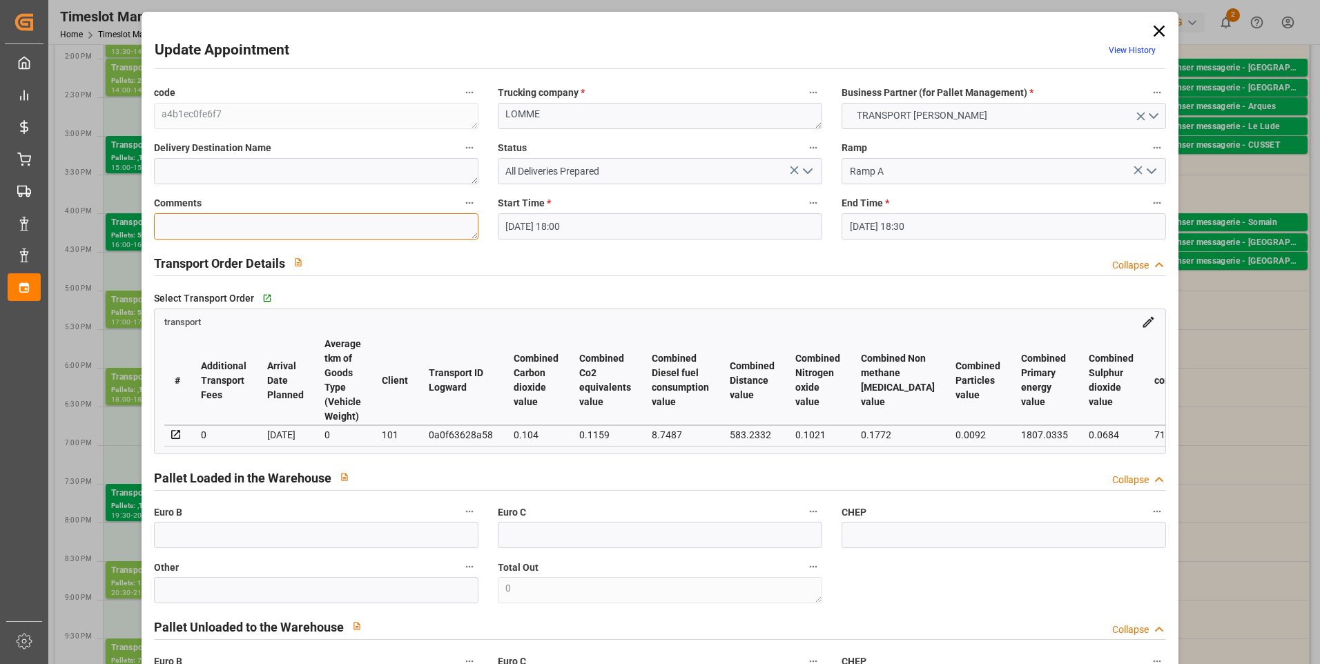
click at [196, 219] on textarea at bounding box center [316, 226] width 325 height 26
click at [807, 175] on icon "open menu" at bounding box center [808, 171] width 17 height 17
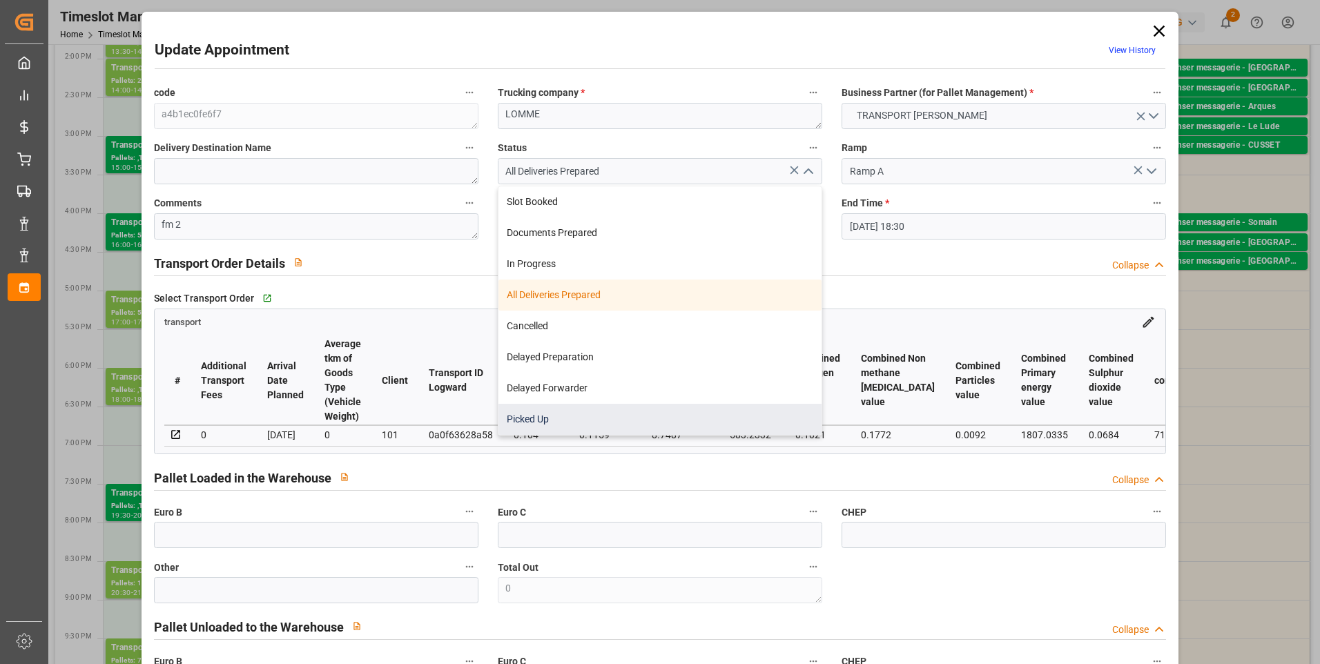
click at [521, 423] on div "Picked Up" at bounding box center [660, 419] width 323 height 31
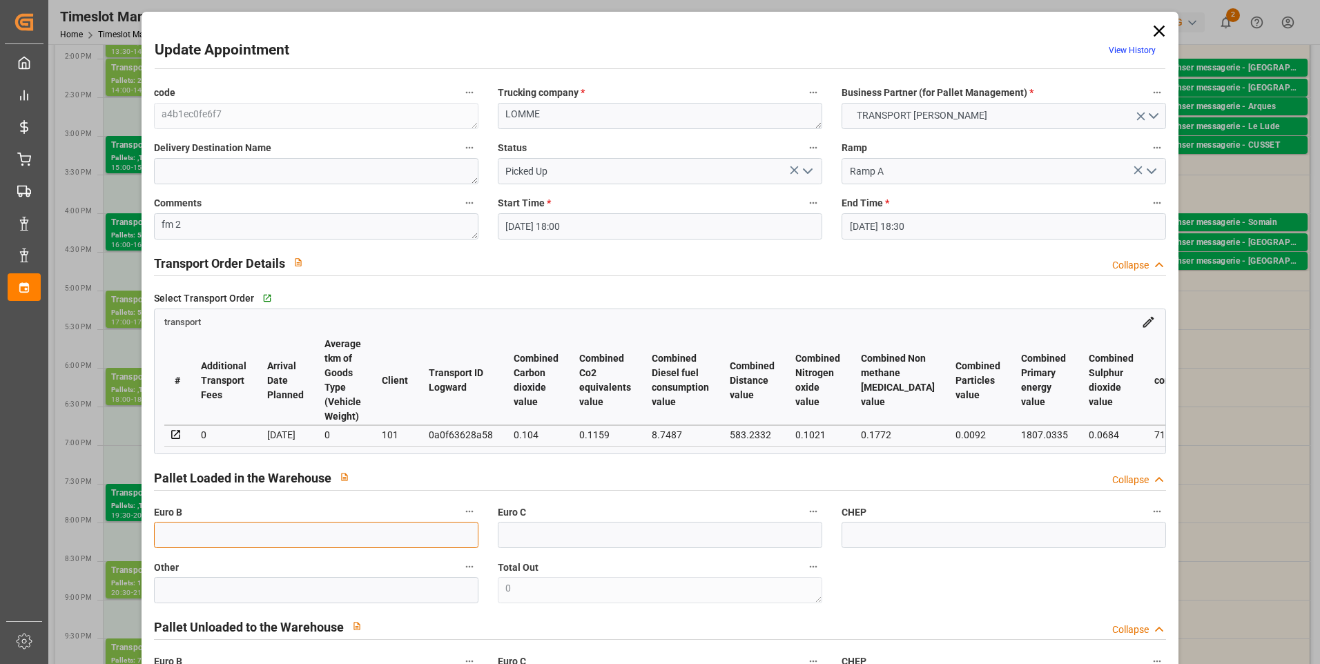
click at [188, 532] on input "text" at bounding box center [316, 535] width 325 height 26
click at [651, 473] on div "Pallet Loaded in the Warehouse Collapse" at bounding box center [660, 477] width 1013 height 26
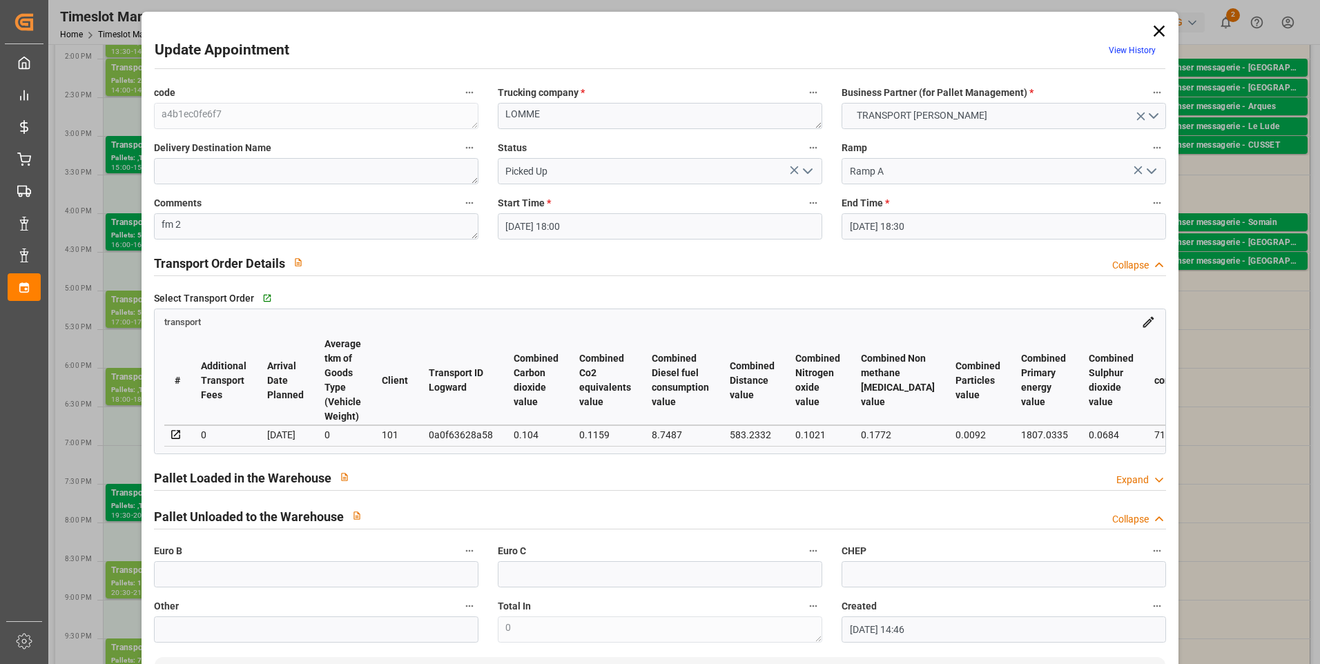
click at [1131, 485] on div "Expand" at bounding box center [1133, 480] width 32 height 15
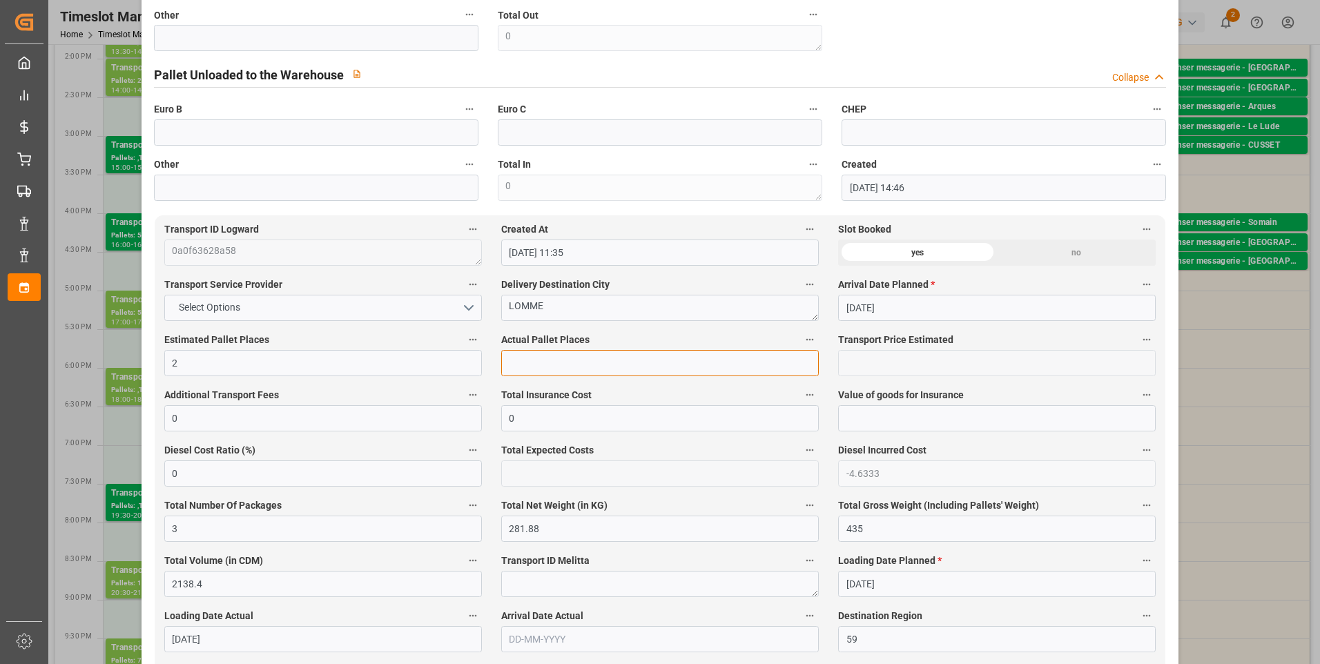
click at [522, 364] on input "text" at bounding box center [660, 363] width 318 height 26
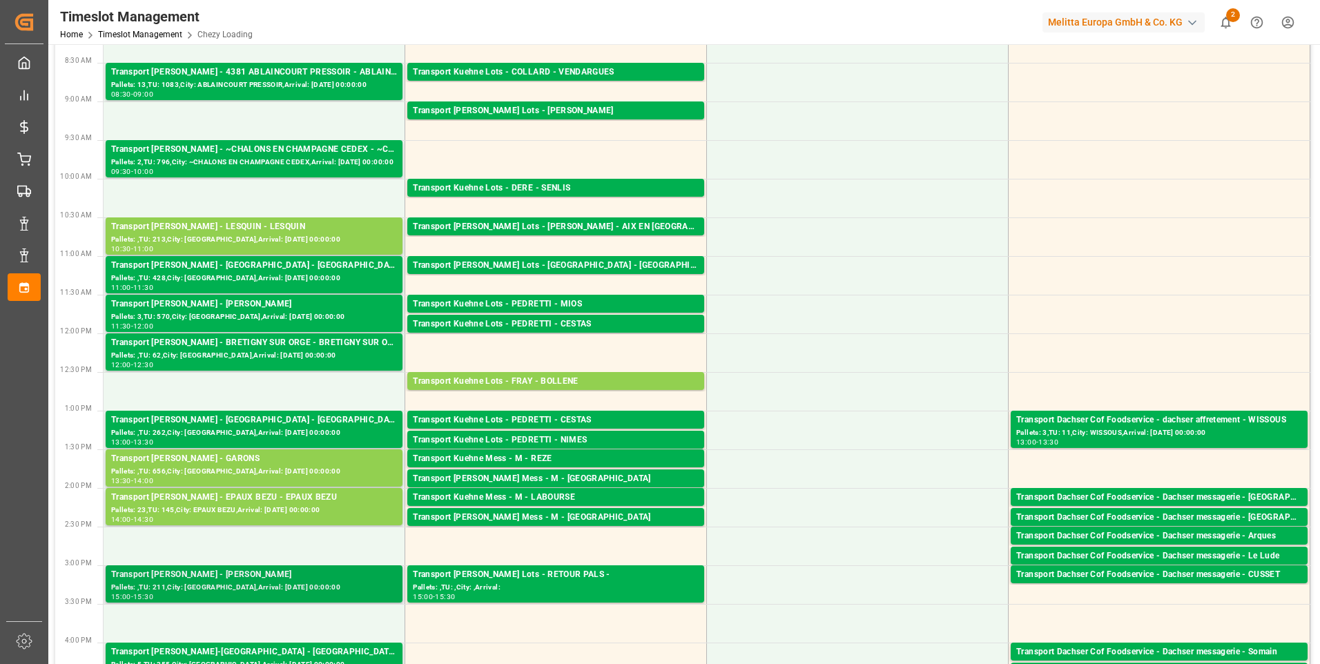
scroll to position [276, 0]
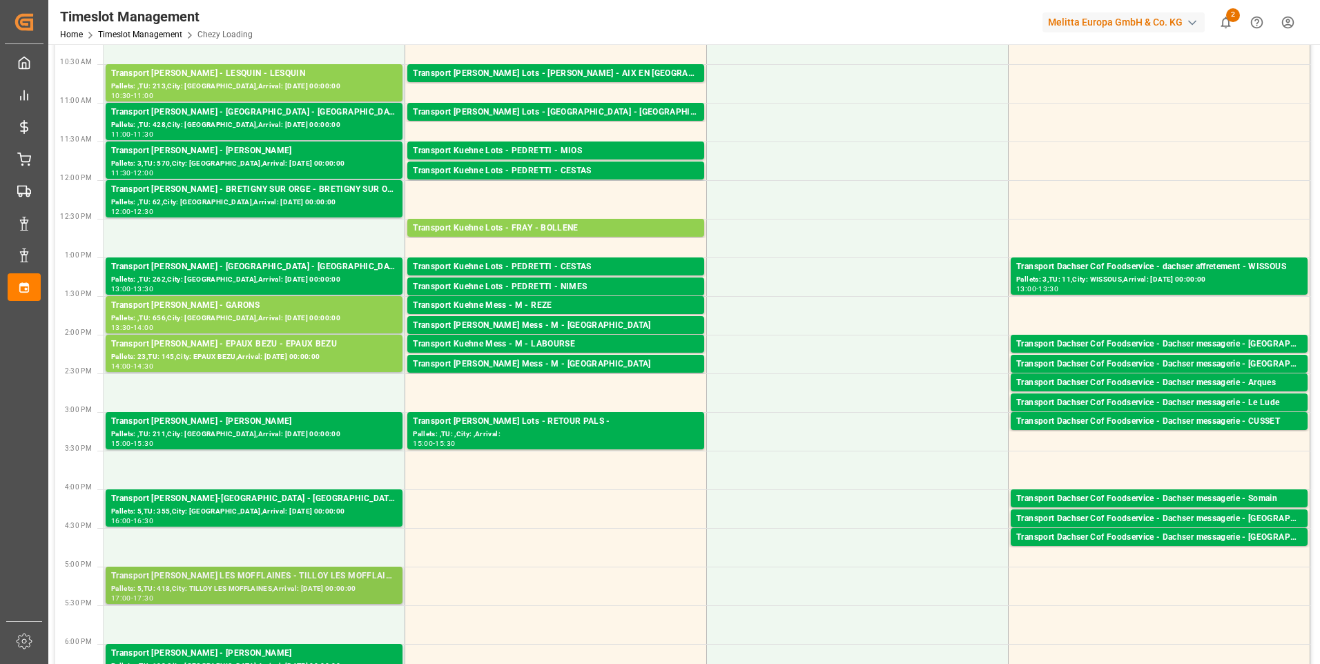
click at [246, 582] on div "Transport Delisle - TILLOY LES MOFFLAINES - TILLOY LES MOFFLAINES" at bounding box center [254, 577] width 286 height 14
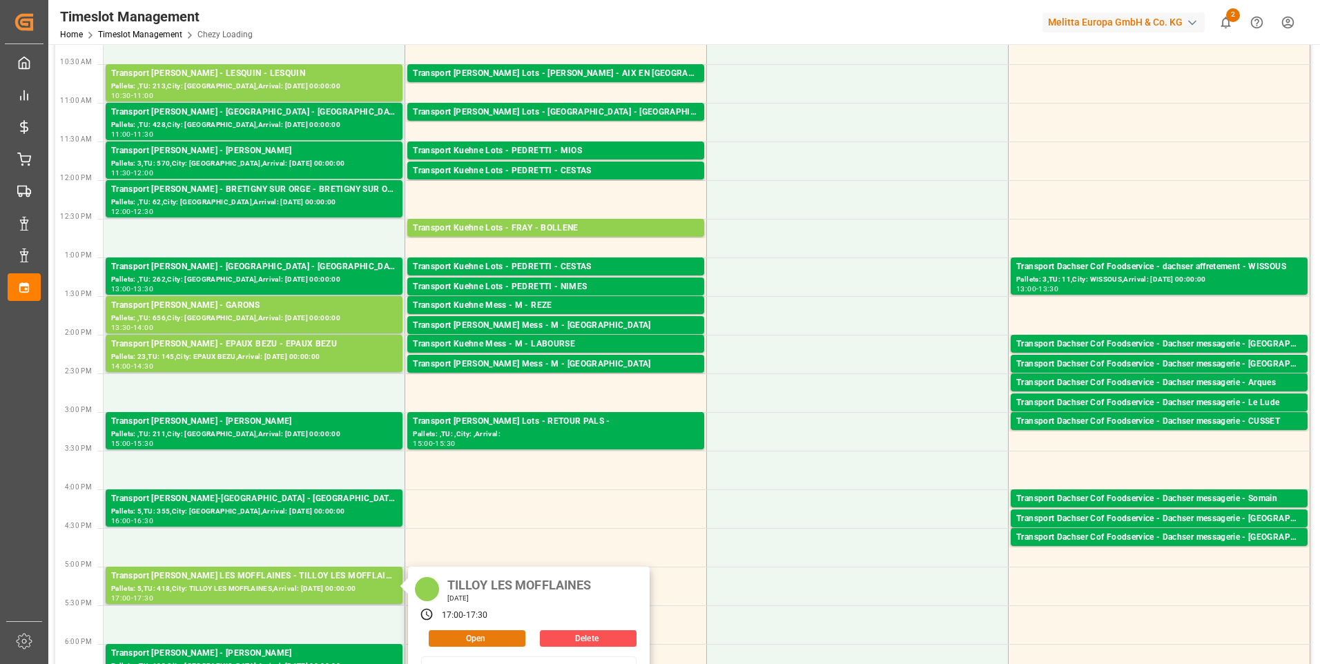
click at [468, 637] on button "Open" at bounding box center [477, 638] width 97 height 17
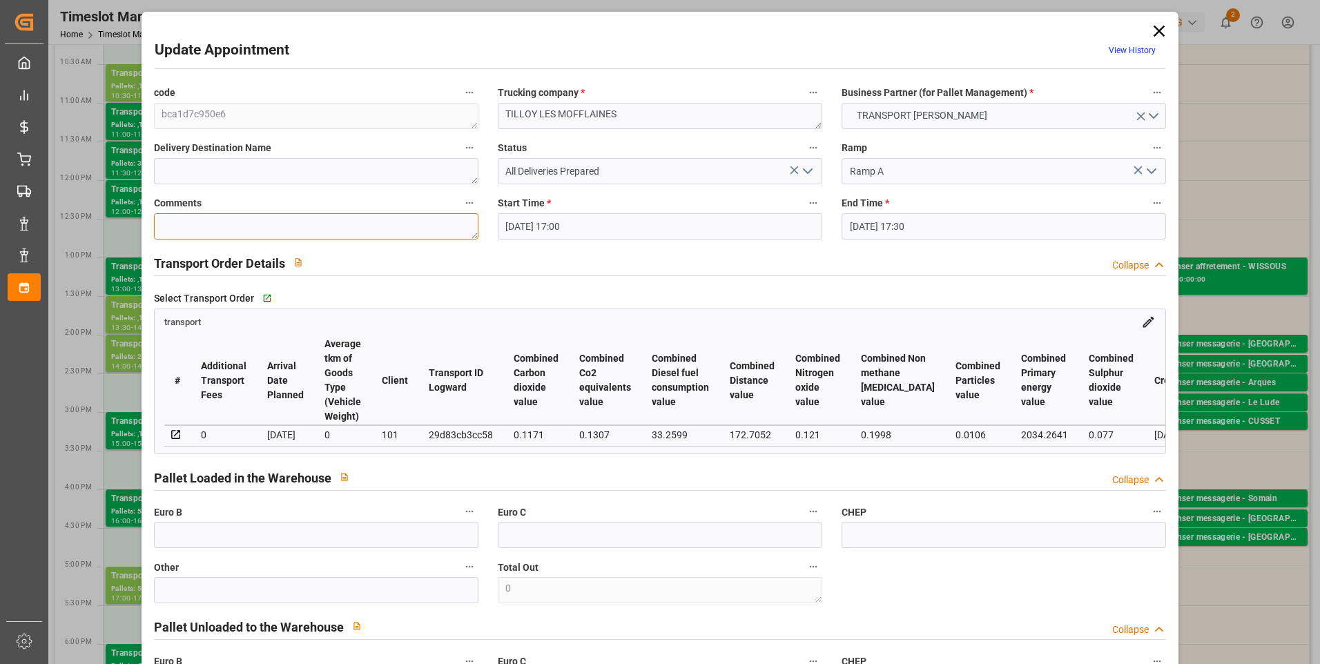
click at [182, 236] on textarea at bounding box center [316, 226] width 325 height 26
click at [810, 170] on icon "open menu" at bounding box center [808, 171] width 17 height 17
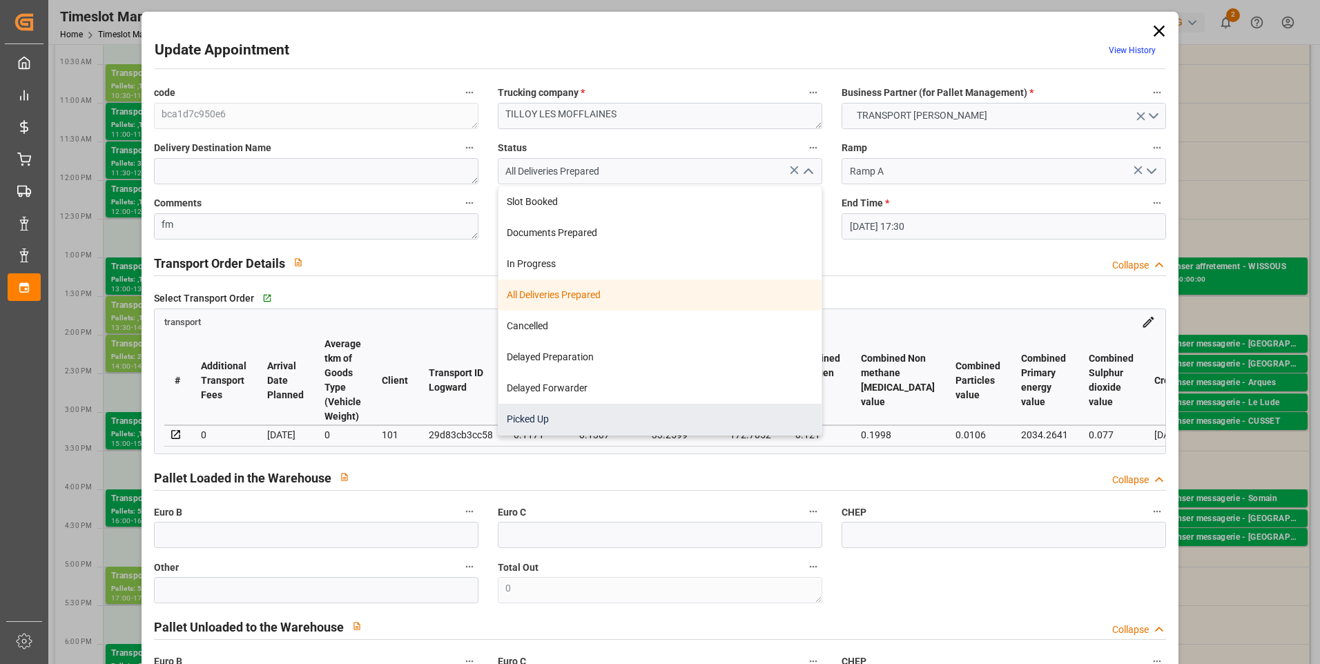
click at [543, 419] on div "Picked Up" at bounding box center [660, 419] width 323 height 31
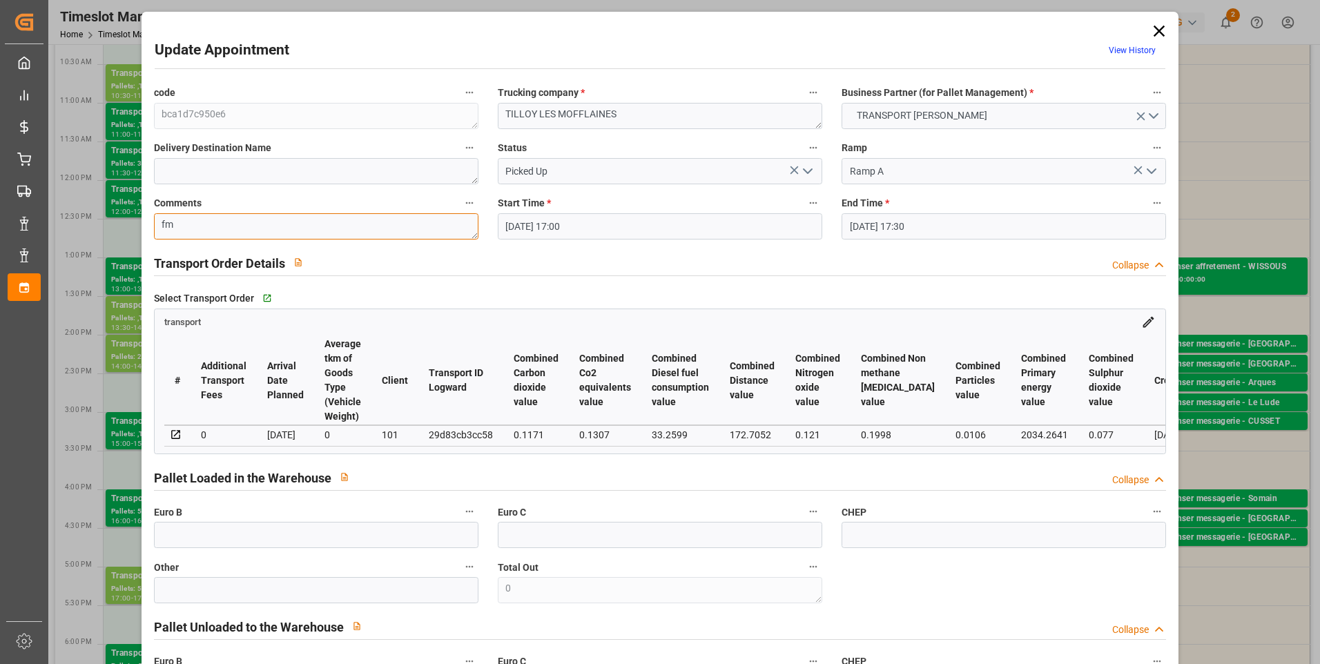
click at [213, 219] on textarea "fm" at bounding box center [316, 226] width 325 height 26
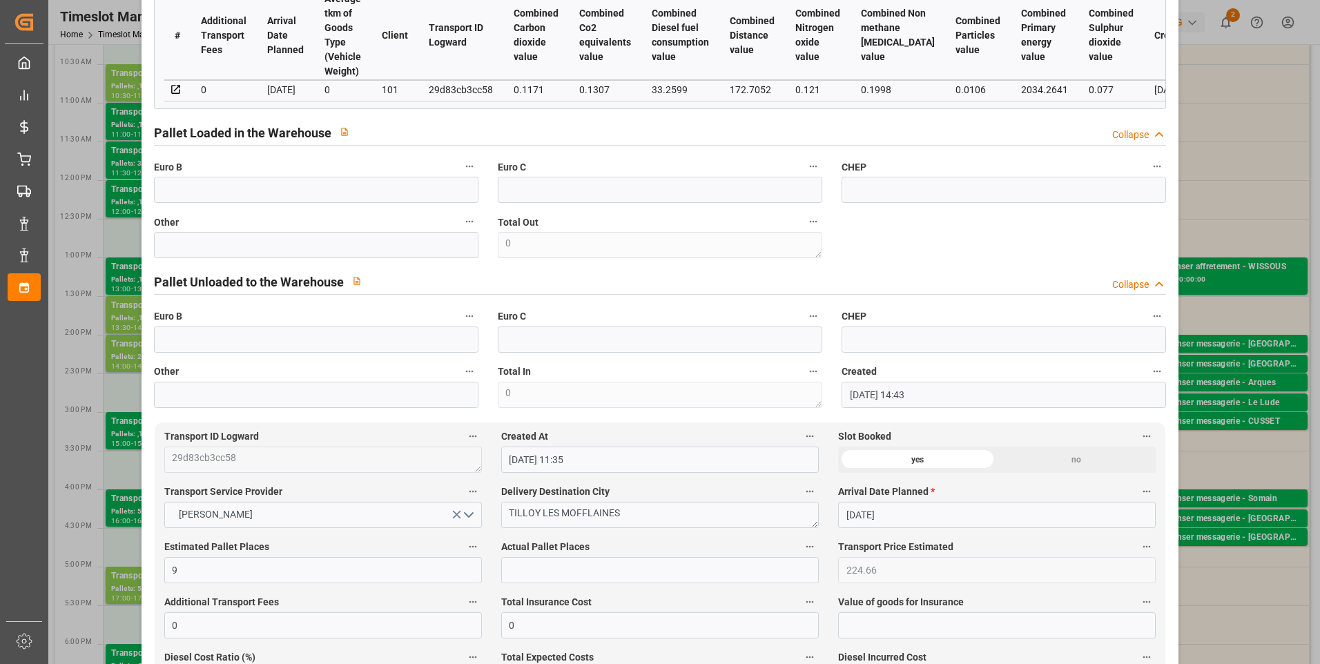
scroll to position [552, 0]
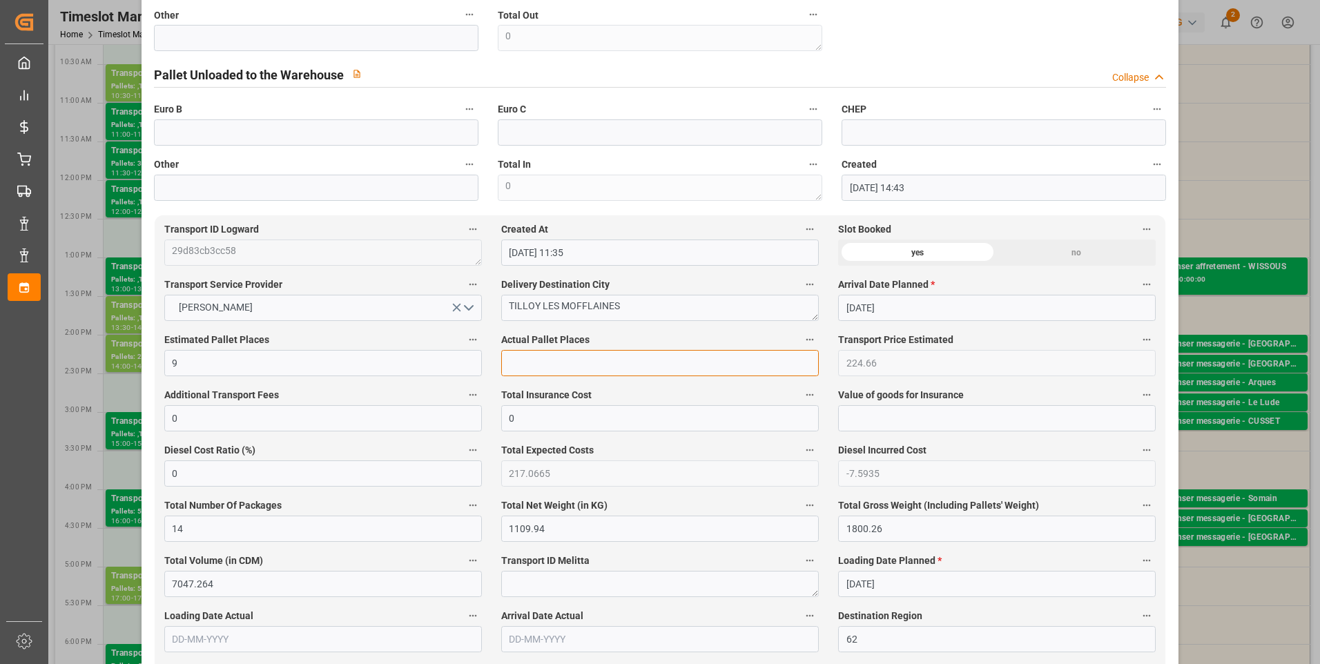
click at [528, 367] on input "text" at bounding box center [660, 363] width 318 height 26
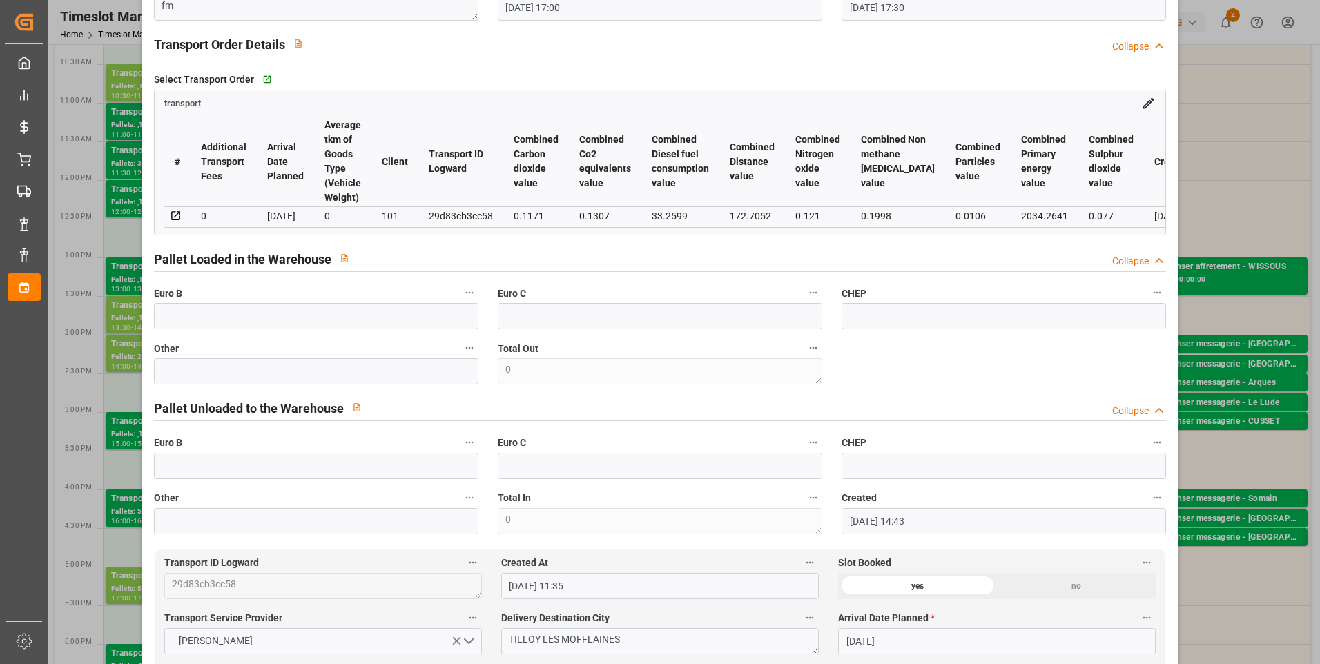
scroll to position [207, 0]
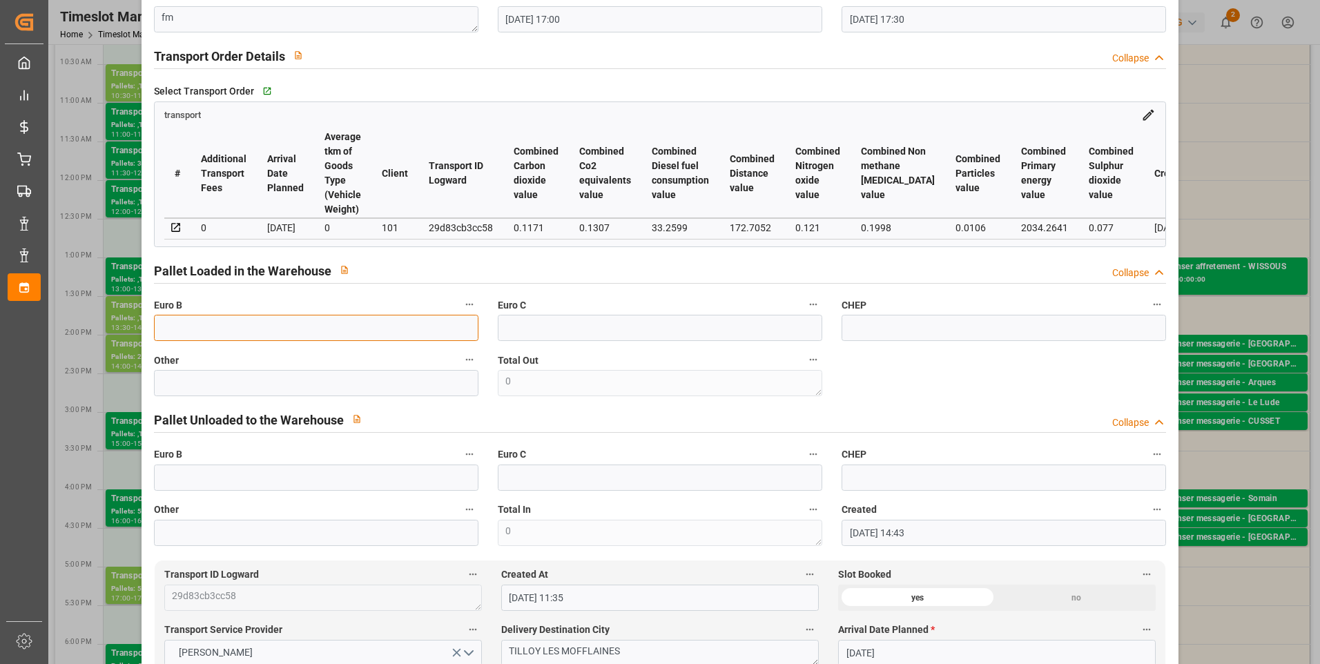
click at [207, 331] on input "text" at bounding box center [316, 328] width 325 height 26
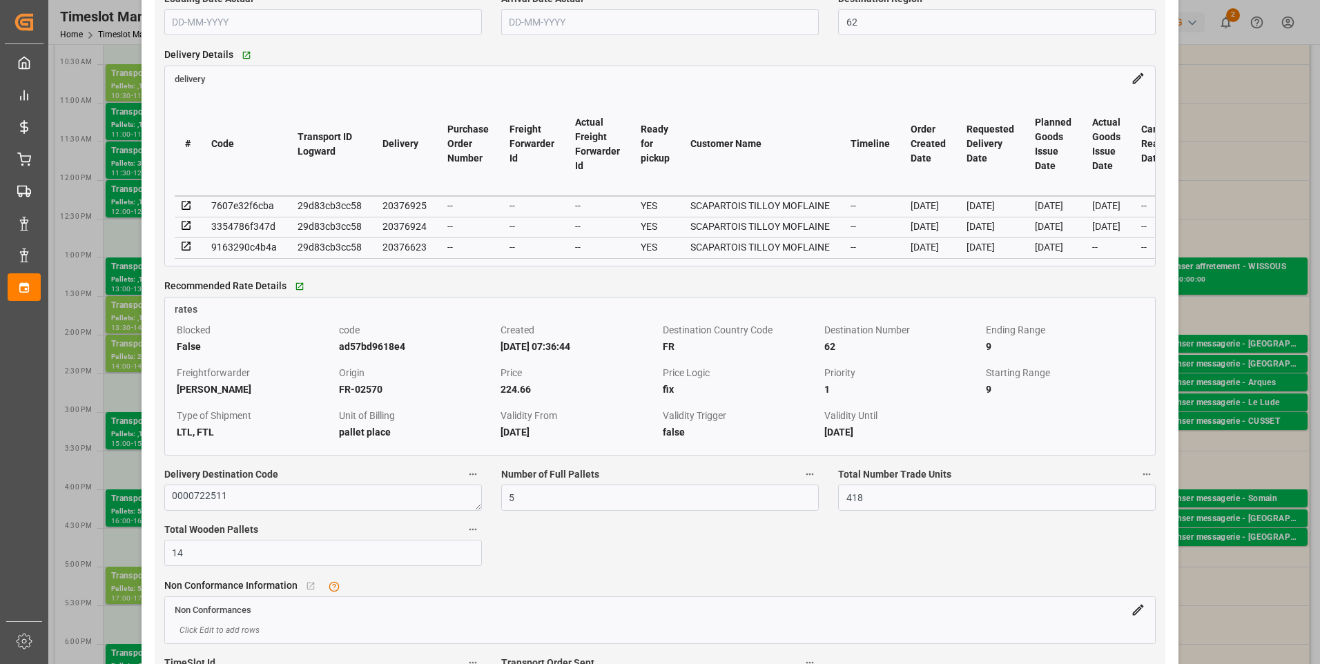
scroll to position [1174, 0]
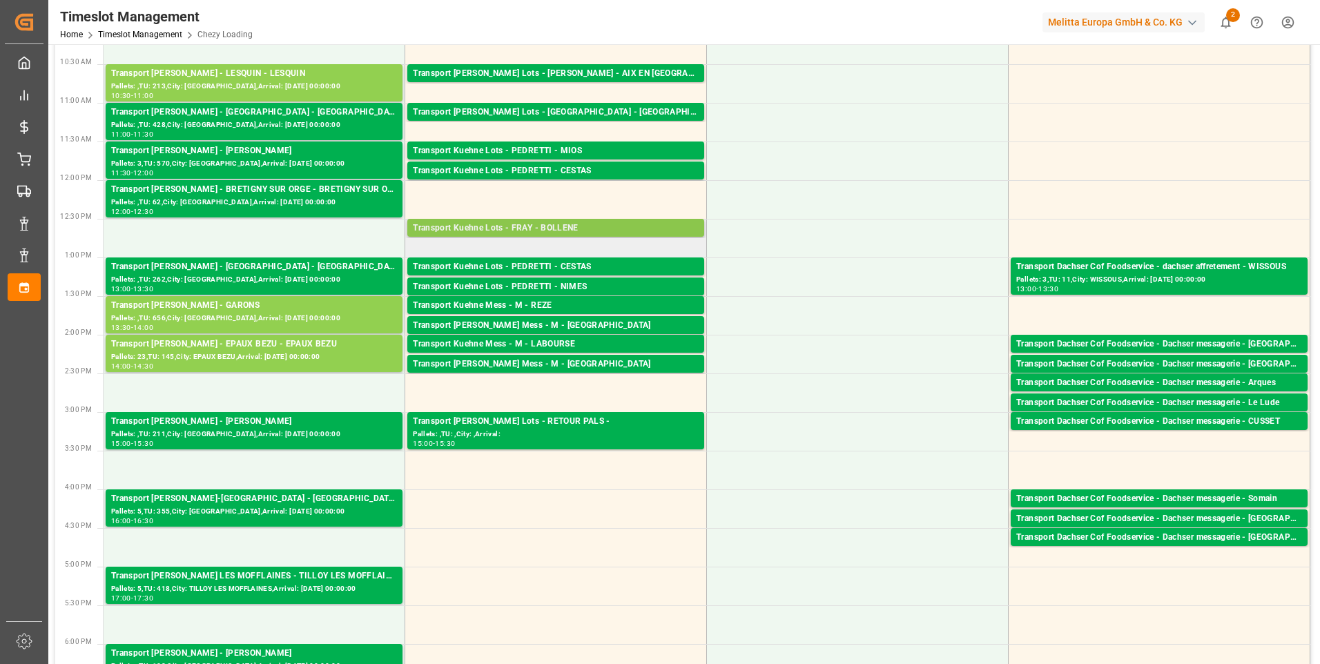
click at [585, 224] on div "Transport Kuehne Lots - FRAY - BOLLENE" at bounding box center [556, 229] width 286 height 14
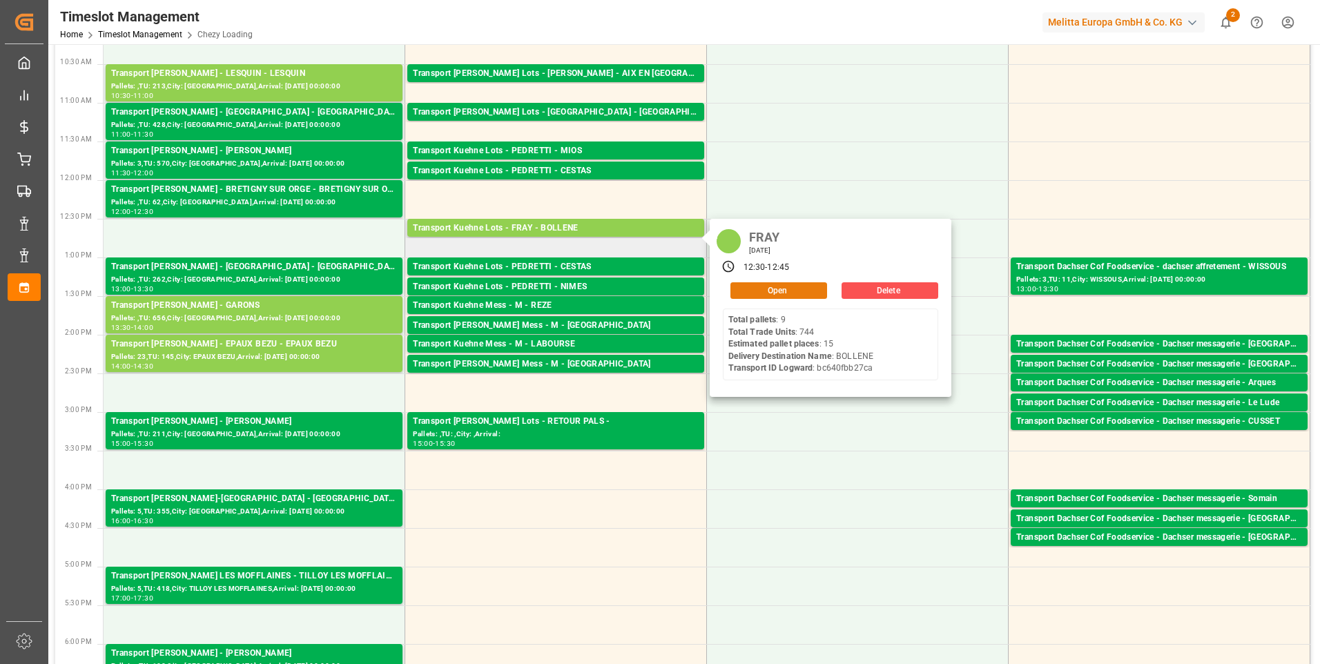
click at [791, 283] on button "Open" at bounding box center [779, 290] width 97 height 17
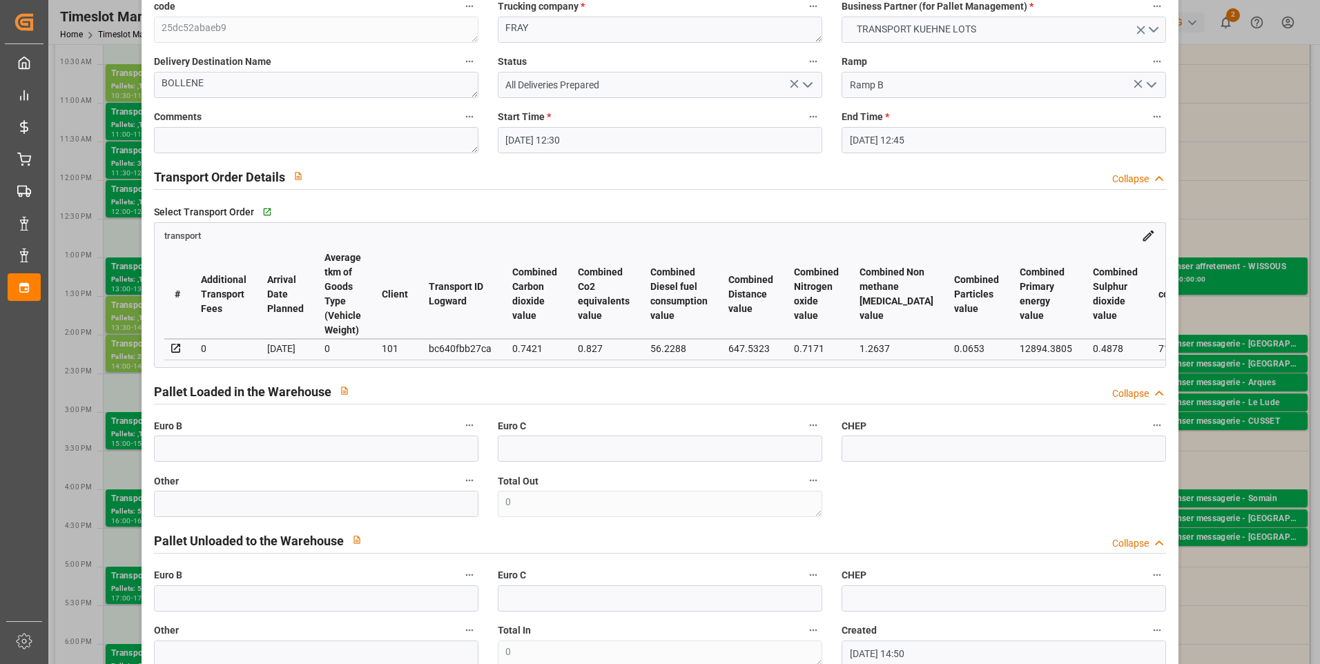
scroll to position [0, 0]
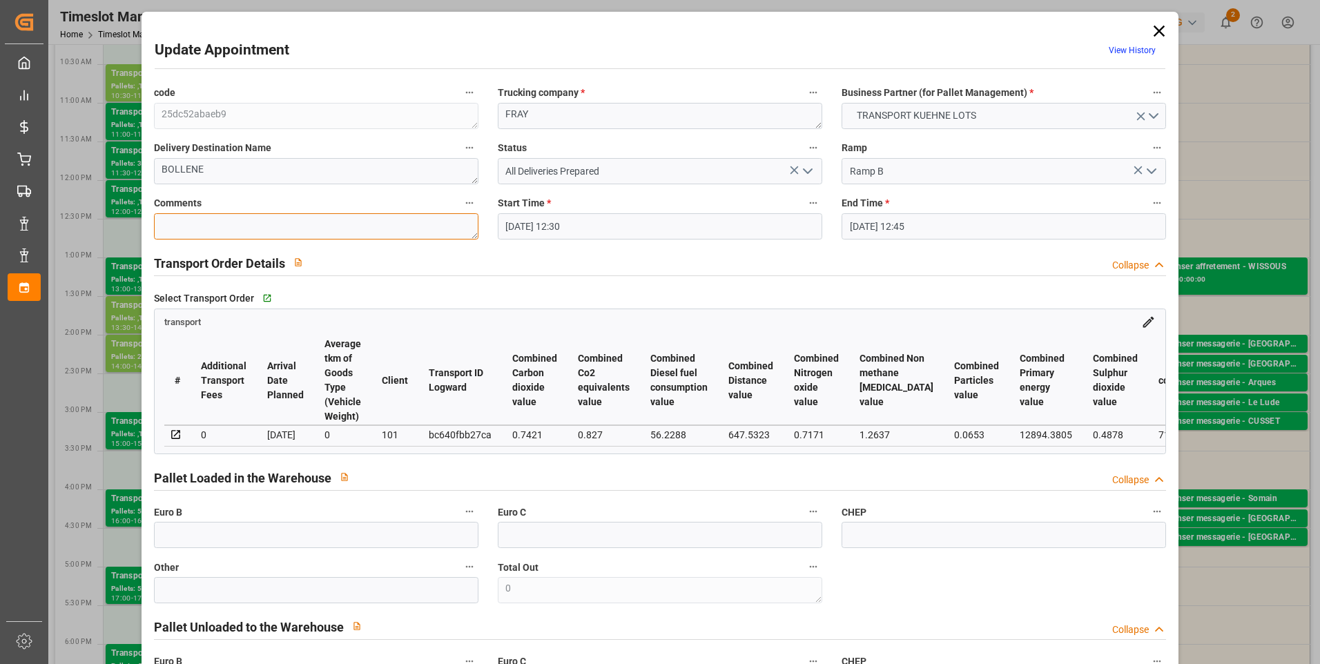
click at [173, 223] on textarea at bounding box center [316, 226] width 325 height 26
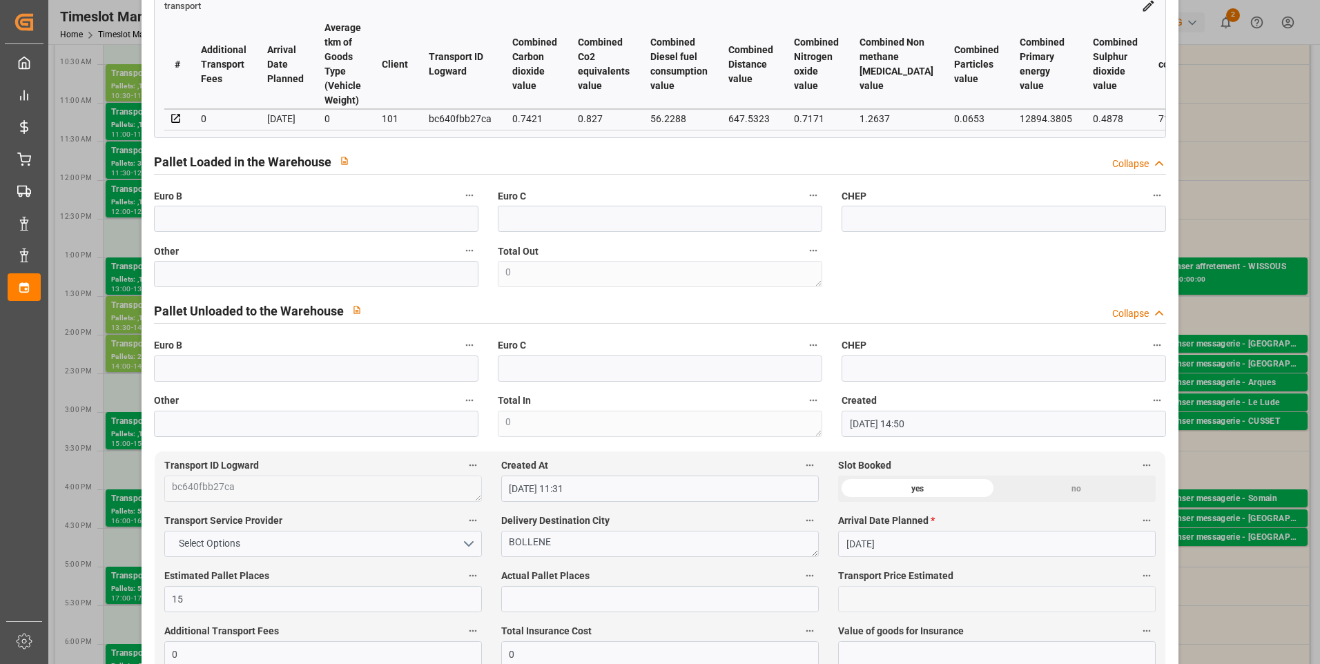
scroll to position [138, 0]
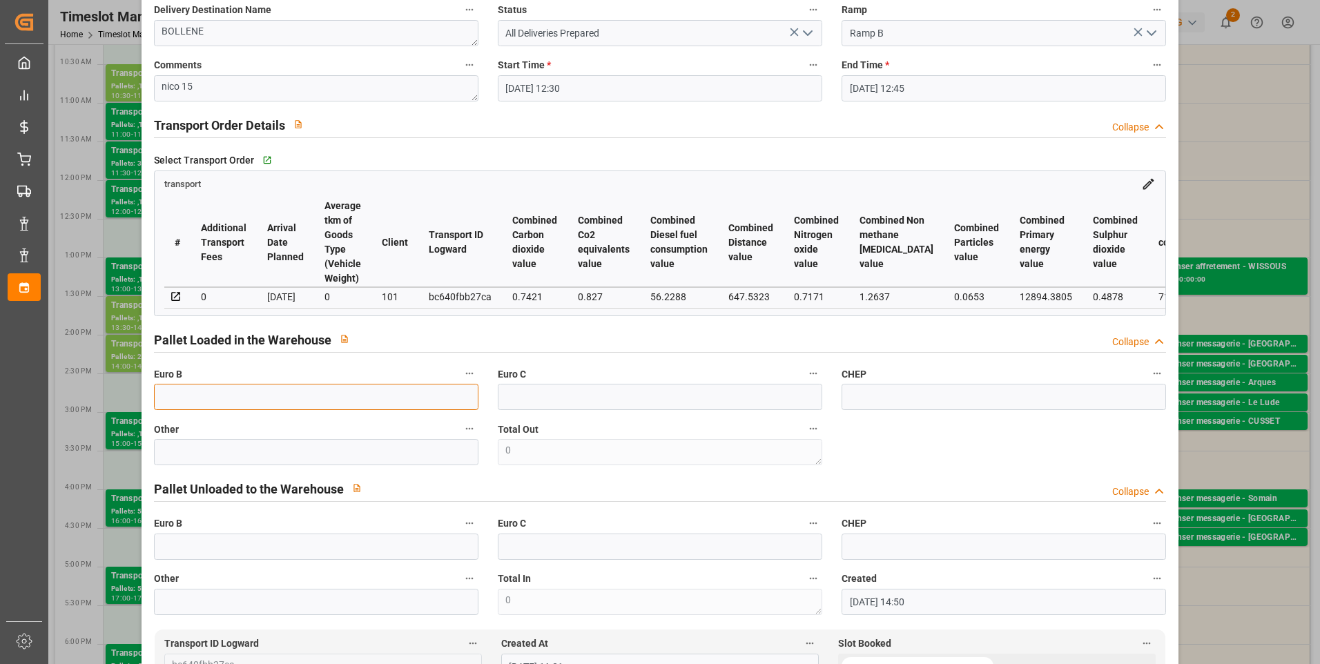
click at [214, 410] on input "text" at bounding box center [316, 397] width 325 height 26
click at [808, 31] on icon "open menu" at bounding box center [808, 33] width 17 height 17
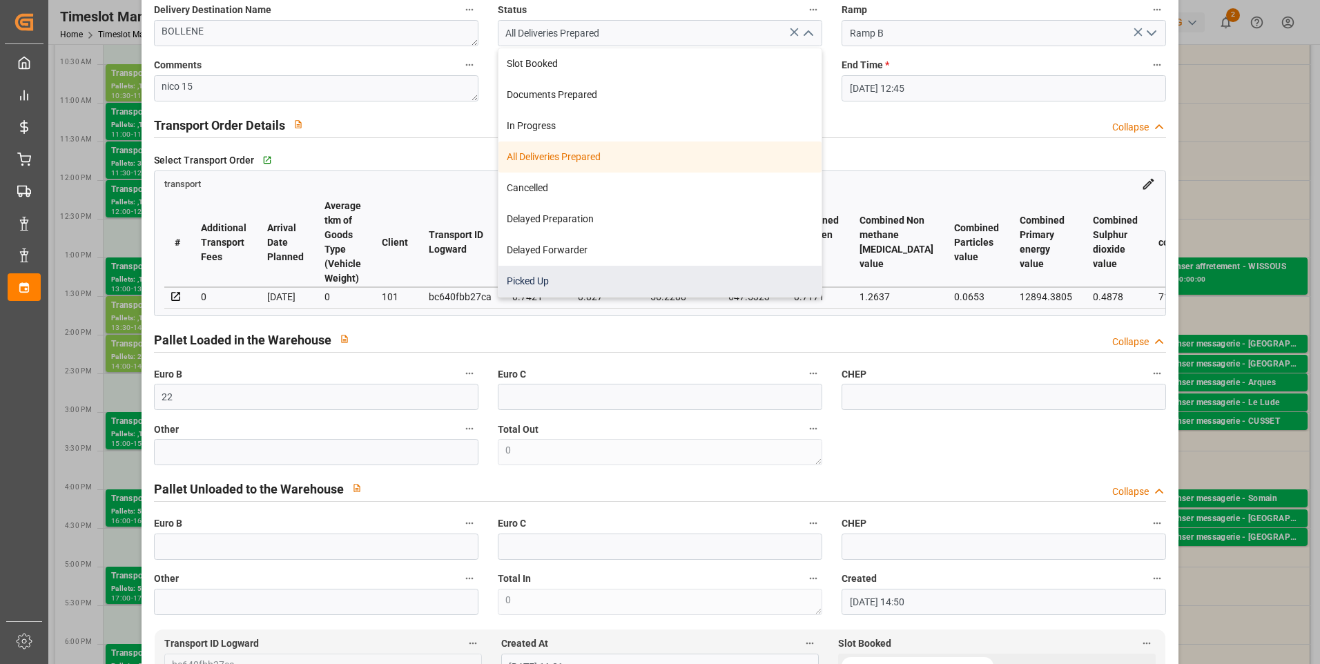
click at [568, 268] on div "Picked Up" at bounding box center [660, 281] width 323 height 31
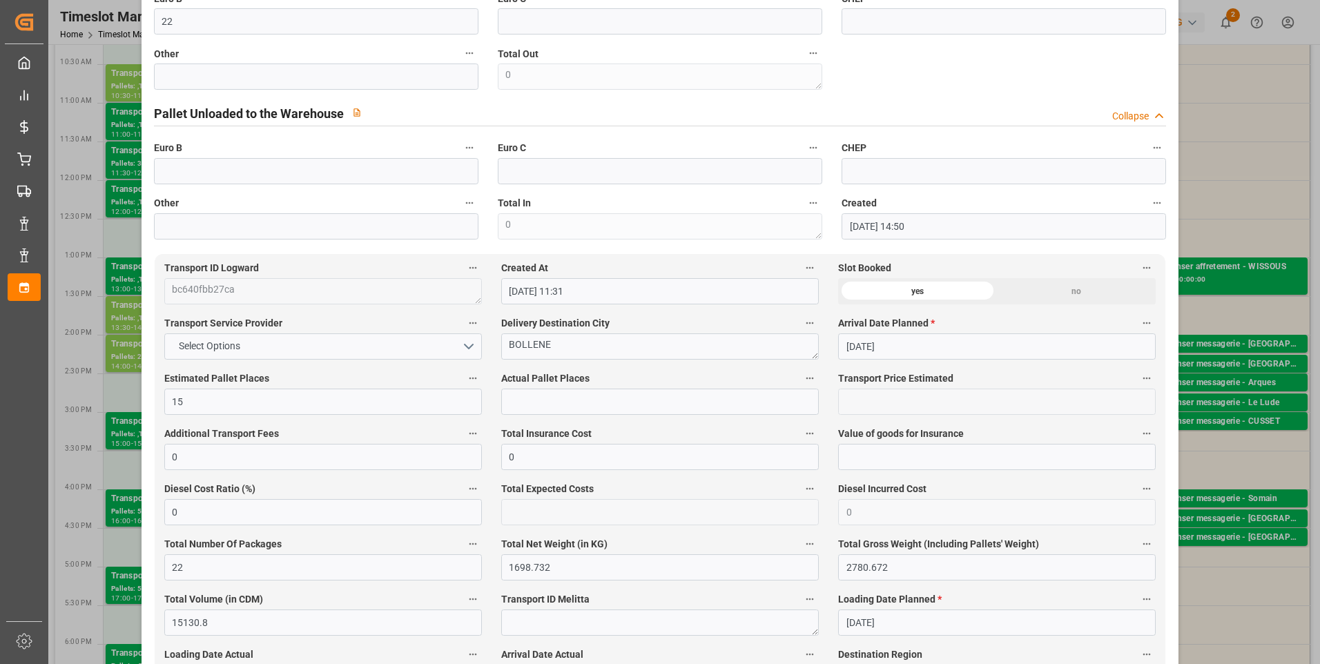
scroll to position [552, 0]
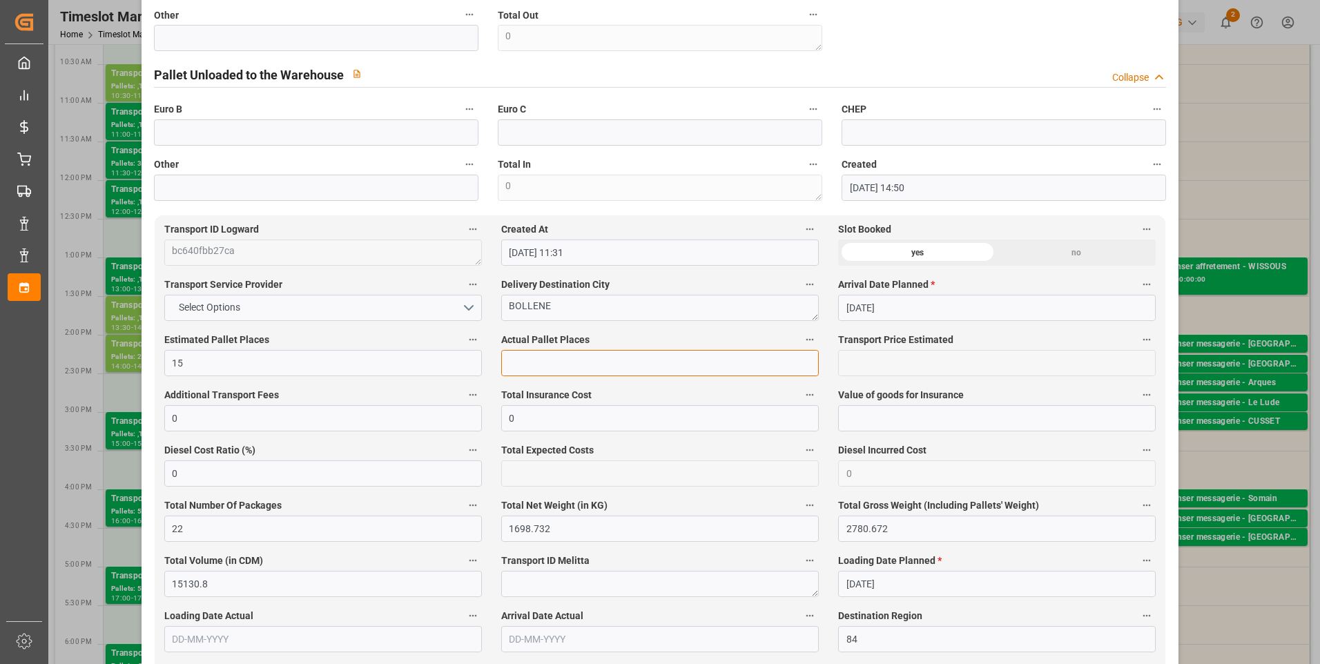
drag, startPoint x: 524, startPoint y: 363, endPoint x: 555, endPoint y: 375, distance: 32.8
click at [524, 363] on input "text" at bounding box center [660, 363] width 318 height 26
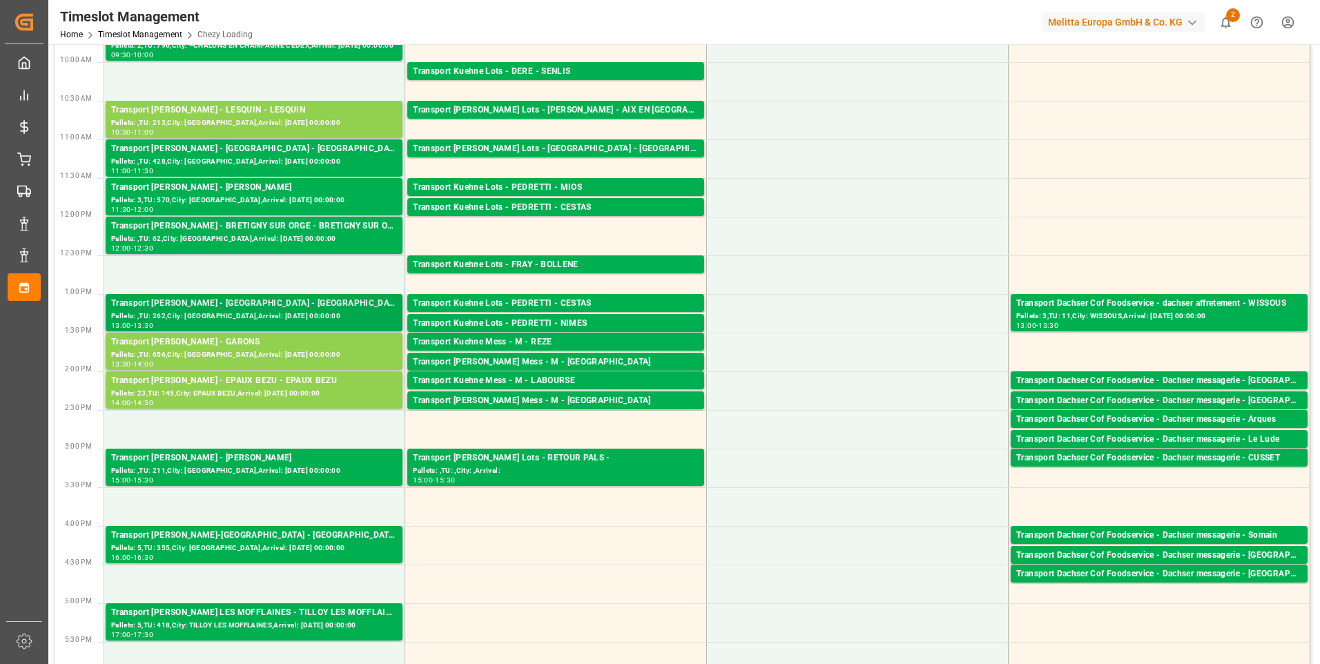
scroll to position [207, 0]
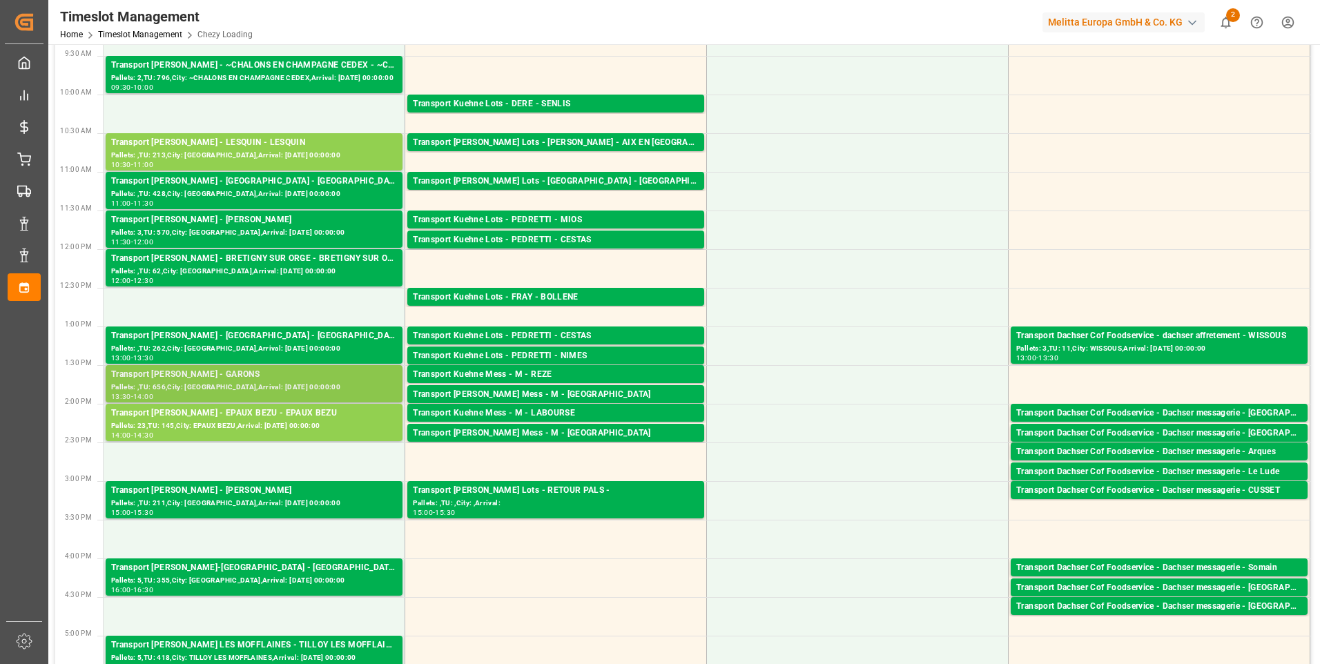
click at [268, 376] on div "Transport Delisle - GARONS - GARONS" at bounding box center [254, 375] width 286 height 14
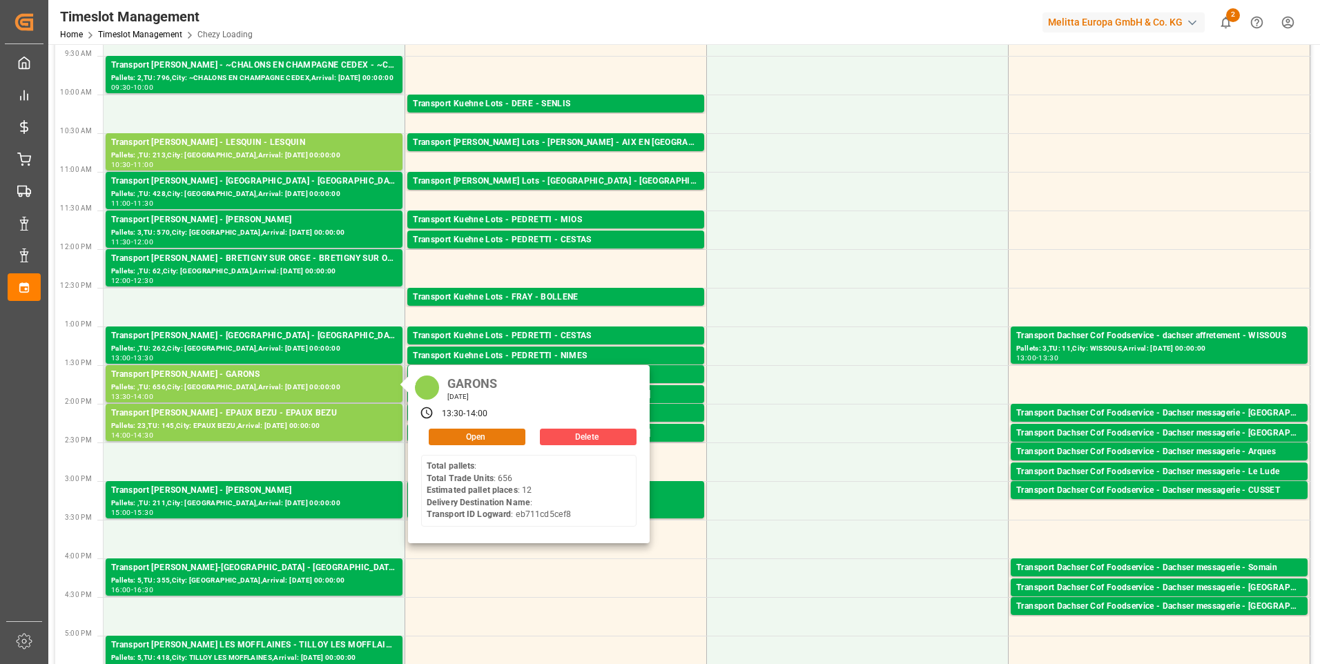
click at [470, 439] on button "Open" at bounding box center [477, 437] width 97 height 17
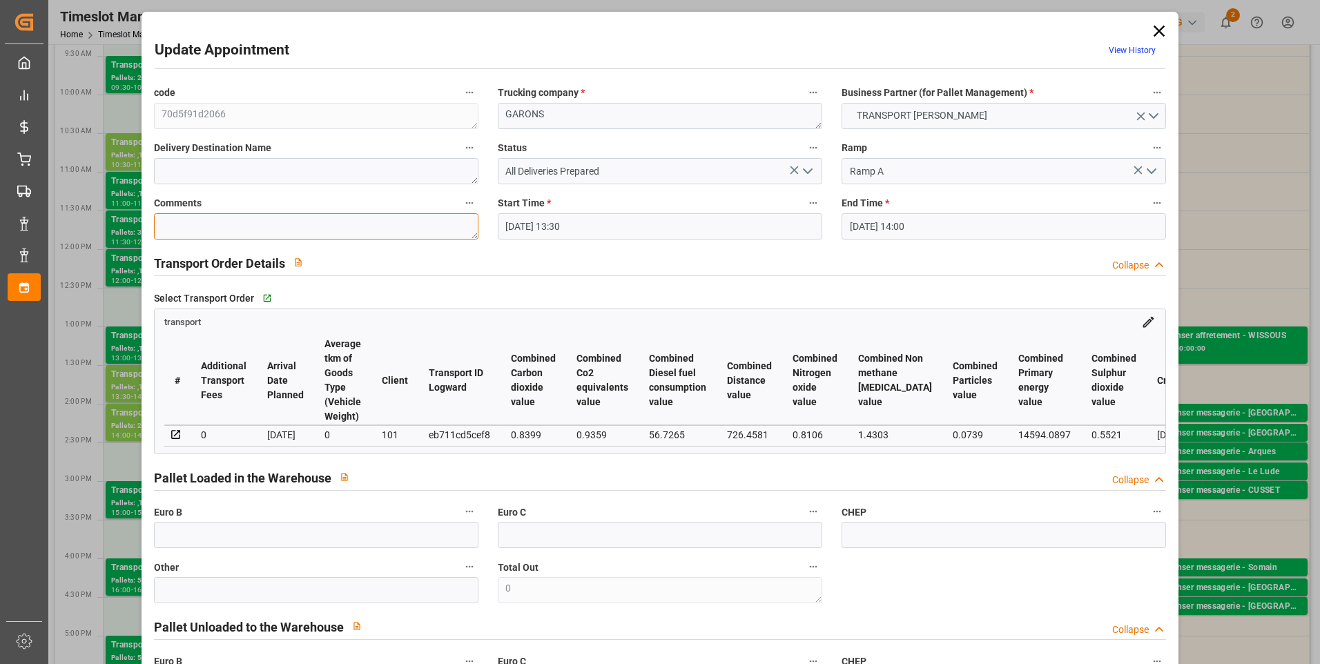
click at [184, 226] on textarea at bounding box center [316, 226] width 325 height 26
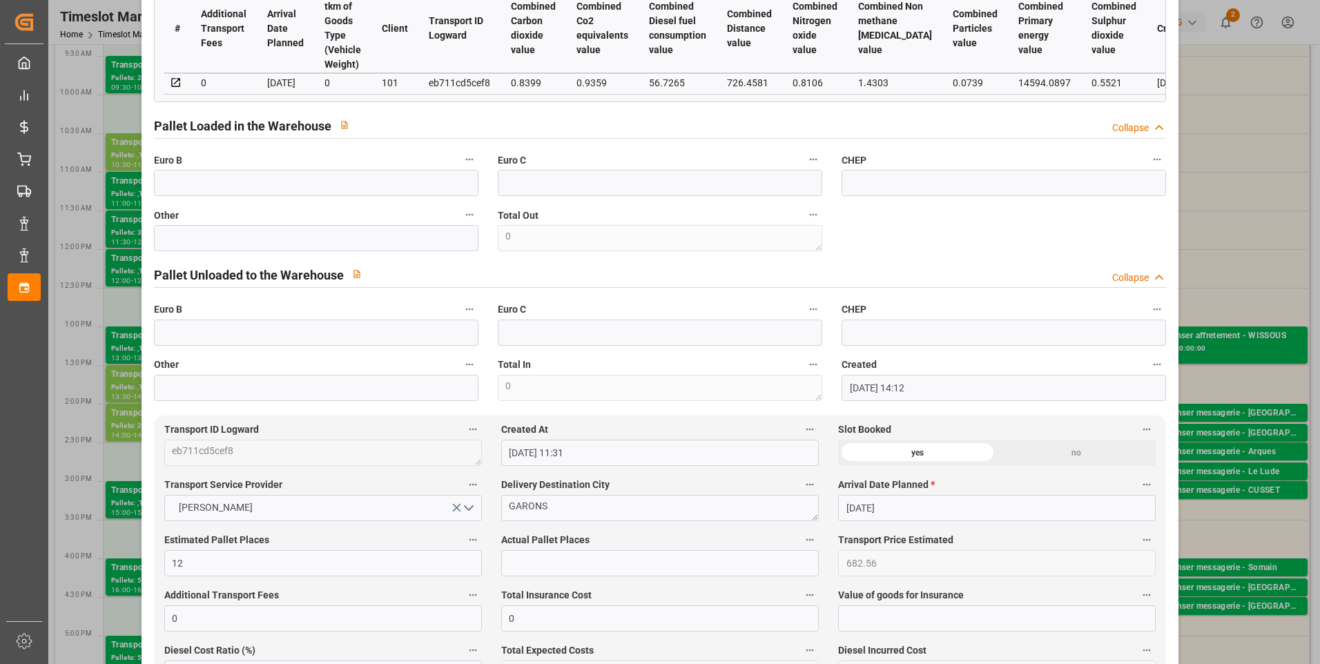
scroll to position [483, 0]
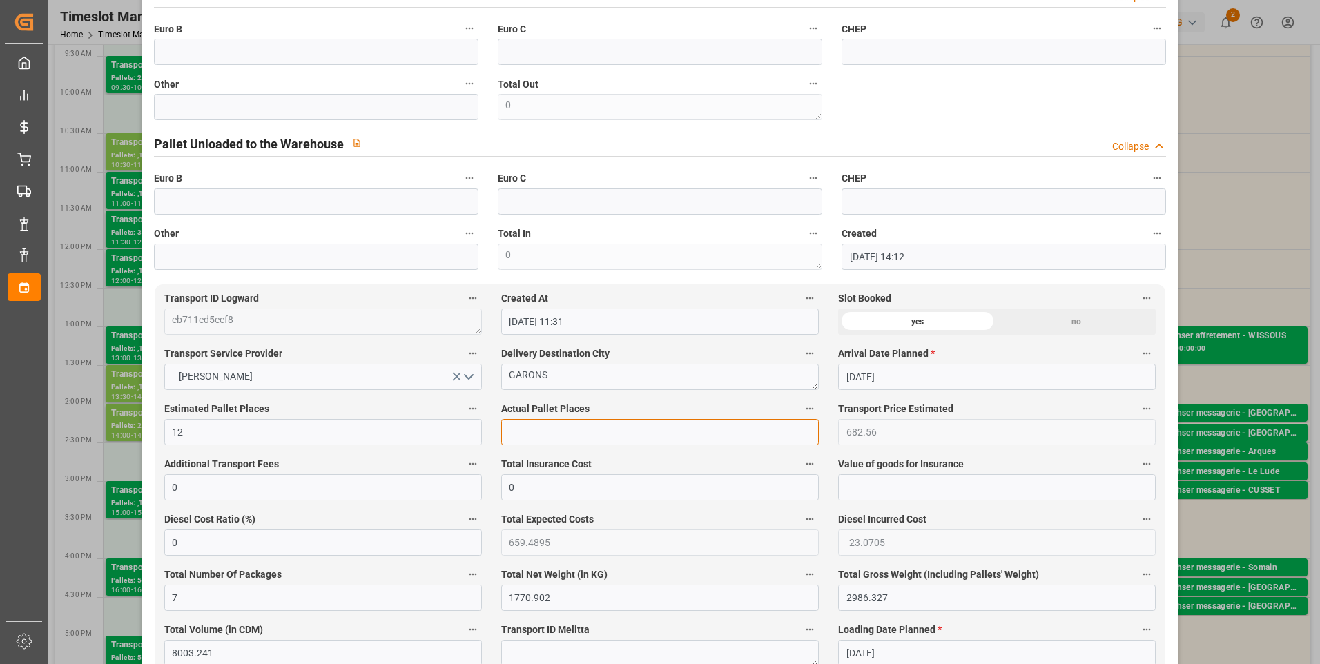
click at [533, 430] on input "text" at bounding box center [660, 432] width 318 height 26
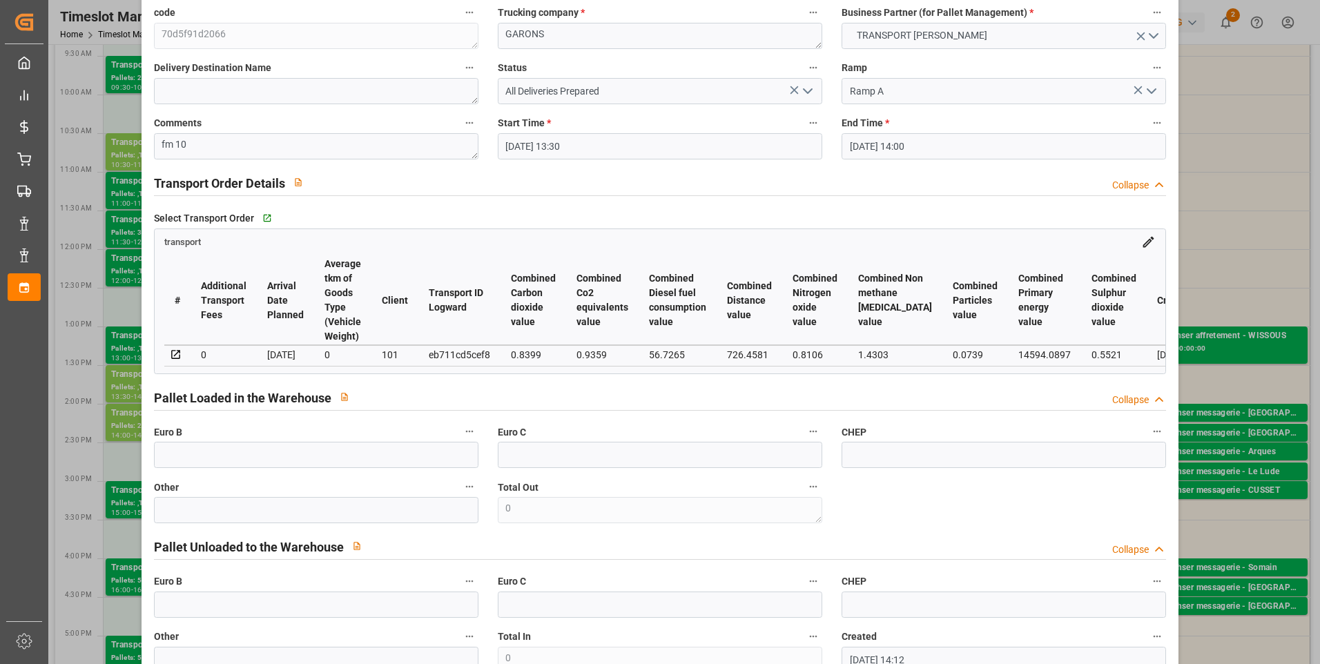
scroll to position [69, 0]
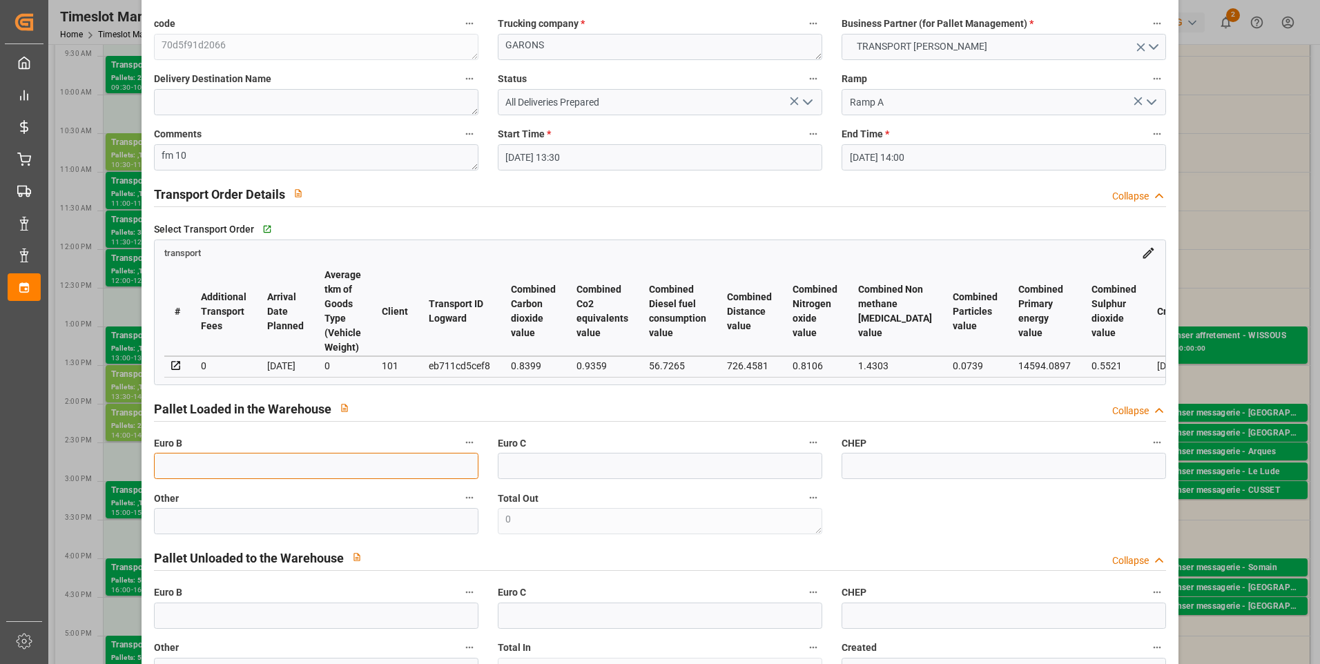
click at [176, 472] on input "text" at bounding box center [316, 466] width 325 height 26
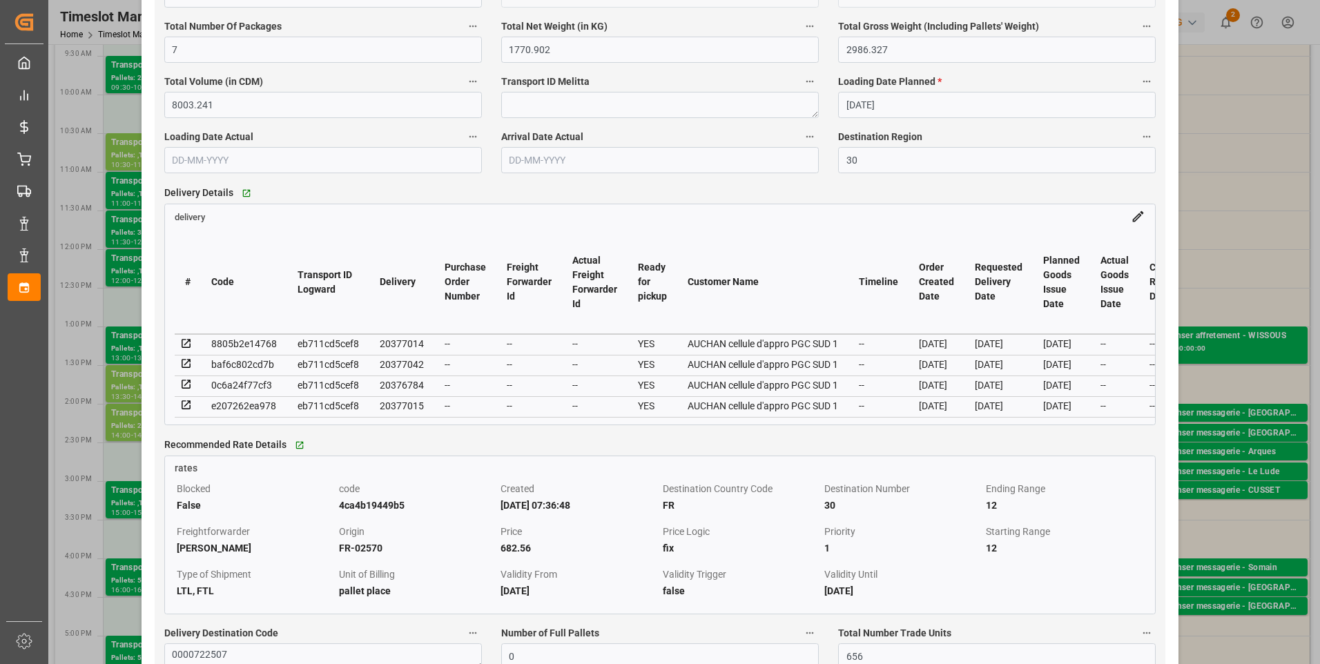
scroll to position [1105, 0]
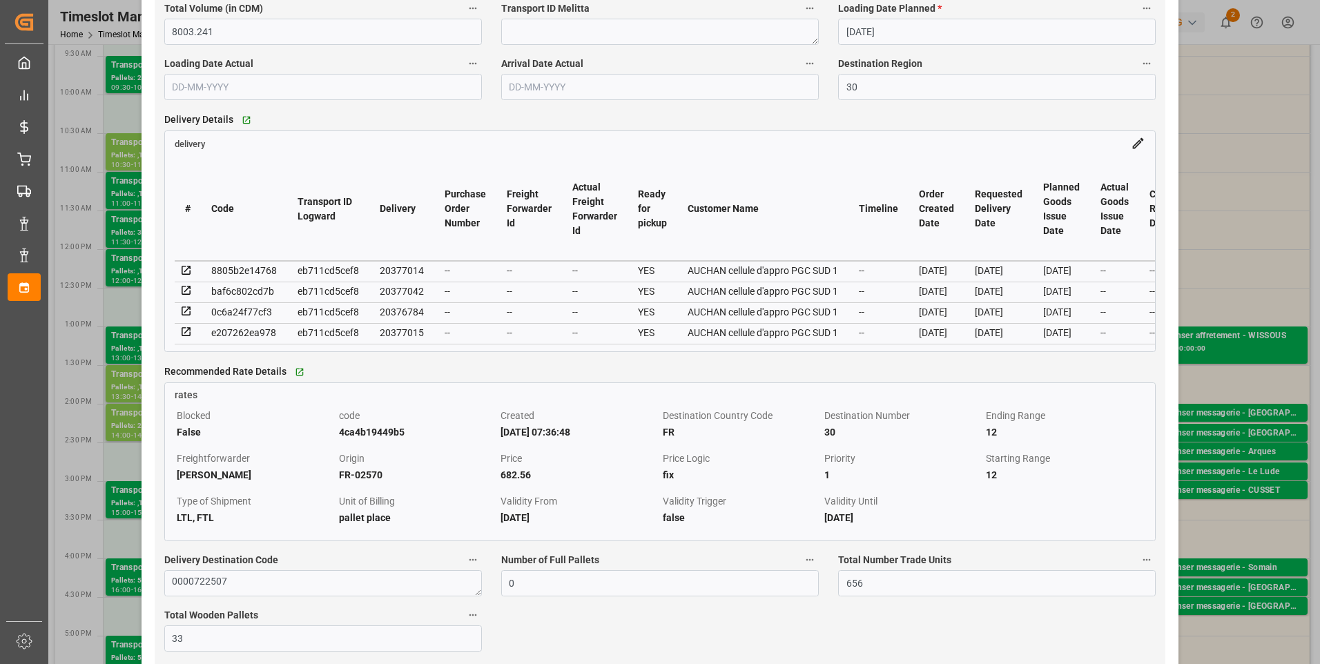
click at [189, 274] on icon at bounding box center [186, 270] width 12 height 12
click at [186, 296] on icon at bounding box center [186, 291] width 12 height 12
click at [187, 313] on icon at bounding box center [186, 311] width 9 height 9
click at [186, 337] on icon at bounding box center [186, 332] width 9 height 9
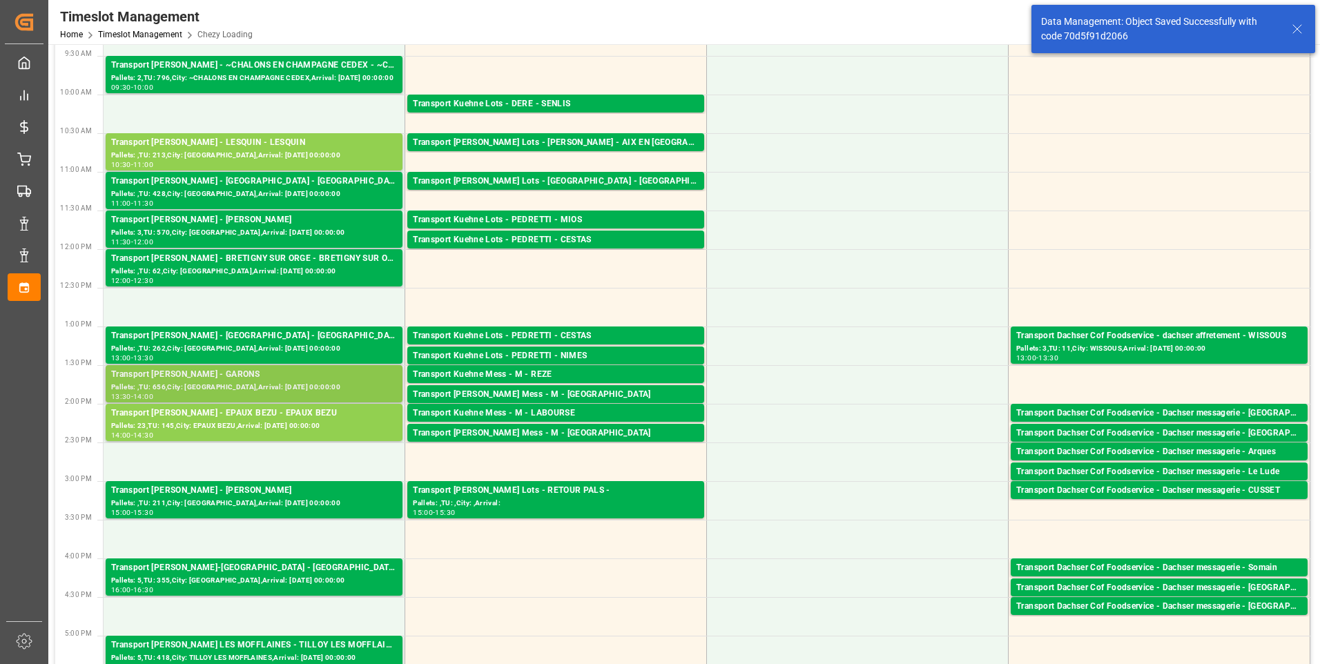
click at [245, 378] on div "Transport Delisle - GARONS - GARONS" at bounding box center [254, 375] width 286 height 14
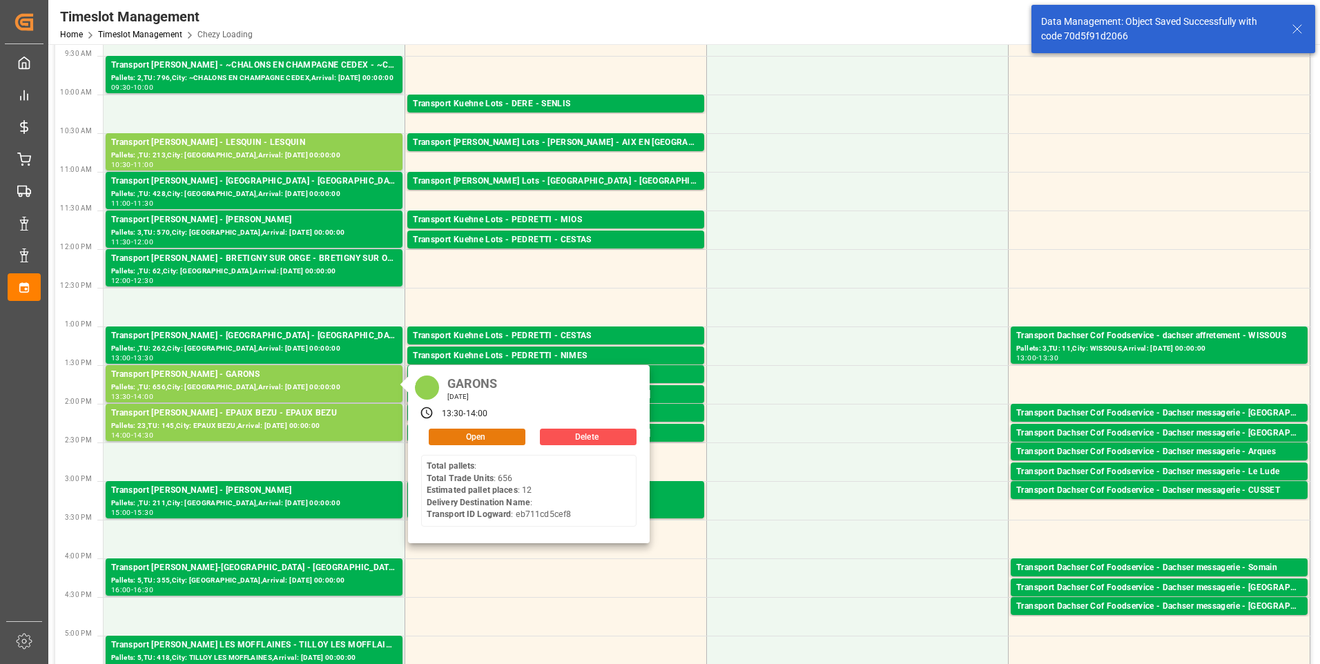
click at [450, 432] on button "Open" at bounding box center [477, 437] width 97 height 17
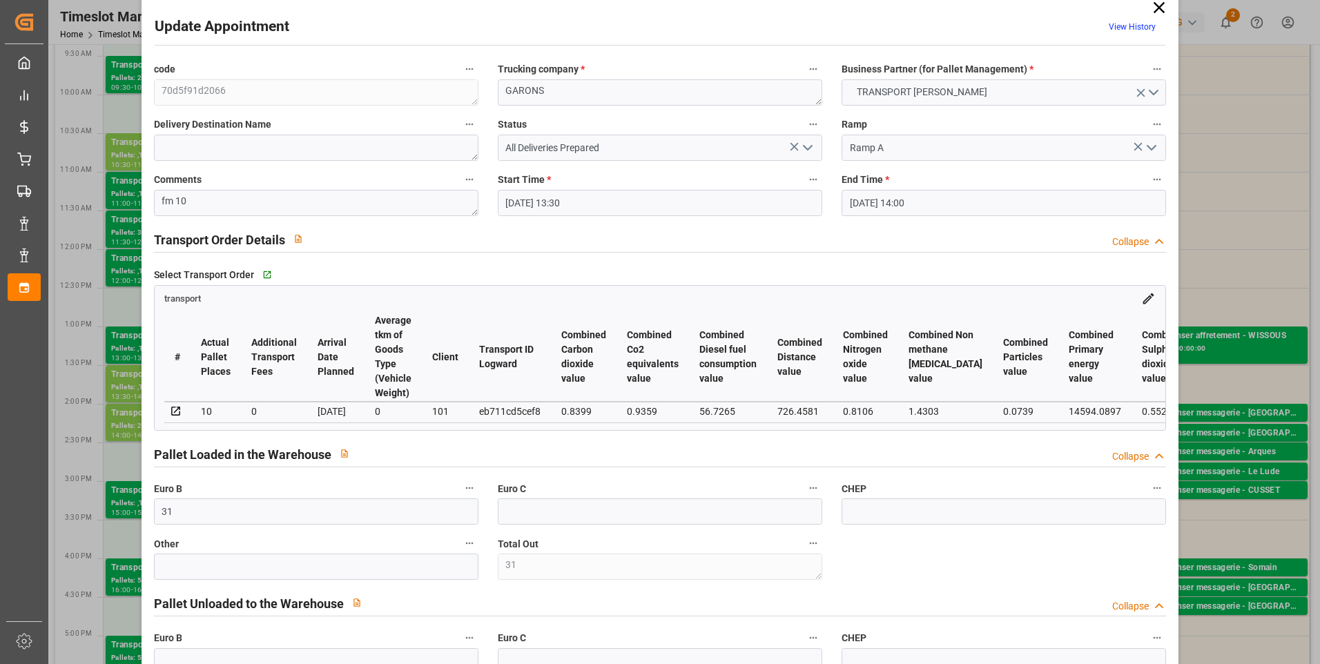
scroll to position [0, 0]
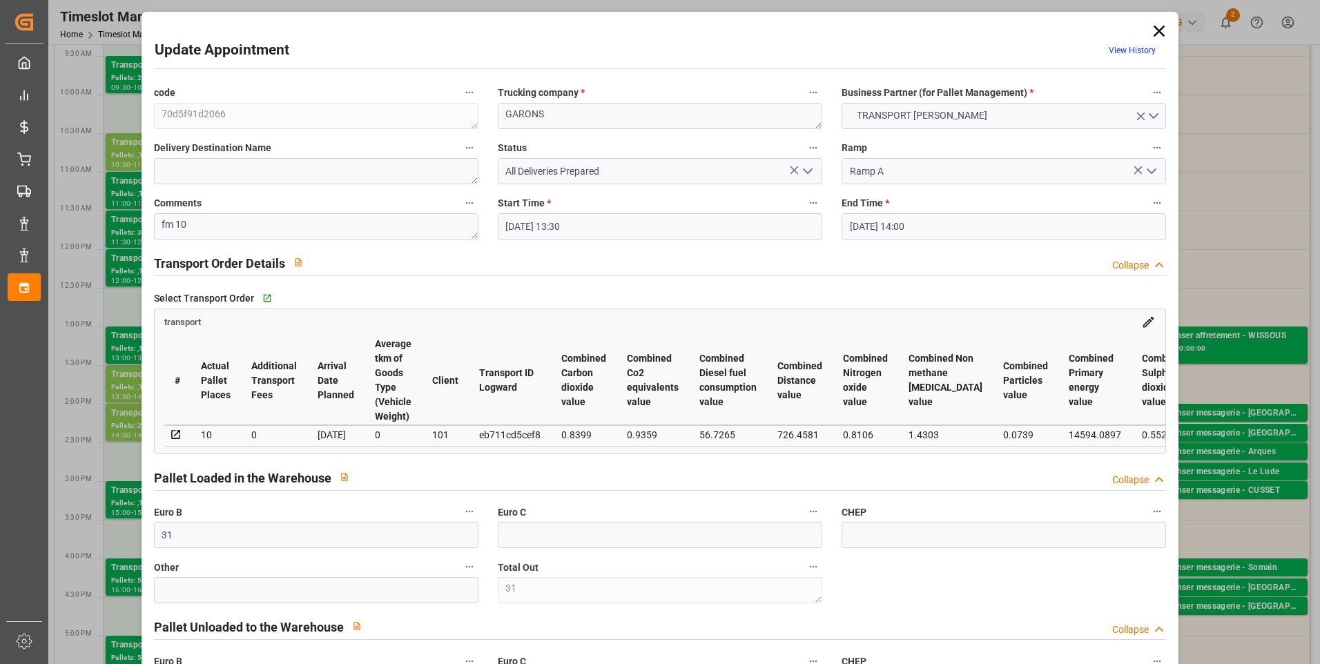
click at [1154, 31] on icon at bounding box center [1159, 30] width 19 height 19
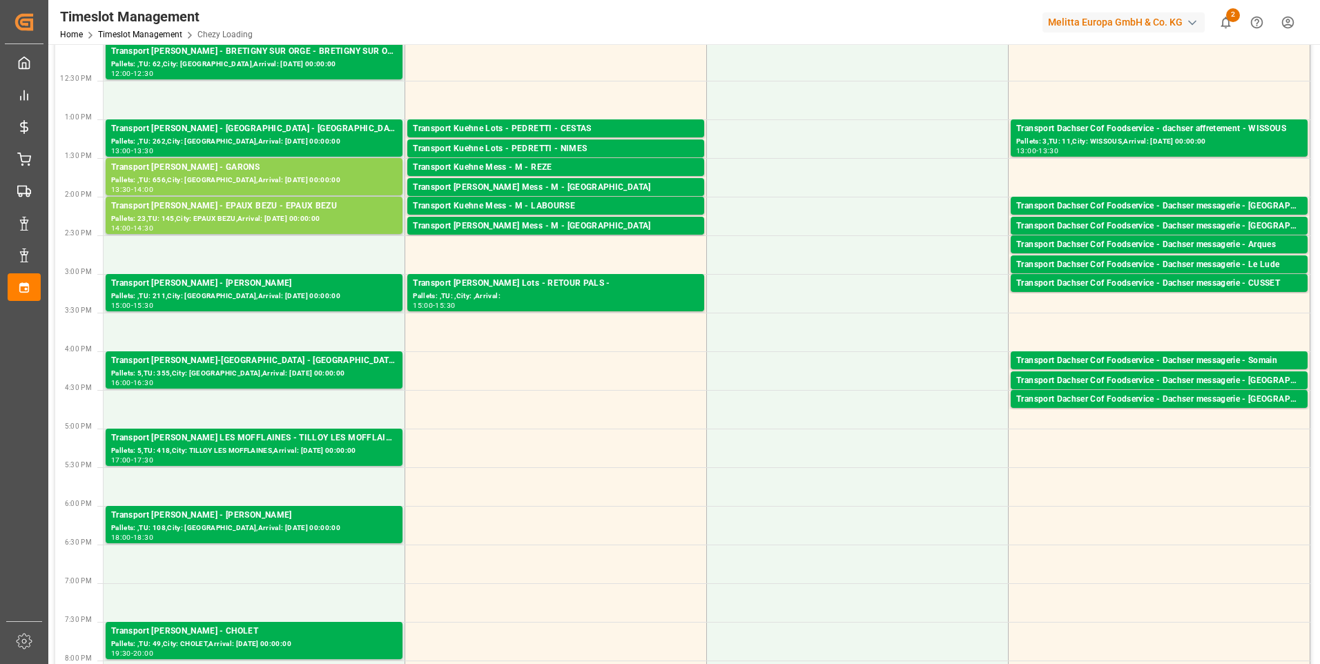
scroll to position [552, 0]
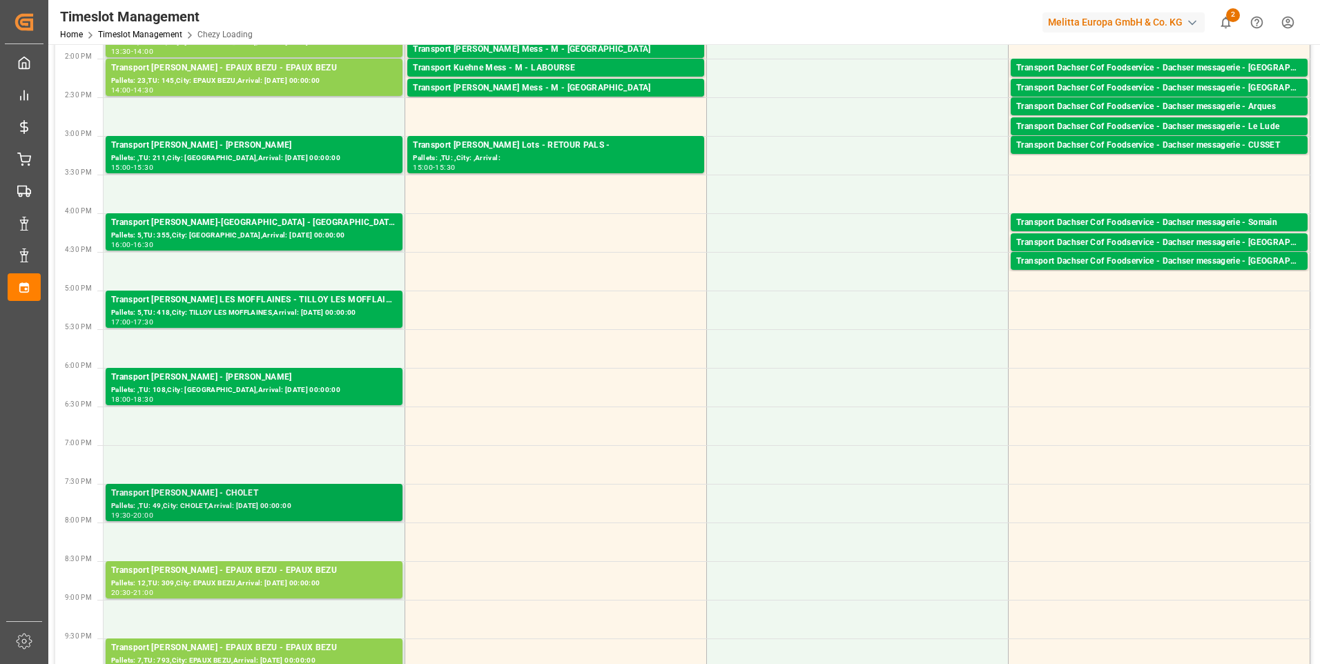
click at [234, 509] on div "Pallets: ,TU: 49,City: CHOLET,Arrival: 2025-09-03 00:00:00" at bounding box center [254, 507] width 286 height 12
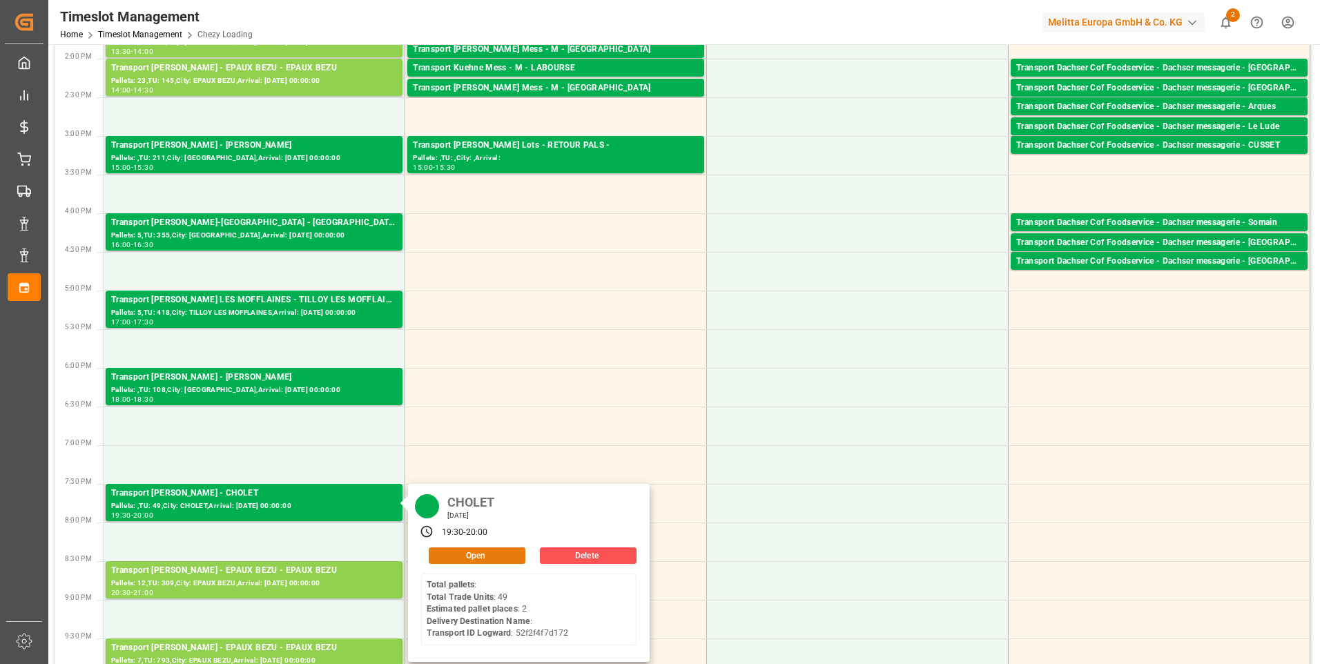
click at [461, 552] on button "Open" at bounding box center [477, 556] width 97 height 17
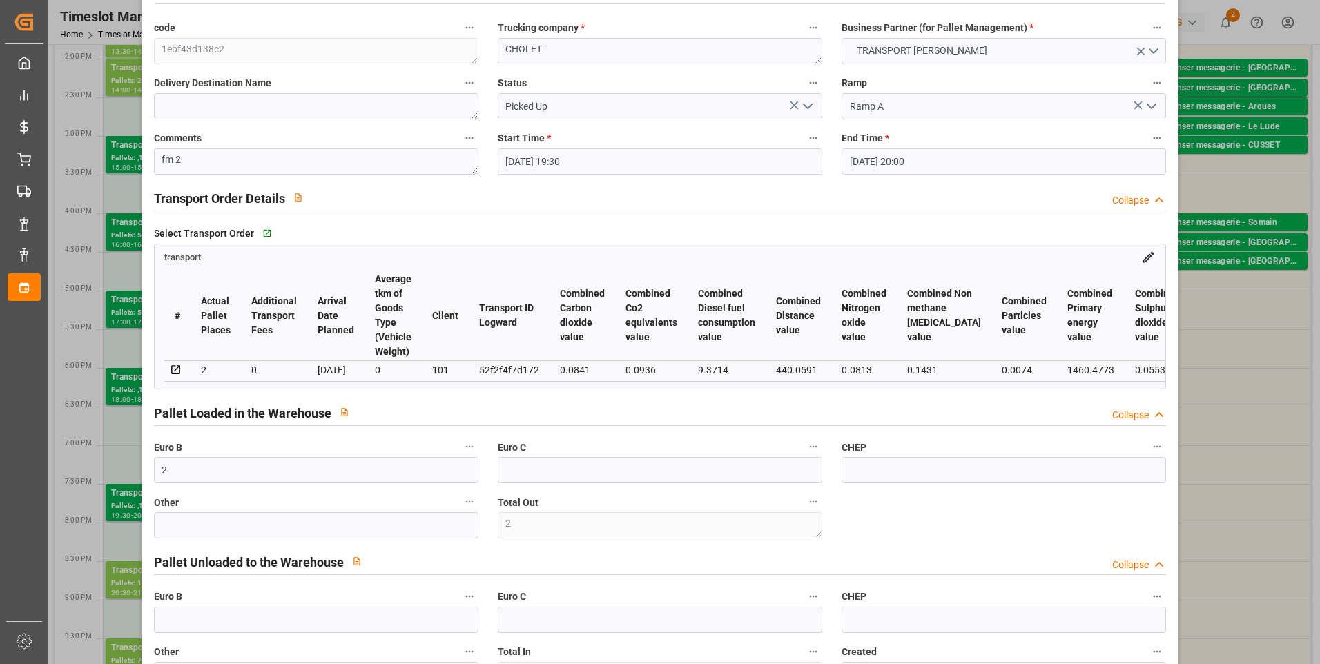
scroll to position [0, 0]
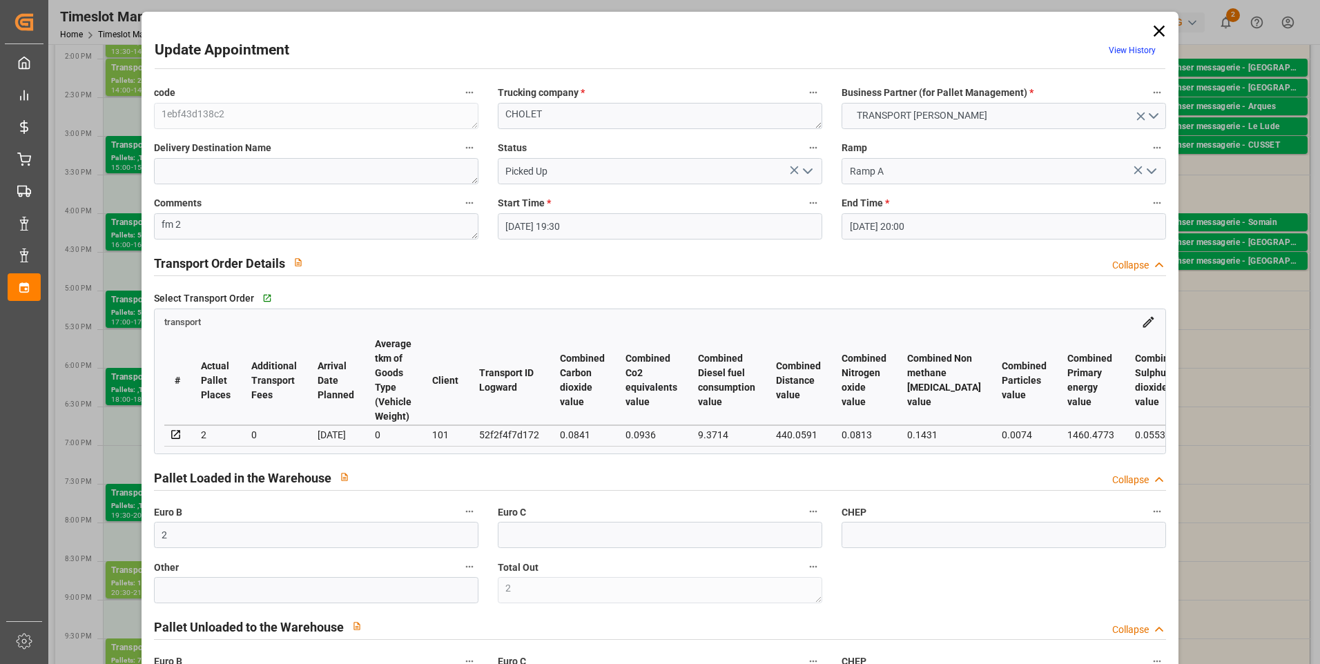
click at [1163, 28] on icon at bounding box center [1159, 30] width 19 height 19
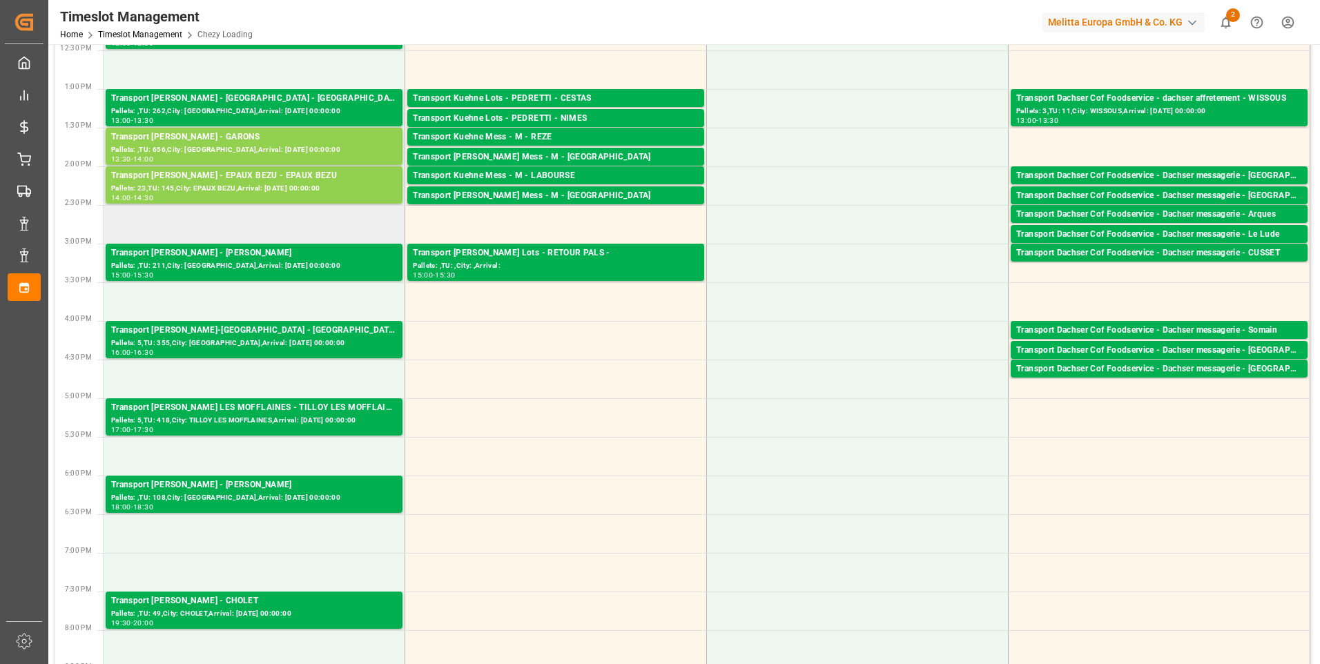
scroll to position [276, 0]
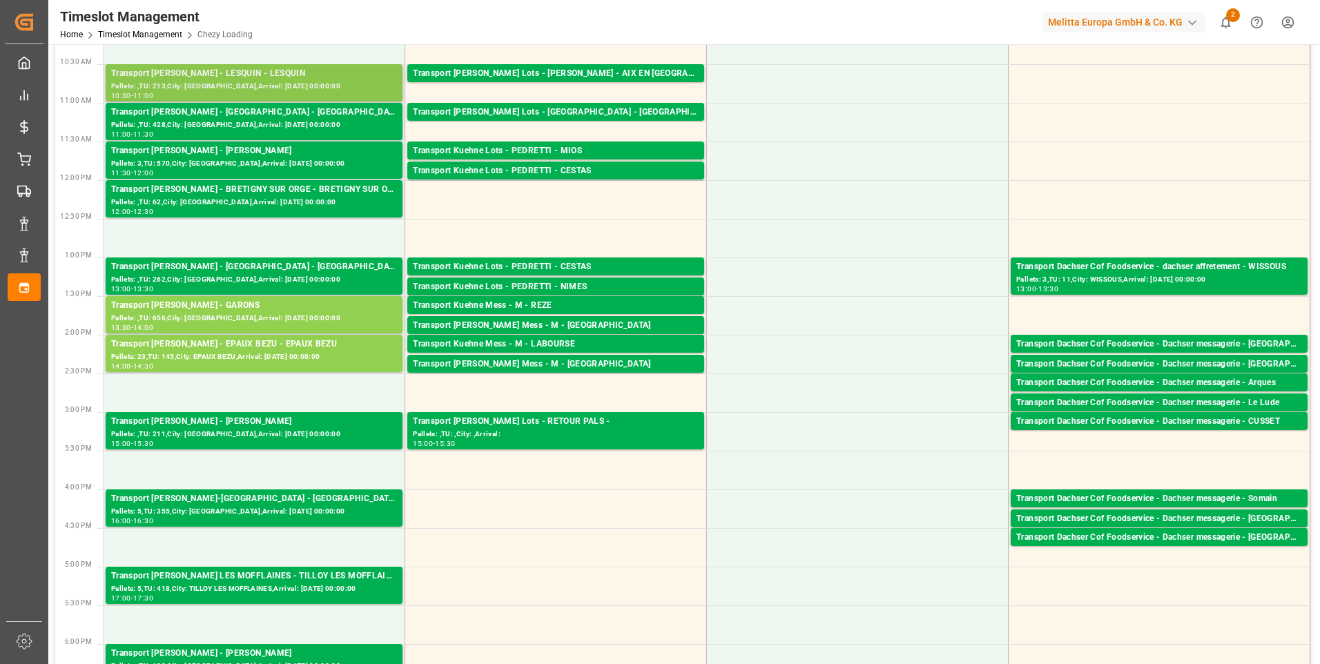
click at [222, 74] on div "Transport Delisle - LESQUIN - LESQUIN" at bounding box center [254, 74] width 286 height 14
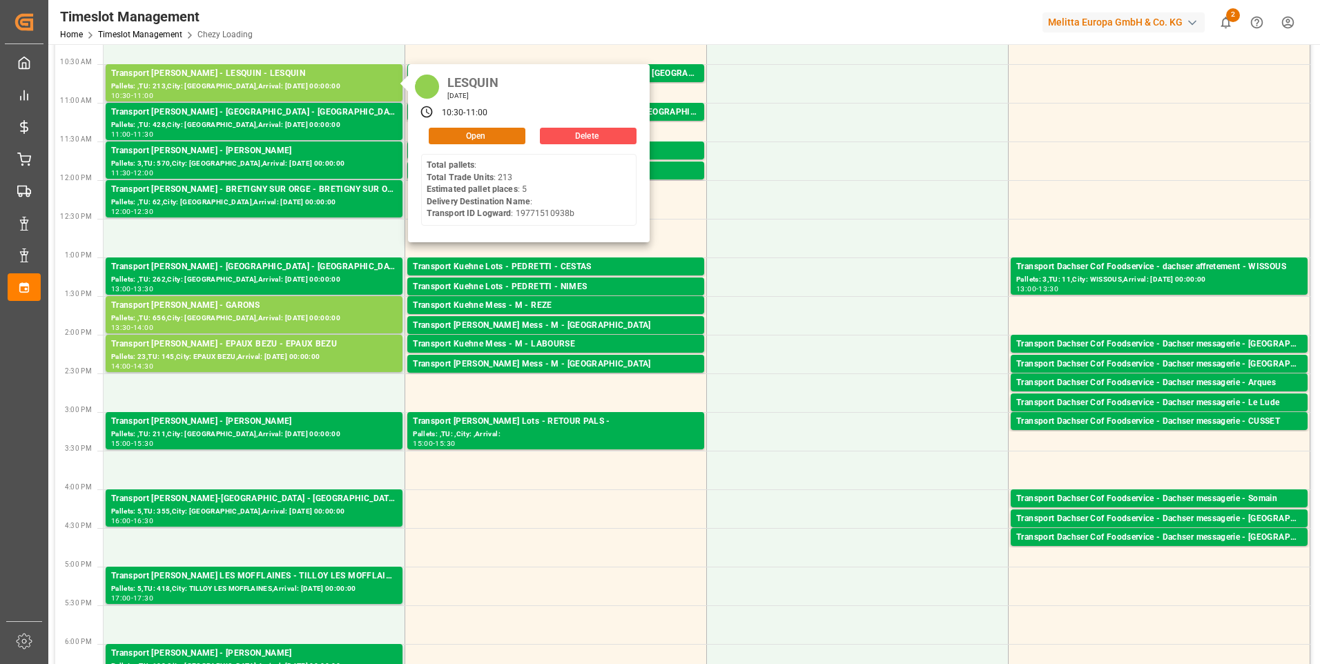
click at [483, 141] on button "Open" at bounding box center [477, 136] width 97 height 17
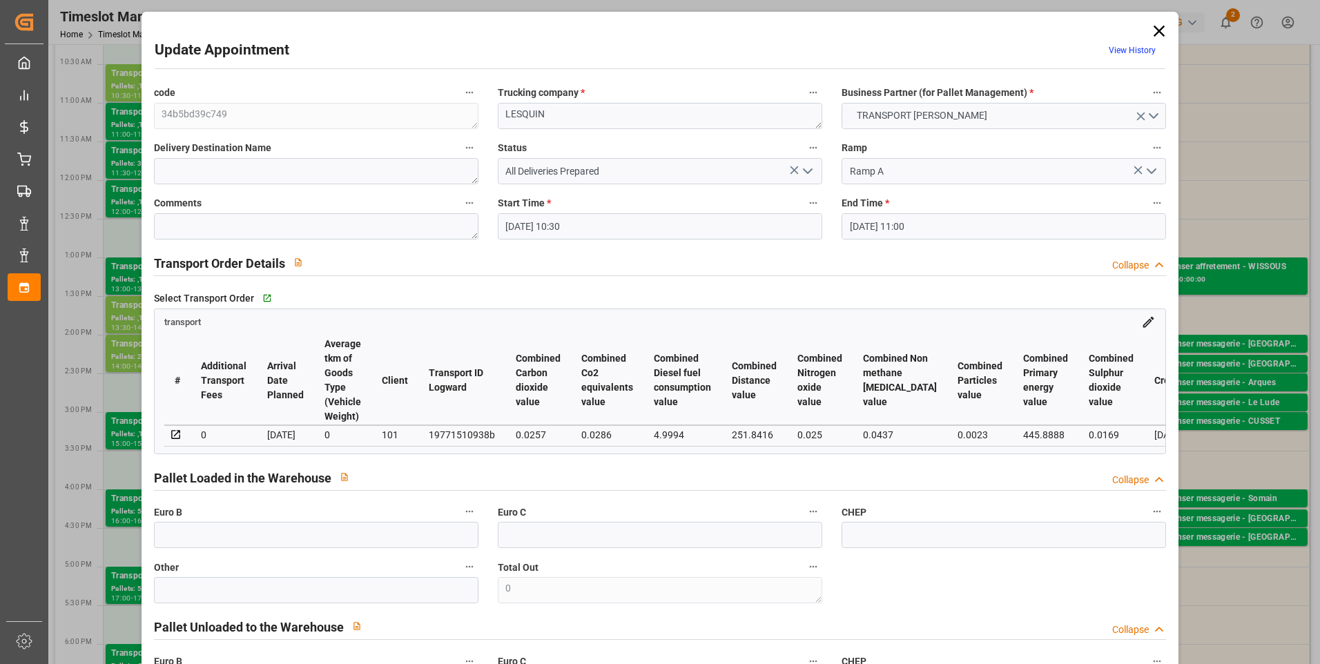
click at [806, 168] on icon "open menu" at bounding box center [808, 171] width 17 height 17
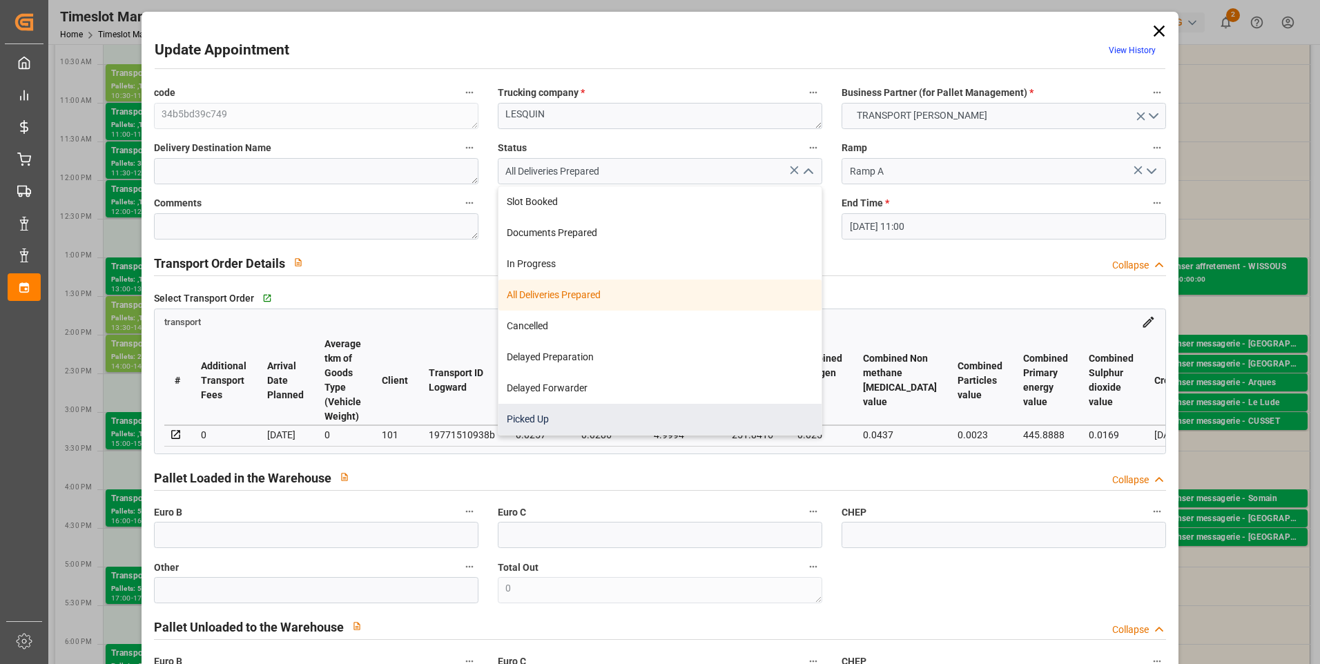
click at [552, 420] on div "Picked Up" at bounding box center [660, 419] width 323 height 31
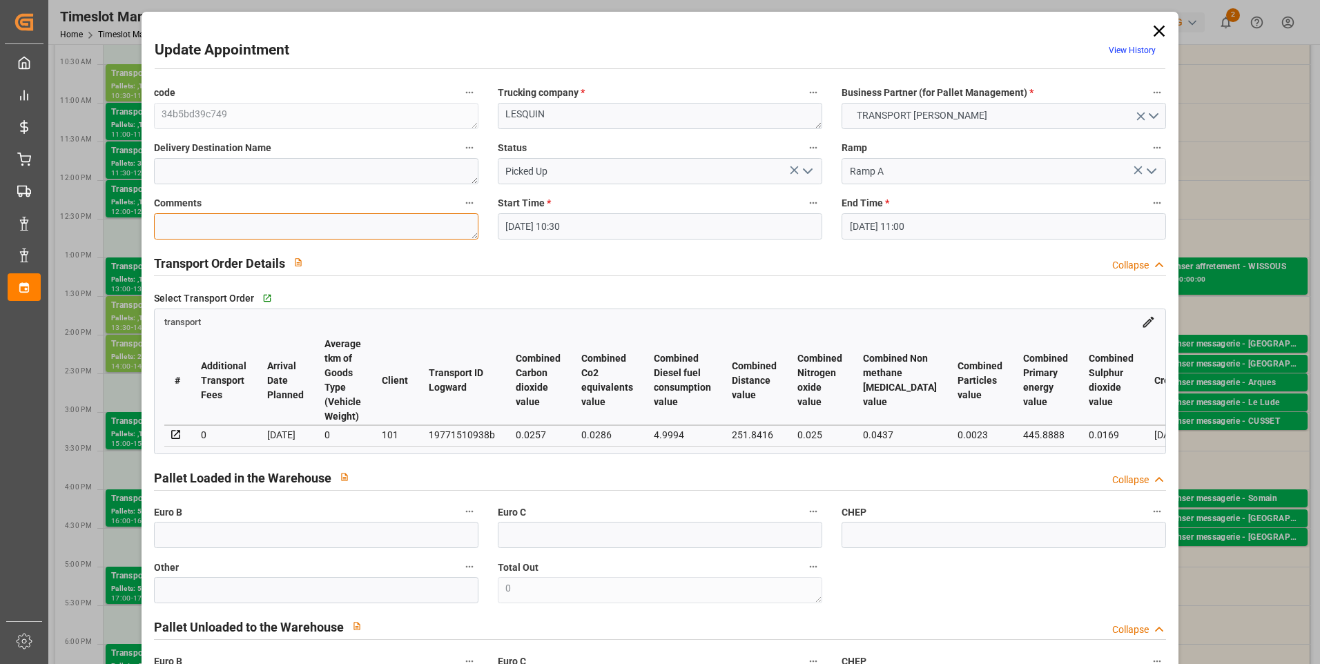
click at [189, 226] on textarea at bounding box center [316, 226] width 325 height 26
click at [184, 548] on input "text" at bounding box center [316, 535] width 325 height 26
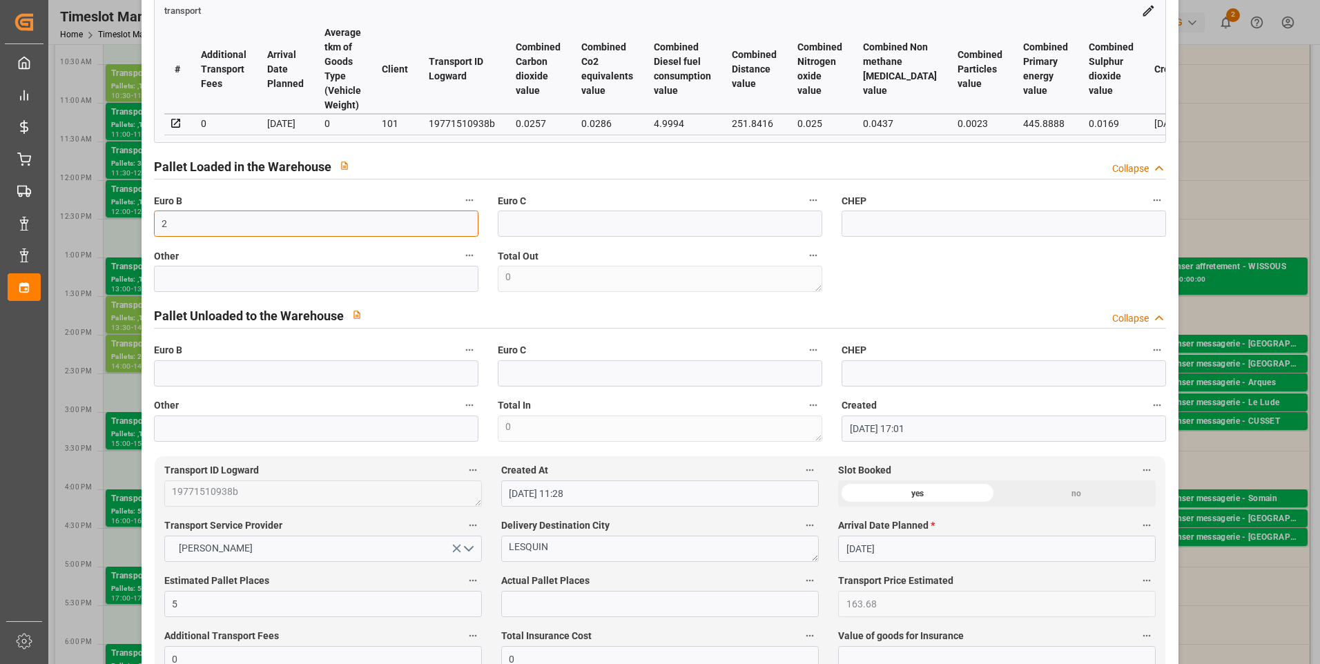
scroll to position [414, 0]
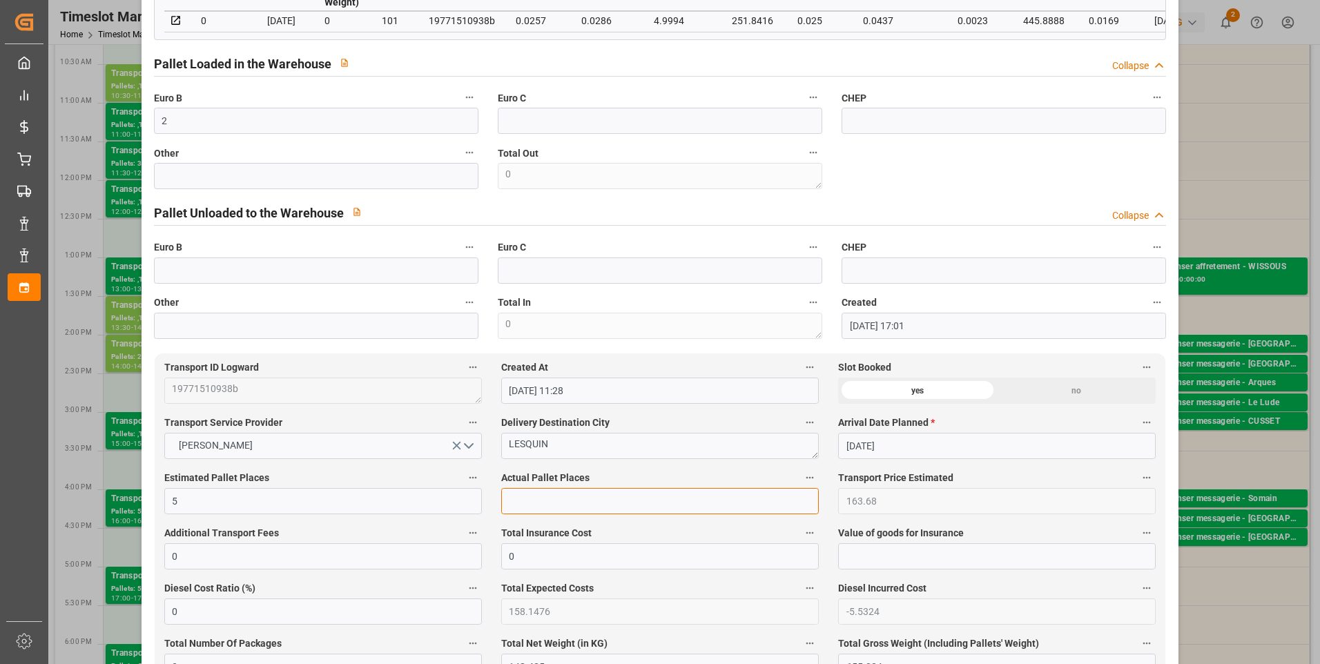
click at [518, 510] on input "text" at bounding box center [660, 501] width 318 height 26
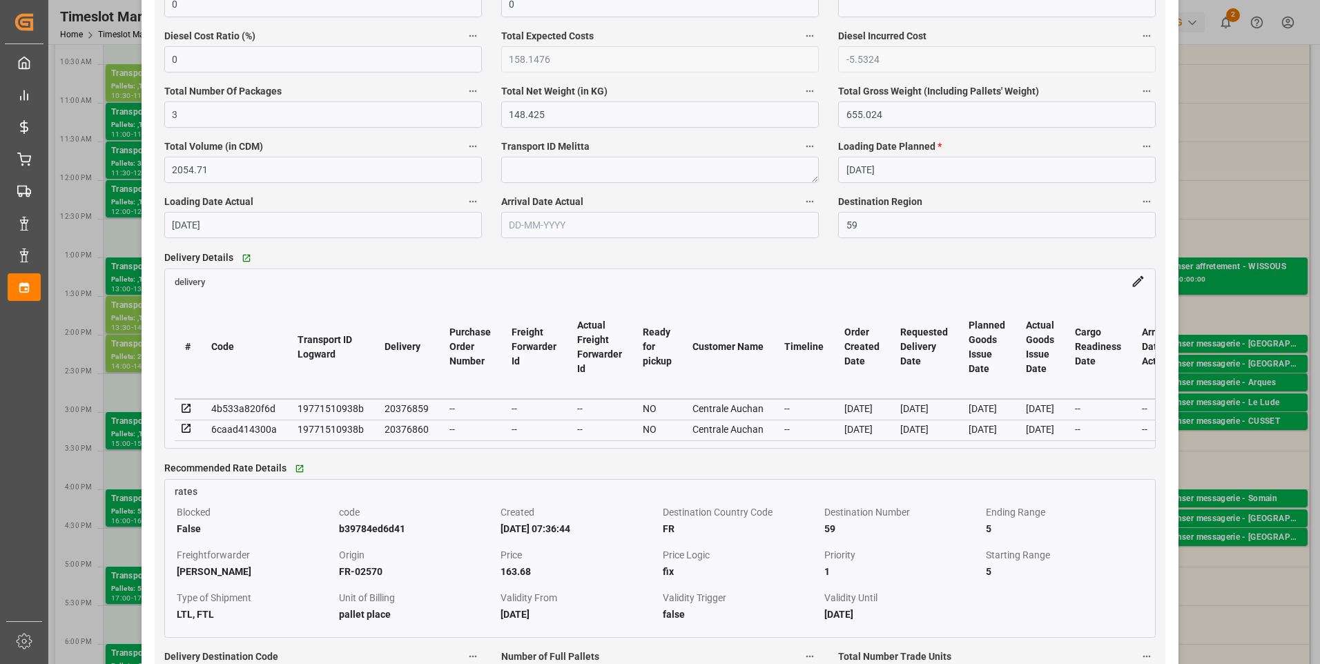
scroll to position [1174, 0]
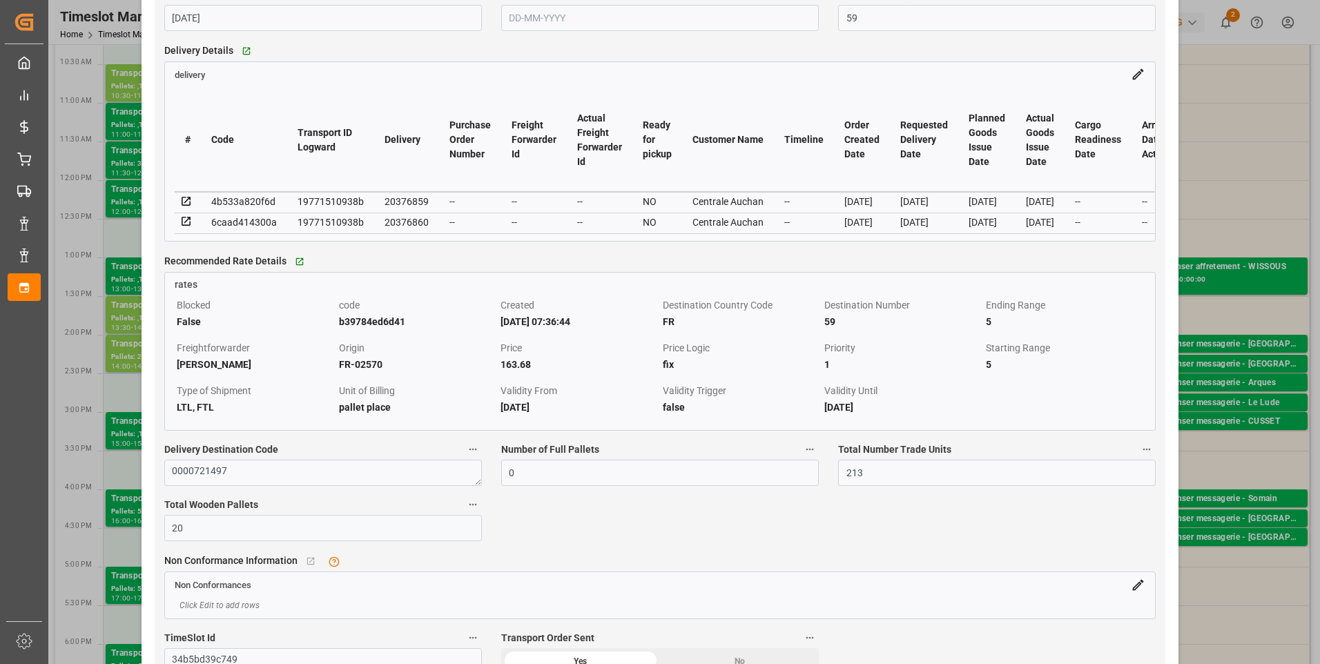
click at [188, 206] on icon at bounding box center [186, 201] width 12 height 12
click at [186, 226] on icon at bounding box center [186, 222] width 9 height 9
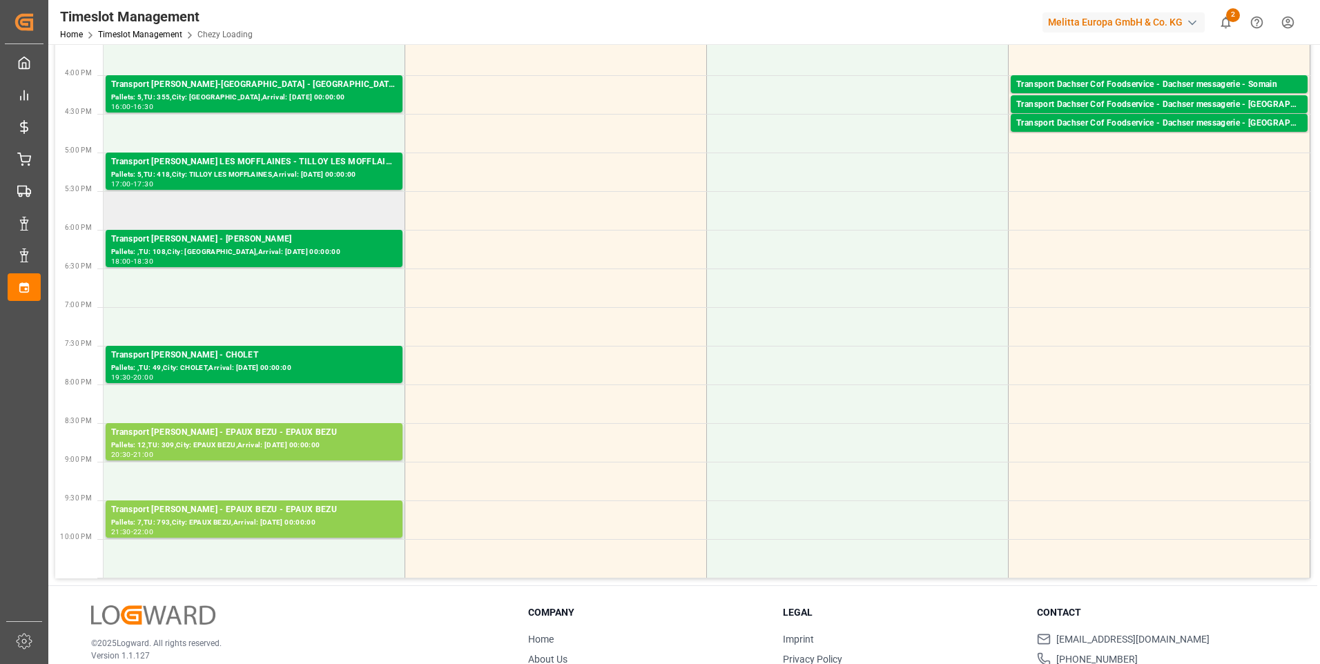
scroll to position [345, 0]
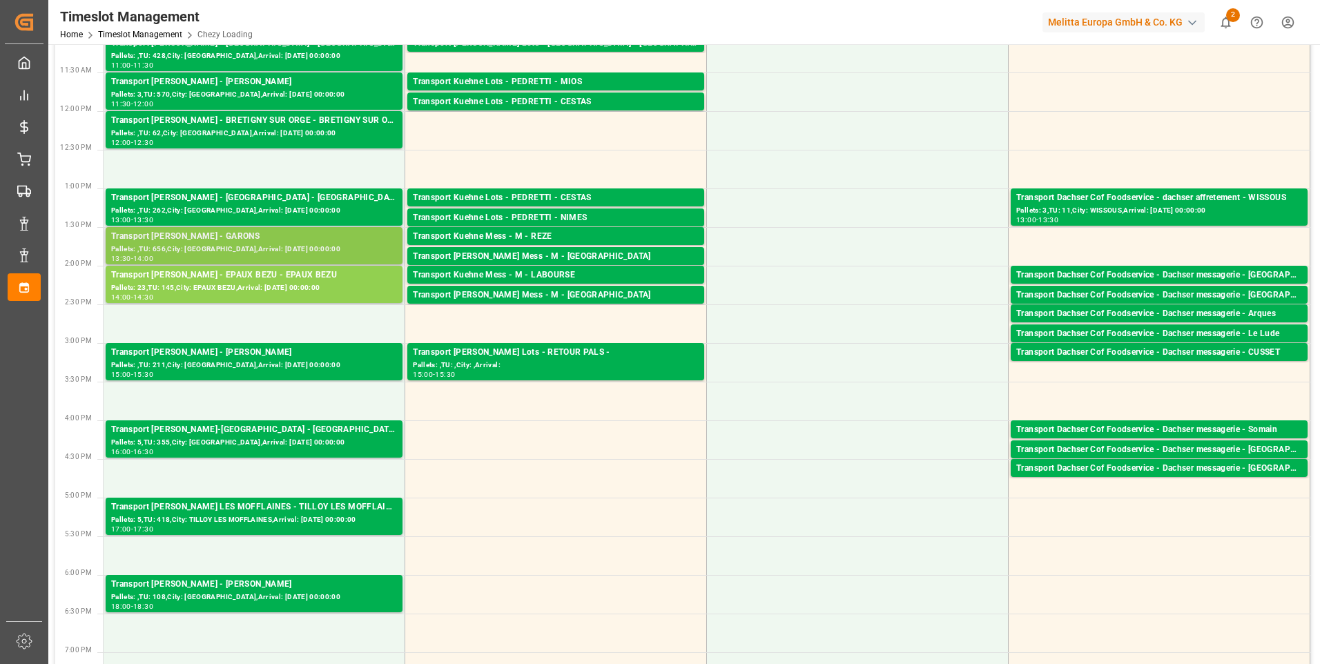
click at [256, 246] on div "Pallets: ,TU: 656,City: GARONS,Arrival: 2025-09-03 00:00:00" at bounding box center [254, 250] width 286 height 12
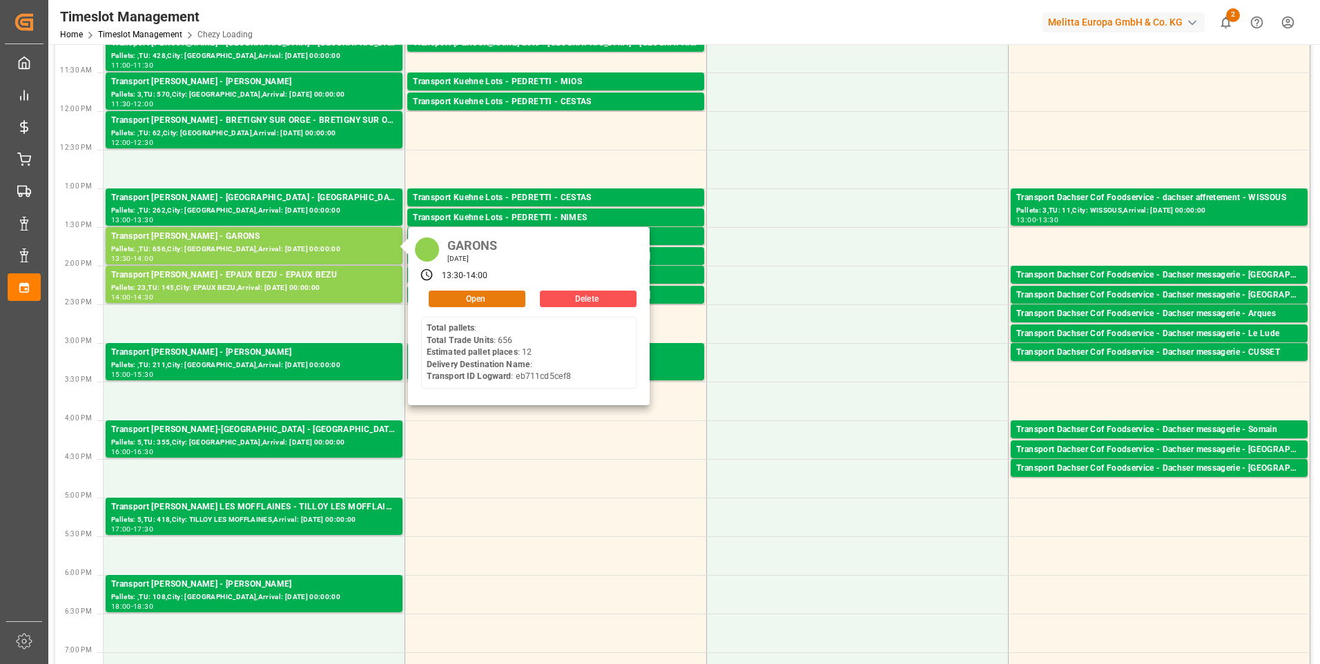
click at [467, 291] on button "Open" at bounding box center [477, 299] width 97 height 17
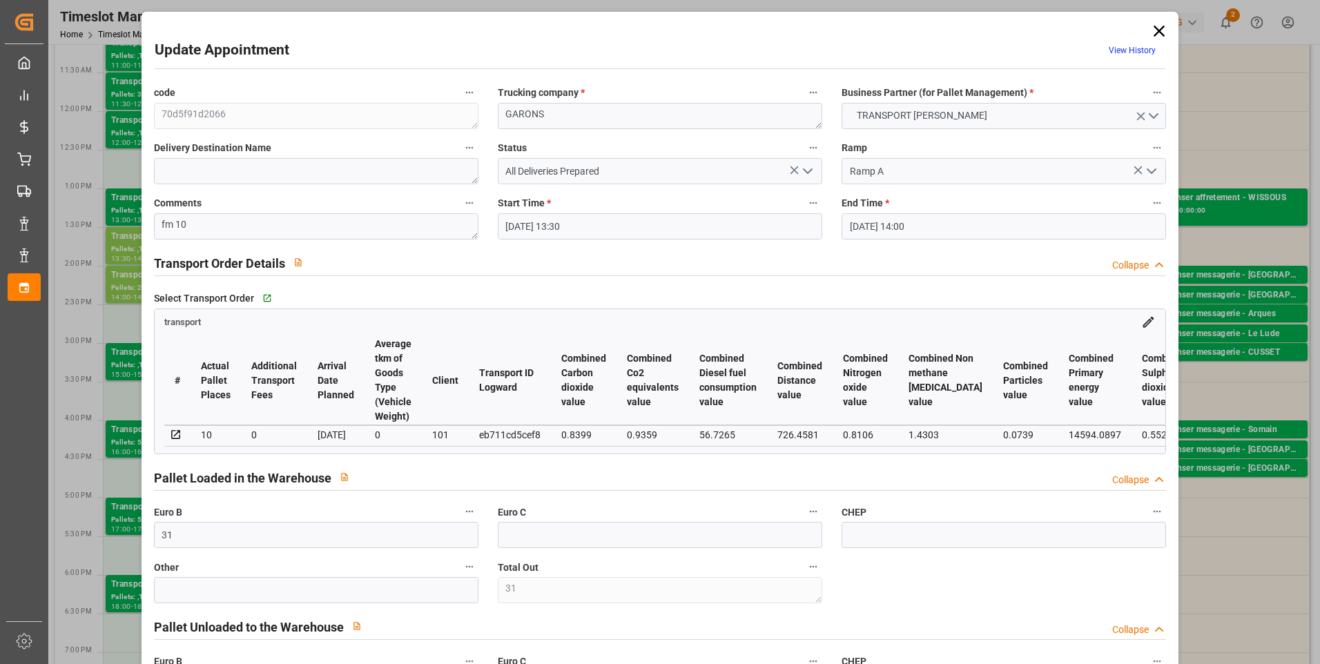
click at [804, 172] on polyline "open menu" at bounding box center [808, 171] width 8 height 4
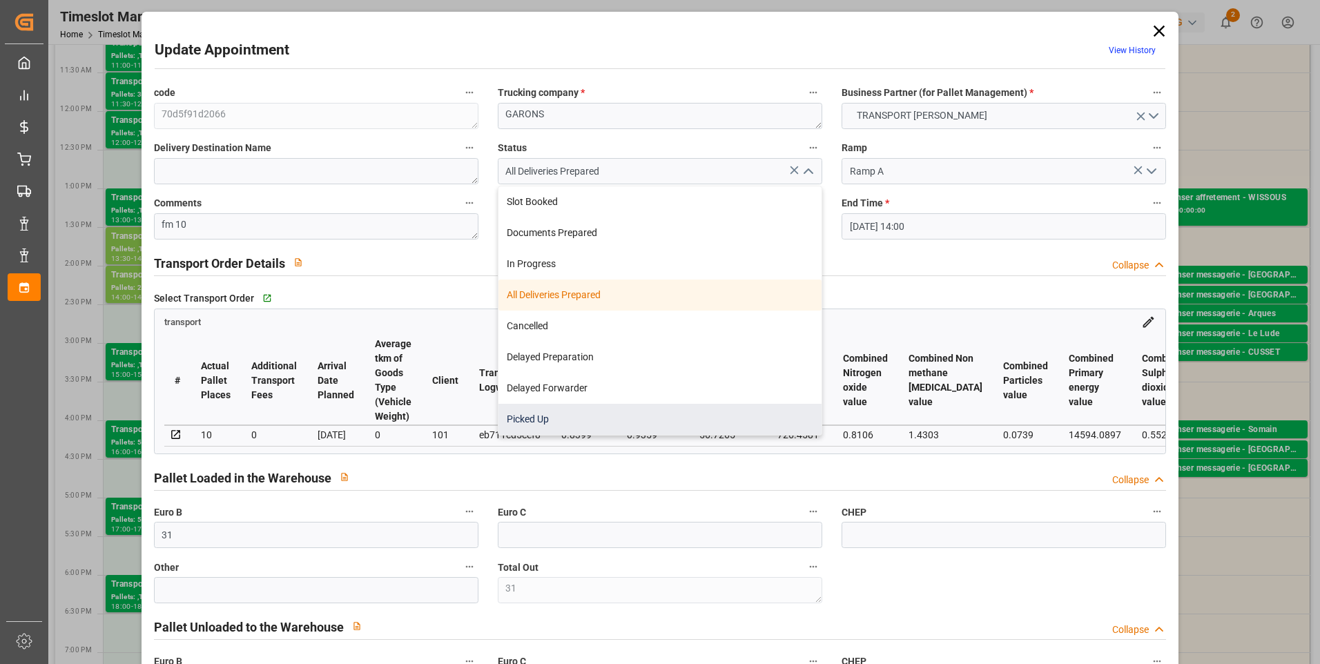
click at [530, 415] on div "Picked Up" at bounding box center [660, 419] width 323 height 31
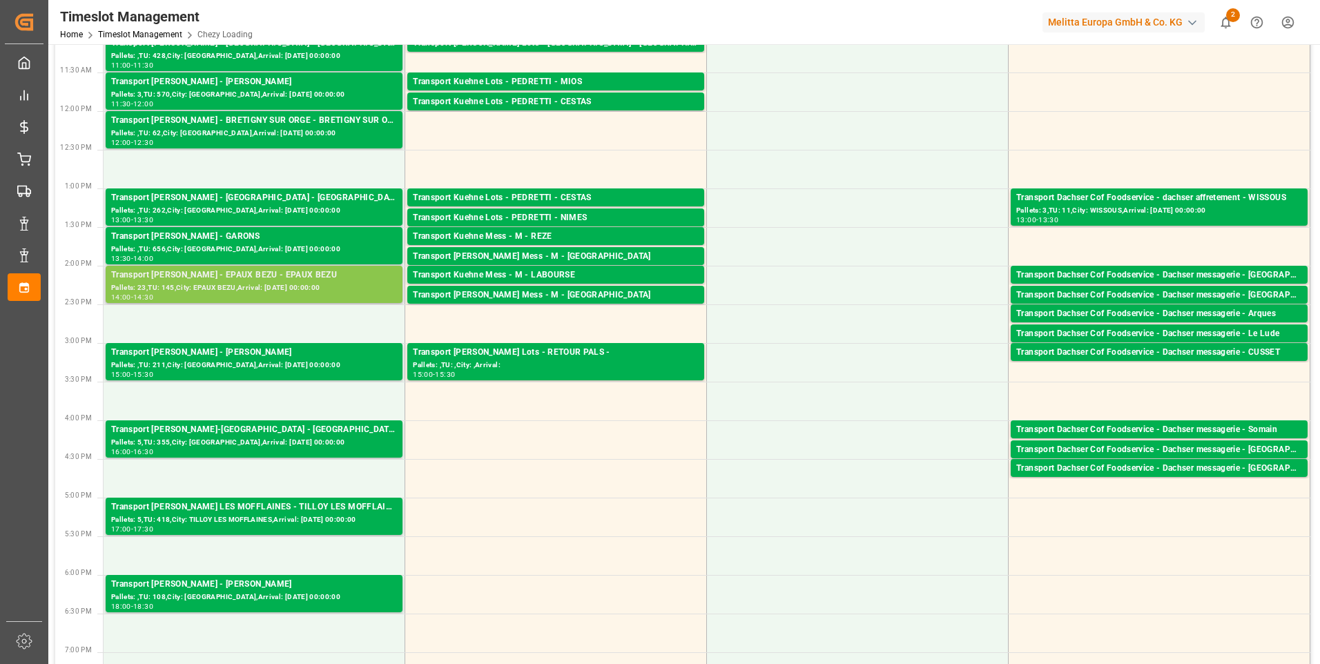
click at [244, 287] on div "Pallets: 23,TU: 145,City: EPAUX BEZU,Arrival: 2025-09-02 00:00:00" at bounding box center [254, 288] width 286 height 12
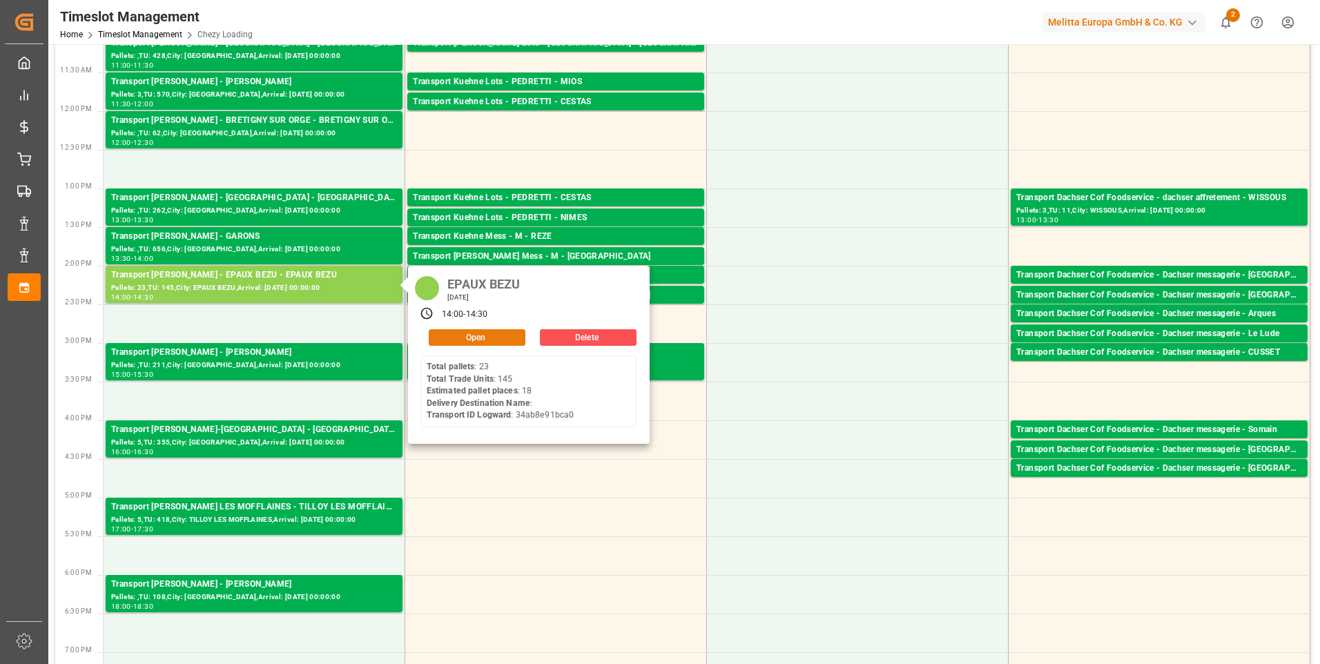
click at [482, 334] on button "Open" at bounding box center [477, 337] width 97 height 17
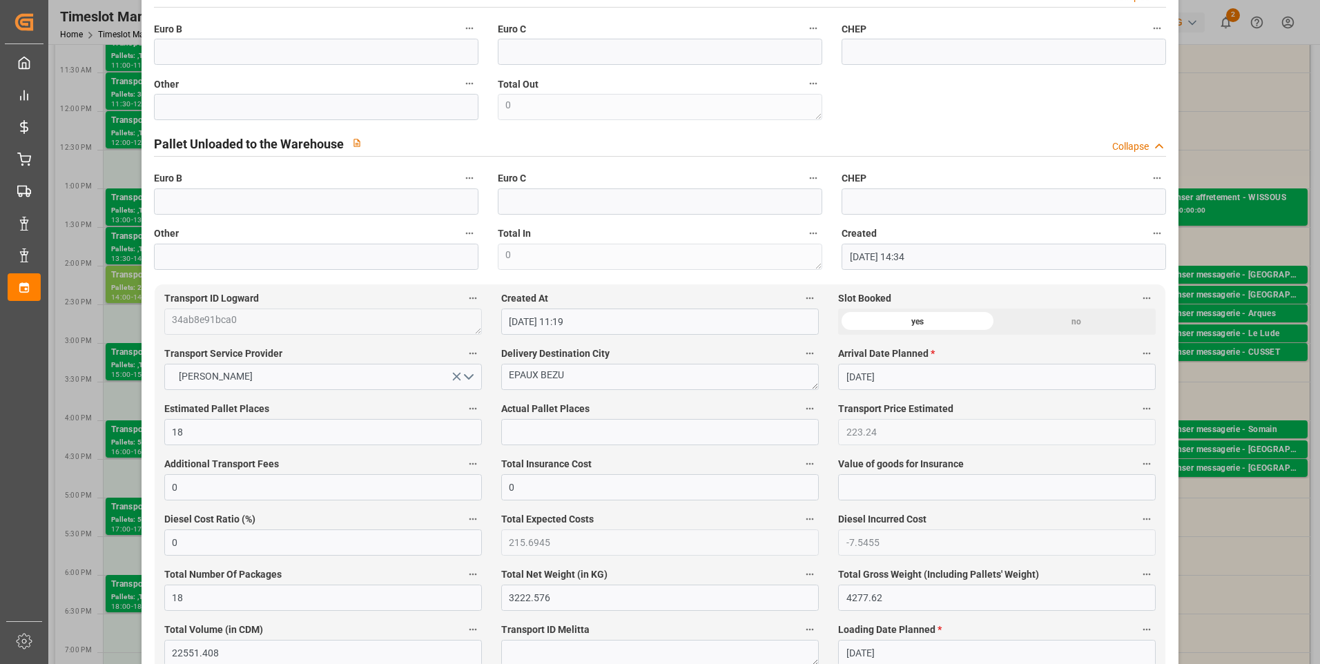
scroll to position [0, 0]
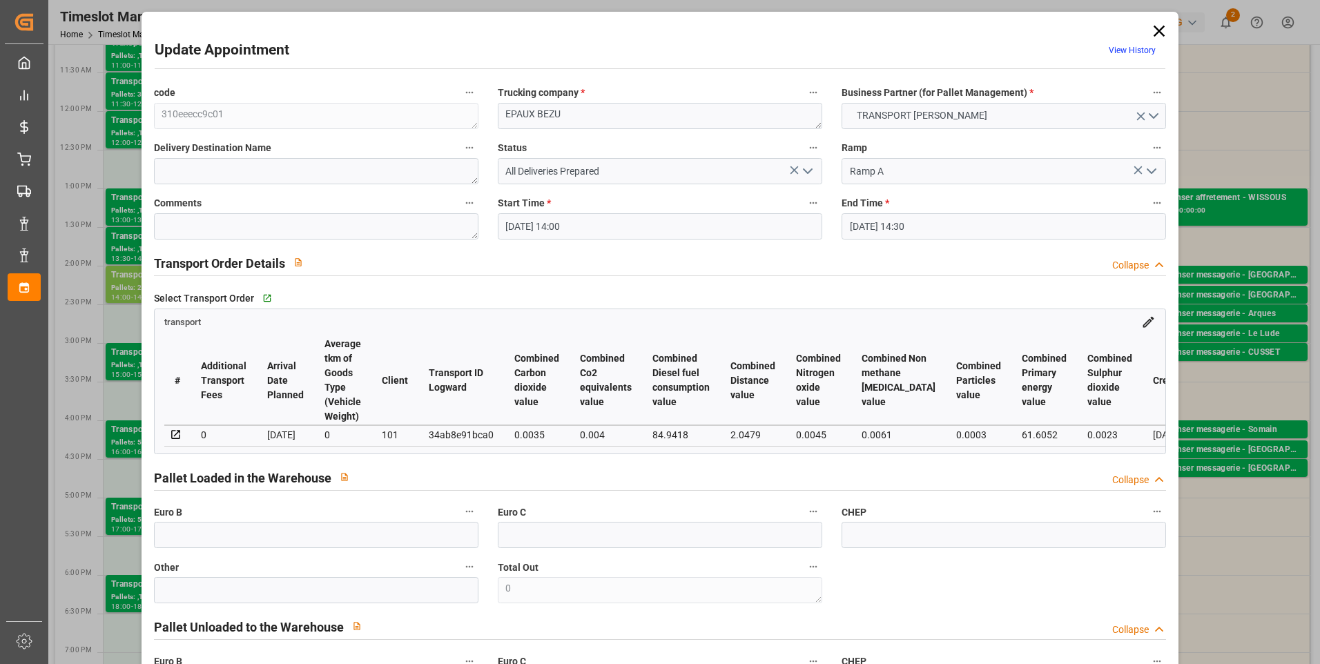
click at [1156, 30] on icon at bounding box center [1159, 31] width 11 height 11
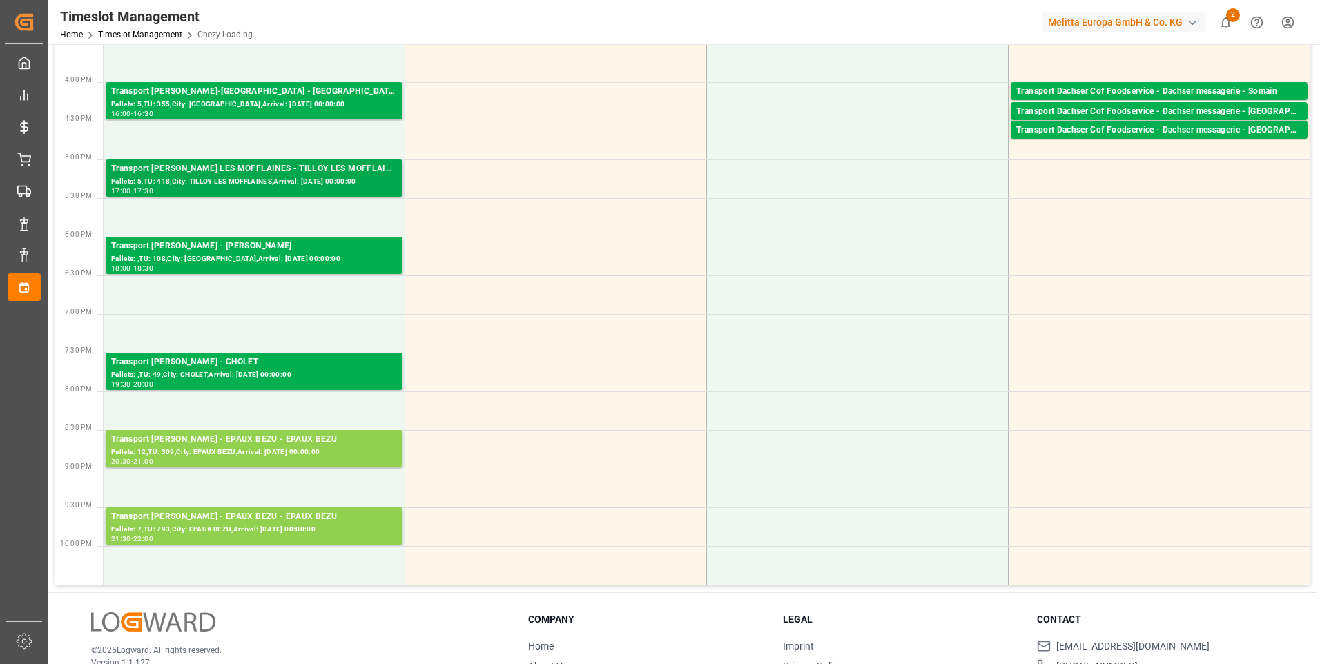
scroll to position [691, 0]
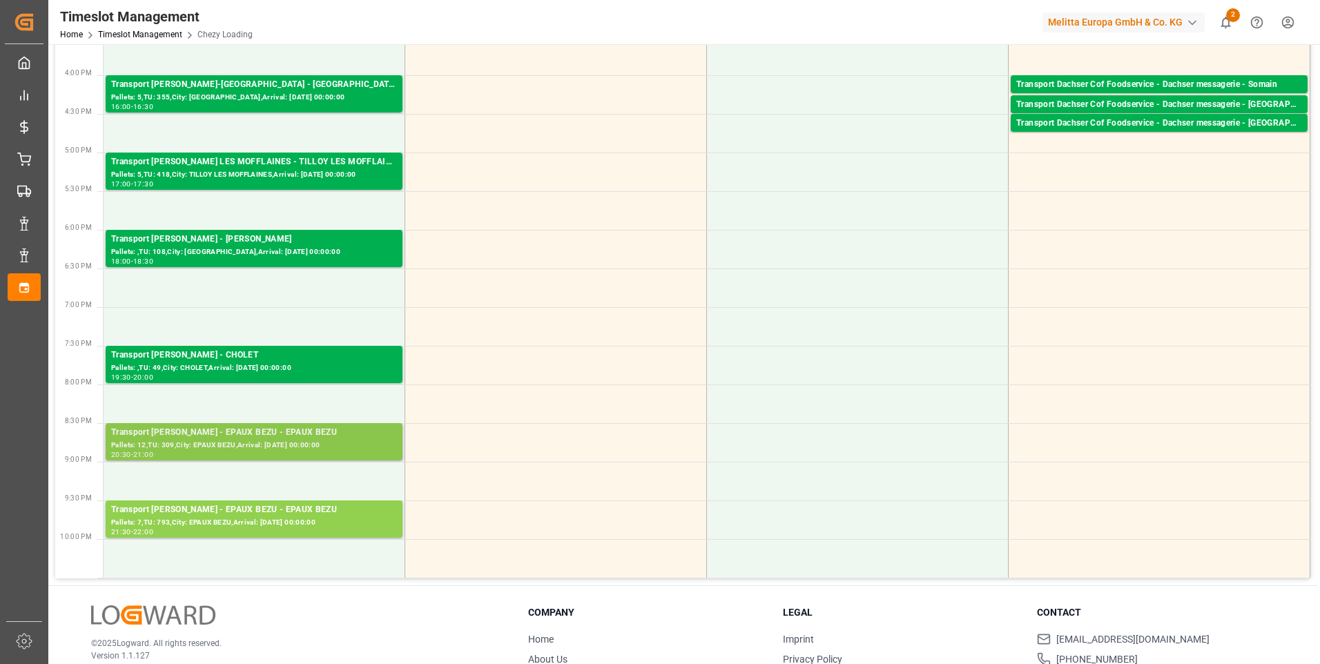
click at [255, 438] on div "Transport Delisle - EPAUX BEZU - EPAUX BEZU" at bounding box center [254, 433] width 286 height 14
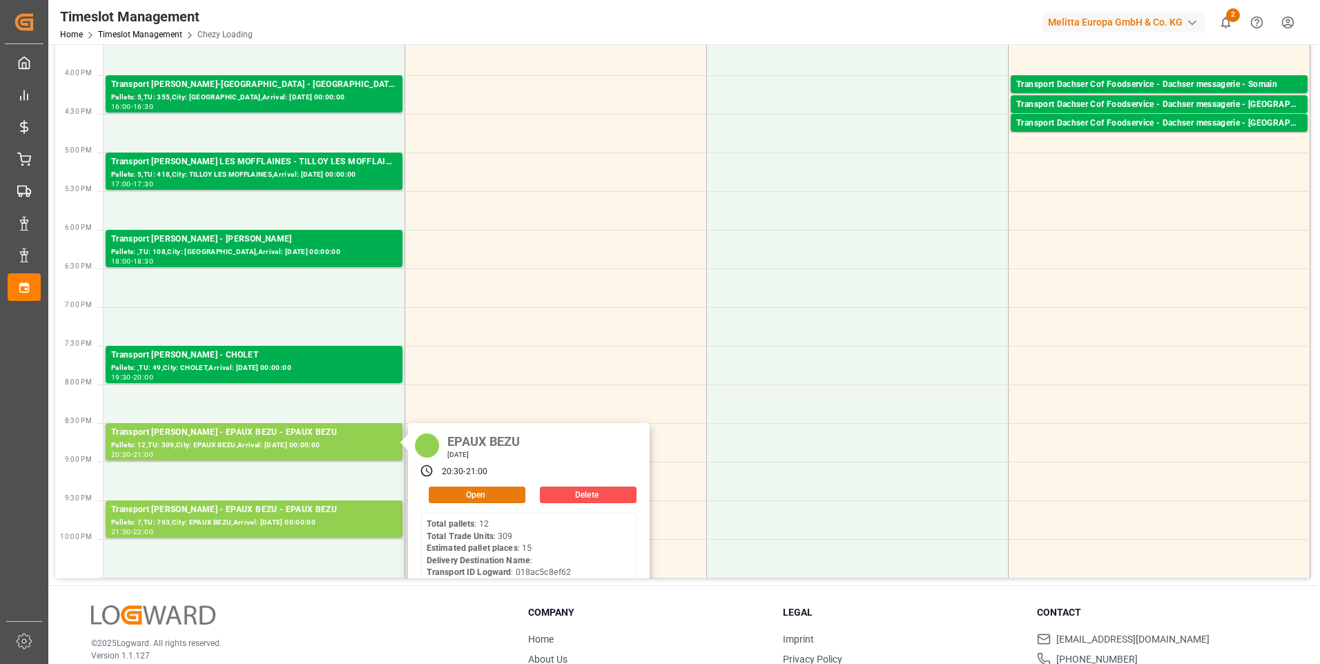
click at [489, 492] on button "Open" at bounding box center [477, 495] width 97 height 17
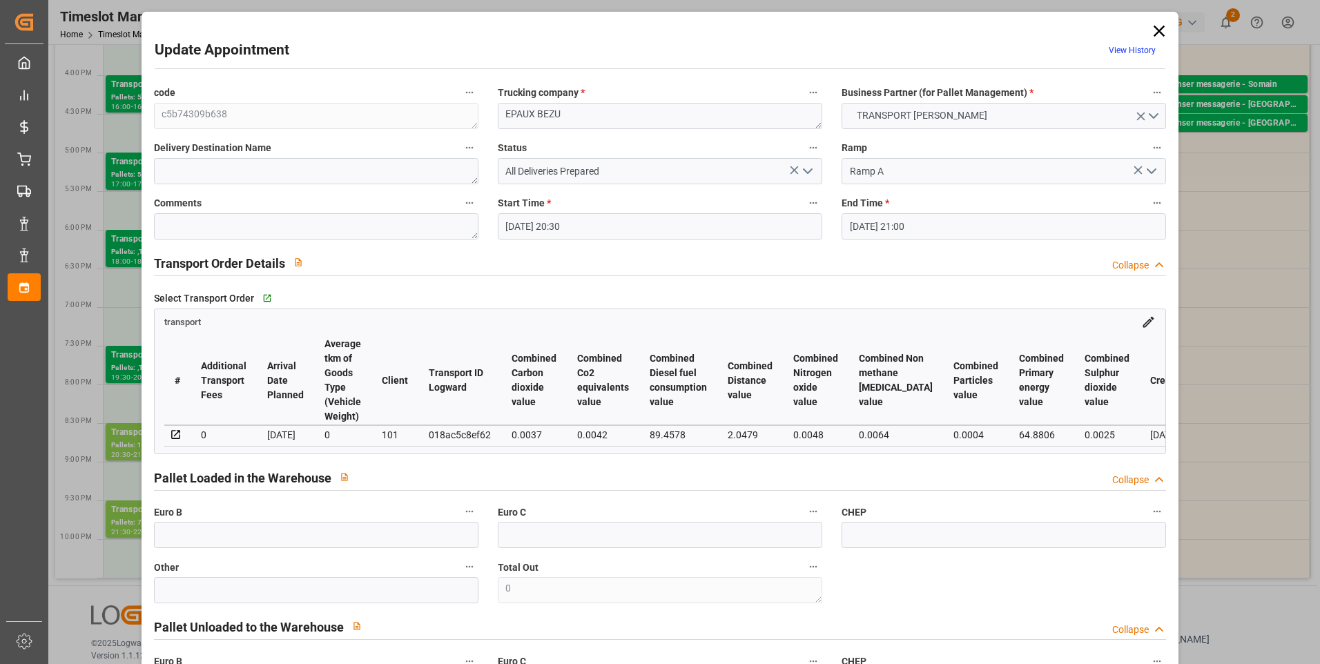
click at [807, 167] on icon "open menu" at bounding box center [808, 171] width 17 height 17
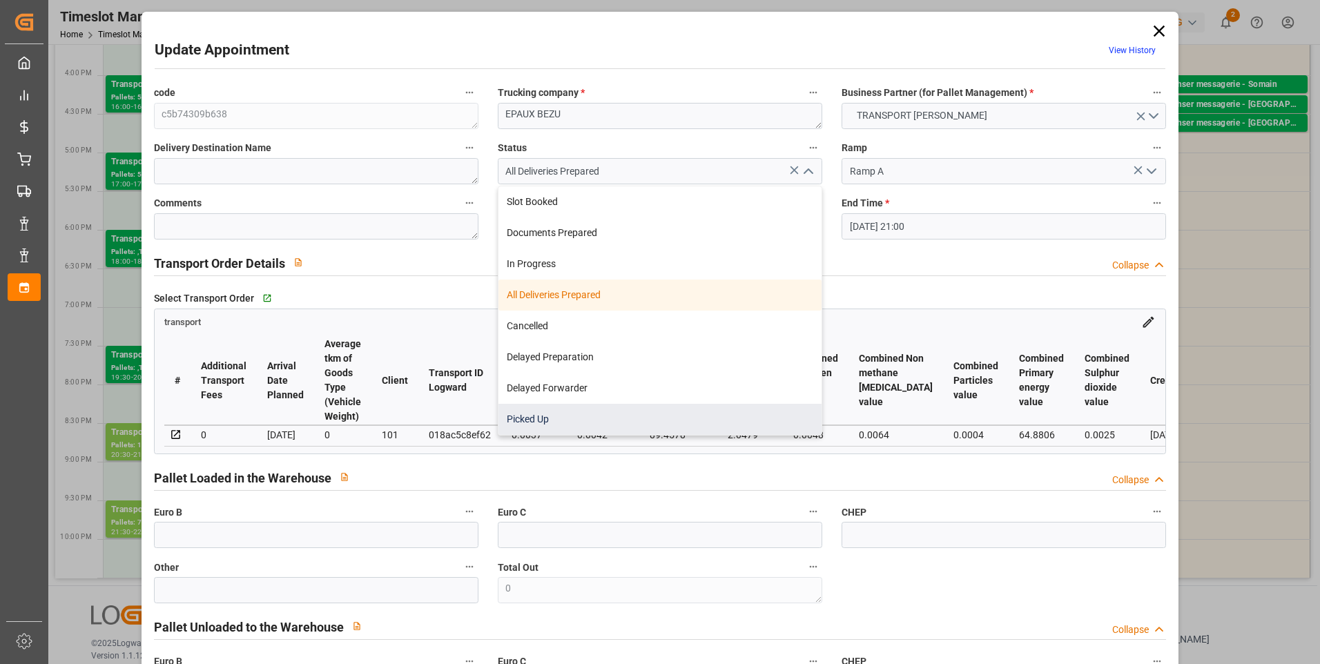
click at [532, 422] on div "Picked Up" at bounding box center [660, 419] width 323 height 31
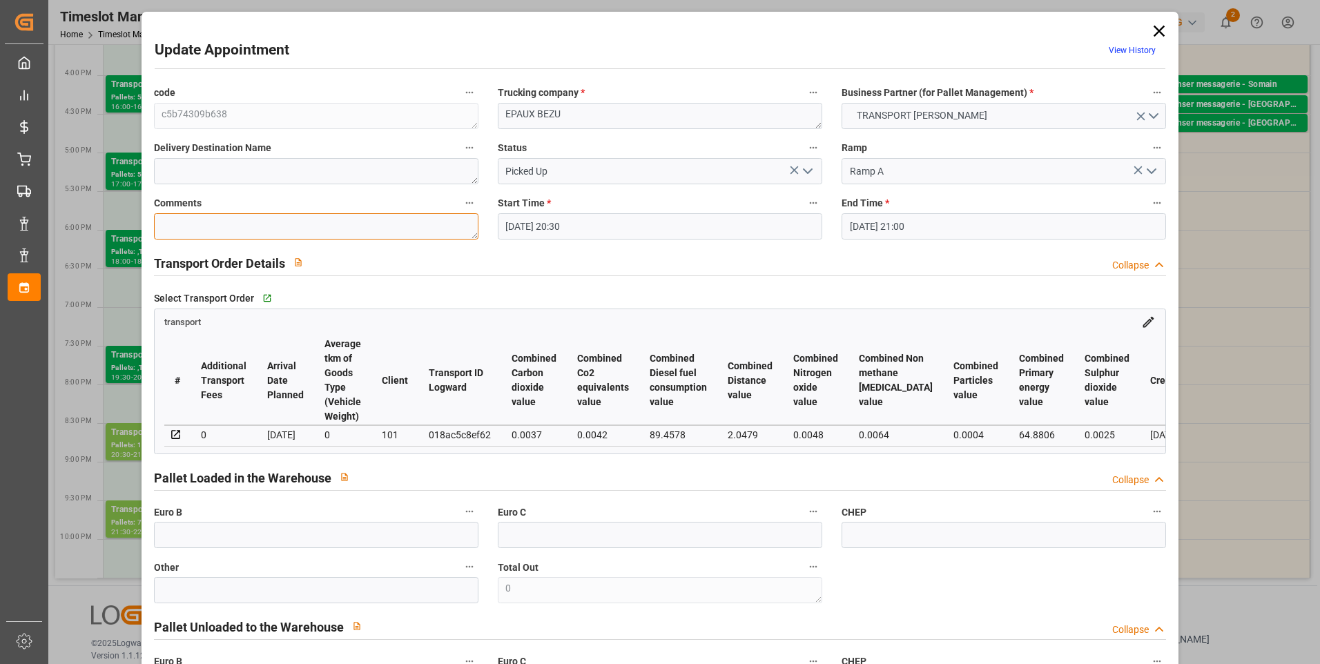
click at [171, 218] on textarea at bounding box center [316, 226] width 325 height 26
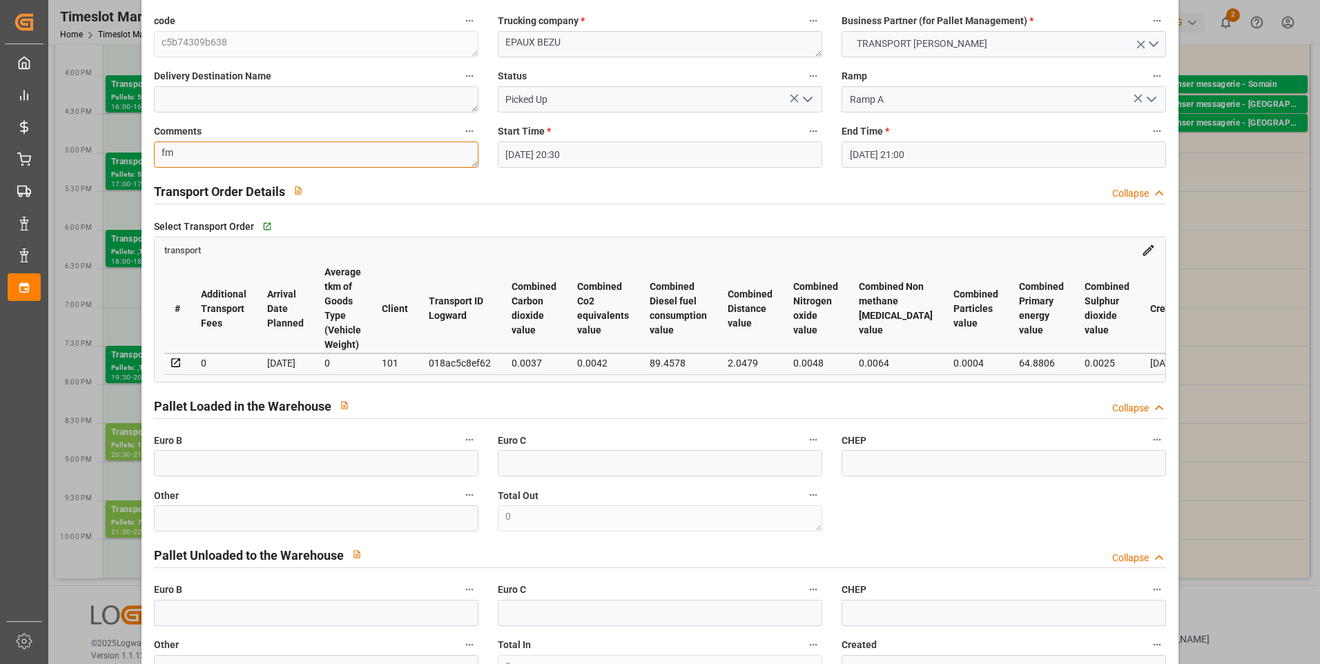
scroll to position [0, 0]
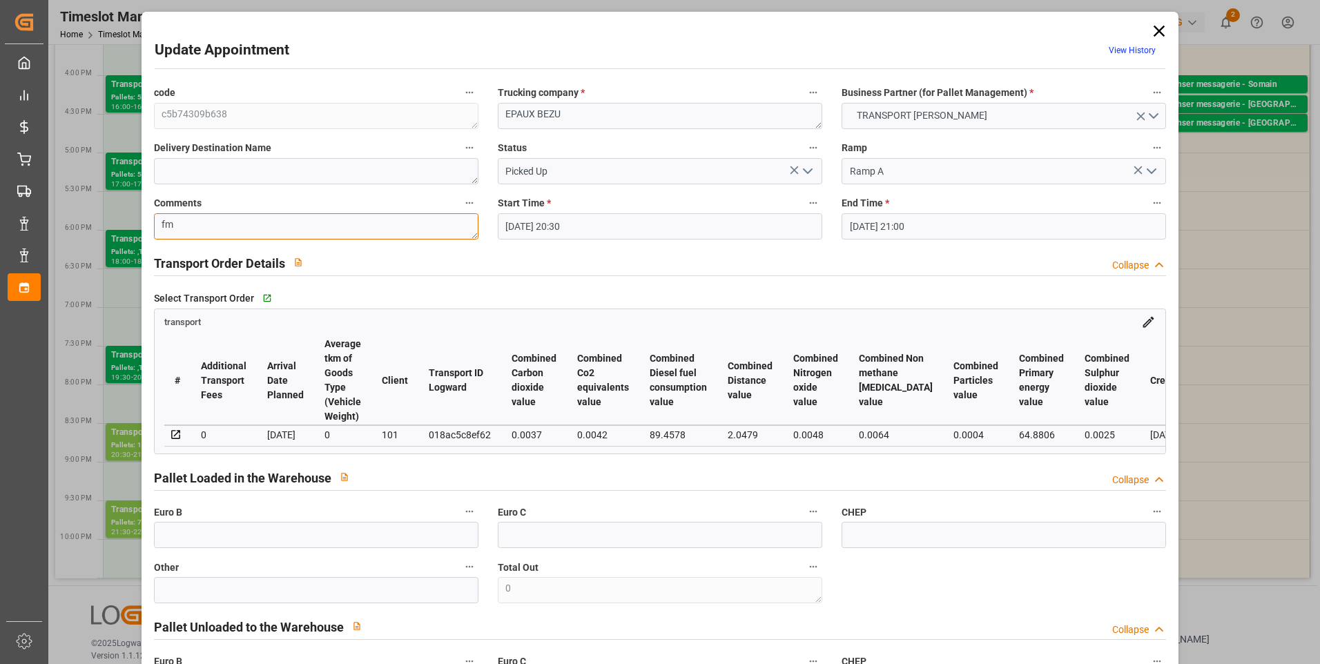
click at [189, 222] on textarea "fm" at bounding box center [316, 226] width 325 height 26
click at [805, 171] on icon "open menu" at bounding box center [808, 171] width 17 height 17
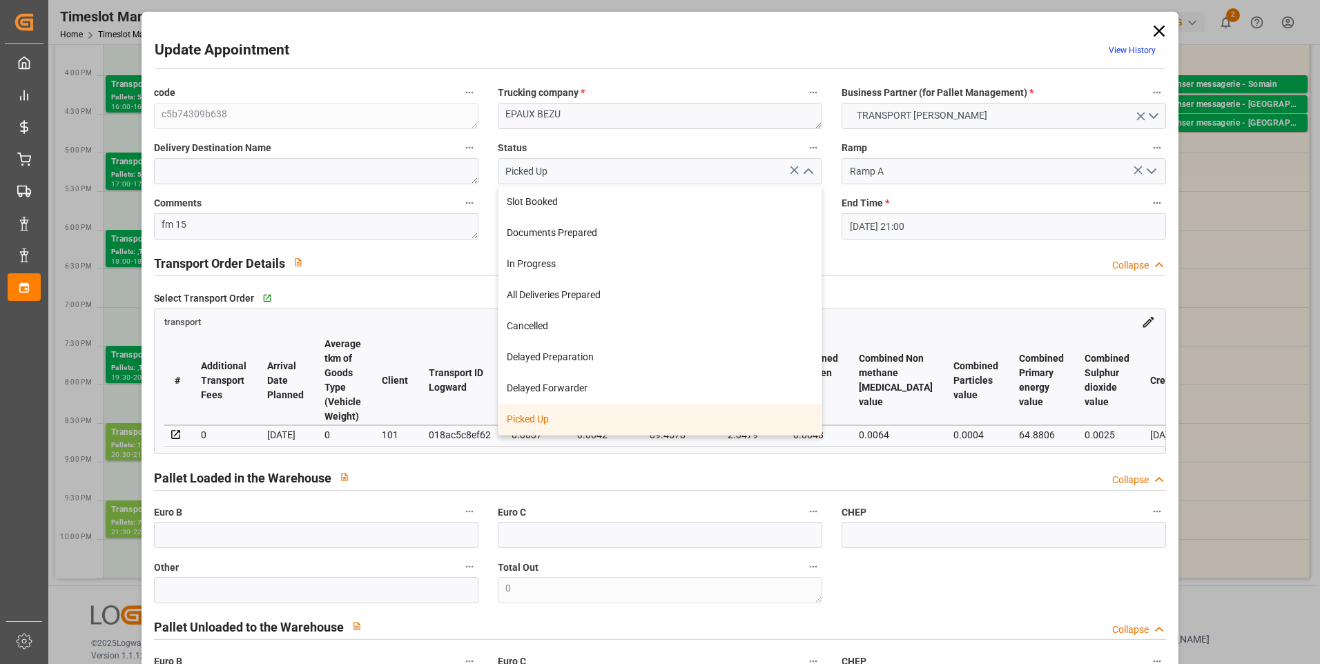
click at [526, 421] on div "Picked Up" at bounding box center [660, 419] width 323 height 31
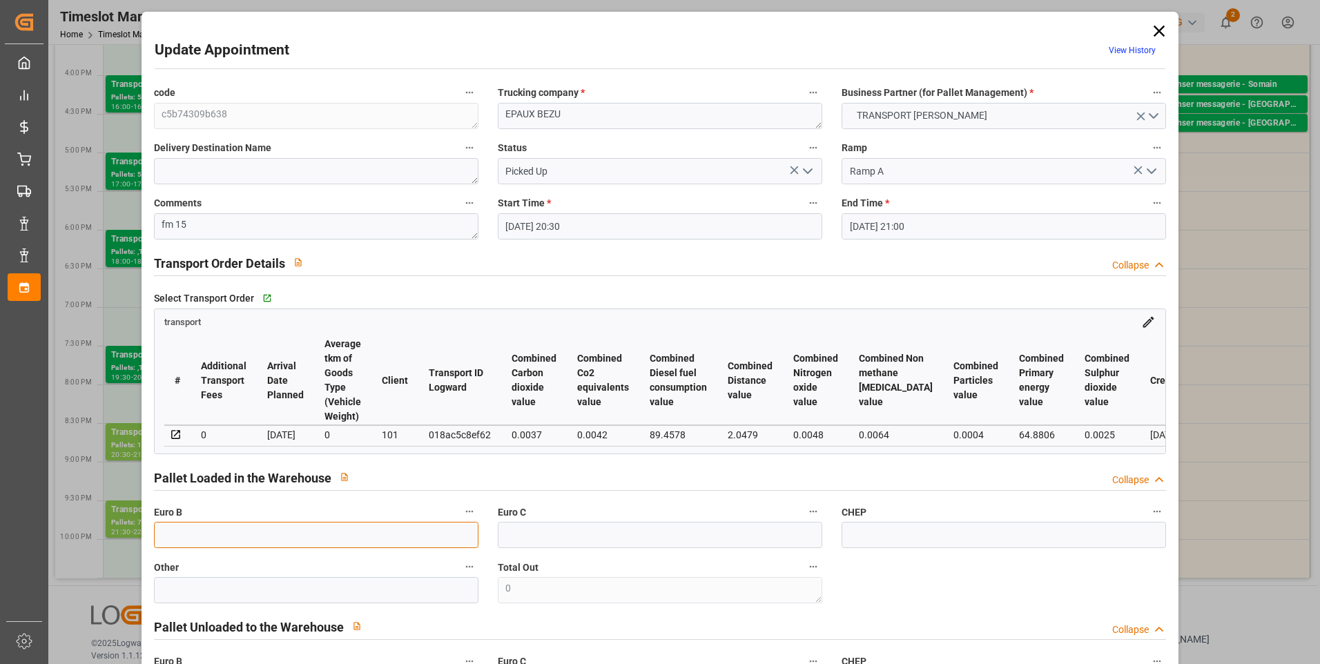
click at [213, 534] on input "text" at bounding box center [316, 535] width 325 height 26
click at [807, 171] on icon "open menu" at bounding box center [808, 171] width 17 height 17
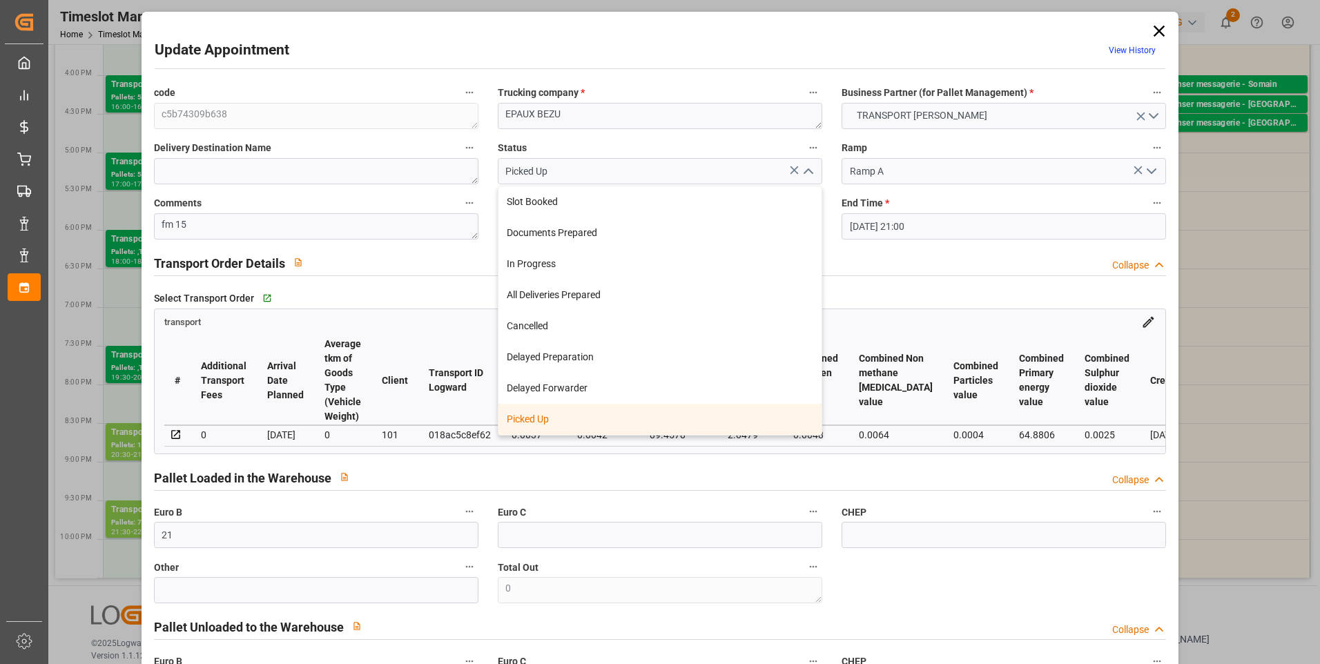
click at [592, 418] on div "Picked Up" at bounding box center [660, 419] width 323 height 31
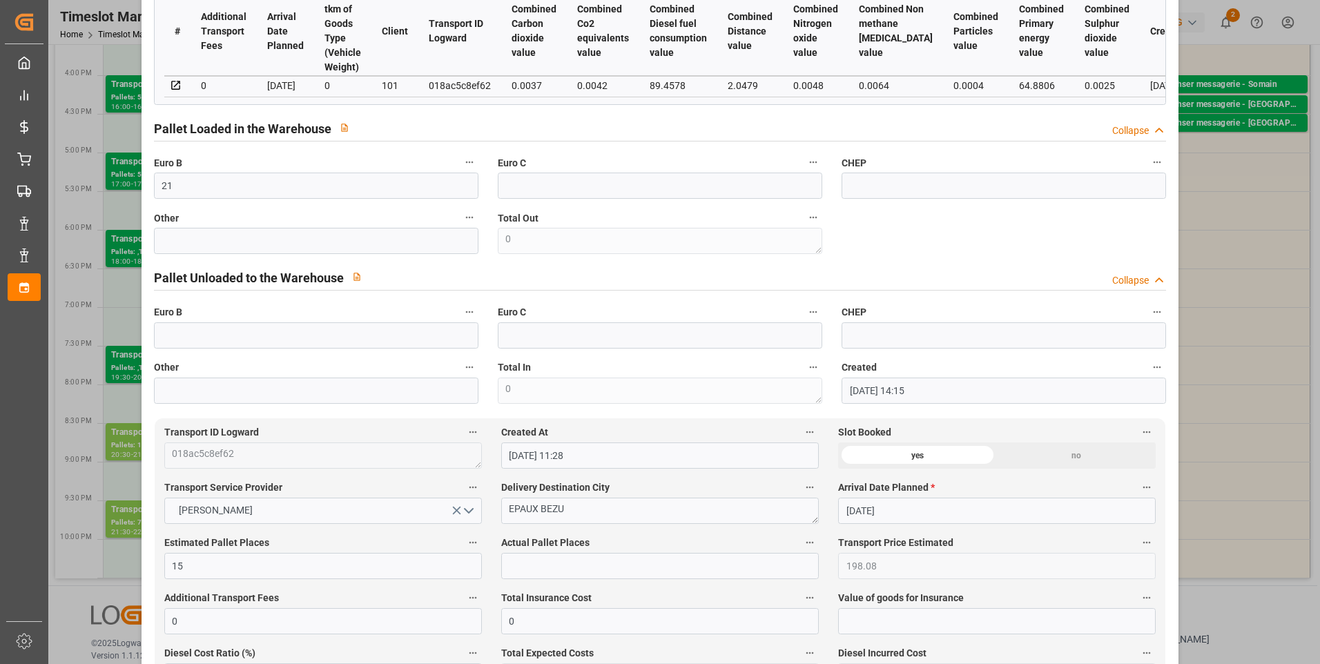
scroll to position [483, 0]
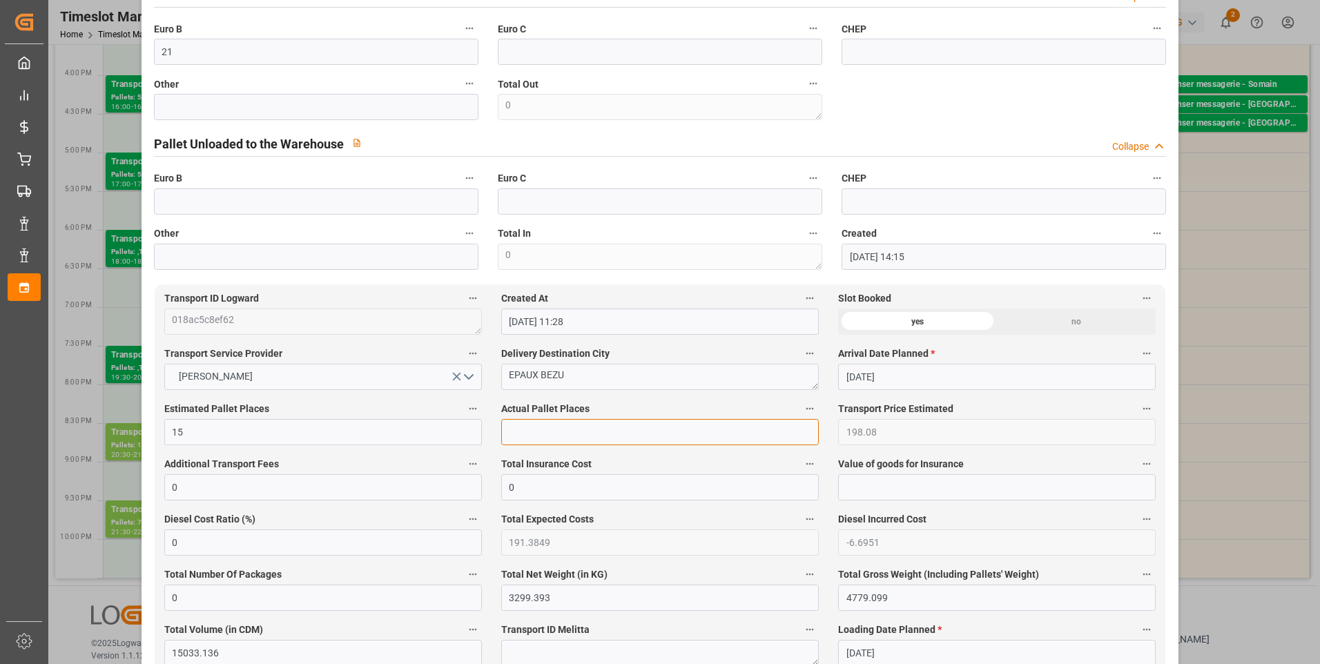
click at [543, 431] on input "text" at bounding box center [660, 432] width 318 height 26
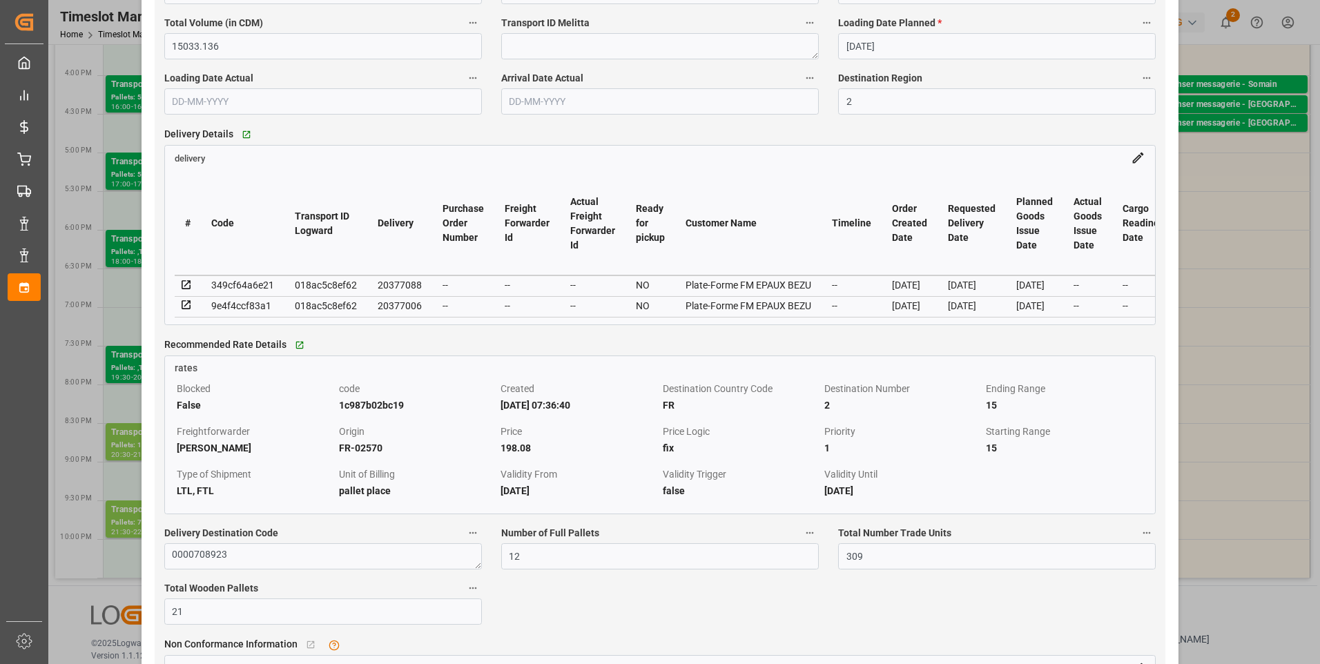
scroll to position [1243, 0]
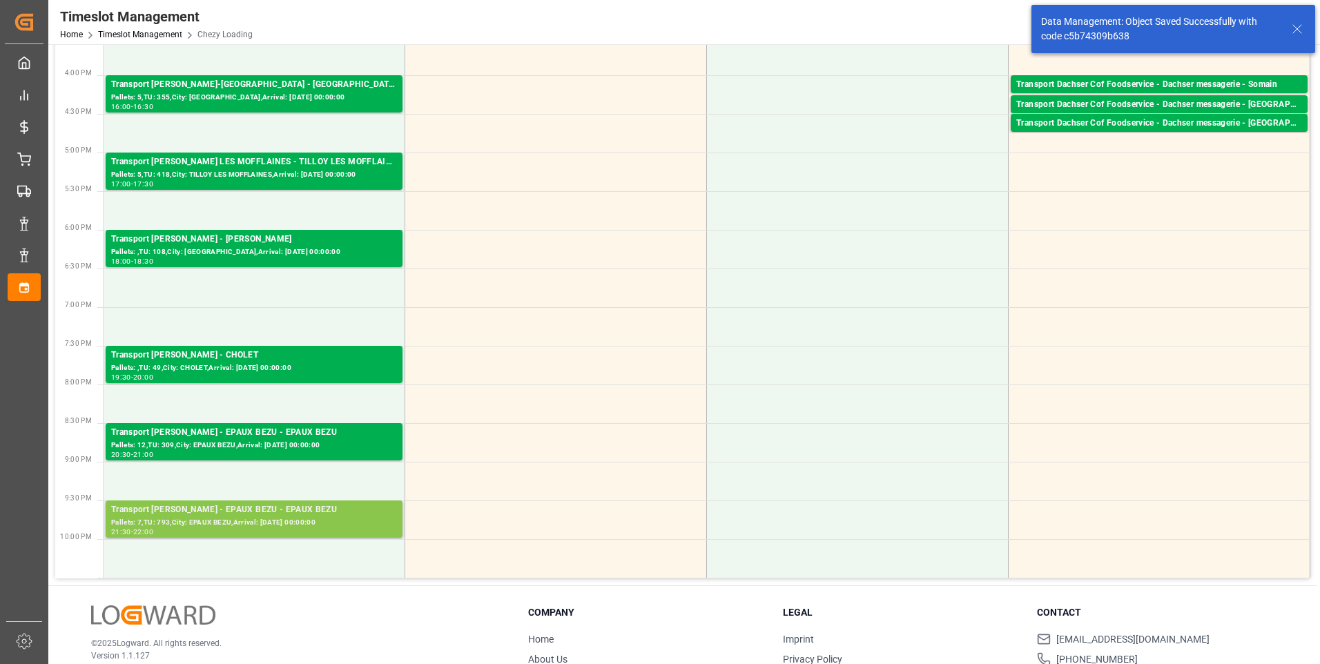
click at [235, 517] on div "Pallets: 7,TU: 793,City: EPAUX BEZU,Arrival: 2025-09-02 00:00:00" at bounding box center [254, 523] width 286 height 12
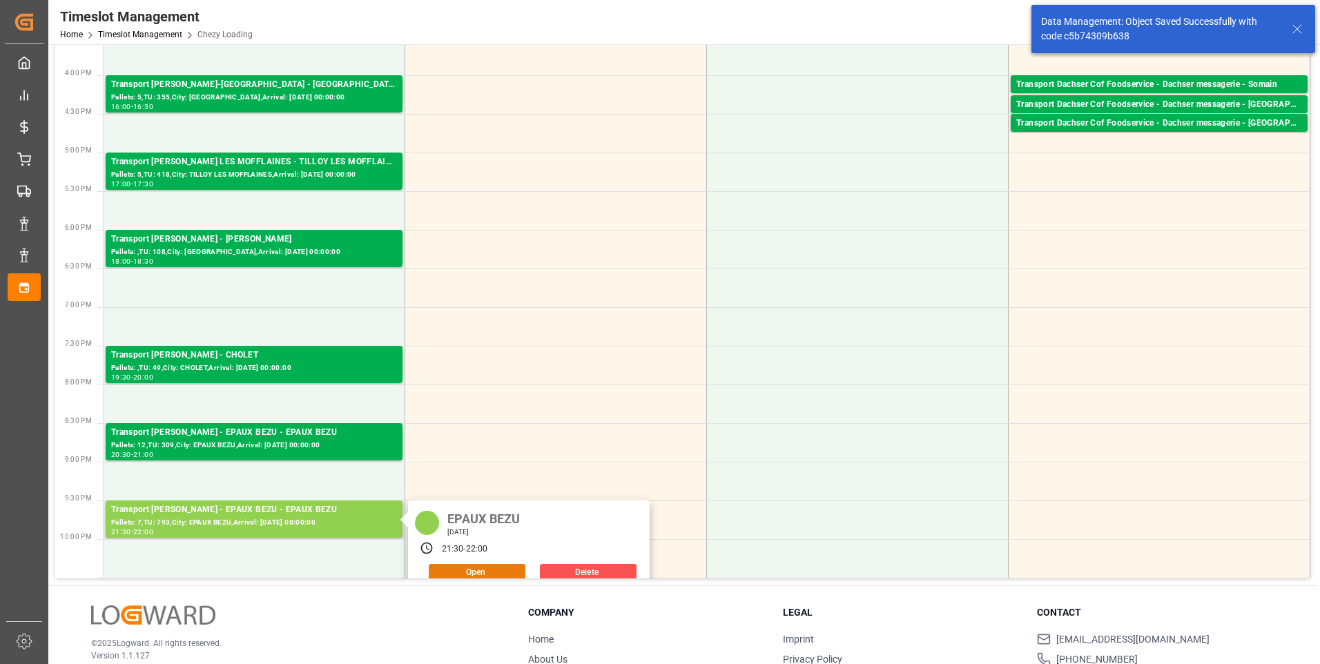
click at [461, 571] on button "Open" at bounding box center [477, 572] width 97 height 17
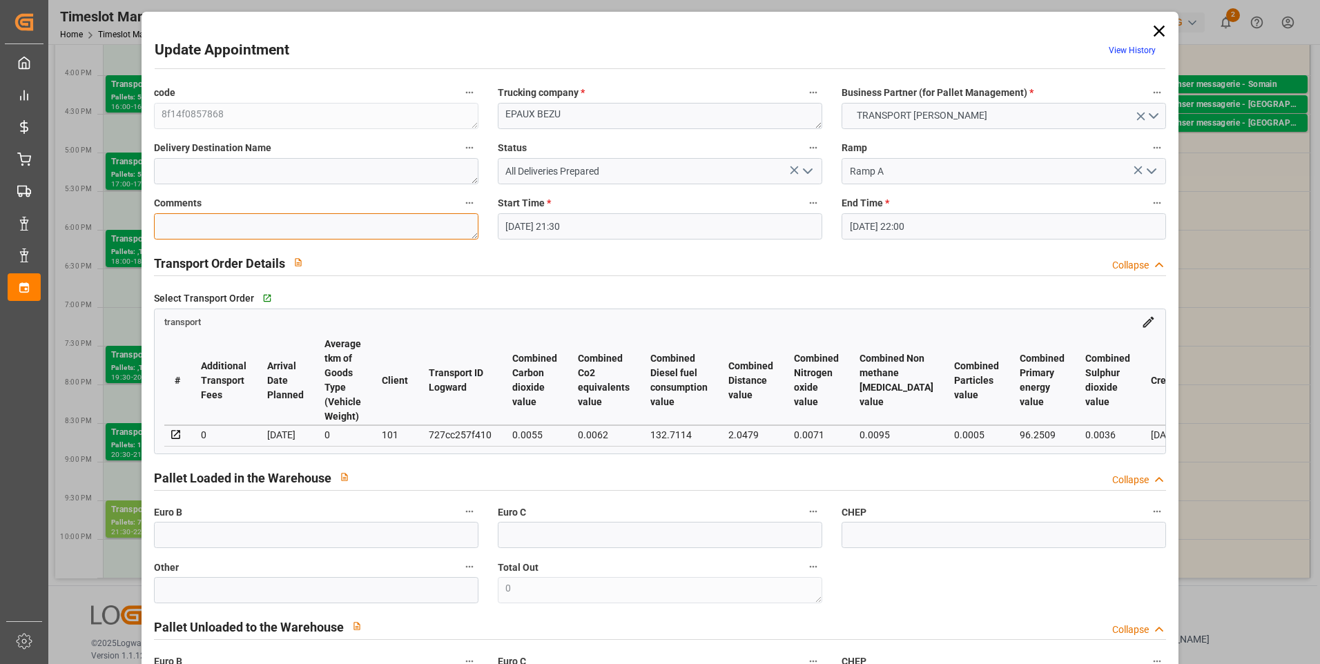
click at [182, 233] on textarea at bounding box center [316, 226] width 325 height 26
click at [807, 170] on icon "open menu" at bounding box center [808, 171] width 17 height 17
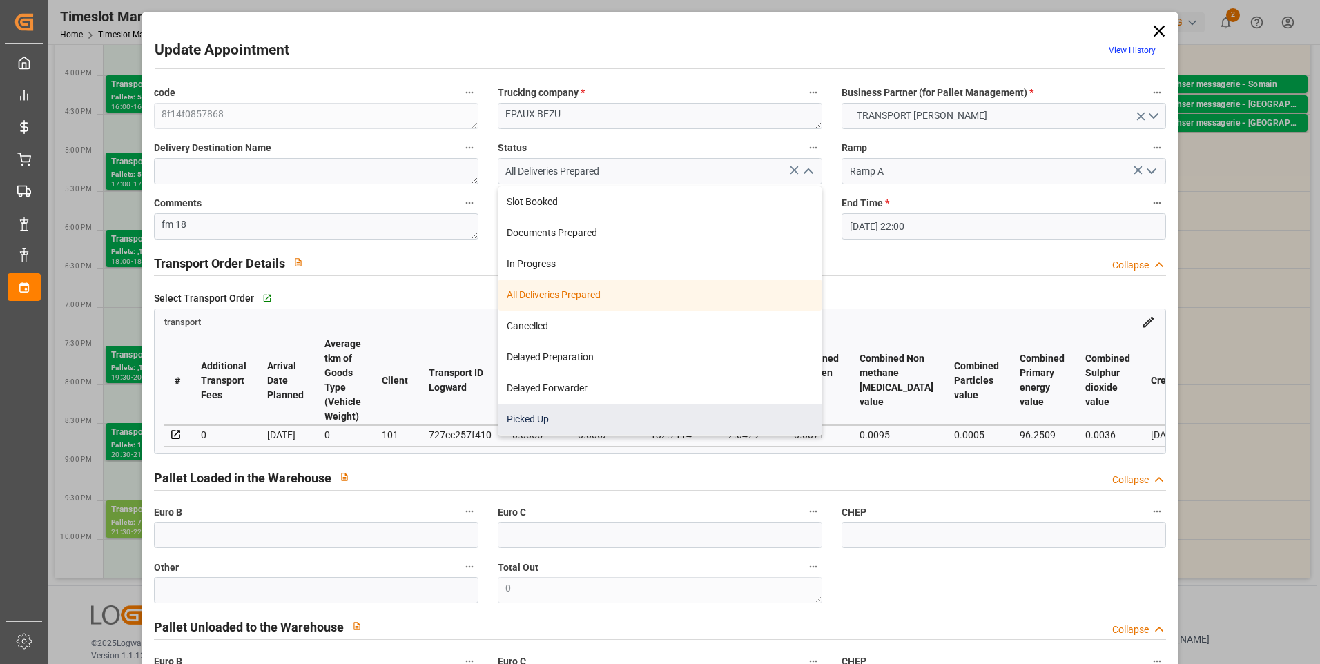
click at [543, 418] on div "Picked Up" at bounding box center [660, 419] width 323 height 31
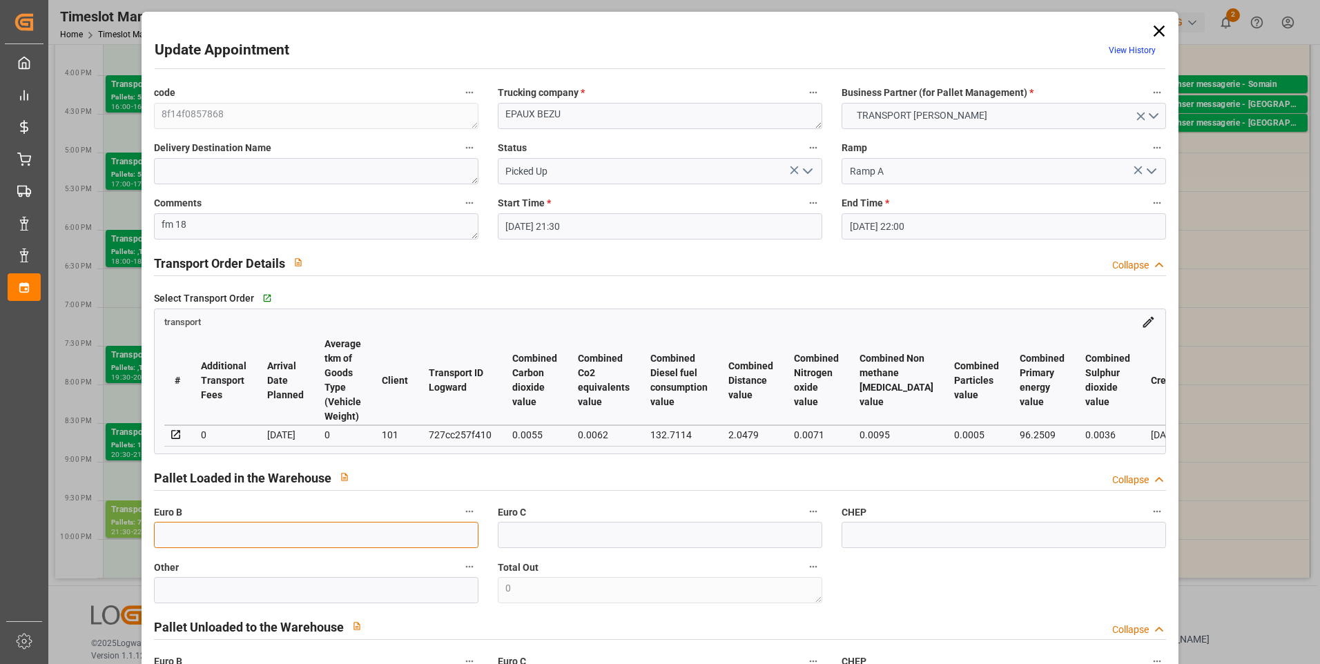
click at [215, 548] on input "text" at bounding box center [316, 535] width 325 height 26
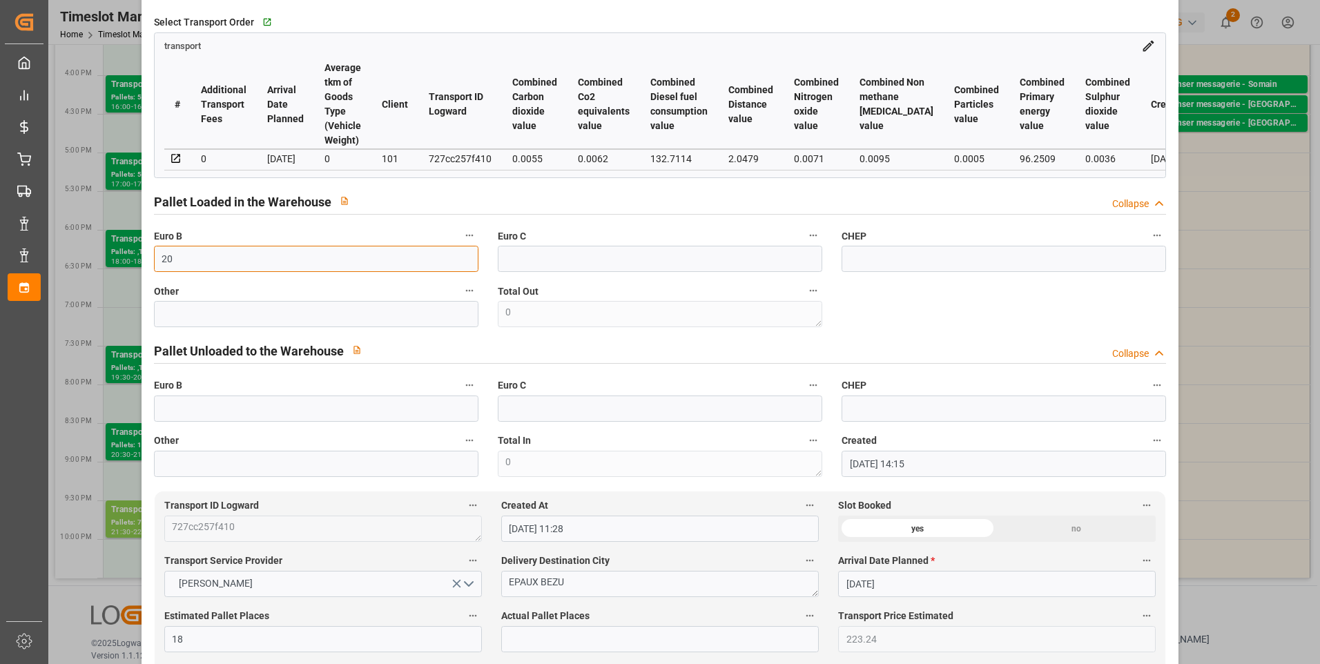
scroll to position [414, 0]
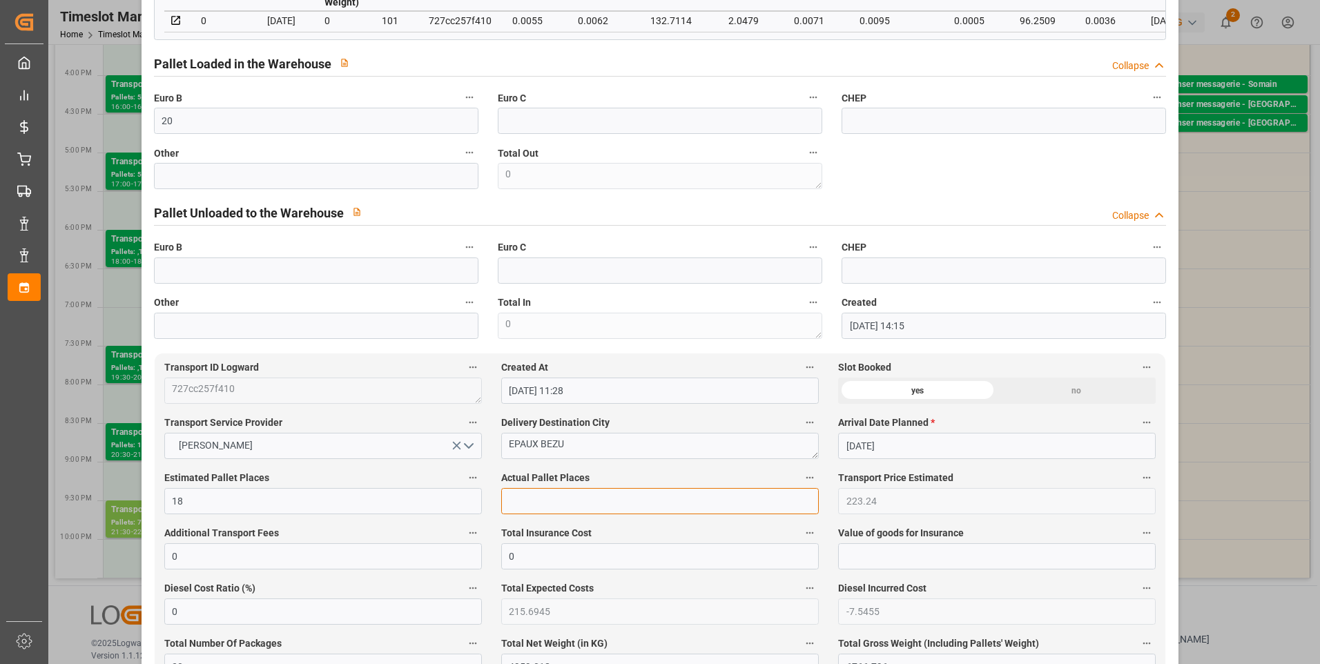
click at [567, 501] on input "text" at bounding box center [660, 501] width 318 height 26
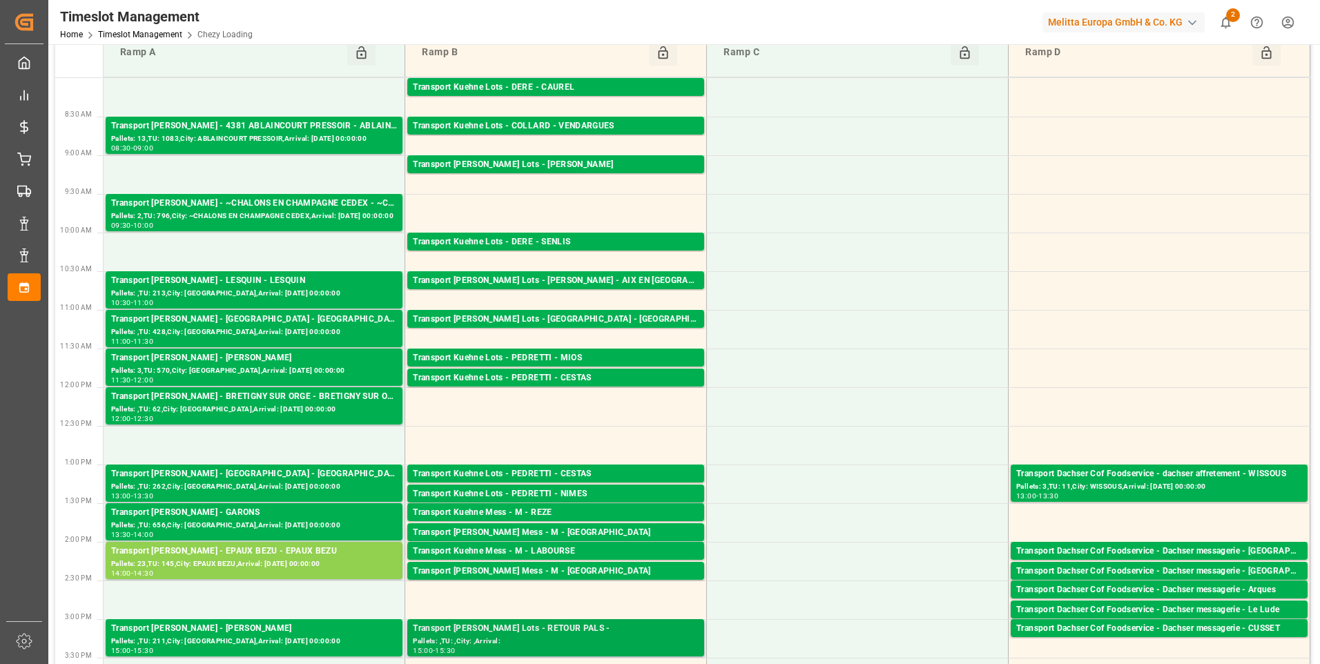
scroll to position [0, 0]
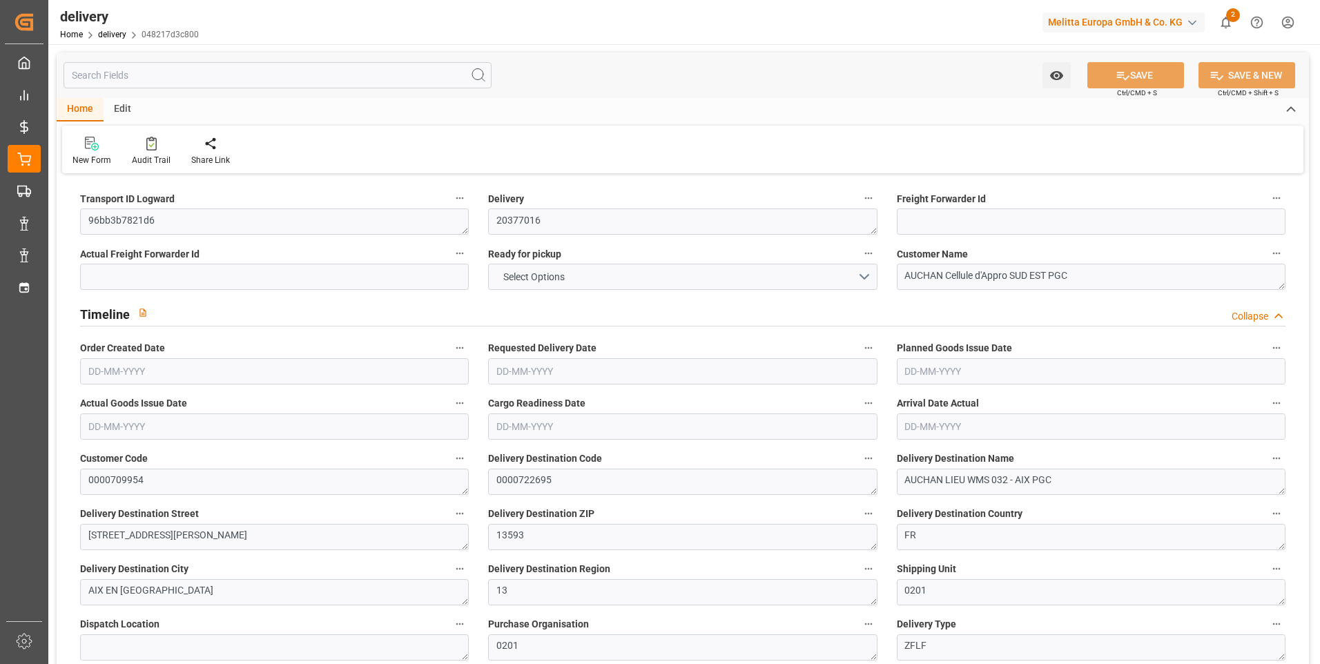
type input "1"
type input "77.202"
type input "257.918"
type input "419.914"
type input "46"
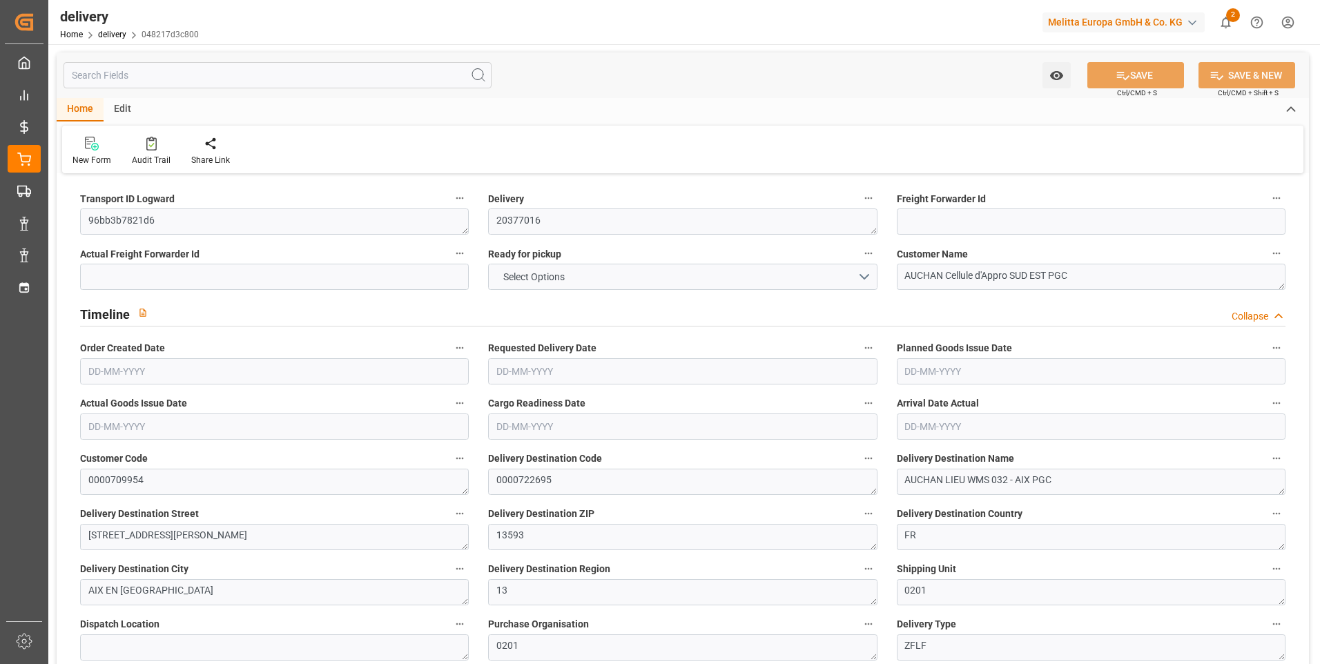
type input "7"
type input "0"
type input "1"
type input "0"
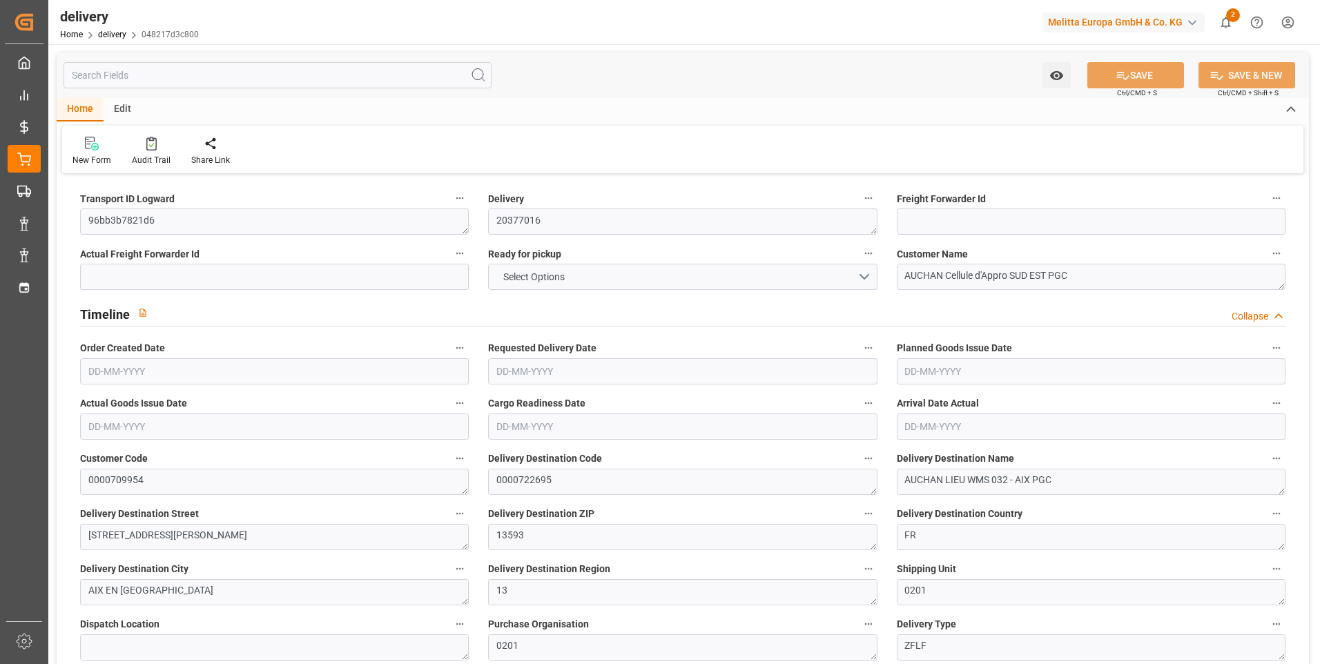
type input "0"
type input "266.83"
type input "0"
type input "16.56"
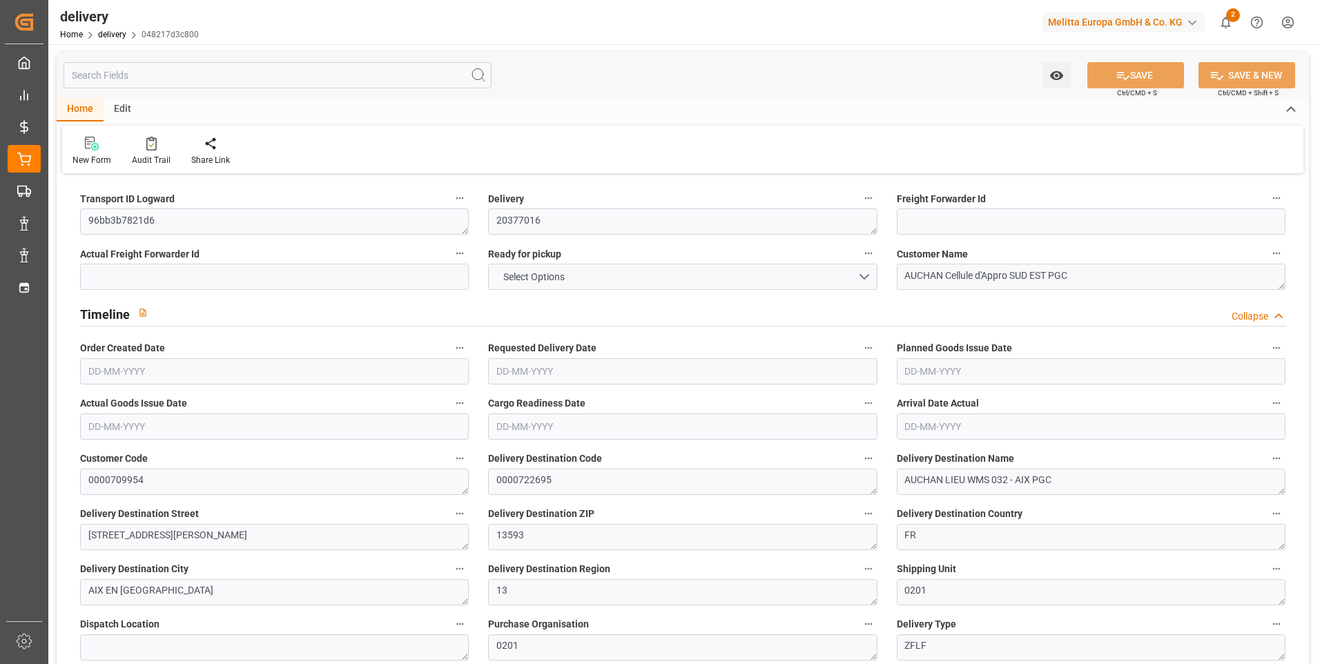
type input "1.5"
type input "1.3"
type input "0"
type input "10.5"
type input "96.918"
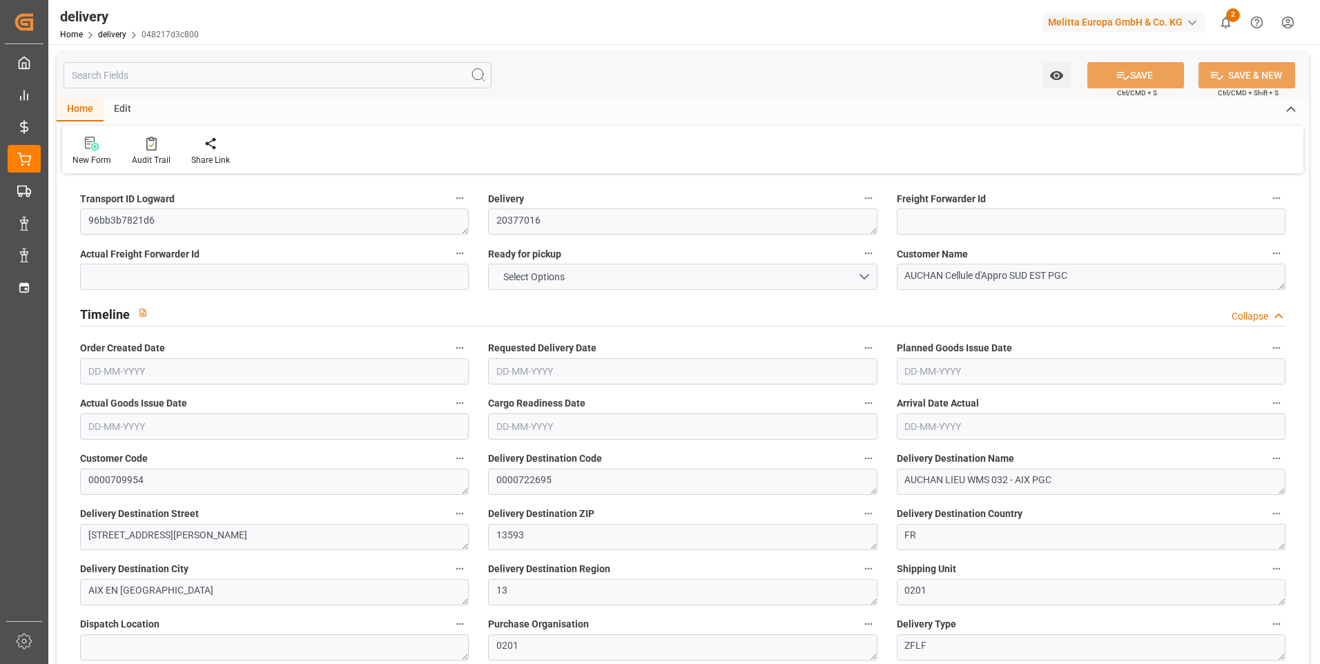
type input "101"
type input "604.0076"
type input "0.0387"
type input "0"
type input "[DATE]"
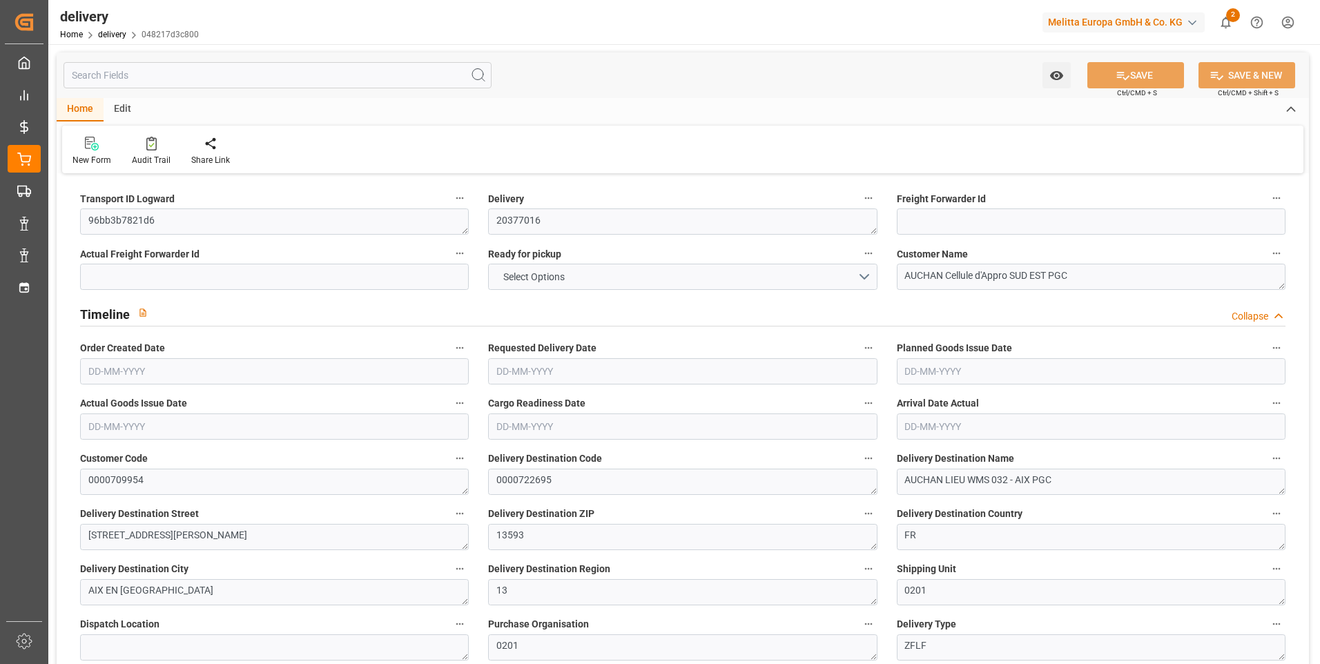
type input "[DATE]"
type input "28-08-2025 11:00"
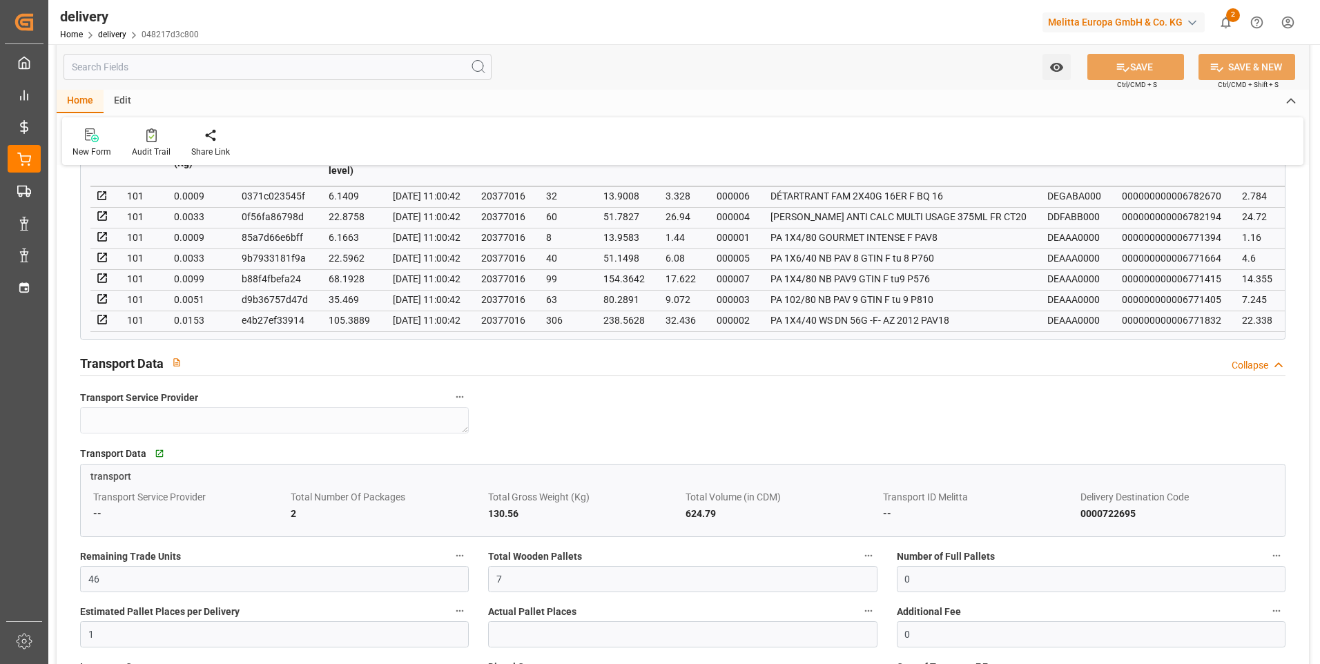
scroll to position [829, 0]
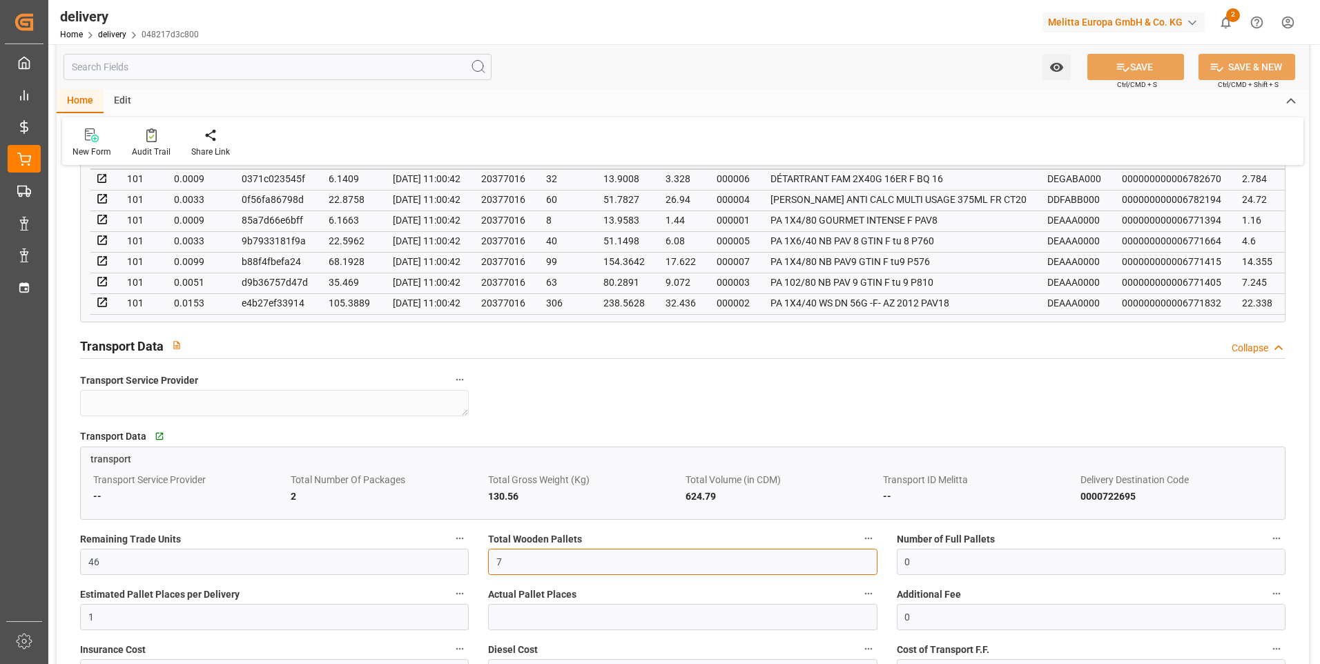
click at [548, 563] on input "7" at bounding box center [682, 562] width 389 height 26
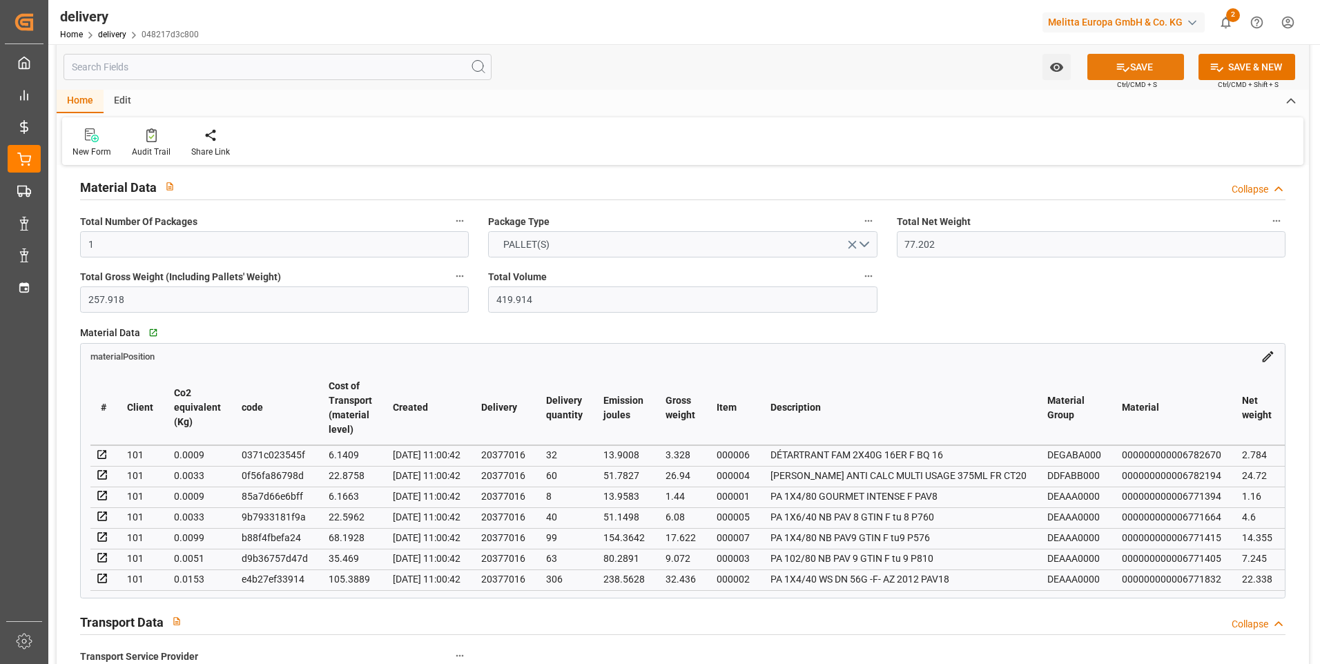
type input "1"
click at [1135, 60] on button "SAVE" at bounding box center [1136, 67] width 97 height 26
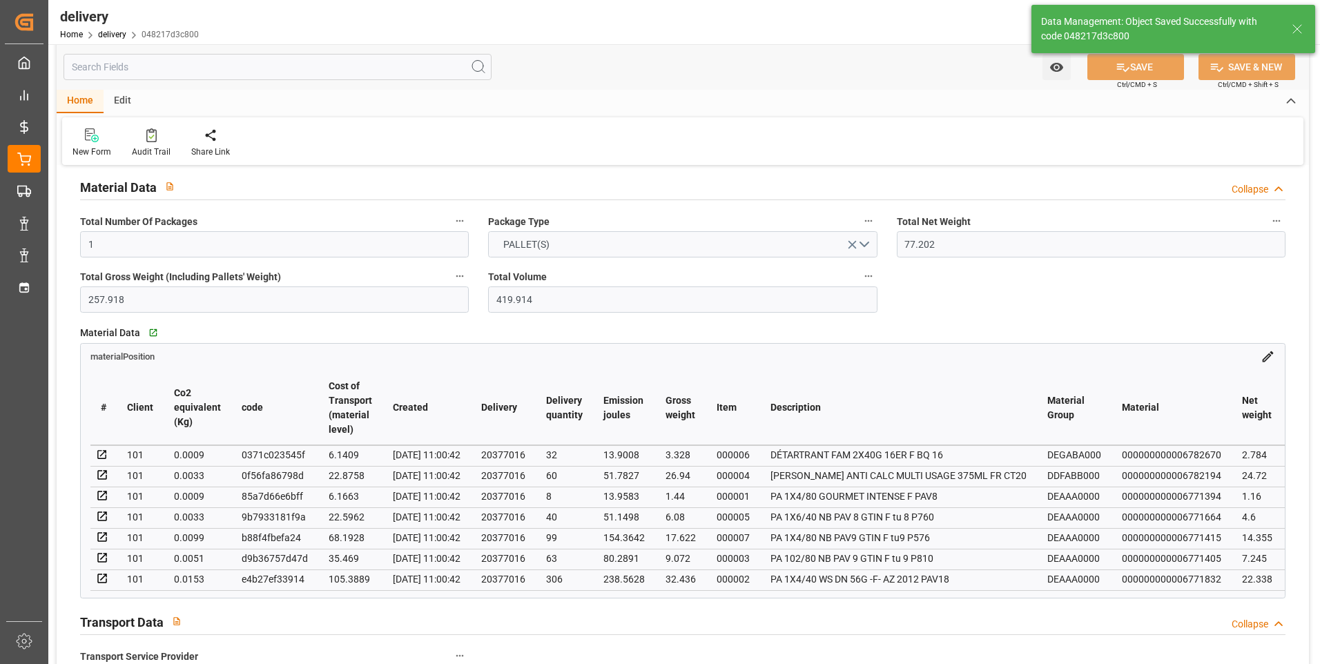
type input "1.5"
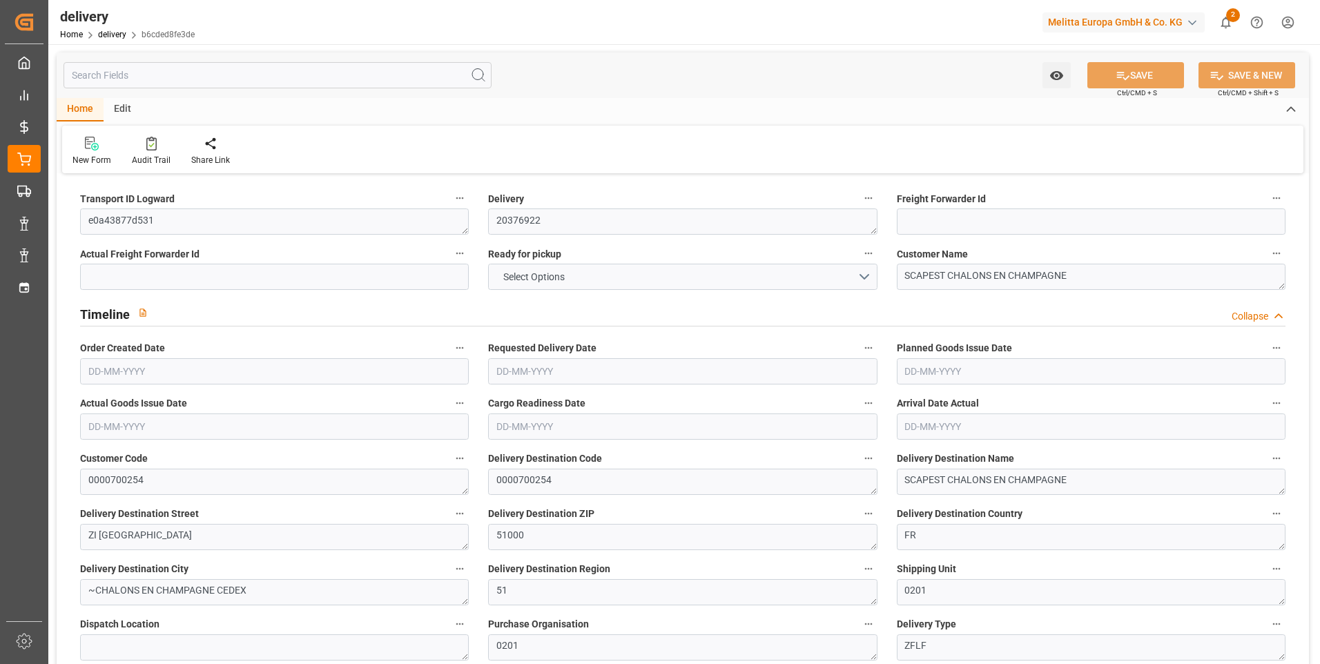
type input "7"
type input "2101.781"
type input "3414.072"
type input "9065.146"
type input "796"
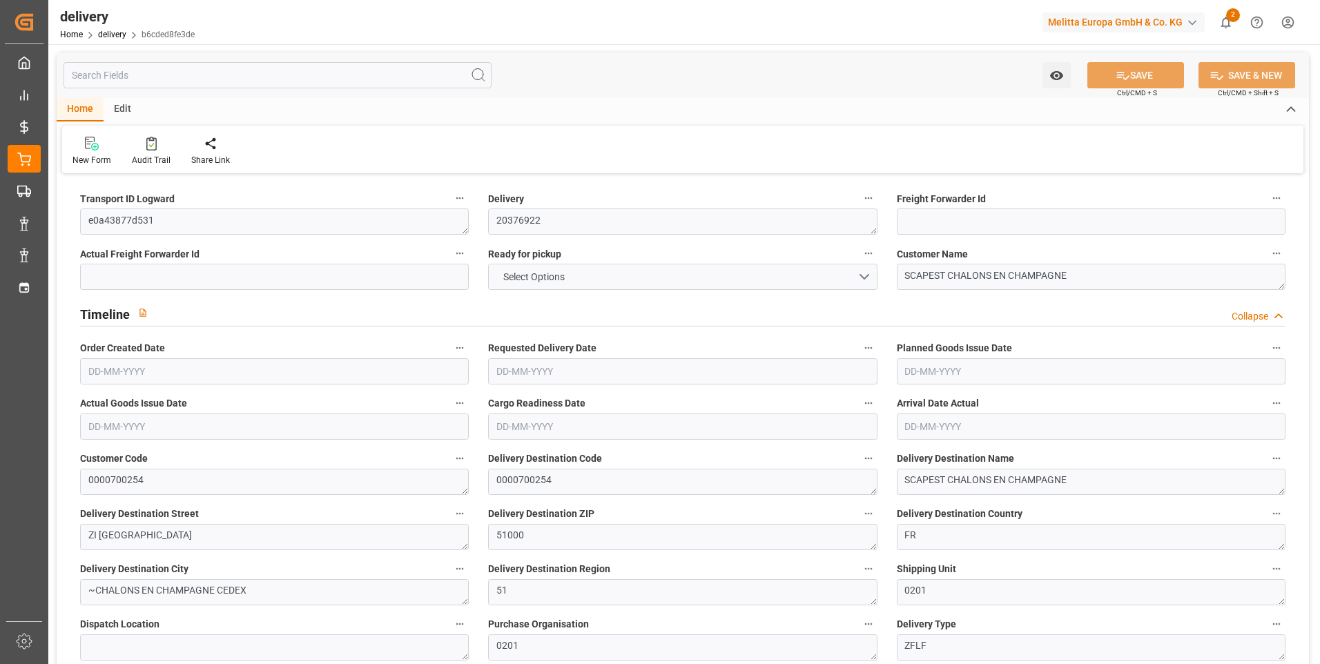
type input "39"
type input "2"
type input "12"
type input "0"
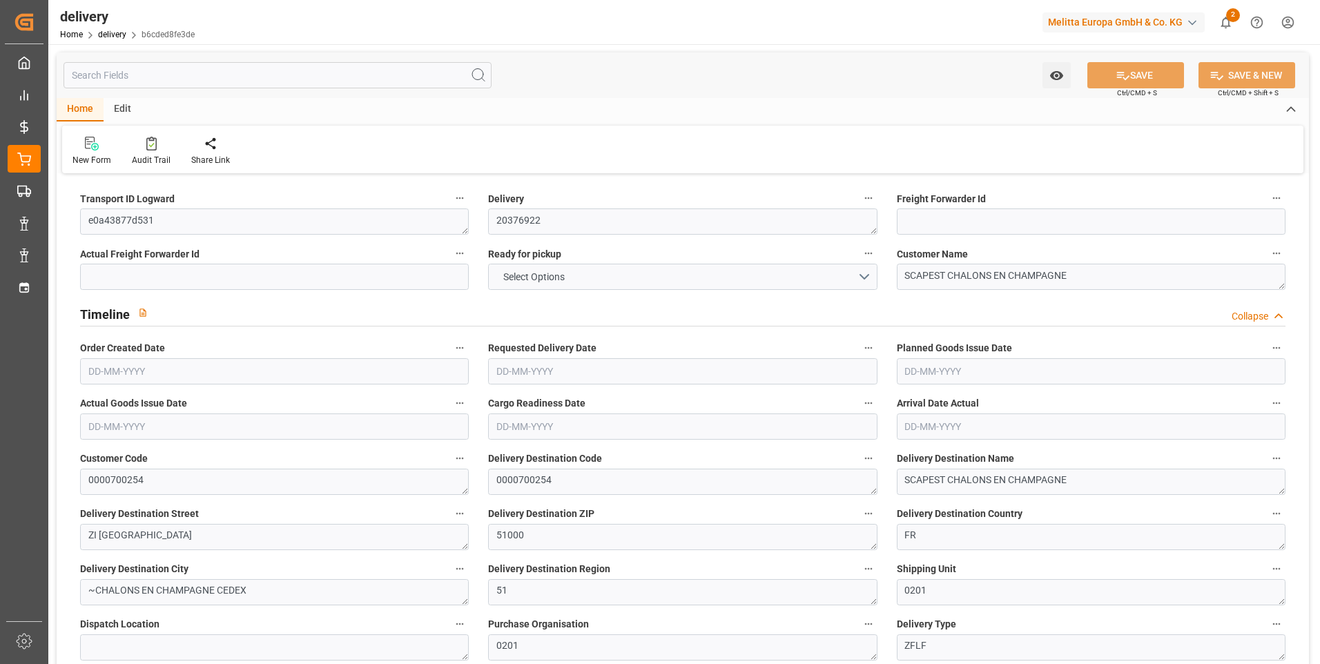
type input "-8.7992"
type input "260.33"
type input "251.5308"
type input "4.9"
type input "286.56"
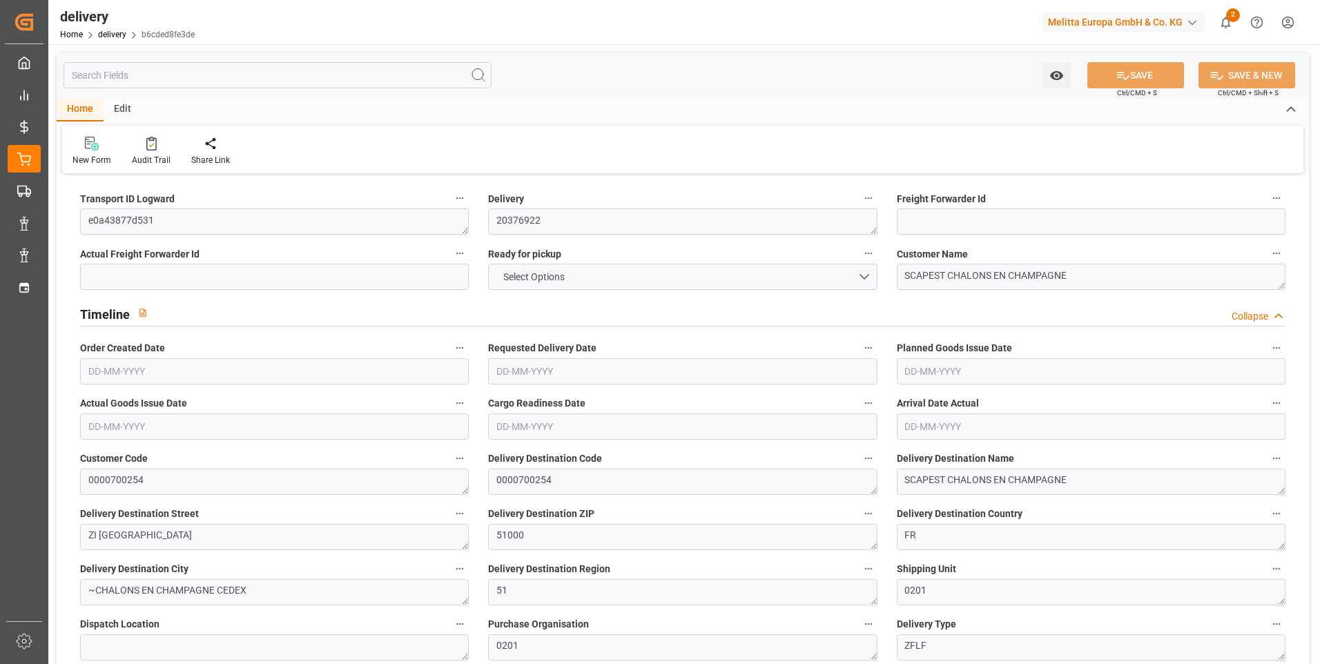
type input "1.5"
type input "1.3"
type input "0"
type input "58.5"
type input "2503.24"
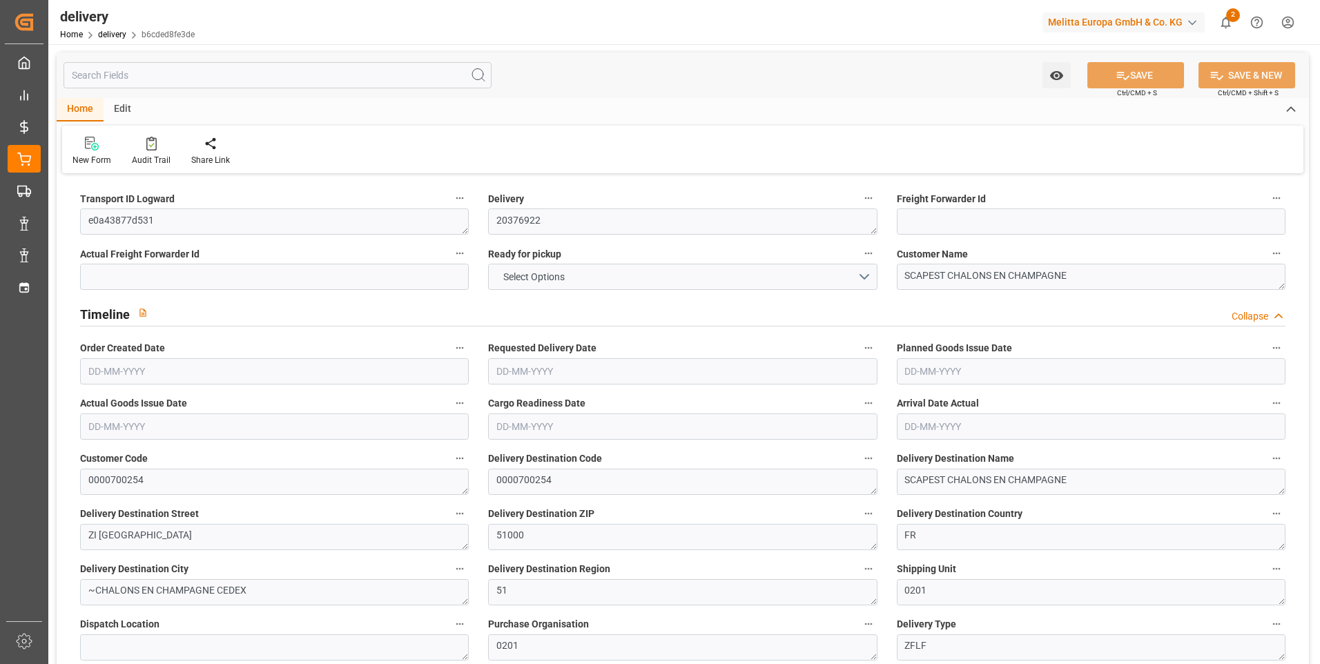
type input "101"
type input "1694.7568"
type input "0.1089"
type input "0"
type input "[DATE]"
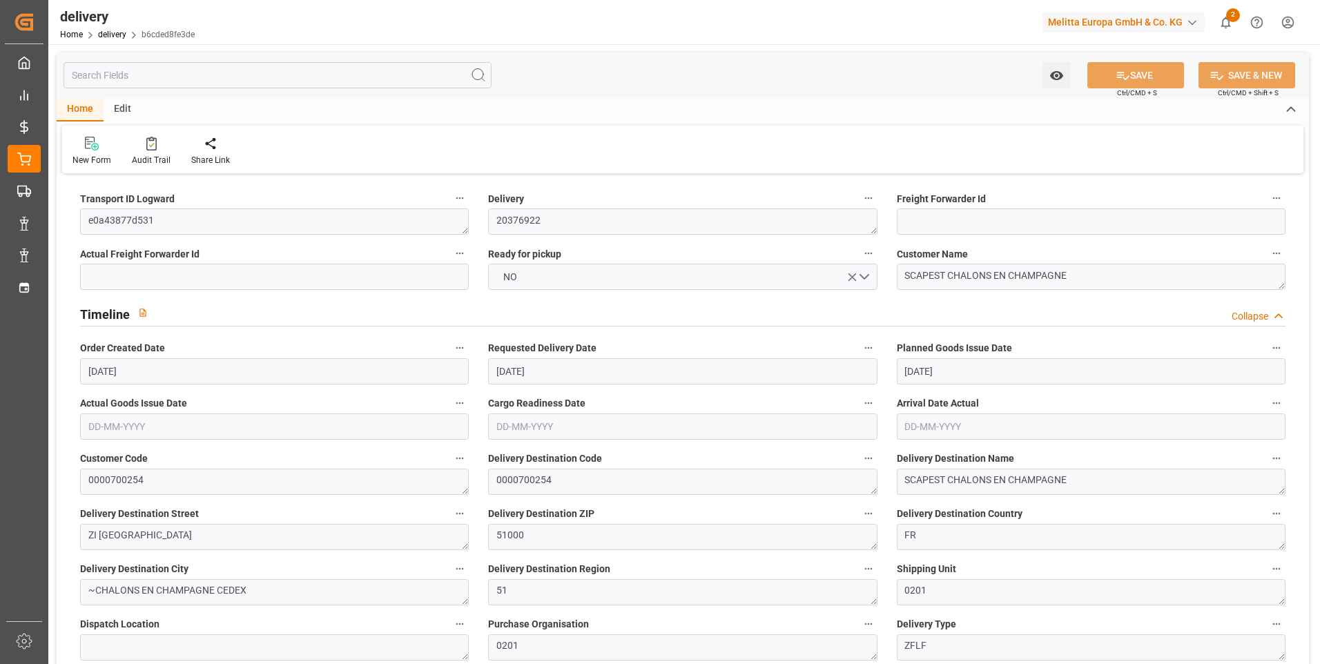
type input "02-09-2025"
type input "[DATE]"
type input "27-08-2025 11:01"
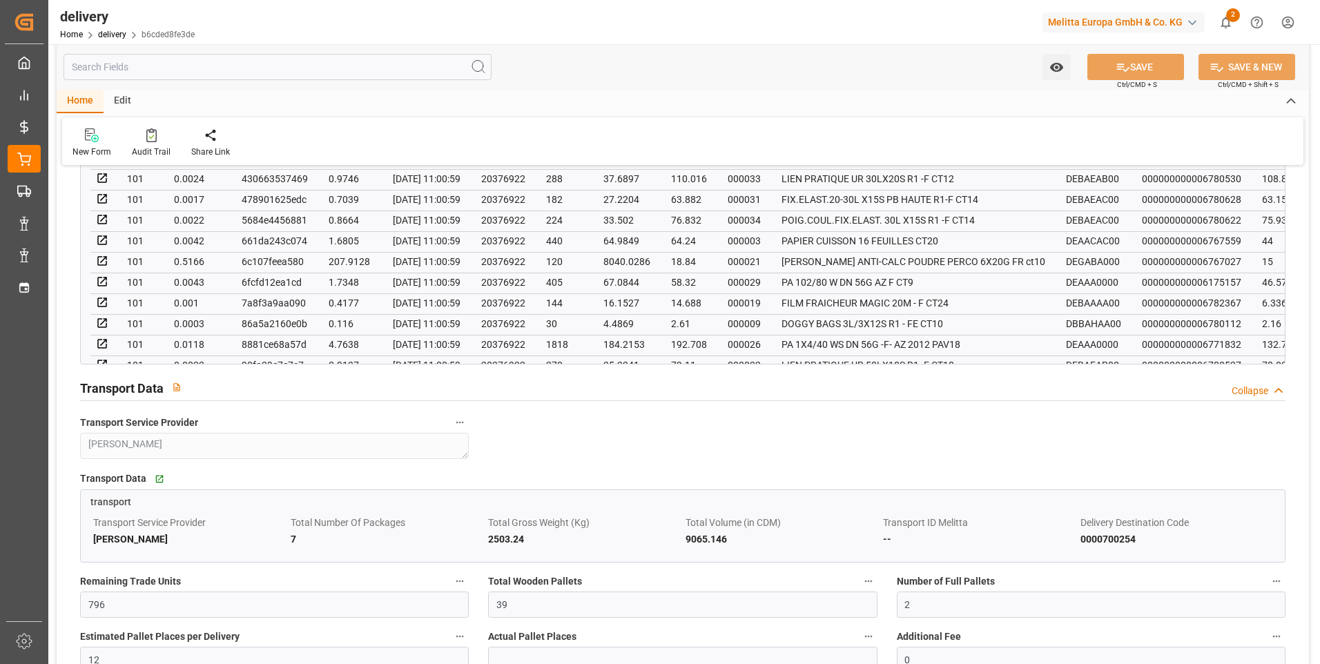
scroll to position [1174, 0]
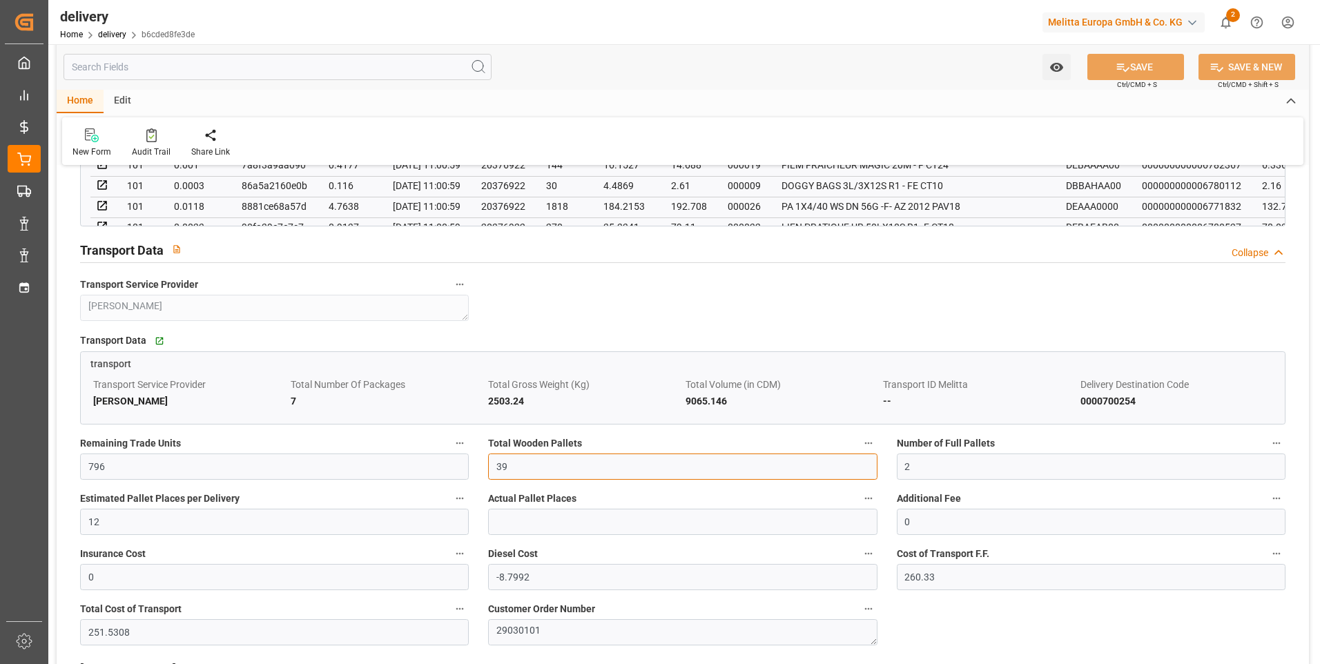
click at [512, 472] on input "39" at bounding box center [682, 467] width 389 height 26
type input "3"
type input "0"
type input "28"
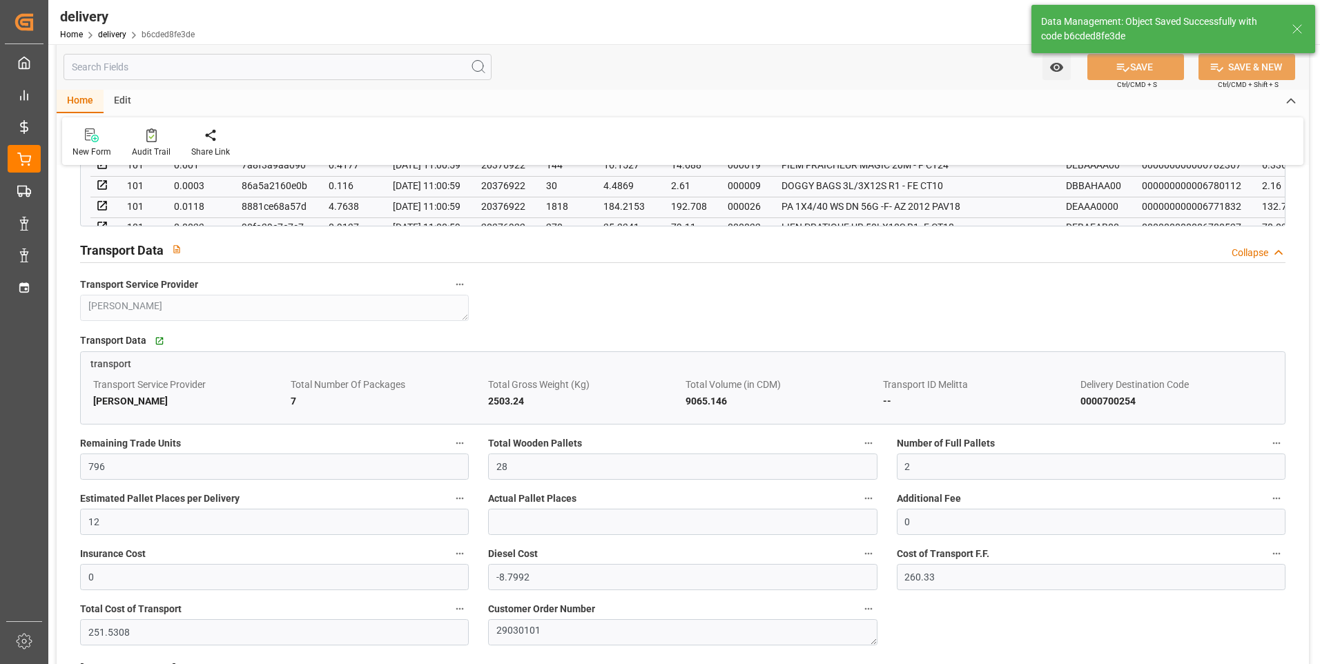
type input "42"
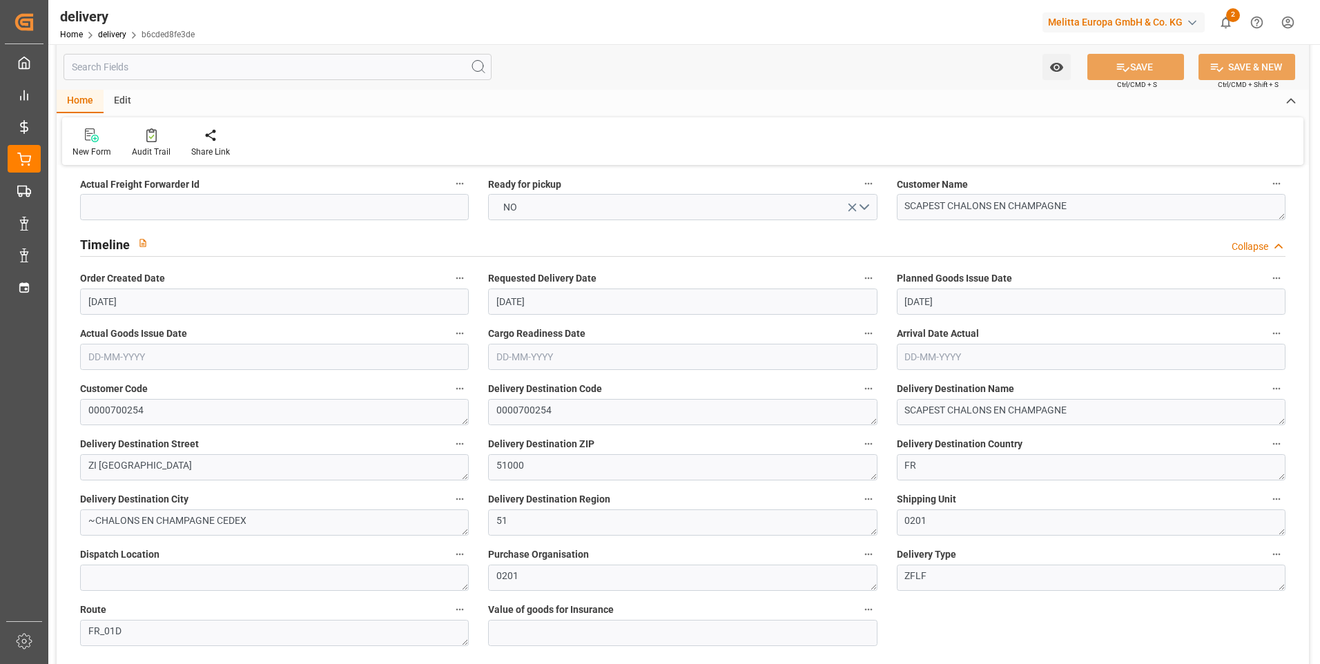
scroll to position [69, 0]
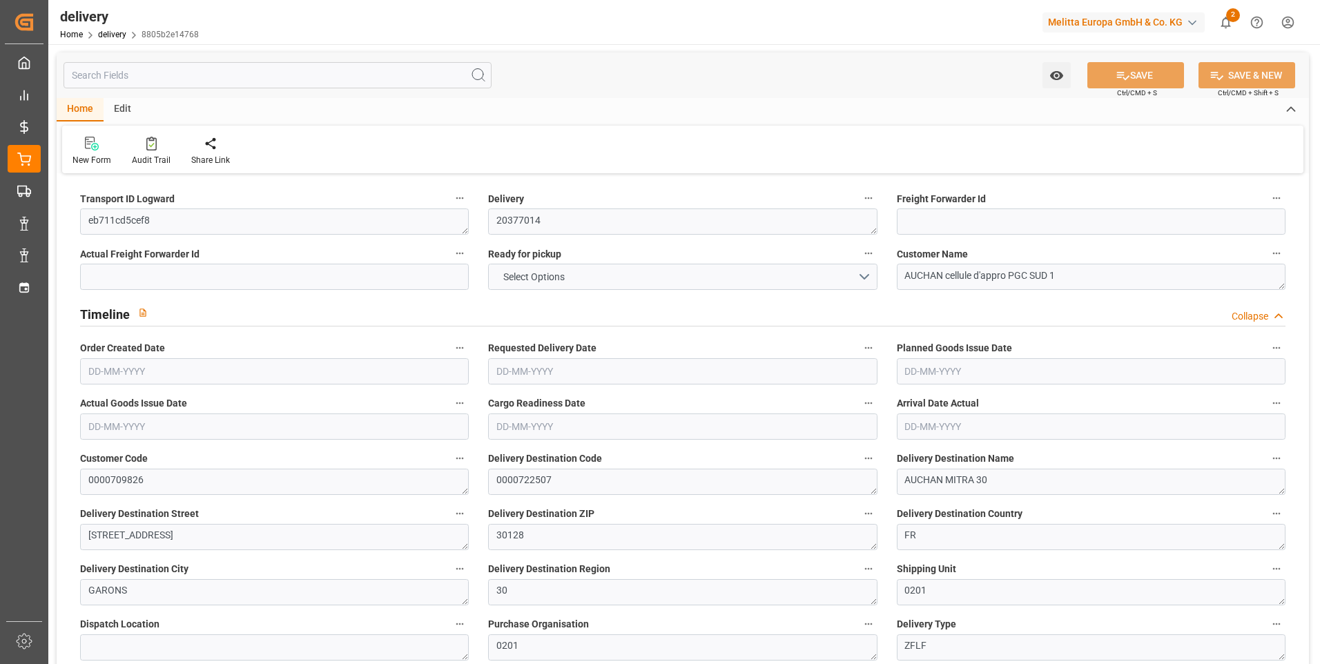
type input "2"
type input "1460.821"
type input "2340.125"
type input "6099.968"
type input "452"
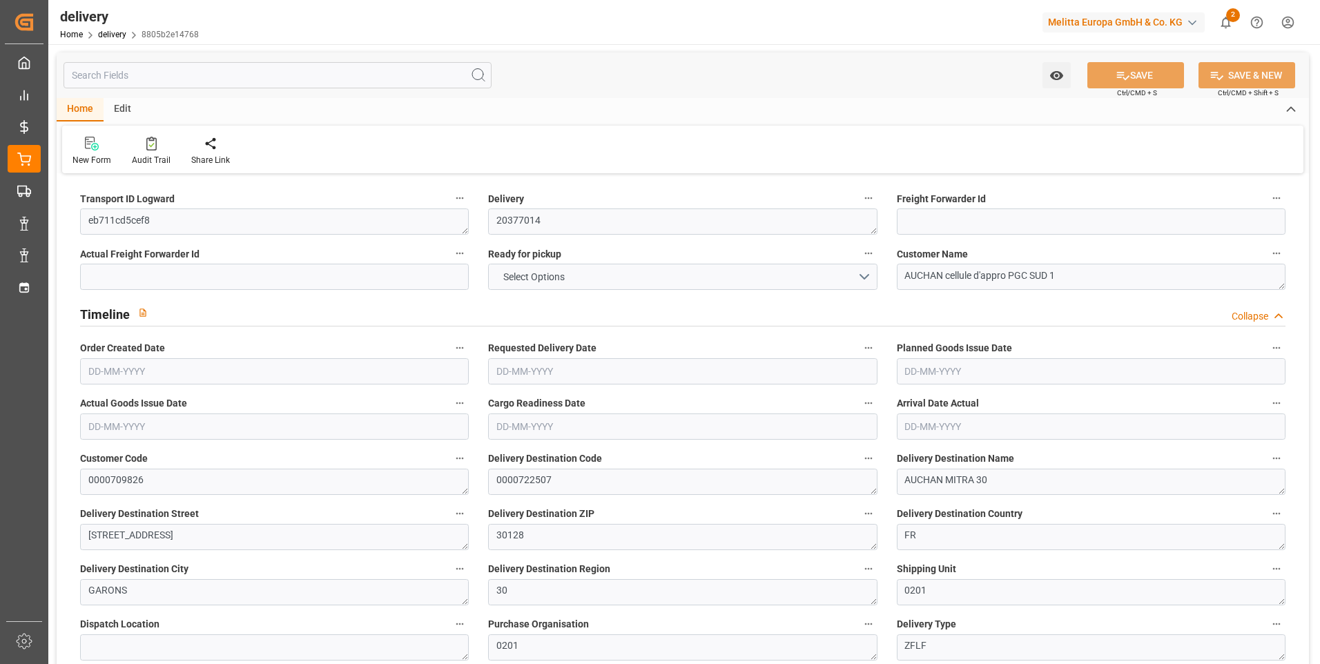
type input "21"
type input "0"
type input "8"
type input "0"
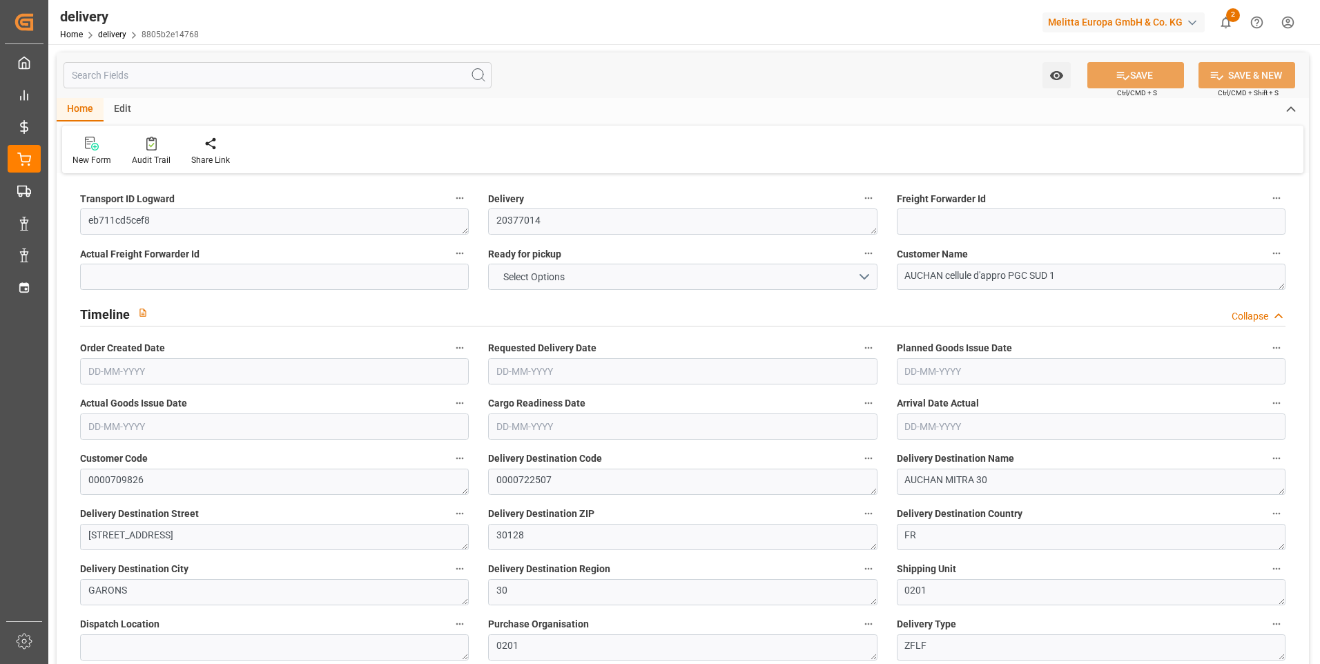
type input "-15.3804"
type input "455.04"
type input "439.6596"
type input "0"
type input "162.72"
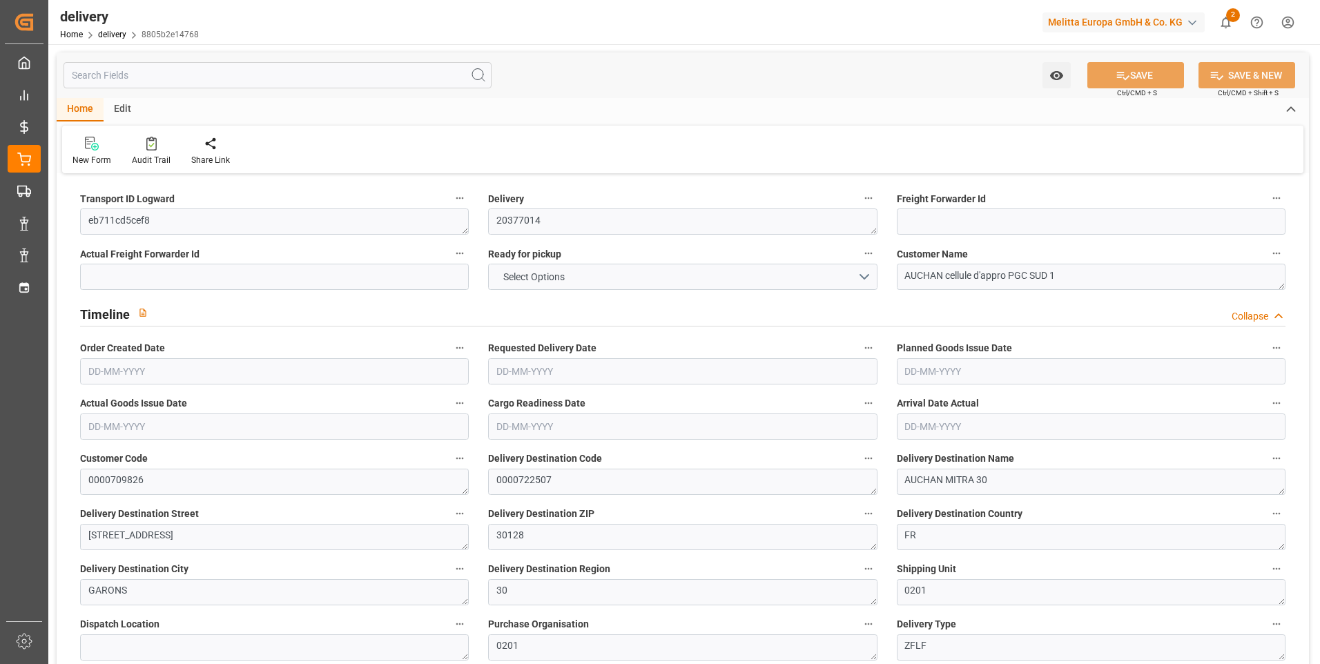
type input "1.5"
type input "1.3"
type input "0"
type input "31.5"
type input "1857.125"
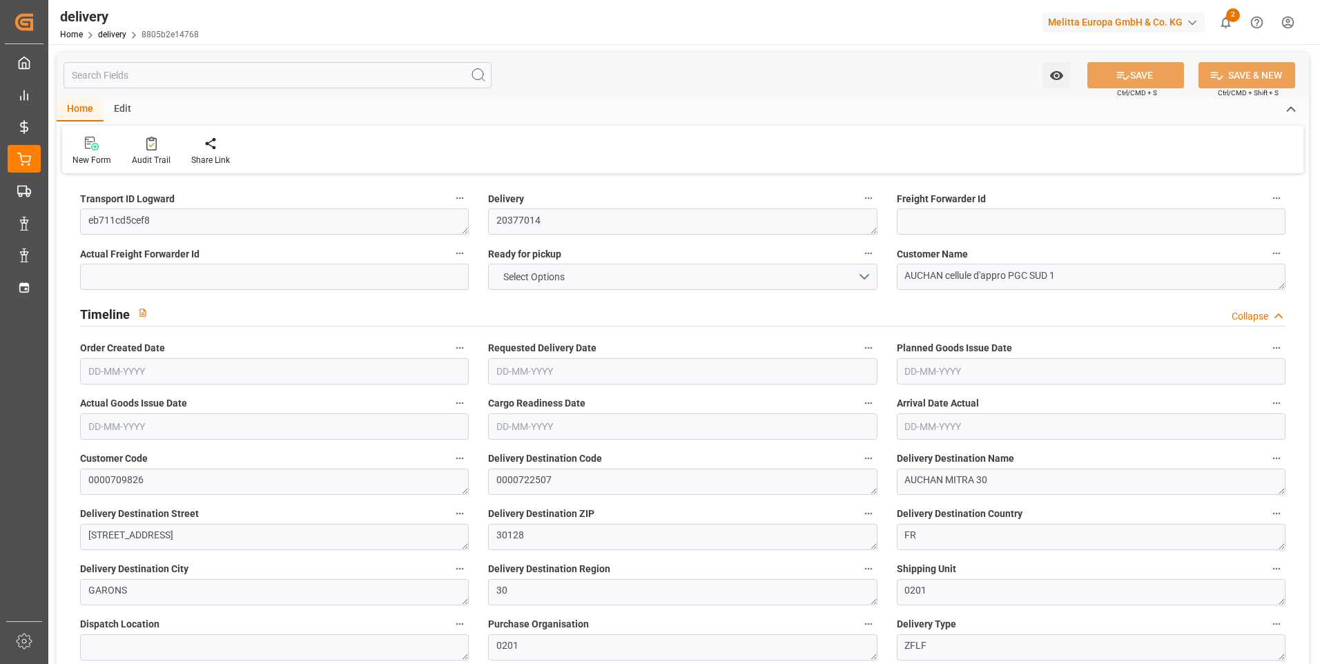
type input "101"
type input "11123.4286"
type input "0.7133"
type input "0"
type input "[DATE]"
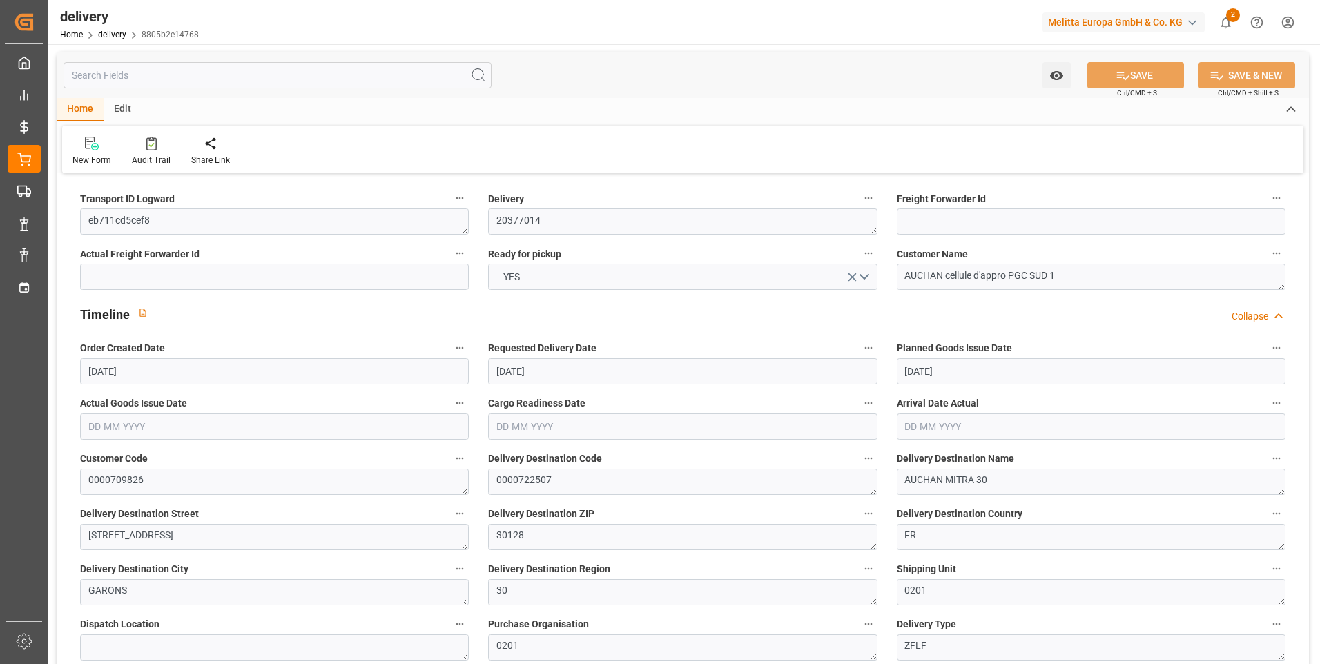
type input "[DATE]"
type input "[DATE] 11:00"
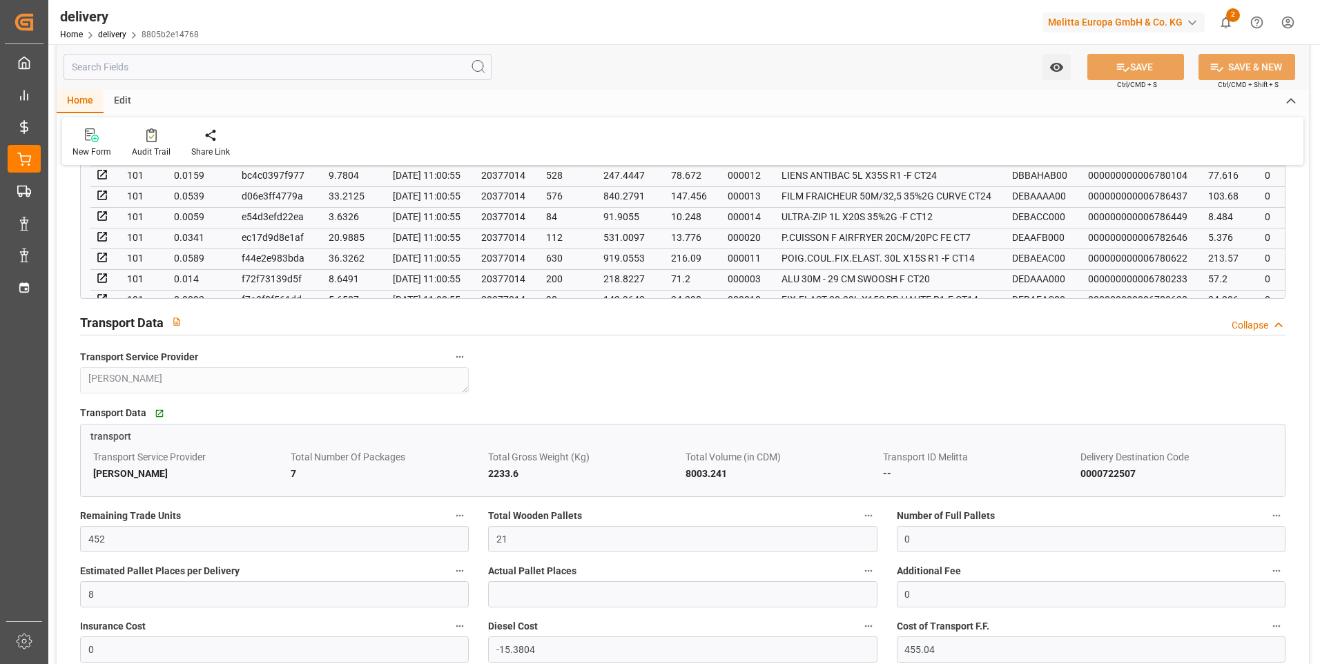
scroll to position [1105, 0]
click at [534, 530] on input "21" at bounding box center [682, 536] width 389 height 26
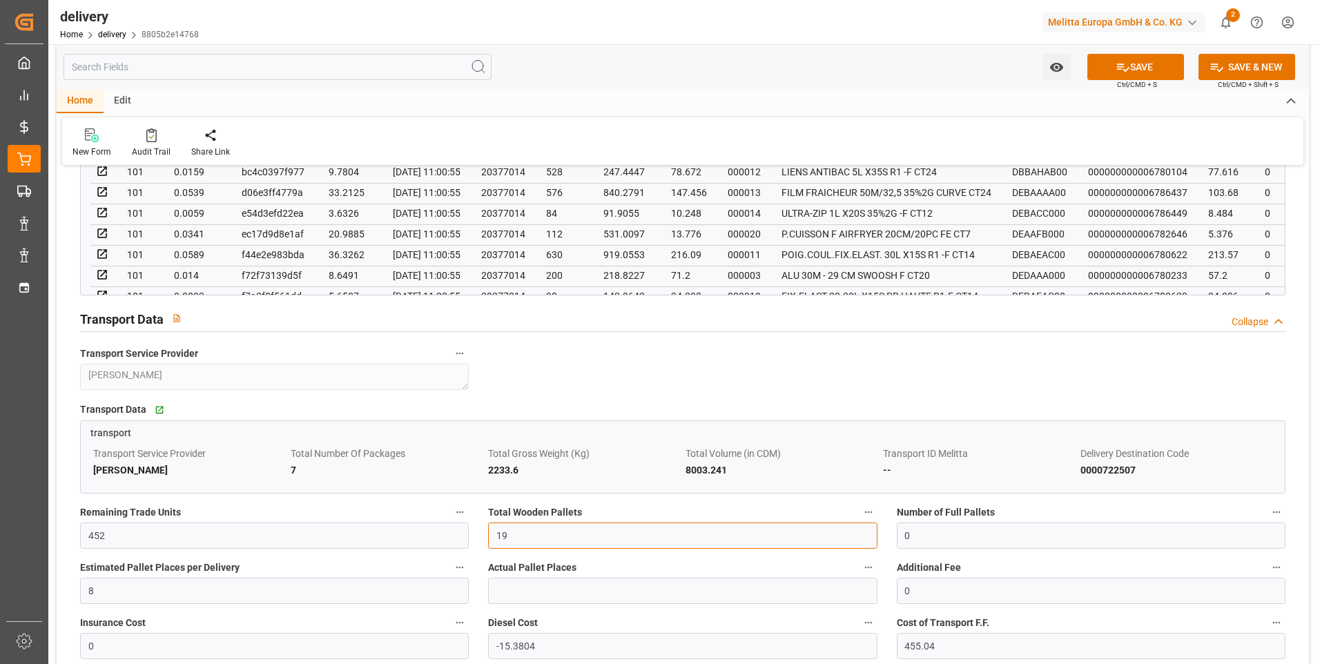
type input "19"
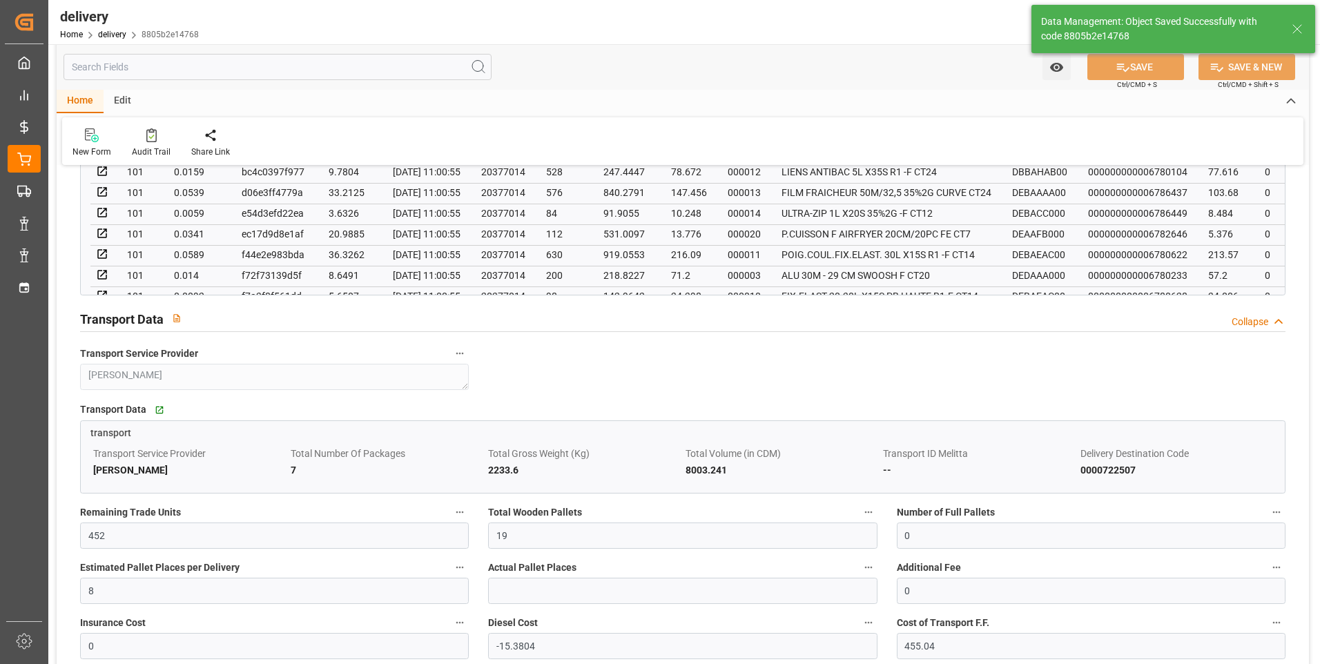
type input "28.5"
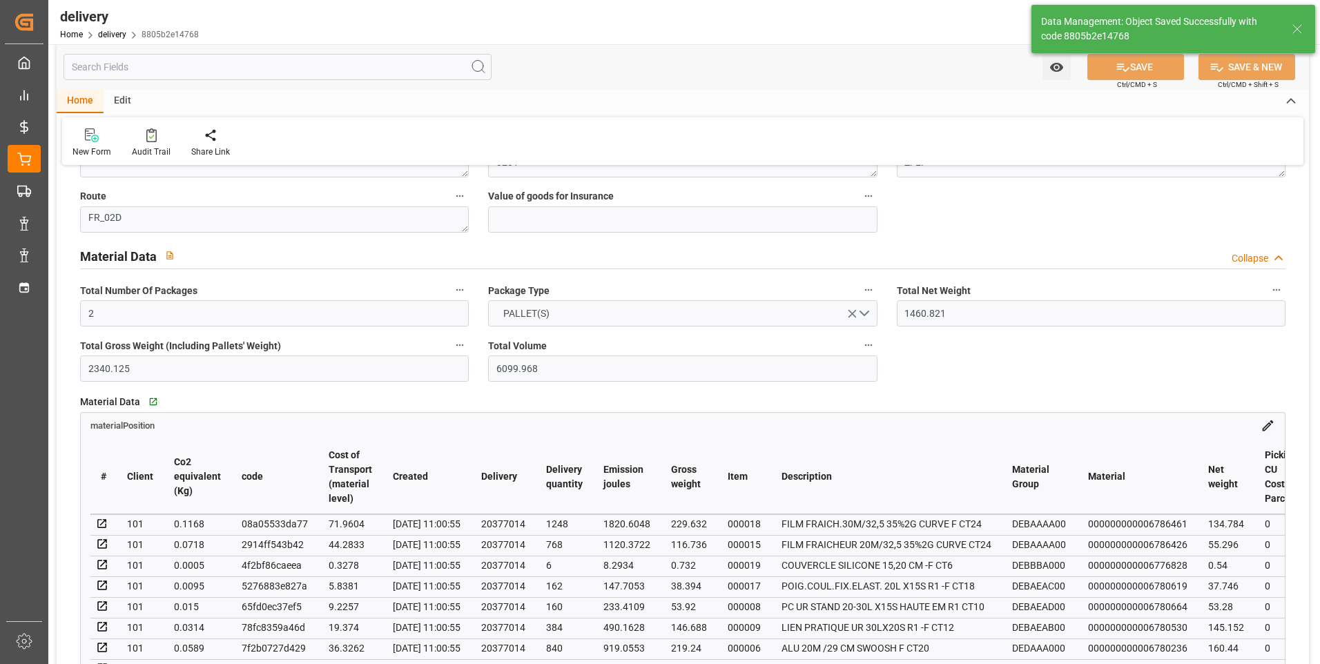
scroll to position [276, 0]
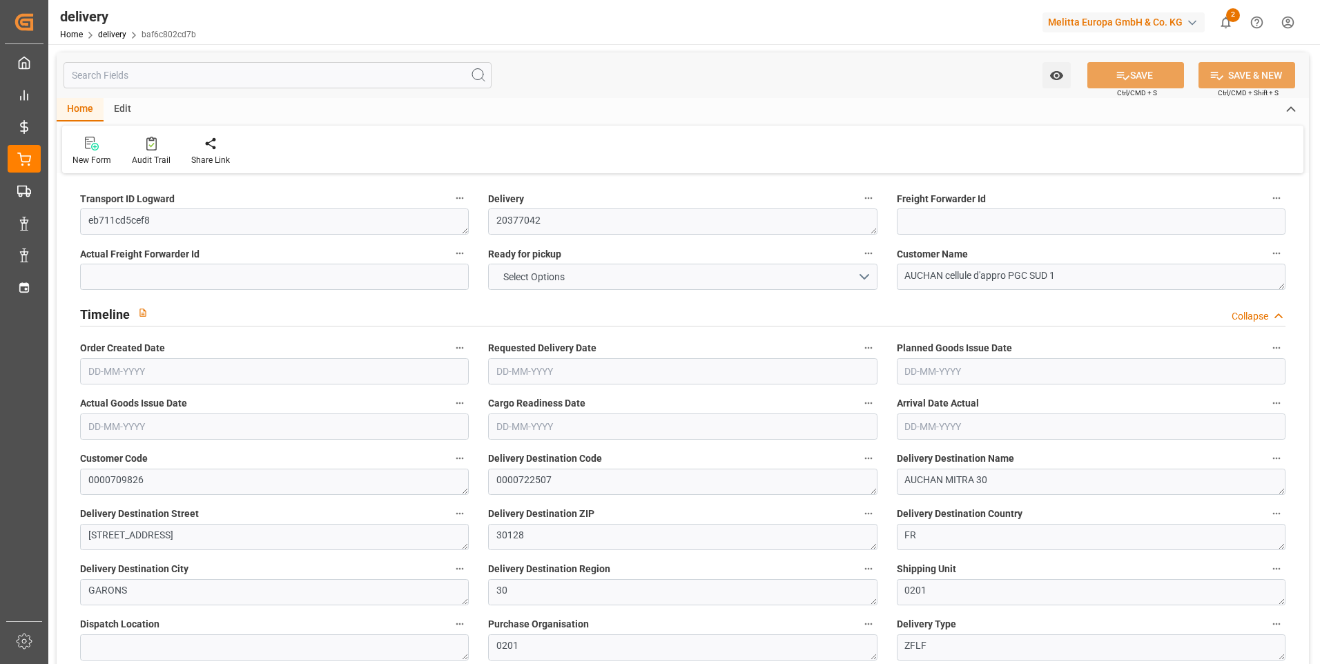
type input "1"
type input "33.93"
type input "64.652"
type input "253.656"
type input "26"
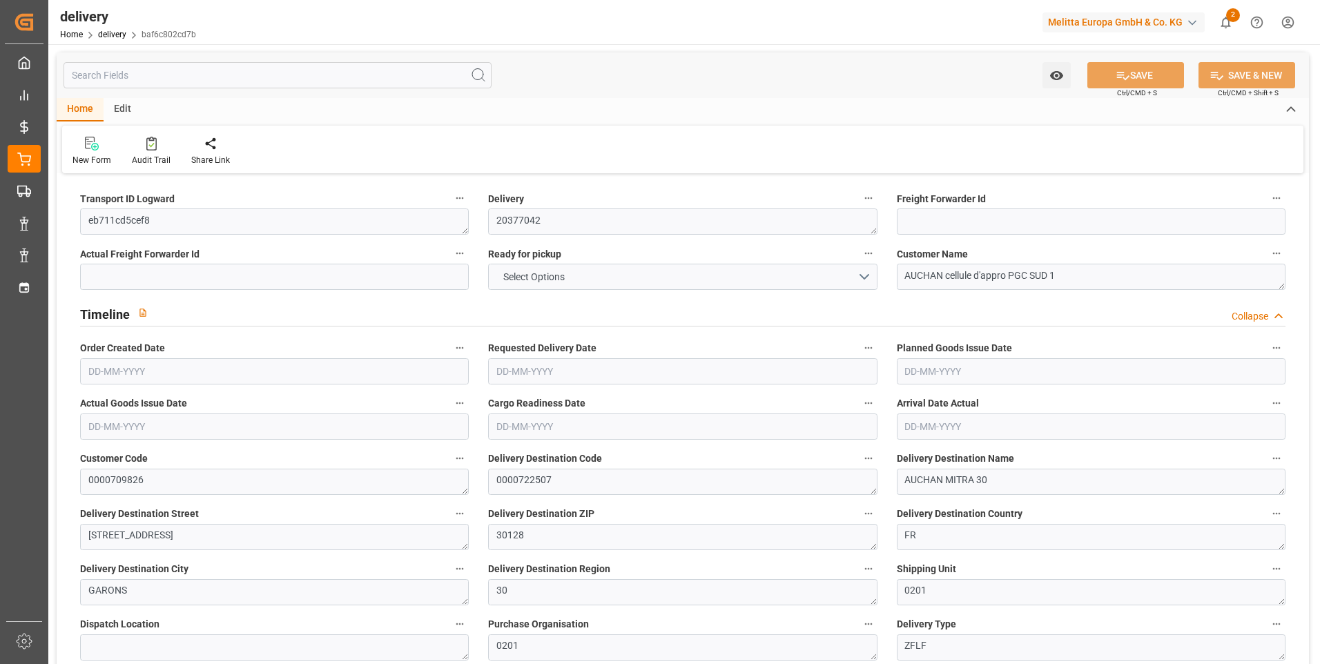
type input "1"
type input "0"
type input "1"
type input "0"
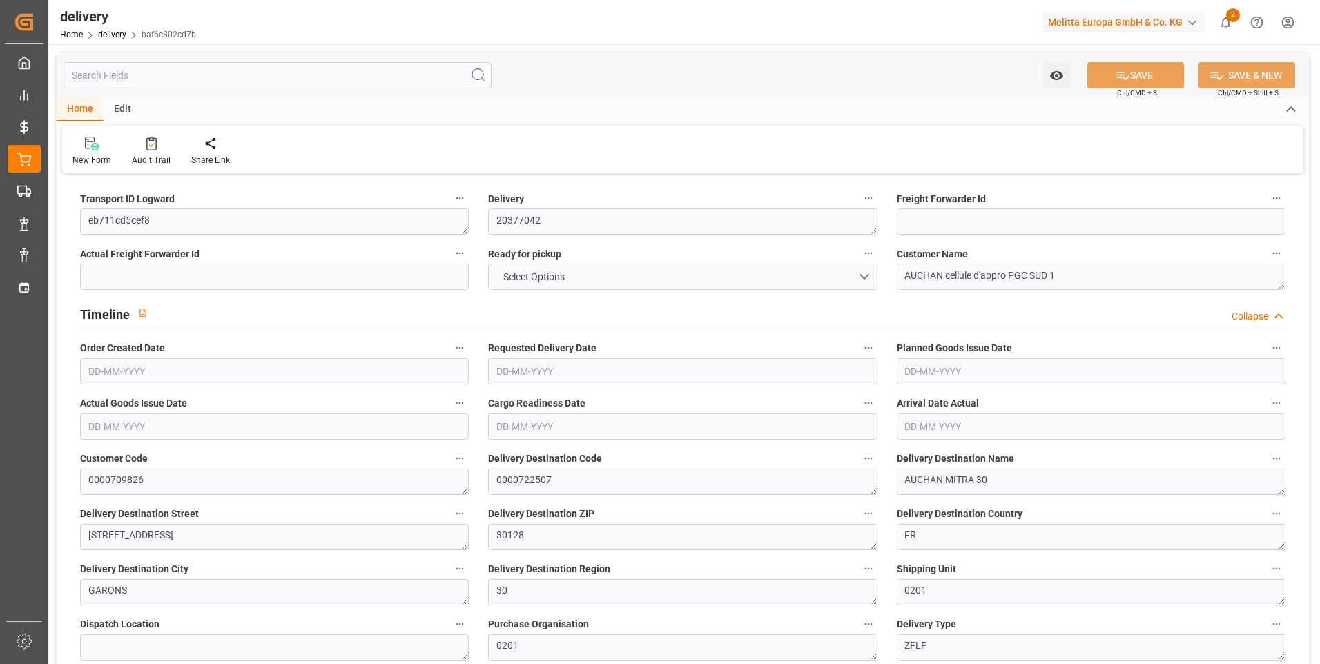
type input "-1.9225"
type input "56.88"
type input "54.9575"
type input "0"
type input "9.36"
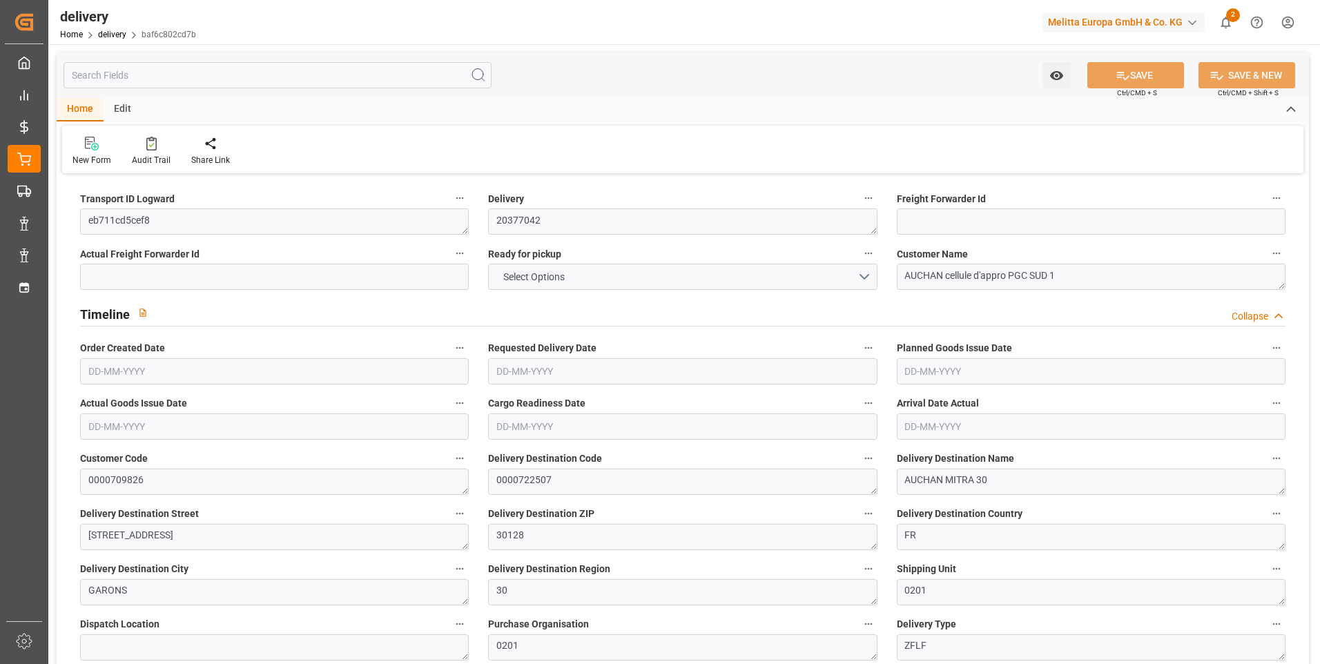
type input "1.5"
type input "1.3"
type input "0"
type input "1.5"
type input "41.652"
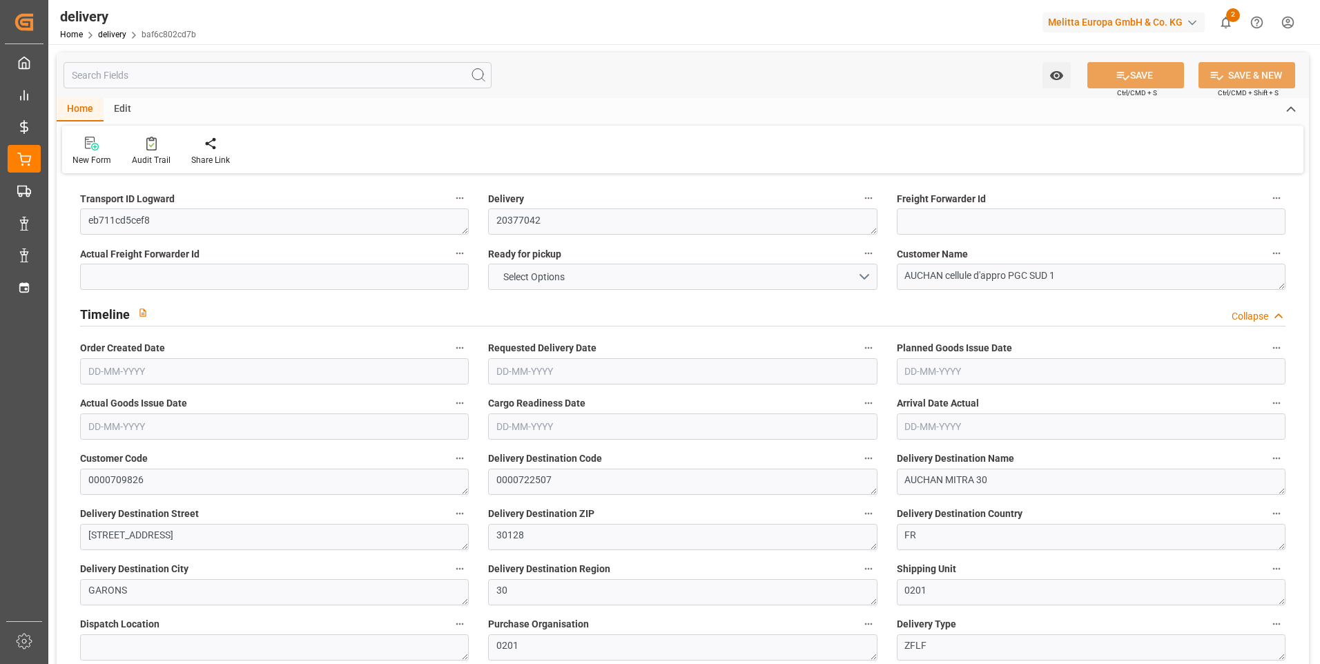
type input "101"
type input "462.5474"
type input "0.0297"
type input "0"
type input "[DATE]"
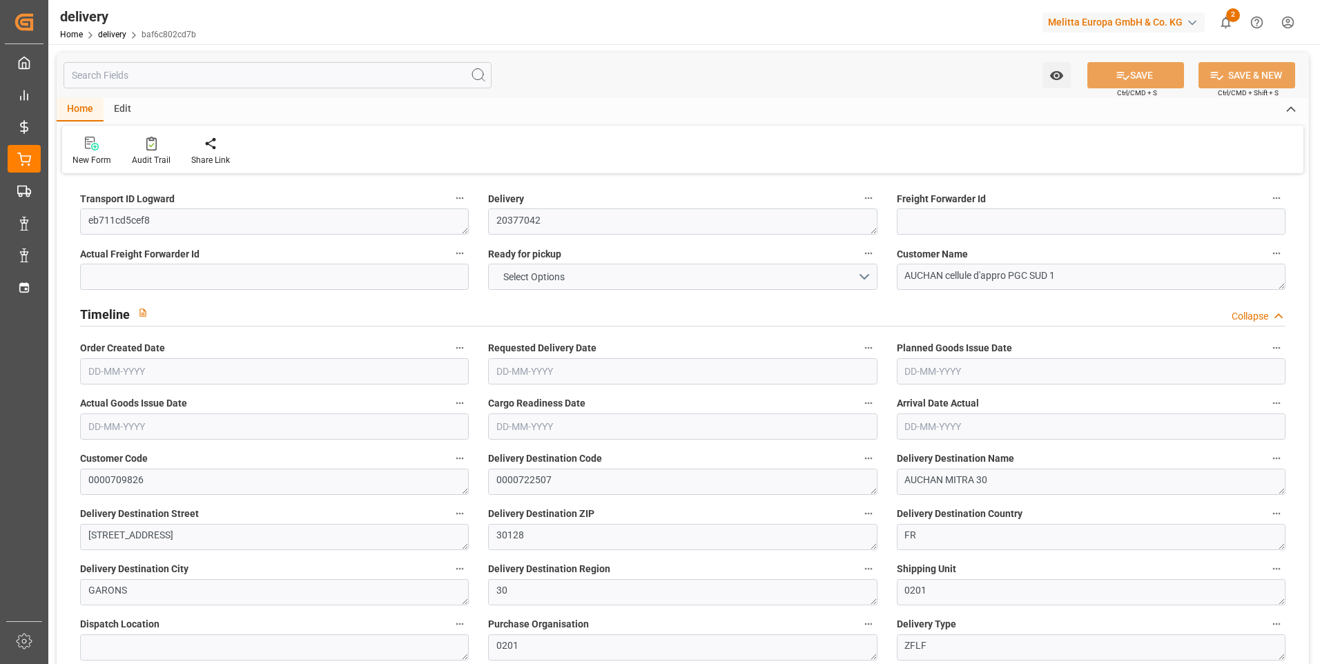
type input "[DATE]"
type input "[DATE] 13:00"
type input "1"
type input "130.248"
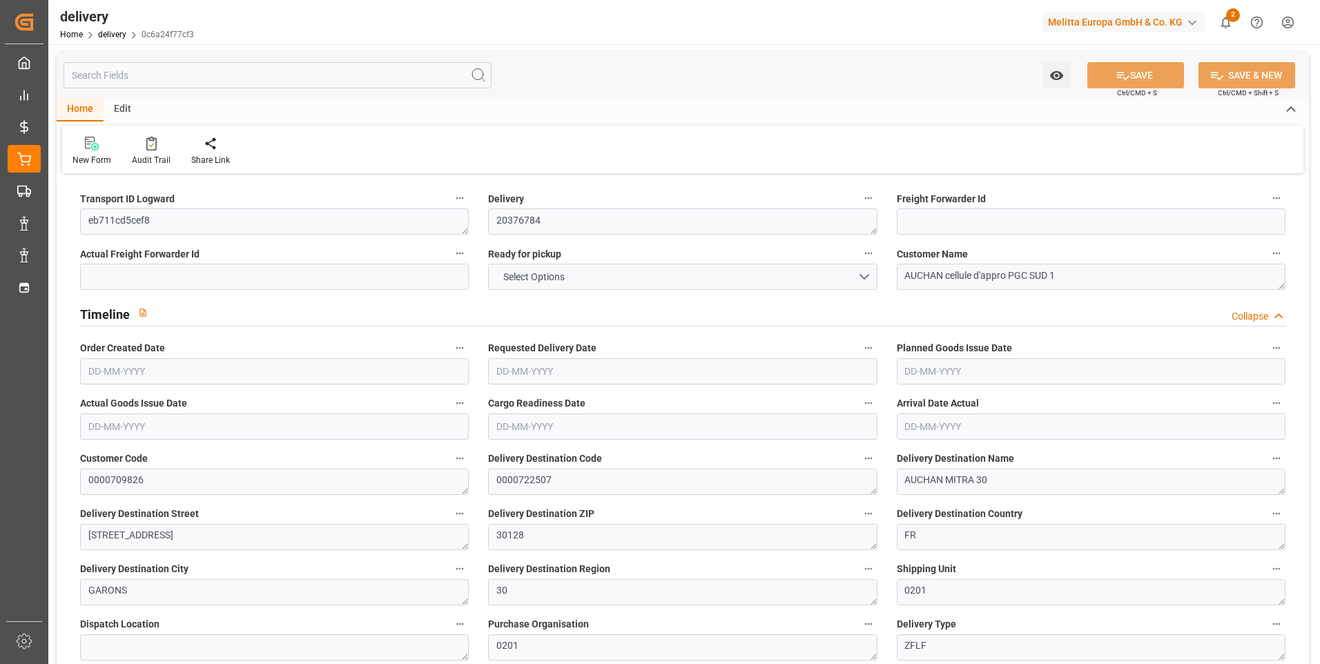
type input "198.19"
type input "934.884"
type input "95"
type input "2"
type input "0"
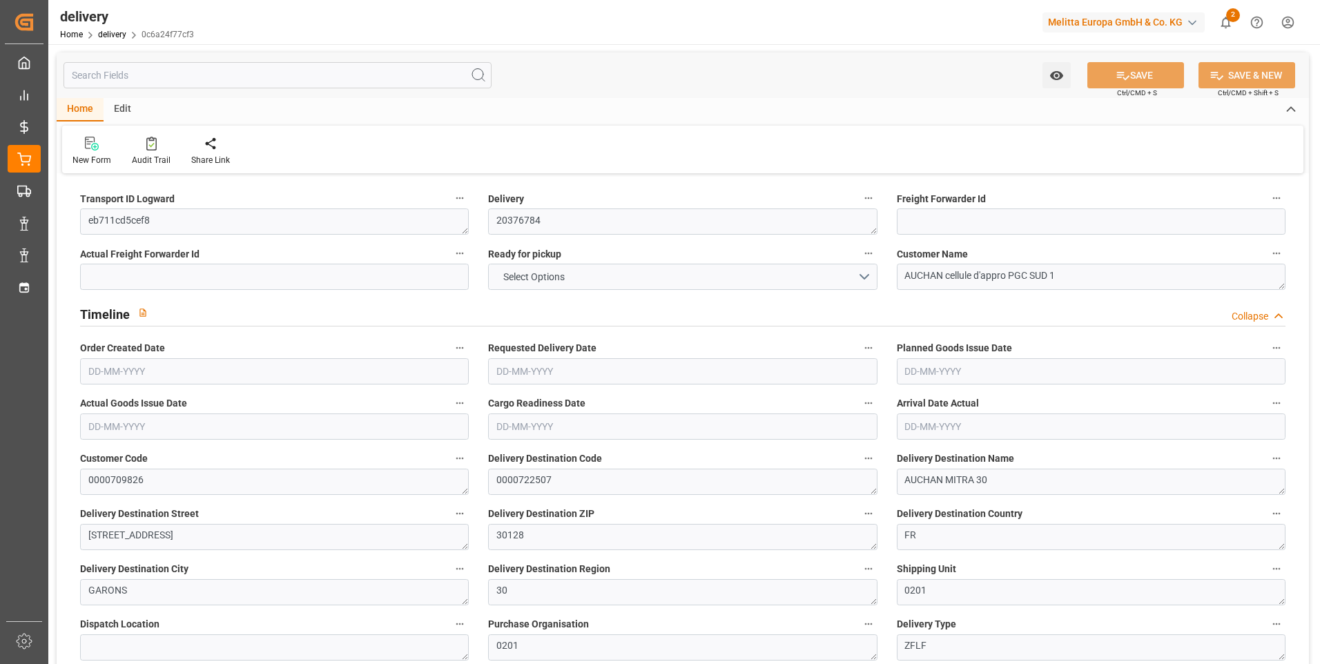
type input "1"
type input "0"
type input "-1.9225"
type input "56.88"
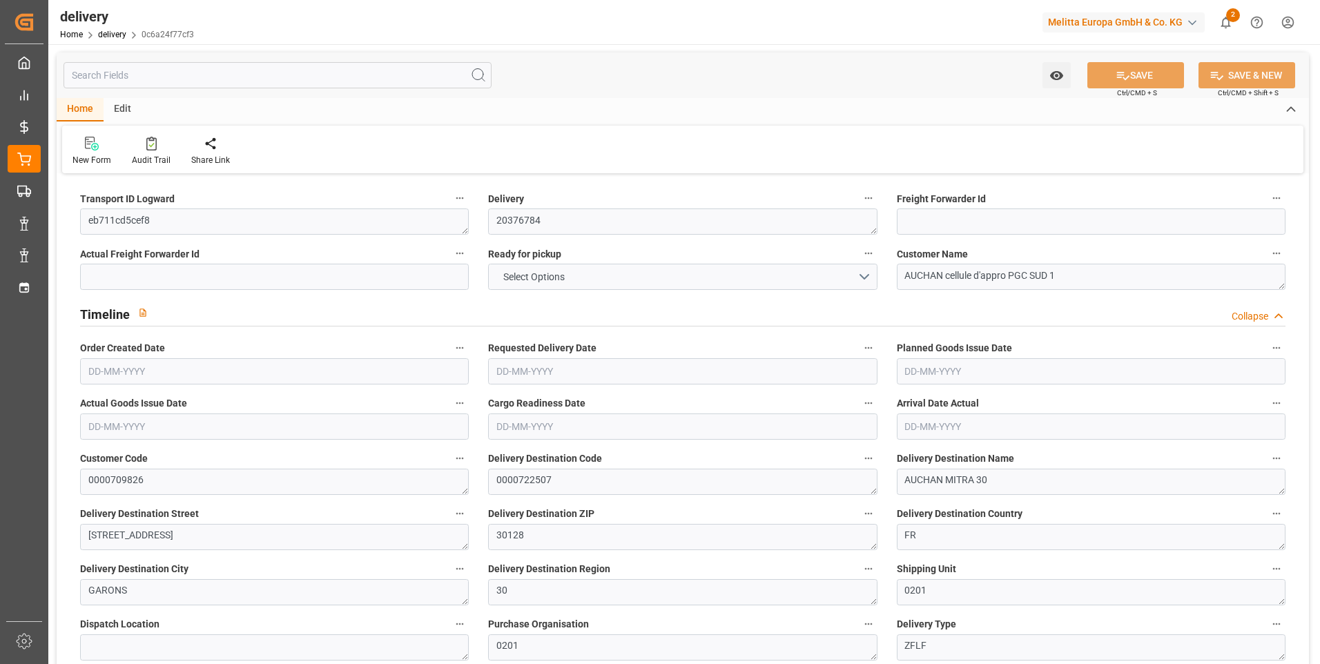
type input "54.9575"
type input "0"
type input "34.2"
type input "1.5"
type input "1.3"
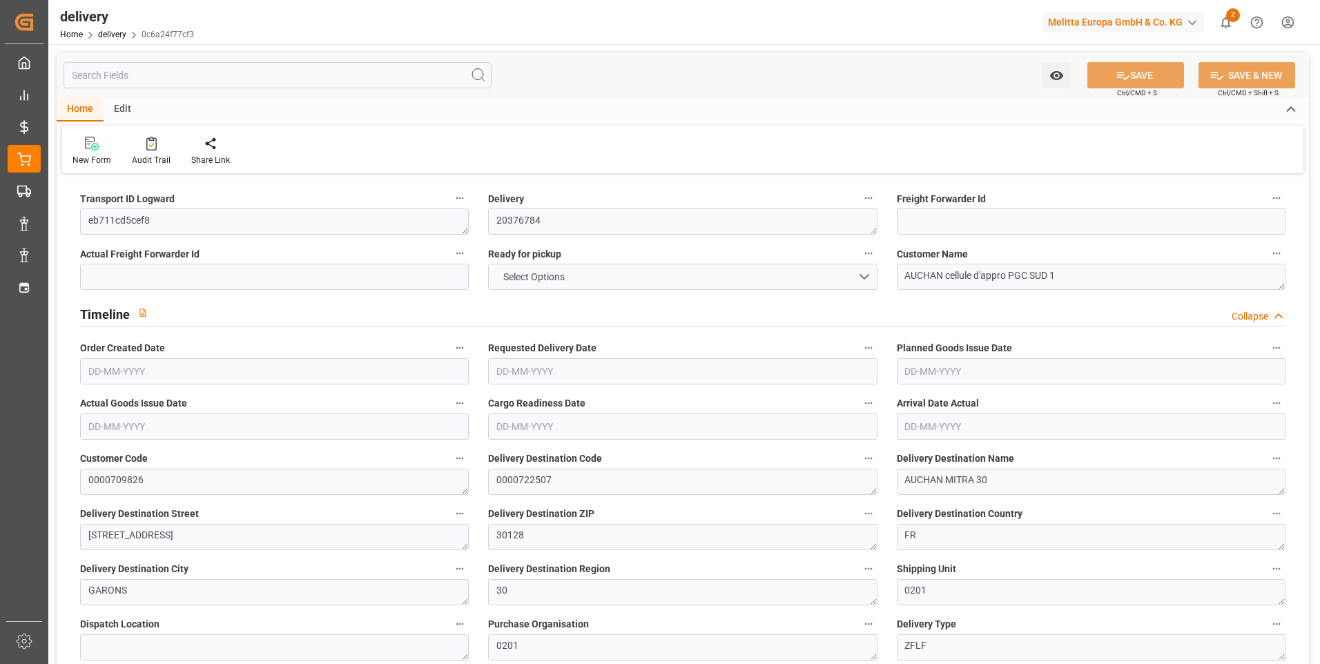
type input "0"
type input "3"
type input "158.463"
type input "101"
type input "1704.782"
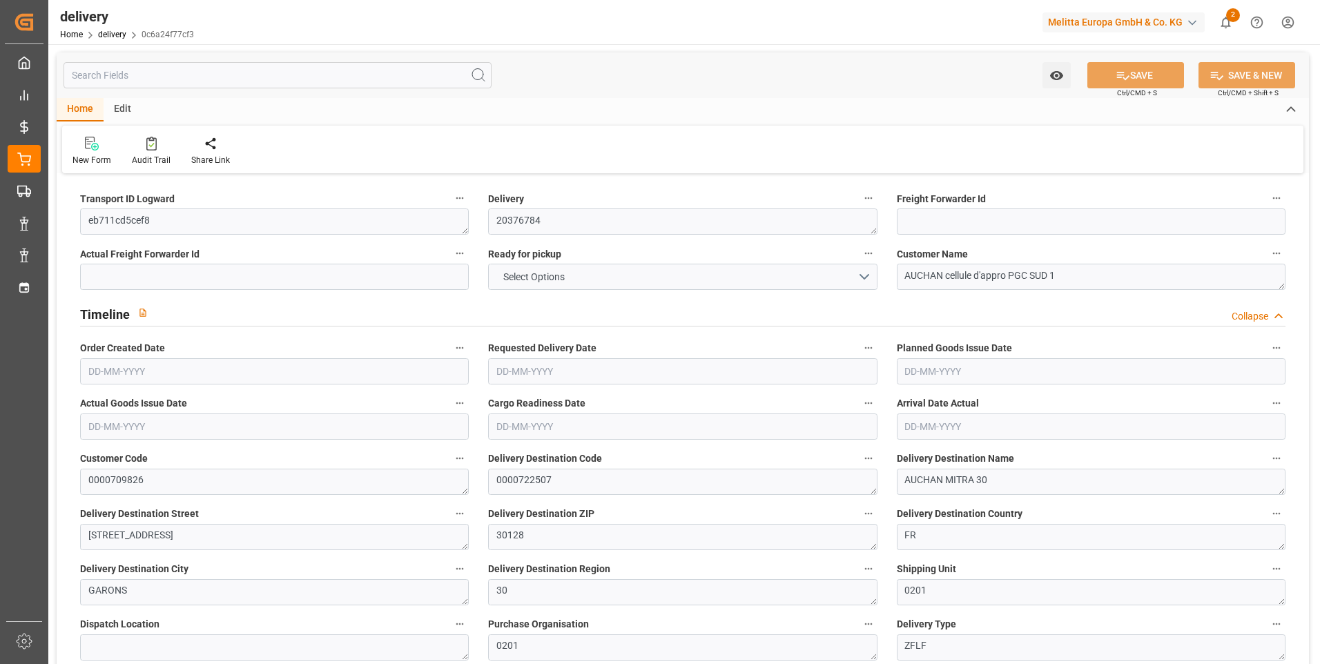
type input "0.1093"
type input "0"
type input "[DATE]"
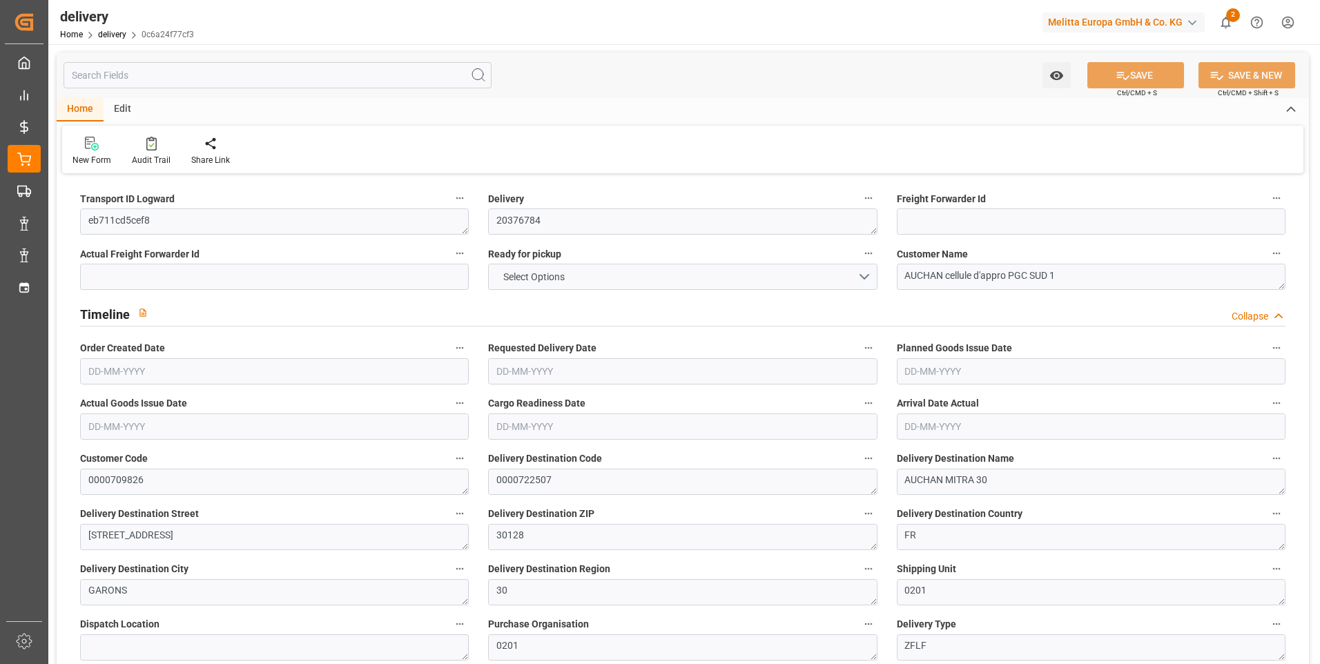
type input "25-08-2025 11:00"
type input "3"
type input "145.903"
type input "383.36"
type input "714.733"
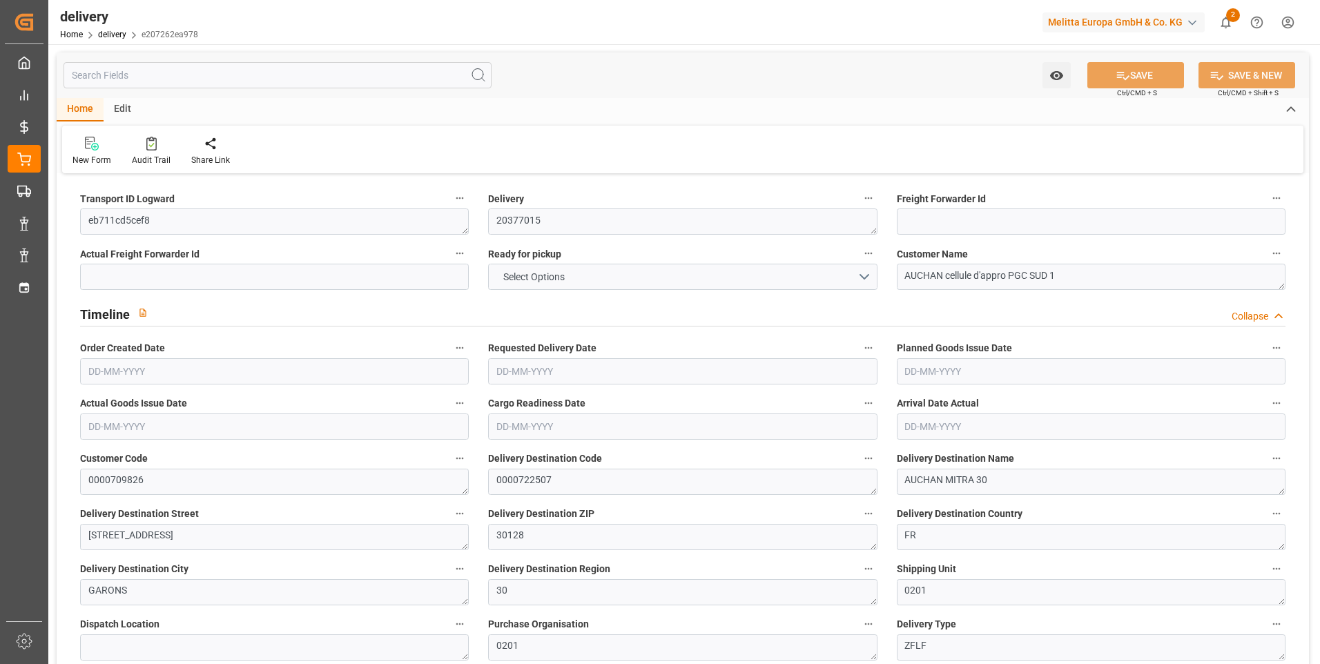
type input "83"
type input "9"
type input "0"
type input "2"
type input "0"
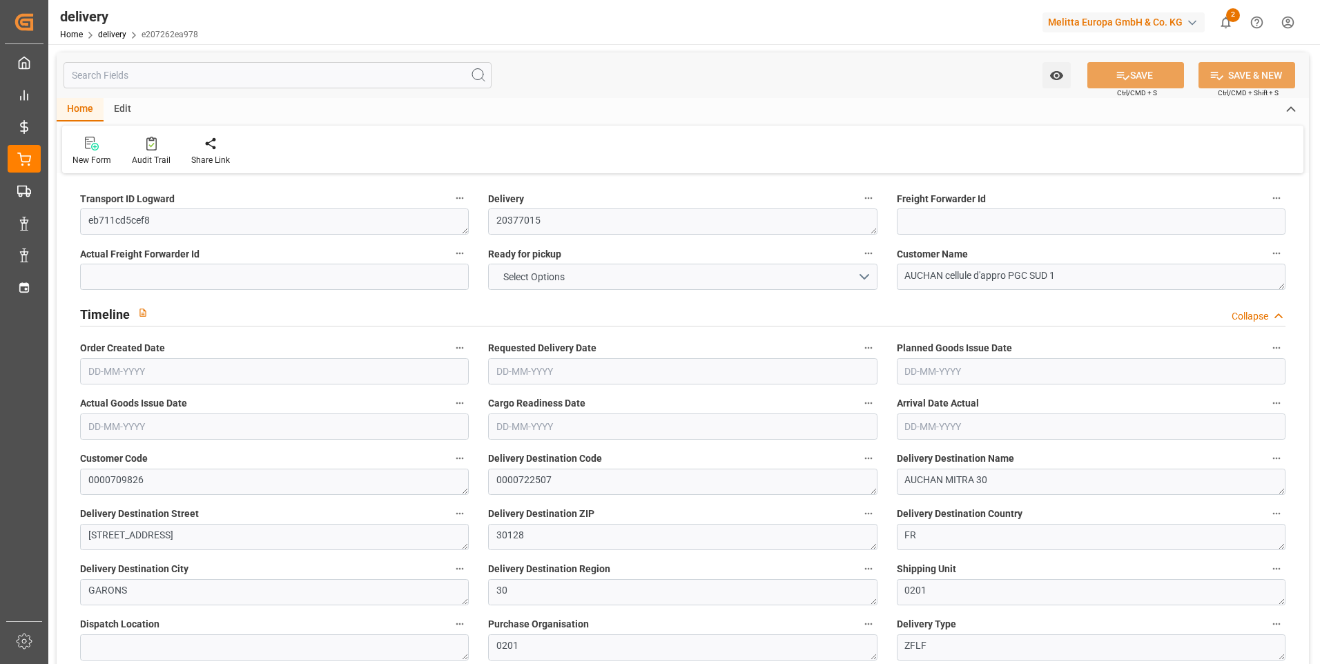
type input "0"
type input "-3.8451"
type input "113.76"
type input "109.9149"
type input "0"
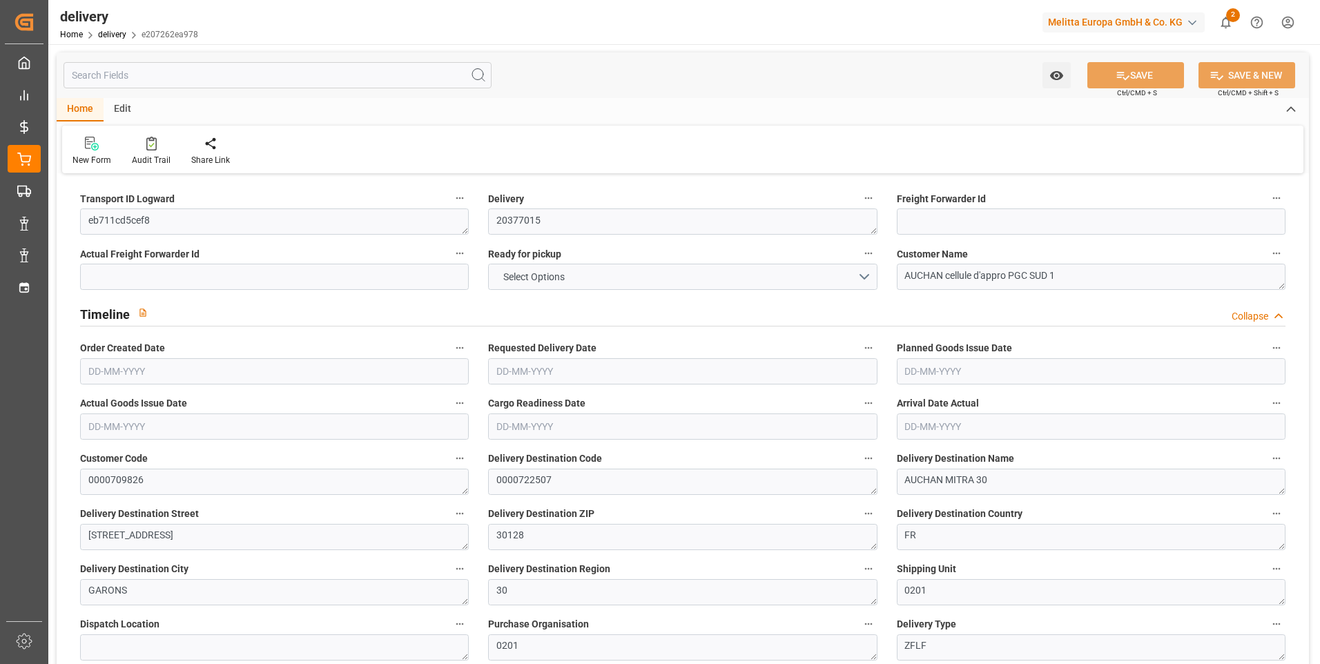
type input "29.88"
type input "1.5"
type input "1.3"
type input "0"
type input "13.5"
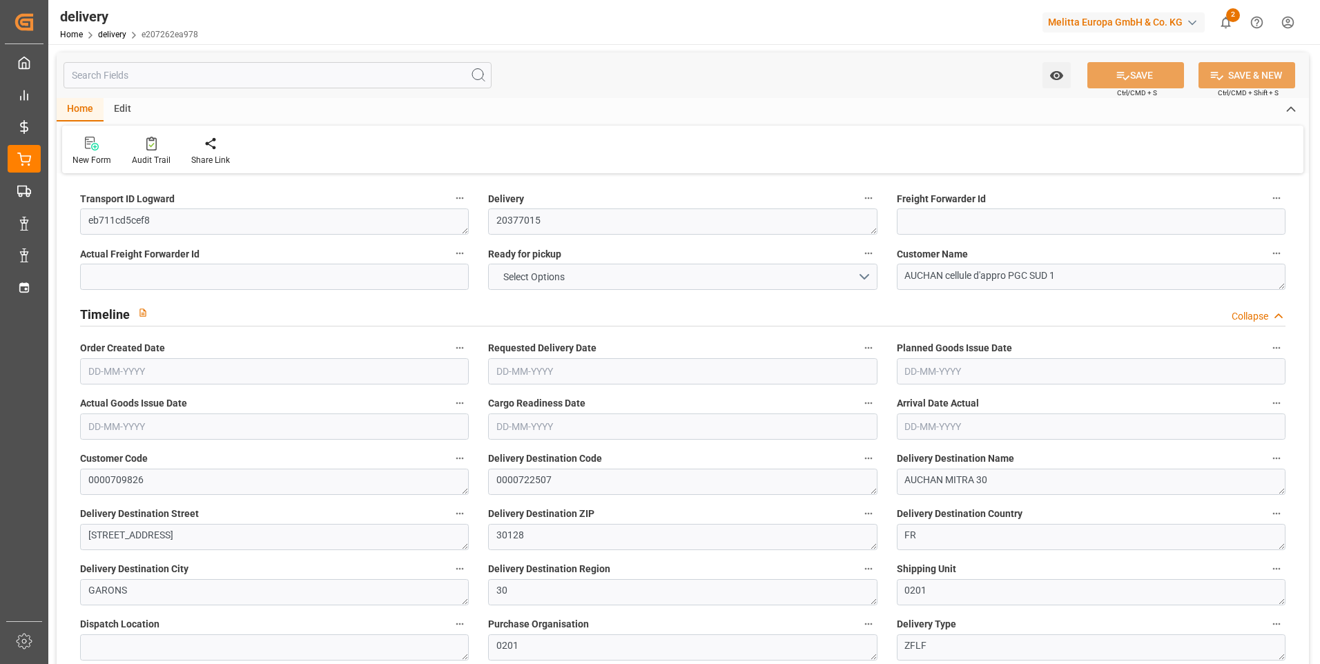
type input "176.36"
type input "101"
type input "1303.3317"
type input "0.0836"
type input "0"
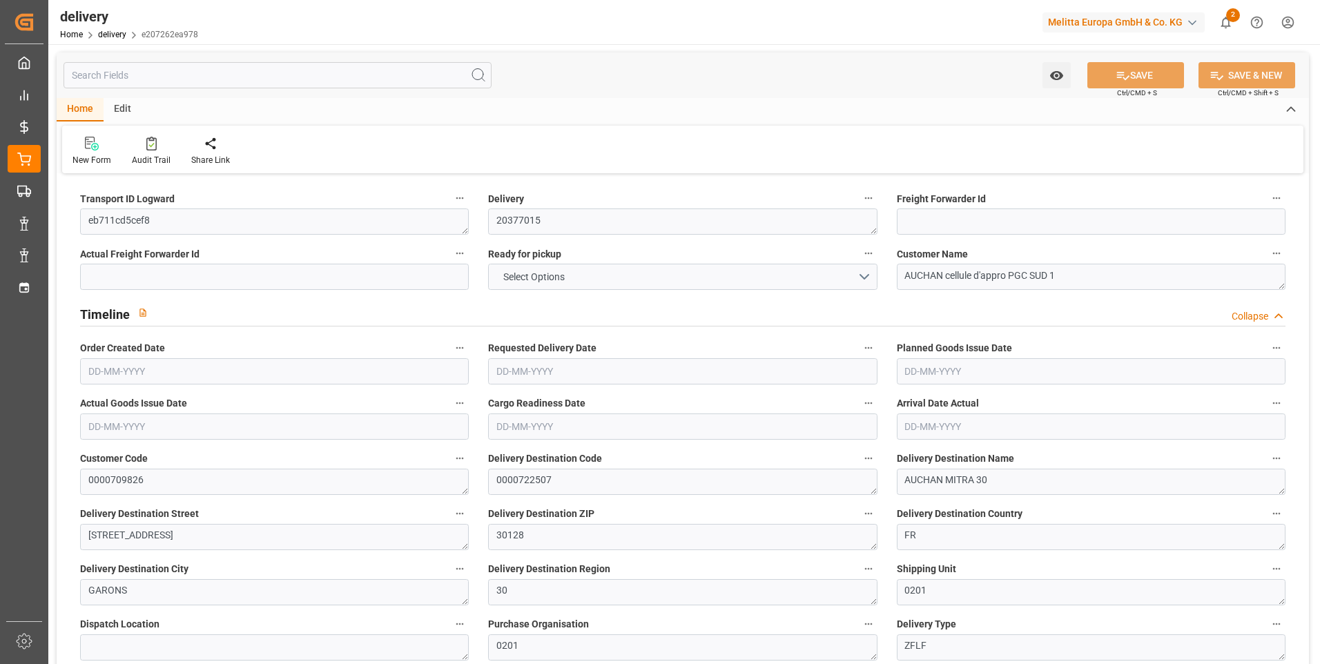
type input "[DATE]"
type input "[DATE] 11:01"
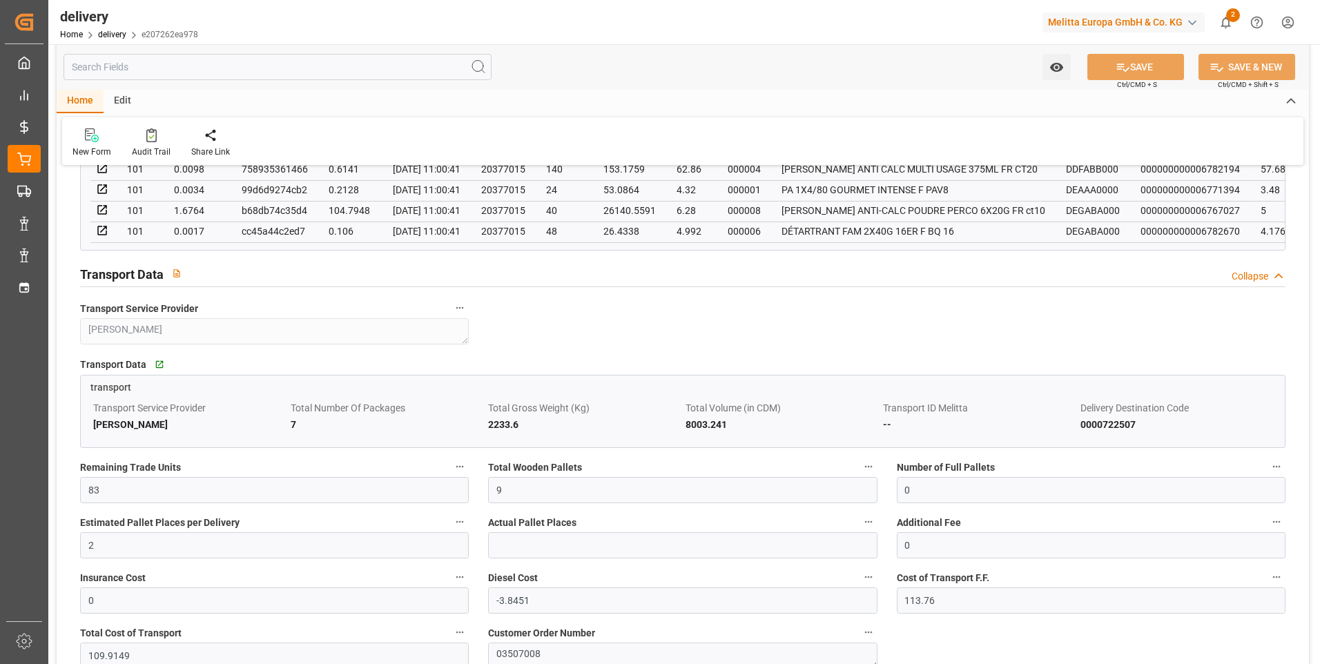
scroll to position [967, 0]
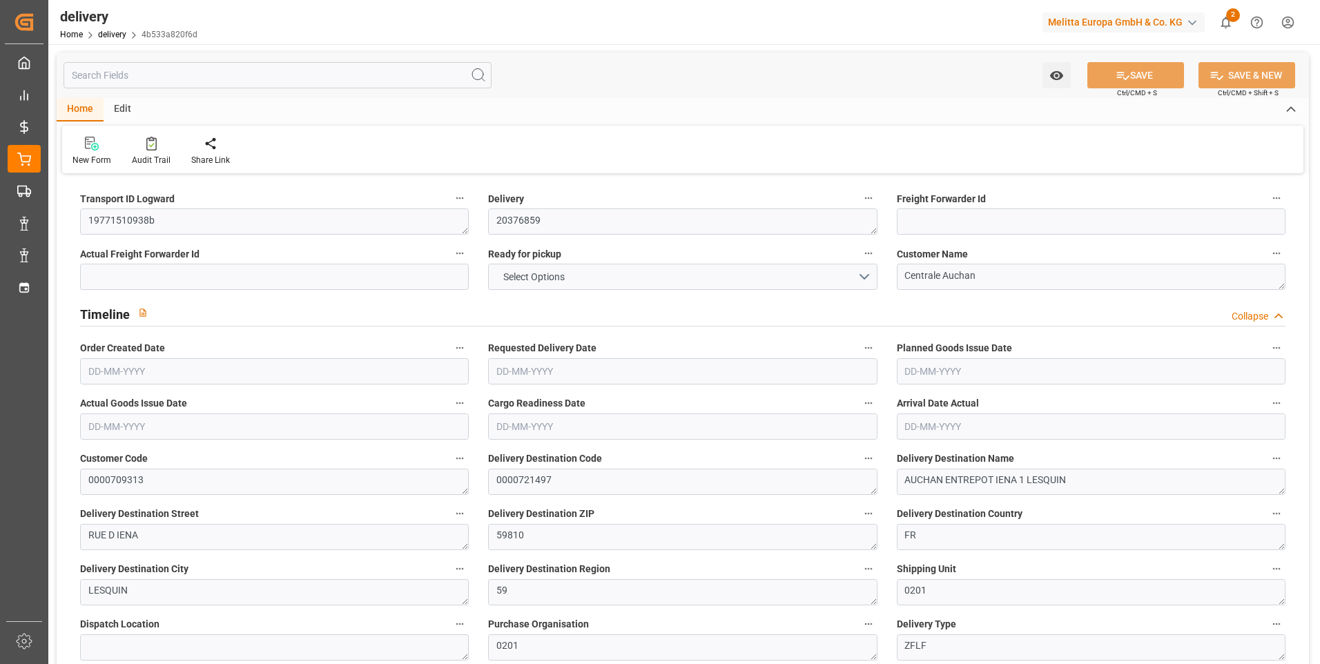
type input "1"
type input "75.586"
type input "205.776"
type input "791.04"
type input "54"
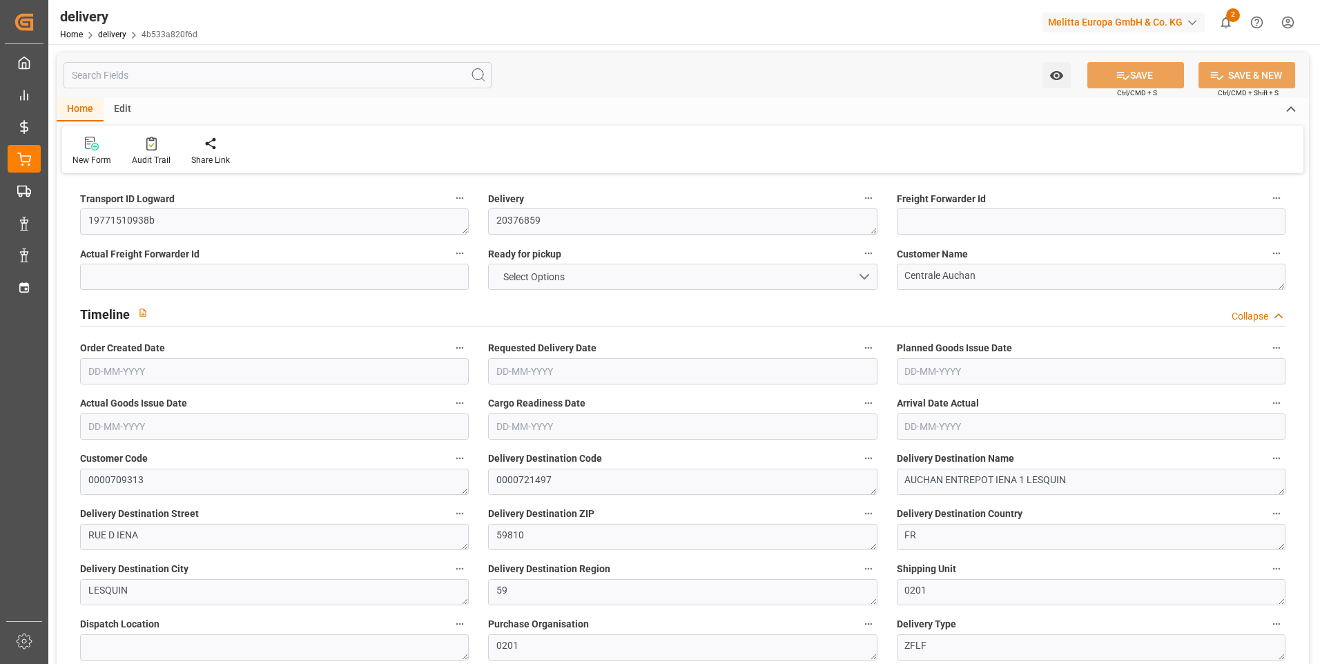
type input "5"
type input "0"
type input "2"
type input "0"
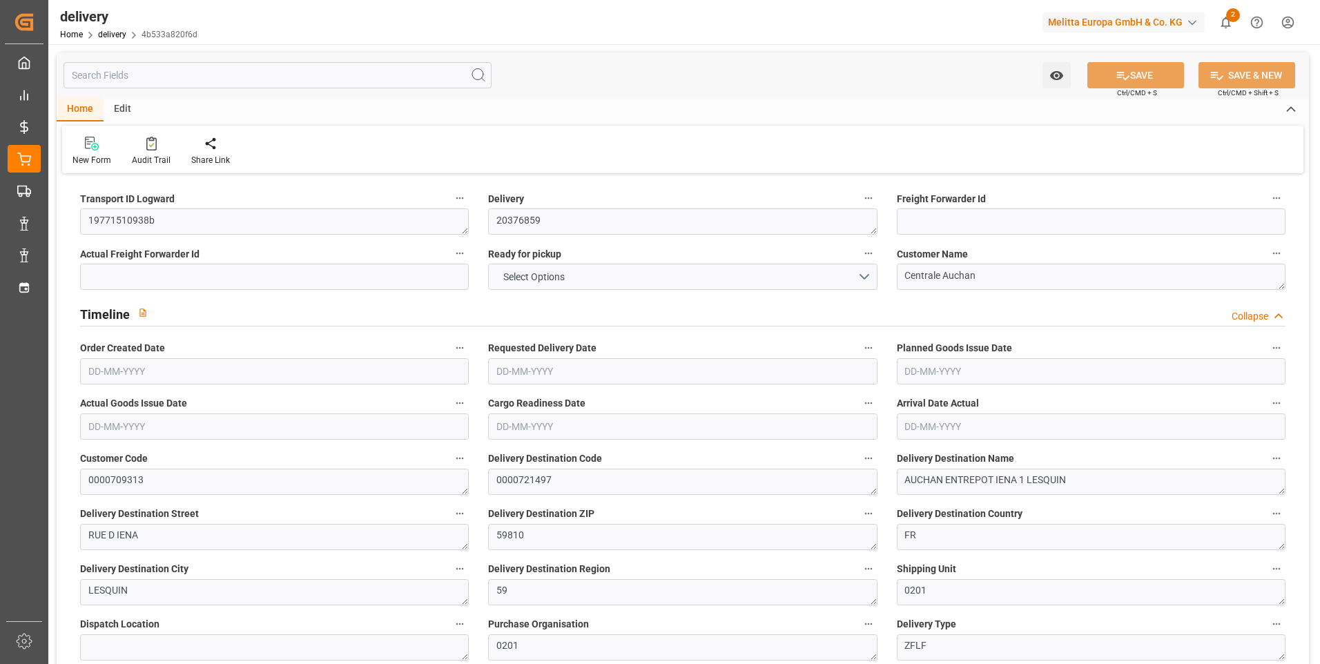
type input "-2.213"
type input "65.472"
type input "63.259"
type input "0"
type input "19.44"
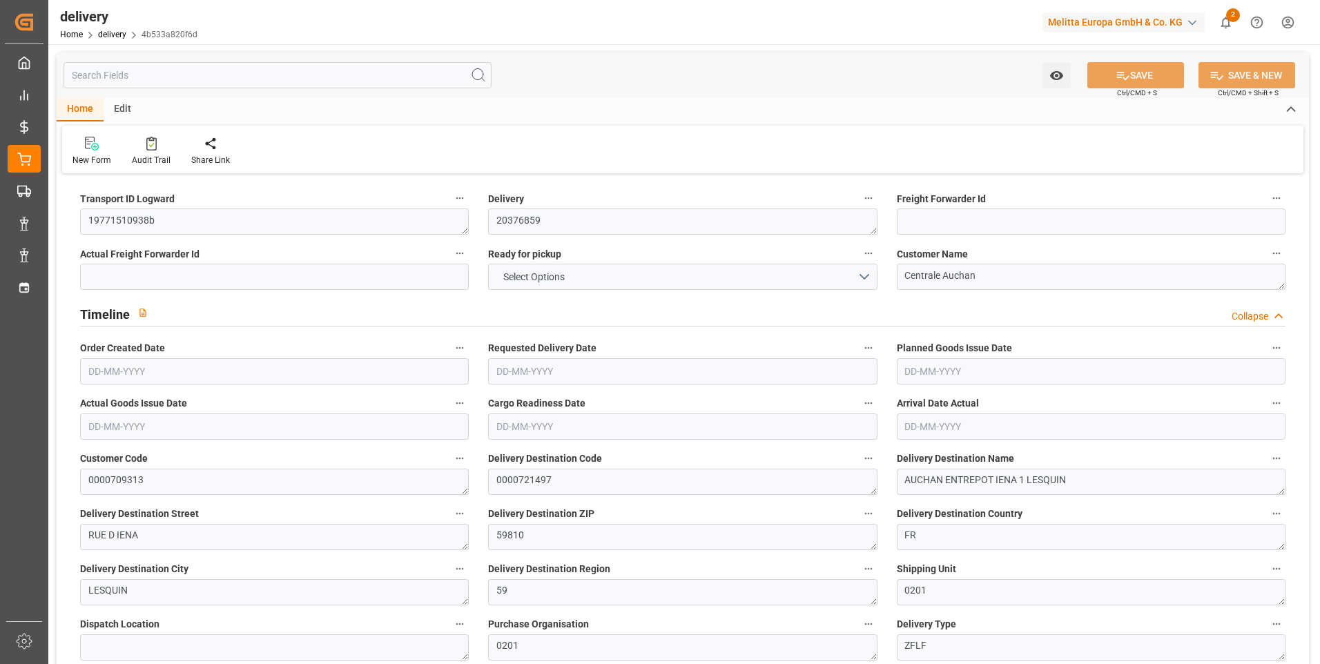
type input "1.5"
type input "1.3"
type input "0"
type input "7.5"
type input "90.776"
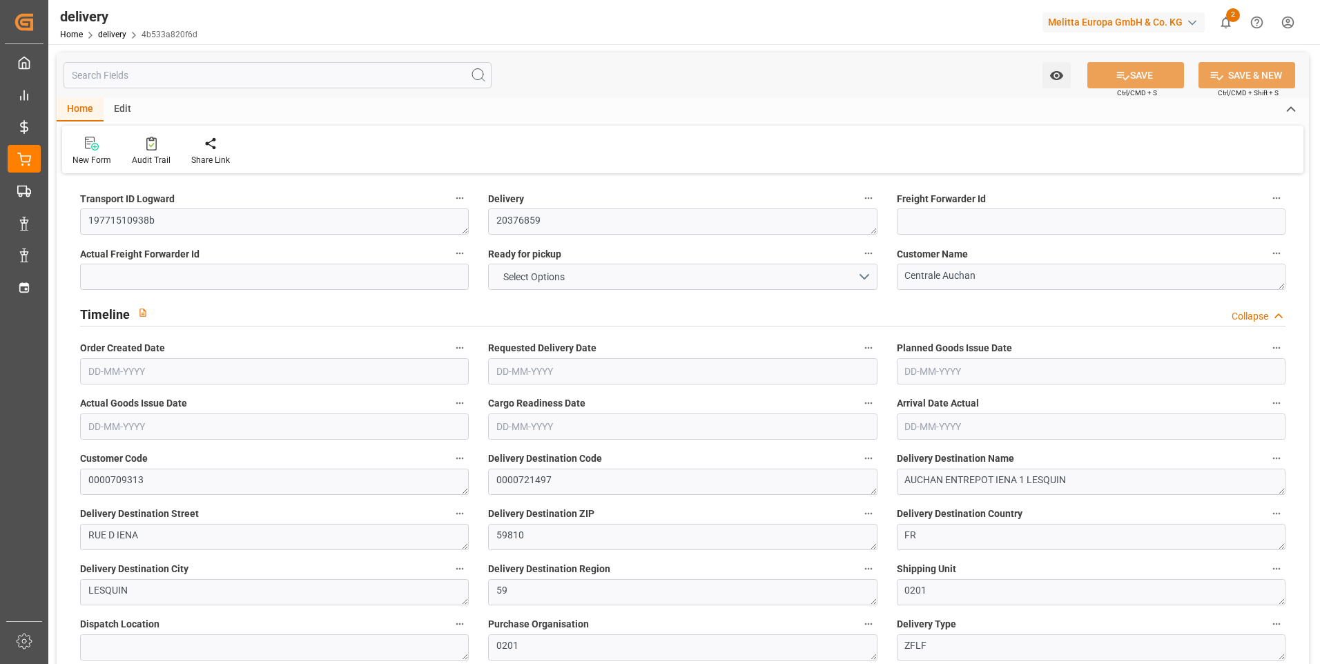
type input "101"
type input "171.6621"
type input "0.011"
type input "0"
type input "[DATE]"
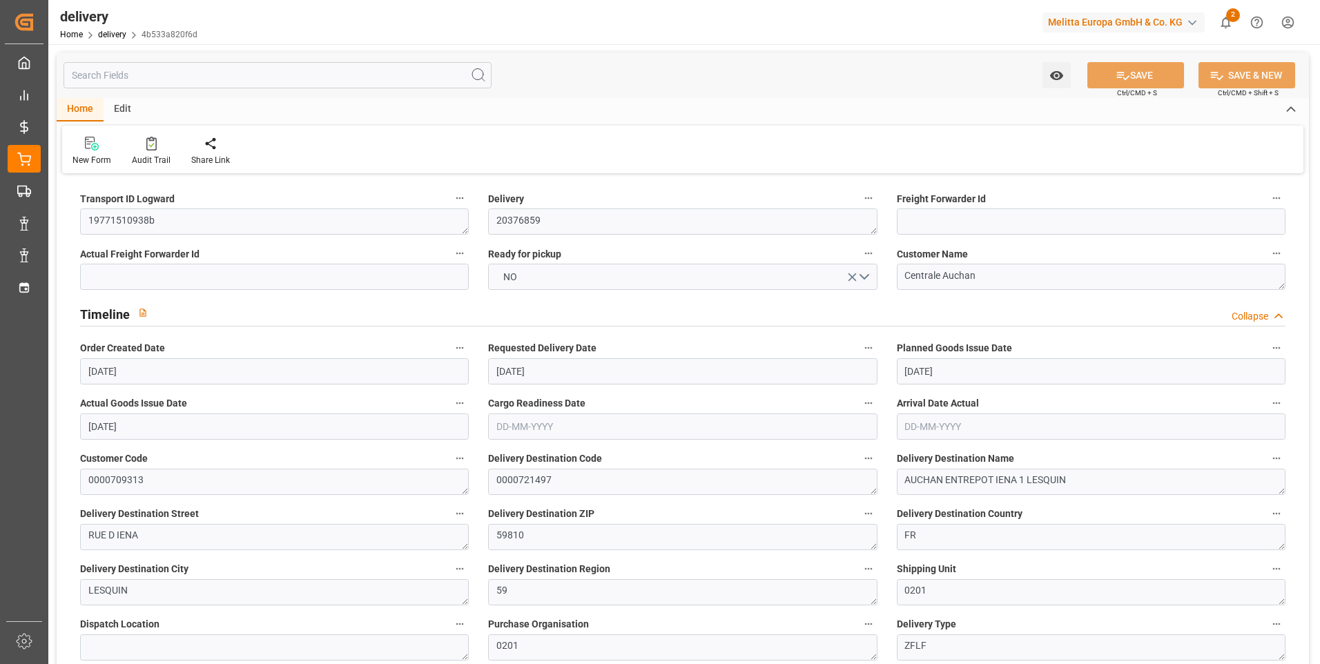
type input "[DATE]"
type input "26-08-2025 11:00"
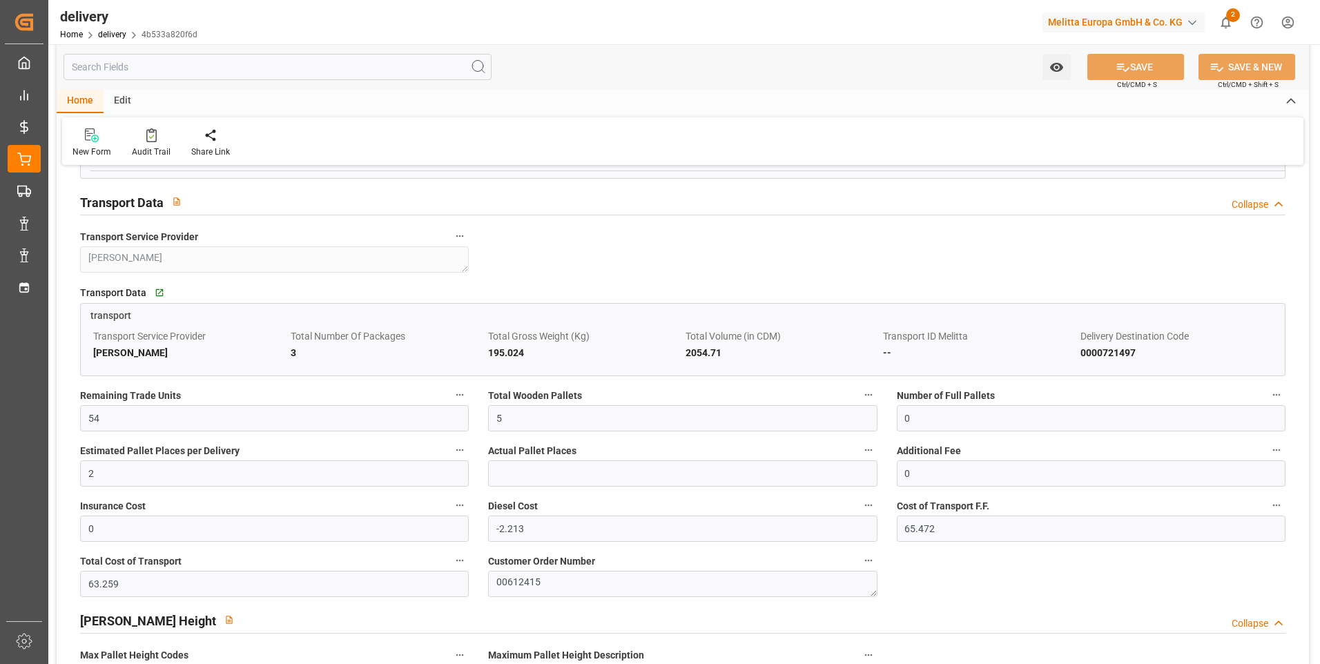
scroll to position [967, 0]
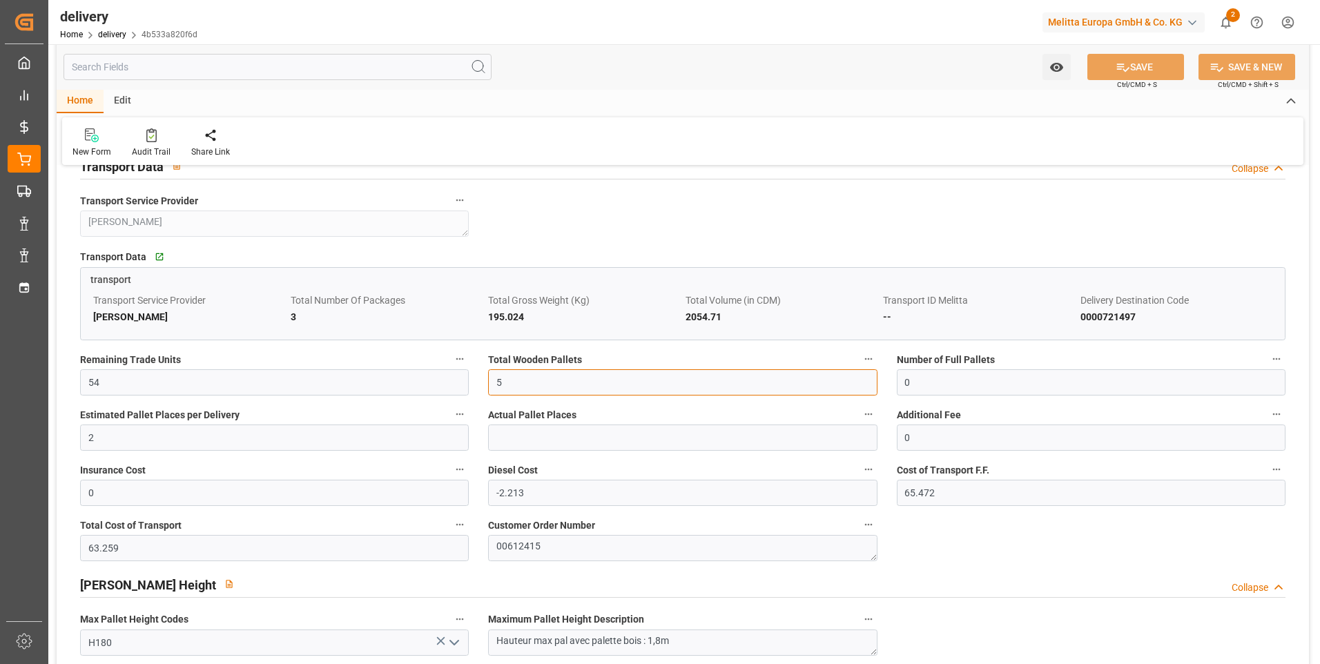
click at [508, 385] on input "5" at bounding box center [682, 382] width 389 height 26
type input "0"
type input "1"
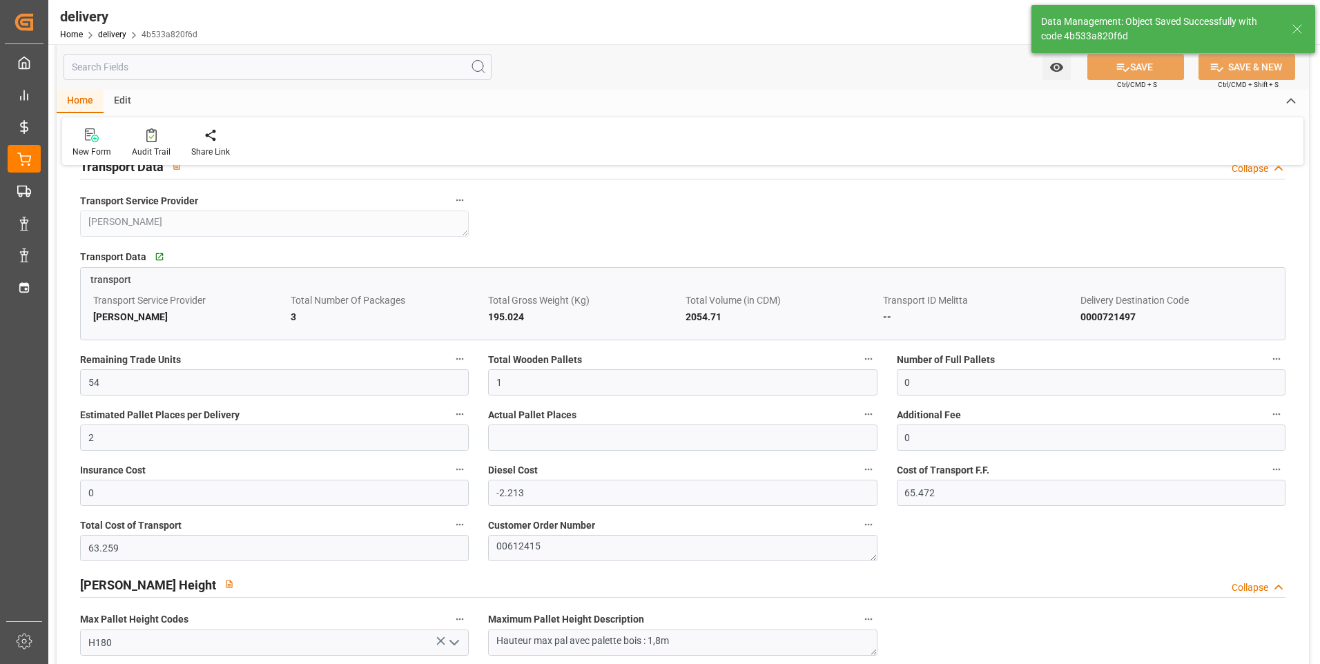
type input "1.5"
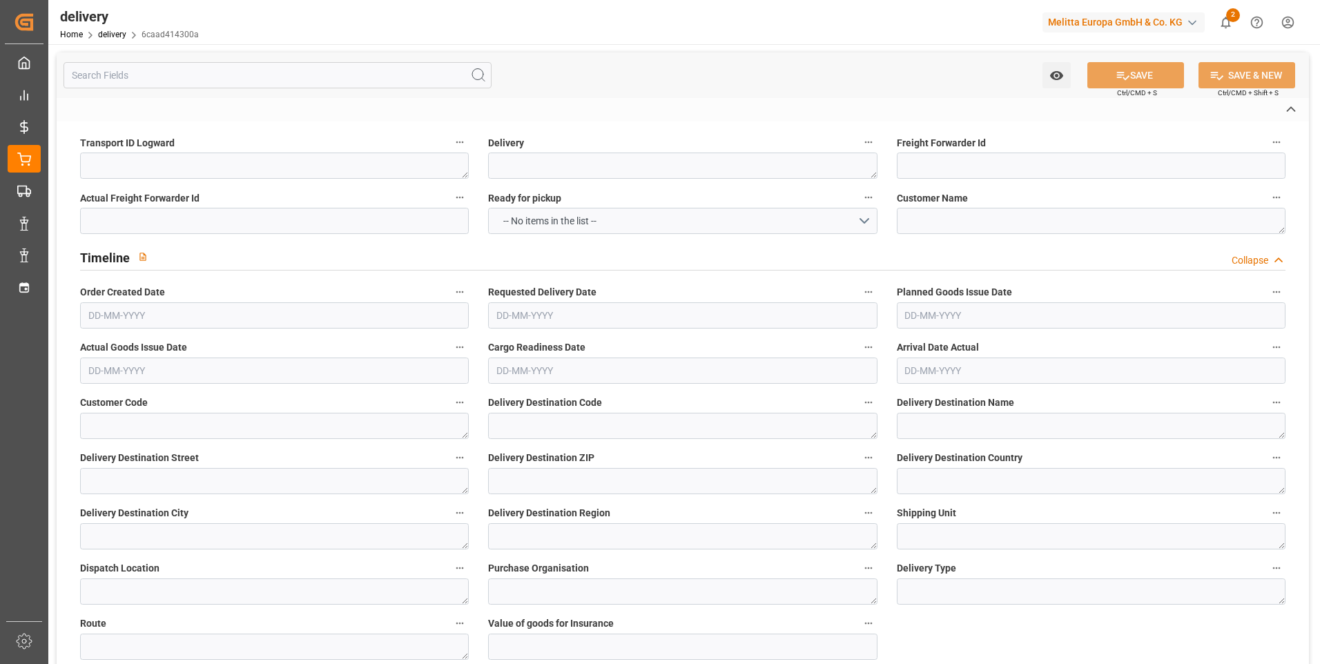
type textarea "19771510938b"
type textarea "20376860"
type textarea "Centrale Auchan"
type textarea "0000709313"
type textarea "0000721497"
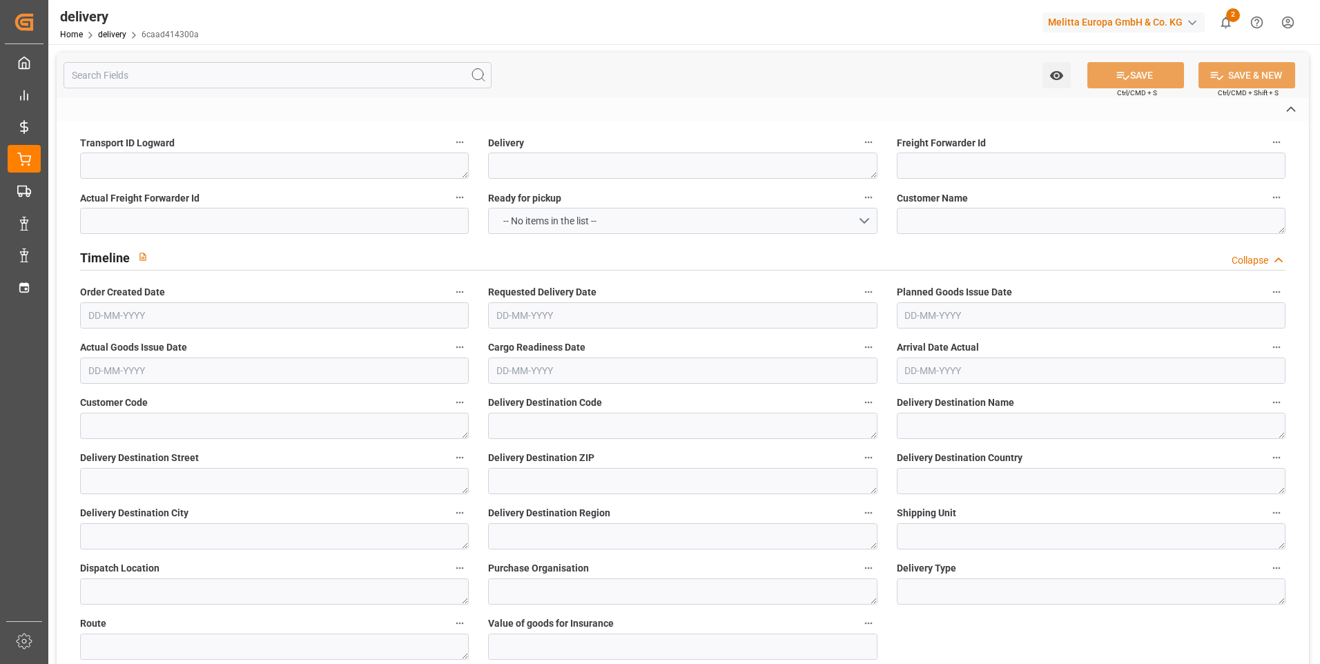
type textarea "AUCHAN ENTREPOT IENA 1 LESQUIN"
type textarea "RUE D IENA"
type textarea "59810"
type textarea "FR"
type textarea "LESQUIN"
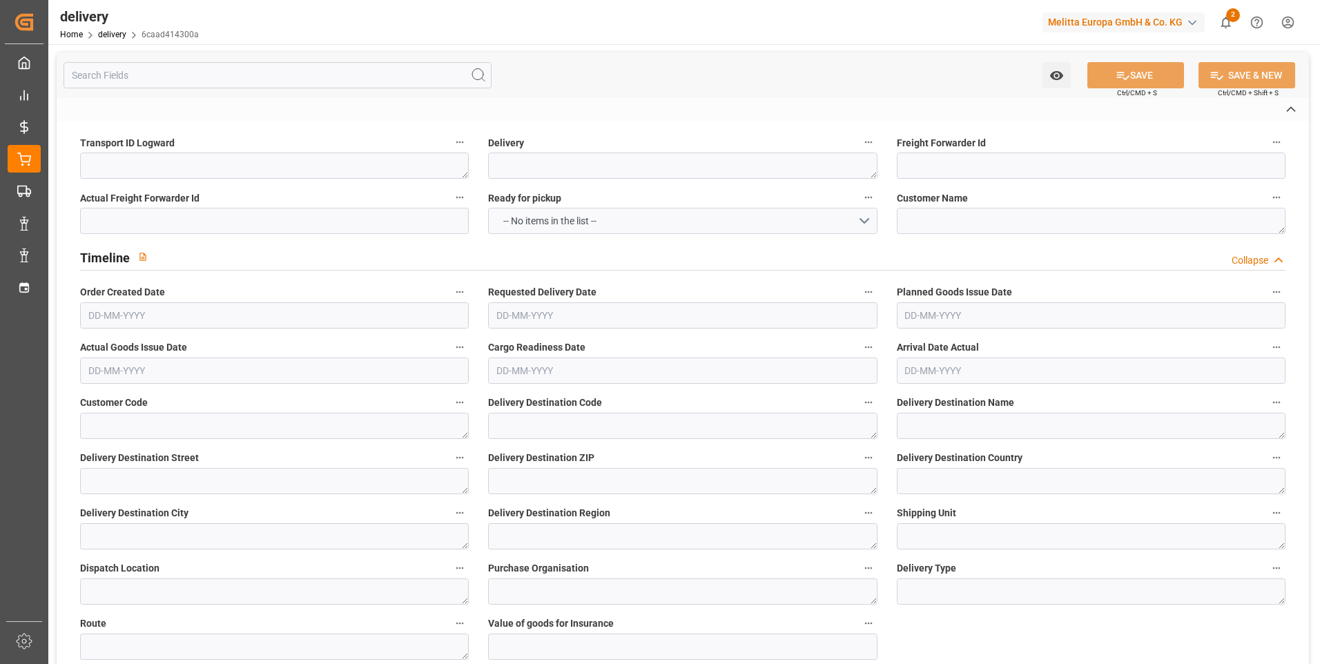
type textarea "59"
type textarea "0201"
type textarea "ZFLF"
type textarea "FR_01D"
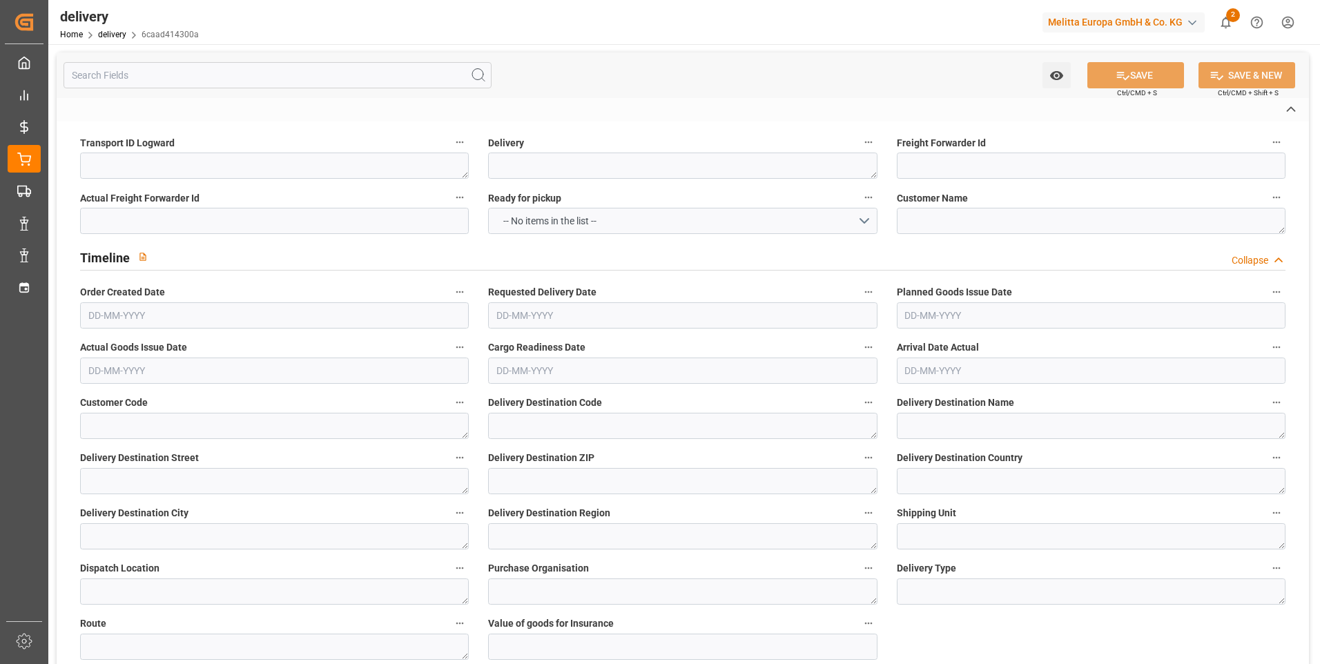
type textarea "[PERSON_NAME]"
type textarea "00612416"
type input "H180"
type textarea "Hauteur max pal avec palette bois : 1,8m"
type input "FR02"
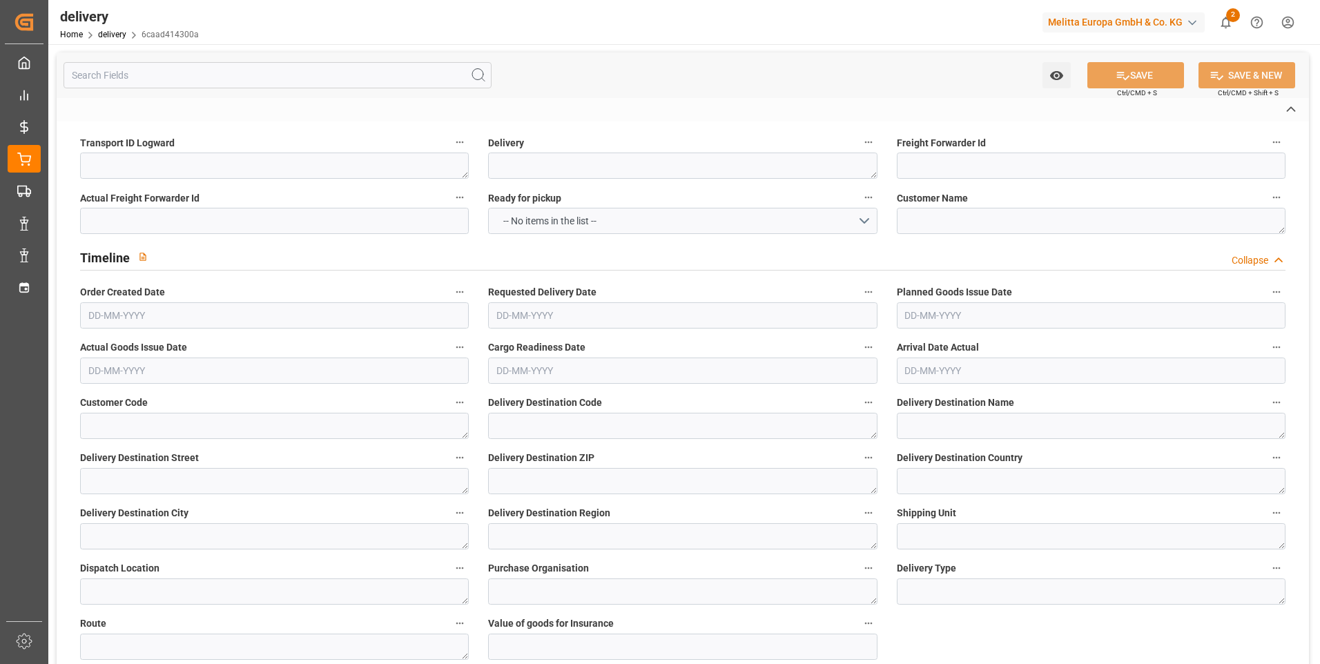
type textarea "Préparer une référence par palette, une etiquette palette par palette mono refe…"
type input "UKAR"
type textarea "avec carton de sur emballage"
type input "EPQC"
type textarea "Palette europe type C"
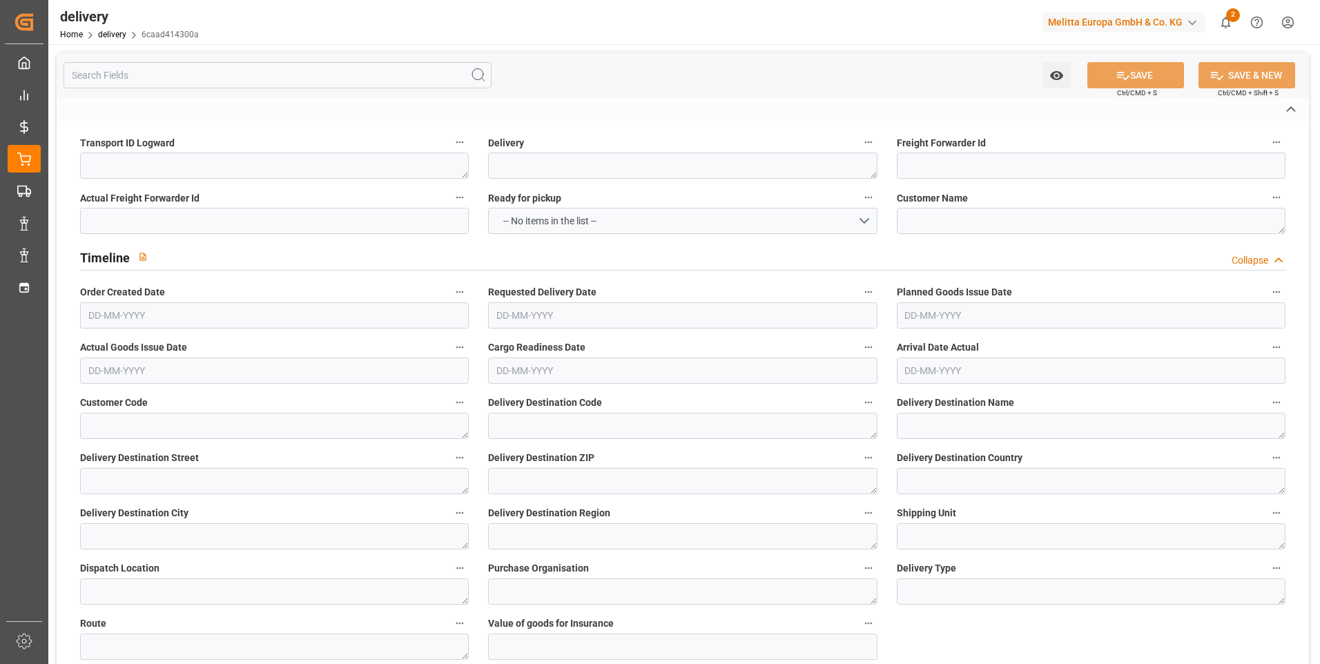
type textarea "Rendez-vous via e-mail: [EMAIL_ADDRESS][DOMAIN_NAME]"
type textarea "MAIL"
type textarea "Livraison le [DATE] / RDV [EMAIL_ADDRESS][DOMAIN_NAME]"
type textarea "0201"
type textarea "19771510938b ~ Pallet(s) ~ [DATE] 00:00:00 ~ FR_01D ~ [DATE] 00:00:00~0000721497"
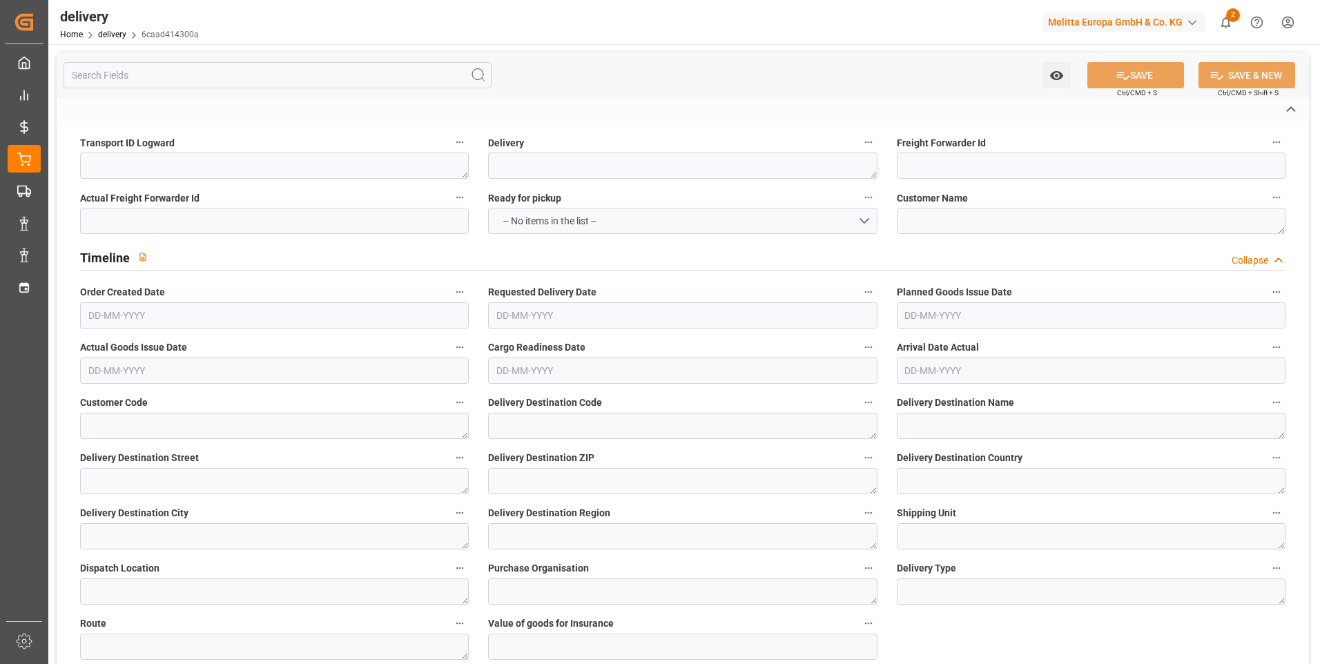
type input "EUR"
type textarea "Cofresco chez [PERSON_NAME][GEOGRAPHIC_DATA]"
type textarea "[STREET_ADDRESS]"
type textarea "Chézy sur Marne"
type textarea "02570"
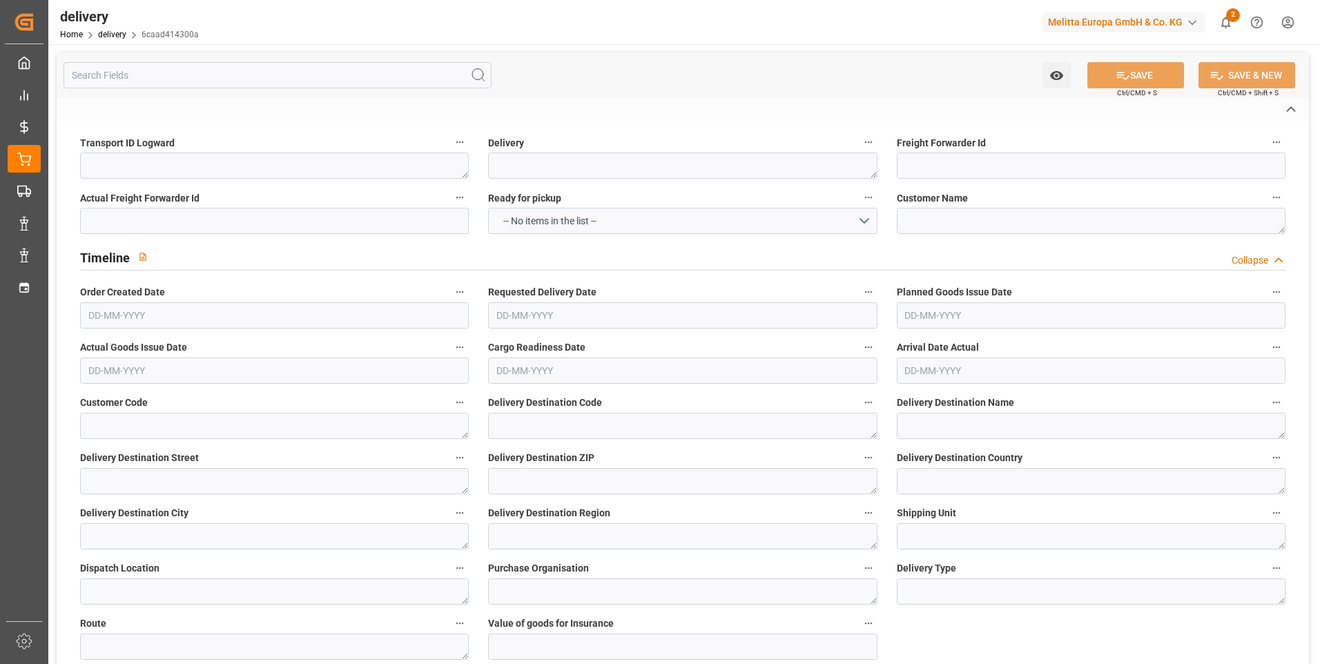
type textarea "FR"
type input "DAP"
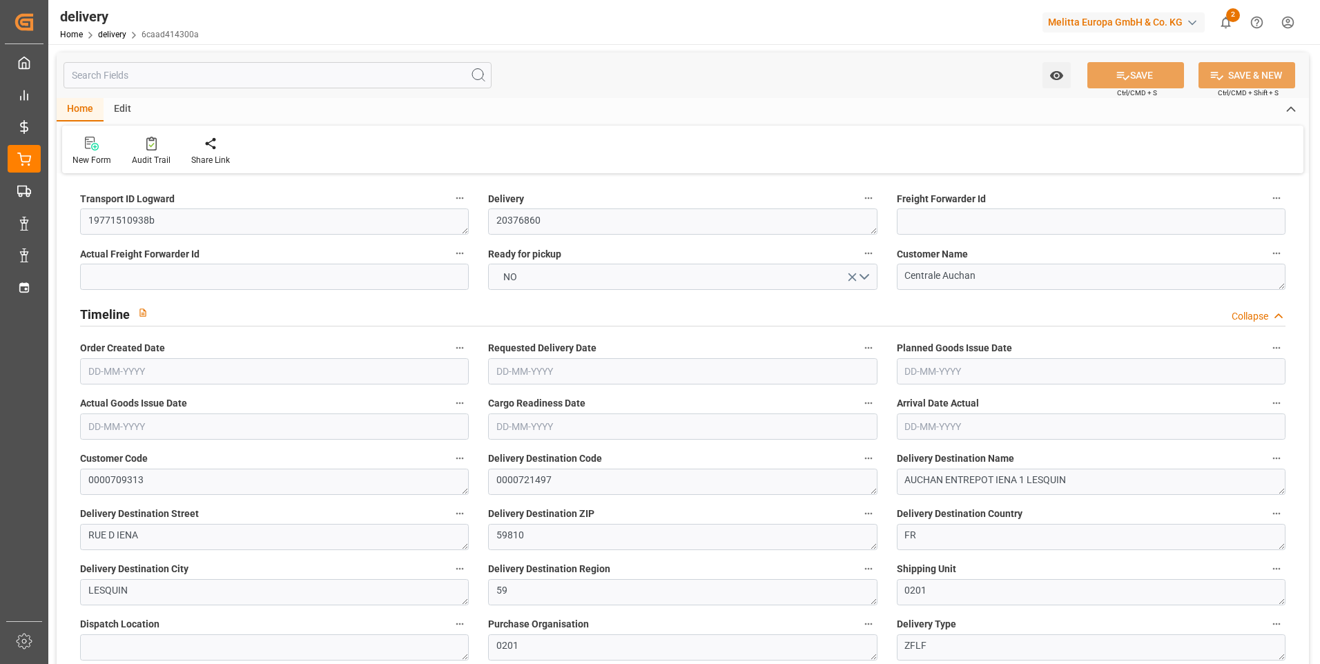
type input "2"
type input "72.839"
type input "449.248"
type input "1263.67"
type input "159"
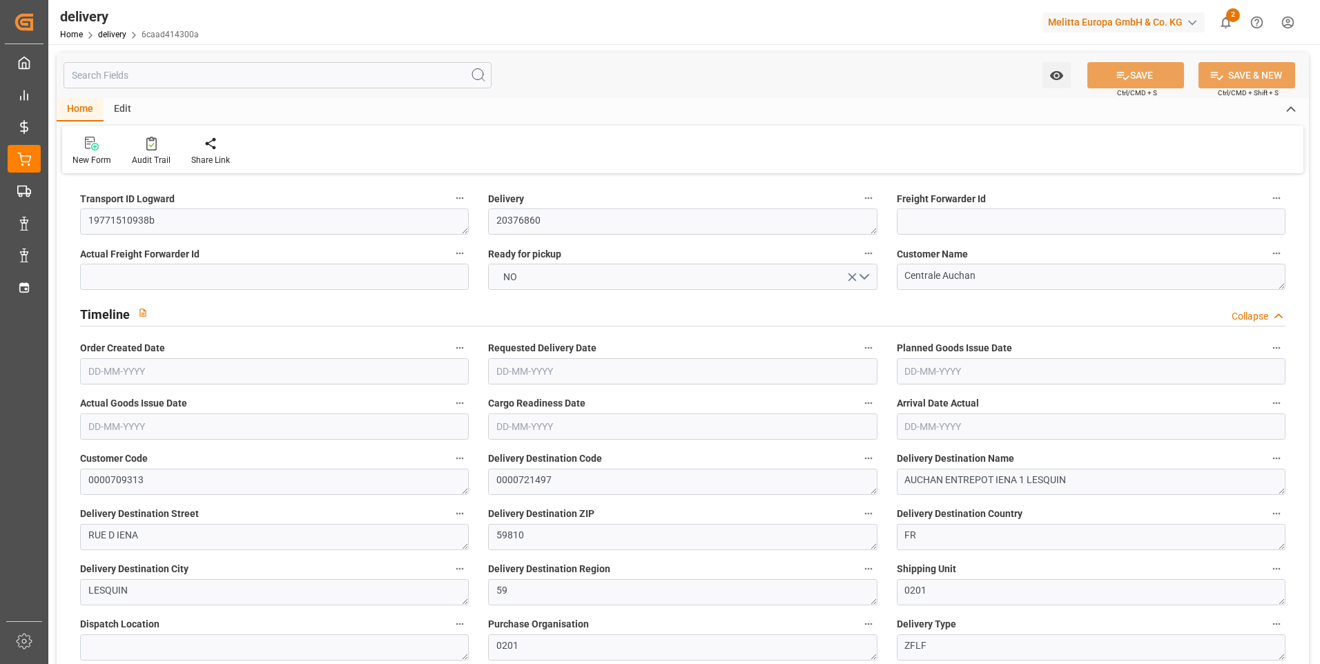
type input "15"
type input "0"
type input "3"
type input "0"
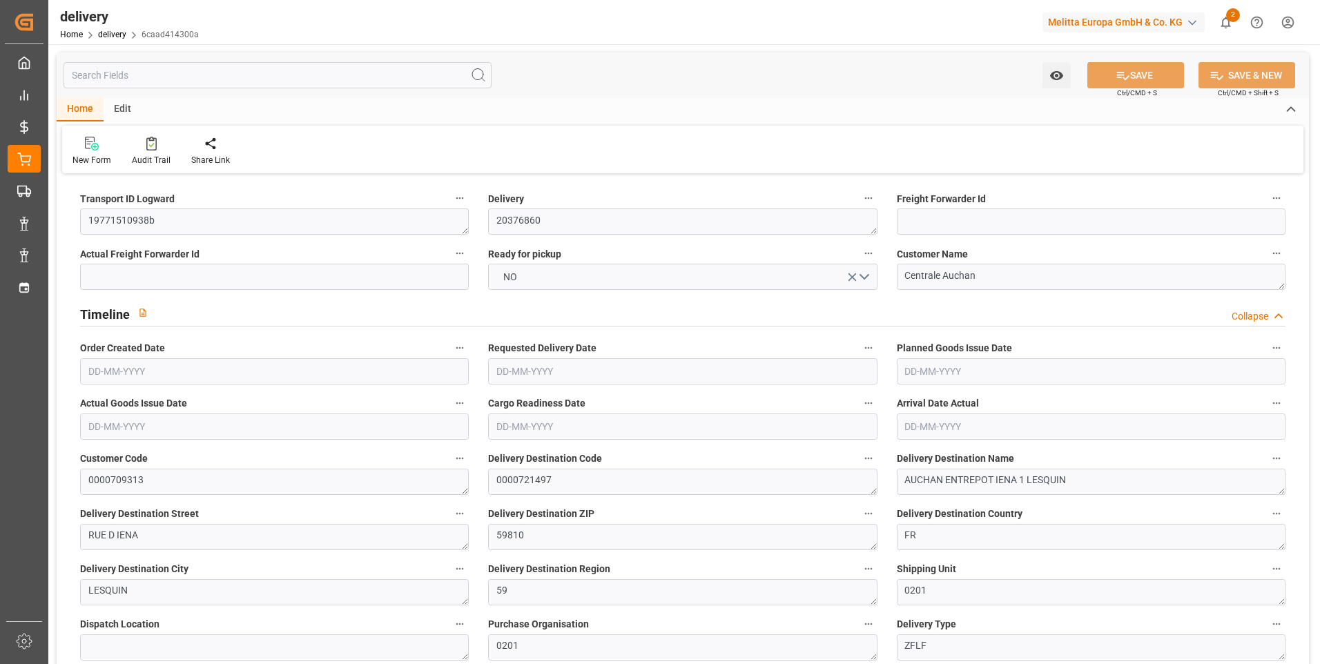
type input "-3.3194"
type input "98.208"
type input "94.8886"
type input "0"
type input "57.24"
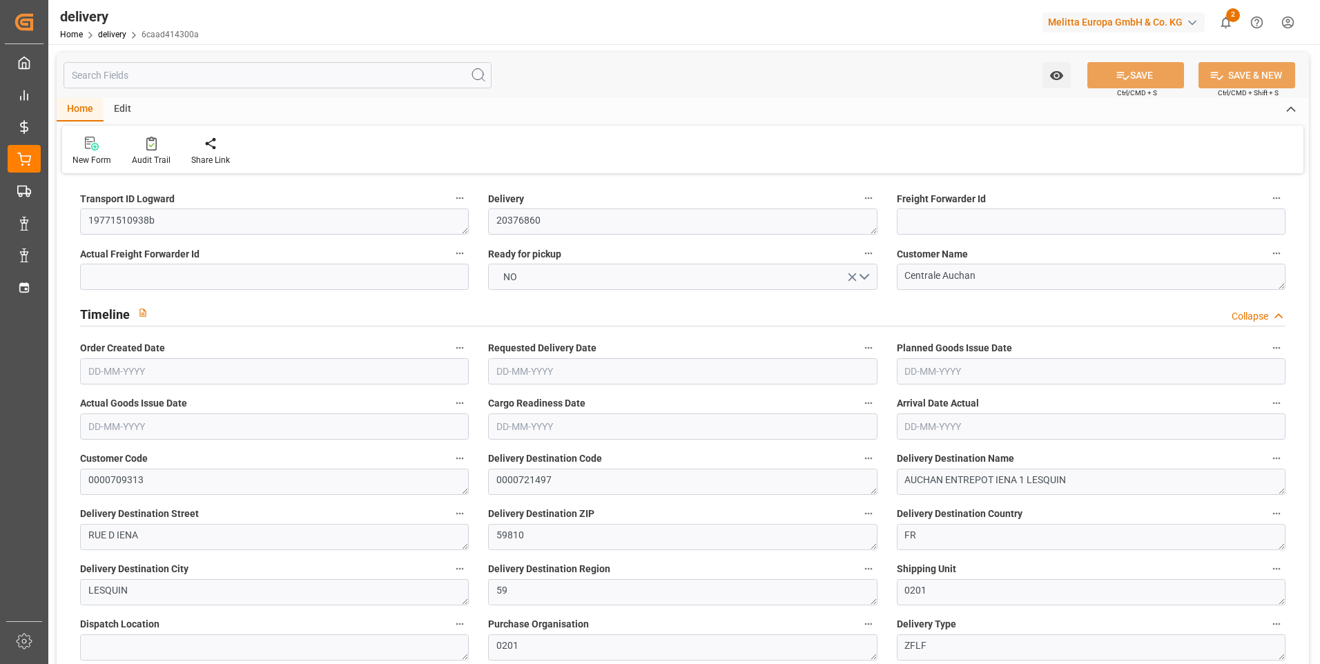
type input "1.5"
type input "1.3"
type input "0"
type input "22.5"
type input "104.248"
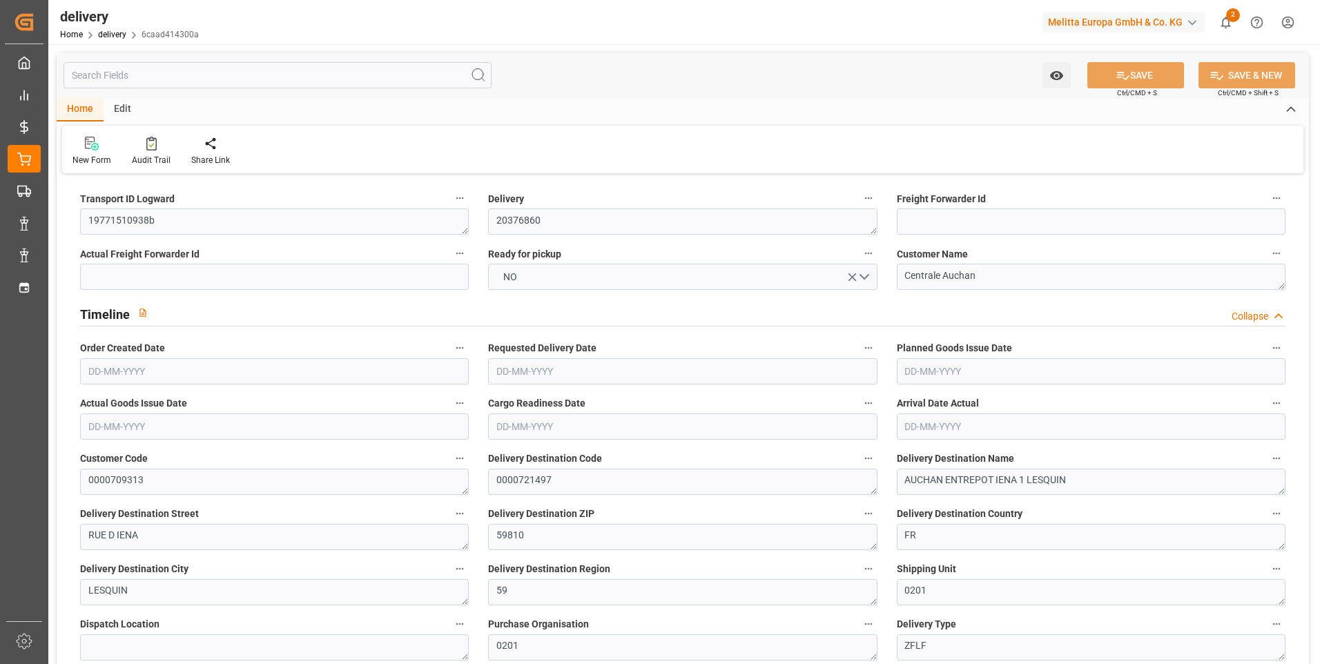
type input "101"
type input "274.2267"
type input "0.0176"
type input "0"
type input "[DATE]"
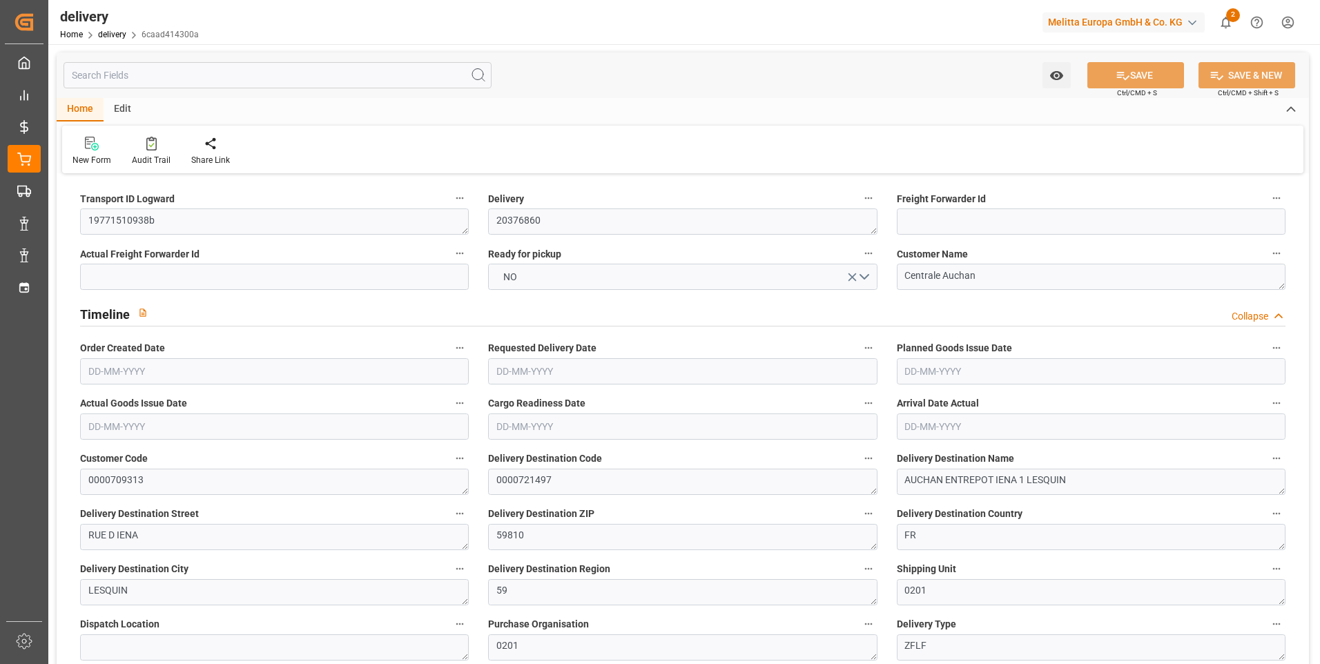
type input "[DATE]"
type input "[DATE] 11:01"
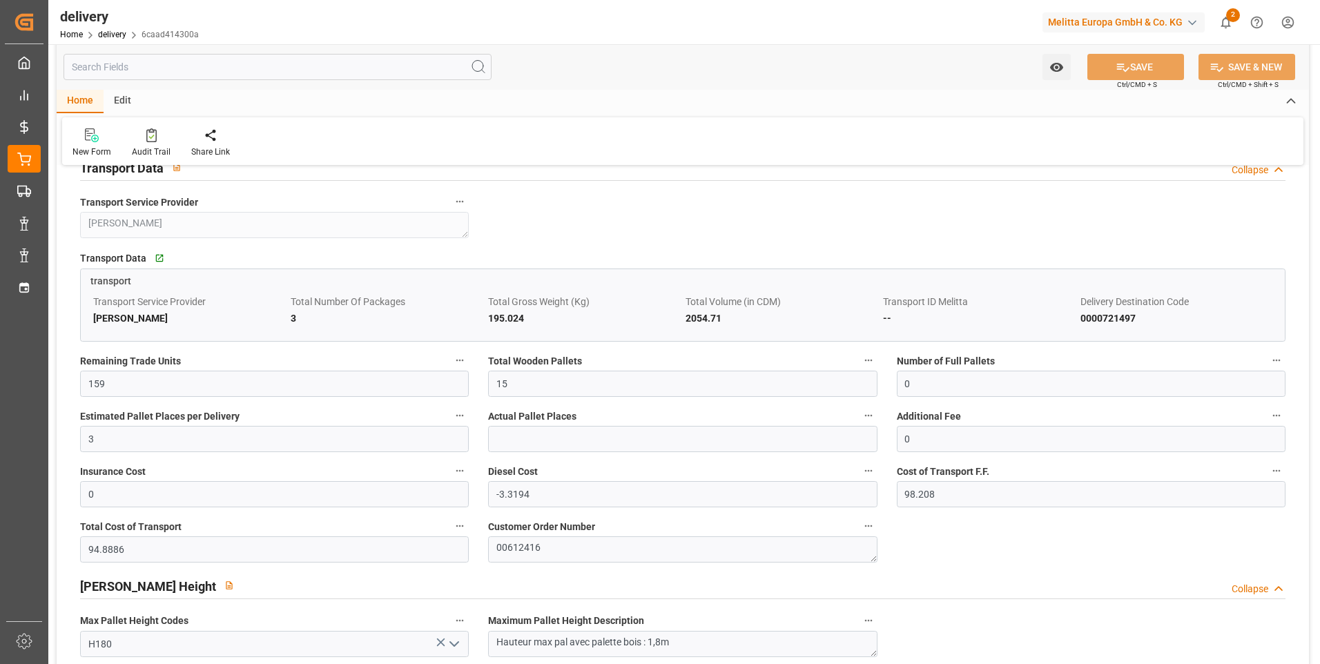
scroll to position [1174, 0]
click at [516, 383] on input "15" at bounding box center [682, 382] width 389 height 26
type input "1"
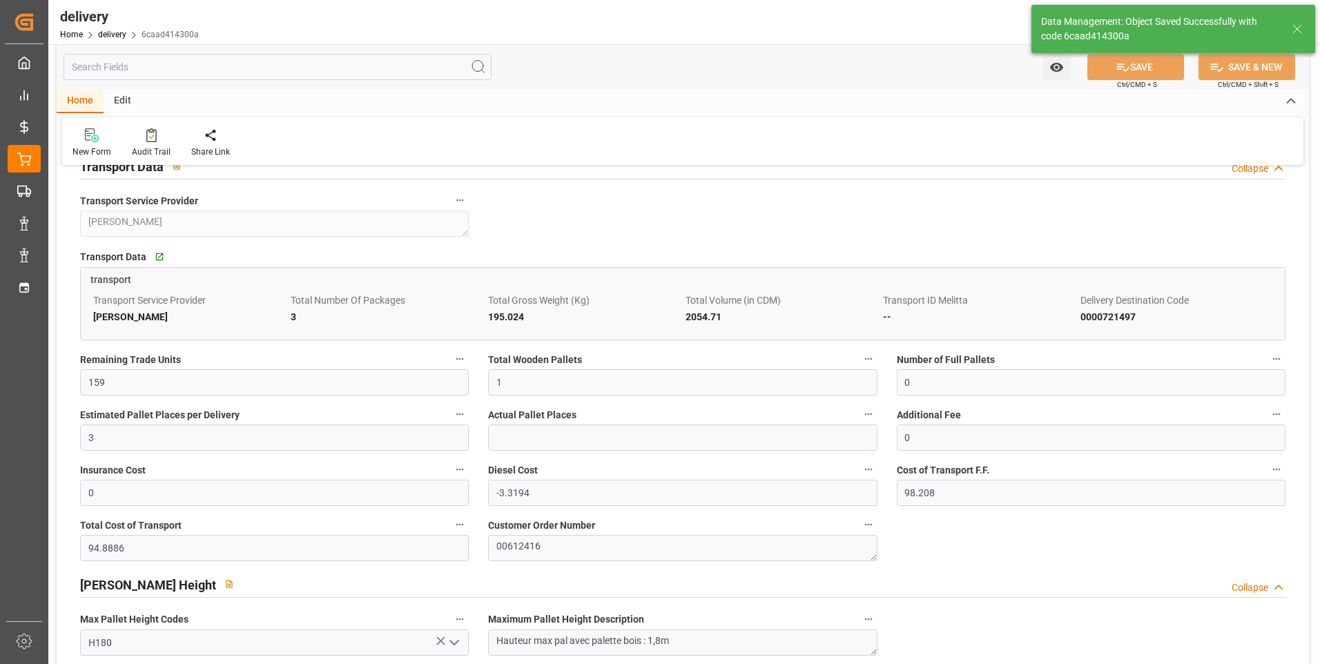
type input "1.5"
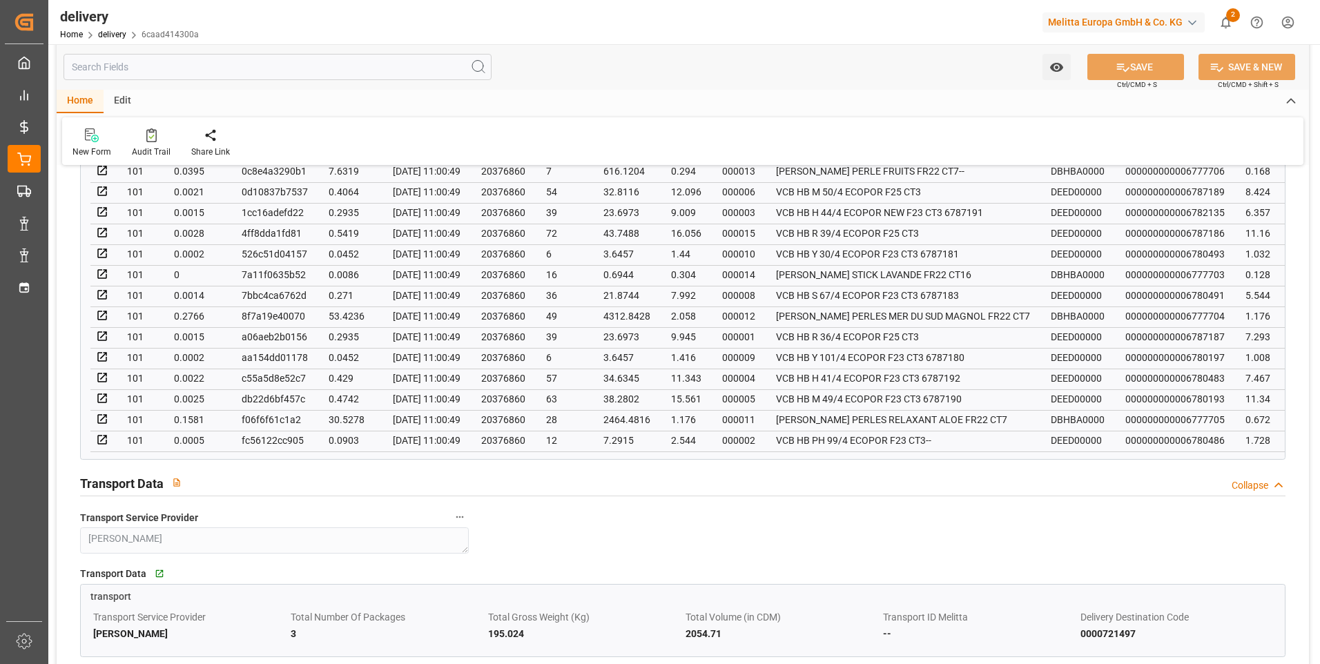
scroll to position [621, 0]
